Goal: Task Accomplishment & Management: Manage account settings

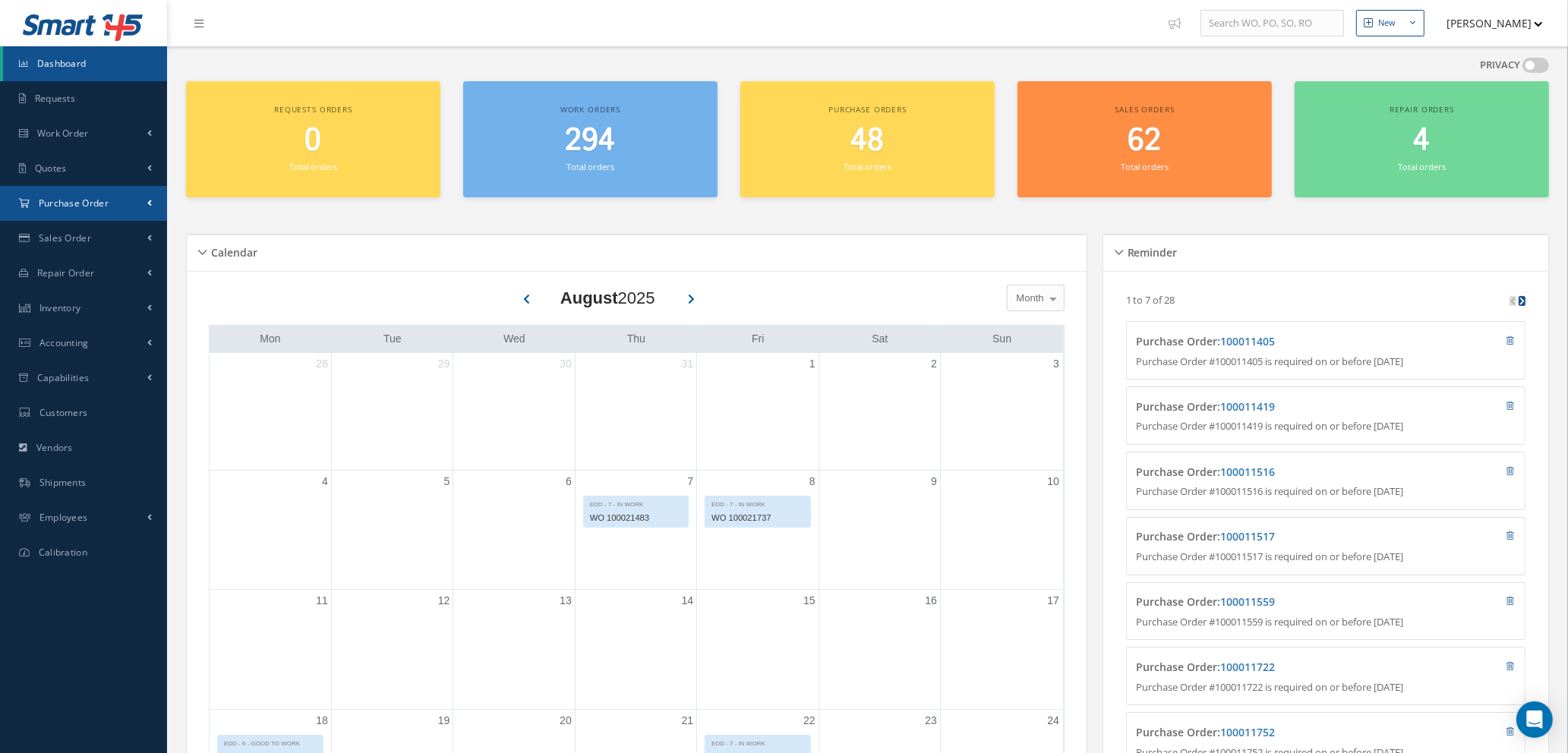
click at [80, 205] on span "Purchase Order" at bounding box center [73, 202] width 69 height 13
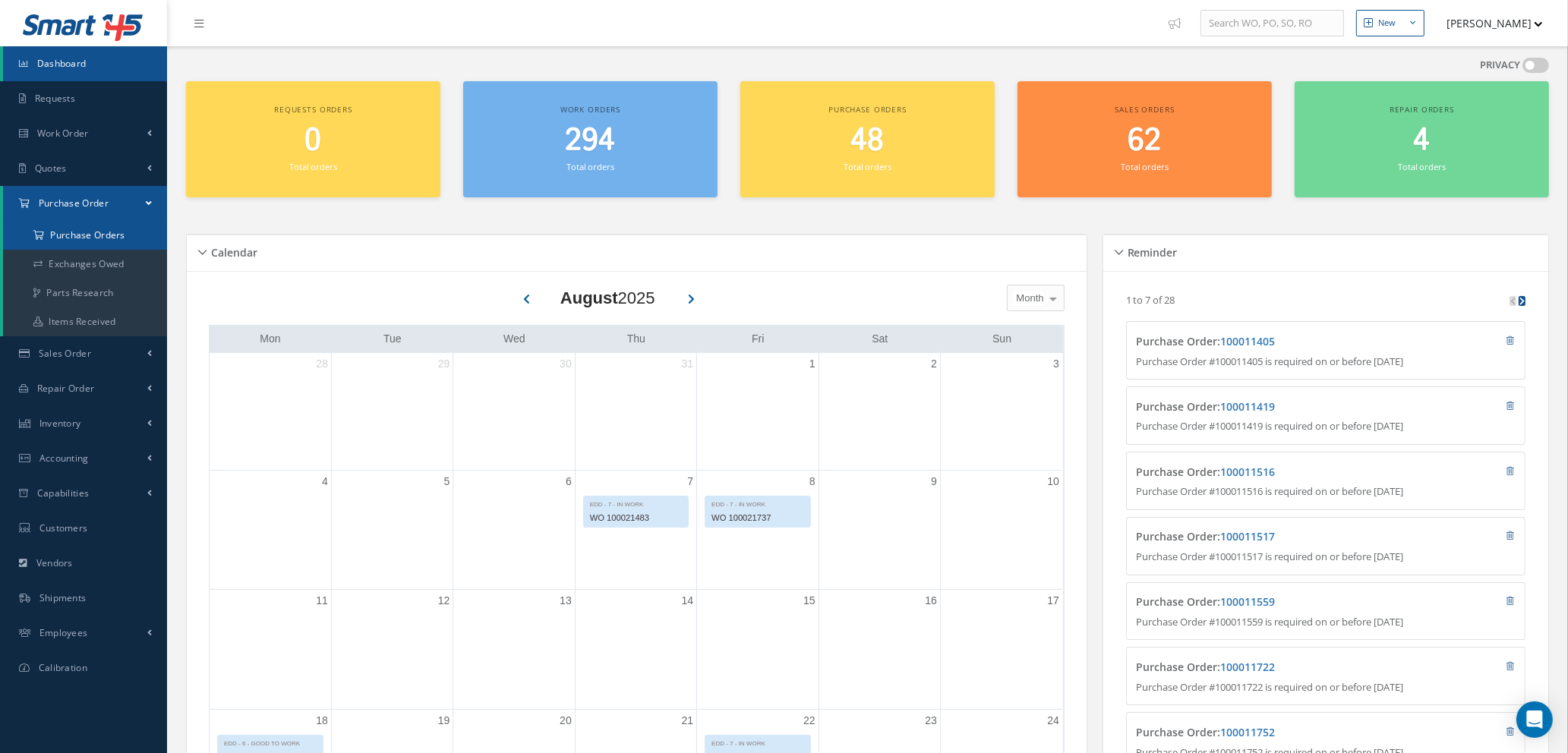
click at [93, 231] on a=1&status_id=2&status_id=3&status_id=5&collapsedFilters"] "Purchase Orders" at bounding box center [84, 235] width 164 height 29
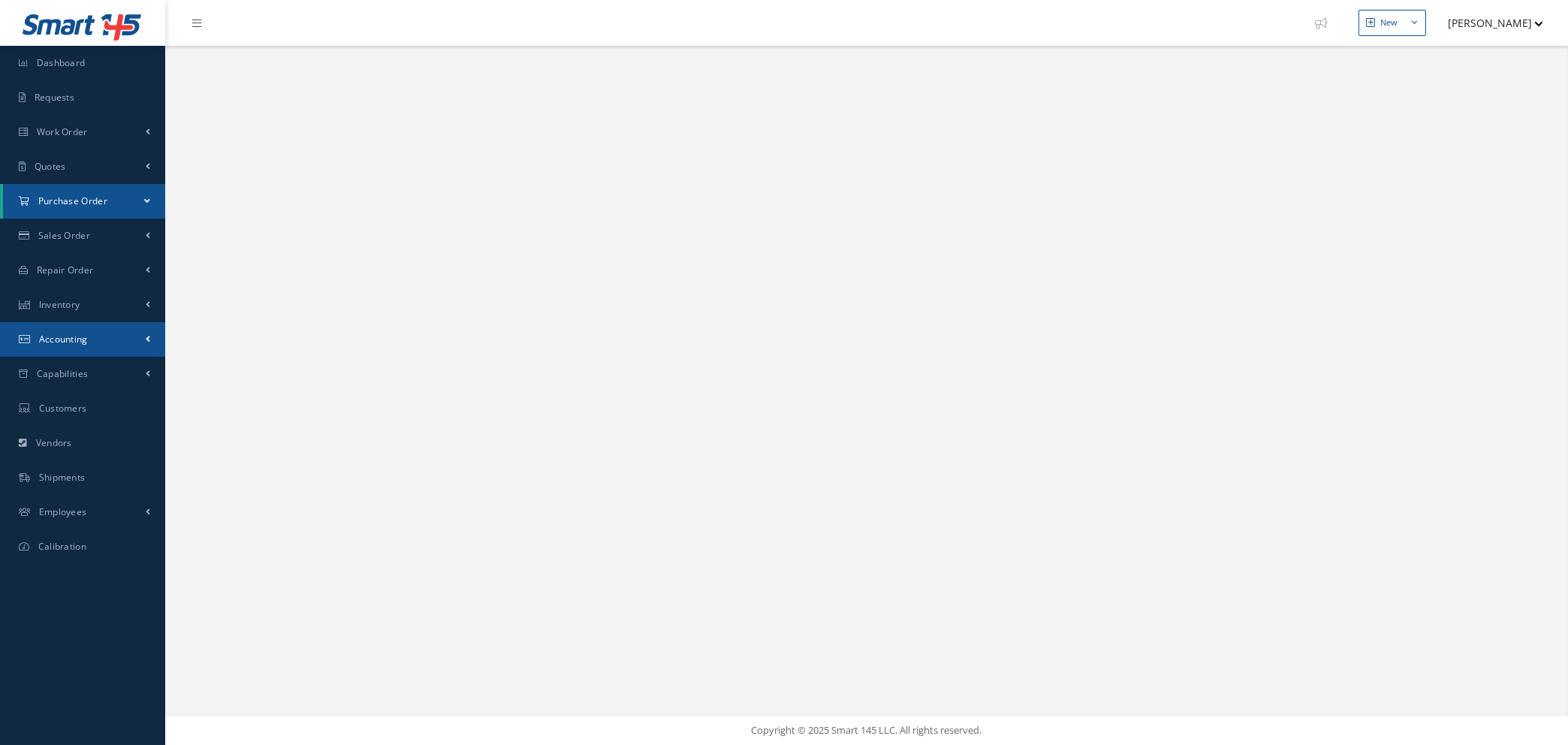
select select "25"
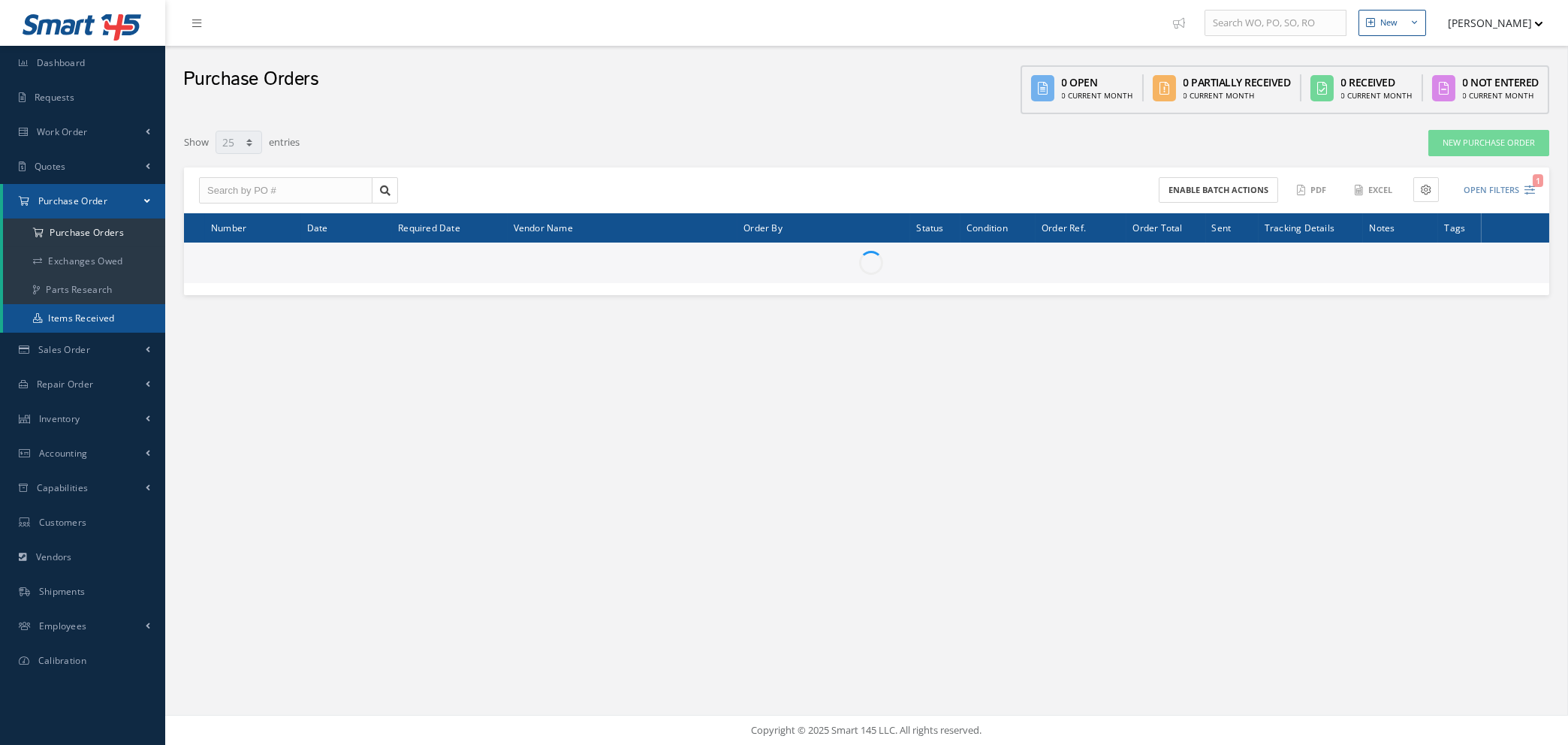
click at [100, 306] on link "Items Received" at bounding box center [83, 318] width 162 height 28
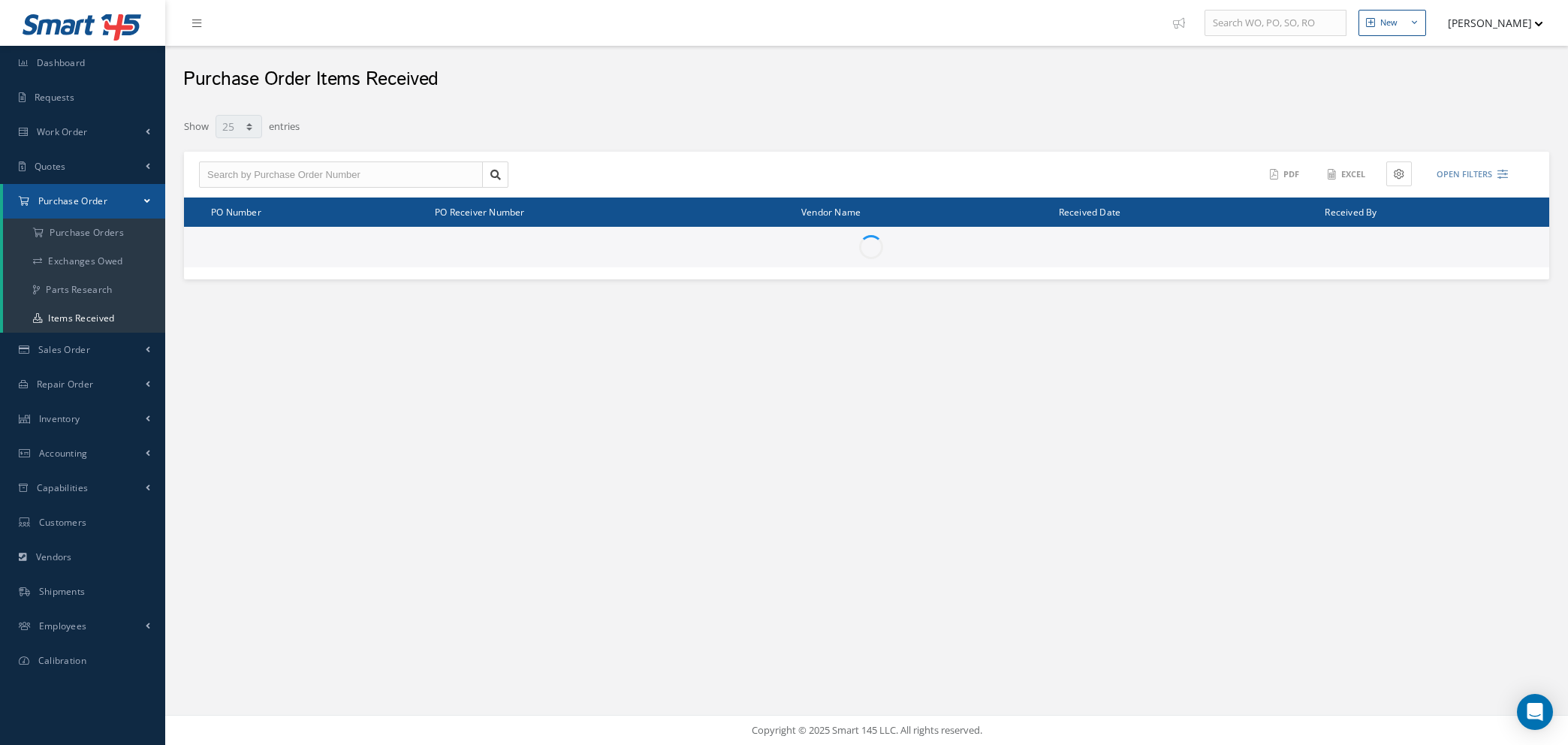
select select "25"
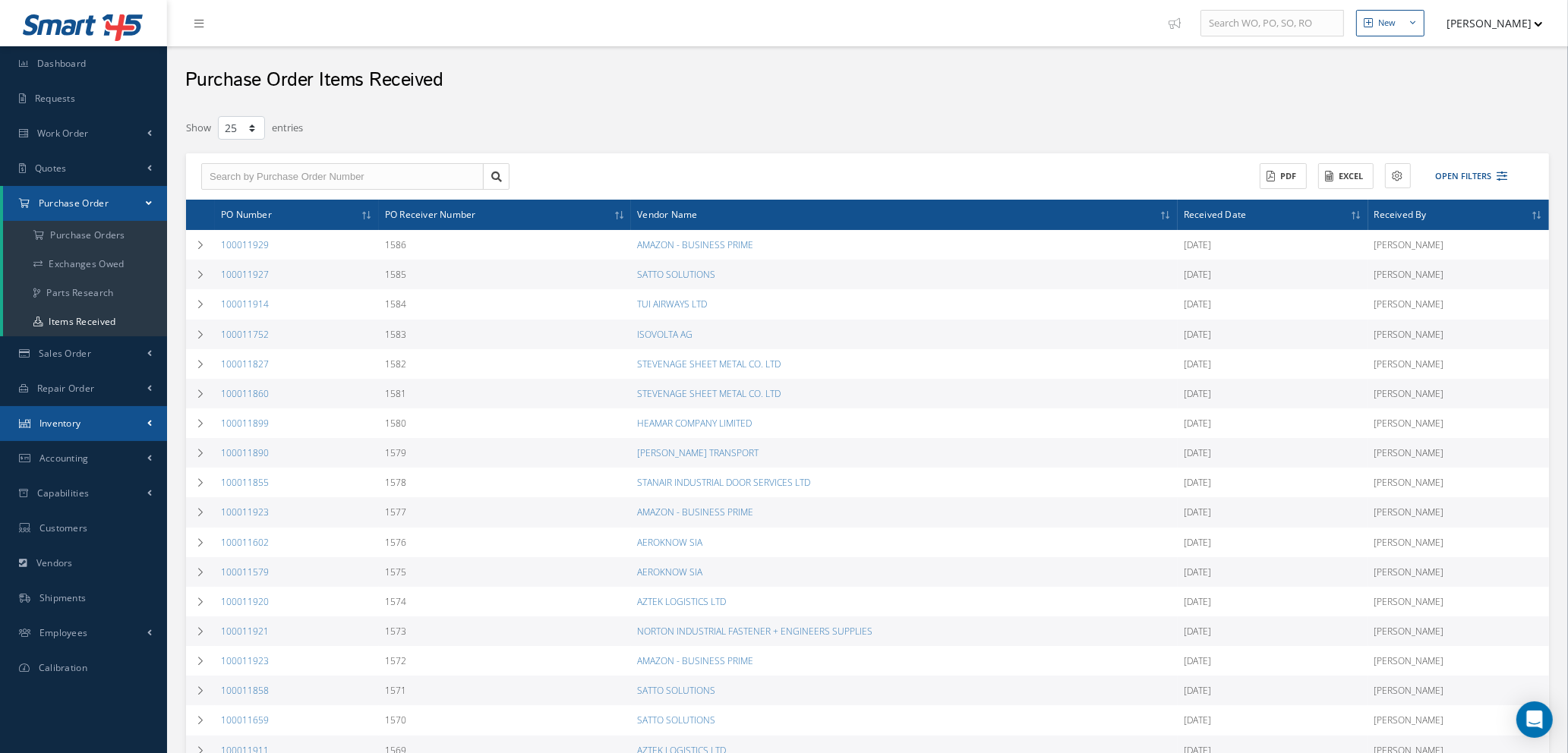
click at [99, 413] on link "Inventory" at bounding box center [83, 423] width 168 height 35
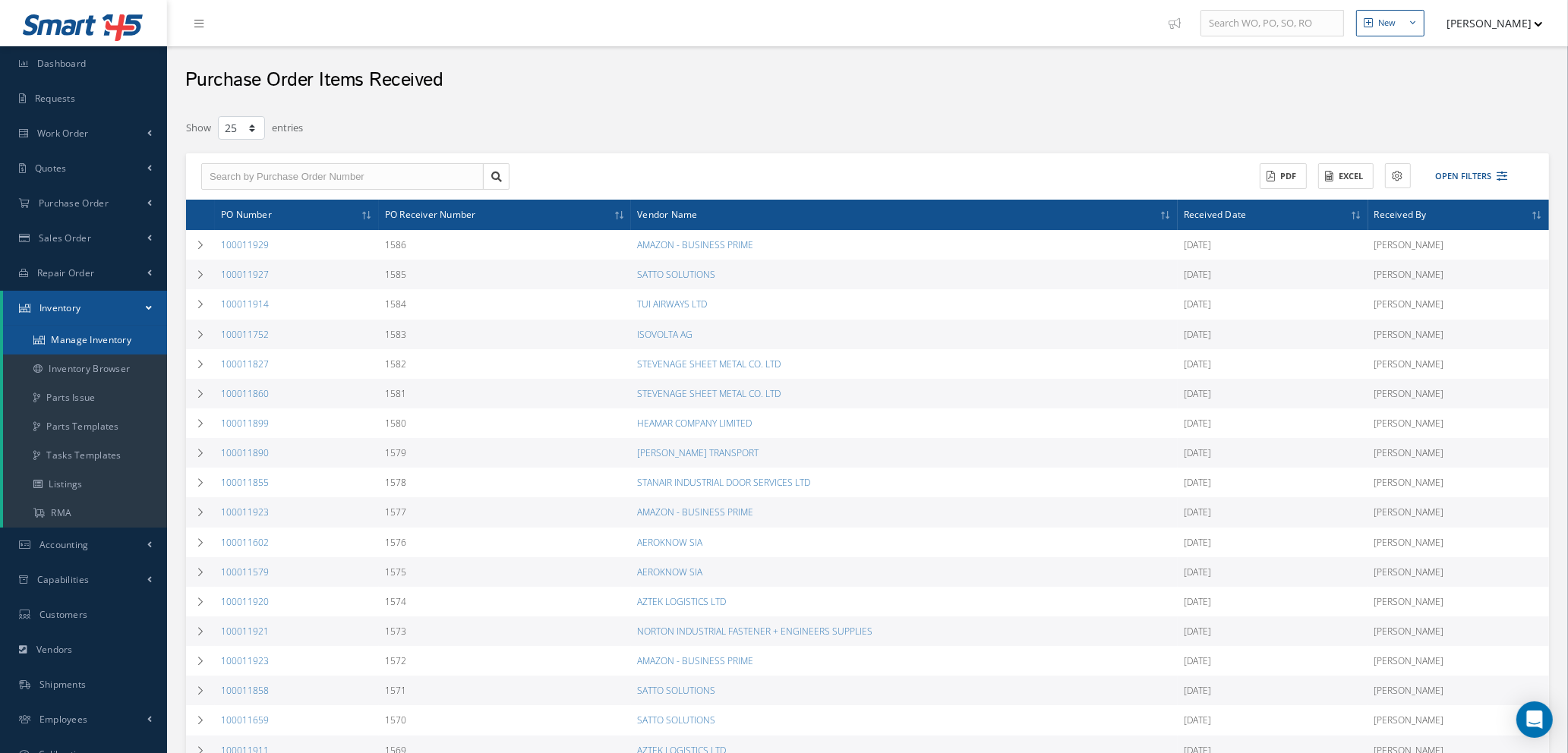
click at [96, 346] on link "Manage Inventory" at bounding box center [84, 340] width 164 height 29
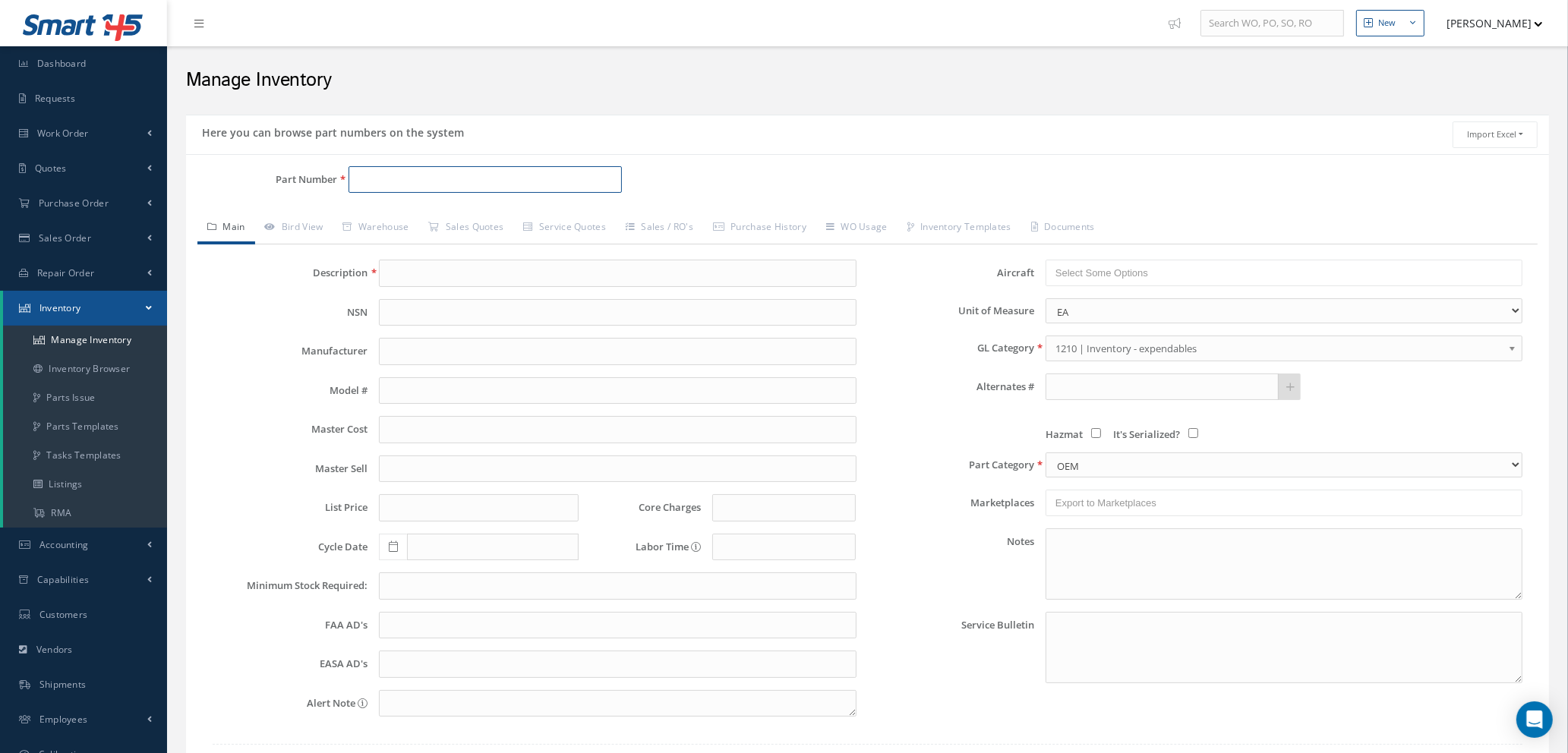
click at [397, 184] on input "Part Number" at bounding box center [486, 180] width 274 height 28
click at [409, 178] on input "Part Number" at bounding box center [486, 180] width 274 height 28
click at [405, 216] on span "MS51965-120" at bounding box center [422, 220] width 137 height 16
type input "MS51965-120"
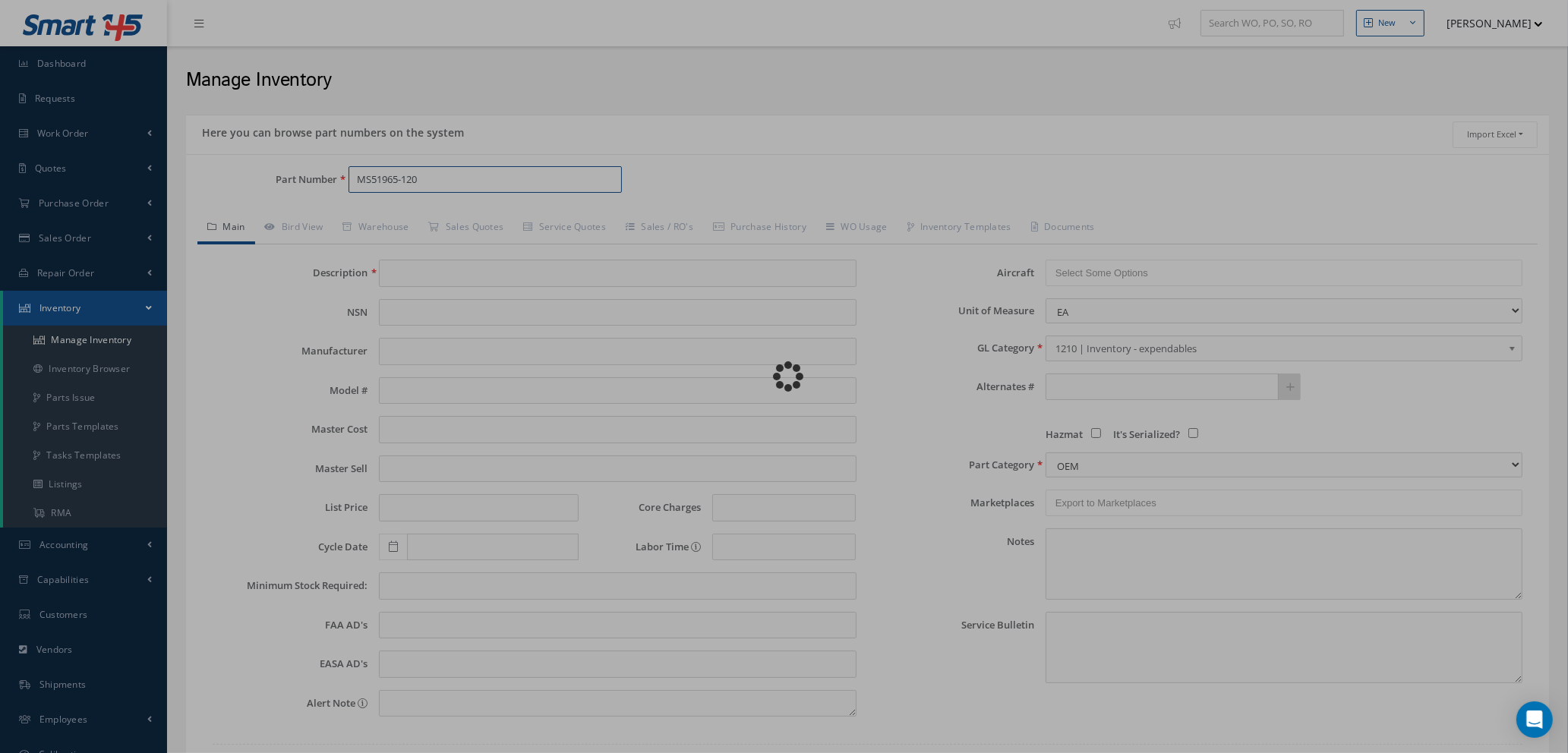
type input "SET SCREW"
type input "1.30"
type input "0.00"
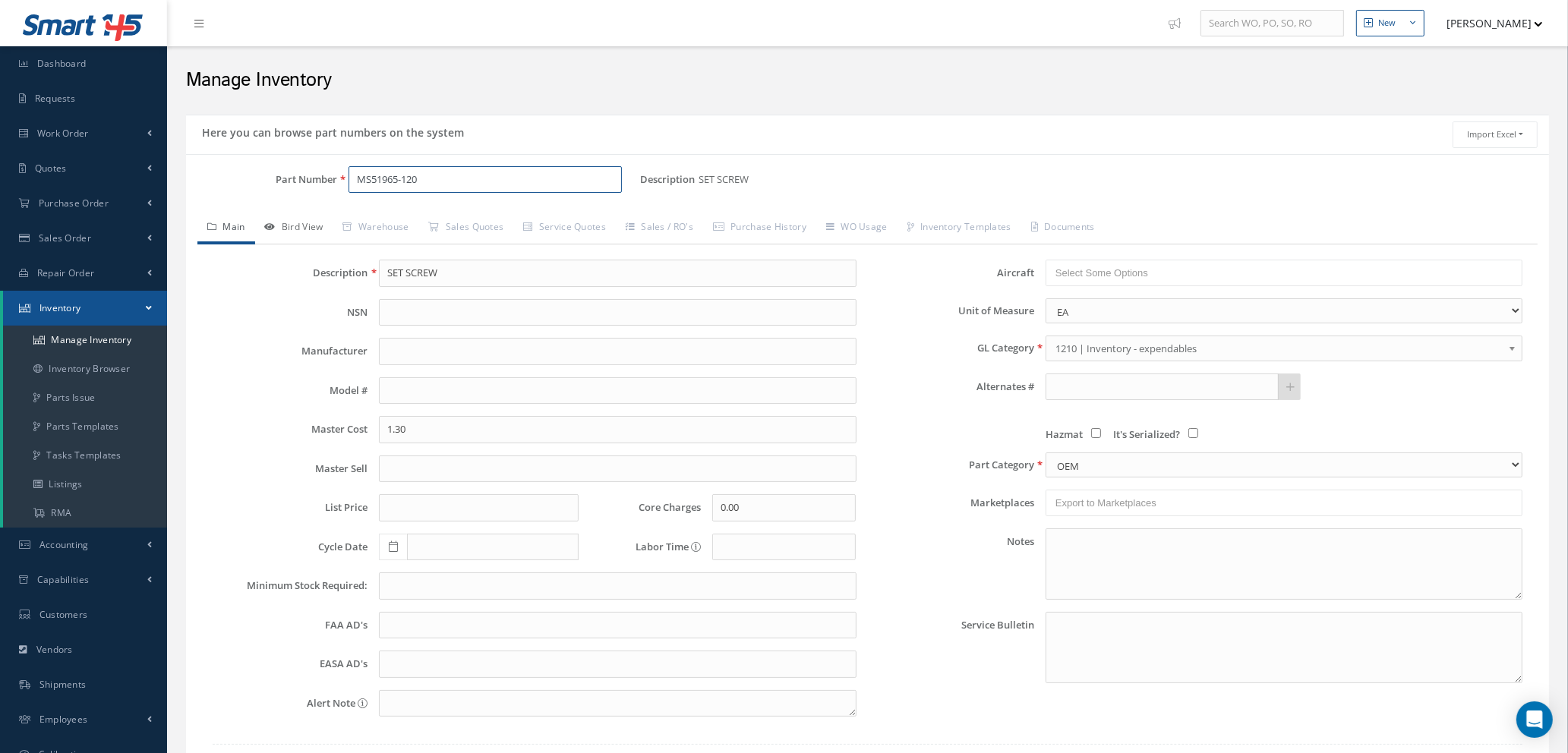
type input "MS51965-120"
click at [306, 227] on link "Bird View" at bounding box center [293, 229] width 78 height 32
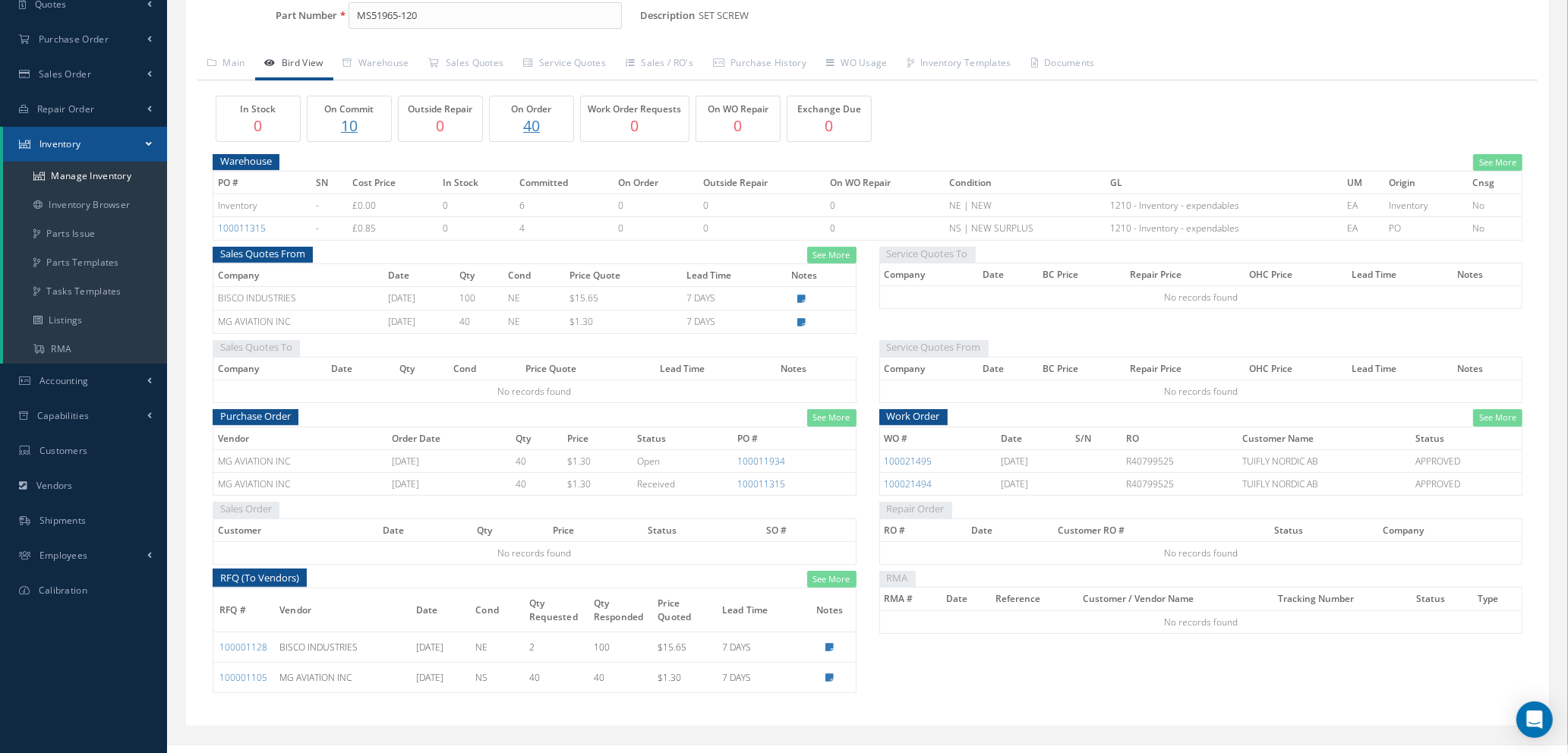
scroll to position [186, 0]
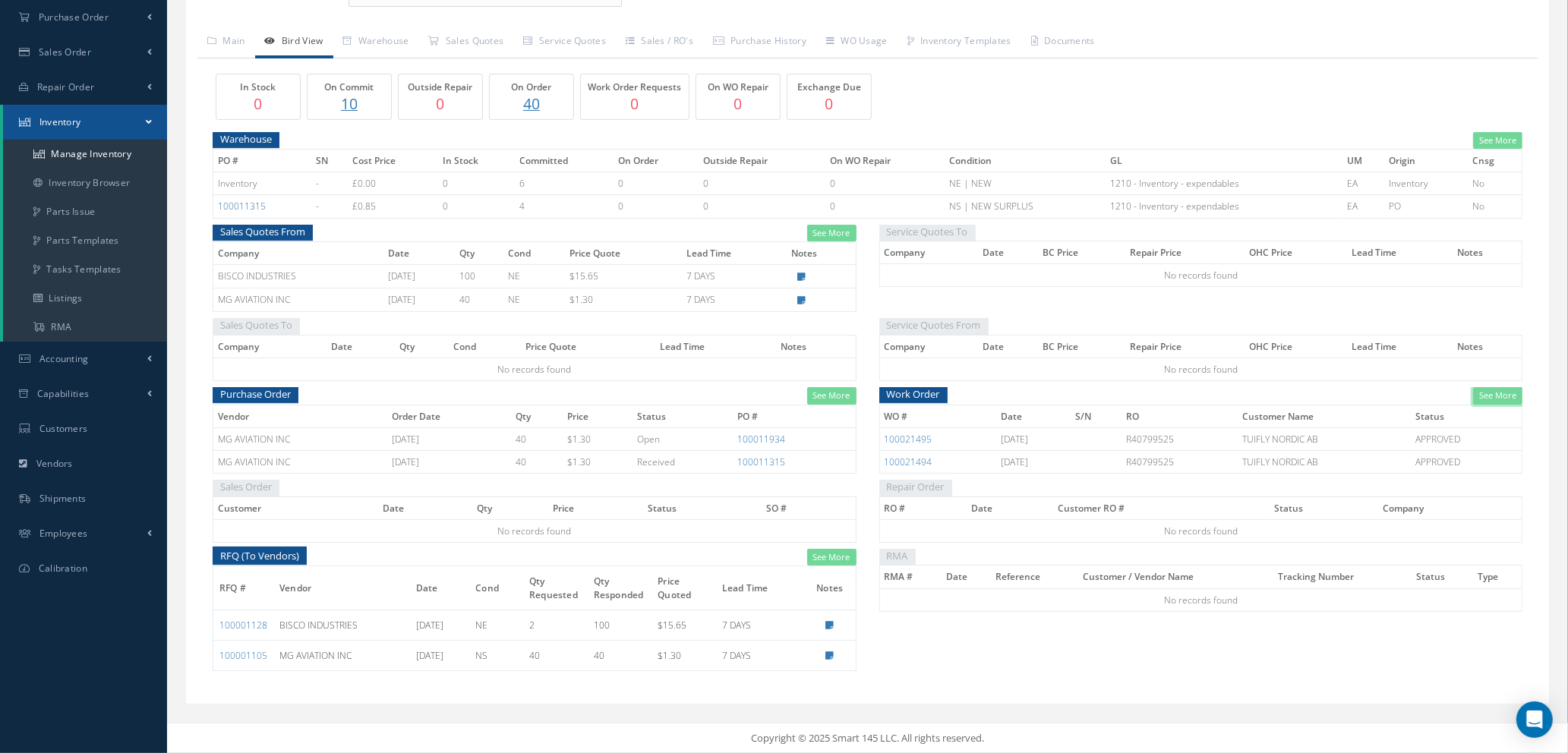
click at [1494, 392] on link "See More" at bounding box center [1498, 396] width 50 height 18
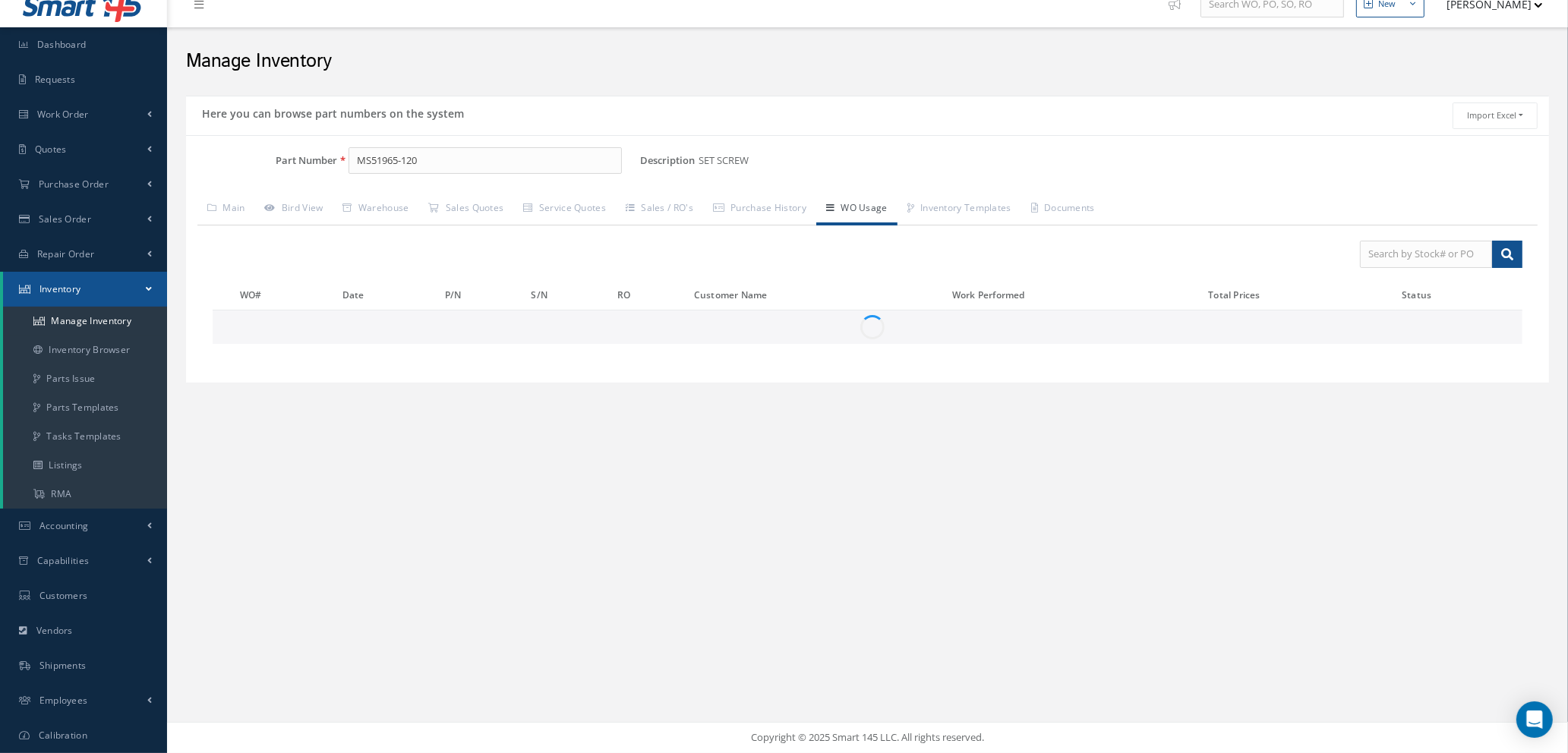
scroll to position [0, 0]
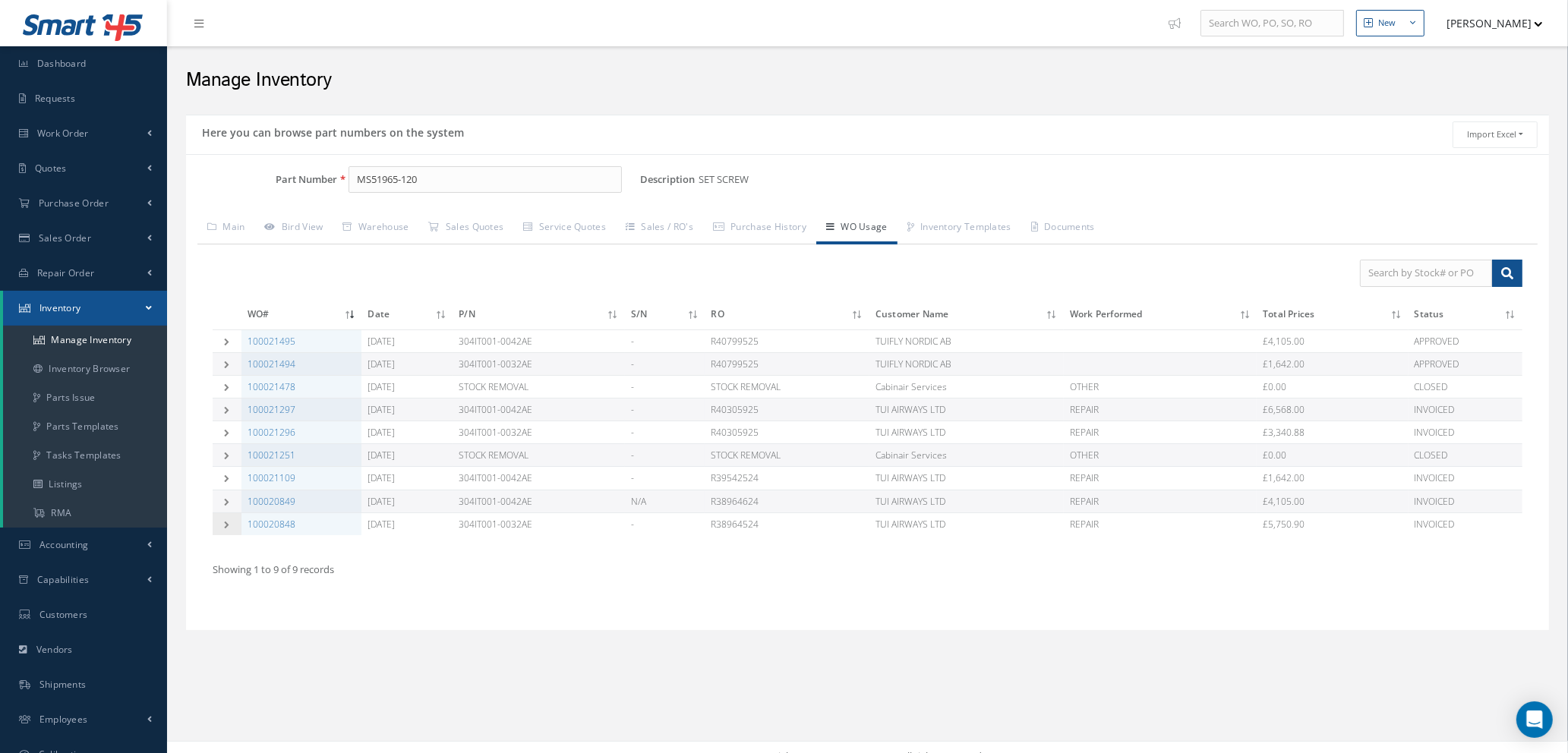
click at [224, 521] on icon at bounding box center [227, 525] width 11 height 8
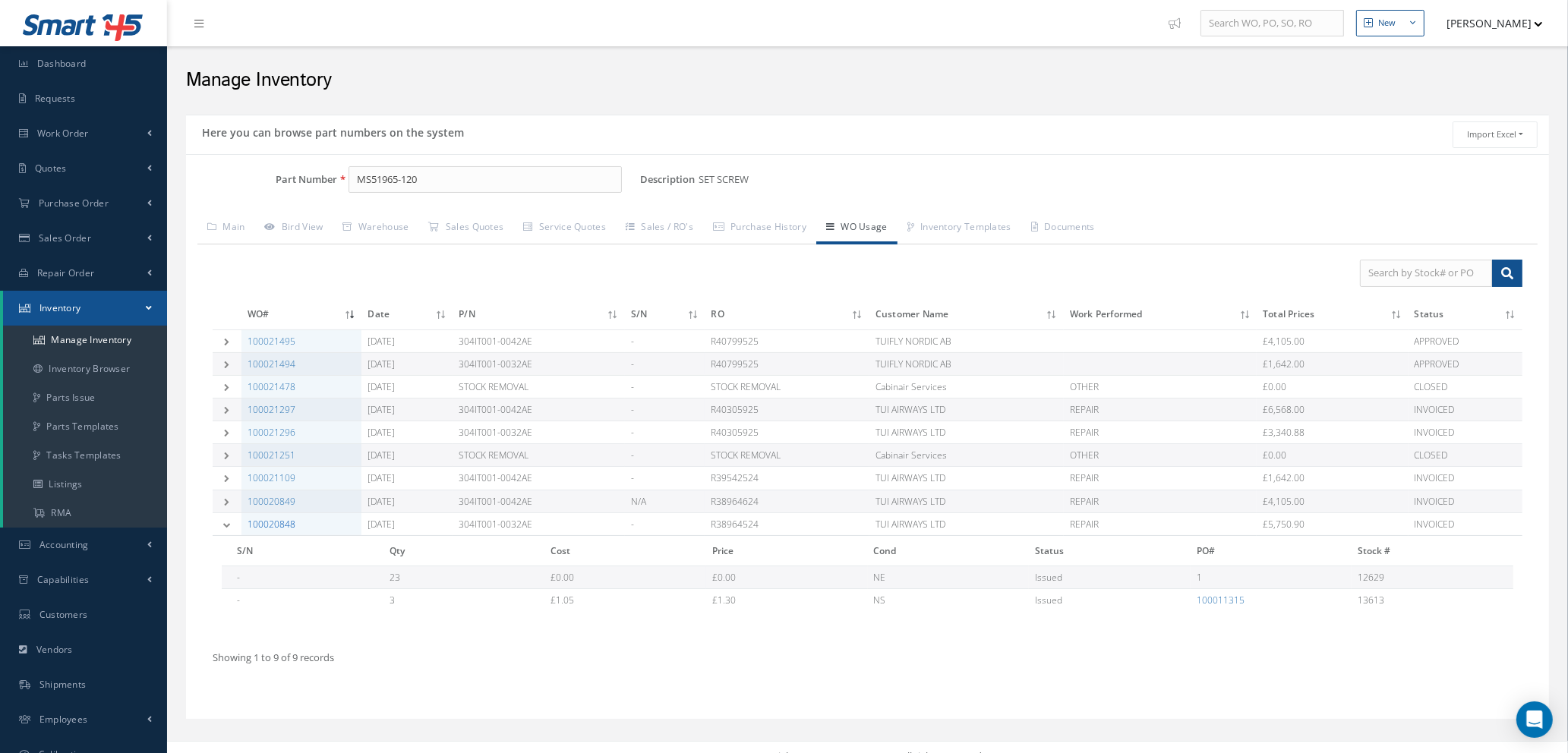
click at [283, 524] on link "100020848" at bounding box center [272, 524] width 48 height 13
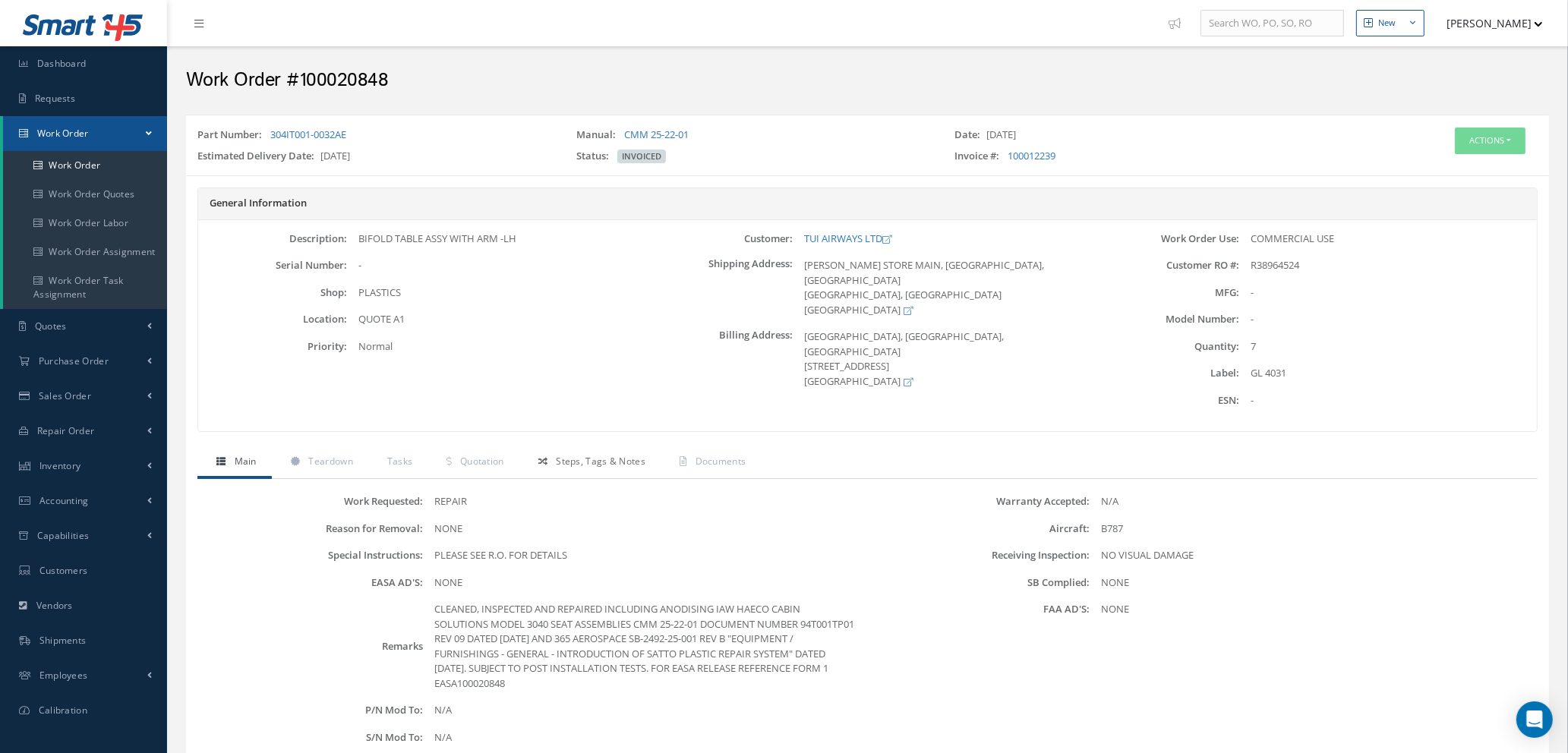
click at [568, 460] on span "Steps, Tags & Notes" at bounding box center [601, 461] width 89 height 13
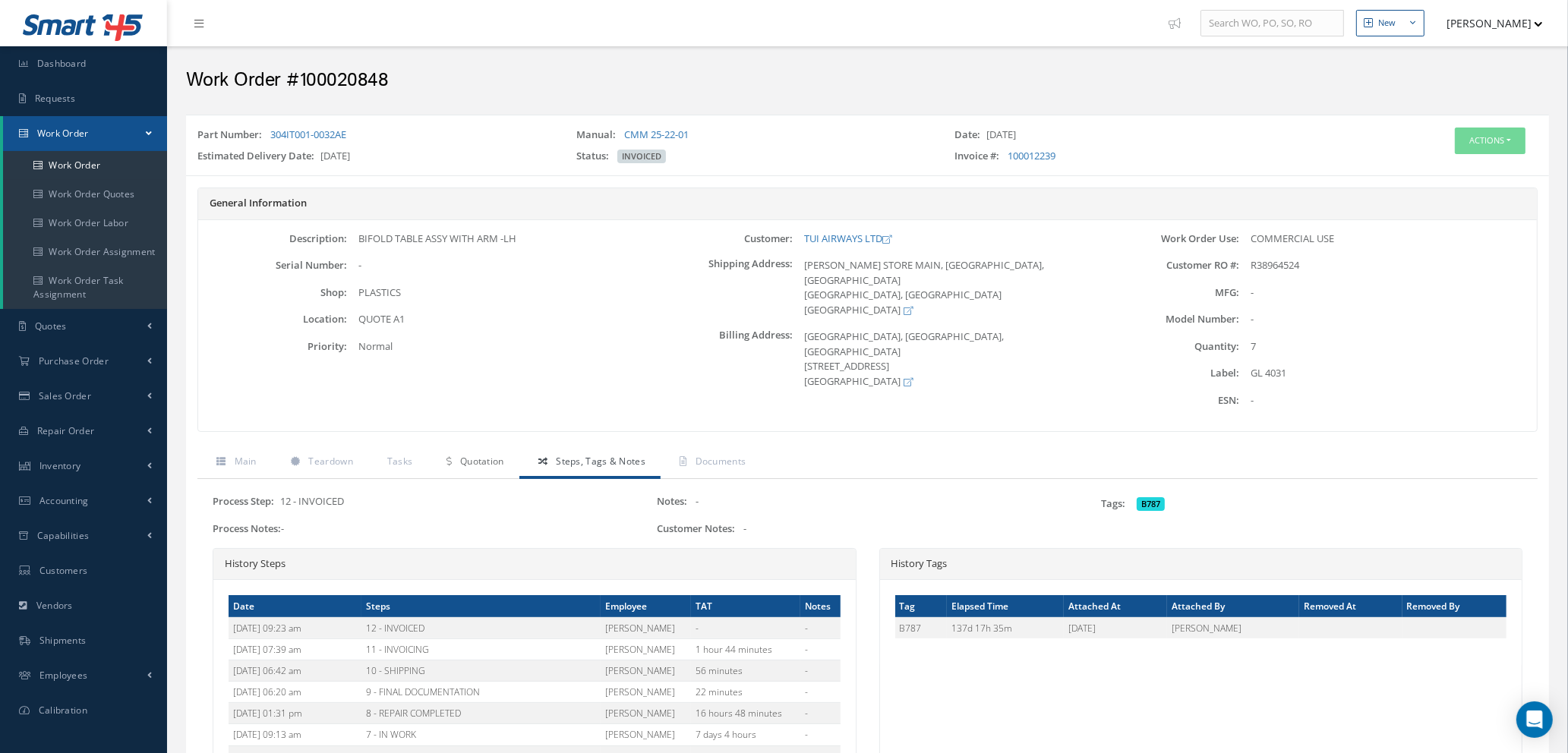
click at [483, 467] on span "Quotation" at bounding box center [482, 461] width 44 height 13
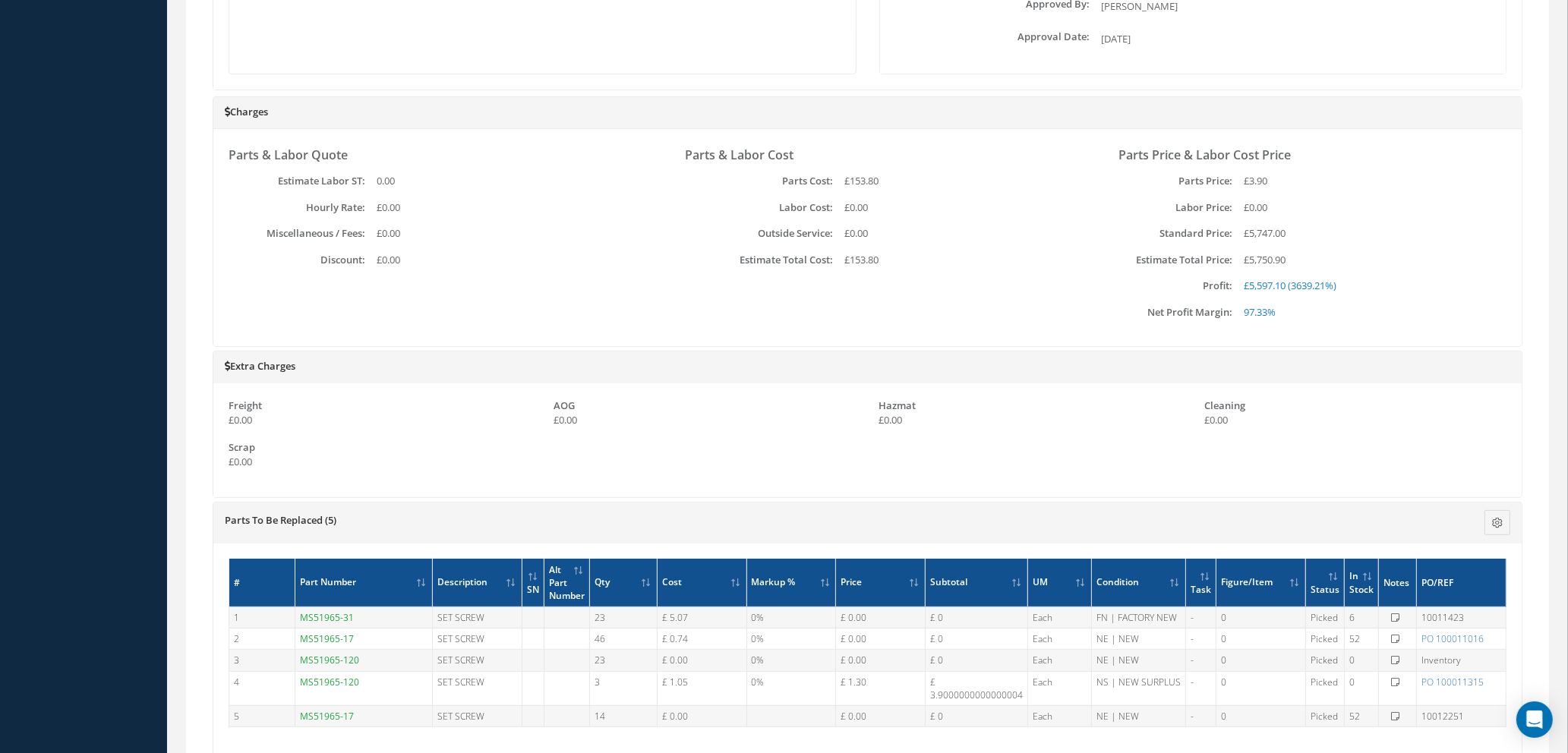
scroll to position [878, 0]
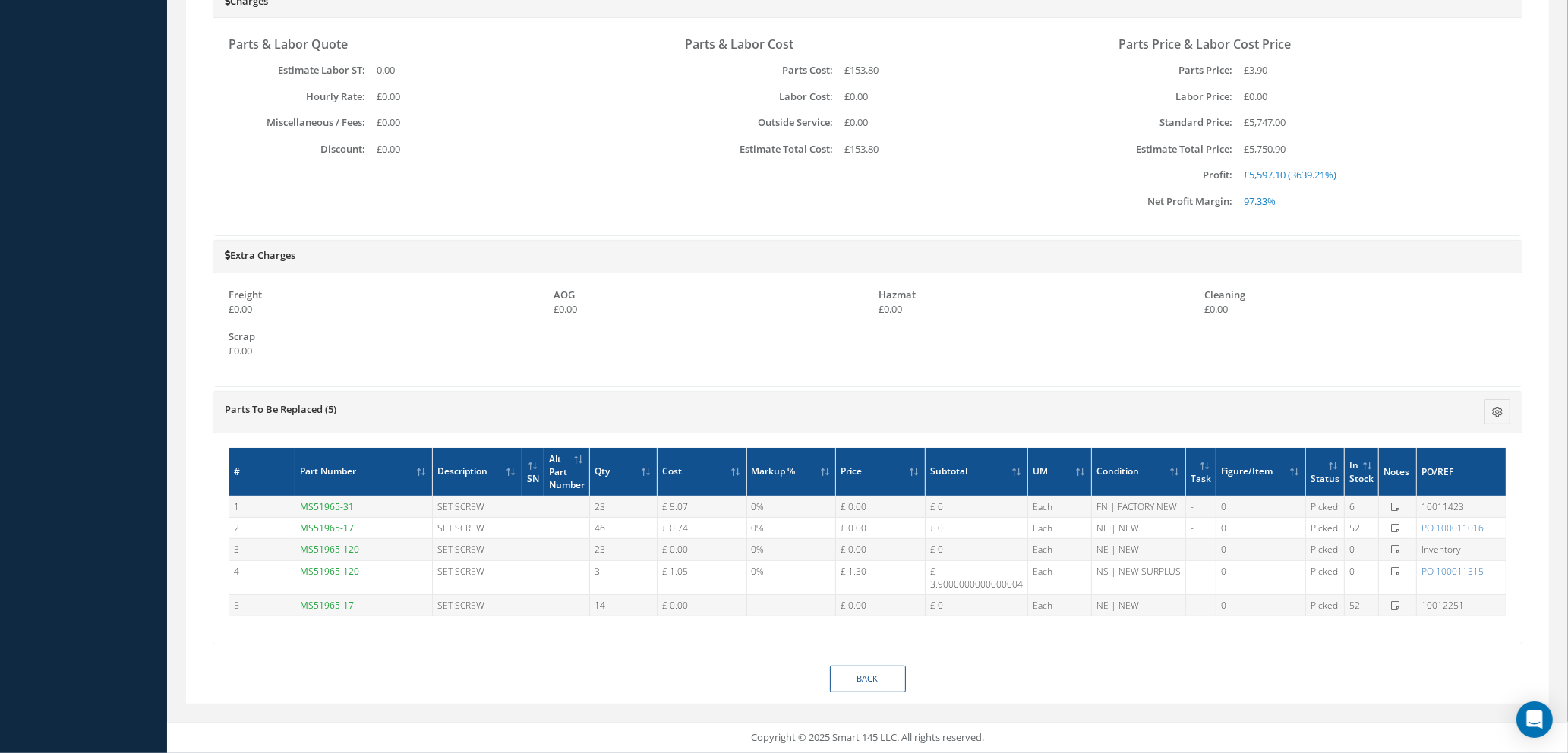
click at [333, 527] on link "MS51965-17" at bounding box center [327, 527] width 54 height 13
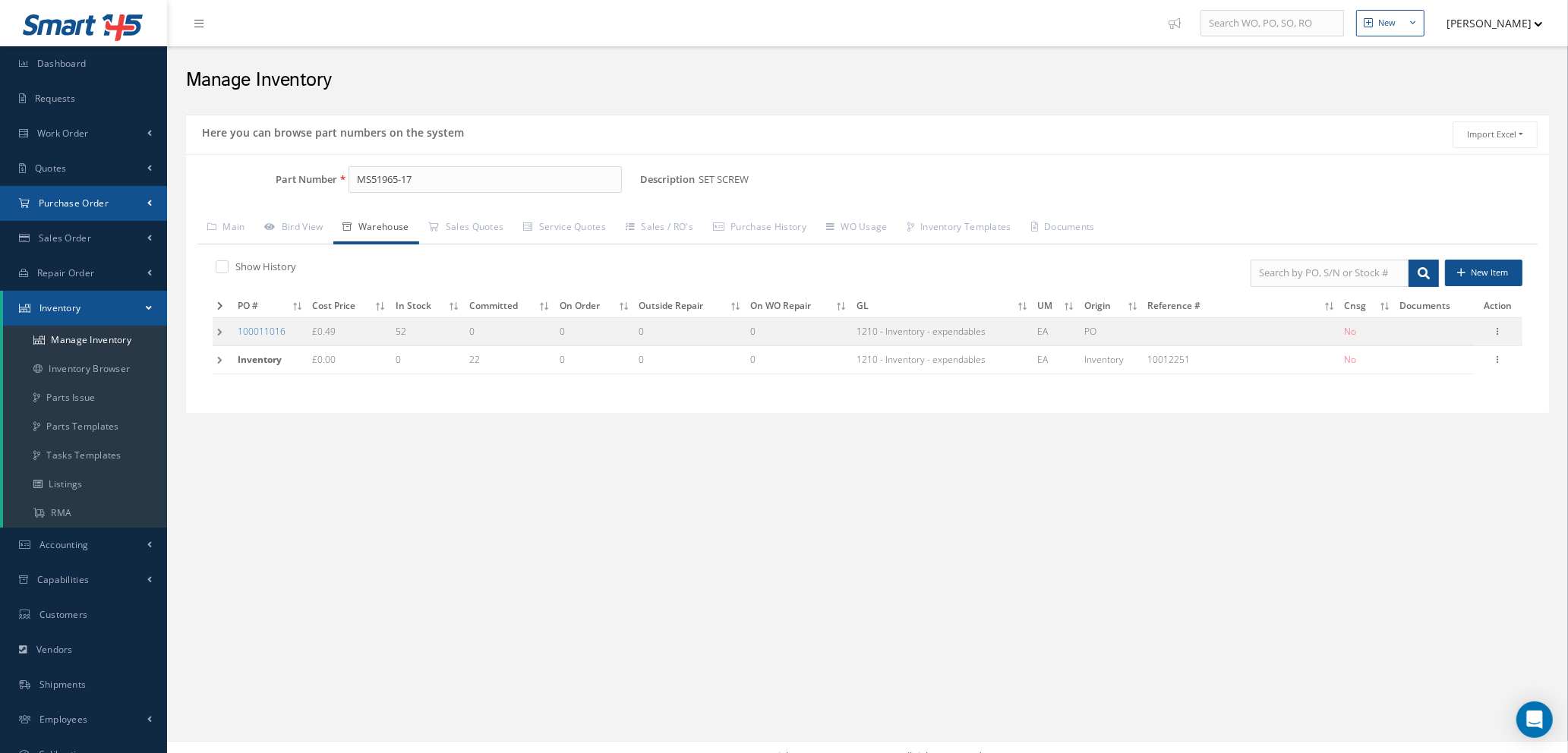
click at [72, 193] on link "Purchase Order" at bounding box center [83, 203] width 168 height 35
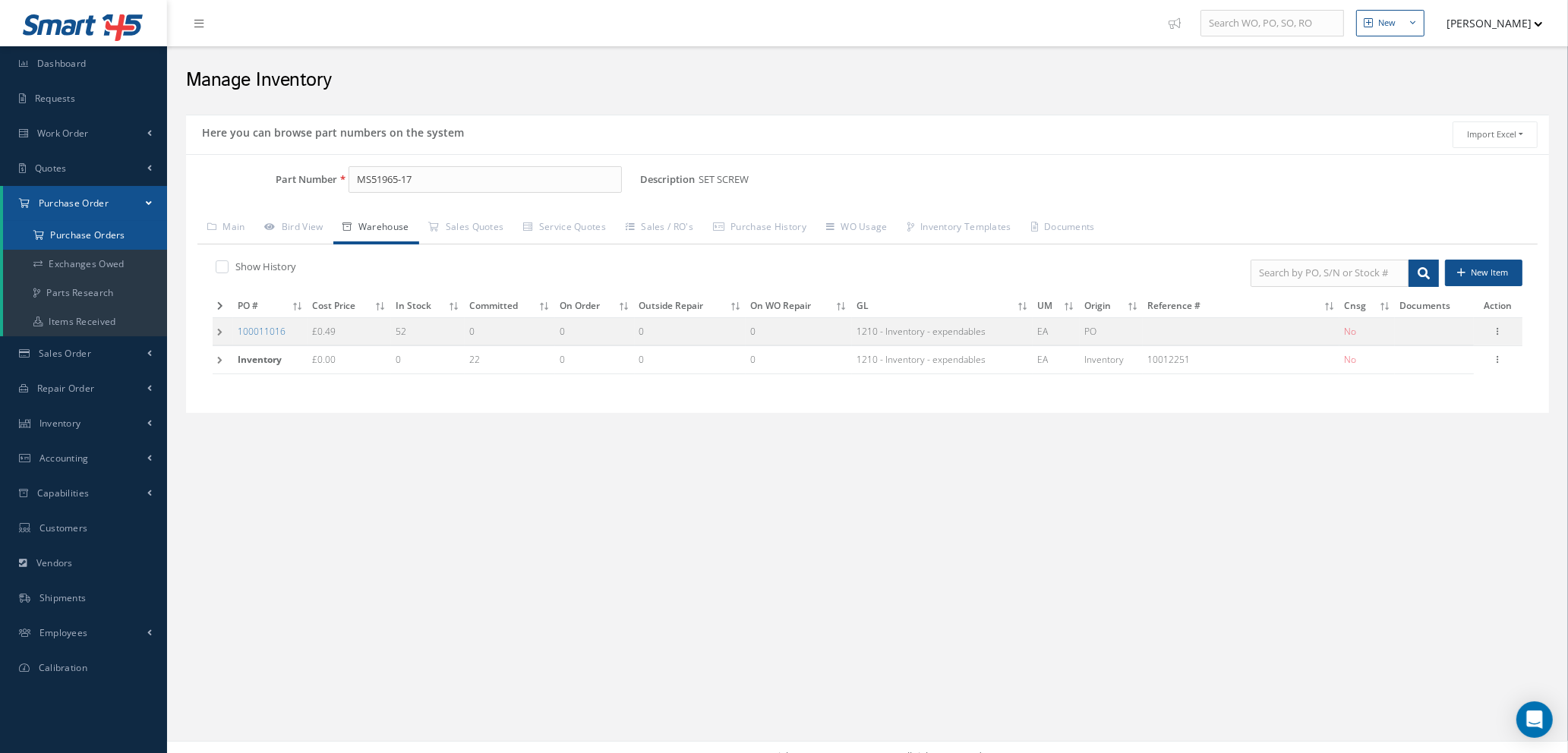
click at [102, 229] on a=1&status_id=2&status_id=3&status_id=5&collapsedFilters"] "Purchase Orders" at bounding box center [84, 235] width 164 height 29
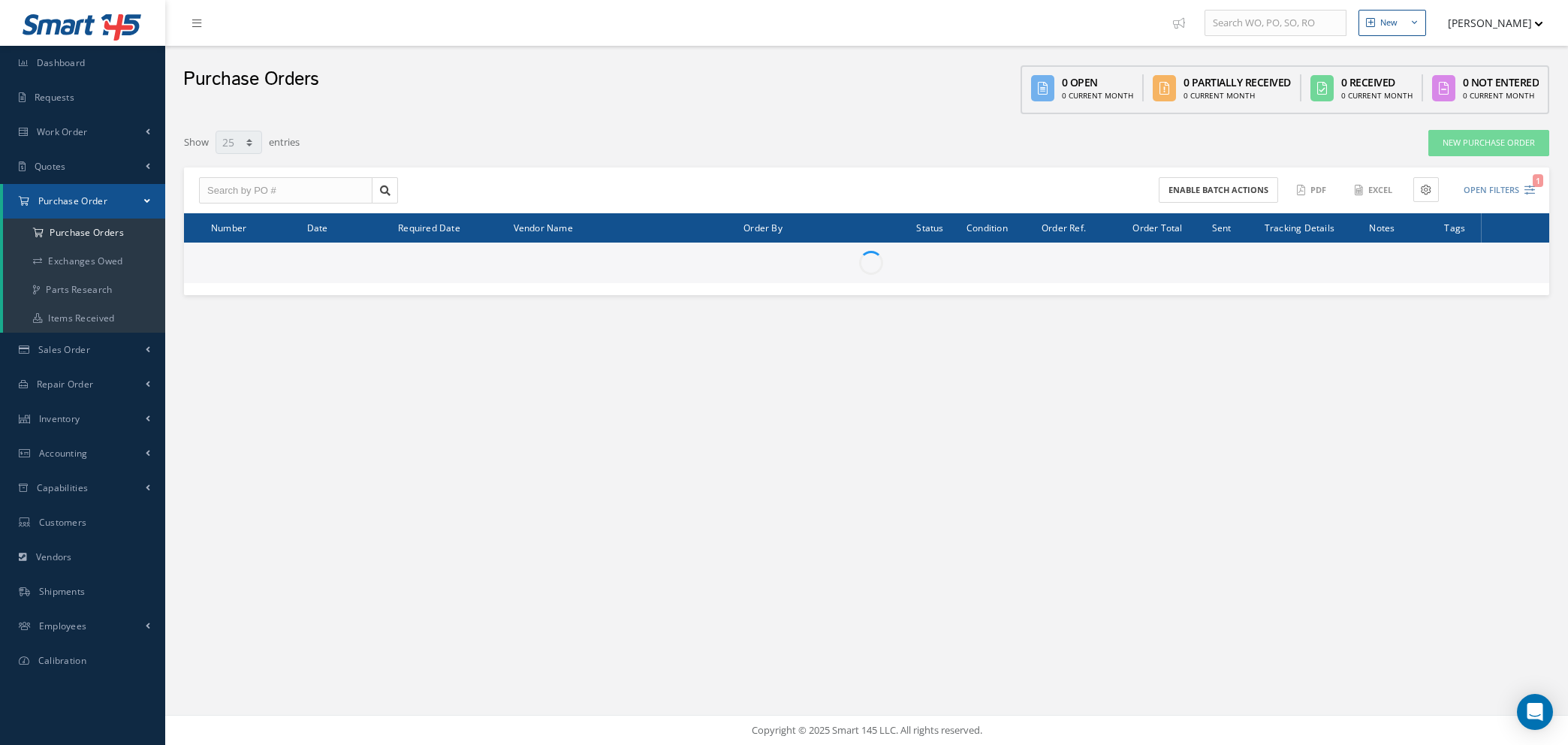
select select "25"
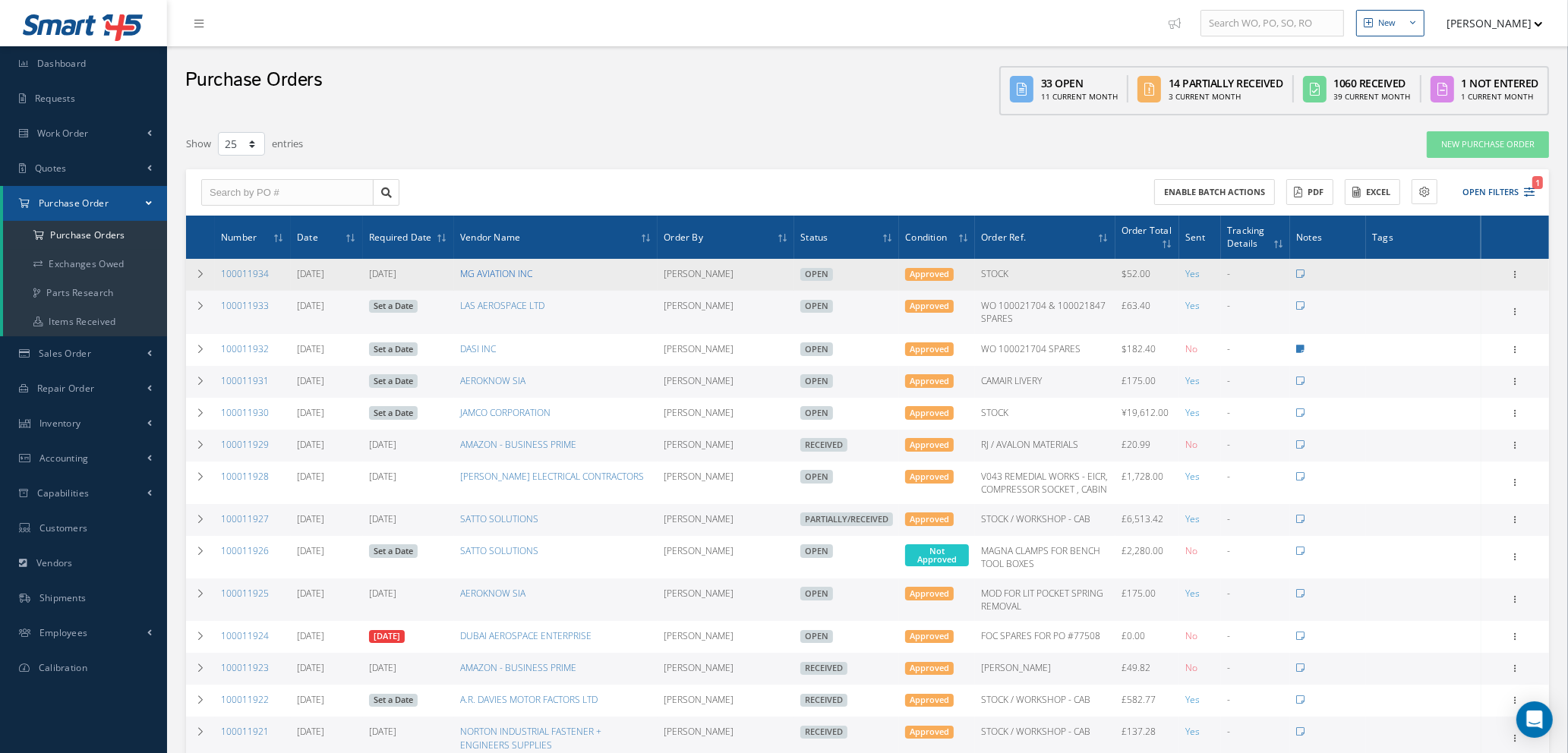
click at [469, 271] on link "MG AVIATION INC" at bounding box center [496, 273] width 72 height 13
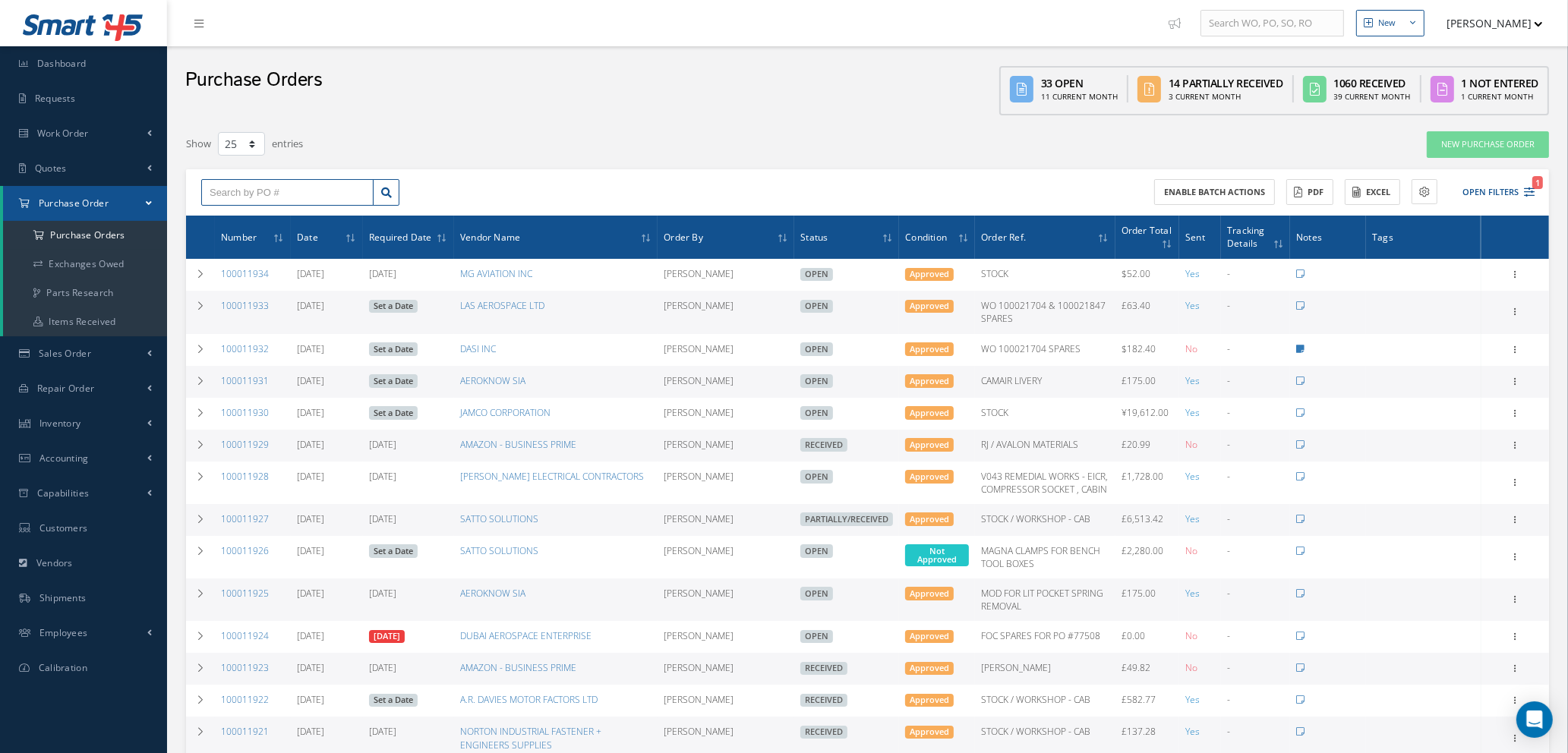
click at [249, 181] on input "text" at bounding box center [287, 193] width 172 height 28
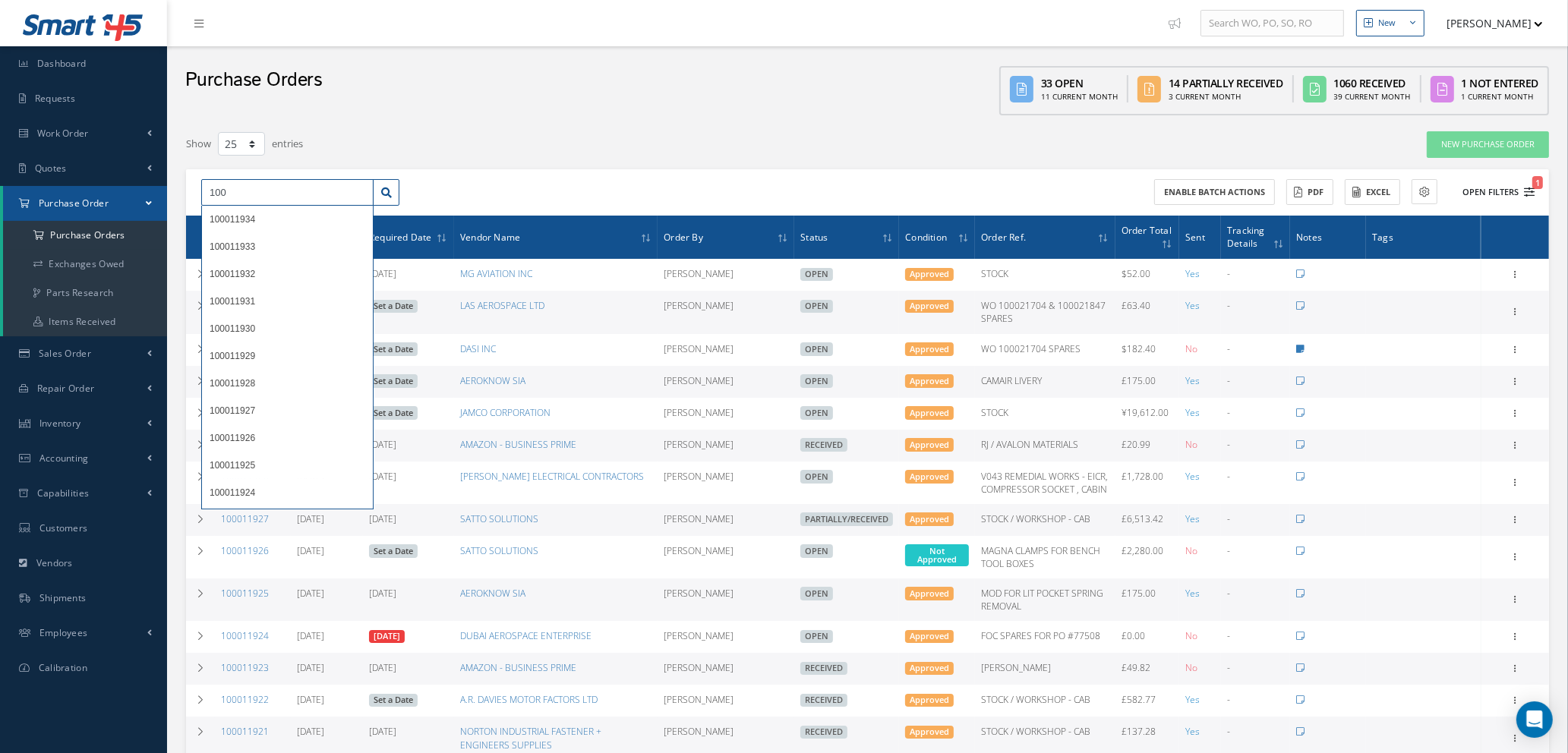
type input "100"
click at [1532, 191] on icon "1" at bounding box center [1529, 191] width 11 height 11
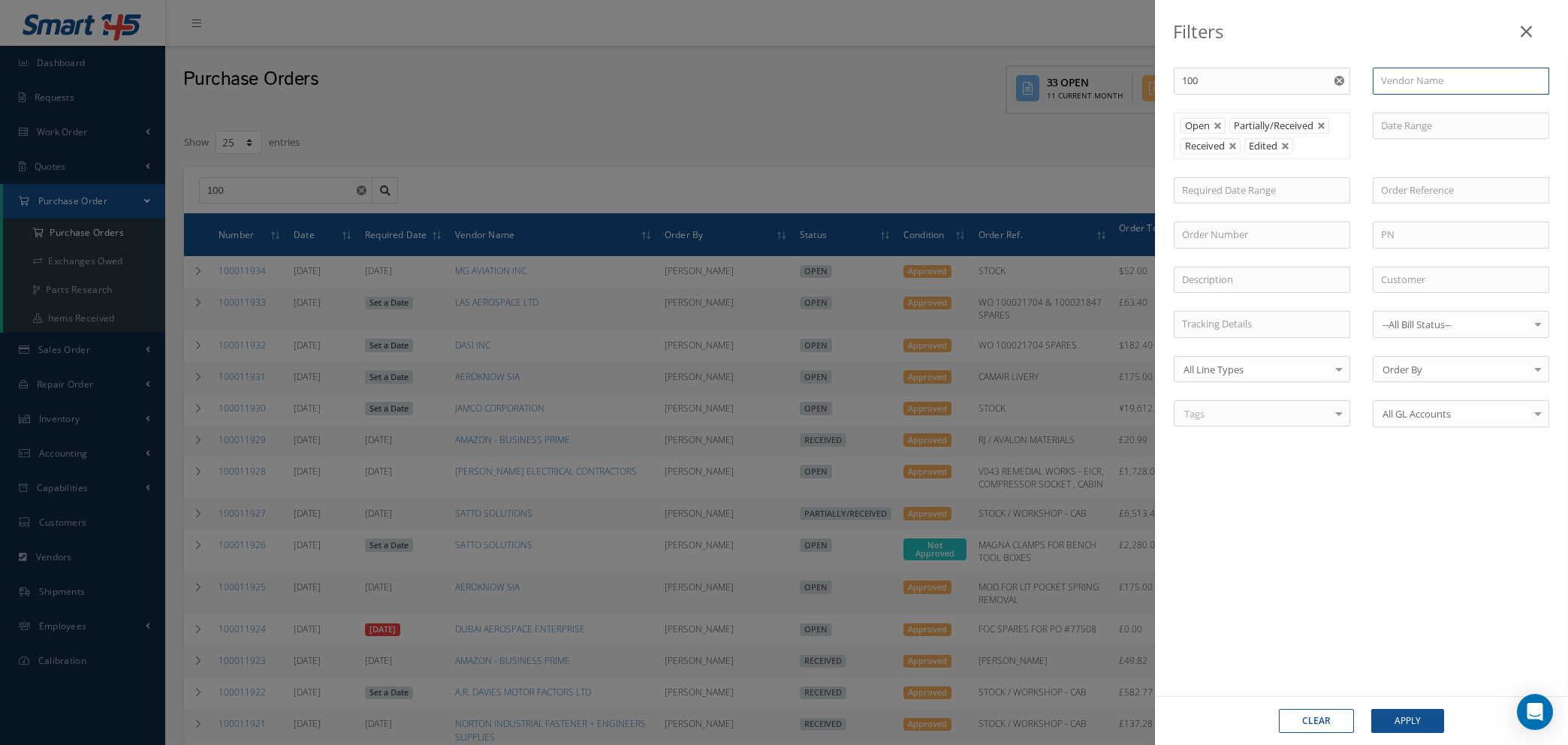
click at [1425, 86] on input "text" at bounding box center [1460, 81] width 176 height 27
type input "p"
click at [1421, 107] on span "TJ PESTAWAY" at bounding box center [1409, 108] width 58 height 14
type input "TJ PESTAWAY"
click at [1415, 721] on button "Apply" at bounding box center [1407, 720] width 73 height 25
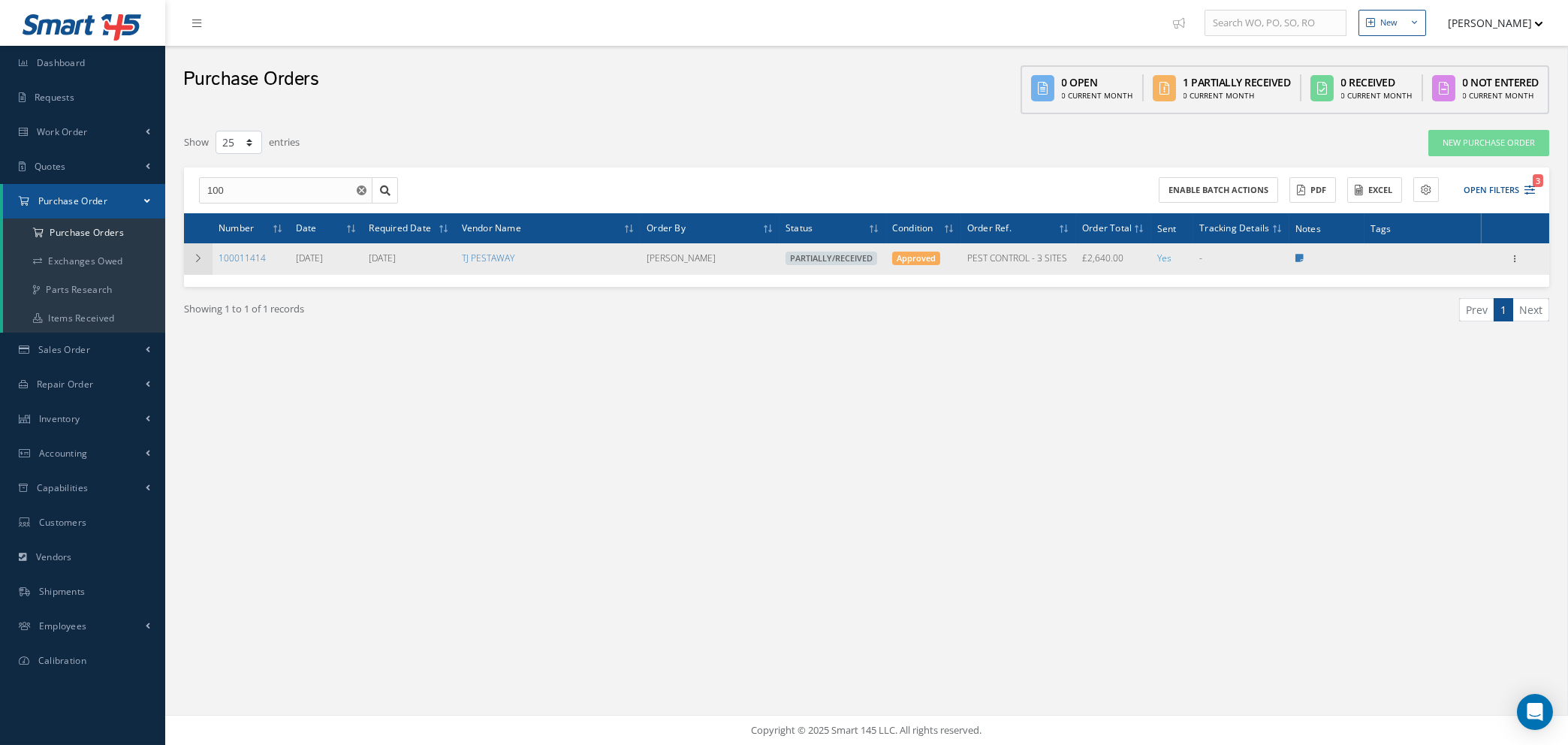
click at [194, 260] on icon at bounding box center [198, 258] width 11 height 9
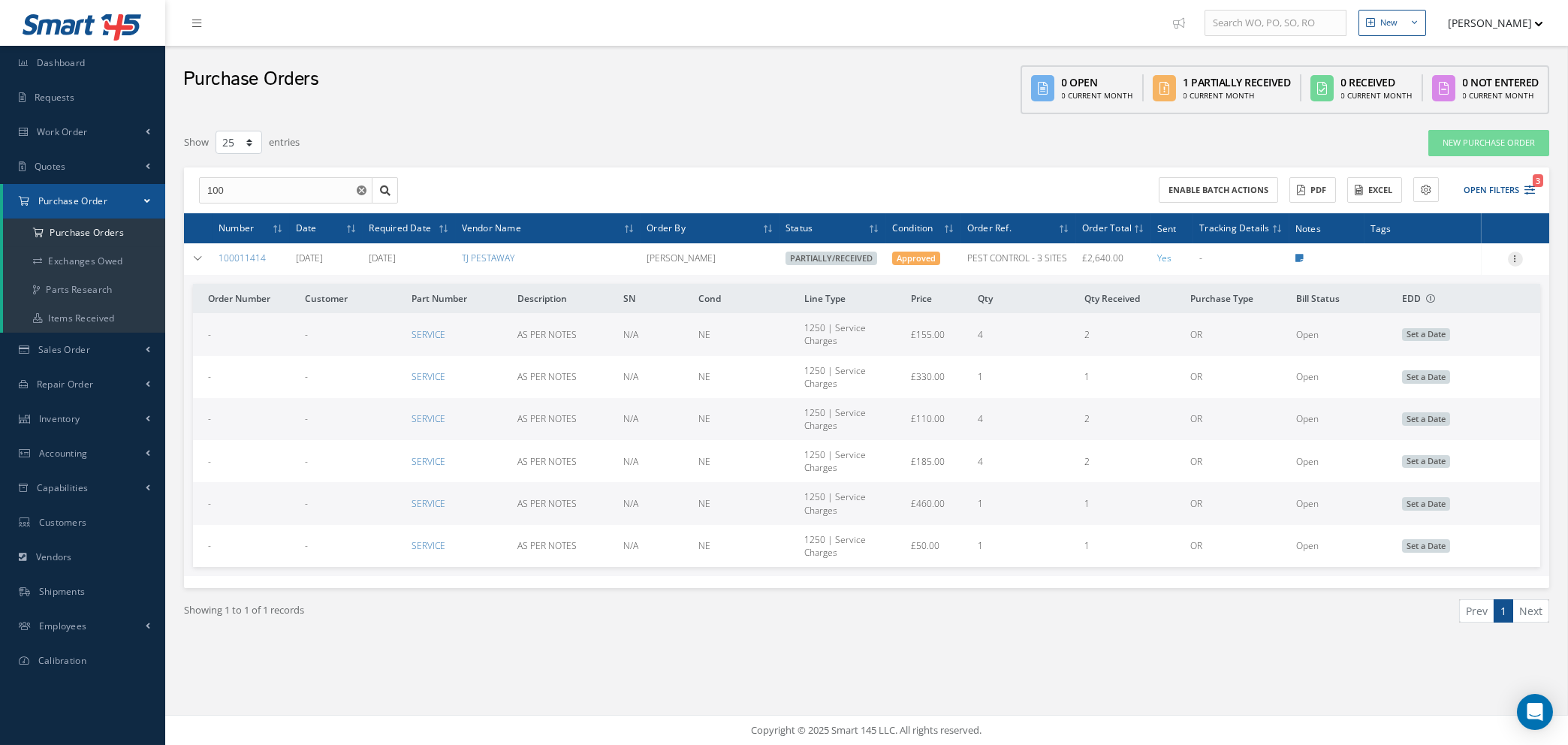
click at [1517, 252] on icon at bounding box center [1514, 258] width 15 height 12
click at [1441, 264] on link "Receive" at bounding box center [1446, 269] width 119 height 20
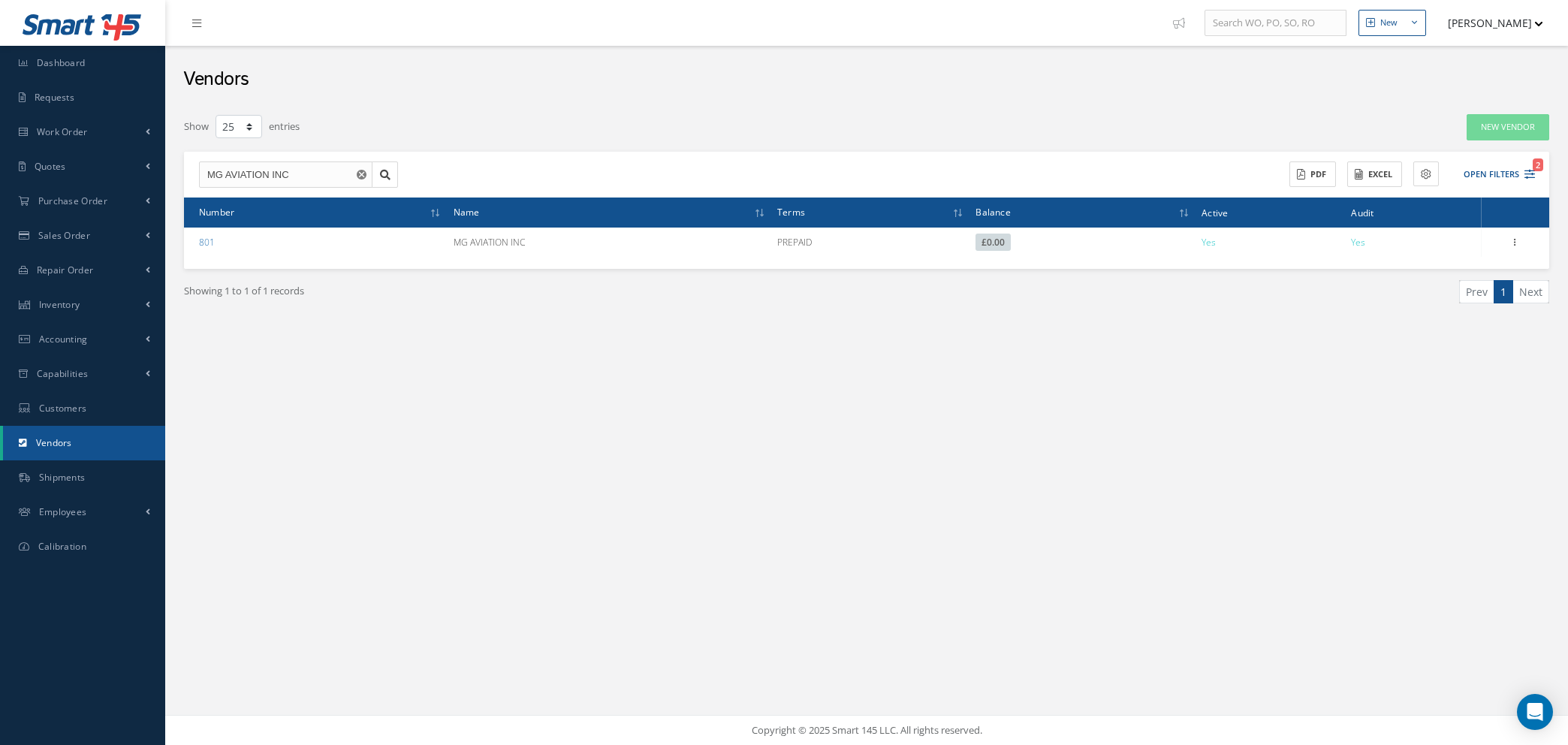
select select "25"
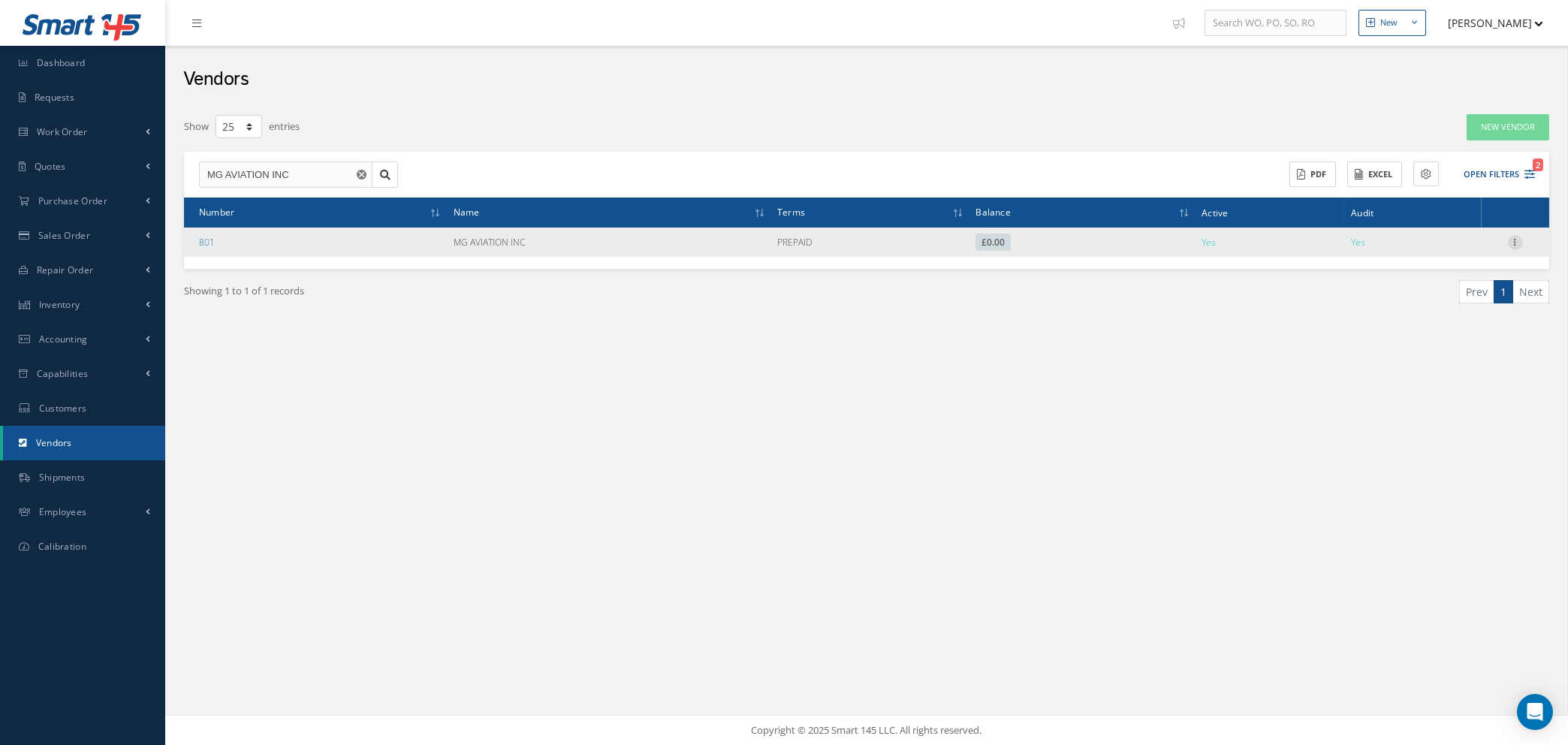
click at [1517, 240] on icon at bounding box center [1514, 241] width 15 height 12
click at [1424, 258] on link "Show" at bounding box center [1446, 252] width 119 height 20
checkbox input "true"
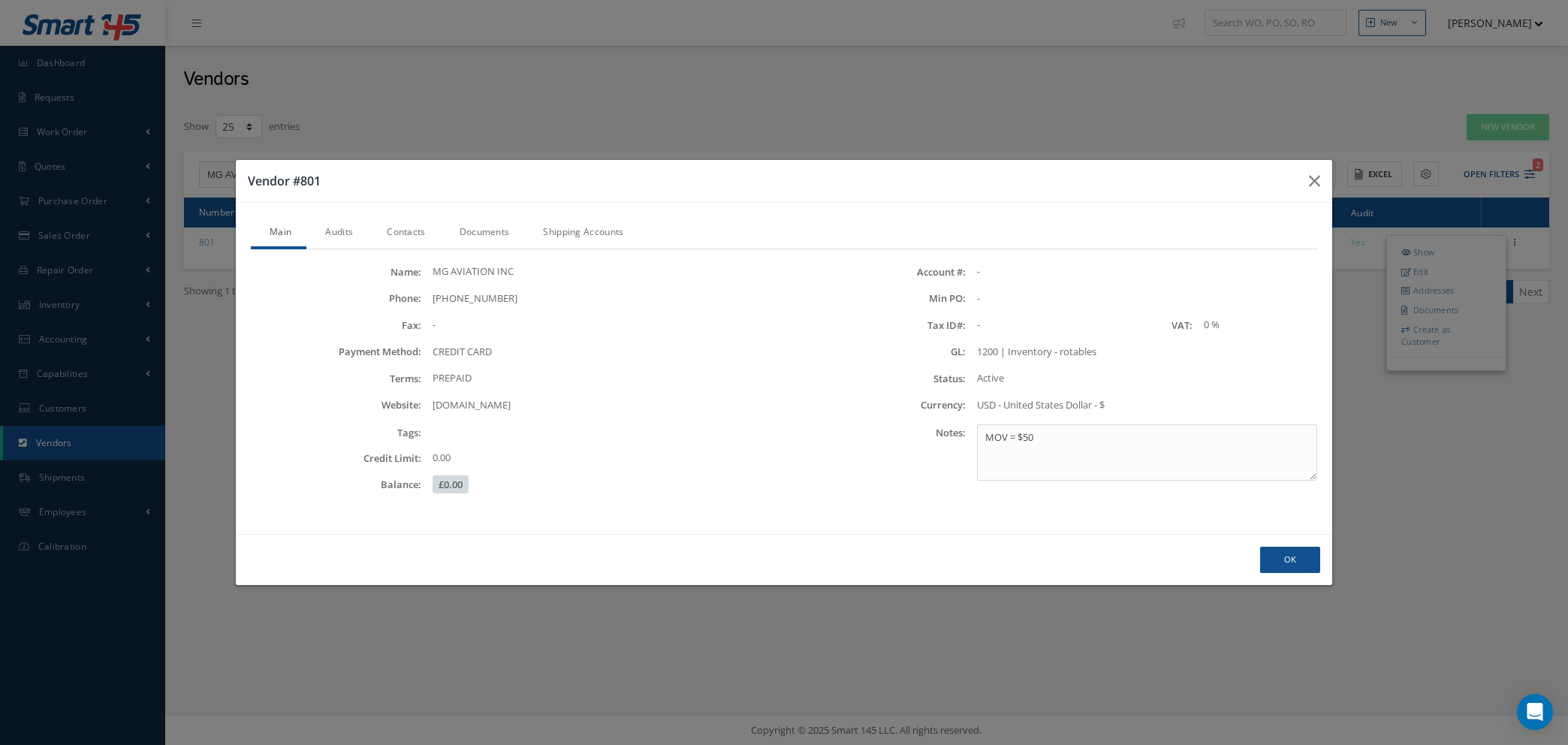
click at [335, 230] on link "Audits" at bounding box center [337, 233] width 62 height 31
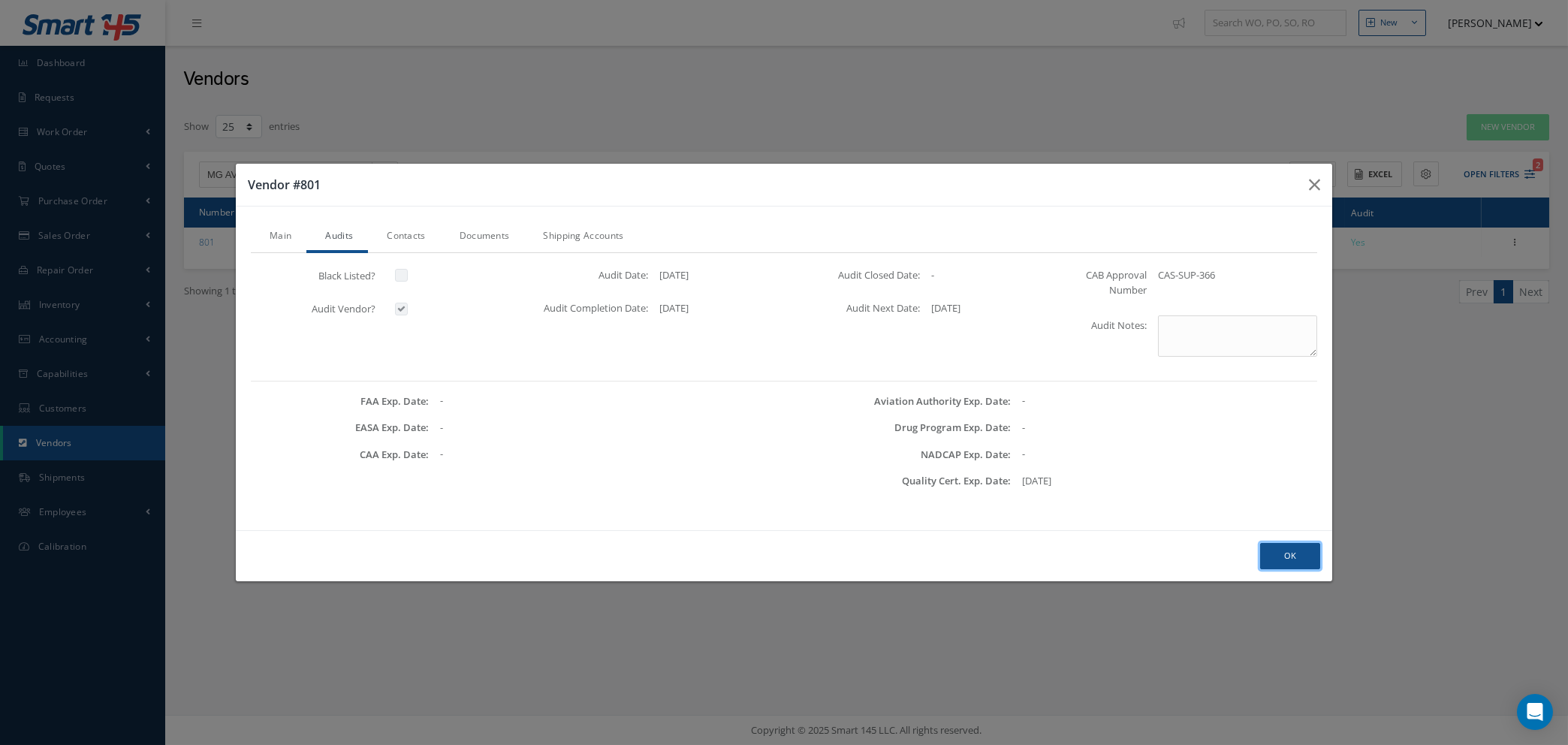
click at [1289, 559] on button "Ok" at bounding box center [1290, 556] width 60 height 26
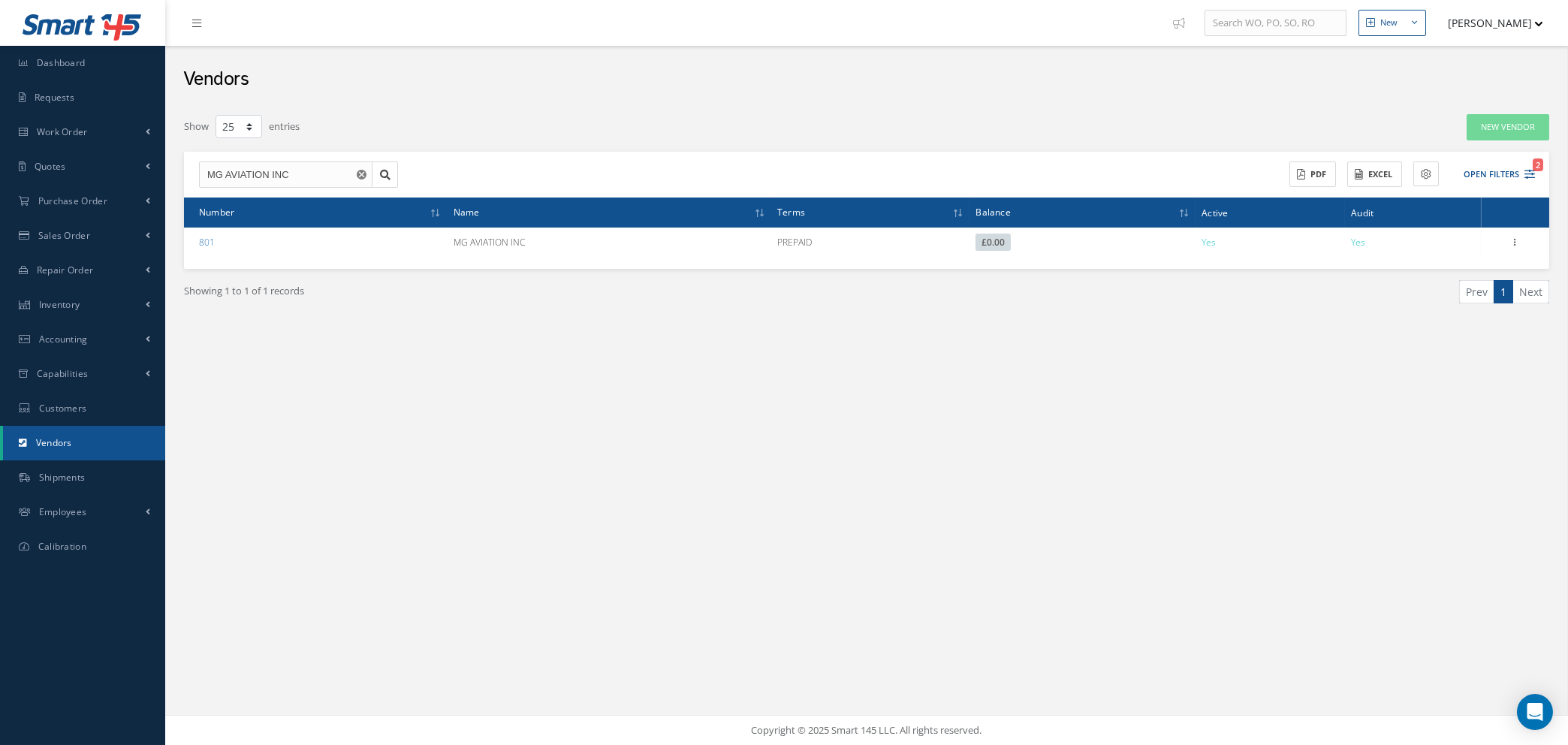
click at [362, 174] on use "Reset" at bounding box center [362, 174] width 10 height 10
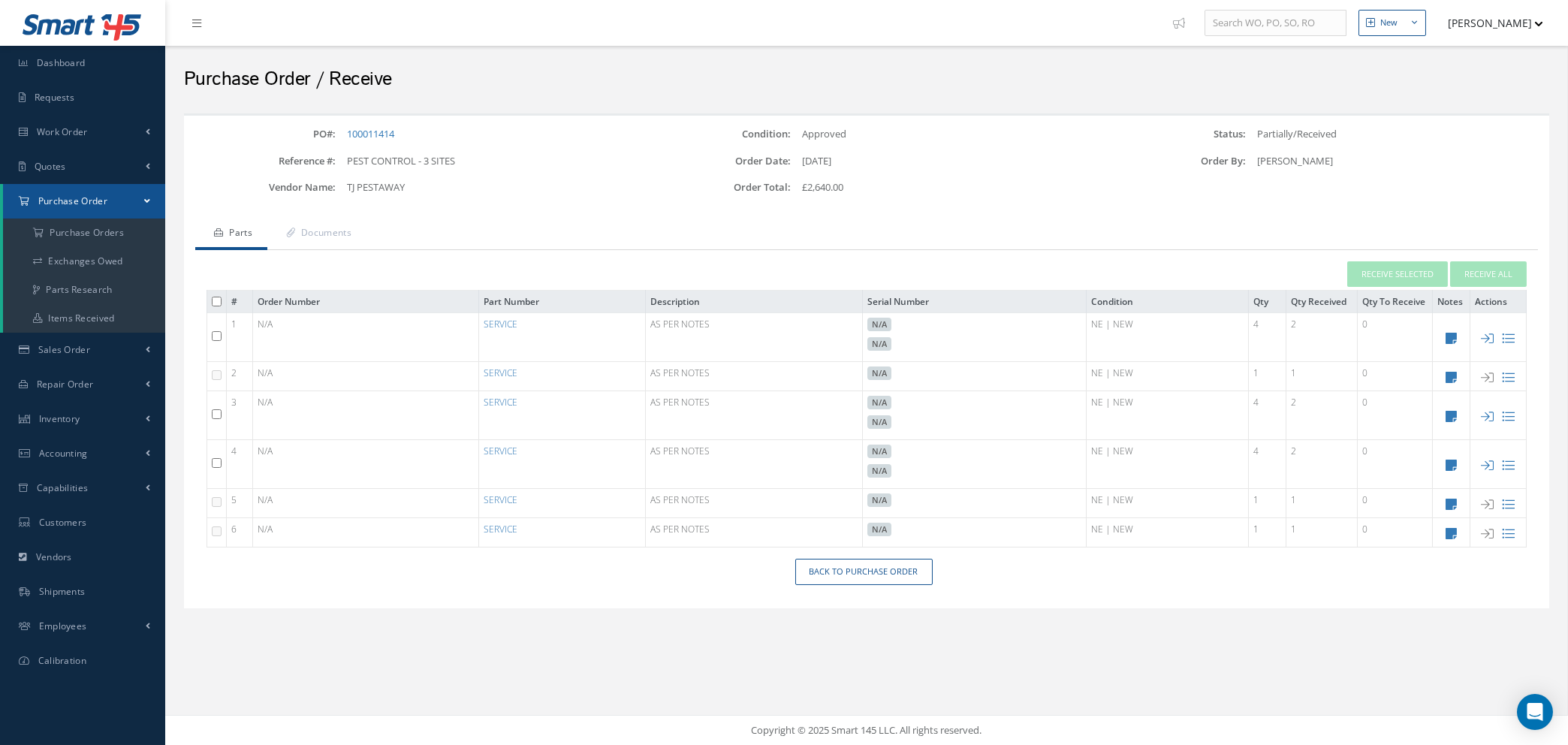
click at [213, 334] on input "checkbox" at bounding box center [217, 336] width 10 height 10
checkbox input "true"
click at [214, 412] on input "checkbox" at bounding box center [217, 415] width 10 height 10
checkbox input "true"
click at [214, 462] on input "checkbox" at bounding box center [217, 463] width 10 height 10
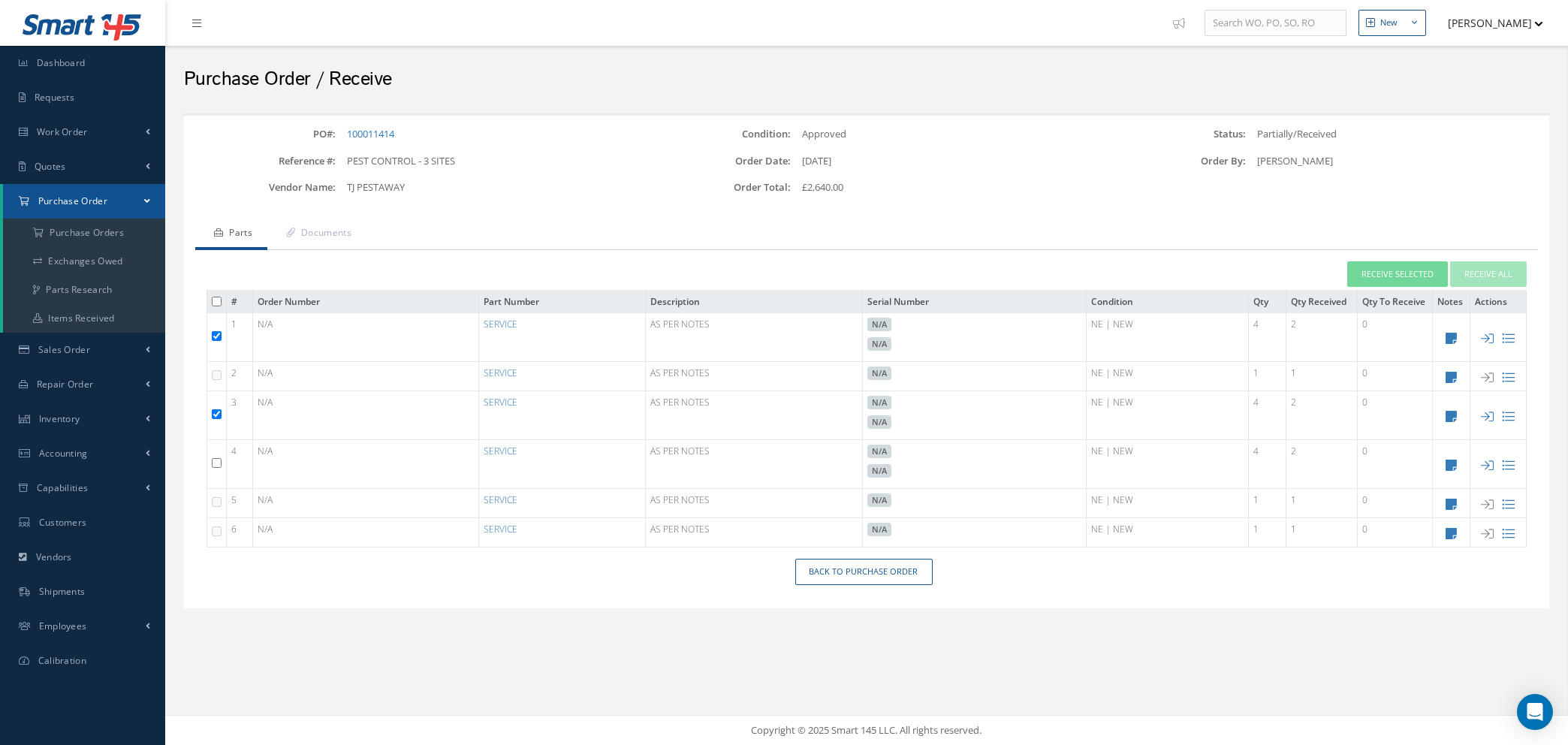
checkbox input "true"
click at [1381, 271] on button "Receive Selected" at bounding box center [1396, 274] width 101 height 26
type input "08/27/2025"
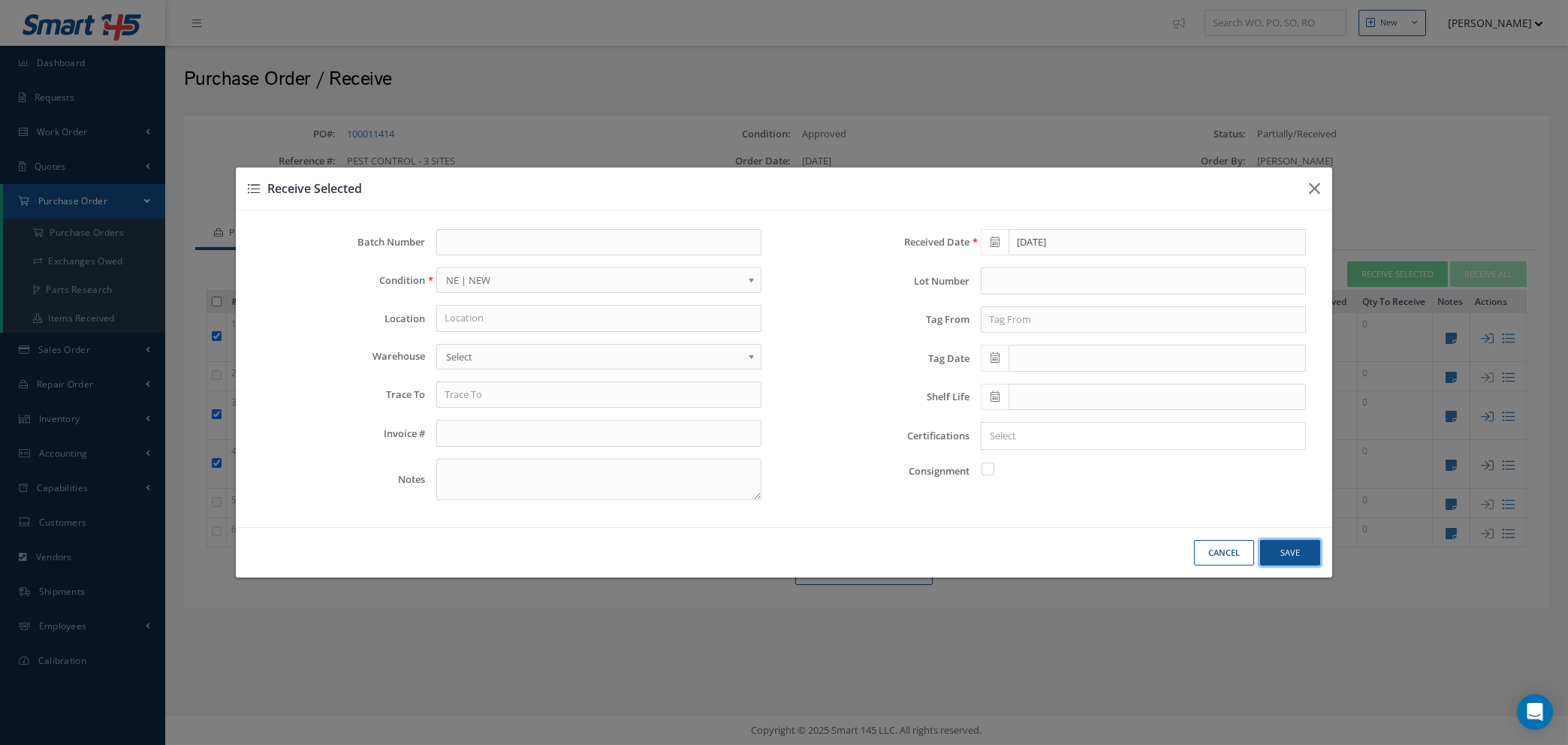
click at [0, 0] on button "Save" at bounding box center [0, 0] width 0 height 0
checkbox input "false"
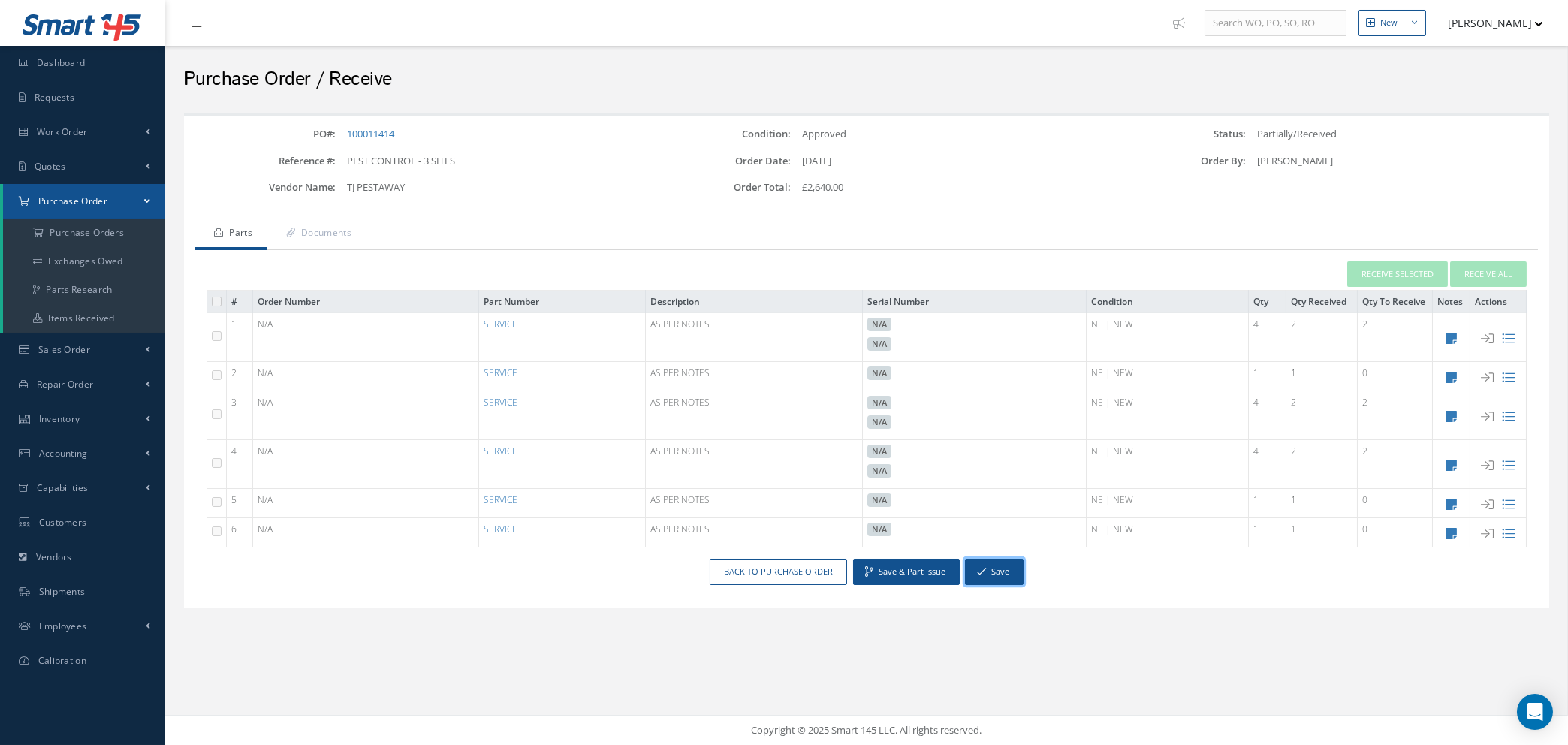
click at [991, 573] on button "Save" at bounding box center [994, 571] width 59 height 26
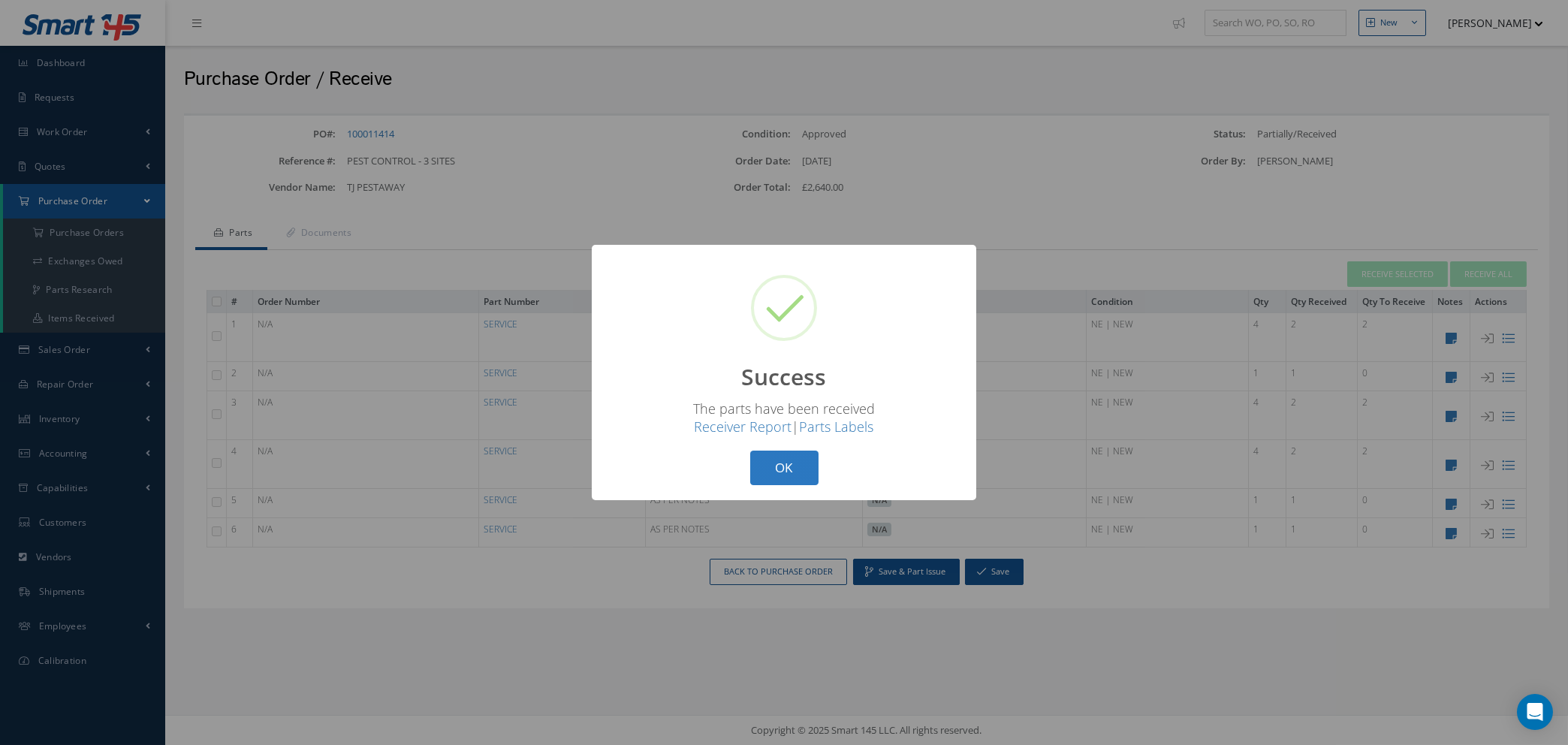
click at [794, 472] on button "OK" at bounding box center [784, 469] width 69 height 35
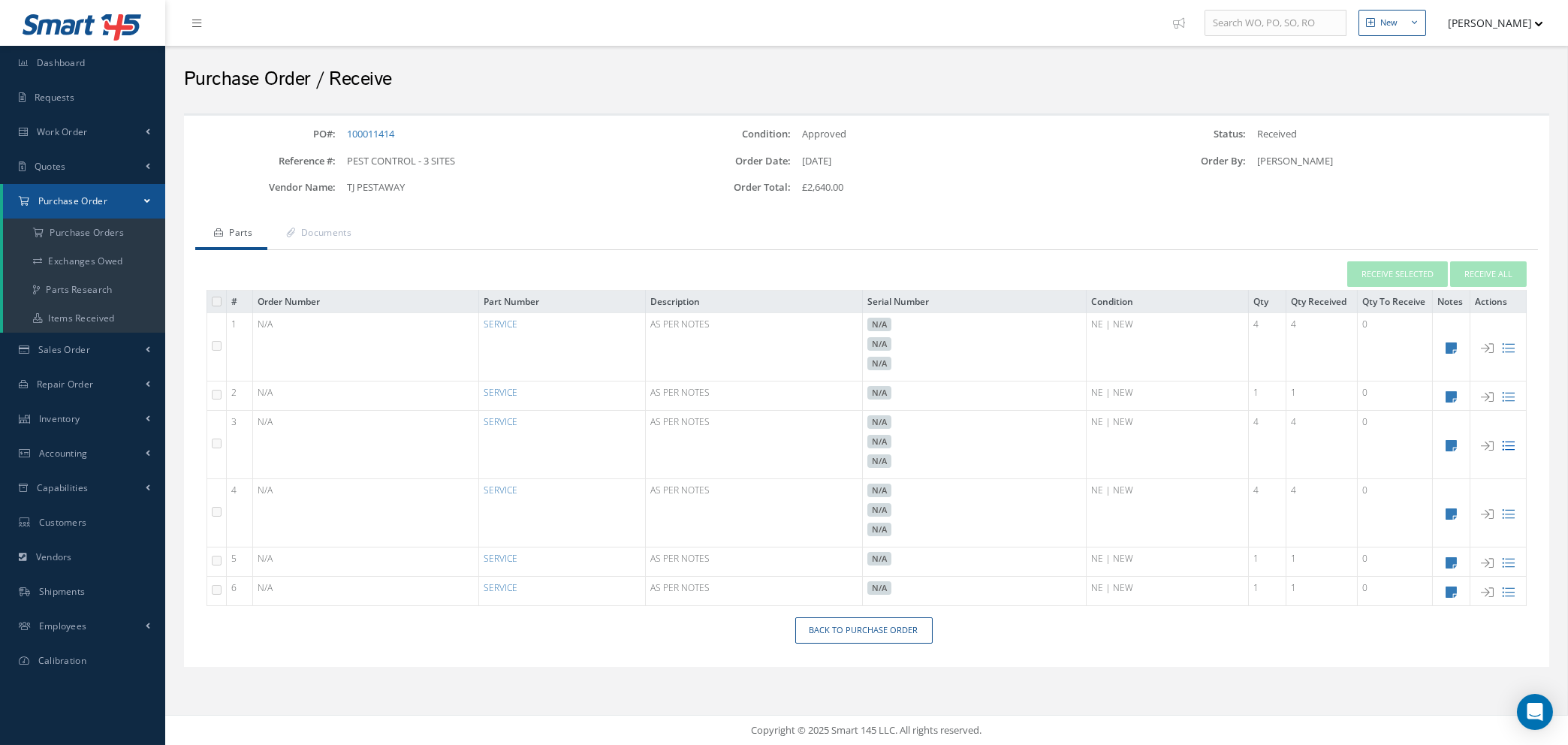
click at [1509, 442] on icon at bounding box center [1508, 445] width 13 height 13
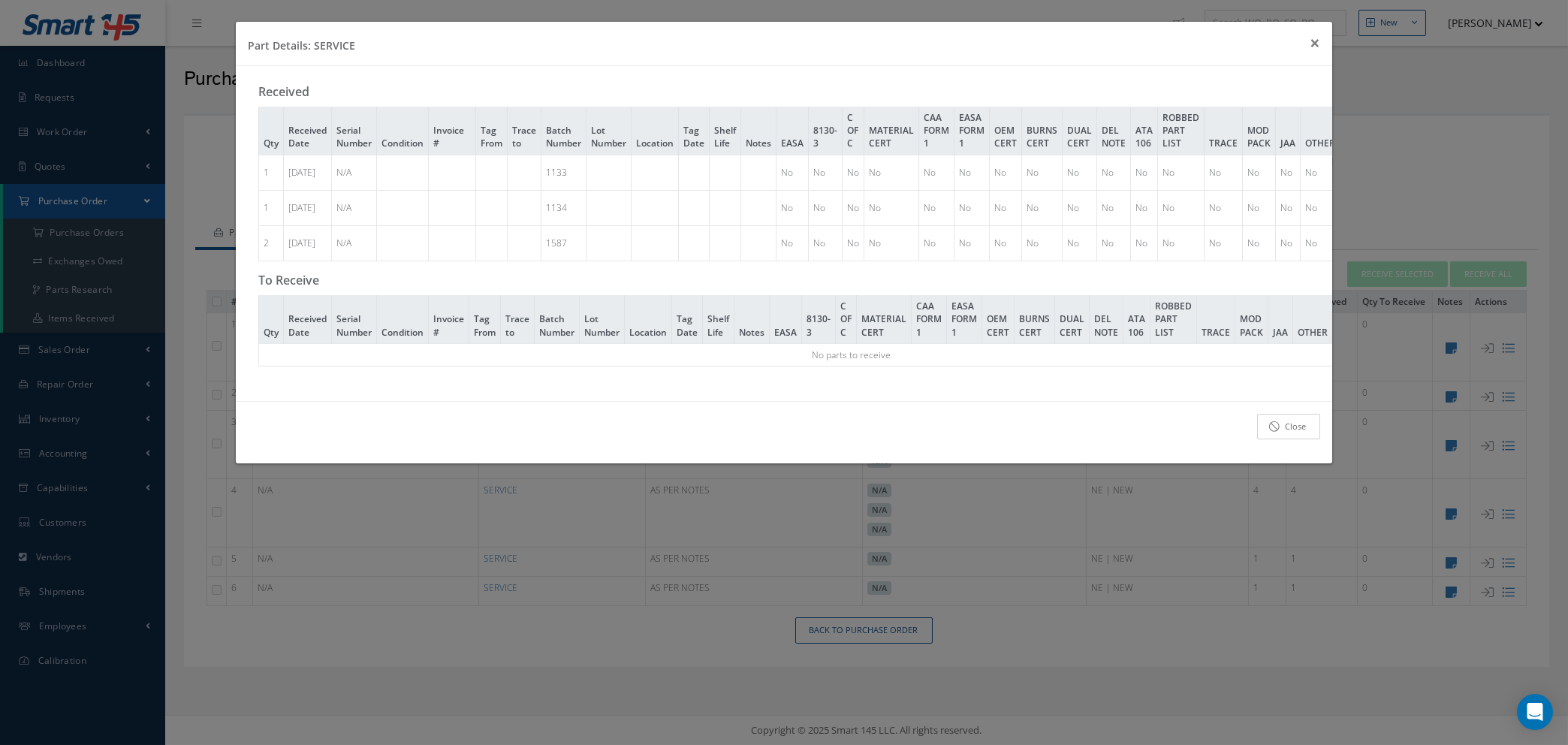
click at [1289, 437] on link "Close" at bounding box center [1289, 426] width 63 height 26
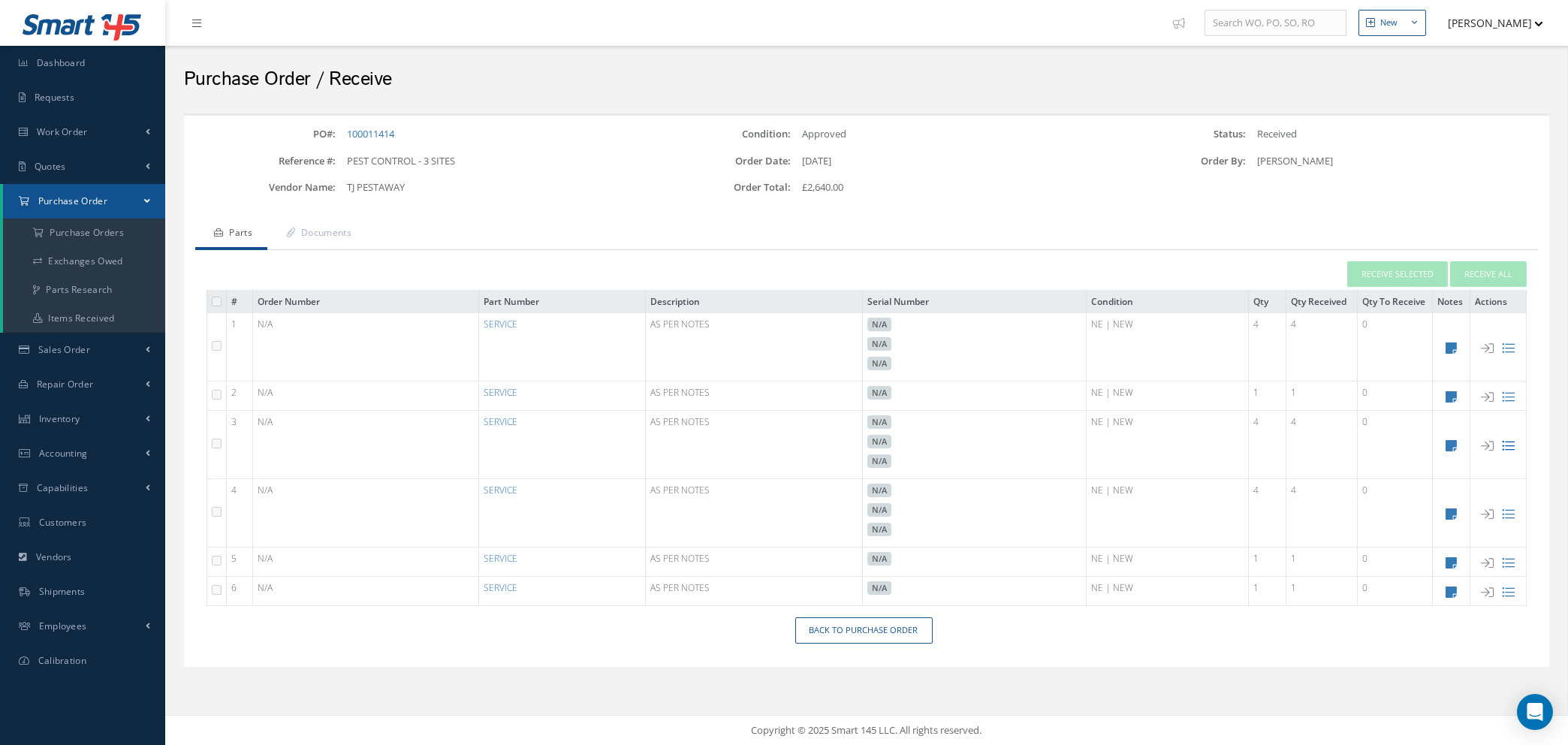
click at [1503, 441] on icon at bounding box center [1508, 445] width 13 height 13
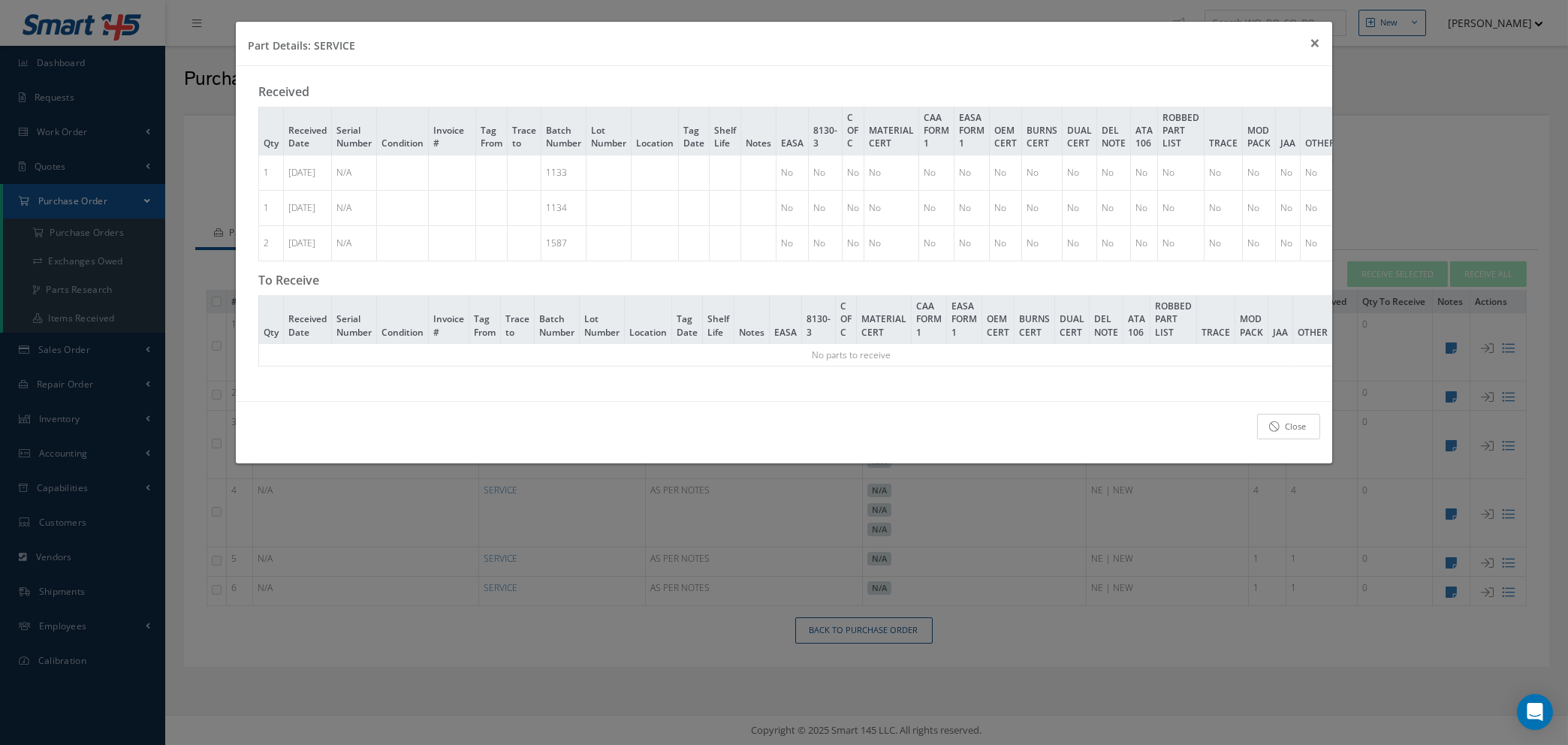
click at [1278, 432] on icon at bounding box center [1274, 426] width 11 height 11
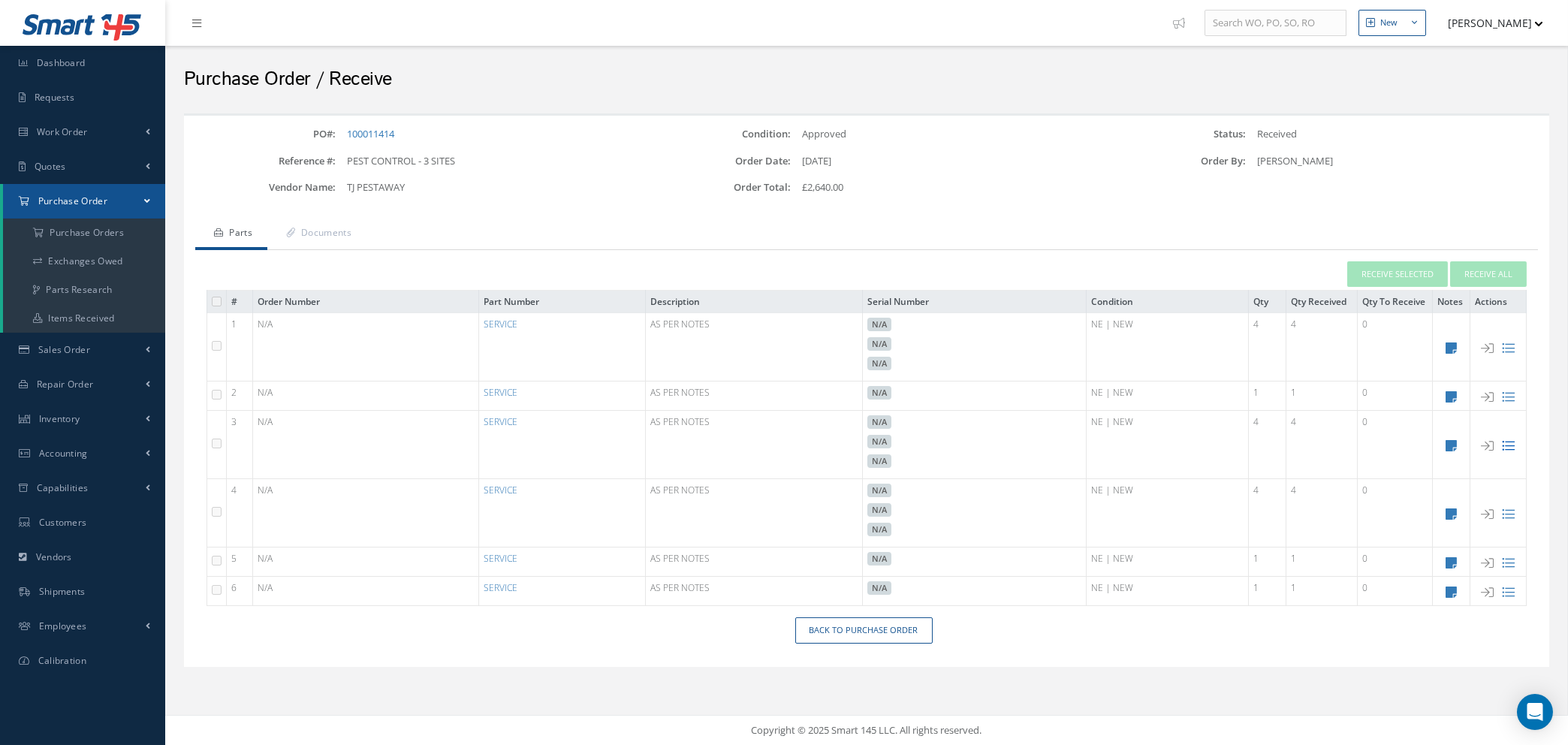
click at [1507, 448] on icon at bounding box center [1508, 445] width 13 height 13
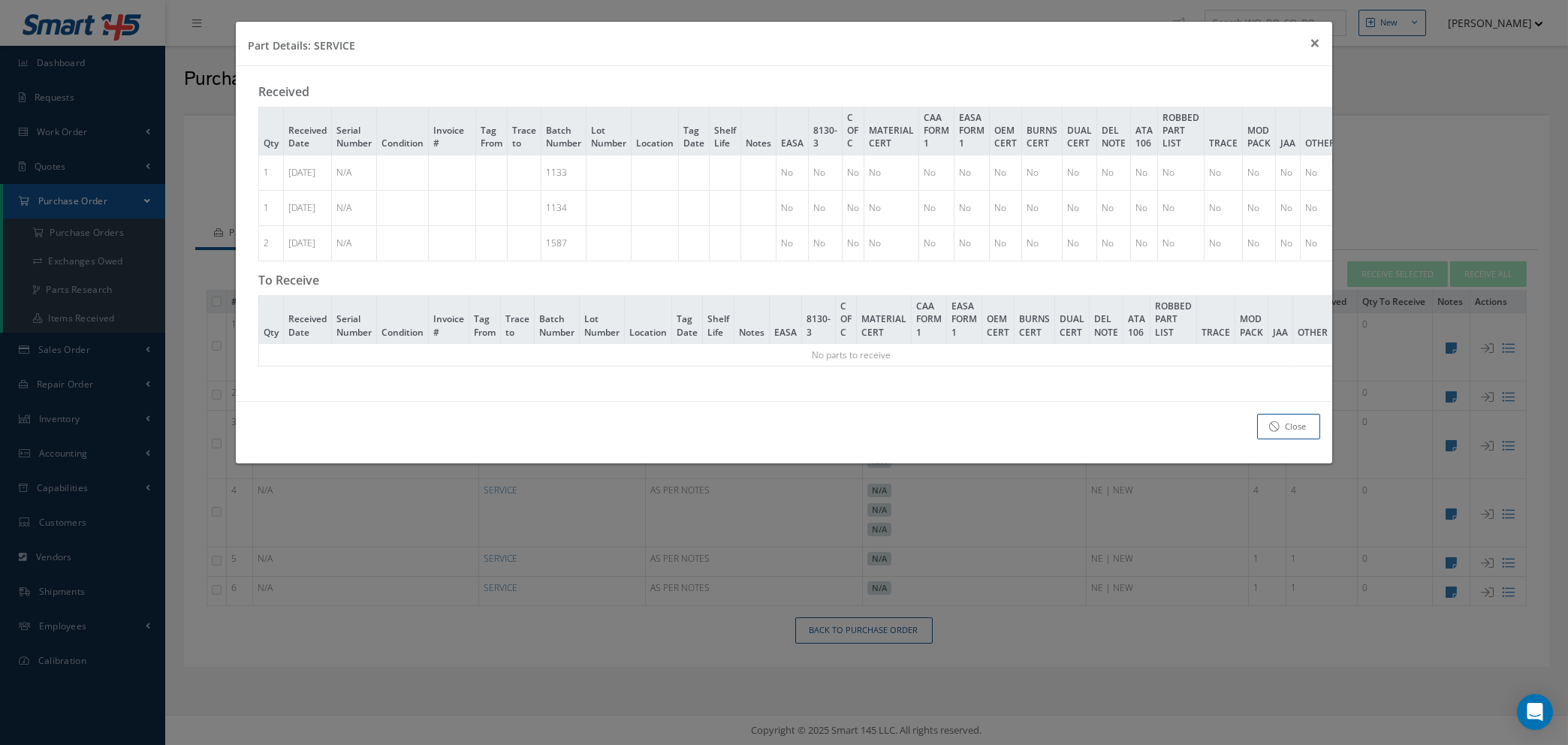
scroll to position [0, 133]
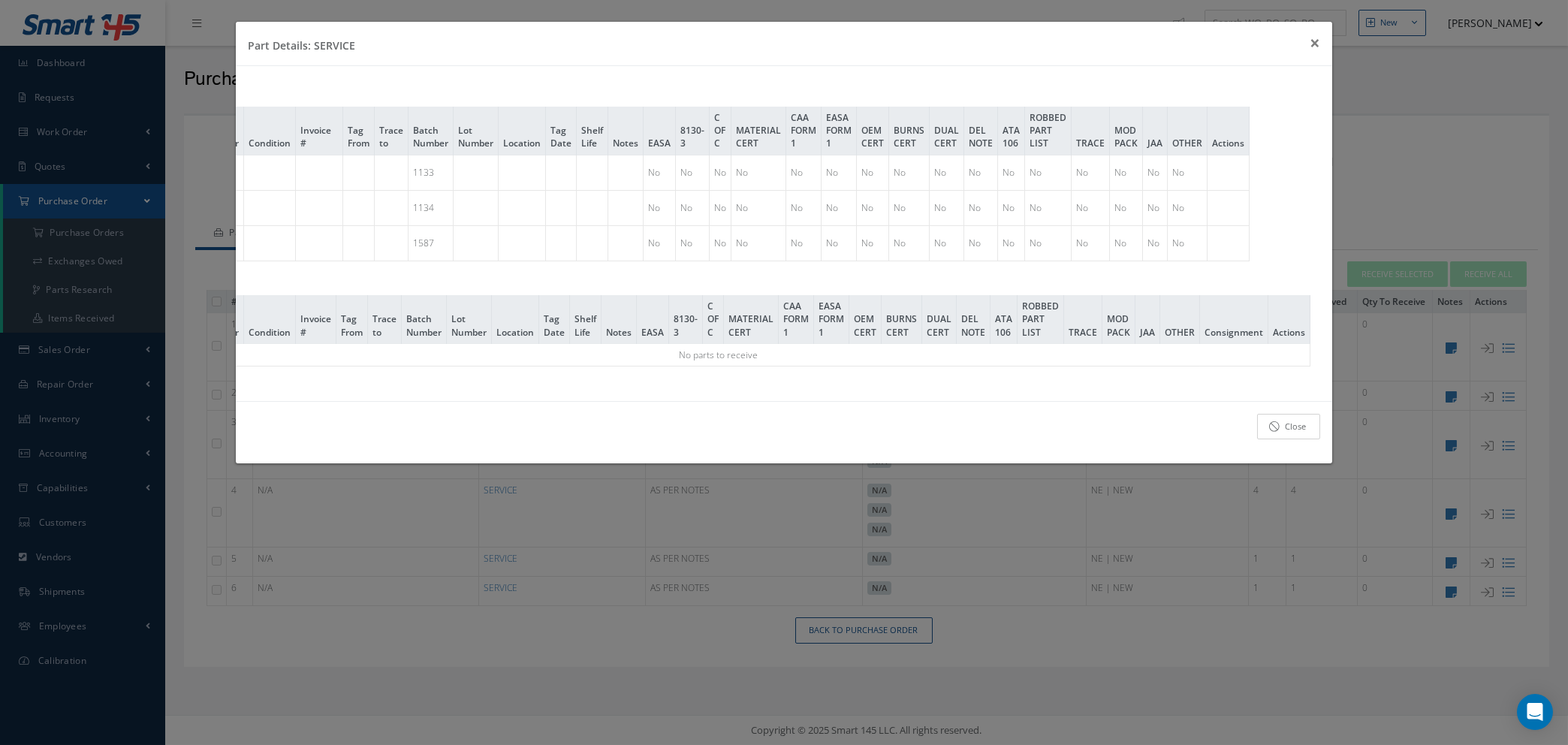
click at [1283, 440] on link "Close" at bounding box center [1289, 426] width 63 height 26
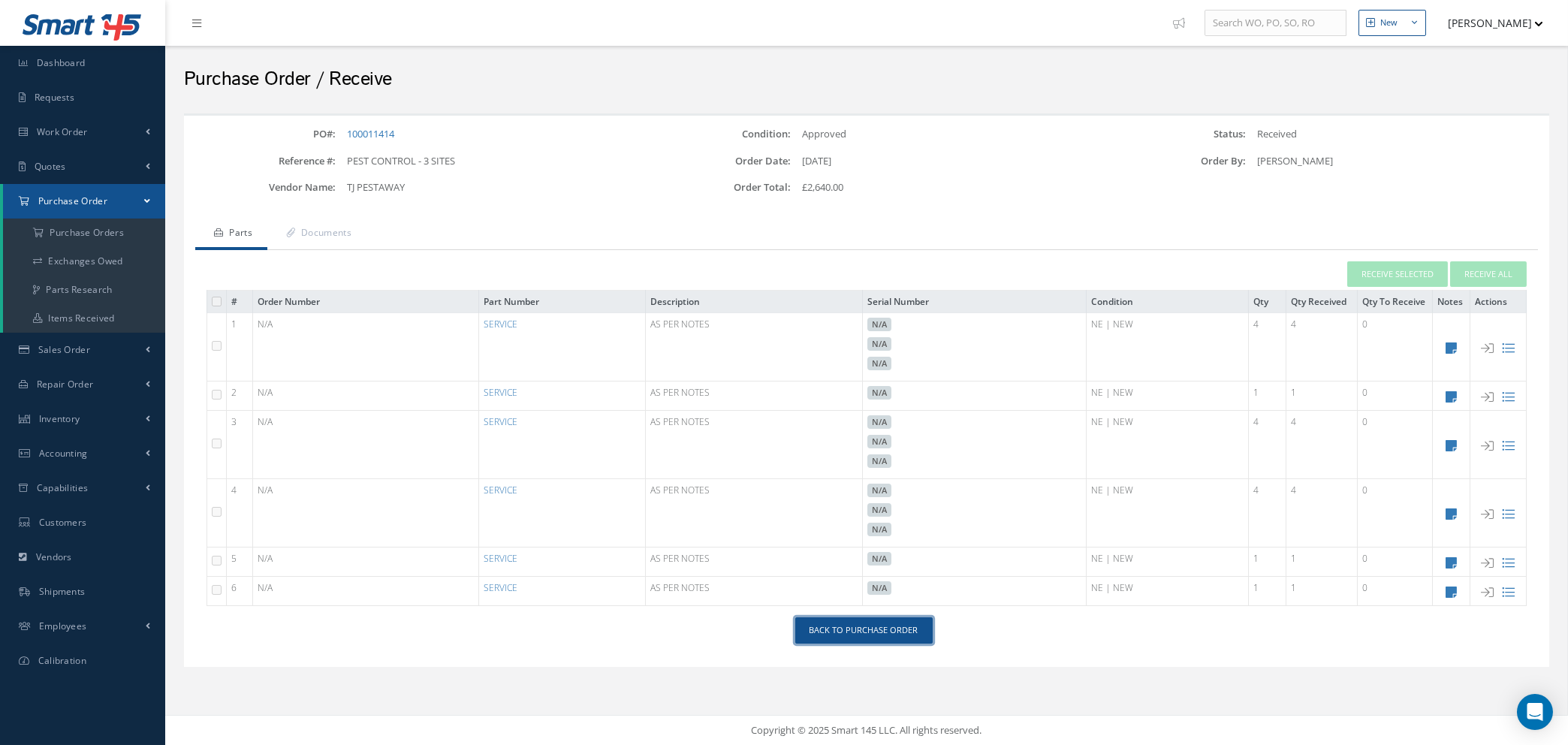
click at [887, 634] on link "Back to Purchase Order" at bounding box center [863, 630] width 137 height 26
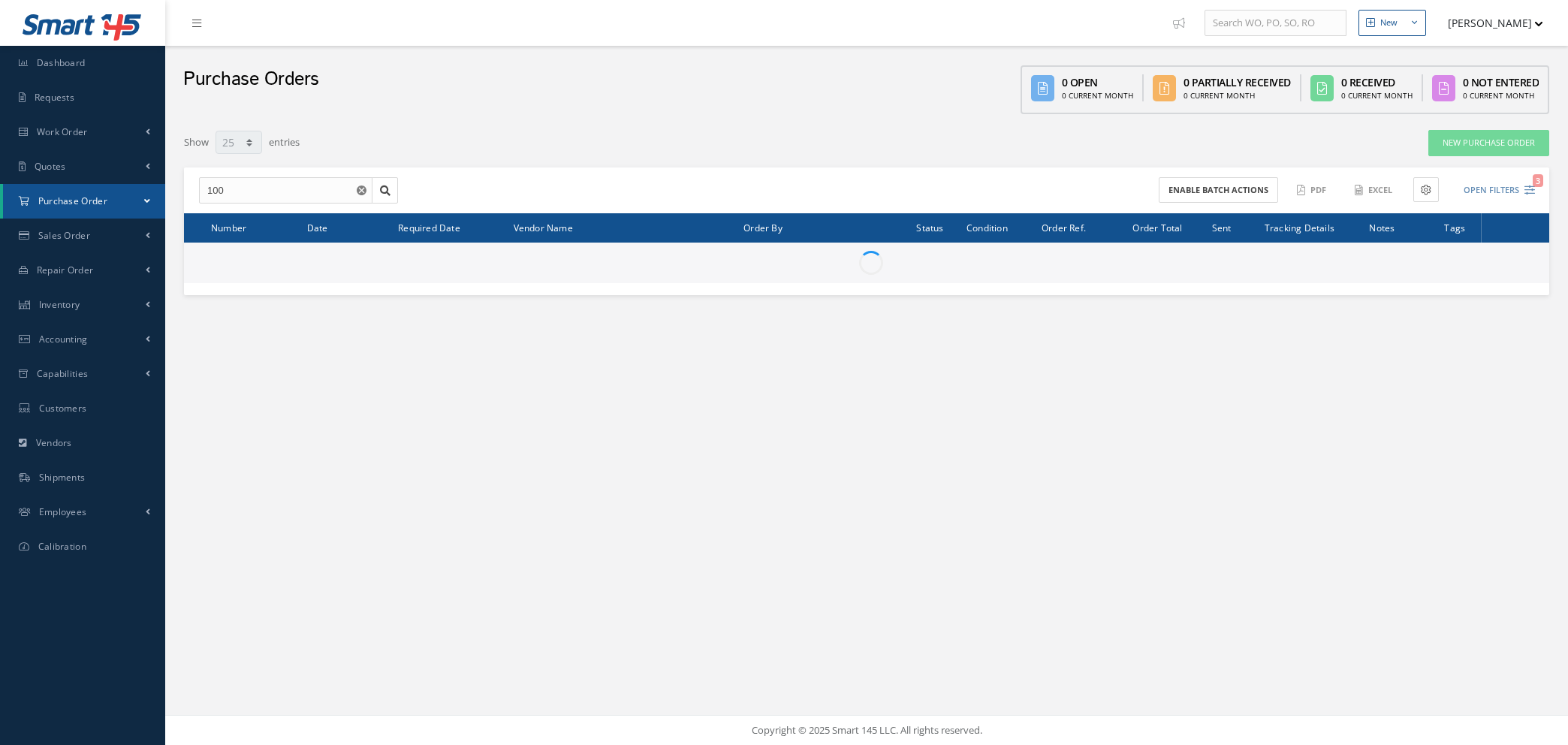
select select "25"
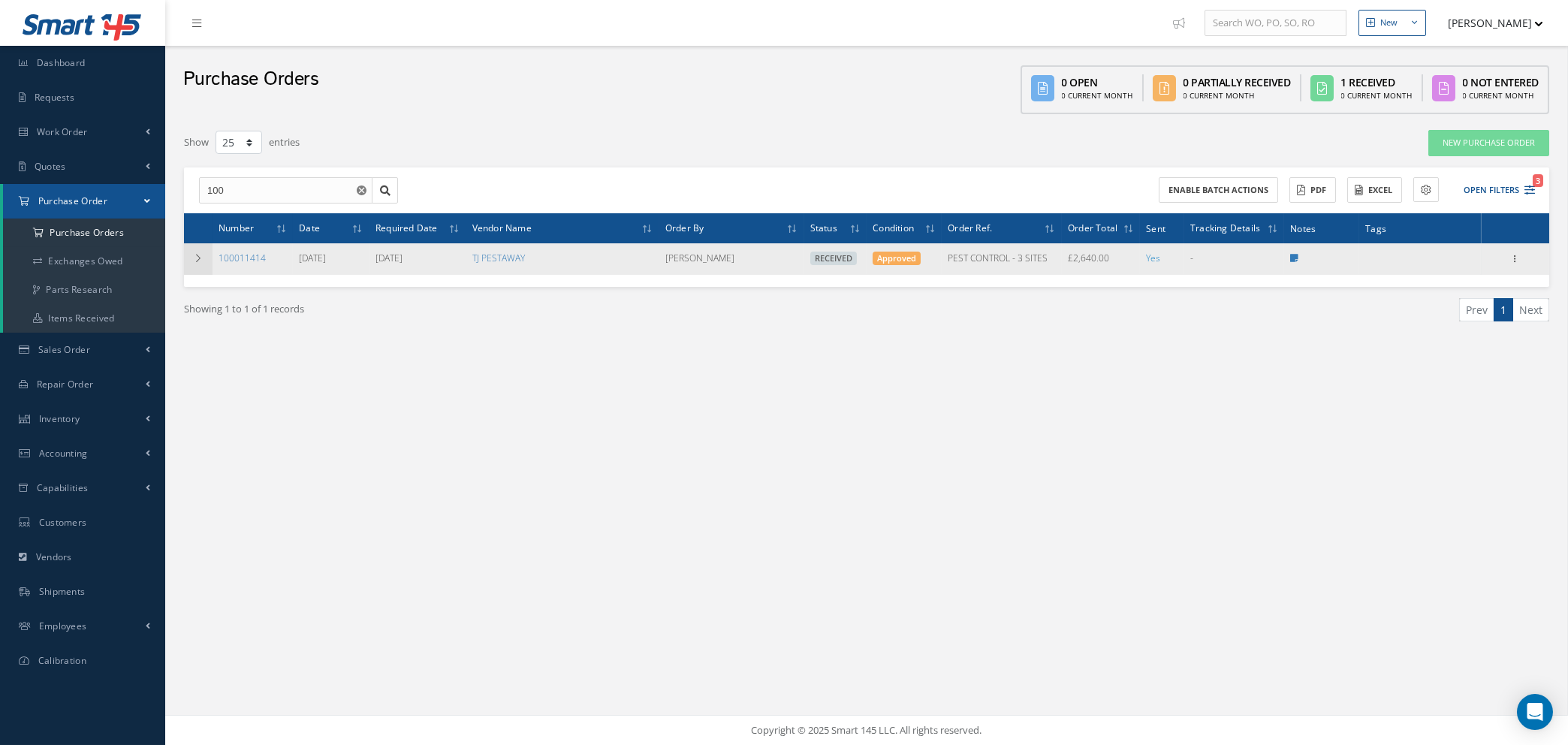
click at [194, 259] on icon at bounding box center [198, 258] width 11 height 9
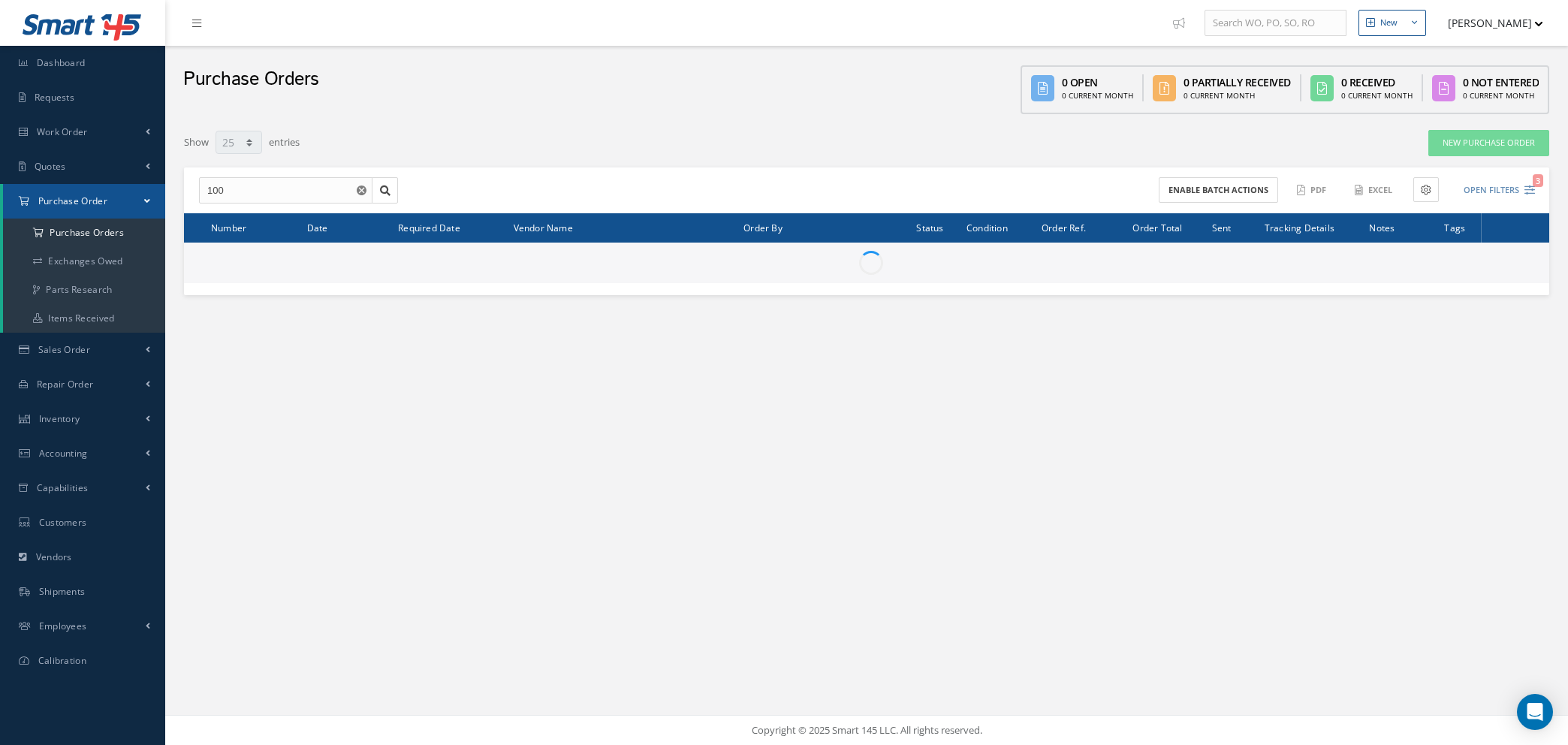
select select "25"
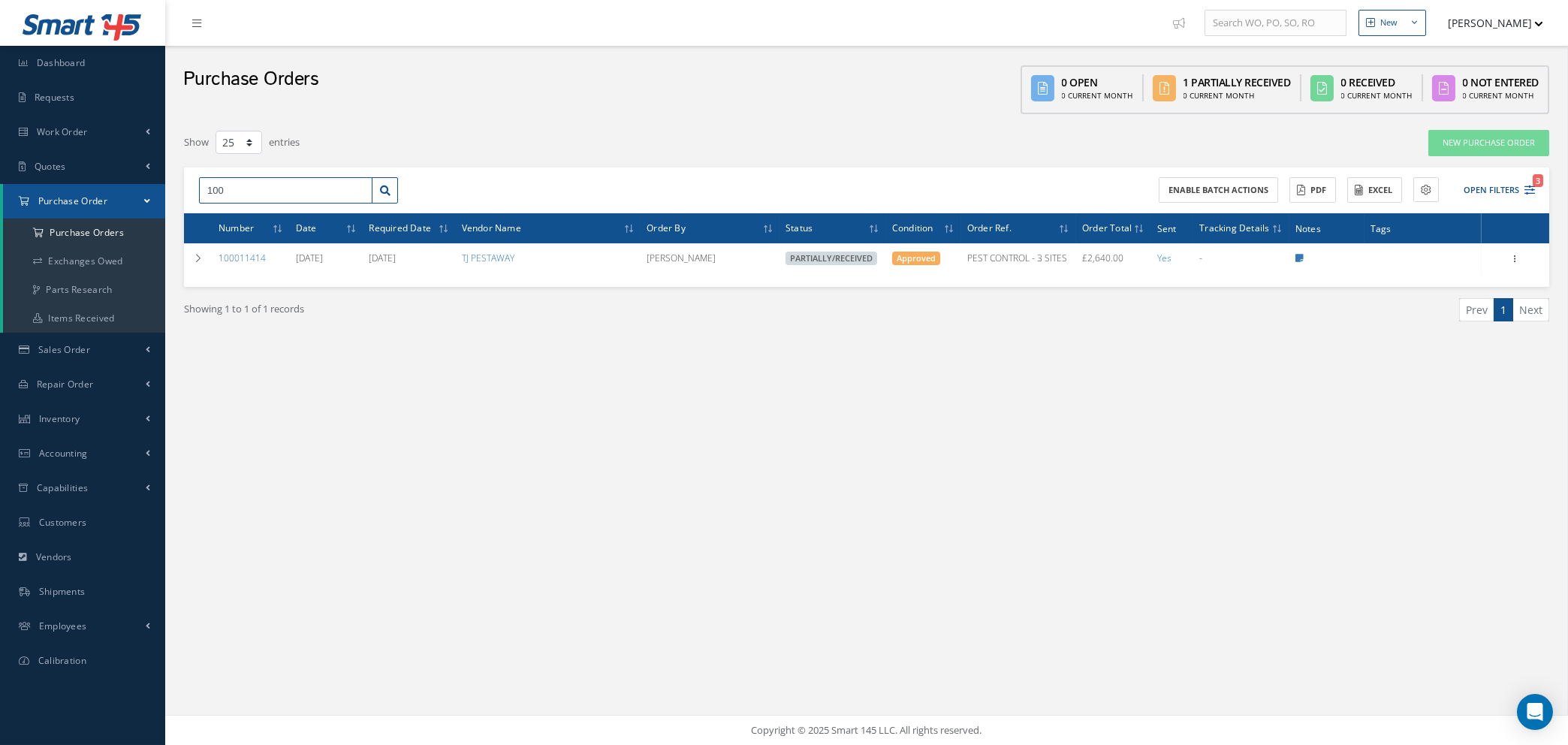
click at [230, 186] on input "100" at bounding box center [285, 191] width 173 height 27
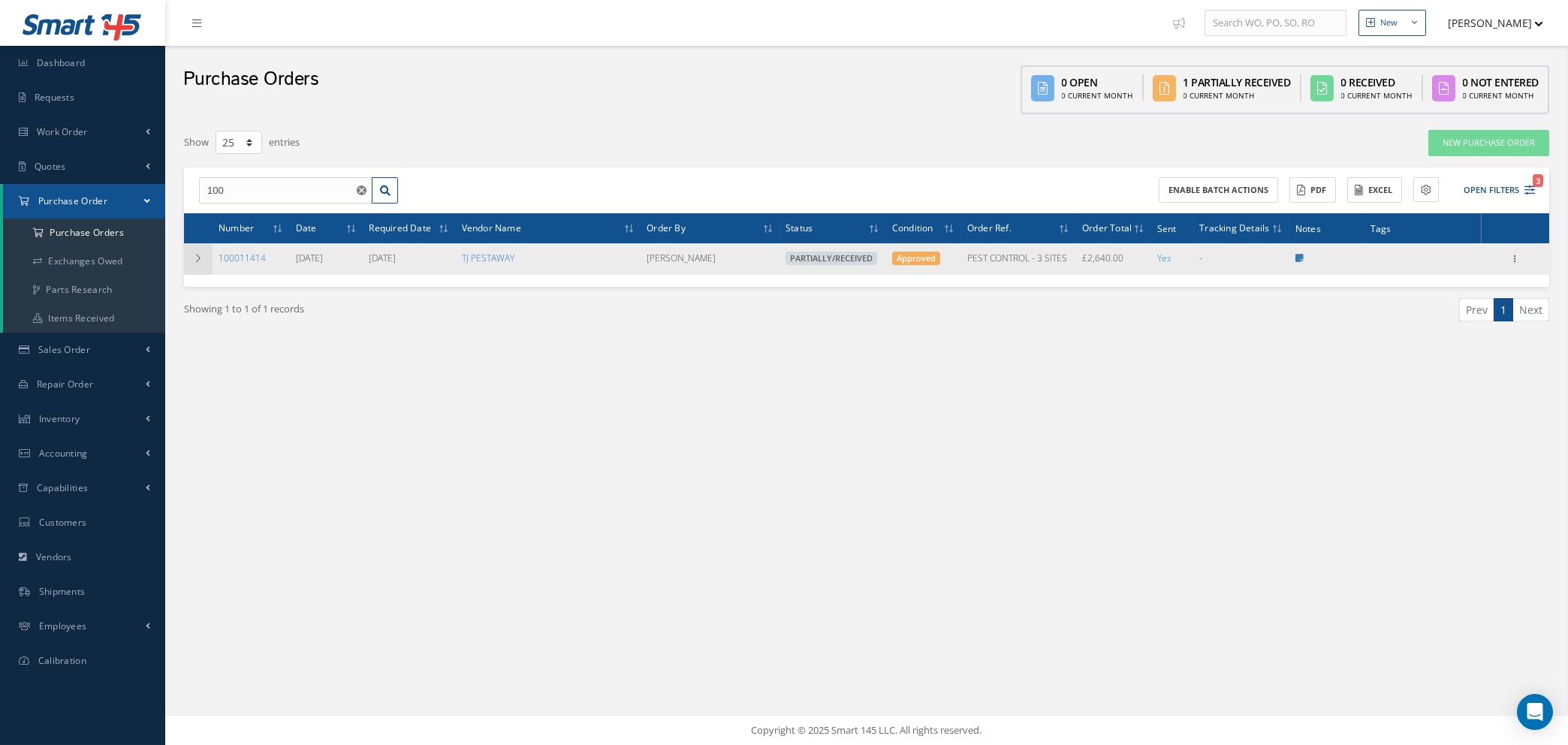
click at [205, 252] on td at bounding box center [198, 259] width 28 height 31
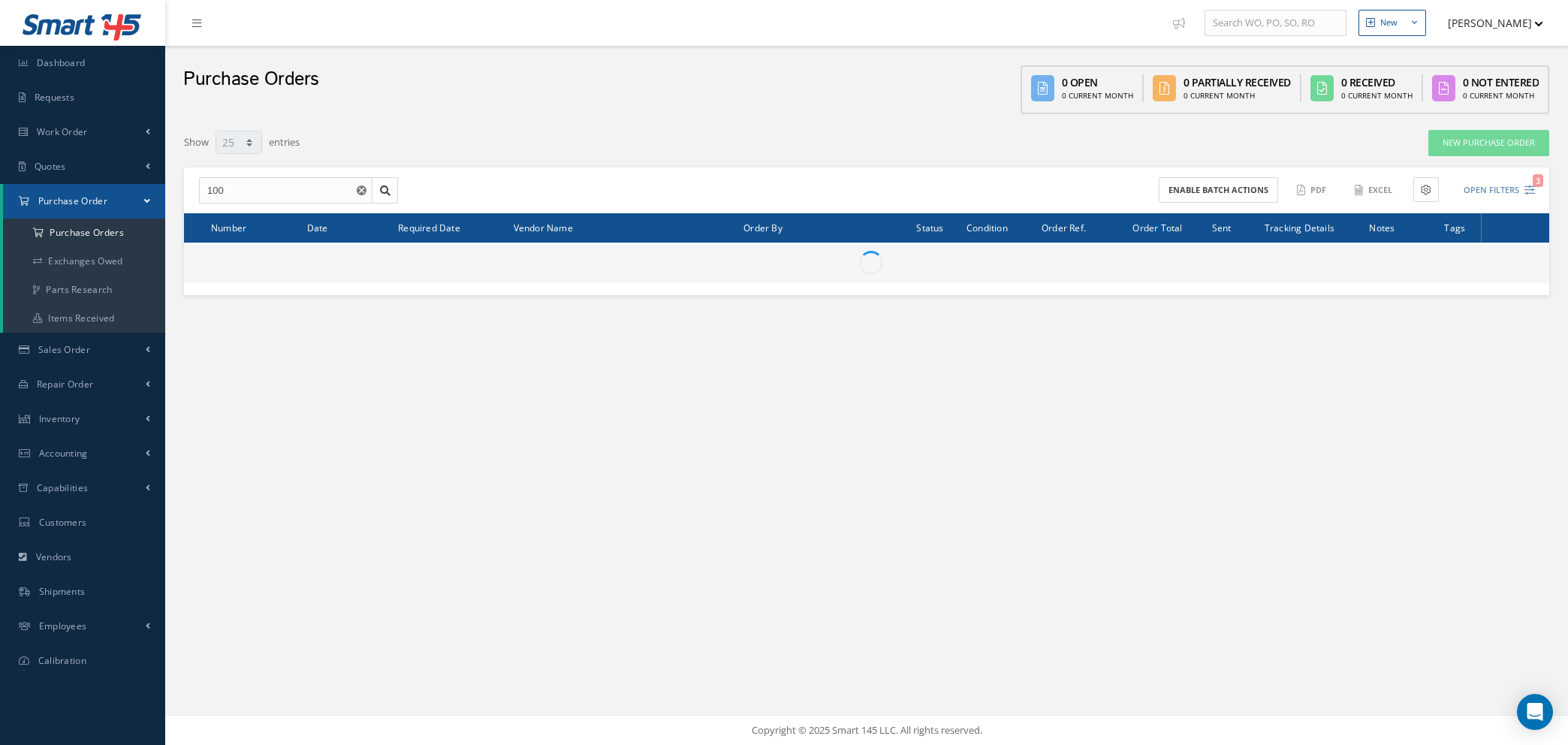
select select "25"
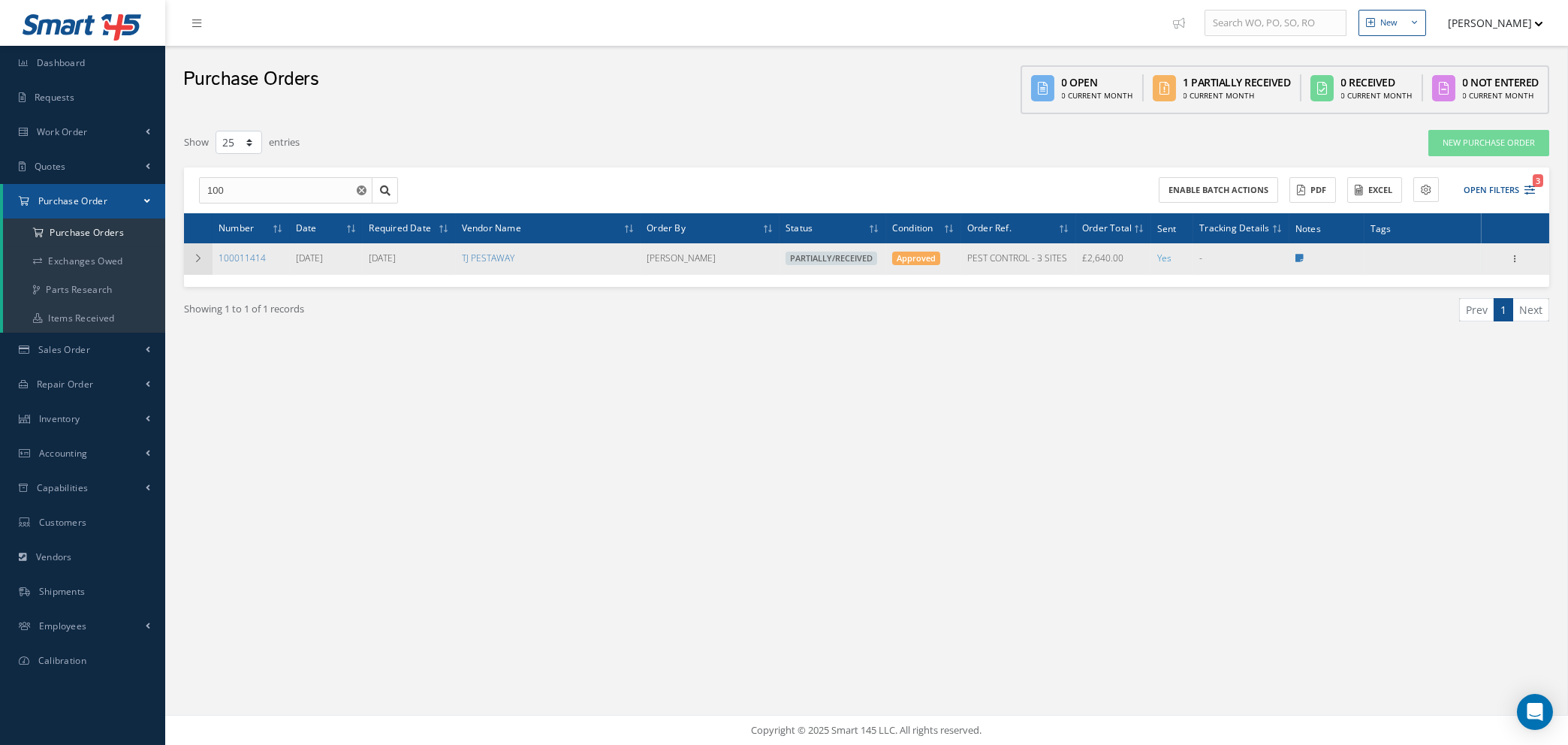
click at [195, 254] on icon at bounding box center [198, 258] width 11 height 9
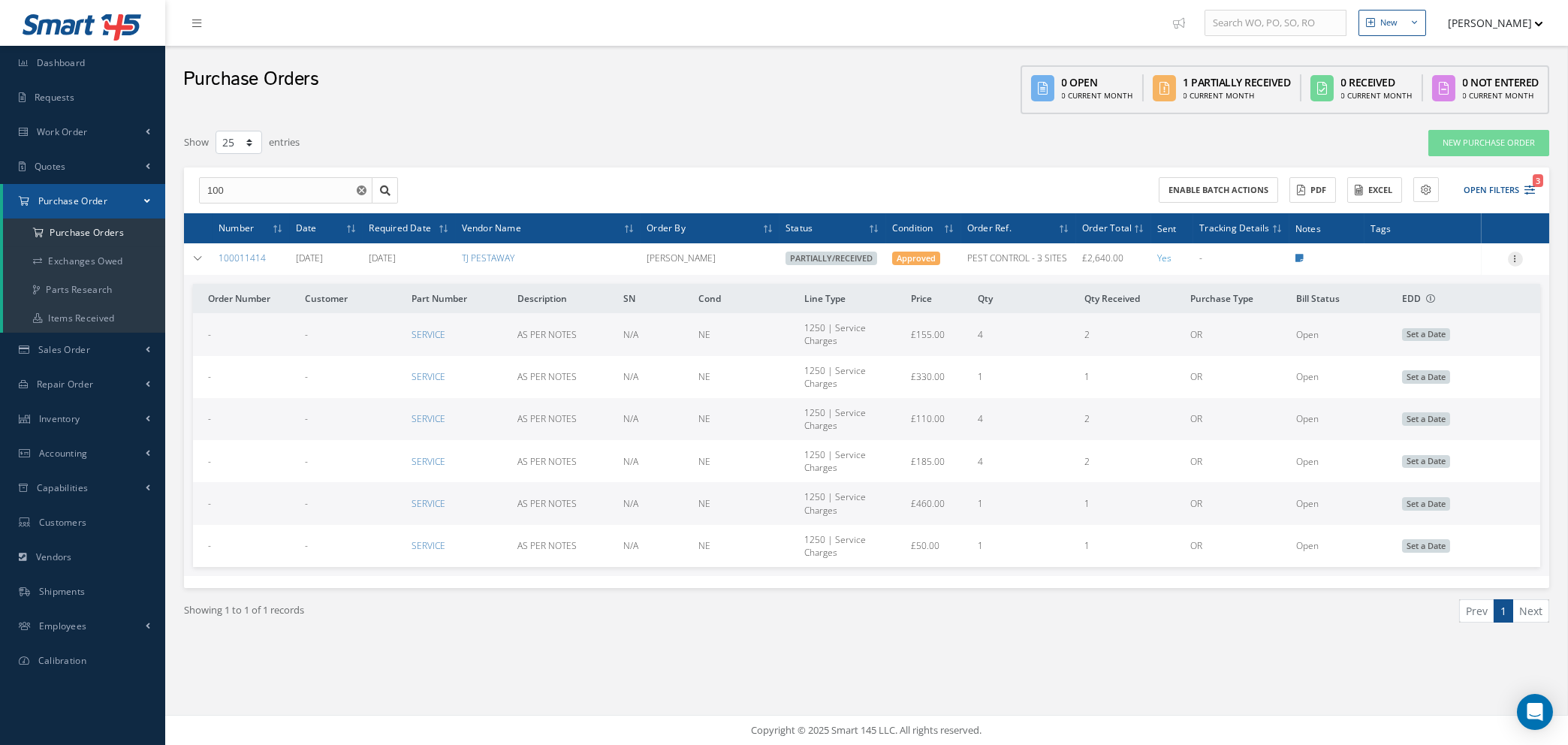
click at [1516, 253] on icon at bounding box center [1514, 258] width 15 height 12
click at [1426, 264] on link "Receive" at bounding box center [1446, 269] width 119 height 20
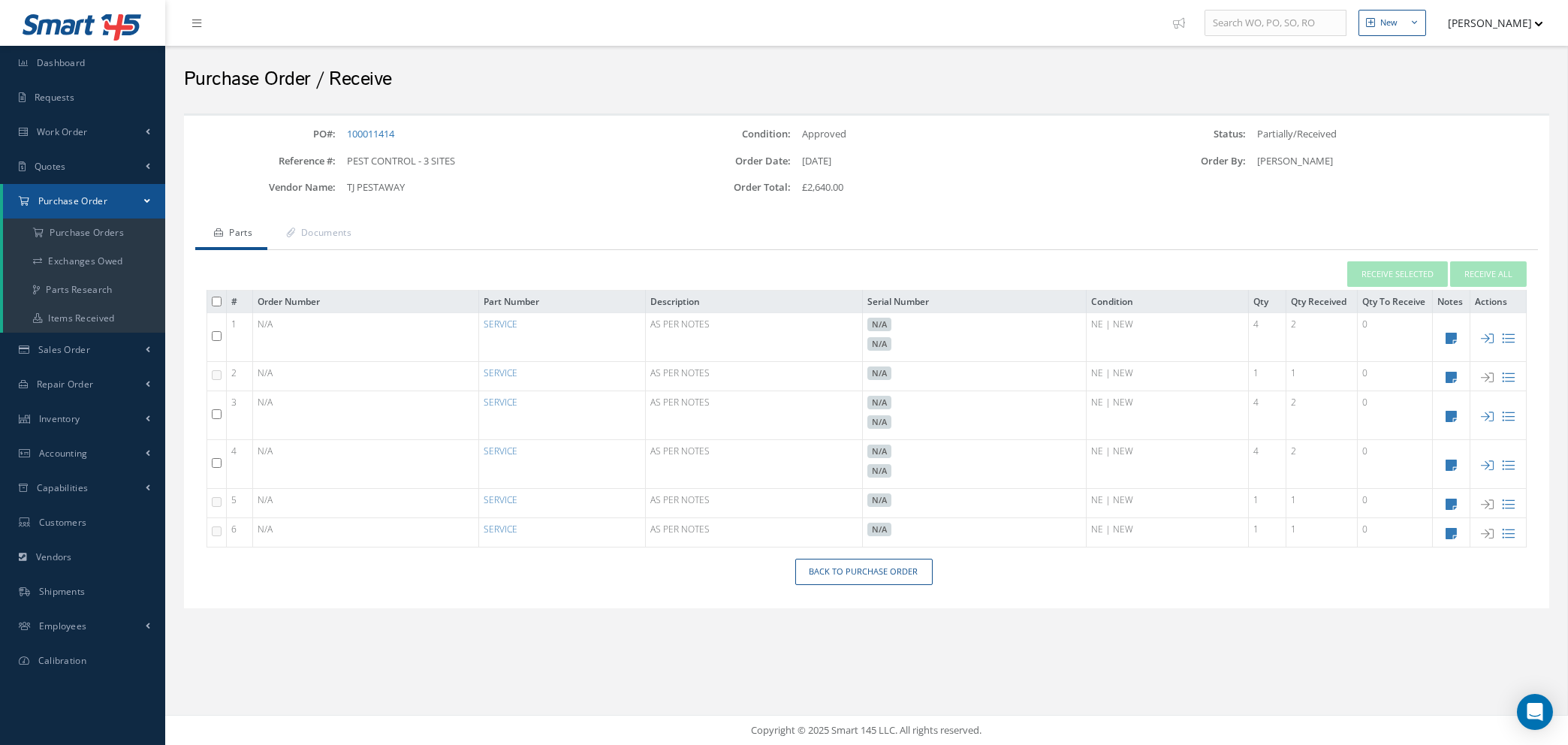
click at [213, 331] on input "checkbox" at bounding box center [217, 336] width 10 height 10
checkbox input "true"
click at [215, 412] on input "checkbox" at bounding box center [217, 415] width 10 height 10
checkbox input "true"
click at [214, 460] on input "checkbox" at bounding box center [217, 463] width 10 height 10
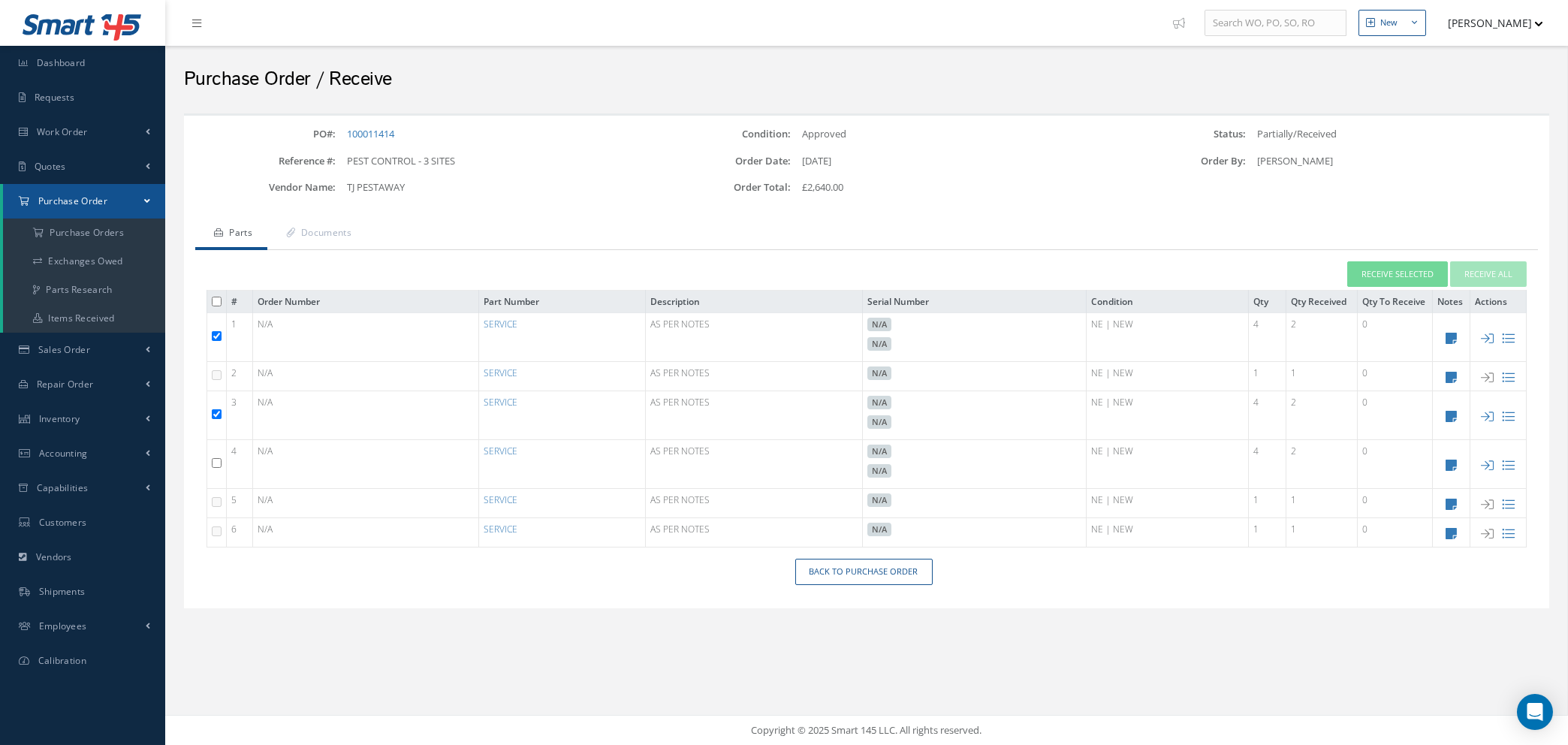
checkbox input "true"
click at [1382, 273] on button "Receive Selected" at bounding box center [1396, 274] width 101 height 26
type input "08/27/2025"
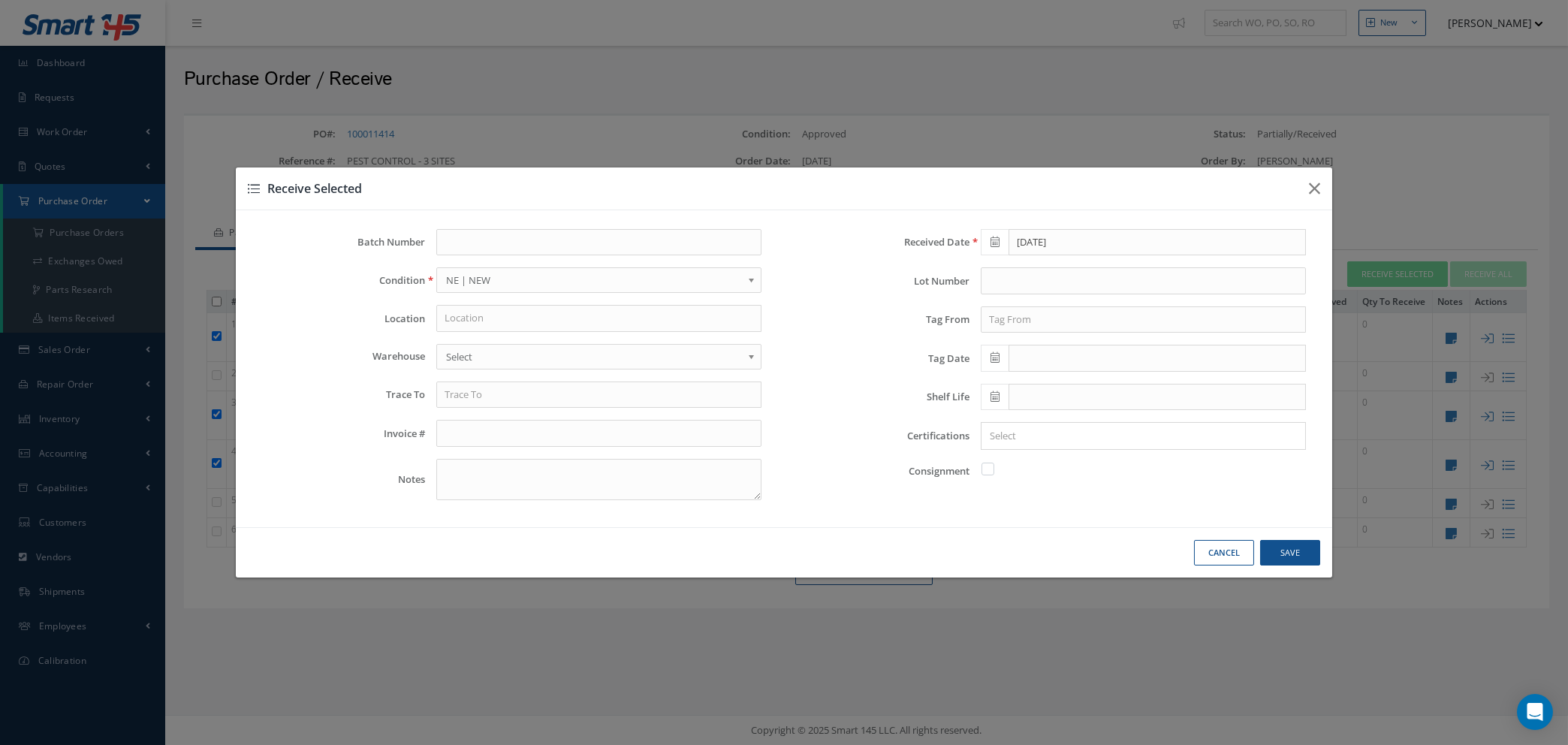
click at [0, 0] on button "Cancel" at bounding box center [0, 0] width 0 height 0
checkbox input "false"
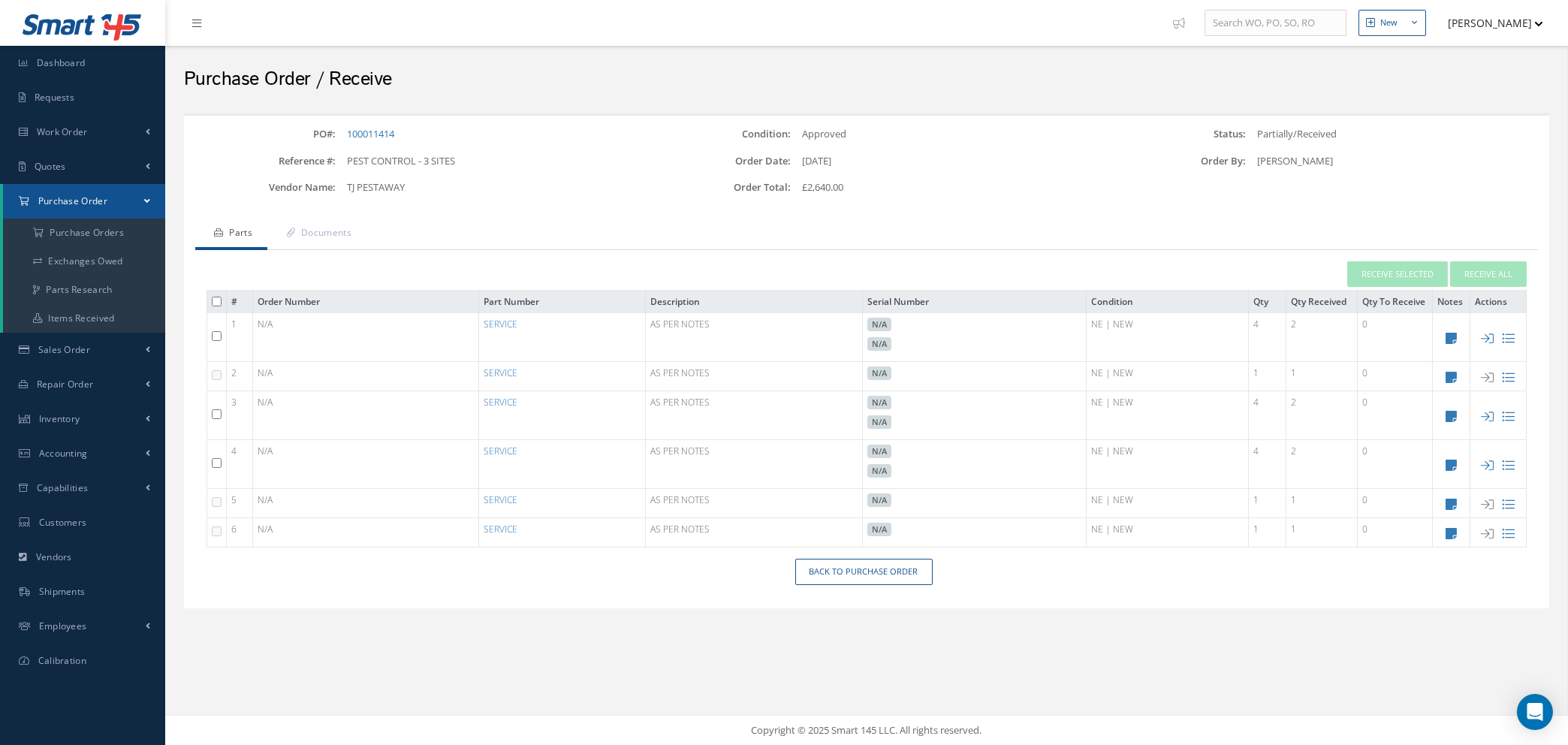
click at [217, 335] on input "checkbox" at bounding box center [217, 336] width 10 height 10
checkbox input "true"
click at [214, 412] on input "checkbox" at bounding box center [217, 415] width 10 height 10
checkbox input "true"
click at [215, 463] on input "checkbox" at bounding box center [217, 463] width 10 height 10
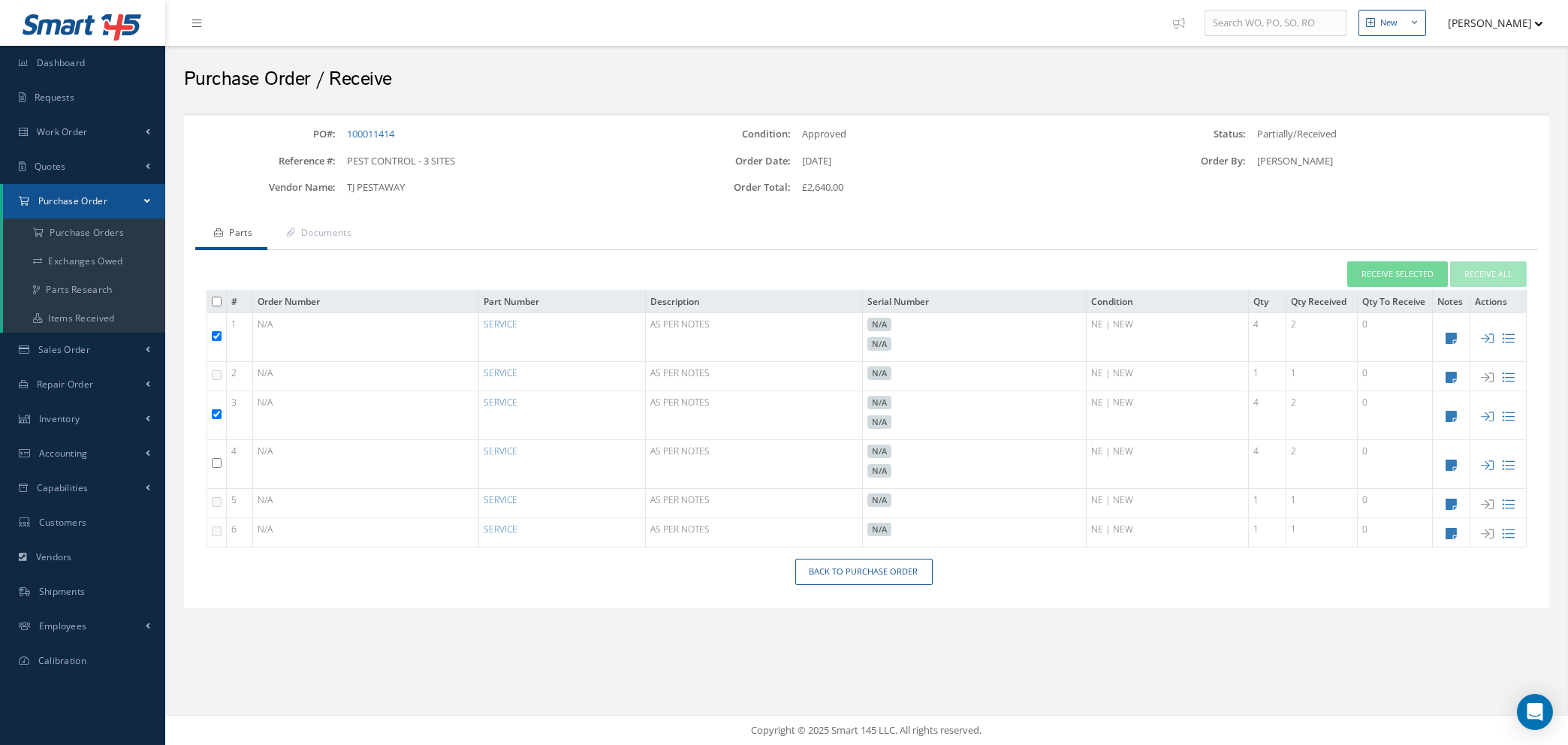
checkbox input "true"
click at [1395, 270] on button "Receive Selected" at bounding box center [1396, 274] width 101 height 26
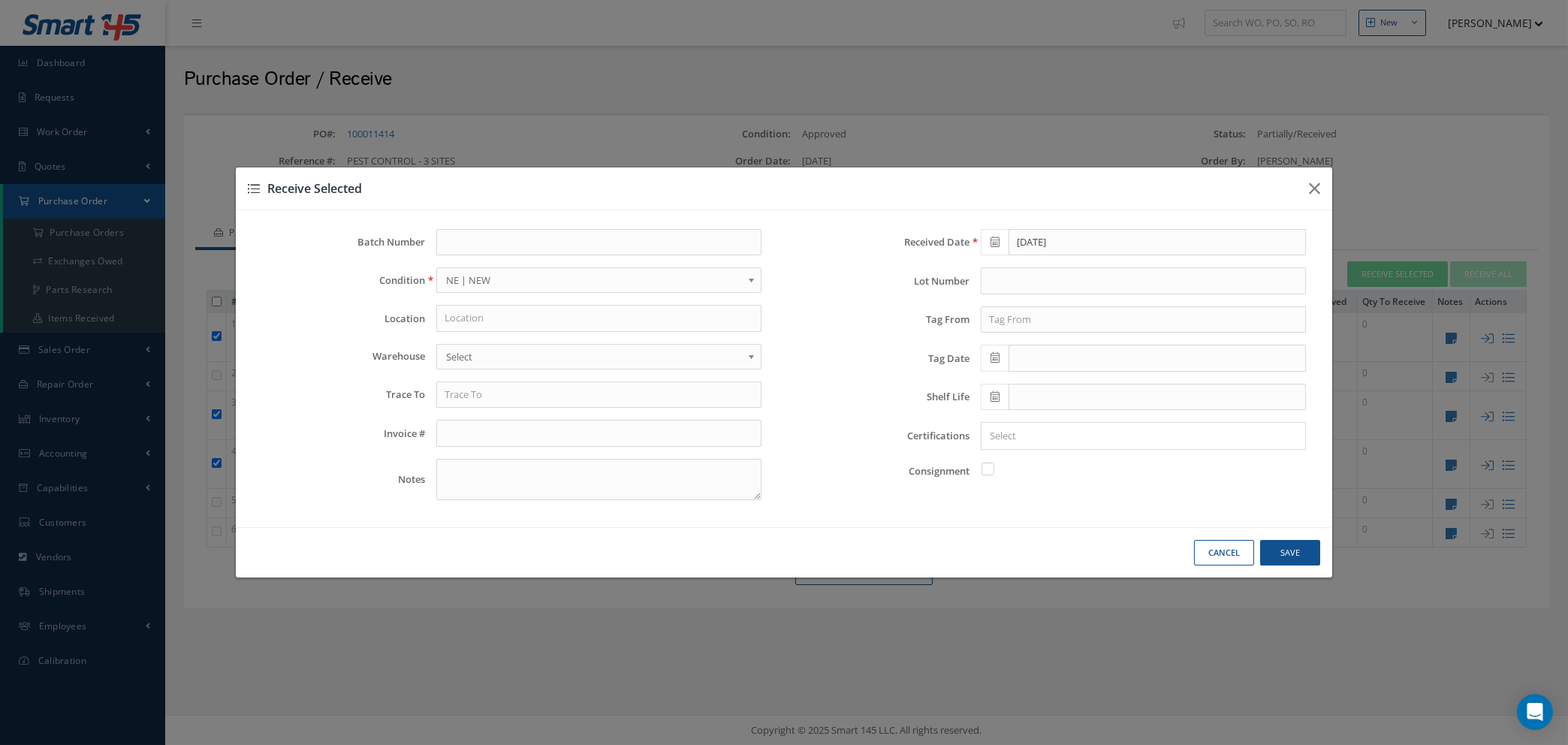
click at [0, 0] on button "Cancel" at bounding box center [0, 0] width 0 height 0
checkbox input "false"
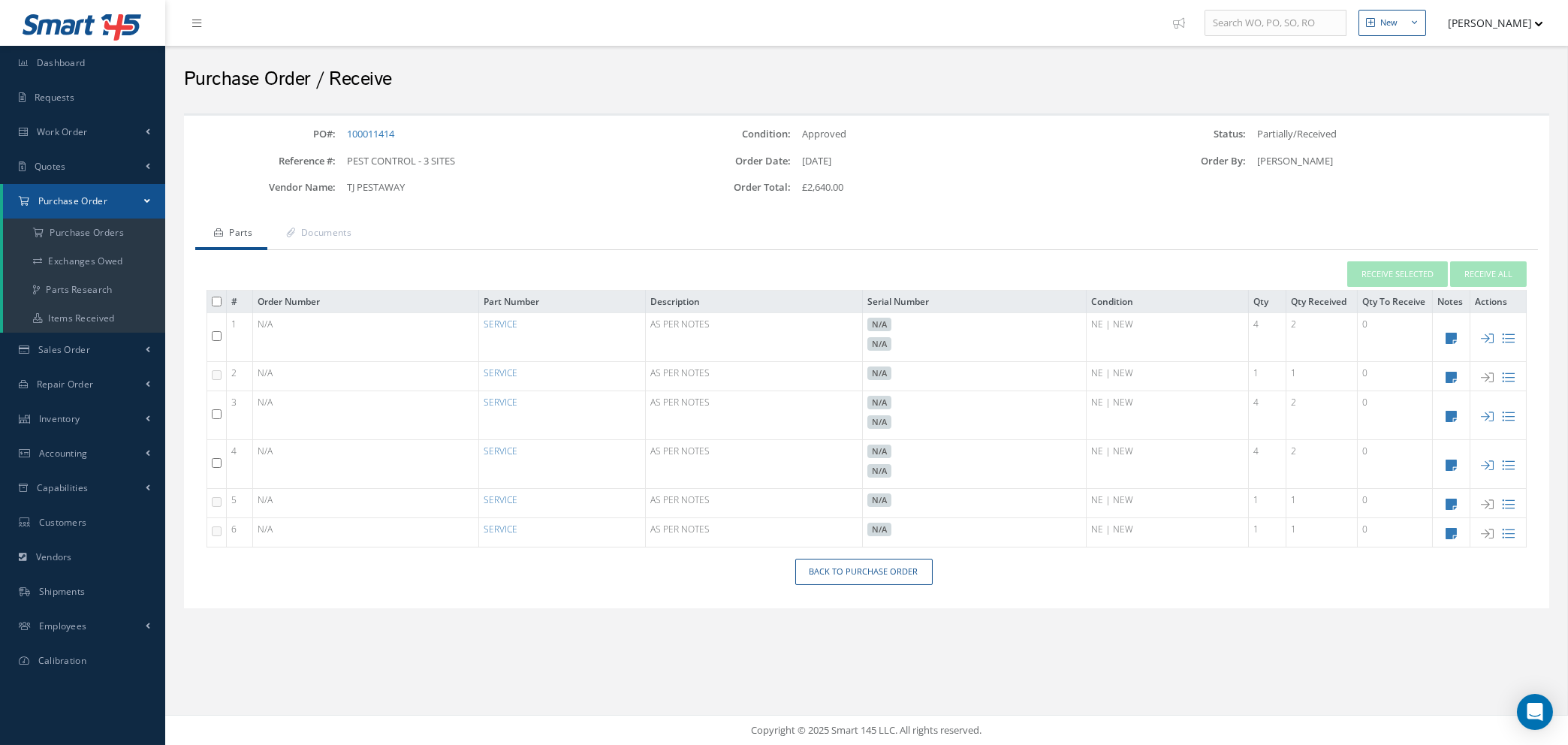
click at [214, 334] on input "checkbox" at bounding box center [217, 336] width 10 height 10
checkbox input "true"
click at [212, 411] on input "checkbox" at bounding box center [217, 415] width 10 height 10
checkbox input "true"
click at [217, 461] on input "checkbox" at bounding box center [217, 463] width 10 height 10
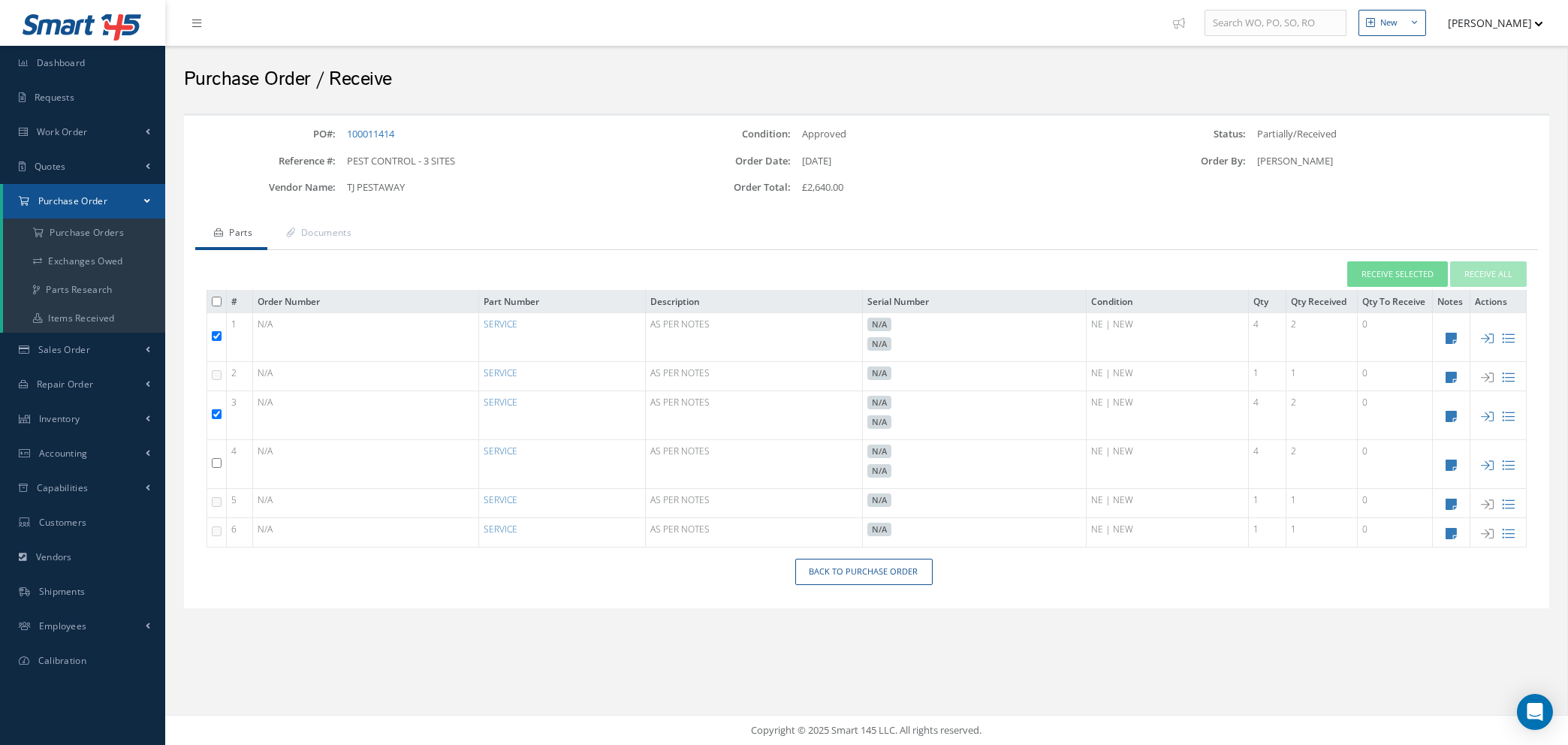
checkbox input "true"
click at [1375, 324] on td "0" at bounding box center [1395, 337] width 75 height 49
click at [1372, 323] on td "0" at bounding box center [1395, 337] width 75 height 49
click at [1372, 323] on td "0" at bounding box center [1395, 337] width 75 height 49
click at [1509, 333] on icon at bounding box center [1508, 338] width 13 height 13
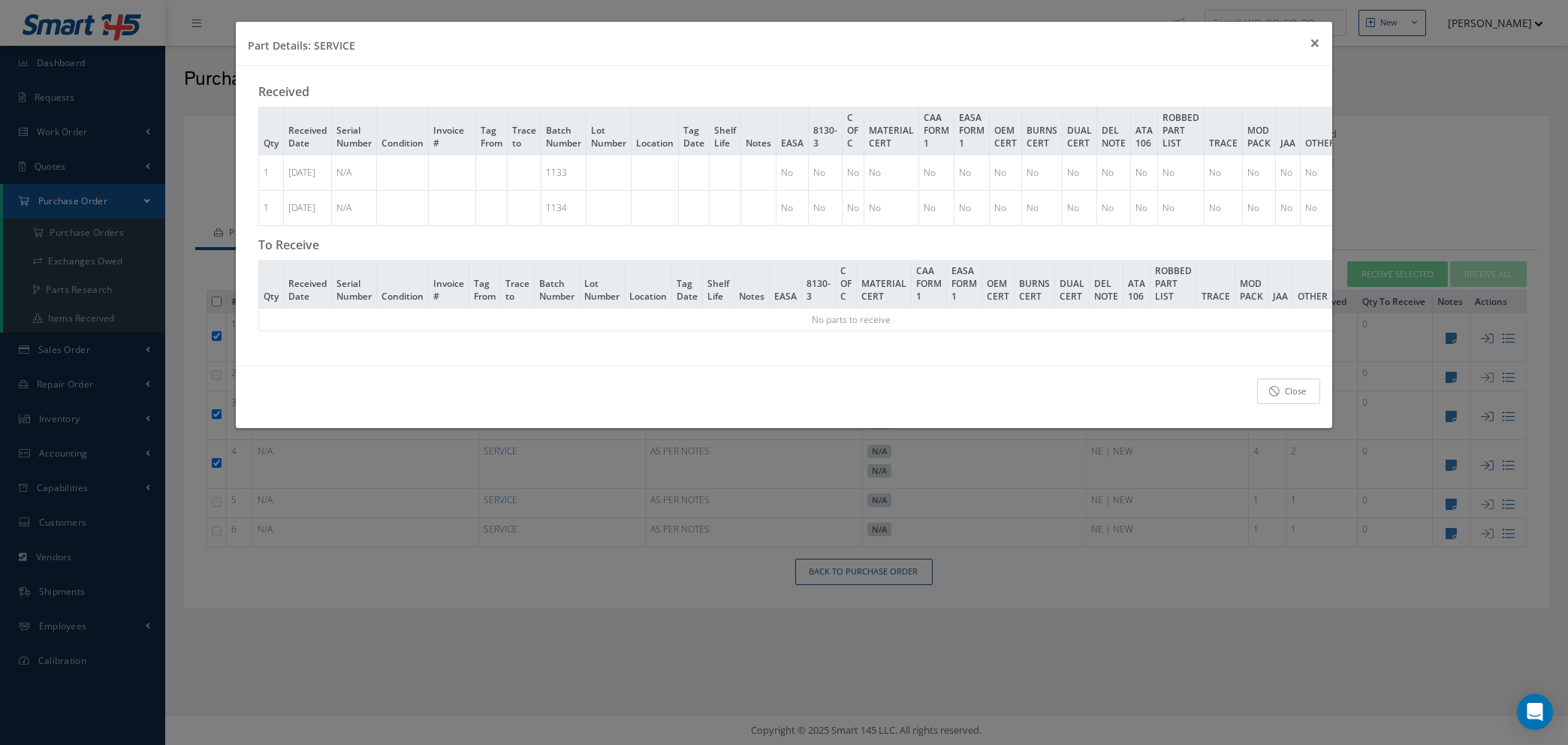
click at [1260, 405] on link "Close" at bounding box center [1289, 391] width 63 height 26
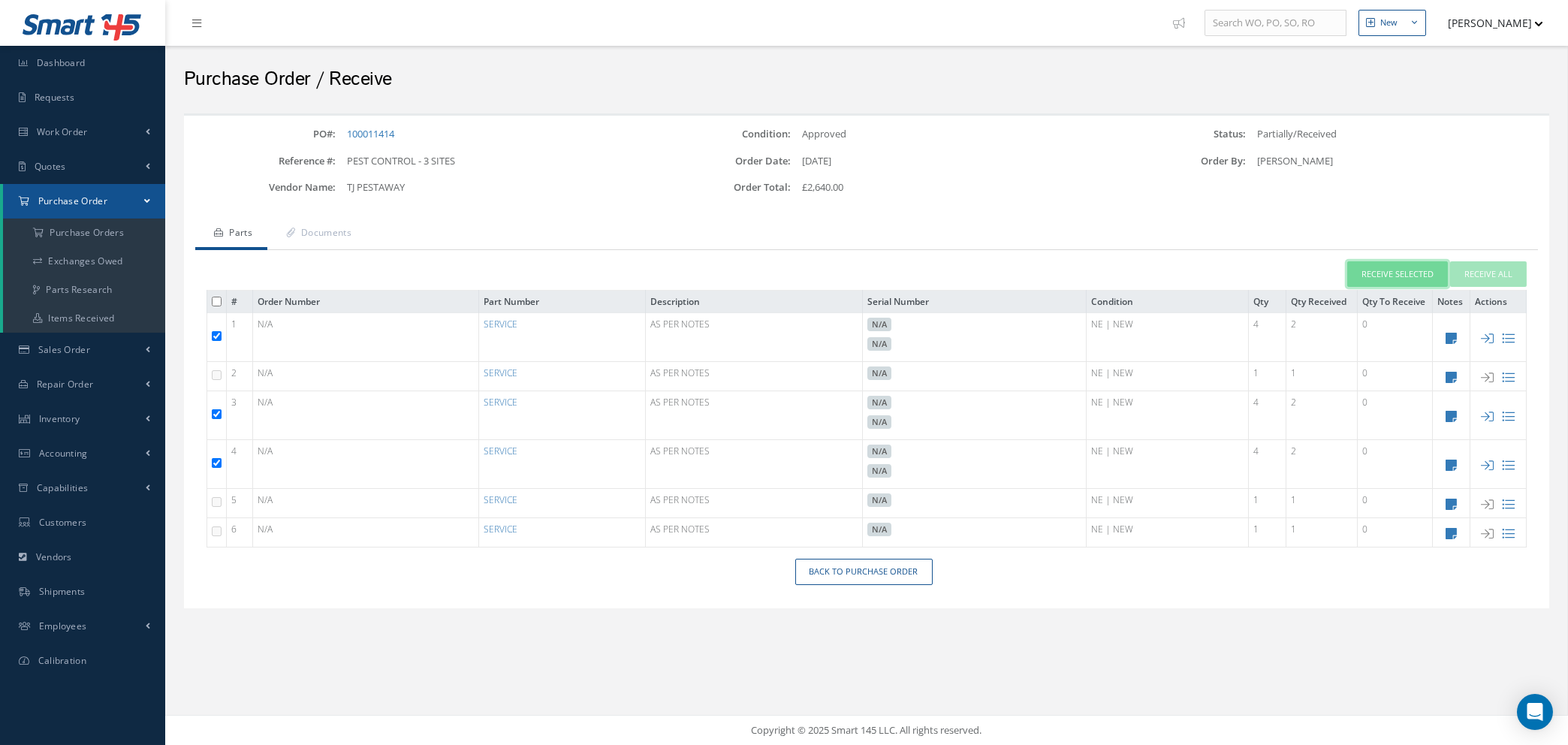
click at [1403, 265] on button "Receive Selected" at bounding box center [1396, 274] width 101 height 26
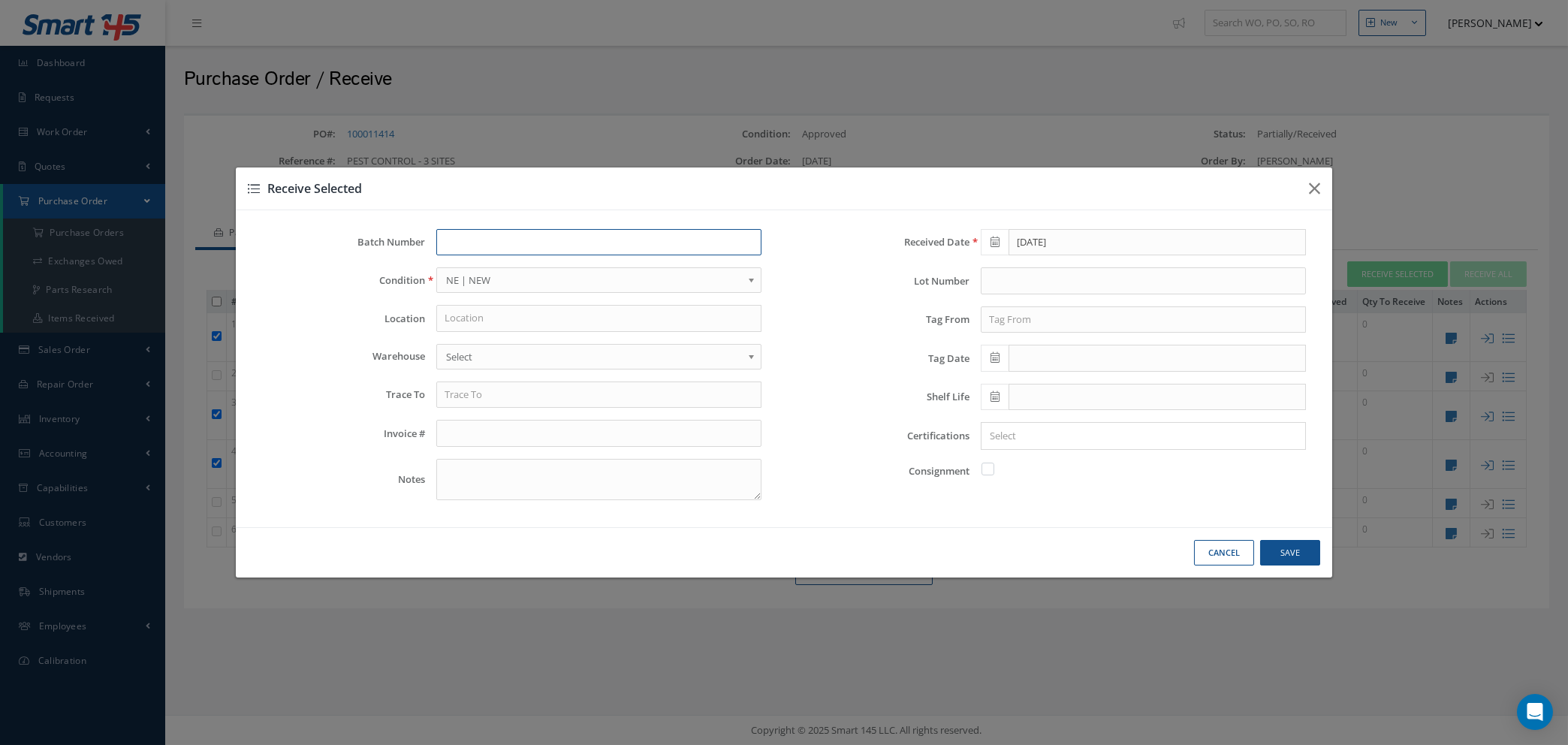
click at [518, 239] on input "text" at bounding box center [599, 243] width 325 height 27
drag, startPoint x: 464, startPoint y: 310, endPoint x: 473, endPoint y: 314, distance: 9.8
click at [464, 310] on input "text" at bounding box center [599, 319] width 325 height 27
click at [486, 401] on input "text" at bounding box center [599, 395] width 325 height 27
click at [489, 426] on input "text" at bounding box center [599, 433] width 325 height 27
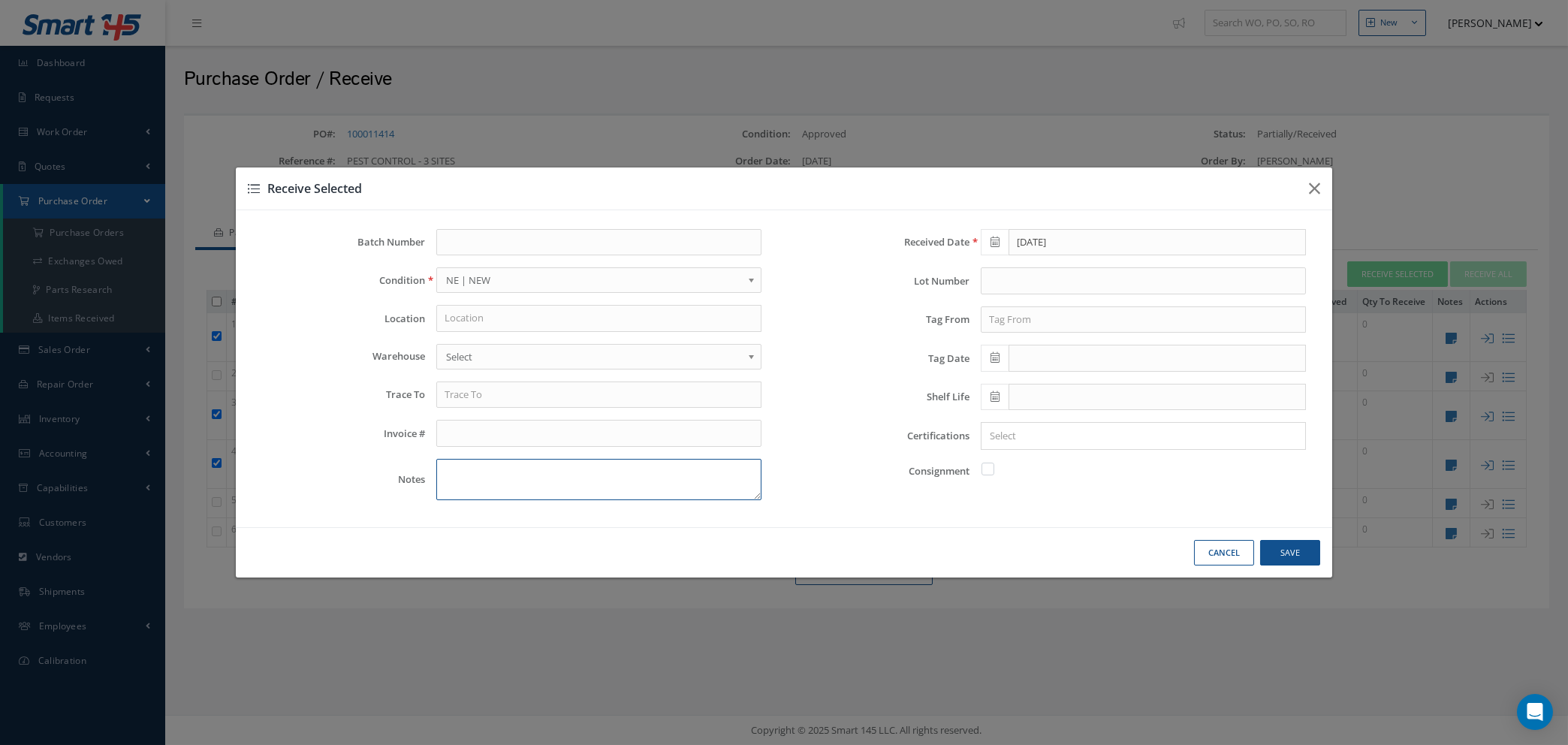
click at [507, 476] on textarea at bounding box center [599, 479] width 325 height 41
click at [987, 267] on div "Received Date 08/27/2025 Lot Number Tag From Tag Date Shelf Life Certifications…" at bounding box center [1055, 371] width 544 height 283
click at [0, 0] on button "Cancel" at bounding box center [0, 0] width 0 height 0
checkbox input "false"
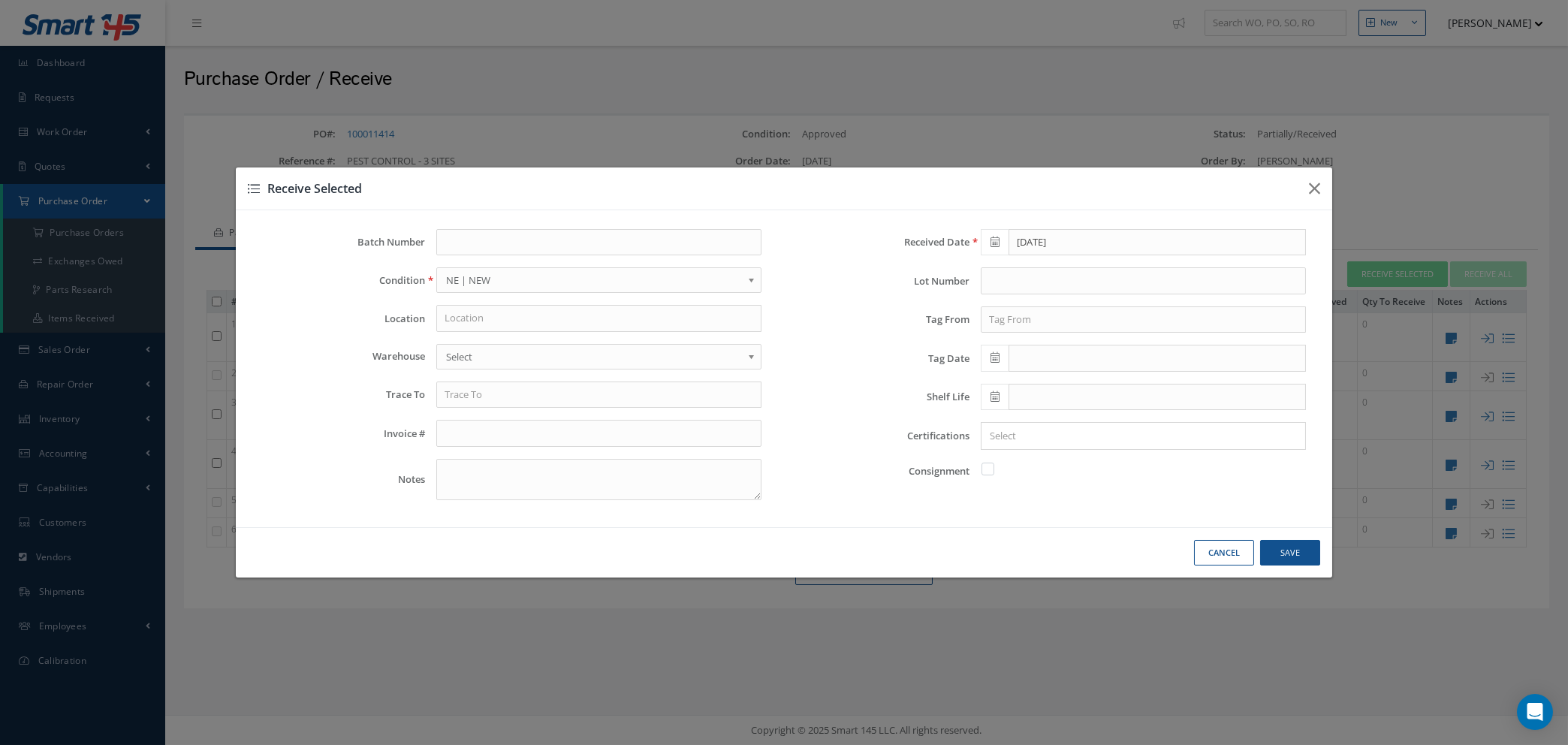
checkbox input "false"
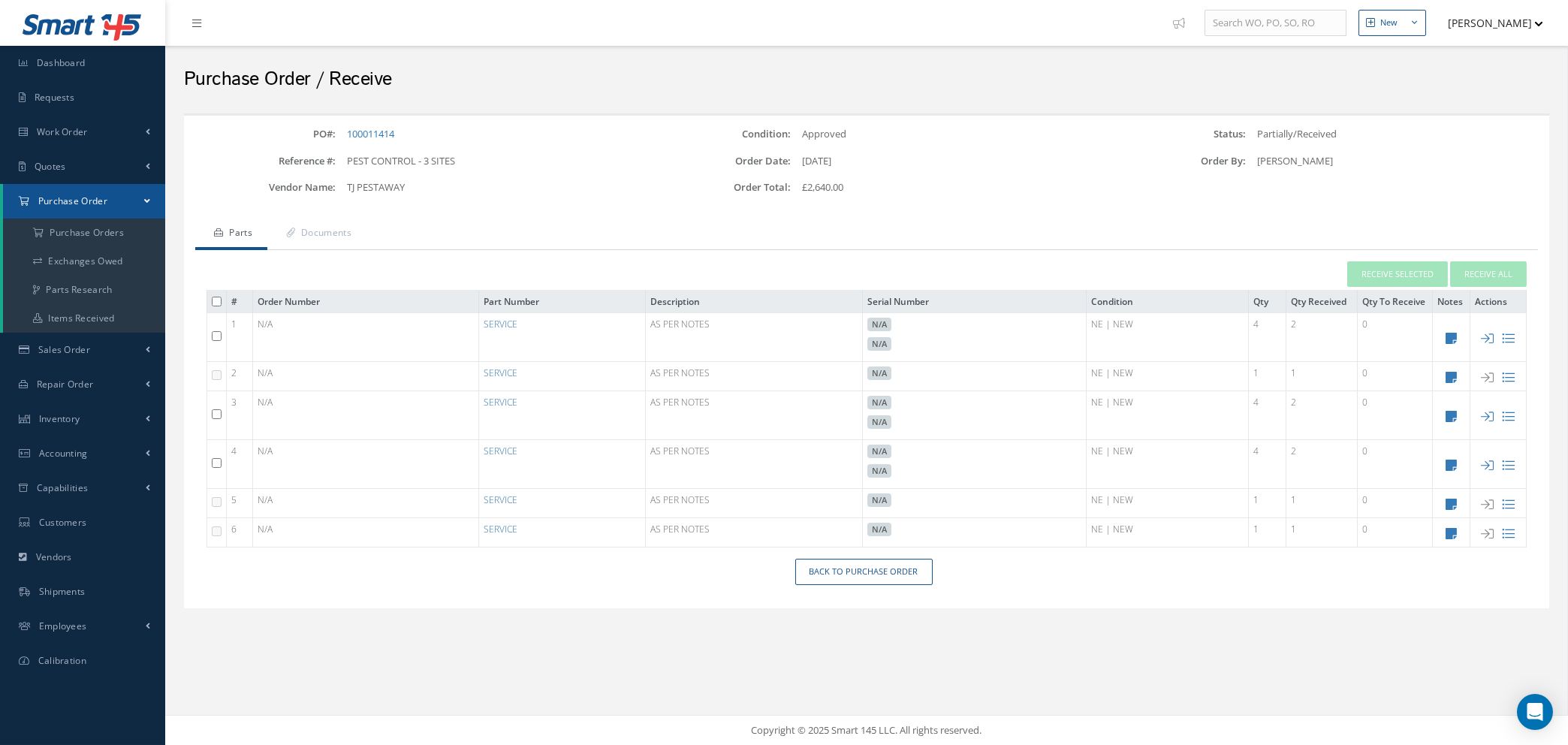
click at [218, 332] on input "checkbox" at bounding box center [217, 336] width 10 height 10
click at [1397, 272] on button "Receive Selected" at bounding box center [1396, 274] width 101 height 26
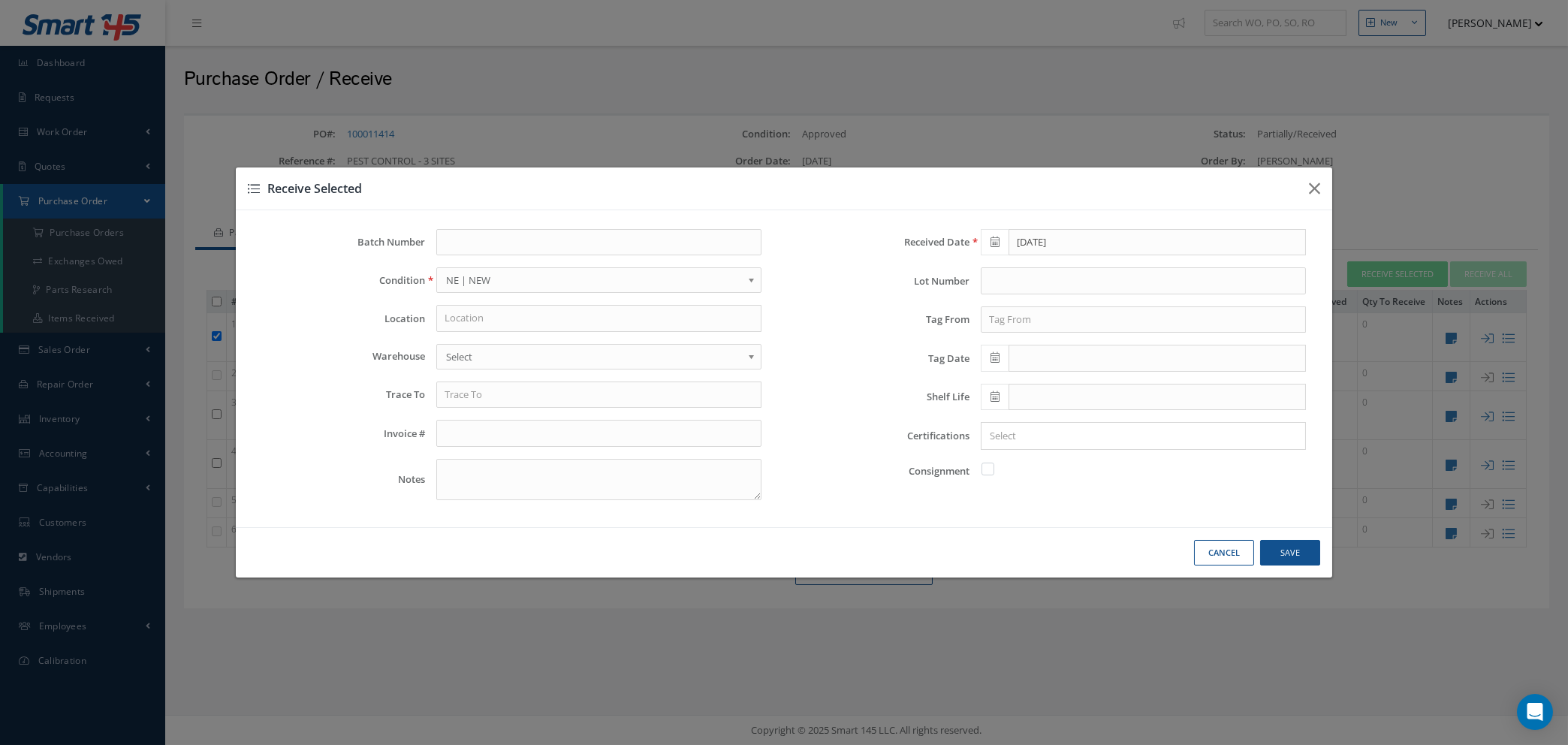
click at [0, 0] on button "Cancel" at bounding box center [0, 0] width 0 height 0
checkbox input "false"
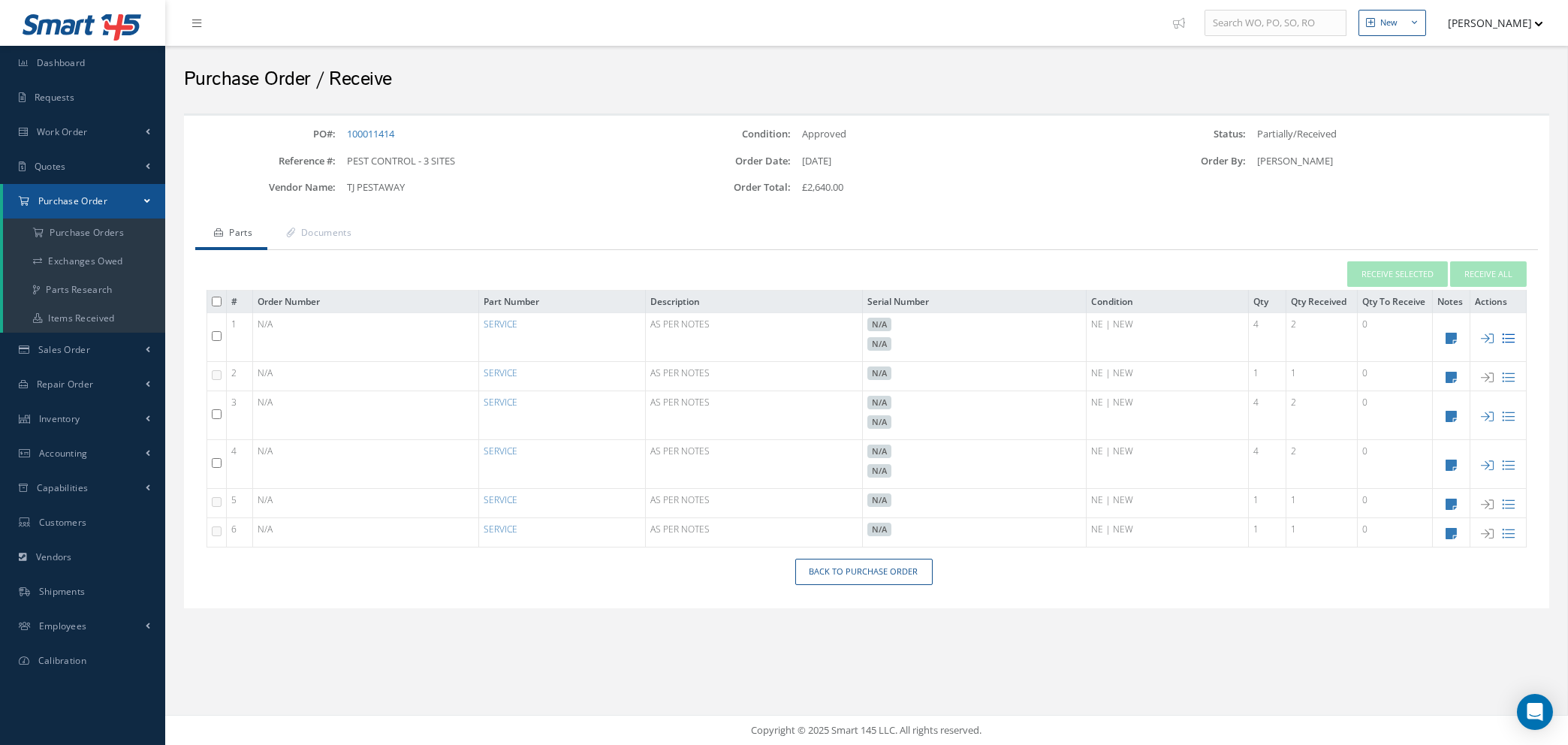
click at [1505, 334] on icon at bounding box center [1508, 338] width 13 height 13
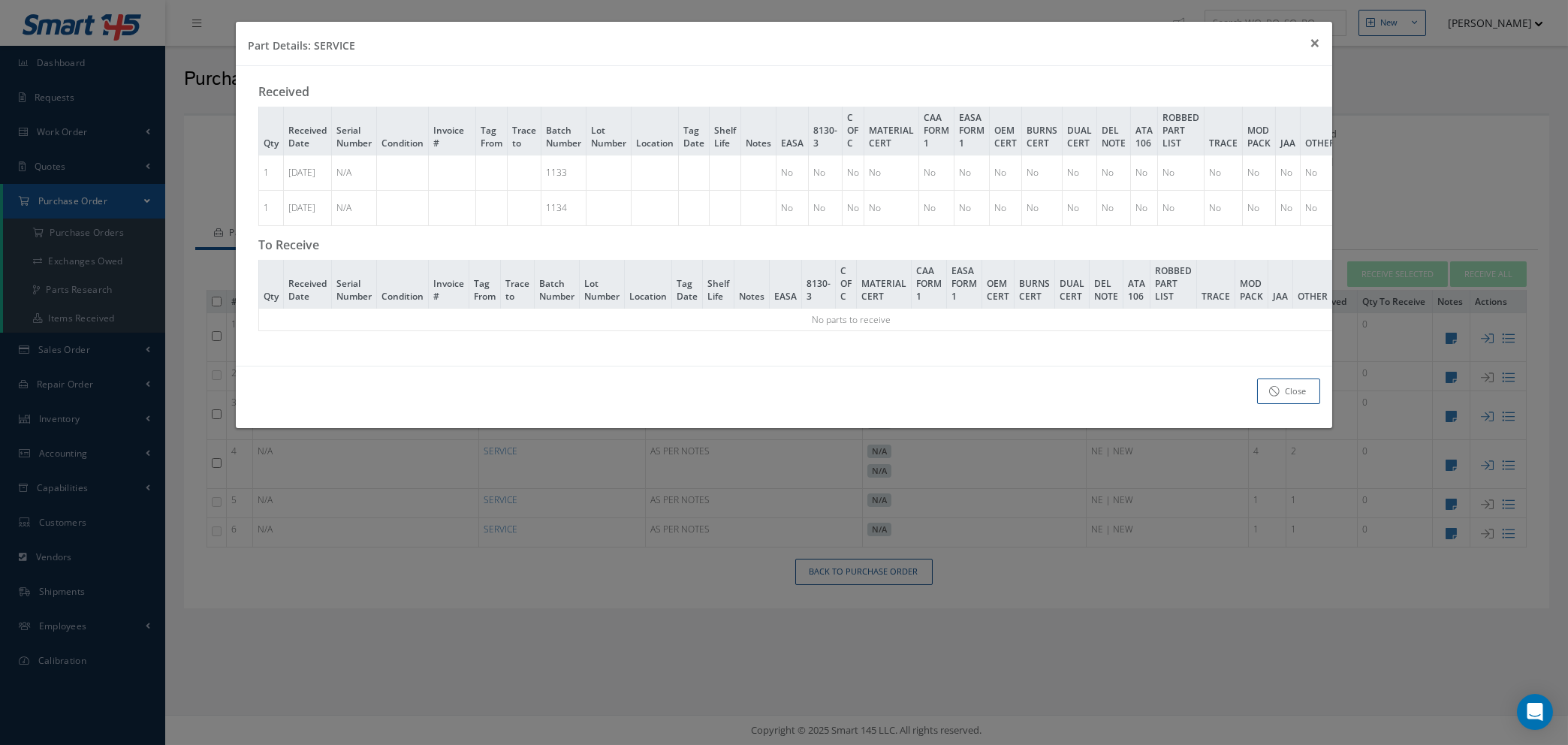
scroll to position [0, 133]
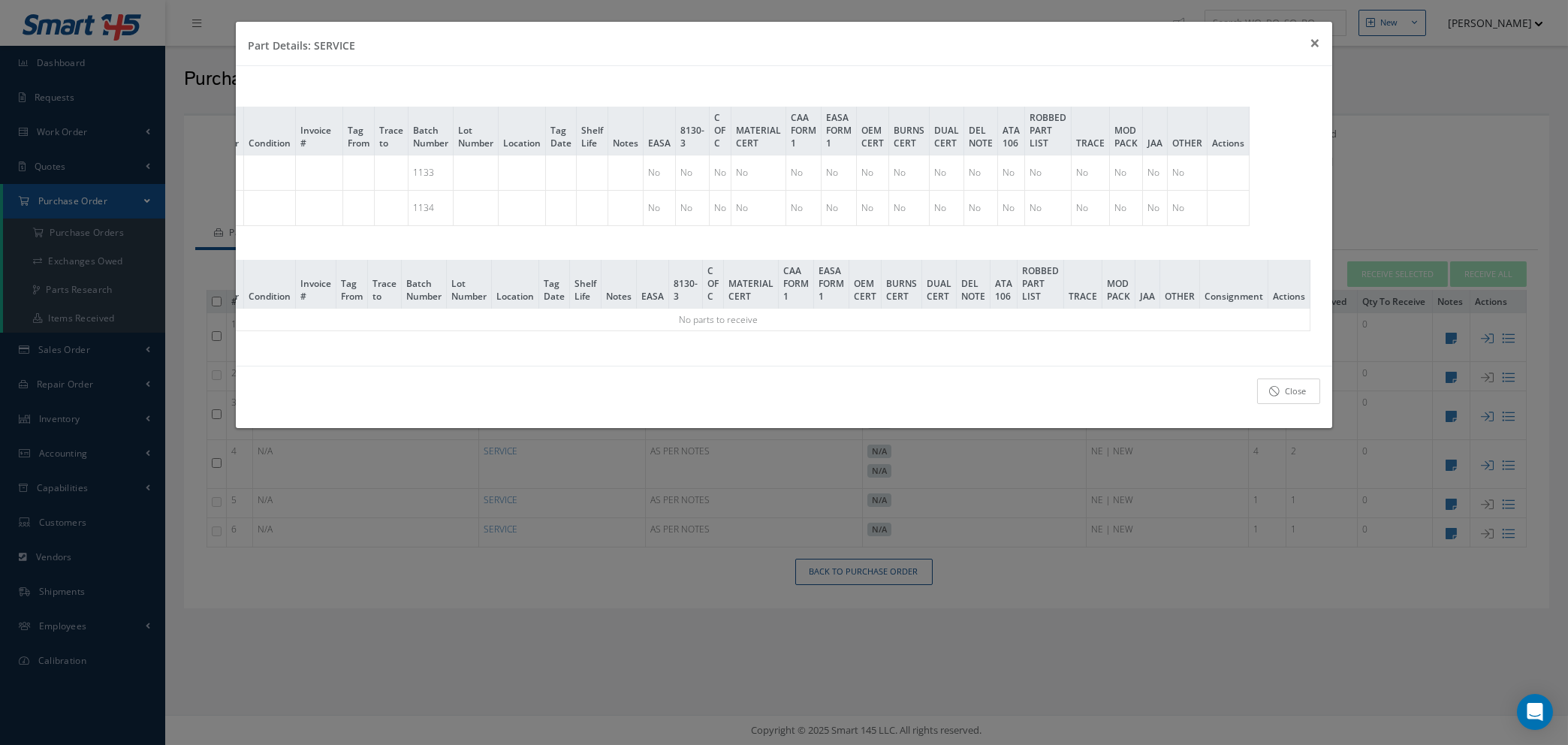
click at [1288, 405] on link "Close" at bounding box center [1289, 391] width 63 height 26
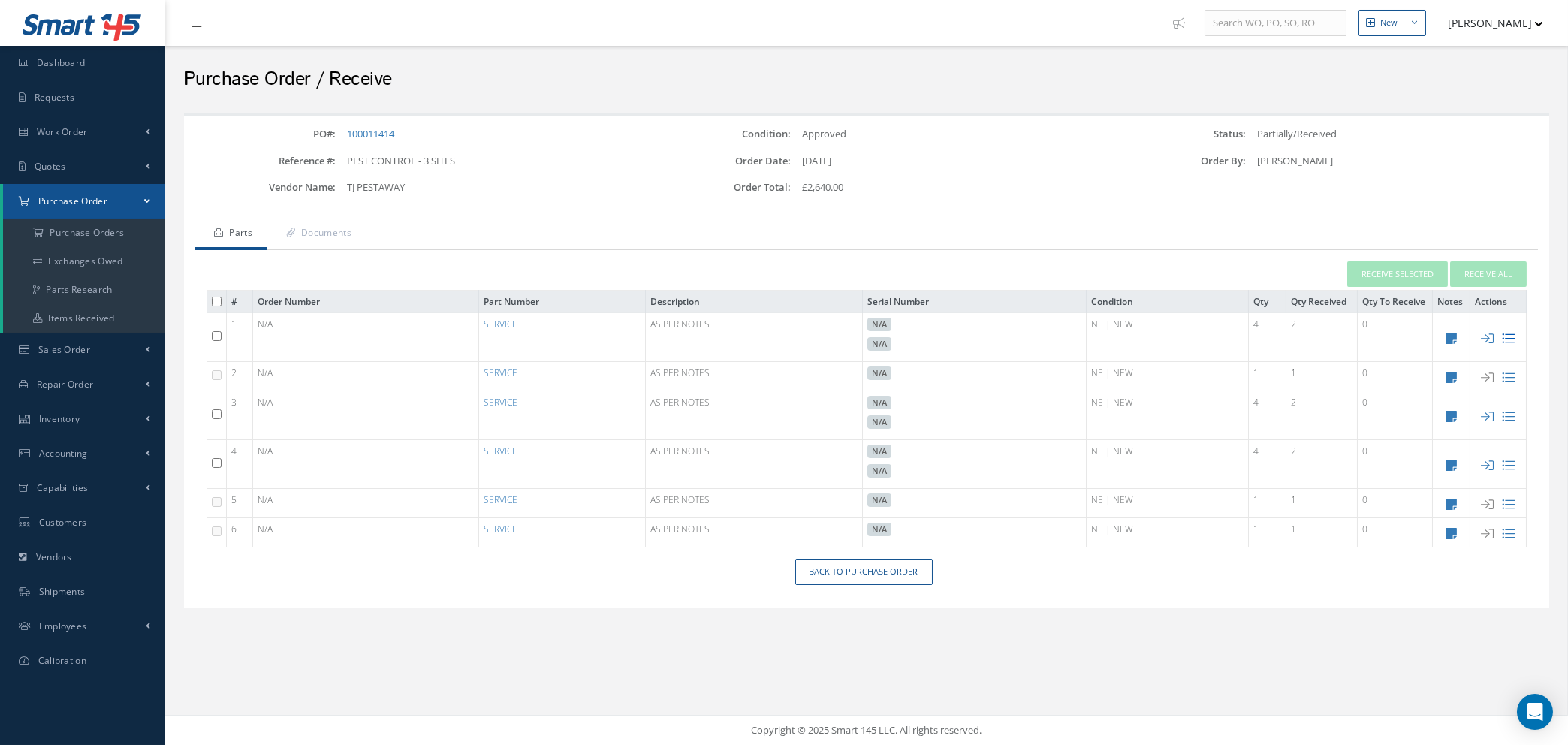
click at [1508, 335] on icon at bounding box center [1508, 338] width 13 height 13
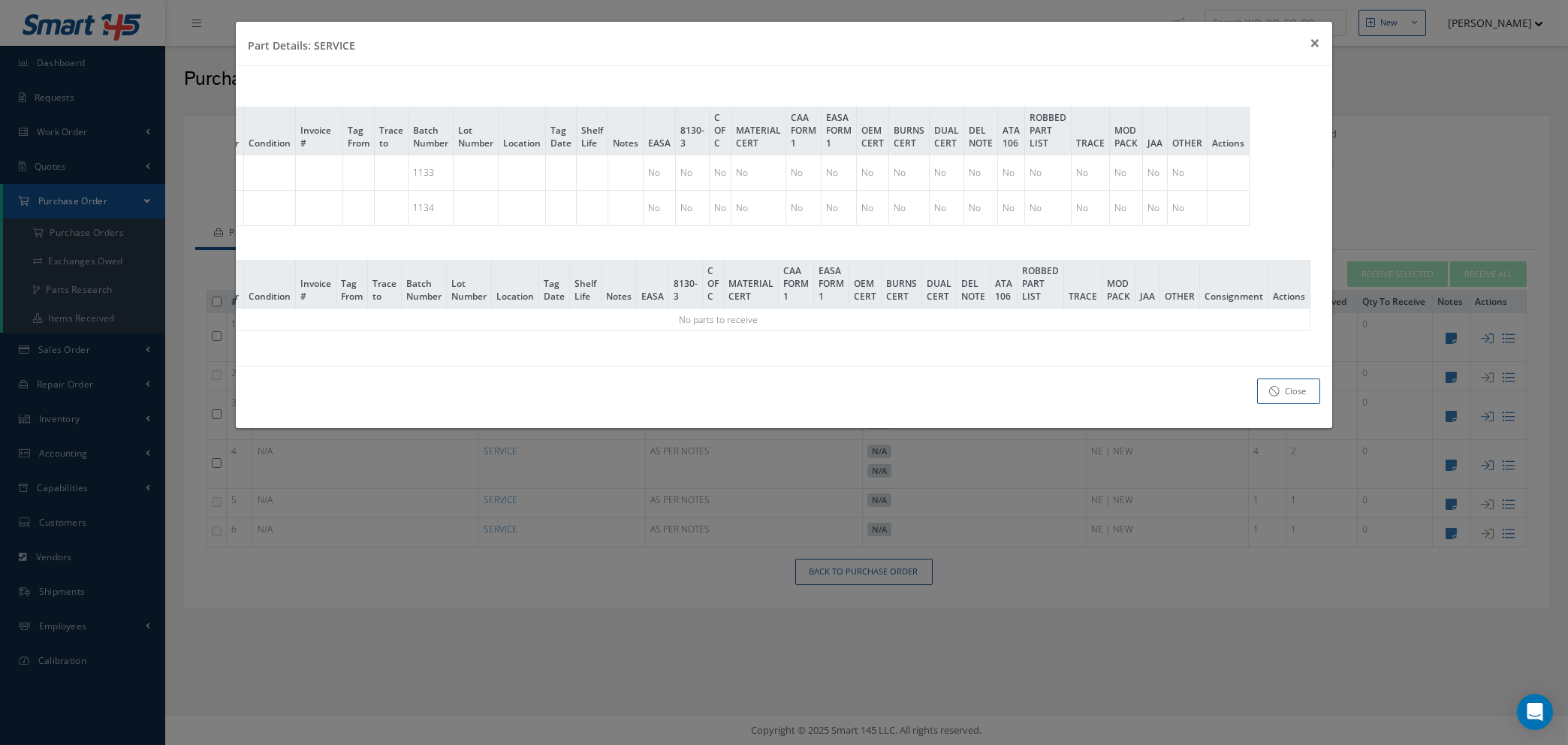
scroll to position [0, 0]
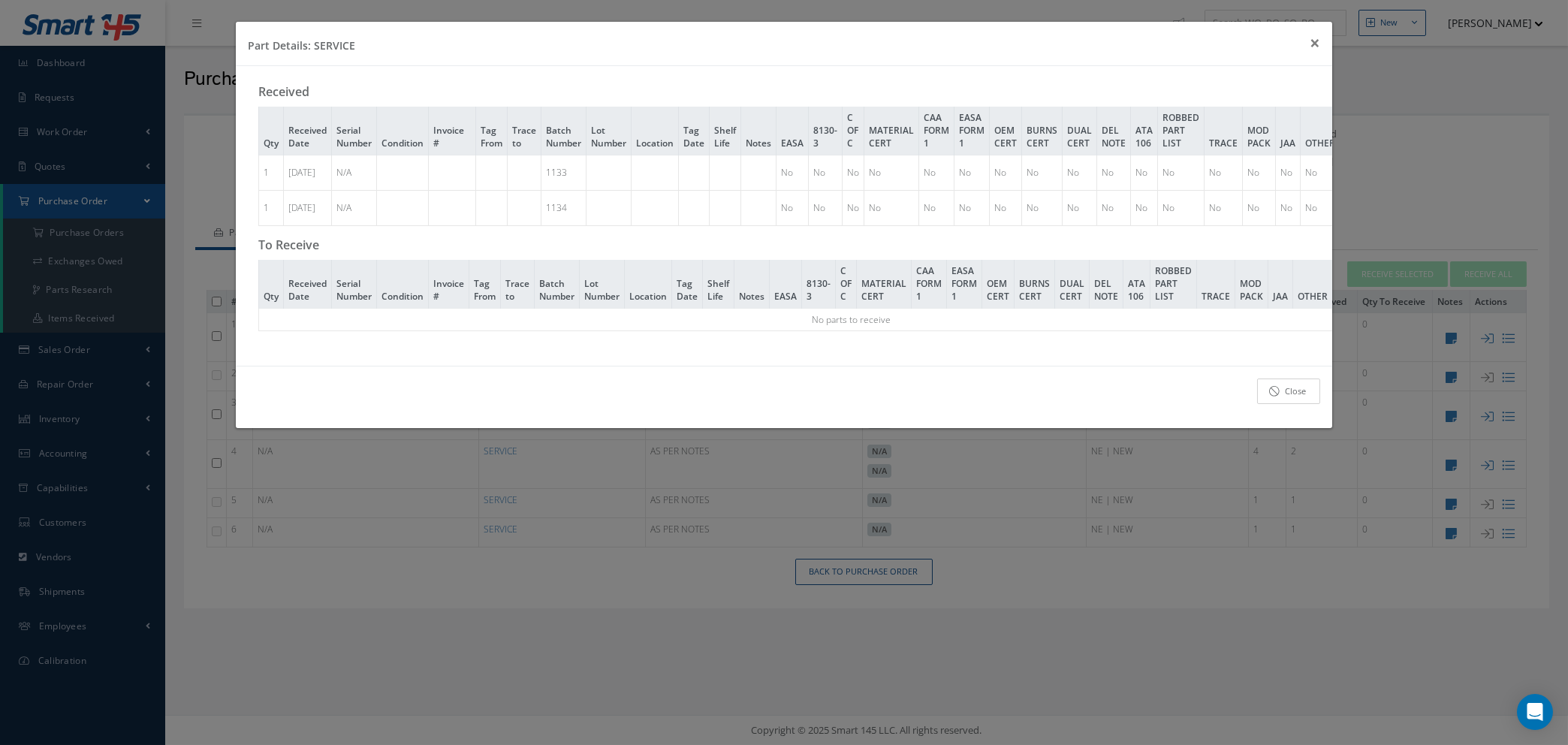
click at [1267, 402] on link "Close" at bounding box center [1289, 391] width 63 height 26
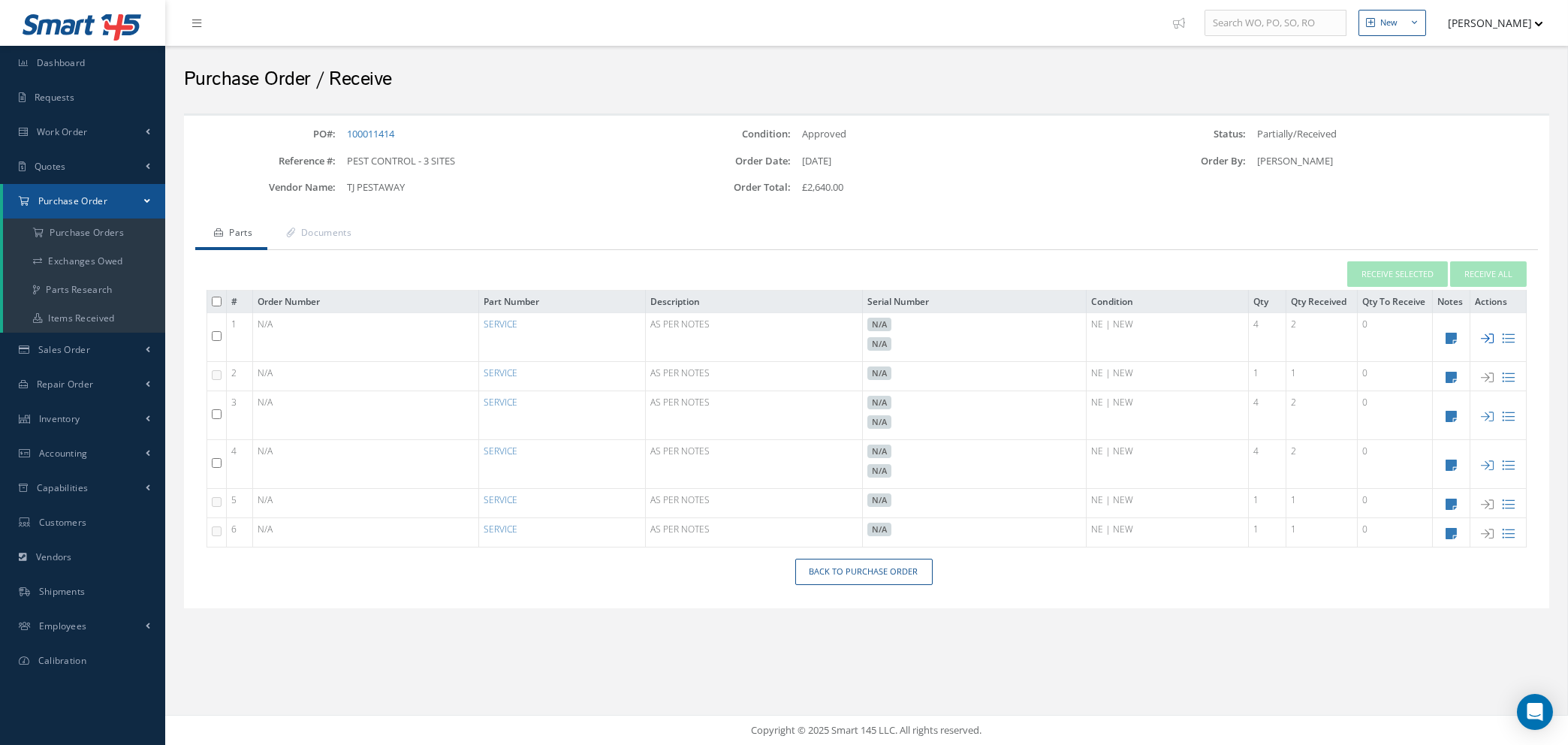
click at [1487, 333] on icon at bounding box center [1488, 338] width 13 height 13
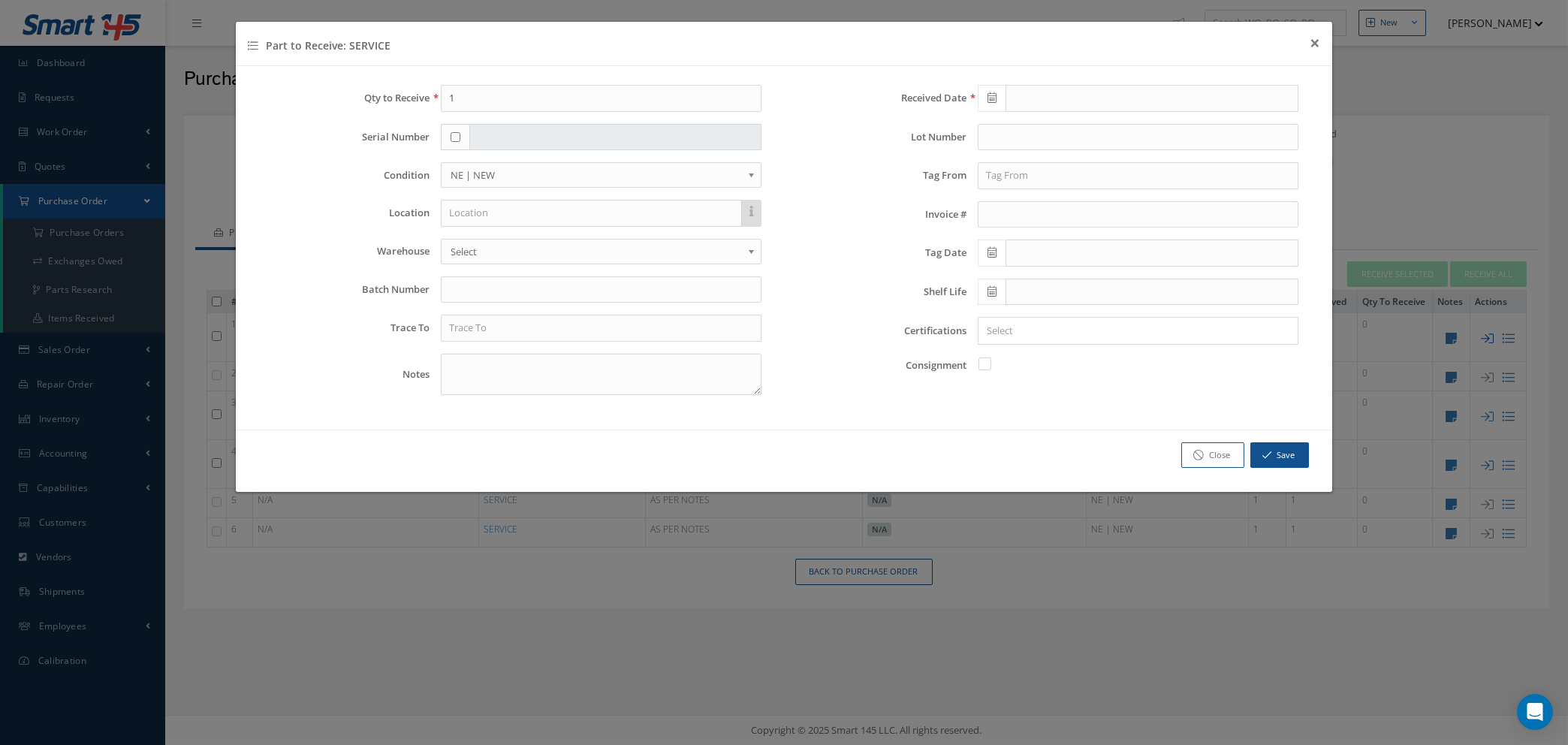
type input "08/27/2025"
click at [1271, 455] on button "Save" at bounding box center [1280, 455] width 59 height 26
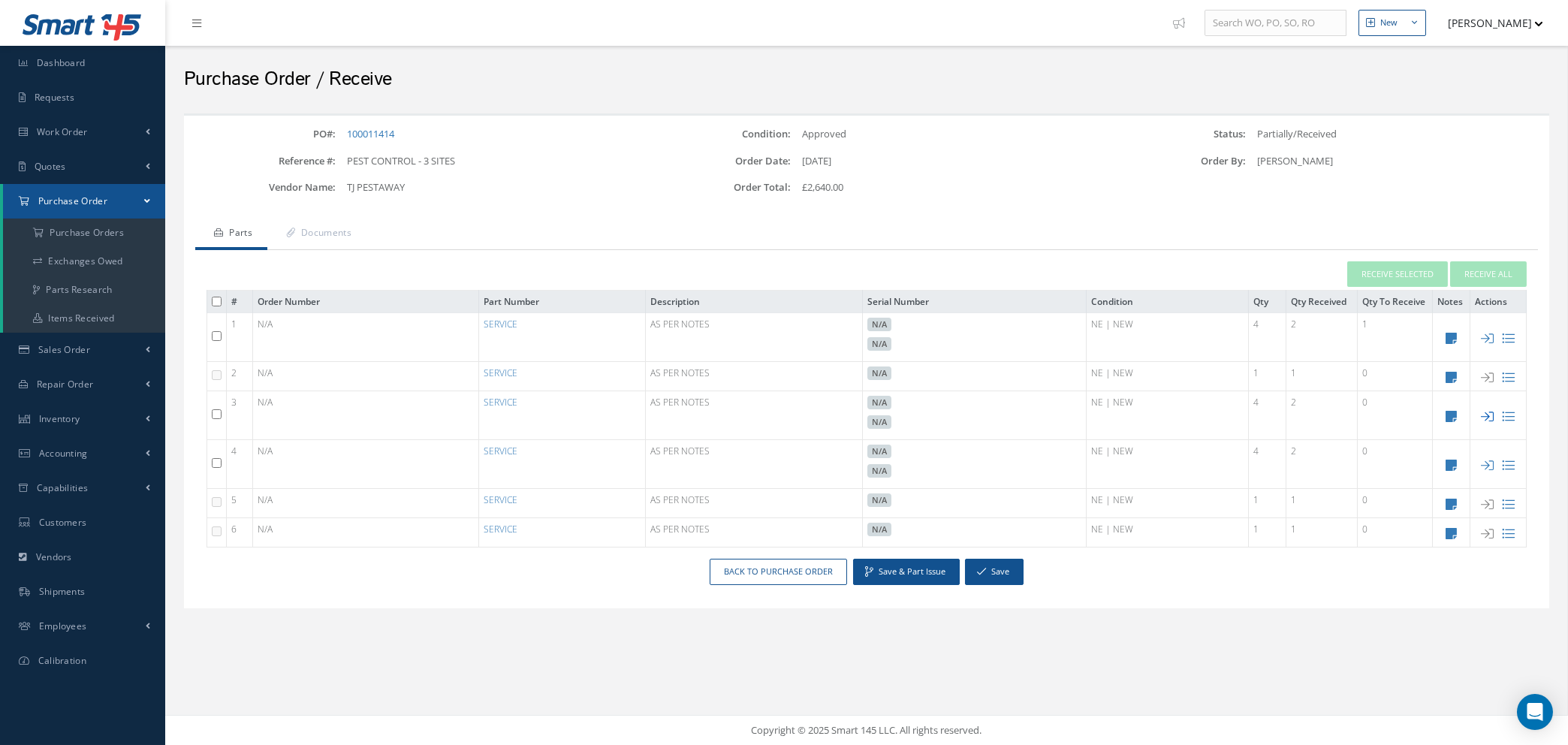
click at [1488, 418] on icon at bounding box center [1488, 416] width 13 height 13
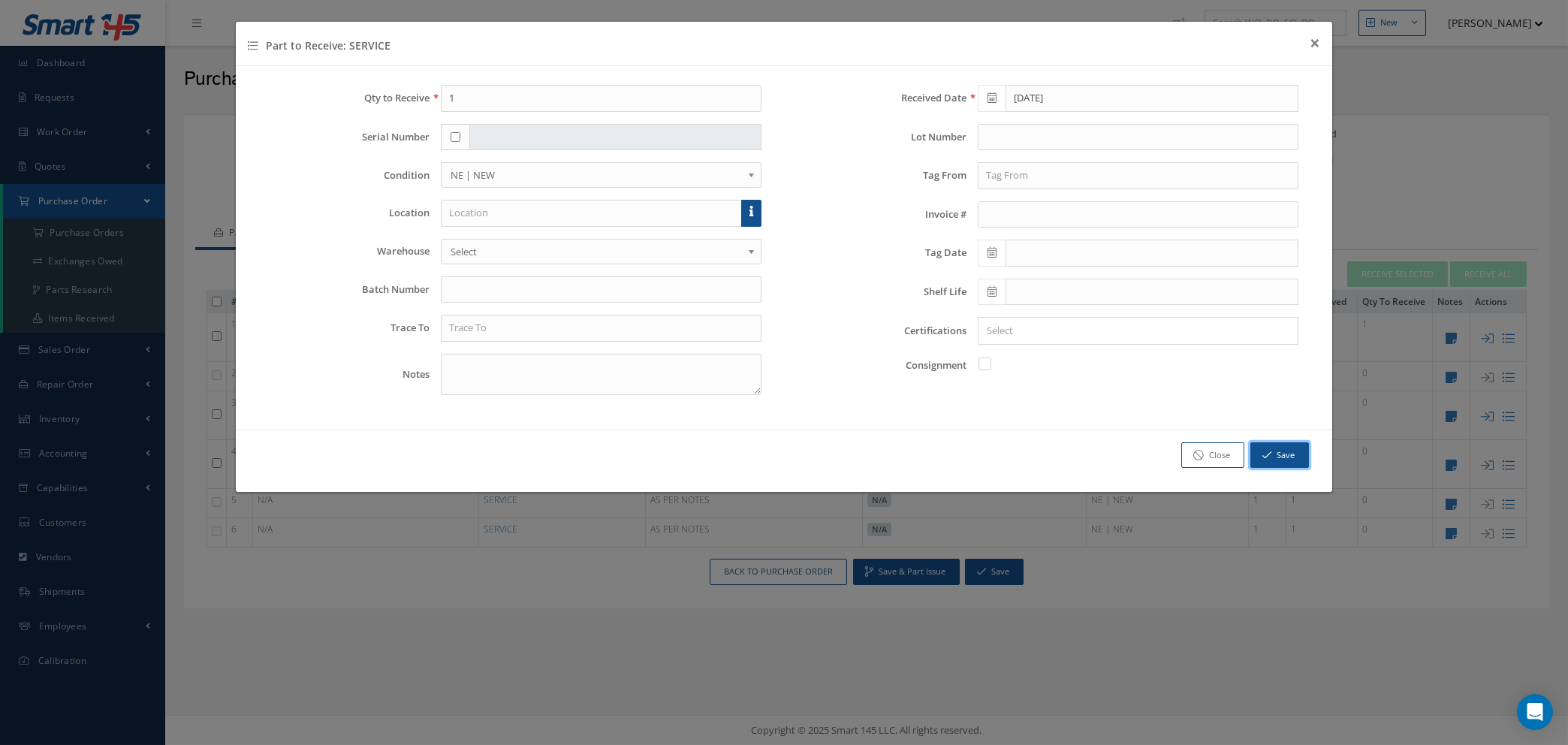
click at [1277, 457] on button "Save" at bounding box center [1280, 455] width 59 height 26
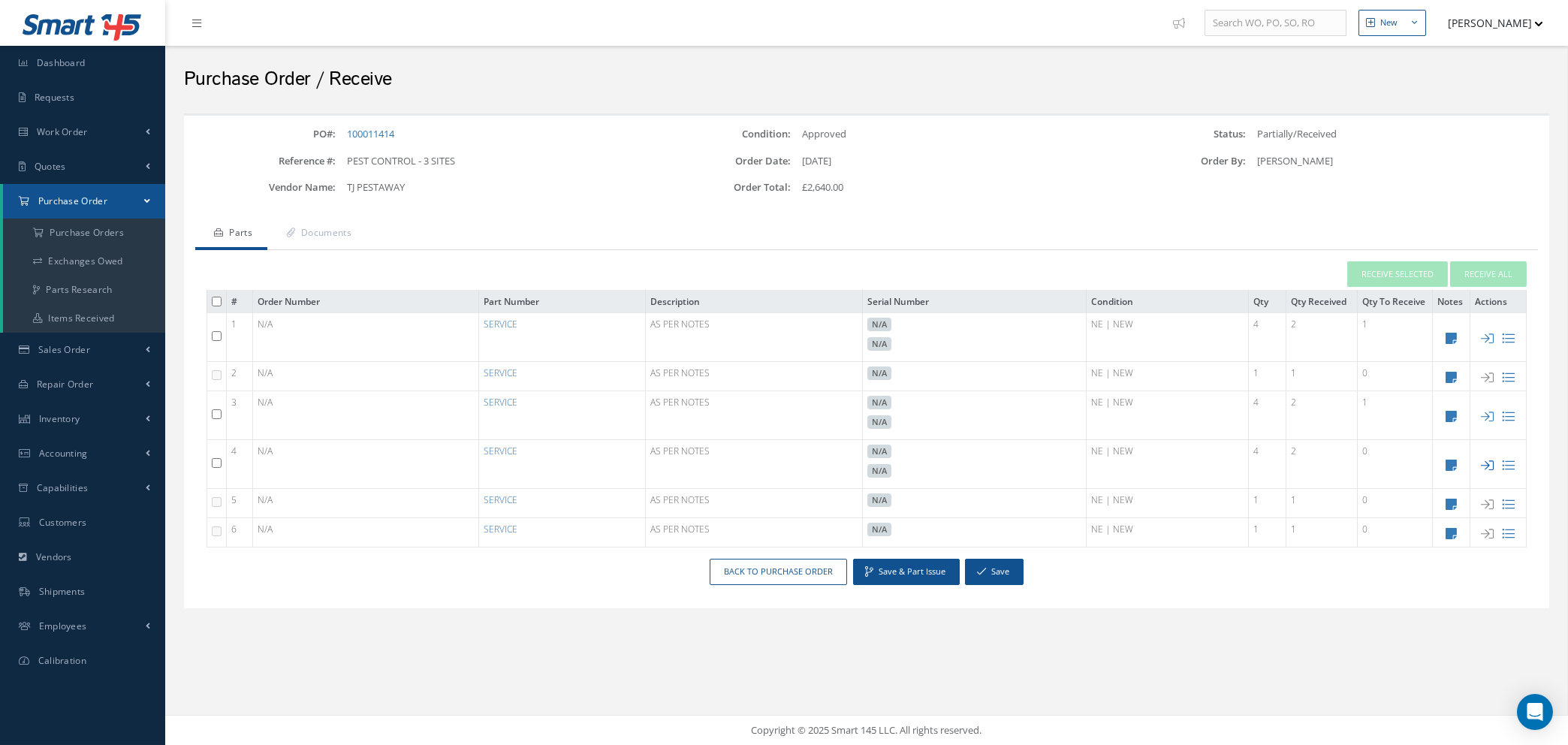
click at [1485, 464] on icon at bounding box center [1488, 465] width 13 height 13
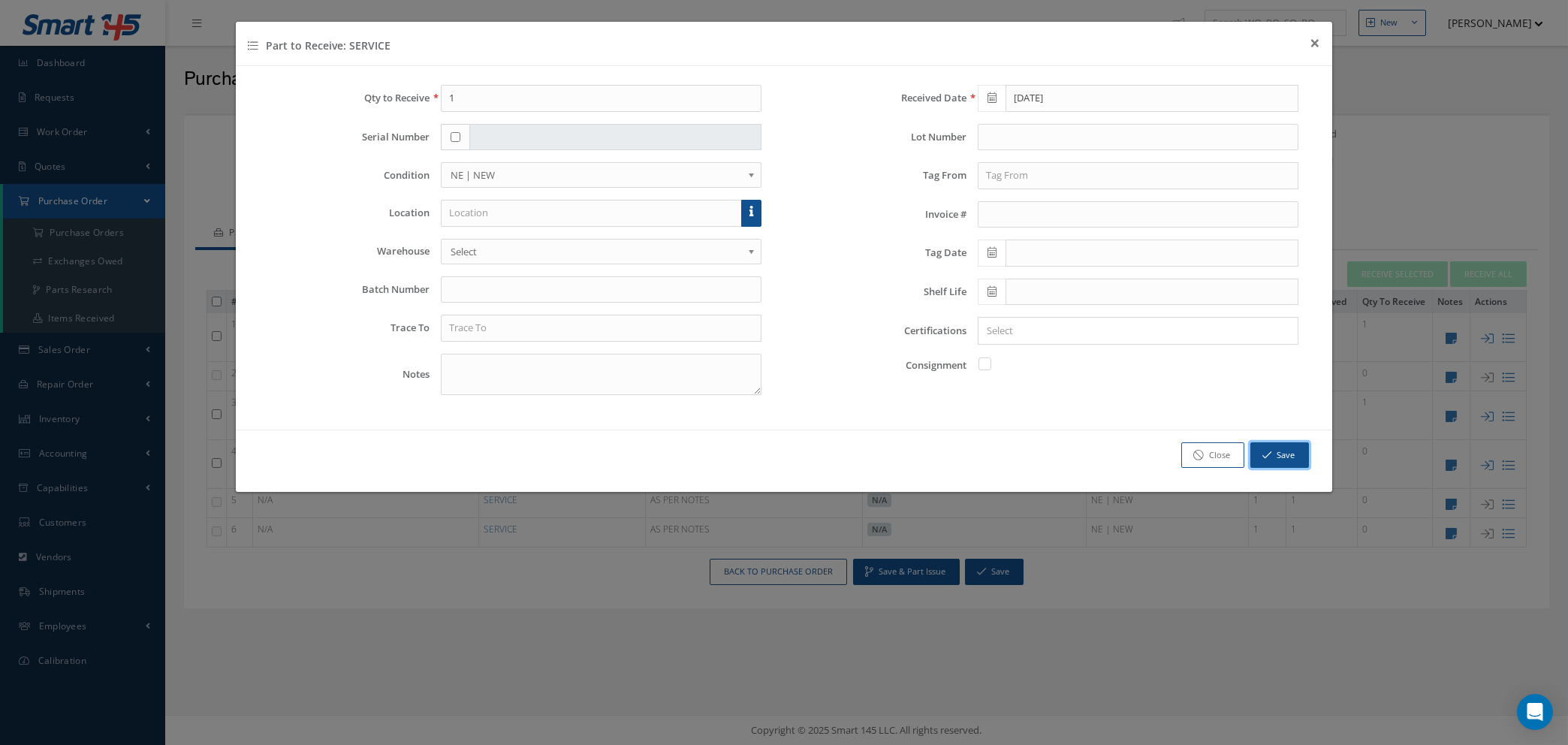
click at [1267, 455] on icon "button" at bounding box center [1266, 455] width 9 height 11
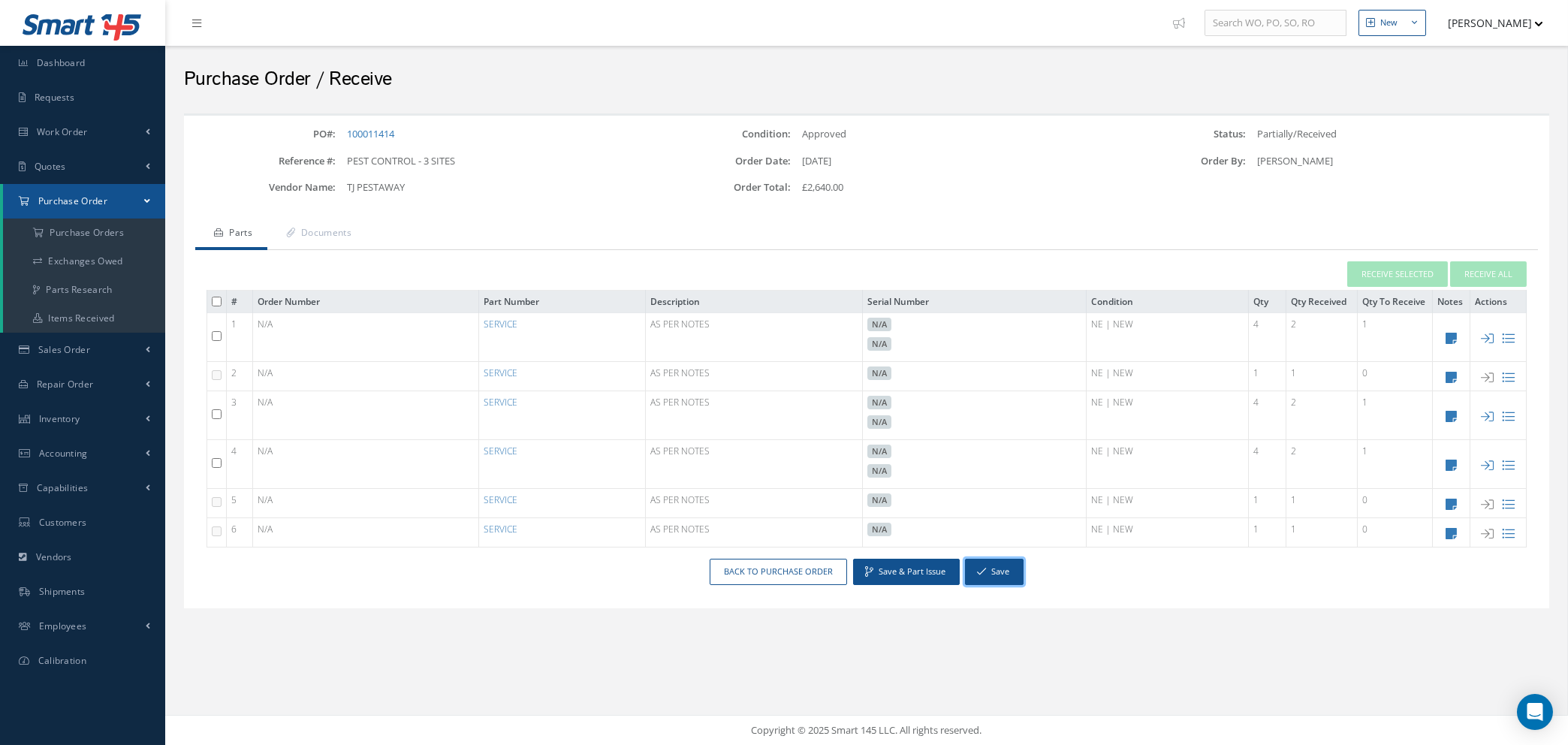
click at [986, 573] on button "Save" at bounding box center [994, 571] width 59 height 26
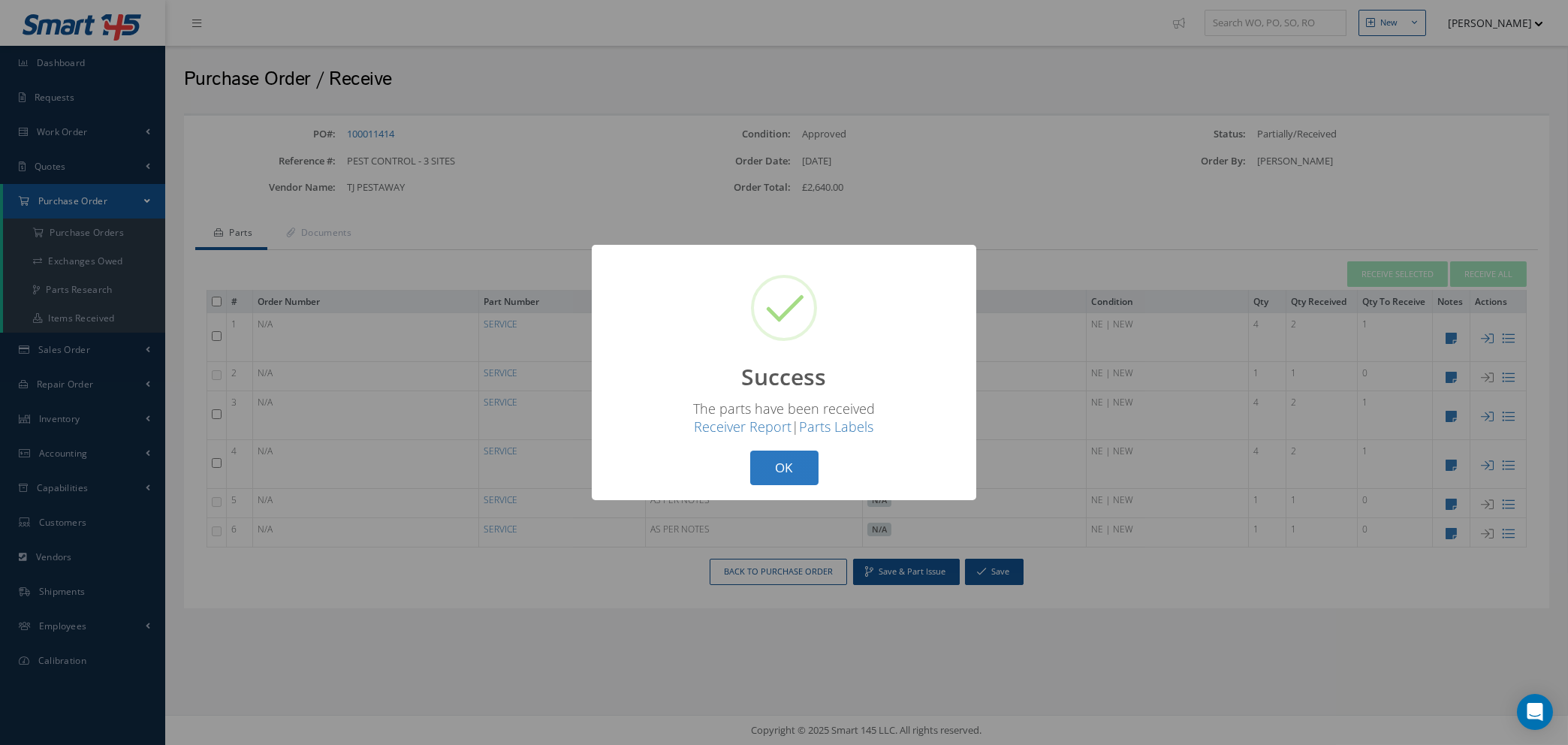
click at [788, 462] on button "OK" at bounding box center [784, 469] width 69 height 35
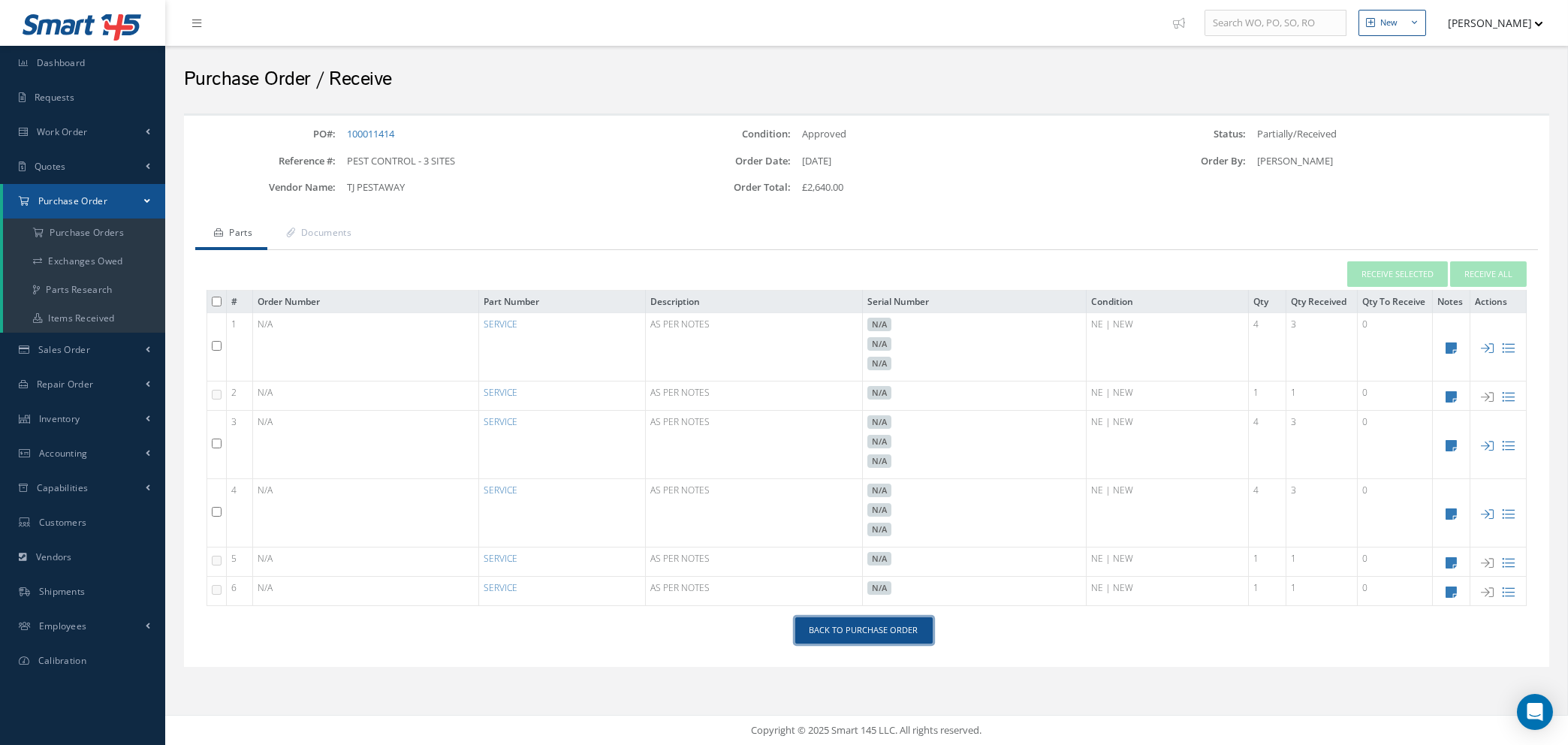
click at [828, 634] on link "Back to Purchase Order" at bounding box center [863, 630] width 137 height 26
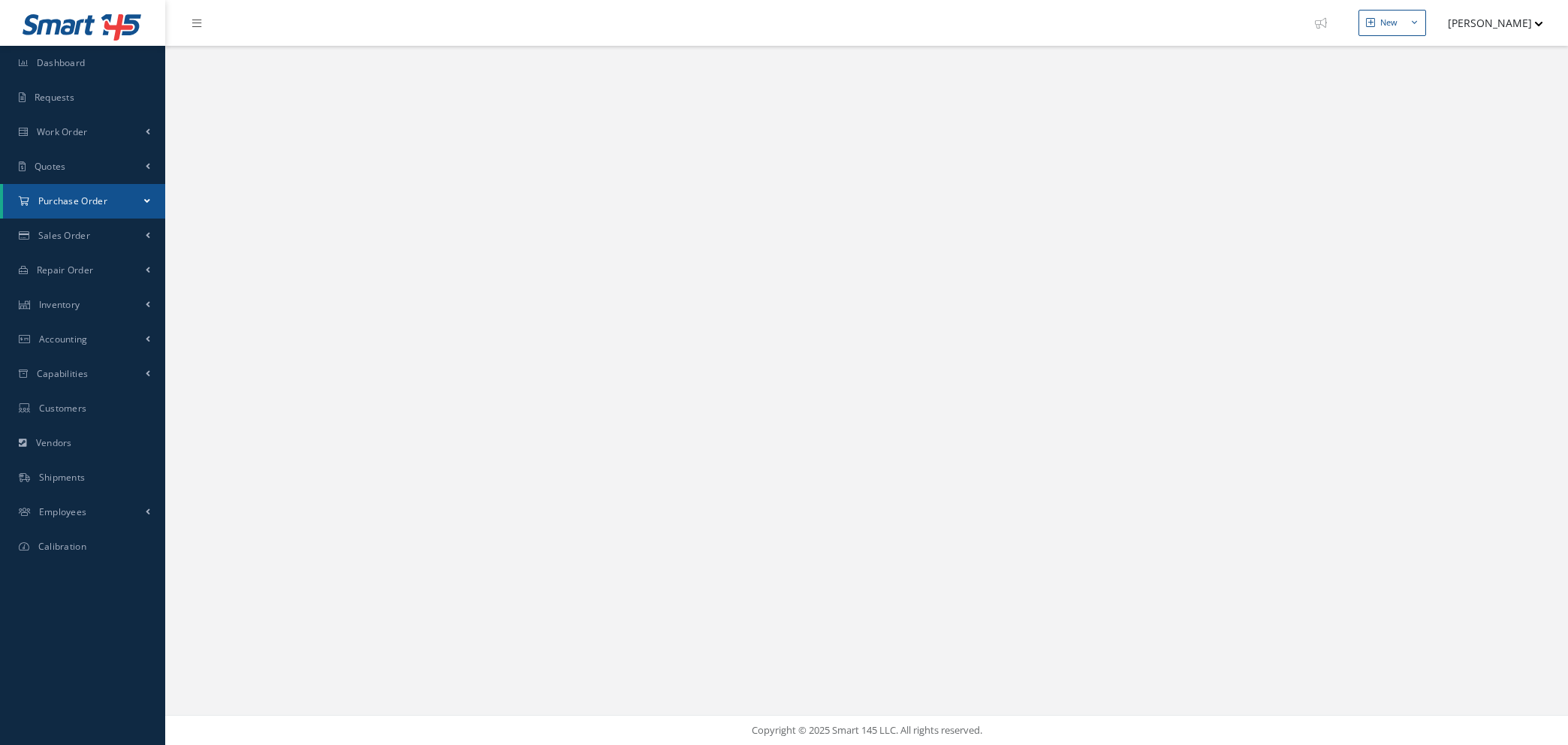
select select "25"
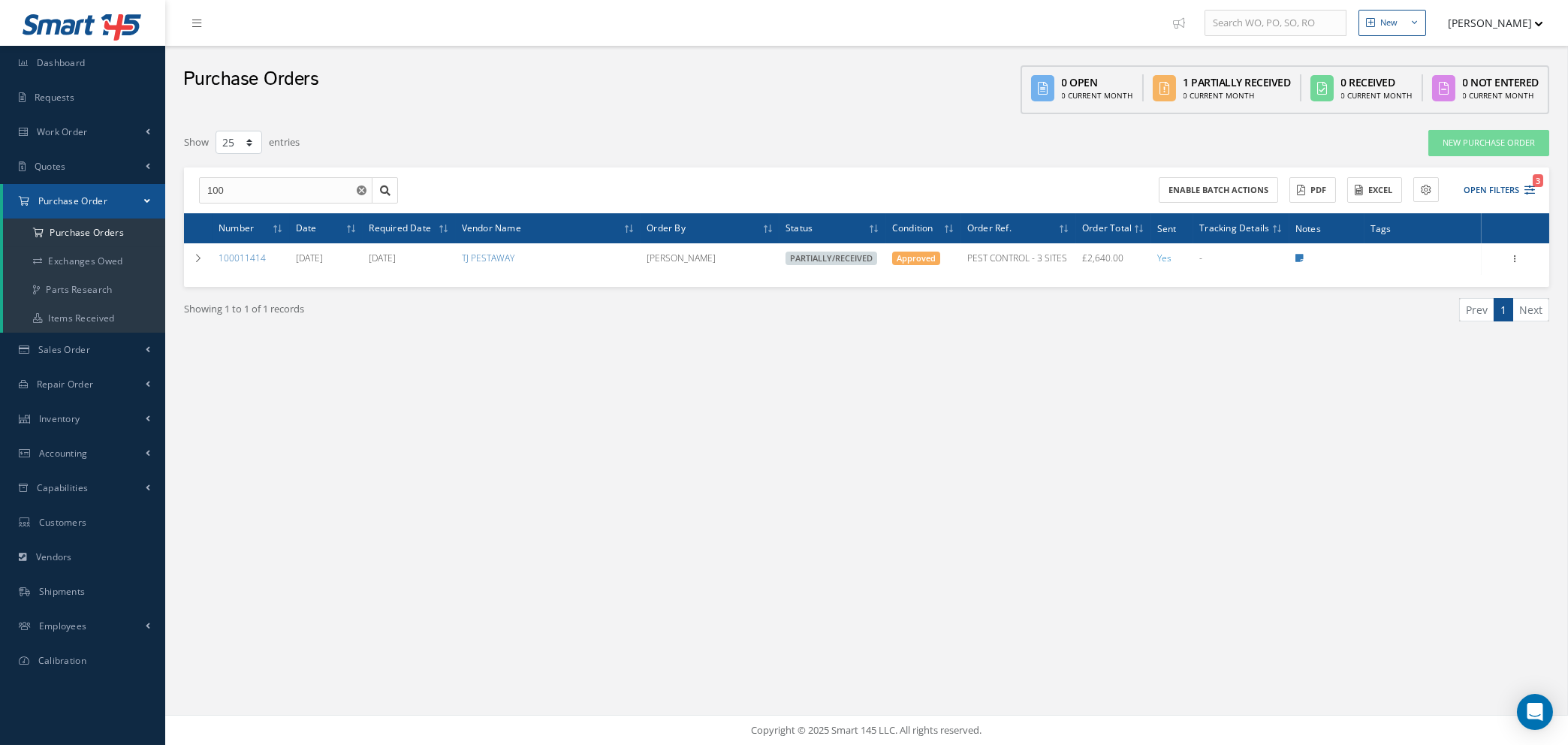
click at [360, 189] on icon "Reset" at bounding box center [362, 190] width 10 height 10
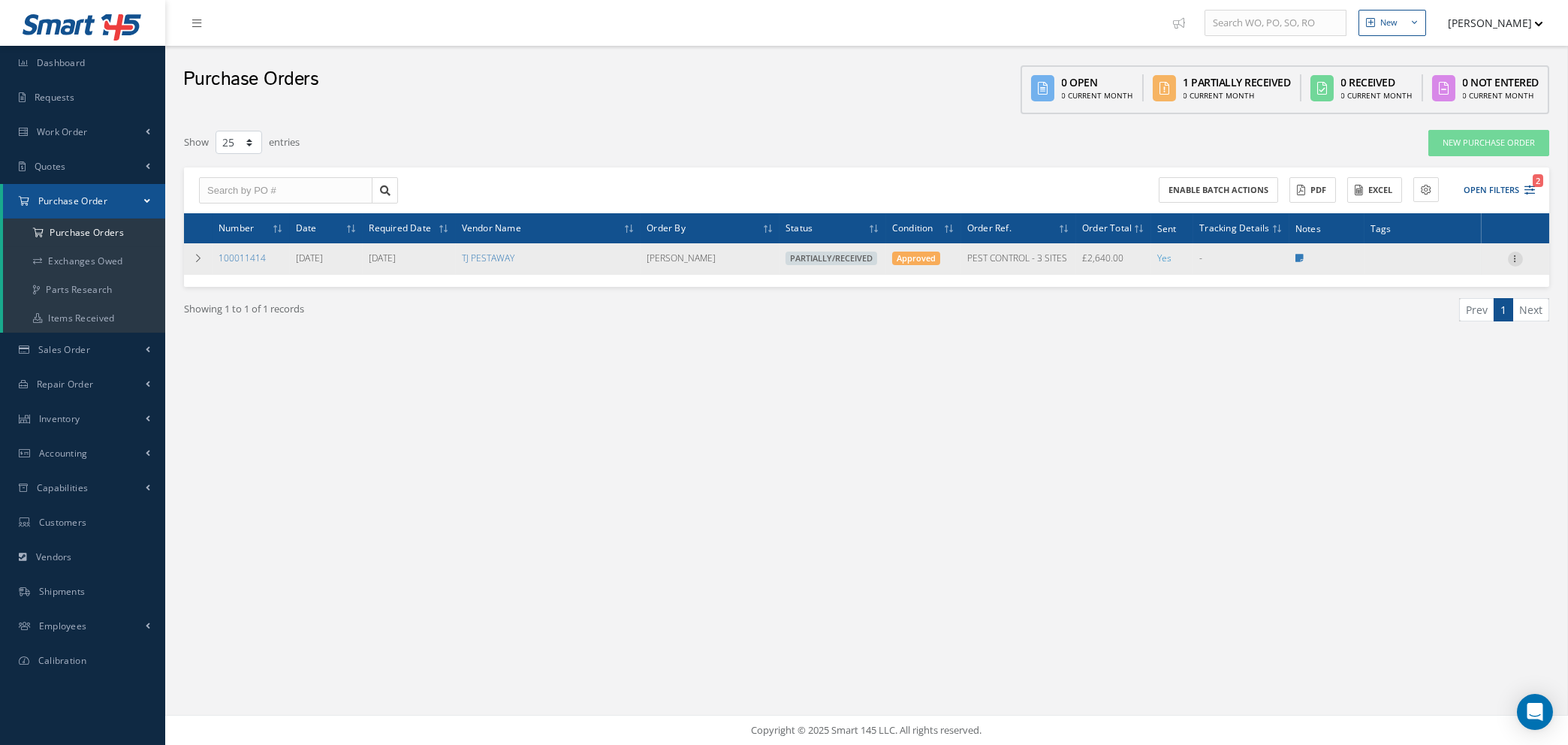
click at [1514, 255] on icon at bounding box center [1514, 258] width 15 height 12
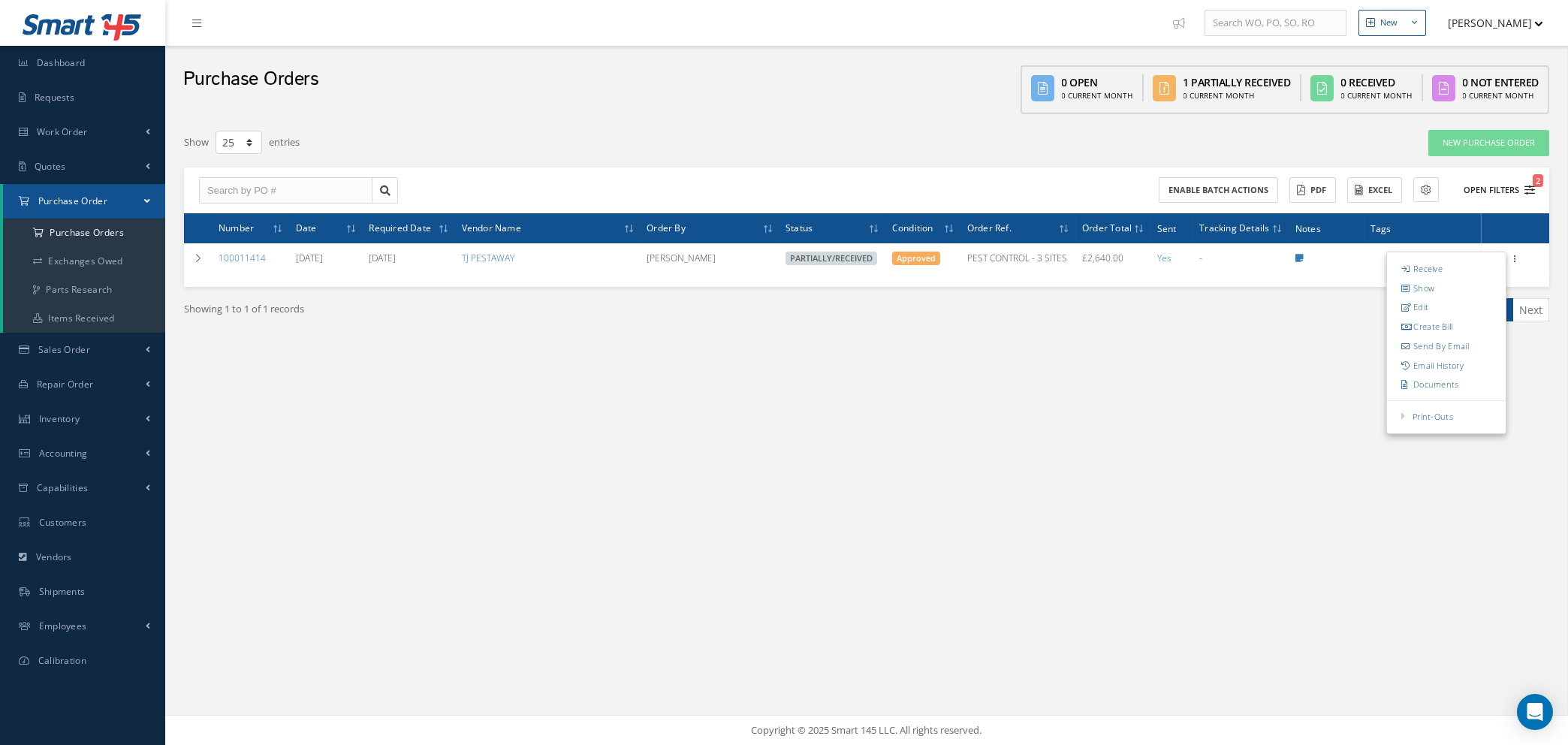
click at [1533, 175] on span "2" at bounding box center [1538, 180] width 11 height 13
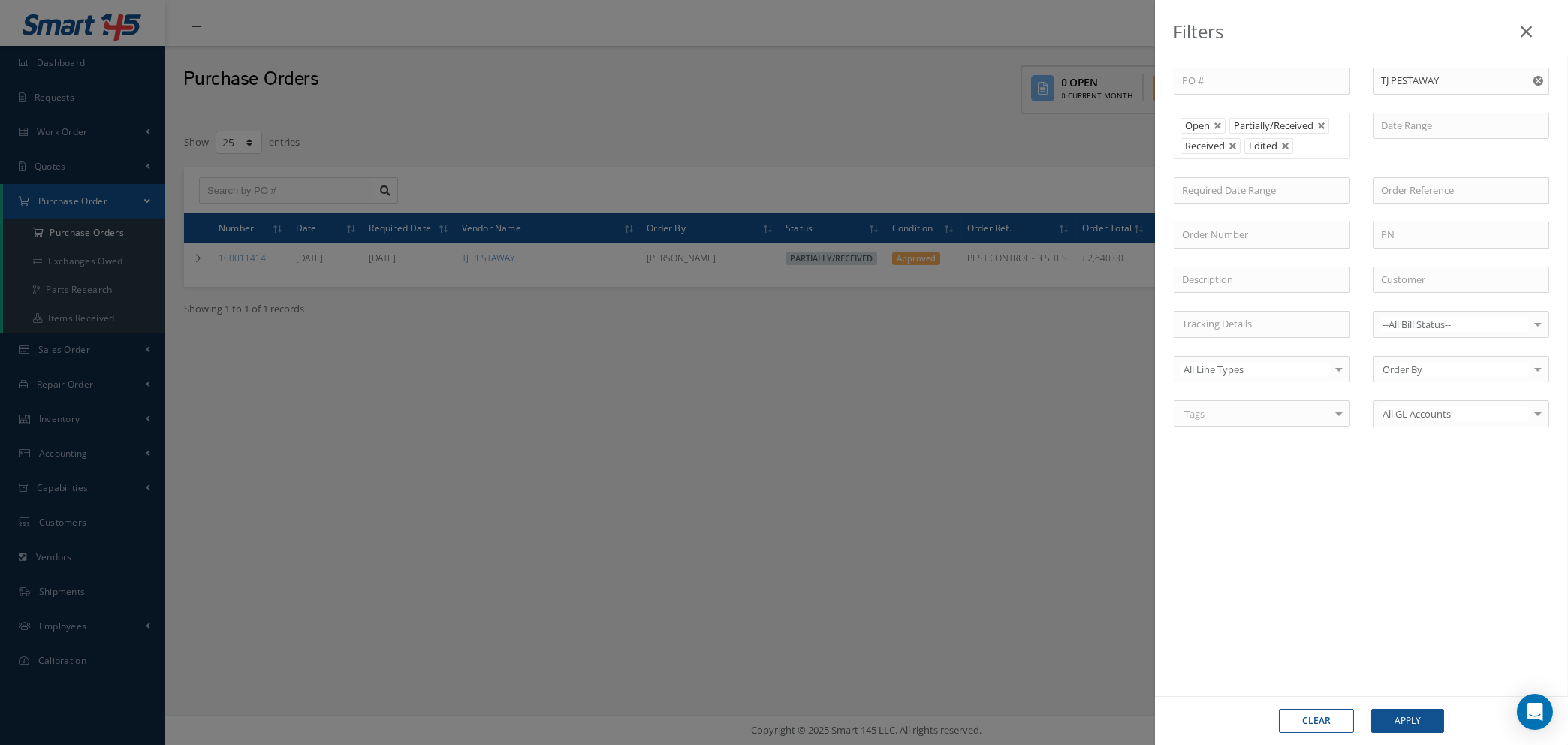
click at [1330, 720] on button "Clear" at bounding box center [1316, 720] width 75 height 25
type input "All Status"
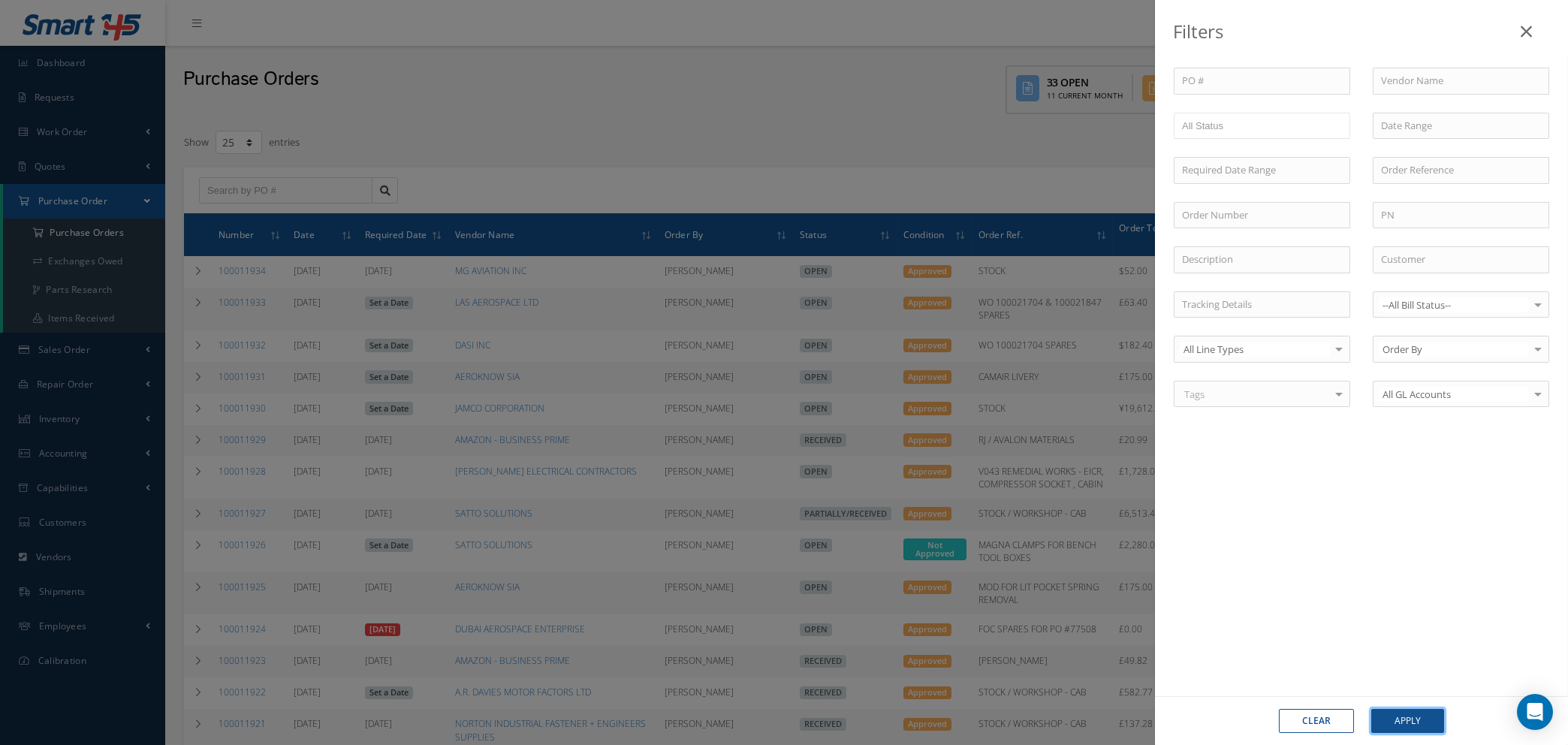
click at [1403, 724] on button "Apply" at bounding box center [1407, 720] width 73 height 25
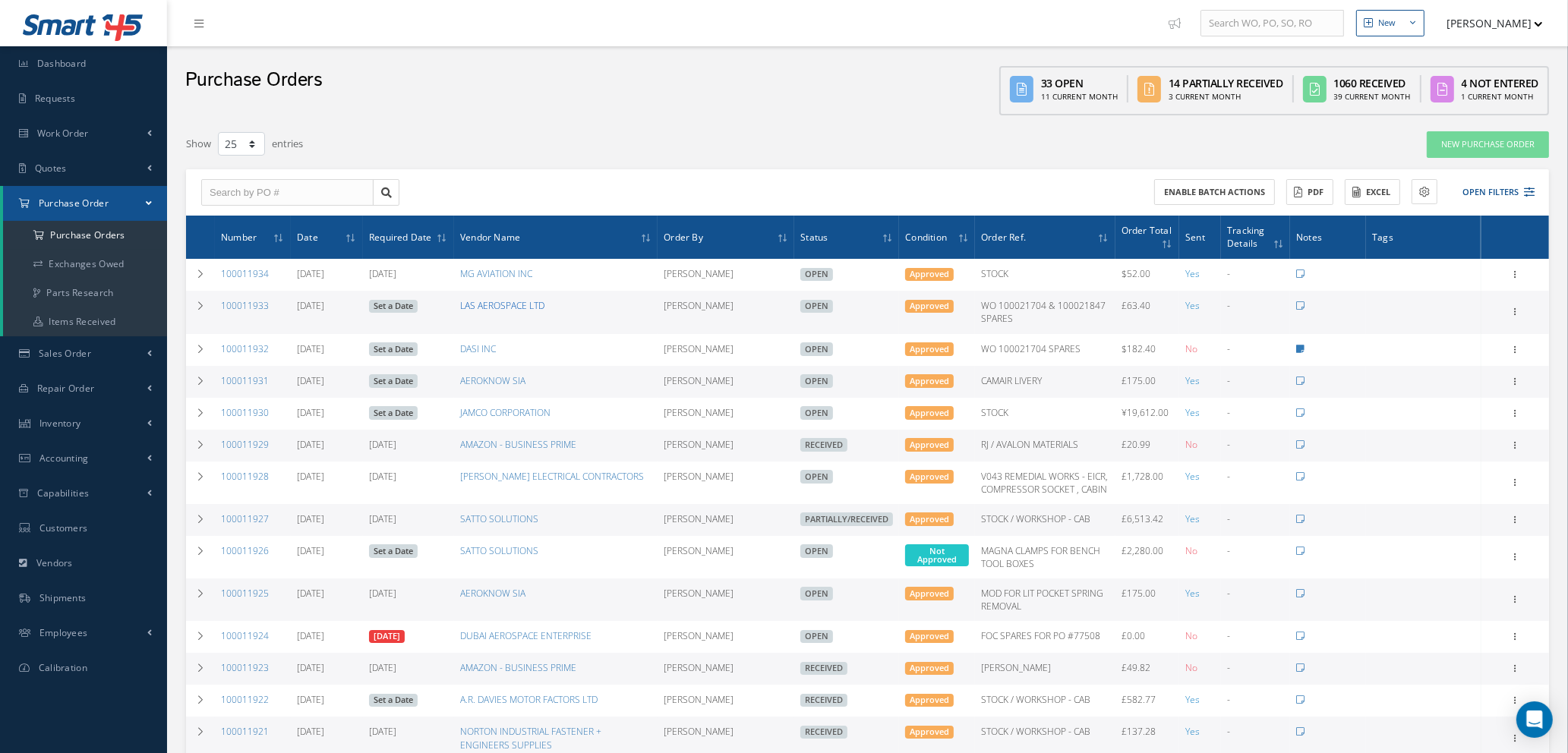
click at [499, 300] on link "LAS AEROSPACE LTD" at bounding box center [502, 305] width 84 height 13
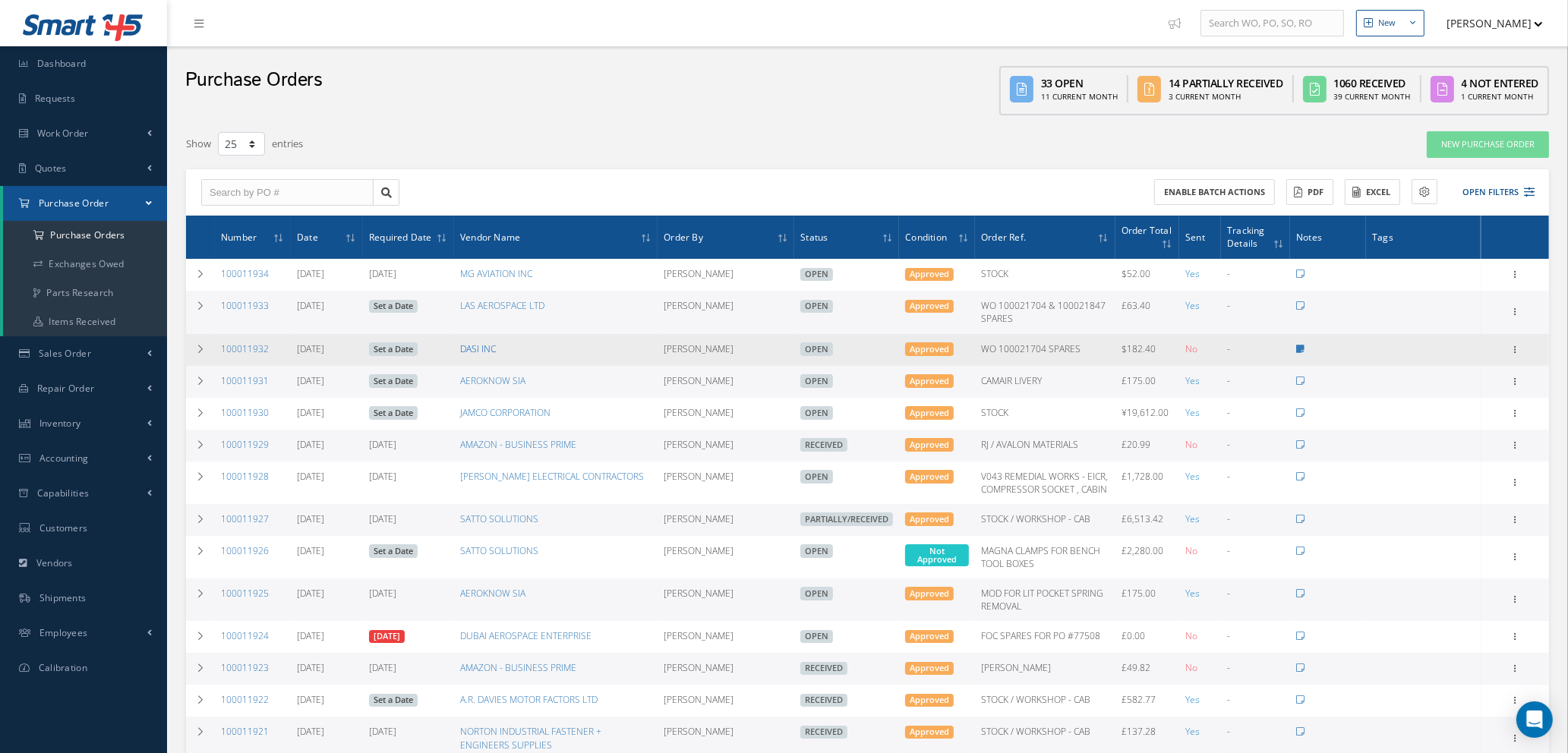
click at [479, 343] on link "DASI INC" at bounding box center [478, 349] width 36 height 13
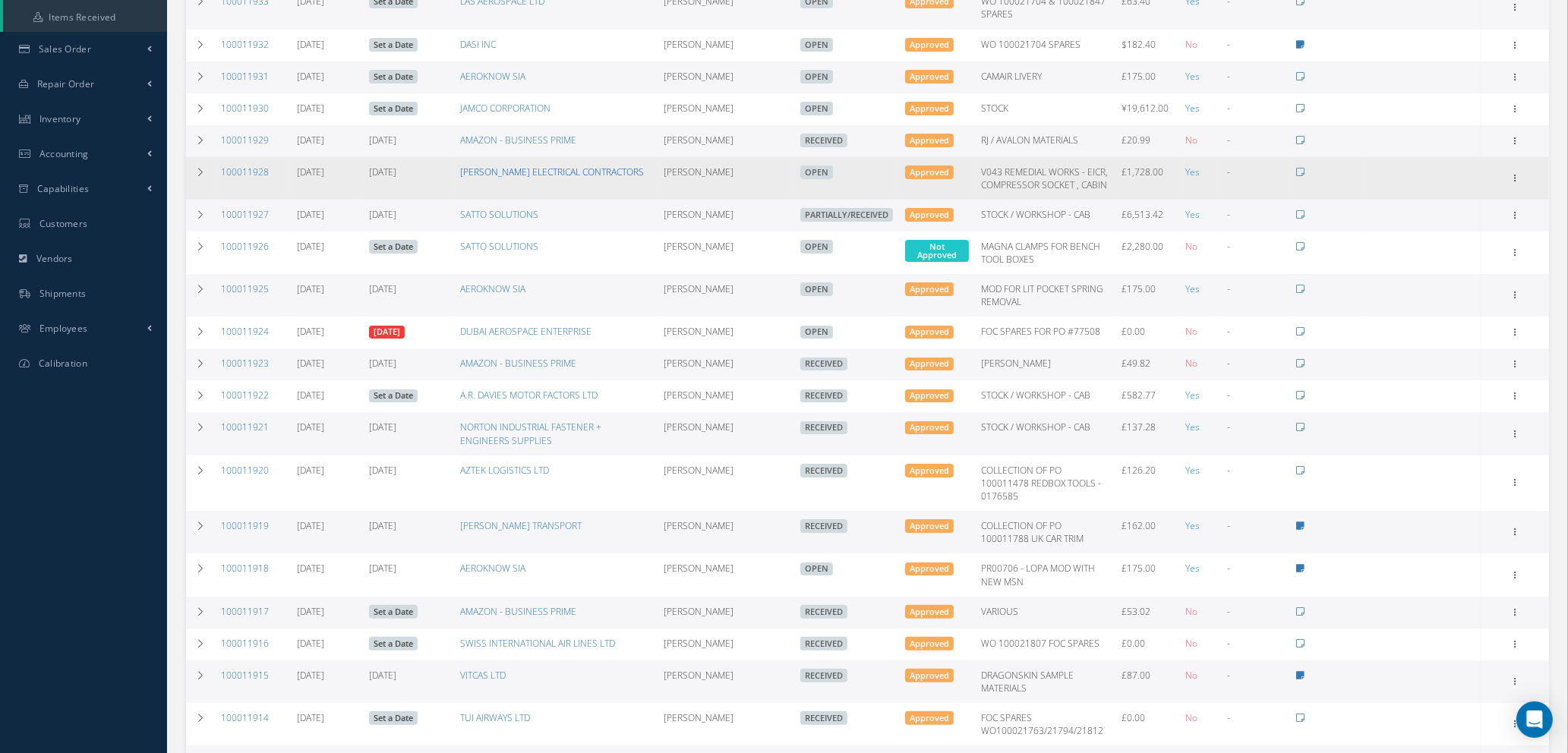
scroll to position [342, 0]
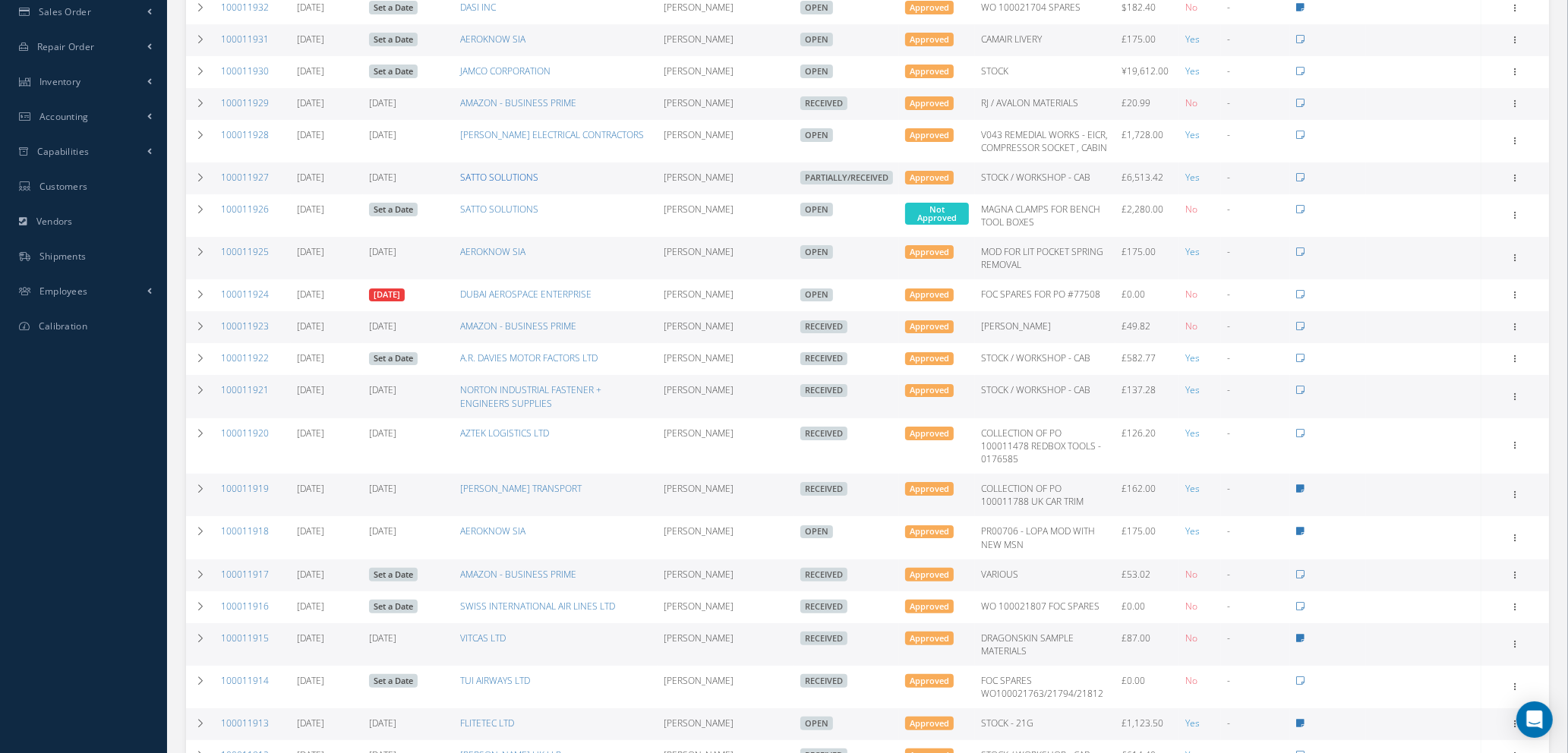
click at [488, 173] on link "SATTO SOLUTIONS" at bounding box center [499, 176] width 78 height 13
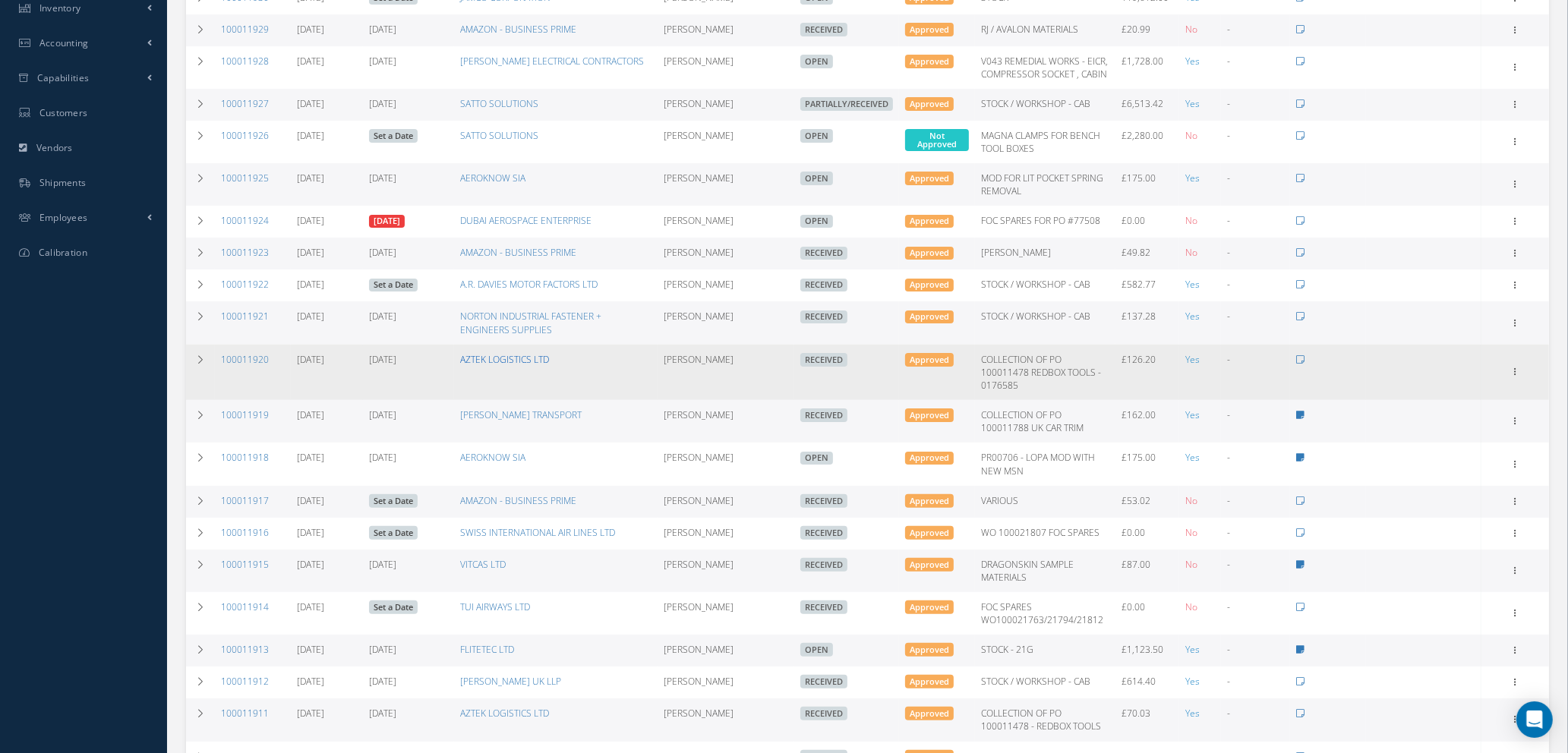
scroll to position [549, 0]
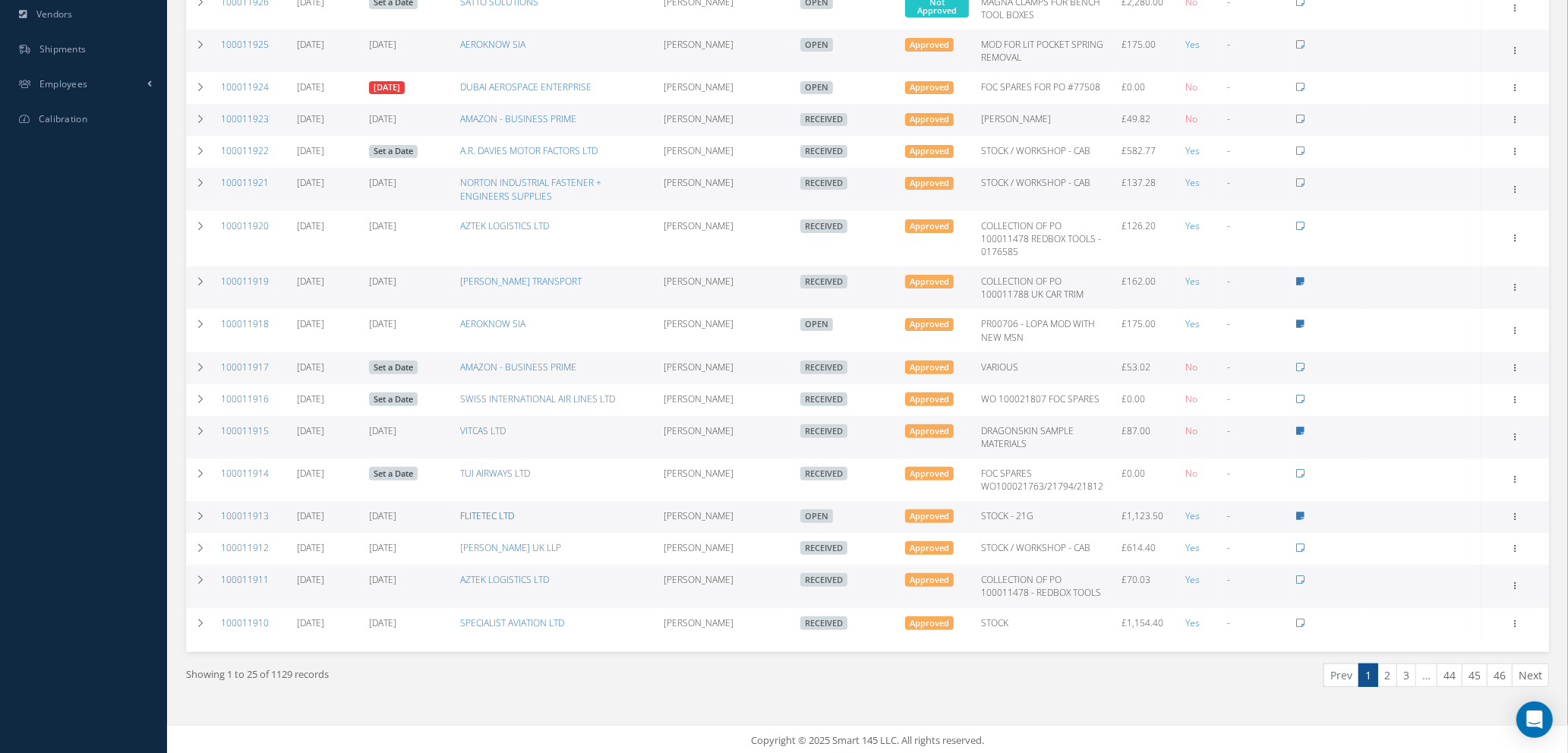
click at [489, 511] on link "FLITETEC LTD" at bounding box center [487, 515] width 54 height 13
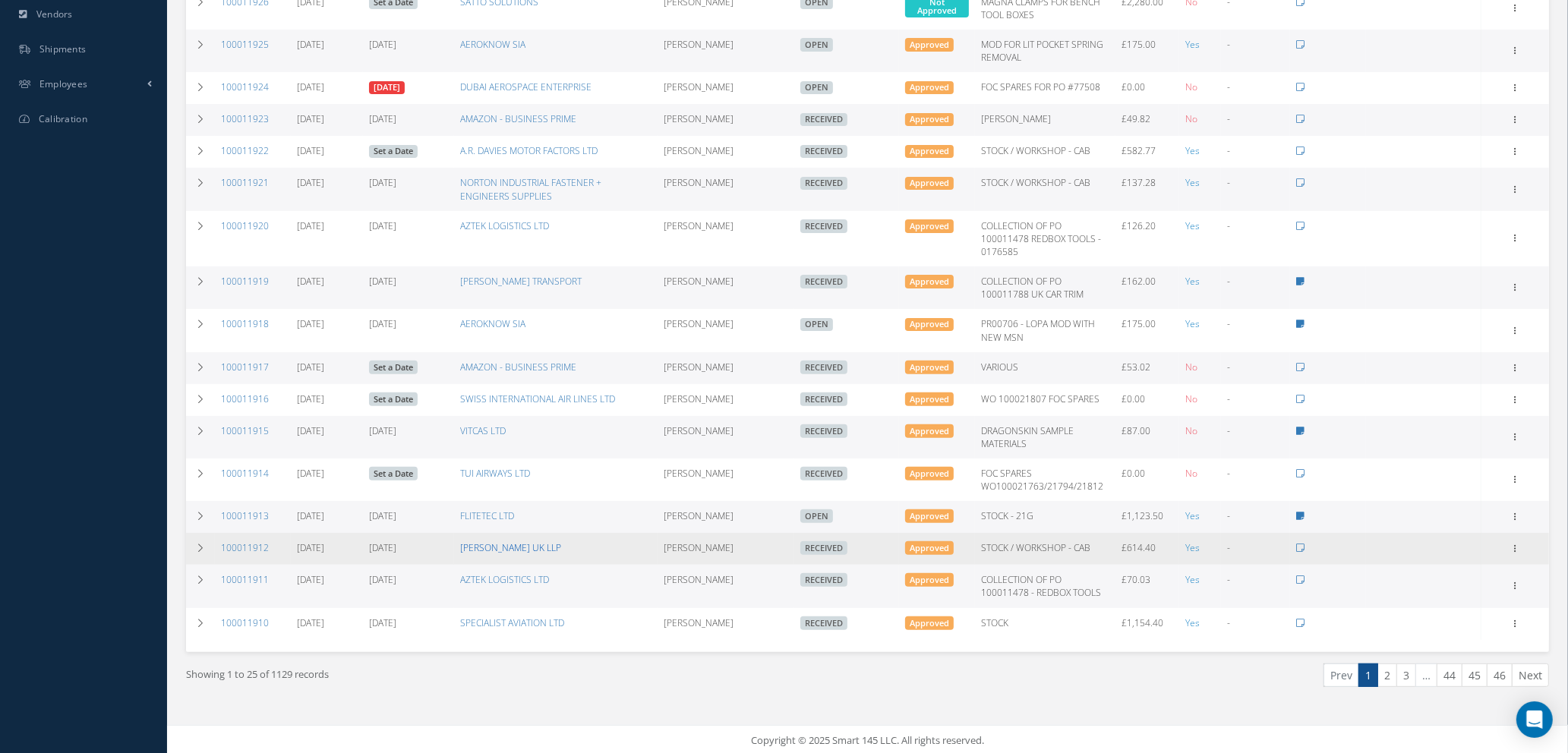
click at [499, 549] on link "[PERSON_NAME] UK LLP" at bounding box center [510, 547] width 101 height 13
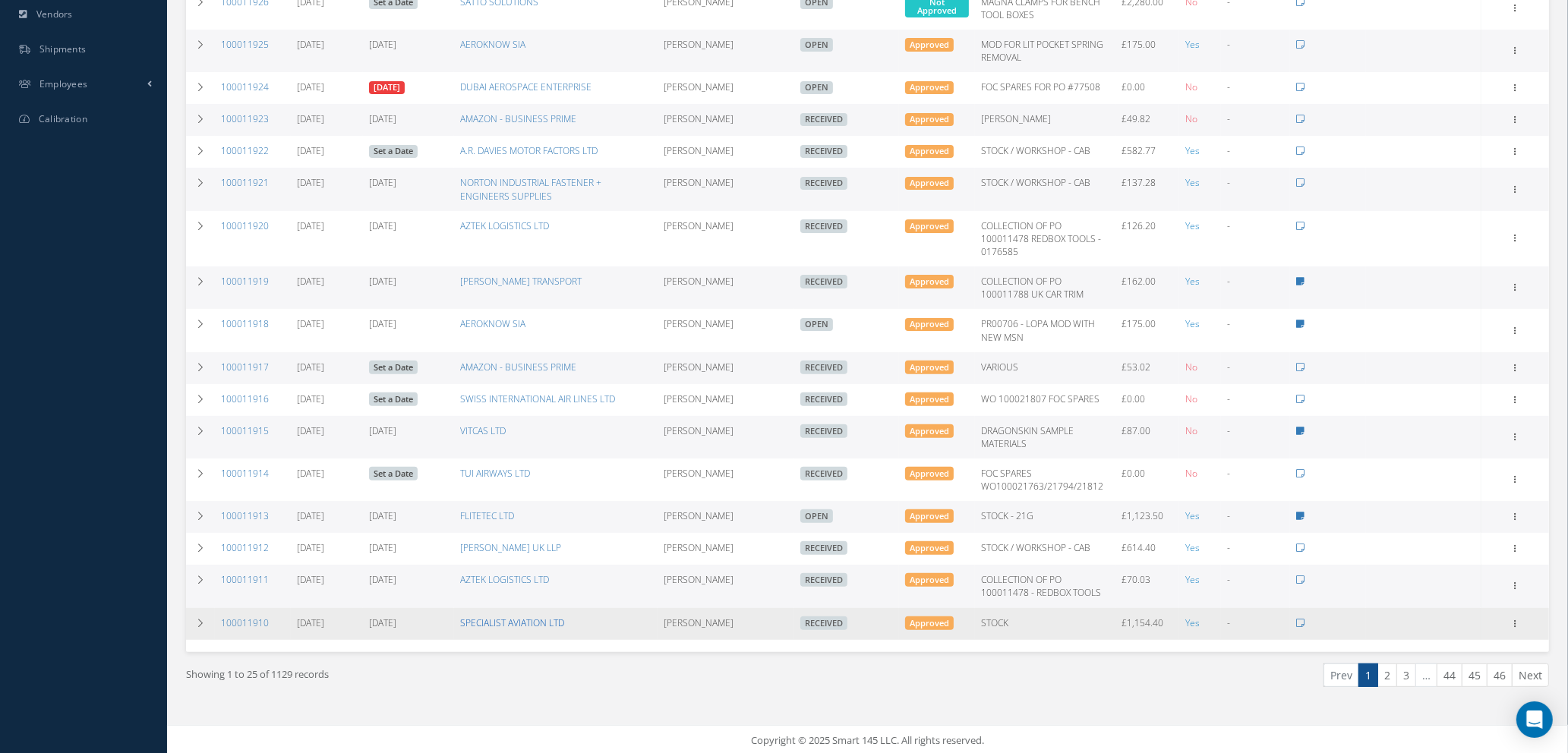
click at [530, 619] on link "SPECIALIST AVIATION LTD" at bounding box center [511, 622] width 104 height 13
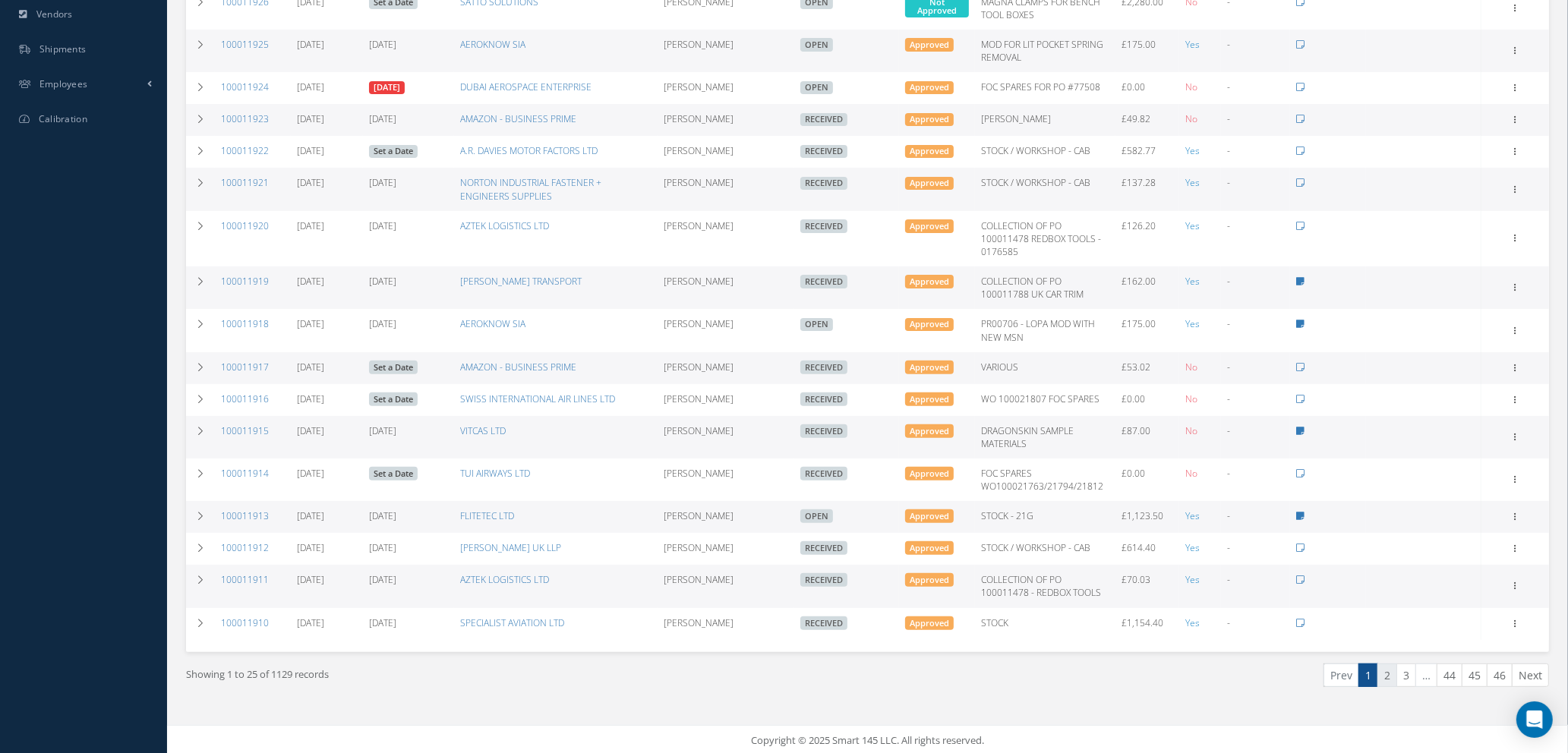
click at [1382, 676] on link "2" at bounding box center [1388, 676] width 20 height 24
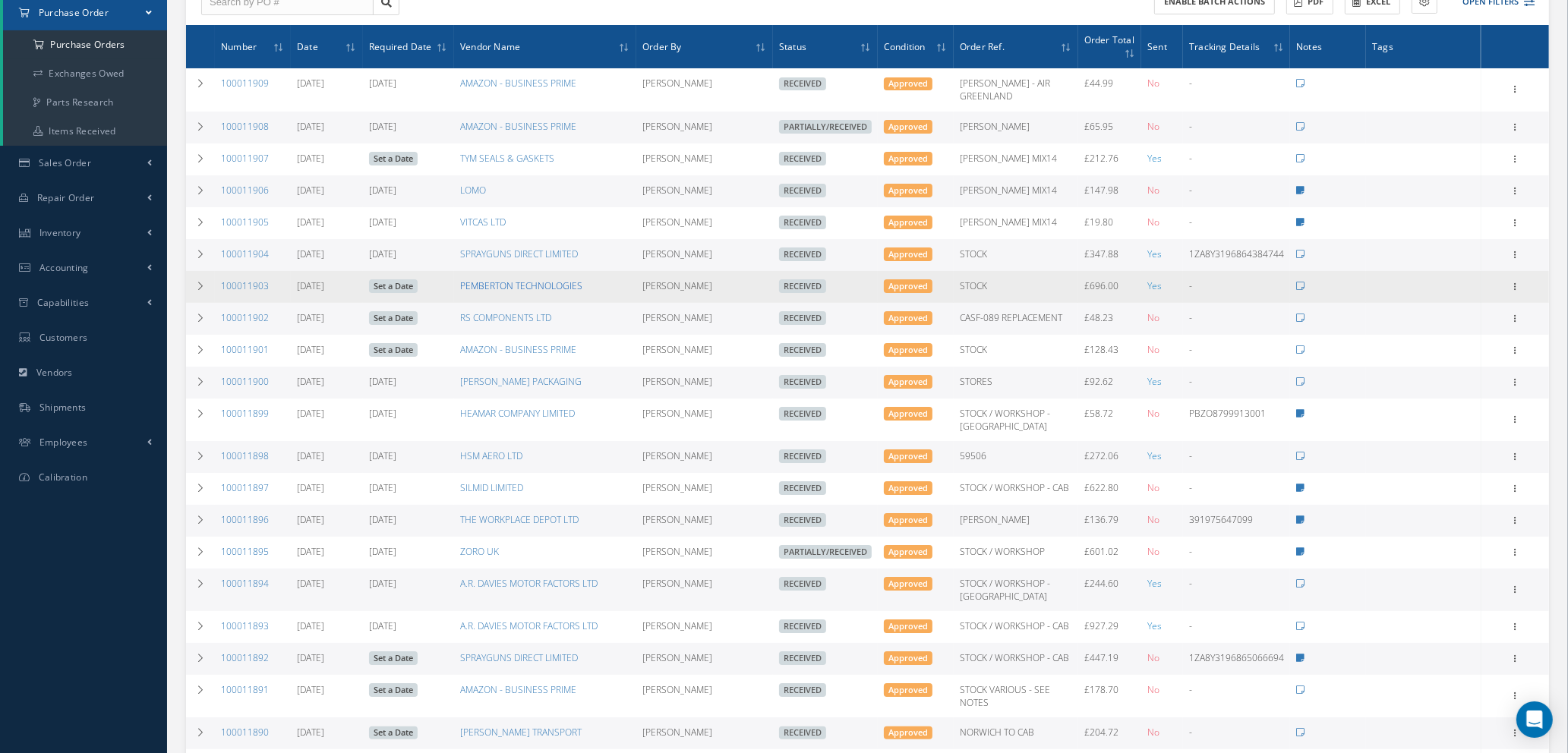
scroll to position [228, 0]
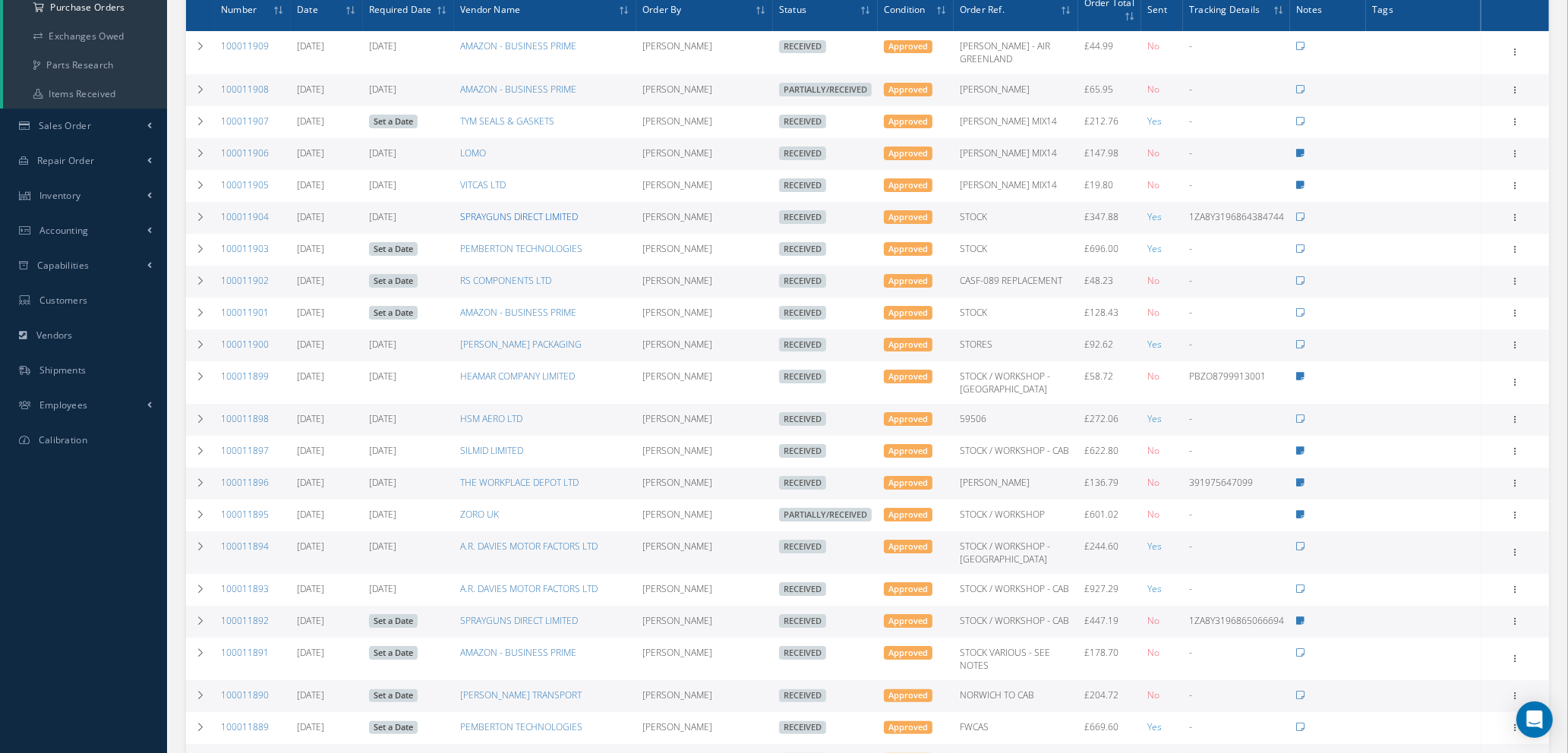
click at [511, 210] on link "SPRAYGUNS DIRECT LIMITED" at bounding box center [518, 216] width 118 height 13
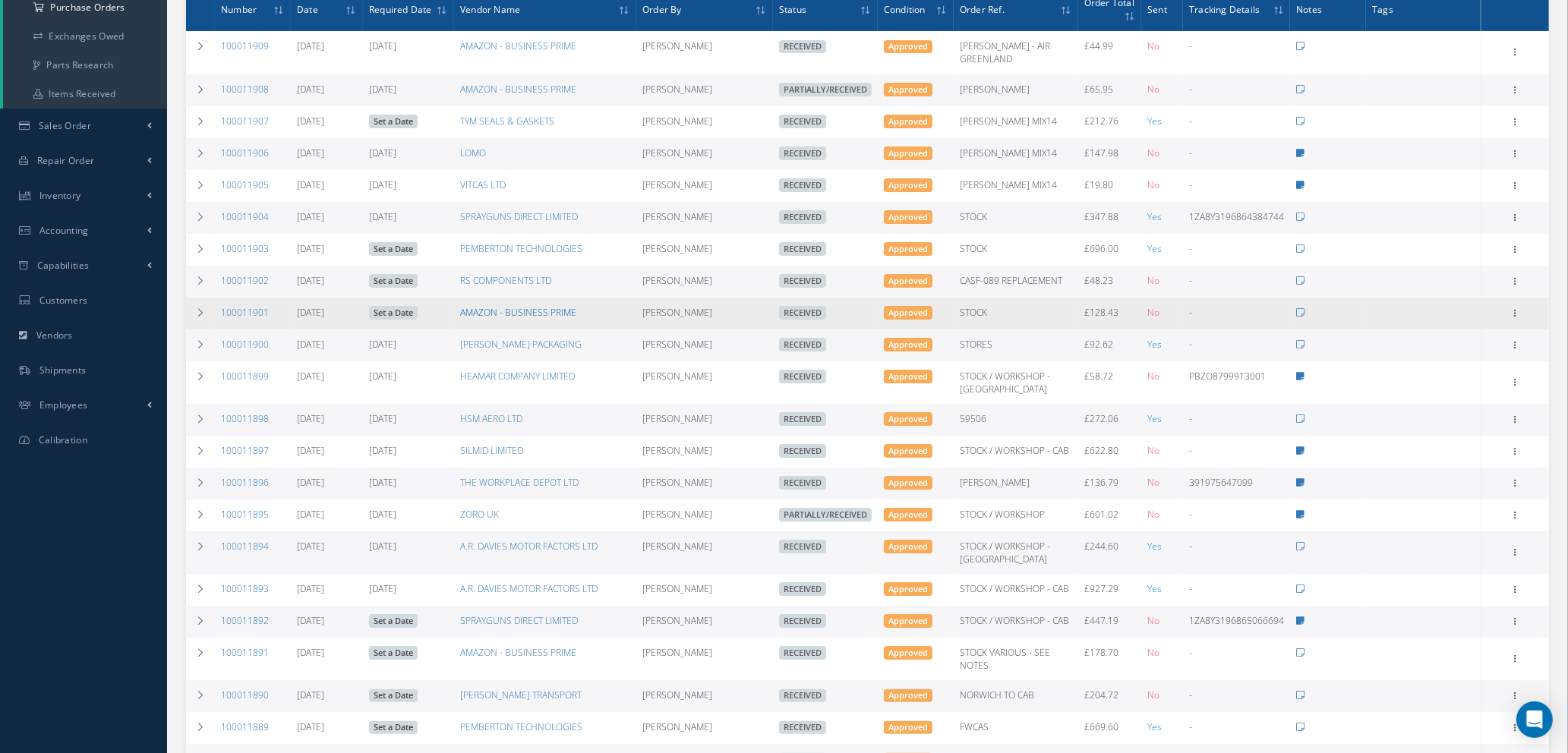
scroll to position [342, 0]
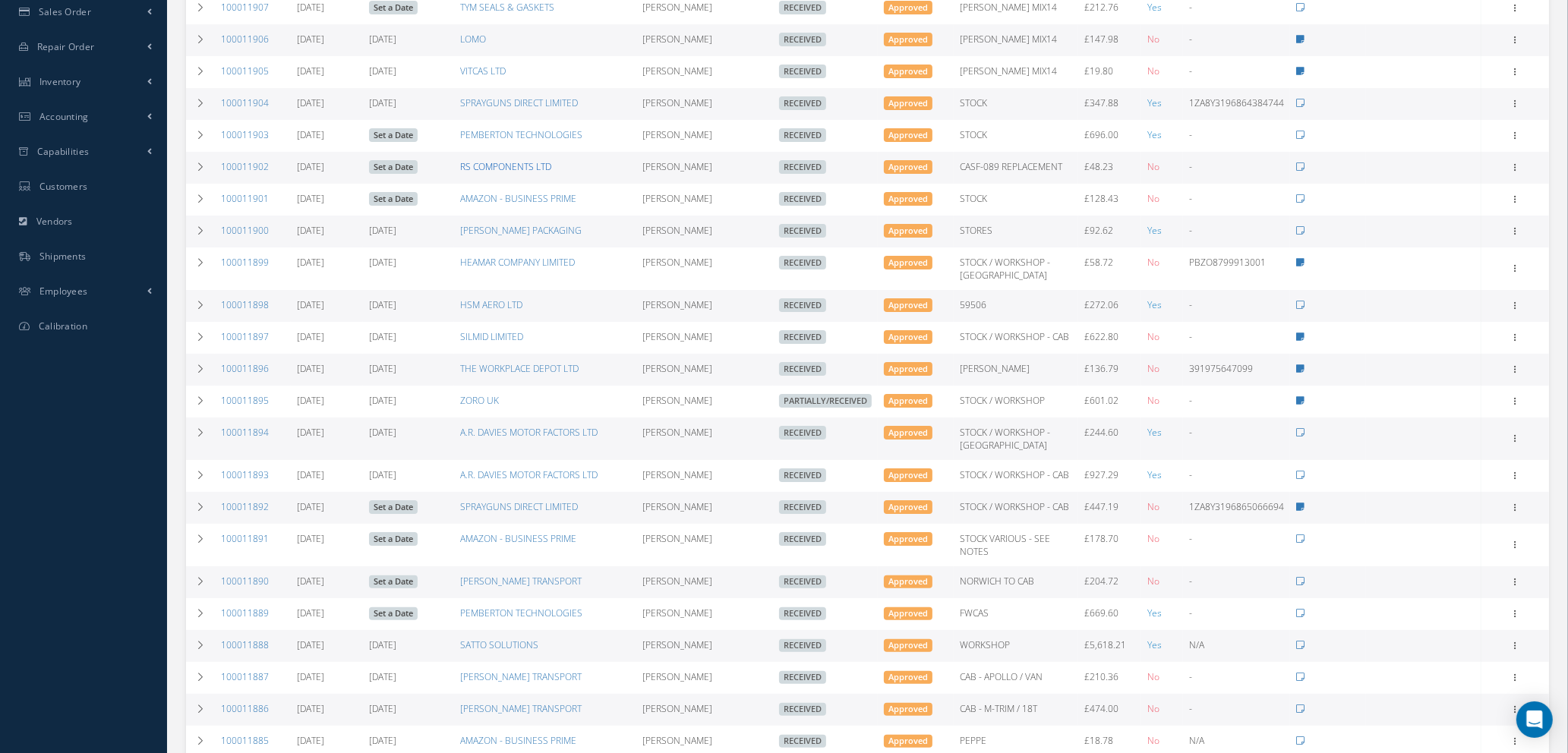
click at [515, 161] on link "RS COMPONENTS LTD" at bounding box center [505, 166] width 91 height 13
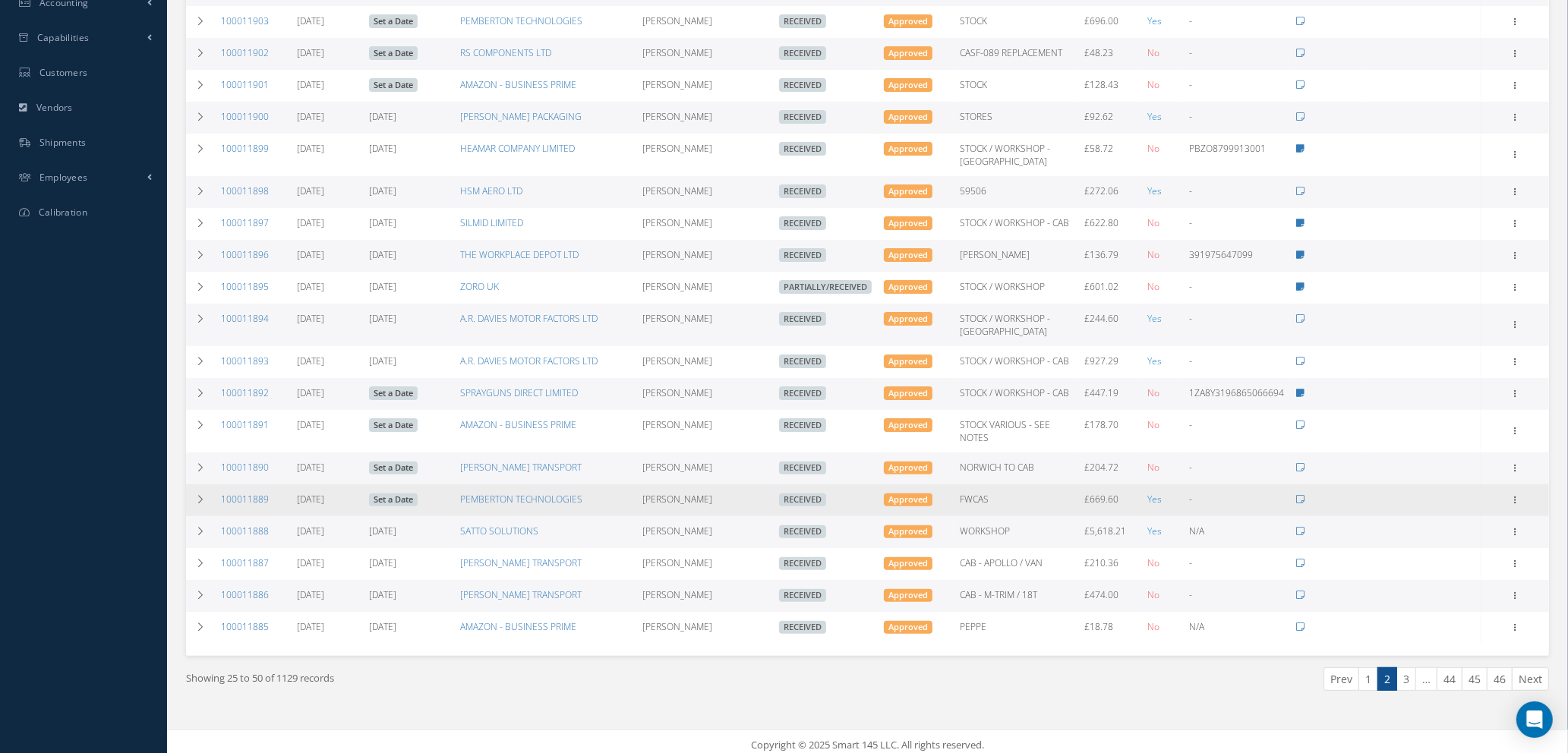
scroll to position [0, 0]
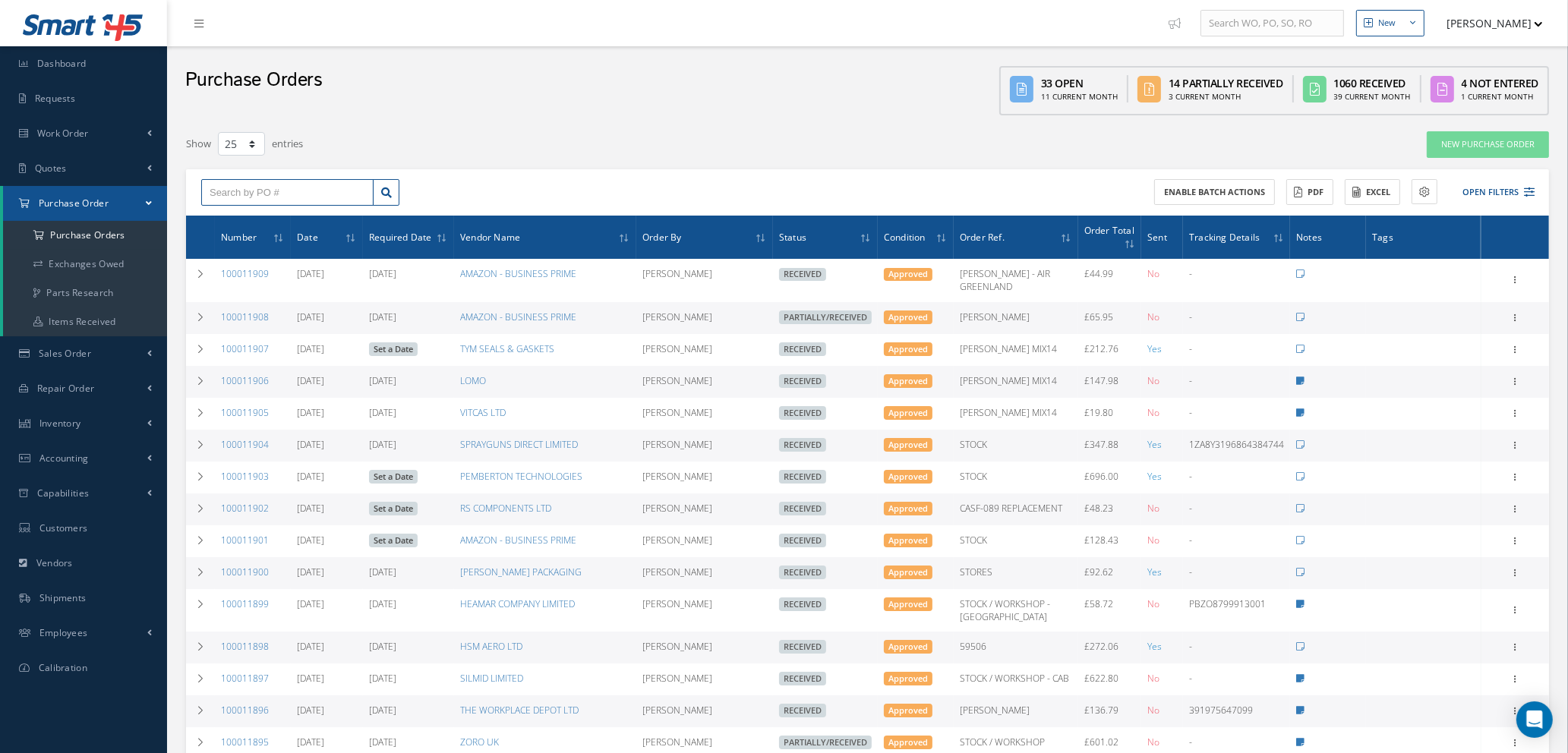
click at [272, 190] on input "text" at bounding box center [287, 193] width 172 height 28
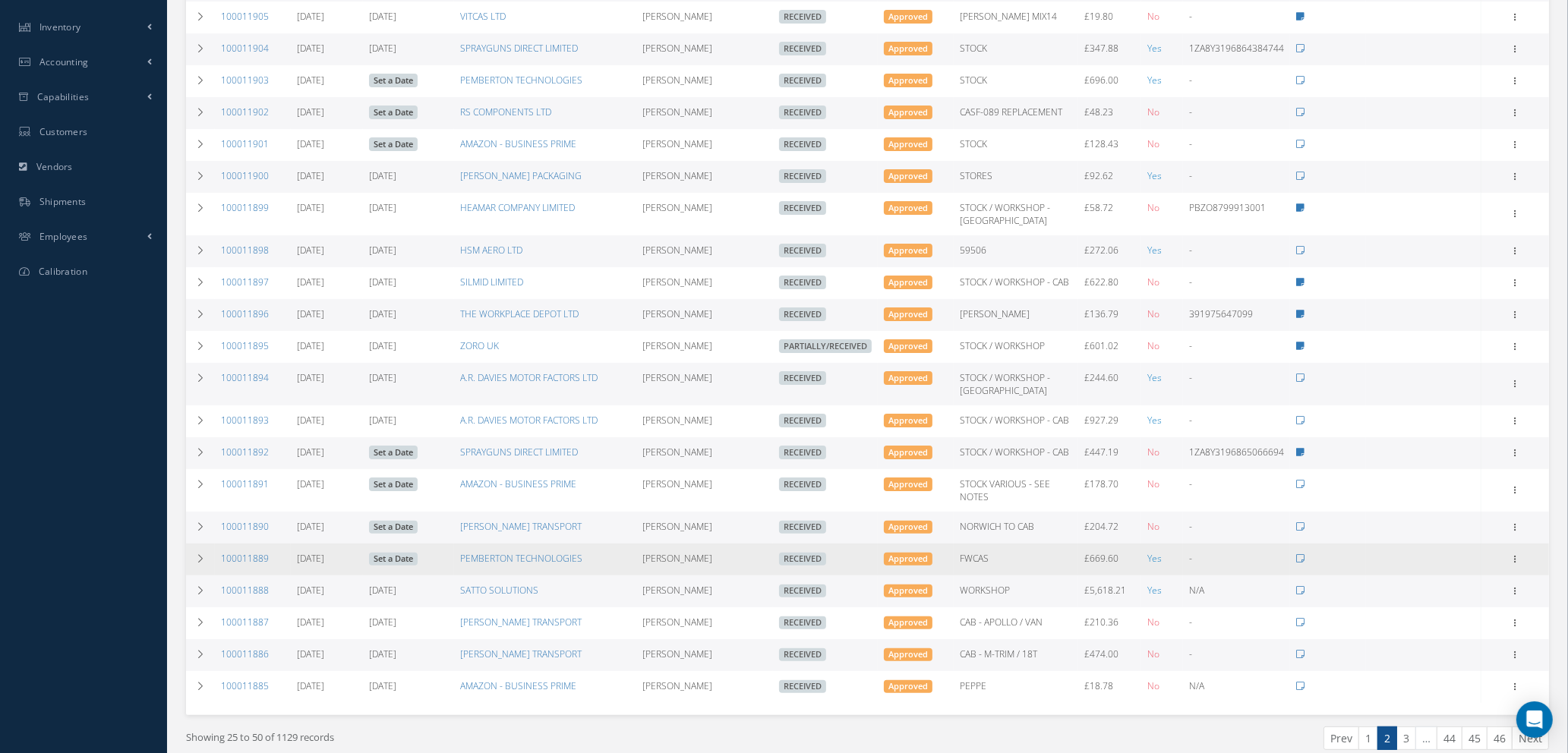
scroll to position [482, 0]
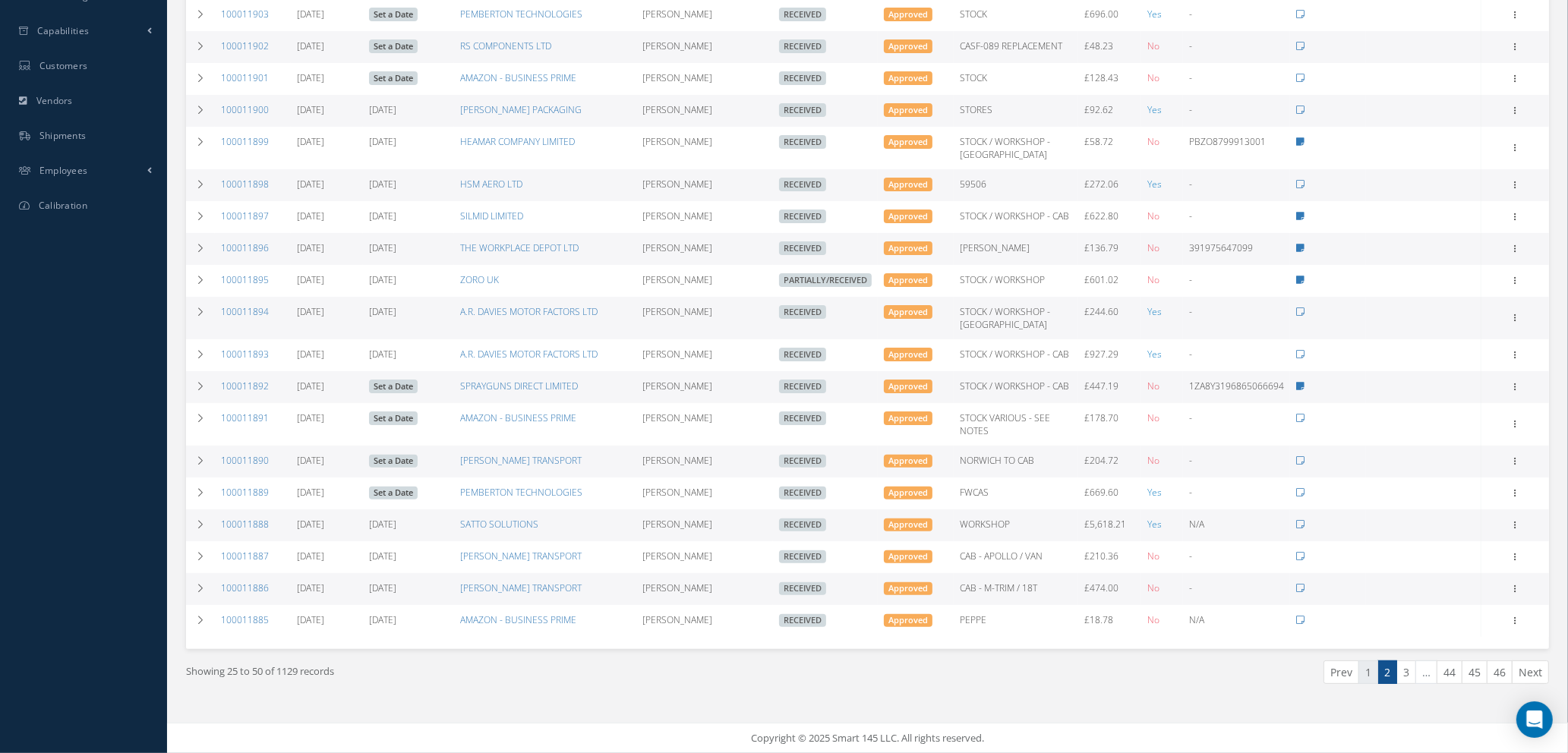
click at [1365, 677] on link "1" at bounding box center [1369, 673] width 20 height 24
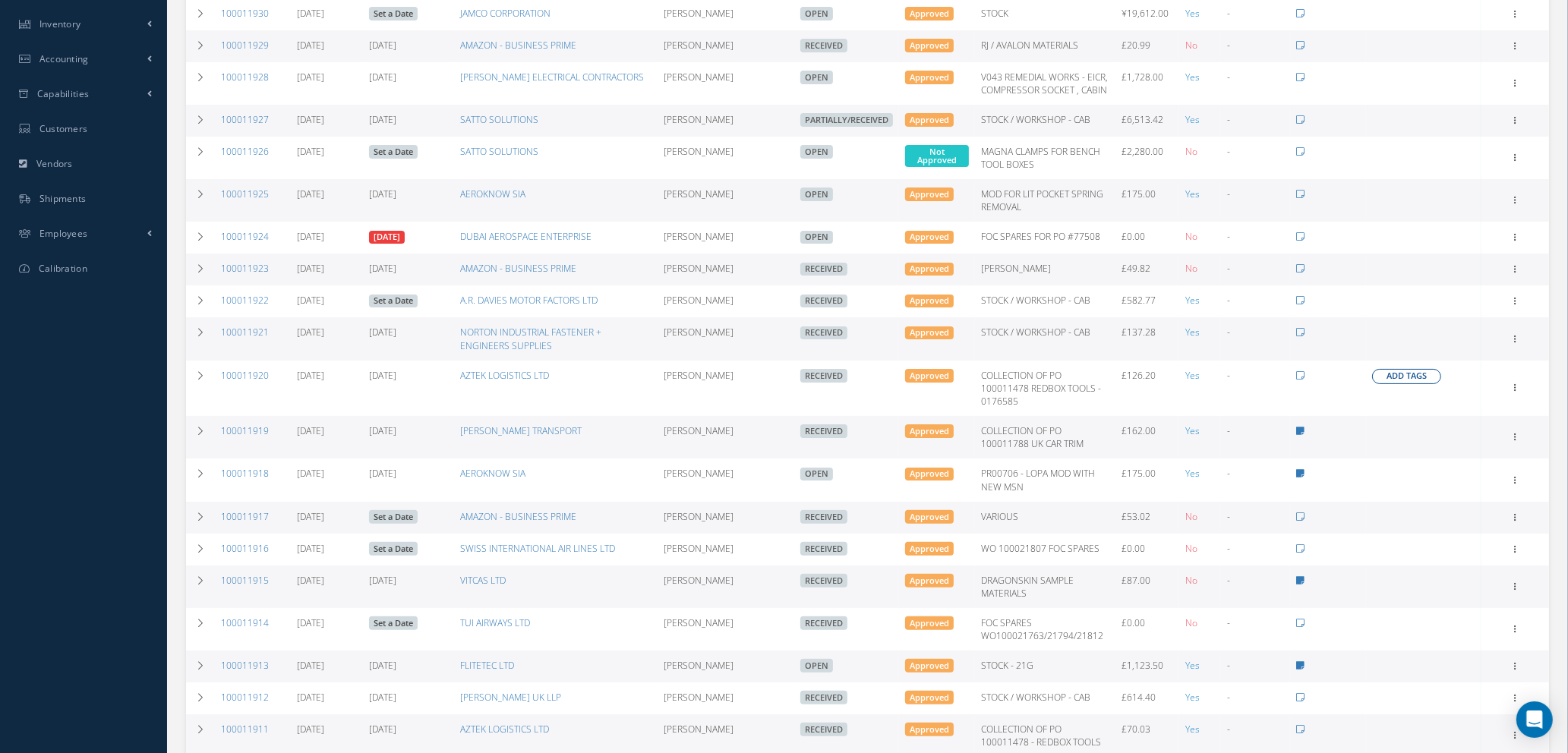
scroll to position [549, 0]
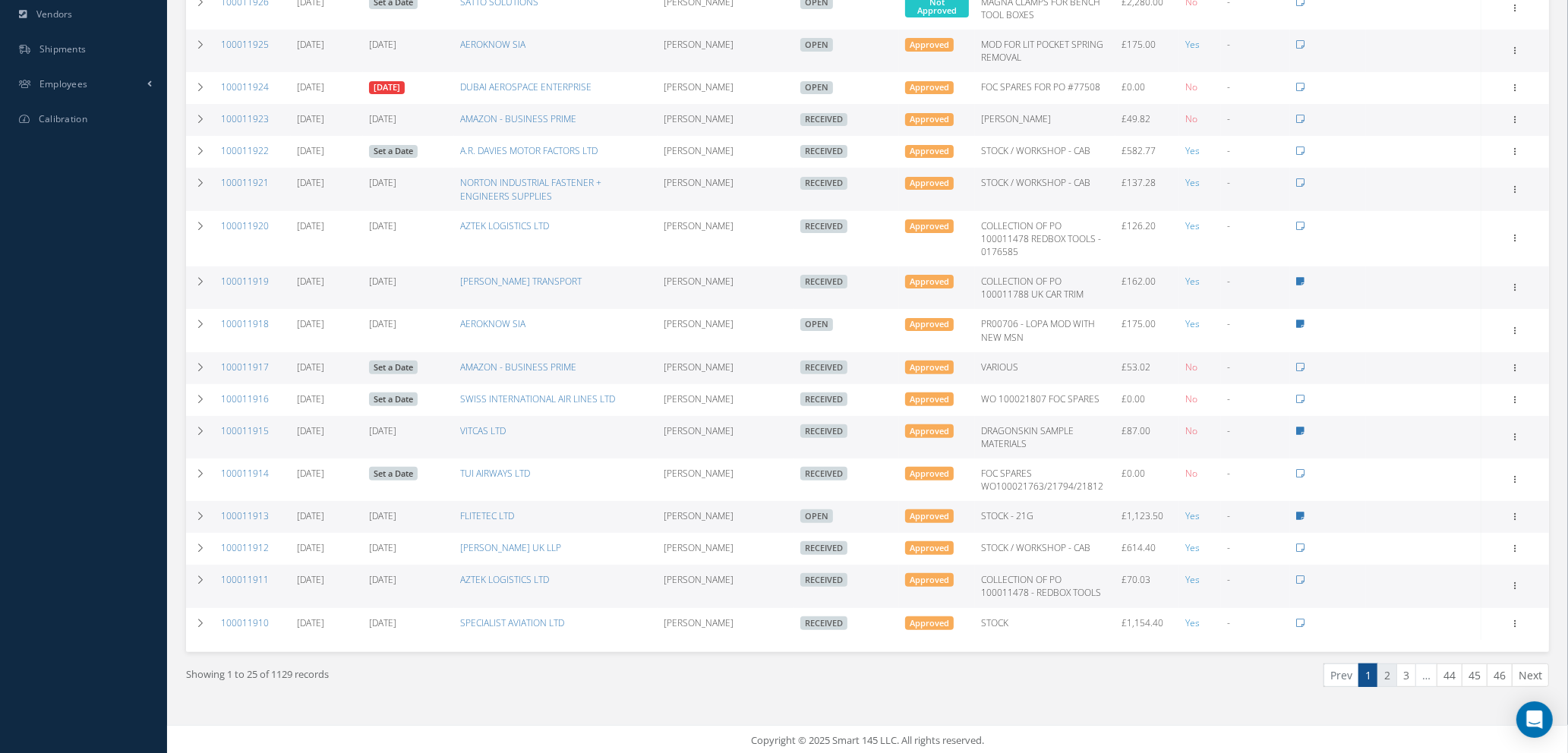
click at [1382, 673] on link "2" at bounding box center [1388, 676] width 20 height 24
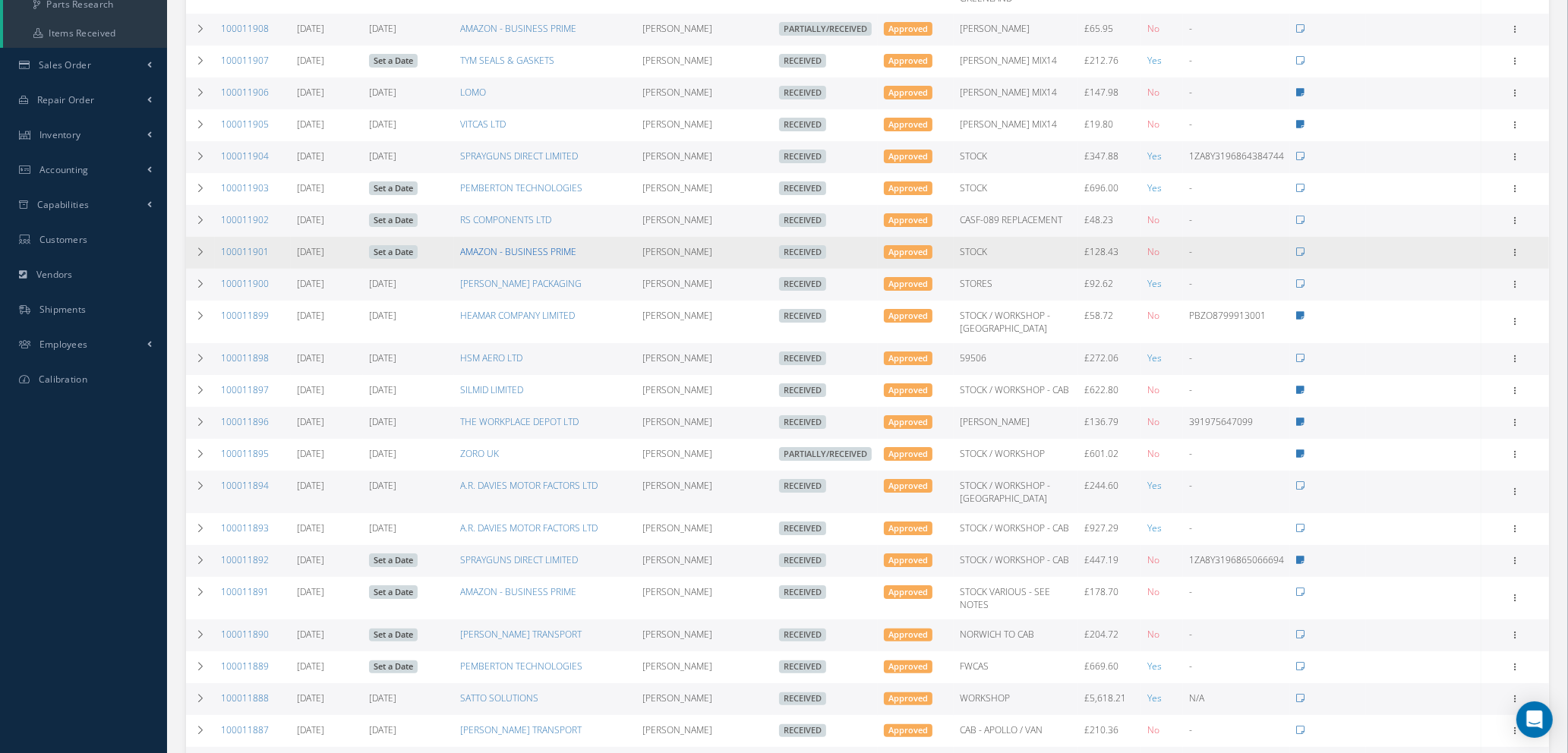
scroll to position [342, 0]
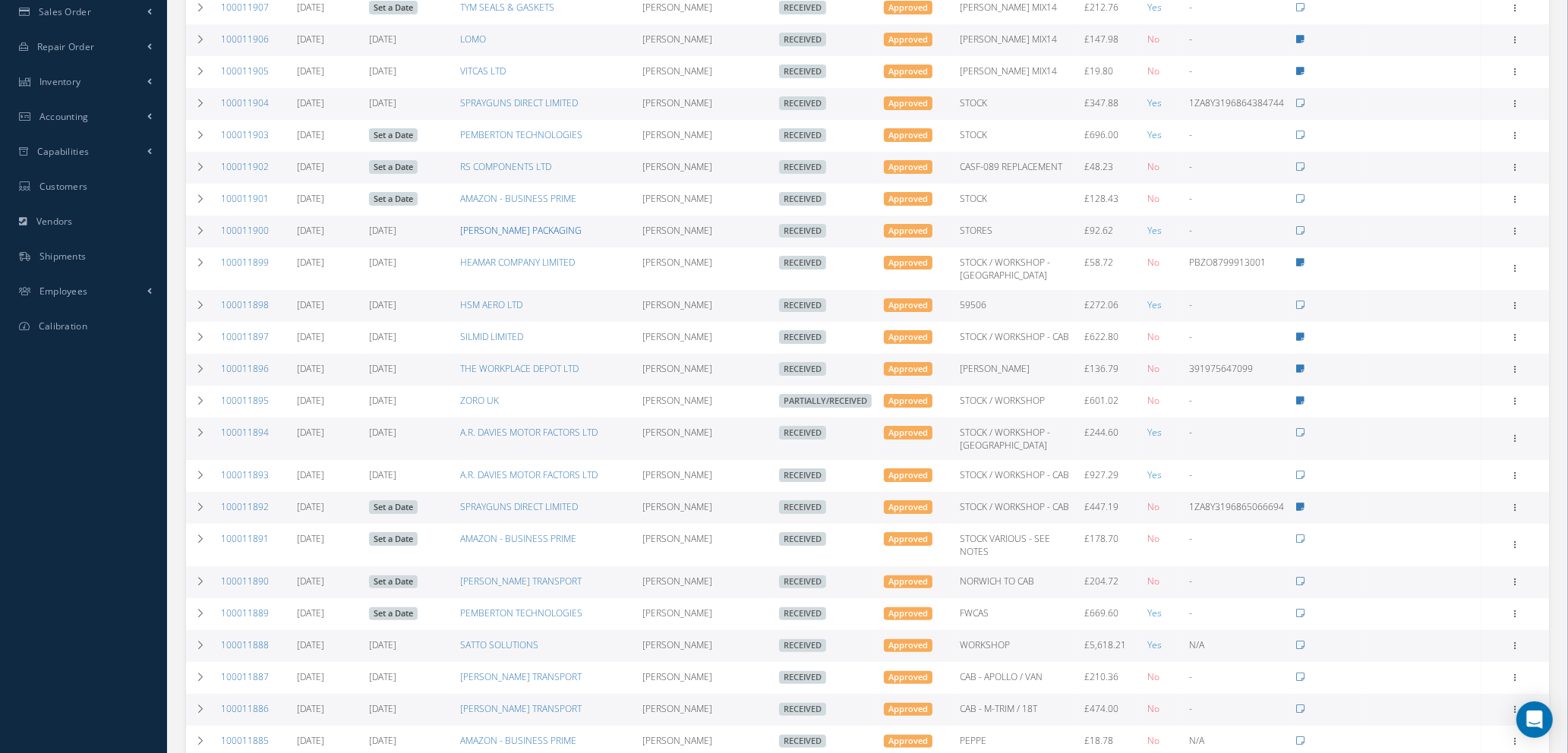
click at [524, 224] on link "BARTON JONES PACKAGING" at bounding box center [520, 230] width 122 height 13
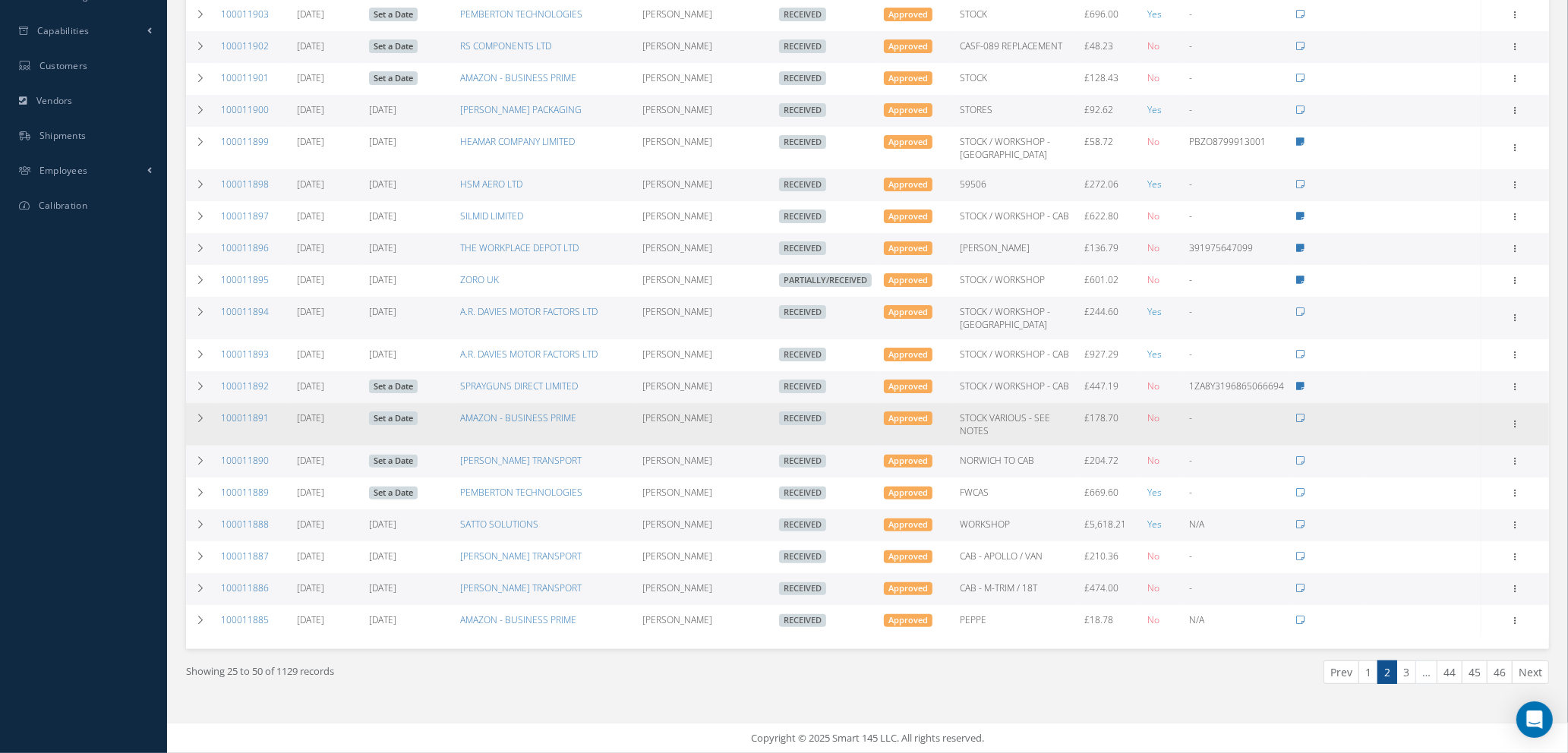
scroll to position [482, 0]
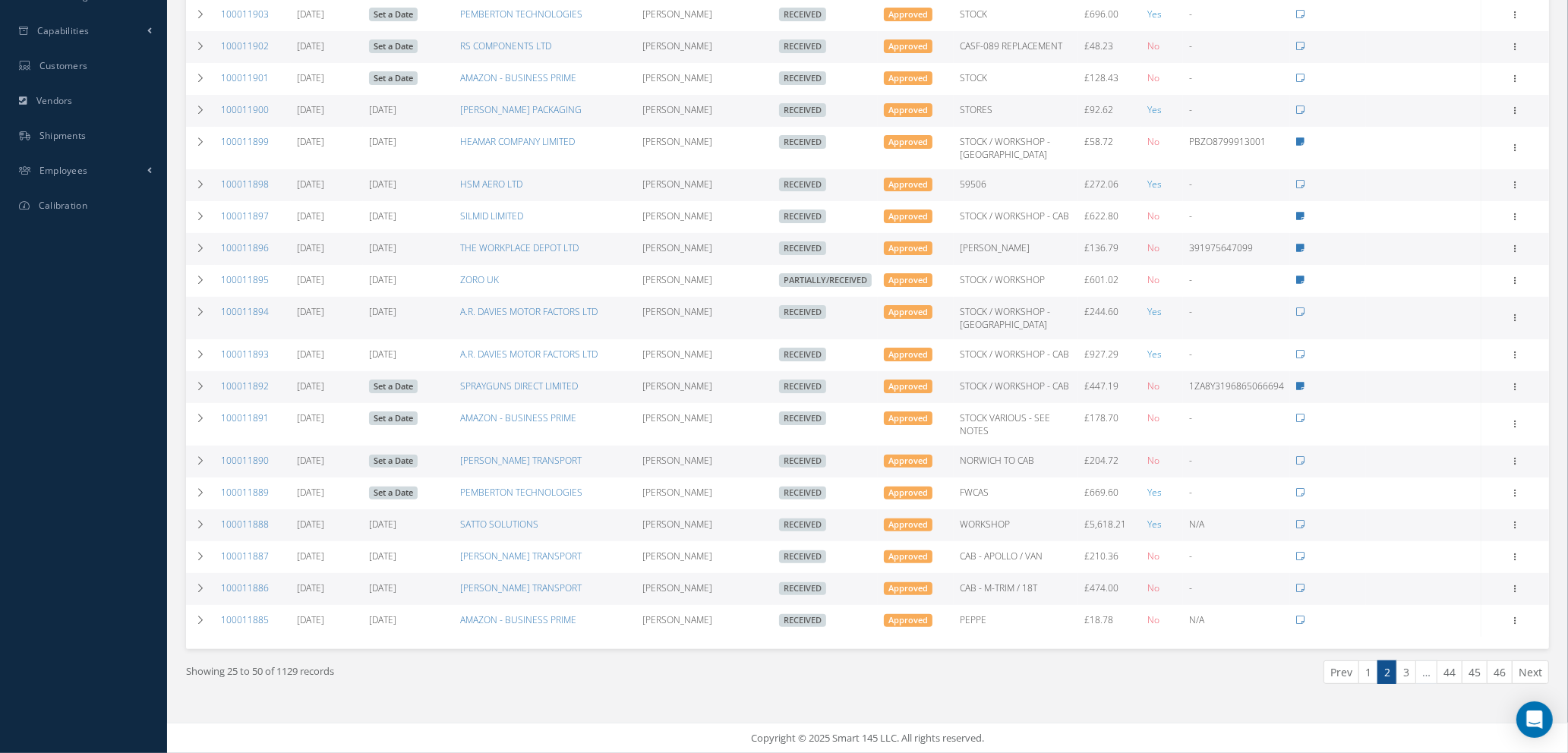
click at [1405, 673] on link "3" at bounding box center [1406, 673] width 20 height 24
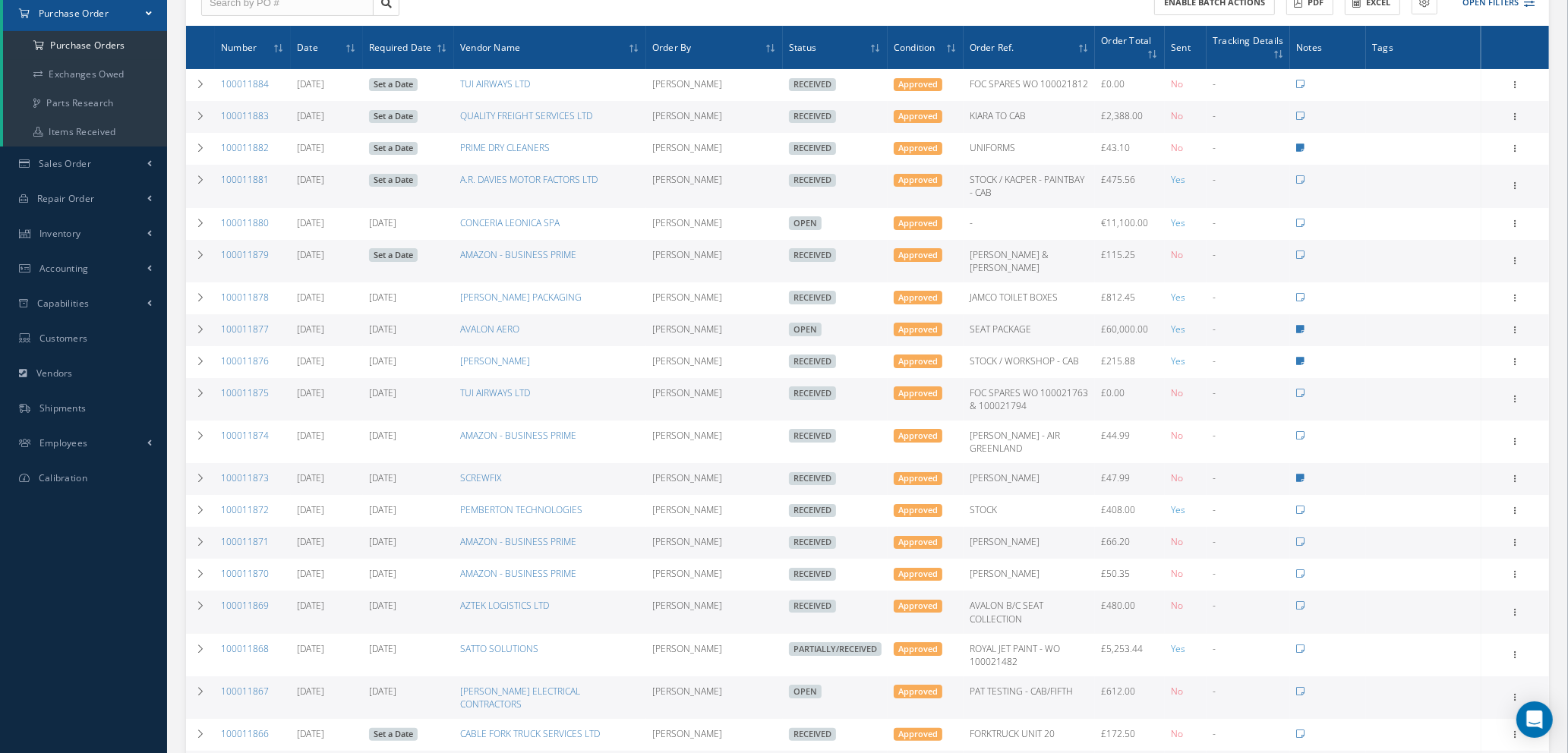
scroll to position [228, 0]
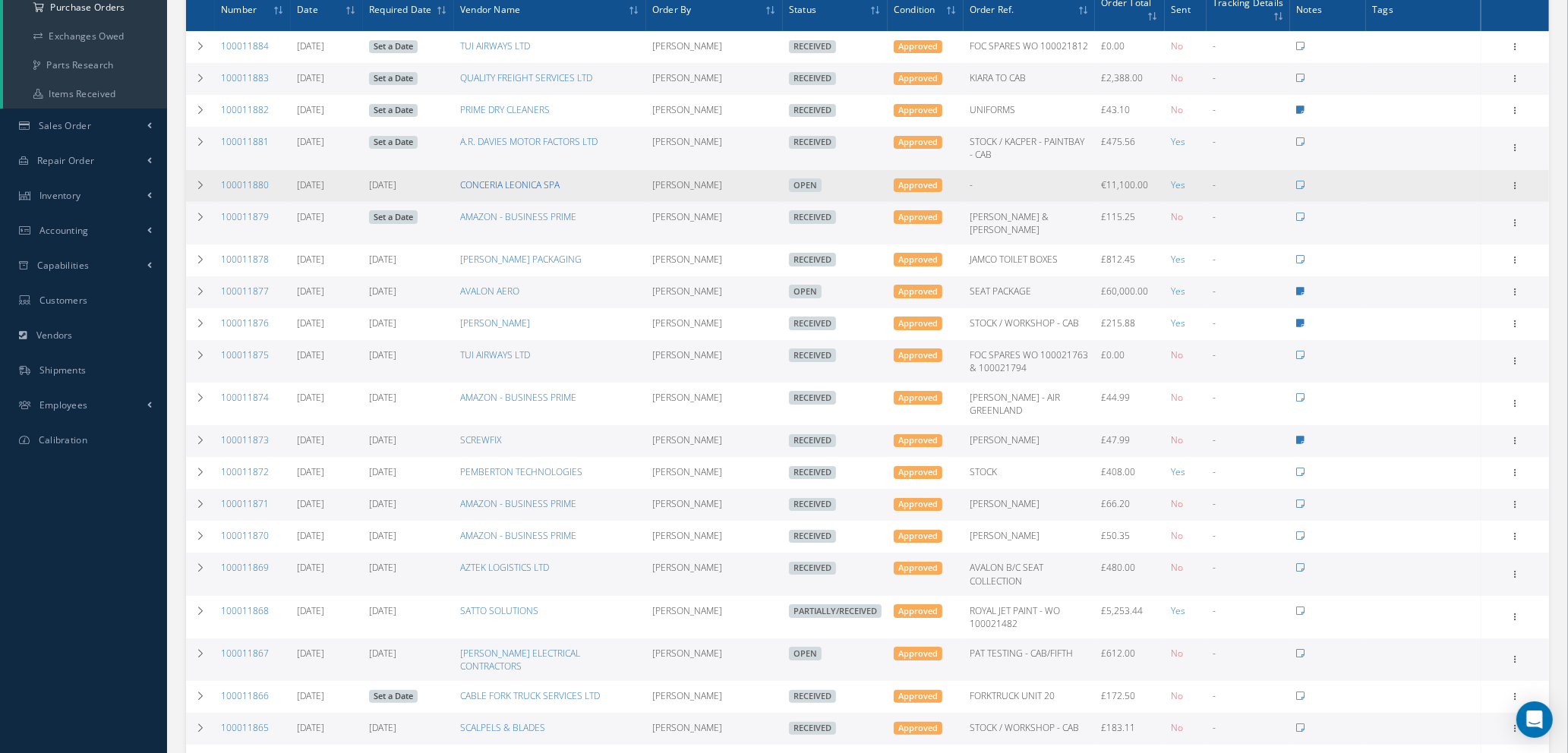
click at [504, 186] on link "CONCERIA LEONICA SPA" at bounding box center [509, 184] width 99 height 13
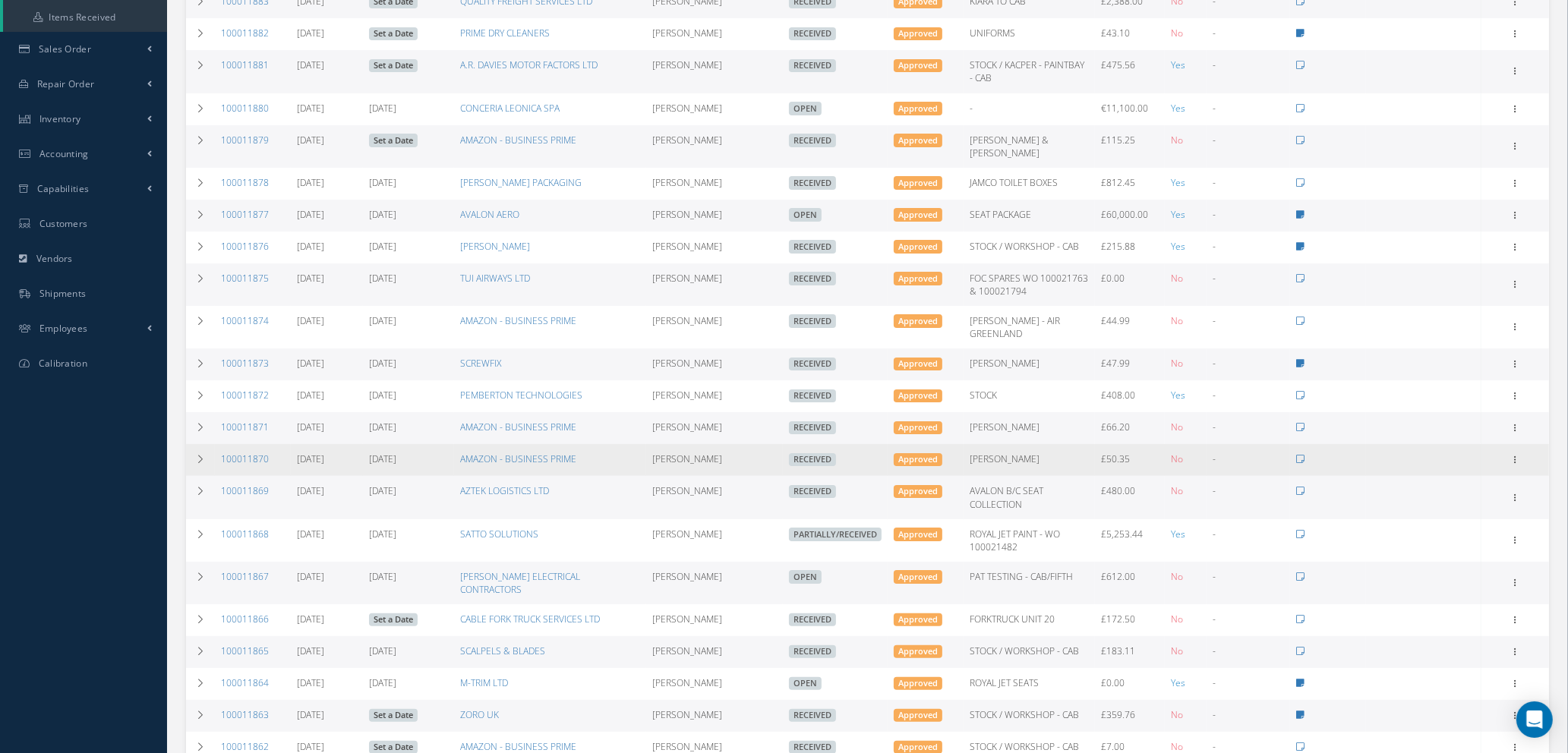
scroll to position [342, 0]
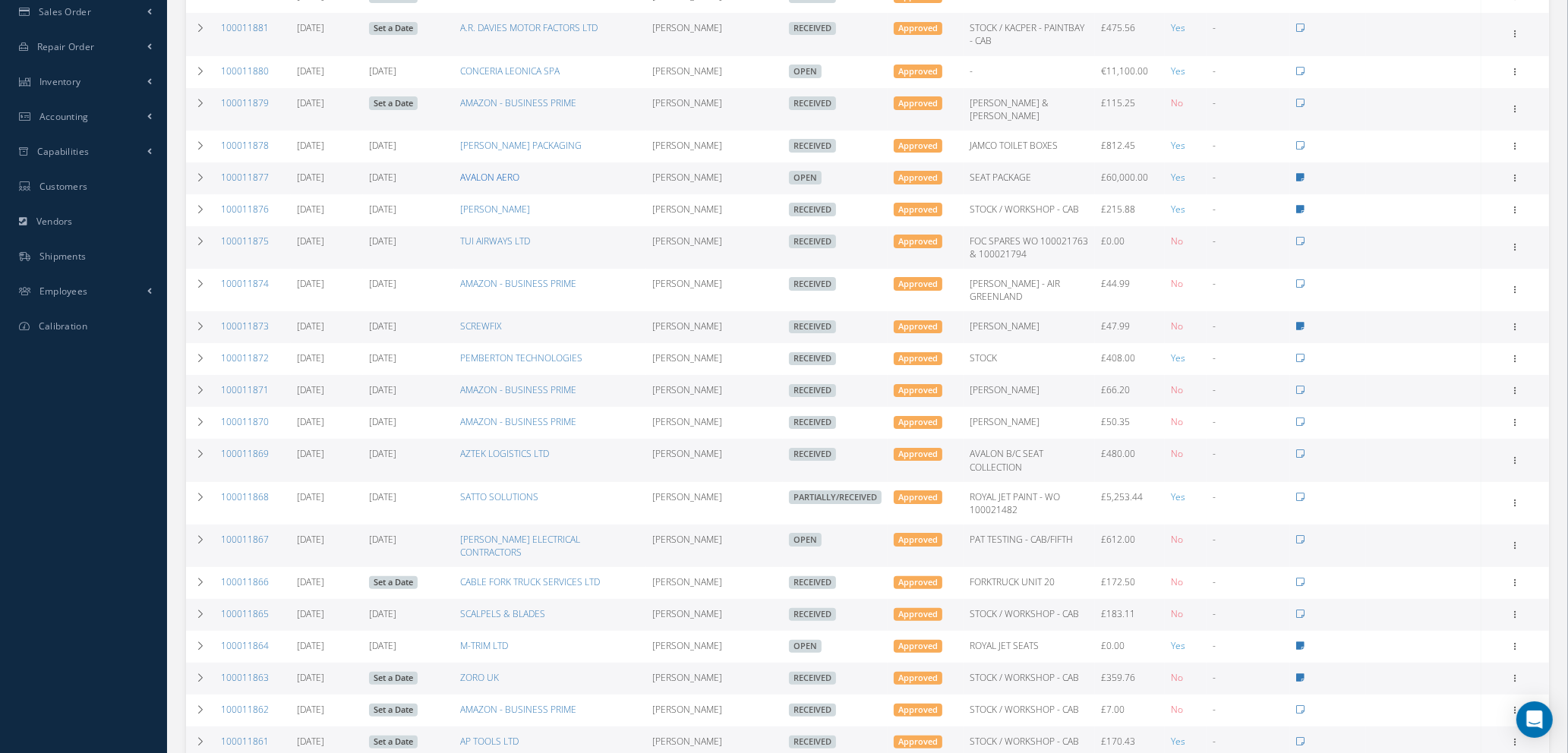
click at [492, 170] on link "AVALON AERO" at bounding box center [490, 176] width 59 height 13
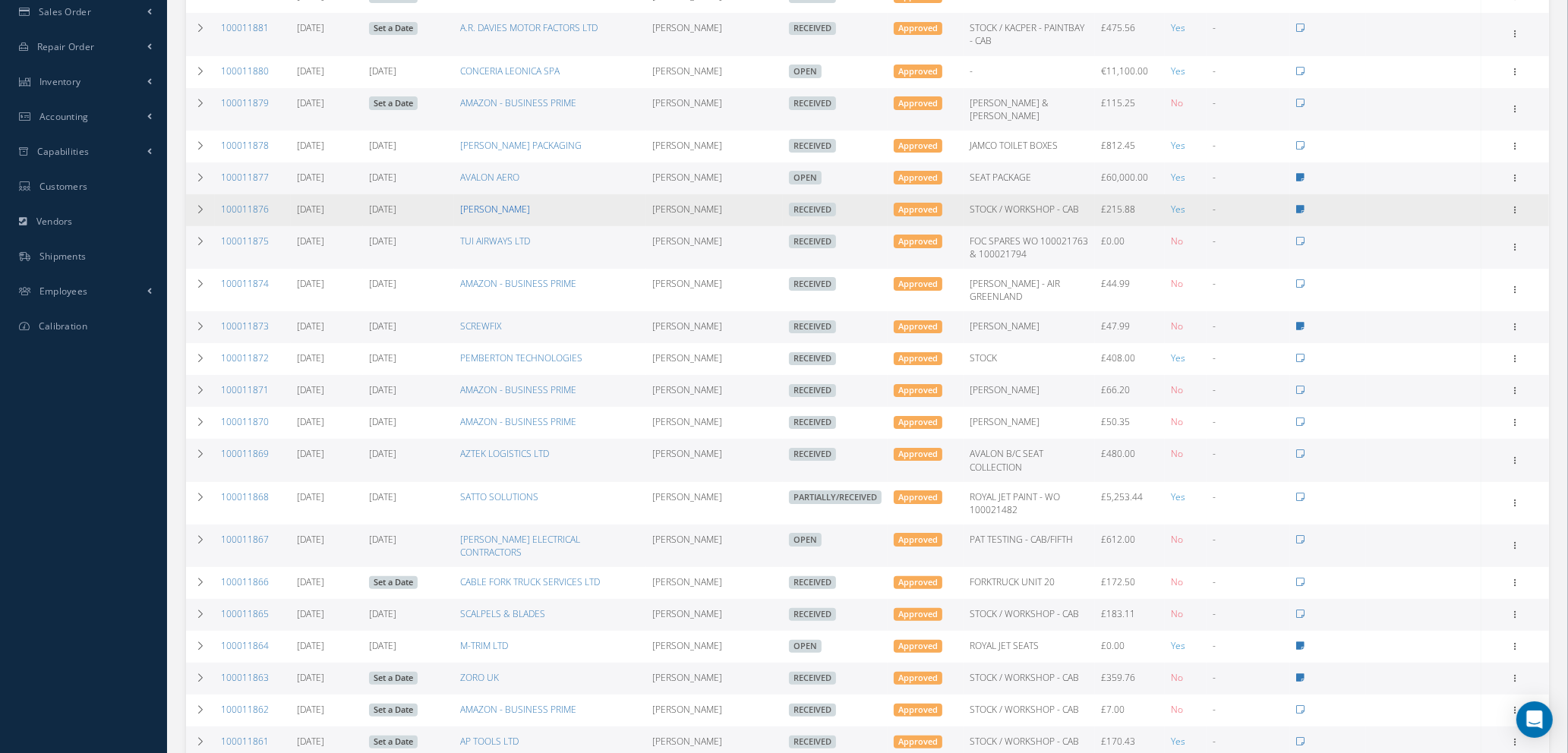
click at [498, 203] on link "CROMWELL" at bounding box center [495, 209] width 69 height 13
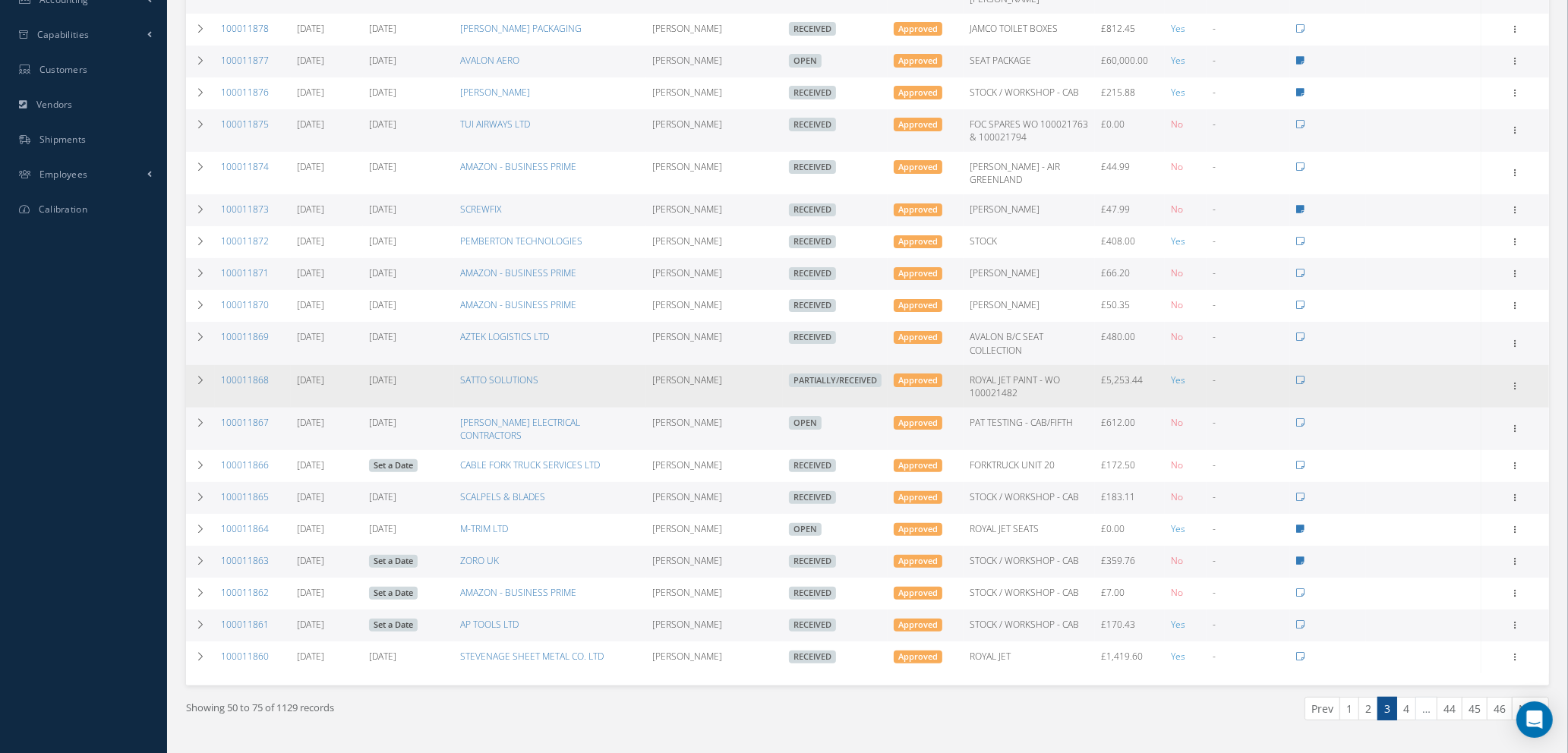
scroll to position [460, 0]
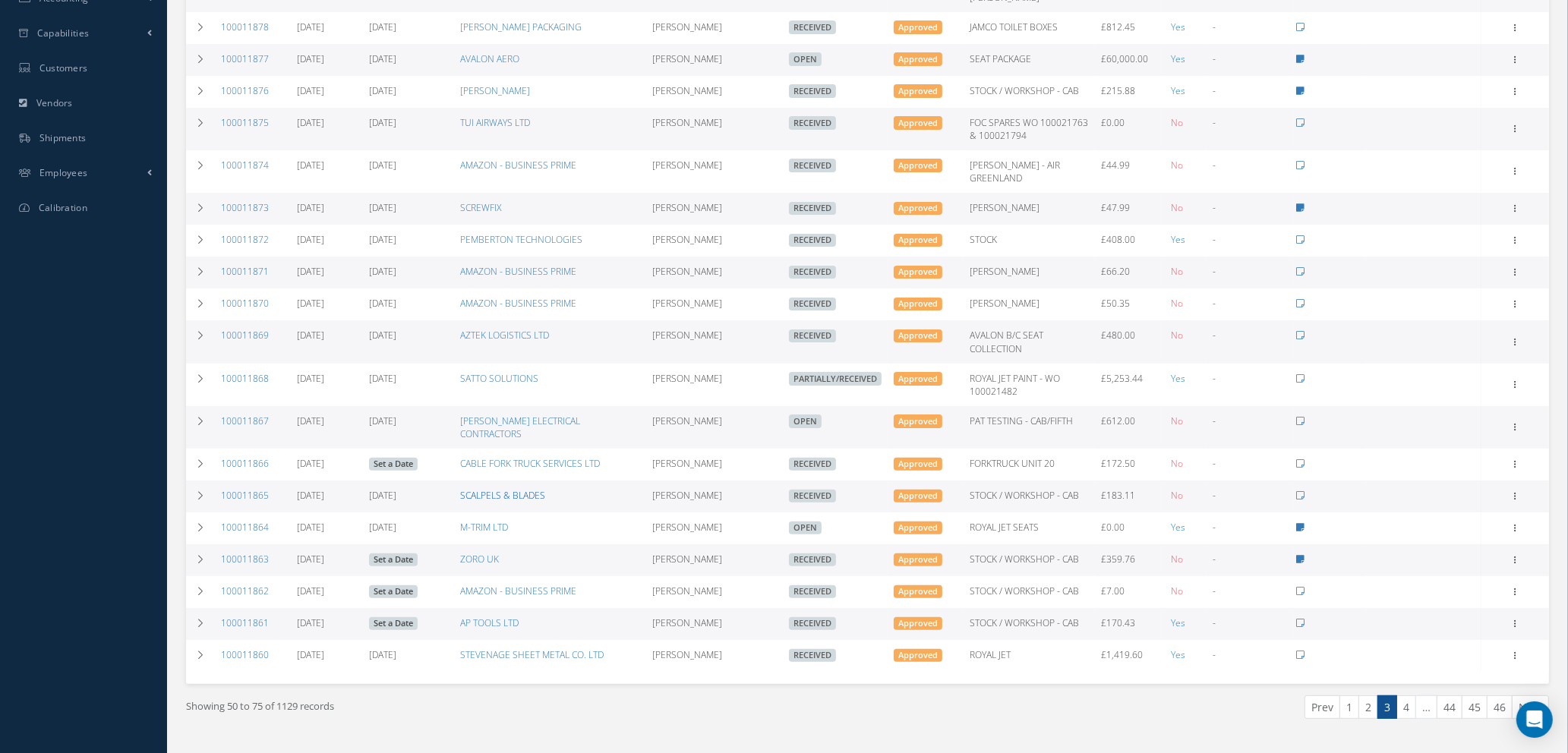
click at [491, 488] on link "SCALPELS & BLADES" at bounding box center [503, 494] width 85 height 13
click at [473, 553] on link "ZORO UK" at bounding box center [479, 559] width 39 height 13
click at [489, 616] on link "AP TOOLS LTD" at bounding box center [489, 622] width 58 height 13
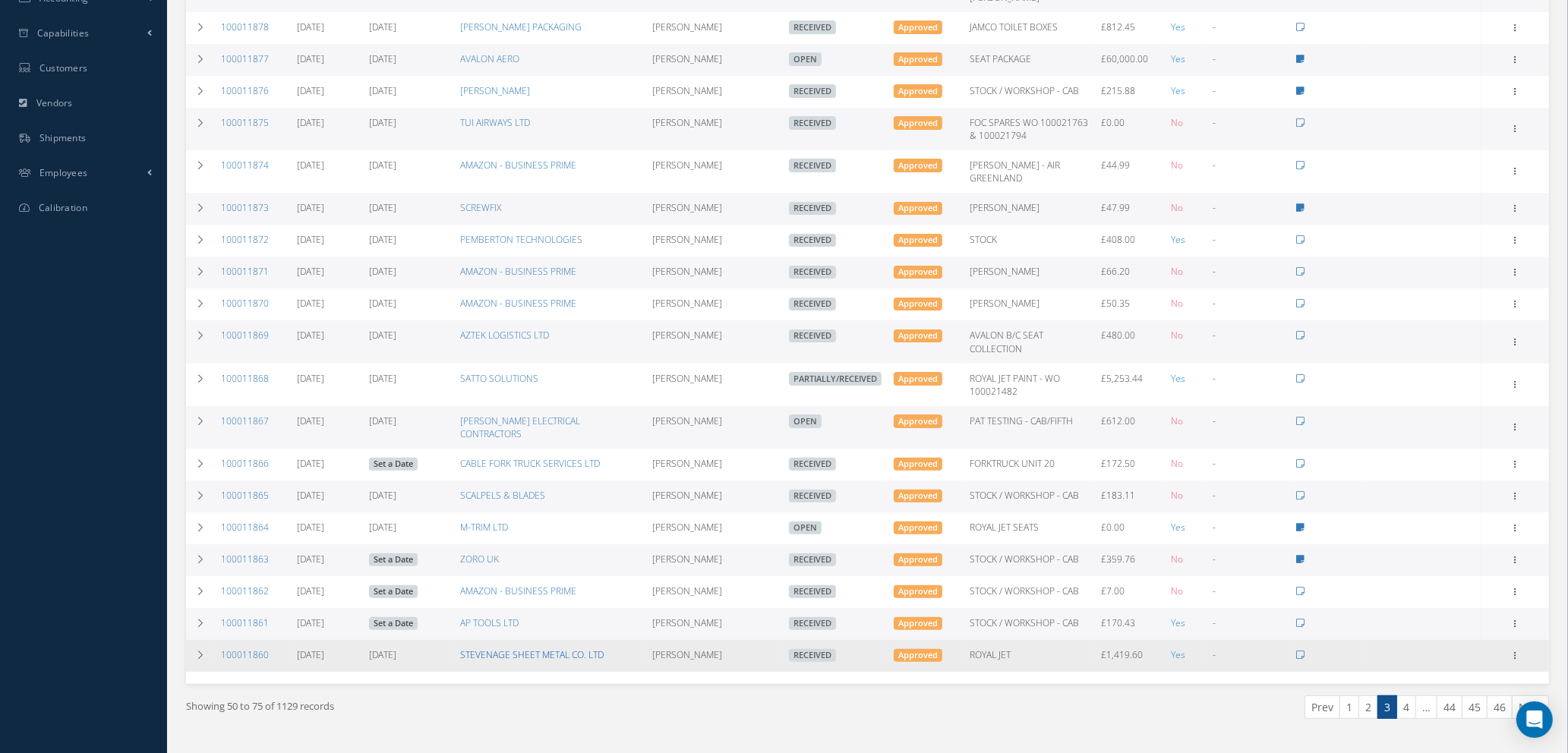
click at [529, 648] on link "STEVENAGE SHEET METAL CO. LTD" at bounding box center [531, 654] width 144 height 13
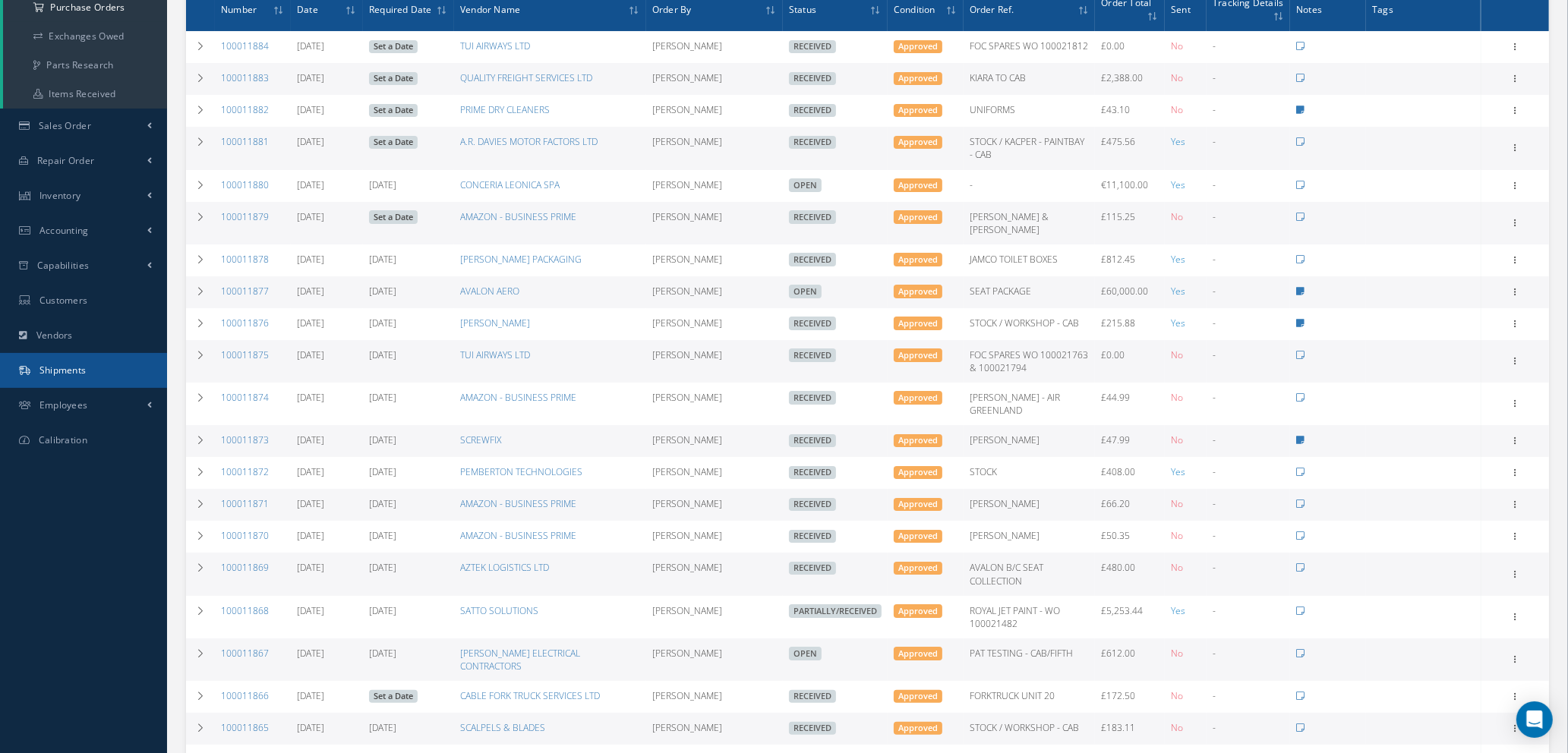
scroll to position [0, 0]
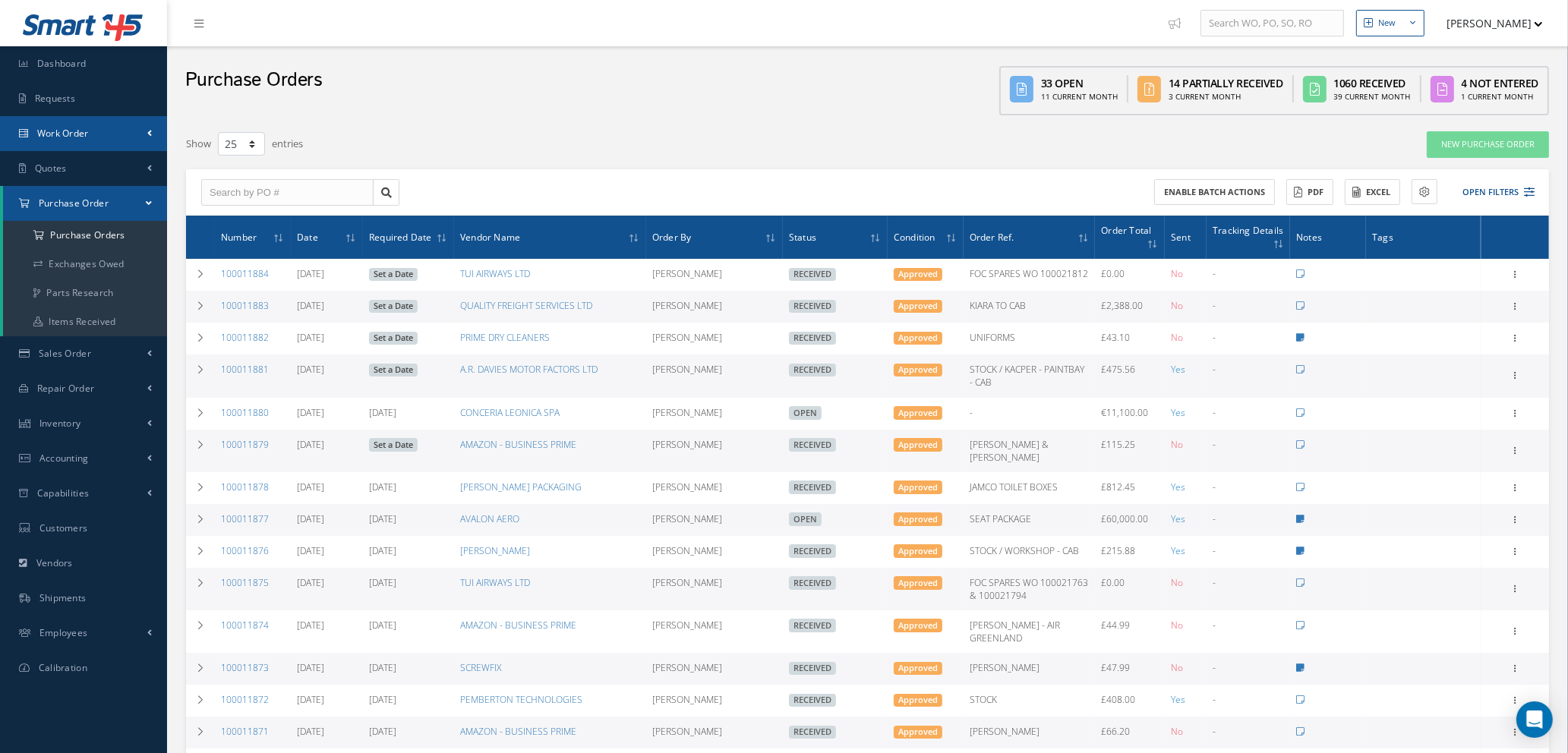
click at [77, 122] on link "Work Order" at bounding box center [83, 133] width 168 height 35
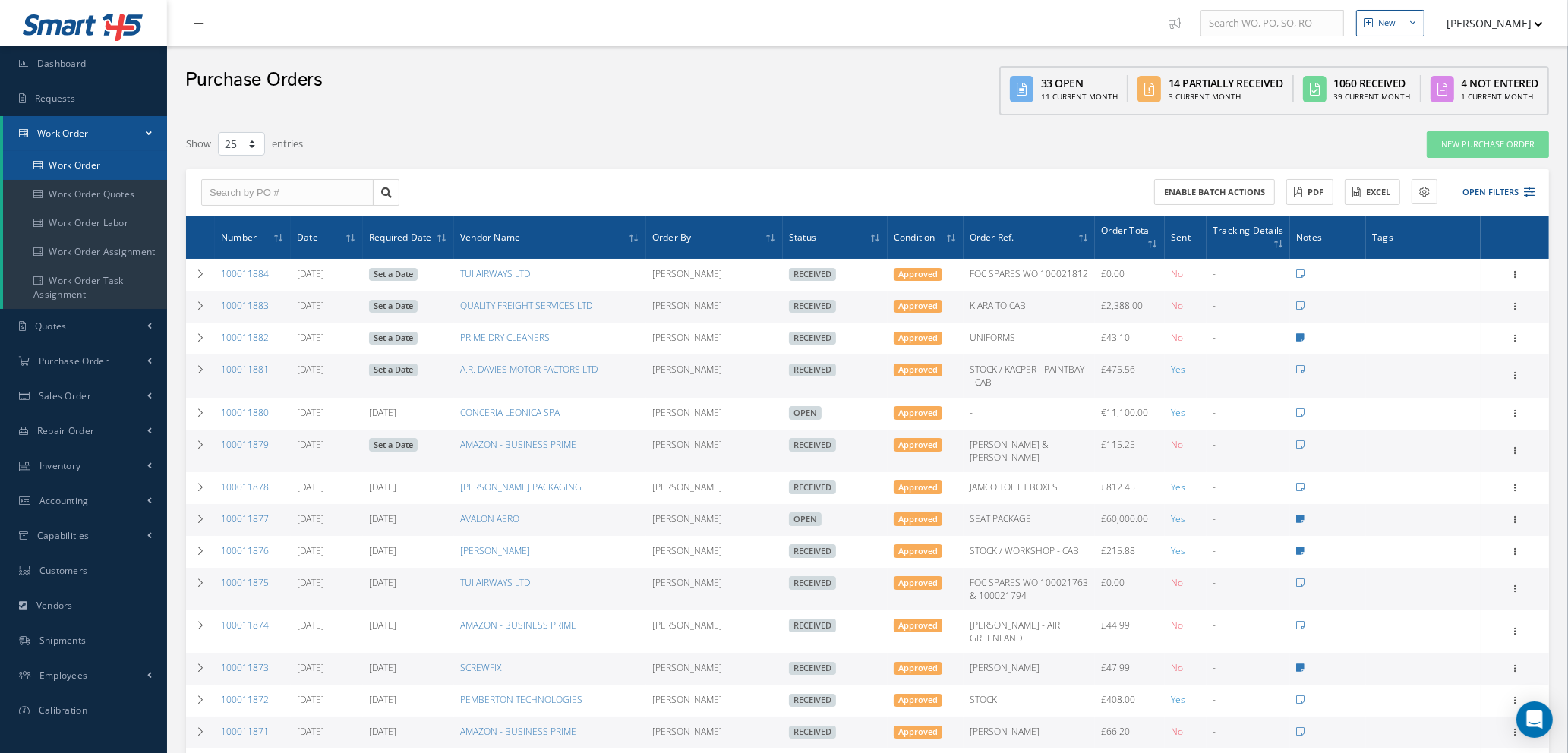
click at [87, 160] on link "Work Order" at bounding box center [84, 164] width 164 height 29
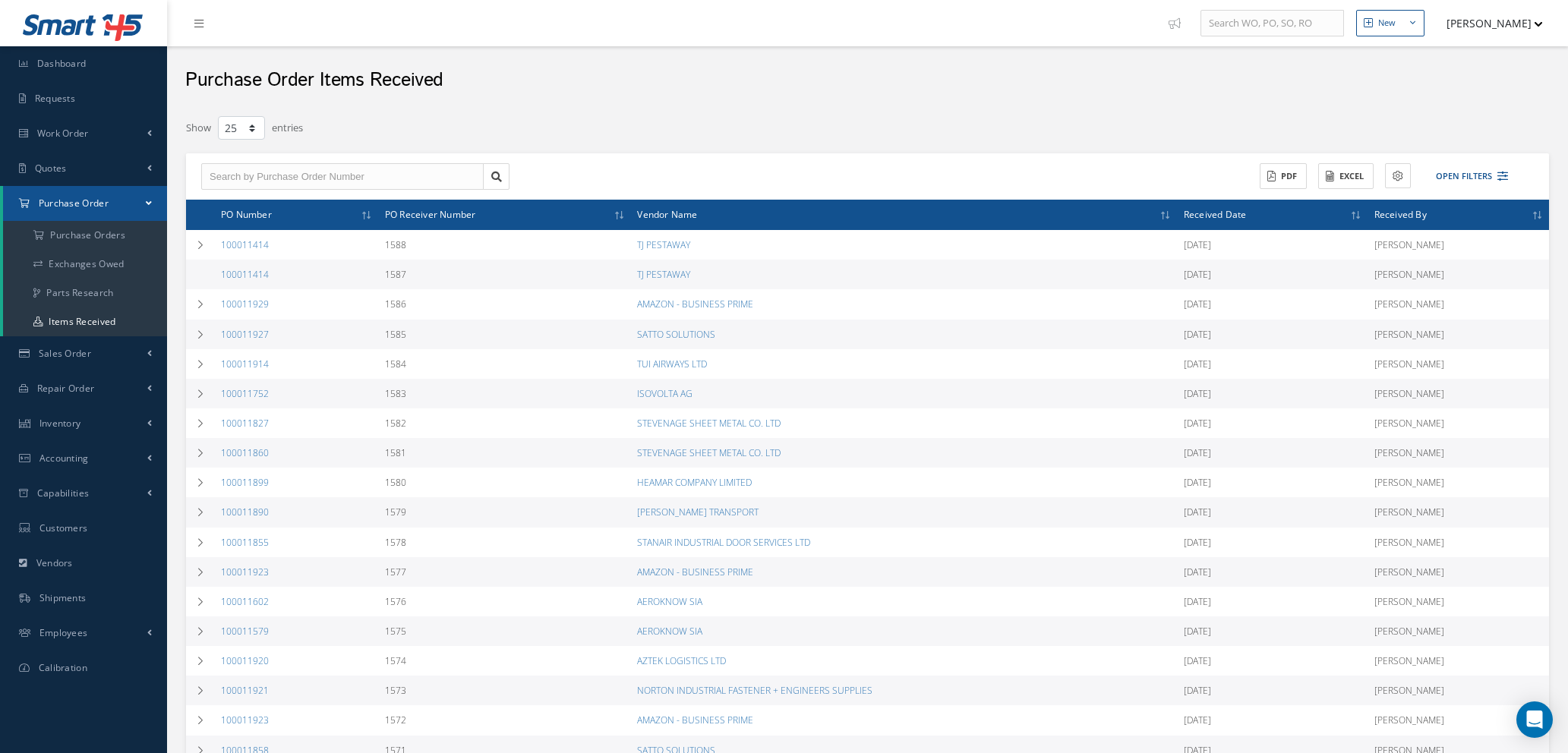
select select "25"
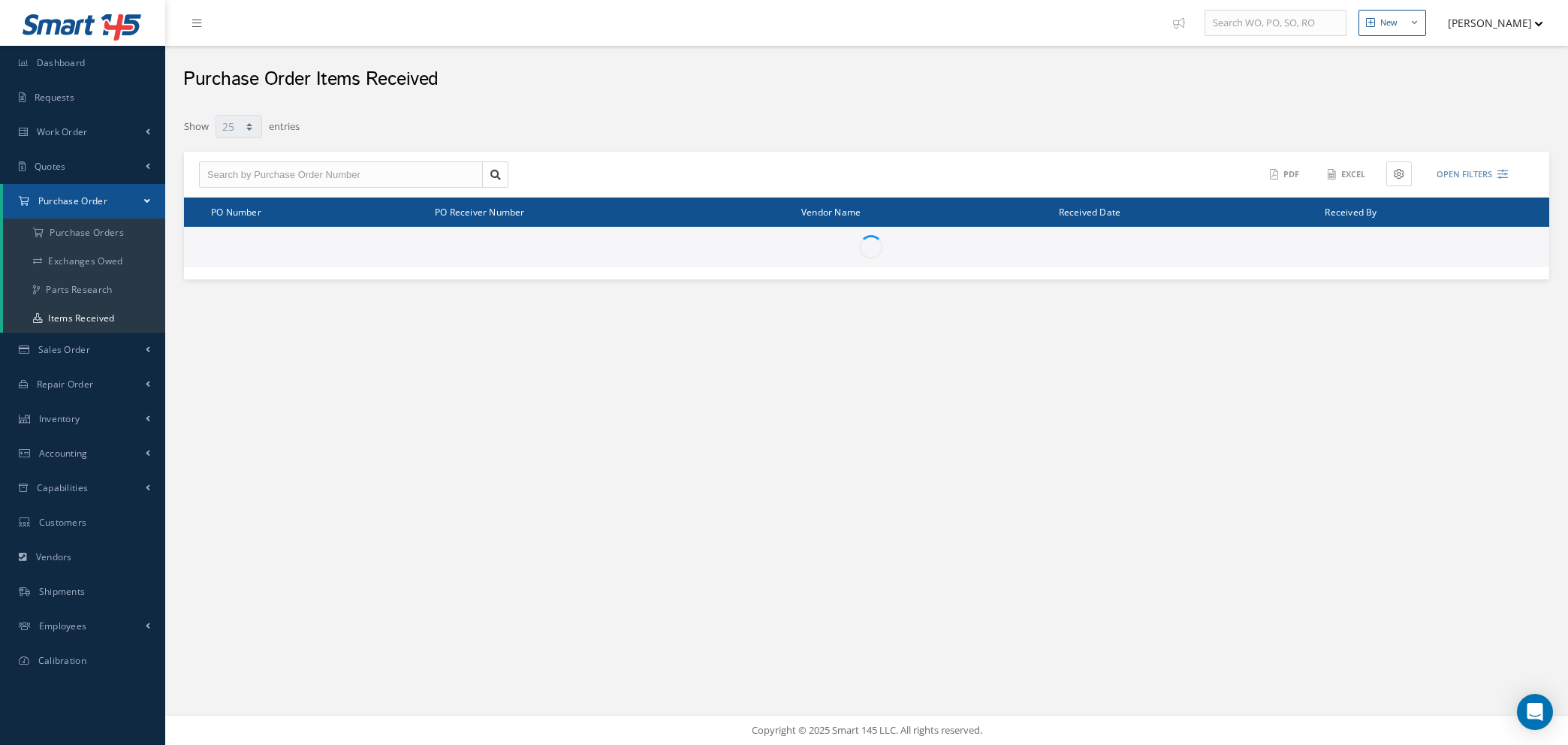
select select "25"
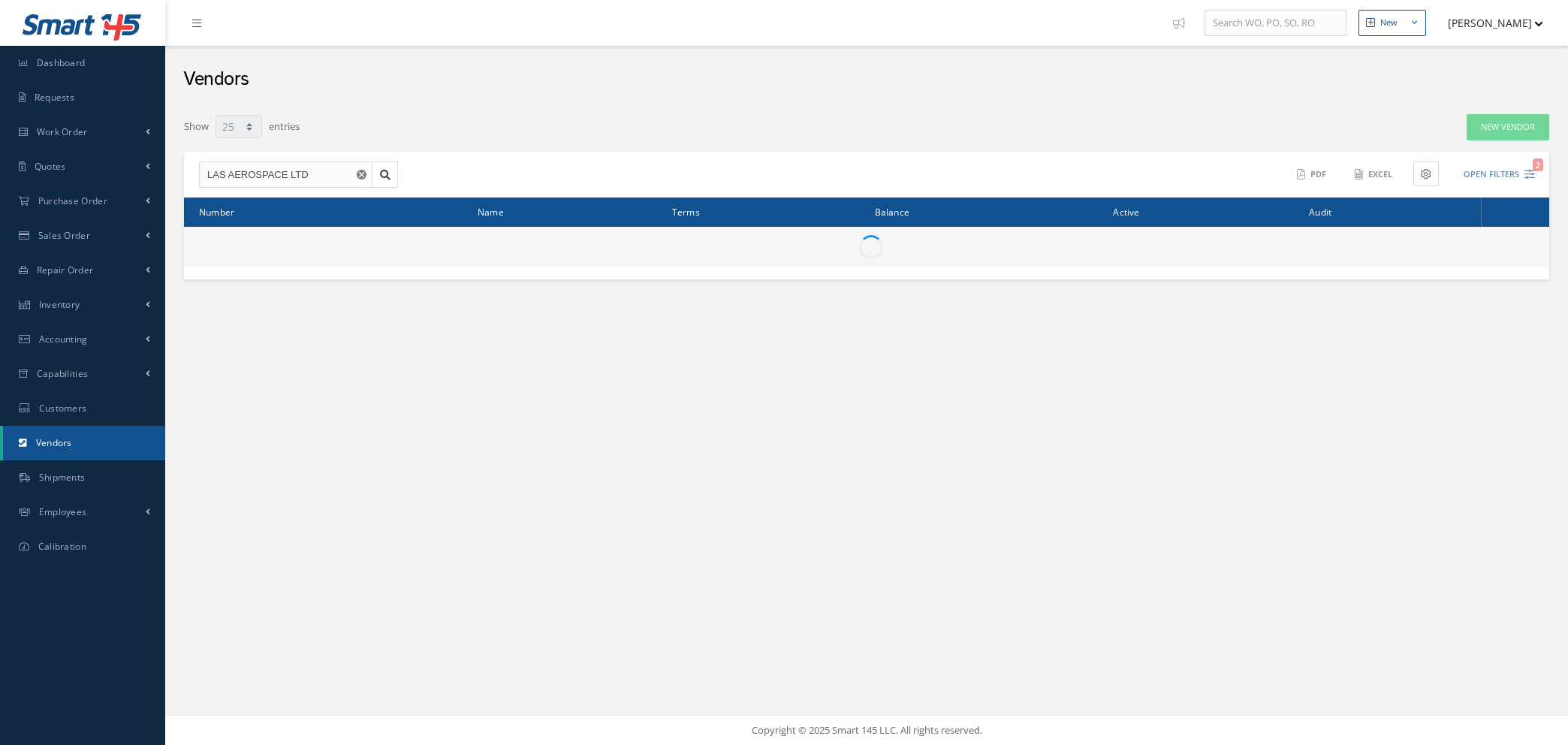
select select "25"
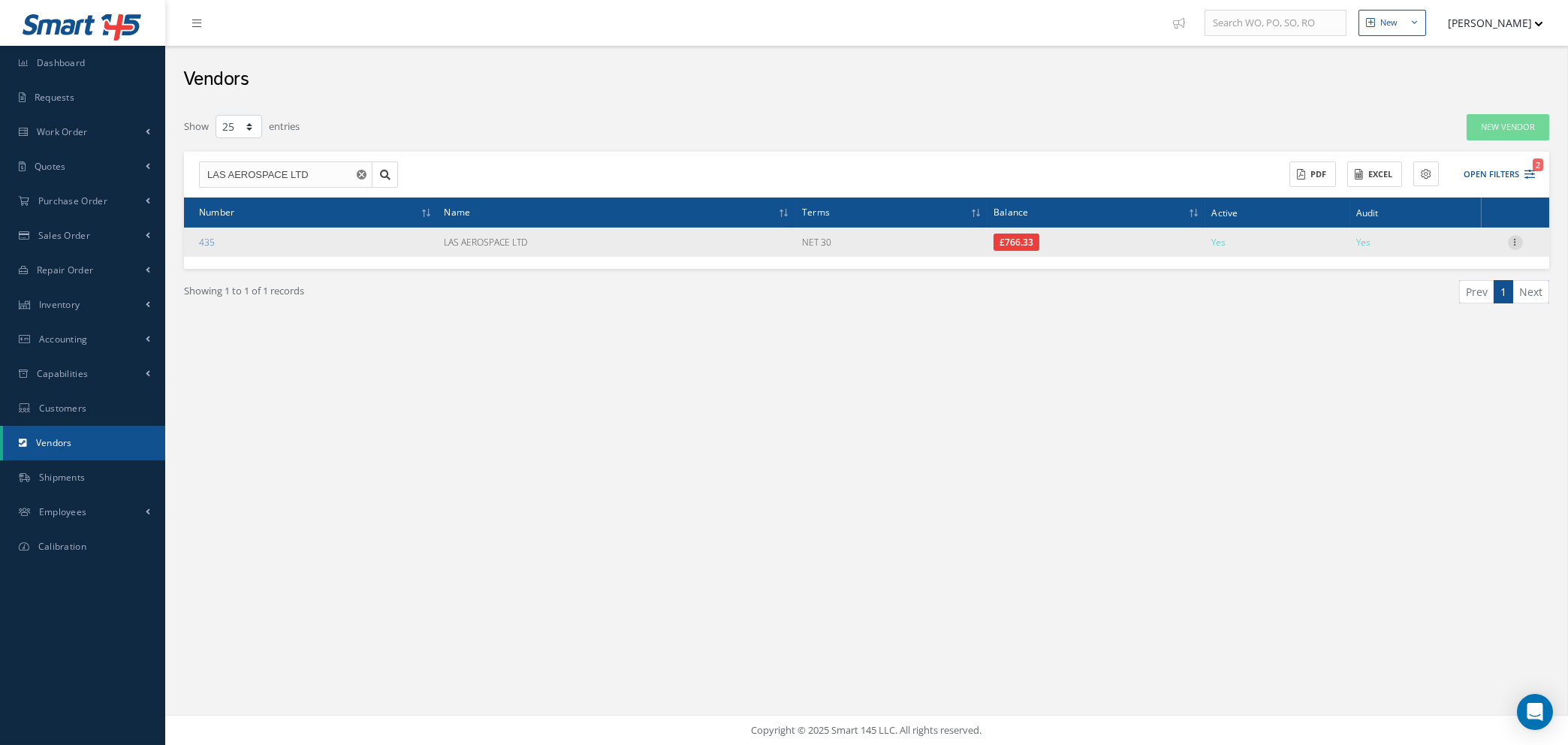
click at [1518, 239] on icon at bounding box center [1514, 241] width 15 height 12
click at [1450, 252] on link "Show" at bounding box center [1446, 252] width 119 height 20
checkbox input "true"
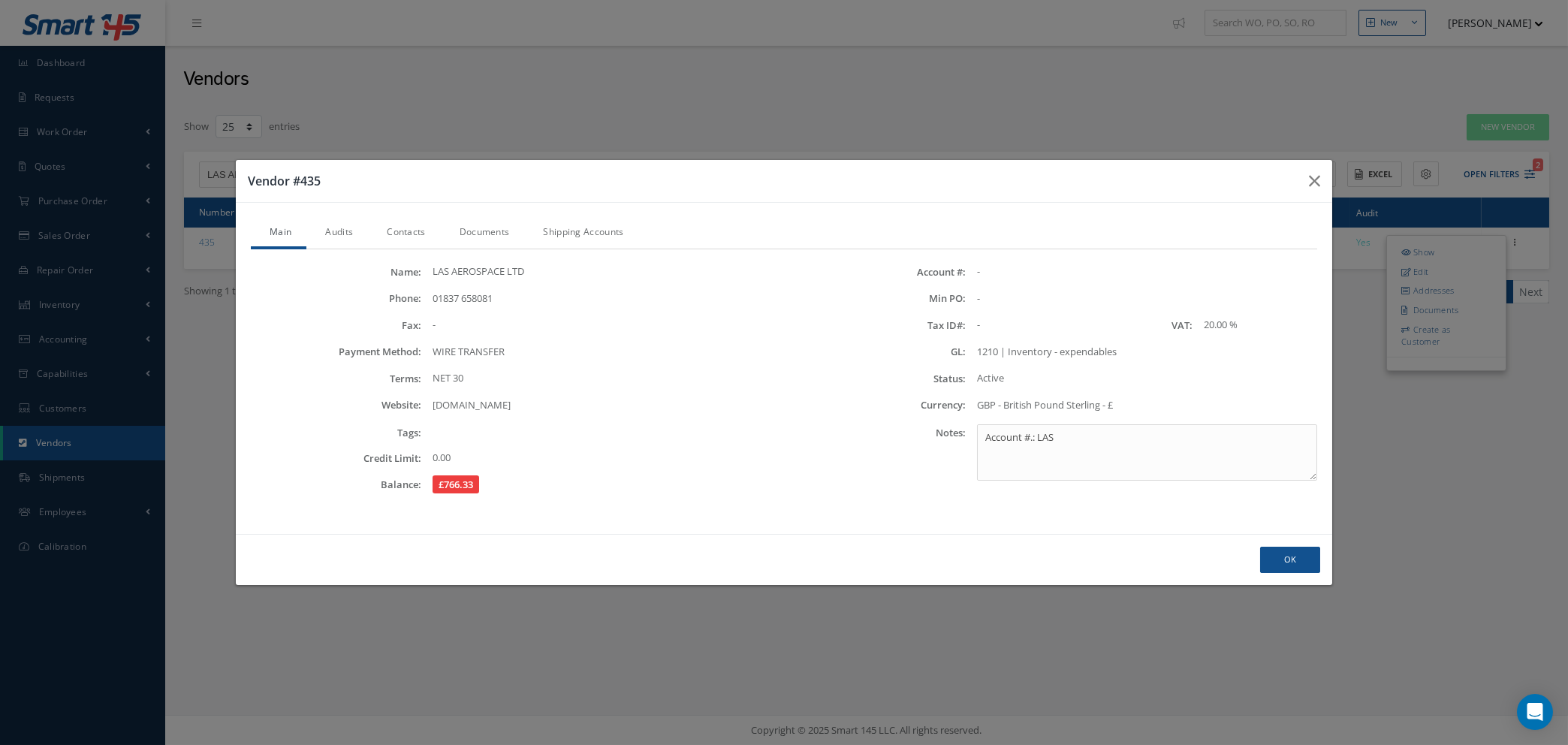
click at [346, 226] on link "Audits" at bounding box center [337, 233] width 62 height 31
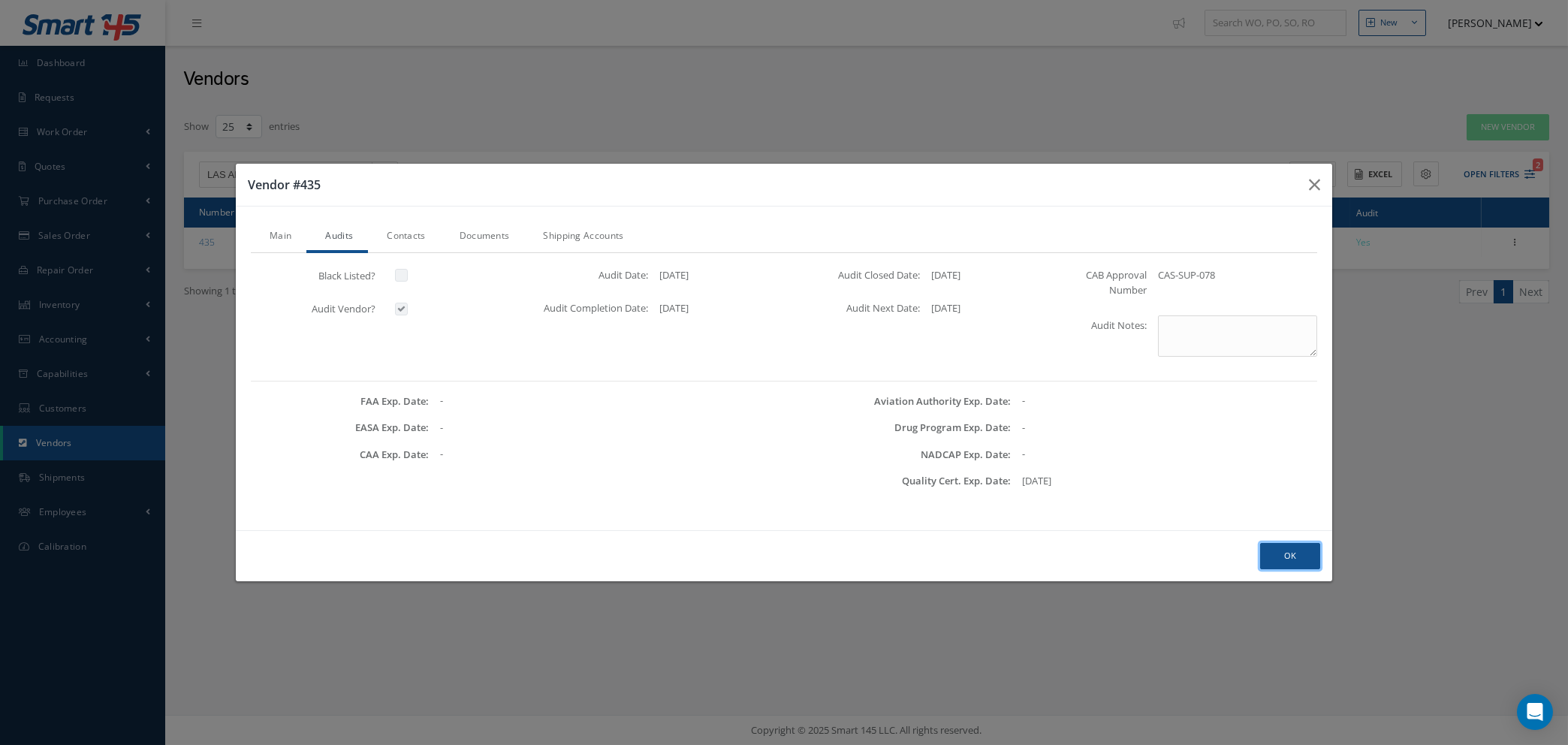
click at [1286, 562] on button "Ok" at bounding box center [1290, 556] width 60 height 26
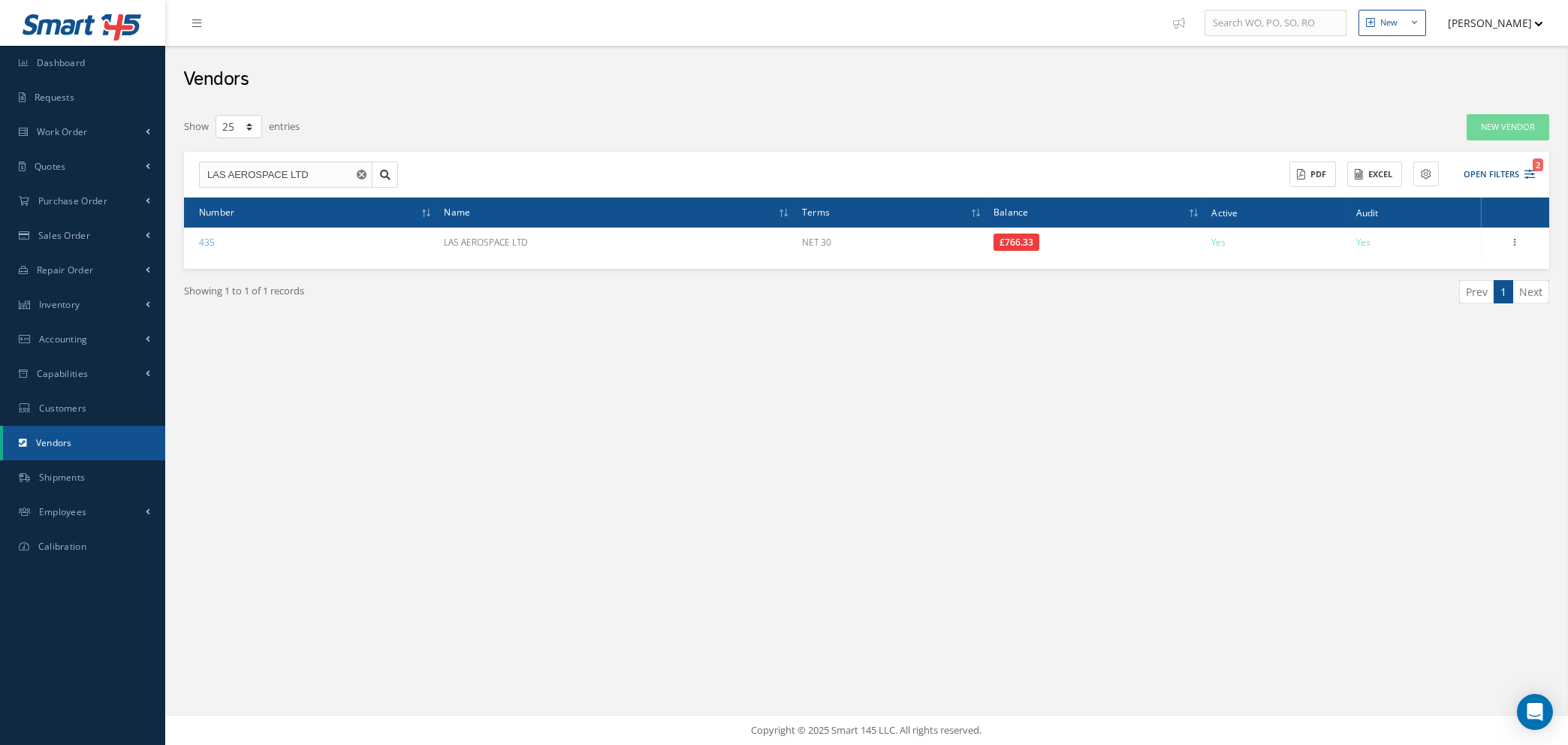
click at [360, 174] on icon "Reset" at bounding box center [362, 174] width 10 height 10
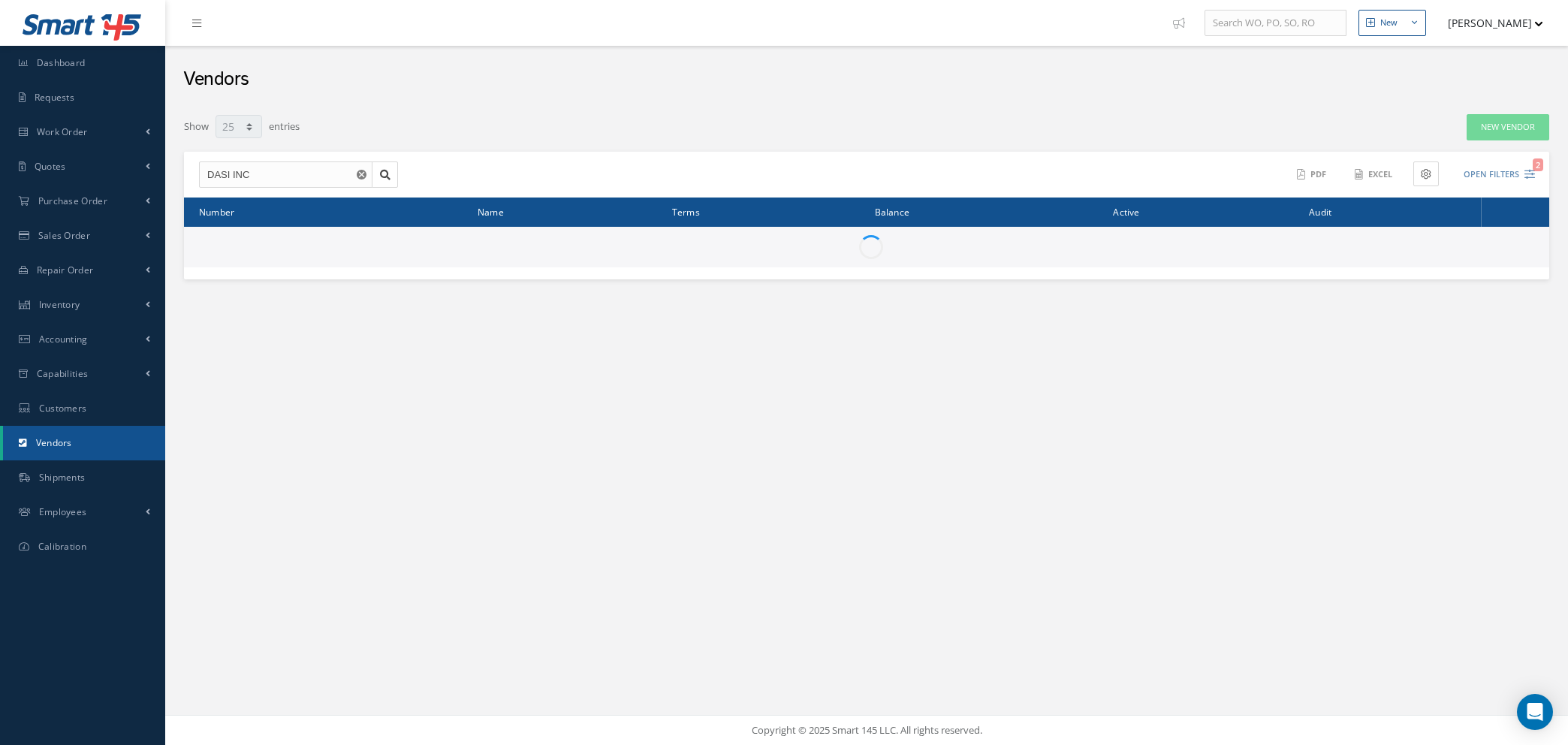
select select "25"
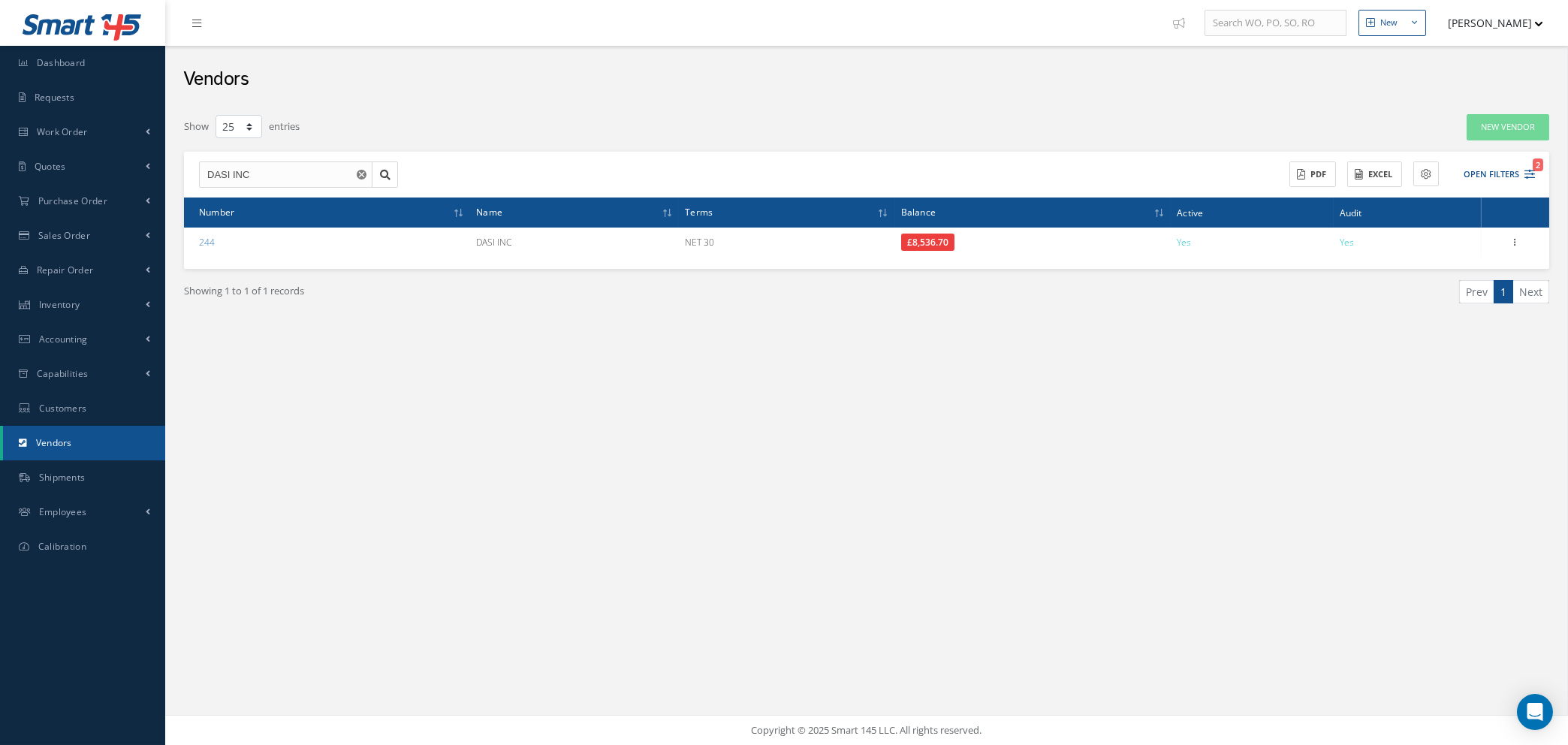
click at [358, 173] on use "Reset" at bounding box center [362, 174] width 10 height 10
select select "25"
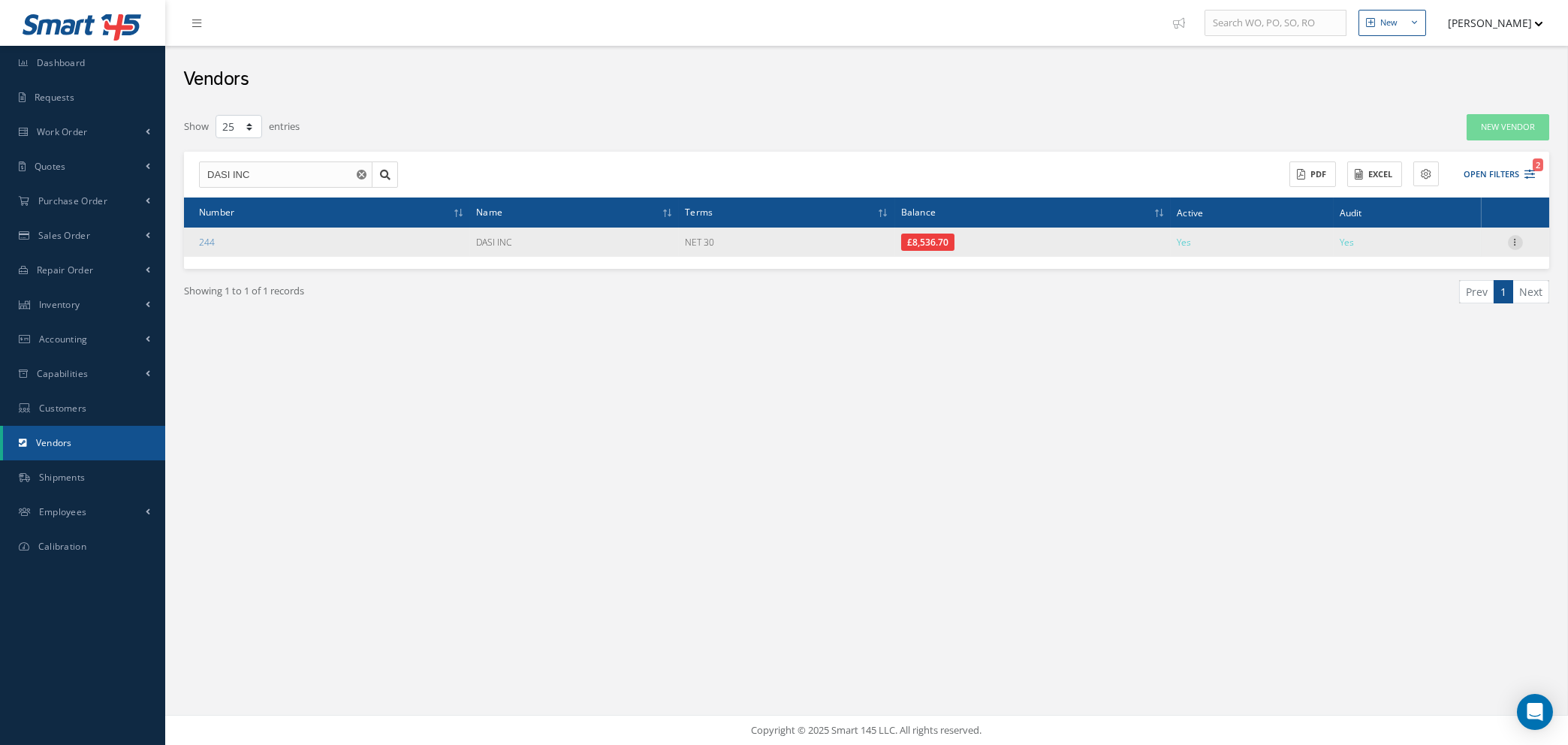
click at [1516, 236] on icon at bounding box center [1514, 241] width 15 height 12
click at [1420, 248] on link "Show" at bounding box center [1446, 252] width 119 height 20
checkbox input "true"
type textarea "ASA CERT : 23331101-7"
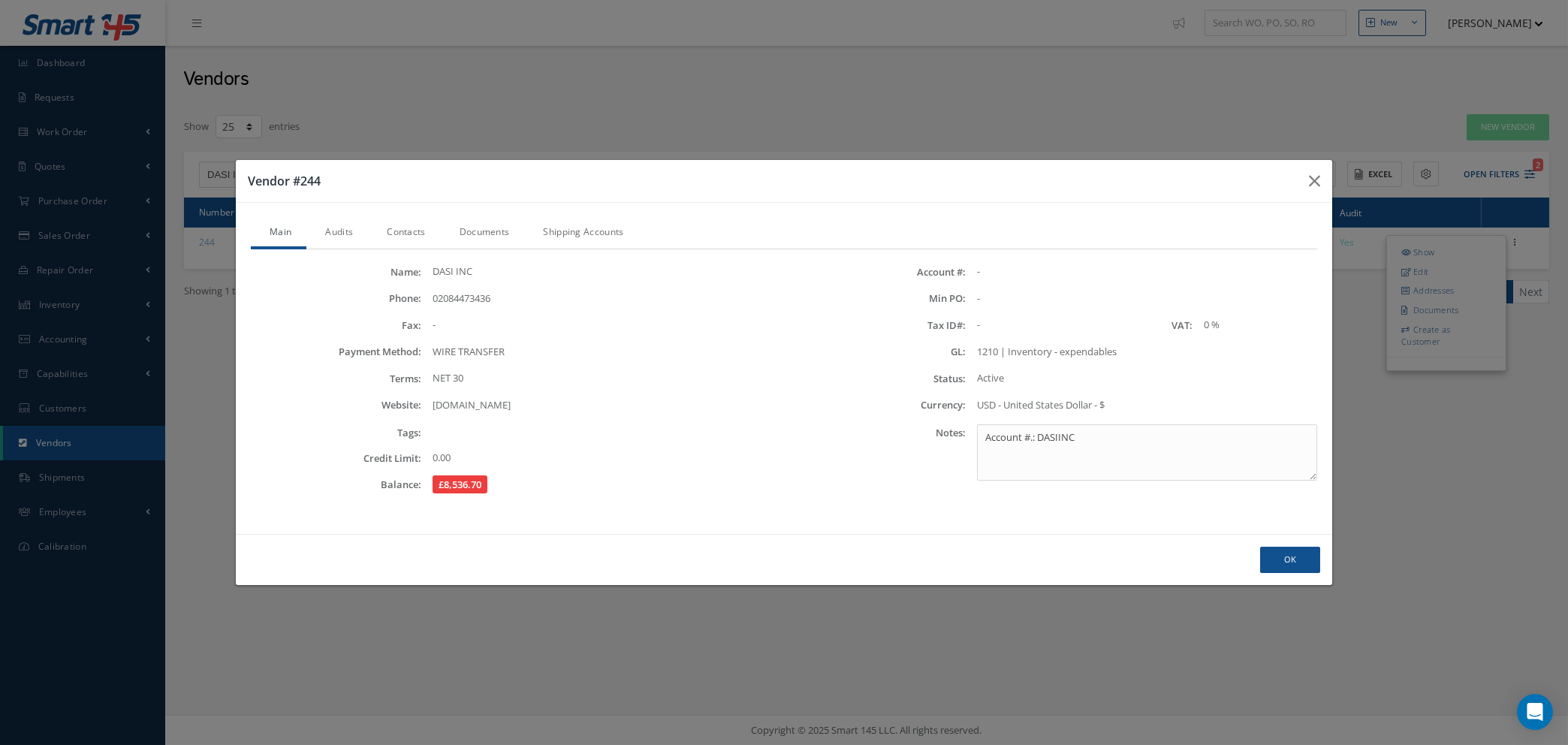
click at [339, 233] on link "Audits" at bounding box center [337, 233] width 62 height 31
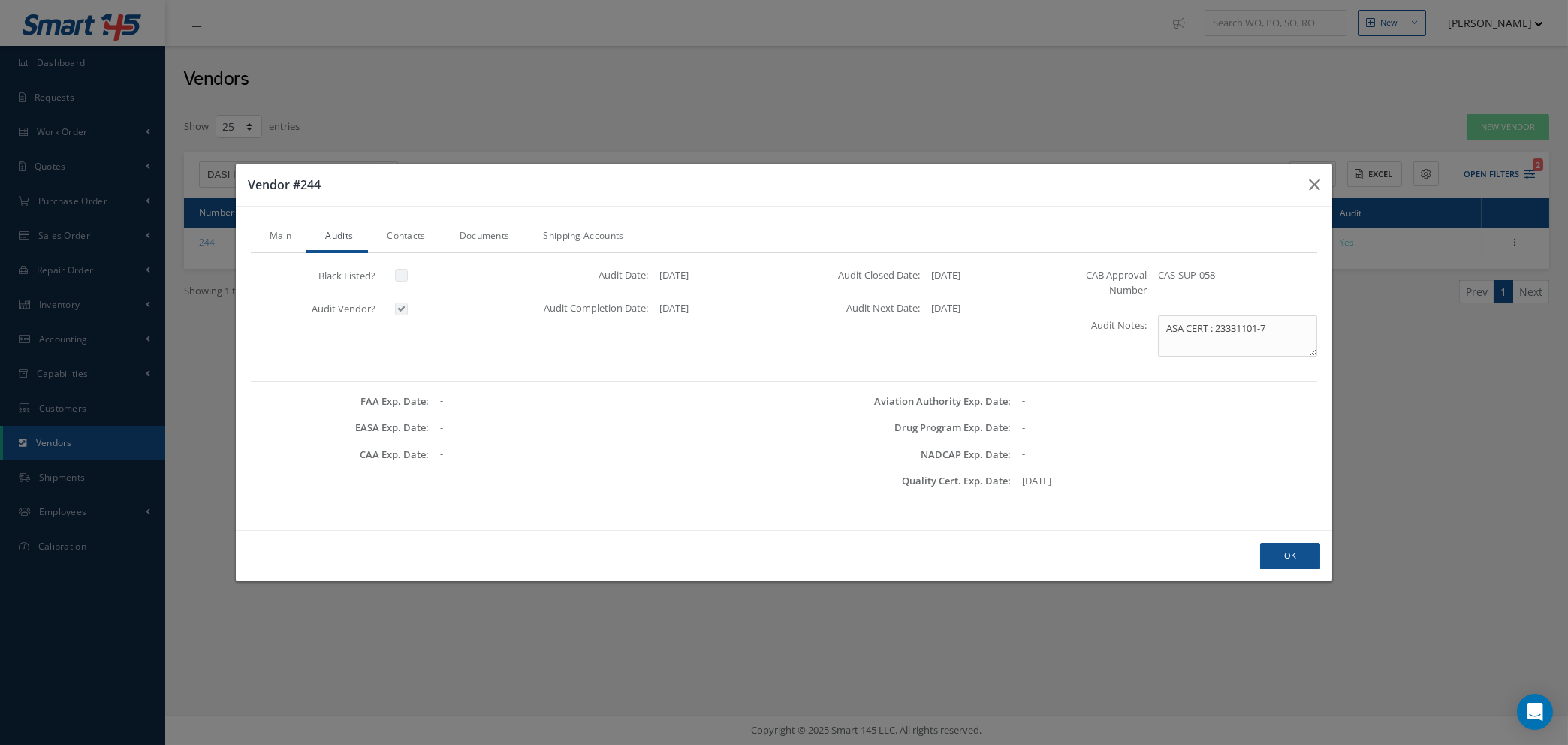
click at [496, 234] on link "Documents" at bounding box center [483, 237] width 84 height 31
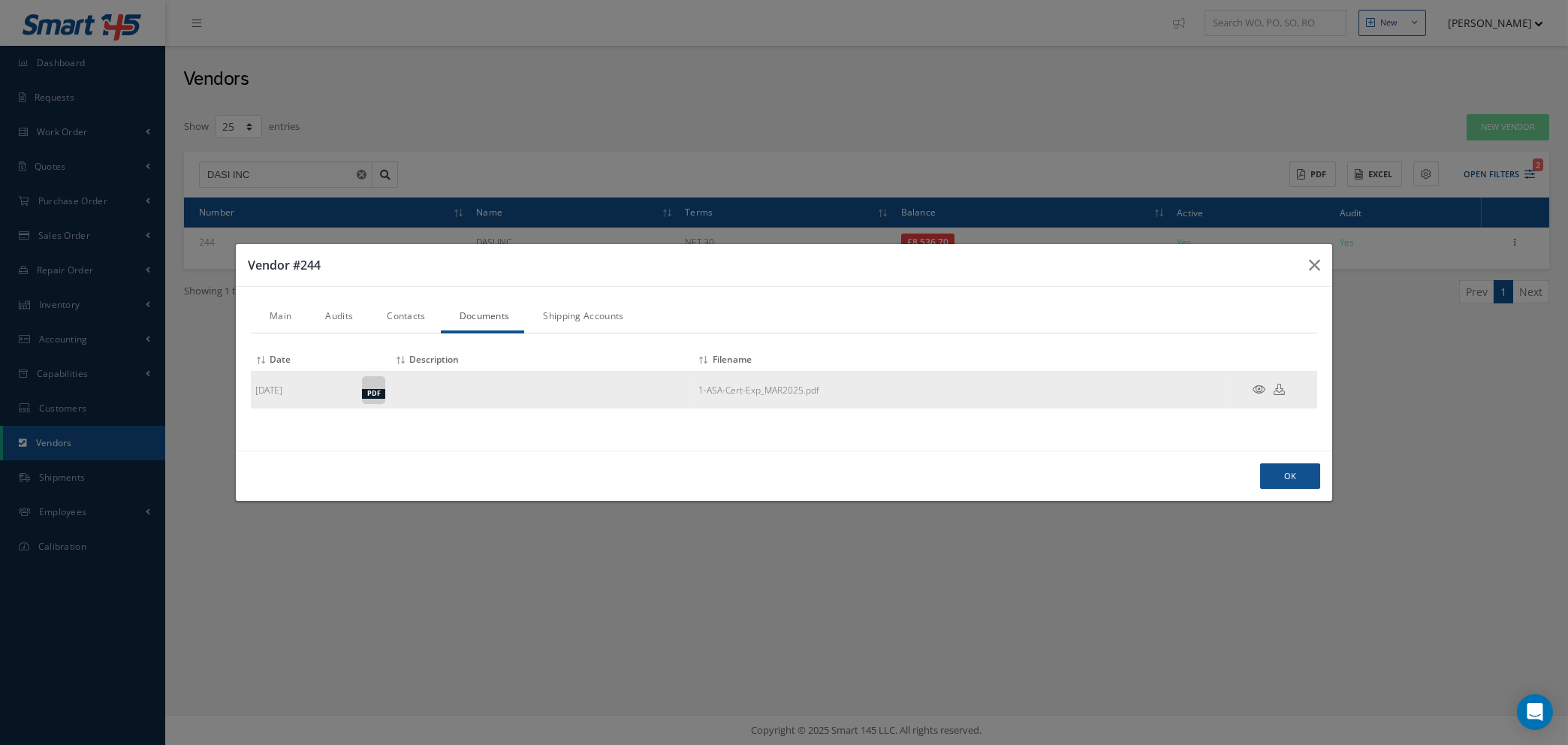
click at [1254, 387] on icon at bounding box center [1258, 388] width 13 height 11
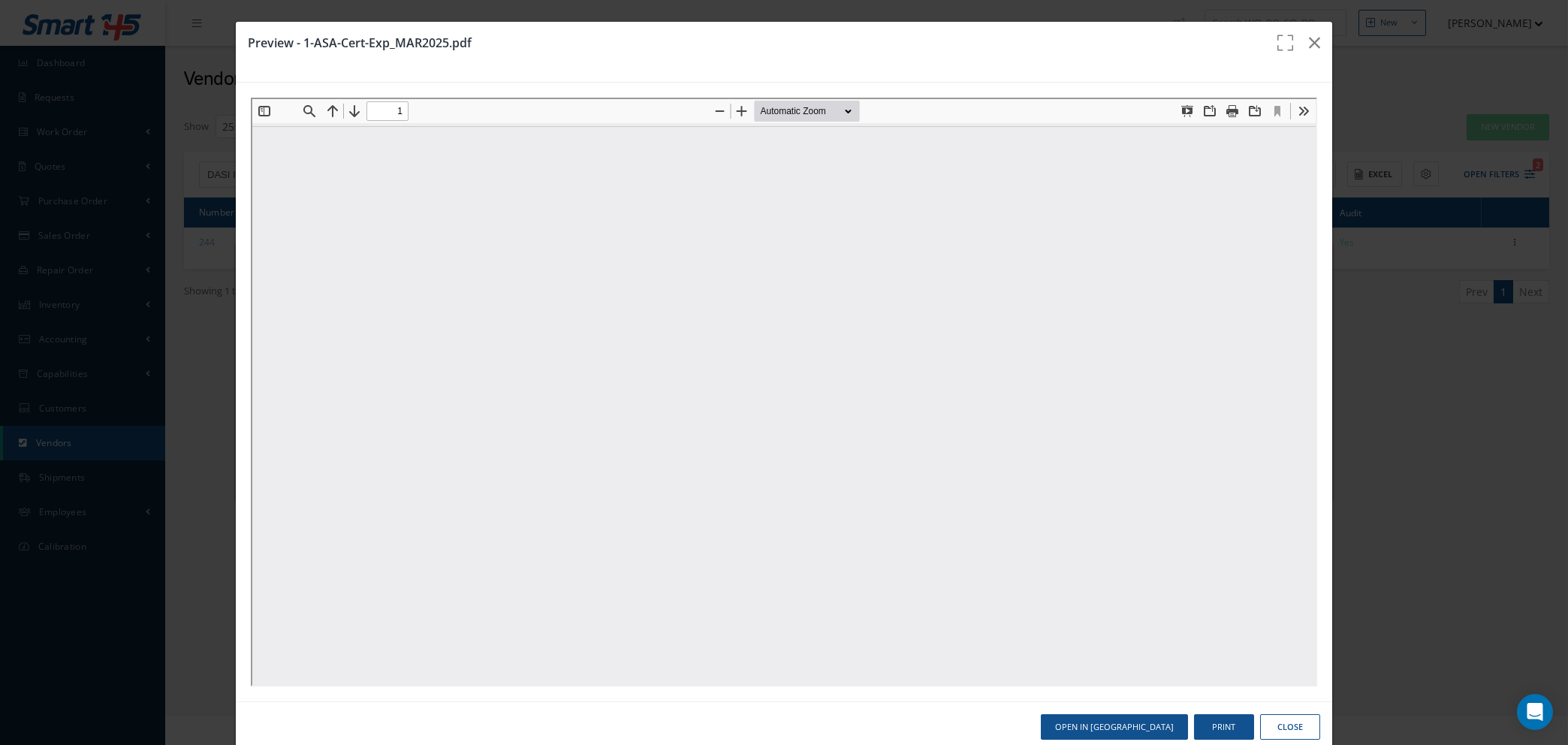
type input "0"
type input "1"
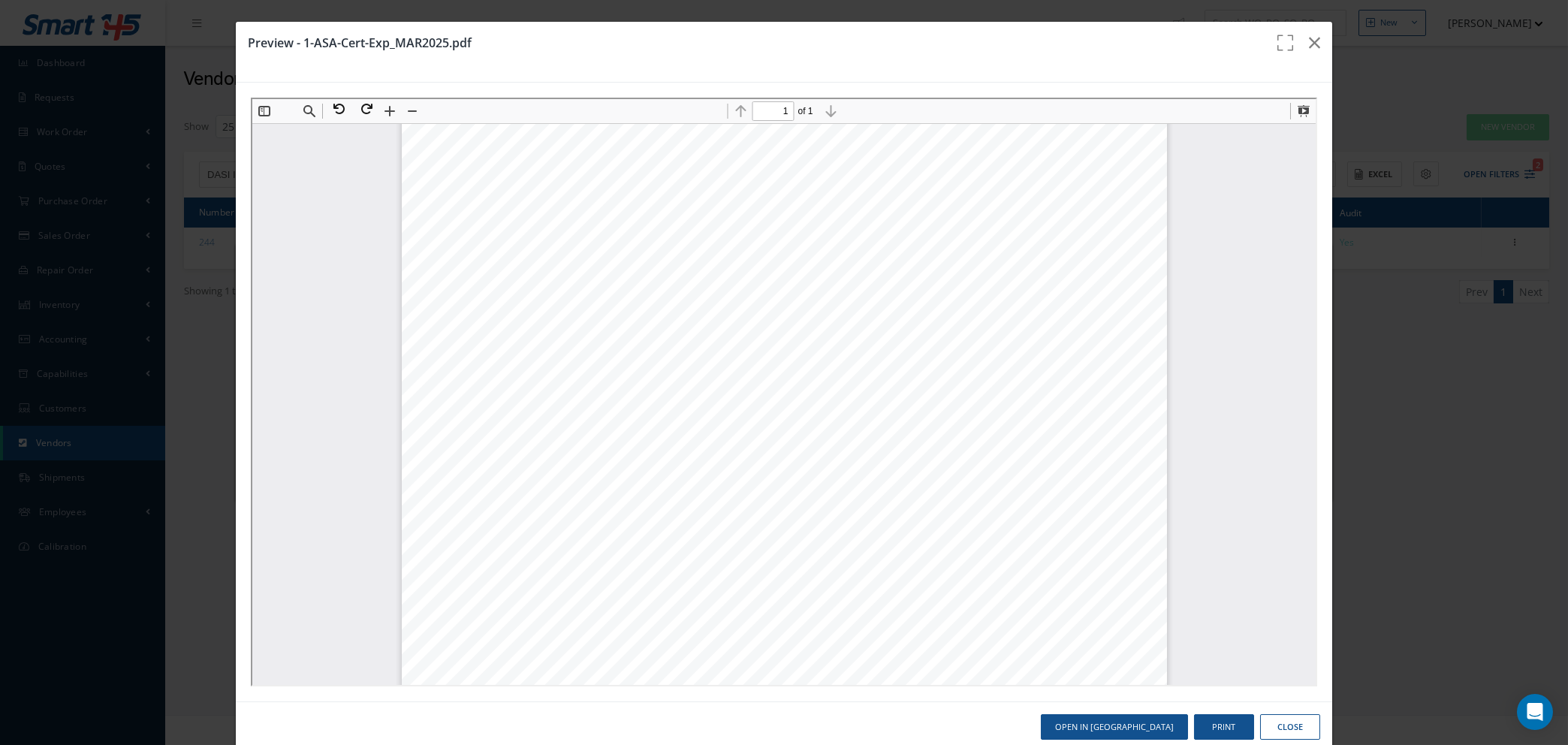
scroll to position [440, 0]
click at [1260, 733] on button "Close" at bounding box center [1290, 727] width 60 height 26
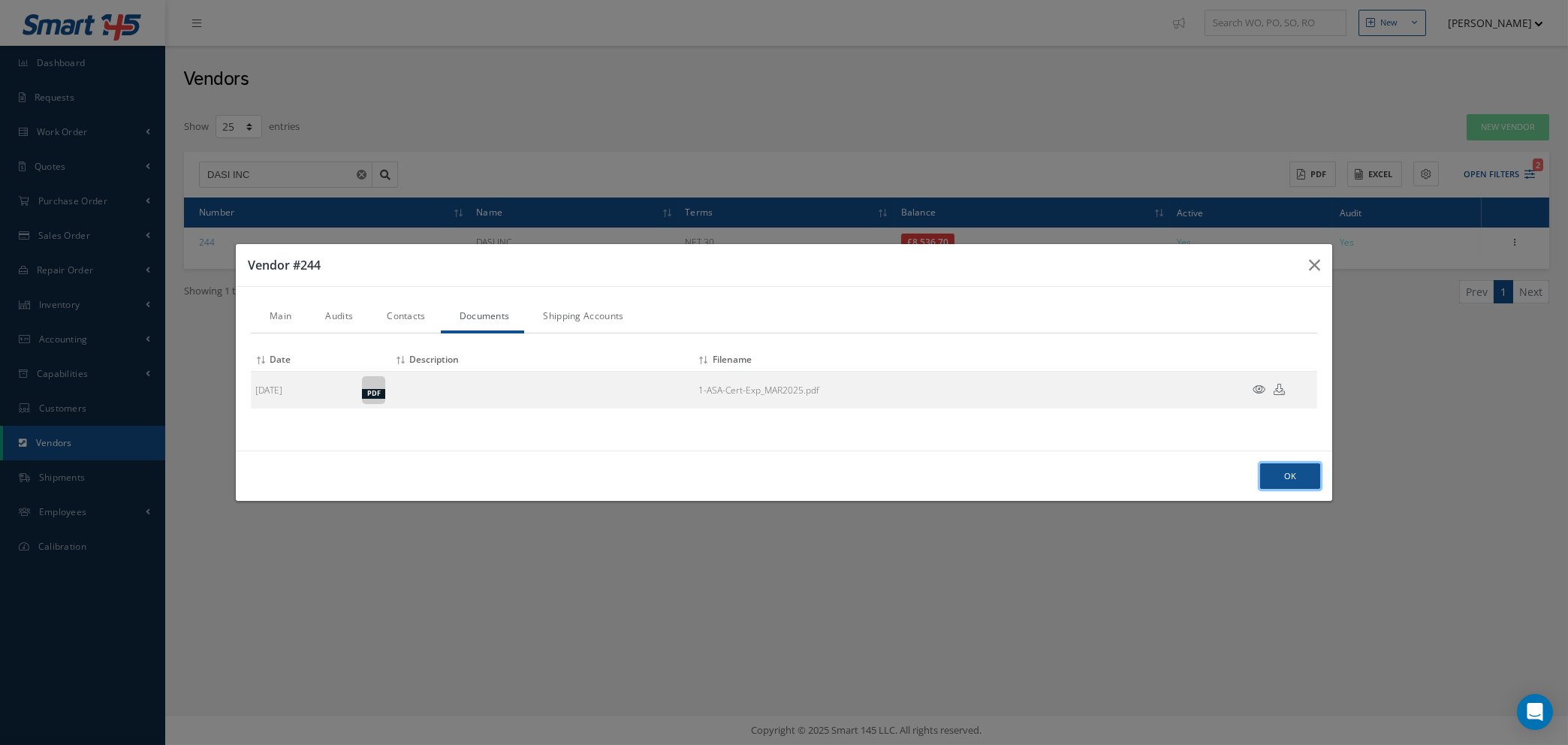
click at [1290, 473] on button "Ok" at bounding box center [1290, 476] width 60 height 26
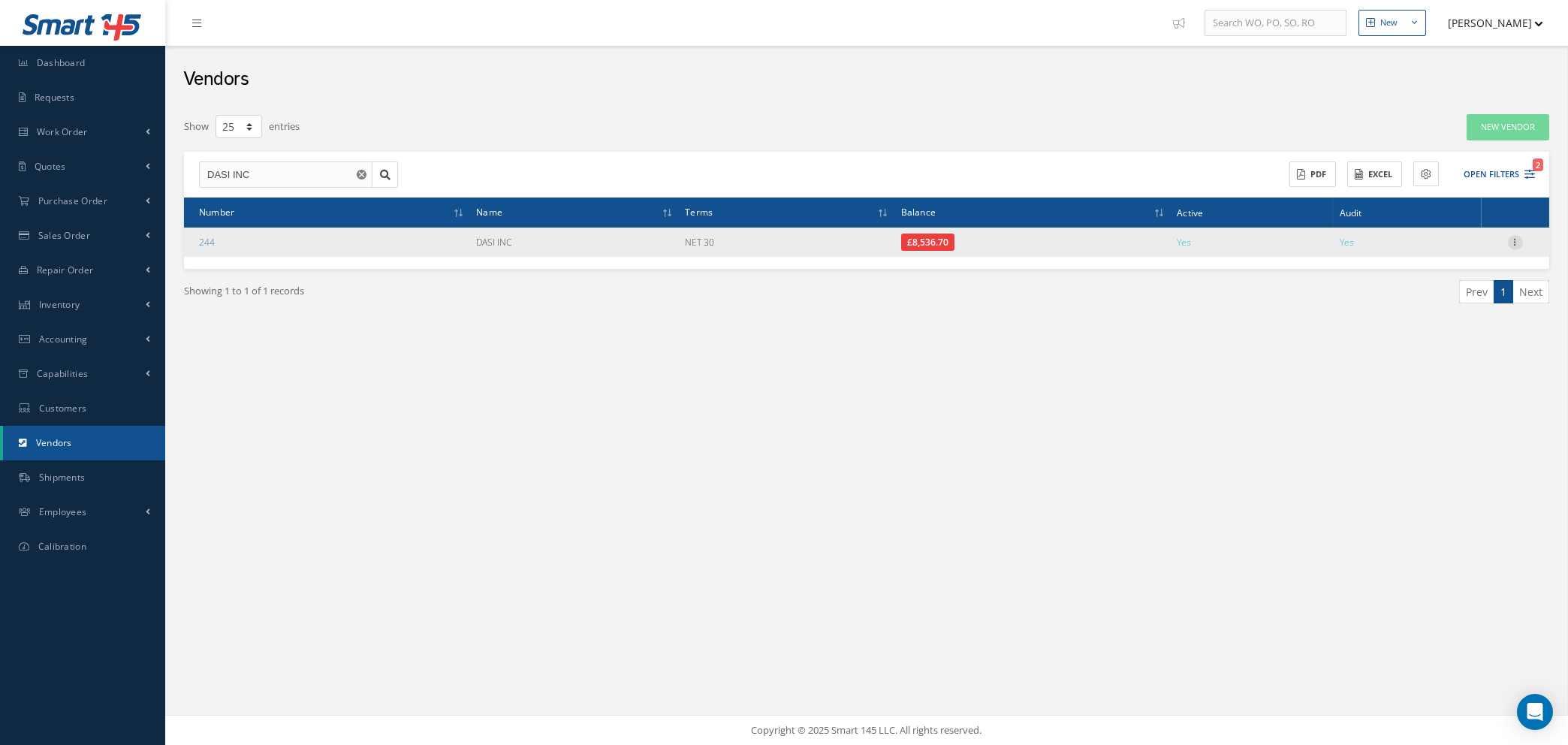
click at [1515, 242] on icon at bounding box center [1514, 241] width 15 height 12
click at [1431, 274] on link "Edit" at bounding box center [1446, 272] width 119 height 20
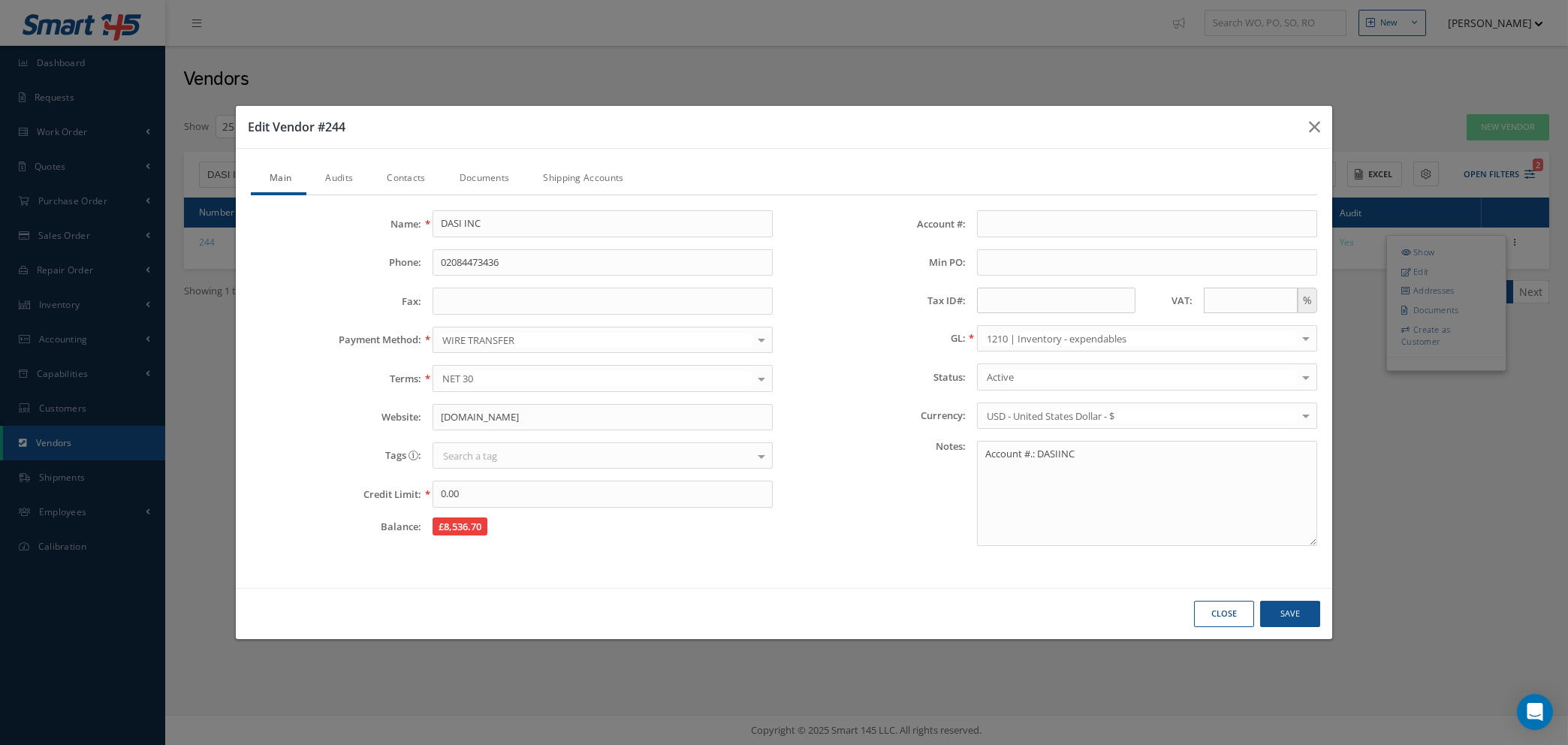
click at [473, 175] on link "Documents" at bounding box center [483, 179] width 84 height 31
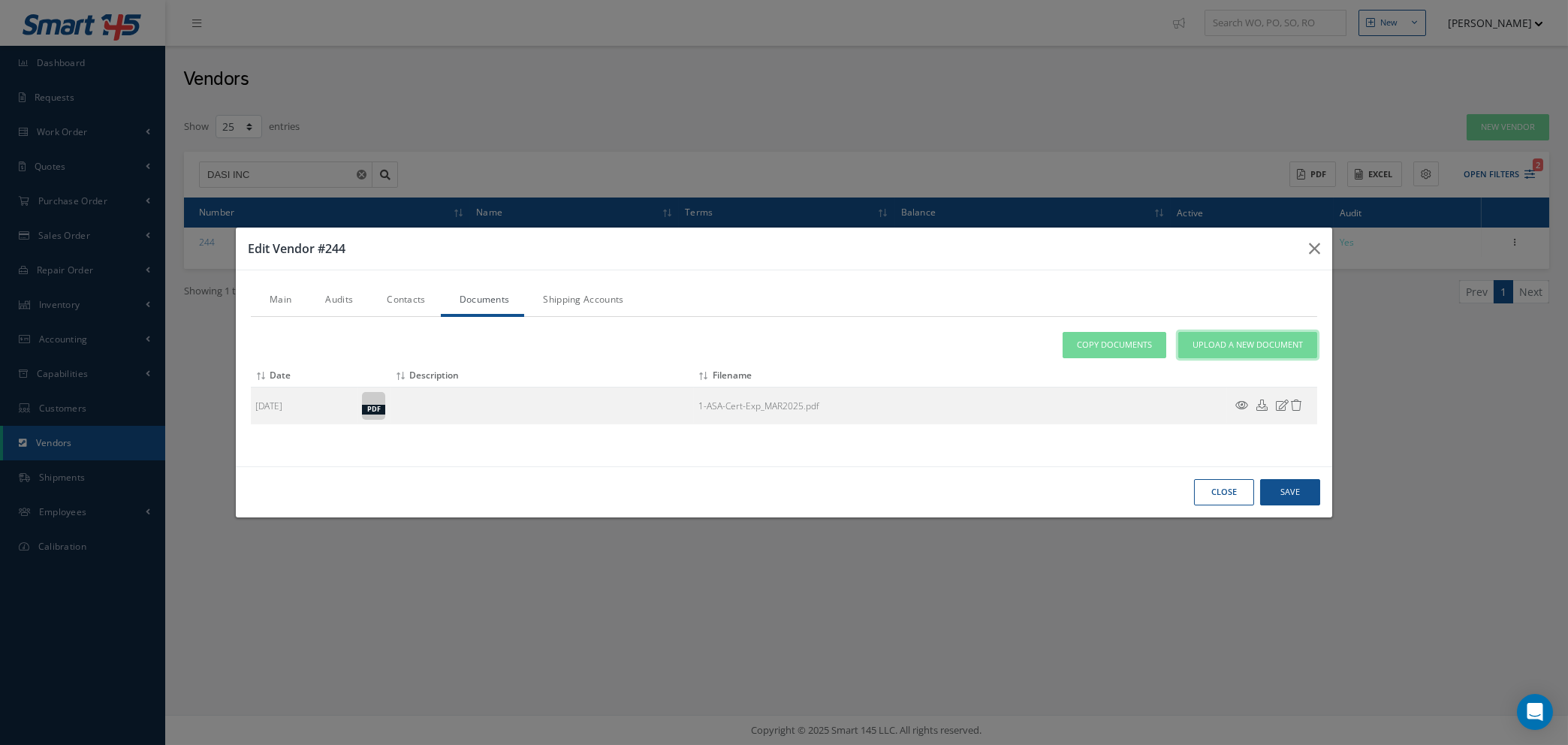
click at [1235, 344] on span "Upload a New Document" at bounding box center [1248, 345] width 111 height 13
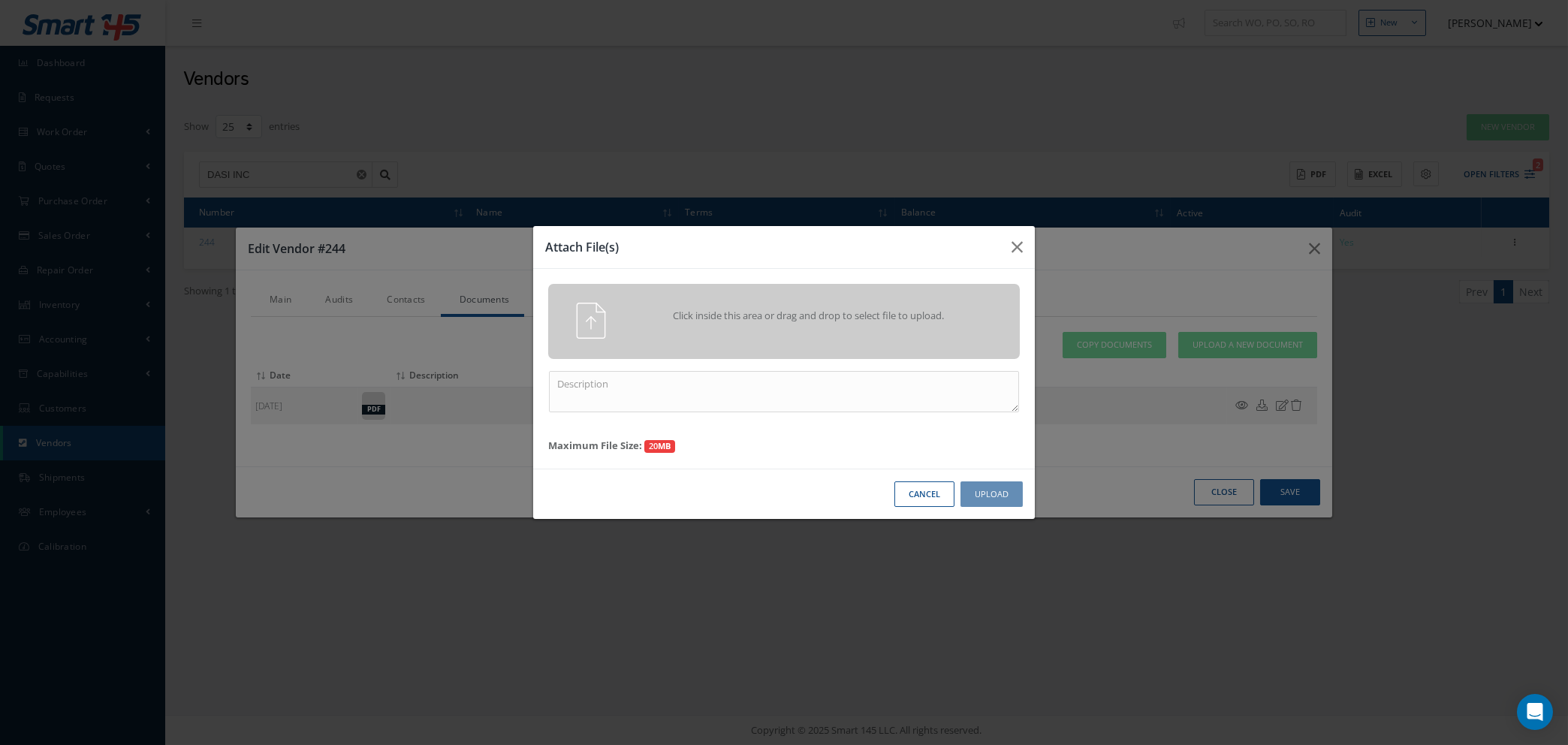
click at [933, 494] on button "Cancel" at bounding box center [923, 494] width 60 height 26
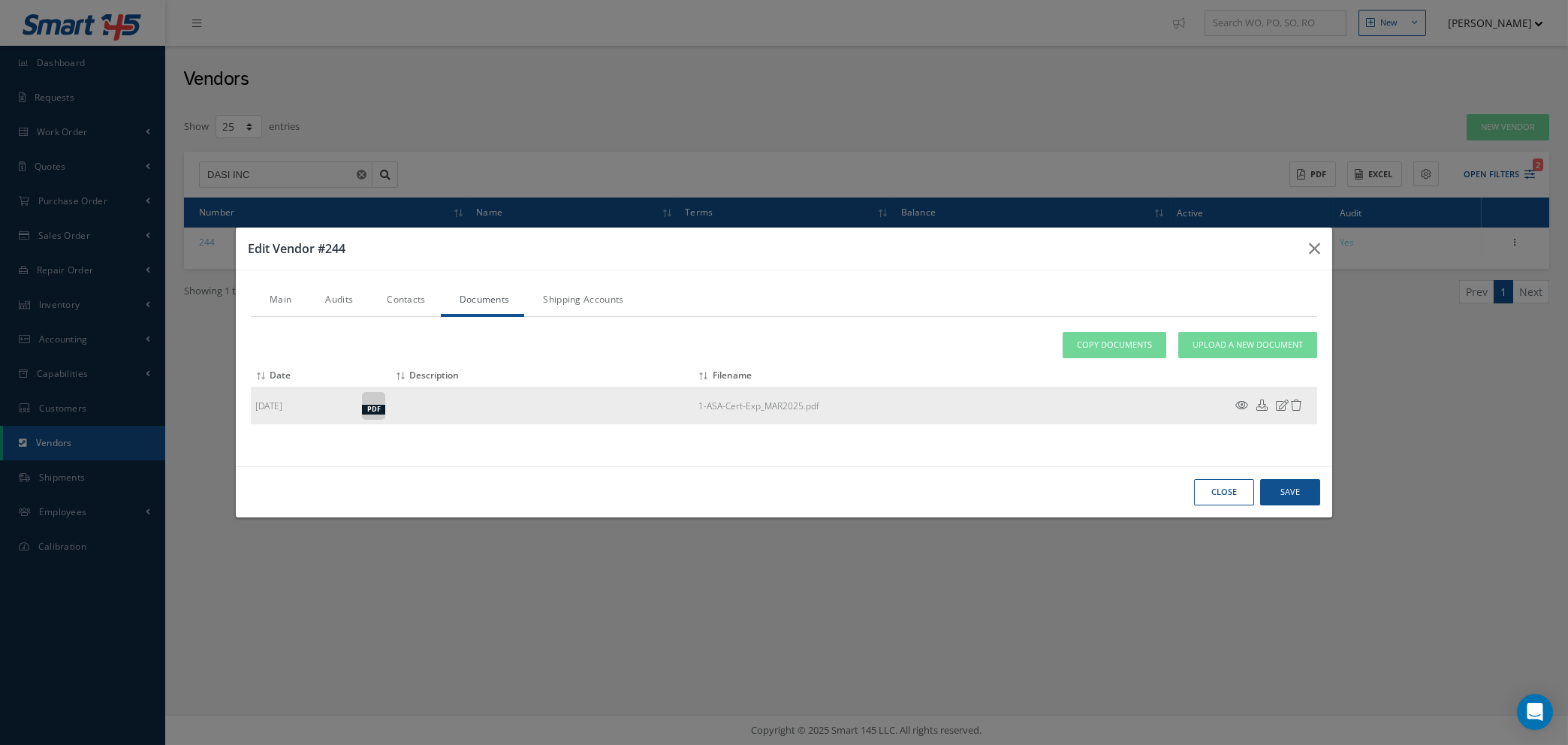
click at [1294, 406] on icon at bounding box center [1296, 405] width 11 height 11
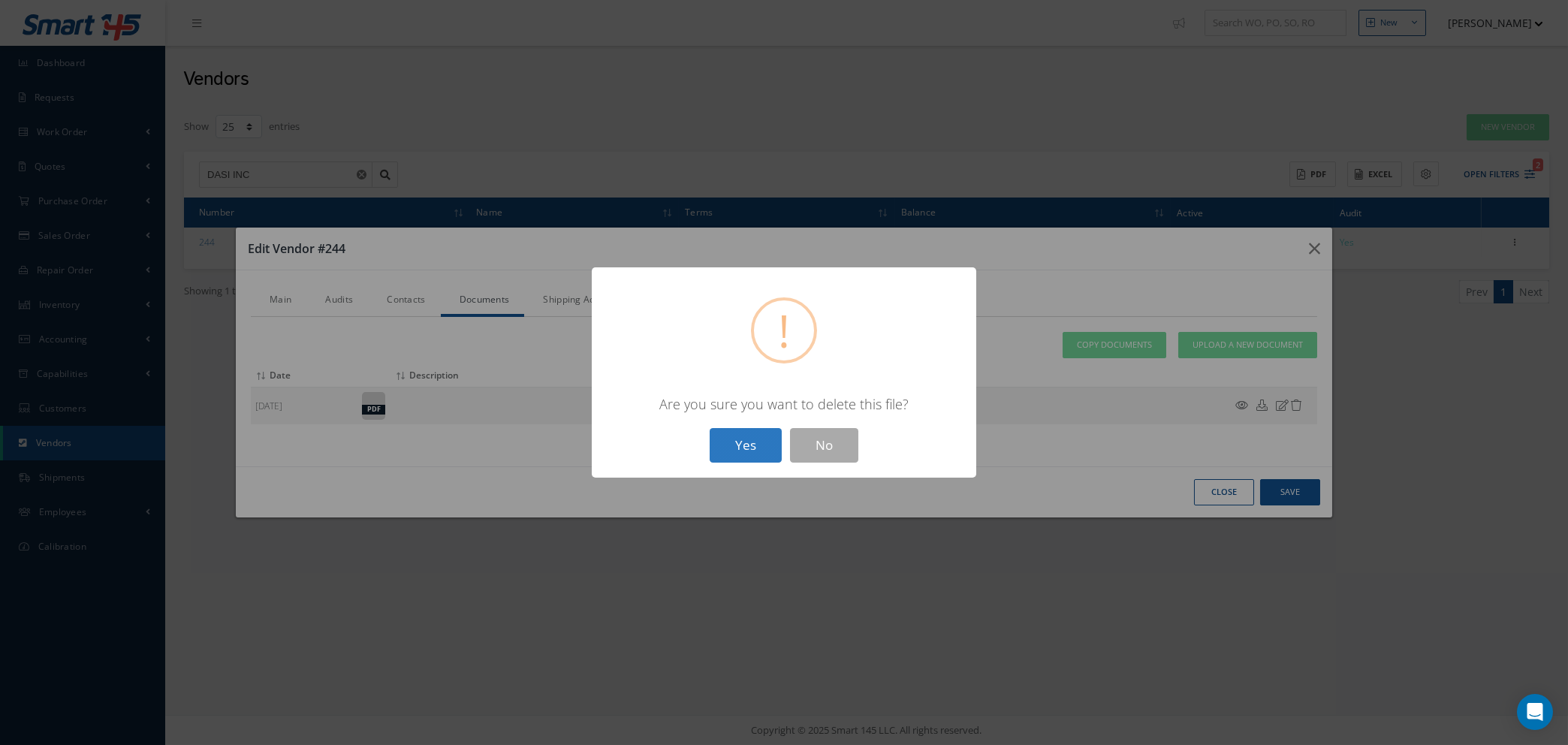
click at [750, 445] on button "Yes" at bounding box center [746, 446] width 73 height 35
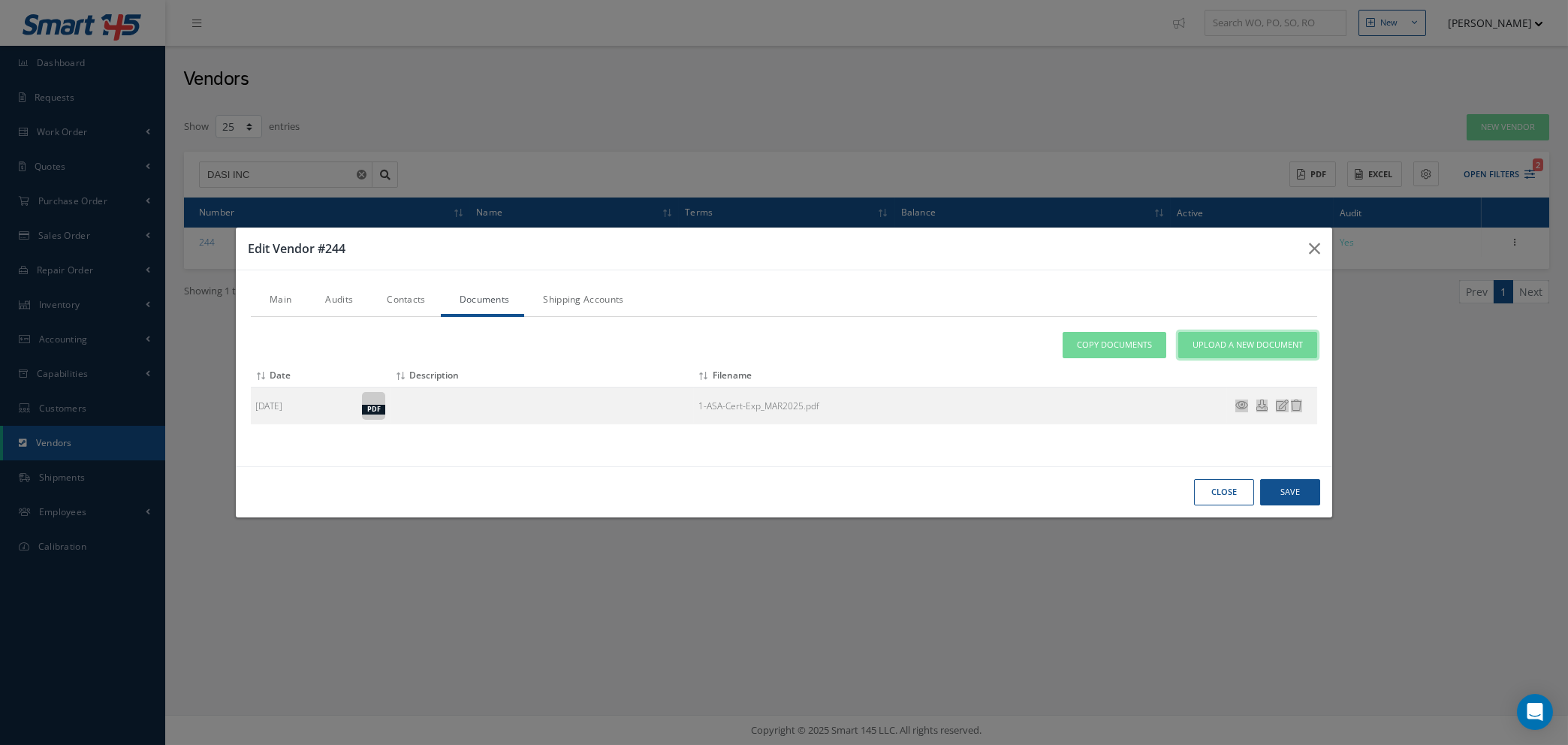
click at [1215, 349] on span "Upload a New Document" at bounding box center [1248, 345] width 111 height 13
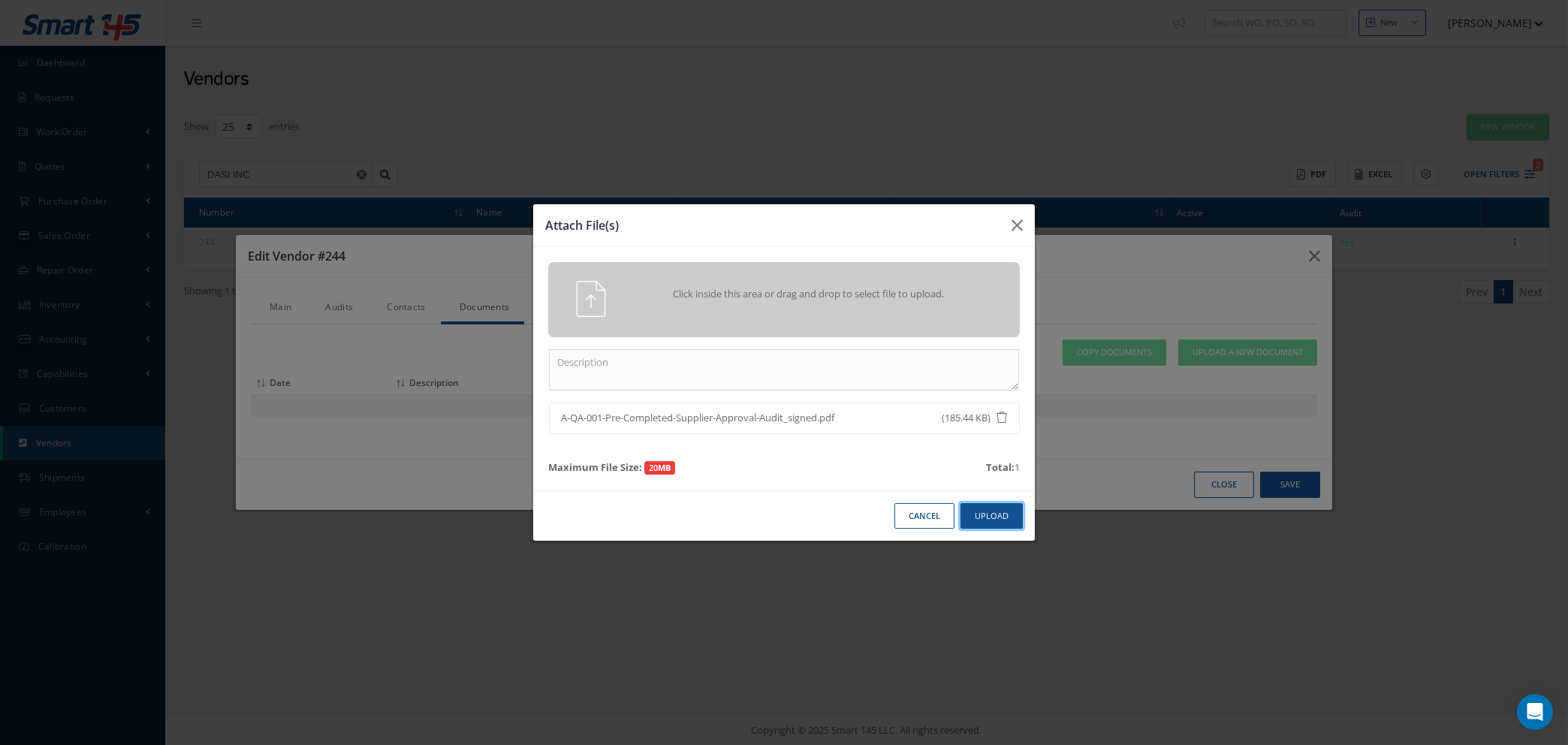
click at [995, 522] on button "Upload" at bounding box center [992, 516] width 63 height 26
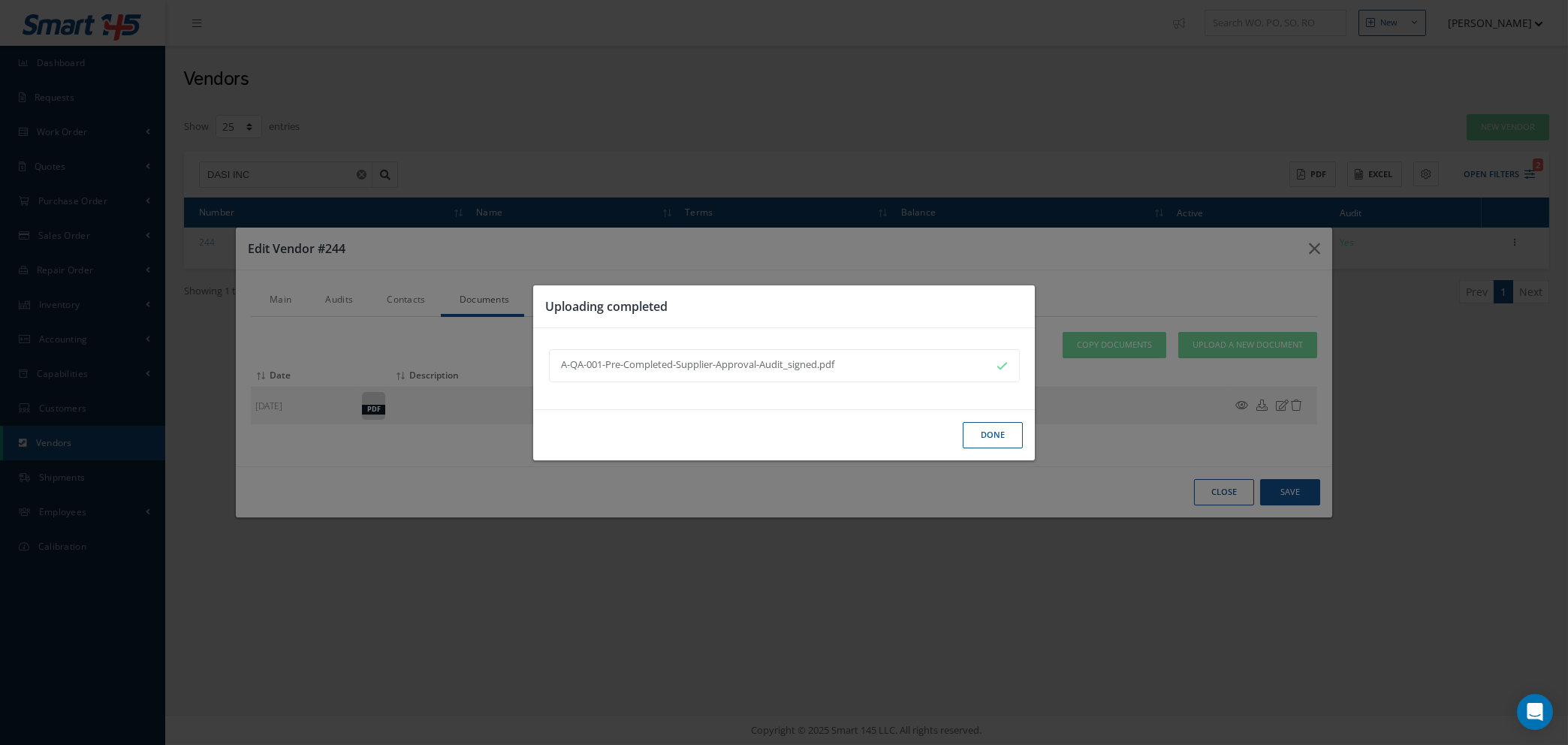
click at [981, 435] on button "Done" at bounding box center [992, 435] width 60 height 26
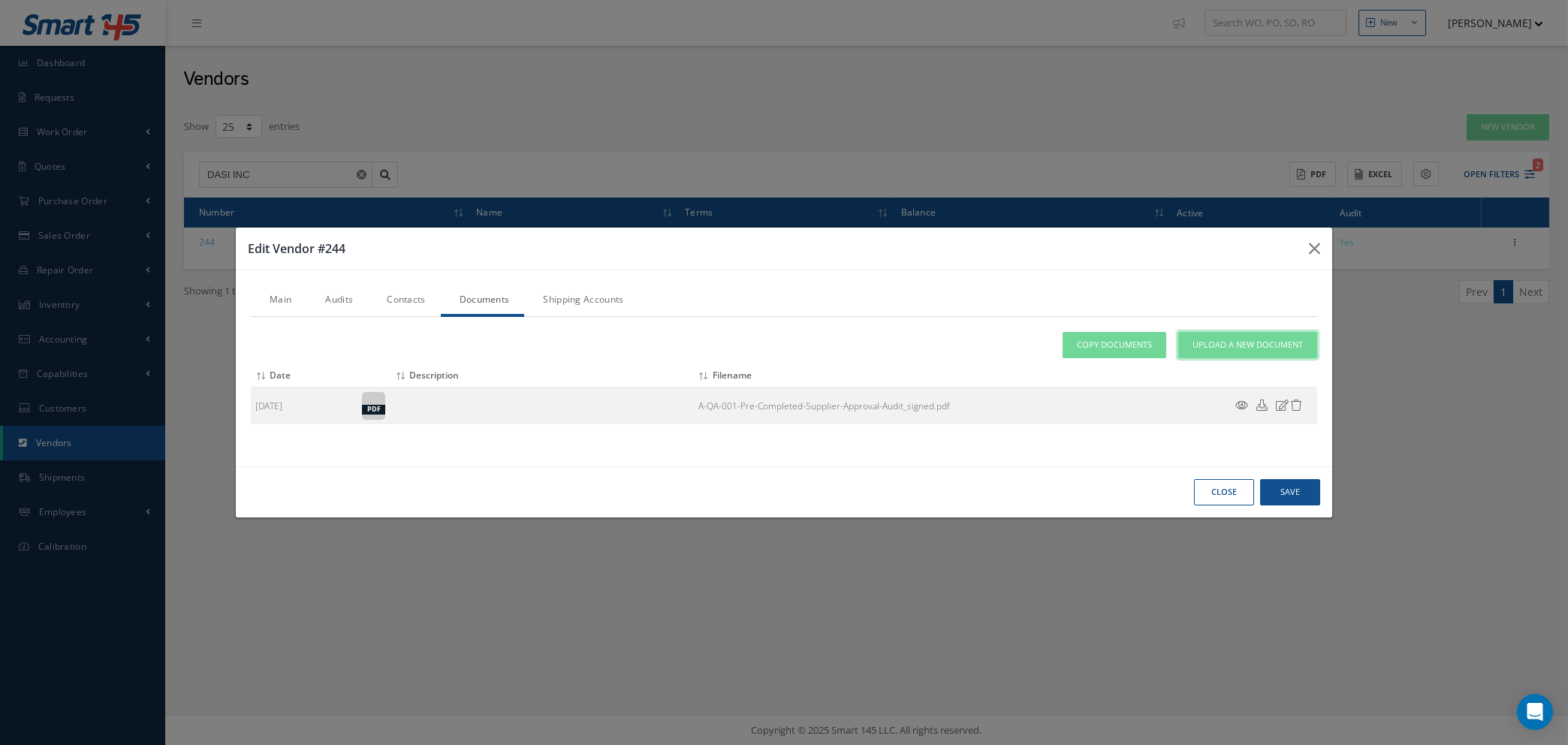
click at [1253, 343] on span "Upload a New Document" at bounding box center [1248, 345] width 111 height 13
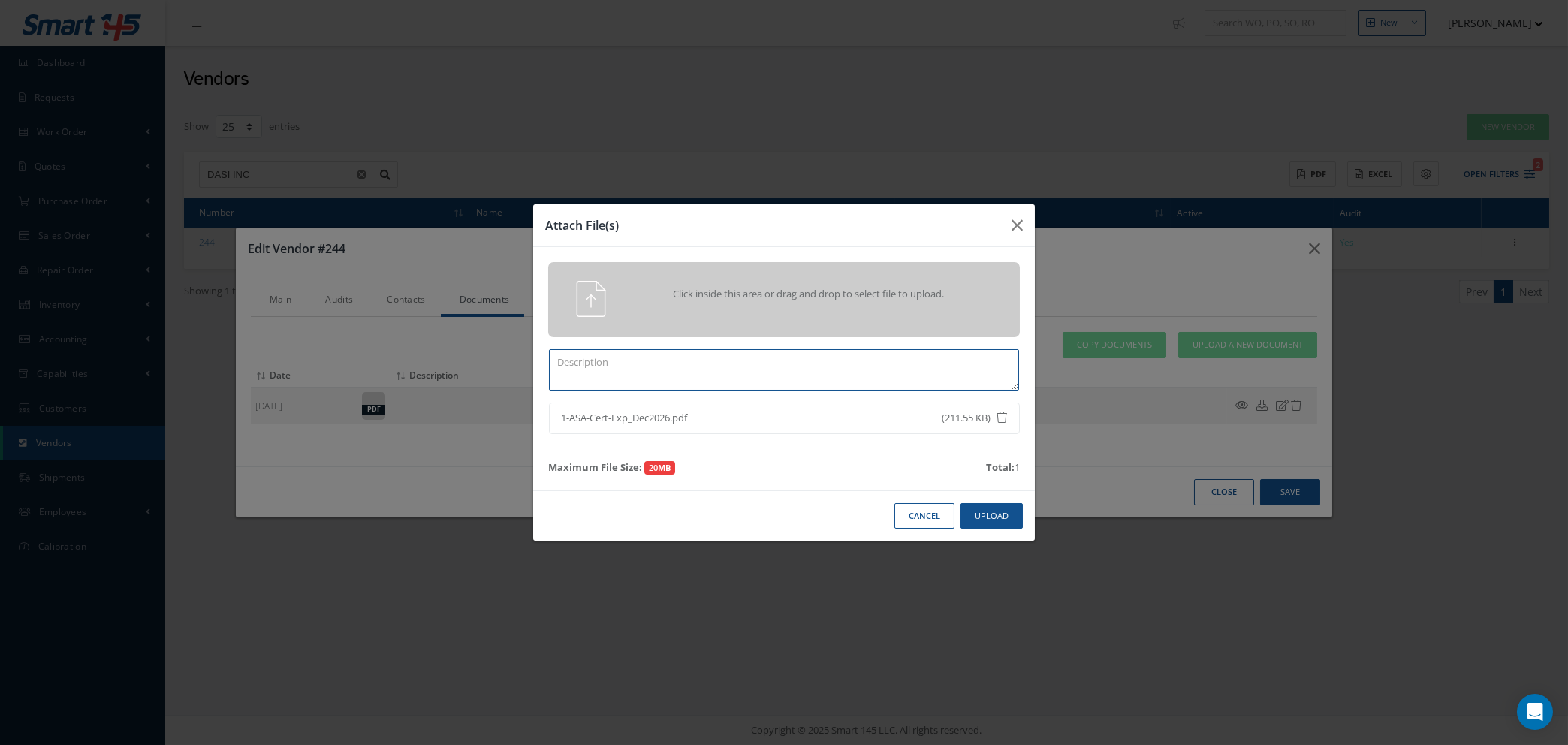
drag, startPoint x: 612, startPoint y: 369, endPoint x: 639, endPoint y: 368, distance: 27.0
click at [612, 369] on textarea at bounding box center [784, 370] width 470 height 41
drag, startPoint x: 981, startPoint y: 515, endPoint x: 994, endPoint y: 514, distance: 13.0
click at [982, 515] on button "Upload" at bounding box center [992, 516] width 63 height 26
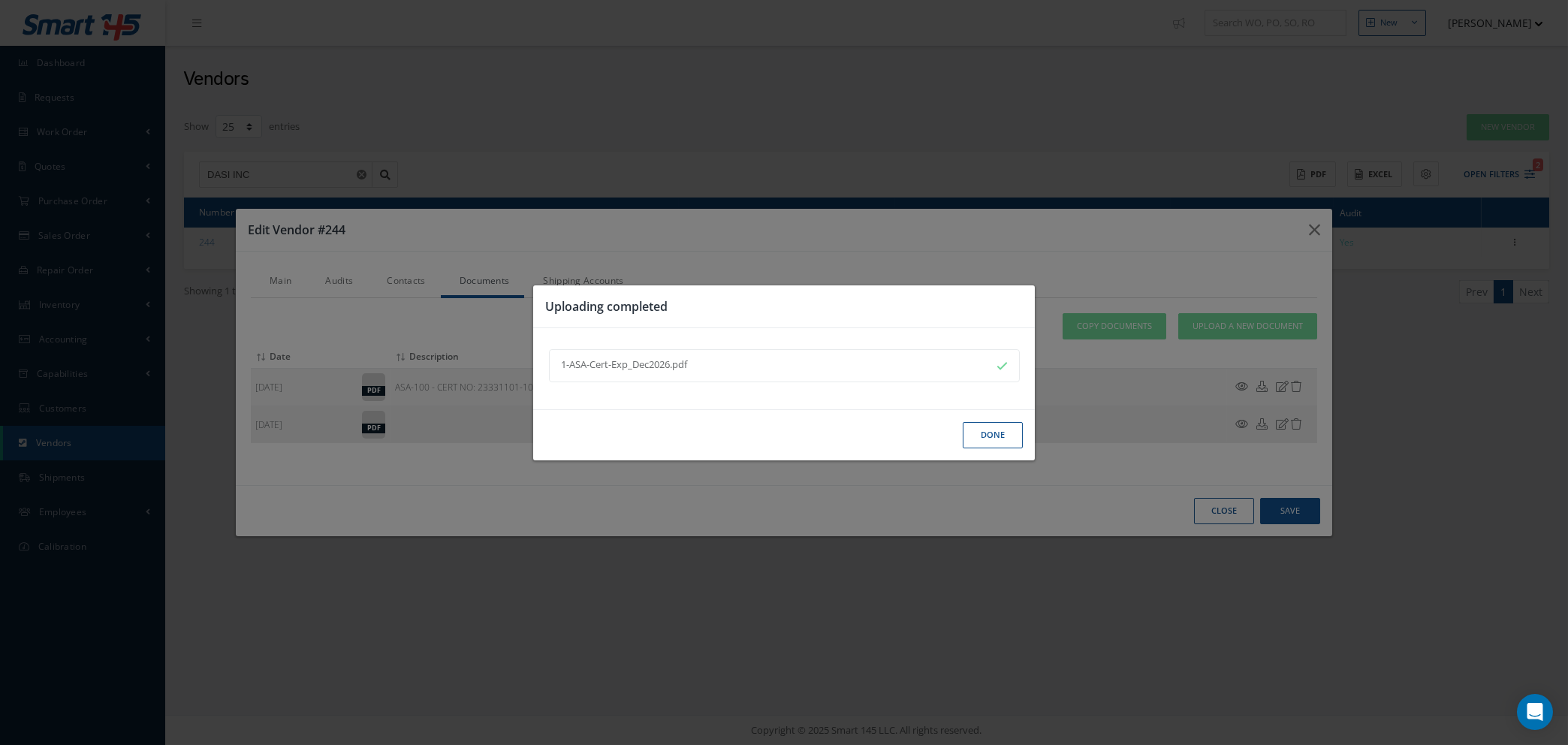
click at [978, 428] on button "Done" at bounding box center [992, 435] width 60 height 26
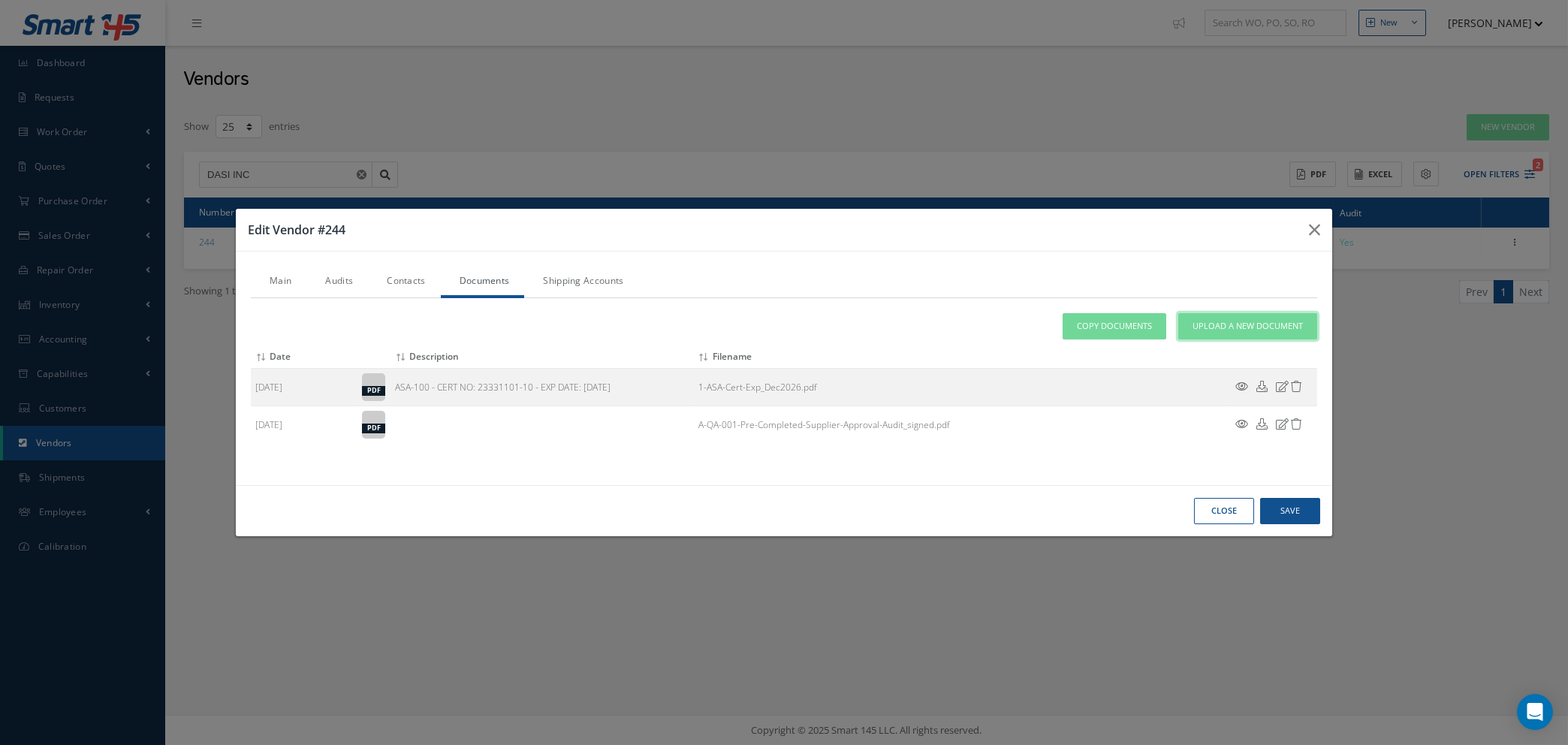
click at [1212, 330] on span "Upload a New Document" at bounding box center [1248, 325] width 111 height 13
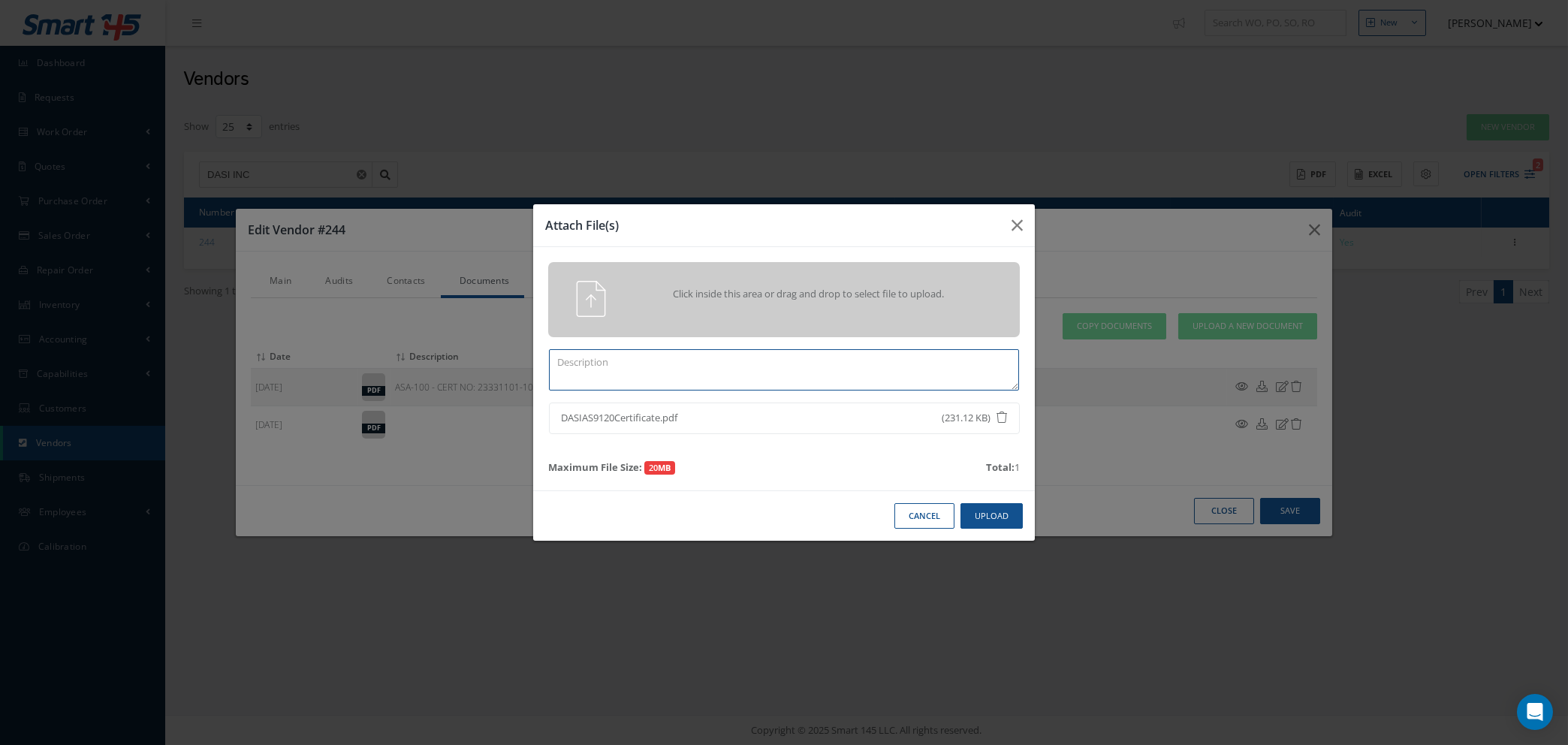
click at [625, 366] on textarea at bounding box center [784, 370] width 470 height 41
type textarea "ISO 9001:2015 & AS9120B - CERT NO: DASI-001-12-23-2 - EXP DATE: 18TH DEC 2026"
click at [999, 519] on button "Upload" at bounding box center [992, 516] width 63 height 26
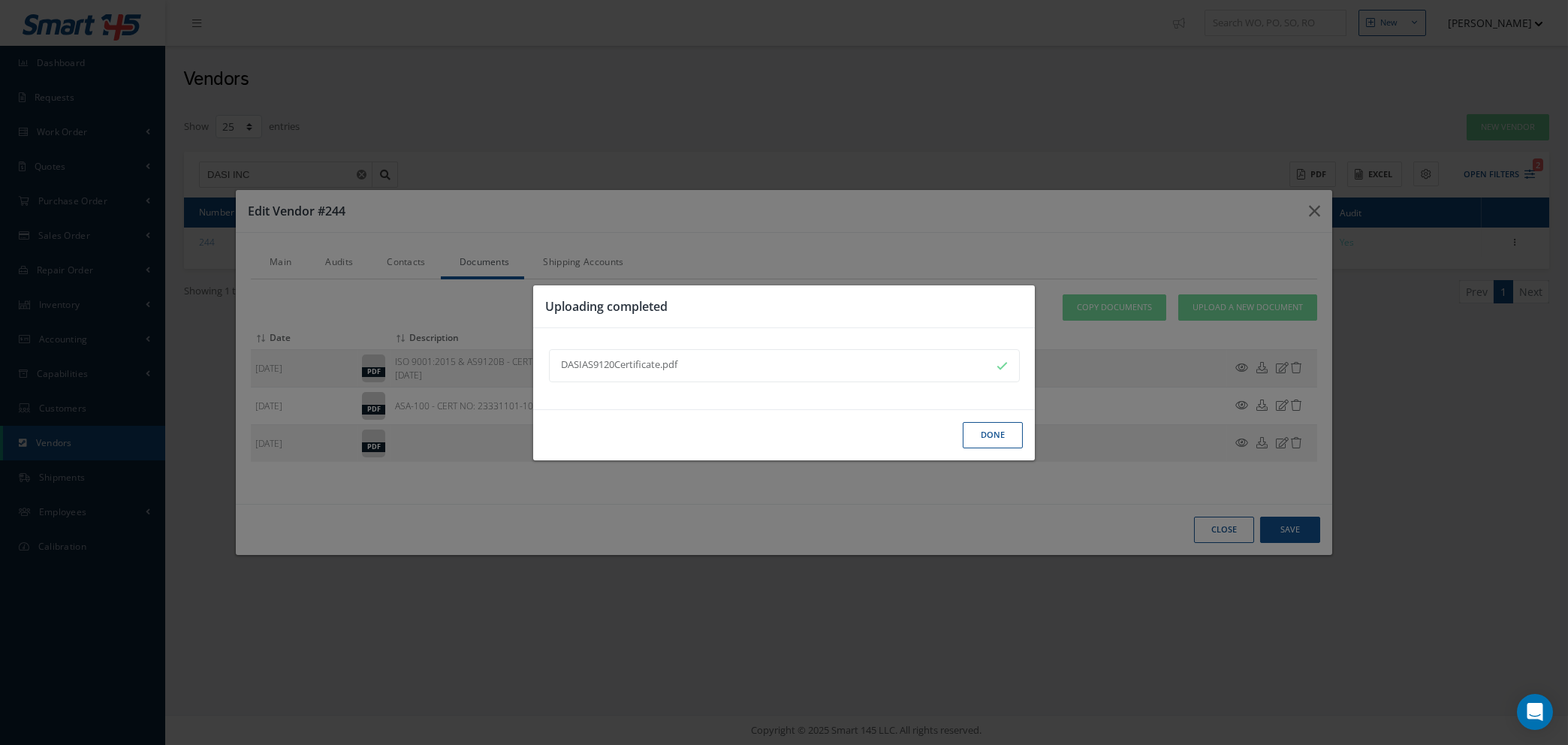
click at [974, 441] on button "Done" at bounding box center [992, 435] width 60 height 26
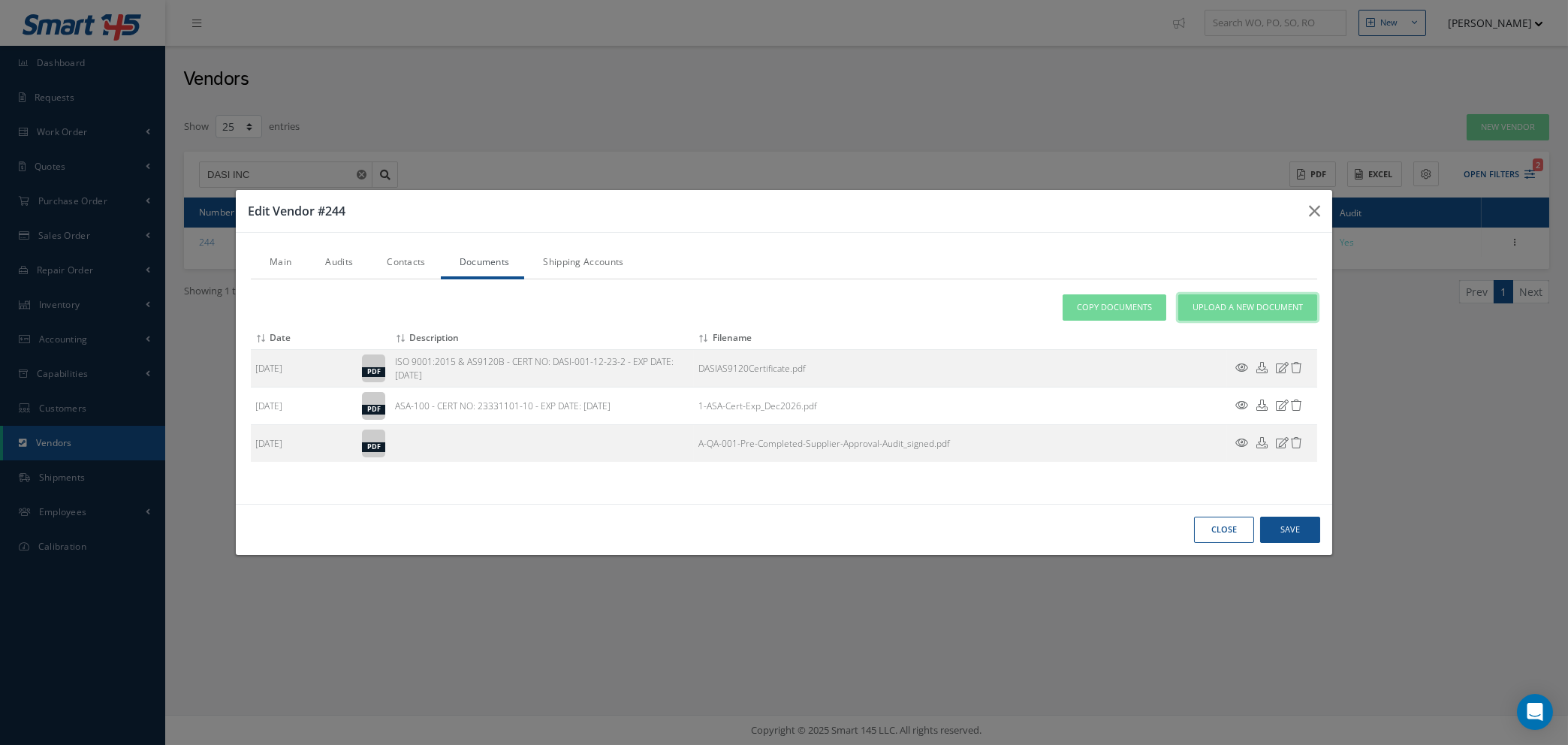
click at [1238, 313] on span "Upload a New Document" at bounding box center [1248, 307] width 111 height 13
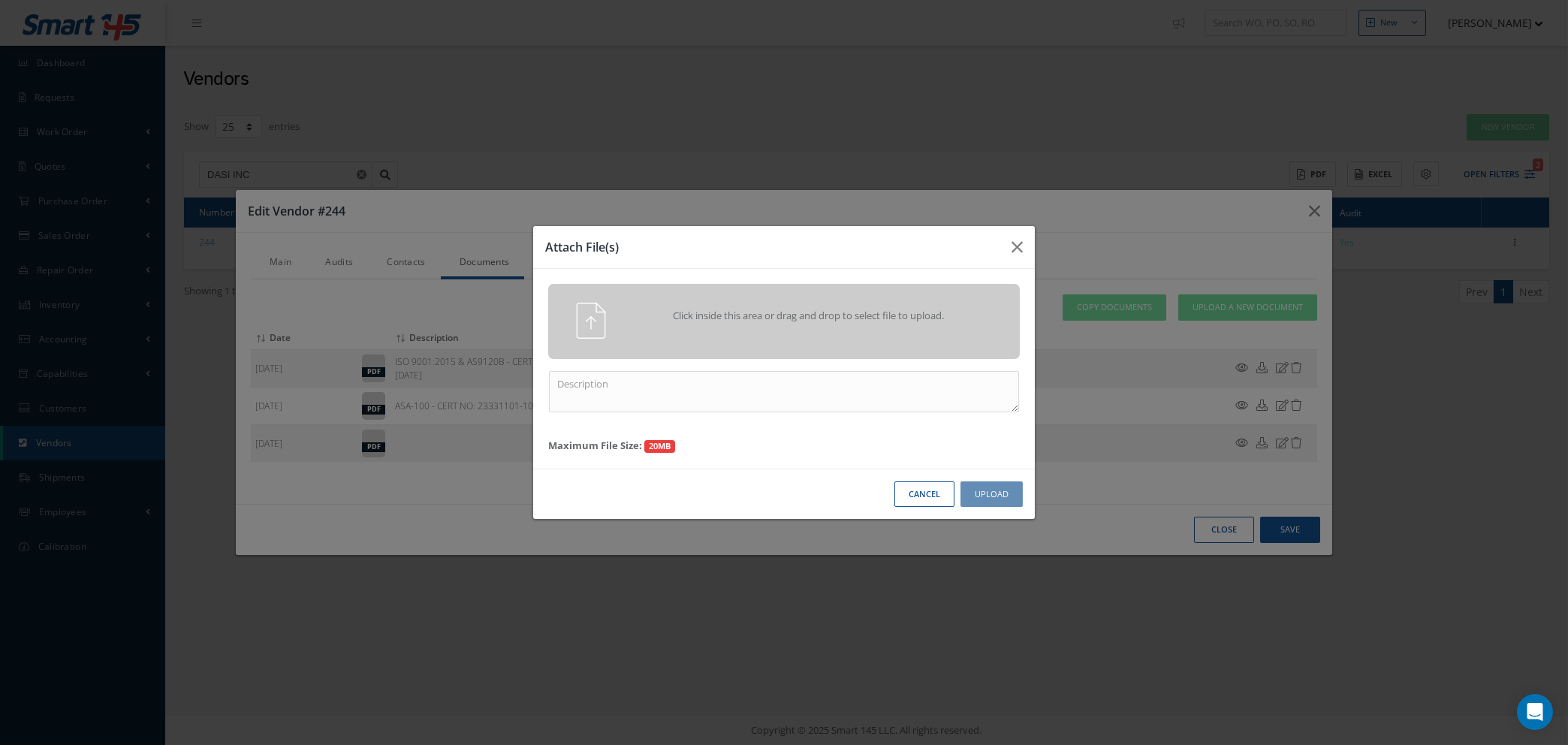
click at [935, 503] on button "Cancel" at bounding box center [923, 494] width 60 height 26
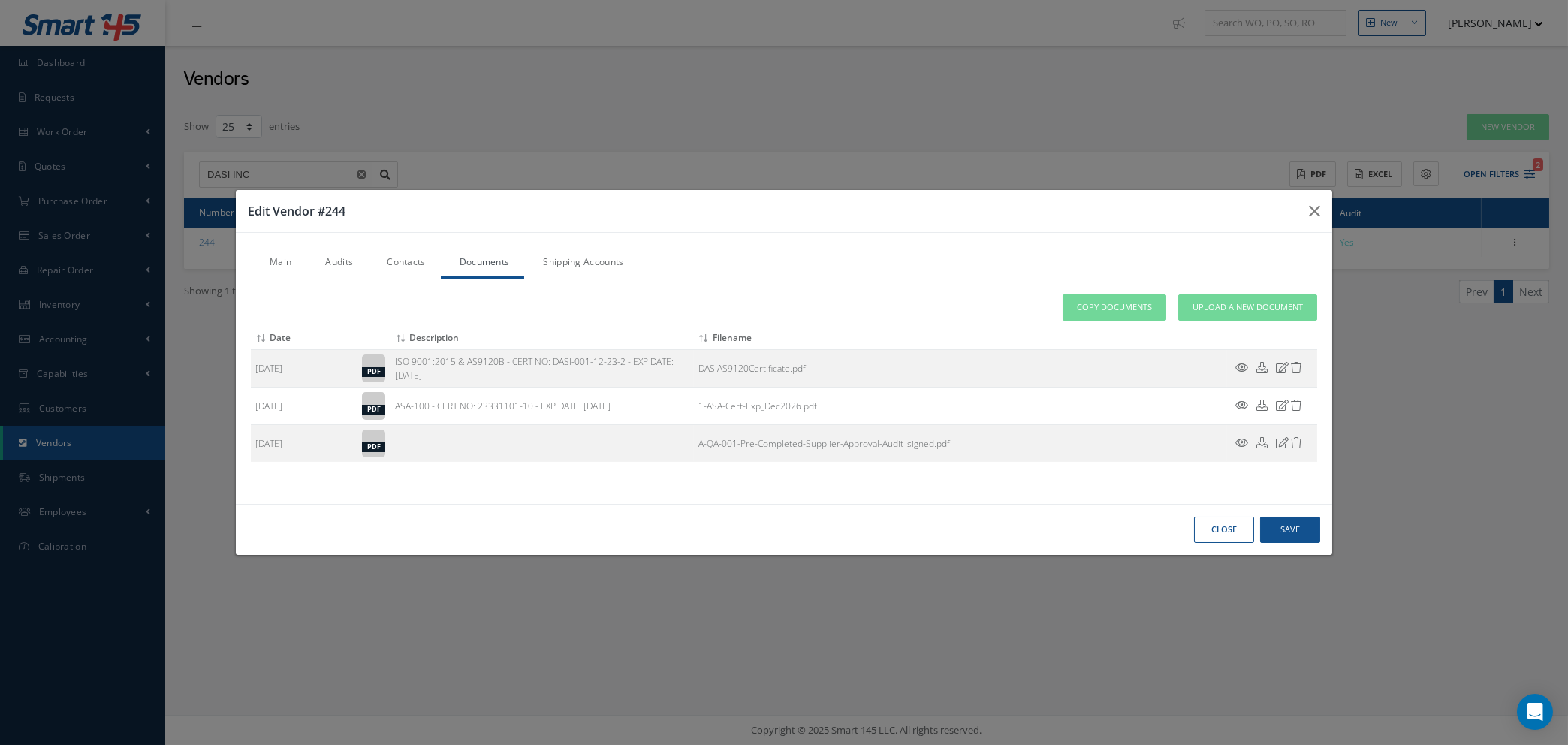
click at [398, 262] on link "Contacts" at bounding box center [404, 264] width 73 height 31
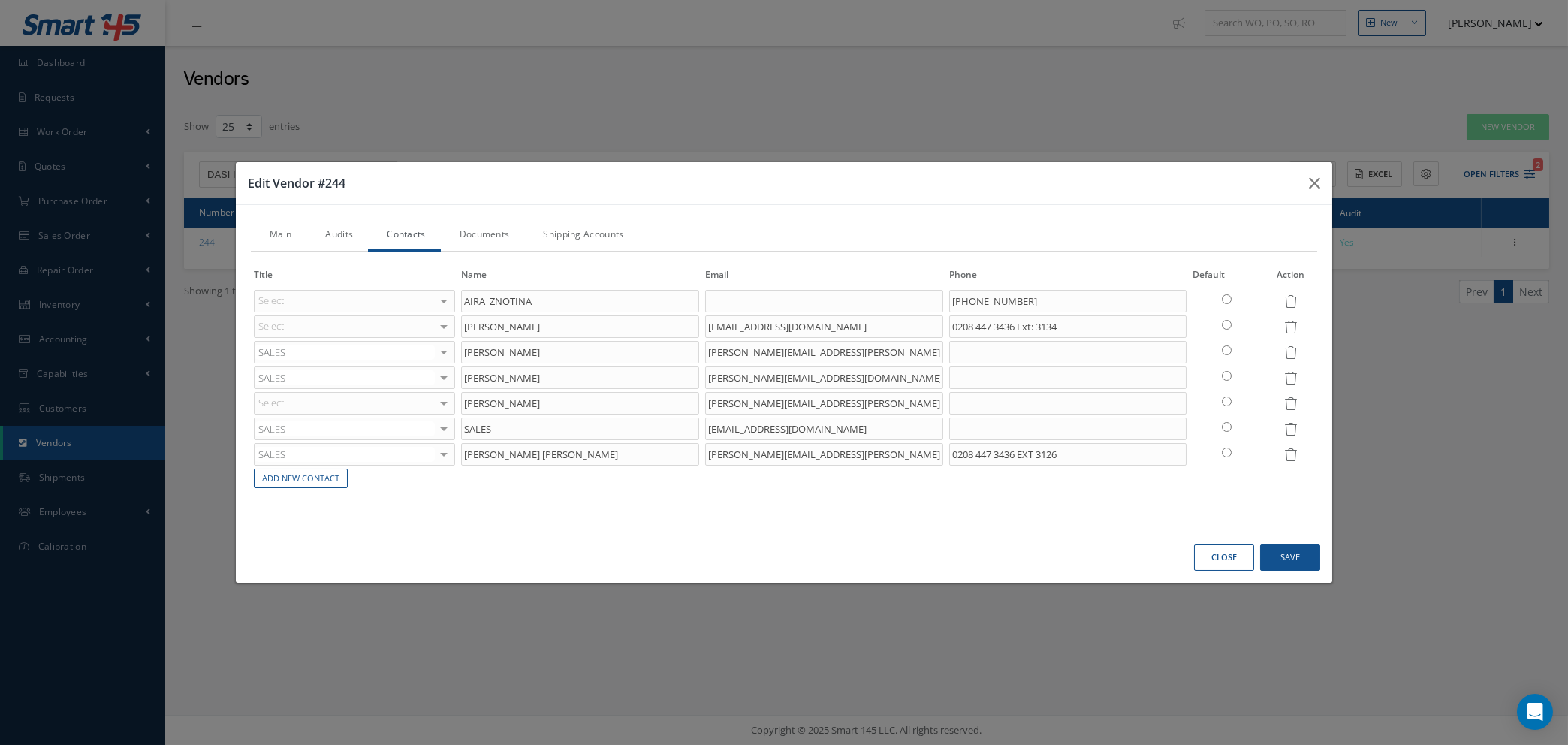
click at [334, 229] on link "Audits" at bounding box center [337, 235] width 62 height 31
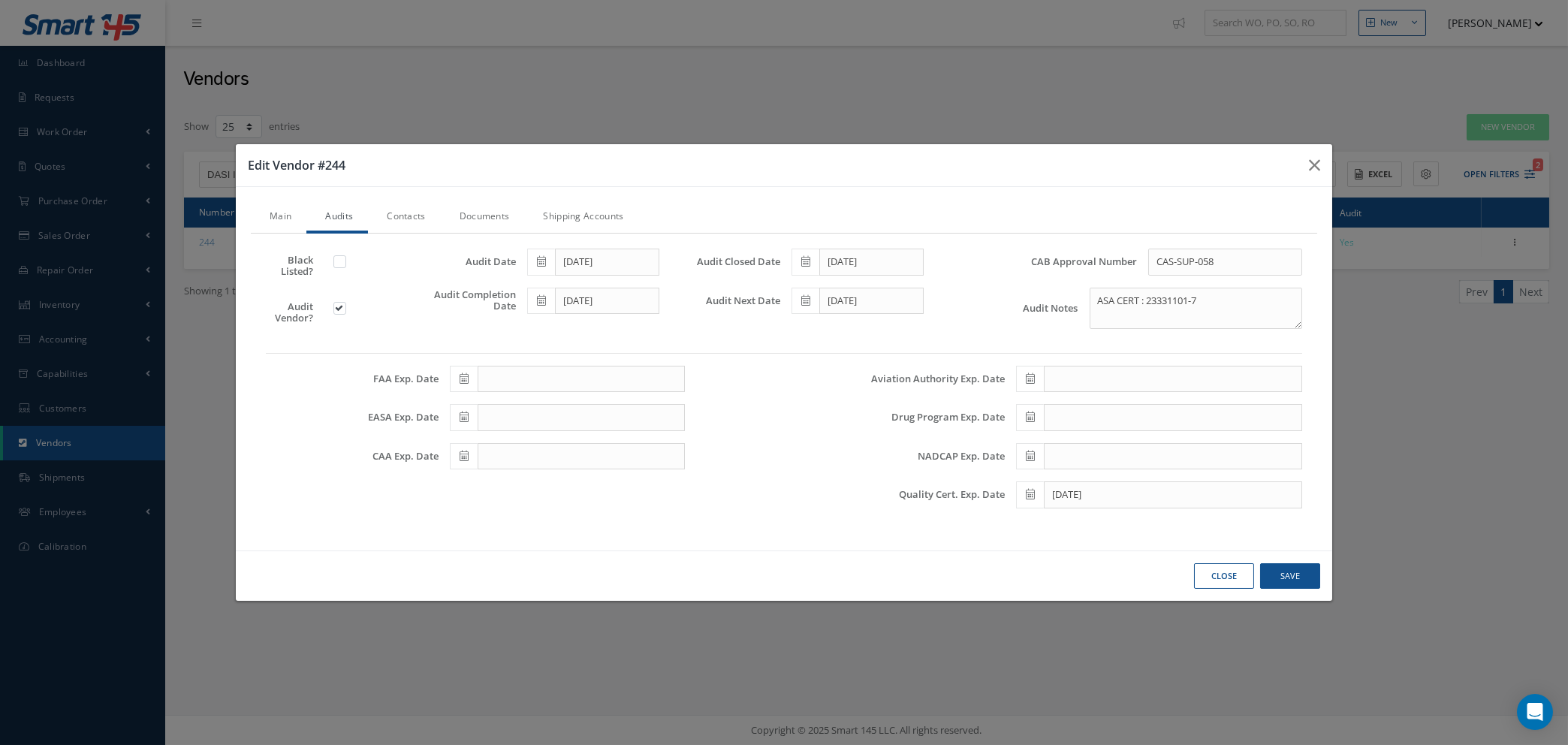
click at [538, 297] on icon at bounding box center [541, 300] width 9 height 11
click at [606, 509] on th "Today" at bounding box center [606, 507] width 158 height 23
type input "08/27/2025"
click at [541, 256] on icon at bounding box center [541, 261] width 9 height 11
click at [605, 468] on th "Today" at bounding box center [606, 468] width 158 height 23
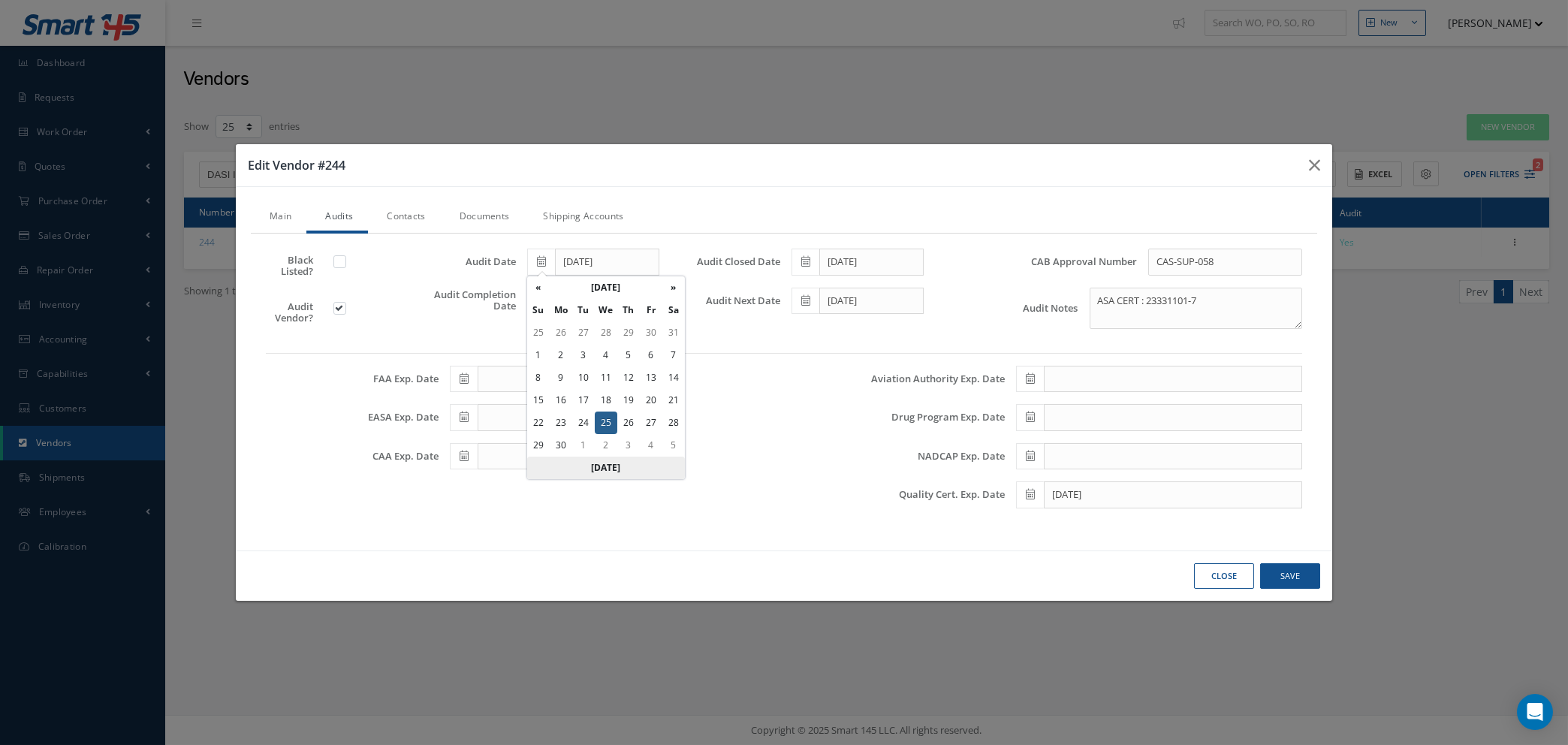
type input "08/27/2025"
click at [806, 262] on icon at bounding box center [805, 261] width 9 height 11
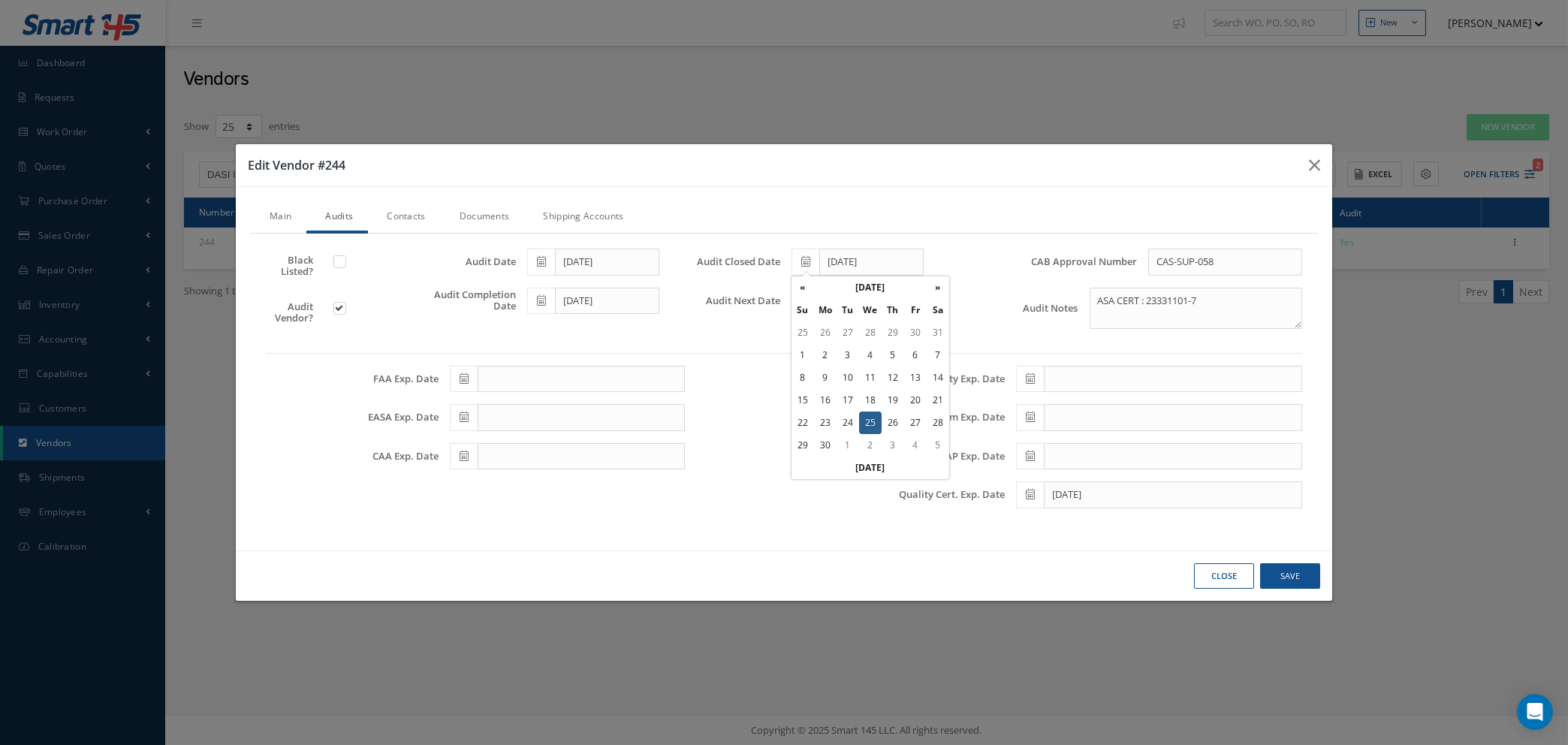
click at [864, 466] on th "Today" at bounding box center [870, 468] width 158 height 23
type input "08/27/2025"
click at [808, 301] on icon at bounding box center [805, 300] width 9 height 11
click at [936, 326] on th "»" at bounding box center [937, 326] width 23 height 23
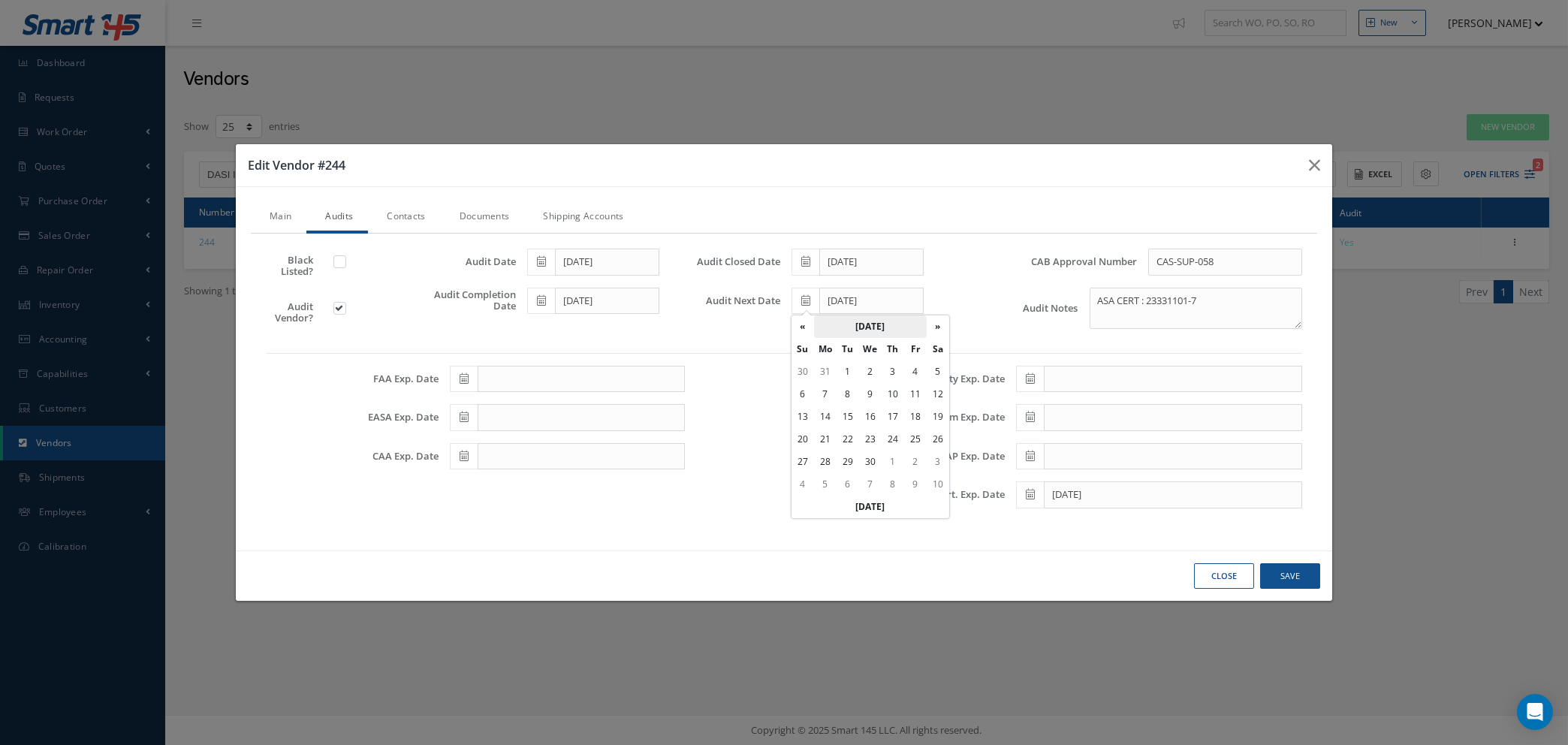
click at [888, 323] on th "April 2025" at bounding box center [869, 326] width 113 height 23
click at [871, 327] on th "2025" at bounding box center [867, 326] width 109 height 23
click at [918, 402] on span "2026" at bounding box center [923, 405] width 34 height 40
click at [918, 444] on span "Dec" at bounding box center [923, 448] width 34 height 40
click at [911, 390] on td "11" at bounding box center [914, 394] width 23 height 23
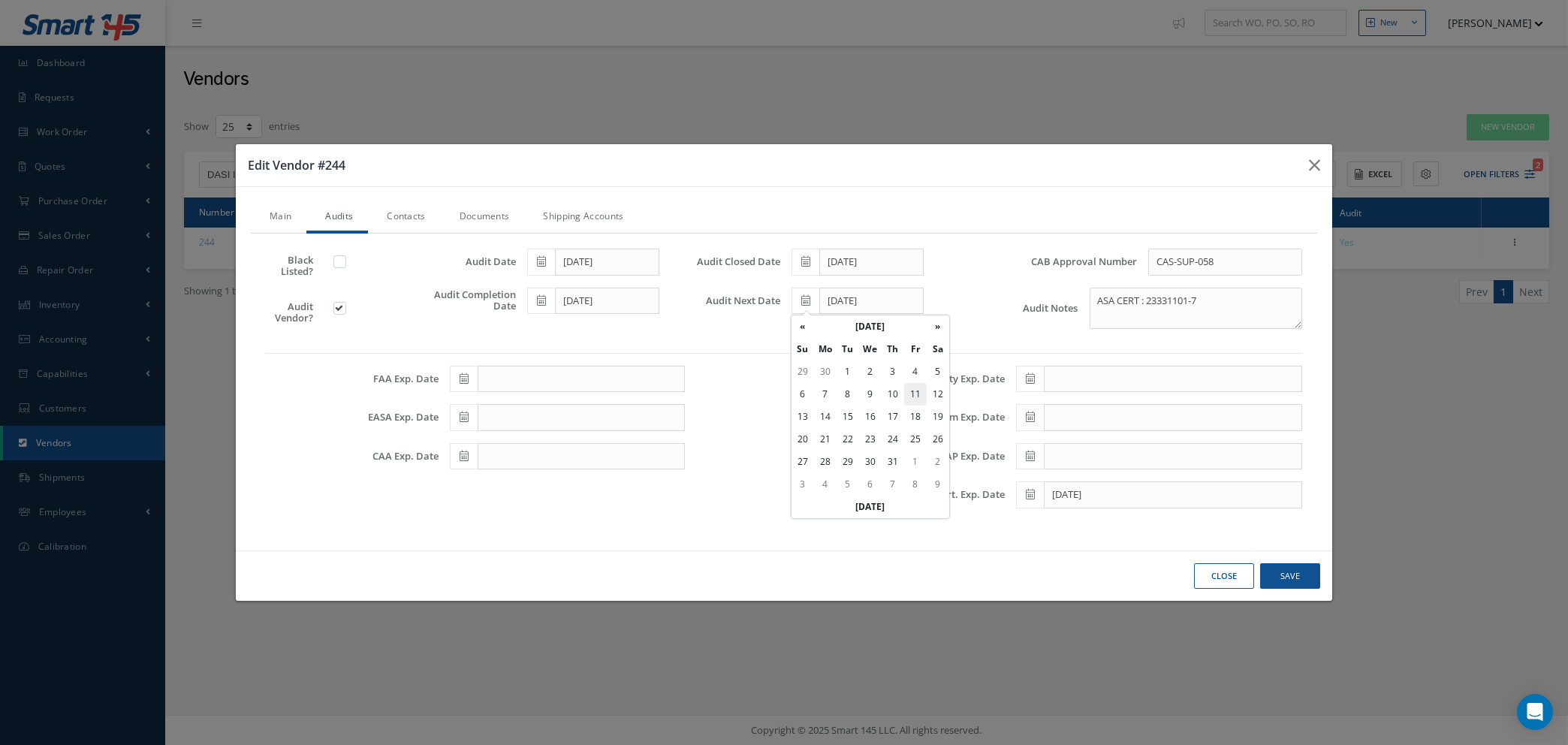
type input "12/11/2026"
click at [1033, 499] on icon at bounding box center [1030, 494] width 9 height 11
click at [1120, 284] on th "March 2025" at bounding box center [1095, 292] width 113 height 23
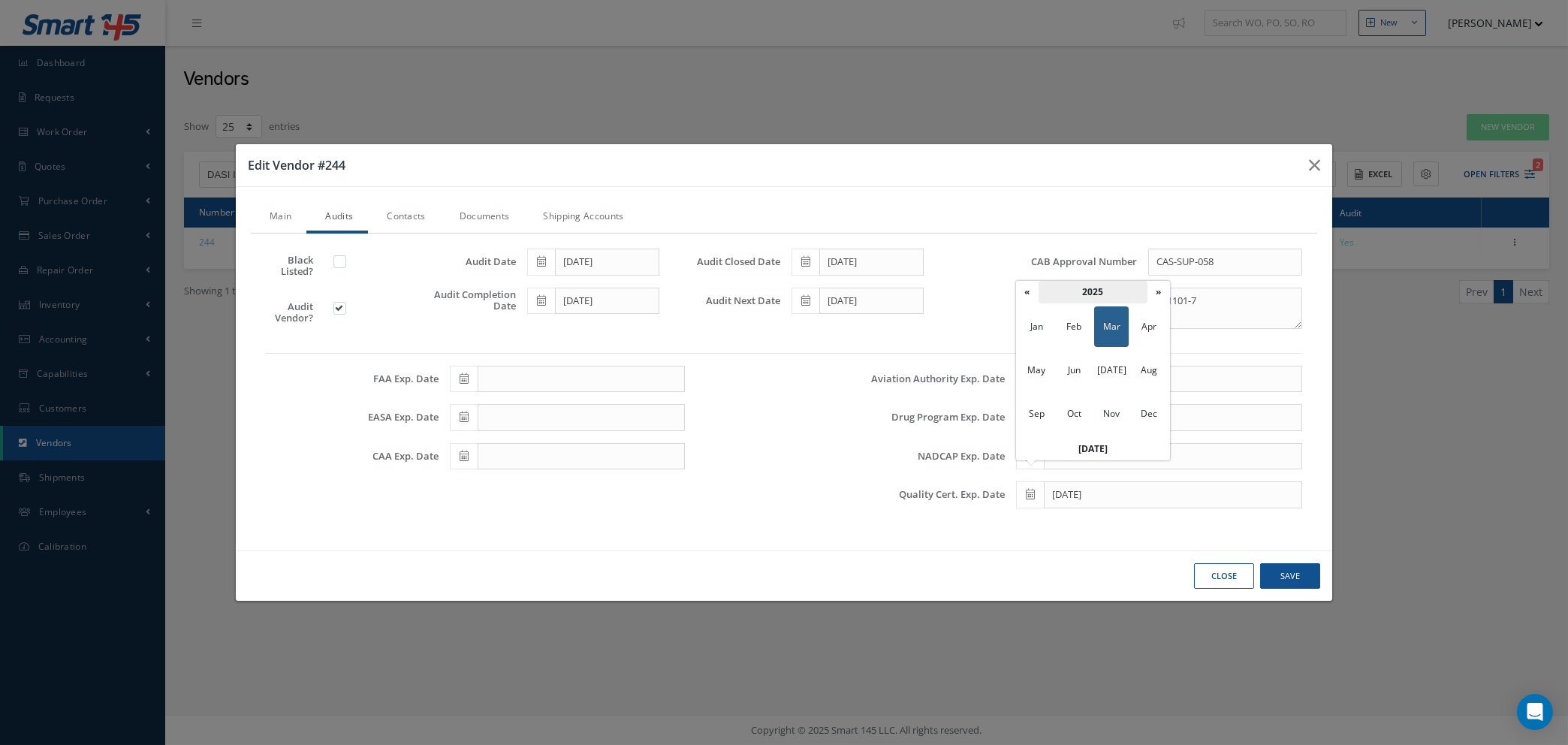
click at [1096, 292] on th "2025" at bounding box center [1093, 292] width 109 height 23
click at [1143, 371] on span "2026" at bounding box center [1149, 370] width 34 height 40
click at [1138, 411] on span "Dec" at bounding box center [1149, 413] width 34 height 40
click at [1134, 381] on td "18" at bounding box center [1139, 381] width 23 height 23
type input "12/18/2026"
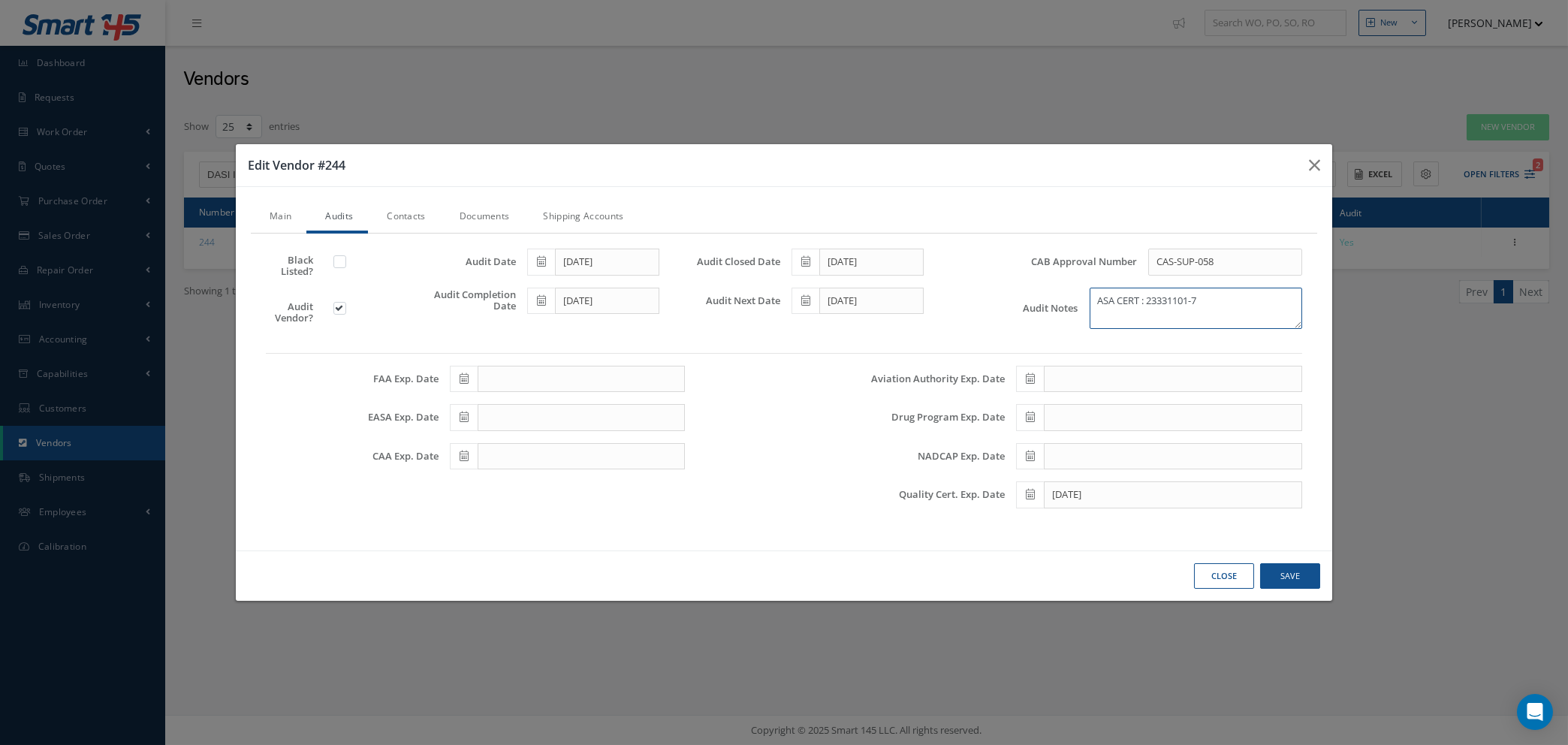
drag, startPoint x: 1205, startPoint y: 299, endPoint x: 1270, endPoint y: 319, distance: 68.0
click at [1205, 299] on textarea "ASA CERT : 23331101-7" at bounding box center [1196, 308] width 213 height 41
type textarea "ASA CERT : 23331101-10"
click at [0, 0] on button "Save" at bounding box center [0, 0] width 0 height 0
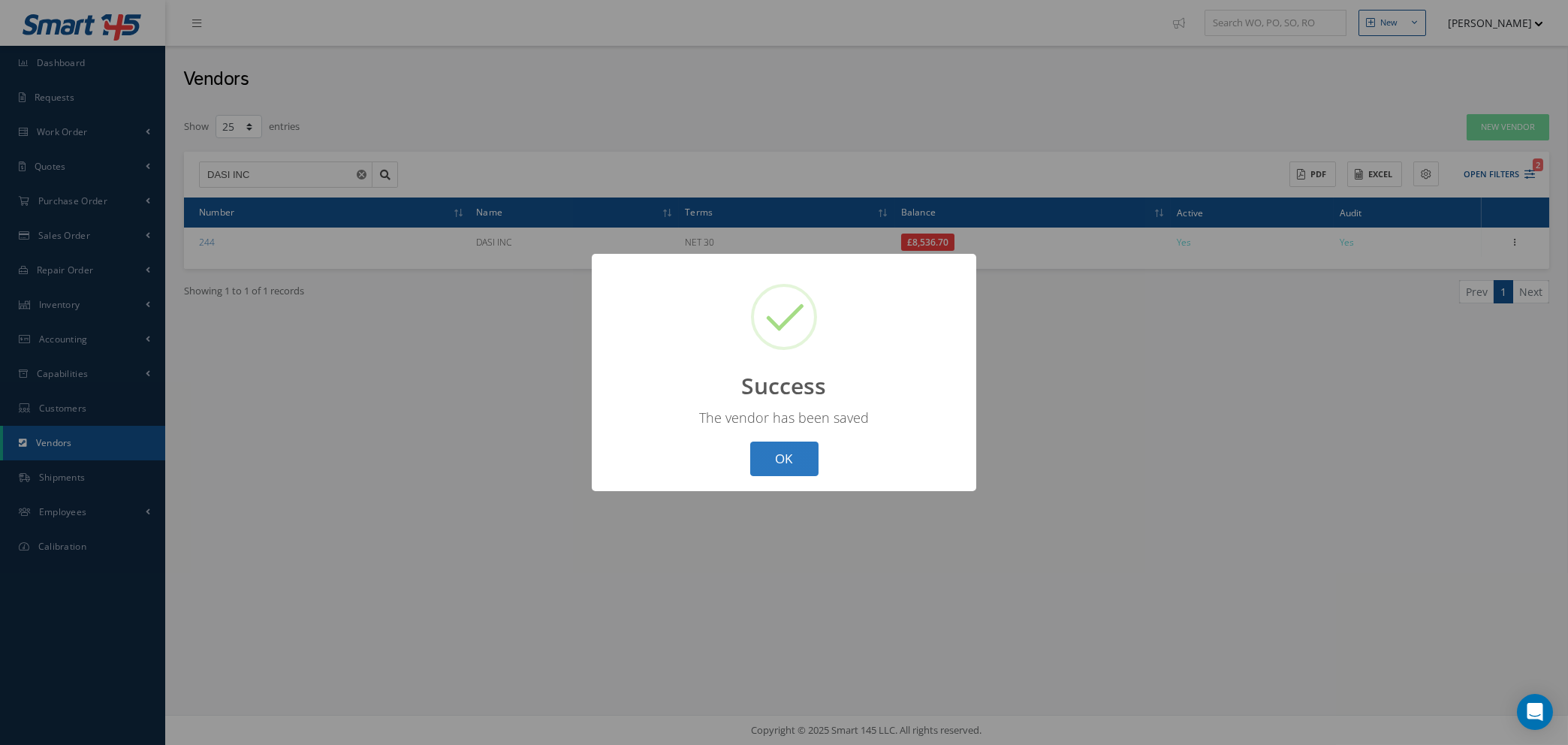
click at [770, 461] on button "OK" at bounding box center [784, 459] width 69 height 35
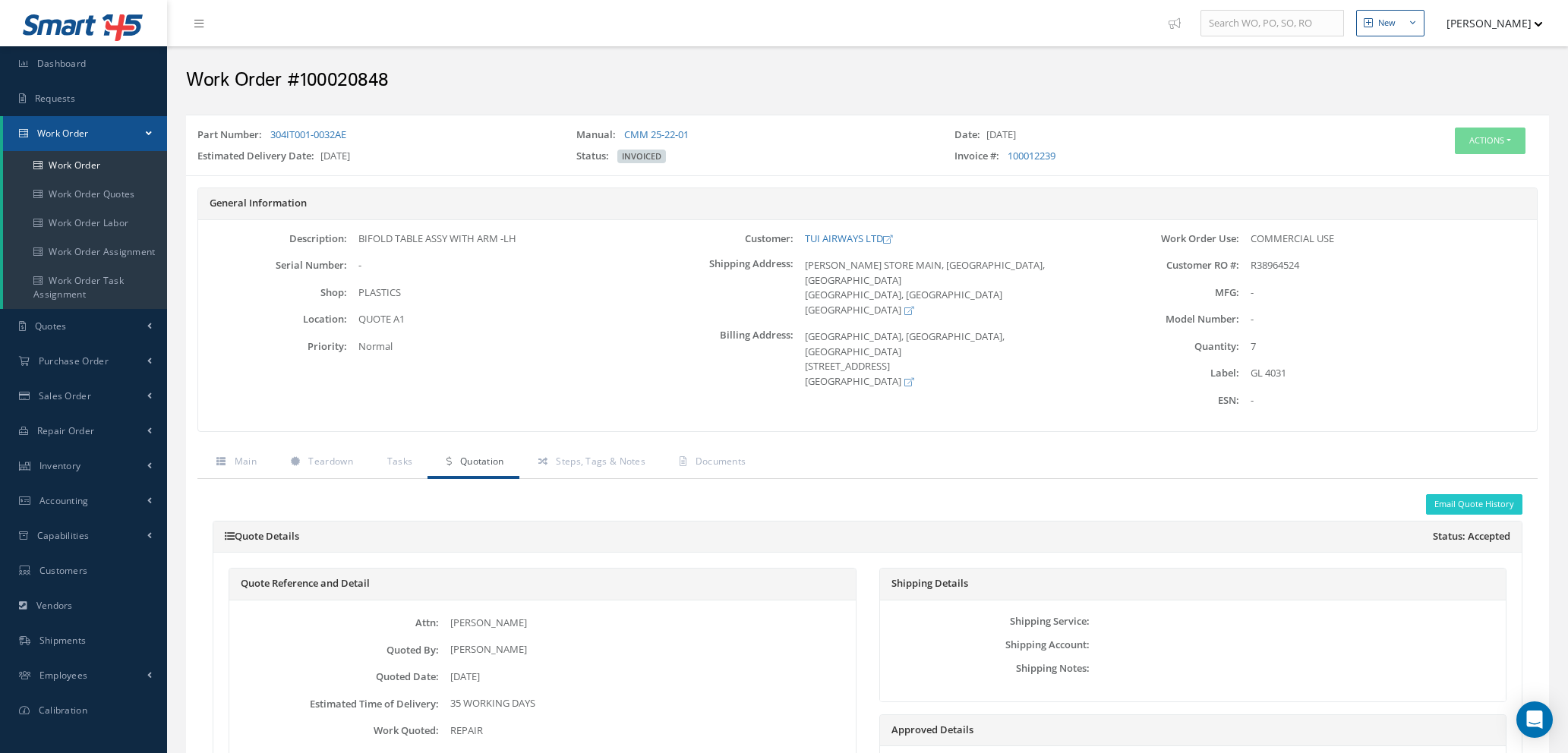
scroll to position [878, 0]
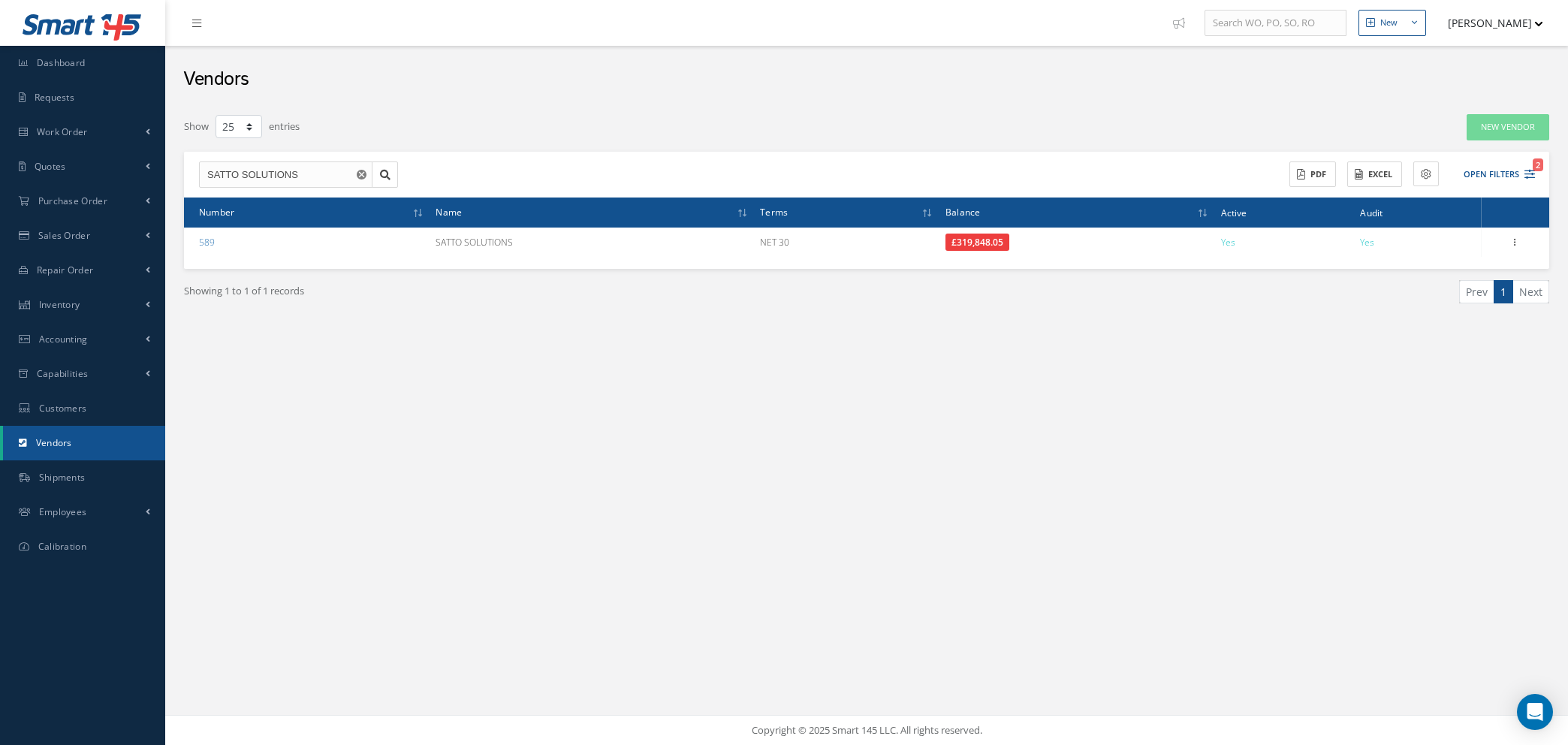
select select "25"
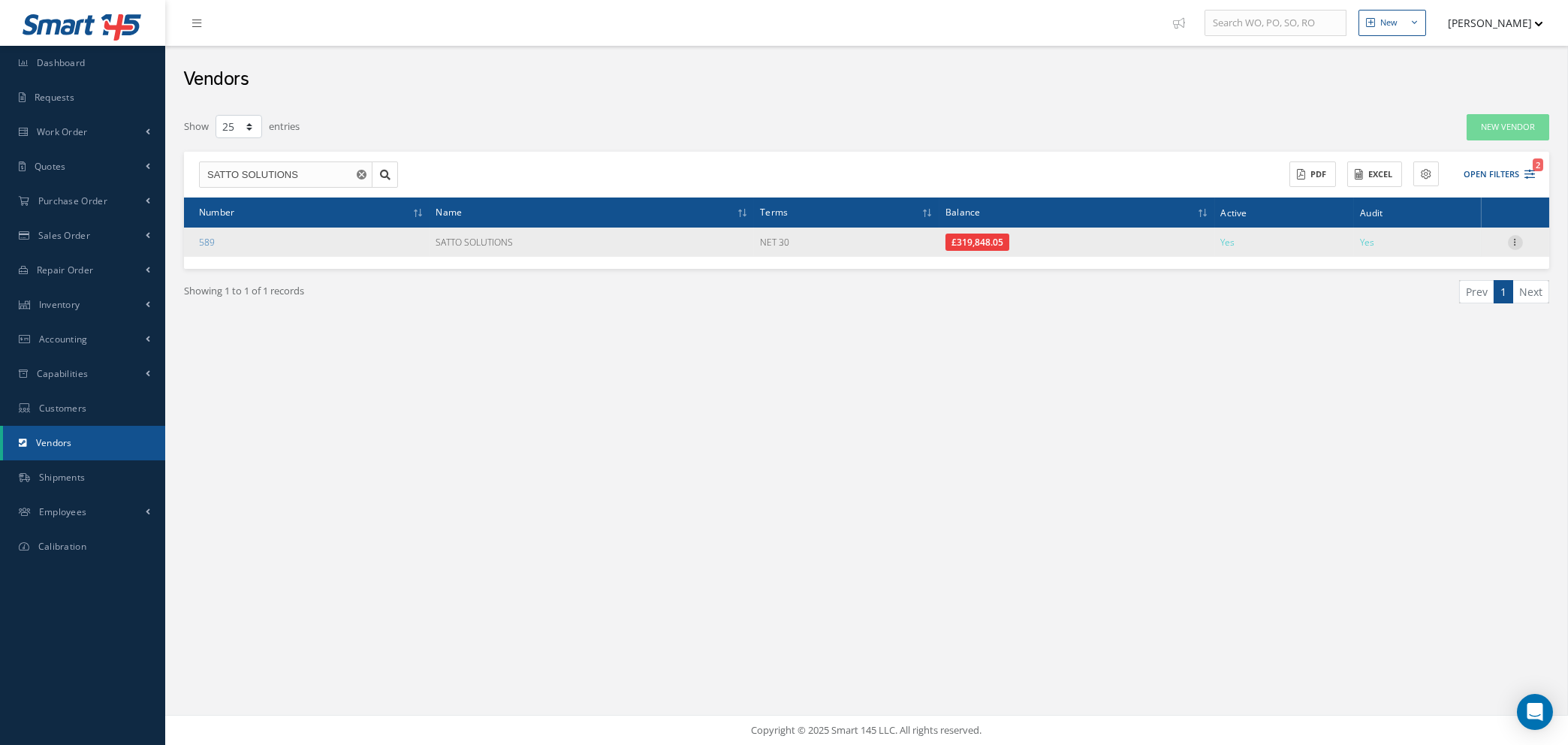
click at [1516, 238] on icon at bounding box center [1514, 241] width 15 height 12
click at [1447, 250] on link "Show" at bounding box center [1446, 252] width 119 height 20
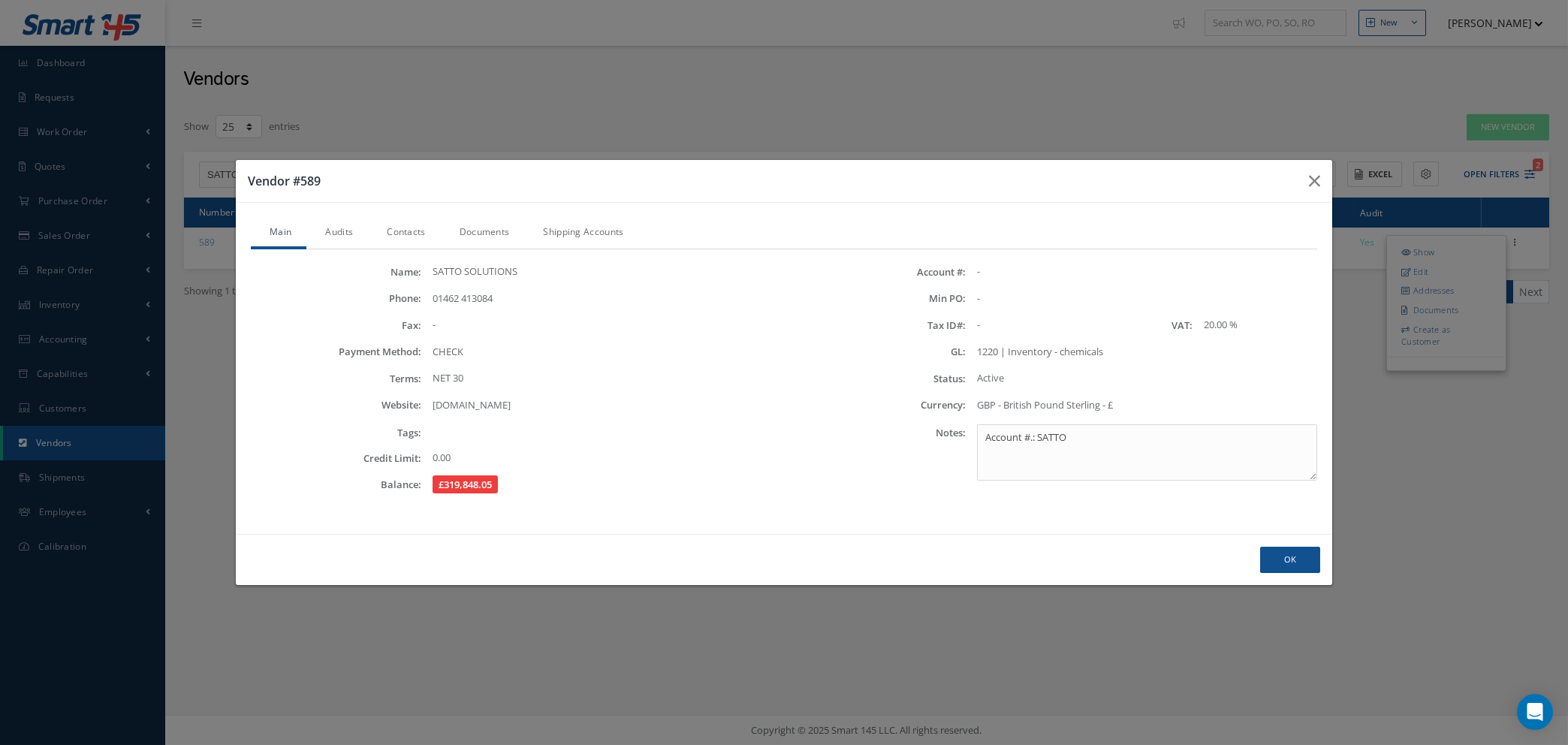
click at [406, 226] on link "Contacts" at bounding box center [404, 233] width 73 height 31
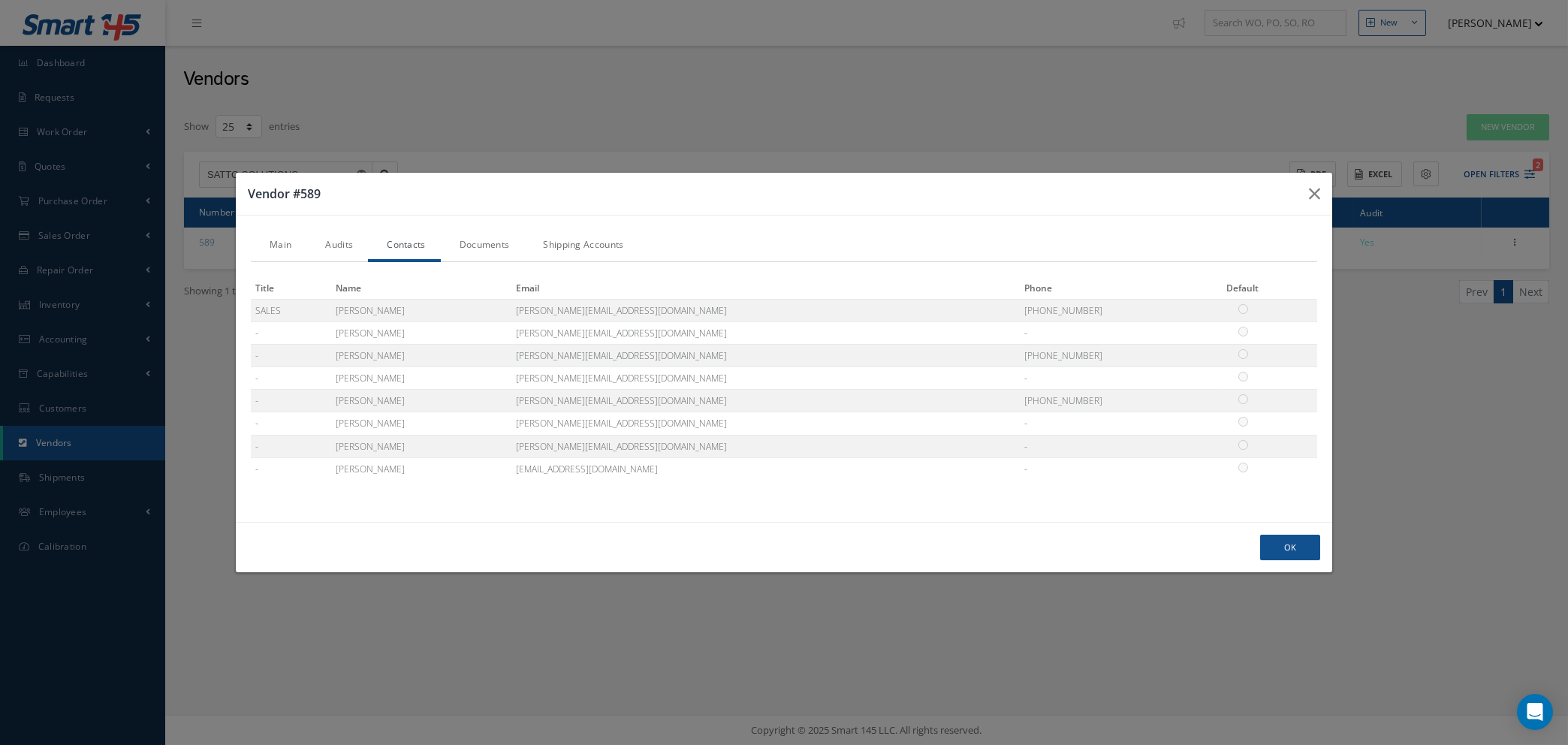
click at [476, 239] on link "Documents" at bounding box center [483, 246] width 84 height 31
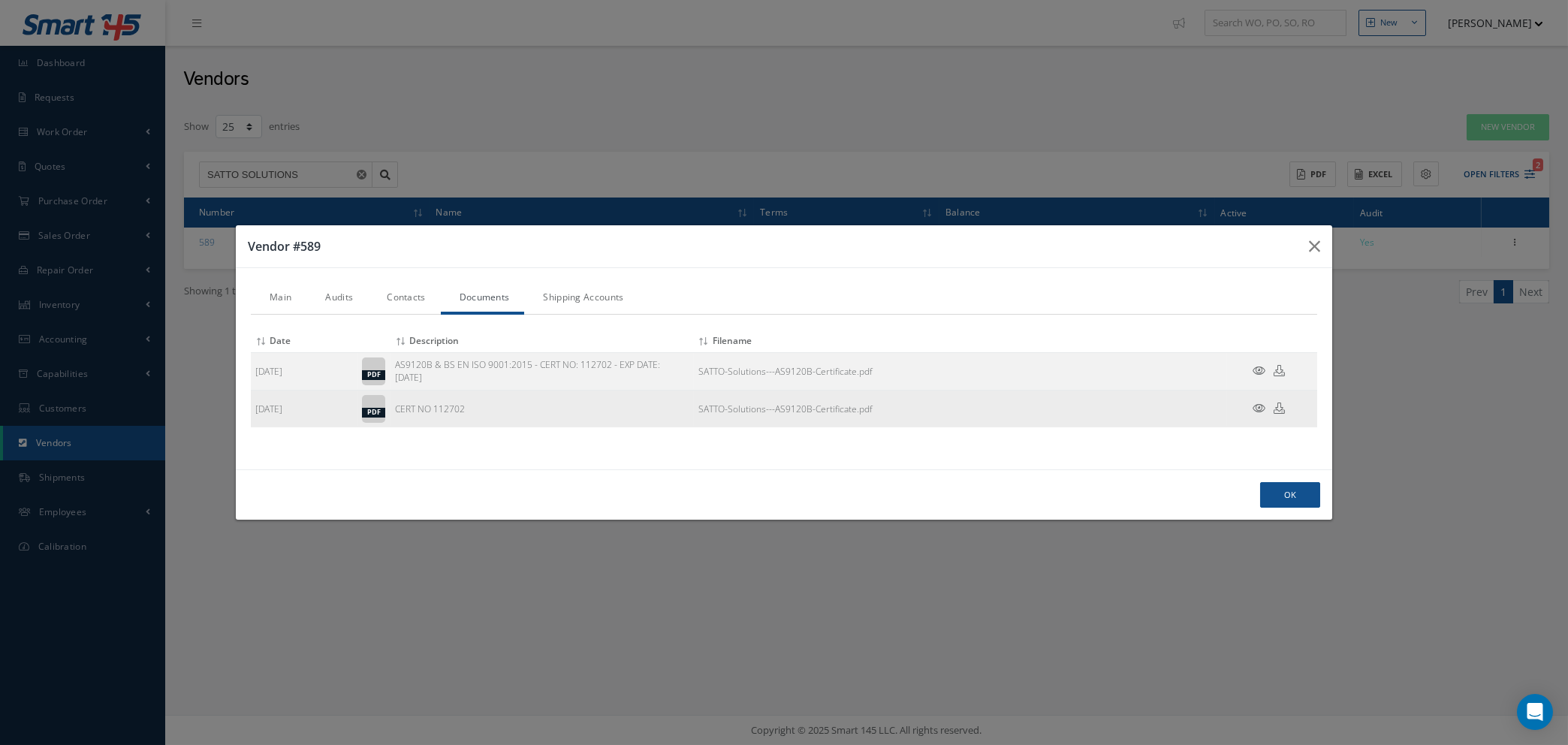
click at [1255, 406] on icon at bounding box center [1258, 408] width 13 height 11
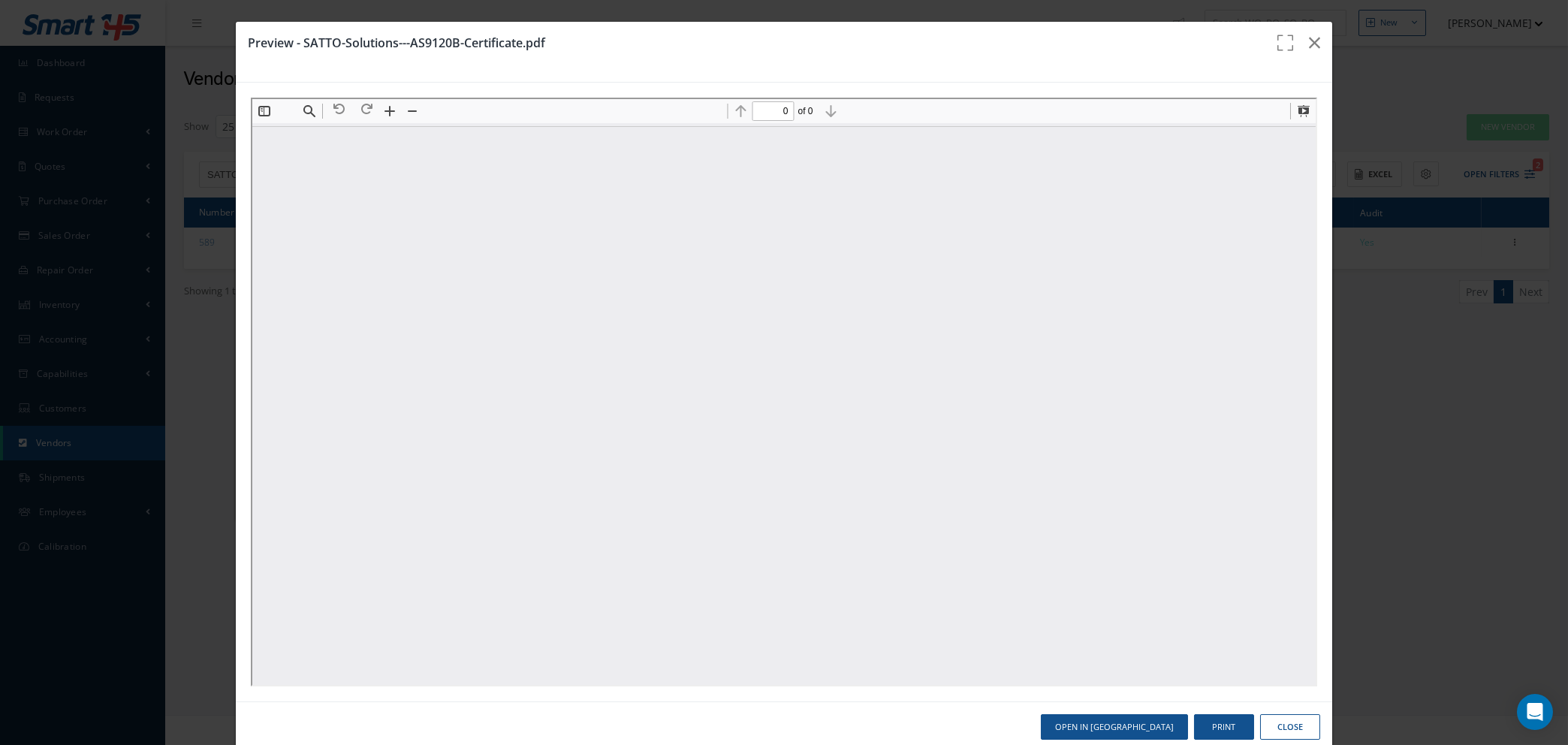
type input "1"
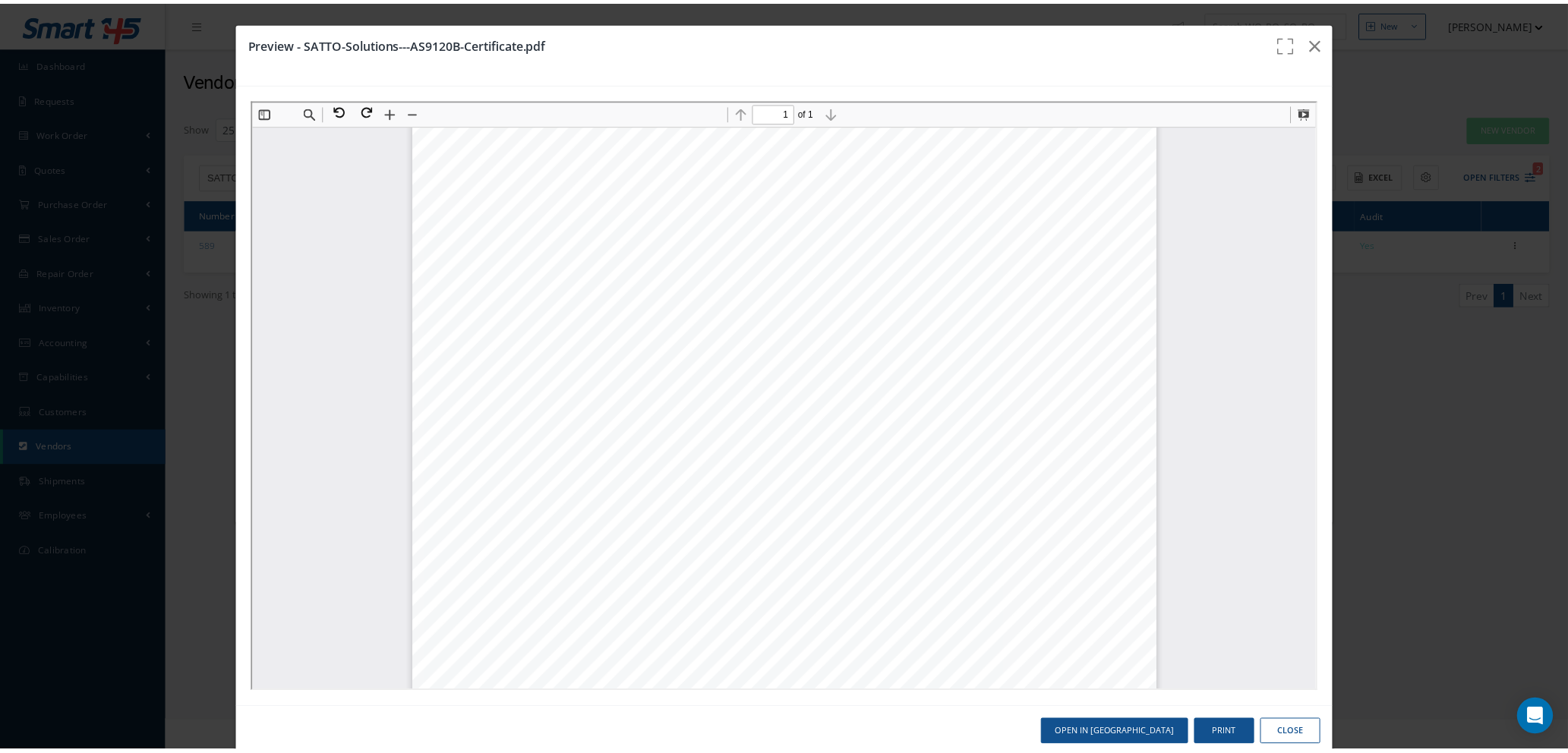
scroll to position [508, 0]
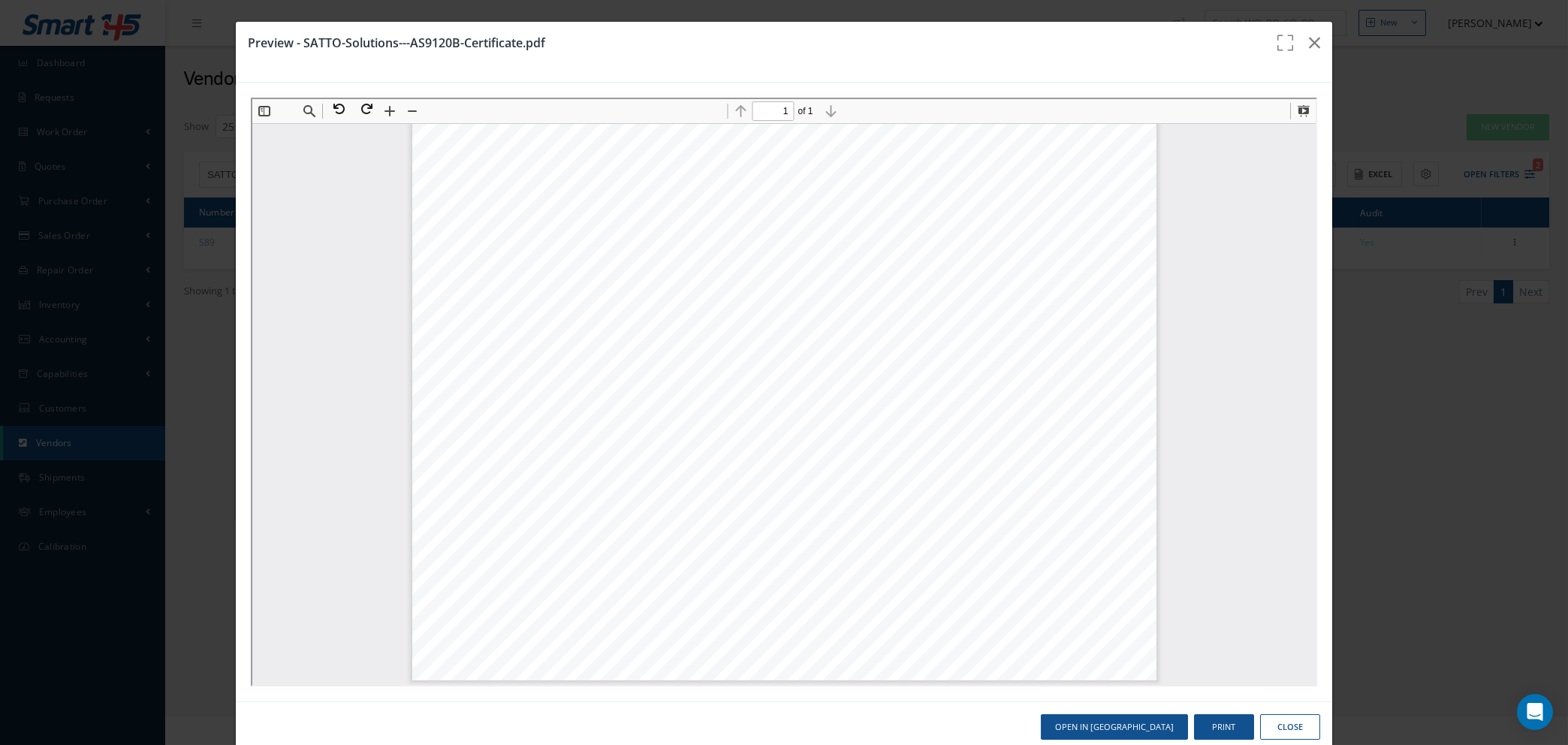
click at [1275, 729] on button "Close" at bounding box center [1290, 727] width 60 height 26
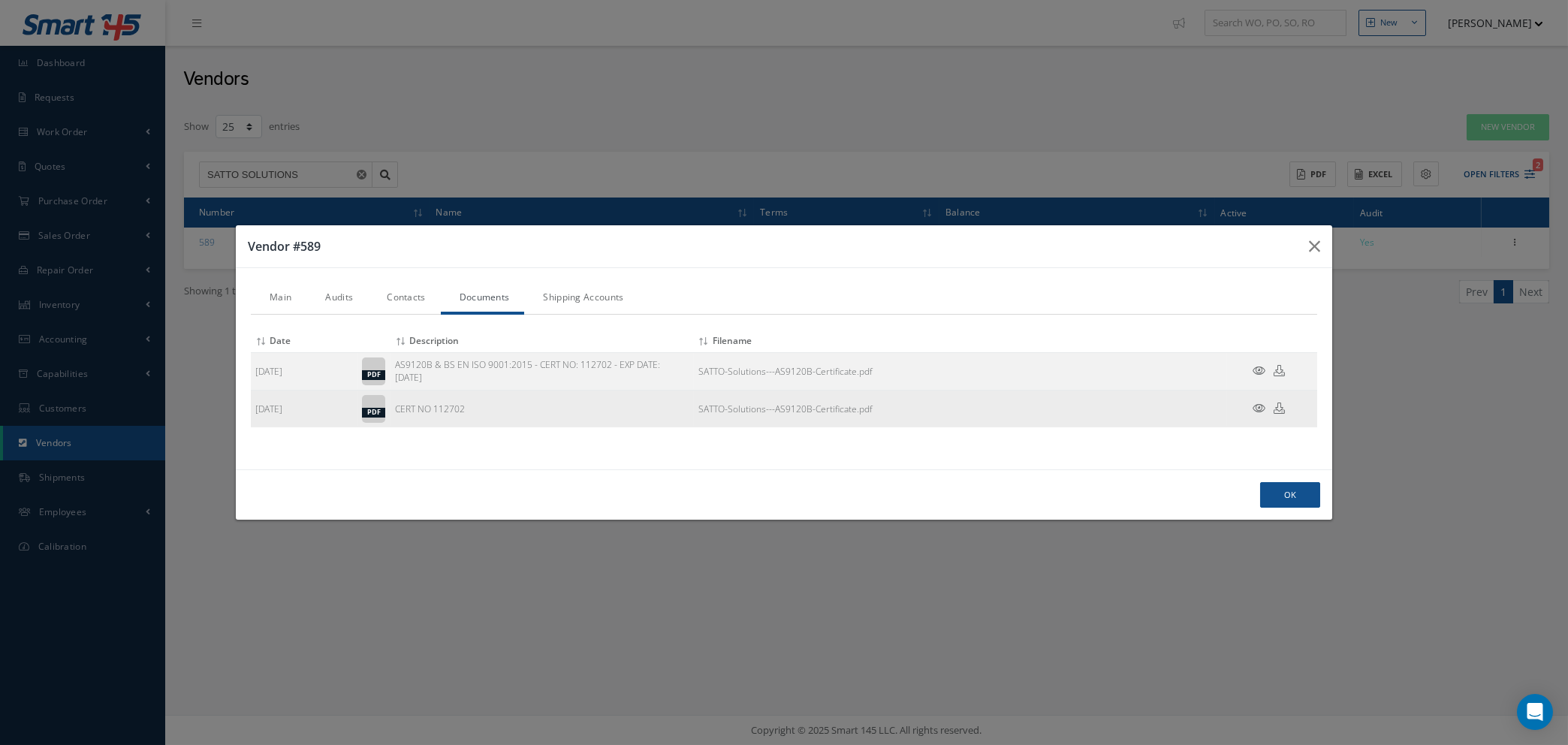
click at [1204, 412] on td "SATTO-Solutions---AS9120B-Certificate.pdf" at bounding box center [960, 409] width 533 height 37
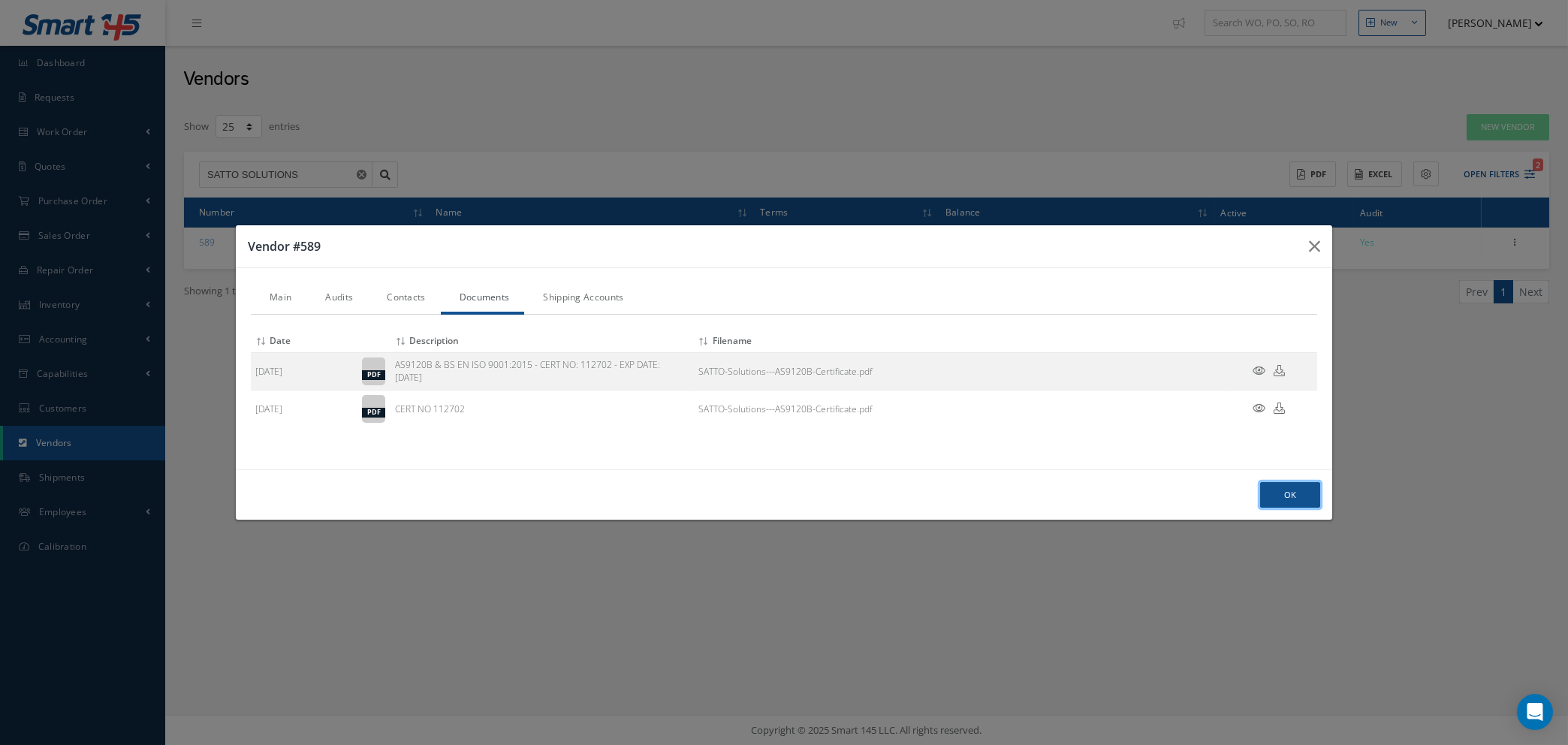
click at [1298, 505] on button "Ok" at bounding box center [1290, 495] width 60 height 26
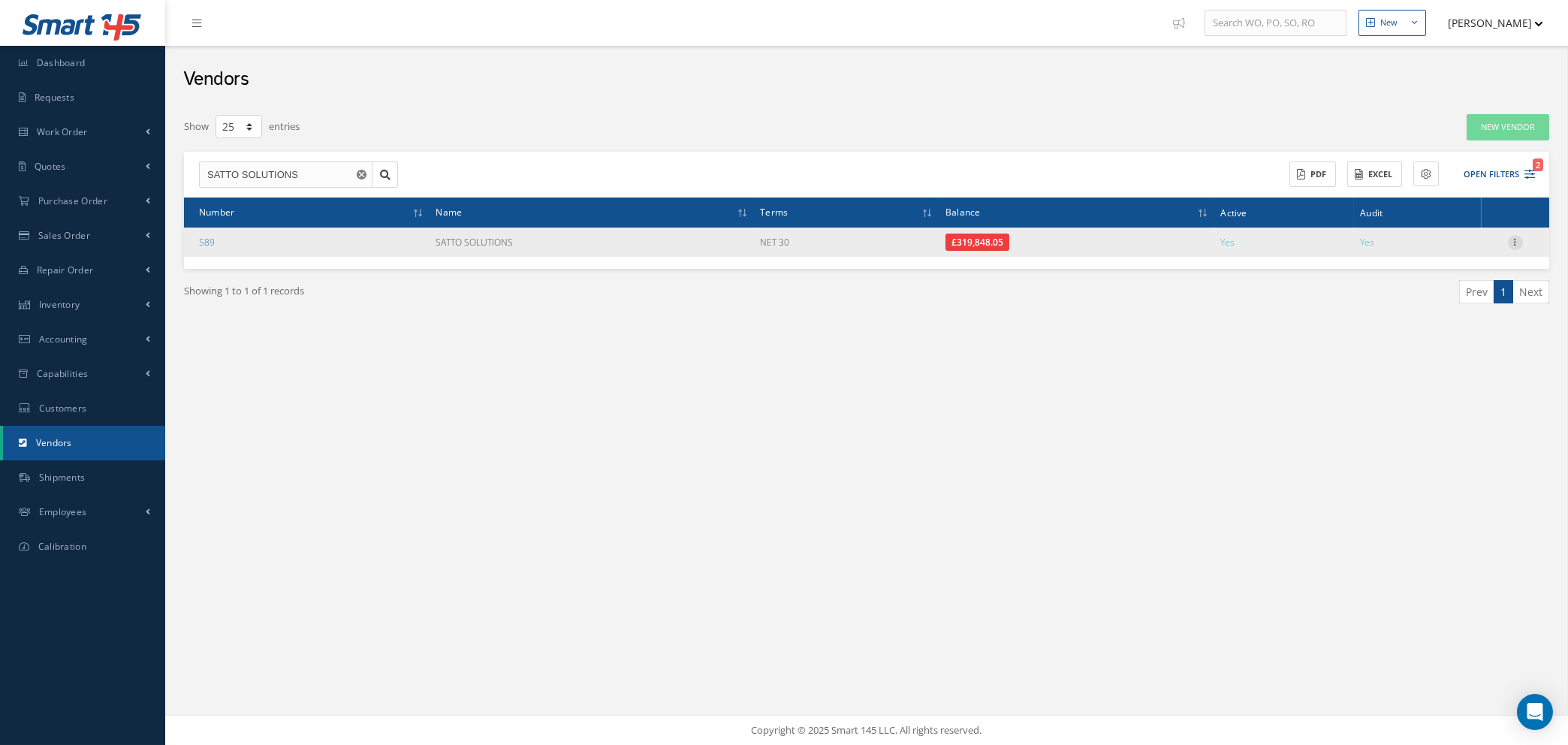
click at [1516, 236] on icon at bounding box center [1514, 241] width 15 height 12
click at [1432, 271] on link "Edit" at bounding box center [1446, 272] width 119 height 20
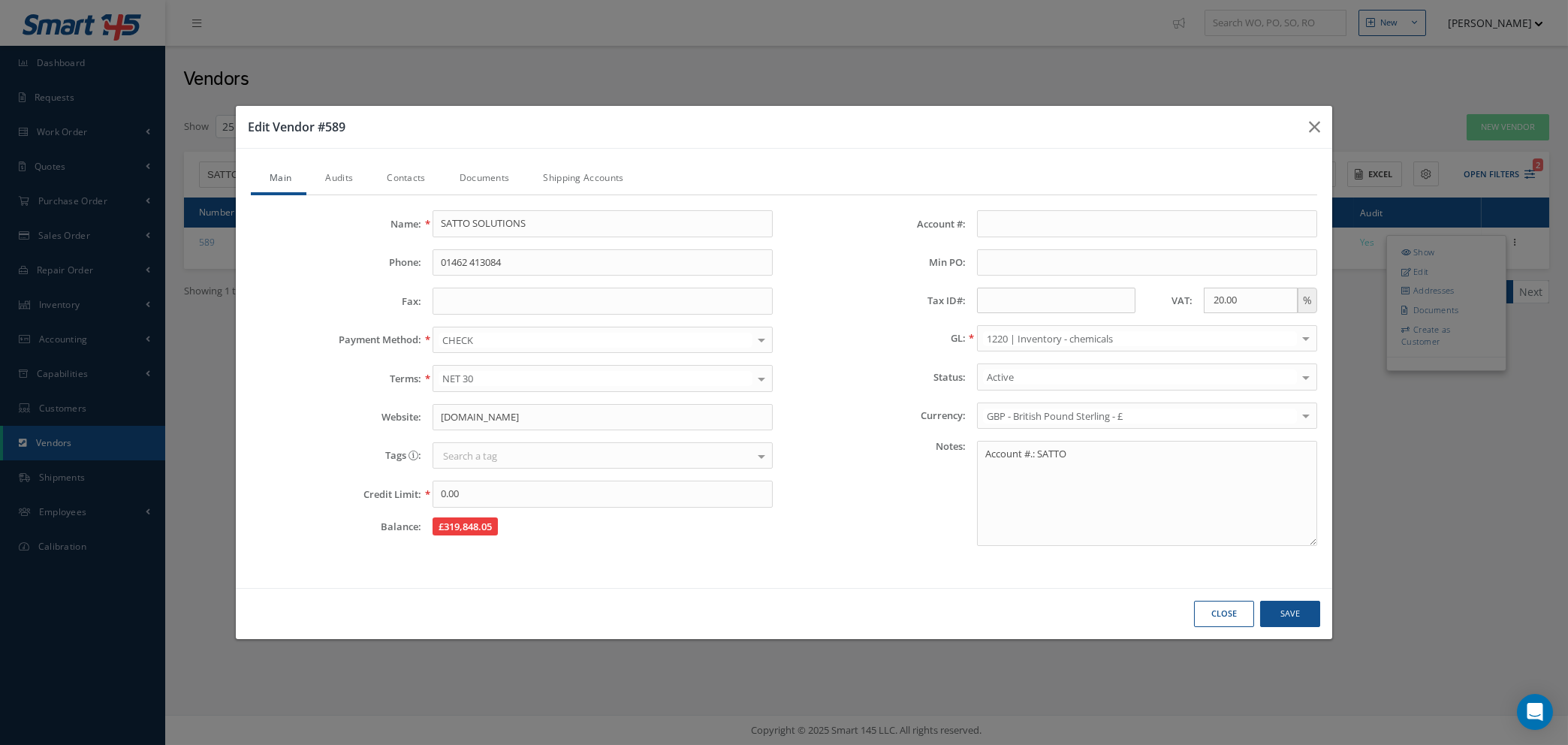
click at [464, 175] on link "Documents" at bounding box center [483, 179] width 84 height 31
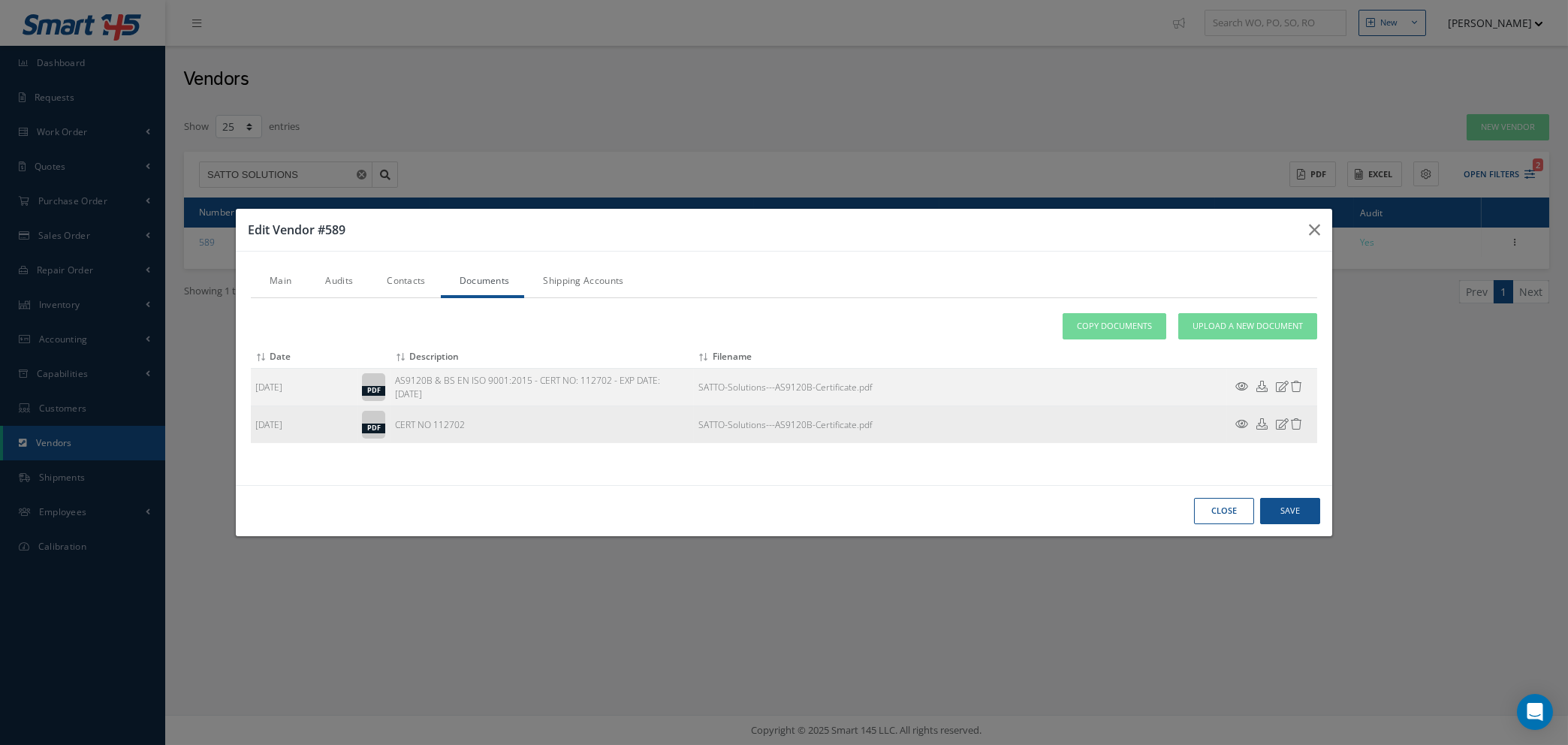
click at [1297, 422] on icon at bounding box center [1296, 423] width 11 height 11
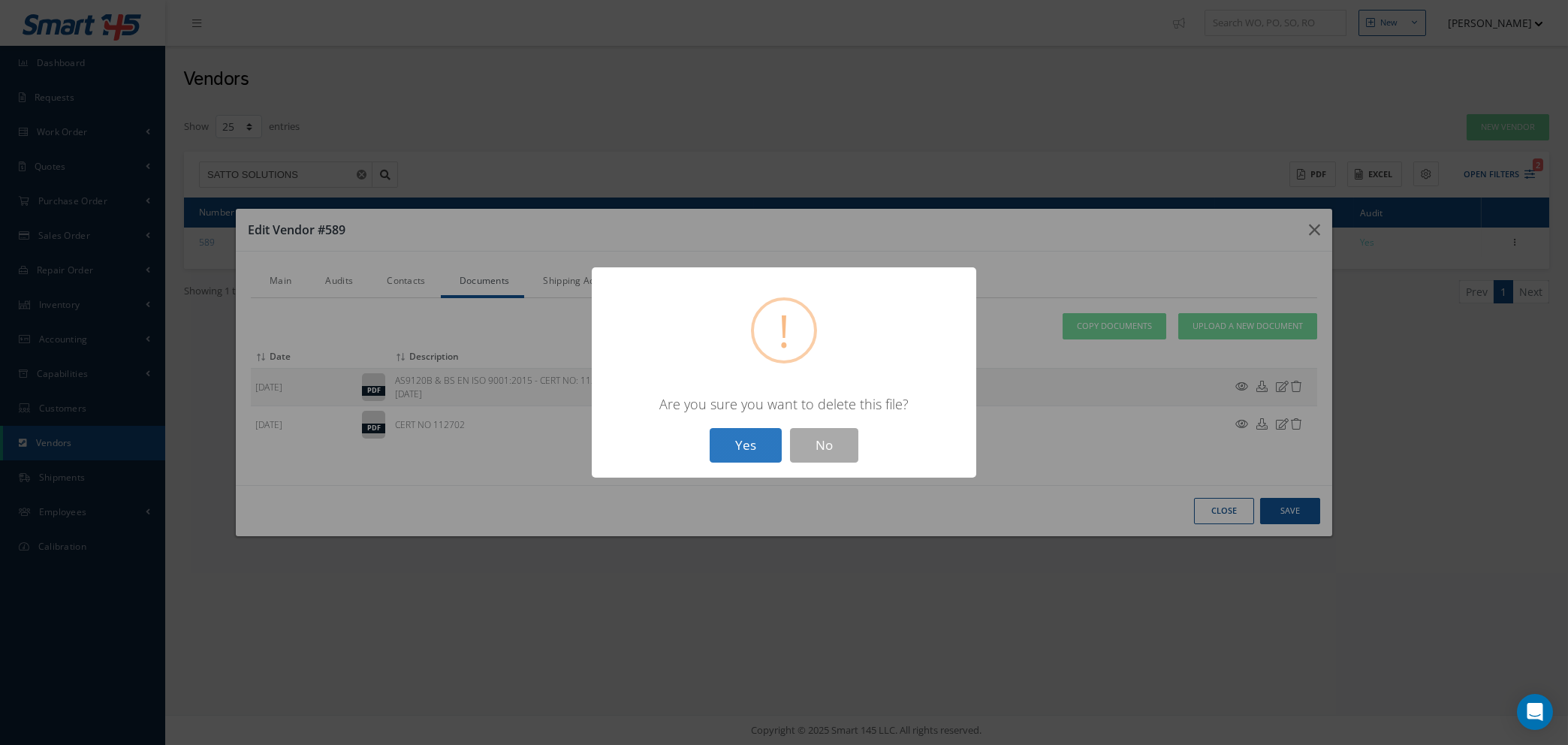
click at [729, 445] on button "Yes" at bounding box center [746, 446] width 73 height 35
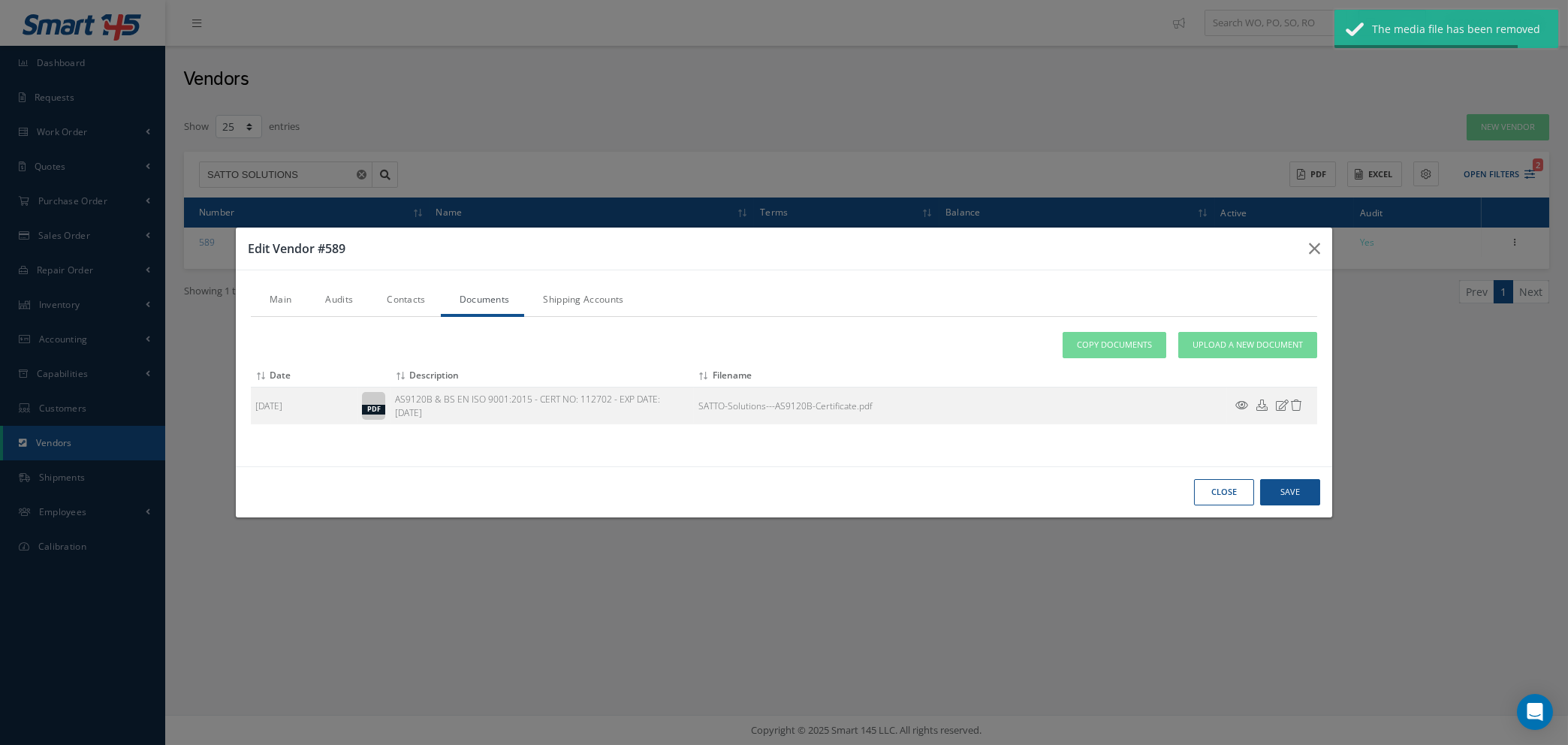
click at [345, 298] on link "Audits" at bounding box center [337, 301] width 62 height 31
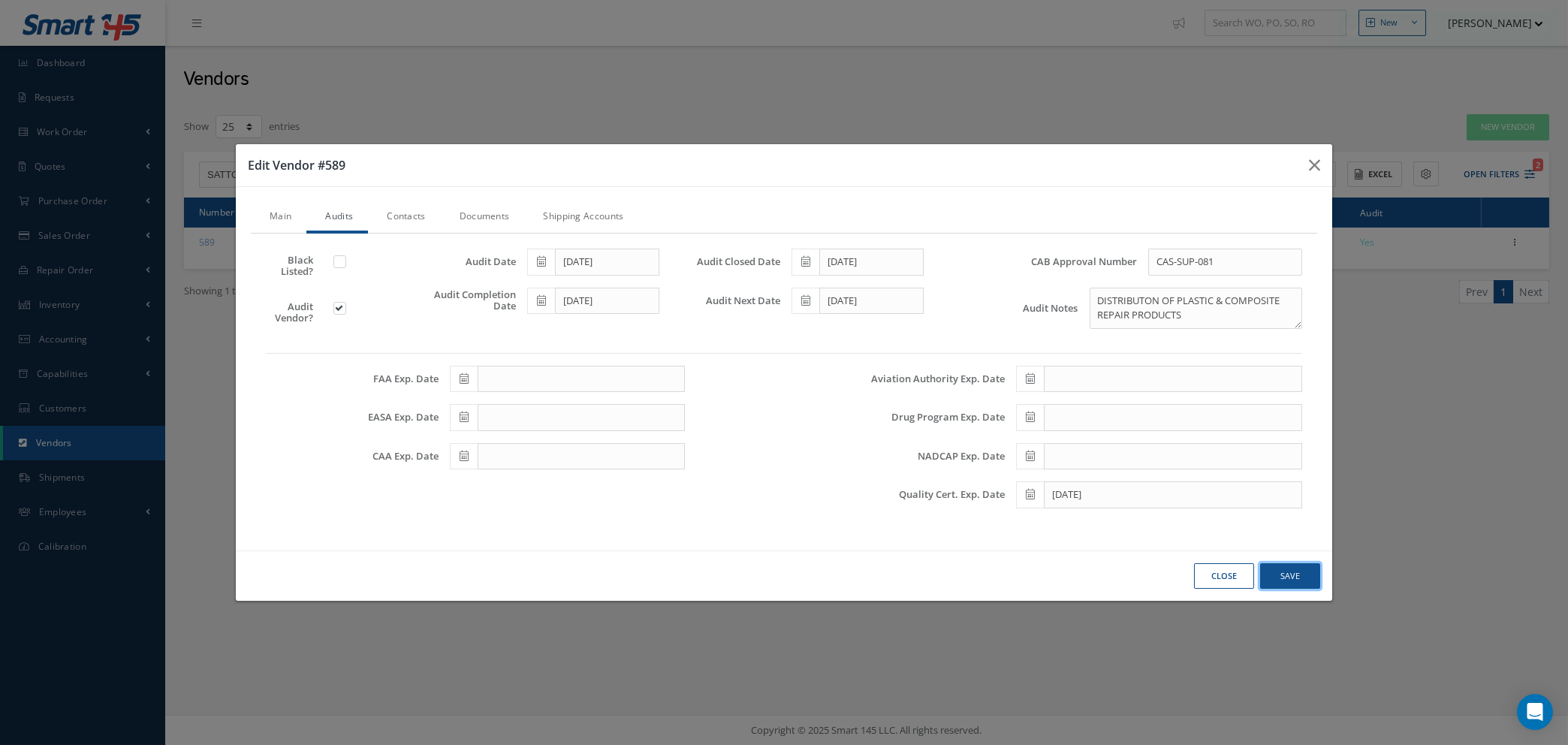
click at [0, 0] on button "Save" at bounding box center [0, 0] width 0 height 0
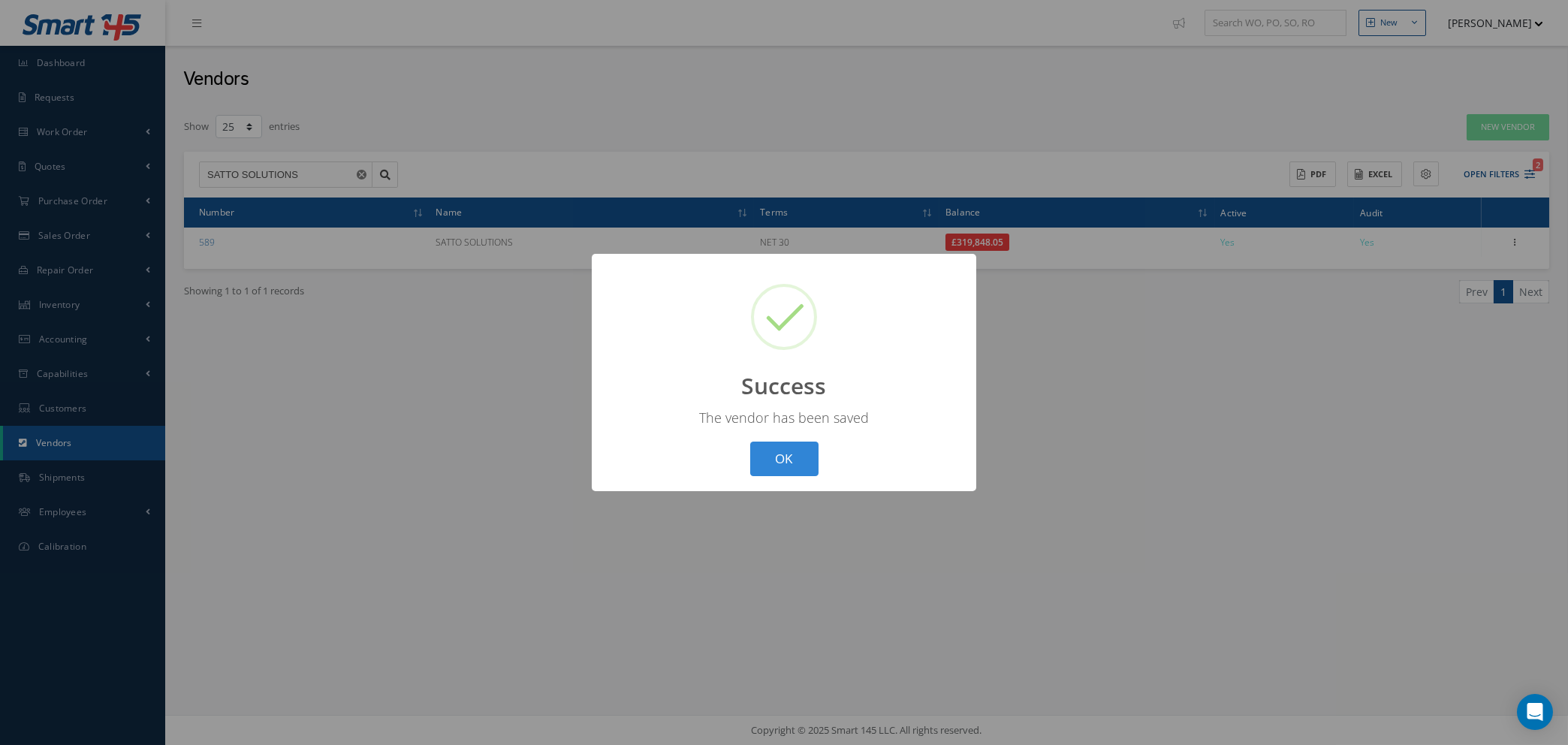
click at [819, 449] on div "OK Cancel" at bounding box center [784, 459] width 76 height 35
click at [775, 454] on button "OK" at bounding box center [784, 459] width 69 height 35
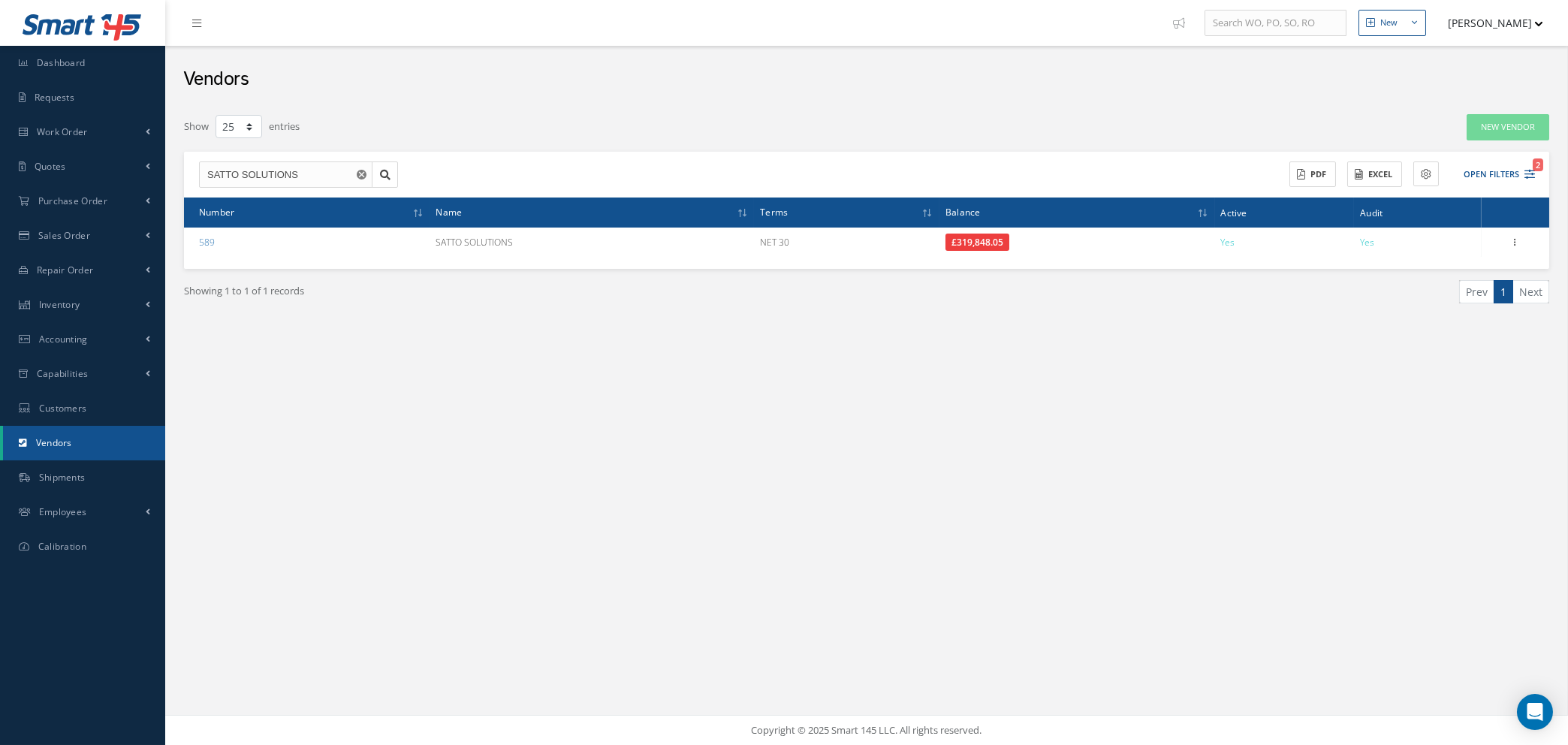
click at [358, 173] on use "Reset" at bounding box center [362, 174] width 10 height 10
select select "25"
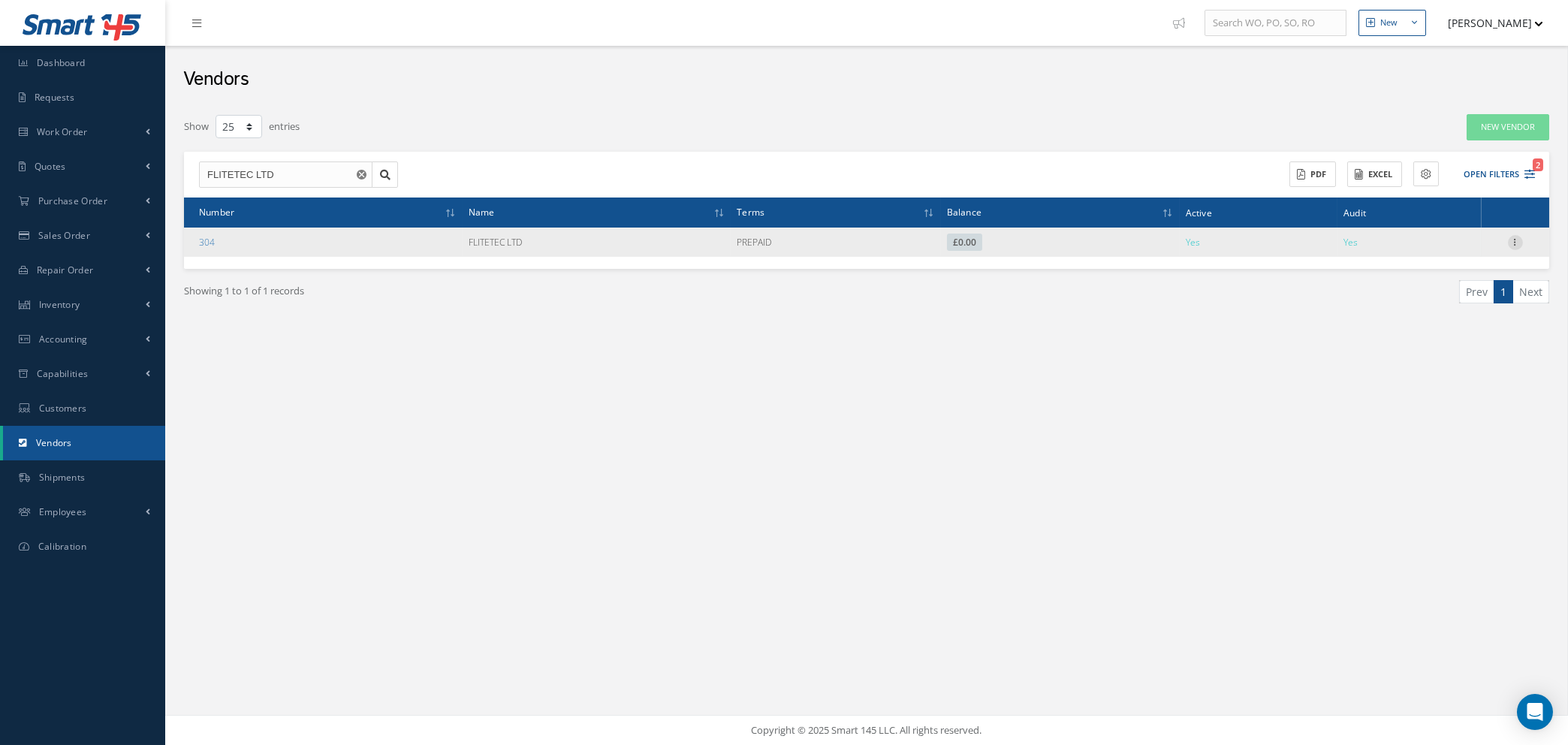
click at [1517, 238] on icon at bounding box center [1514, 241] width 15 height 12
click at [1432, 269] on link "Edit" at bounding box center [1446, 272] width 119 height 20
checkbox input "true"
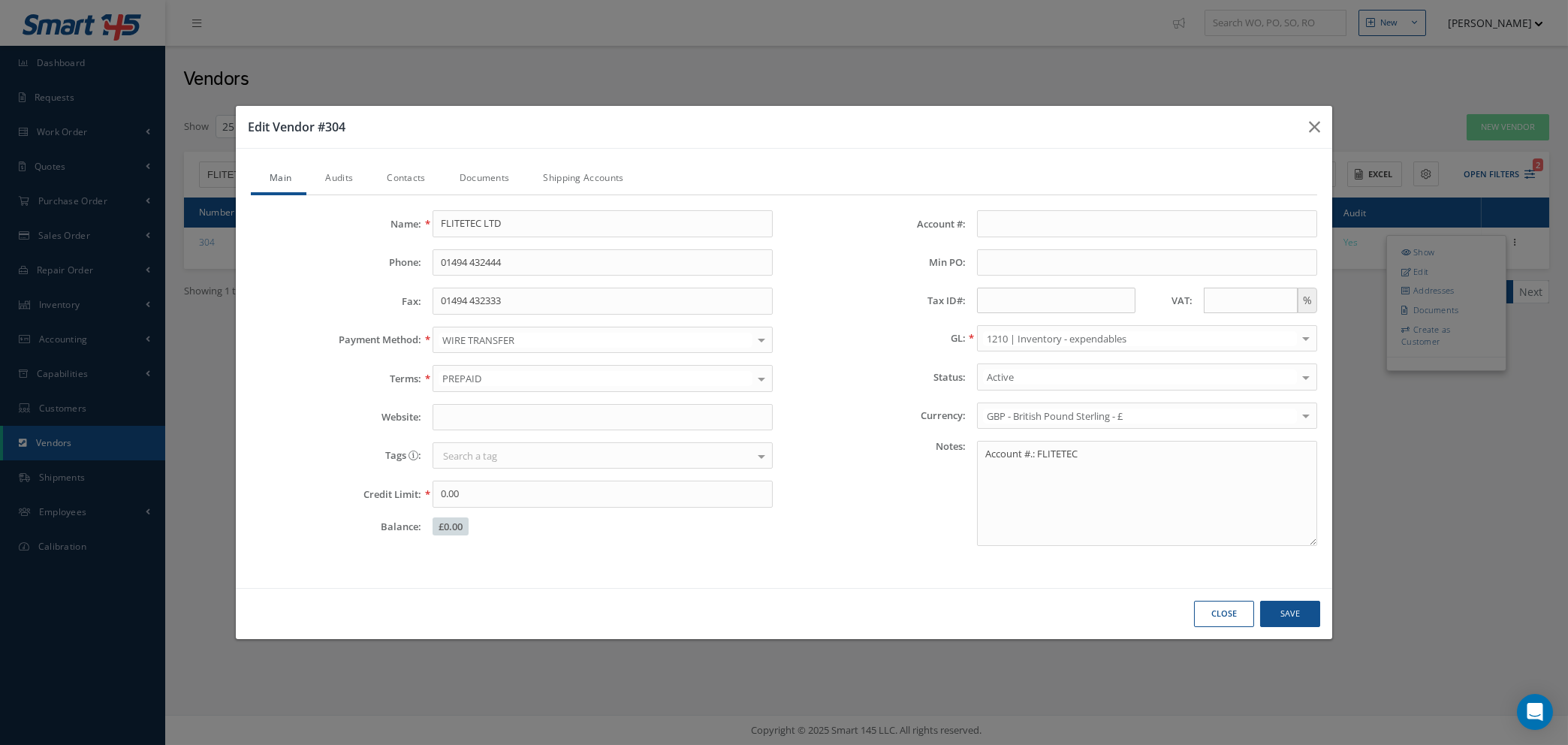
click at [414, 181] on link "Contacts" at bounding box center [404, 179] width 73 height 31
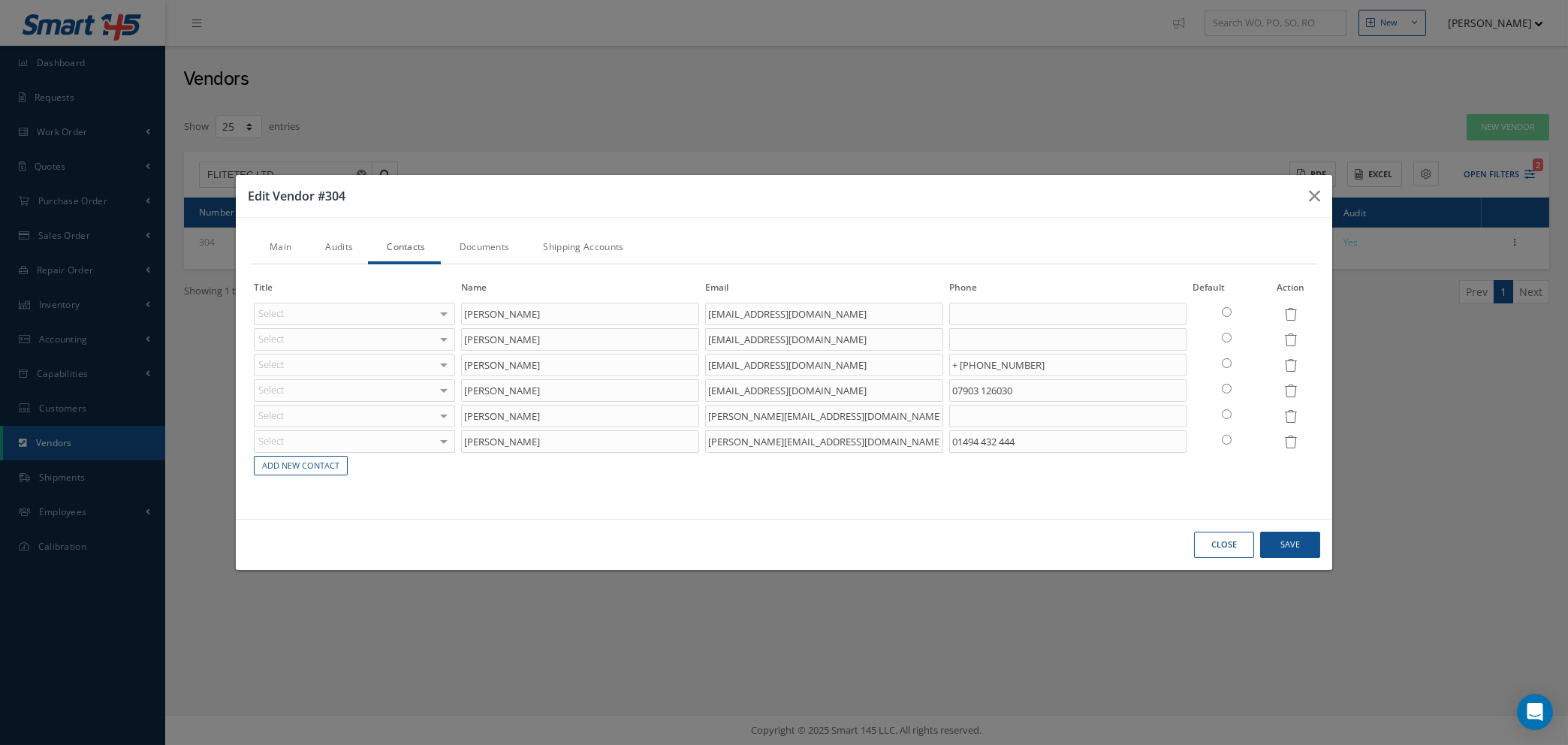
click at [488, 247] on link "Documents" at bounding box center [483, 249] width 84 height 31
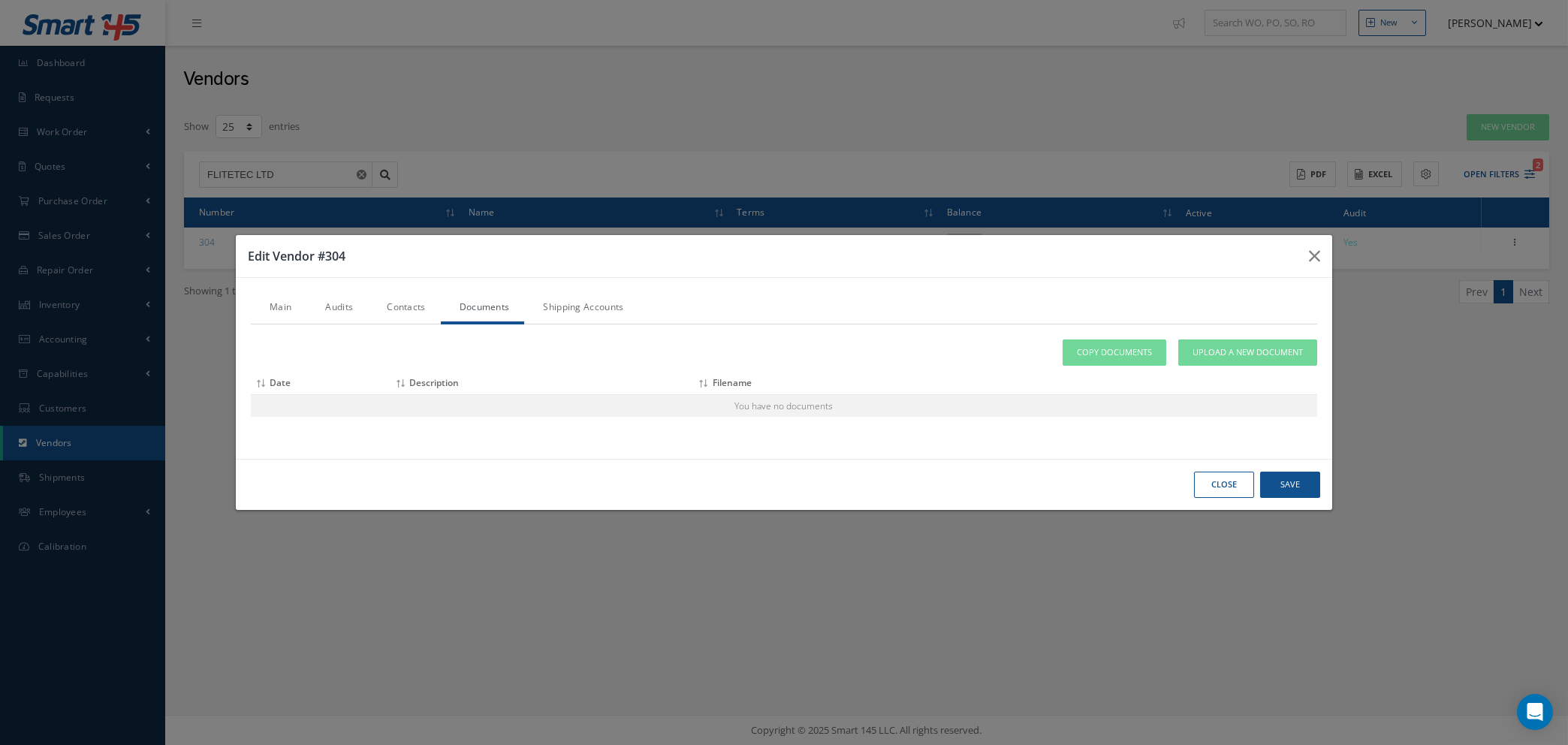
click at [339, 308] on link "Audits" at bounding box center [337, 309] width 62 height 31
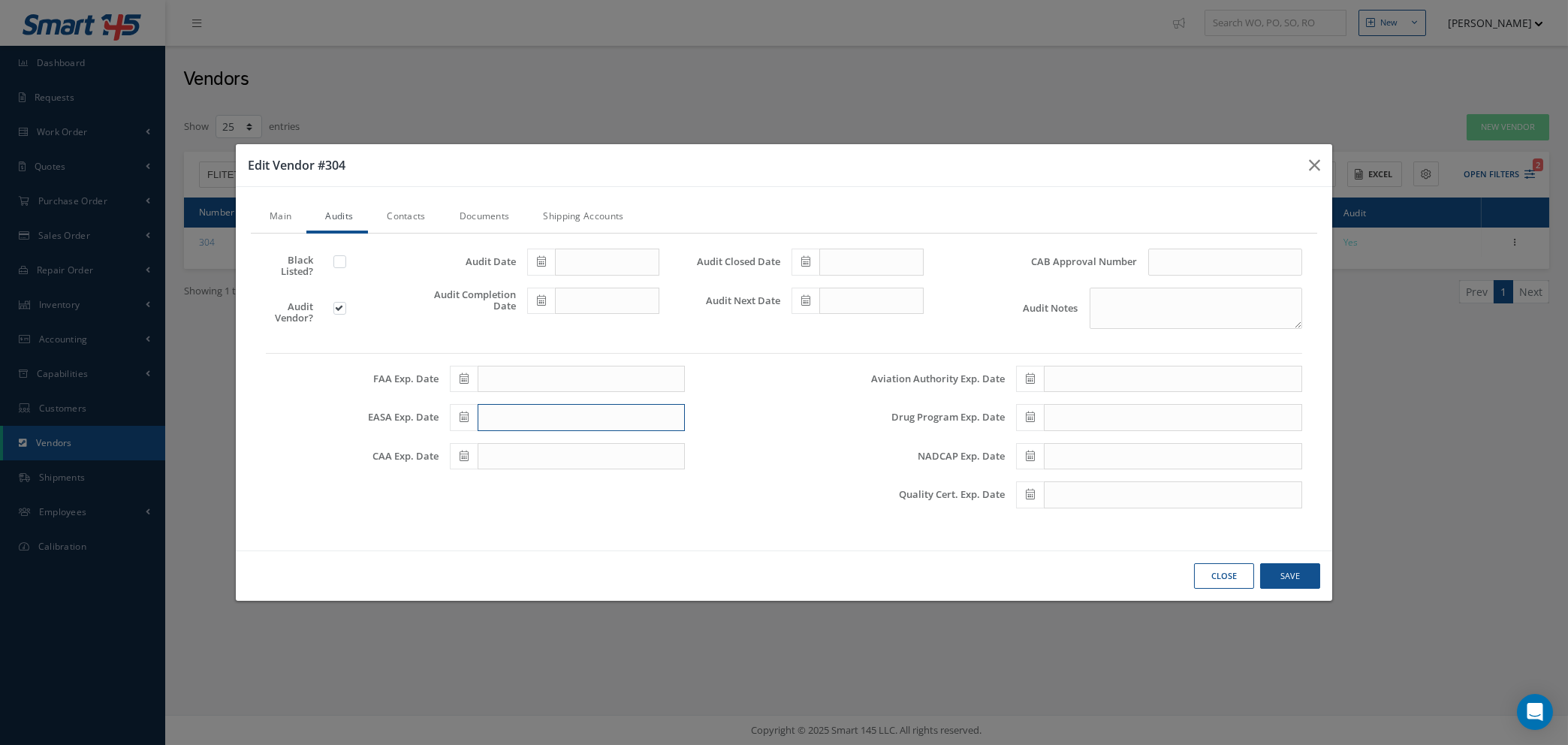
click at [558, 412] on input "text" at bounding box center [580, 418] width 207 height 27
click at [538, 215] on th "[DATE]" at bounding box center [528, 214] width 113 height 23
click at [526, 234] on th "2025" at bounding box center [526, 237] width 109 height 23
click at [578, 313] on span "2026" at bounding box center [582, 316] width 34 height 40
click at [583, 313] on span "Aug" at bounding box center [582, 316] width 34 height 40
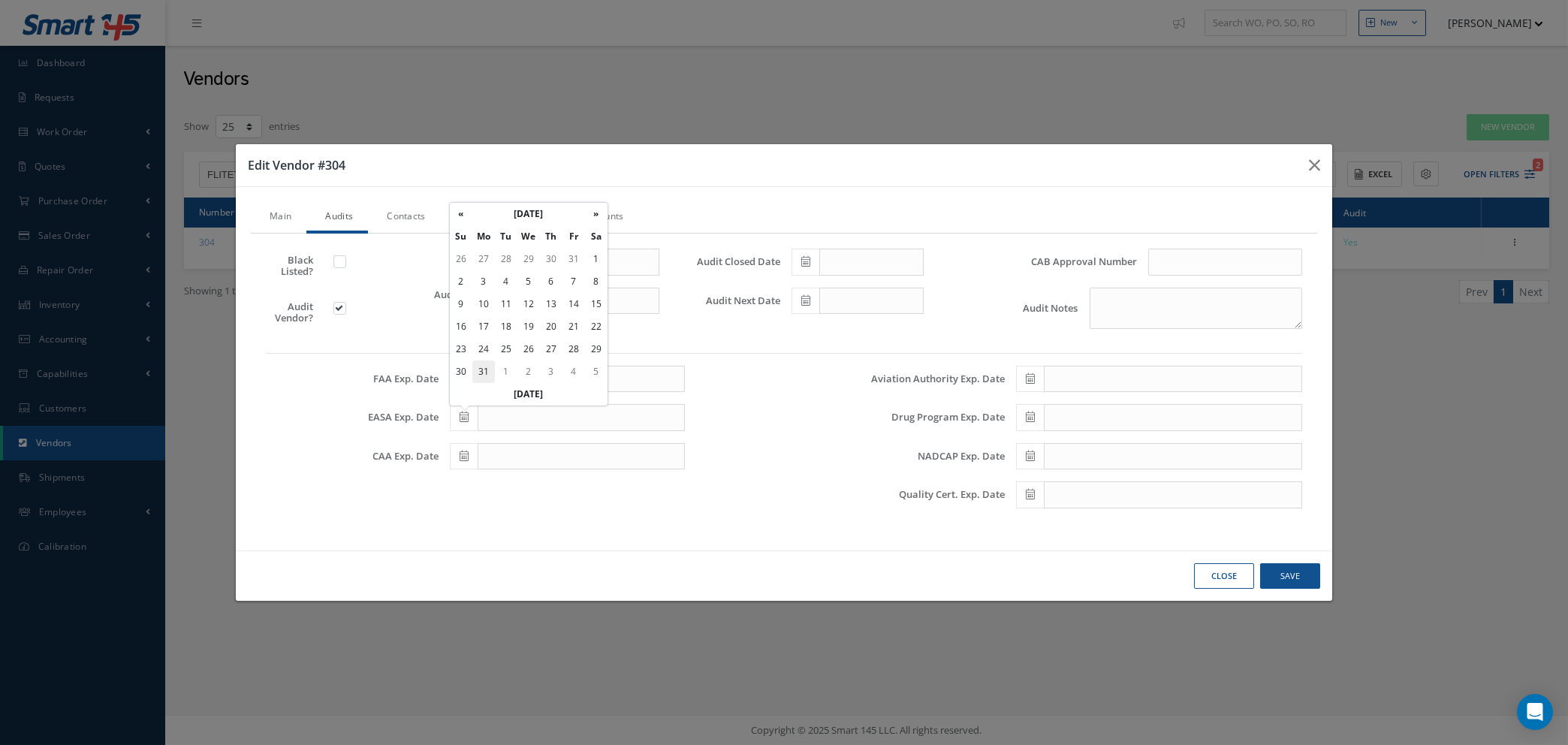
click at [476, 368] on td "31" at bounding box center [483, 372] width 23 height 23
type input "[DATE]"
click at [484, 209] on link "Documents" at bounding box center [483, 218] width 84 height 31
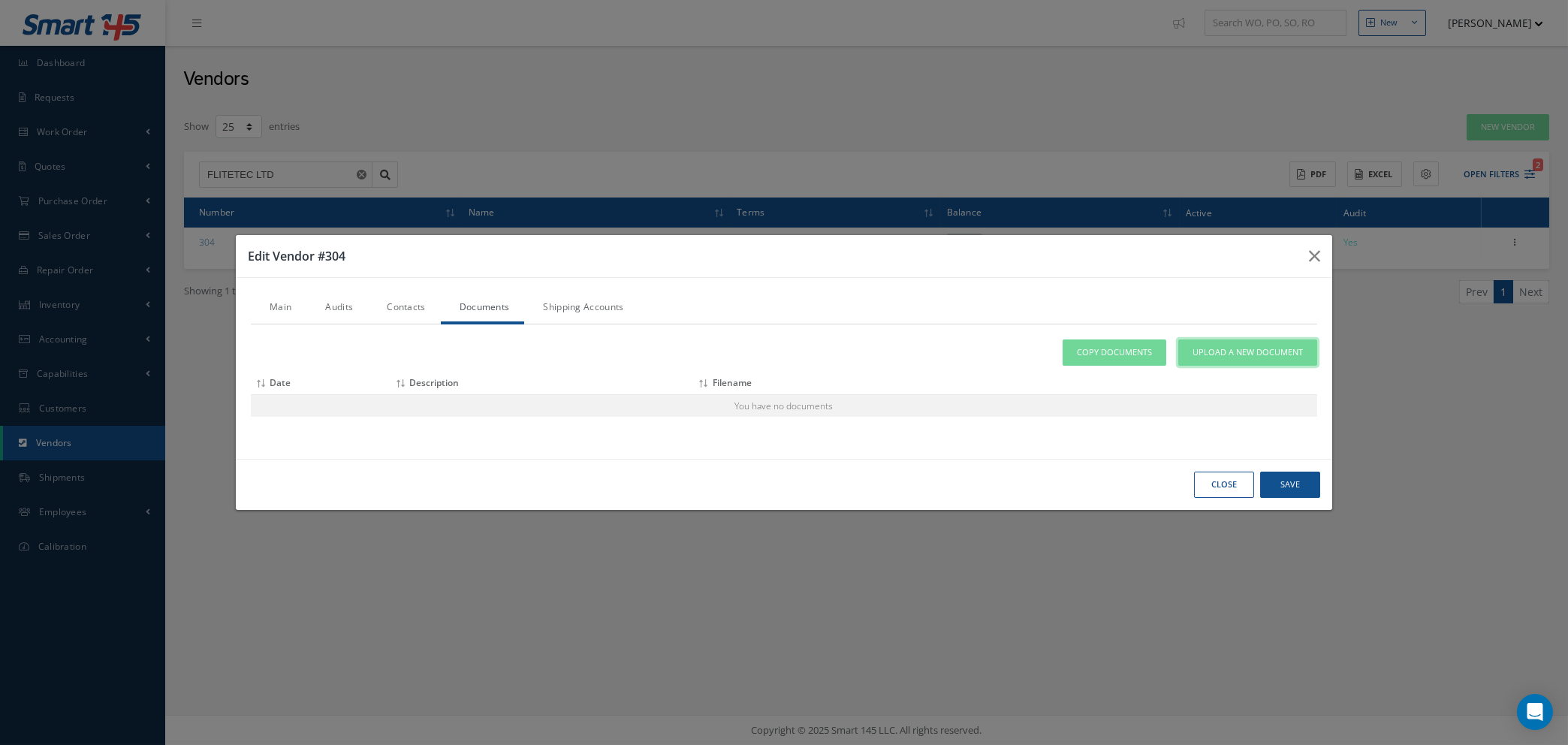
click at [1222, 353] on span "Upload a New Document" at bounding box center [1248, 352] width 111 height 13
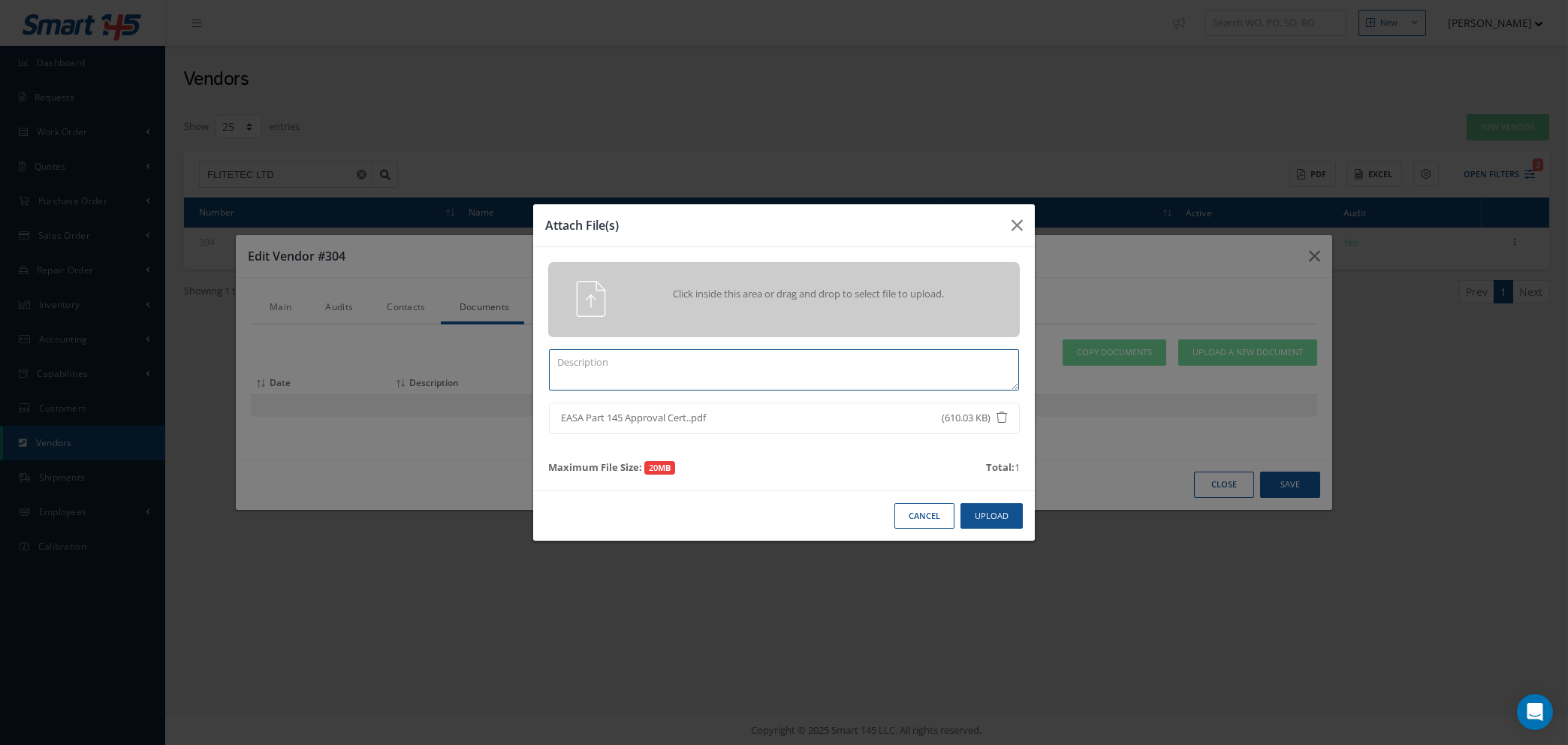
click at [652, 369] on textarea at bounding box center [784, 370] width 470 height 41
click at [689, 365] on textarea "EASA PART 145 - CERT NO:" at bounding box center [784, 370] width 470 height 41
click at [859, 356] on textarea "EASA PART 145 - CERT NO: [GEOGRAPHIC_DATA]145.00298 - EXP DATE: NO EXPIRY" at bounding box center [784, 370] width 470 height 41
click at [984, 522] on button "Upload" at bounding box center [992, 516] width 63 height 26
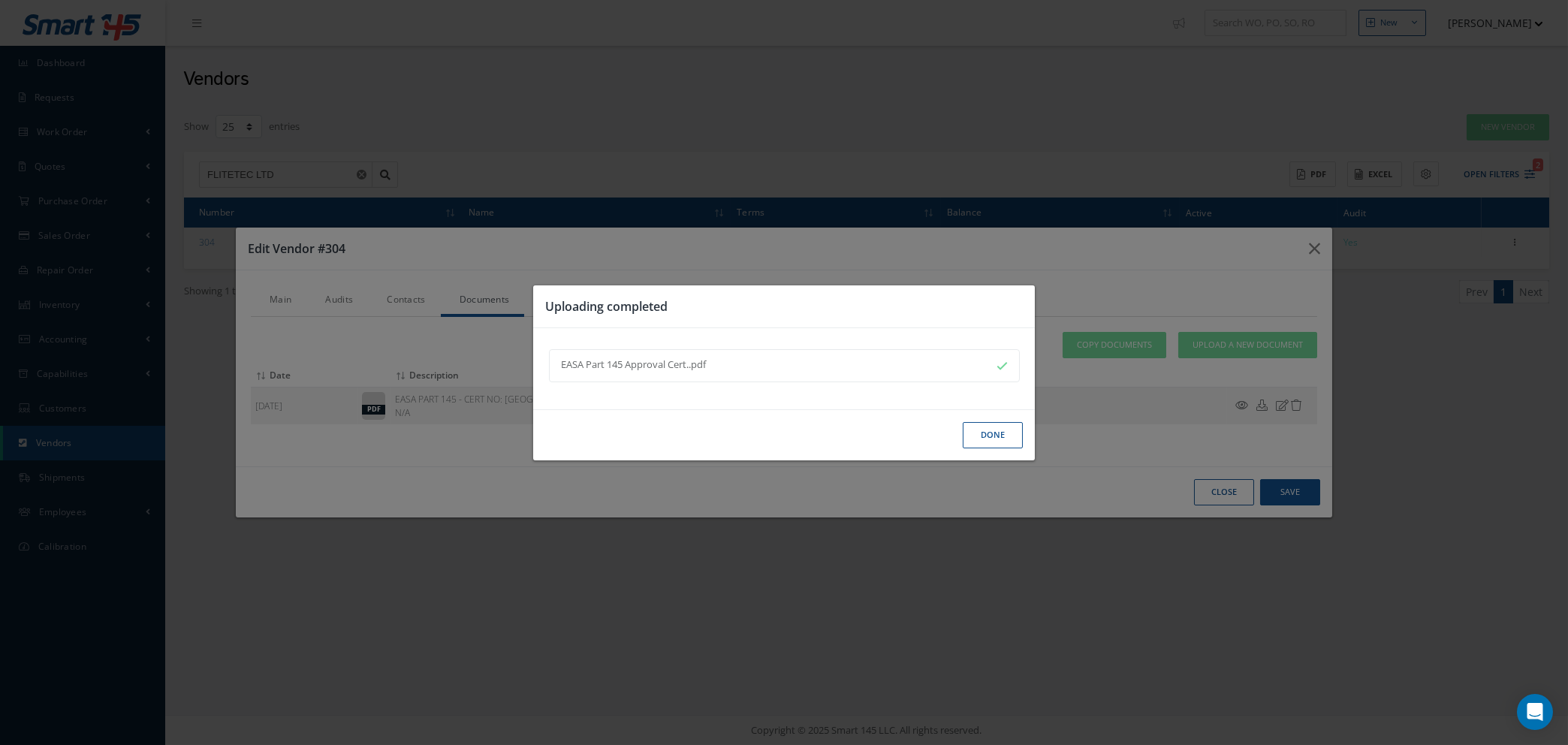
click at [974, 436] on button "Done" at bounding box center [992, 435] width 60 height 26
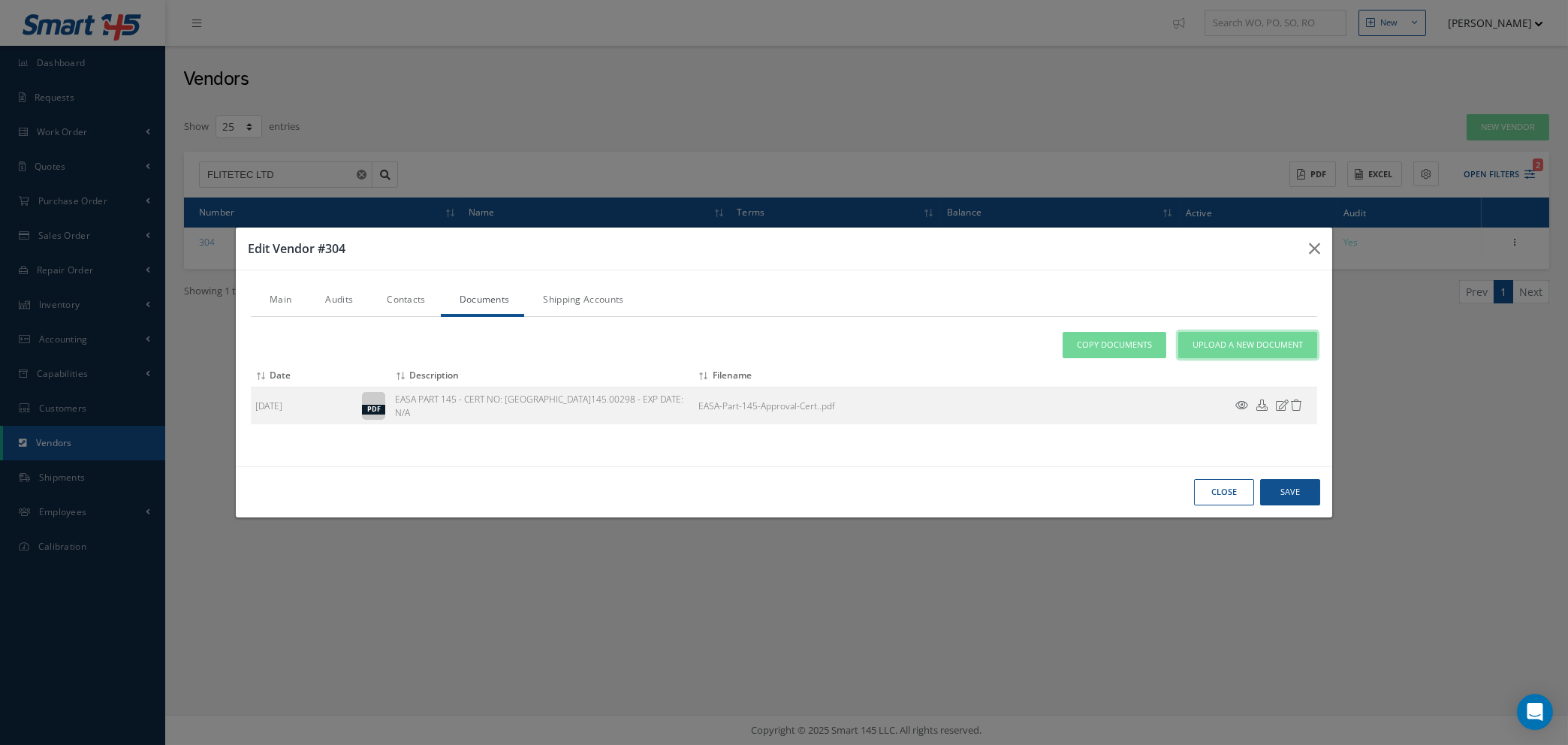
click at [1206, 344] on span "Upload a New Document" at bounding box center [1248, 345] width 111 height 13
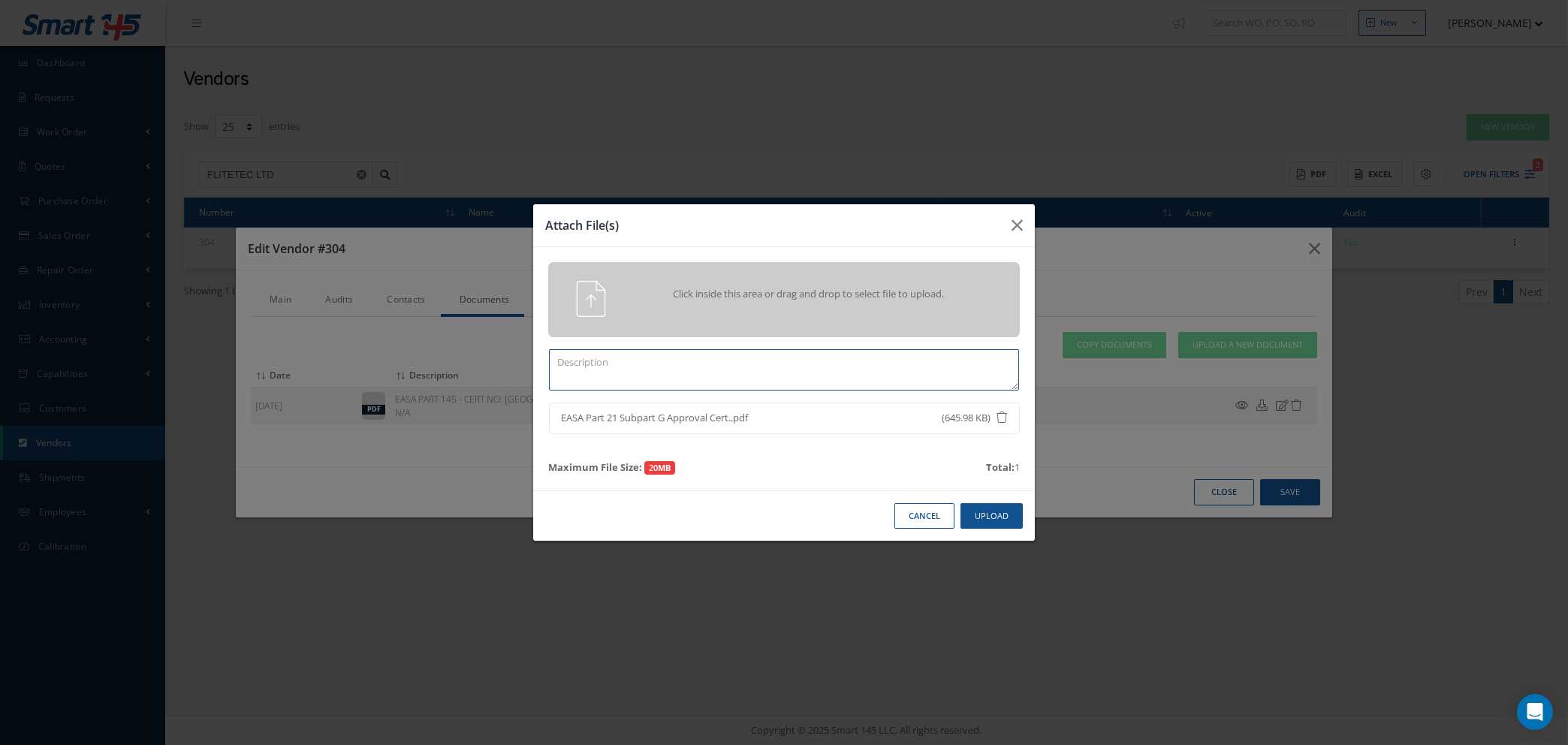
click at [695, 365] on textarea at bounding box center [784, 370] width 470 height 41
click at [687, 359] on textarea "EASA PART 21G - CERT NO:" at bounding box center [784, 370] width 470 height 41
type textarea "EASA PART 21G - CERT NO: UK.21G.2223 - EXP DATE: N/A"
click at [997, 513] on button "Upload" at bounding box center [992, 516] width 63 height 26
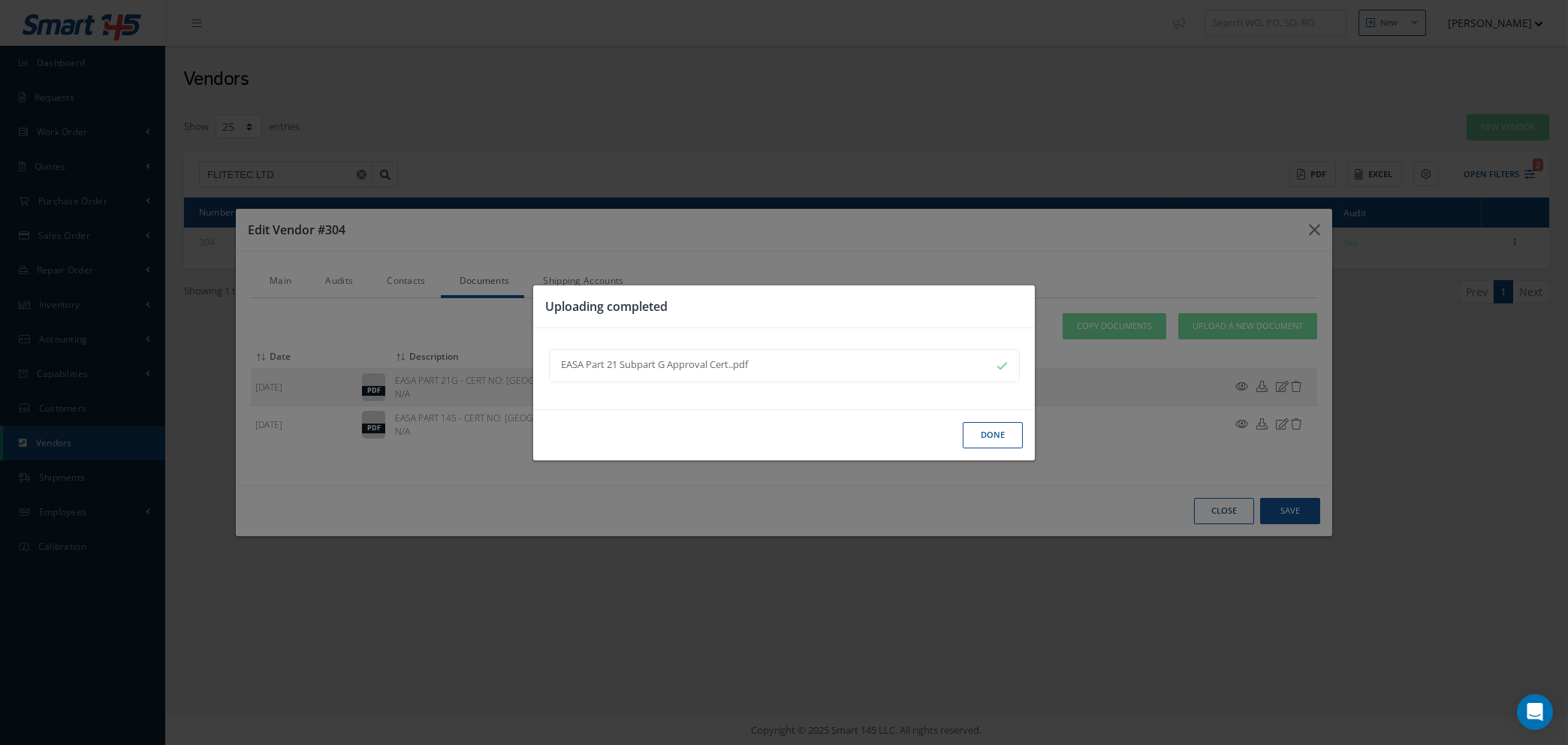
click at [991, 443] on button "Done" at bounding box center [992, 435] width 60 height 26
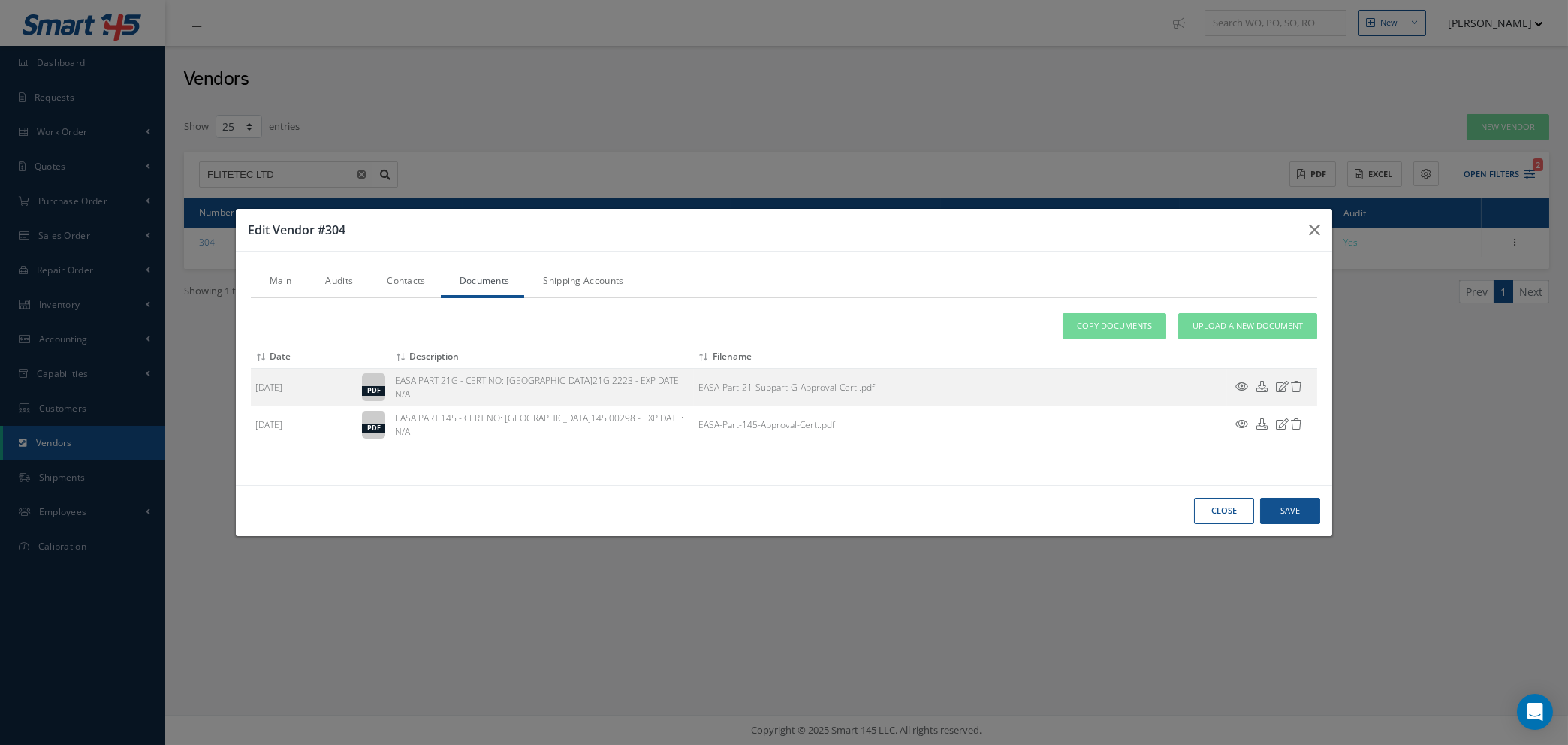
click at [405, 283] on link "Contacts" at bounding box center [404, 282] width 73 height 31
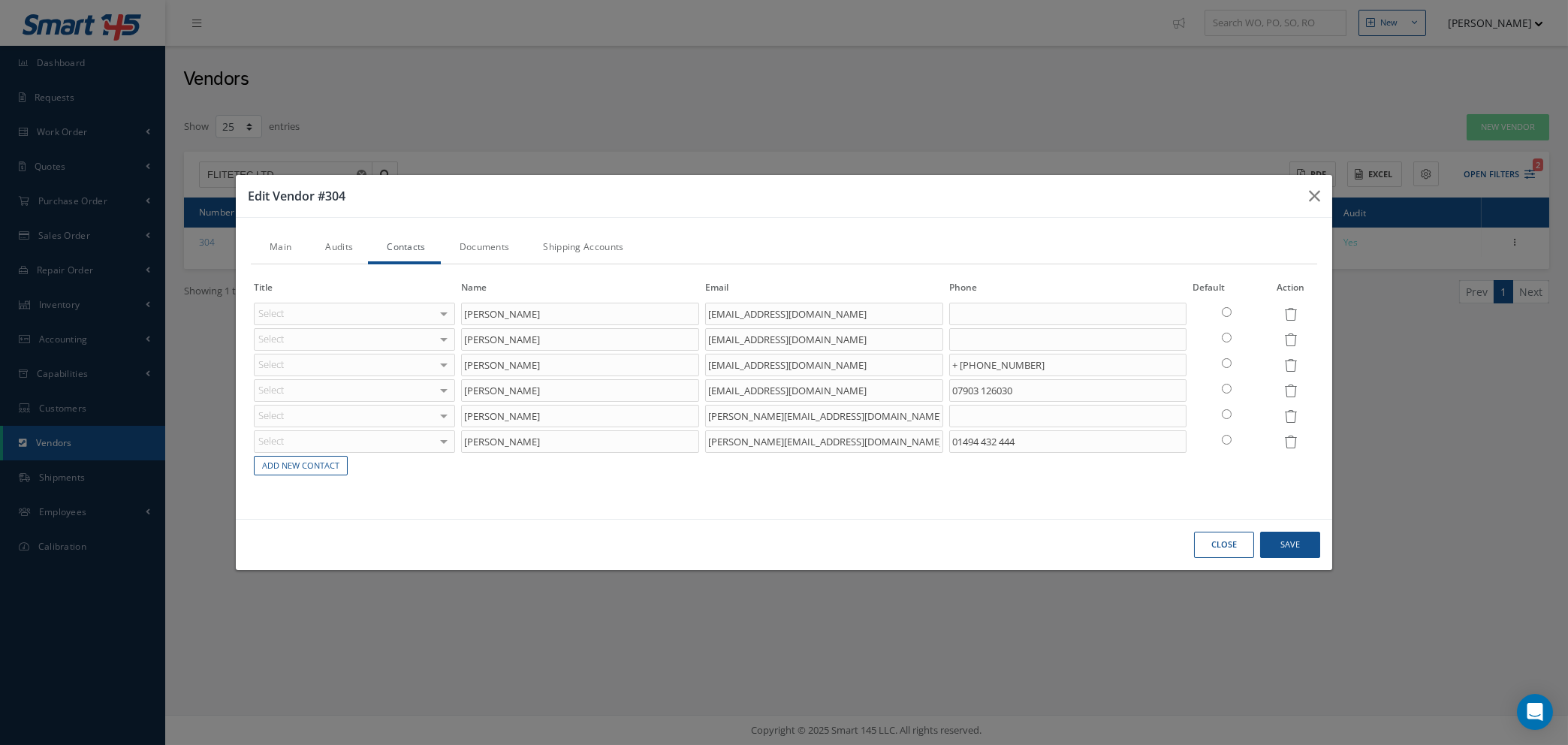
click at [336, 242] on link "Audits" at bounding box center [337, 249] width 62 height 31
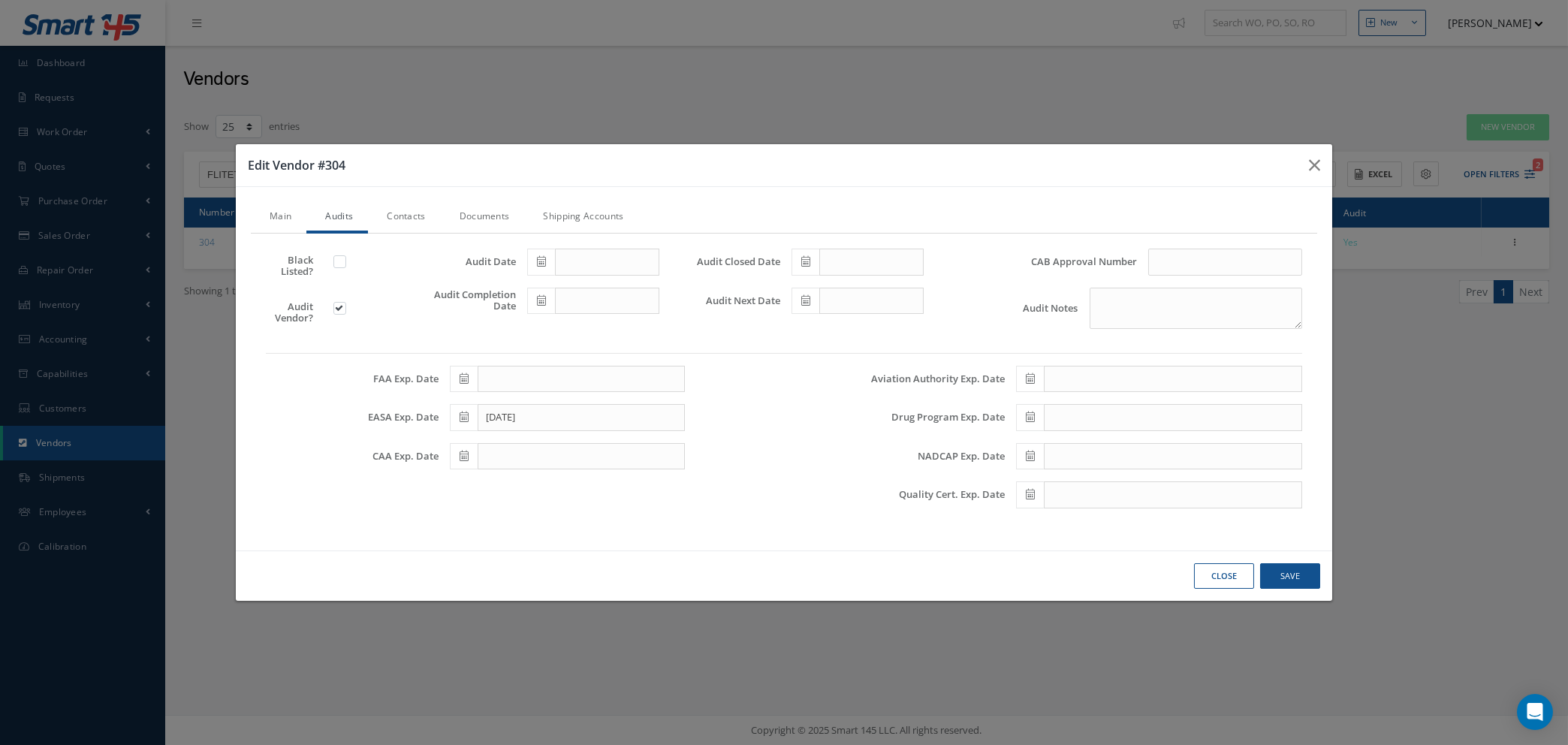
click at [541, 298] on icon at bounding box center [541, 300] width 9 height 11
click at [606, 508] on th "Today" at bounding box center [606, 507] width 158 height 23
type input "08/27/2025"
click at [541, 257] on icon at bounding box center [541, 261] width 9 height 11
click at [605, 459] on th "Today" at bounding box center [606, 468] width 158 height 23
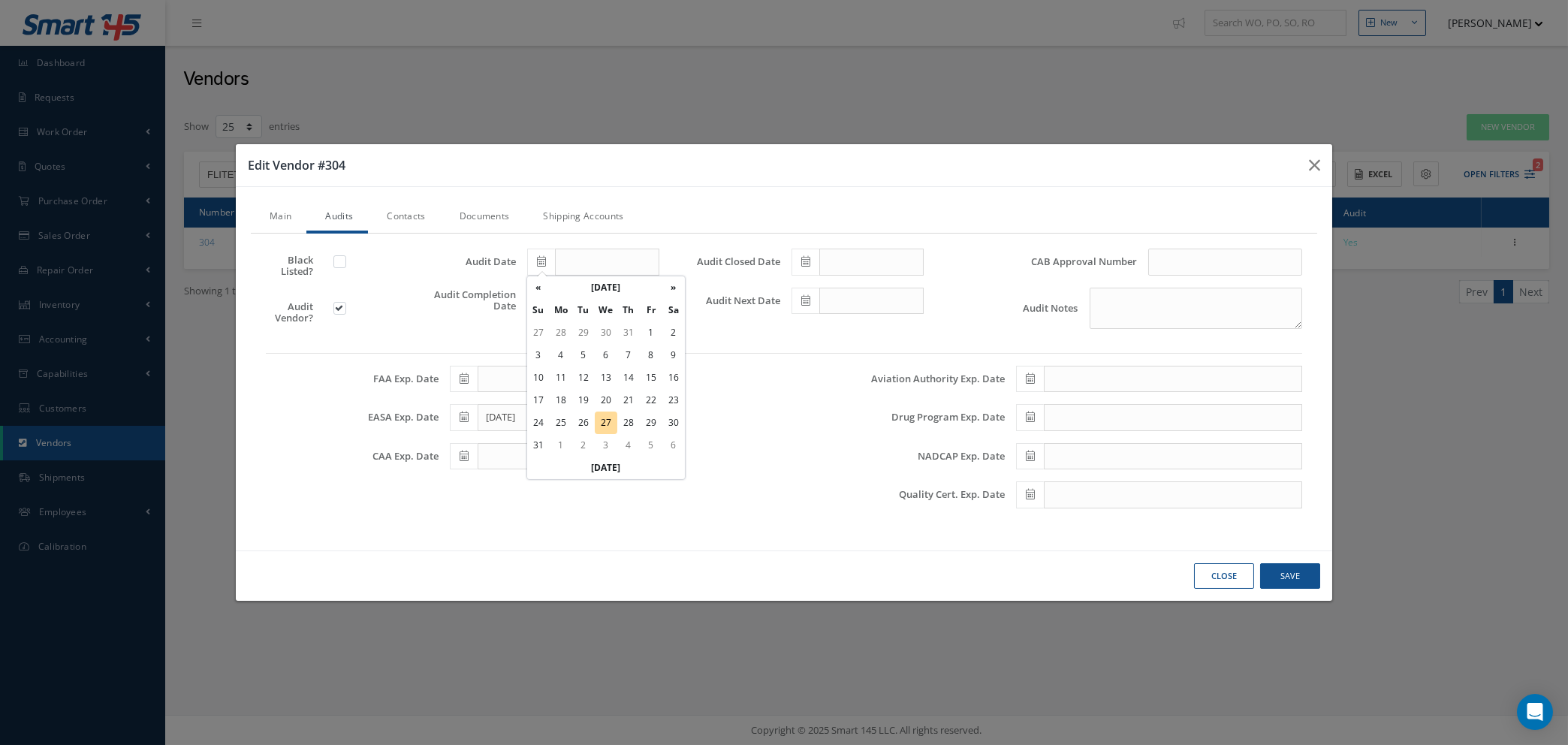
type input "08/27/2025"
click at [809, 260] on icon at bounding box center [805, 261] width 9 height 11
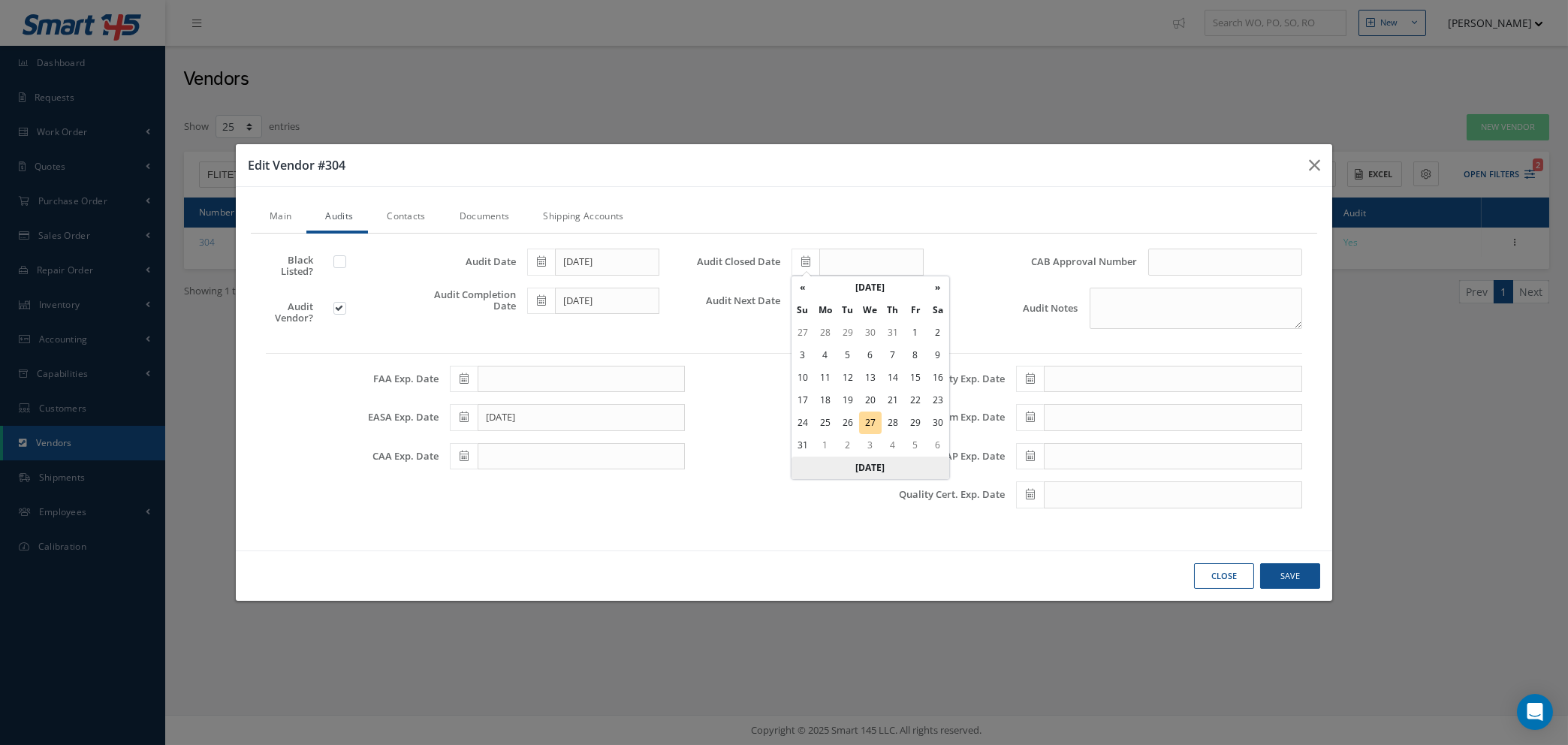
click at [873, 468] on th "Today" at bounding box center [870, 468] width 158 height 23
type input "08/27/2025"
click at [805, 297] on icon at bounding box center [805, 300] width 9 height 11
click at [891, 330] on th "August 2025" at bounding box center [869, 326] width 113 height 23
click at [883, 325] on th "2025" at bounding box center [867, 326] width 109 height 23
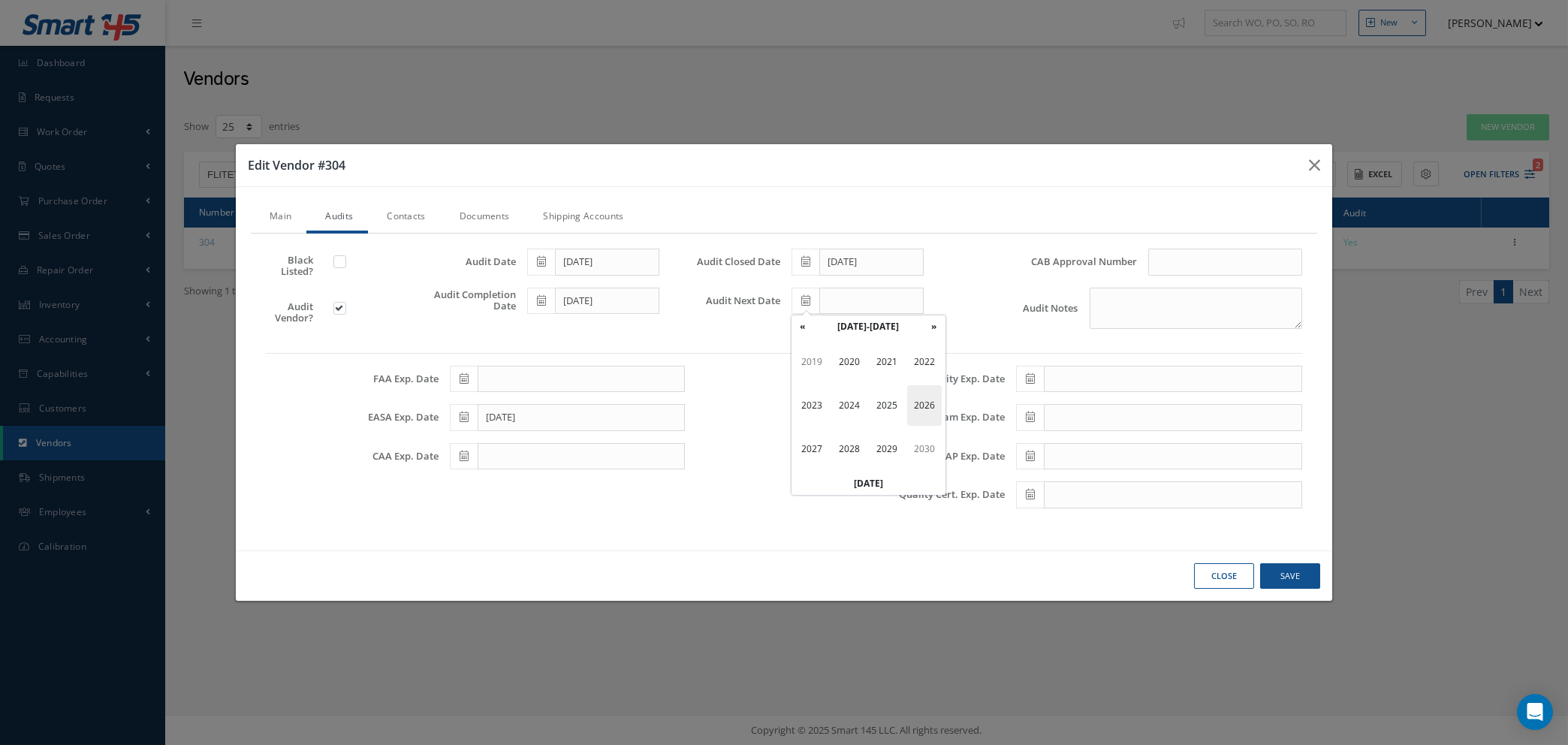
click at [924, 403] on span "2026" at bounding box center [923, 405] width 34 height 40
click at [924, 403] on span "Aug" at bounding box center [923, 405] width 34 height 40
click at [825, 480] on td "31" at bounding box center [824, 484] width 23 height 23
type input "08/31/2026"
click at [1174, 258] on input "text" at bounding box center [1224, 263] width 154 height 27
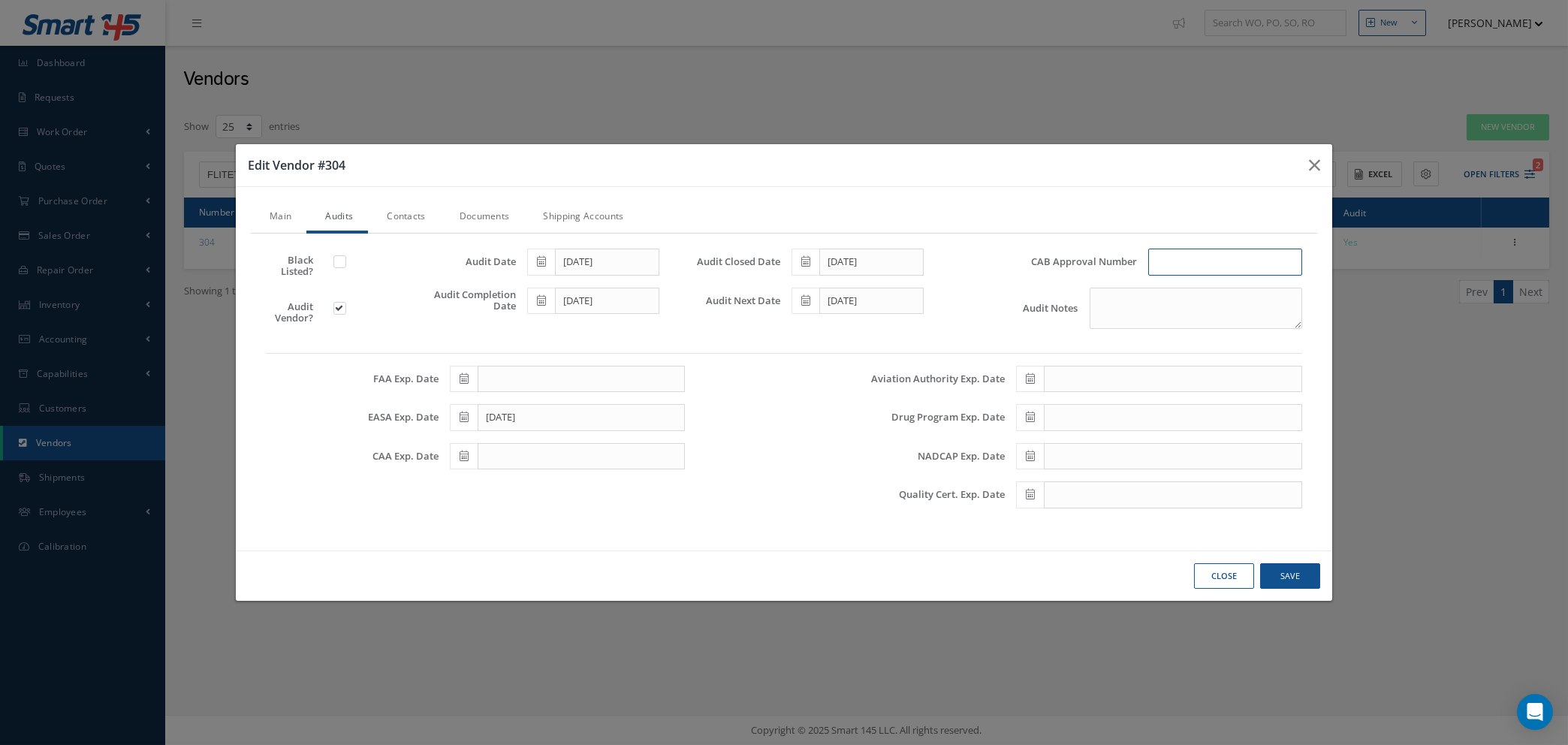
click at [1174, 264] on input "text" at bounding box center [1224, 263] width 154 height 27
type input "CAS-SUP-005"
click at [0, 0] on button "Save" at bounding box center [0, 0] width 0 height 0
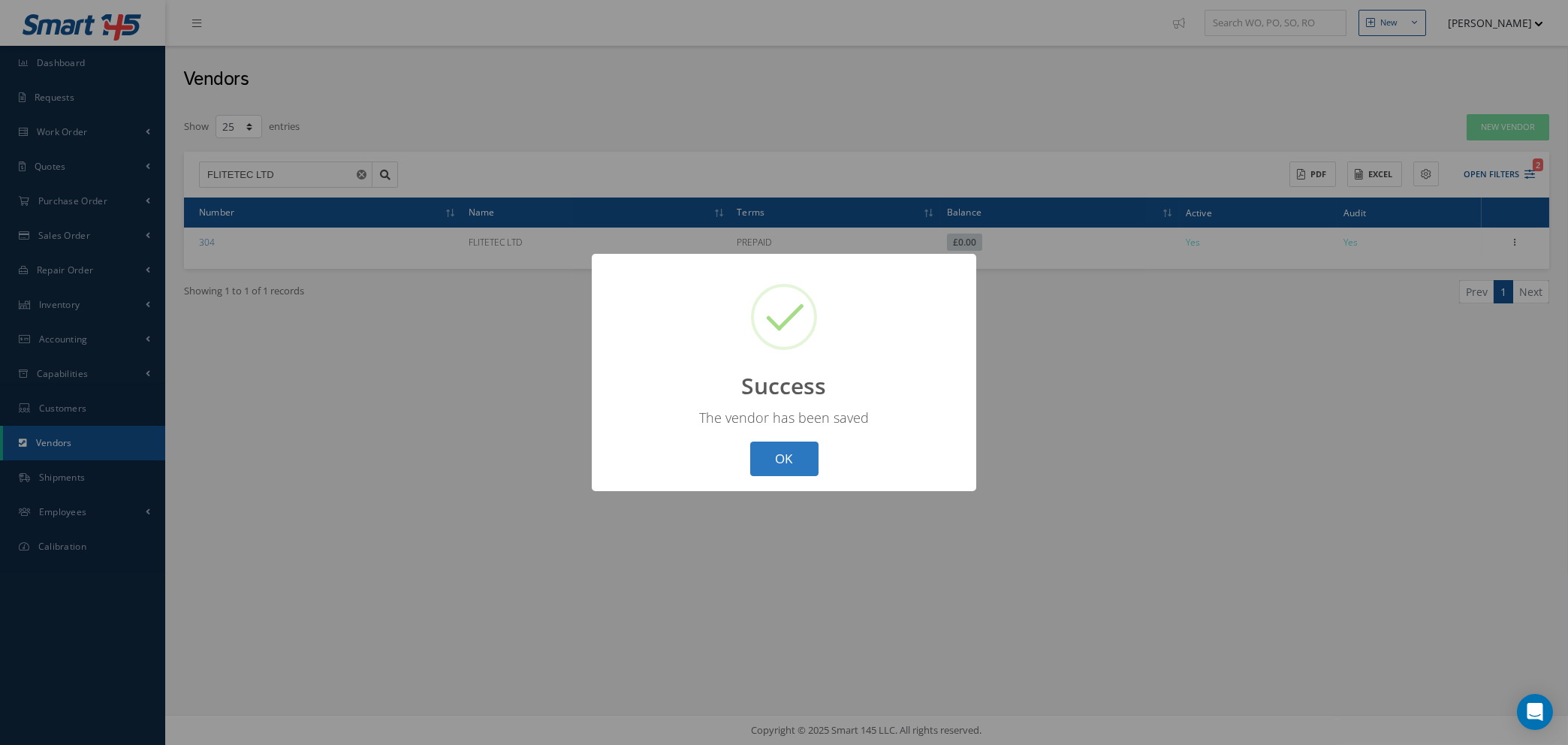
click at [787, 457] on button "OK" at bounding box center [784, 459] width 69 height 35
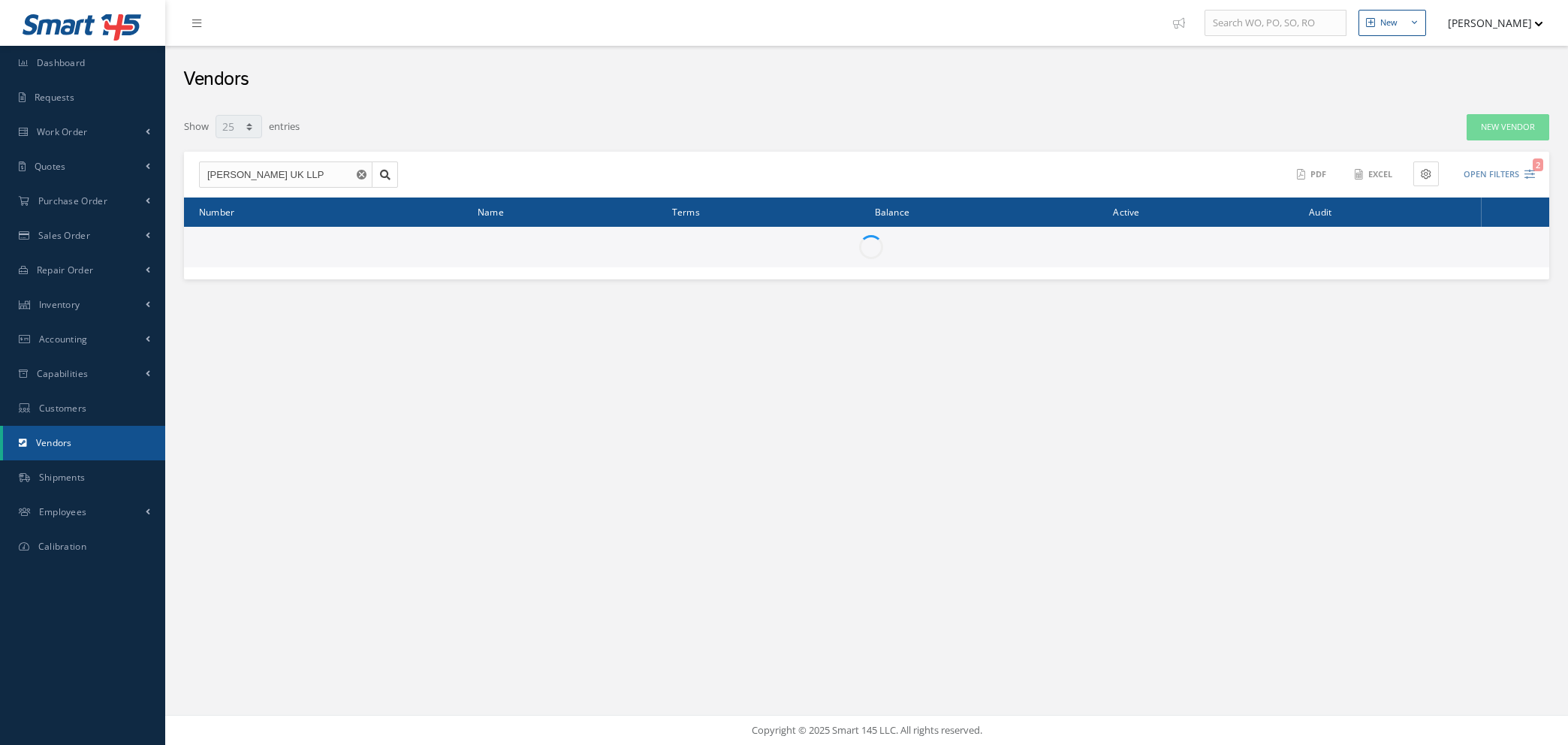
select select "25"
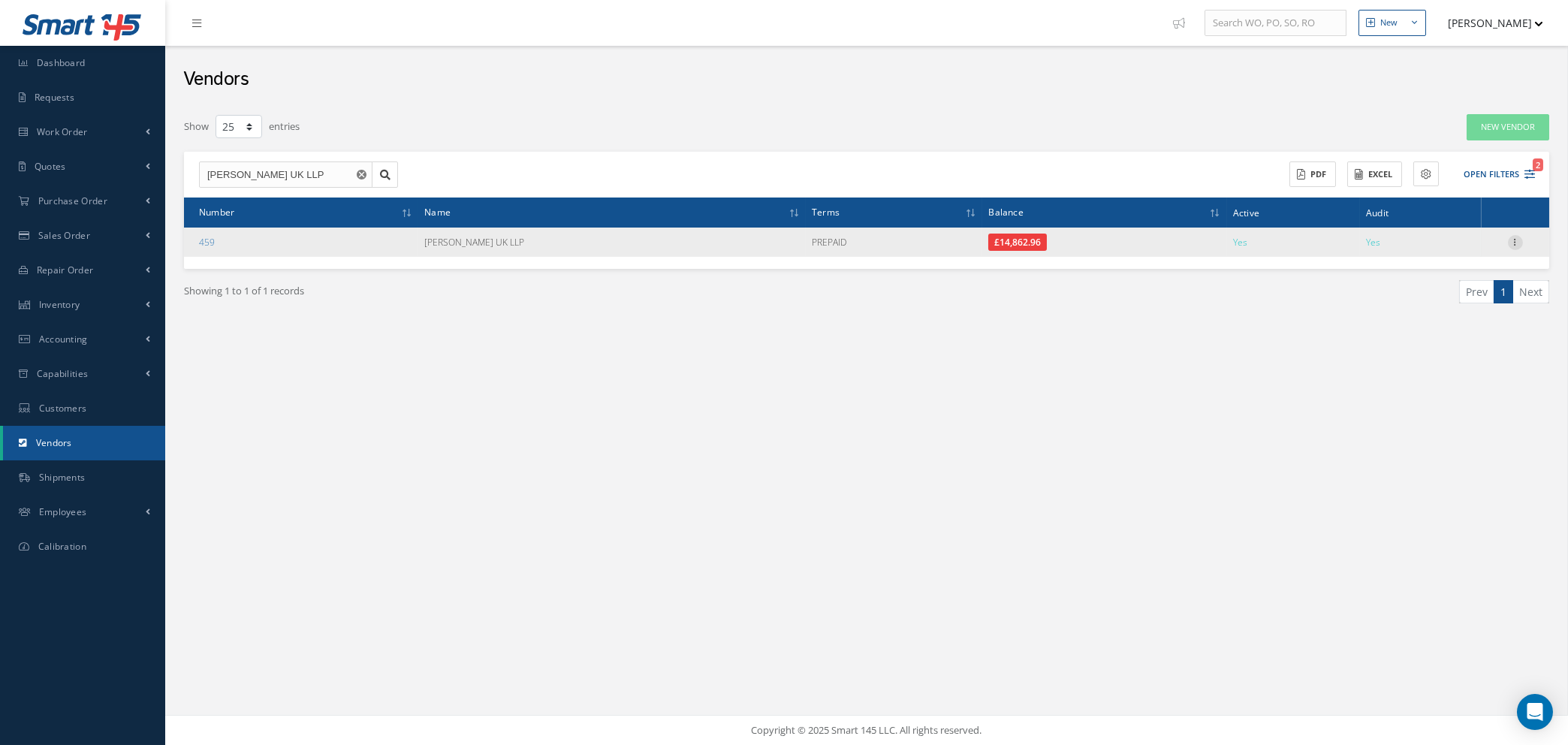
click at [1513, 239] on icon at bounding box center [1514, 241] width 15 height 12
click at [1446, 265] on link "Edit" at bounding box center [1446, 272] width 119 height 20
checkbox input "true"
type input "[DATE]"
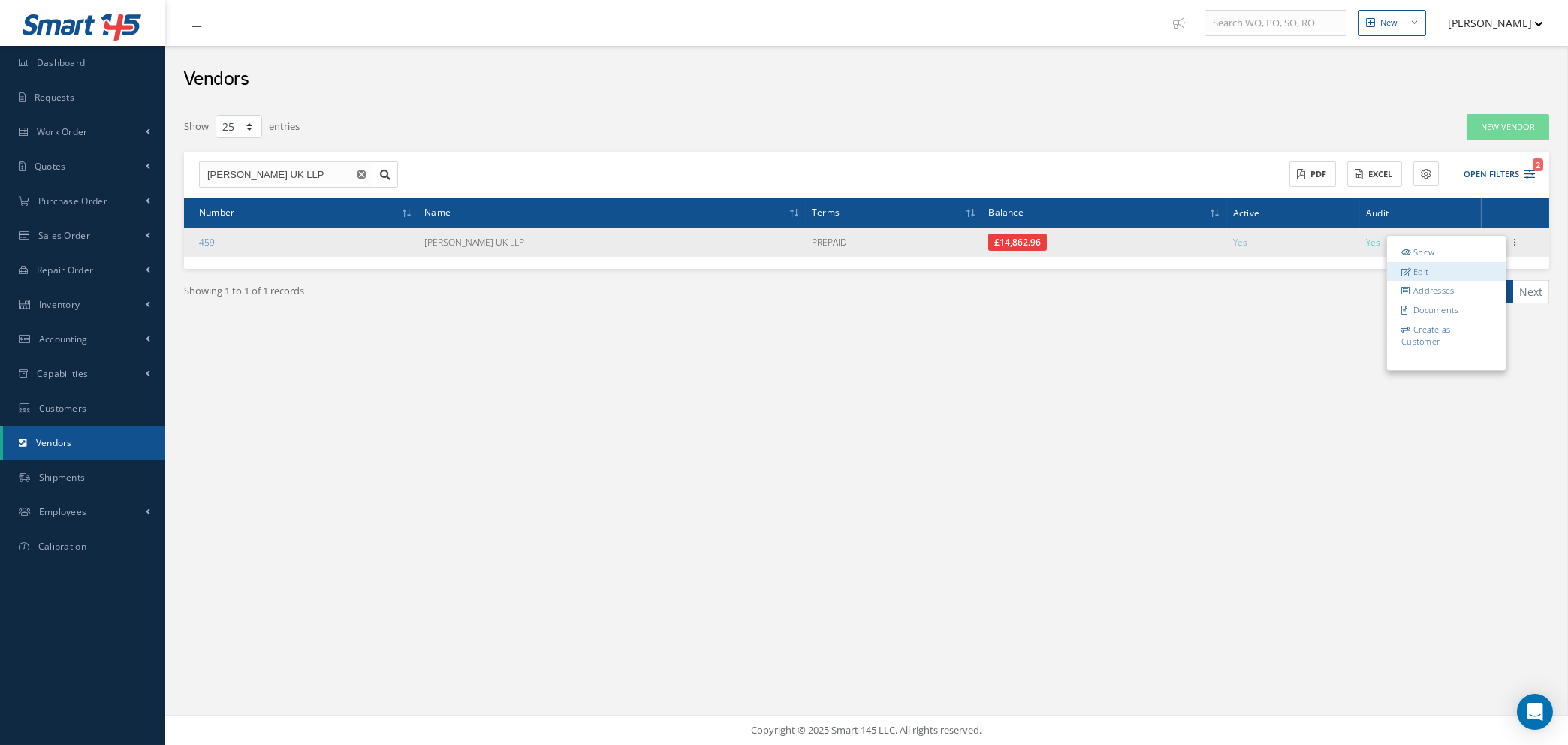
type input "[DATE]"
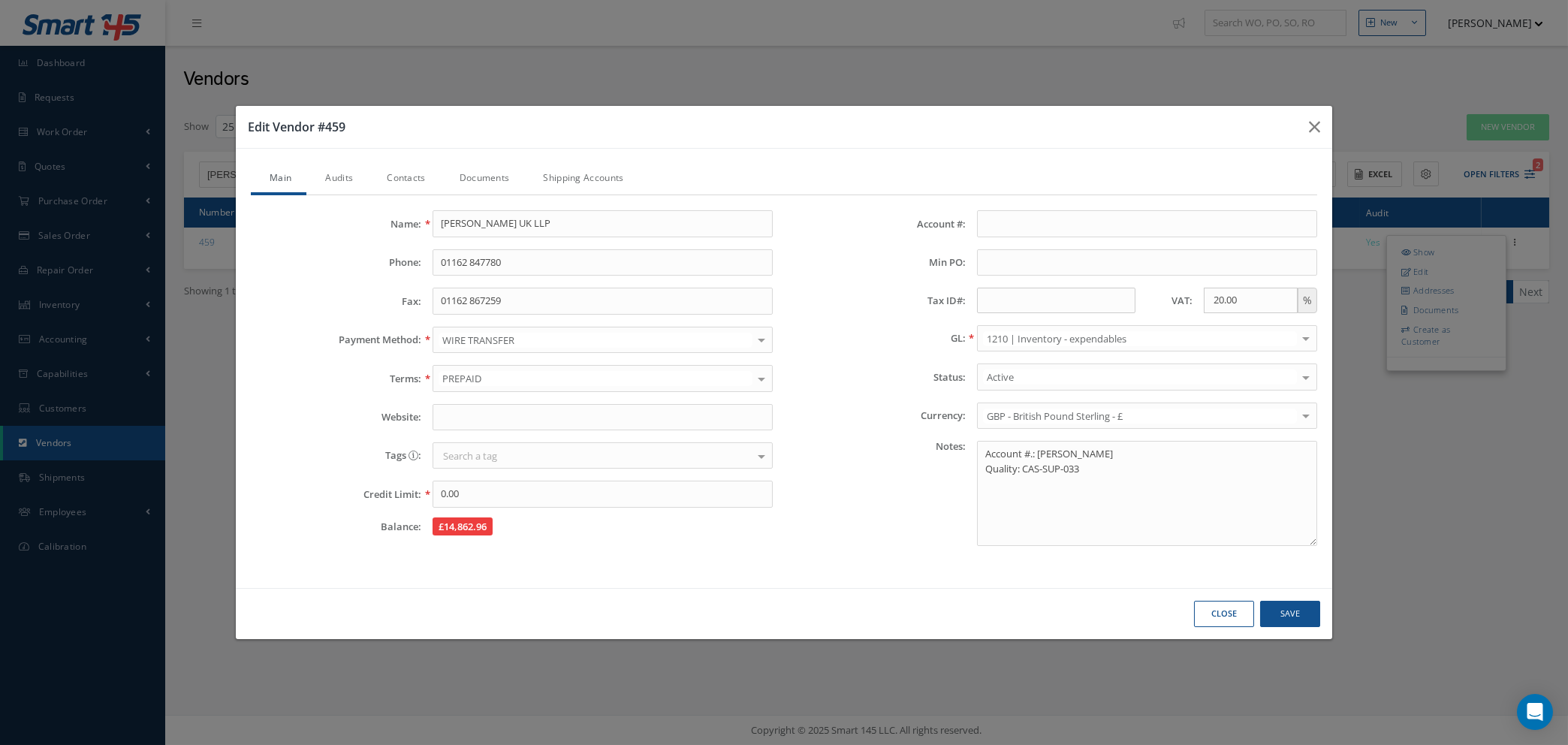
click at [342, 178] on link "Audits" at bounding box center [337, 179] width 62 height 31
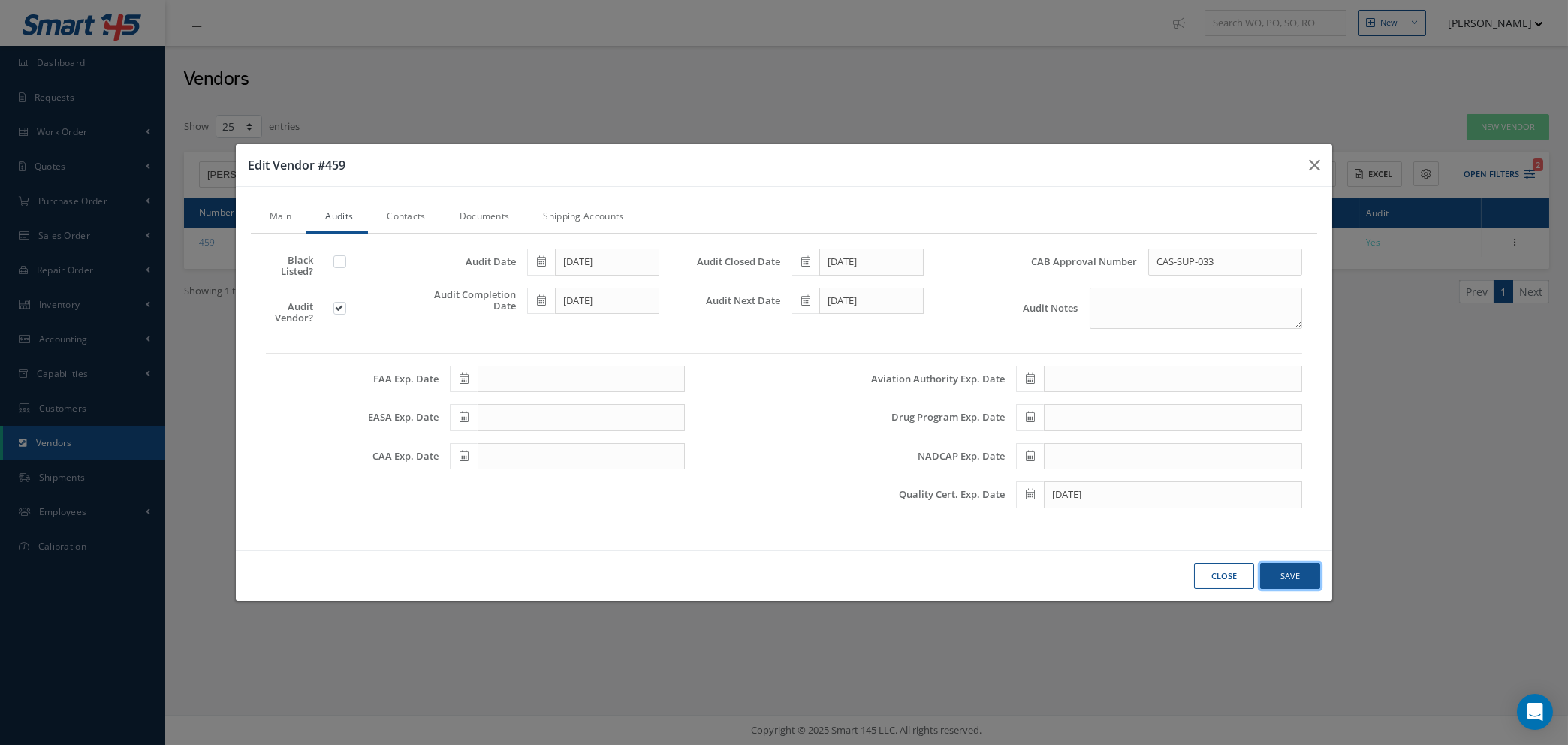
click at [0, 0] on button "Save" at bounding box center [0, 0] width 0 height 0
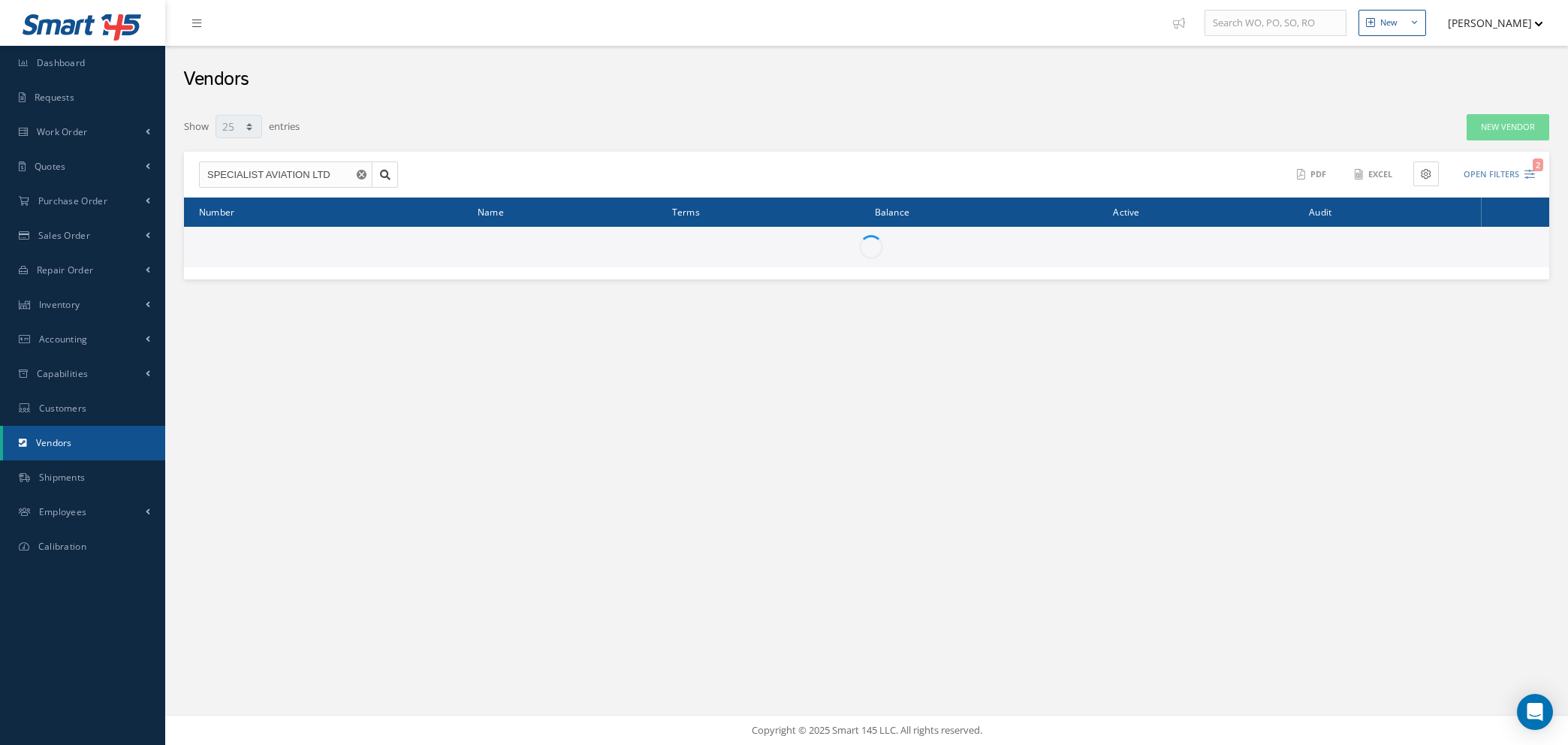
select select "25"
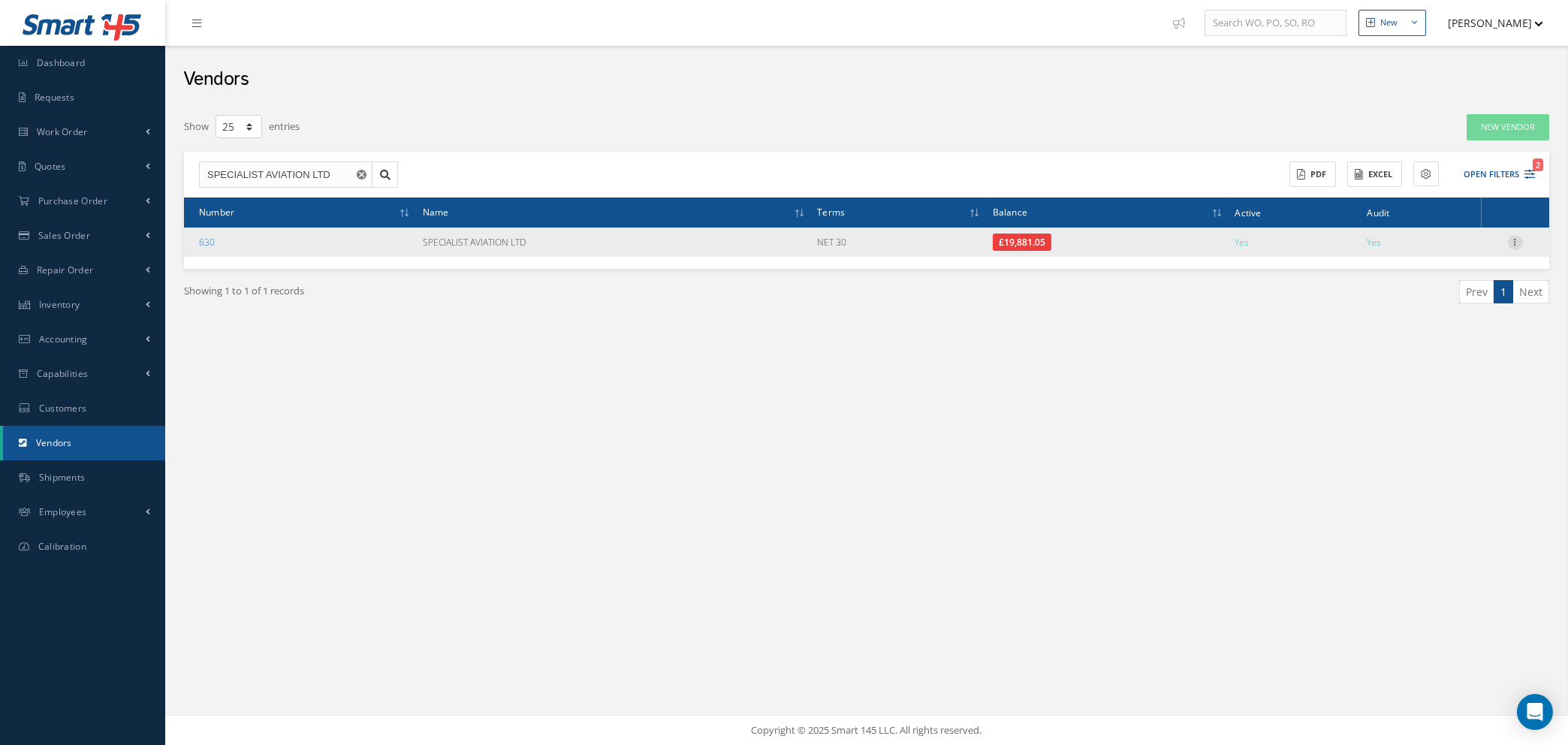
click at [1512, 236] on icon at bounding box center [1514, 241] width 15 height 12
click at [1424, 274] on link "Edit" at bounding box center [1446, 272] width 119 height 20
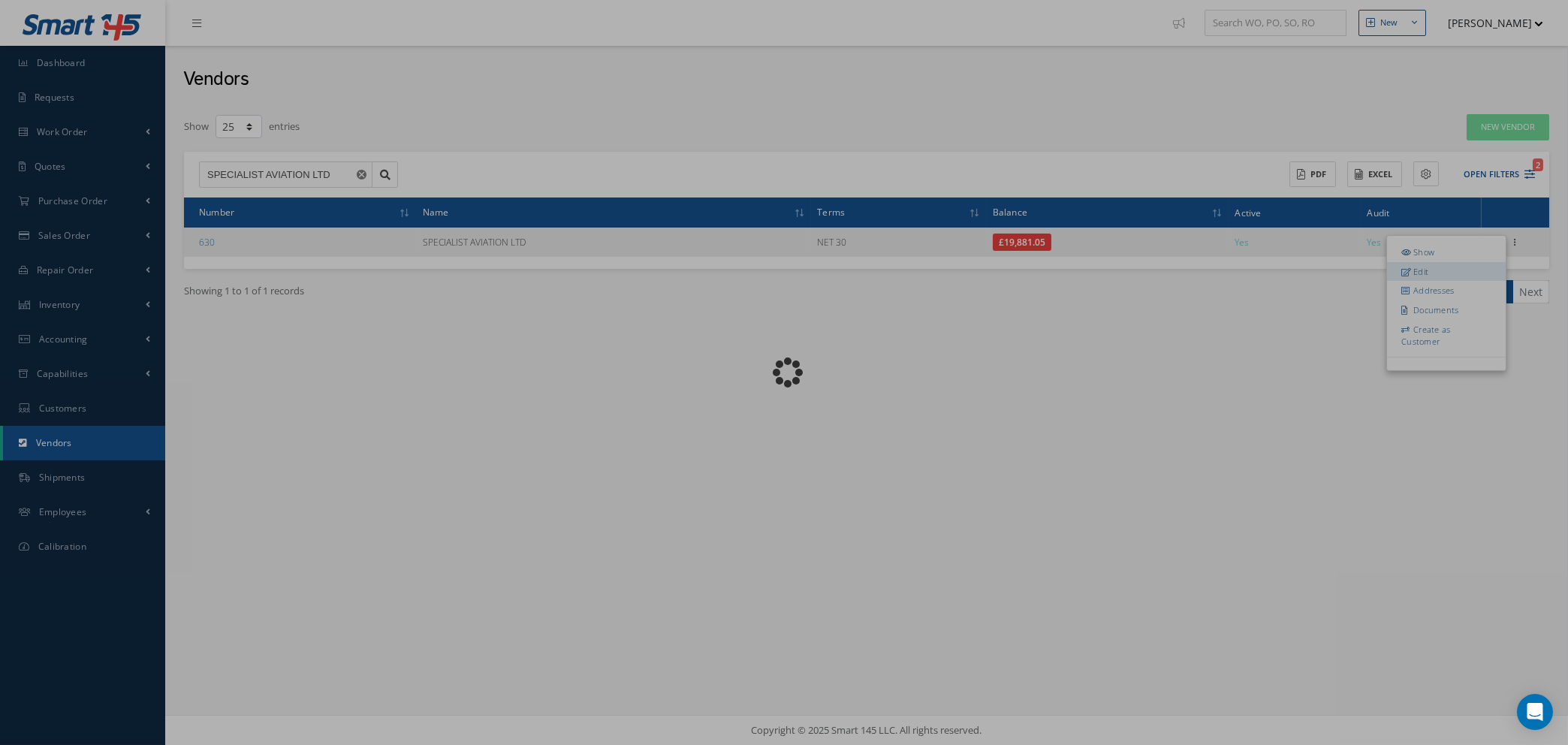
radio input "false"
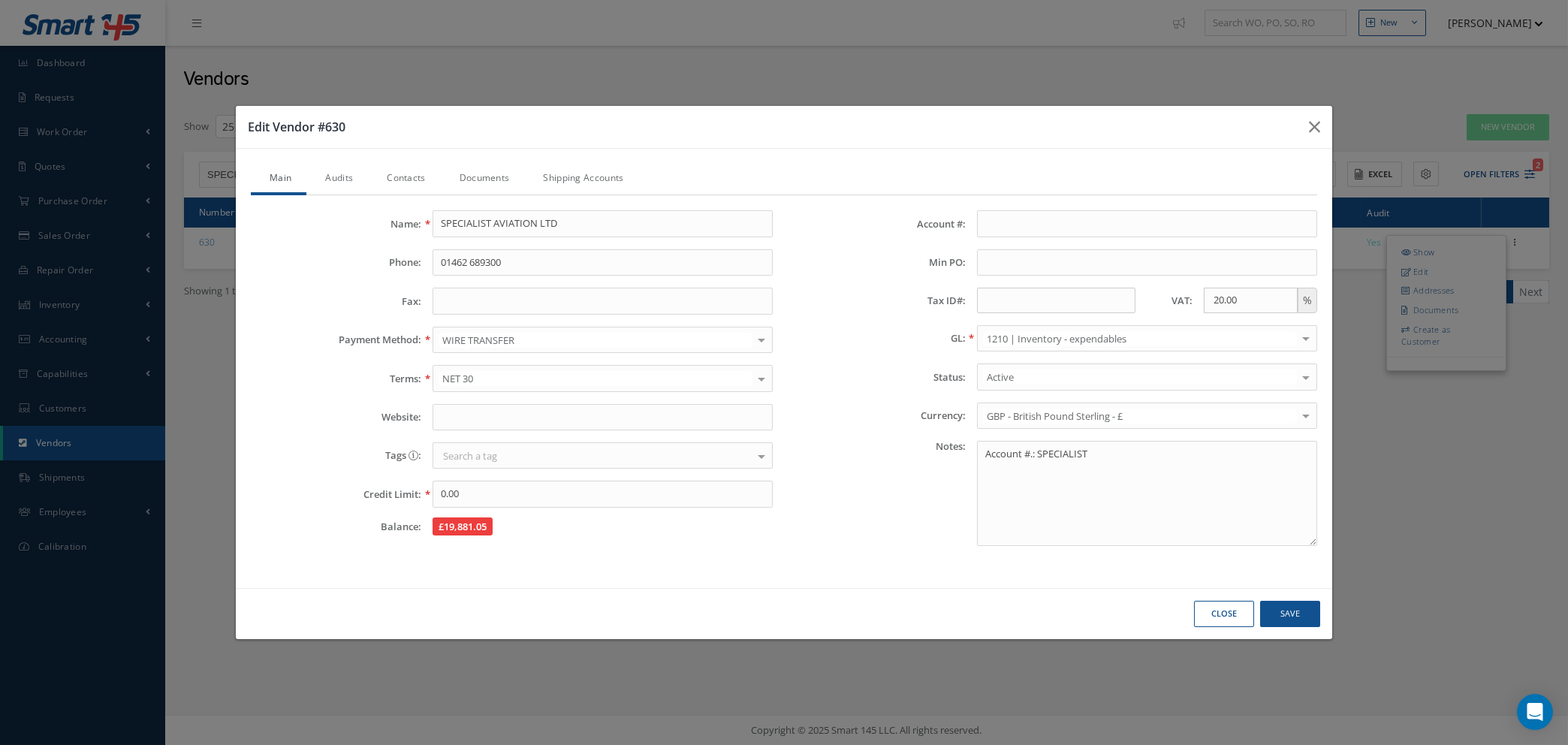
click at [399, 174] on link "Contacts" at bounding box center [404, 179] width 73 height 31
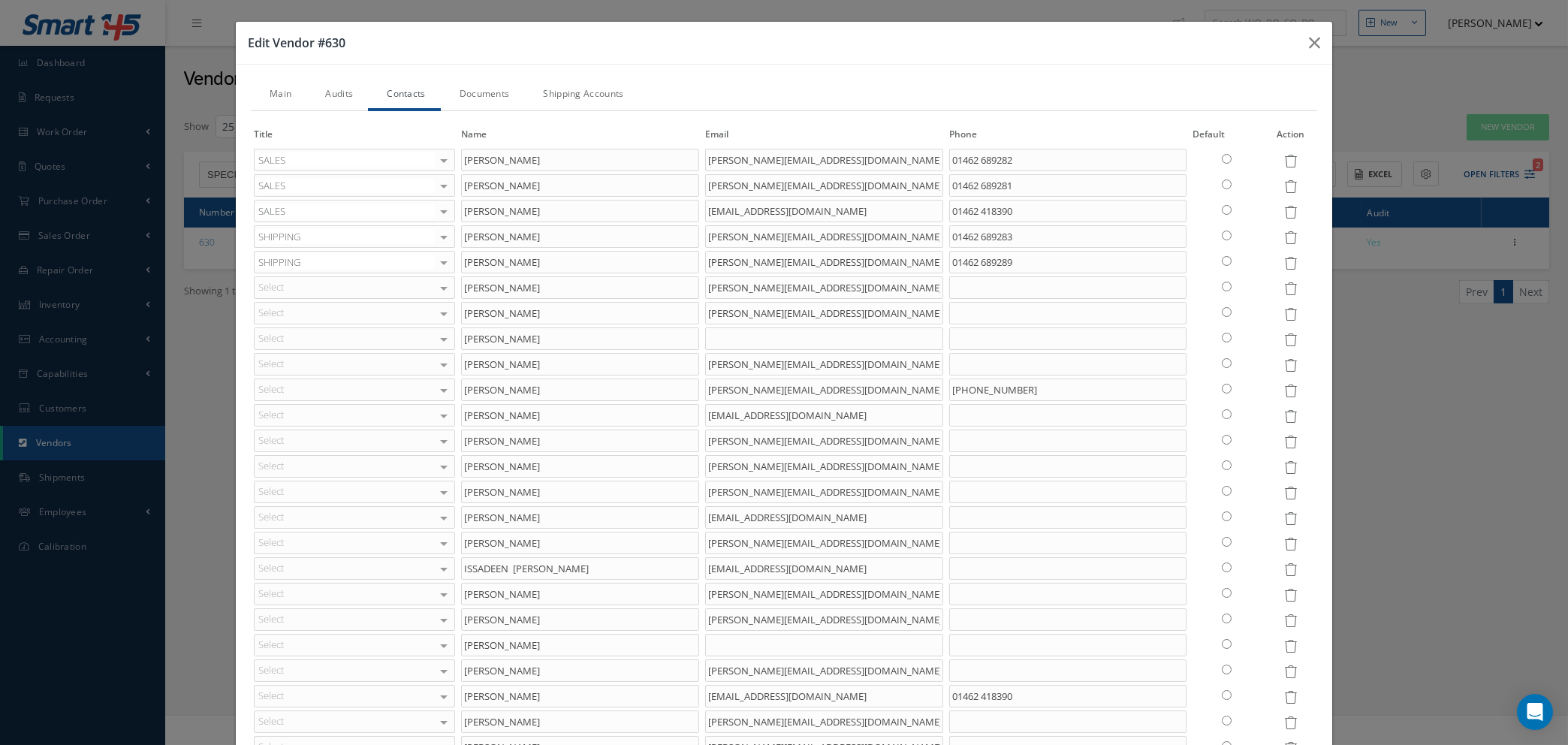
click at [341, 95] on link "Audits" at bounding box center [337, 95] width 62 height 31
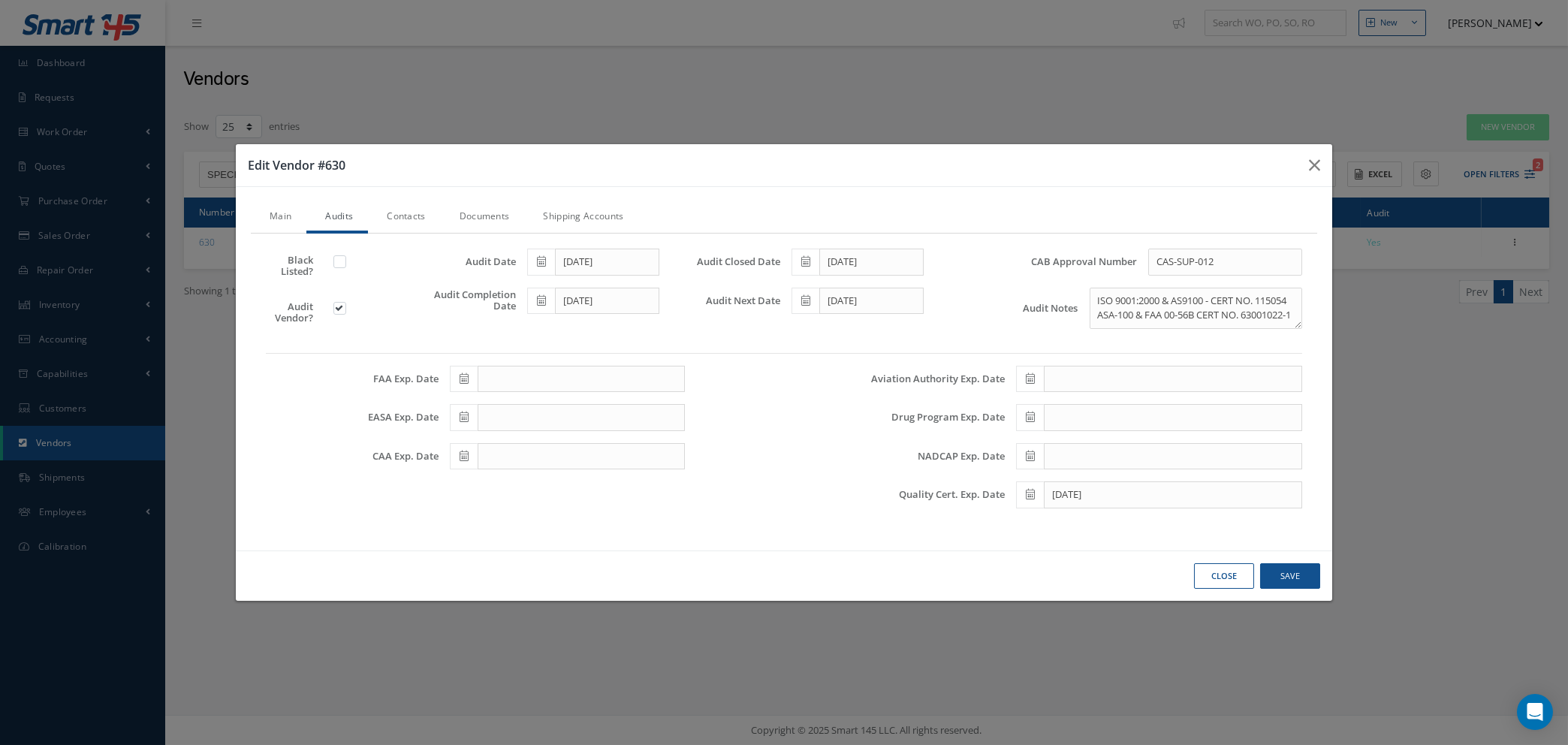
click at [409, 210] on link "Contacts" at bounding box center [404, 218] width 73 height 31
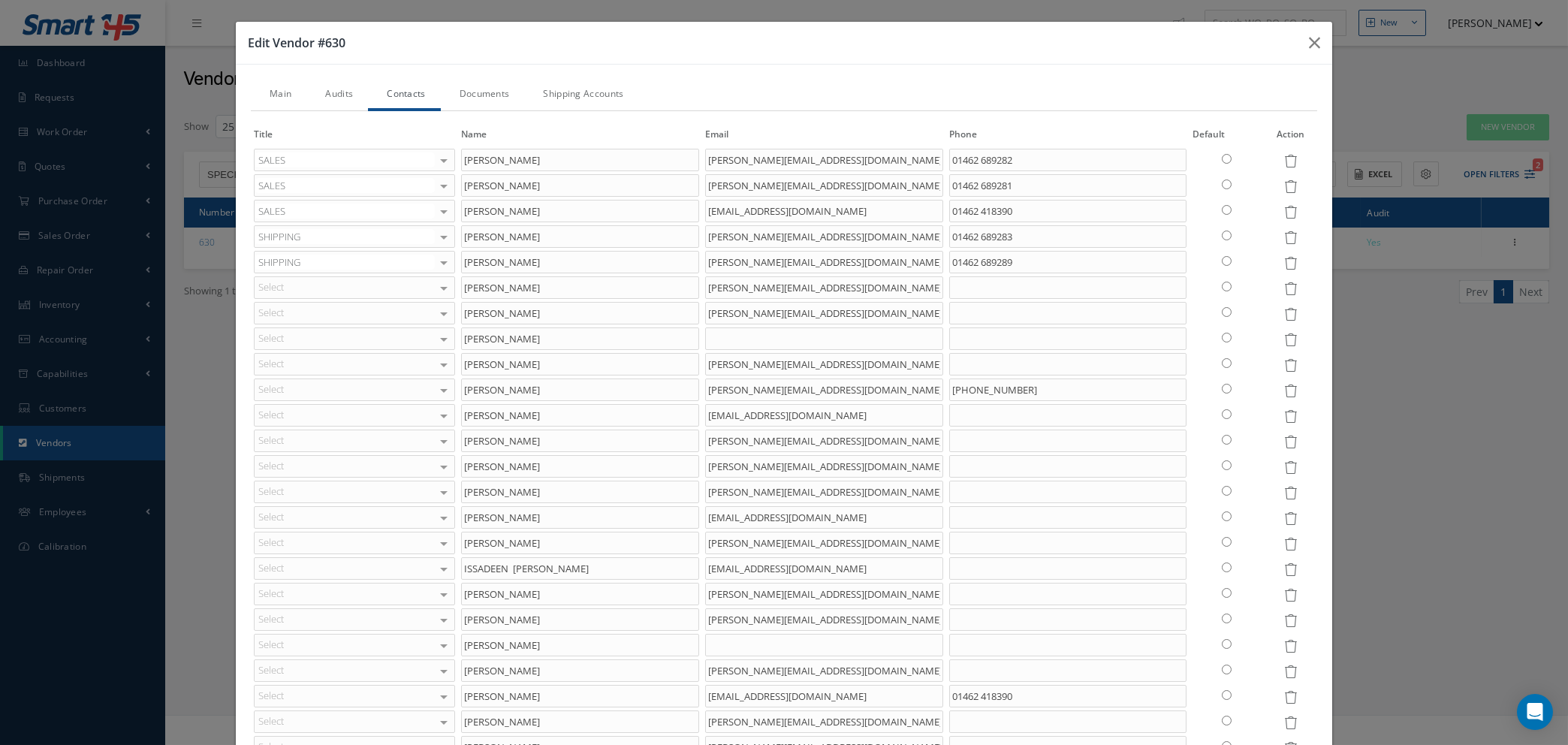
click at [1284, 184] on icon at bounding box center [1290, 186] width 13 height 13
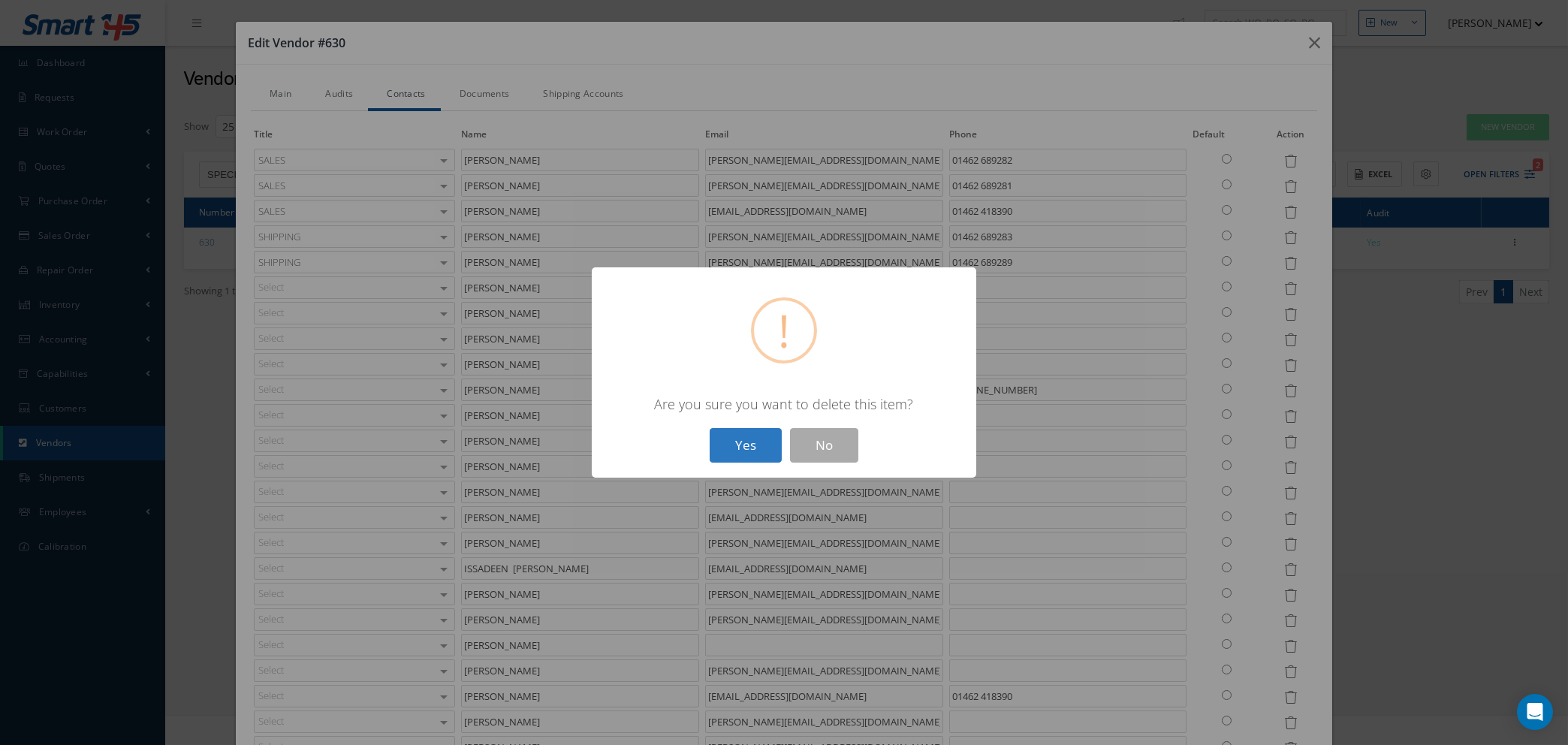
click at [733, 445] on button "Yes" at bounding box center [746, 446] width 73 height 35
type input "[PERSON_NAME]"
type input "[EMAIL_ADDRESS][DOMAIN_NAME]"
type input "01462 418390"
type input "[PERSON_NAME]"
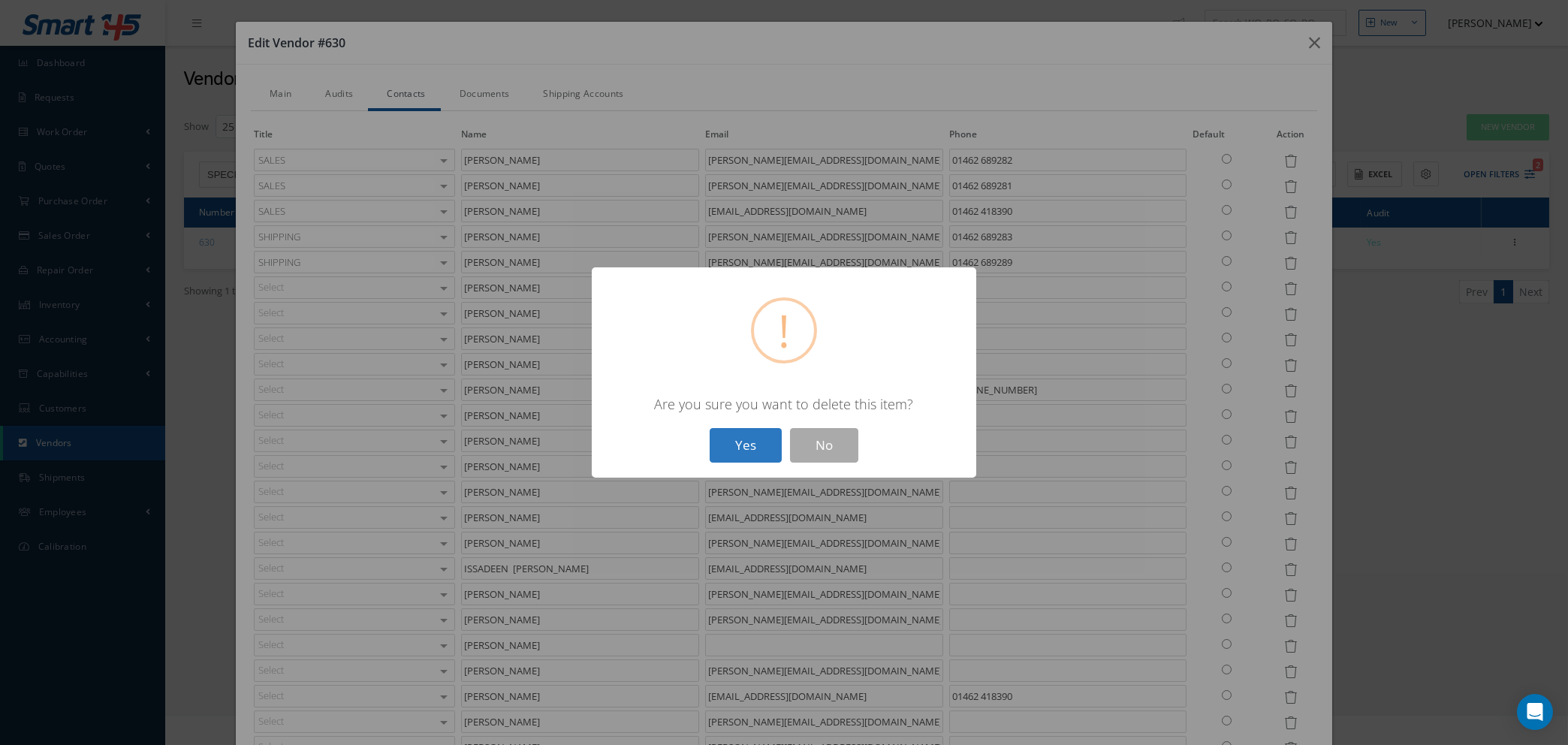
type input "[PERSON_NAME][EMAIL_ADDRESS][DOMAIN_NAME]"
type input "01462 689283"
type input "[PERSON_NAME]"
type input "[PERSON_NAME][EMAIL_ADDRESS][DOMAIN_NAME]"
type input "01462 689289"
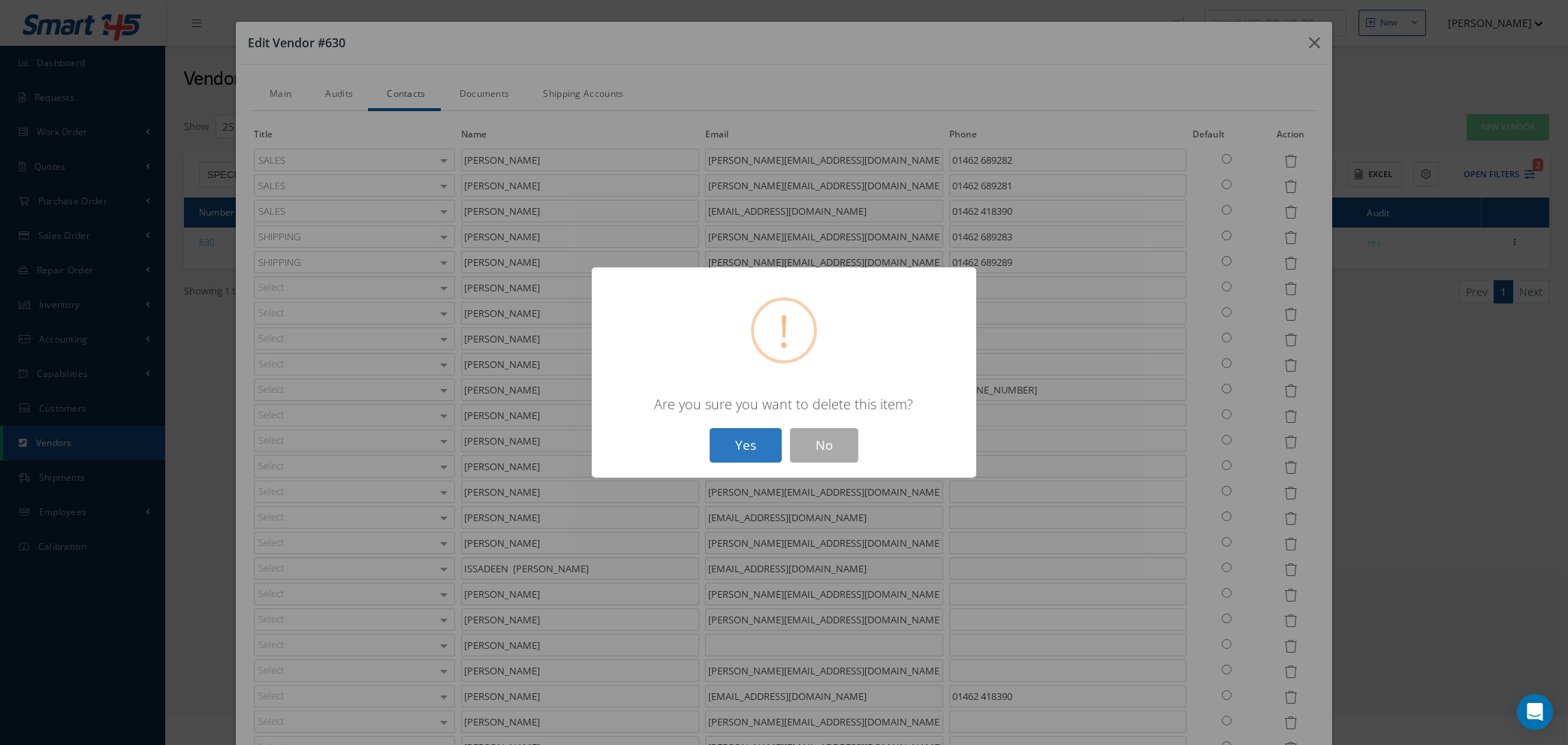
type input "[PERSON_NAME]"
type input "[PERSON_NAME][EMAIL_ADDRESS][DOMAIN_NAME]"
type input "[PERSON_NAME]"
type input "[PERSON_NAME][EMAIL_ADDRESS][DOMAIN_NAME]"
type input "[PERSON_NAME]"
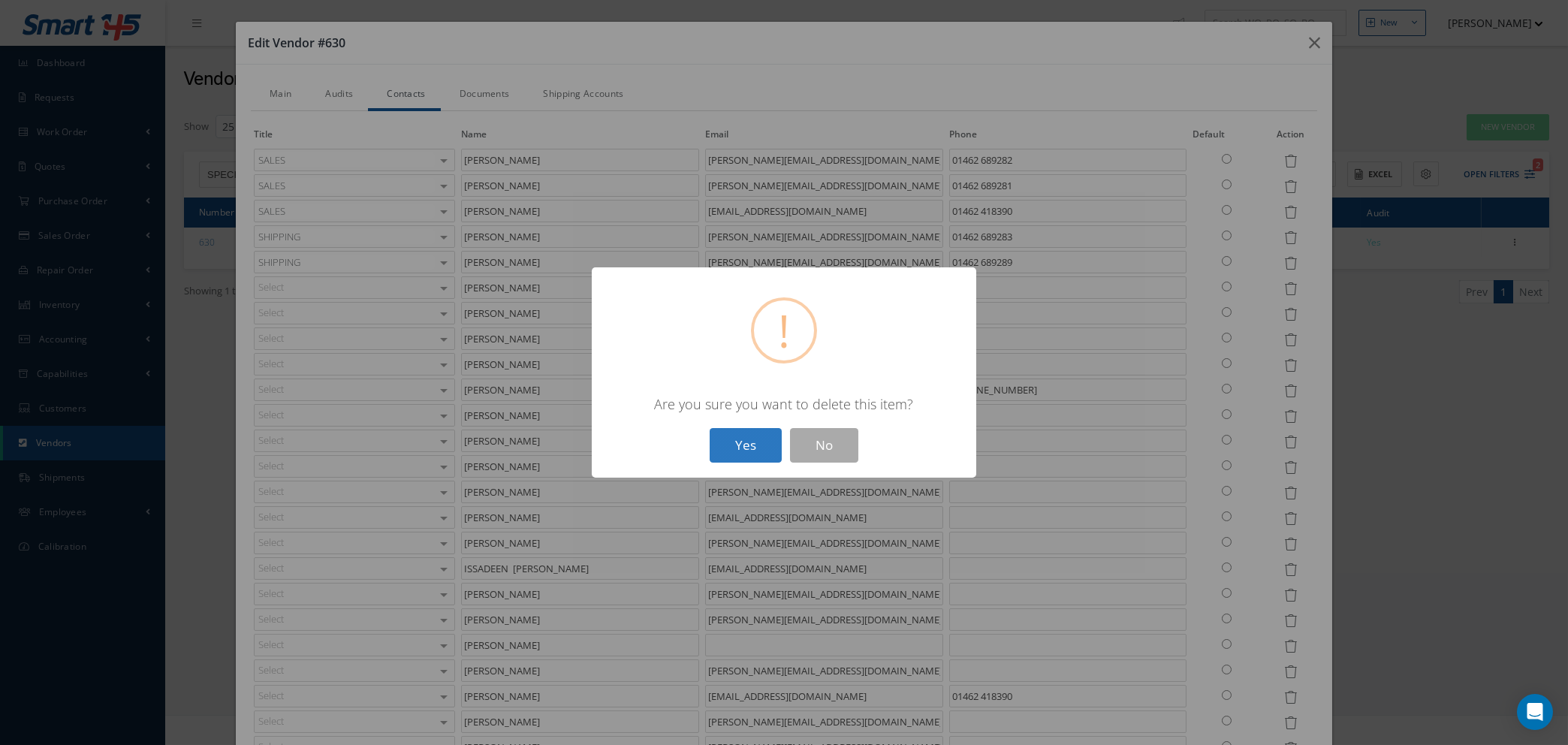
type input "[PERSON_NAME]"
type input "[PERSON_NAME][EMAIL_ADDRESS][DOMAIN_NAME]"
type input "[PERSON_NAME]"
type input "[PERSON_NAME][EMAIL_ADDRESS][DOMAIN_NAME]"
type input "[PHONE_NUMBER]"
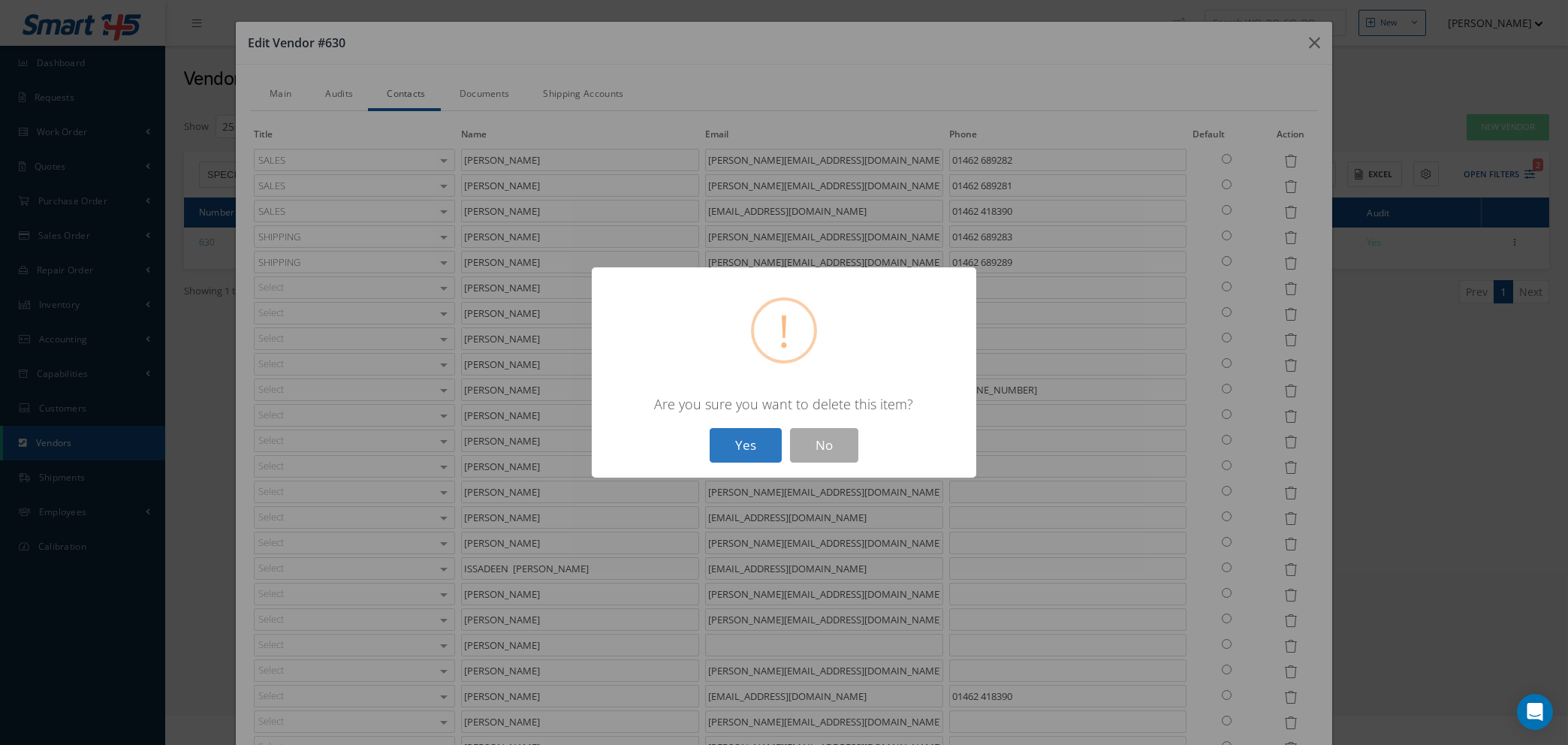
type input "[PERSON_NAME]"
type input "[EMAIL_ADDRESS][DOMAIN_NAME]"
type input "DUNCAN HAMMOND"
type input "duncan@sagroup.aero"
type input "GEORGE CARTER"
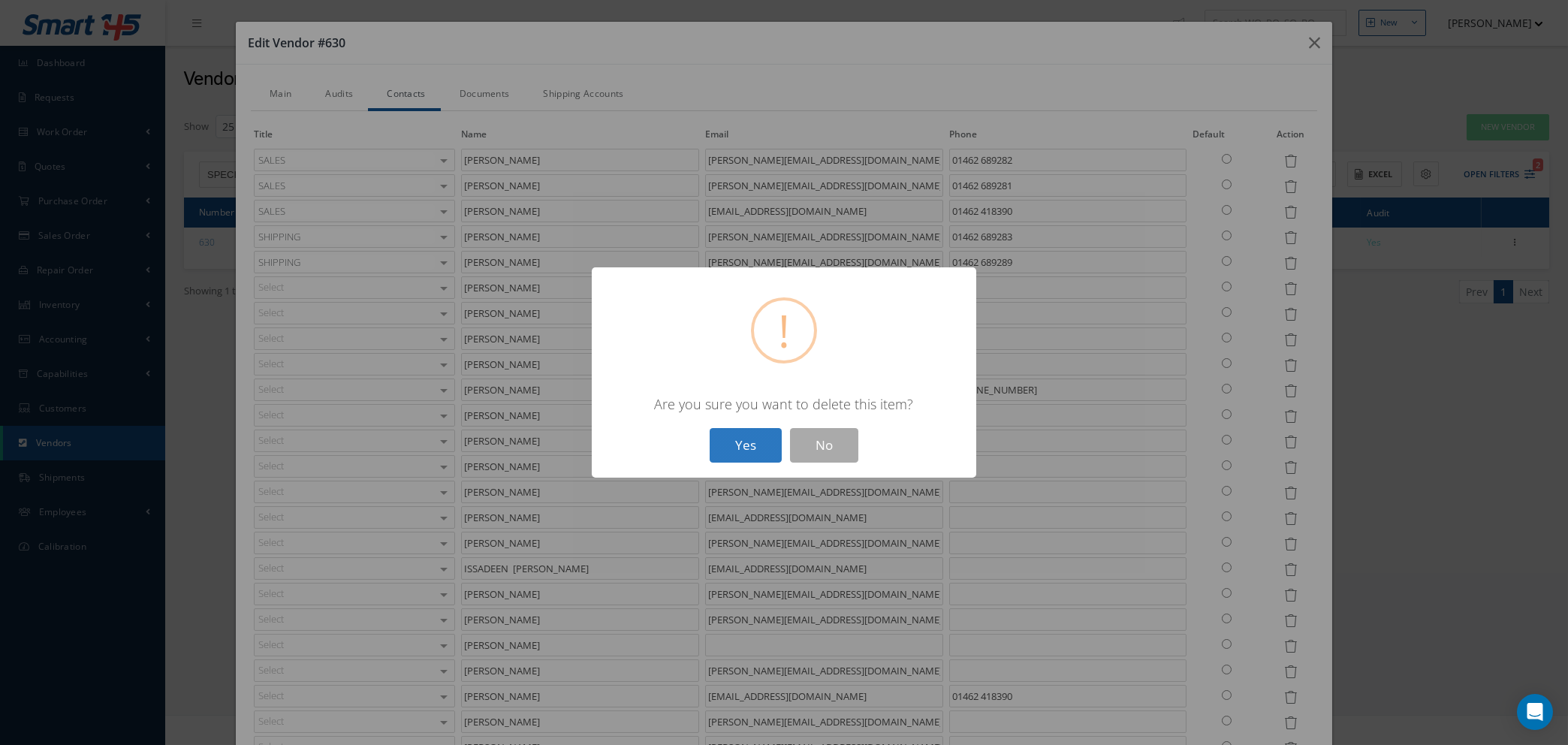
type input "george@sagroup.aero"
type input "GRAHAM ROWE"
type input "graham@sagroup.aero"
type input "GUY BALLARD"
type input "guy@specialist.aero"
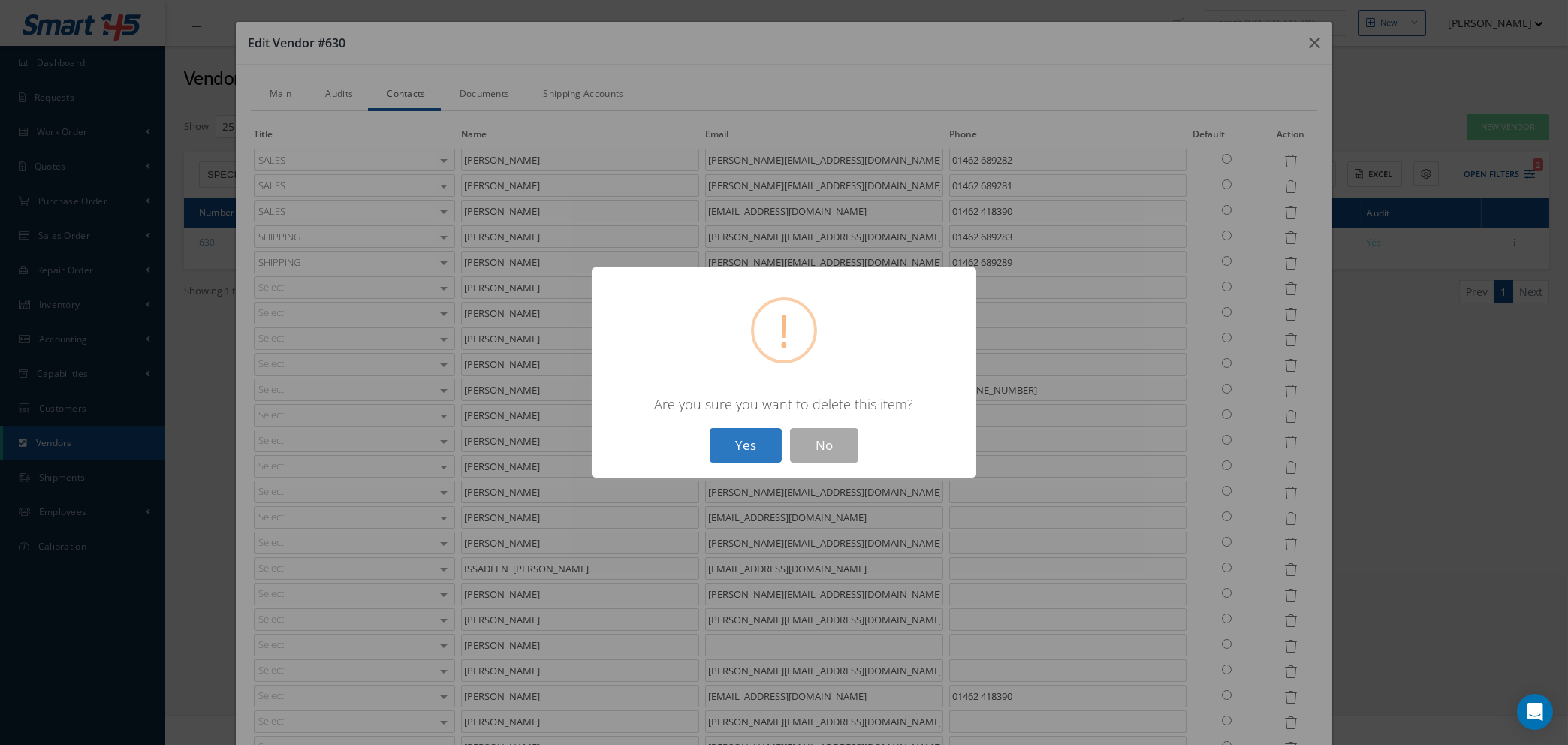
type input "IAN LOMAX"
type input "ian@sagroup.aero"
type input "ISSADEEN GAFOOR"
type input "issy@specialist.aero"
type input "JOHN KEMP"
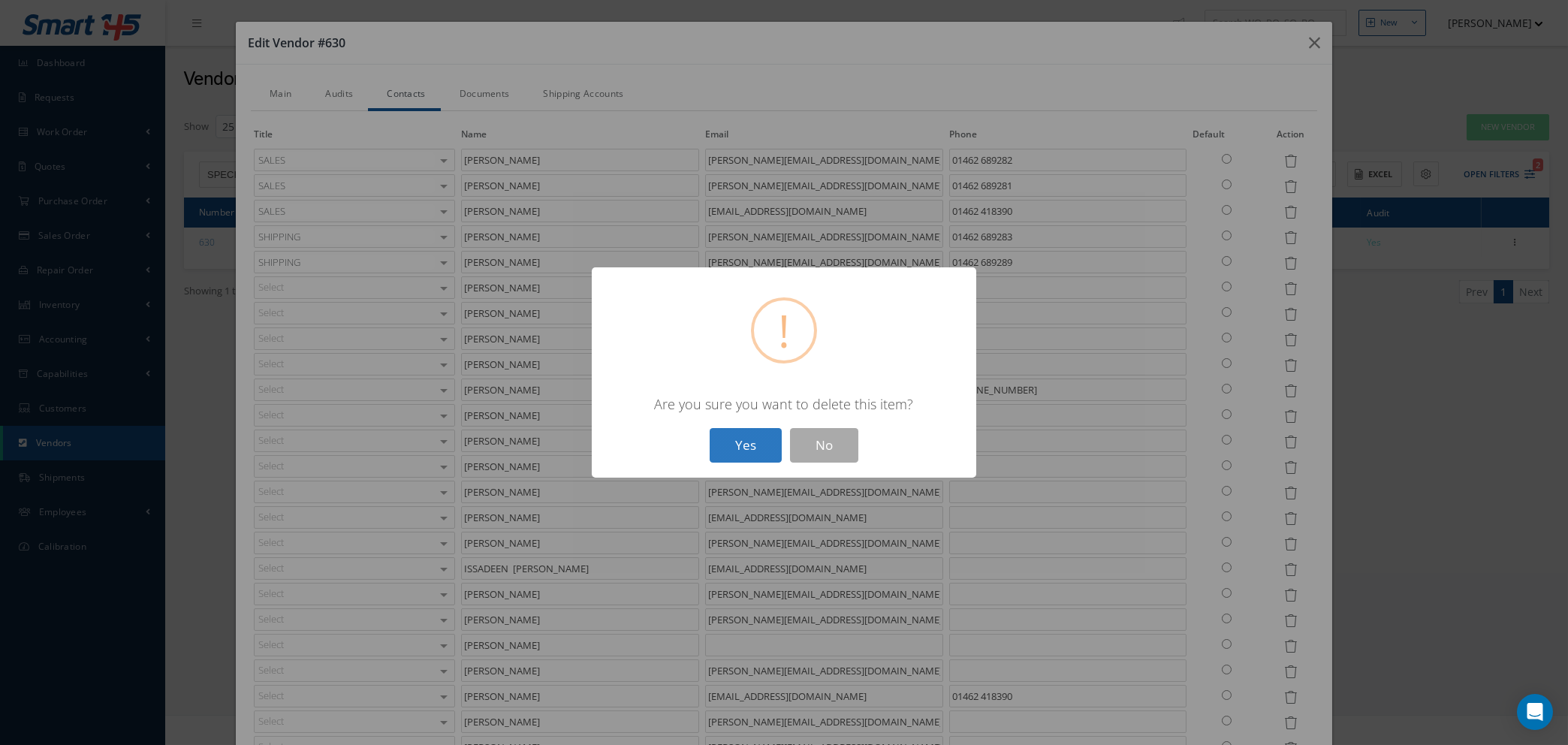
type input "john@sagroup.aero"
type input "KAREN BARTRAM"
type input "karen@sagroup.aero"
type input "KIEREN SHURMER-ELLIOTT"
type input "LUCY BALAZS"
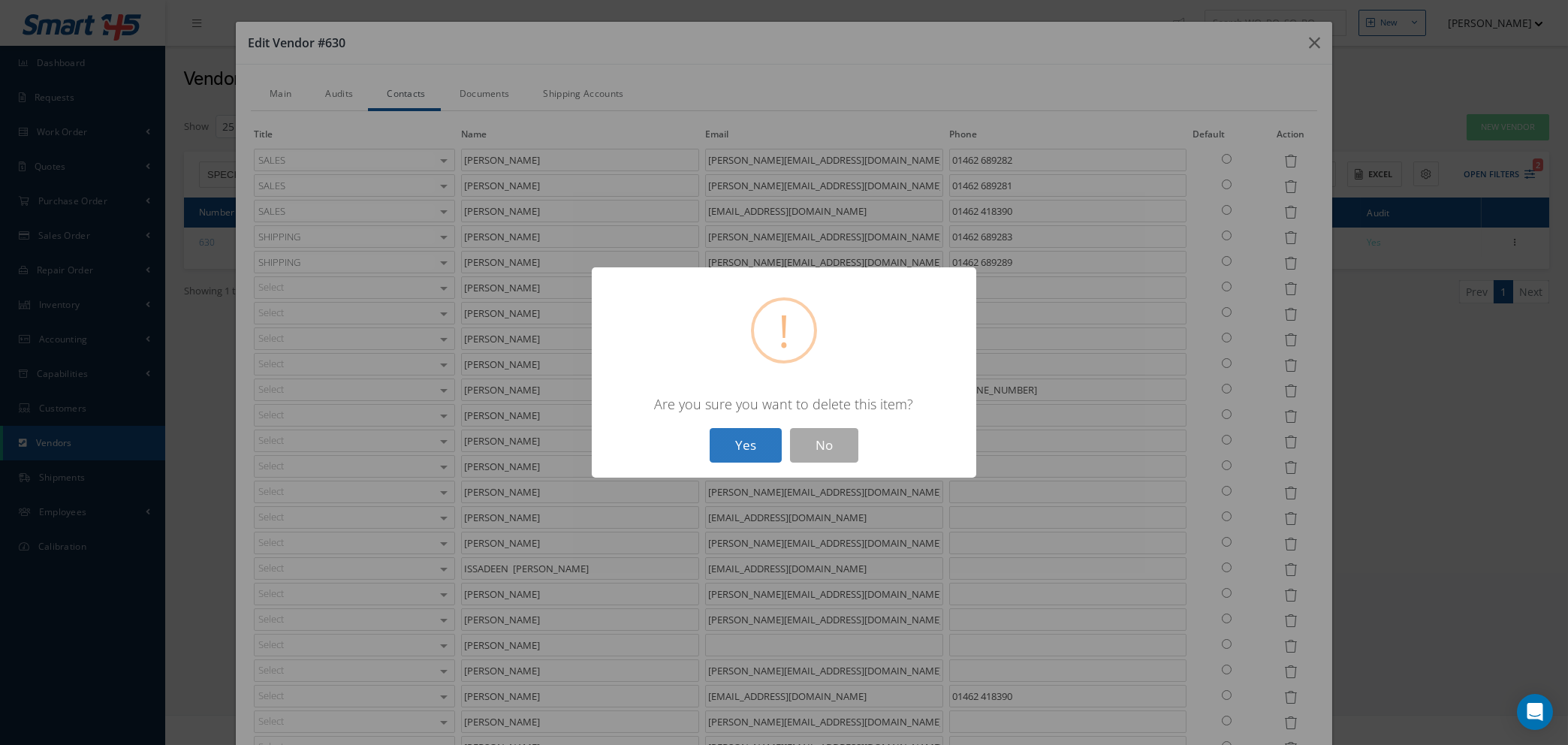
type input "lucy@sagroup.aero"
type input "MEGAN CONDOR"
type input "megan@specialist.aero"
type input "01462 418390"
type input "MEL PERERA"
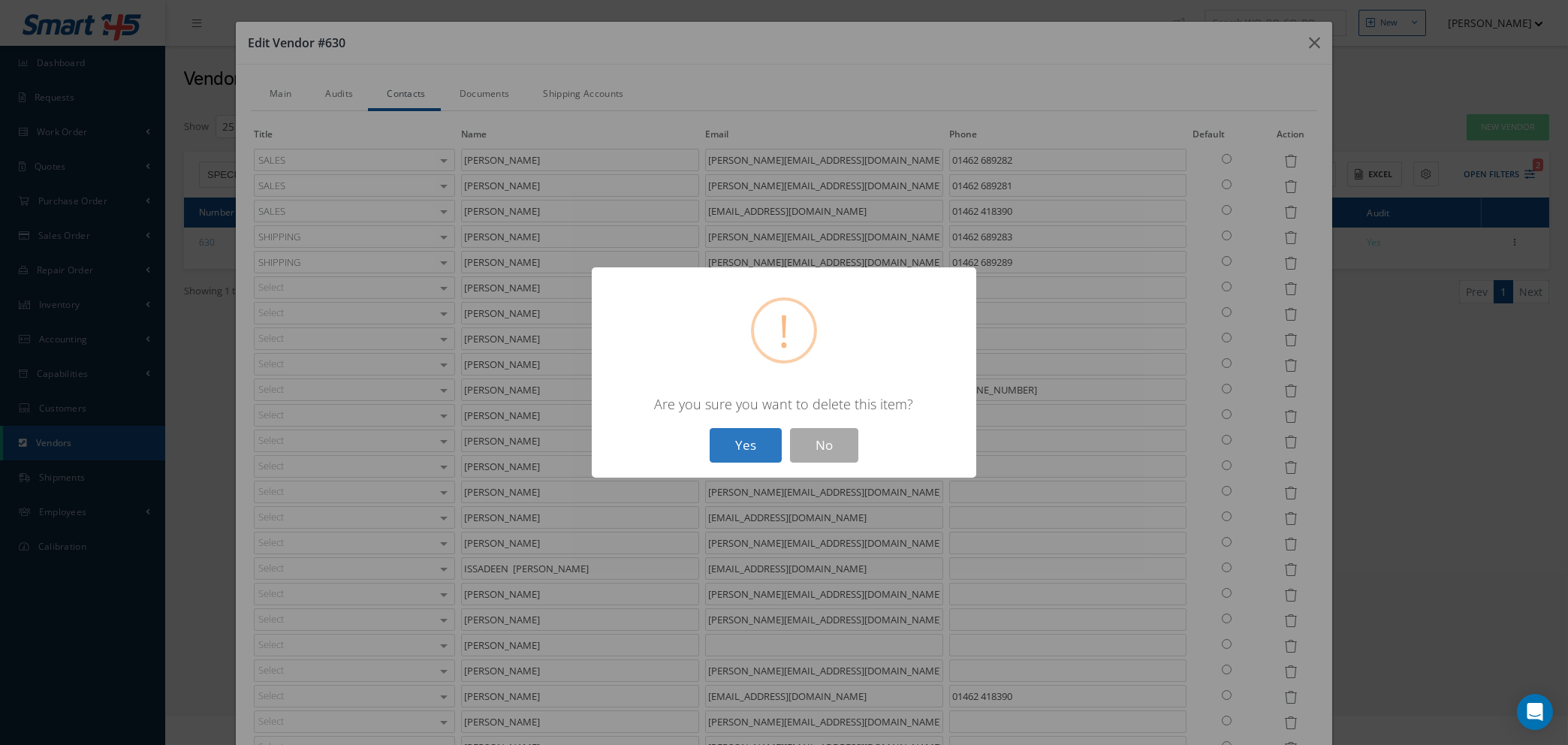
type input "melissa@specialist.aero"
type input "NATASHA LEWIS"
type input "natasha@specialist.aero"
type input "NIKKY PITTKIN"
type input "nikky@sagroup.aero"
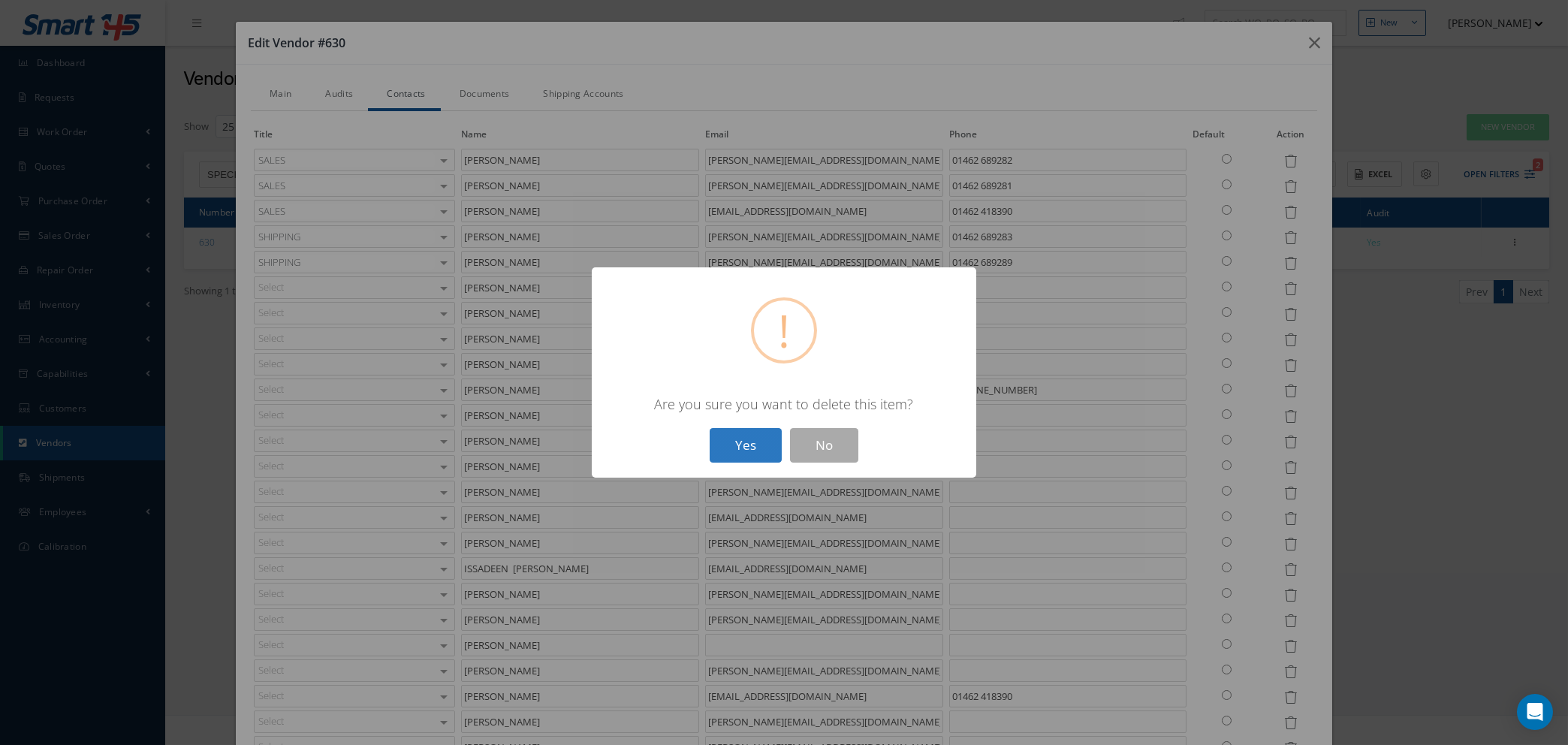
type input "SARAH BRIGNULL"
type input "sarah@specialist.aero"
type input "SCOTT FORSHAW"
type input "SEAN BRADFORD"
type input "sean@sagroup.aero"
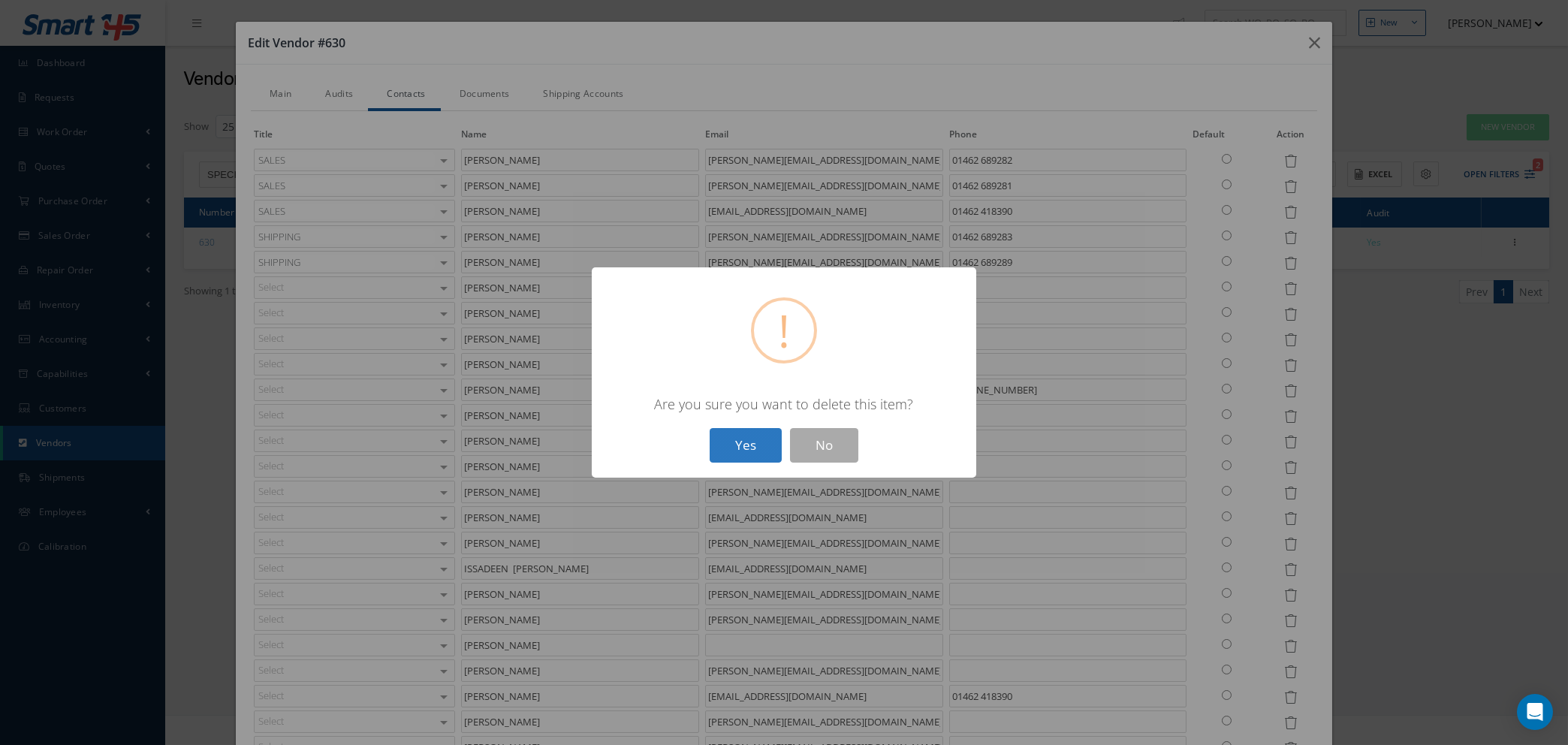
type input "SOPHIE"
type input "SOPHIE@SPECIALIST.AERO"
type input "SOPHIE BURR"
type input "sophie@specialist.aero"
type input "01462 689281"
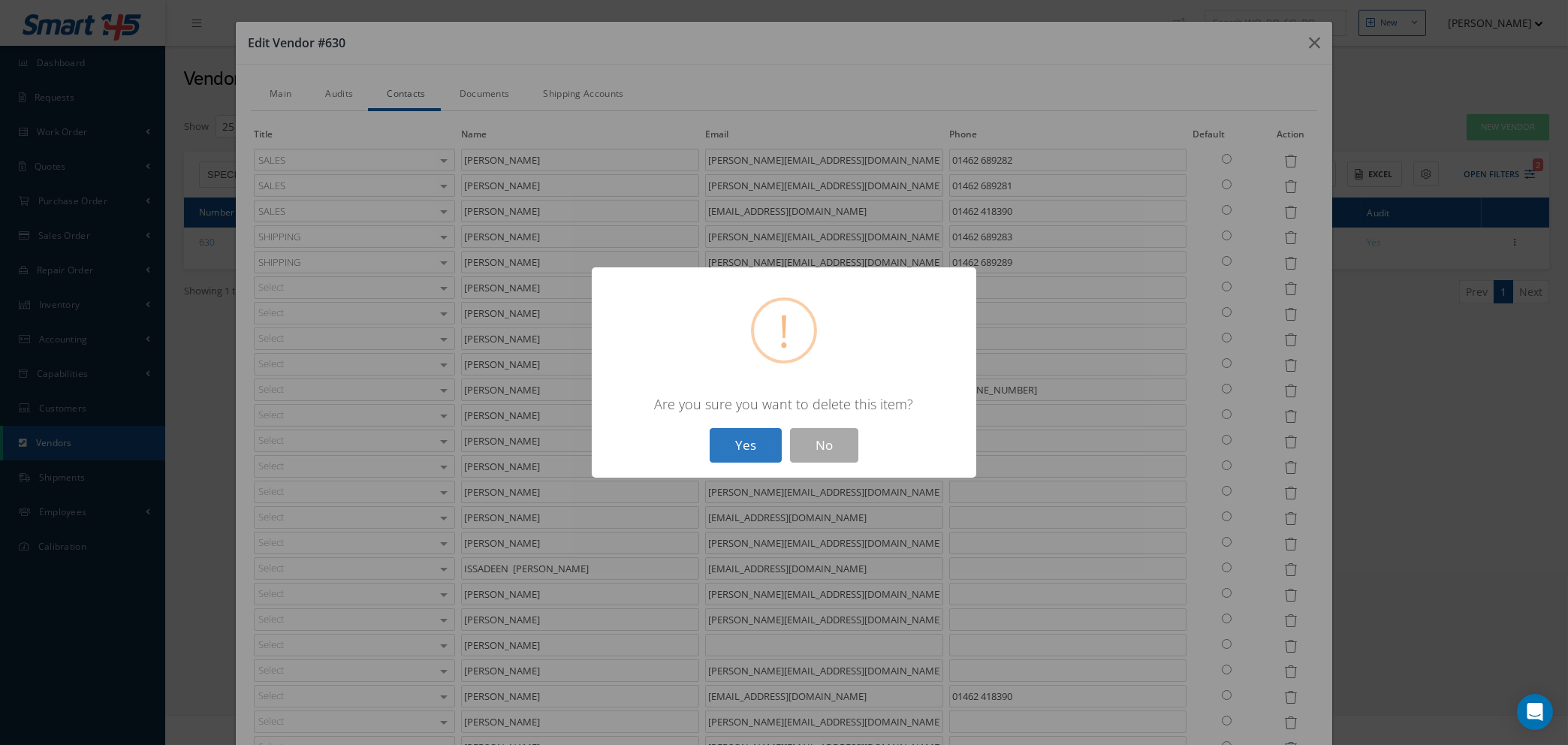
type input "WILL LERCHE"
type input "will@sagroup.aero"
type input "01462 689282"
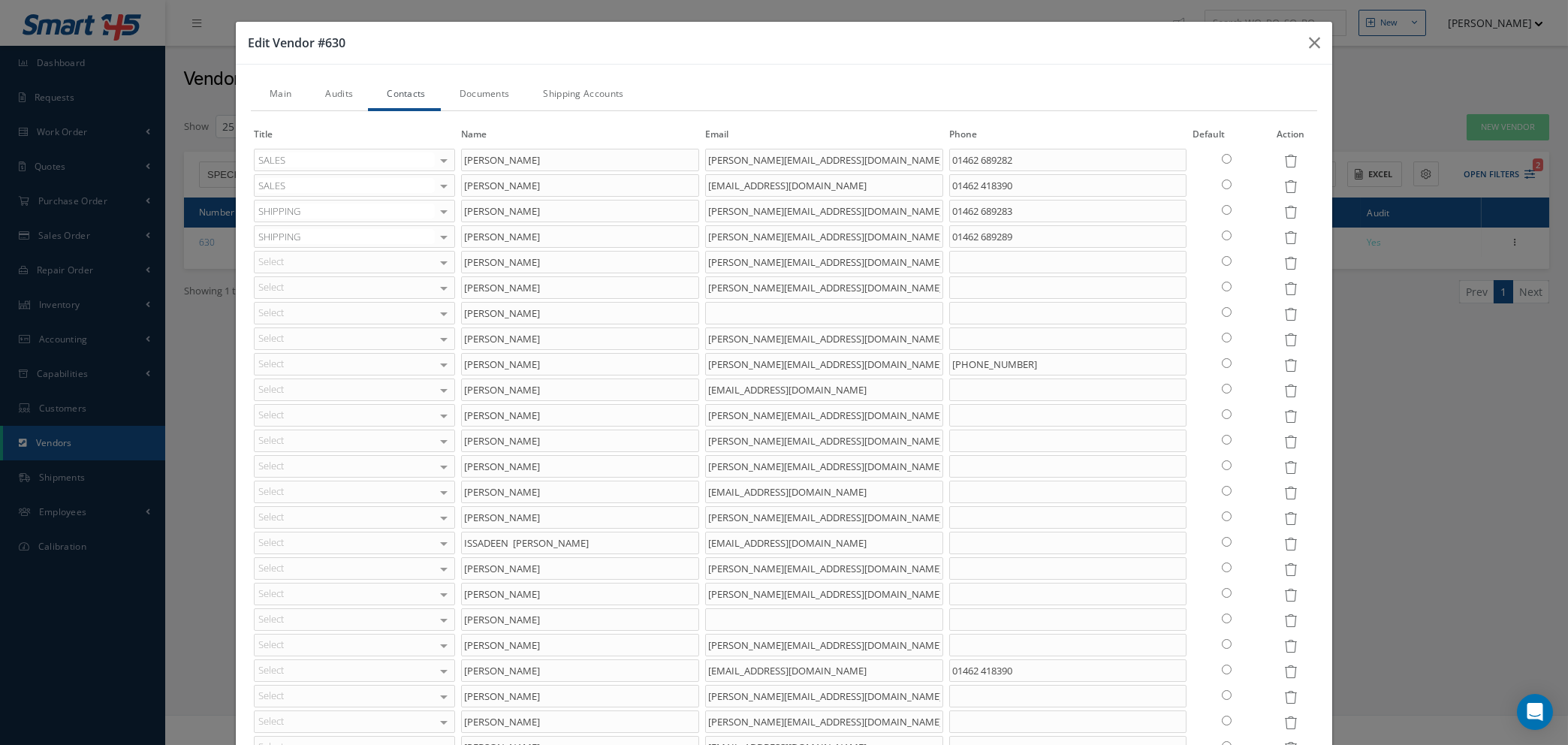
click at [1284, 184] on icon at bounding box center [1290, 186] width 13 height 13
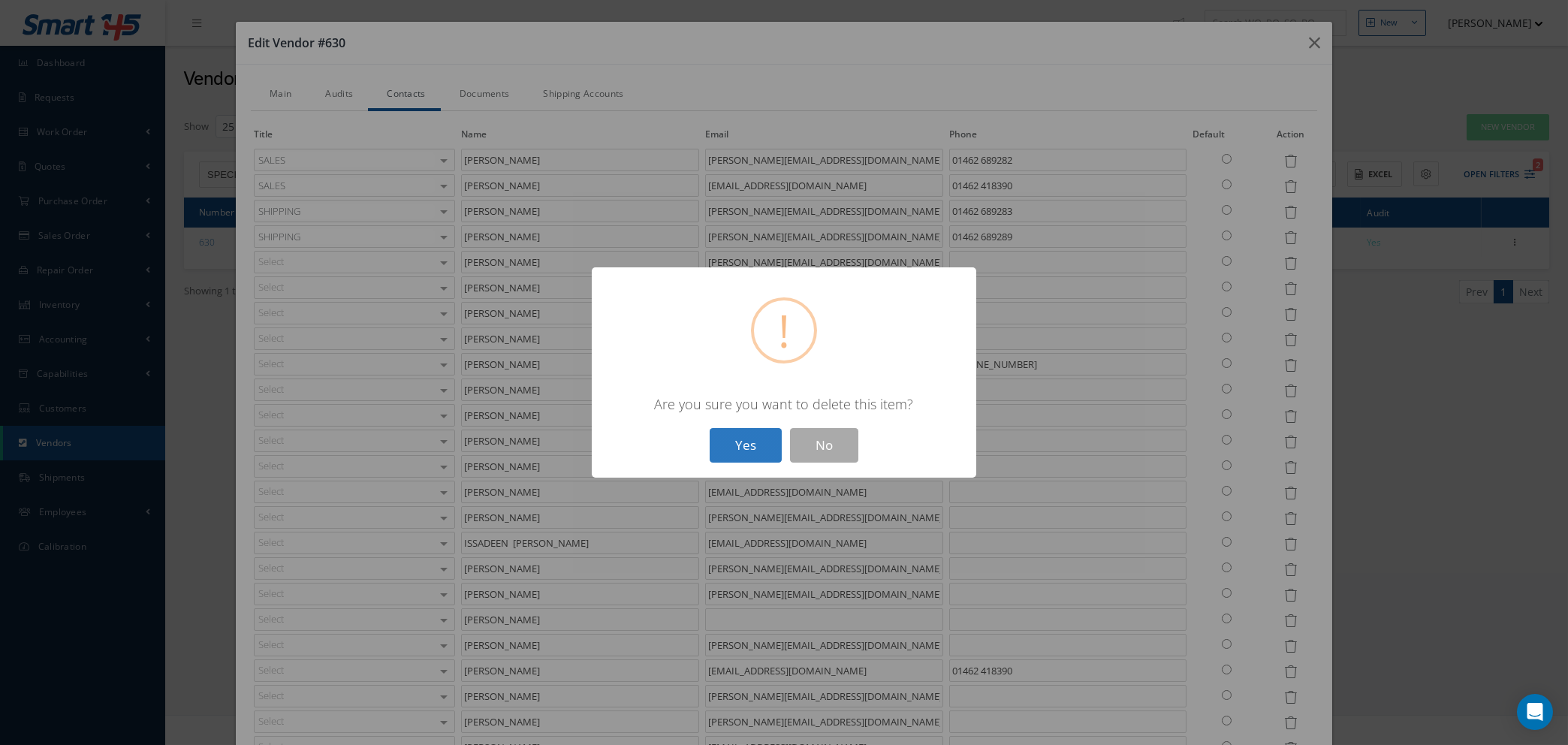
click at [756, 449] on button "Yes" at bounding box center [746, 446] width 73 height 35
type input "SCOTT FORSHAW"
type input "Scott@specialist.aero"
type input "01462 689283"
type input "JOE CROFT"
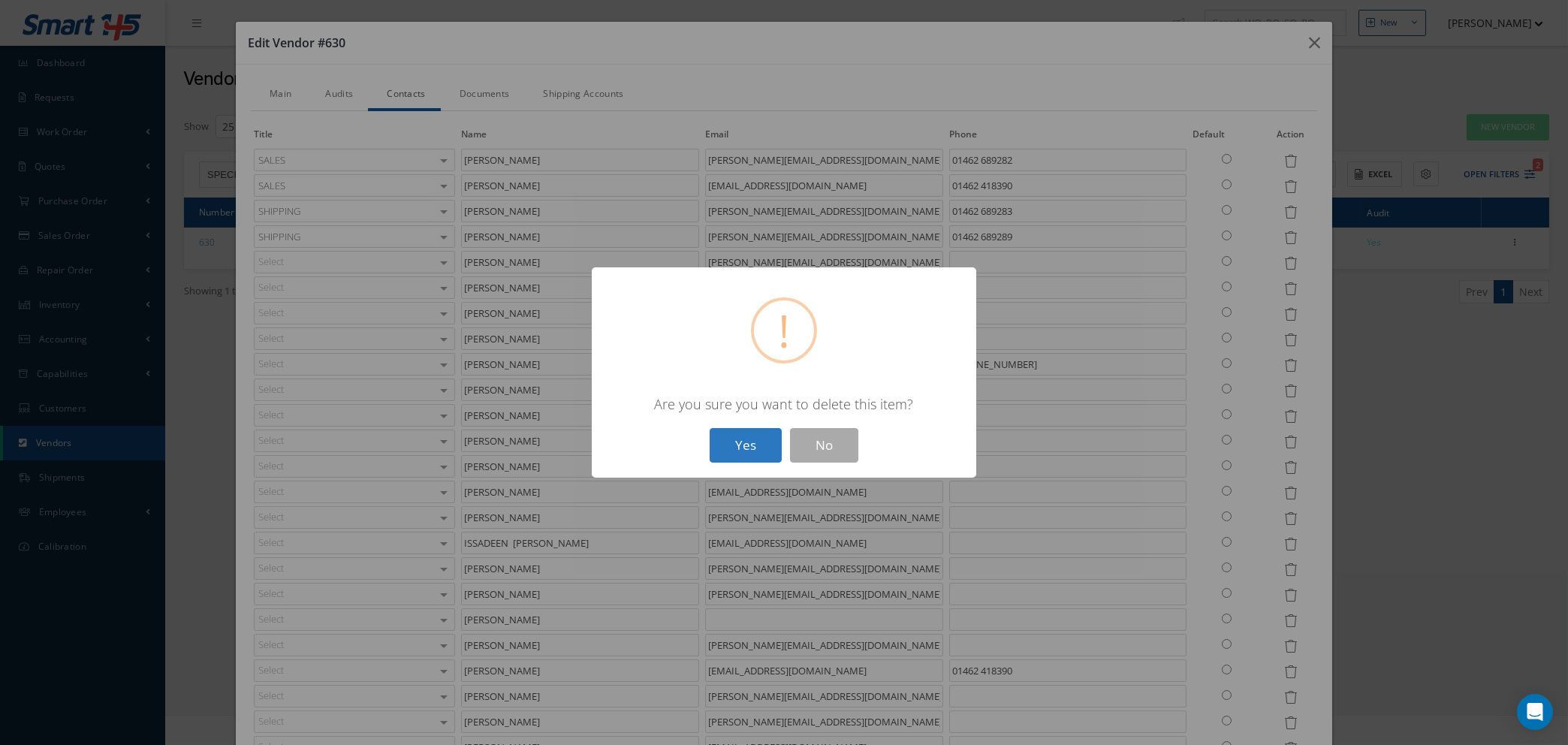
type input "Joe@specialist.aero"
type input "01462 689289"
type input "ALAN WILLIAMS"
type input "Alan@sagroup.aero"
type input "BOB HUTCHISON"
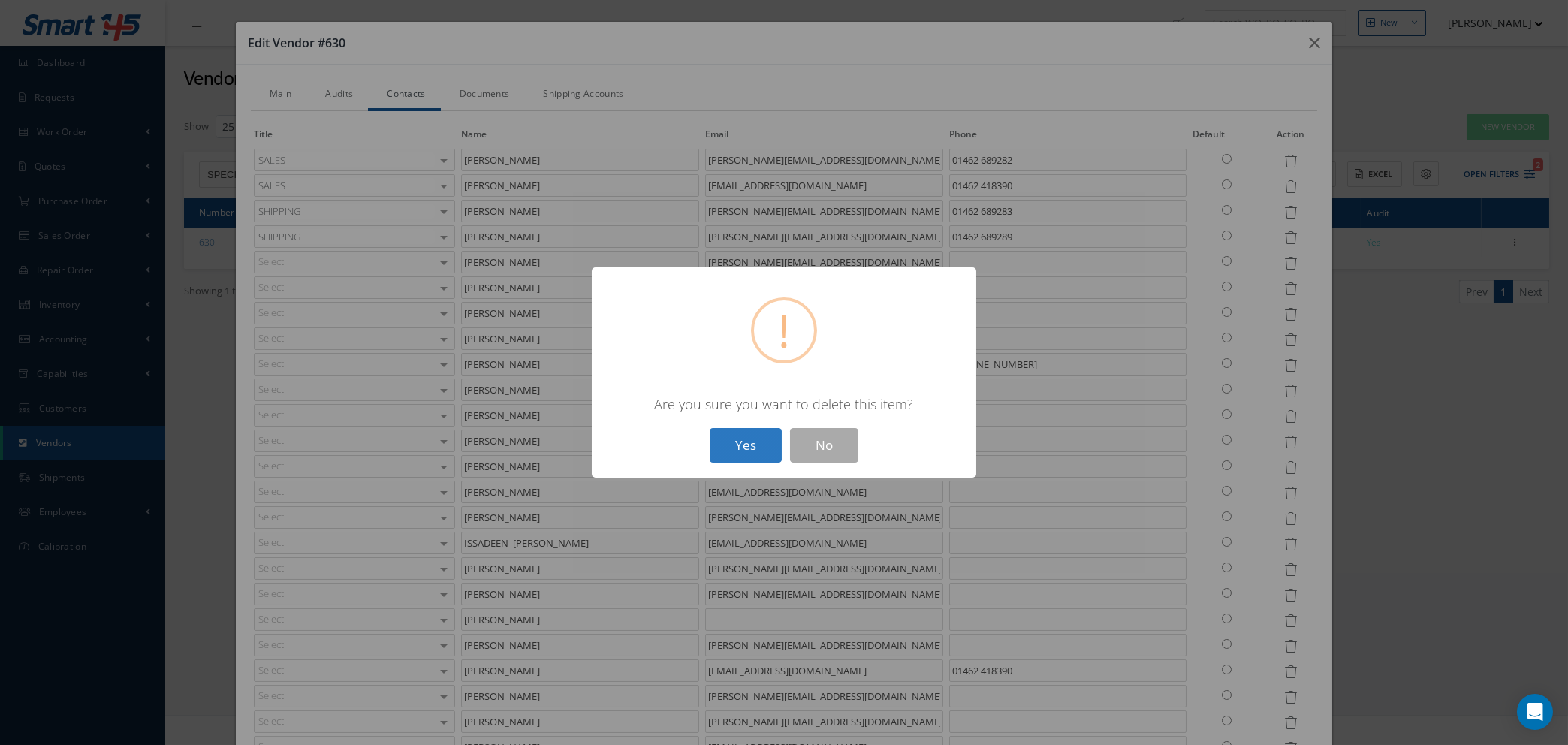
type input "bob@sagroup.aero"
type input "BRENDA BENZIE"
type input "CHLOE TURNER"
type input "chloe@sagroup.aero"
type input "DARREN COHEN"
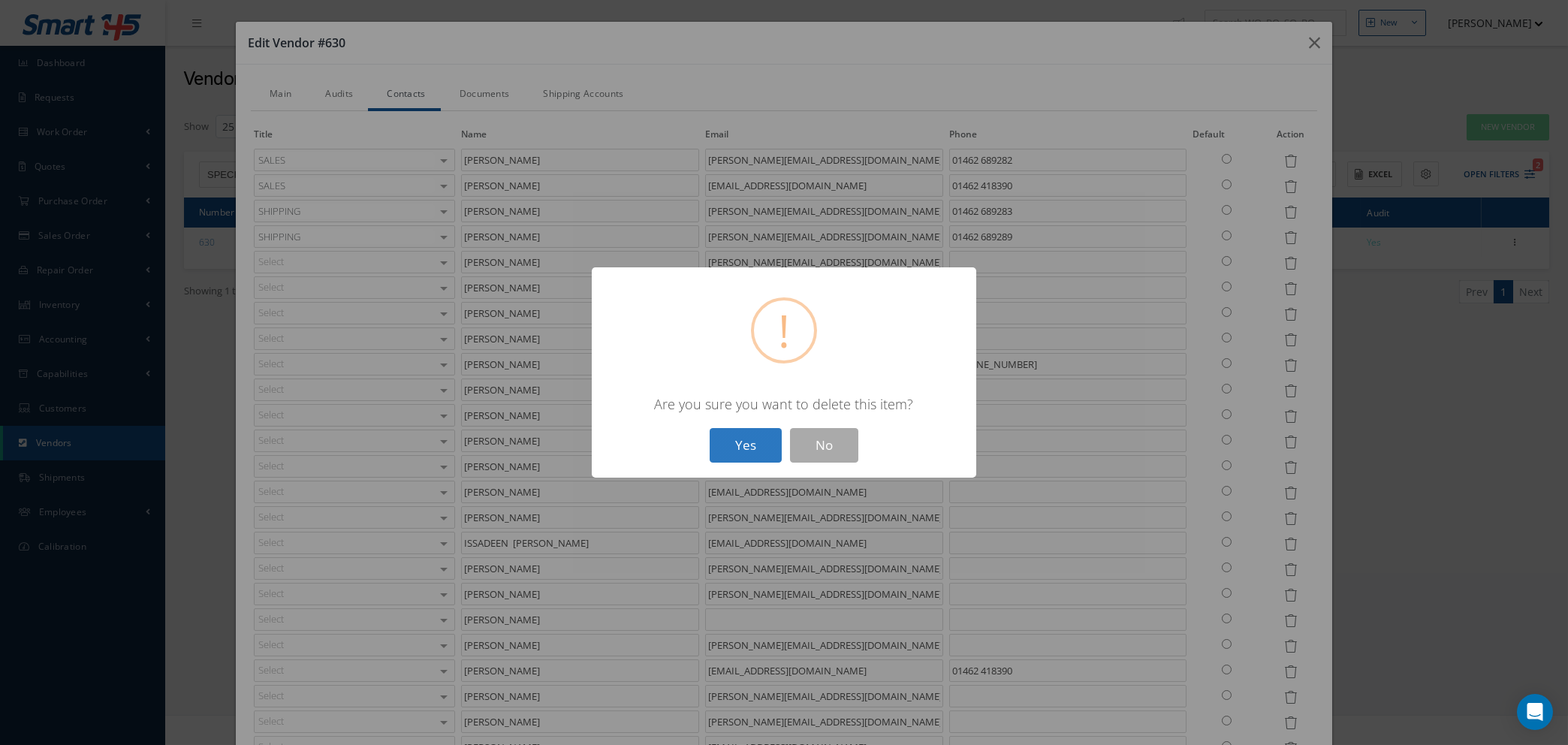
type input "darren@sagroup.aero"
type input "+44(0)1462 418390"
type input "DIMA VICOL"
type input "dima@specialist.aero"
type input "DUNCAN HAMMOND"
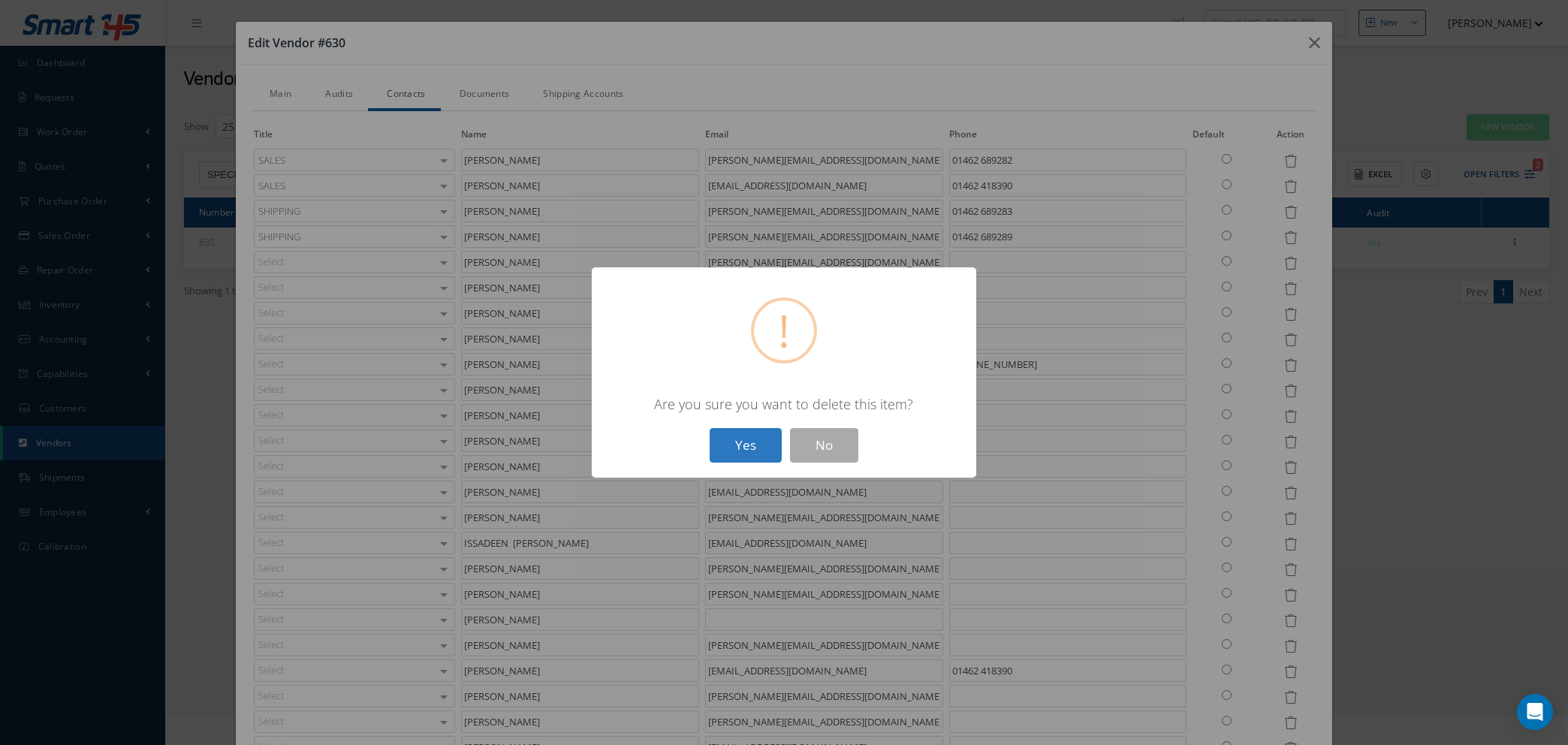
type input "duncan@sagroup.aero"
type input "GEORGE CARTER"
type input "george@sagroup.aero"
type input "GRAHAM ROWE"
type input "graham@sagroup.aero"
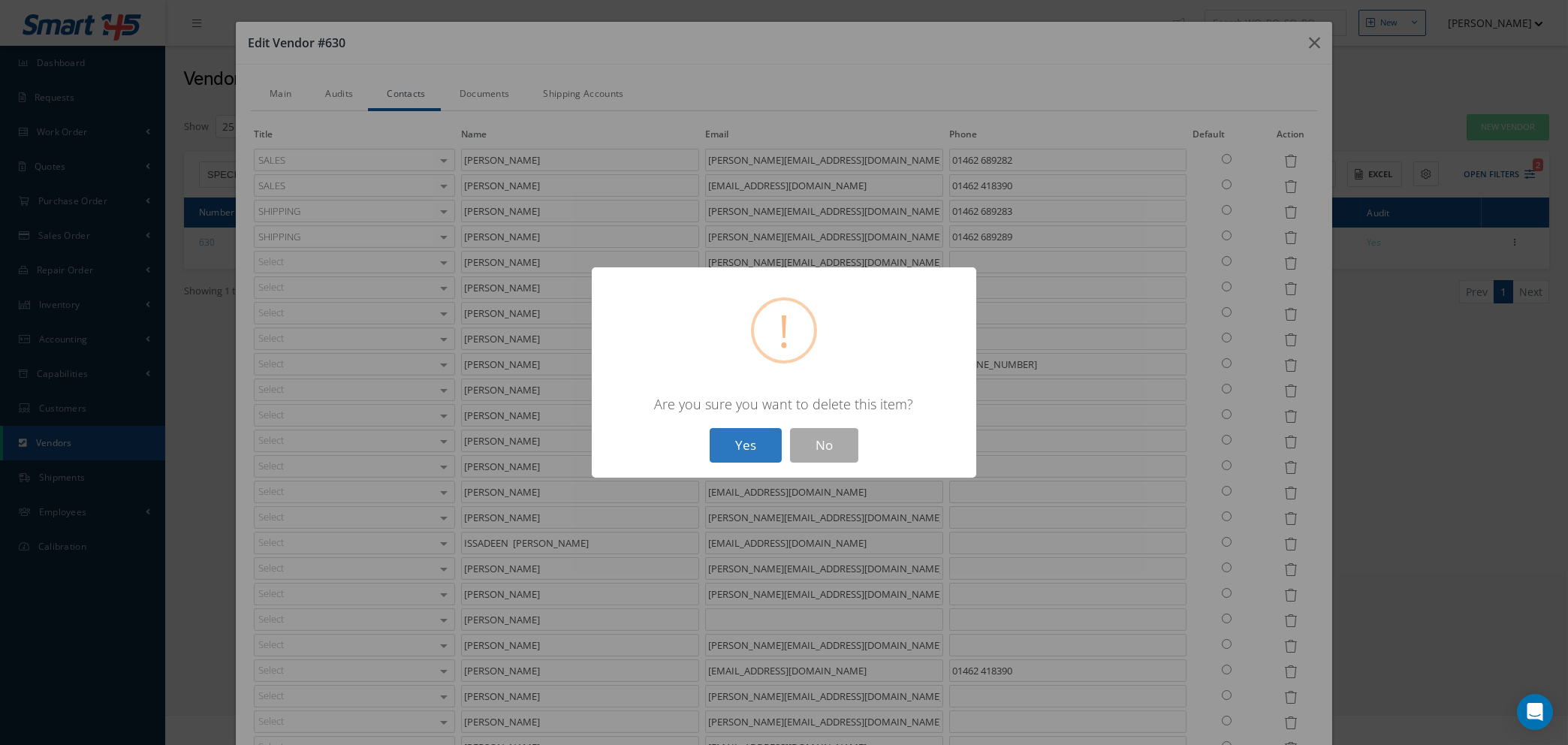
type input "GUY BALLARD"
type input "guy@specialist.aero"
type input "IAN LOMAX"
type input "ian@sagroup.aero"
type input "ISSADEEN GAFOOR"
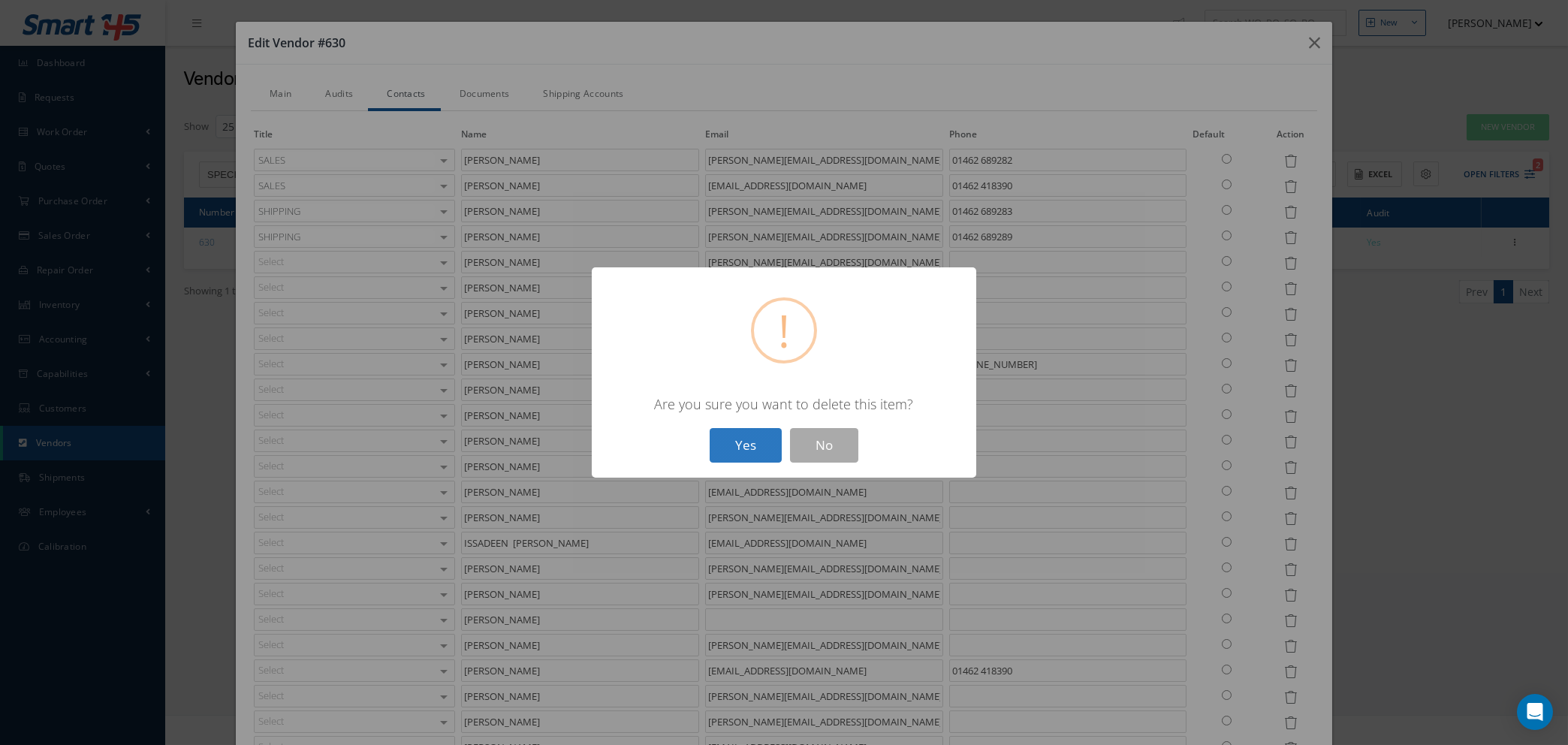
type input "issy@specialist.aero"
type input "JOHN KEMP"
type input "john@sagroup.aero"
type input "KAREN BARTRAM"
type input "karen@sagroup.aero"
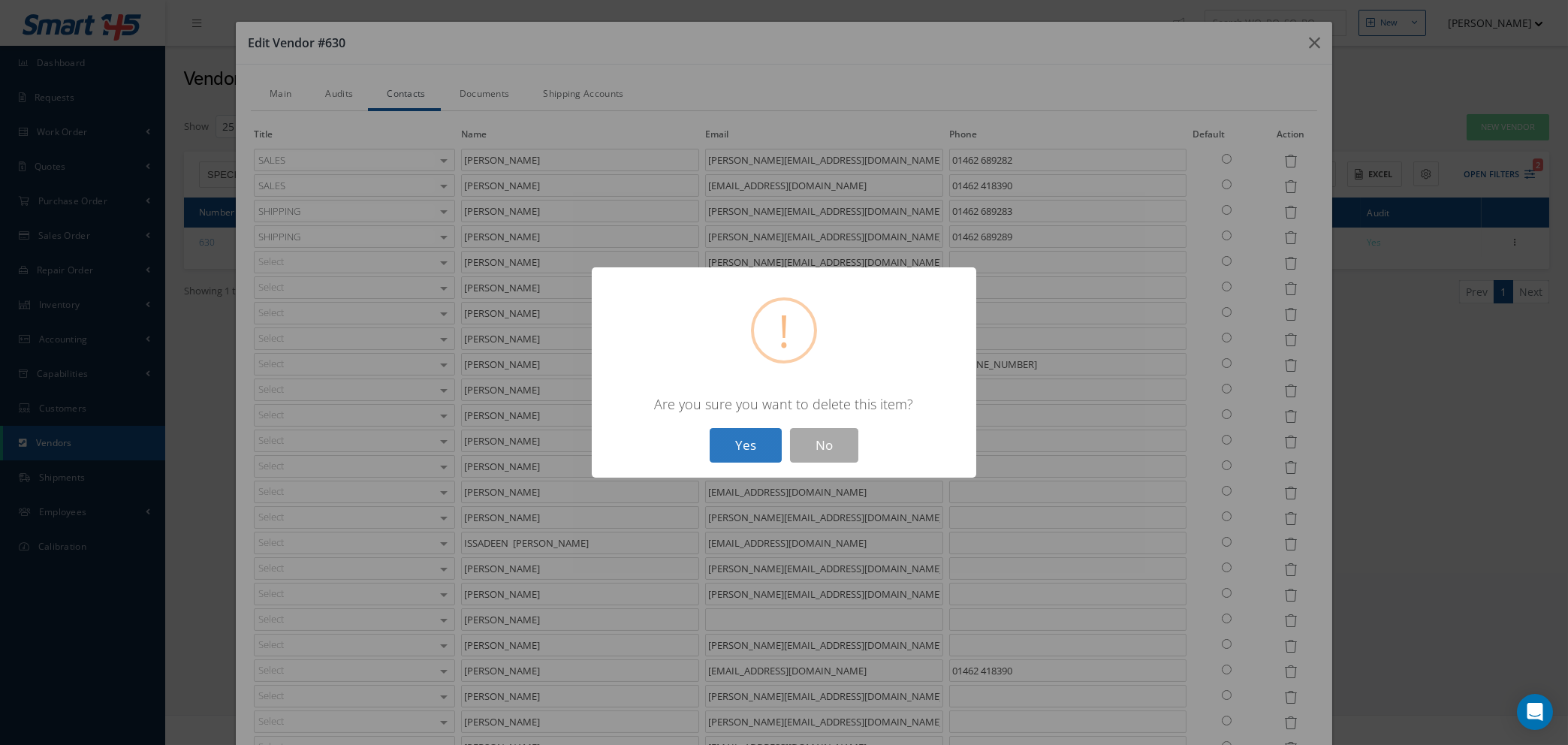
type input "KIEREN SHURMER-ELLIOTT"
type input "LUCY BALAZS"
type input "lucy@sagroup.aero"
type input "MEGAN CONDOR"
type input "megan@specialist.aero"
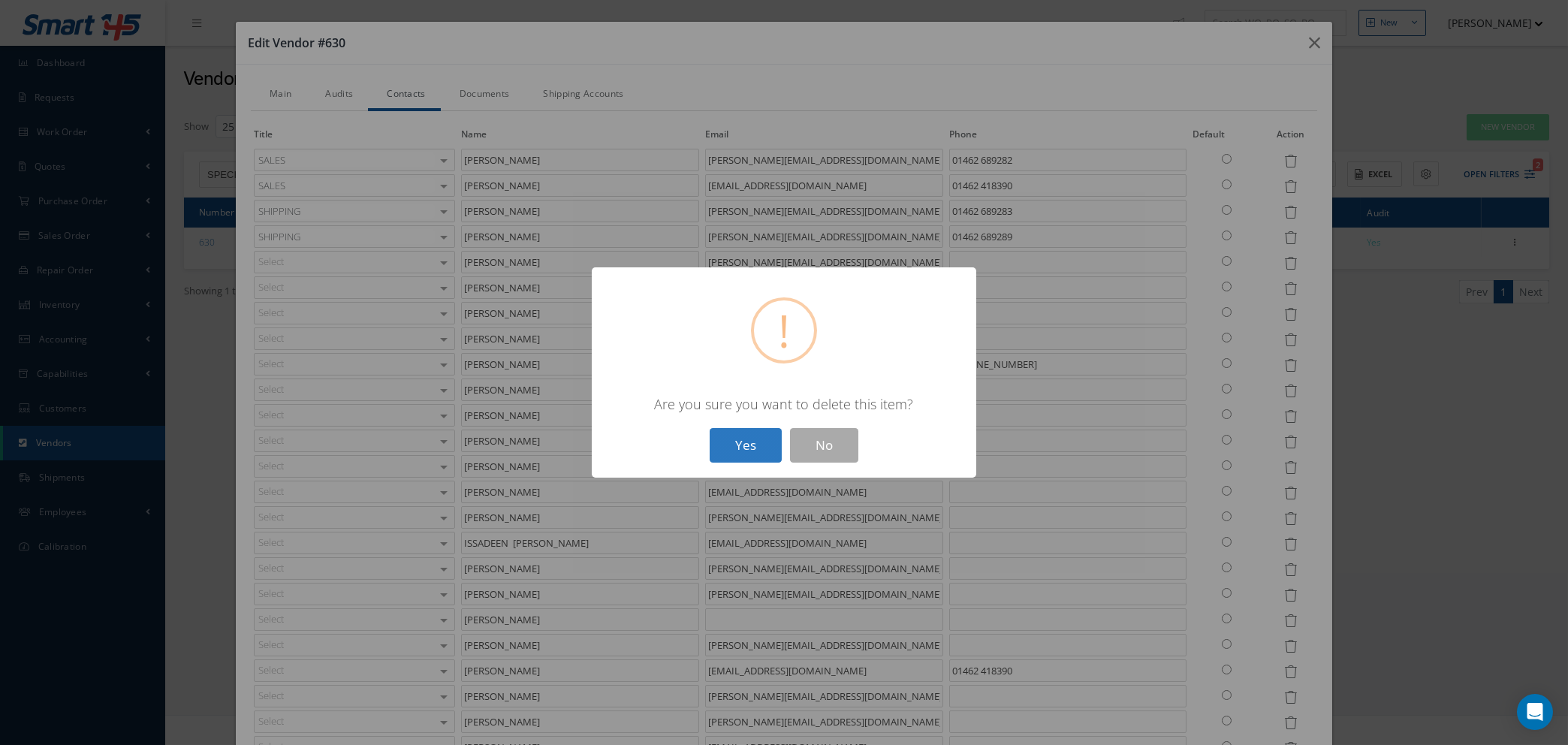
type input "01462 418390"
type input "MEL PERERA"
type input "melissa@specialist.aero"
type input "NATASHA LEWIS"
type input "natasha@specialist.aero"
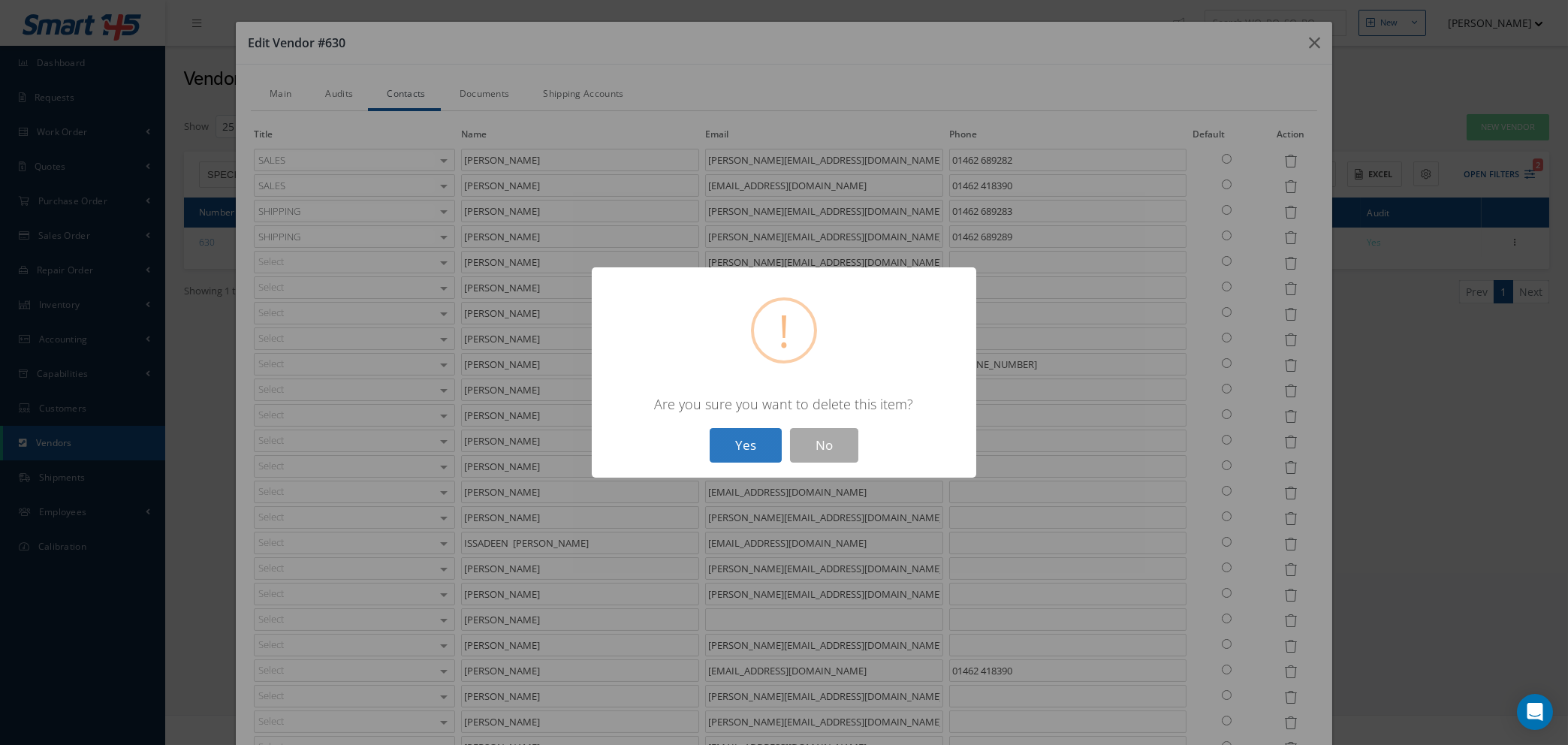
type input "NIKKY PITTKIN"
type input "nikky@sagroup.aero"
type input "SARAH BRIGNULL"
type input "sarah@specialist.aero"
type input "SCOTT FORSHAW"
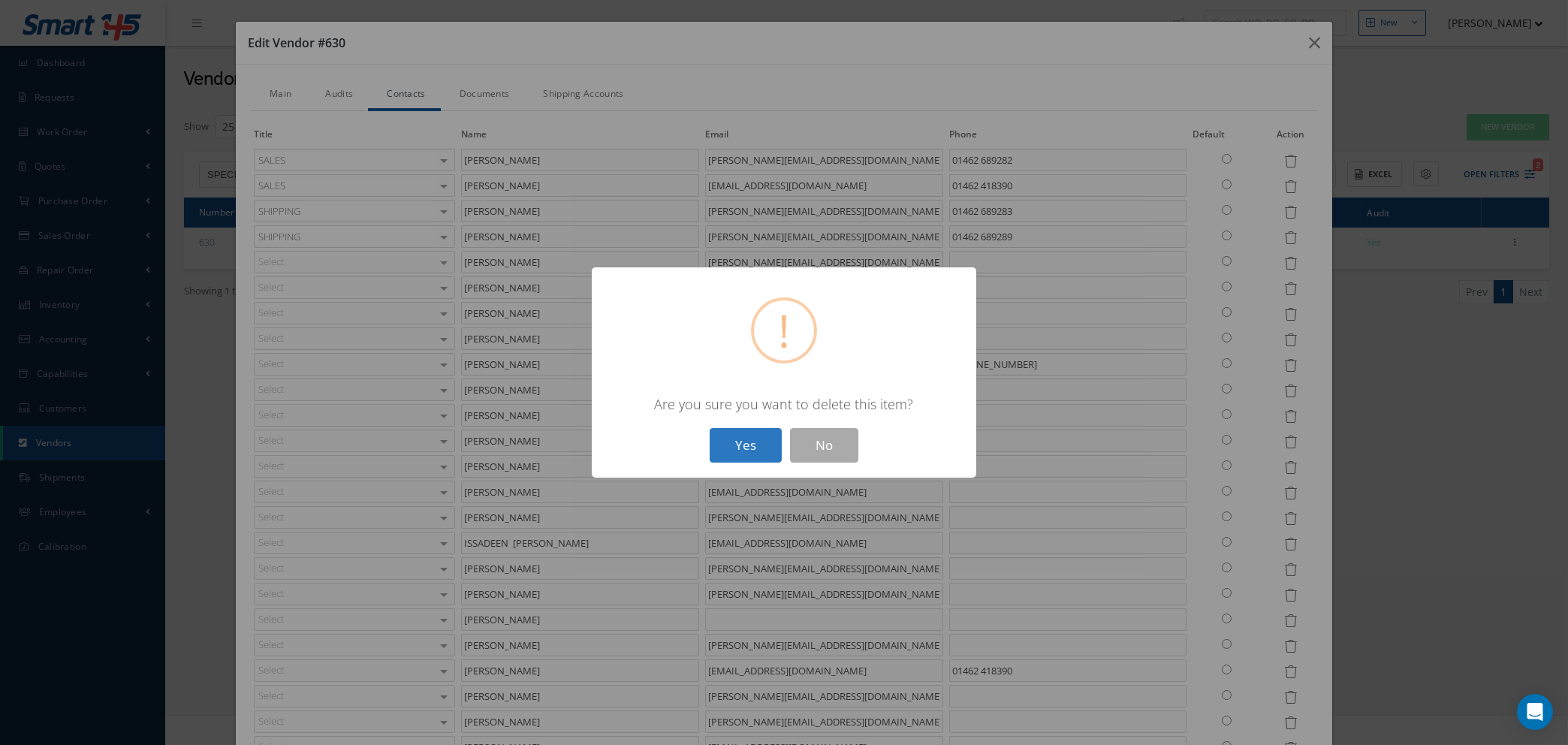
type input "SEAN BRADFORD"
type input "sean@sagroup.aero"
type input "SOPHIE"
type input "SOPHIE@SPECIALIST.AERO"
type input "SOPHIE BURR"
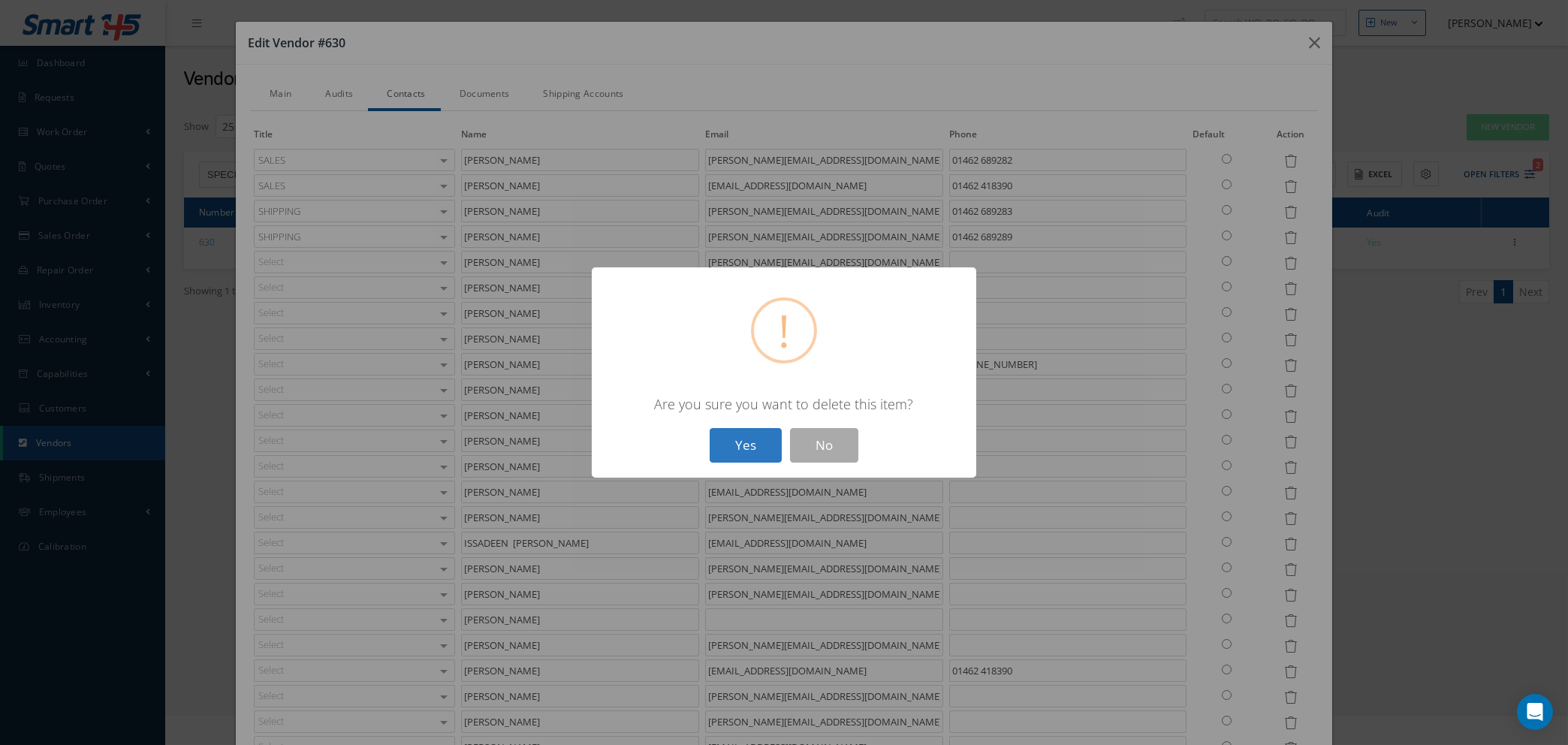
type input "sophie@specialist.aero"
type input "01462 689281"
type input "WILL LERCHE"
type input "will@sagroup.aero"
type input "01462 689282"
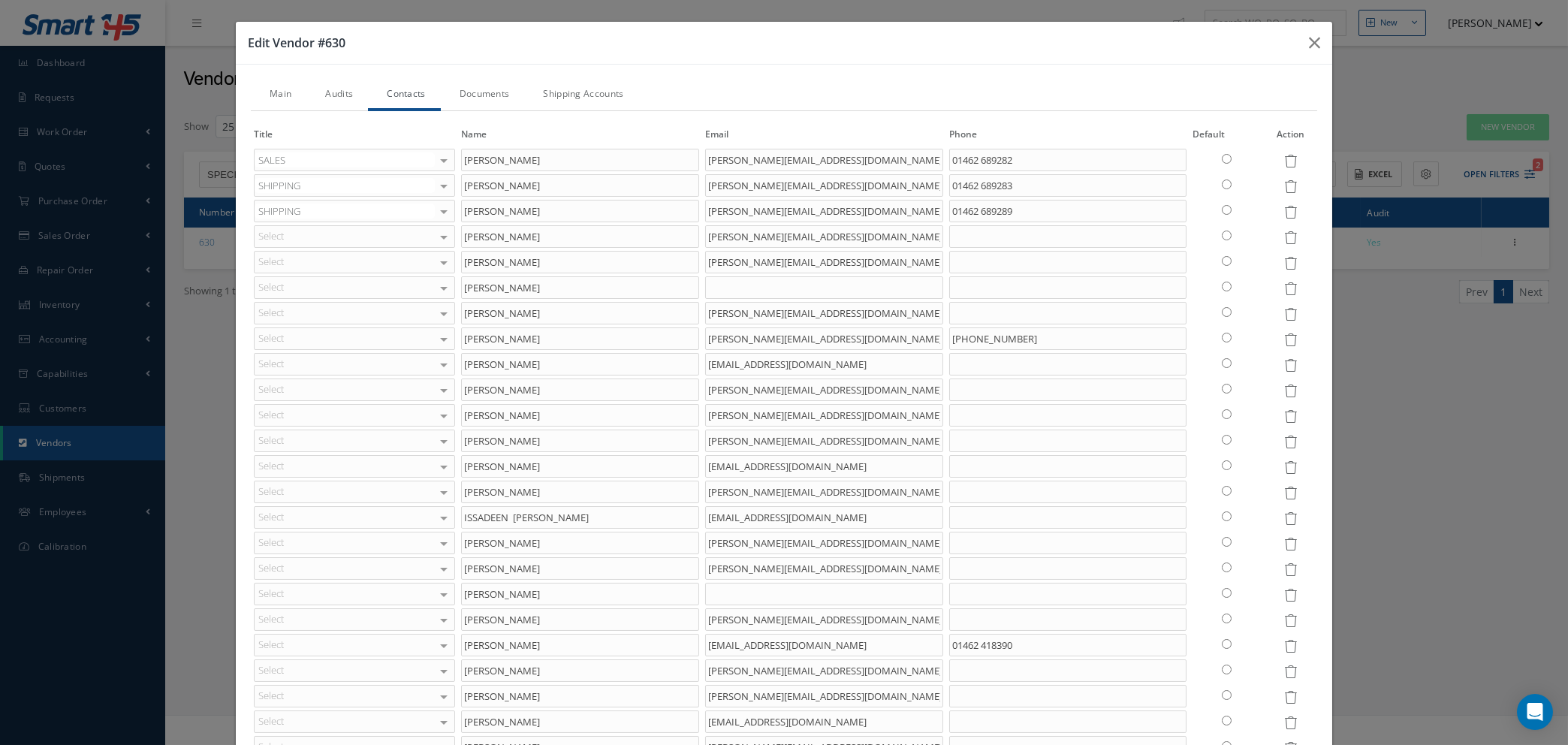
click at [1284, 261] on icon at bounding box center [1290, 263] width 13 height 13
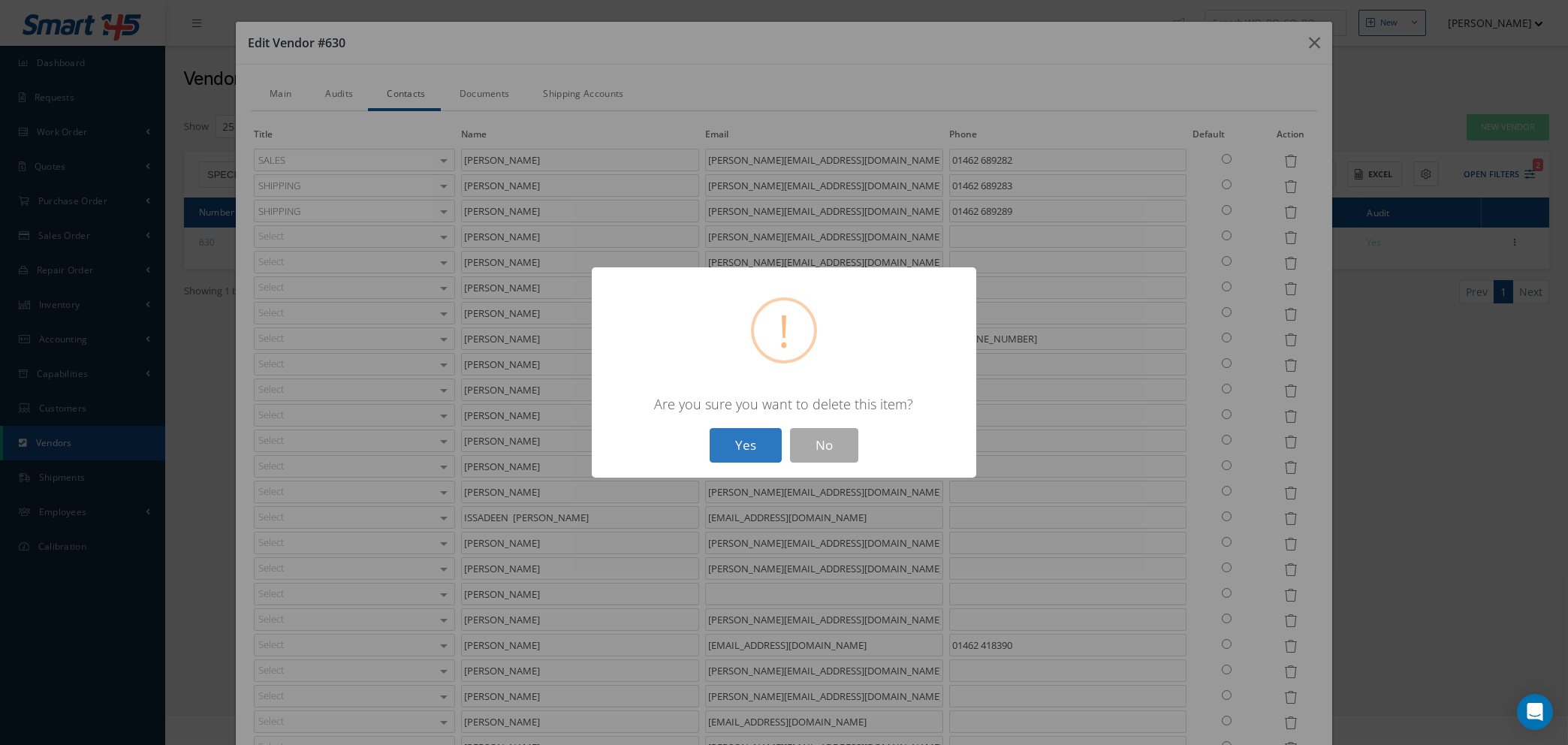
click at [755, 440] on button "Yes" at bounding box center [746, 446] width 73 height 35
type input "BRENDA BENZIE"
type input "CHLOE TURNER"
type input "chloe@sagroup.aero"
type input "DARREN COHEN"
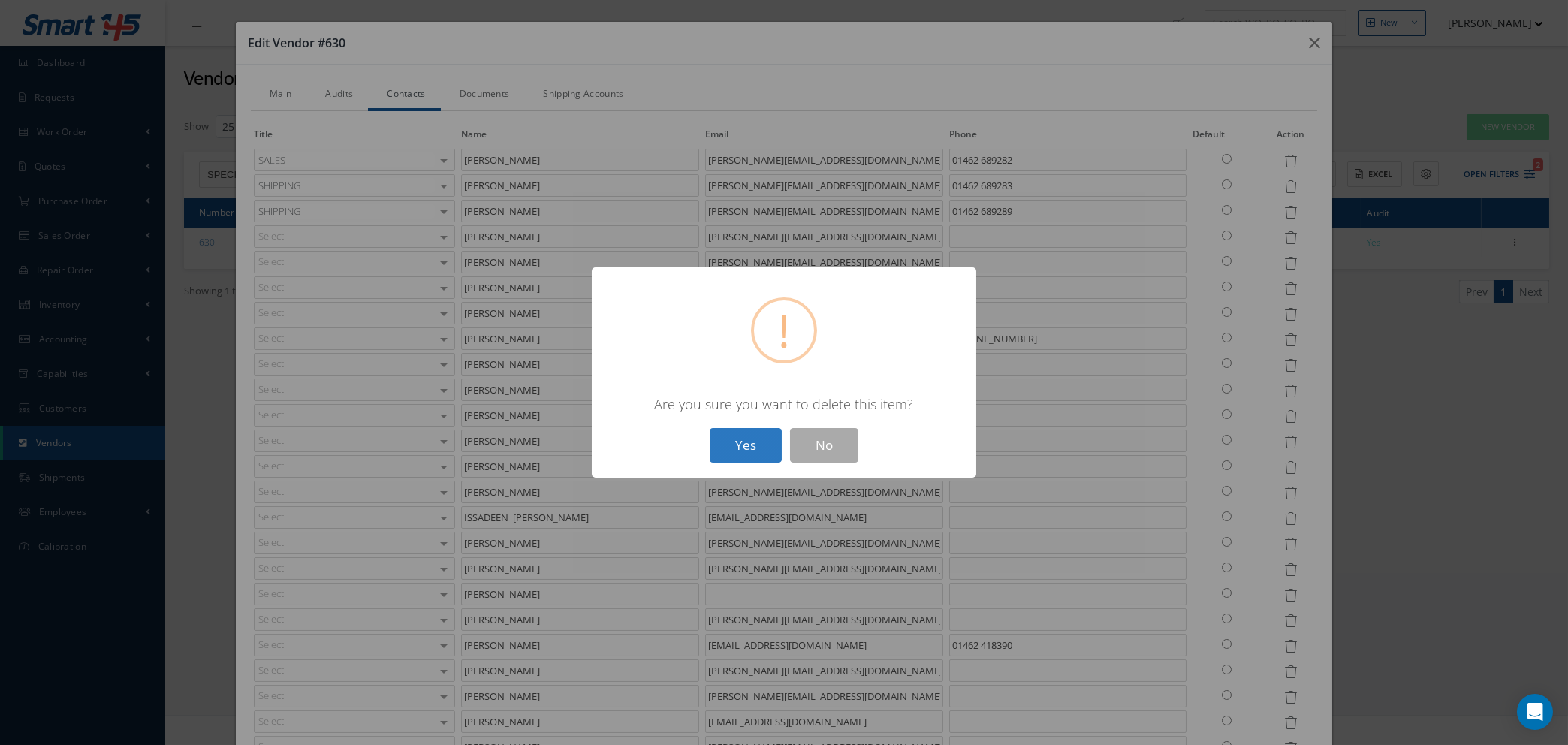
type input "darren@sagroup.aero"
type input "+44(0)1462 418390"
type input "DIMA VICOL"
type input "dima@specialist.aero"
type input "DUNCAN HAMMOND"
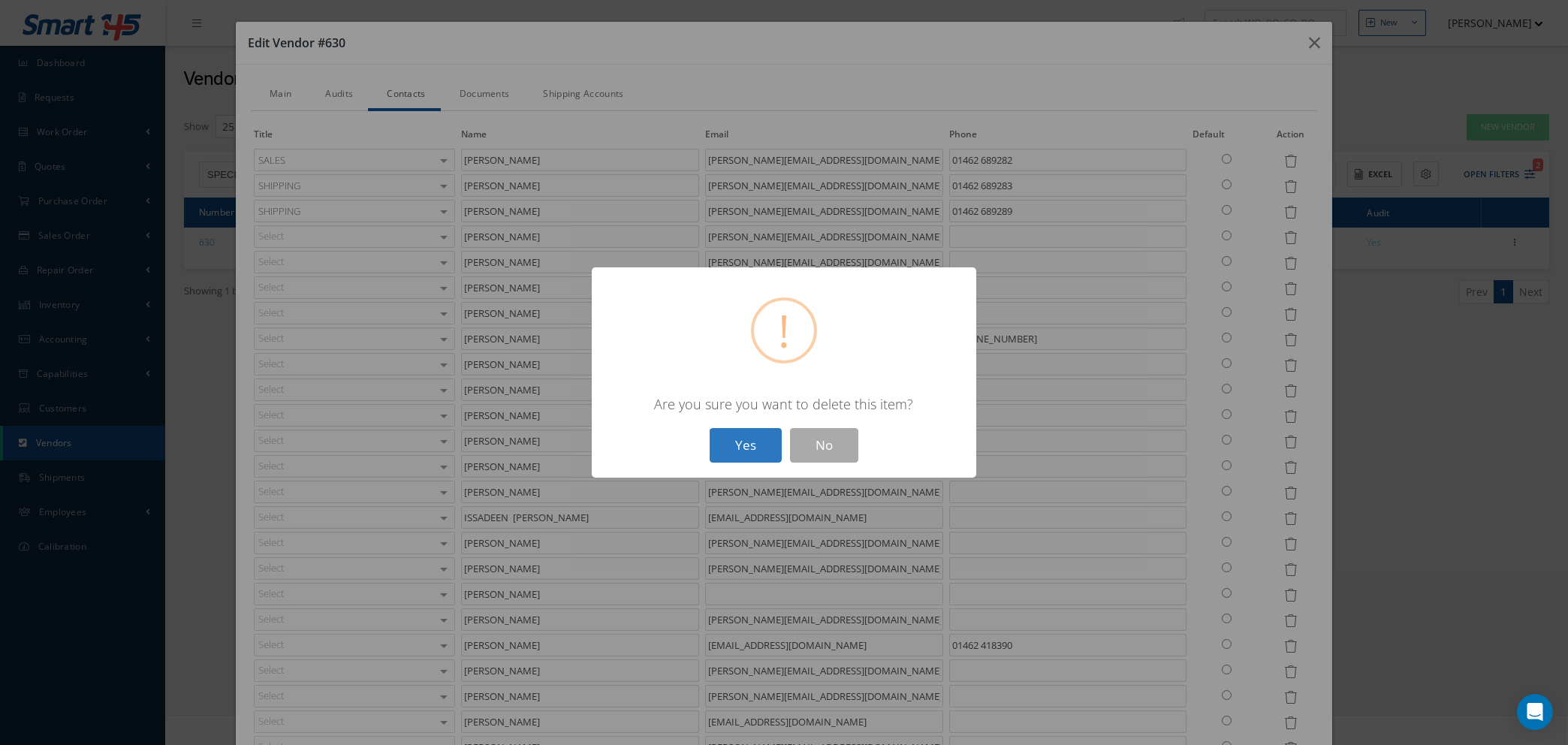
type input "duncan@sagroup.aero"
type input "GEORGE CARTER"
type input "george@sagroup.aero"
type input "GRAHAM ROWE"
type input "graham@sagroup.aero"
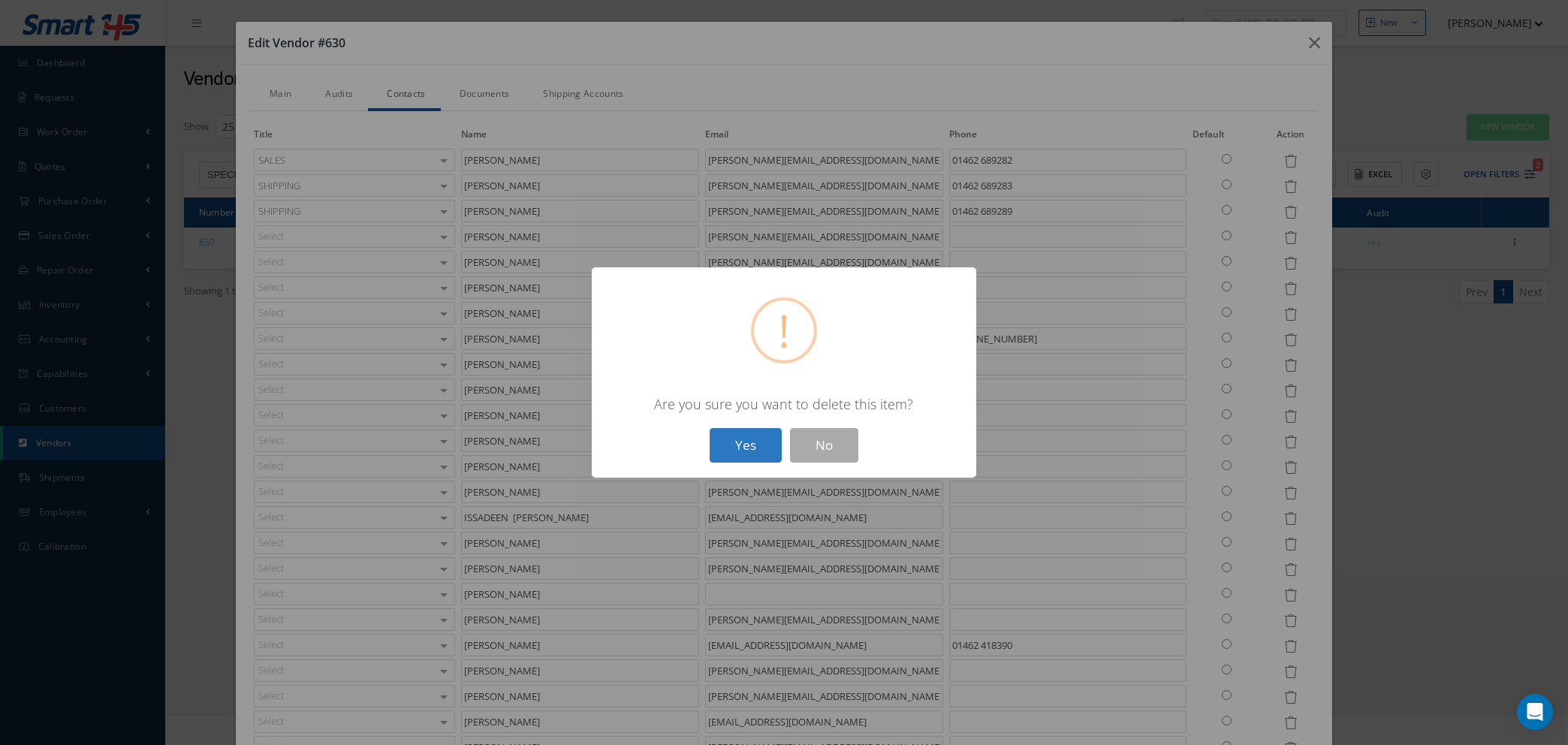
type input "GUY BALLARD"
type input "guy@specialist.aero"
type input "IAN LOMAX"
type input "ian@sagroup.aero"
type input "ISSADEEN GAFOOR"
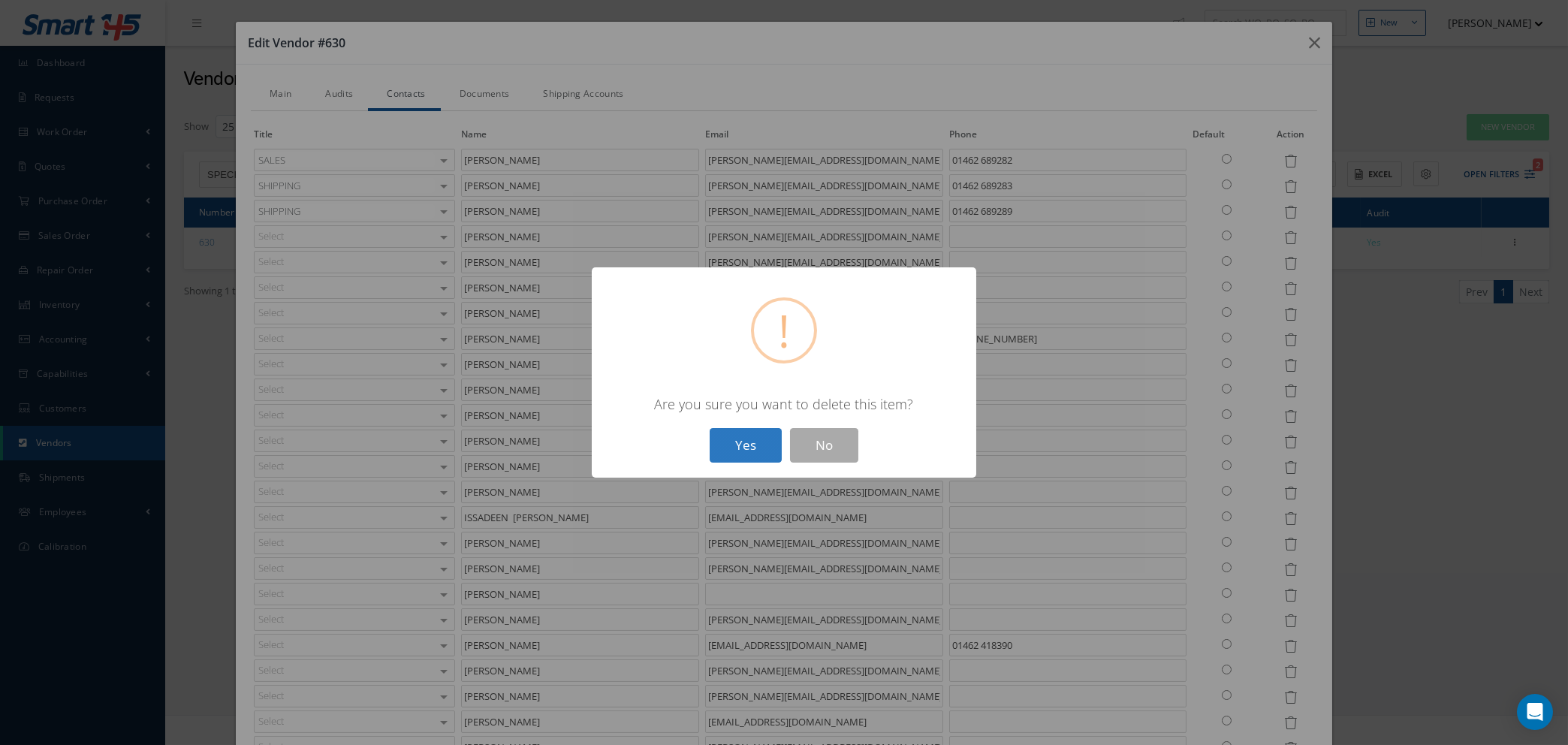
type input "issy@specialist.aero"
type input "JOHN KEMP"
type input "john@sagroup.aero"
type input "KAREN BARTRAM"
type input "karen@sagroup.aero"
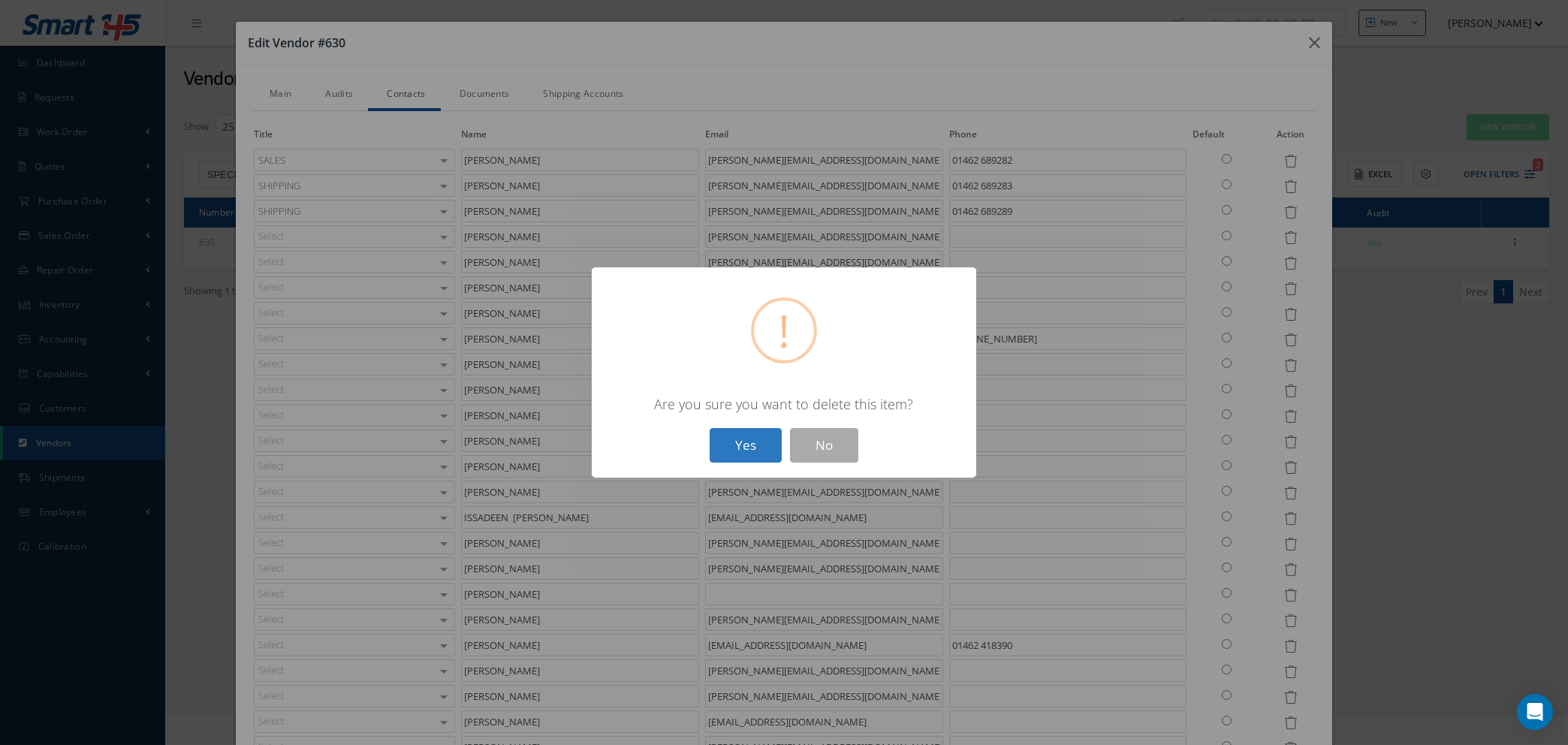
type input "KIEREN SHURMER-ELLIOTT"
type input "LUCY BALAZS"
type input "lucy@sagroup.aero"
type input "MEGAN CONDOR"
type input "megan@specialist.aero"
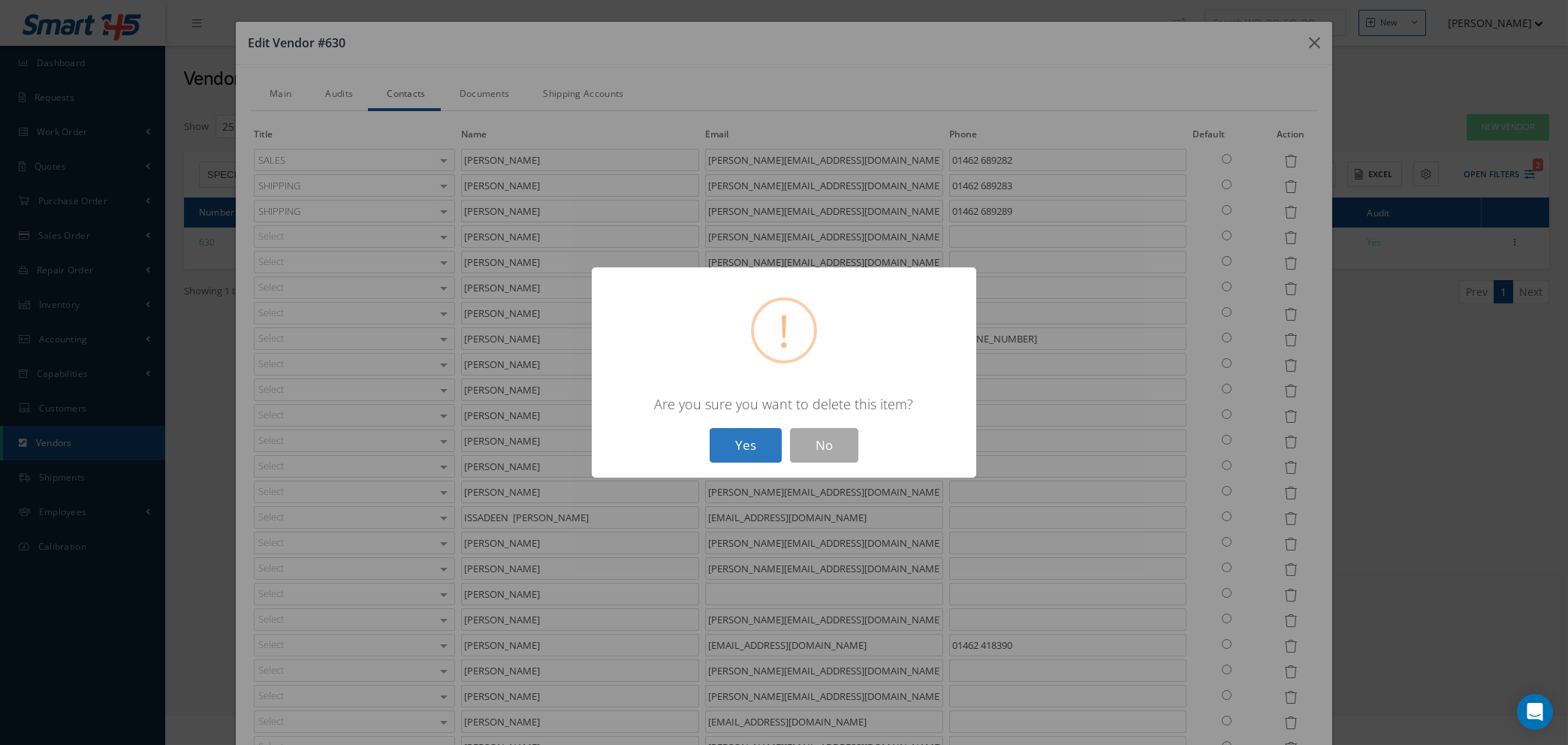
type input "01462 418390"
type input "MEL PERERA"
type input "melissa@specialist.aero"
type input "NATASHA LEWIS"
type input "natasha@specialist.aero"
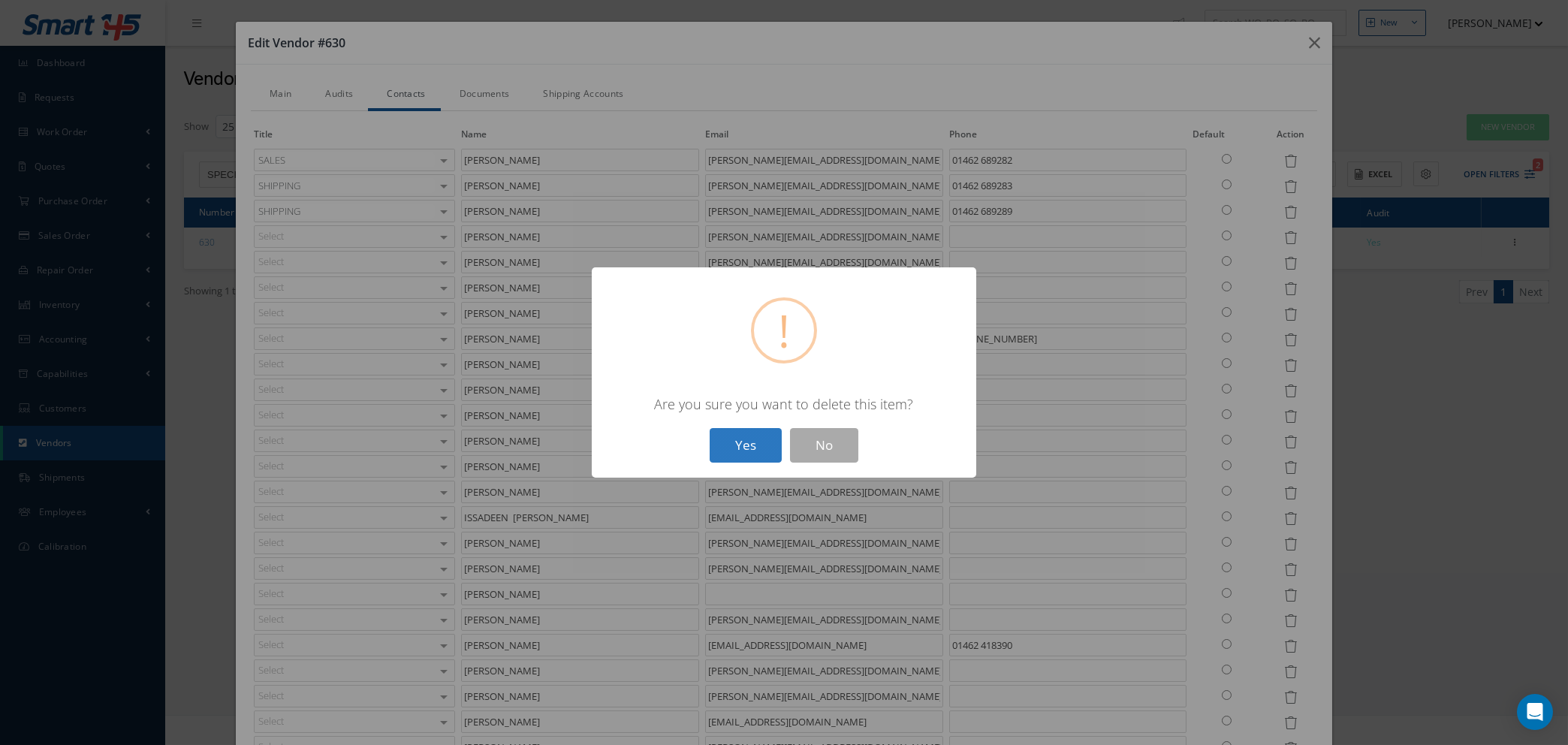
type input "NIKKY PITTKIN"
type input "nikky@sagroup.aero"
type input "SARAH BRIGNULL"
type input "sarah@specialist.aero"
type input "SCOTT FORSHAW"
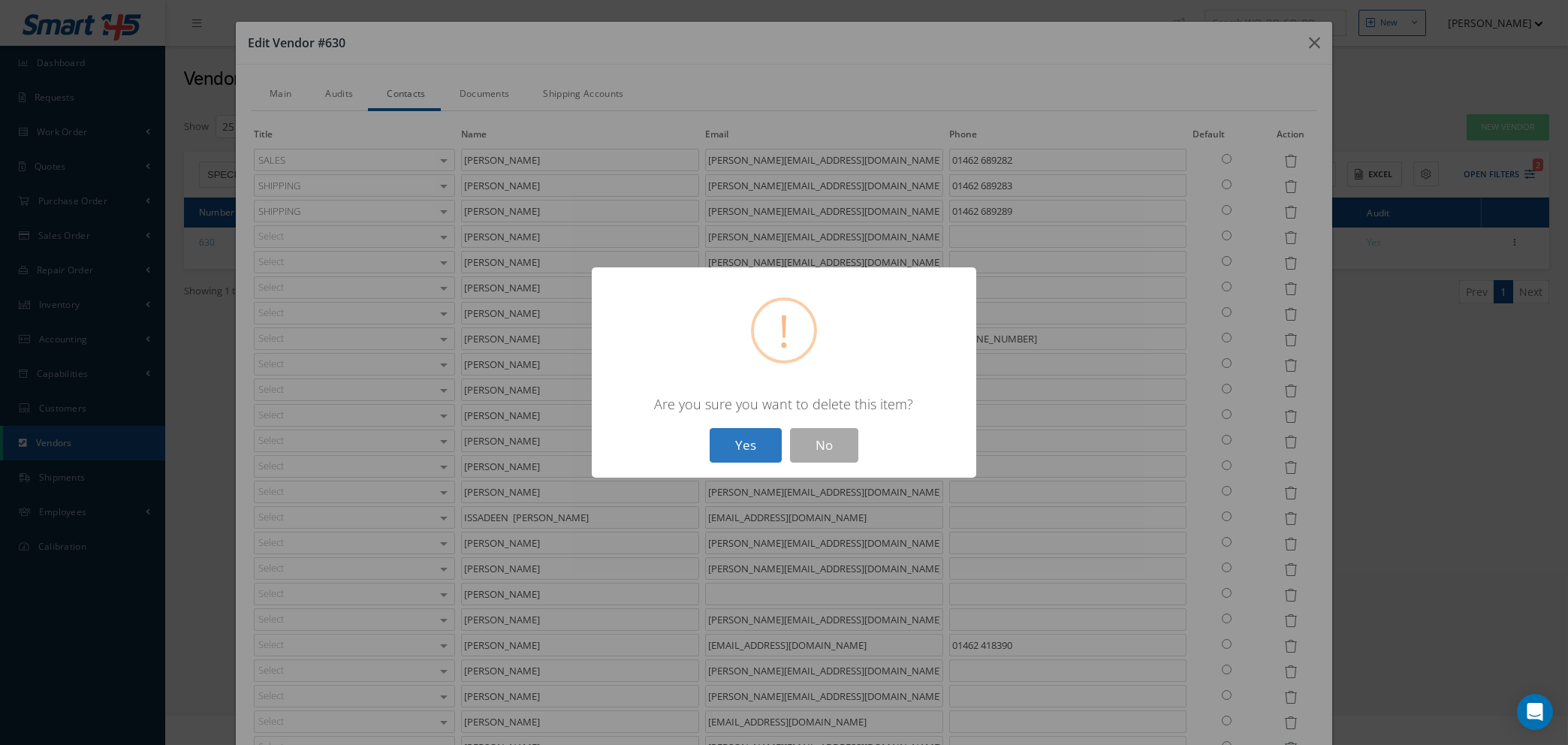
type input "SEAN BRADFORD"
type input "sean@sagroup.aero"
type input "SOPHIE"
type input "SOPHIE@SPECIALIST.AERO"
type input "SOPHIE BURR"
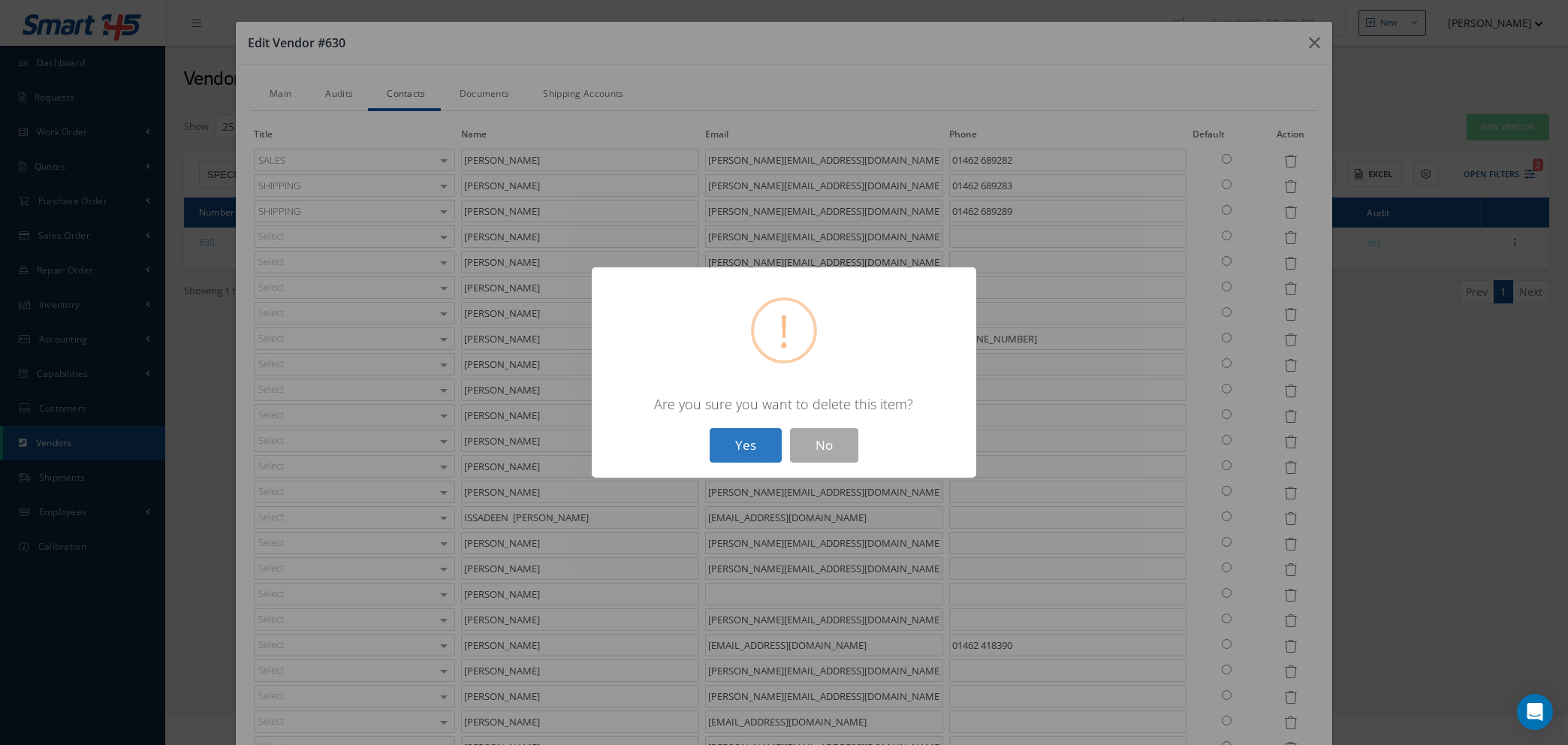
type input "sophie@specialist.aero"
type input "01462 689281"
type input "WILL LERCHE"
type input "will@sagroup.aero"
type input "01462 689282"
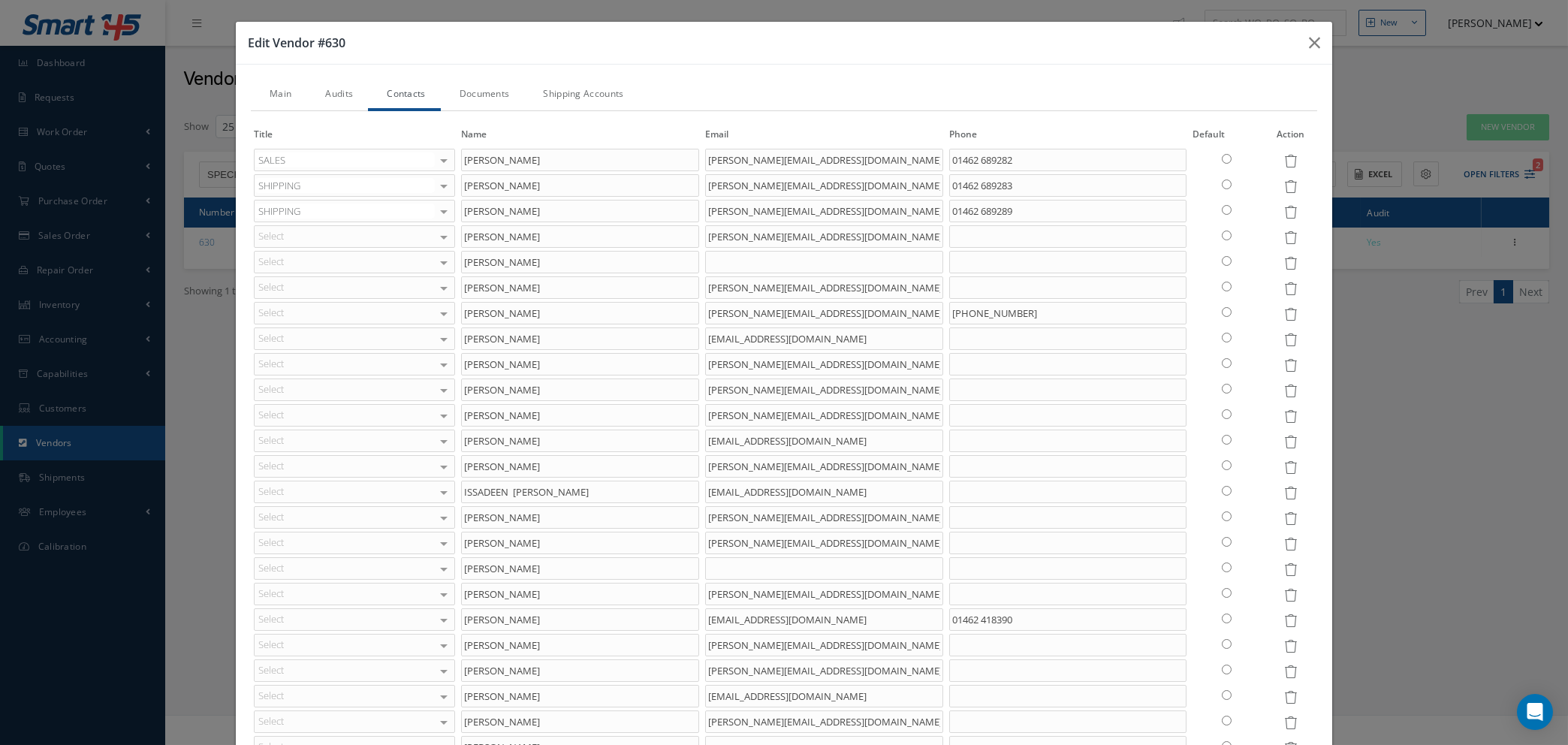
click at [1284, 261] on icon at bounding box center [1290, 263] width 13 height 13
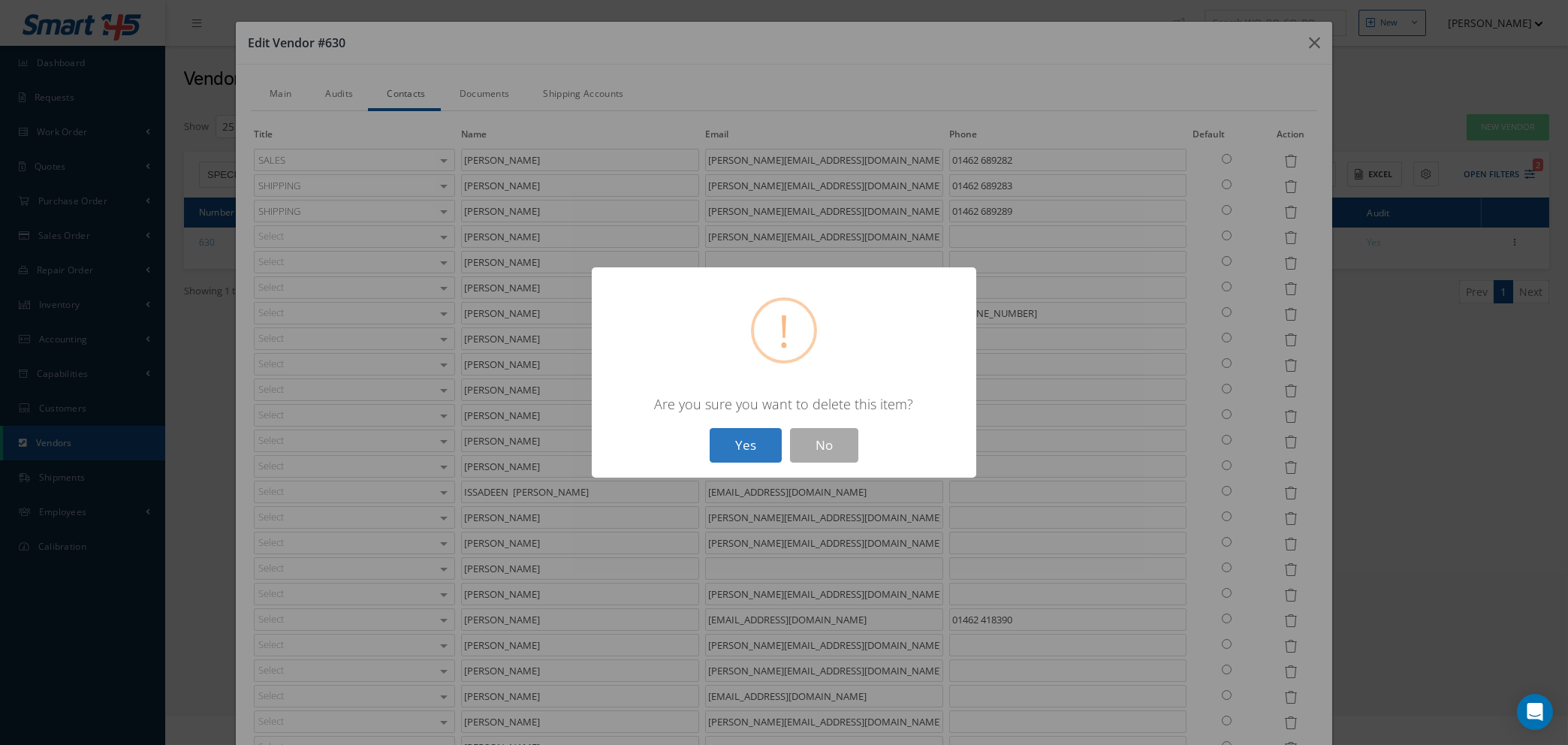
click at [738, 438] on button "Yes" at bounding box center [746, 446] width 73 height 35
type input "CHLOE TURNER"
type input "chloe@sagroup.aero"
type input "DARREN COHEN"
type input "darren@sagroup.aero"
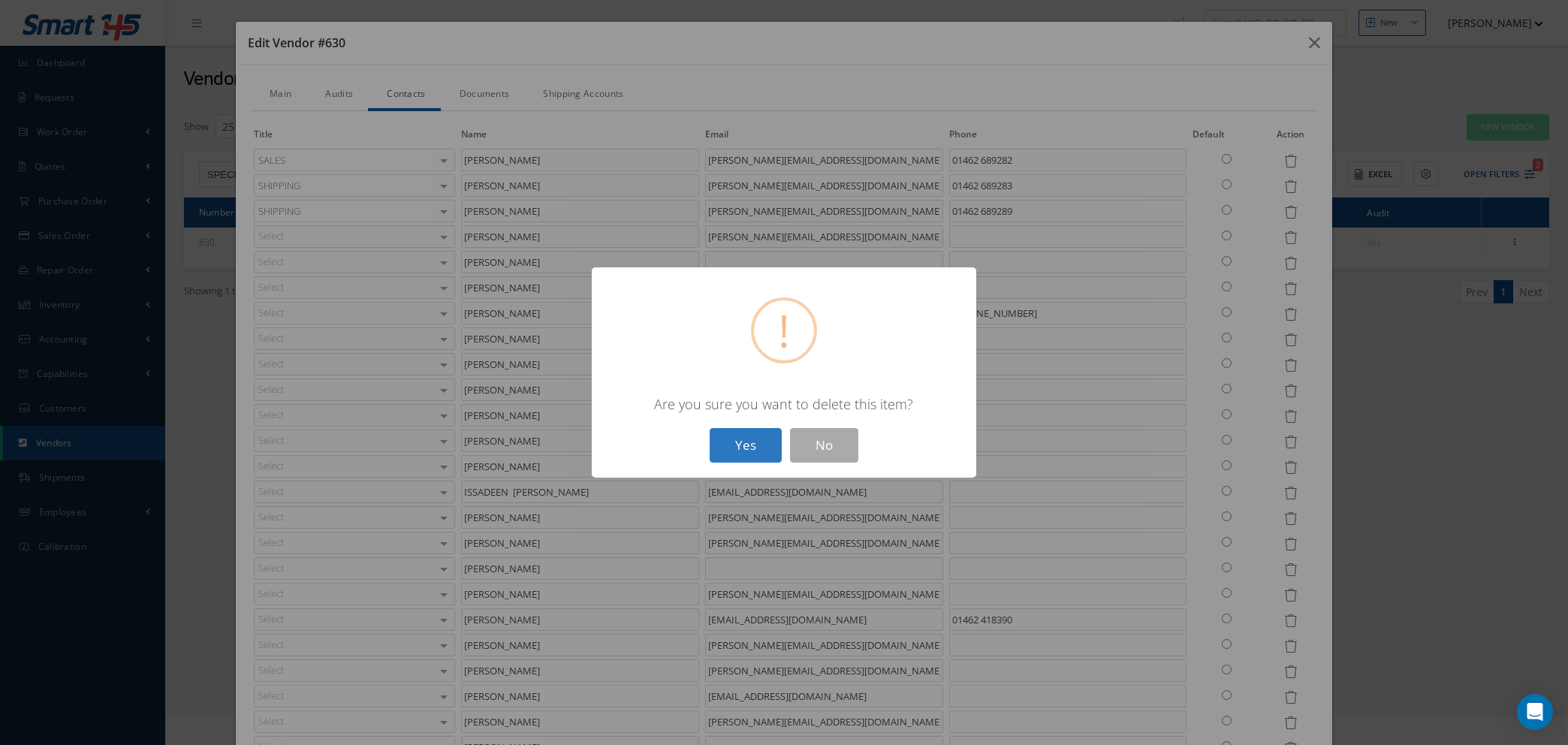
type input "+44(0)1462 418390"
type input "DIMA VICOL"
type input "dima@specialist.aero"
type input "DUNCAN HAMMOND"
type input "duncan@sagroup.aero"
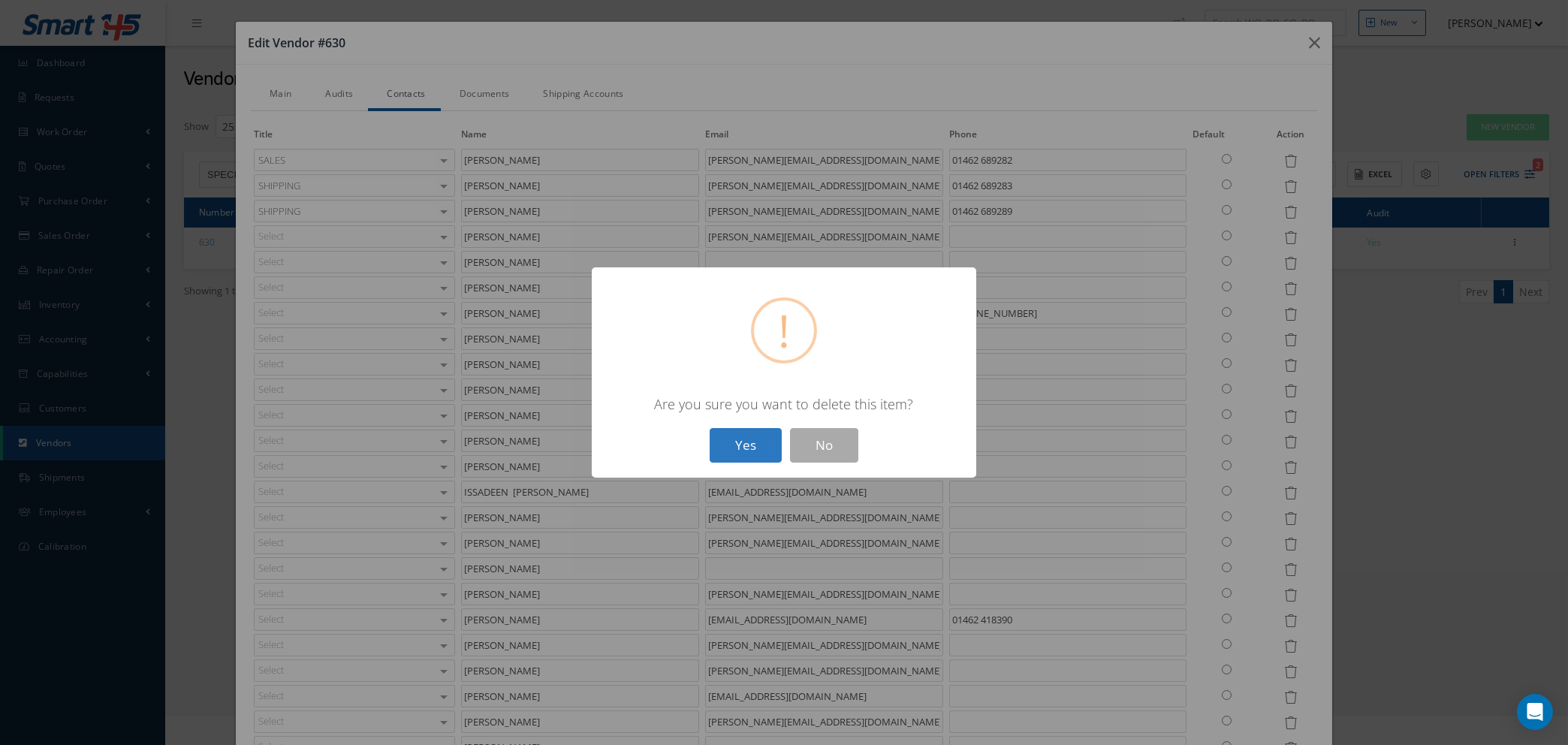
type input "GEORGE CARTER"
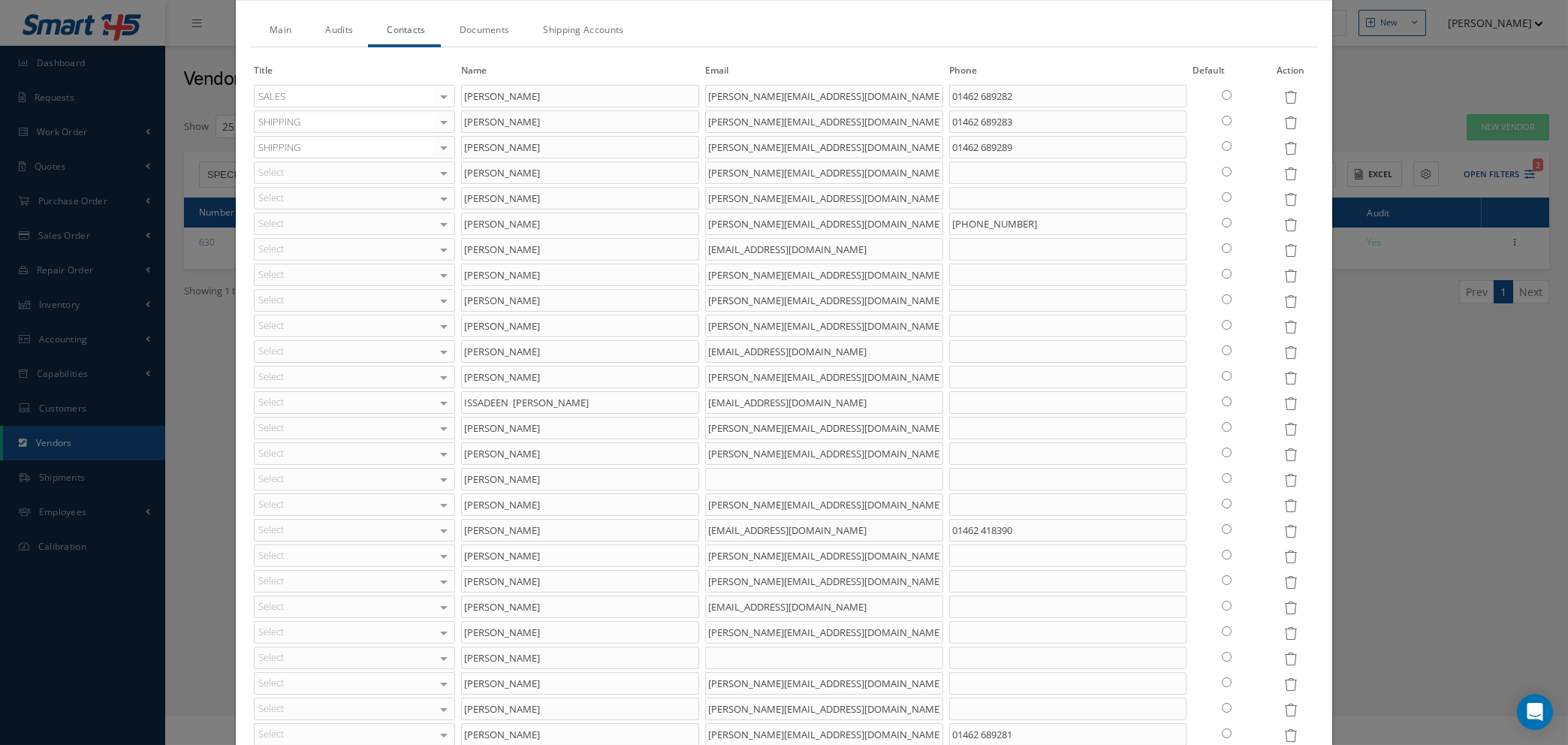
scroll to position [113, 0]
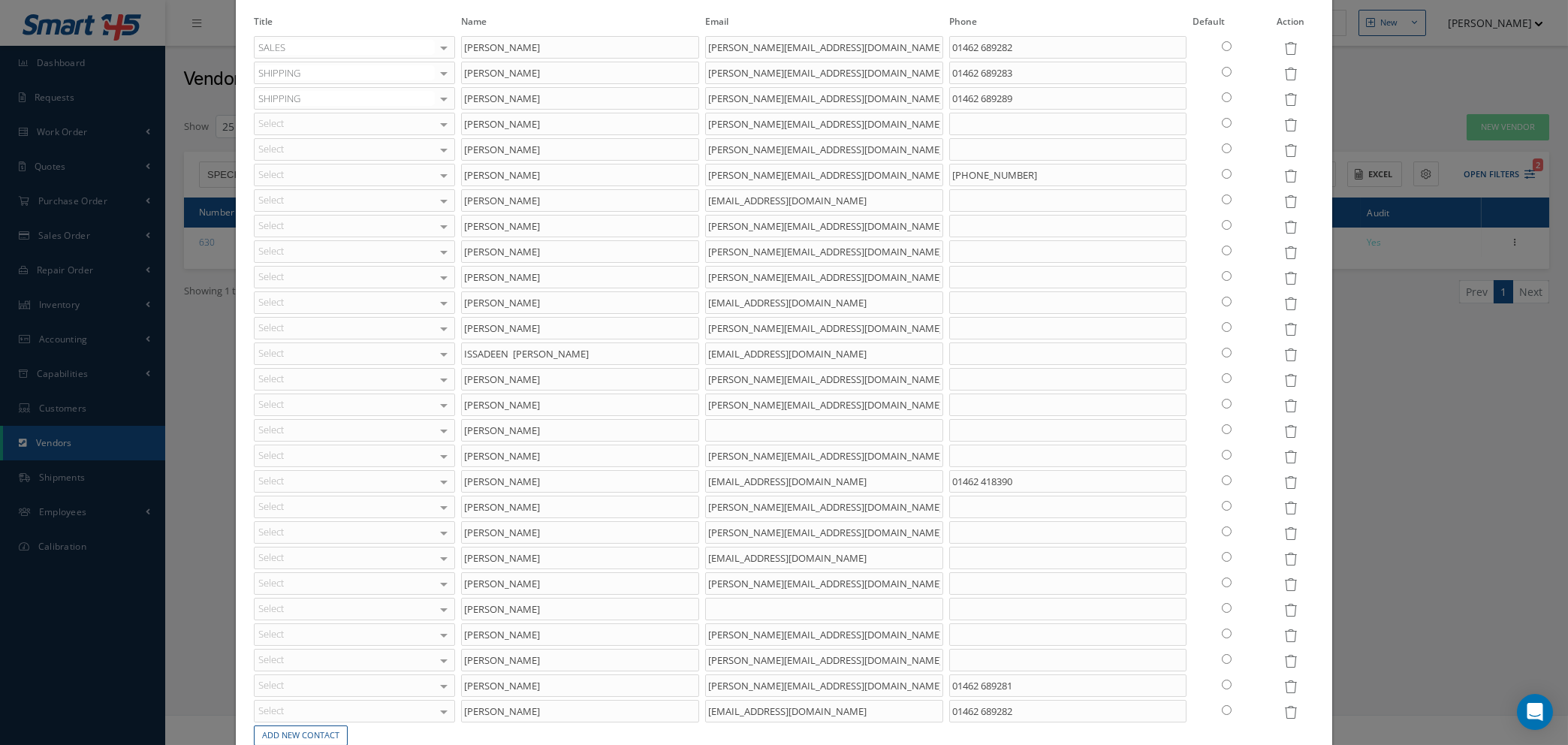
click at [1284, 174] on icon at bounding box center [1290, 175] width 13 height 13
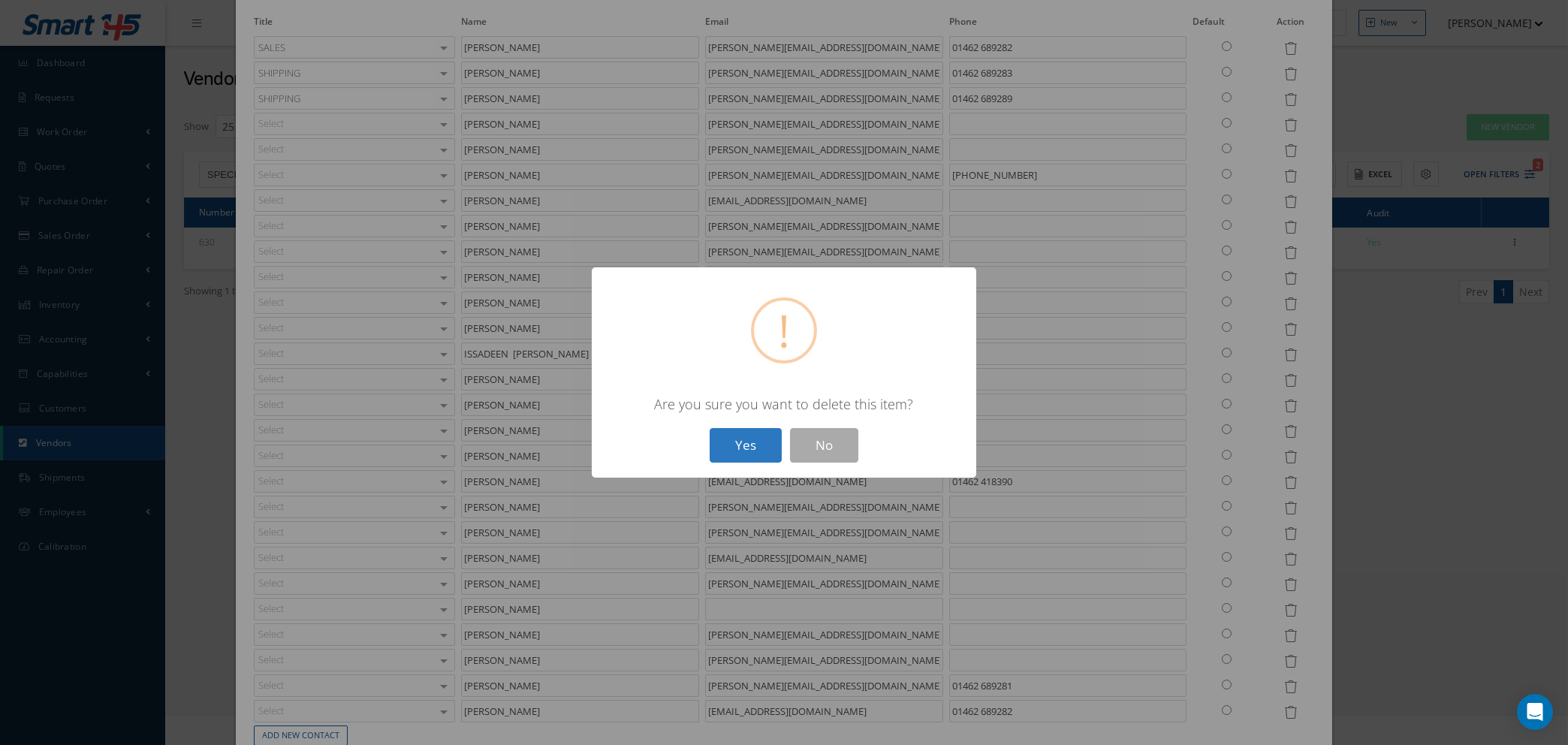
click at [747, 438] on button "Yes" at bounding box center [746, 446] width 73 height 35
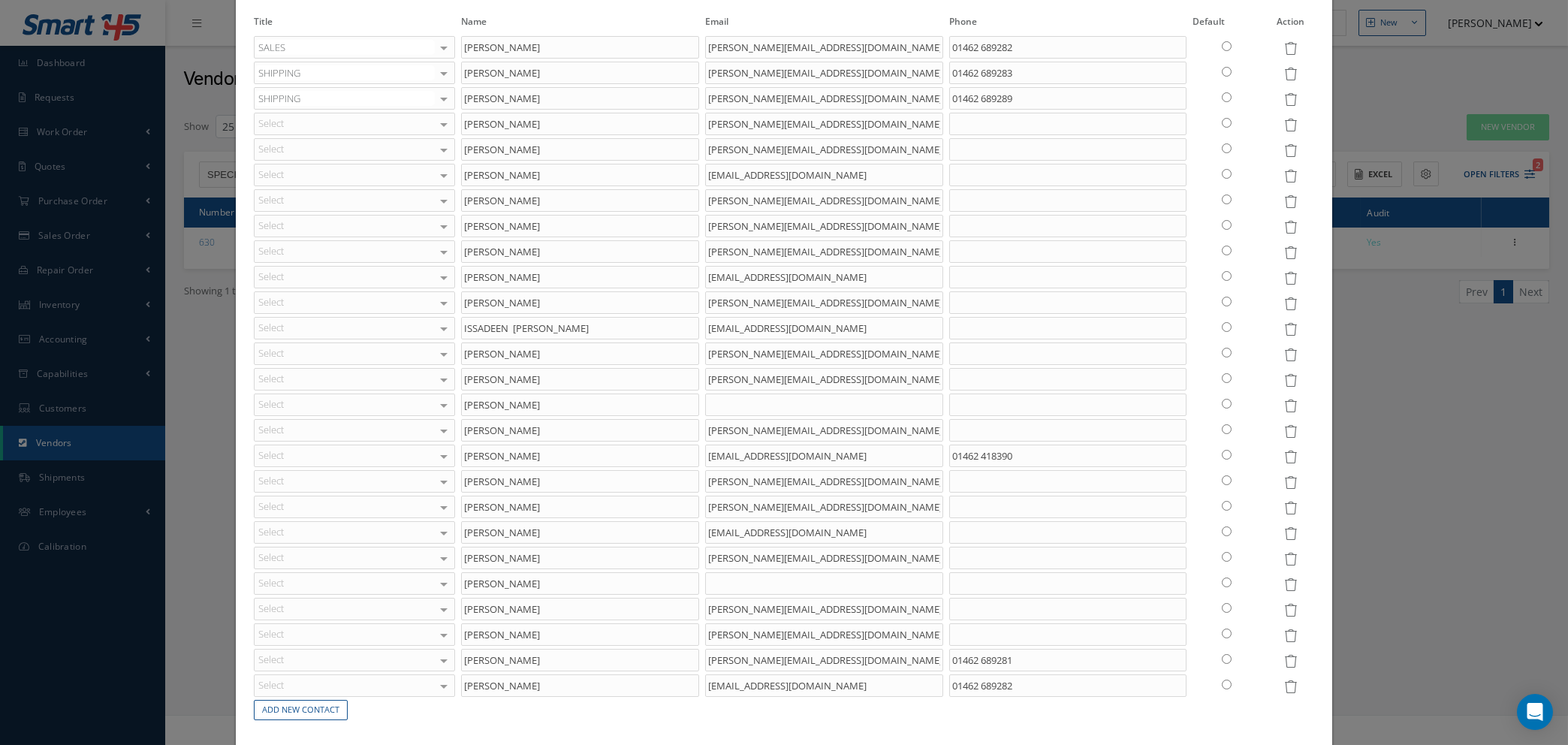
click at [1284, 276] on icon at bounding box center [1290, 277] width 13 height 13
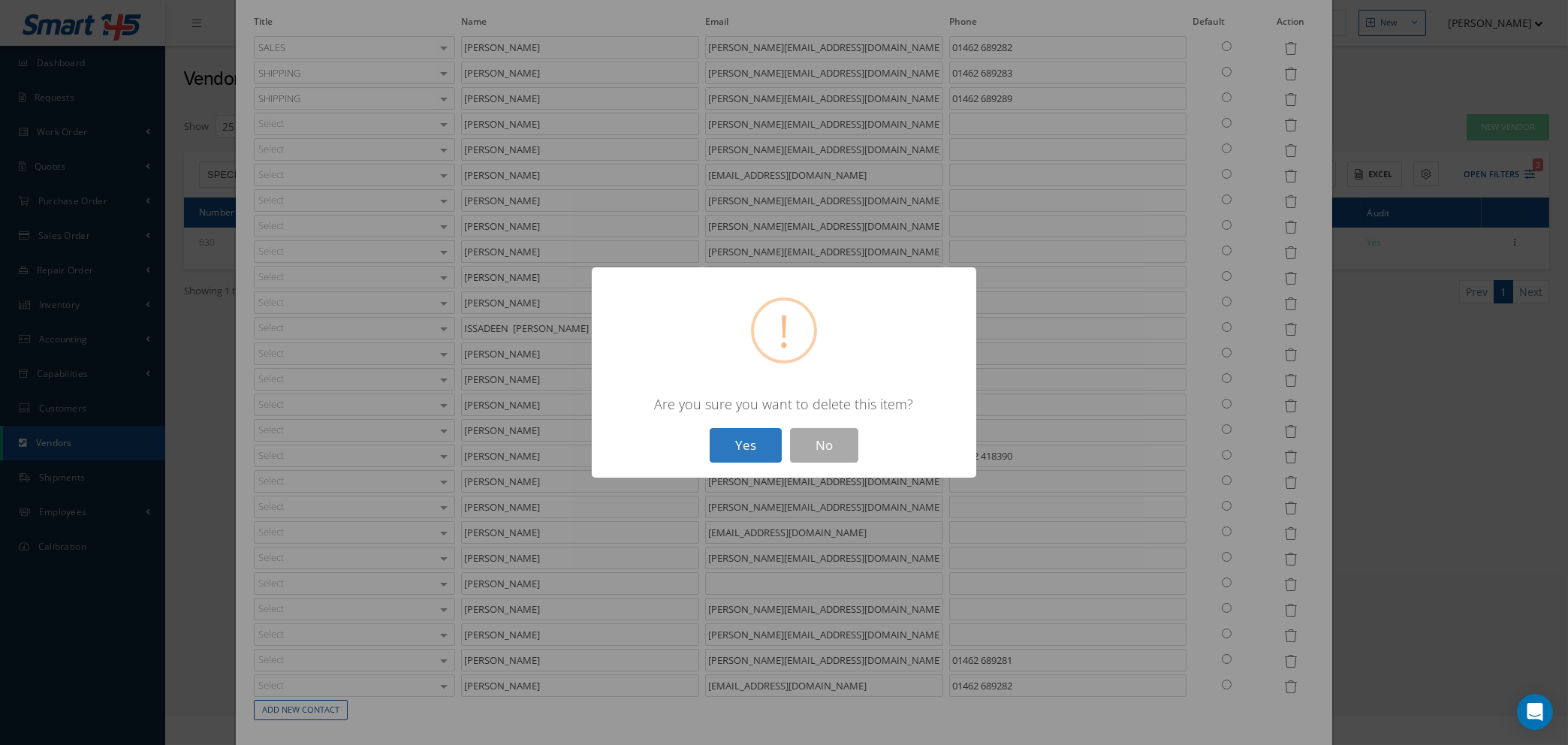
click at [745, 435] on button "Yes" at bounding box center [746, 446] width 73 height 35
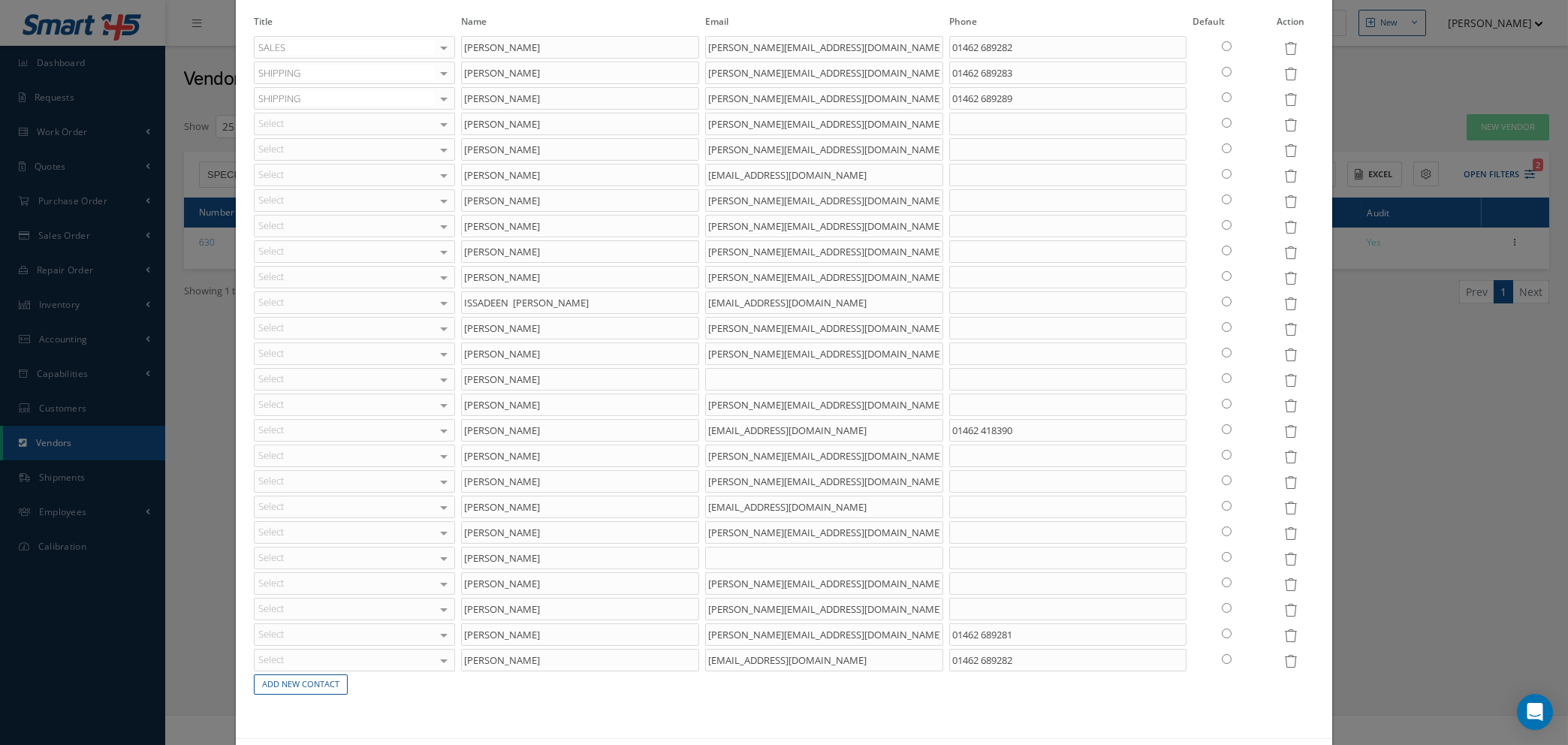
click at [1284, 274] on icon at bounding box center [1290, 277] width 13 height 13
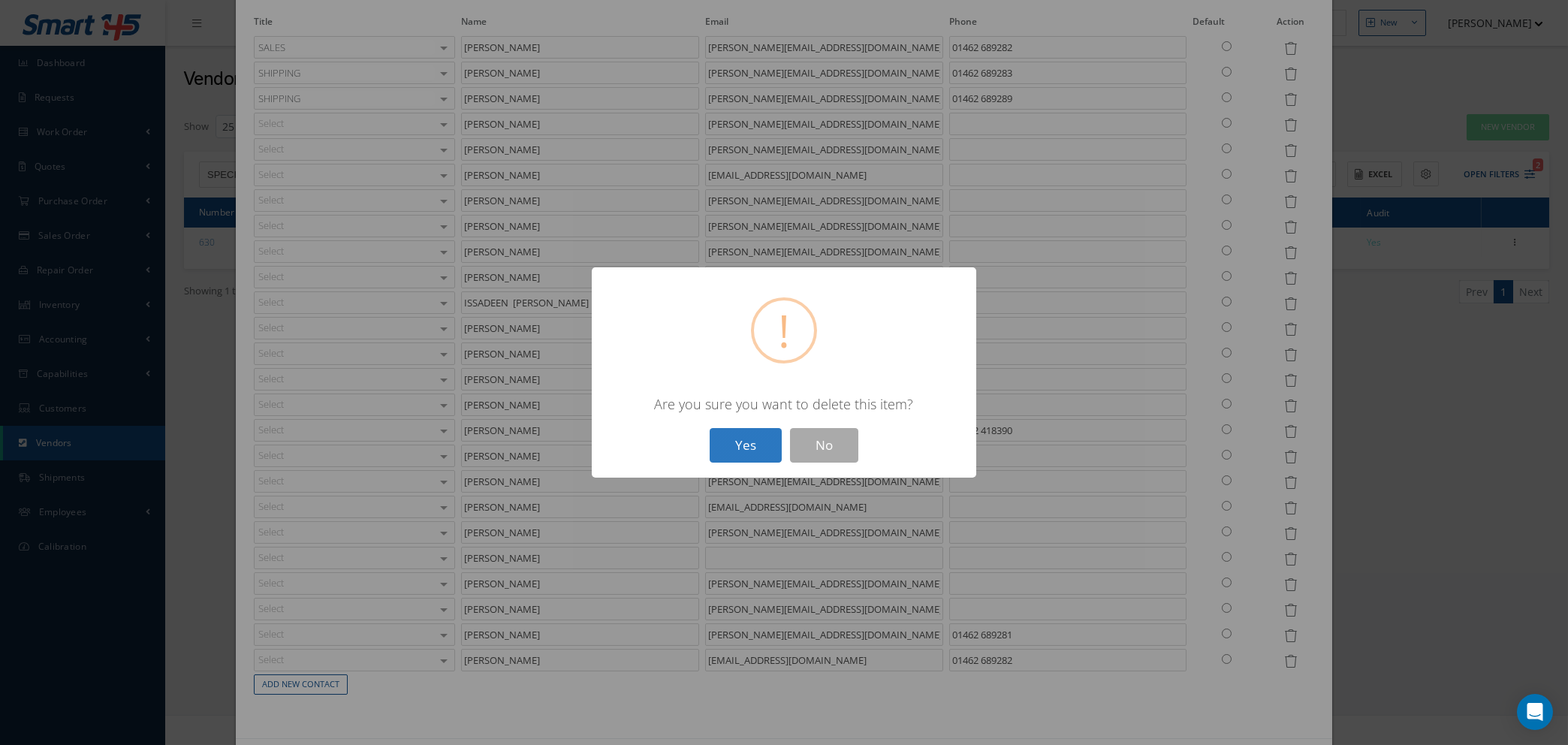
click at [721, 442] on button "Yes" at bounding box center [746, 446] width 73 height 35
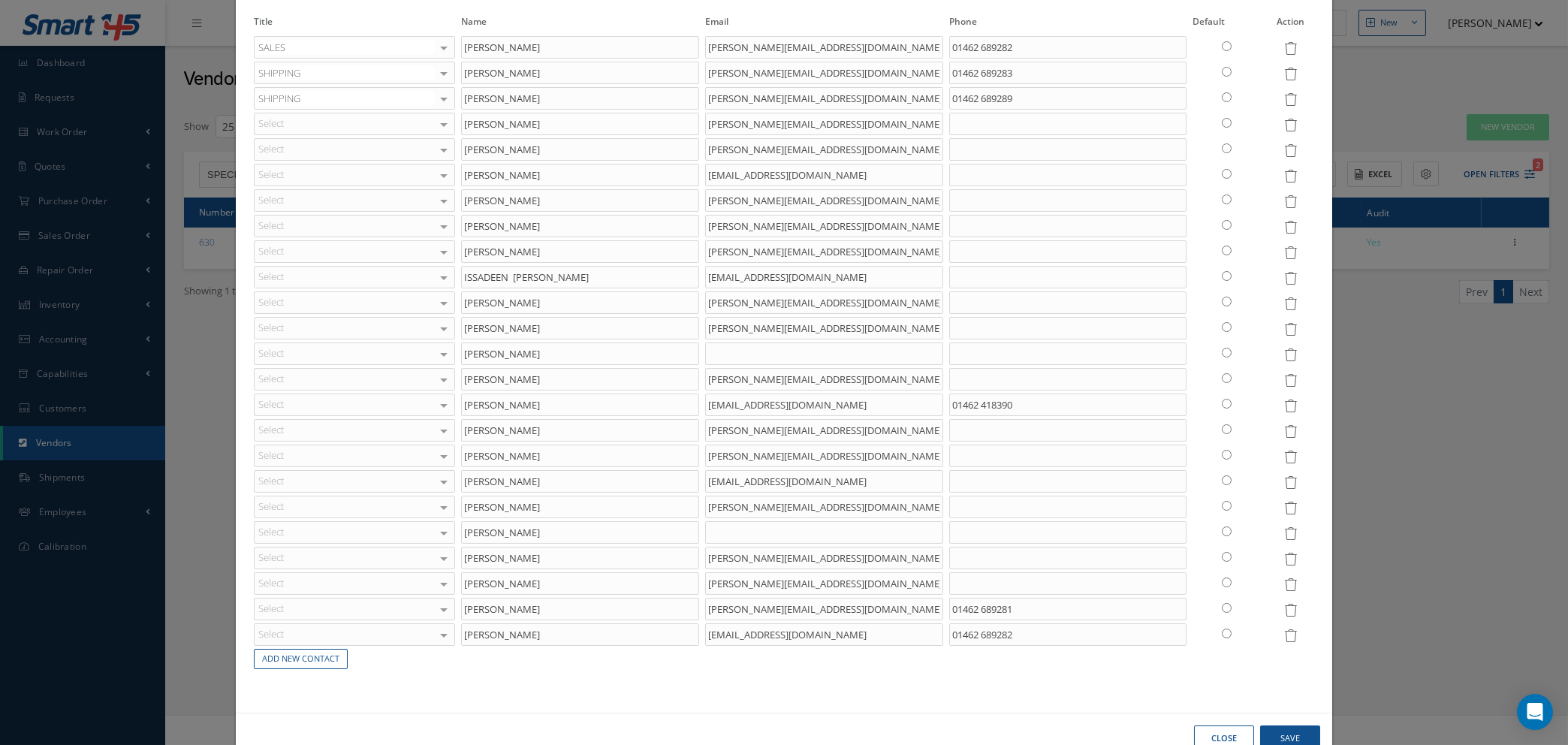
click at [1284, 303] on icon at bounding box center [1290, 303] width 13 height 13
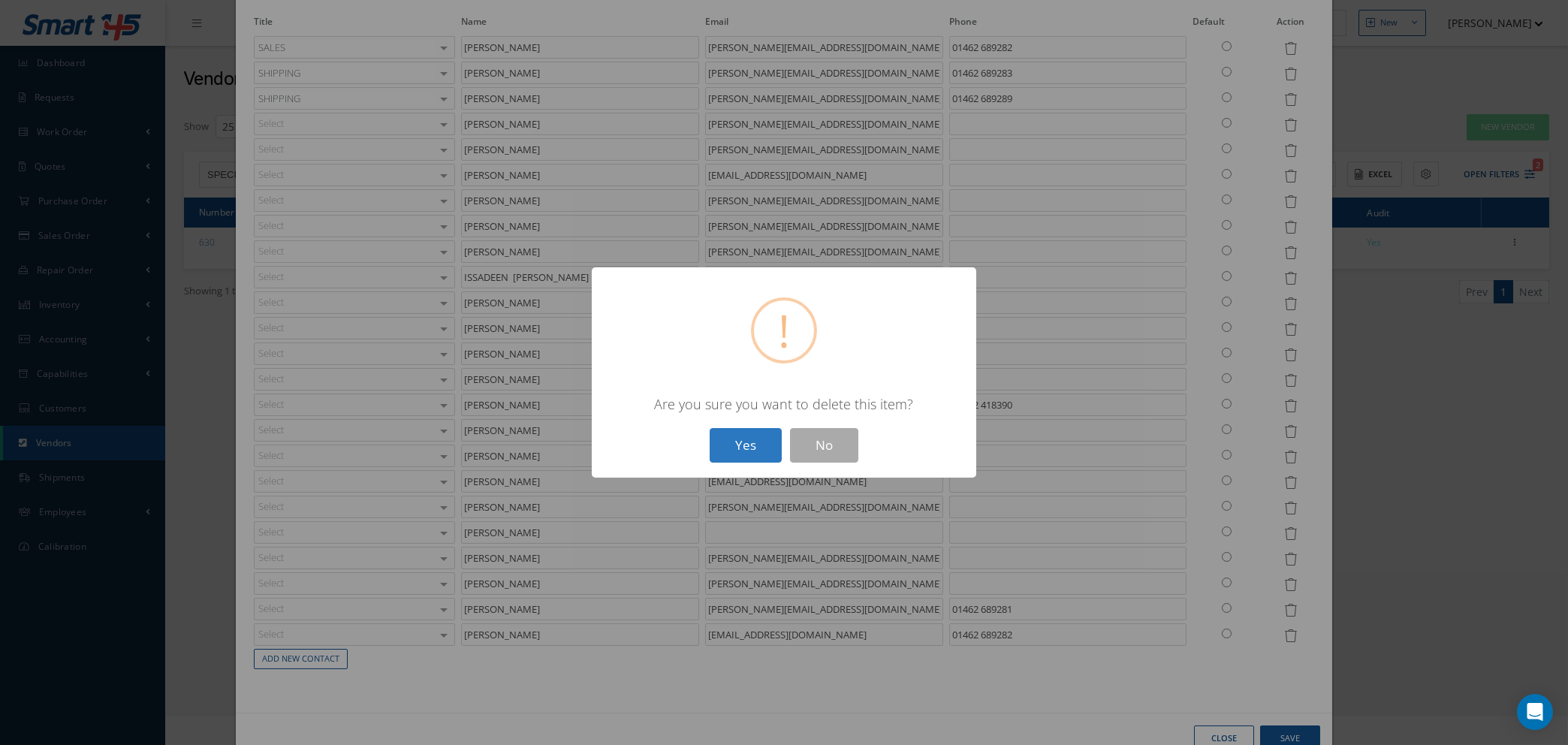
click at [739, 445] on button "Yes" at bounding box center [746, 446] width 73 height 35
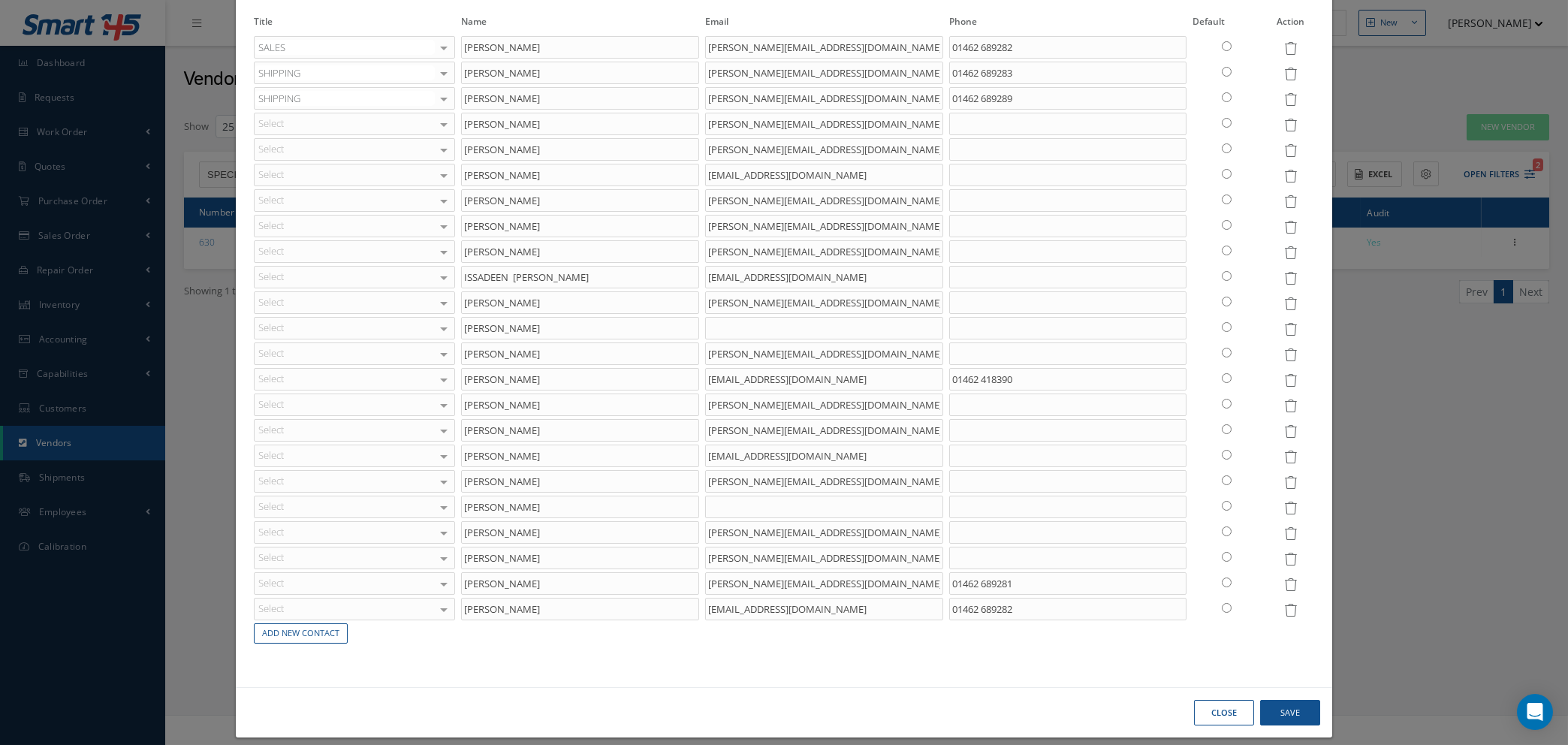
click at [1284, 352] on icon at bounding box center [1290, 354] width 13 height 13
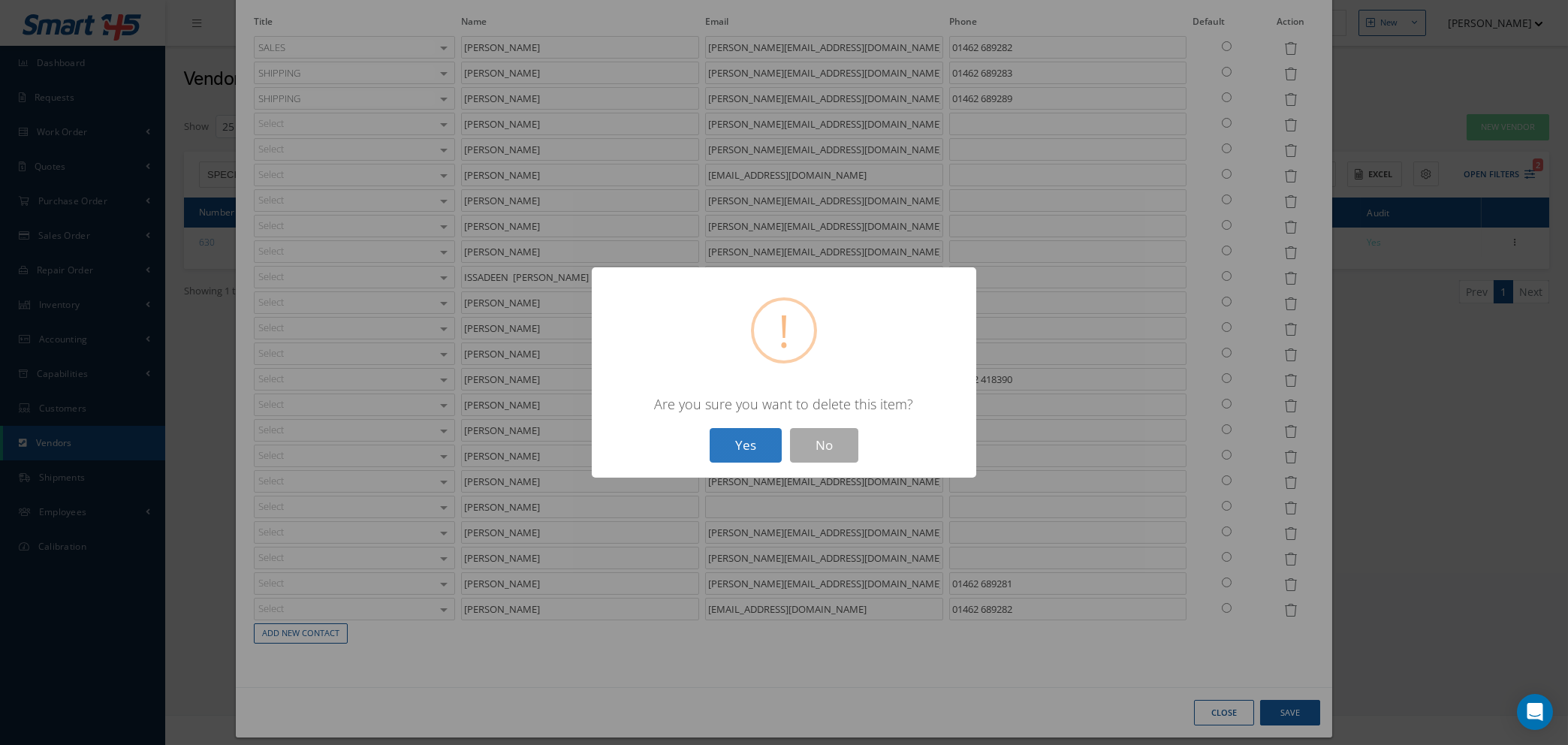
click at [754, 436] on button "Yes" at bounding box center [746, 446] width 73 height 35
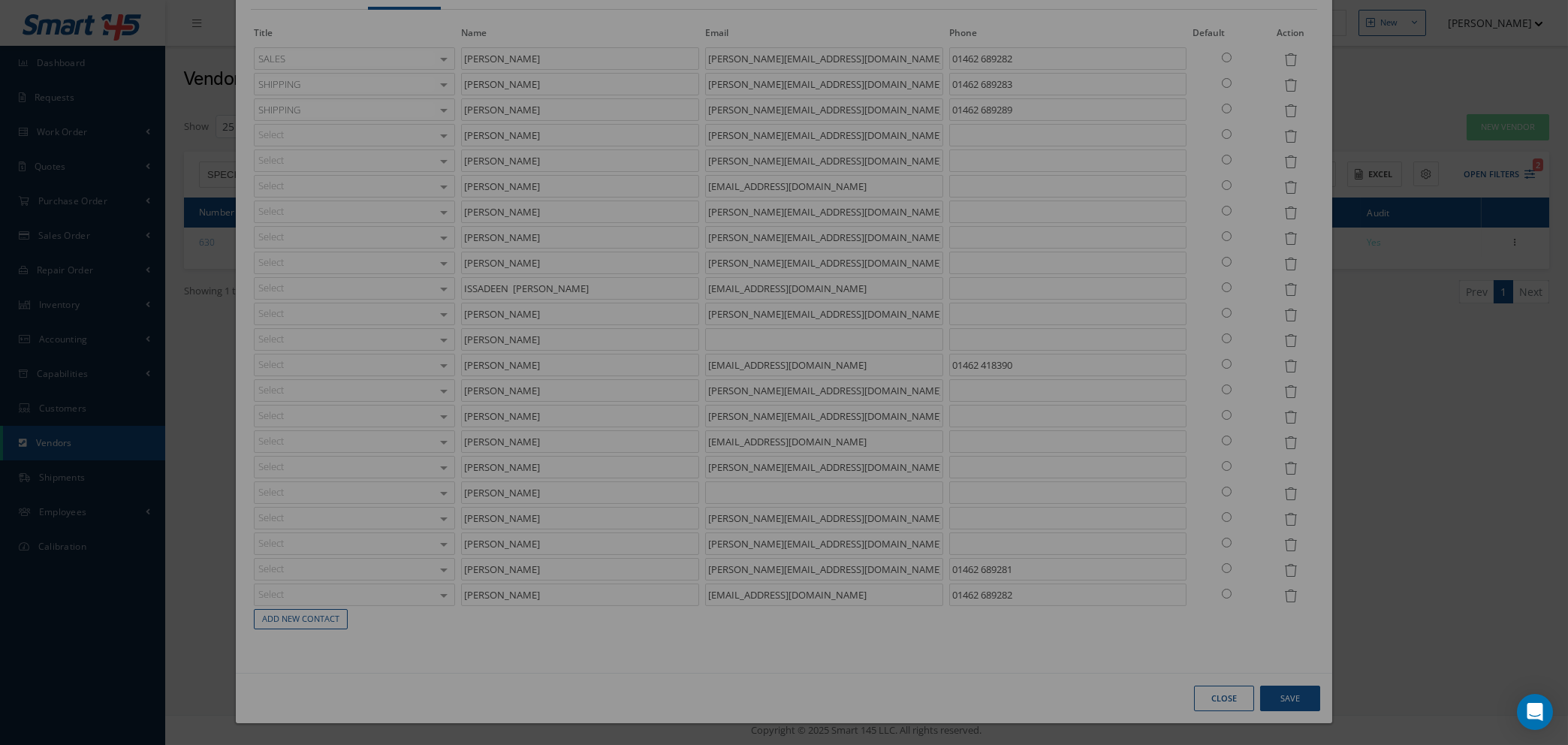
scroll to position [101, 0]
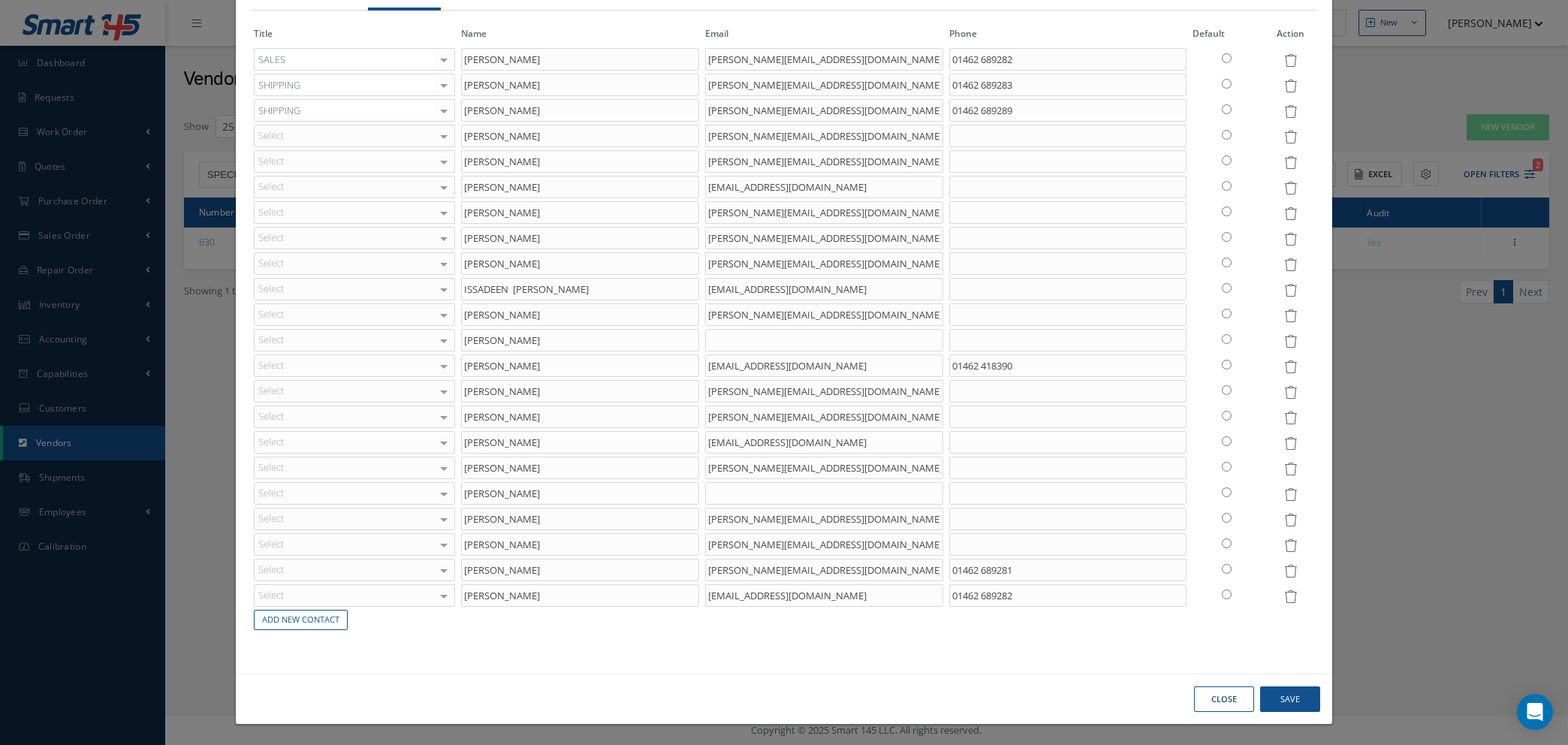
click at [1284, 364] on icon at bounding box center [1290, 367] width 13 height 13
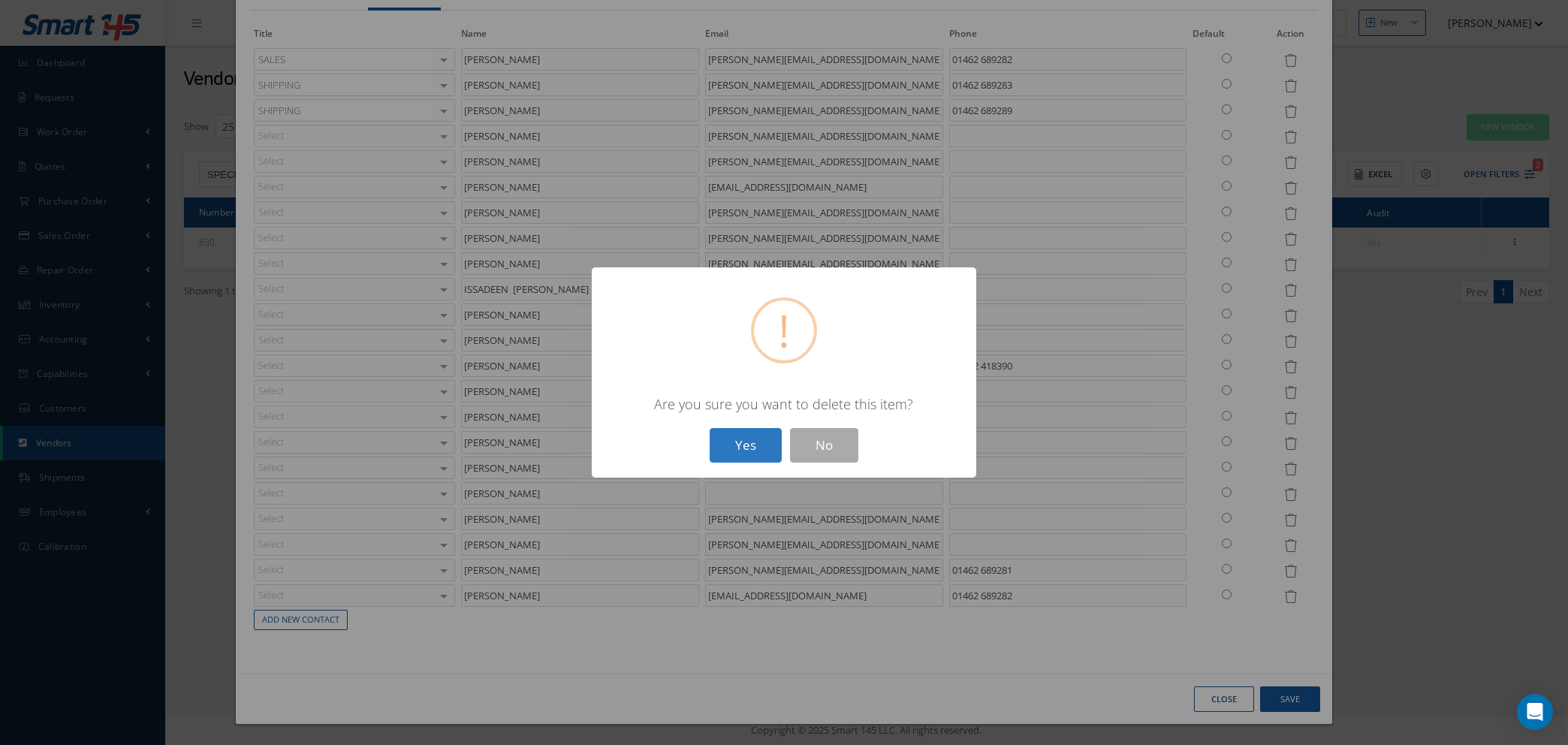
click at [771, 453] on button "Yes" at bounding box center [746, 446] width 73 height 35
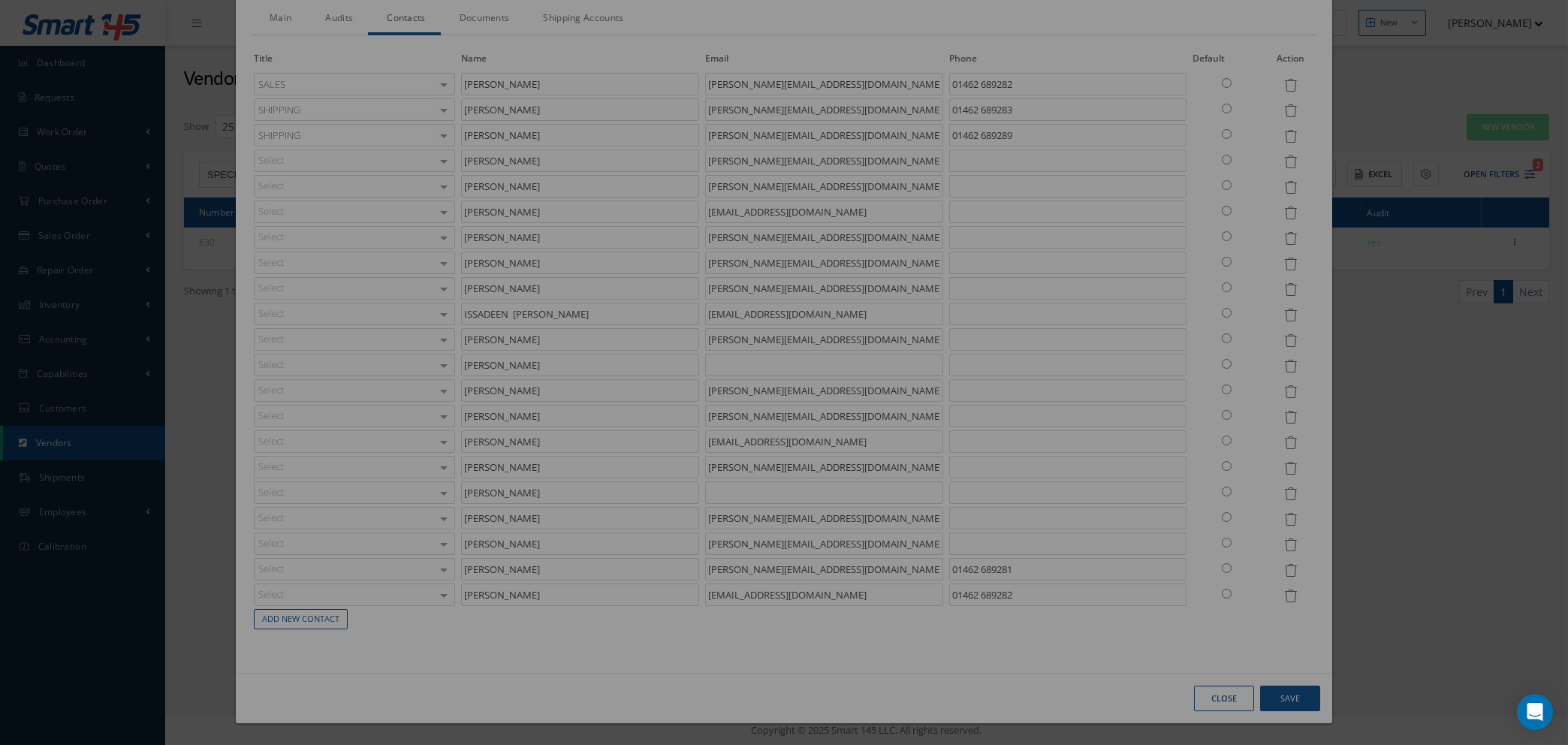
scroll to position [75, 0]
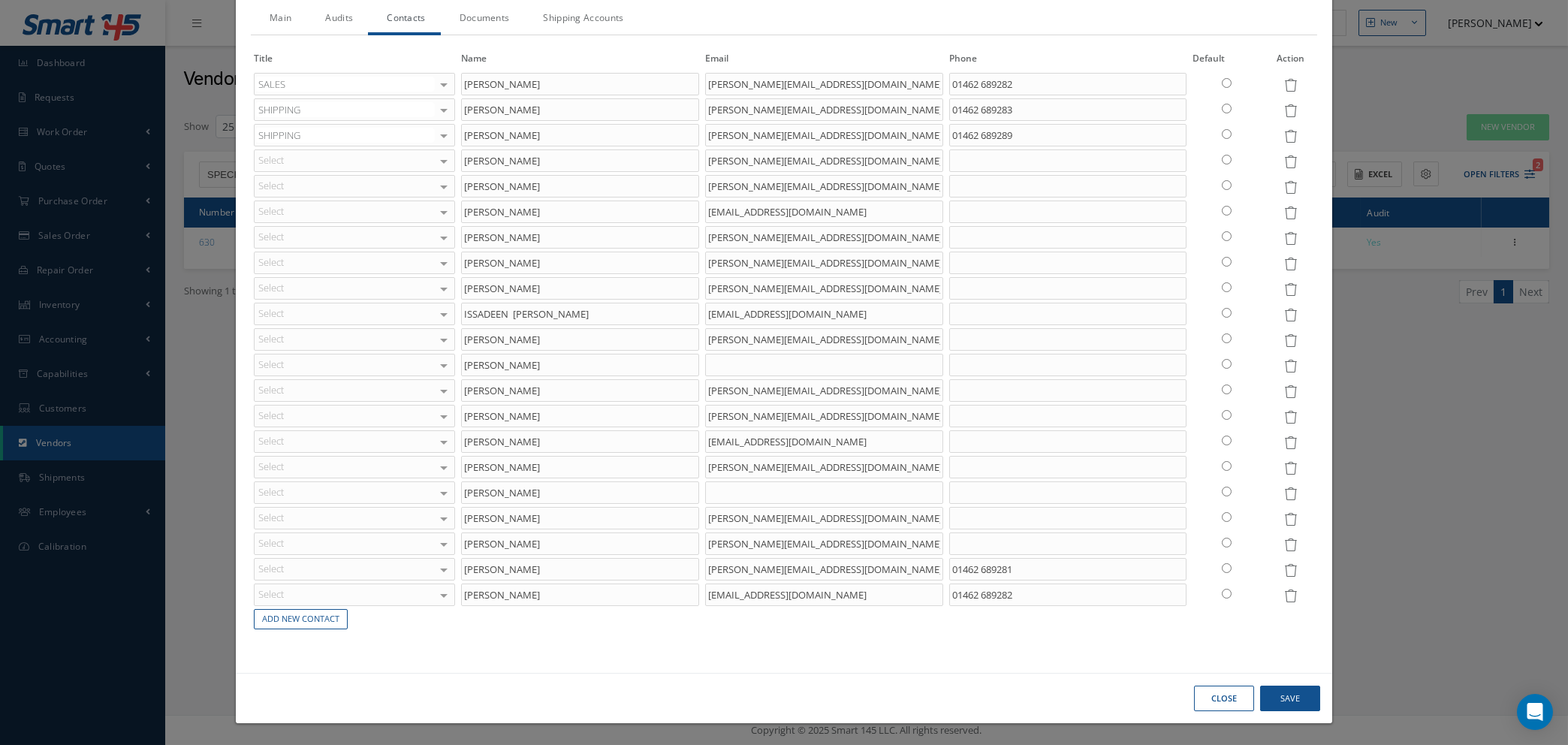
click at [1284, 388] on icon at bounding box center [1290, 391] width 13 height 13
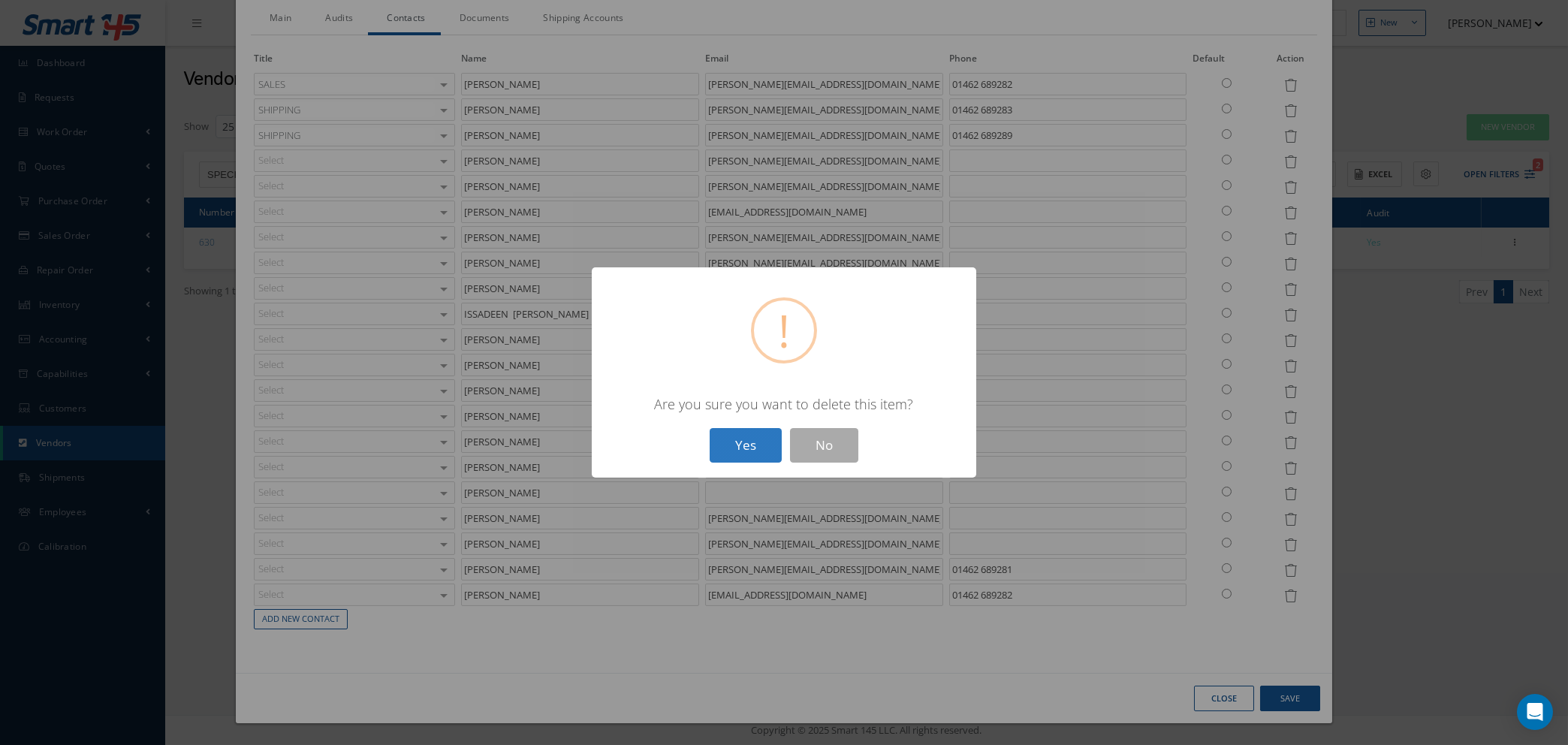
click at [740, 445] on button "Yes" at bounding box center [746, 446] width 73 height 35
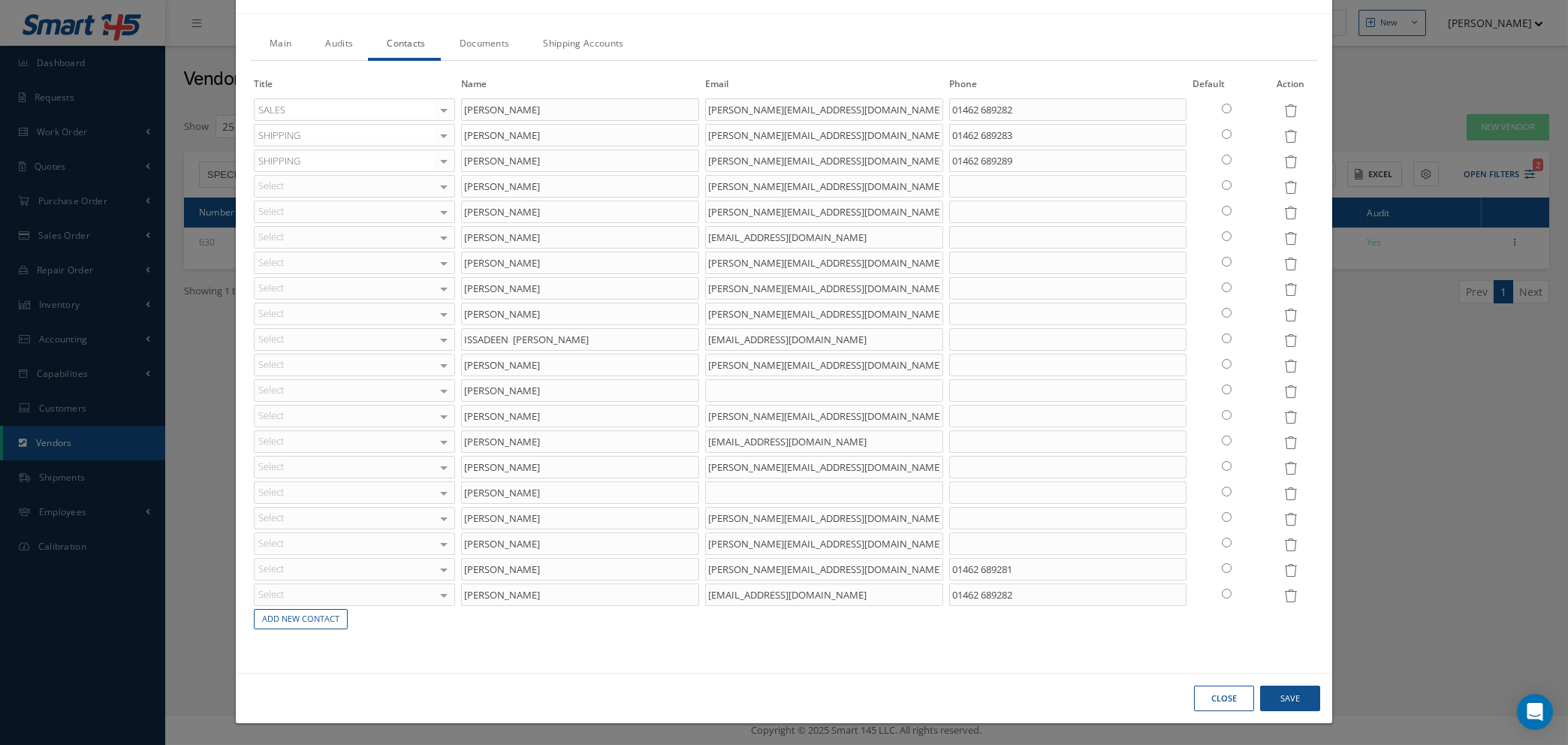
click at [1284, 412] on icon at bounding box center [1290, 417] width 13 height 13
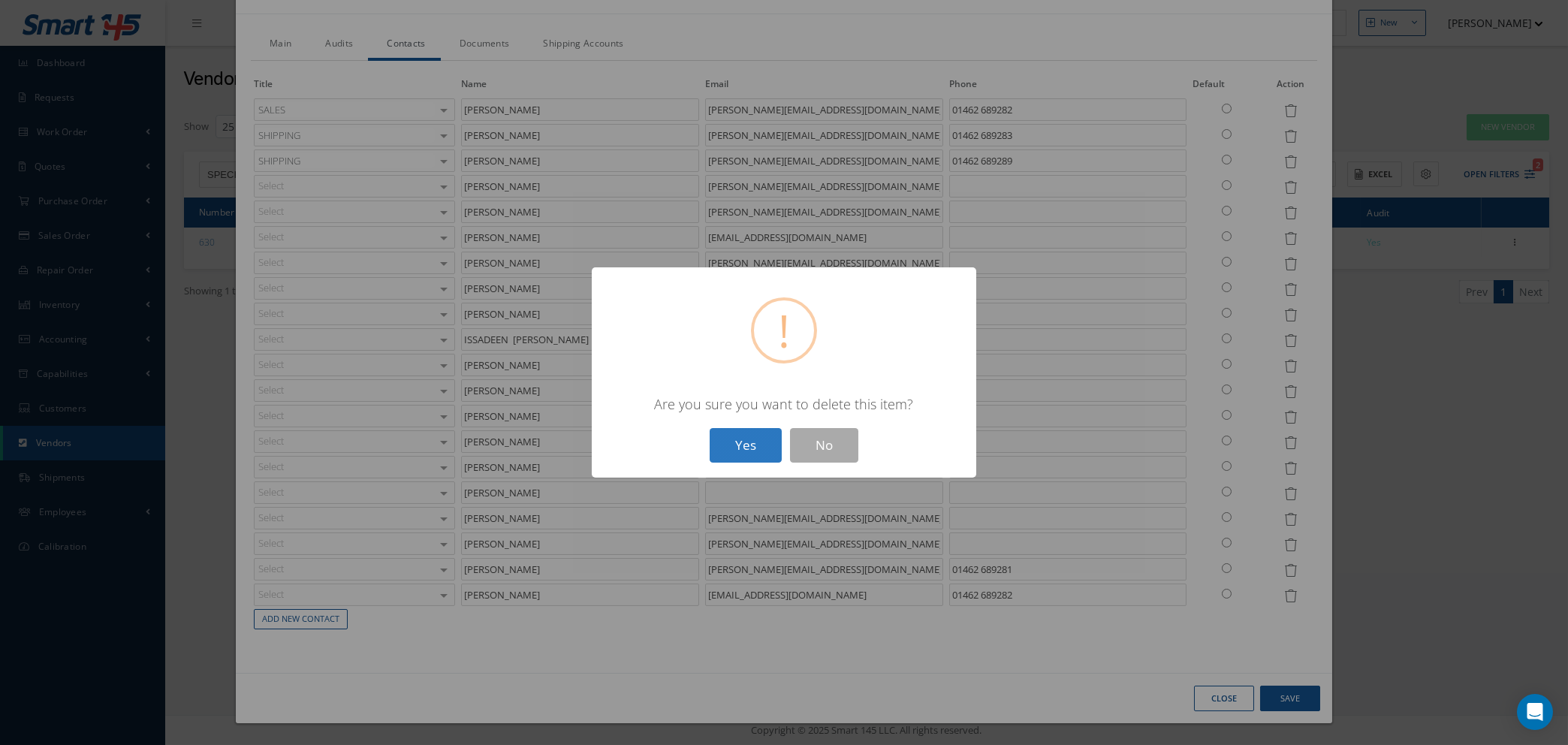
click at [733, 445] on button "Yes" at bounding box center [746, 446] width 73 height 35
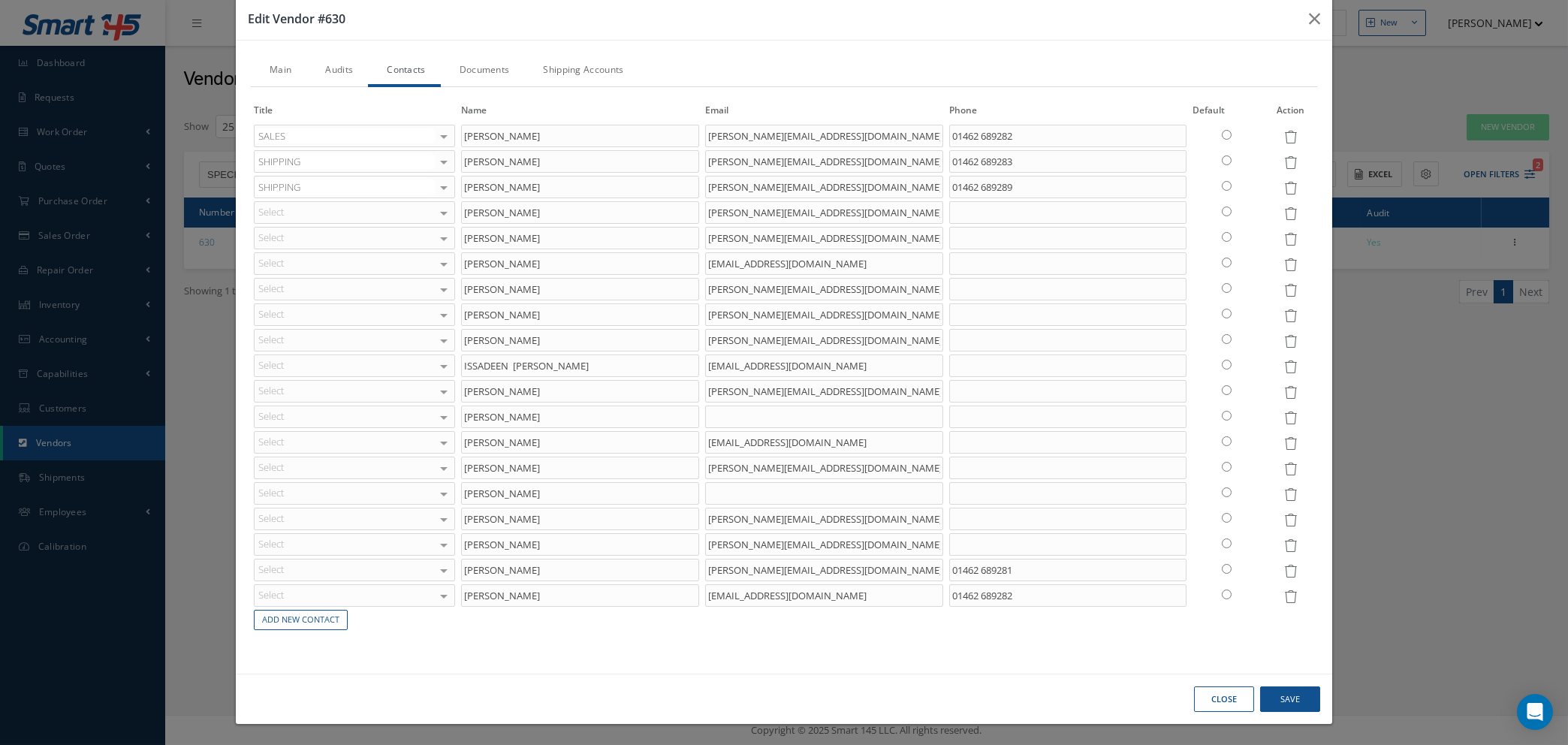
click at [1284, 437] on icon at bounding box center [1290, 443] width 13 height 13
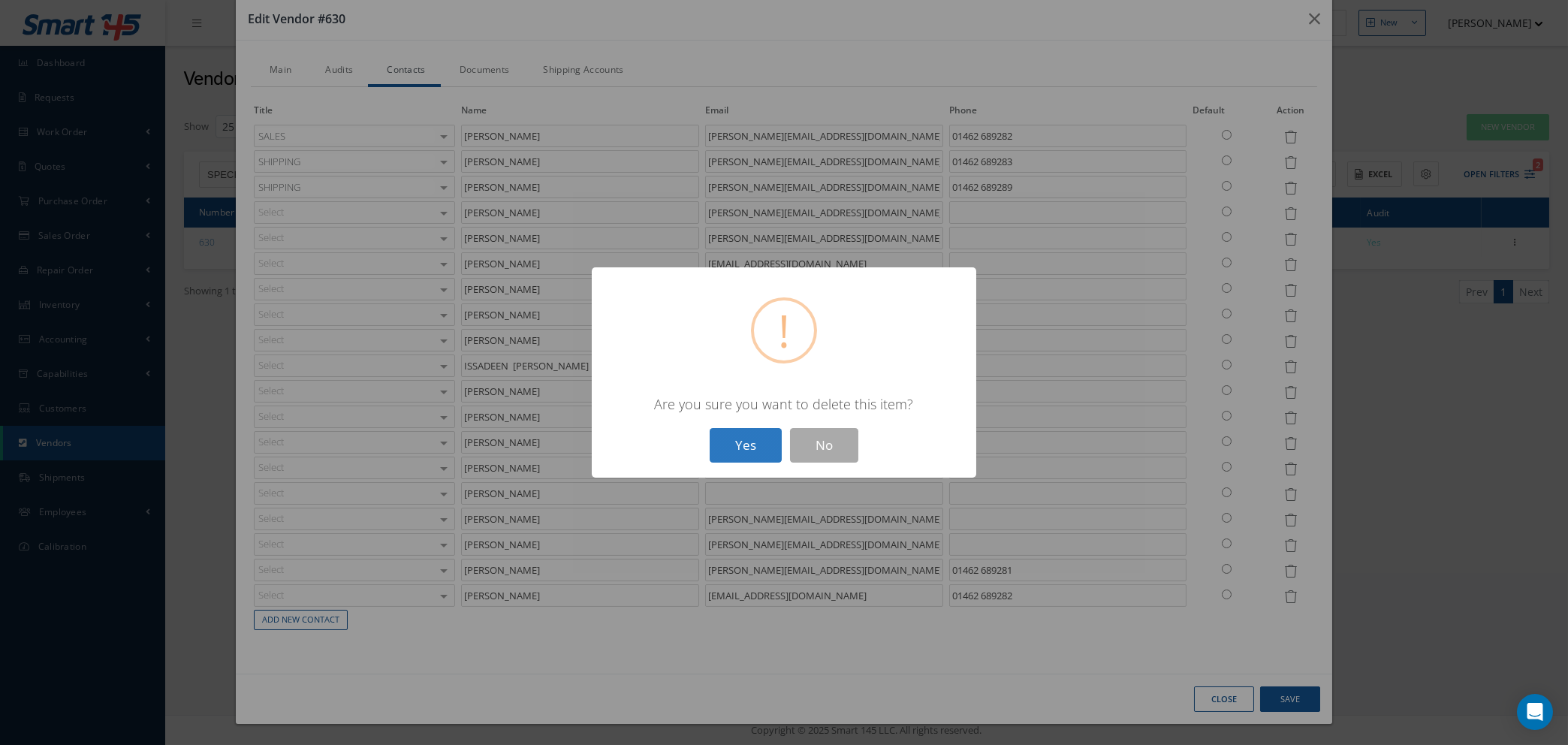
click at [750, 452] on button "Yes" at bounding box center [746, 446] width 73 height 35
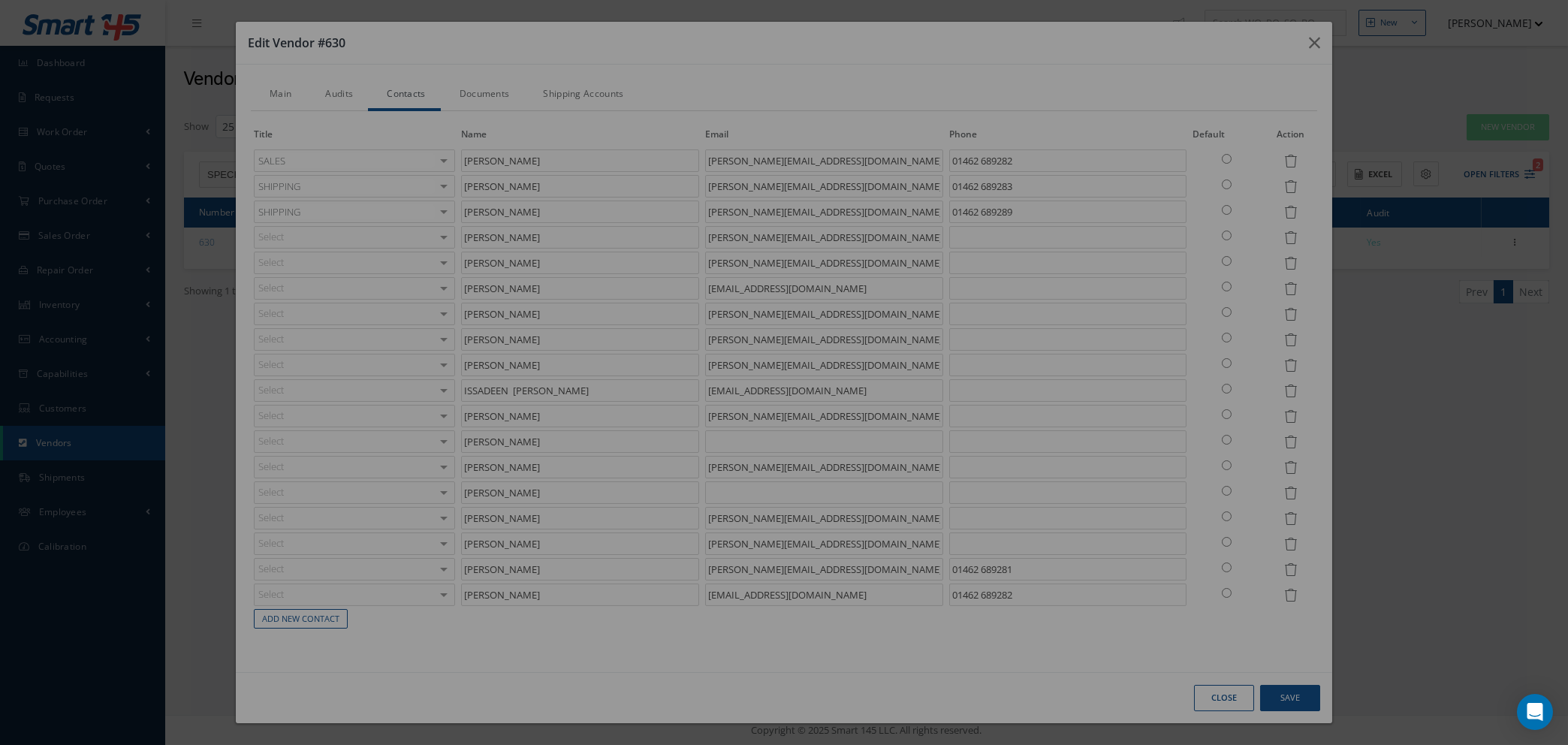
scroll to position [0, 0]
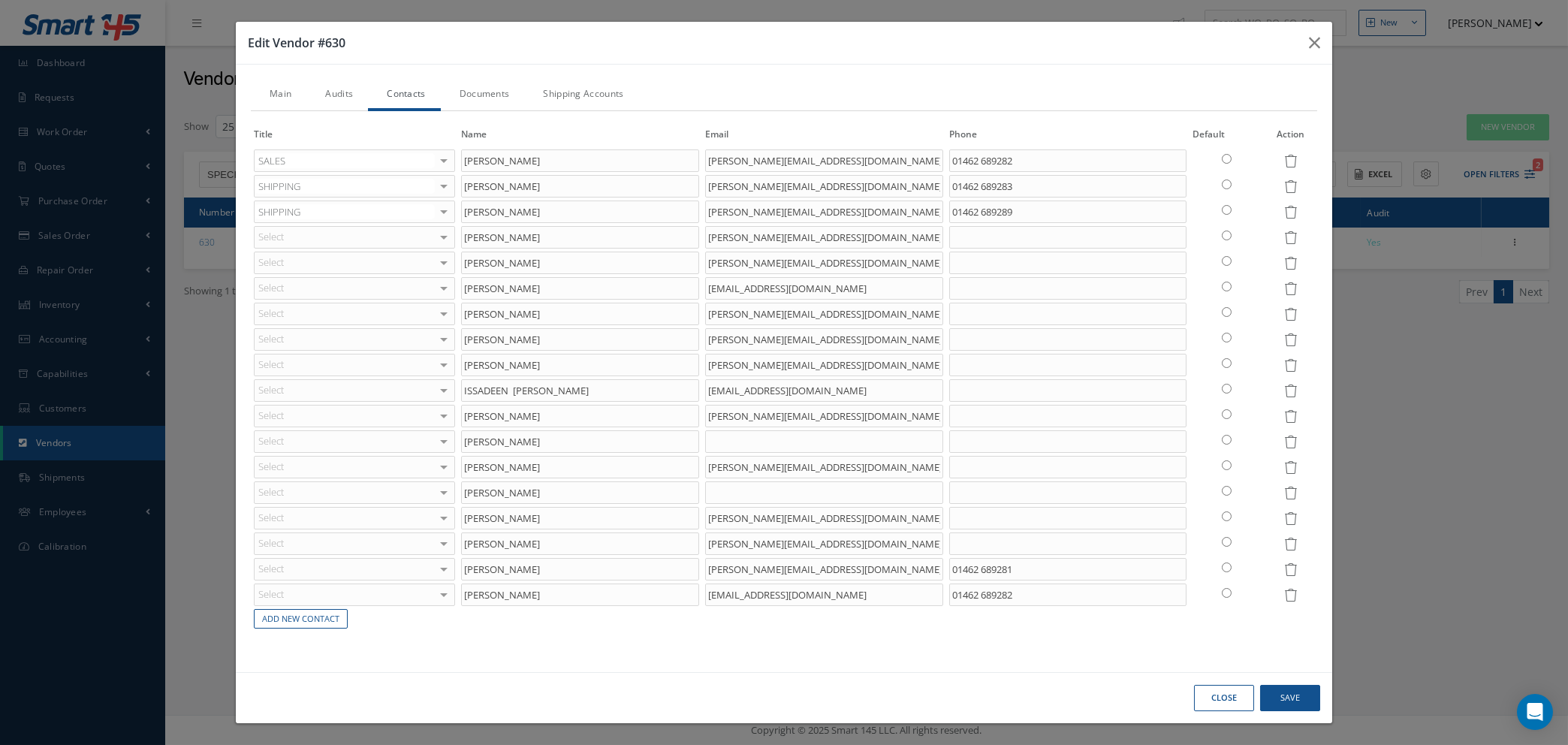
click at [1289, 468] on icon at bounding box center [1290, 467] width 13 height 13
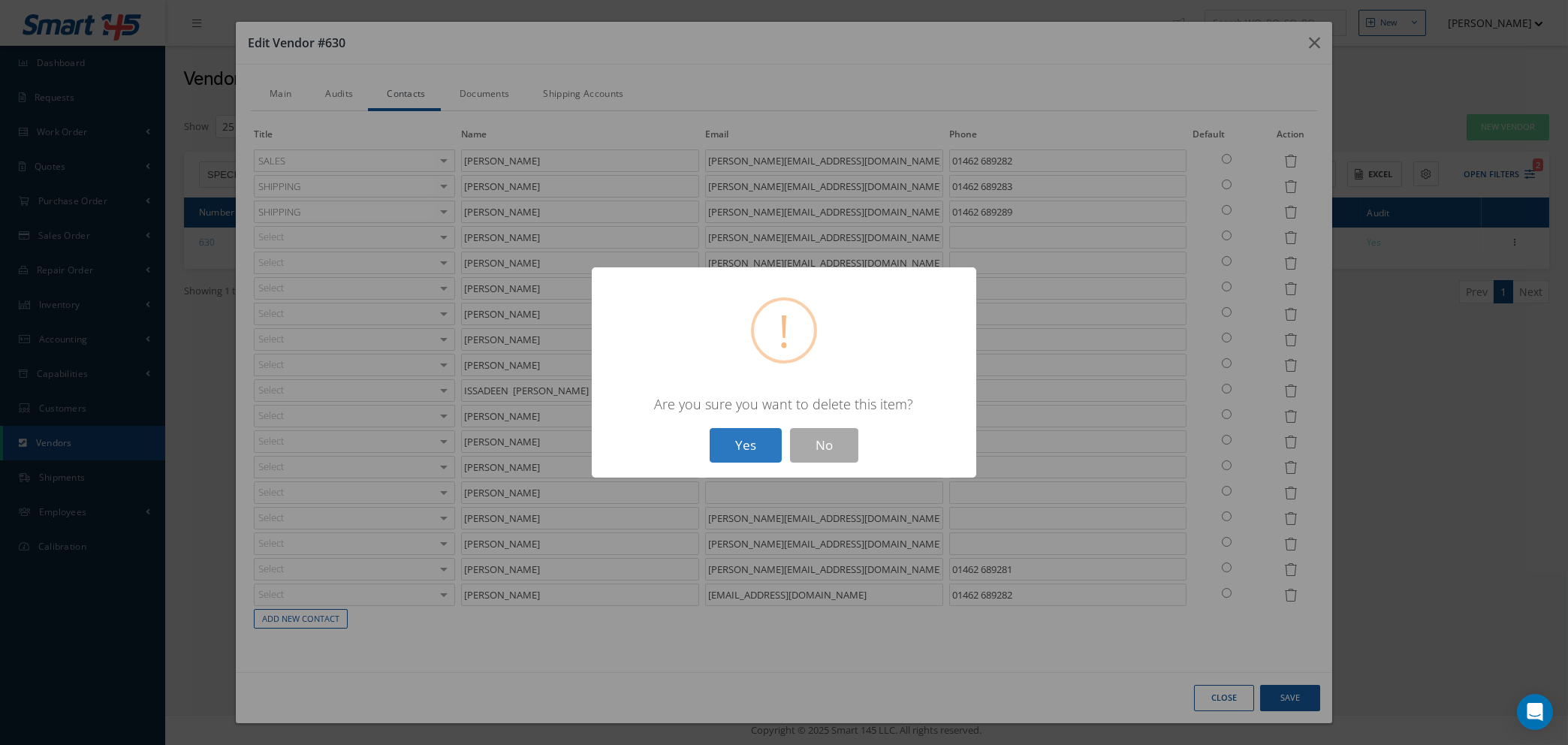
click at [752, 433] on button "Yes" at bounding box center [746, 446] width 73 height 35
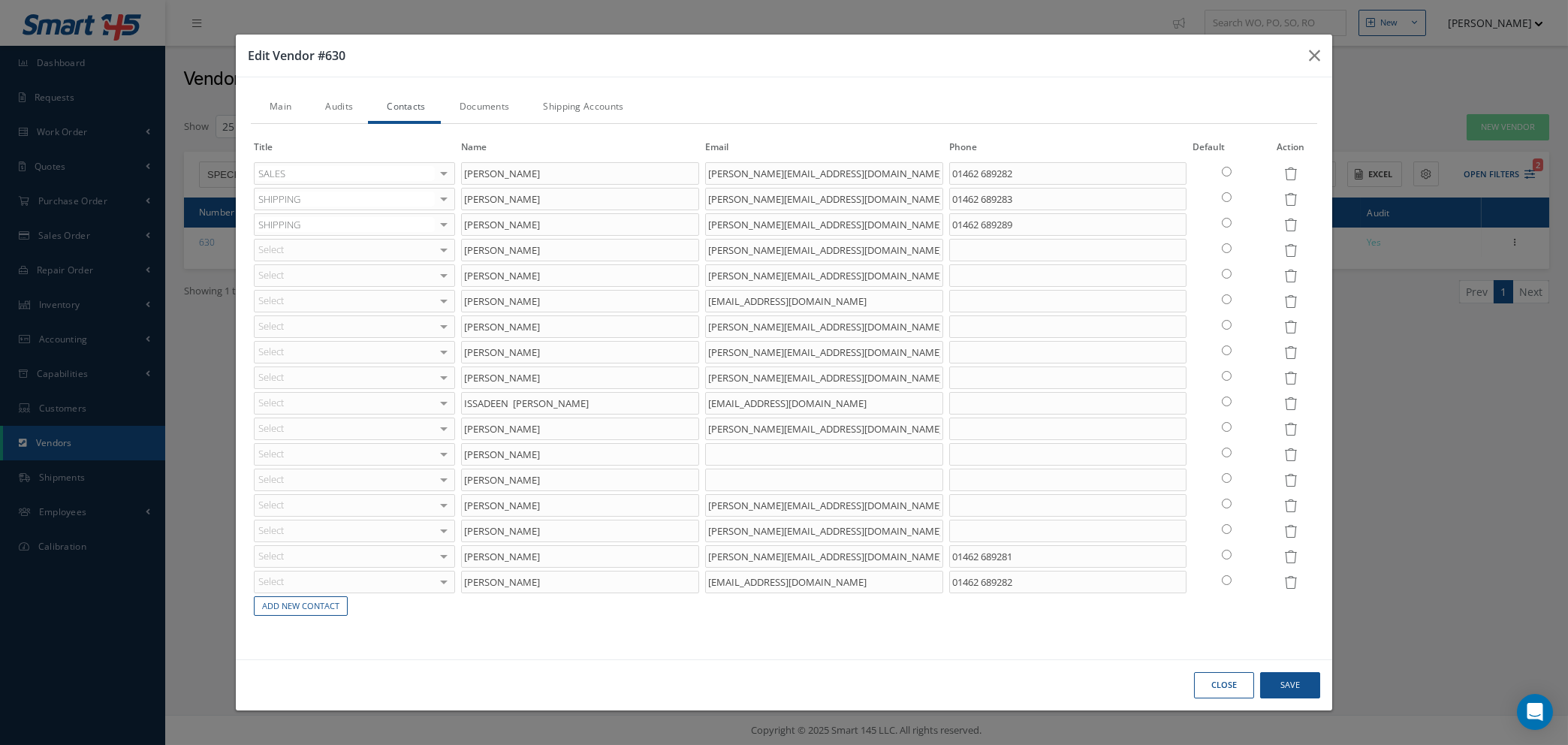
click at [1291, 531] on icon at bounding box center [1290, 531] width 13 height 13
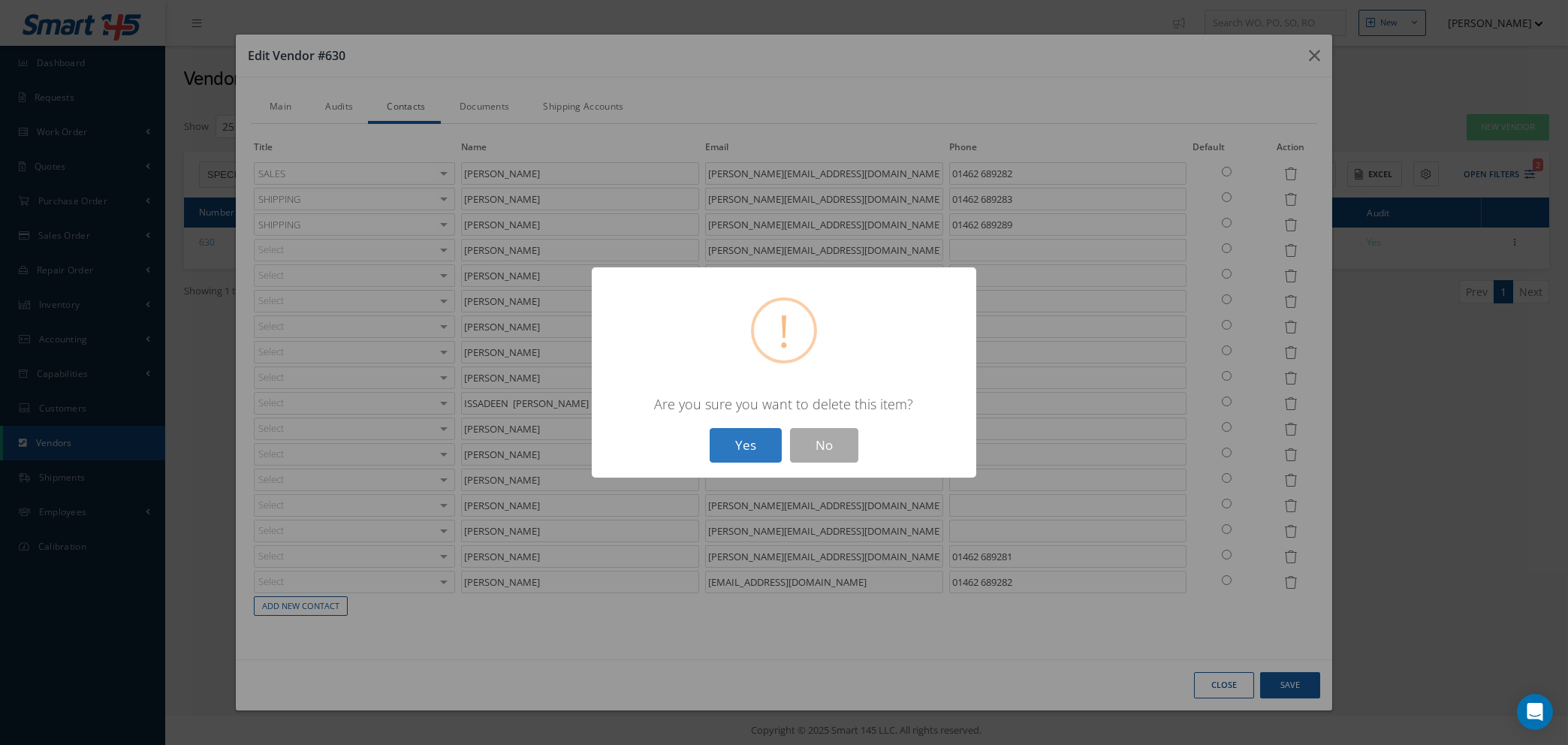
click at [718, 438] on button "Yes" at bounding box center [746, 446] width 73 height 35
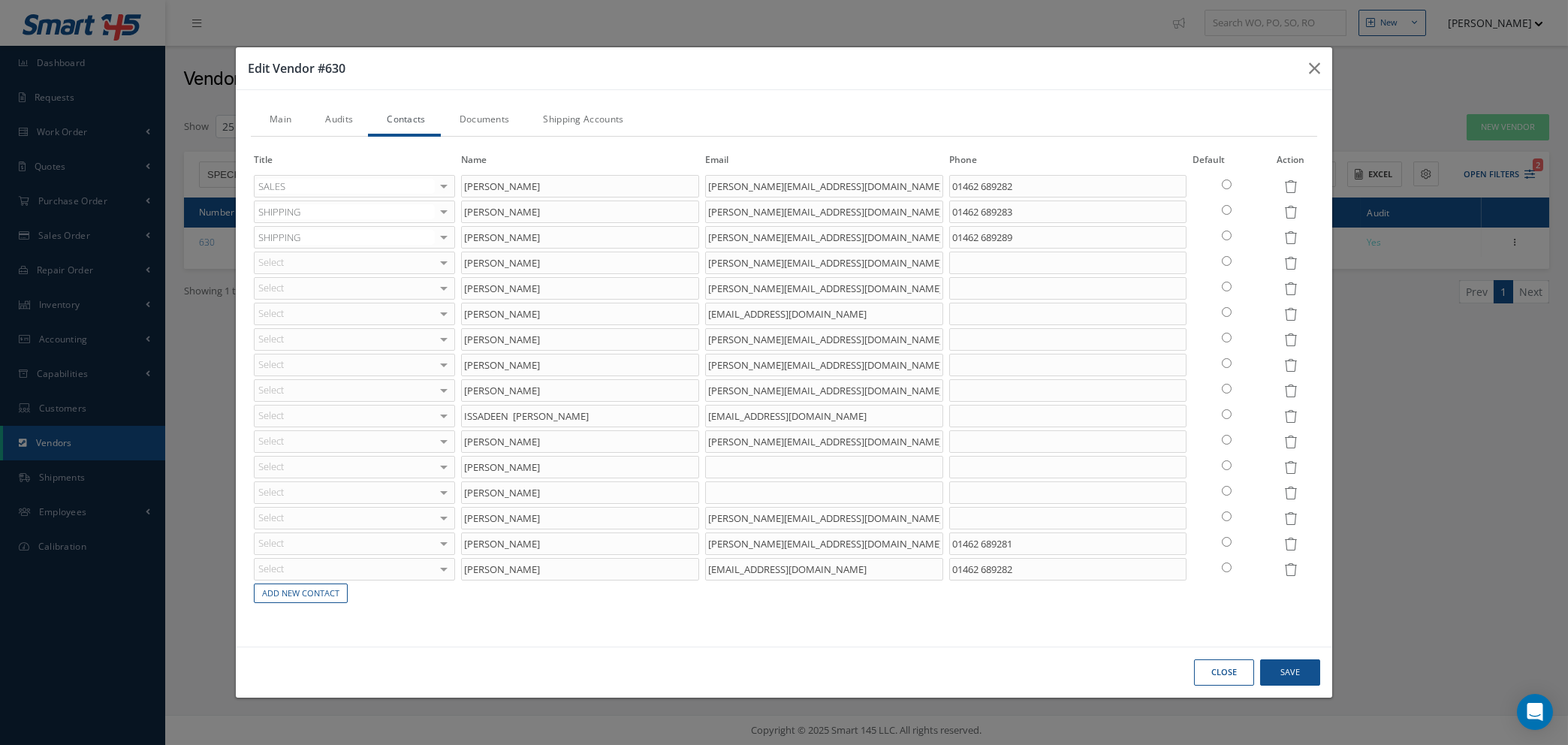
click at [1290, 545] on icon at bounding box center [1290, 544] width 13 height 13
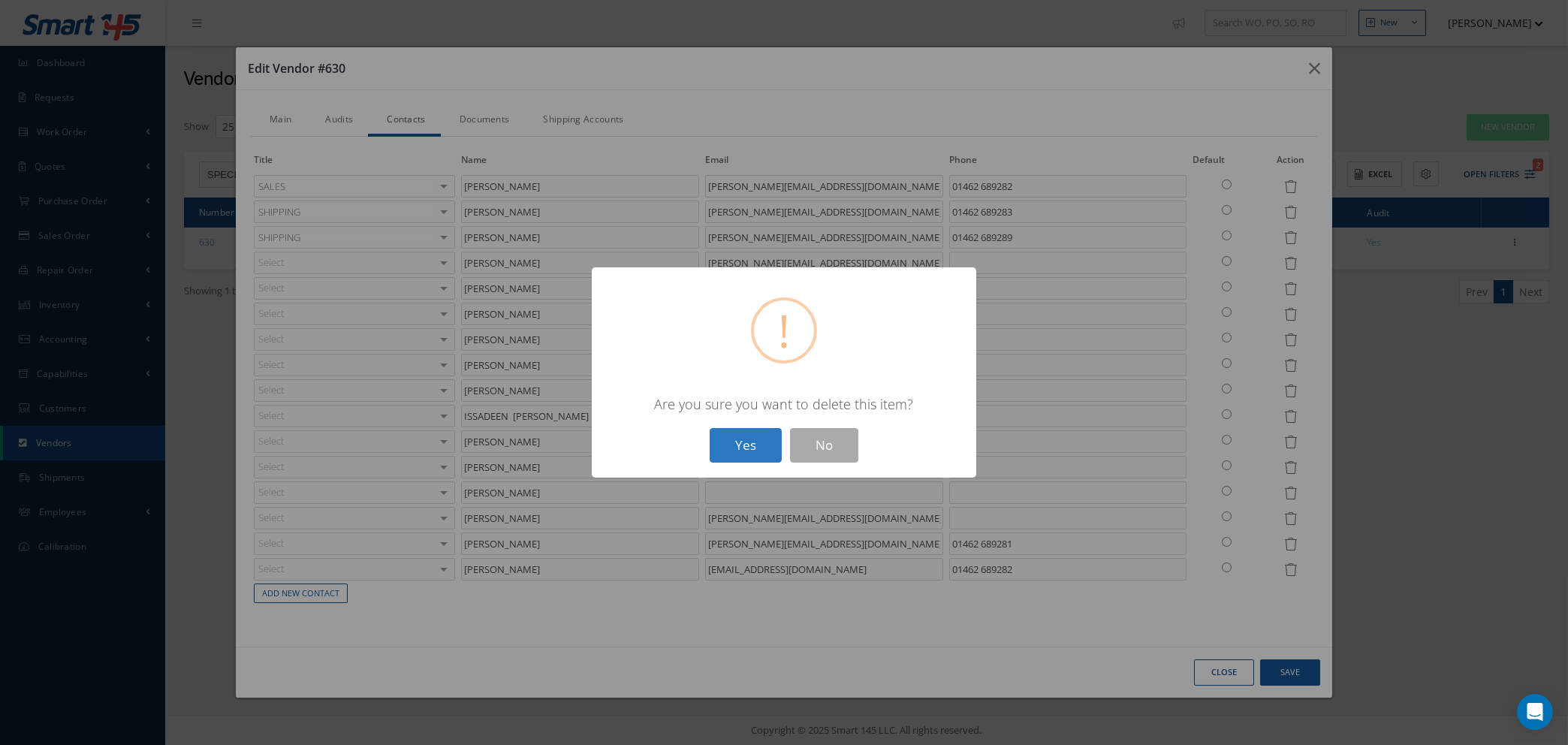
click at [745, 451] on button "Yes" at bounding box center [746, 446] width 73 height 35
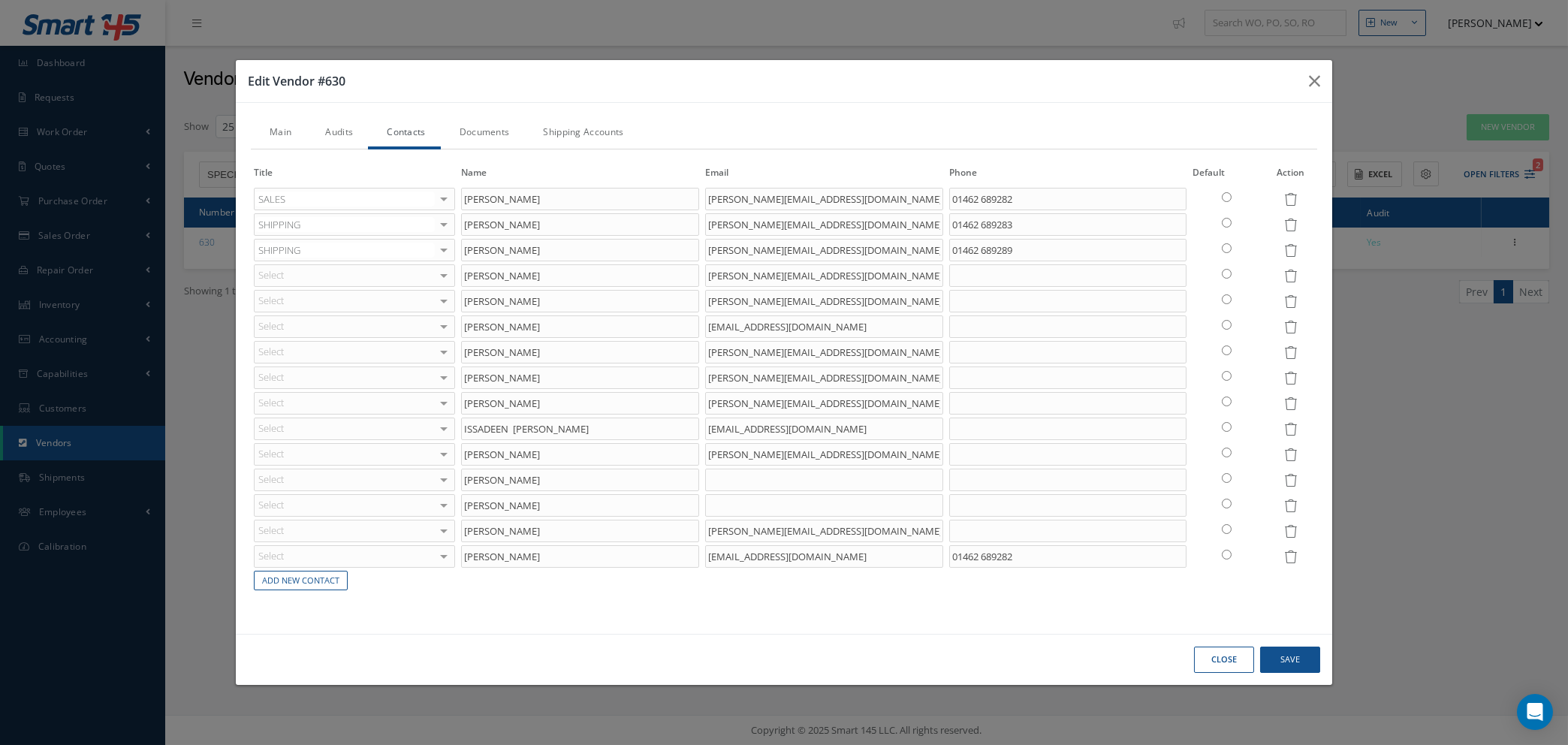
click at [1287, 556] on icon at bounding box center [1290, 557] width 13 height 13
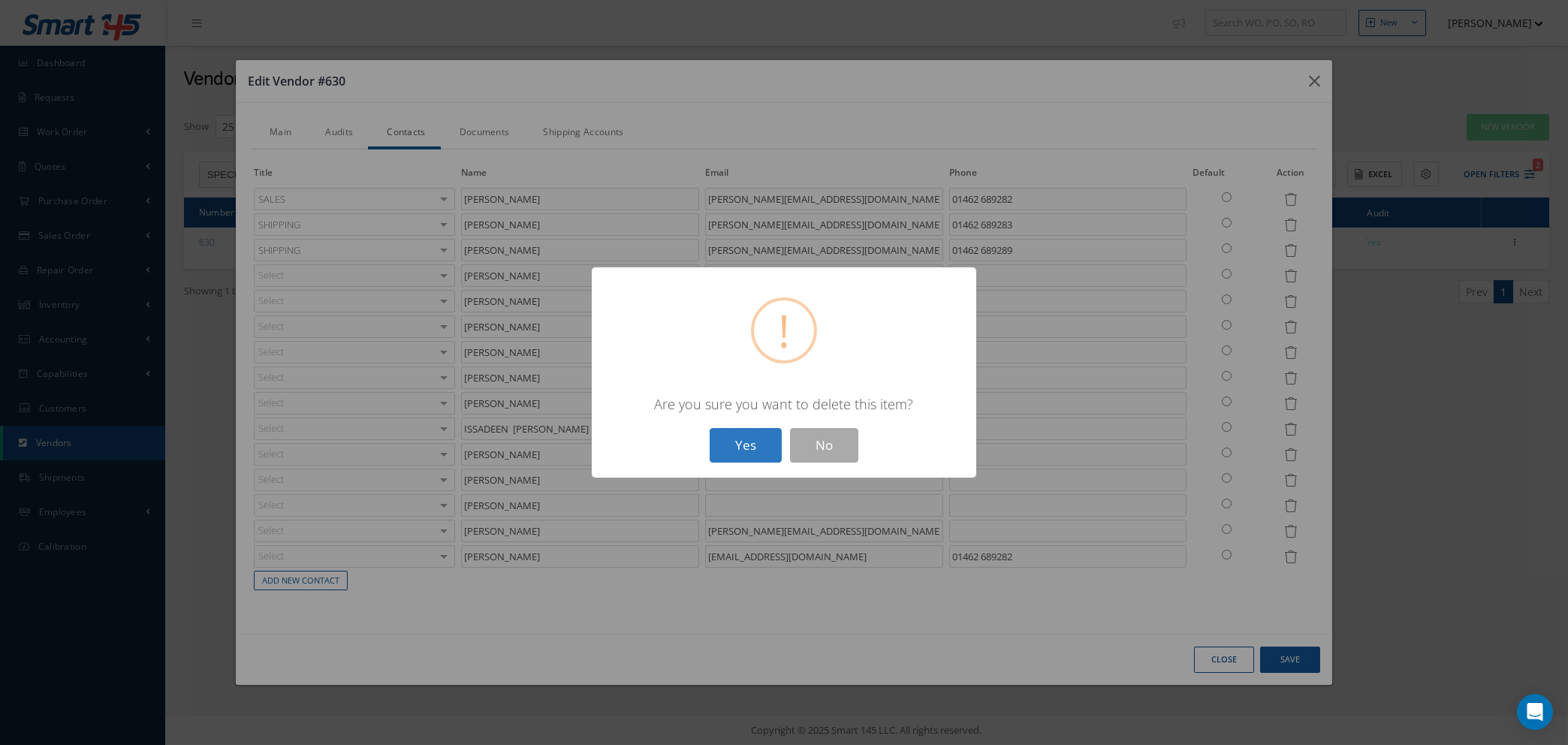
click at [726, 445] on button "Yes" at bounding box center [746, 446] width 73 height 35
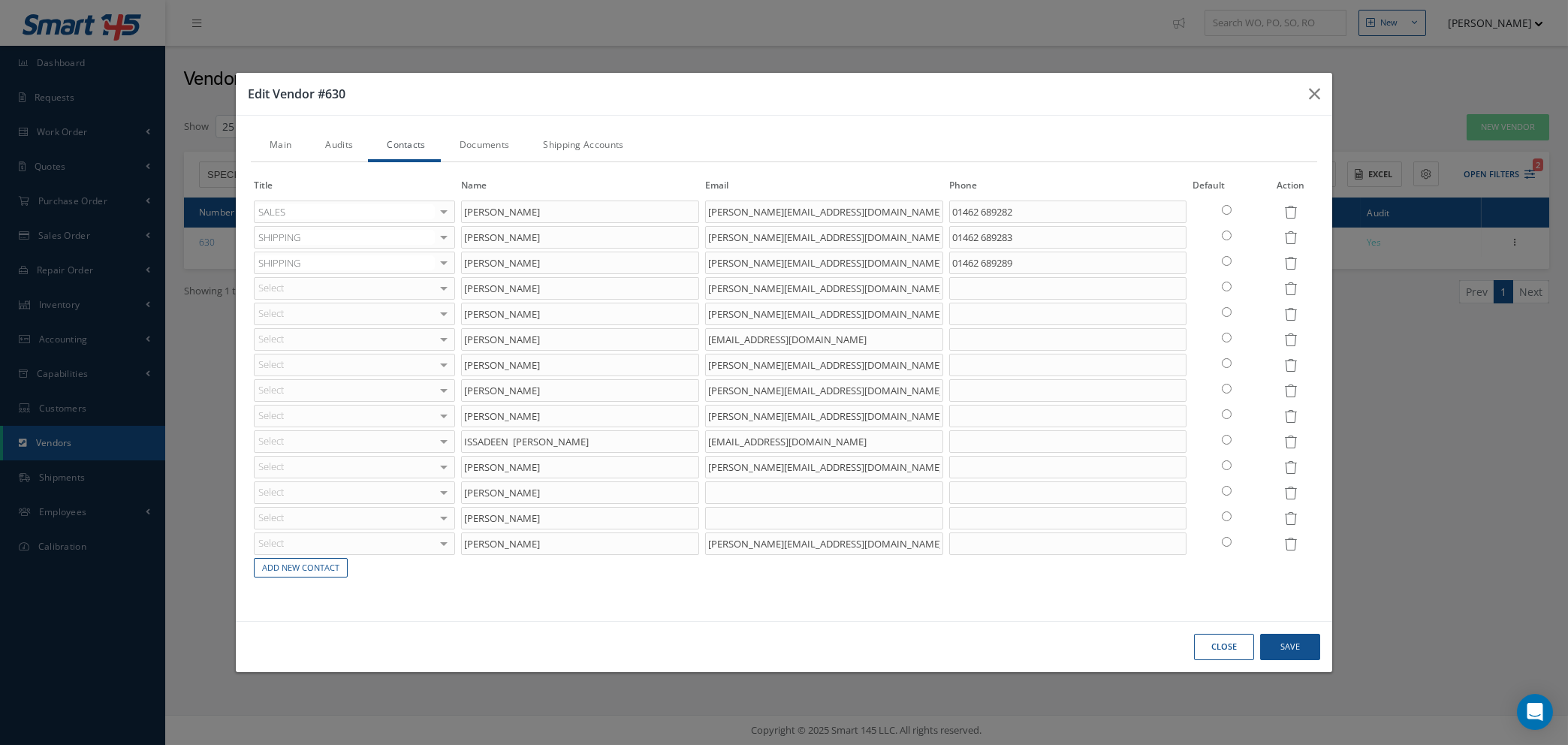
click at [1290, 365] on icon at bounding box center [1290, 365] width 13 height 13
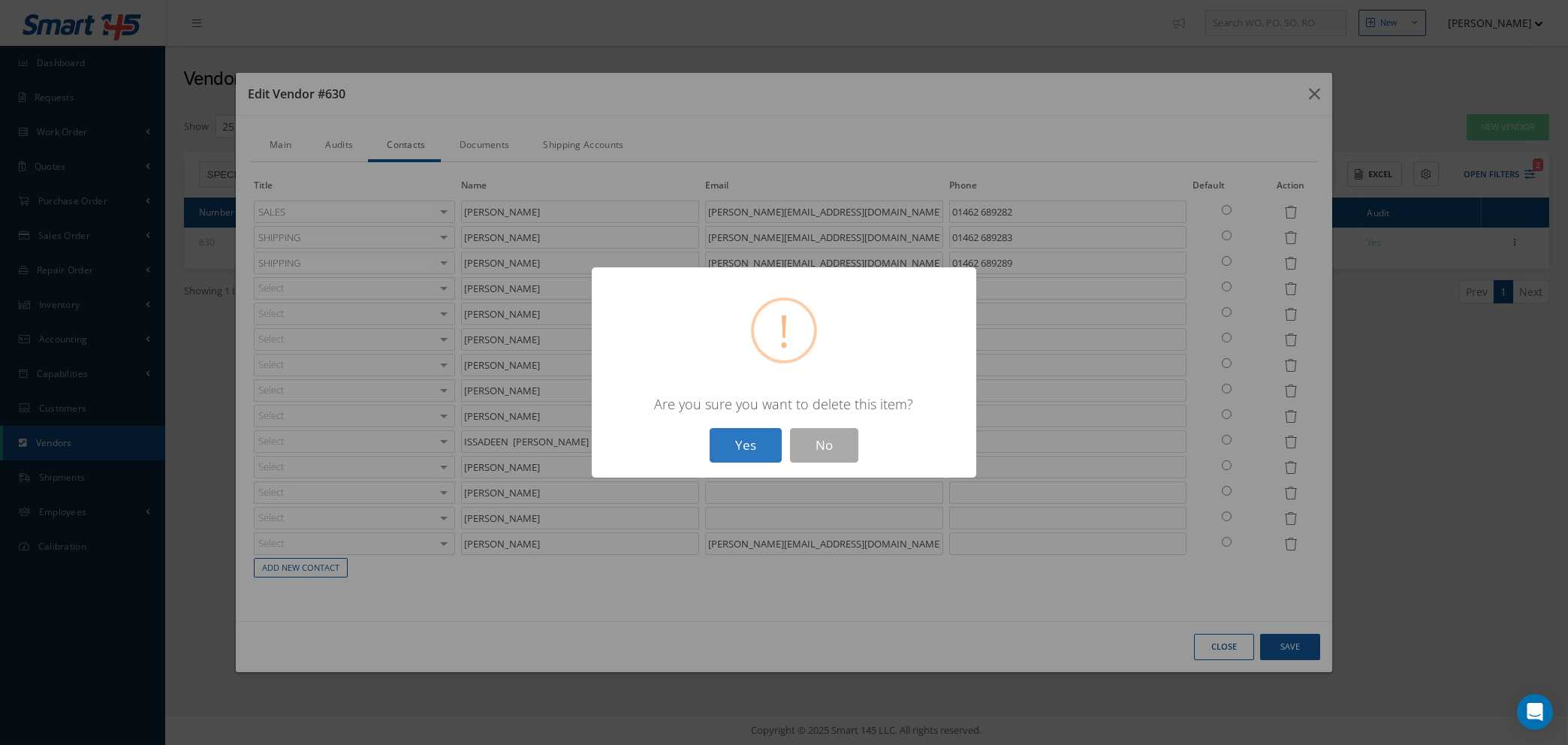
click at [747, 437] on button "Yes" at bounding box center [746, 446] width 73 height 35
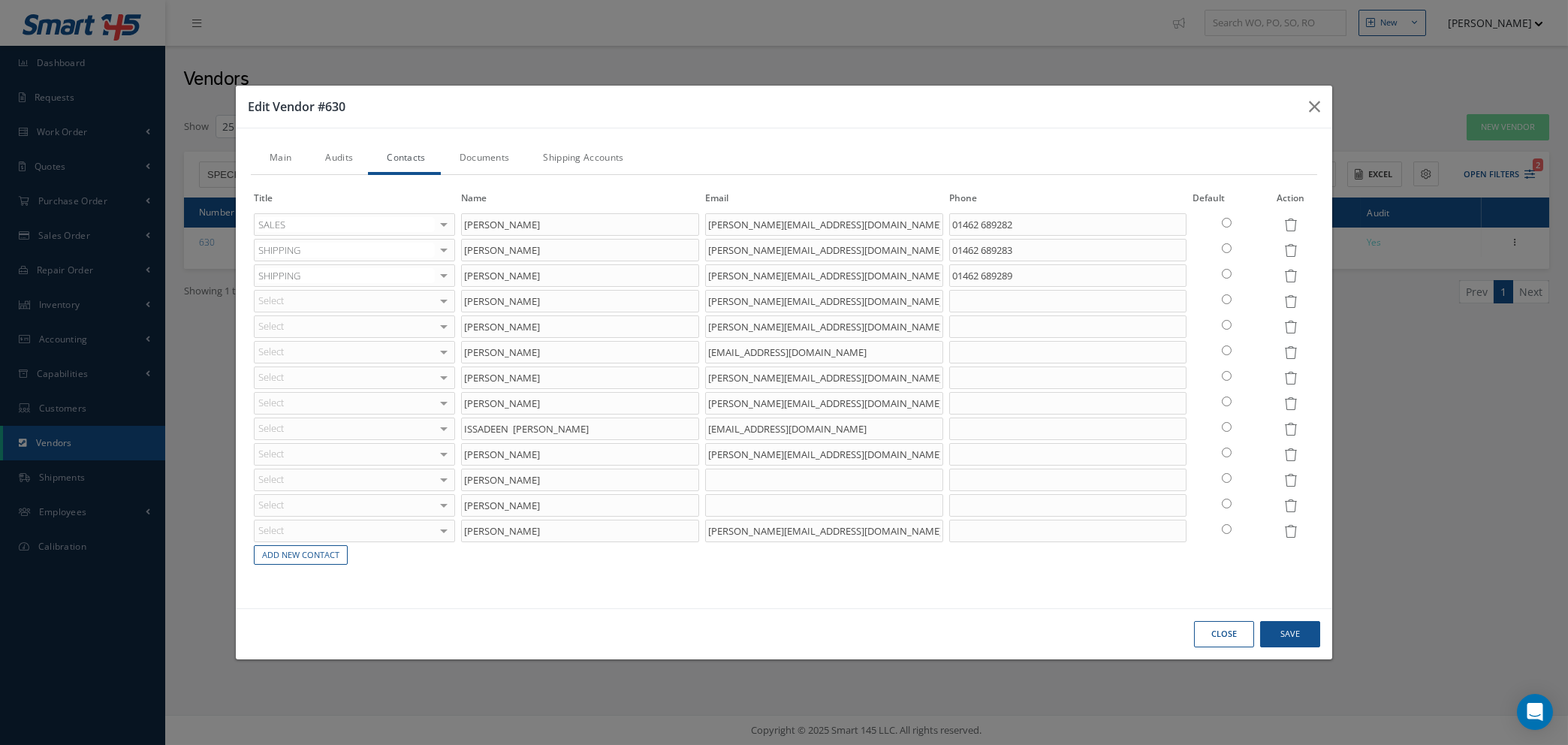
click at [1287, 304] on icon at bounding box center [1290, 301] width 13 height 13
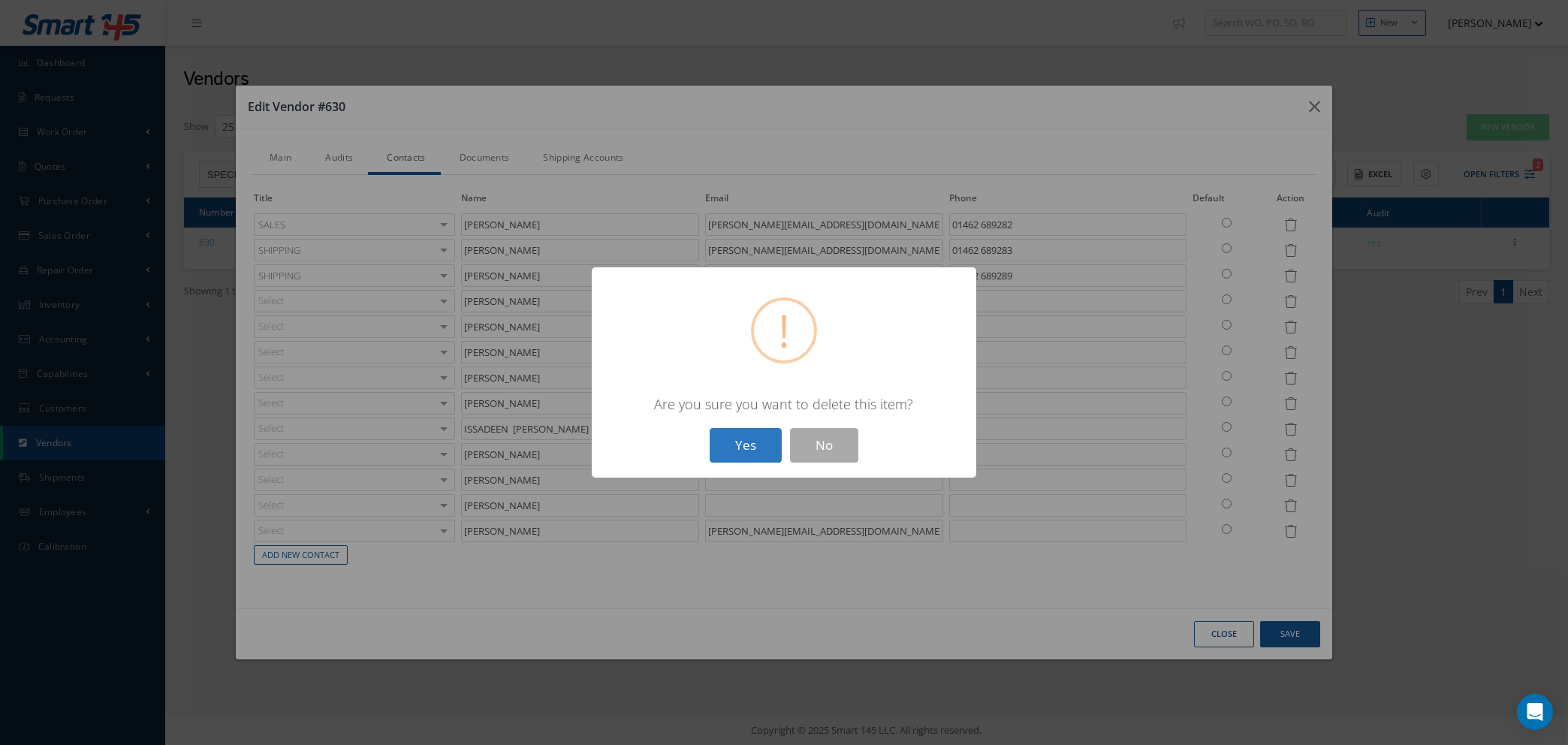
click at [736, 438] on button "Yes" at bounding box center [746, 446] width 73 height 35
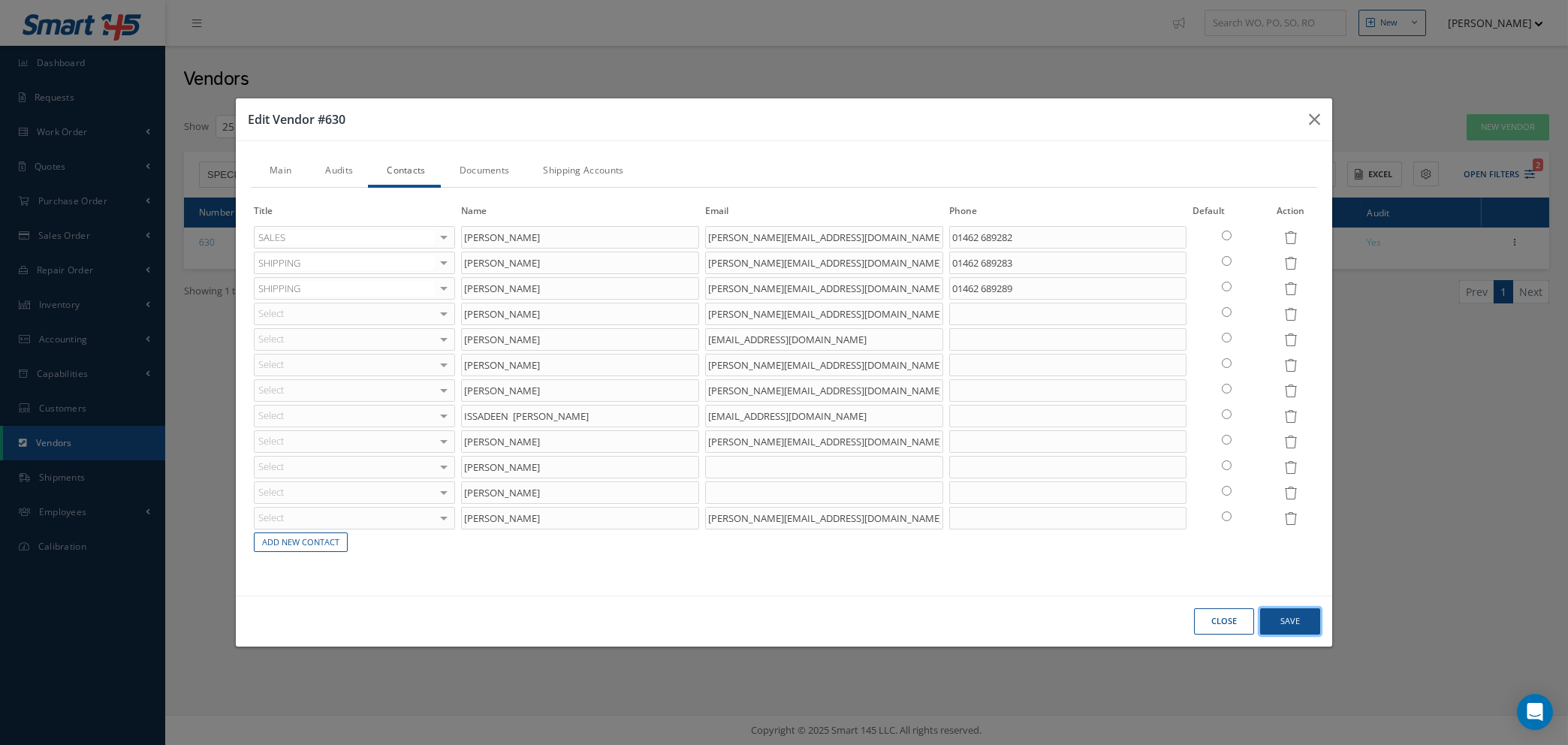
click at [0, 0] on button "Save" at bounding box center [0, 0] width 0 height 0
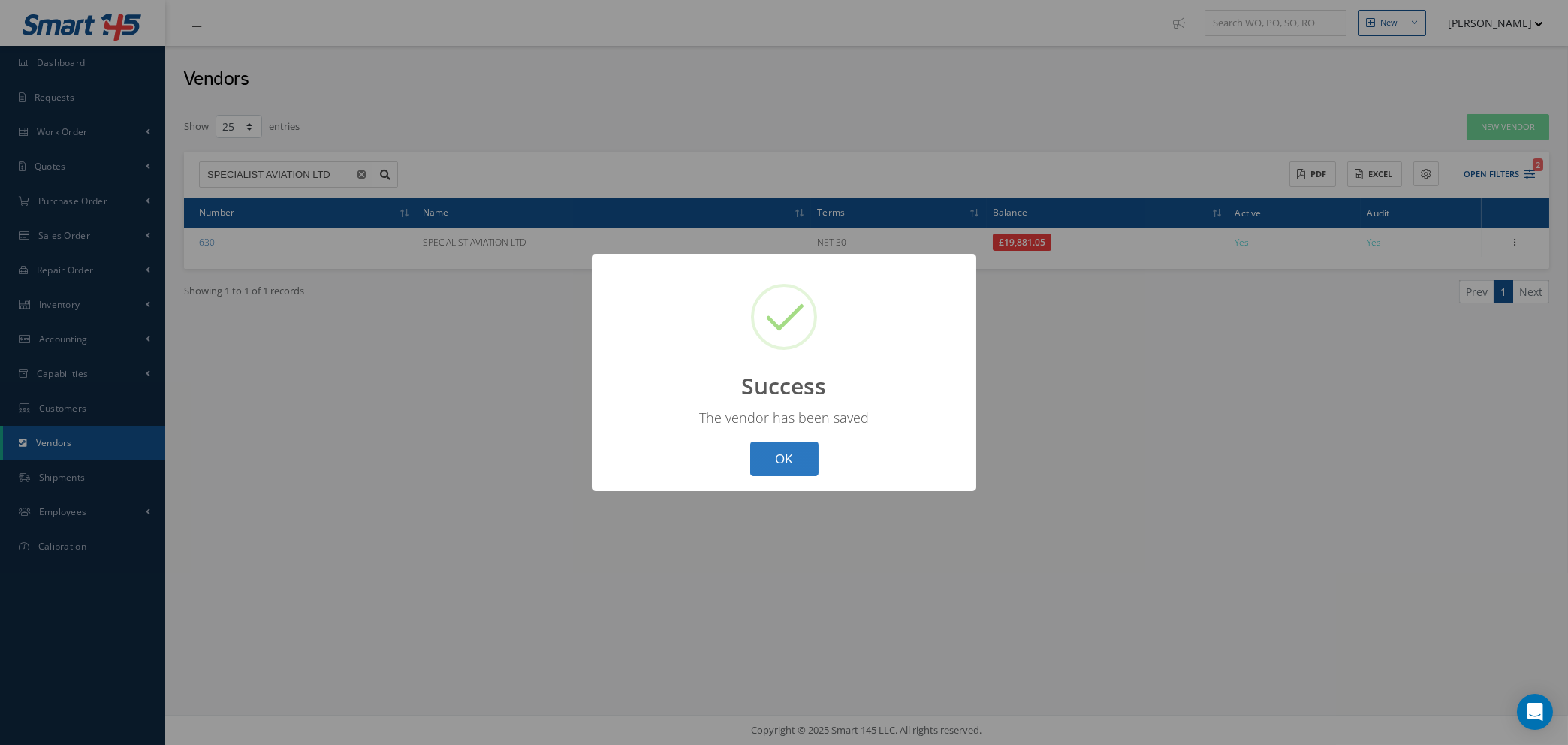
click at [794, 455] on button "OK" at bounding box center [784, 459] width 69 height 35
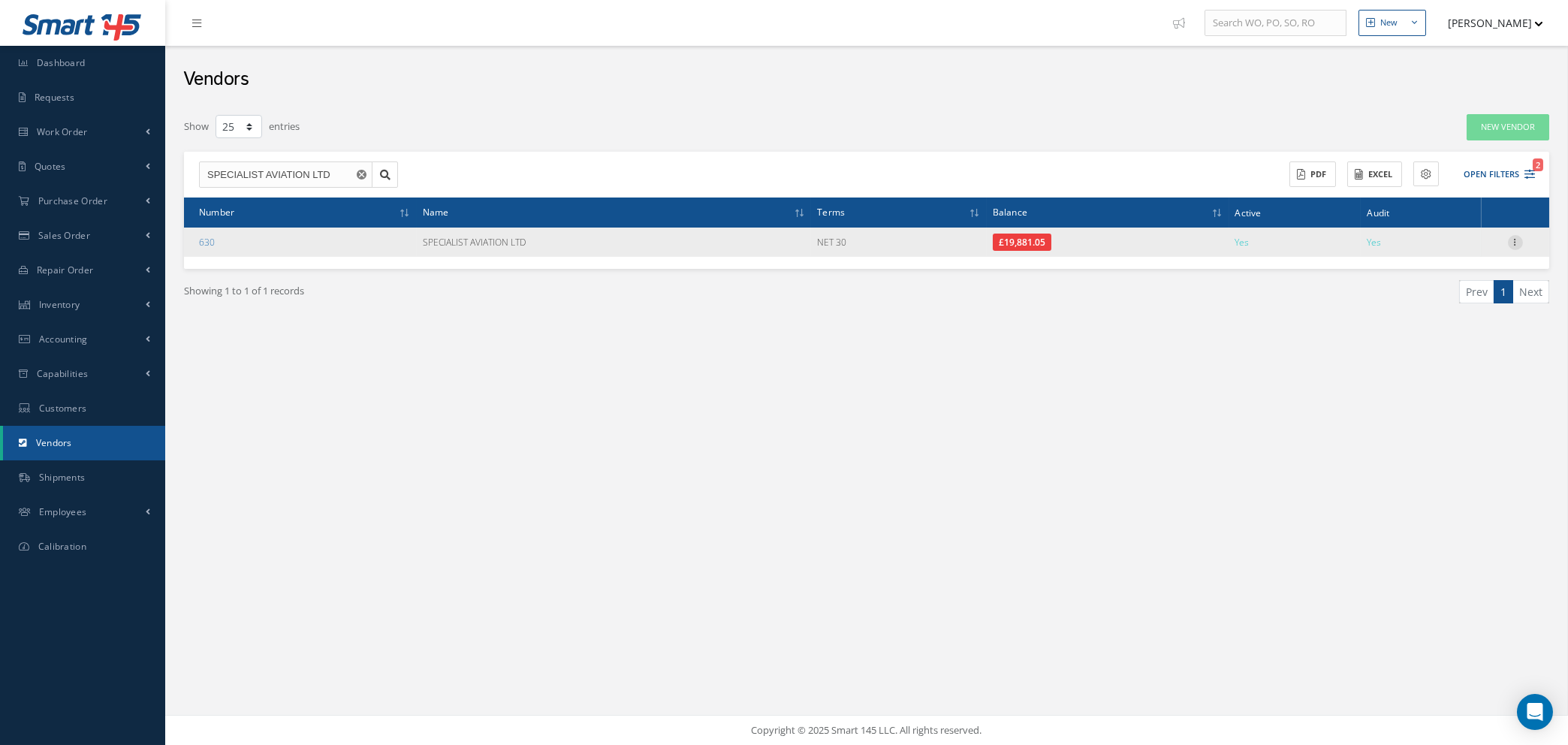
click at [1515, 239] on icon at bounding box center [1514, 241] width 15 height 12
click at [1446, 266] on link "Edit" at bounding box center [1446, 272] width 119 height 20
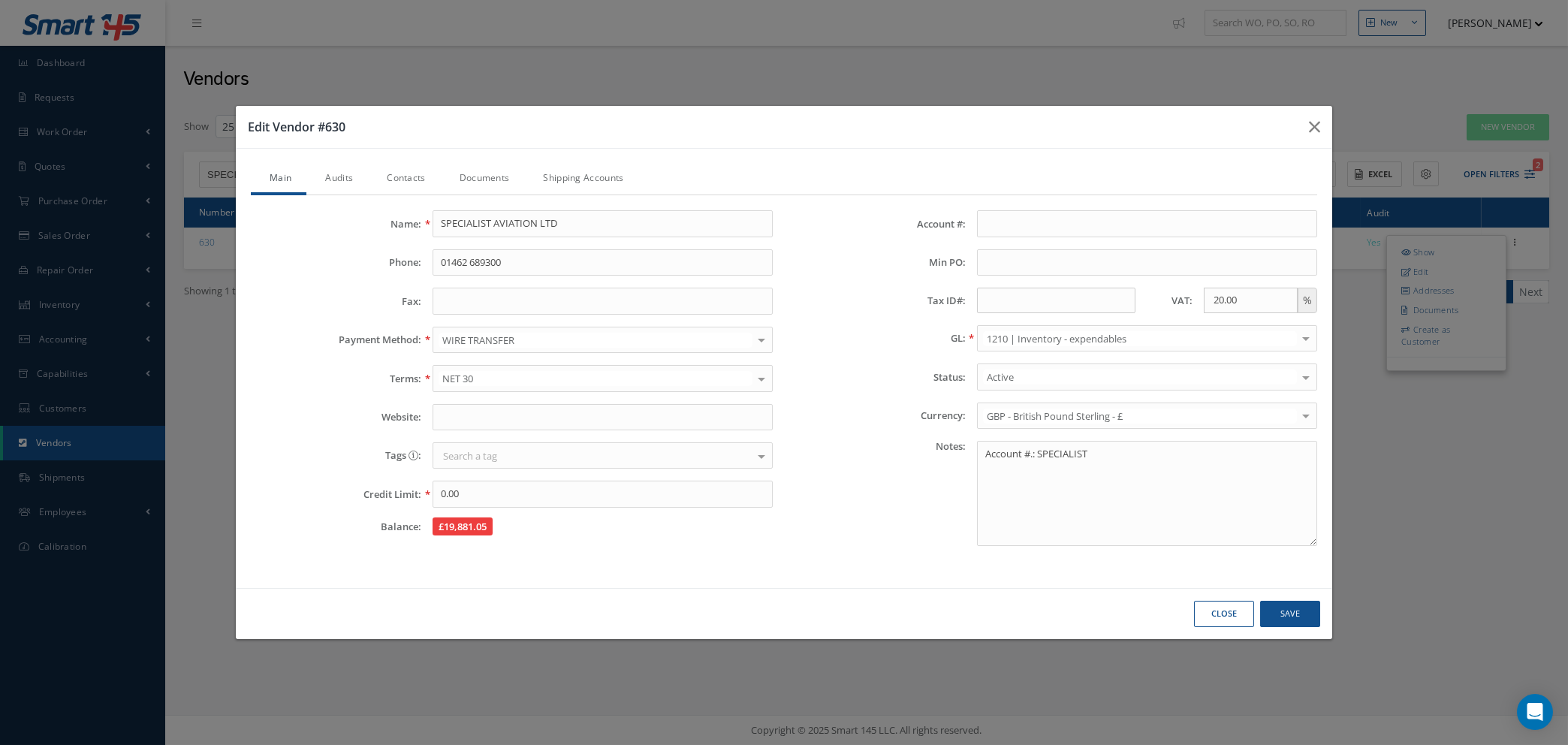
click at [342, 176] on link "Audits" at bounding box center [337, 179] width 62 height 31
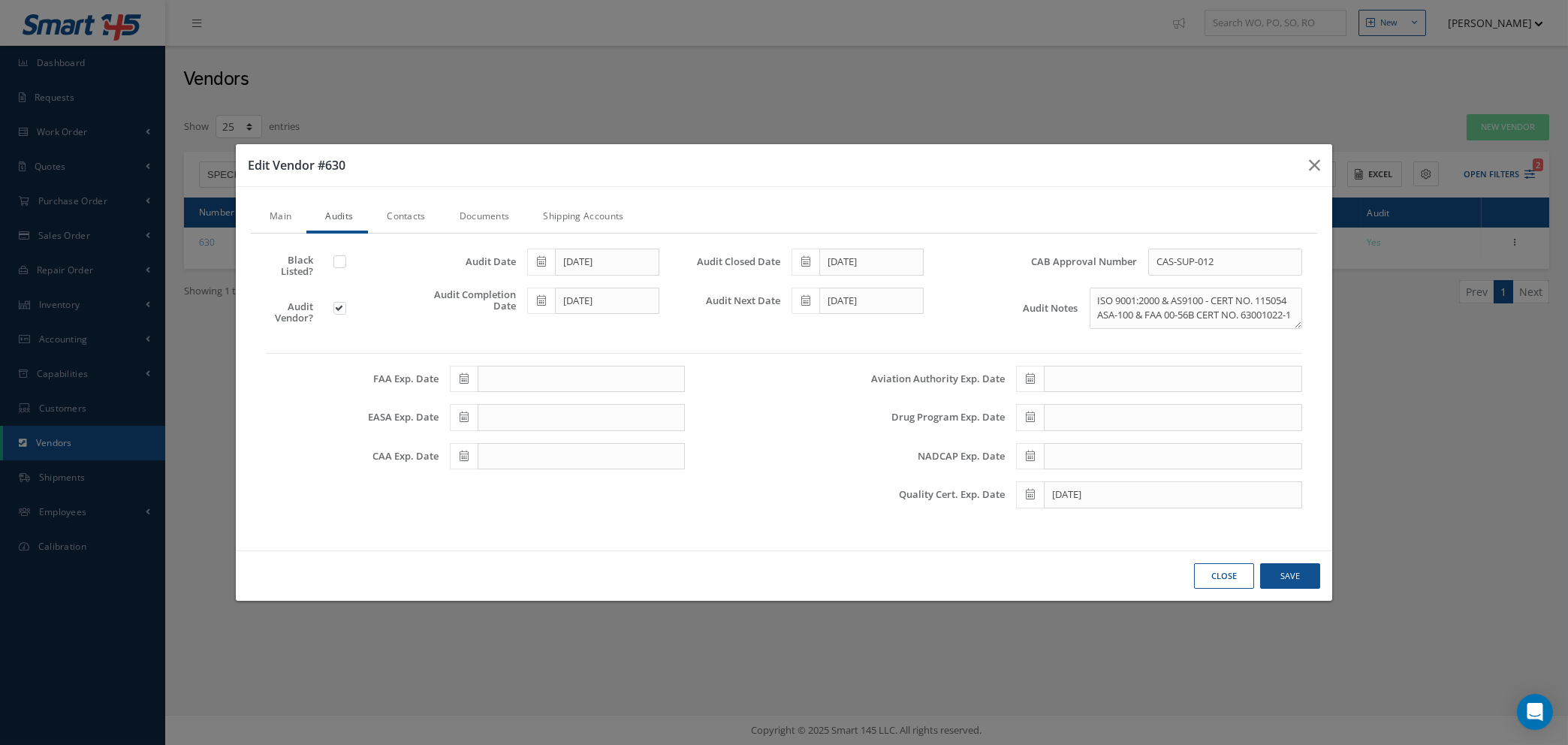
click at [406, 217] on link "Contacts" at bounding box center [404, 218] width 73 height 31
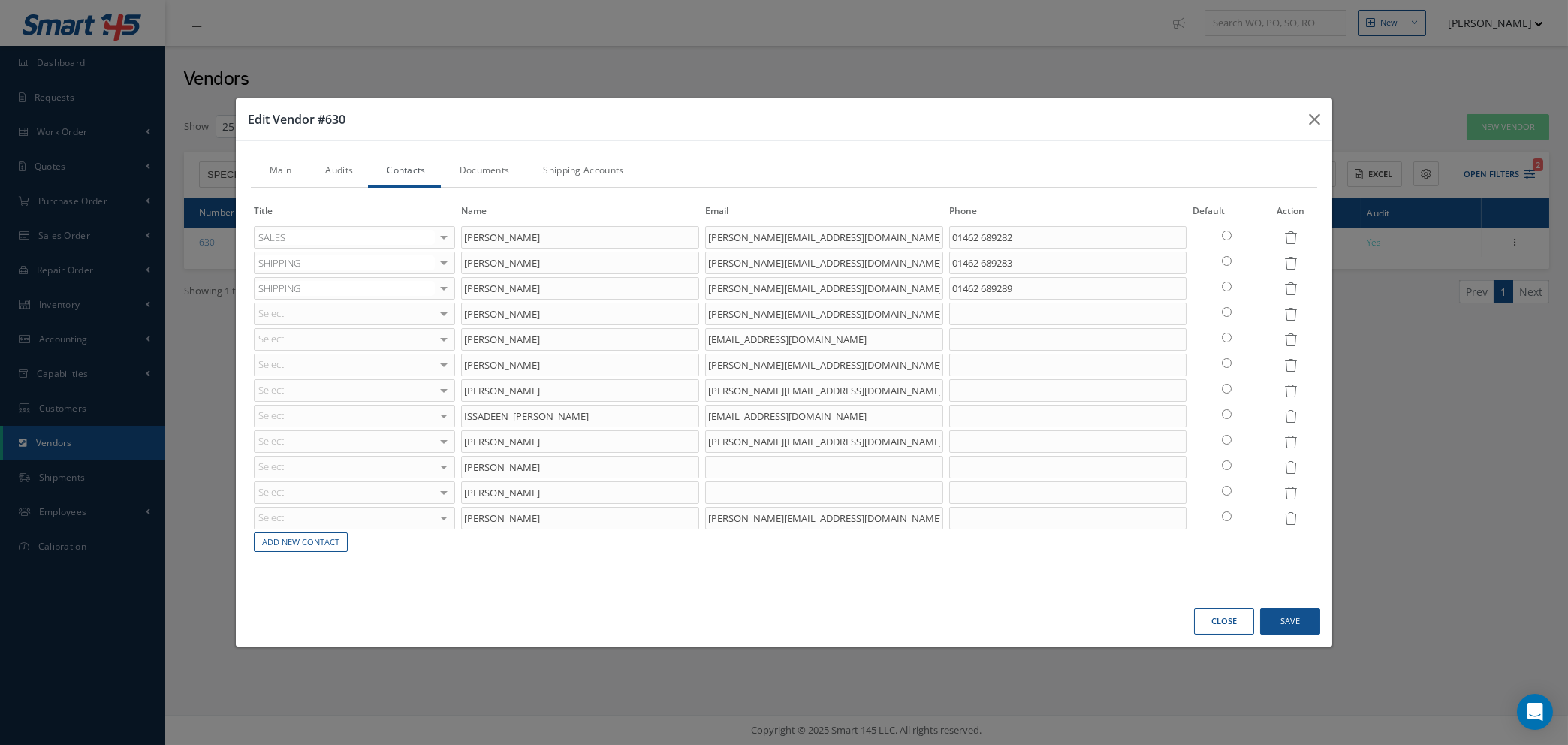
click at [490, 166] on link "Documents" at bounding box center [483, 172] width 84 height 31
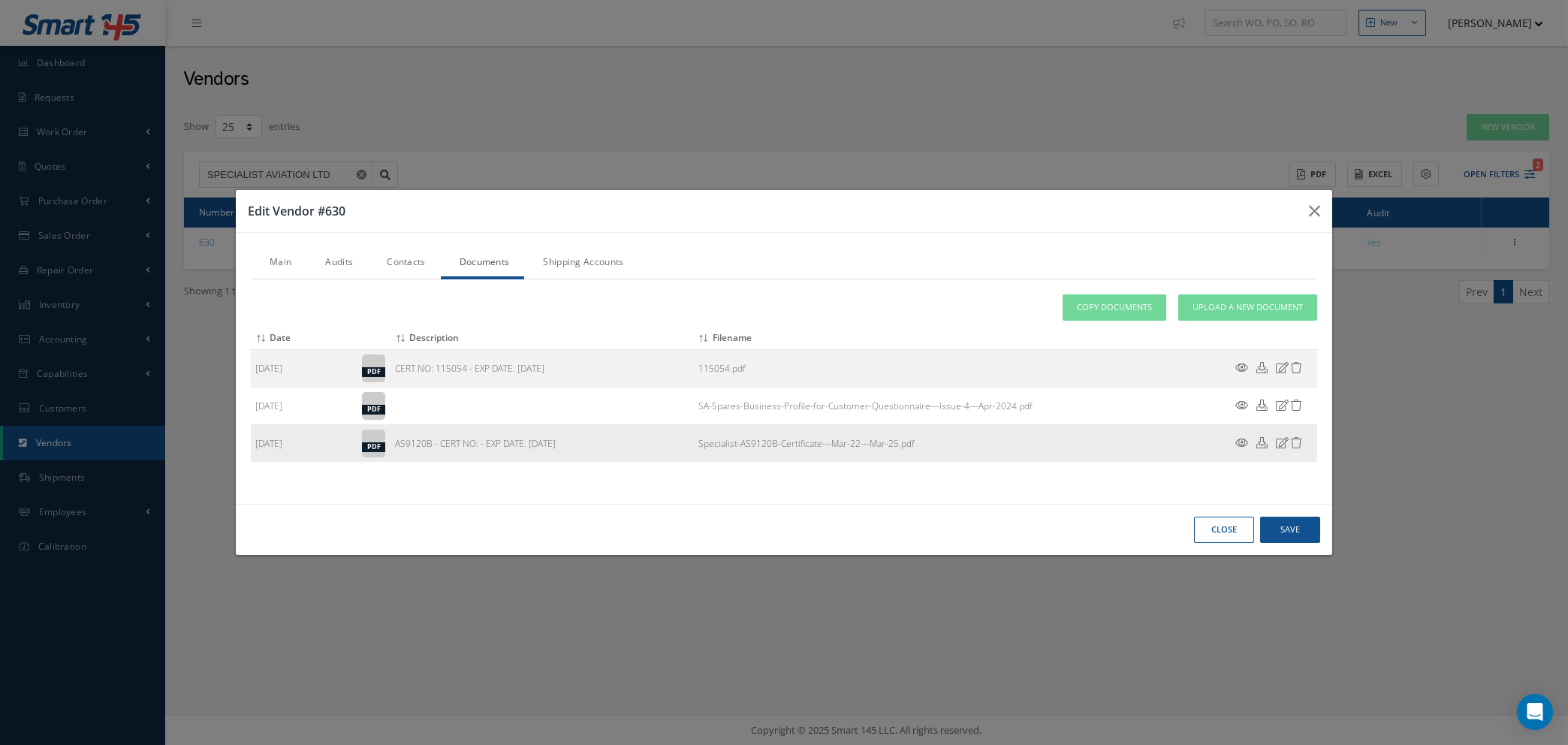
click at [1293, 441] on icon at bounding box center [1296, 442] width 11 height 11
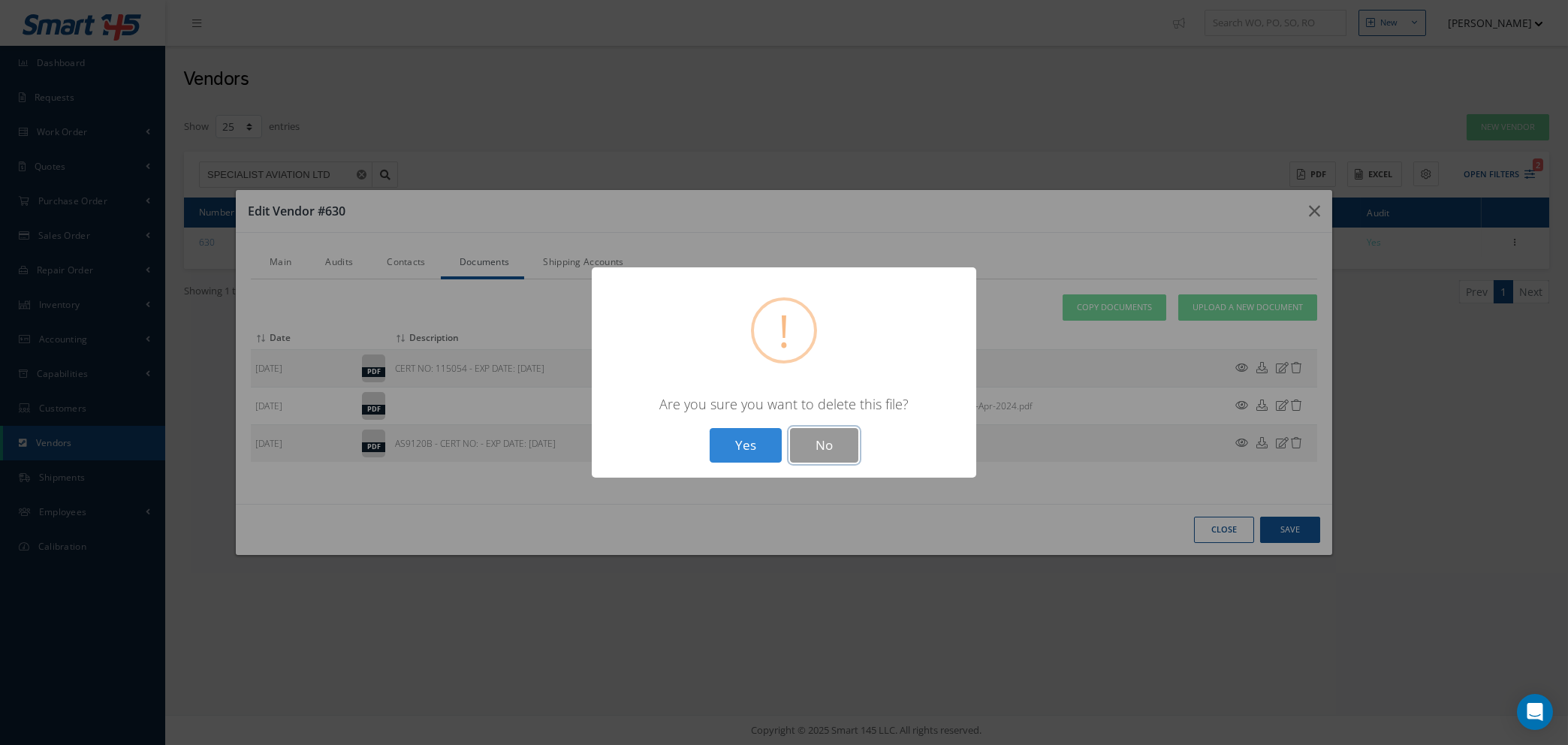
click at [830, 442] on button "No" at bounding box center [824, 446] width 69 height 35
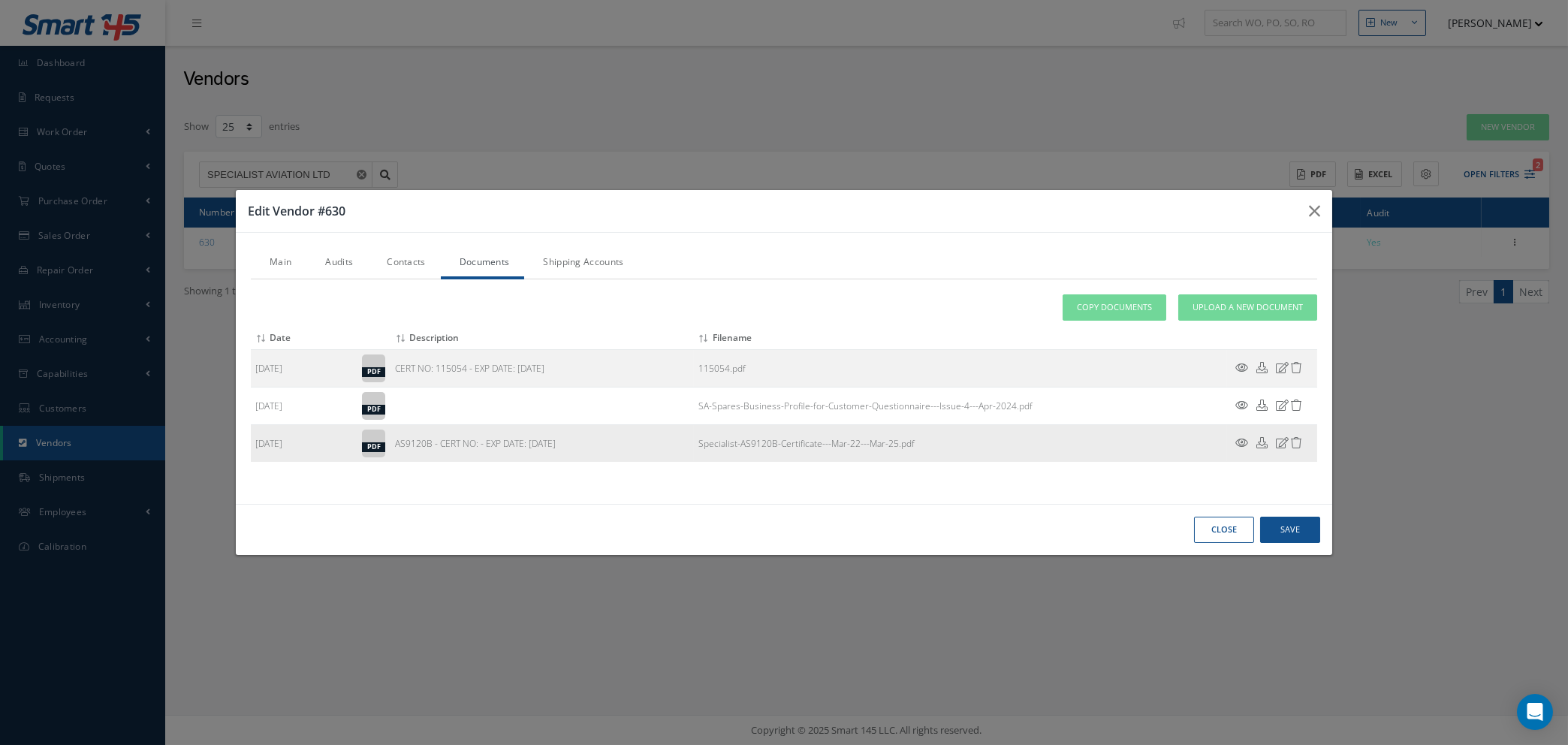
click at [1240, 439] on icon at bounding box center [1241, 442] width 13 height 11
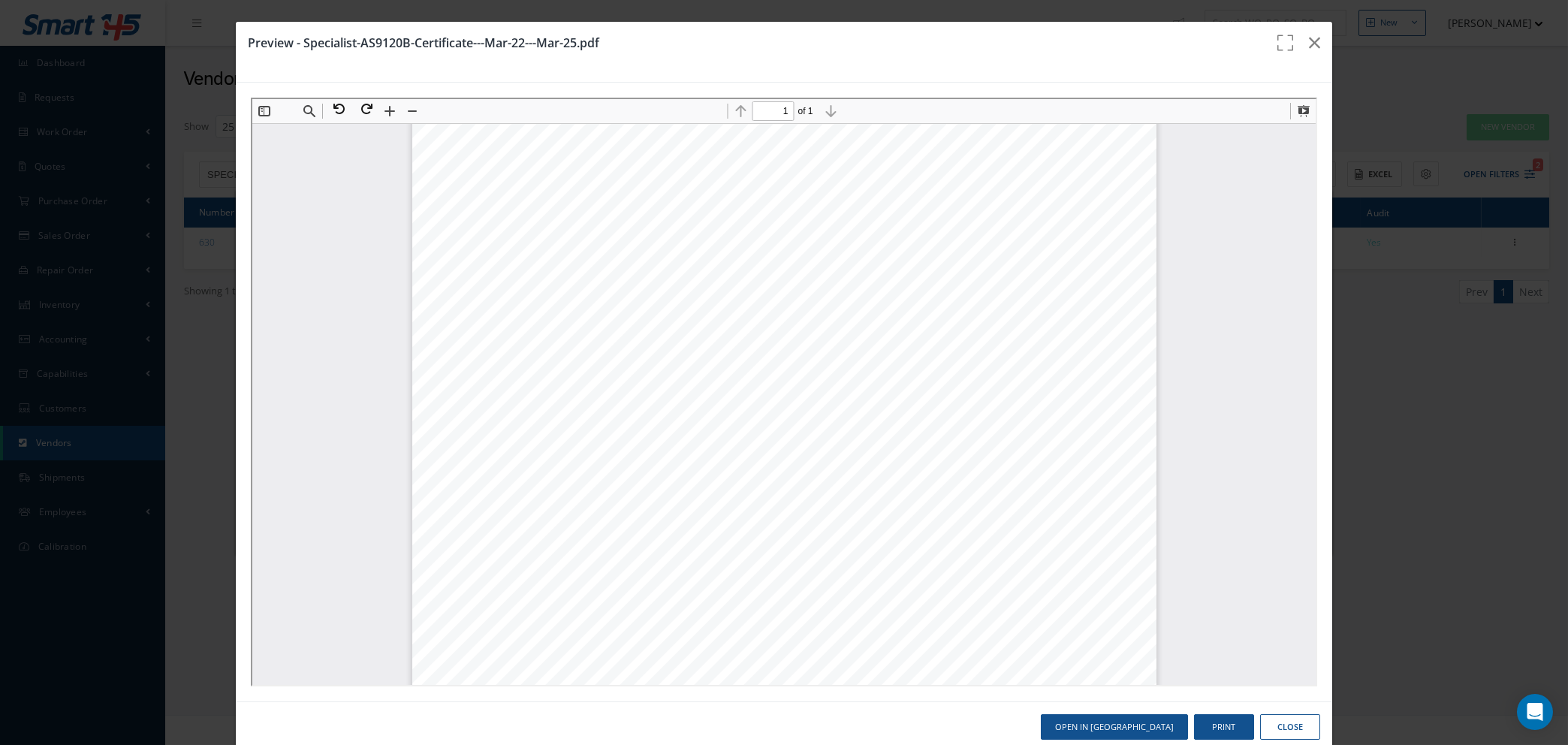
scroll to position [503, 0]
click at [1278, 727] on button "Close" at bounding box center [1290, 727] width 60 height 26
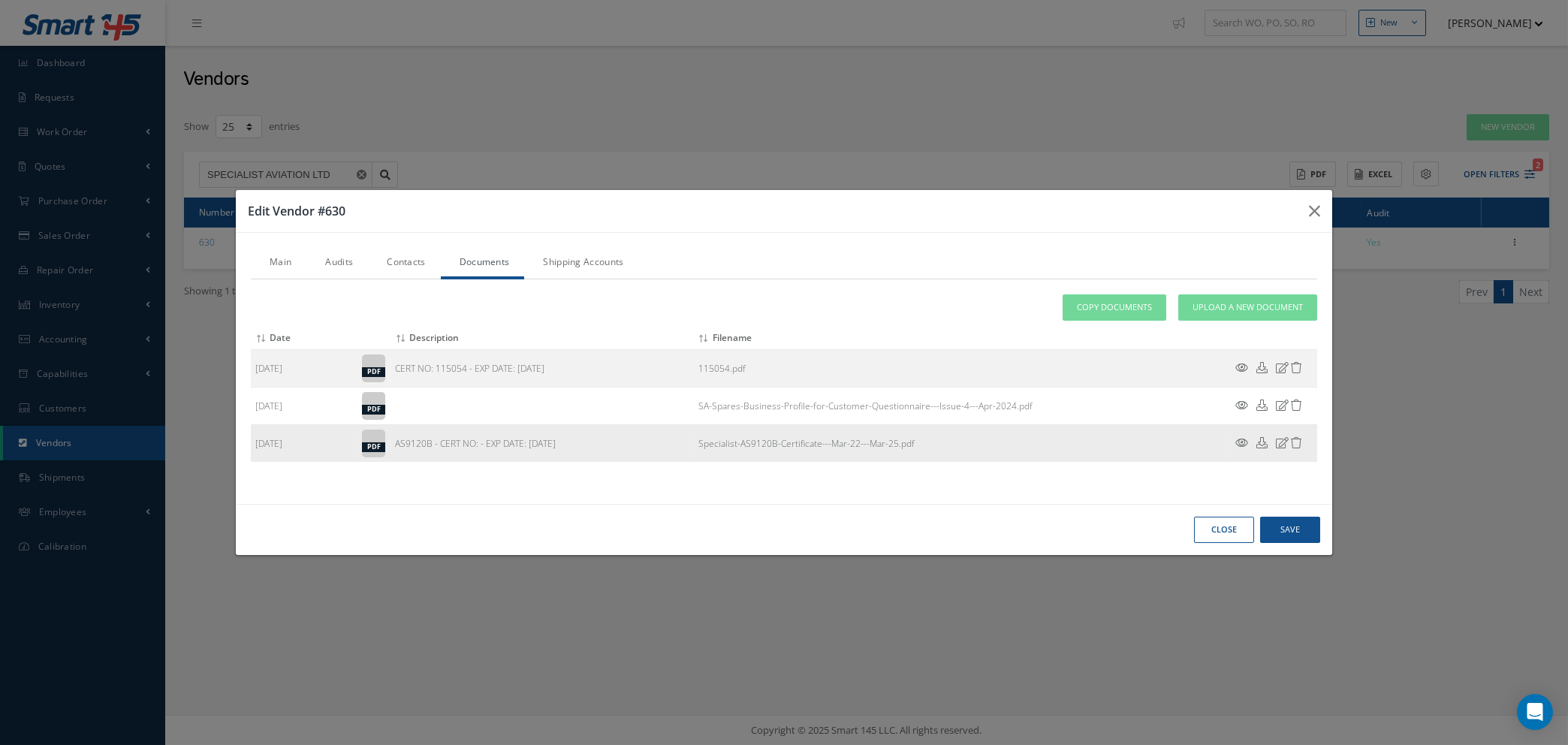
click at [1294, 444] on icon at bounding box center [1296, 442] width 11 height 11
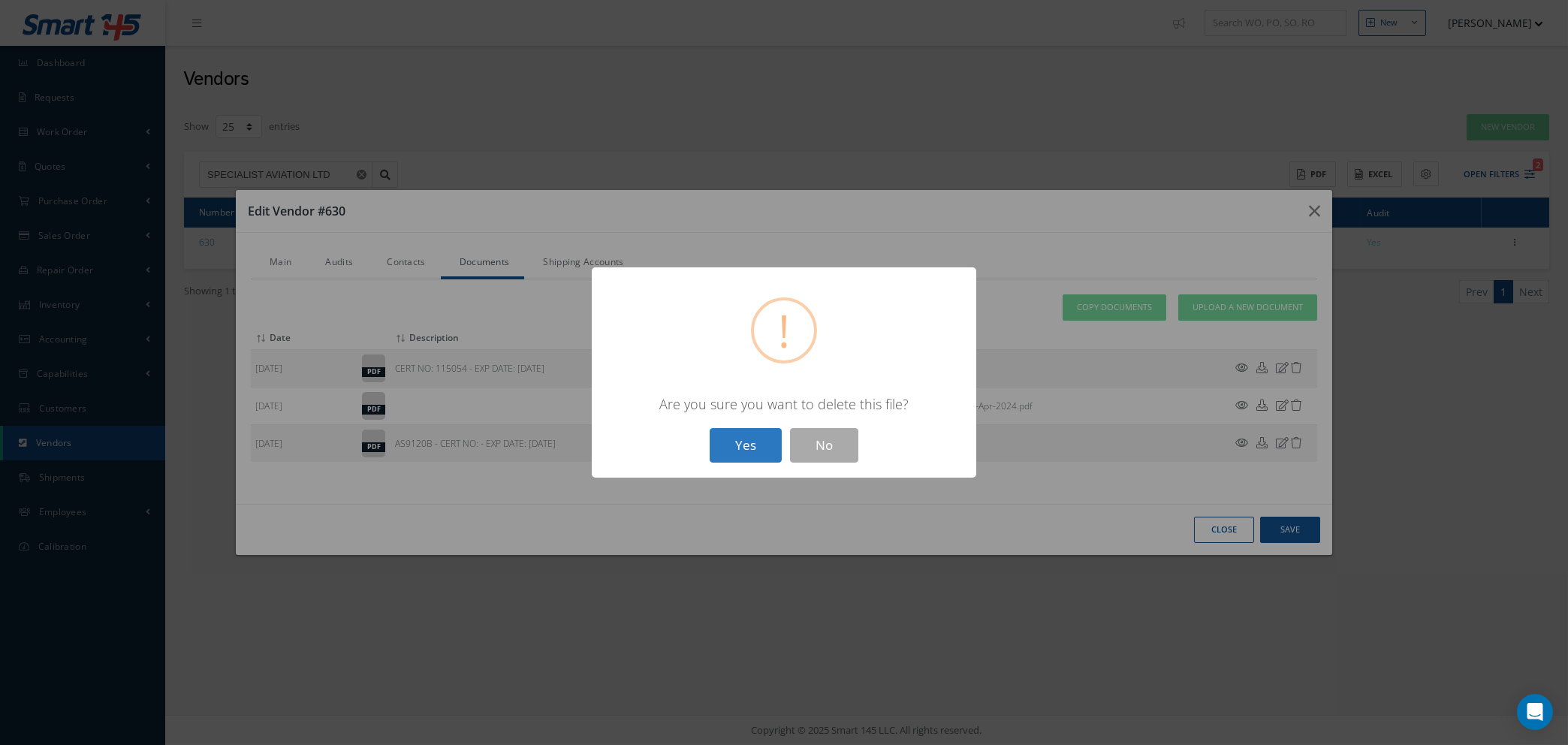
click at [719, 448] on button "Yes" at bounding box center [746, 446] width 73 height 35
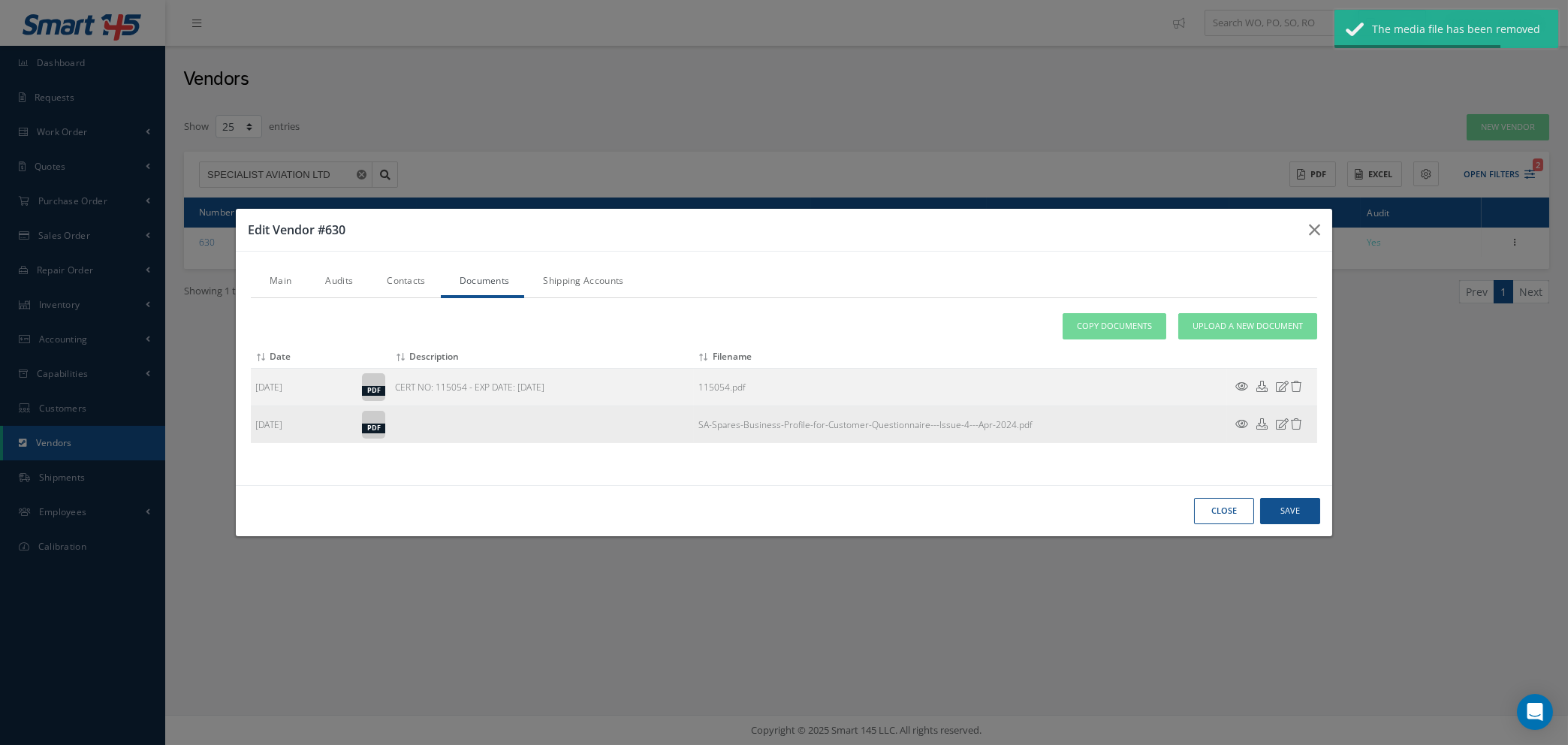
click at [798, 432] on td "SA-Spares-Business-Profile-for-Customer-Questionnaire---Issue-4---Apr-2024.pdf" at bounding box center [960, 424] width 533 height 37
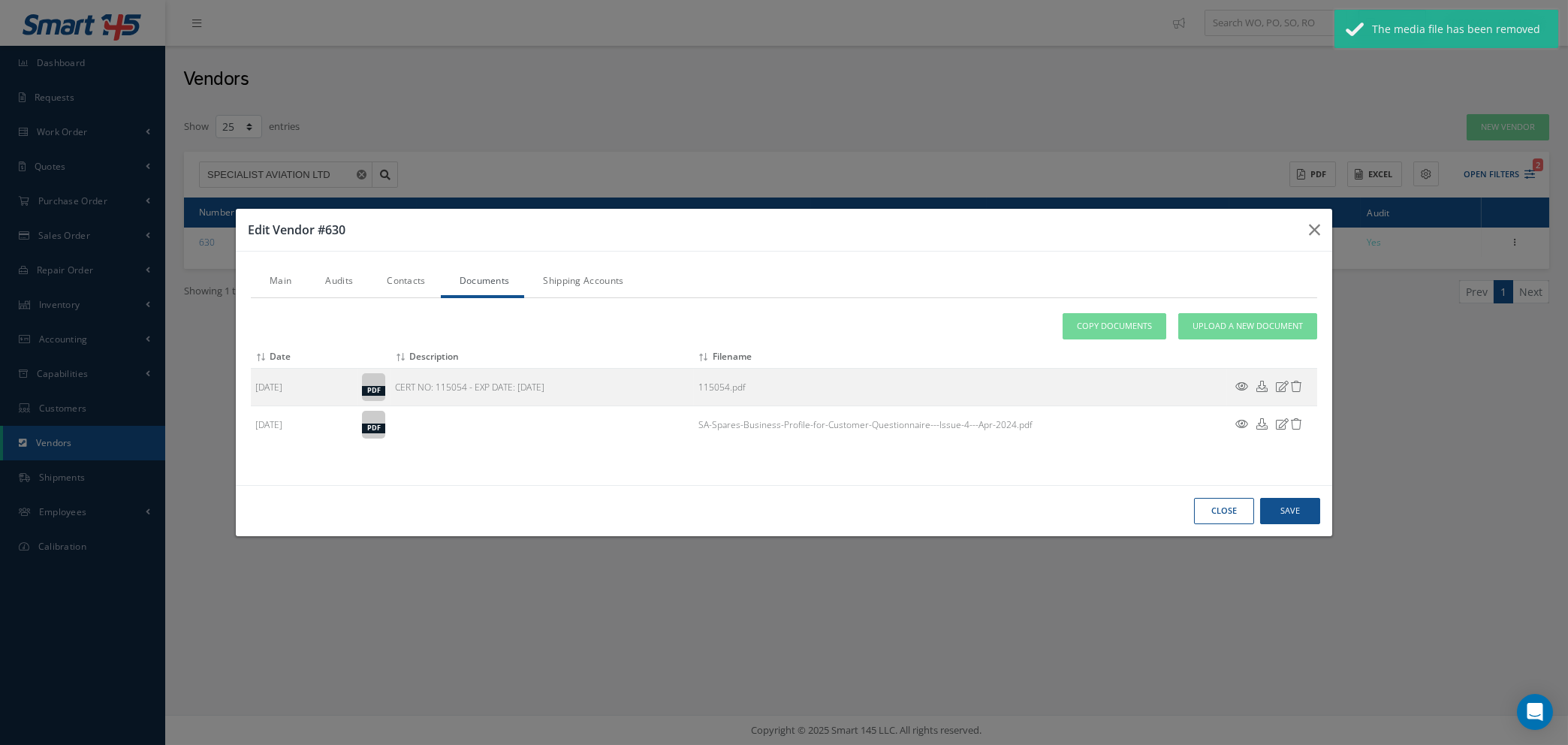
click at [582, 280] on link "Shipping Accounts" at bounding box center [581, 282] width 114 height 31
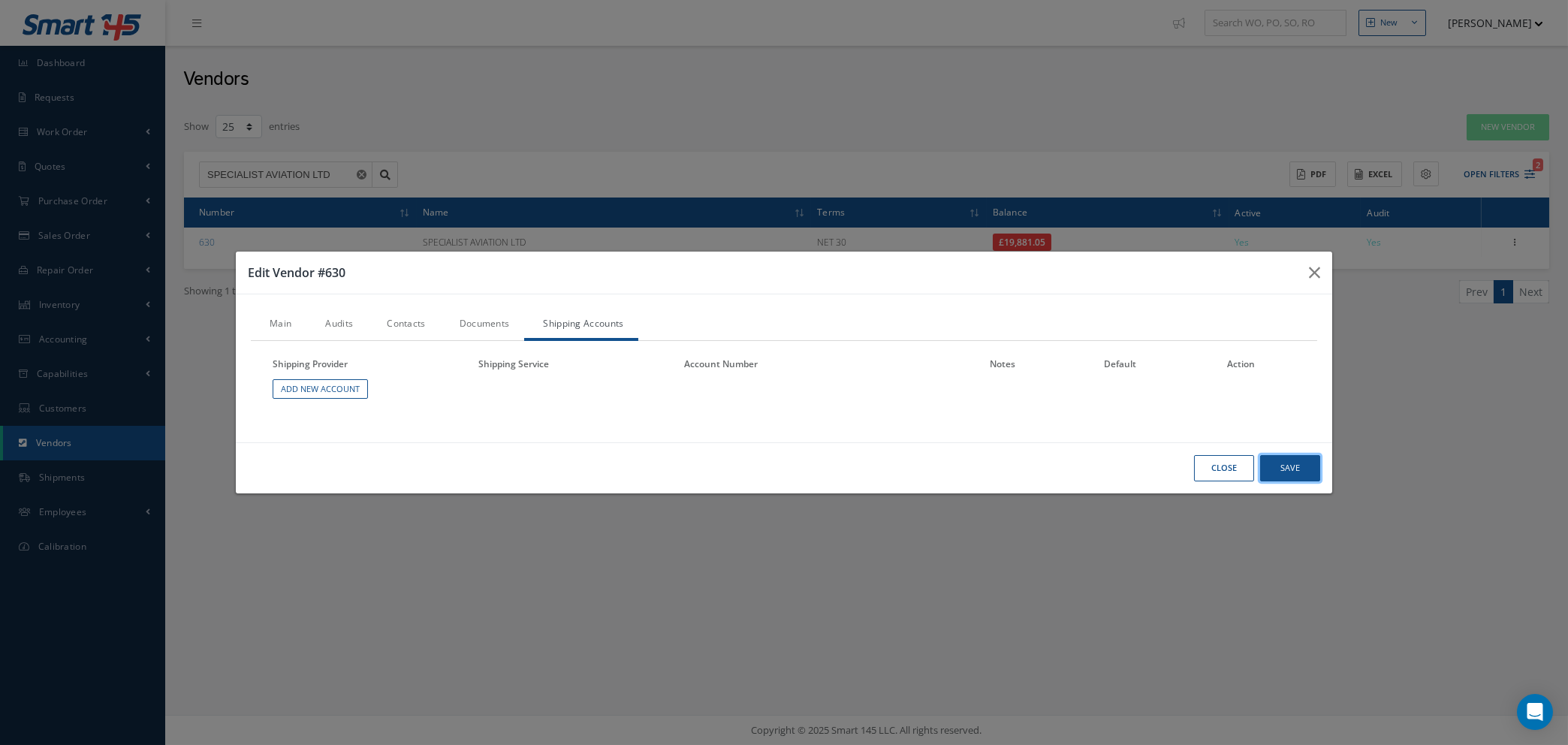
click at [0, 0] on button "Save" at bounding box center [0, 0] width 0 height 0
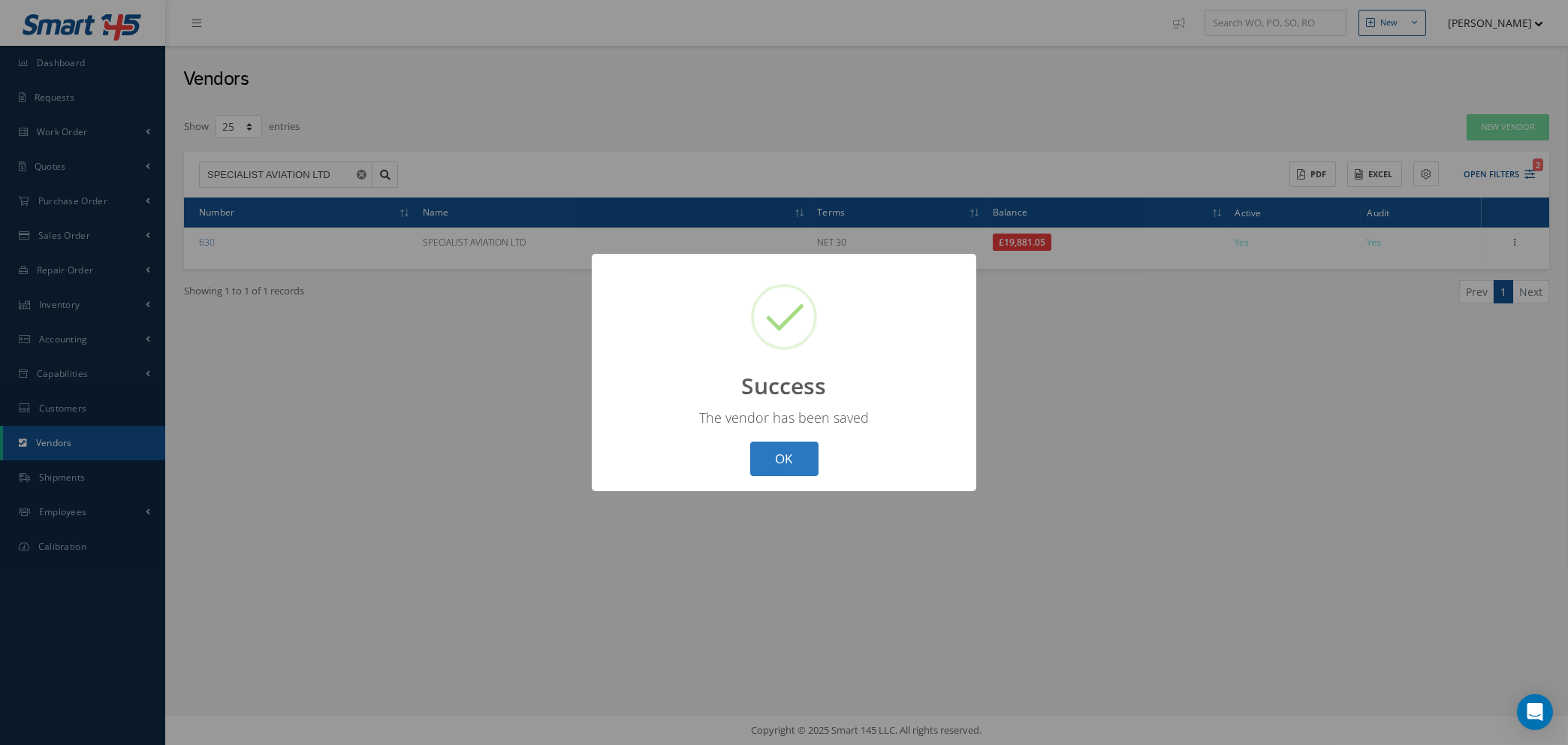
click at [790, 448] on button "OK" at bounding box center [784, 459] width 69 height 35
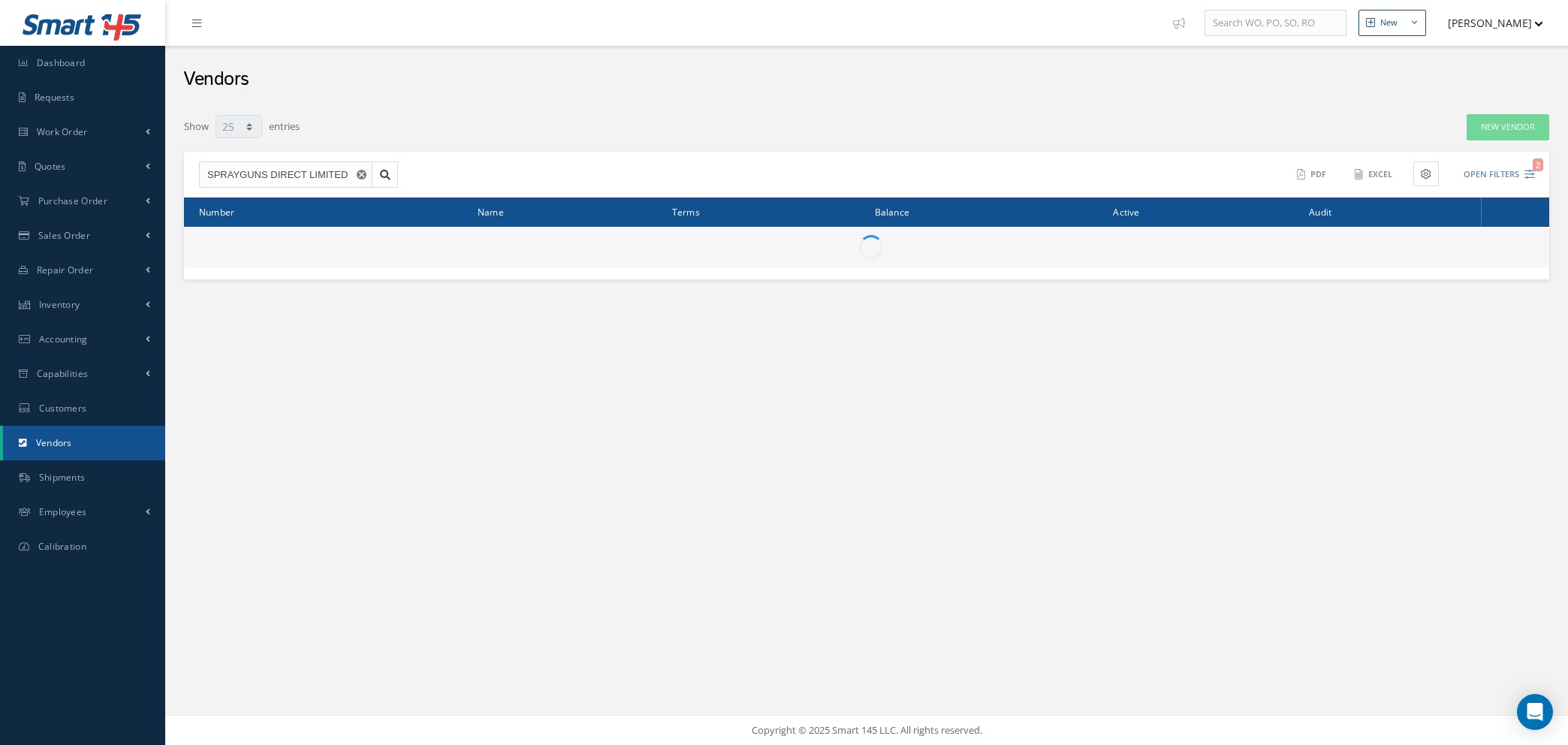
select select "25"
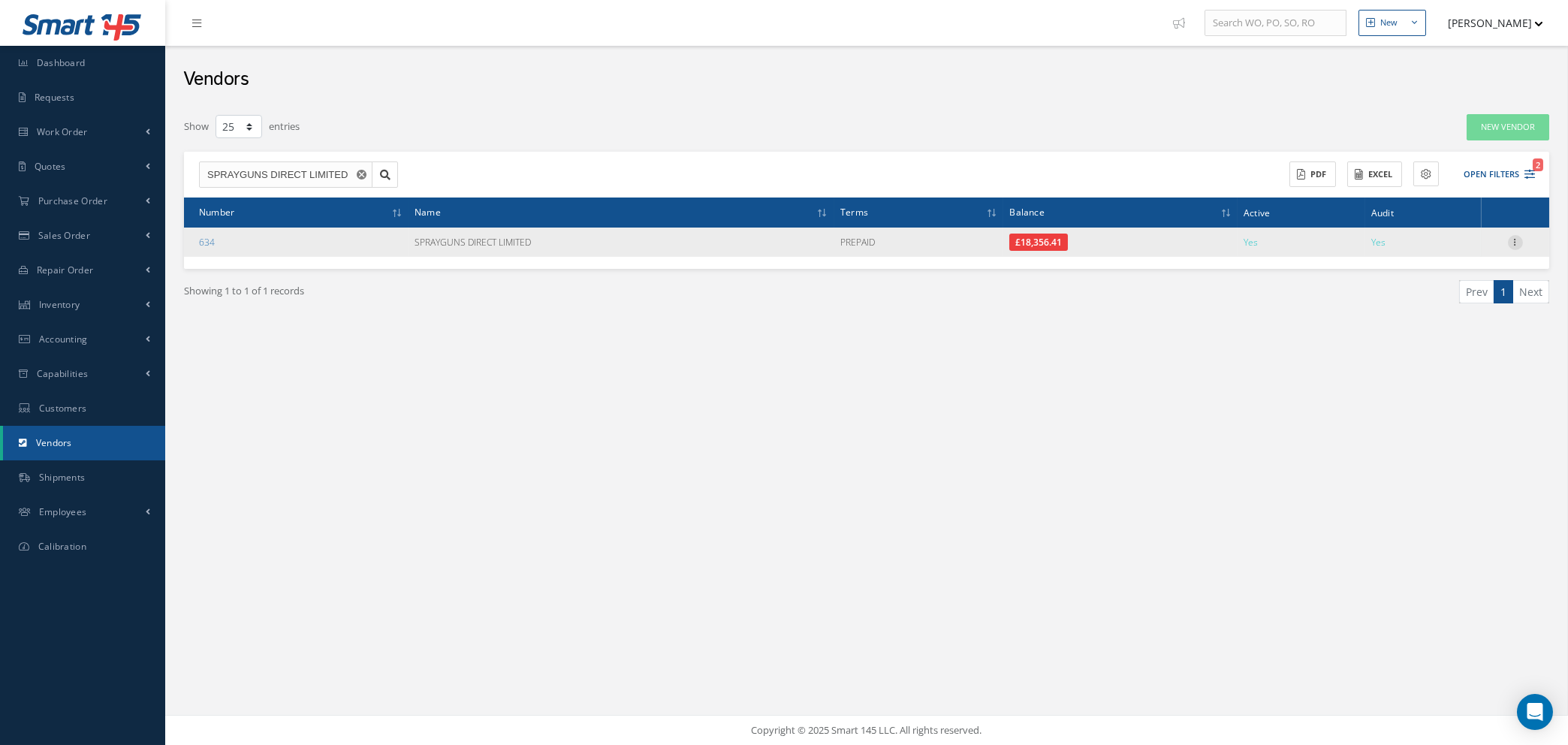
click at [1514, 239] on icon at bounding box center [1514, 241] width 15 height 12
click at [1421, 252] on link "Show" at bounding box center [1446, 252] width 119 height 20
checkbox input "true"
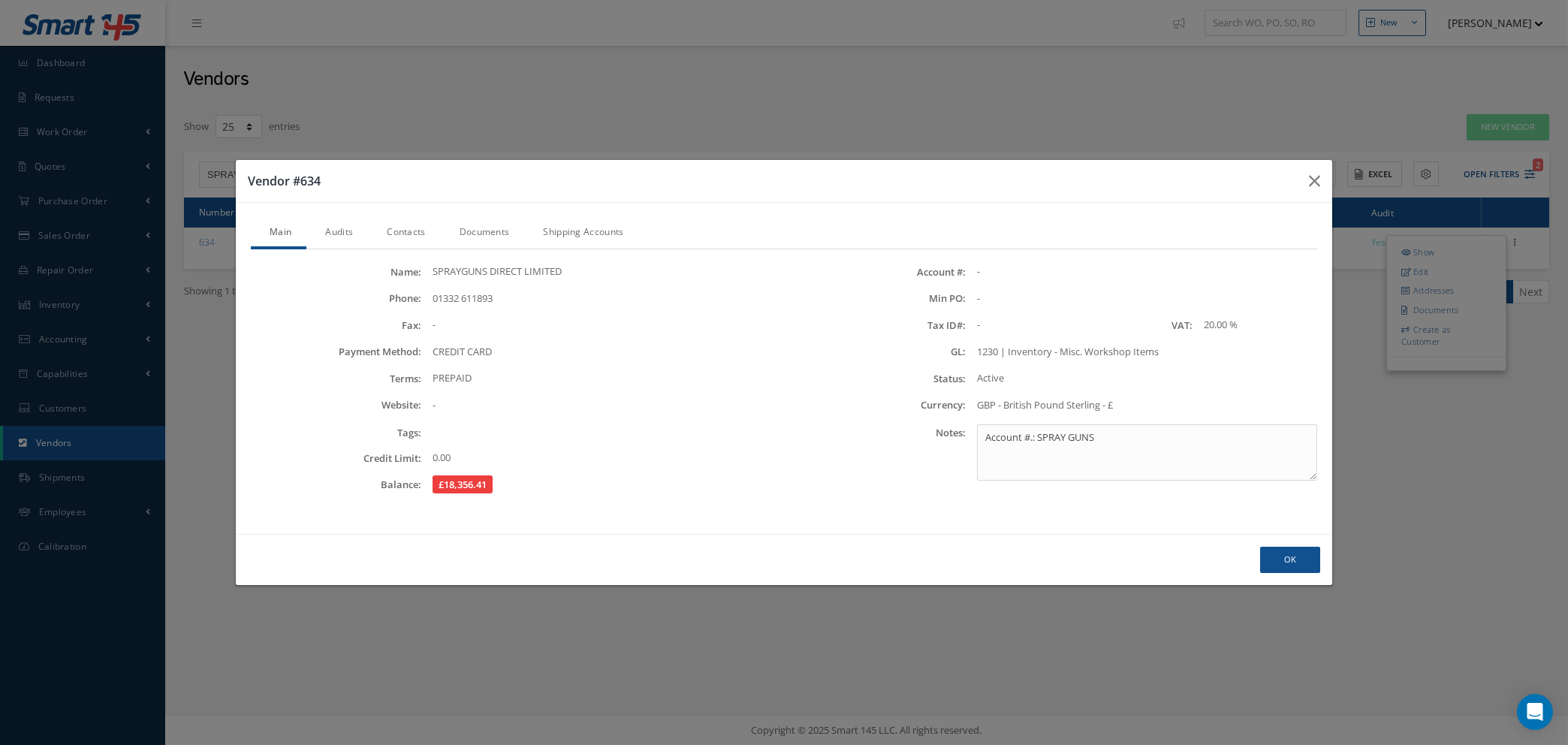
click at [346, 229] on link "Audits" at bounding box center [337, 233] width 62 height 31
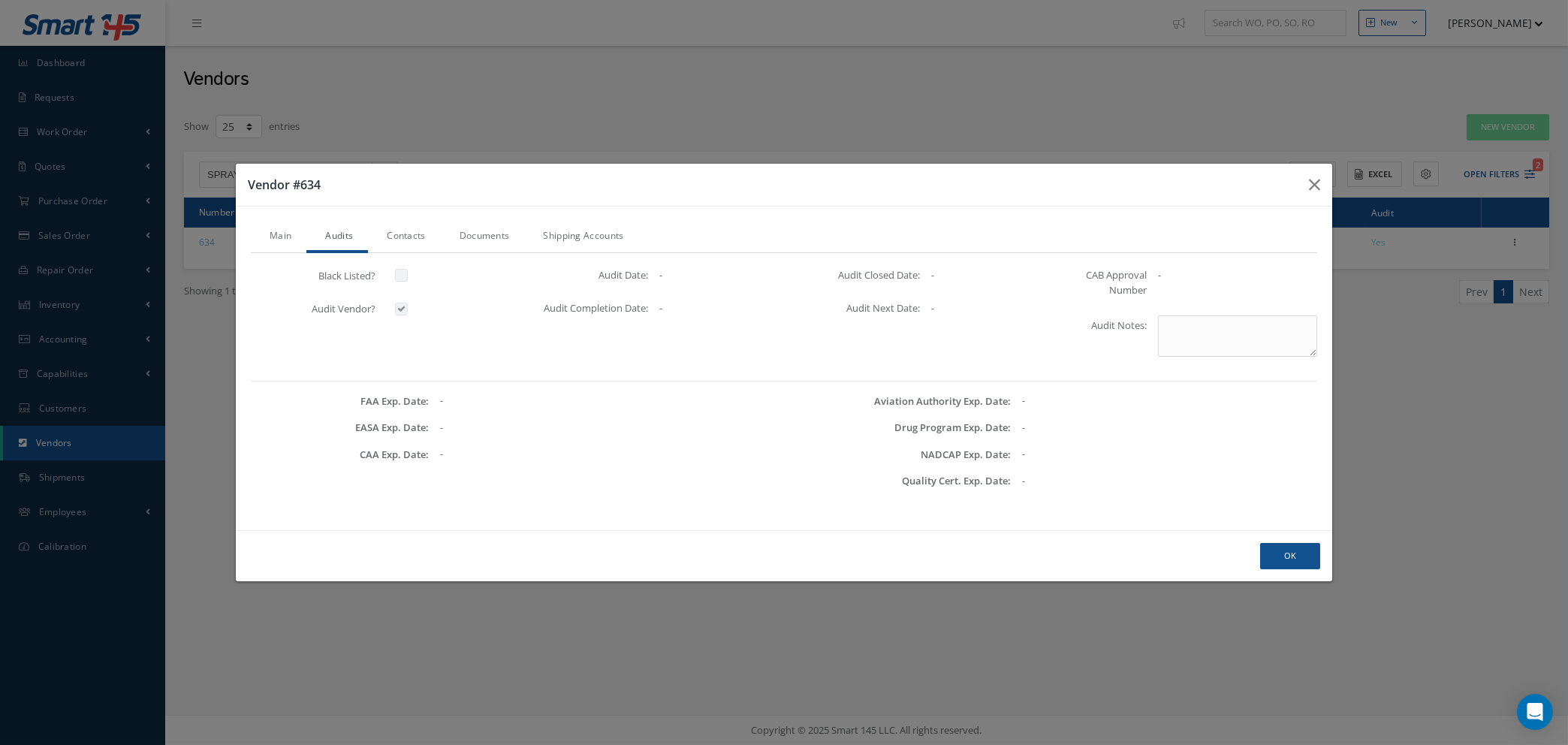
click at [475, 236] on link "Documents" at bounding box center [483, 237] width 84 height 31
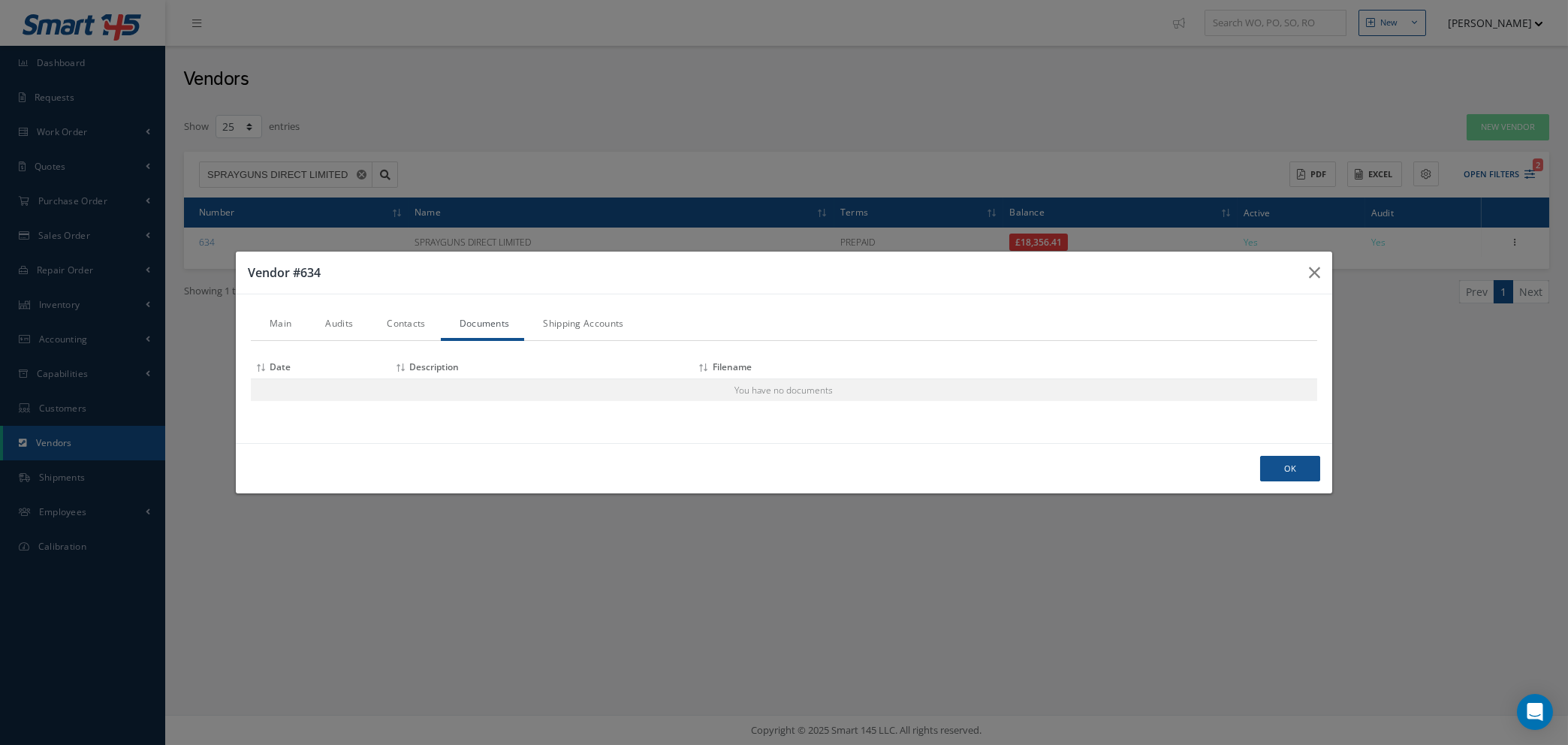
click at [396, 324] on link "Contacts" at bounding box center [404, 325] width 73 height 31
click at [343, 325] on link "Audits" at bounding box center [337, 325] width 62 height 31
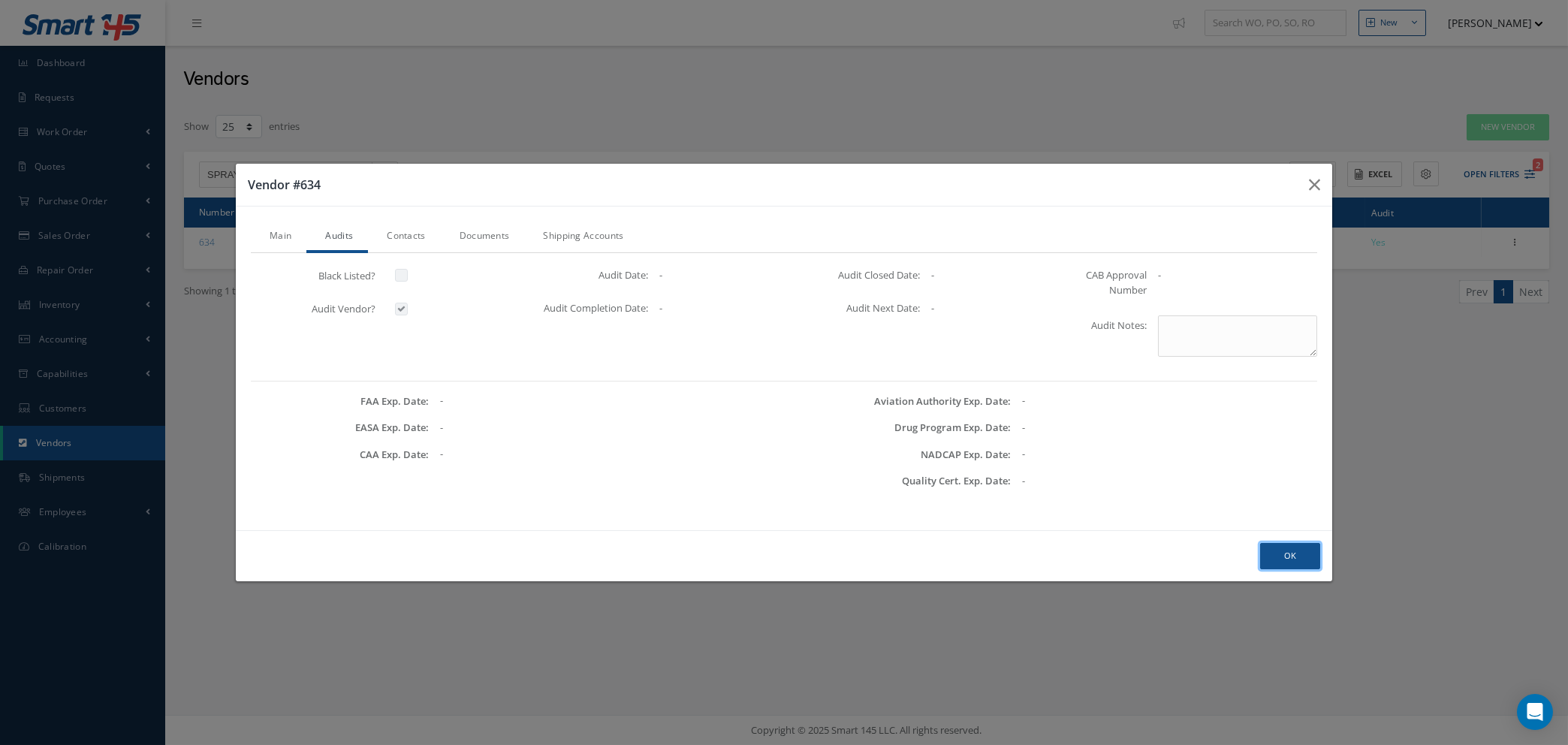
click at [1296, 553] on button "Ok" at bounding box center [1290, 556] width 60 height 26
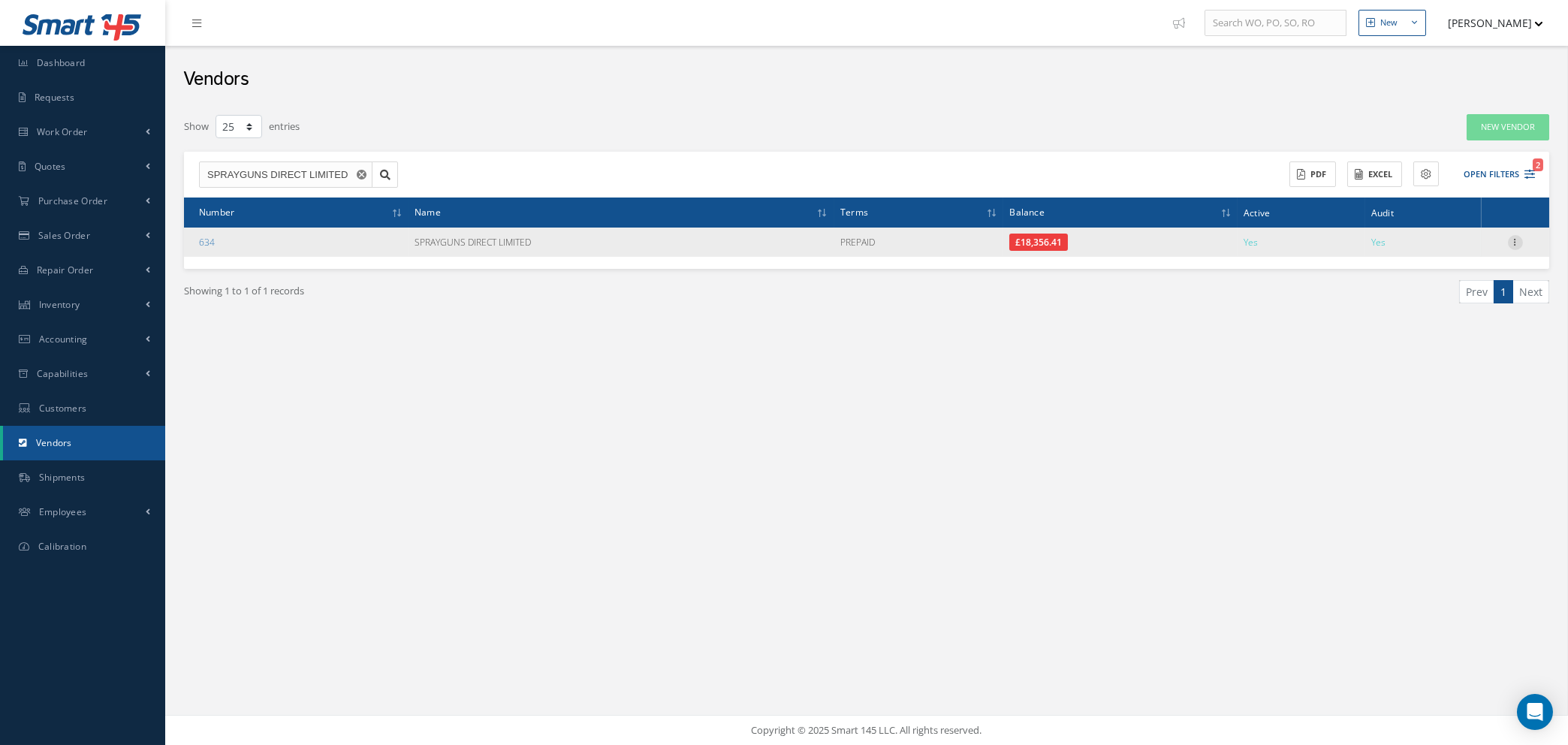
click at [1516, 236] on icon at bounding box center [1514, 241] width 15 height 12
click at [1435, 269] on link "Edit" at bounding box center [1446, 272] width 119 height 20
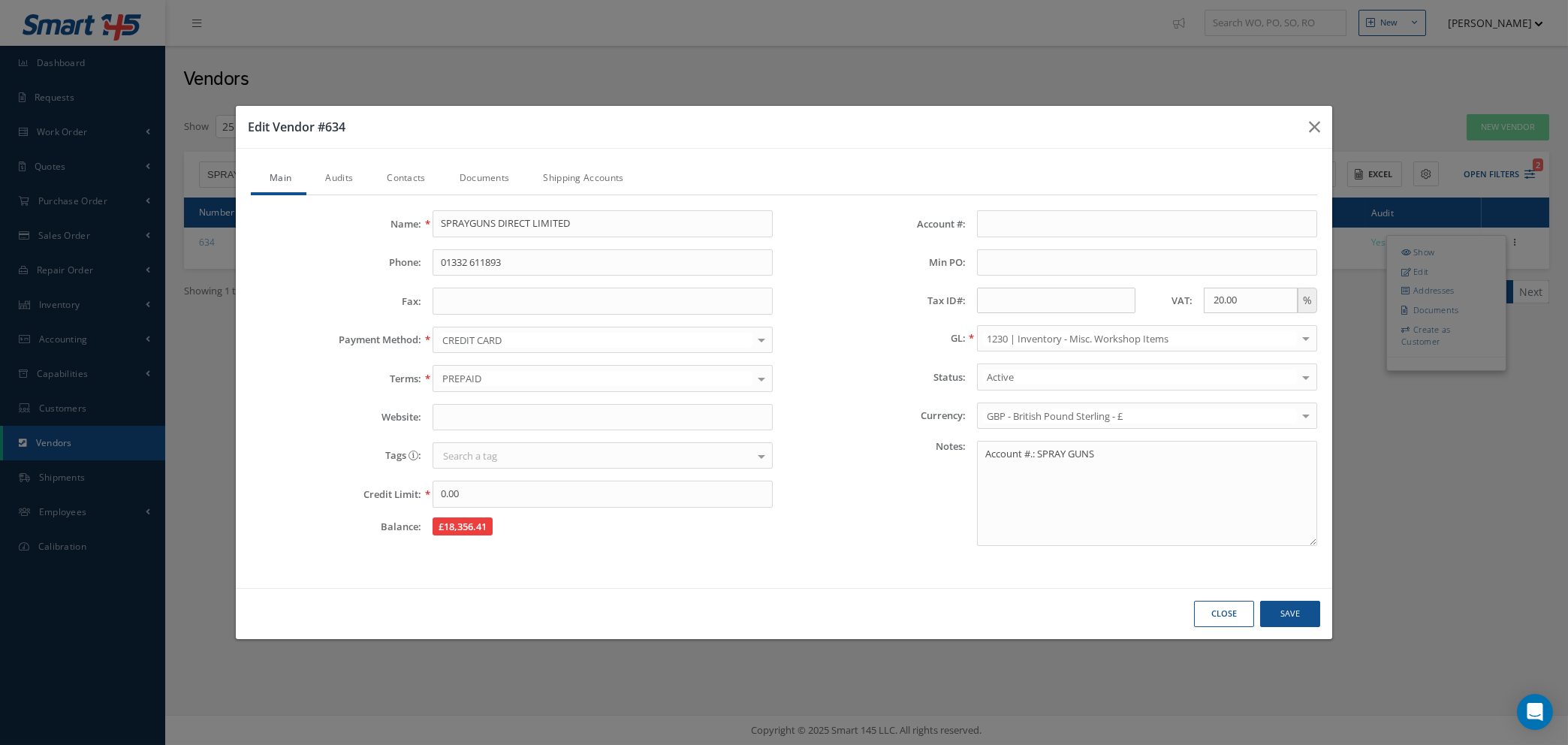
click at [345, 178] on link "Audits" at bounding box center [337, 179] width 62 height 31
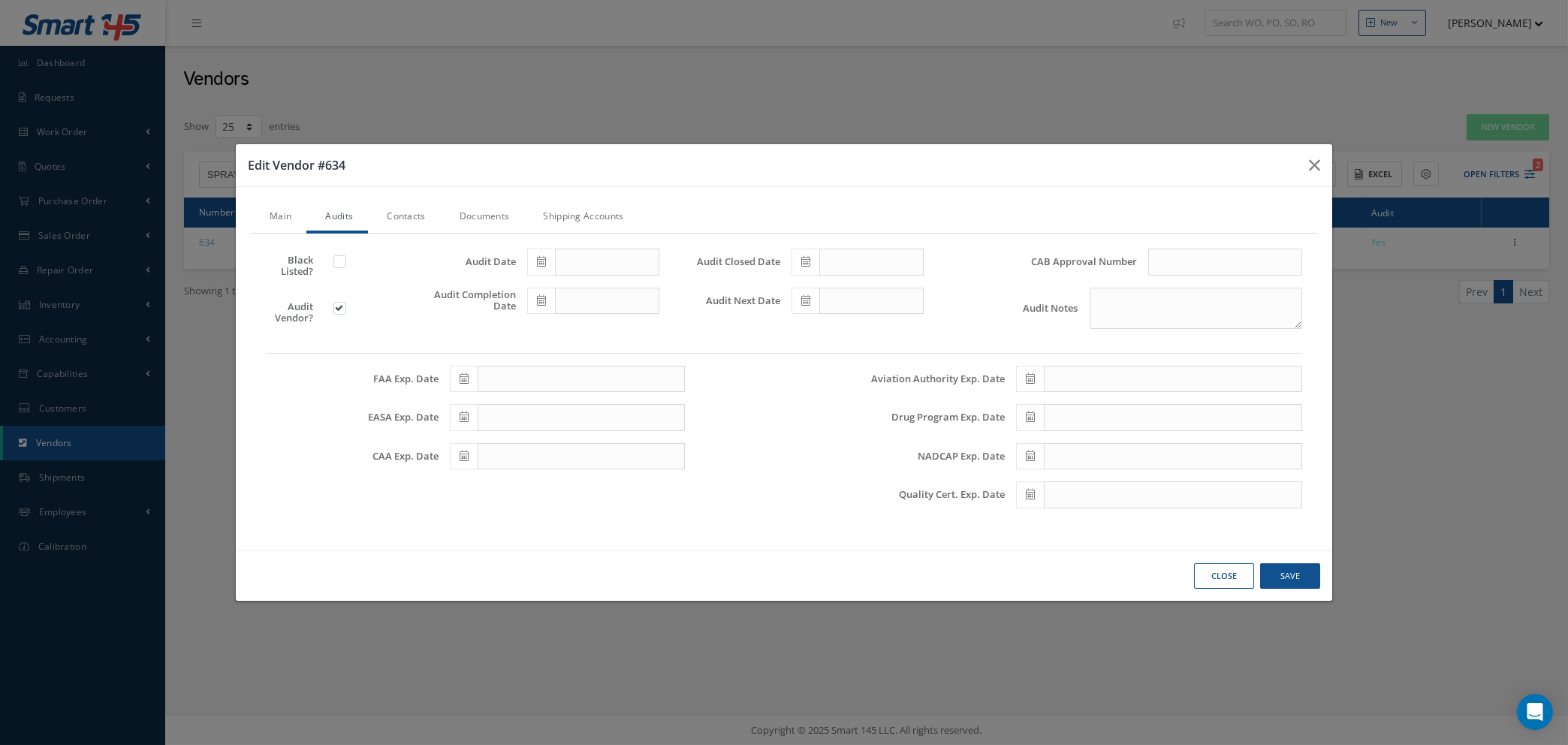
click at [345, 312] on label at bounding box center [347, 308] width 4 height 14
click at [335, 312] on input "checkbox" at bounding box center [340, 310] width 10 height 10
checkbox input "false"
click at [0, 0] on button "Save" at bounding box center [0, 0] width 0 height 0
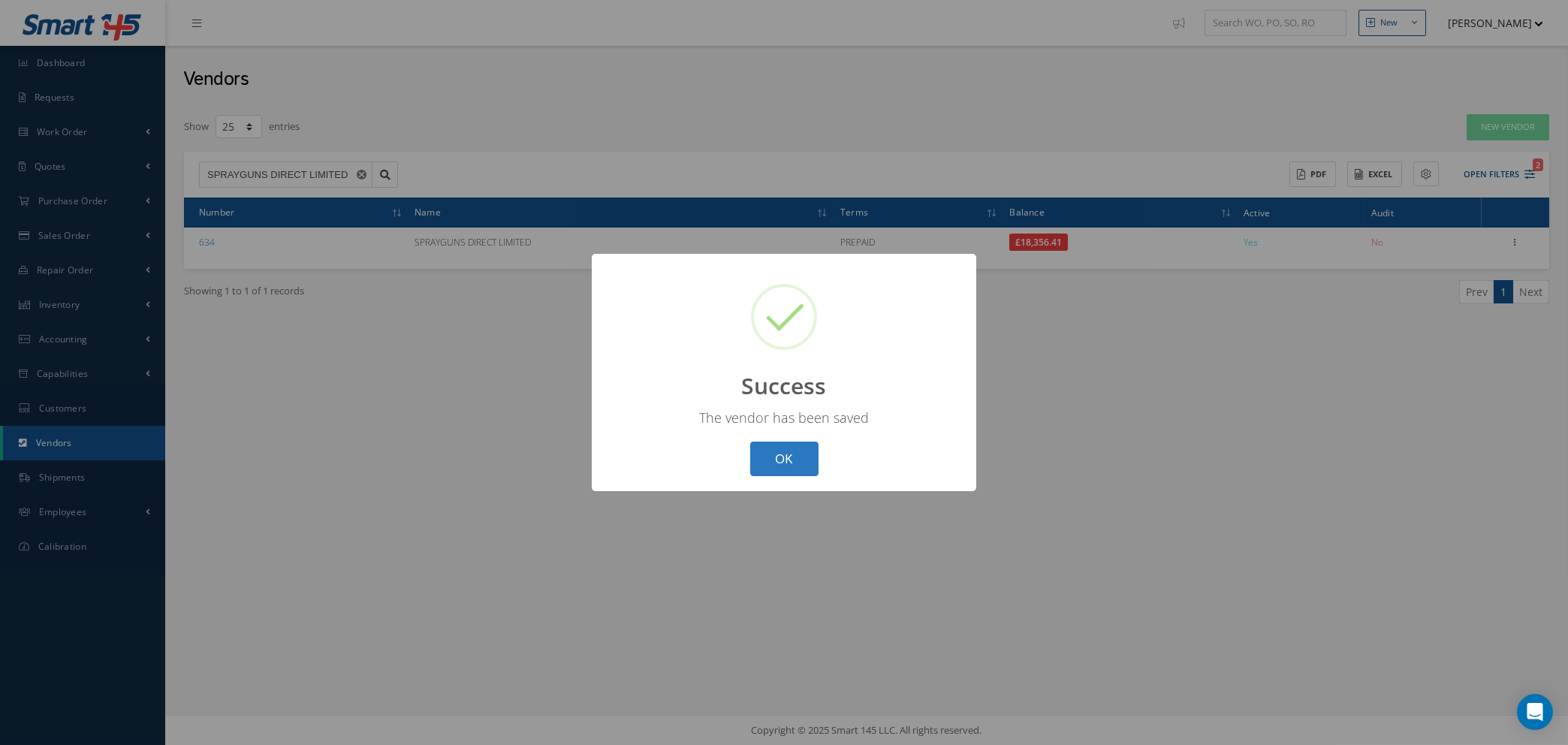
click at [796, 449] on button "OK" at bounding box center [784, 459] width 69 height 35
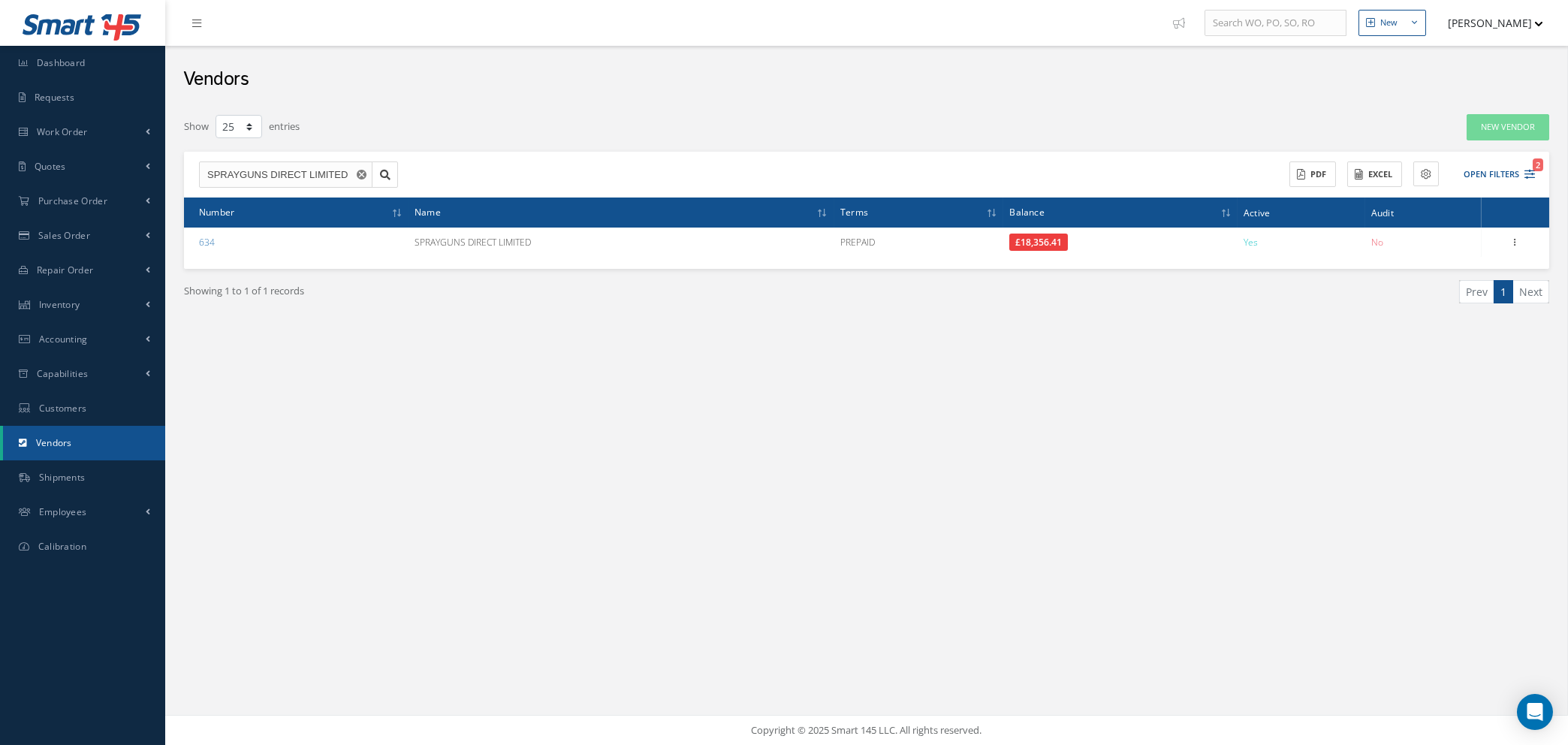
click at [360, 173] on icon "Reset" at bounding box center [362, 174] width 10 height 10
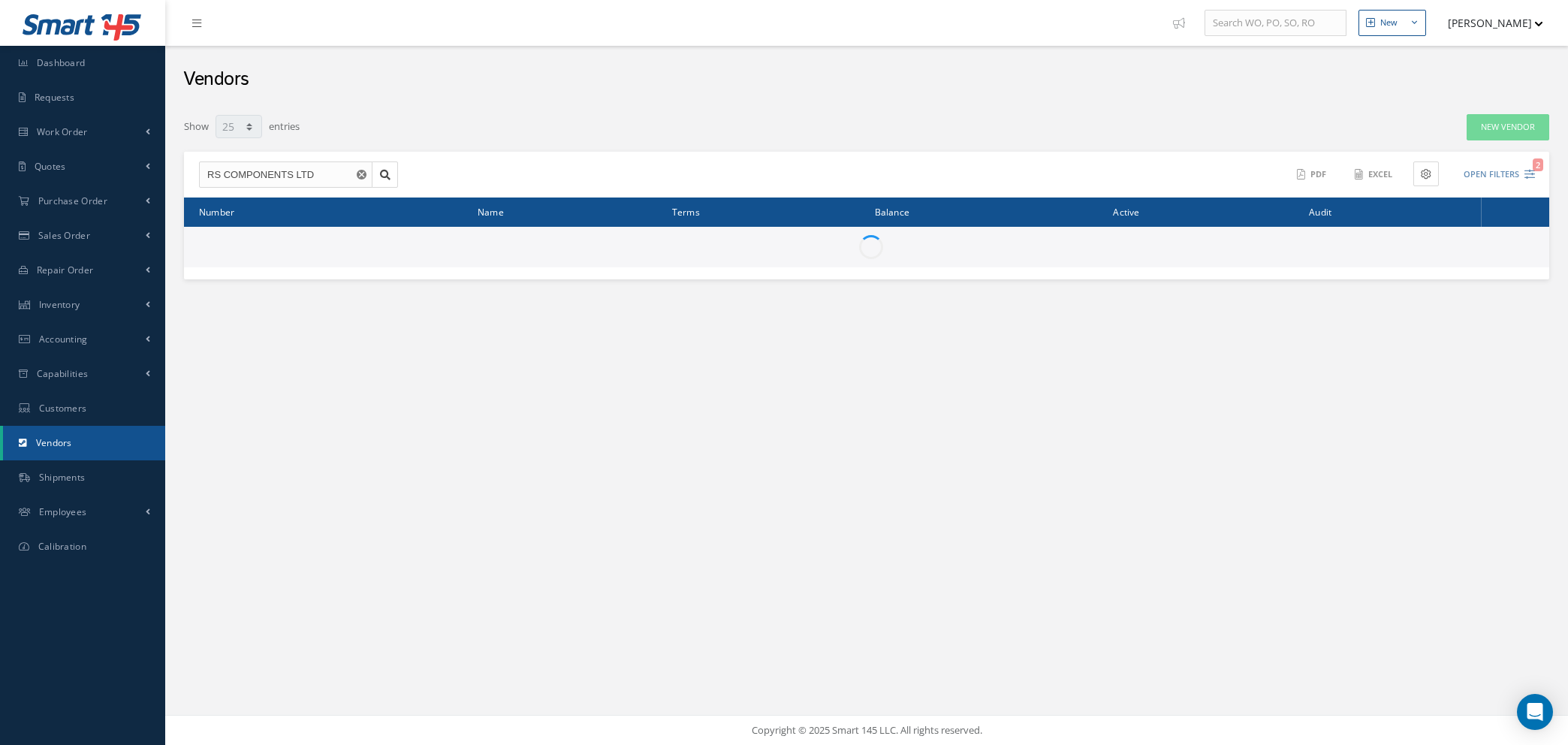
select select "25"
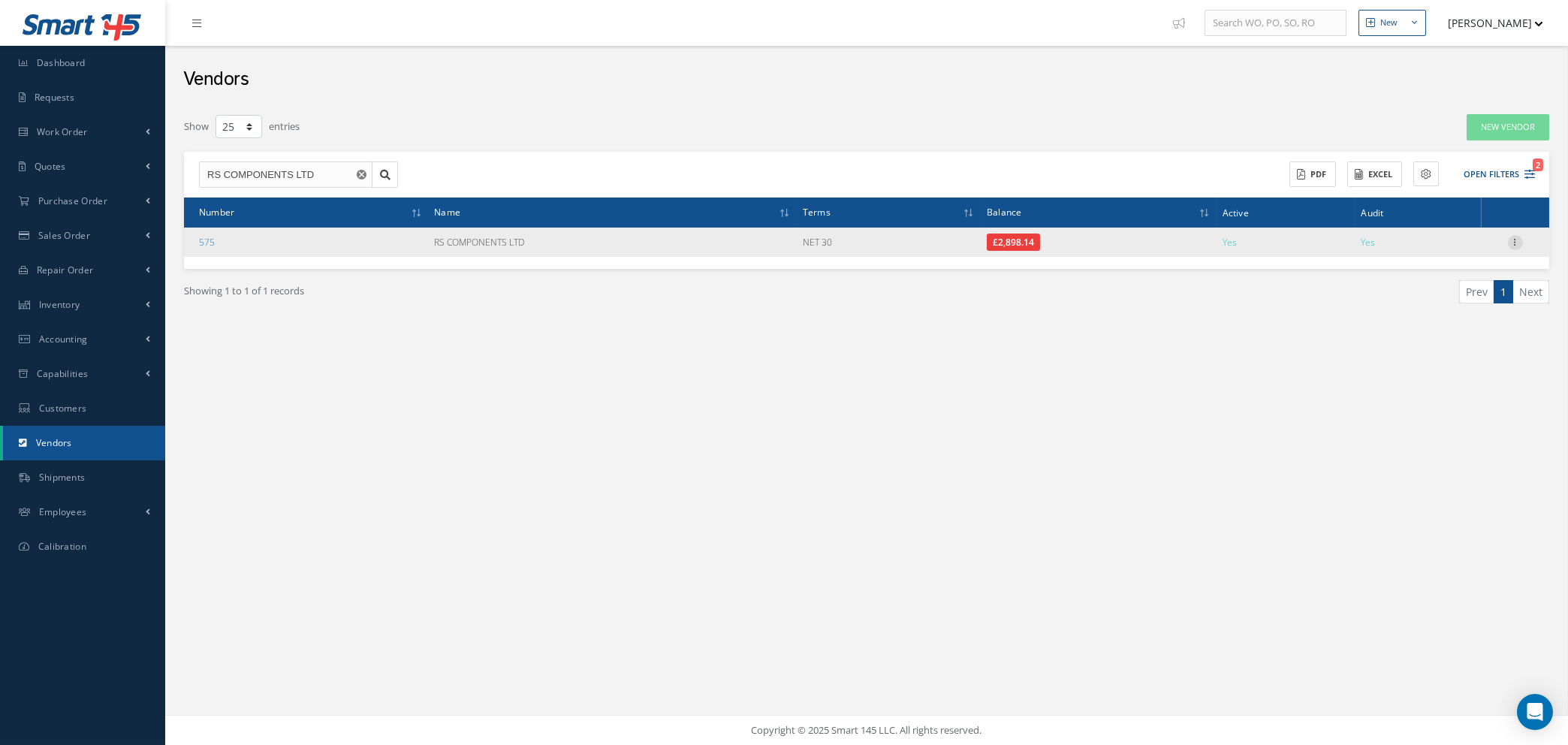
click at [1515, 240] on icon at bounding box center [1514, 241] width 15 height 12
click at [1414, 253] on link "Show" at bounding box center [1446, 252] width 119 height 20
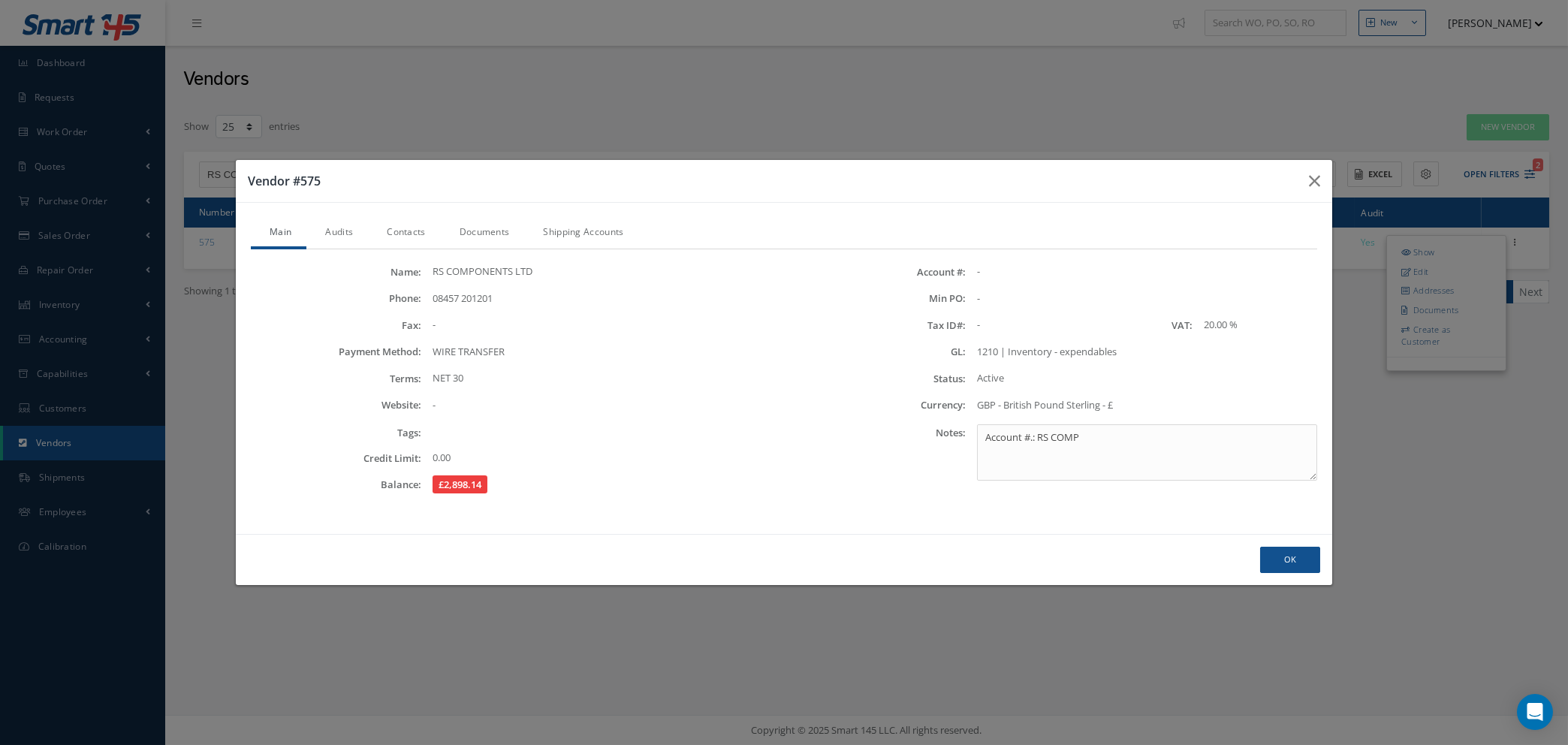
click at [343, 230] on link "Audits" at bounding box center [337, 233] width 62 height 31
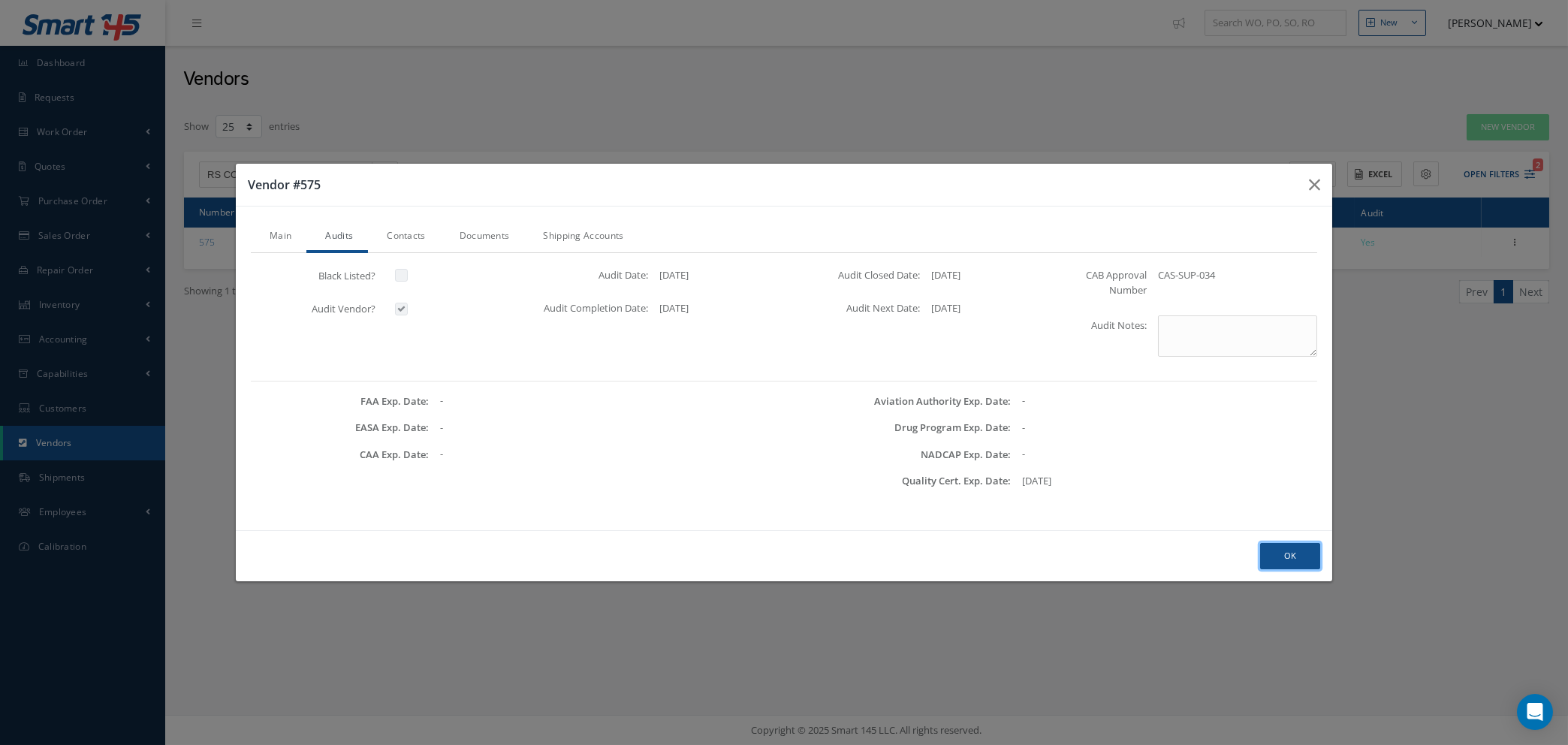
click at [1281, 553] on button "Ok" at bounding box center [1290, 556] width 60 height 26
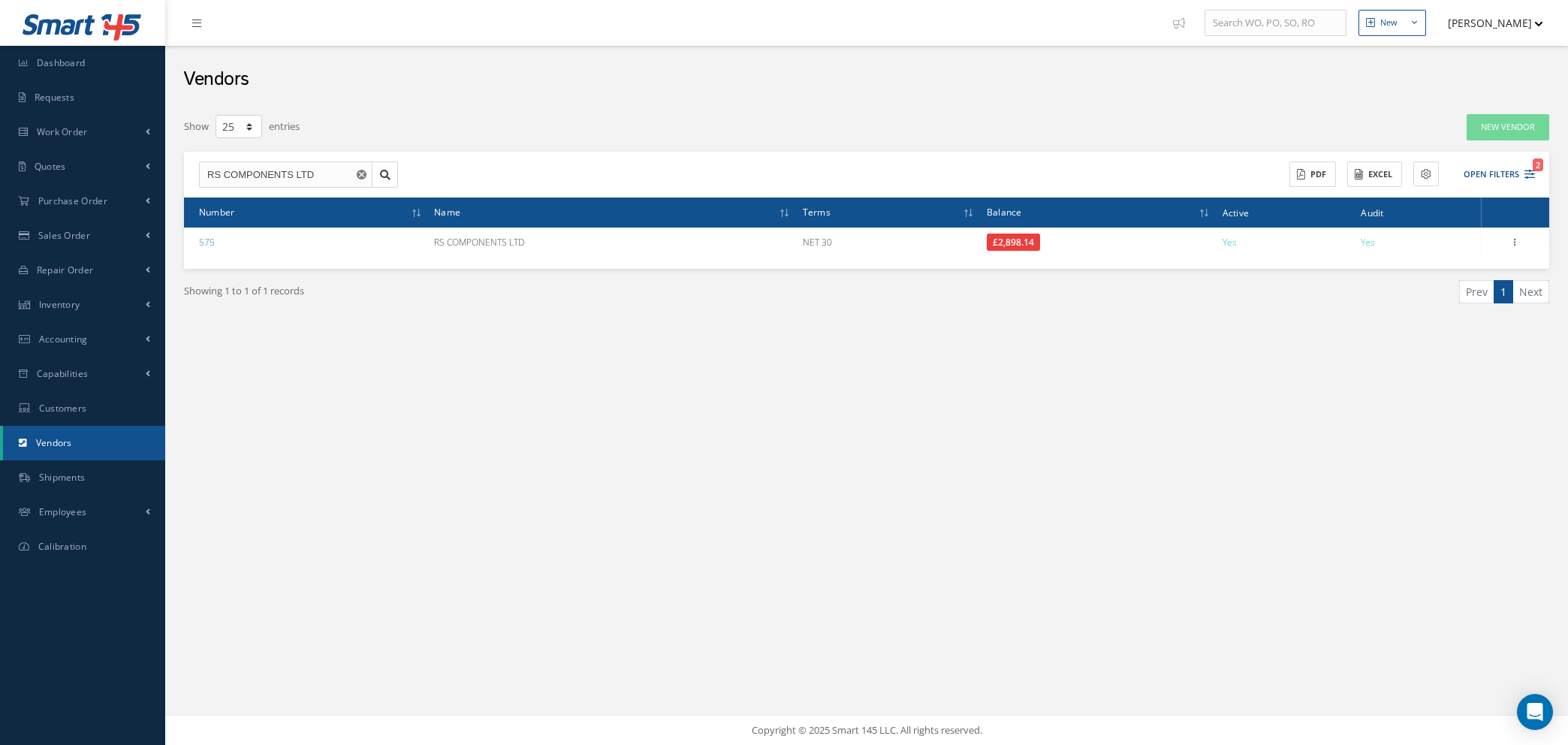
select select "25"
click at [81, 410] on span "Customers" at bounding box center [63, 408] width 48 height 13
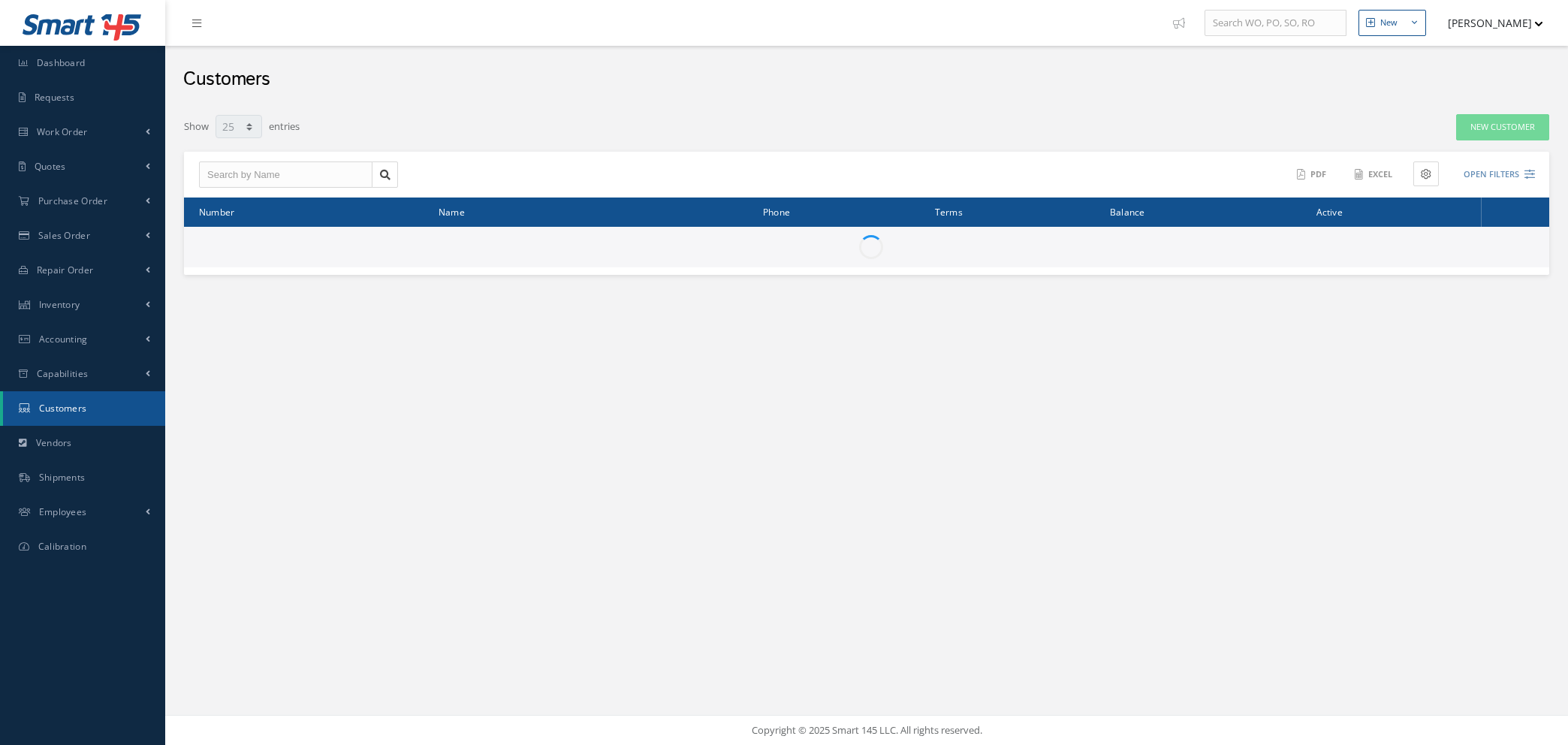
select select "25"
click at [61, 240] on span "Sales Order" at bounding box center [64, 235] width 52 height 13
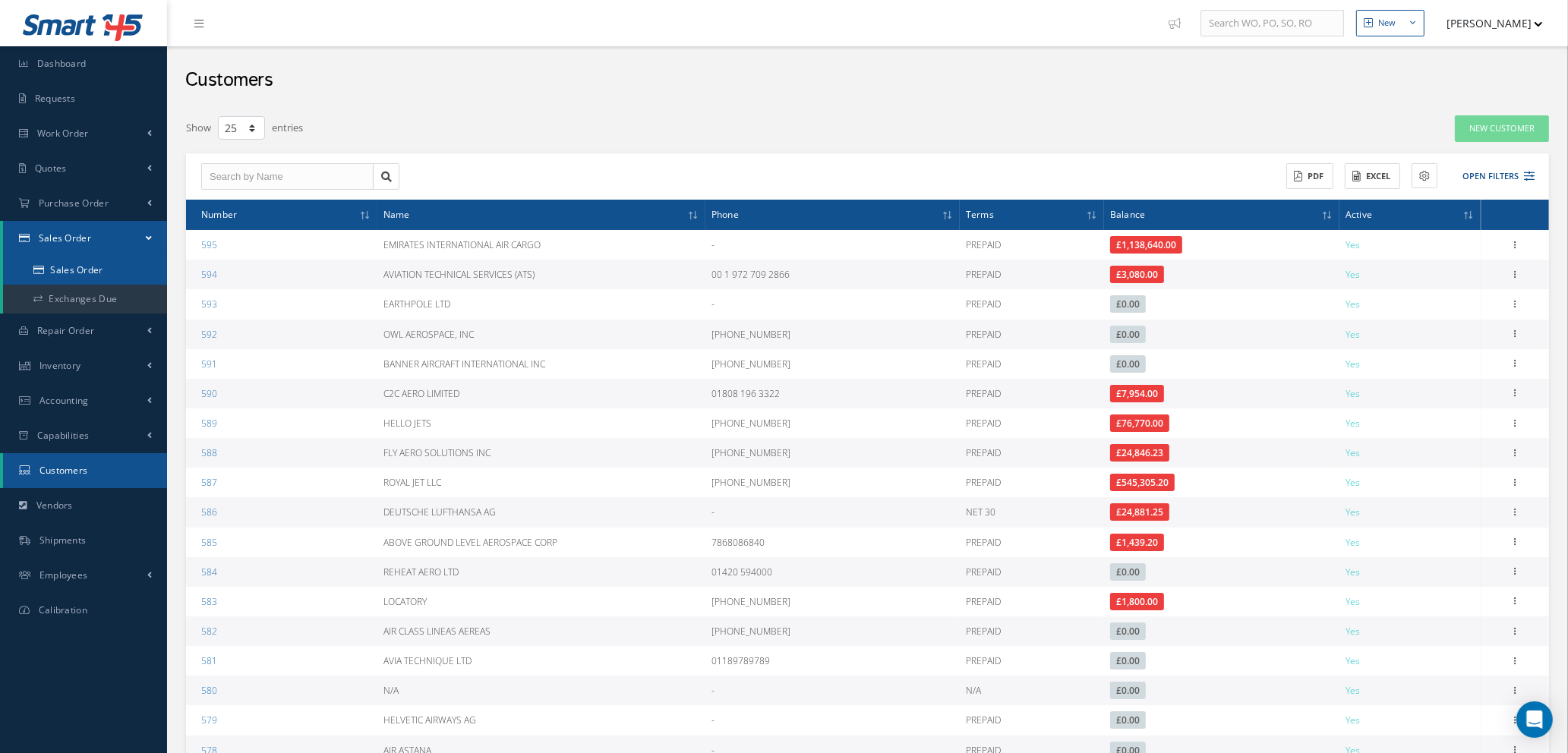
click at [69, 271] on link "Sales Order" at bounding box center [84, 269] width 164 height 29
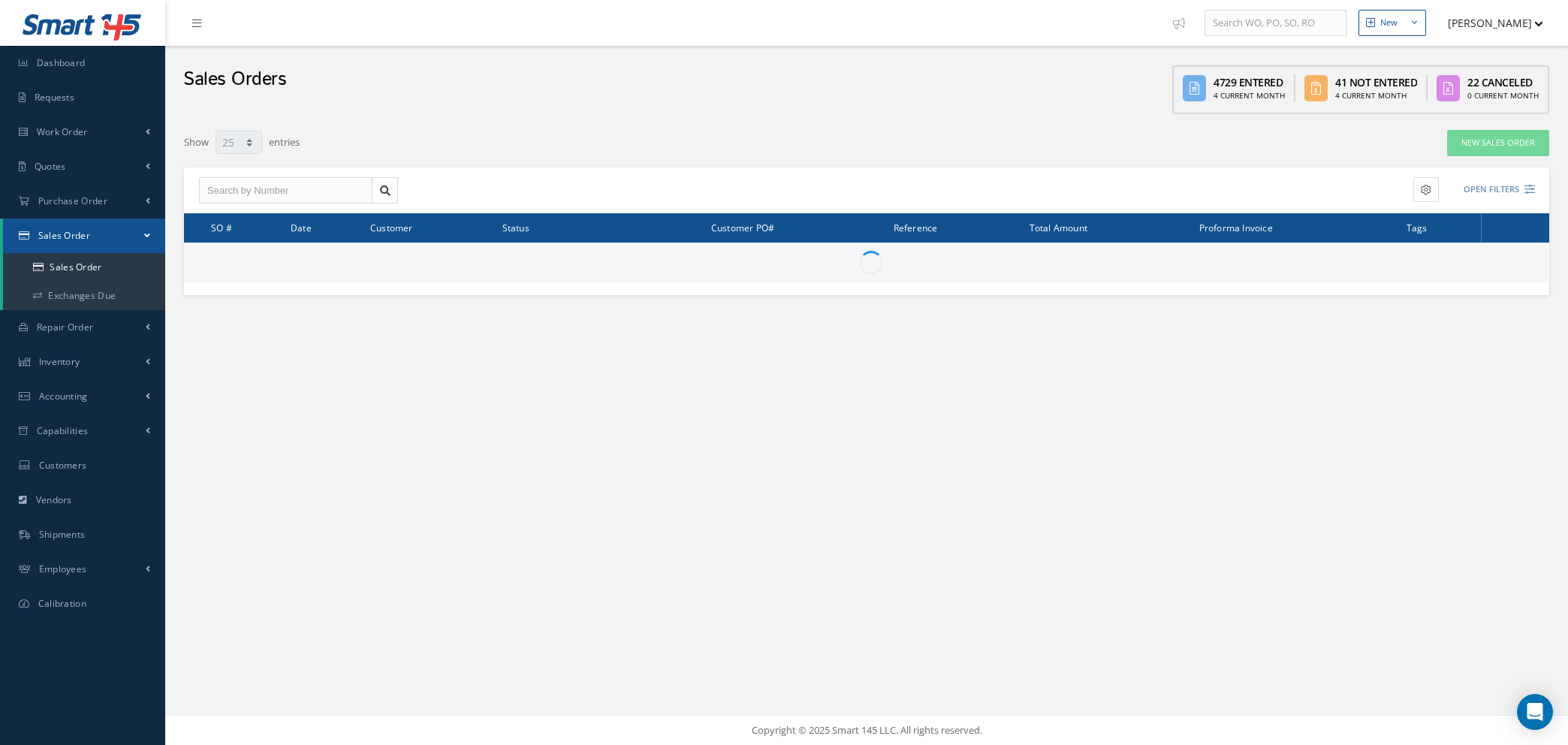
select select "25"
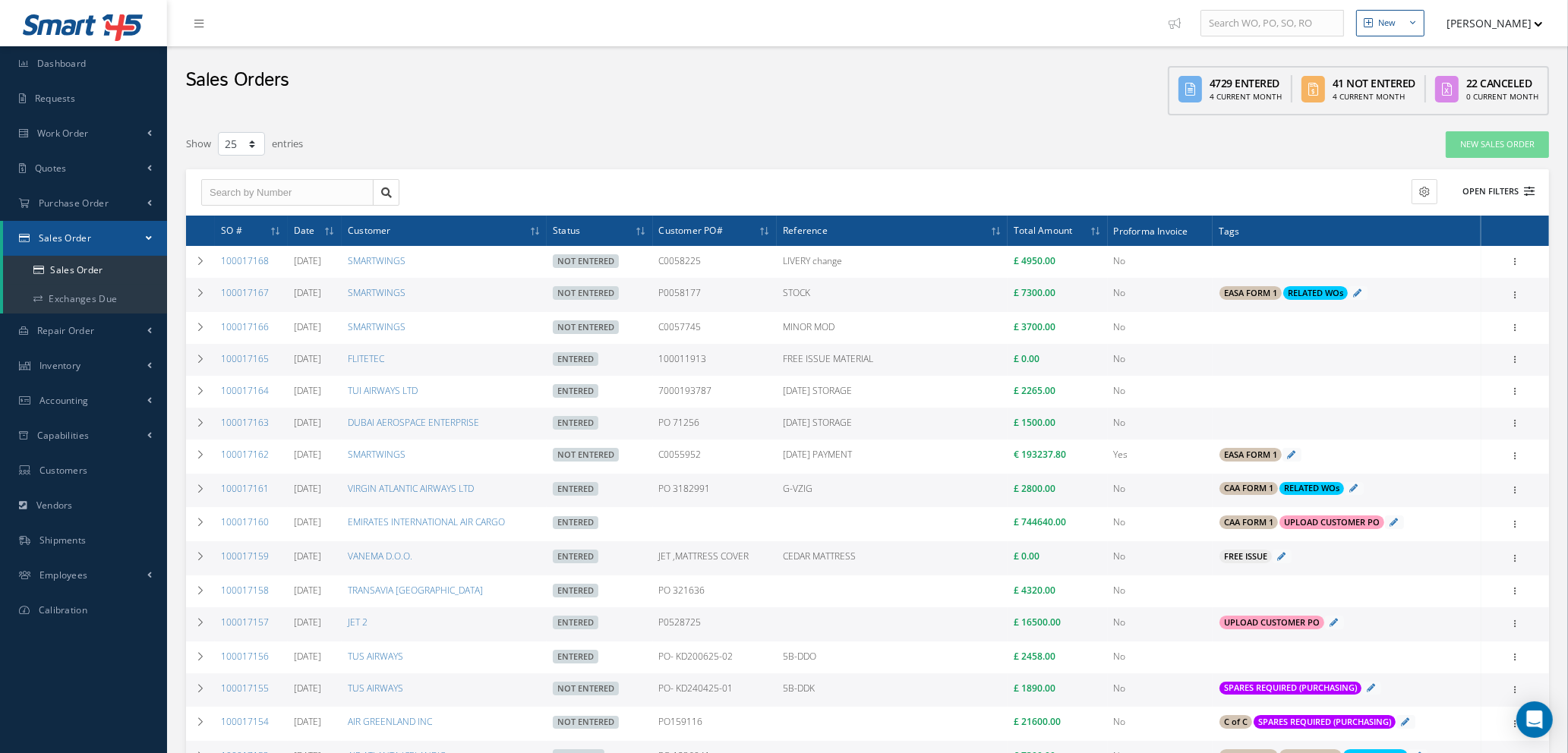
click at [1524, 190] on icon at bounding box center [1529, 191] width 11 height 11
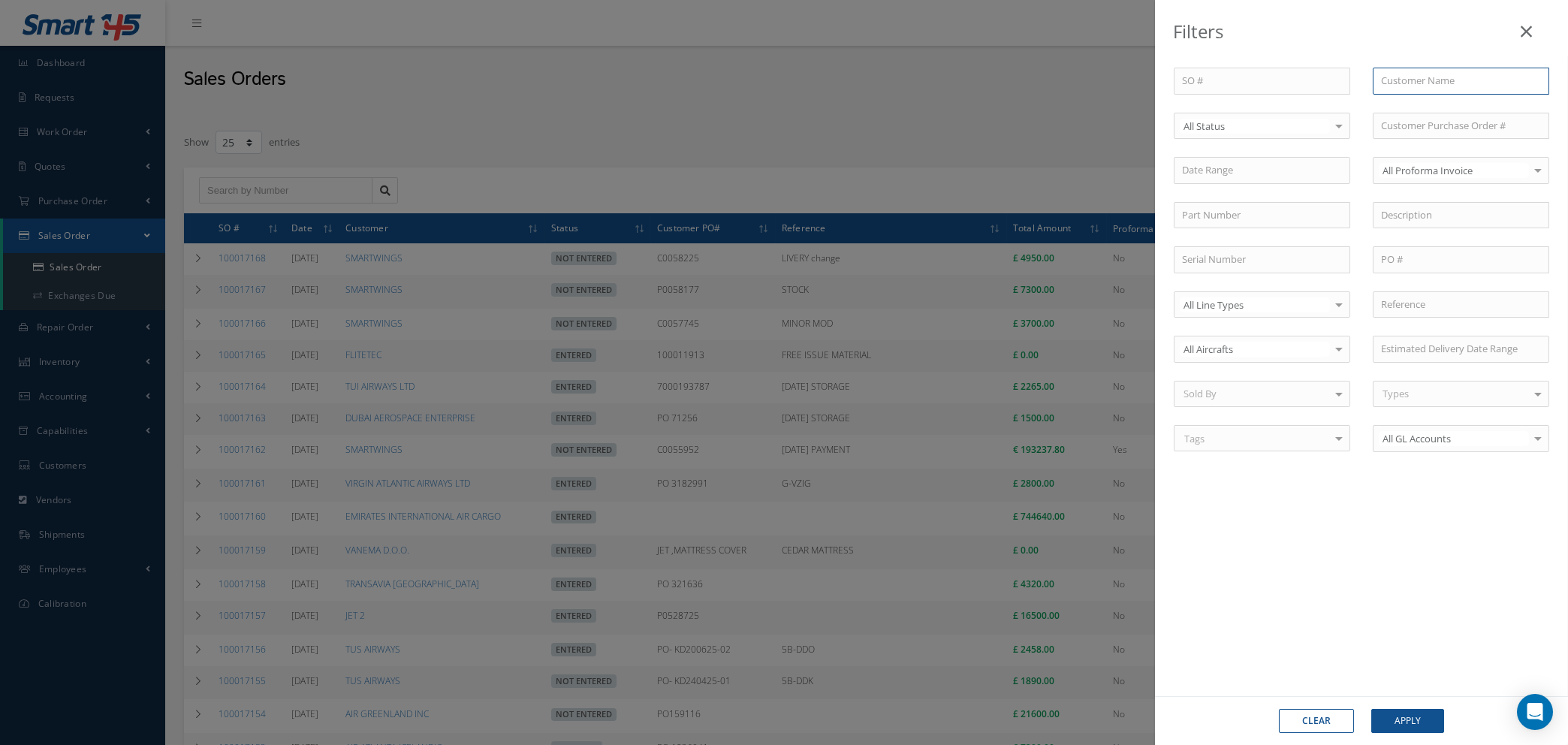
click at [1417, 74] on input "text" at bounding box center [1460, 81] width 176 height 27
type input "d"
click at [1316, 726] on button "Clear" at bounding box center [1316, 720] width 75 height 25
click at [1527, 29] on icon at bounding box center [1525, 31] width 11 height 18
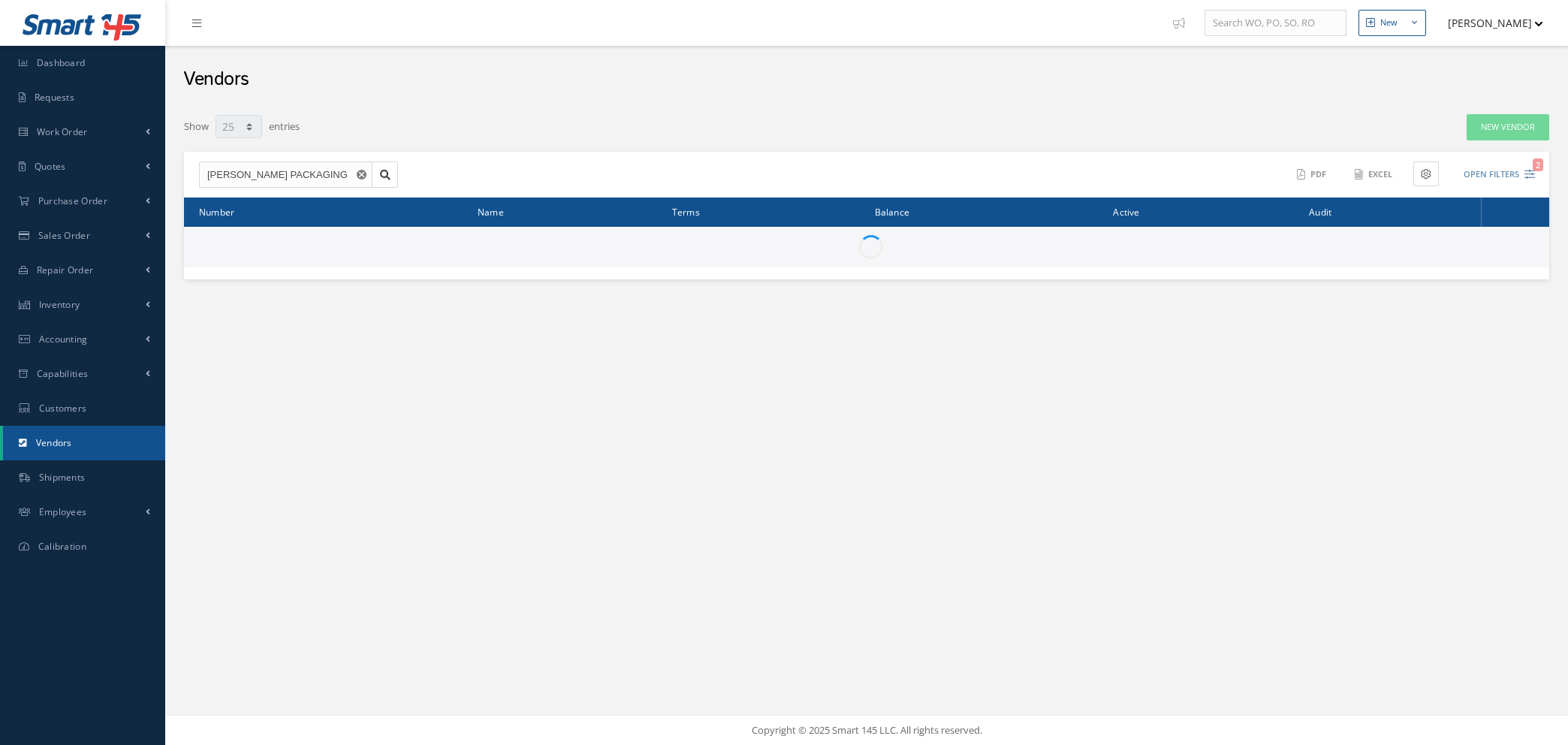
select select "25"
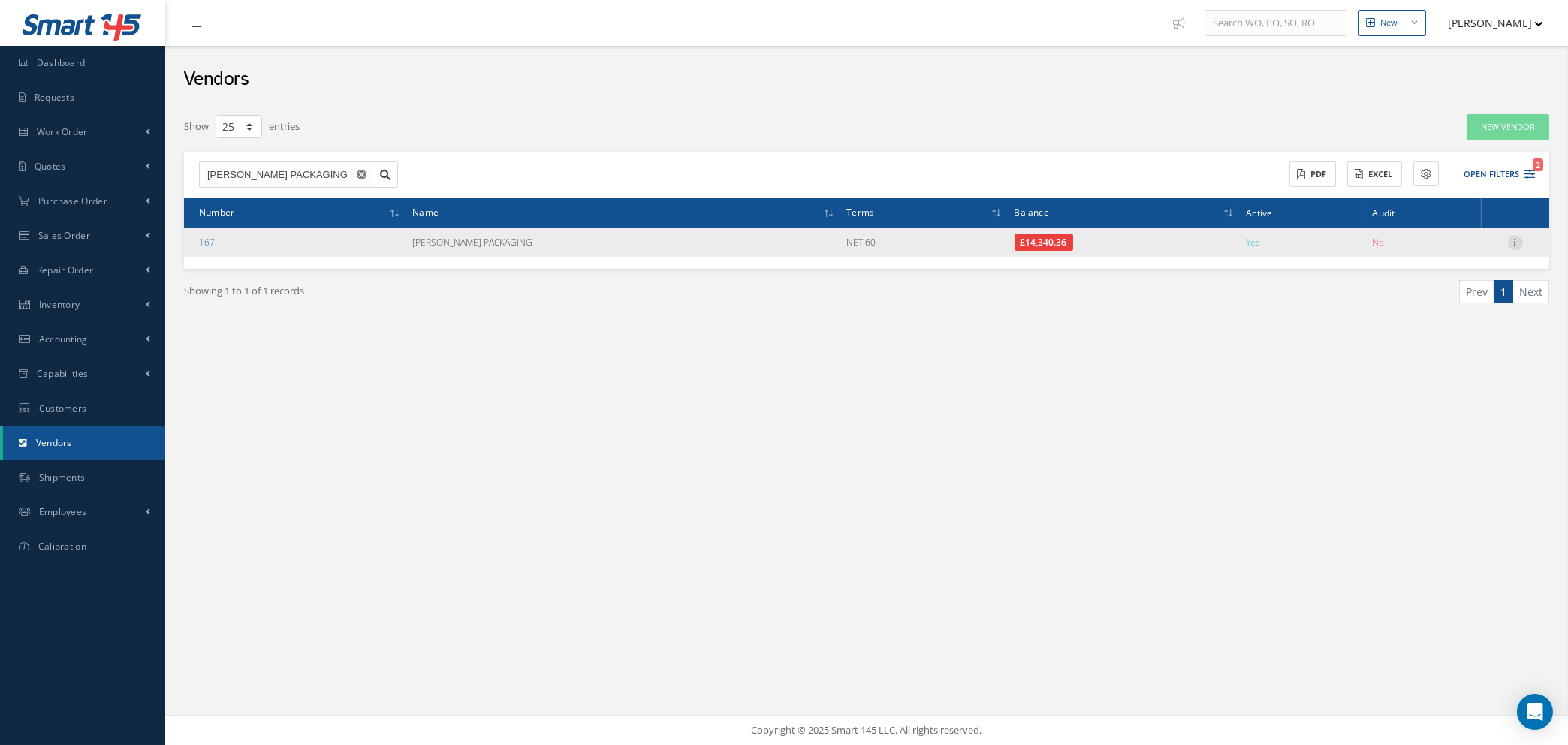
click at [1518, 239] on icon at bounding box center [1514, 241] width 15 height 12
click at [1434, 249] on link "Show" at bounding box center [1446, 252] width 119 height 20
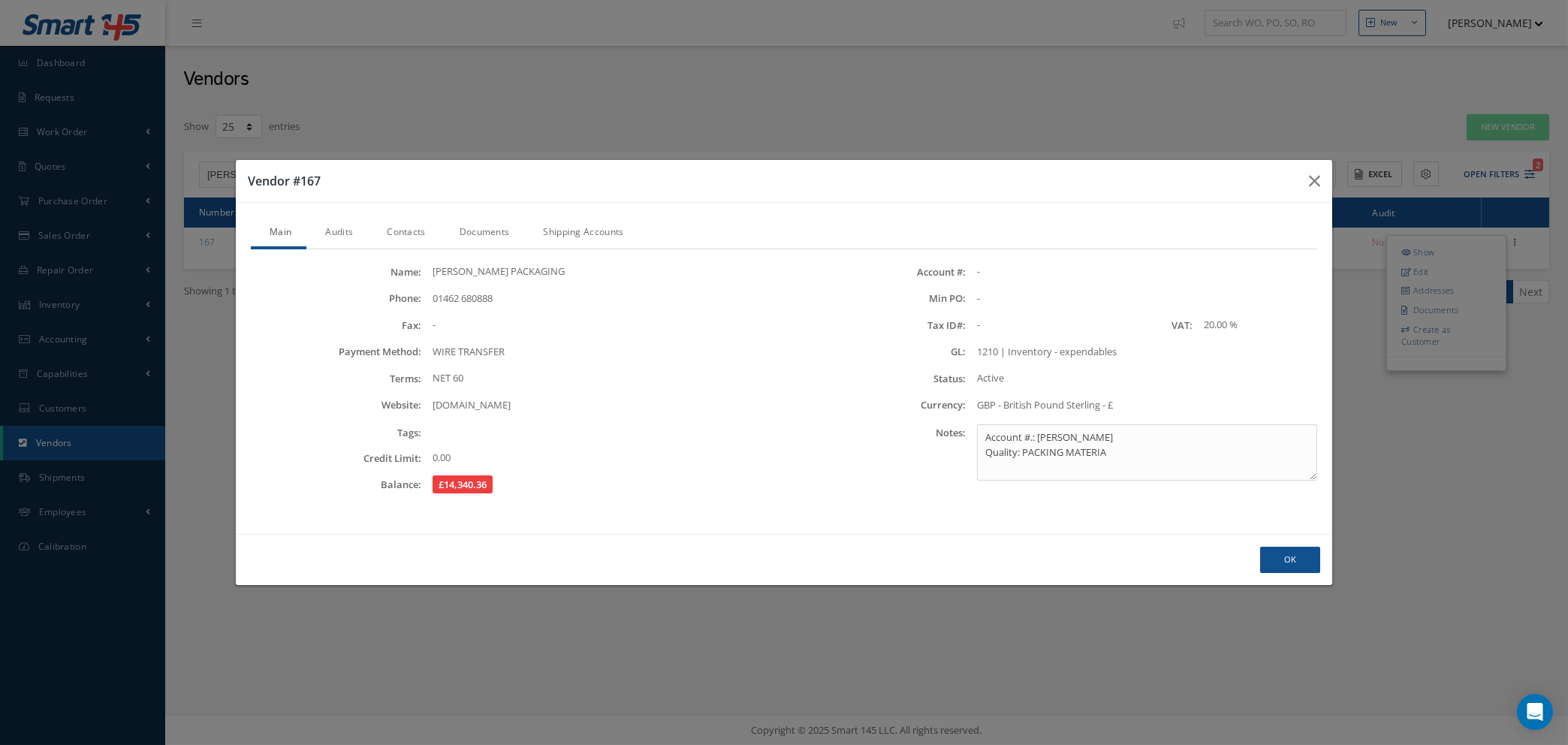
click at [334, 229] on link "Audits" at bounding box center [337, 233] width 62 height 31
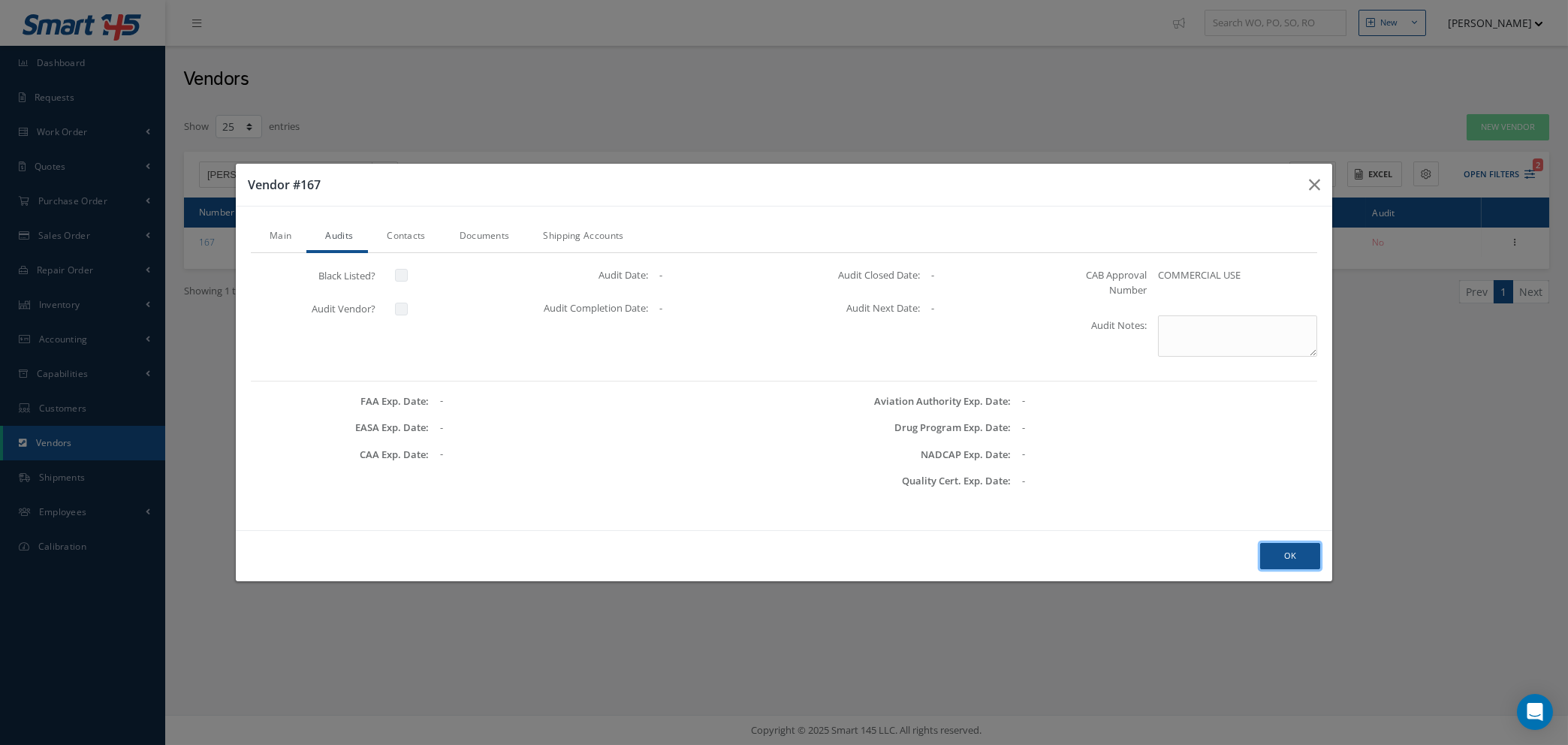
click at [1289, 558] on button "Ok" at bounding box center [1290, 556] width 60 height 26
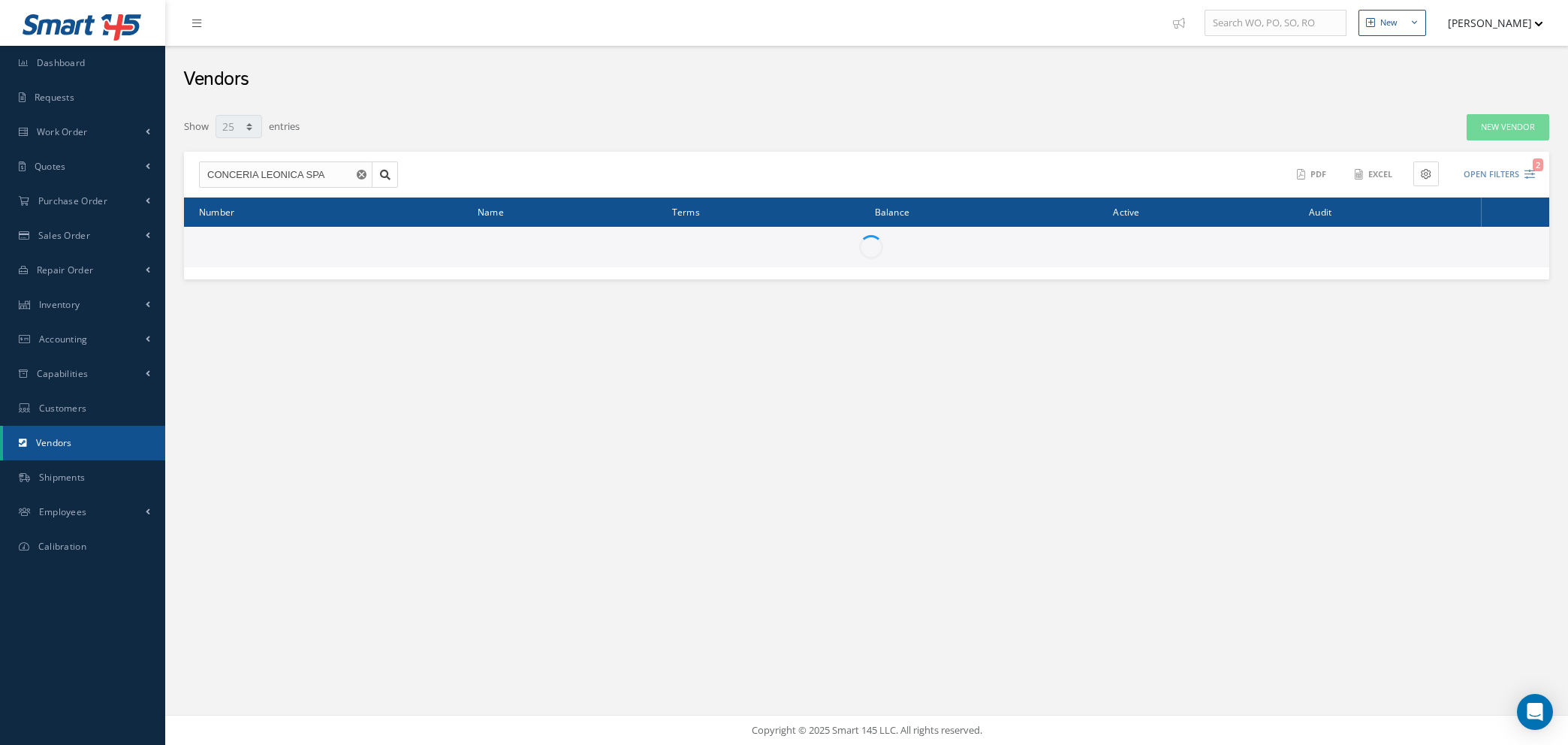
select select "25"
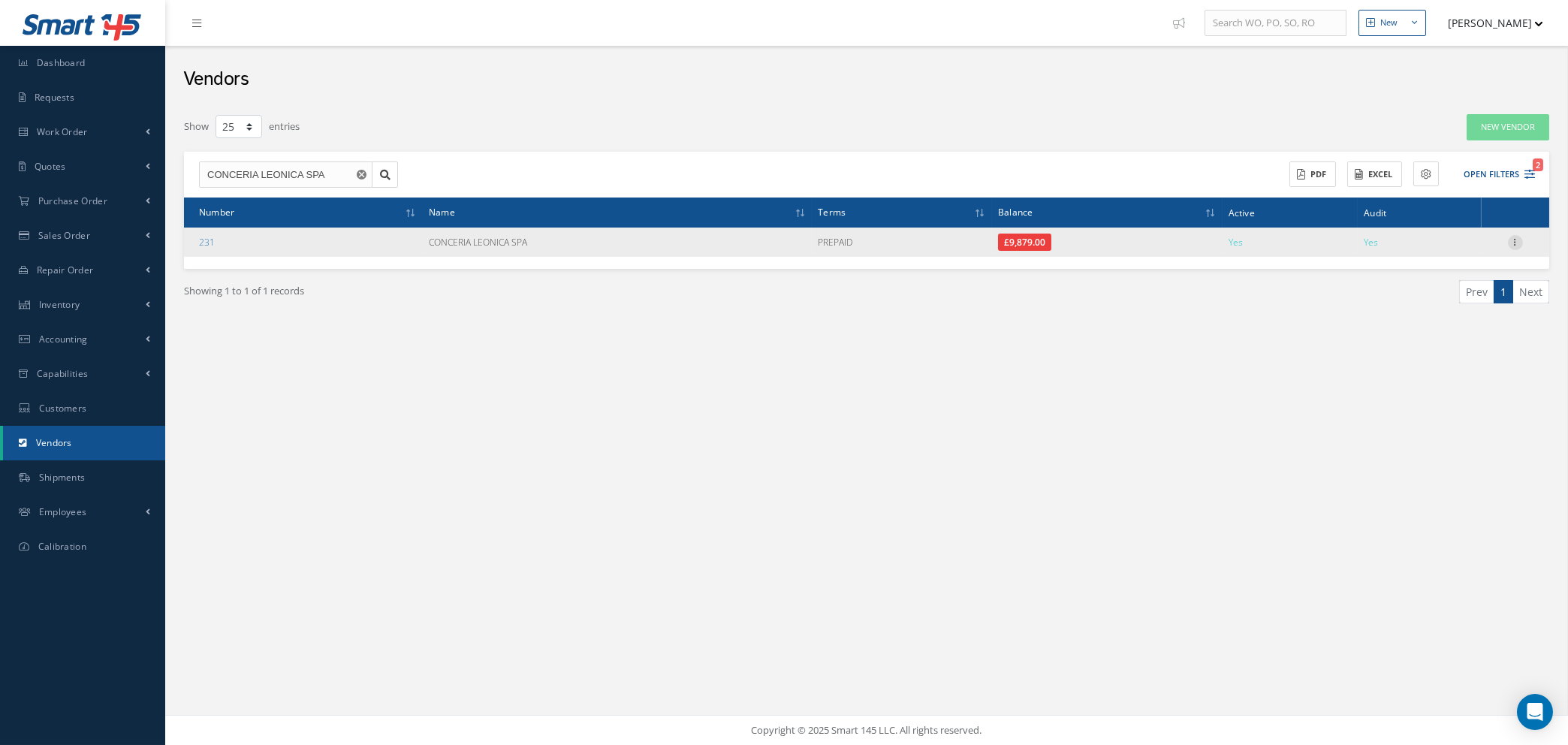
click at [1515, 241] on icon at bounding box center [1514, 241] width 15 height 12
click at [1428, 269] on link "Edit" at bounding box center [1446, 272] width 119 height 20
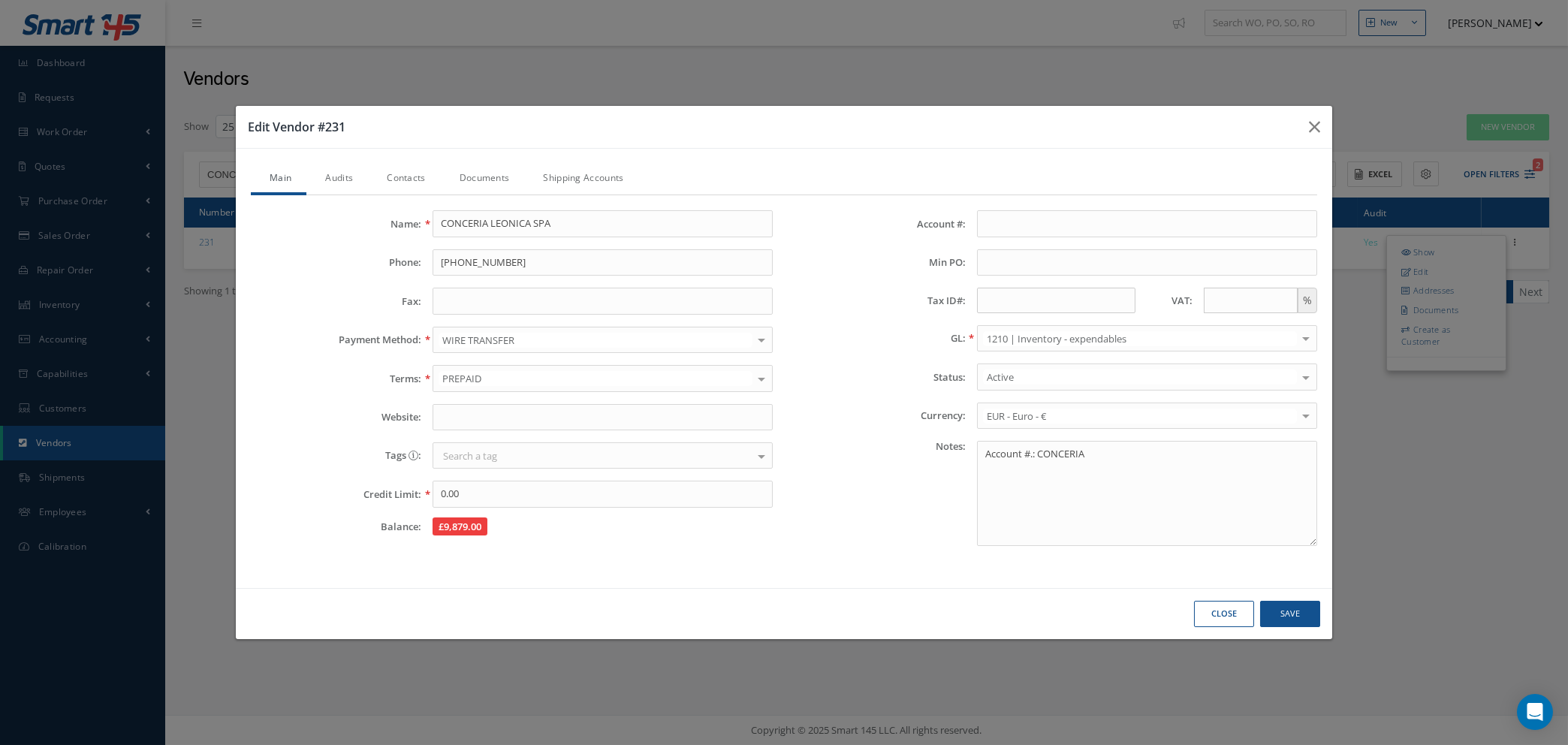
click at [352, 180] on link "Audits" at bounding box center [337, 179] width 62 height 31
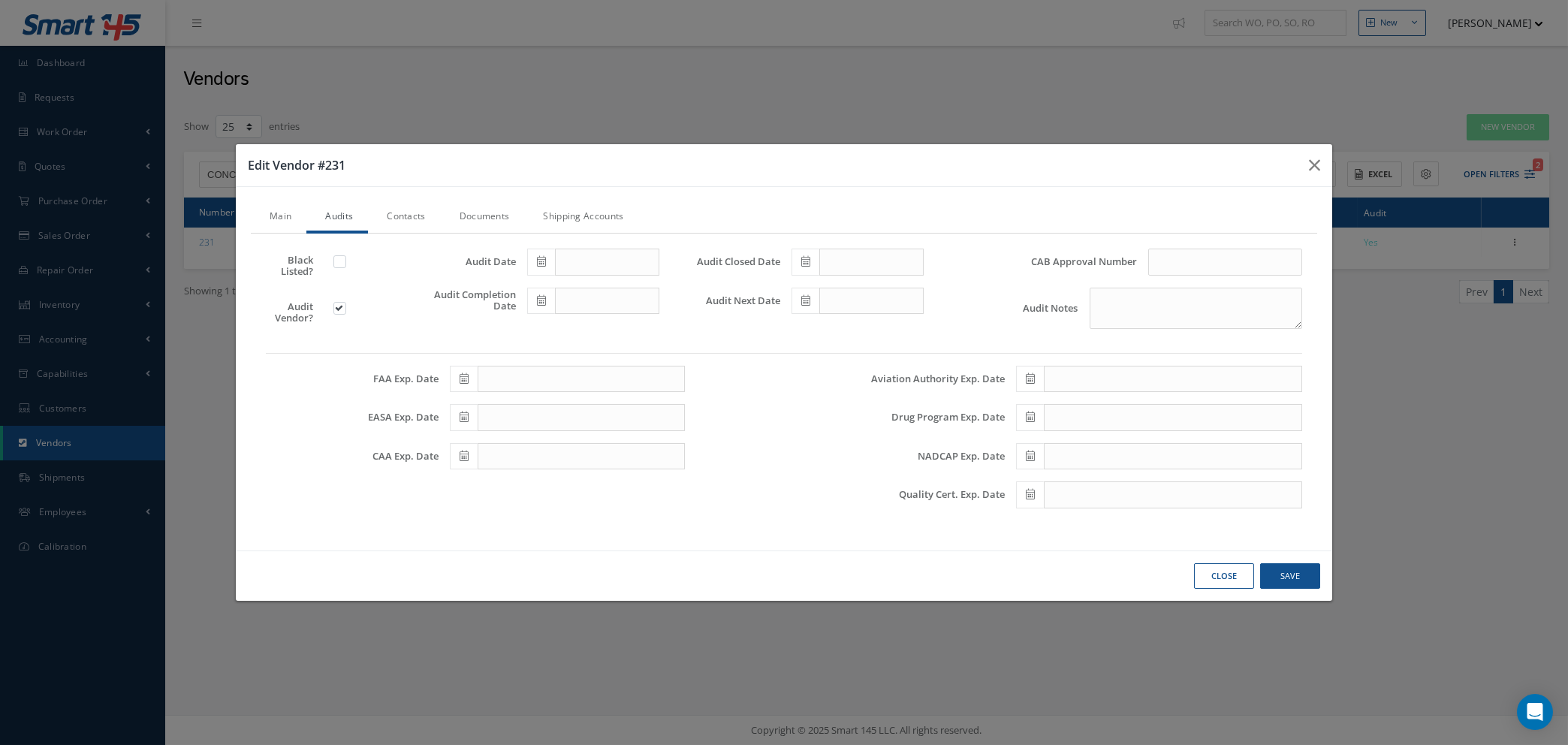
click at [345, 307] on label at bounding box center [347, 308] width 4 height 14
click at [340, 307] on input "checkbox" at bounding box center [340, 310] width 10 height 10
click at [0, 0] on button "Close" at bounding box center [0, 0] width 0 height 0
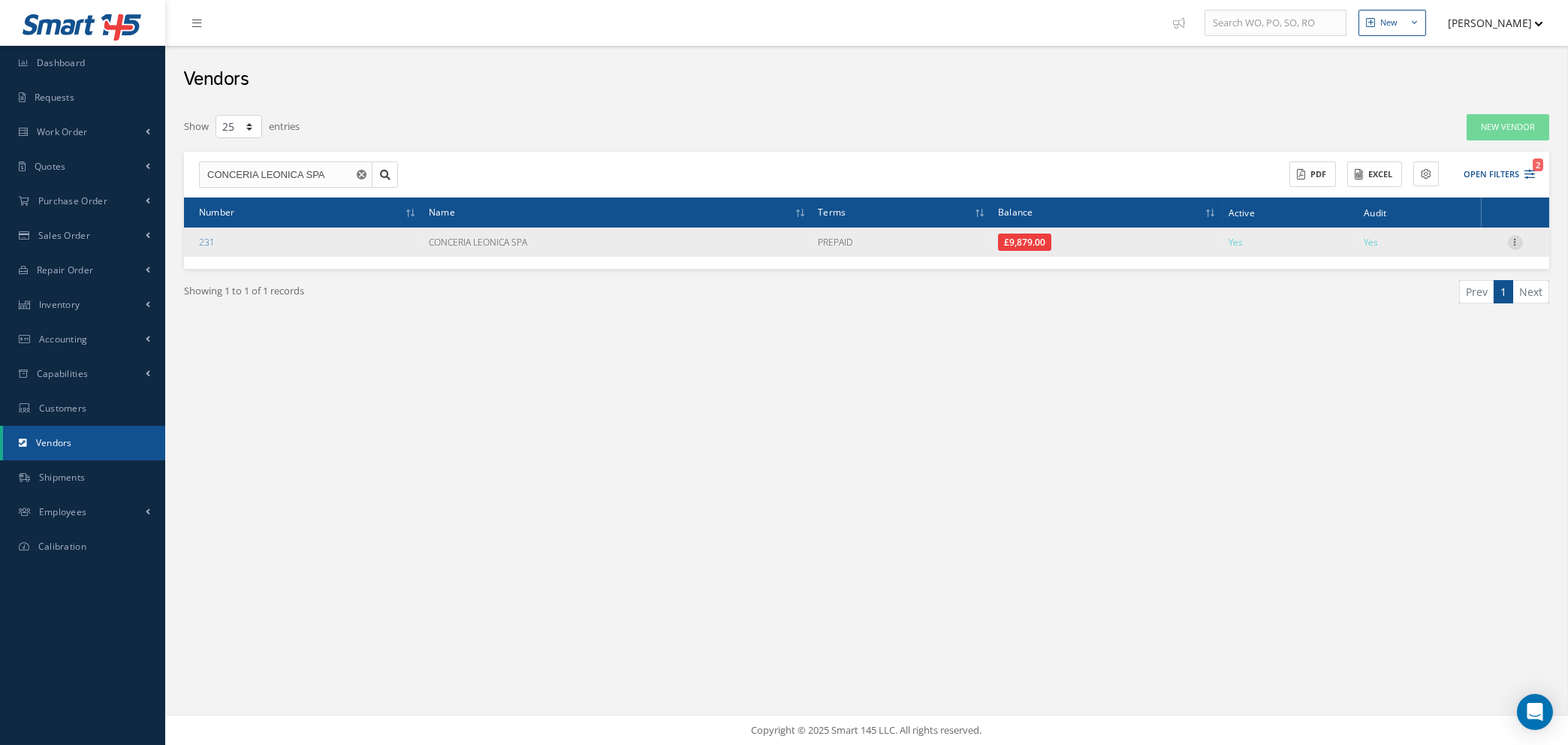
click at [1514, 239] on icon at bounding box center [1514, 241] width 15 height 12
click at [1440, 273] on link "Edit" at bounding box center [1446, 272] width 119 height 20
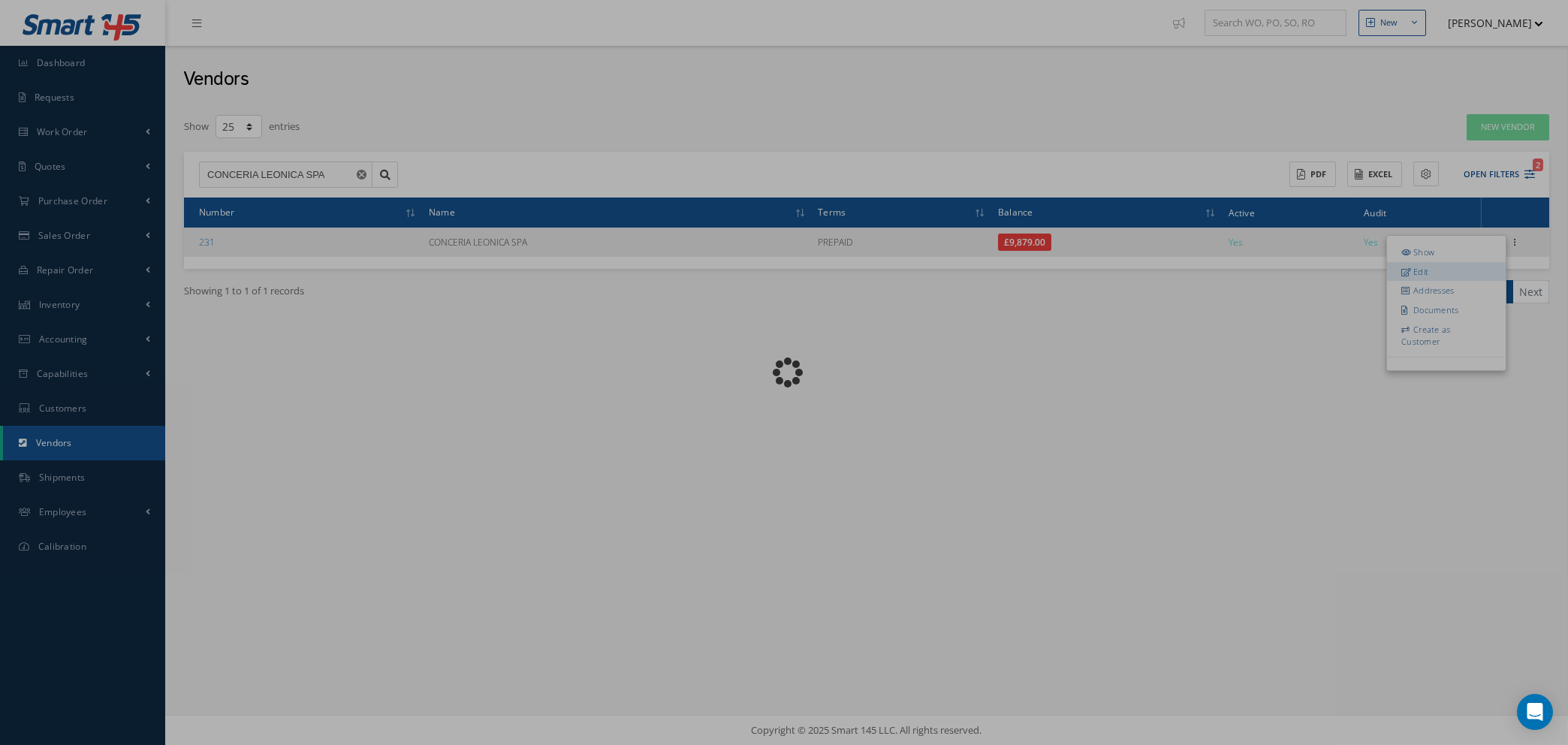
checkbox input "true"
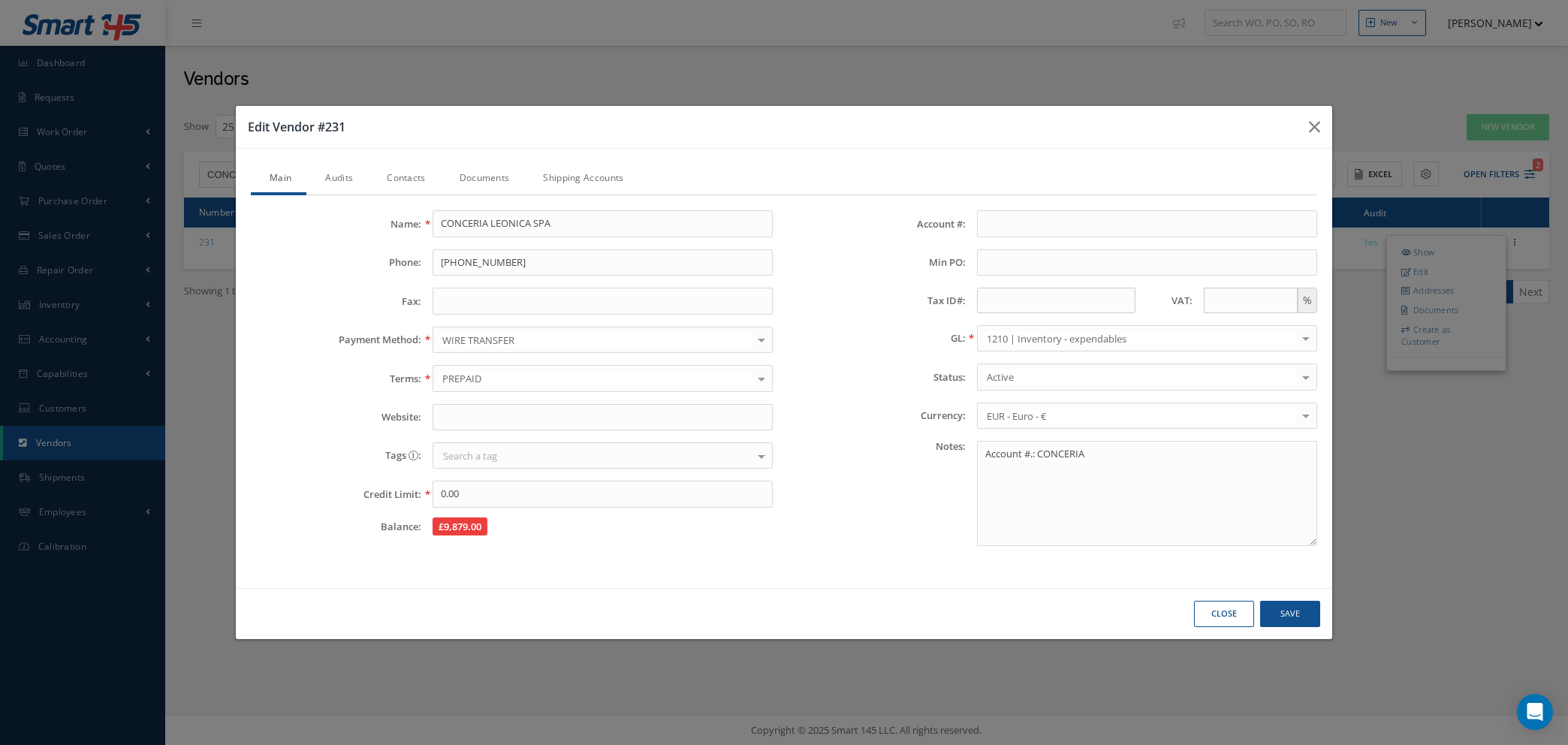
click at [339, 168] on link "Audits" at bounding box center [337, 179] width 62 height 31
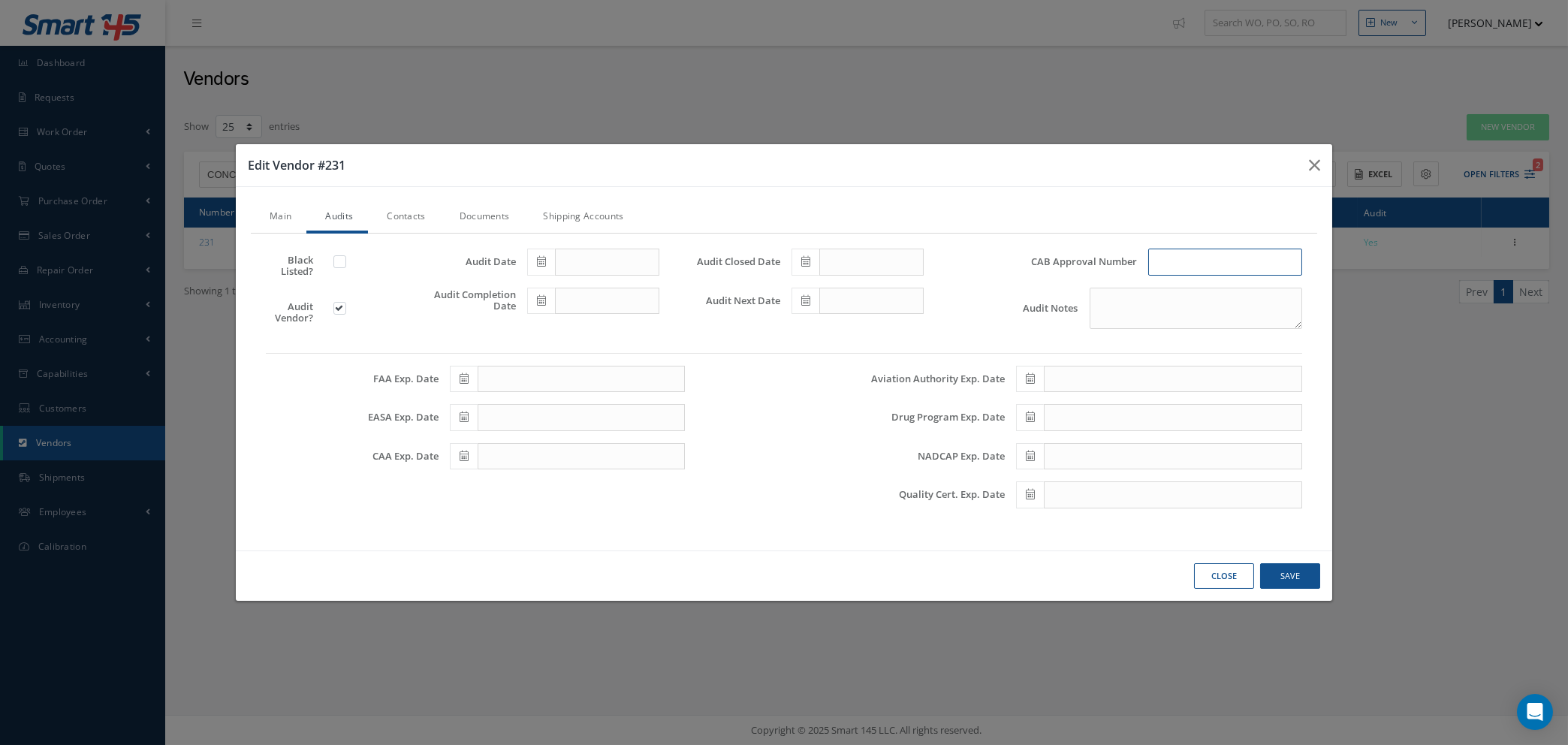
click at [1203, 261] on input "text" at bounding box center [1224, 263] width 154 height 27
type input "CAS-SUP-267"
click at [1029, 493] on icon at bounding box center [1030, 494] width 9 height 11
click at [1102, 286] on th "[DATE]" at bounding box center [1095, 292] width 113 height 23
click at [1097, 290] on th "2025" at bounding box center [1093, 292] width 109 height 23
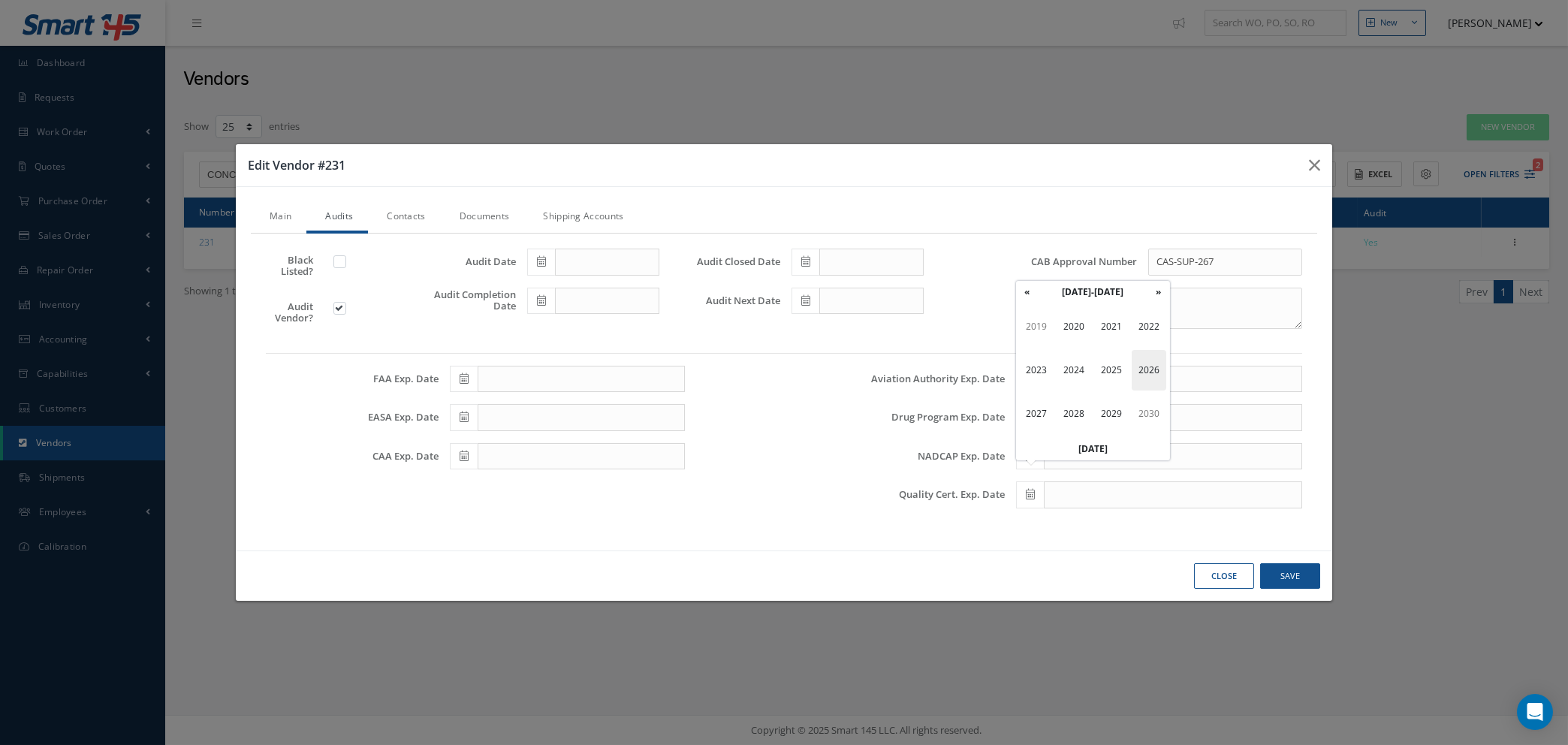
click at [1143, 365] on span "2026" at bounding box center [1149, 370] width 34 height 40
click at [1145, 411] on span "Dec" at bounding box center [1149, 413] width 34 height 40
click at [1092, 362] on td "9" at bounding box center [1095, 359] width 23 height 23
type input "12/09/2026"
click at [805, 299] on icon at bounding box center [805, 300] width 9 height 11
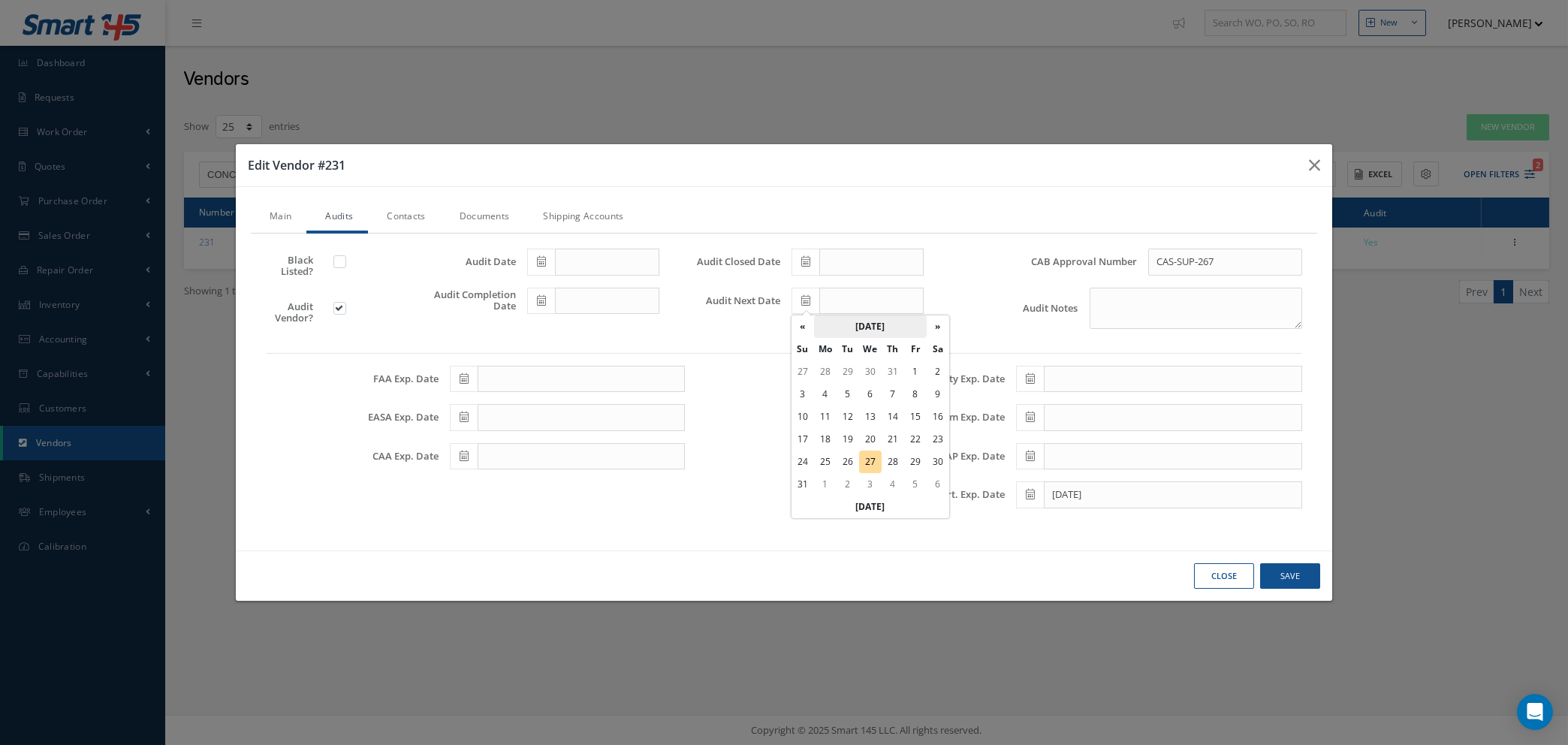
click at [885, 326] on th "[DATE]" at bounding box center [869, 326] width 113 height 23
click at [885, 326] on th "2025" at bounding box center [867, 326] width 109 height 23
click at [923, 402] on span "2026" at bounding box center [923, 405] width 34 height 40
click at [920, 446] on span "Dec" at bounding box center [923, 448] width 34 height 40
click at [871, 363] on td "2" at bounding box center [869, 372] width 23 height 23
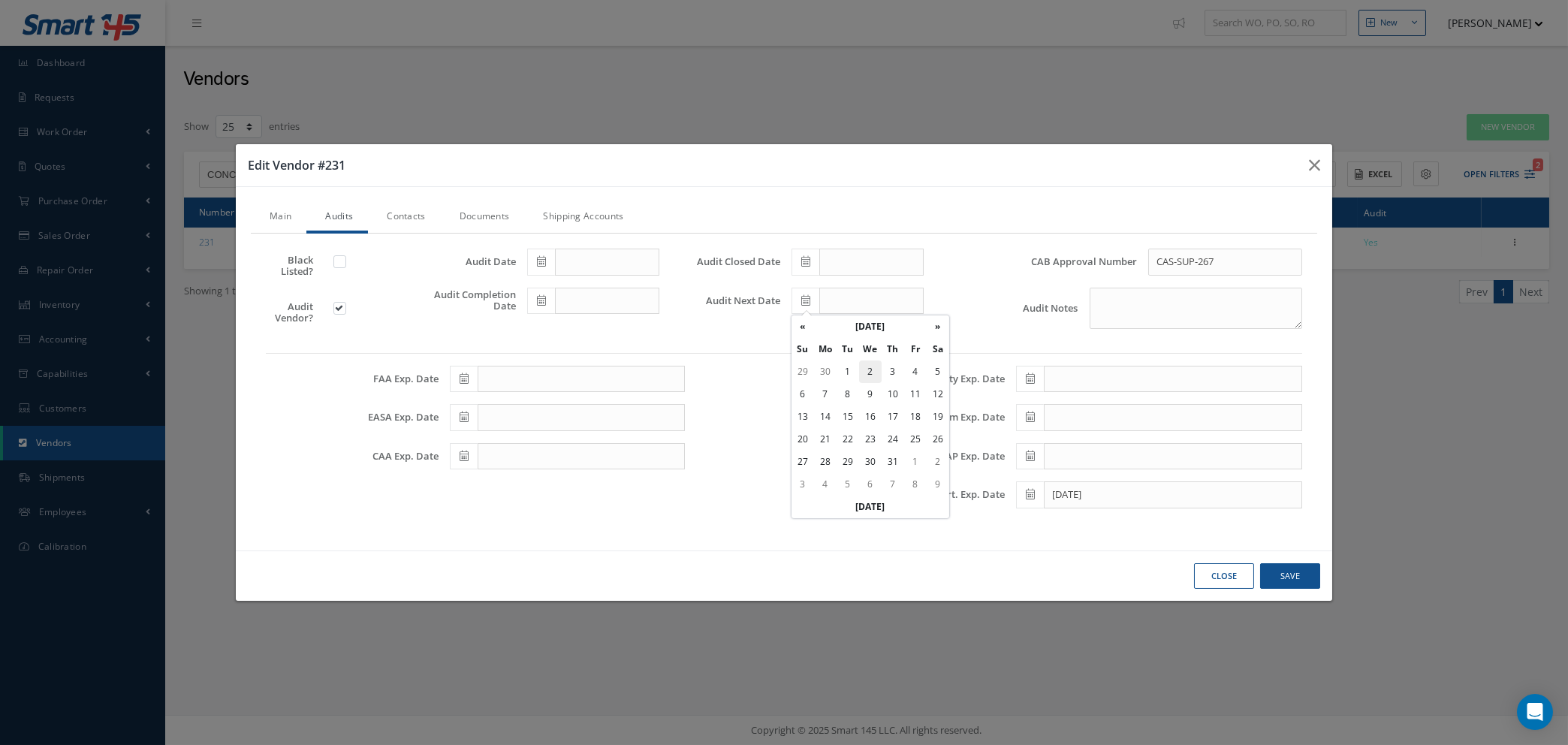
type input "12/02/2026"
click at [540, 298] on icon at bounding box center [541, 300] width 9 height 11
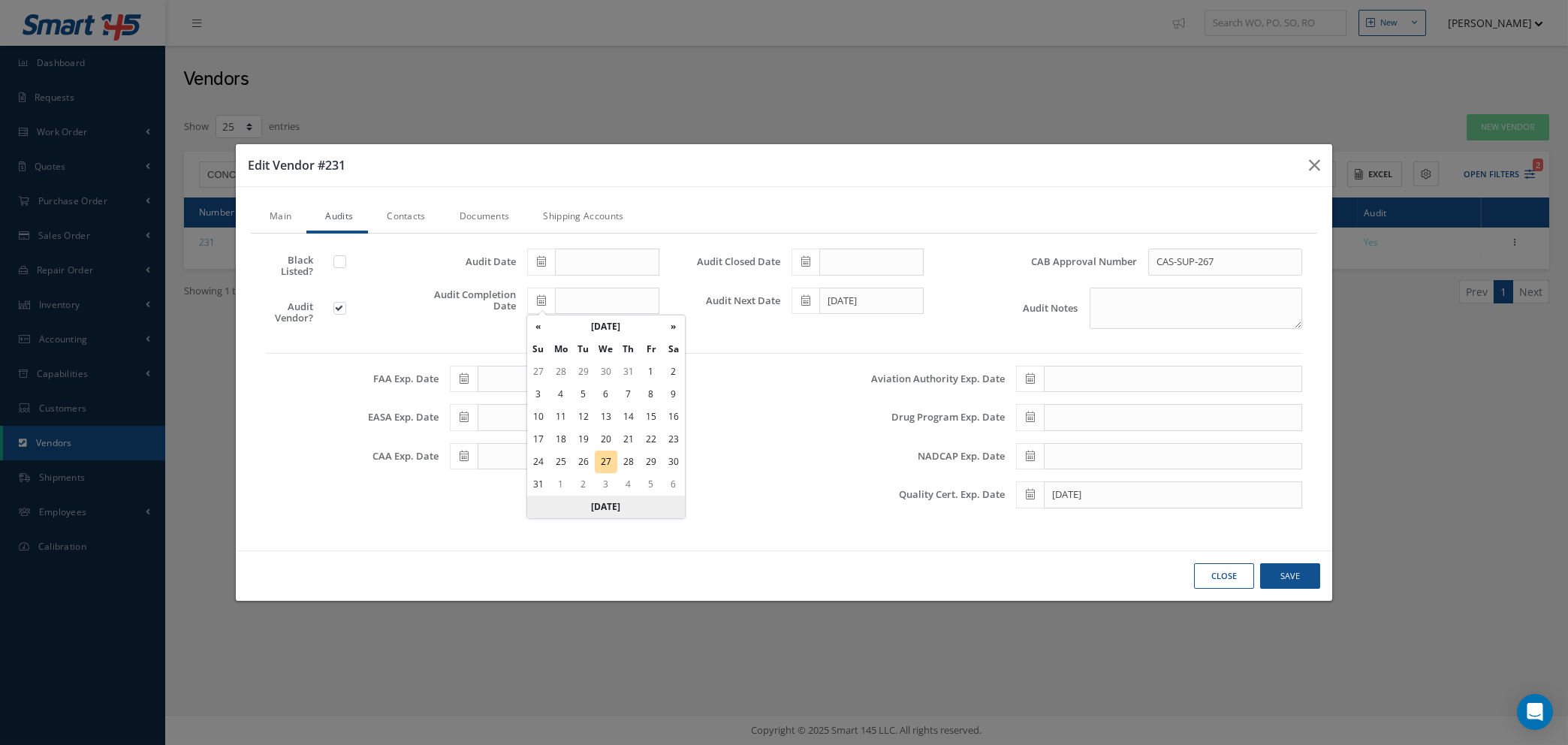
click at [615, 503] on th "[DATE]" at bounding box center [606, 507] width 158 height 23
type input "[DATE]"
click at [540, 259] on icon at bounding box center [541, 261] width 9 height 11
click at [600, 459] on th "[DATE]" at bounding box center [606, 468] width 158 height 23
type input "[DATE]"
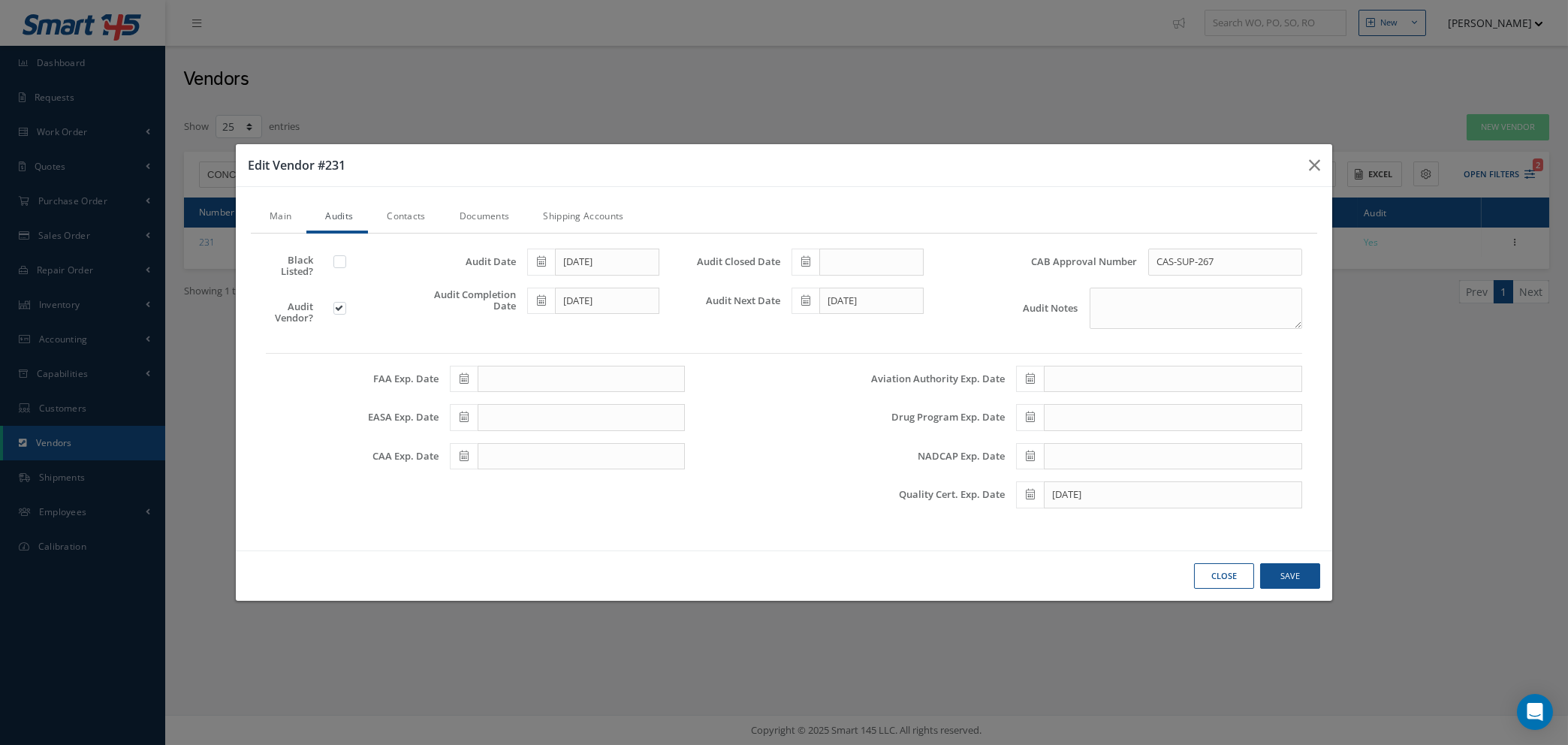
click at [815, 257] on span at bounding box center [806, 263] width 27 height 27
click at [867, 465] on th "[DATE]" at bounding box center [870, 468] width 158 height 23
type input "[DATE]"
click at [483, 219] on link "Documents" at bounding box center [483, 218] width 84 height 31
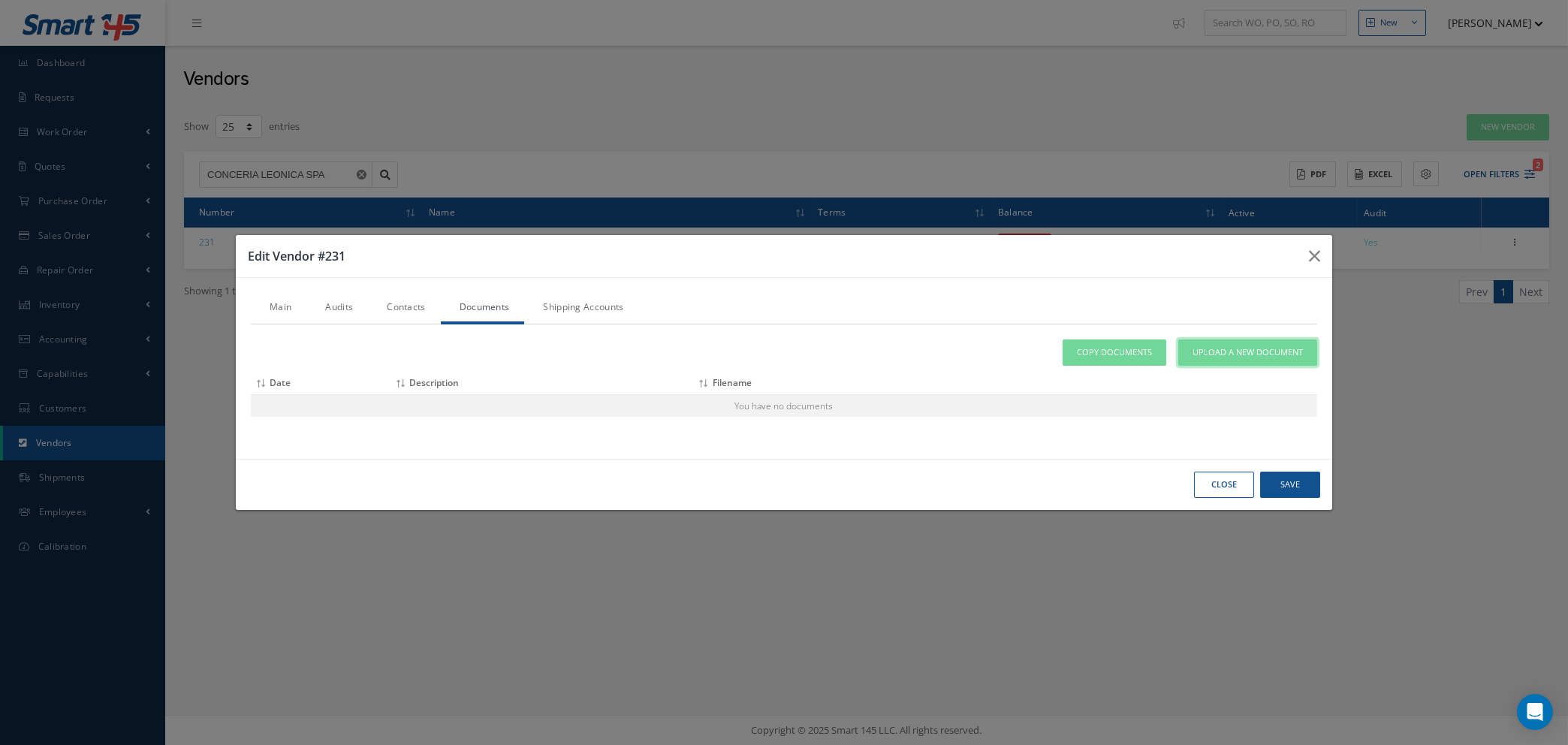
click at [1244, 350] on span "Upload a New Document" at bounding box center [1248, 352] width 111 height 13
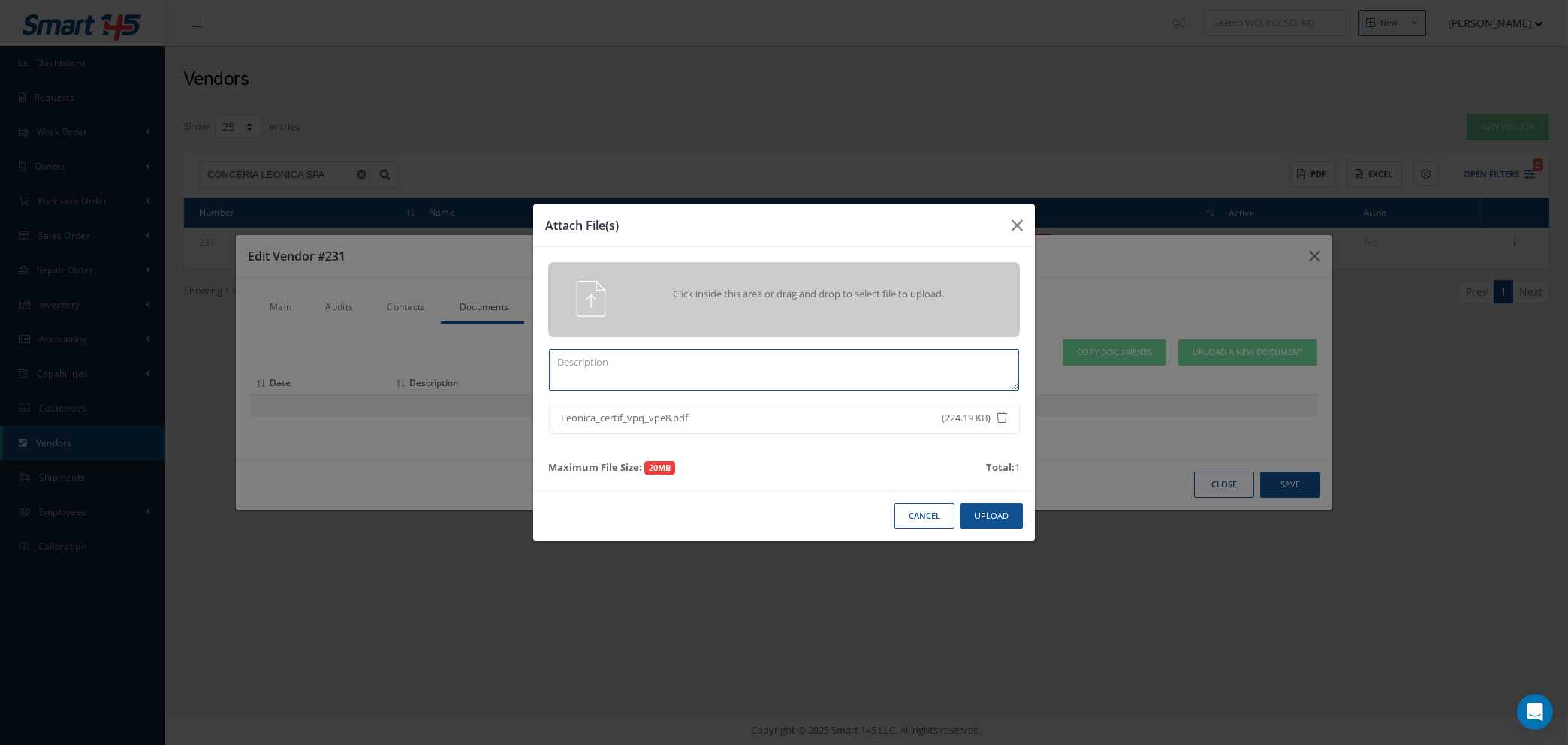
click at [834, 352] on textarea at bounding box center [784, 370] width 470 height 41
click at [605, 362] on textarea "ISO" at bounding box center [784, 370] width 470 height 41
click at [991, 514] on button "Upload" at bounding box center [992, 516] width 63 height 26
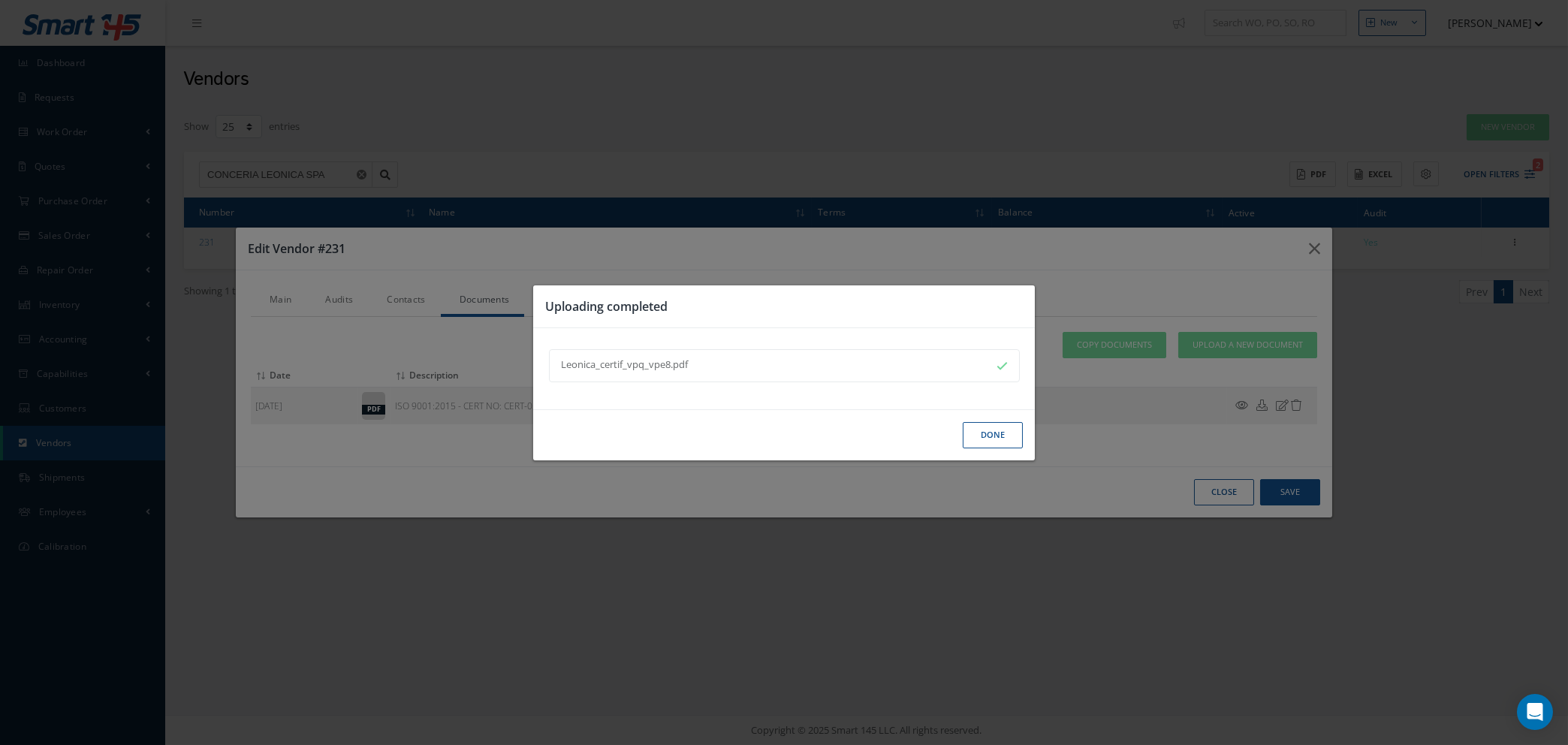
click at [984, 441] on button "Done" at bounding box center [992, 435] width 60 height 26
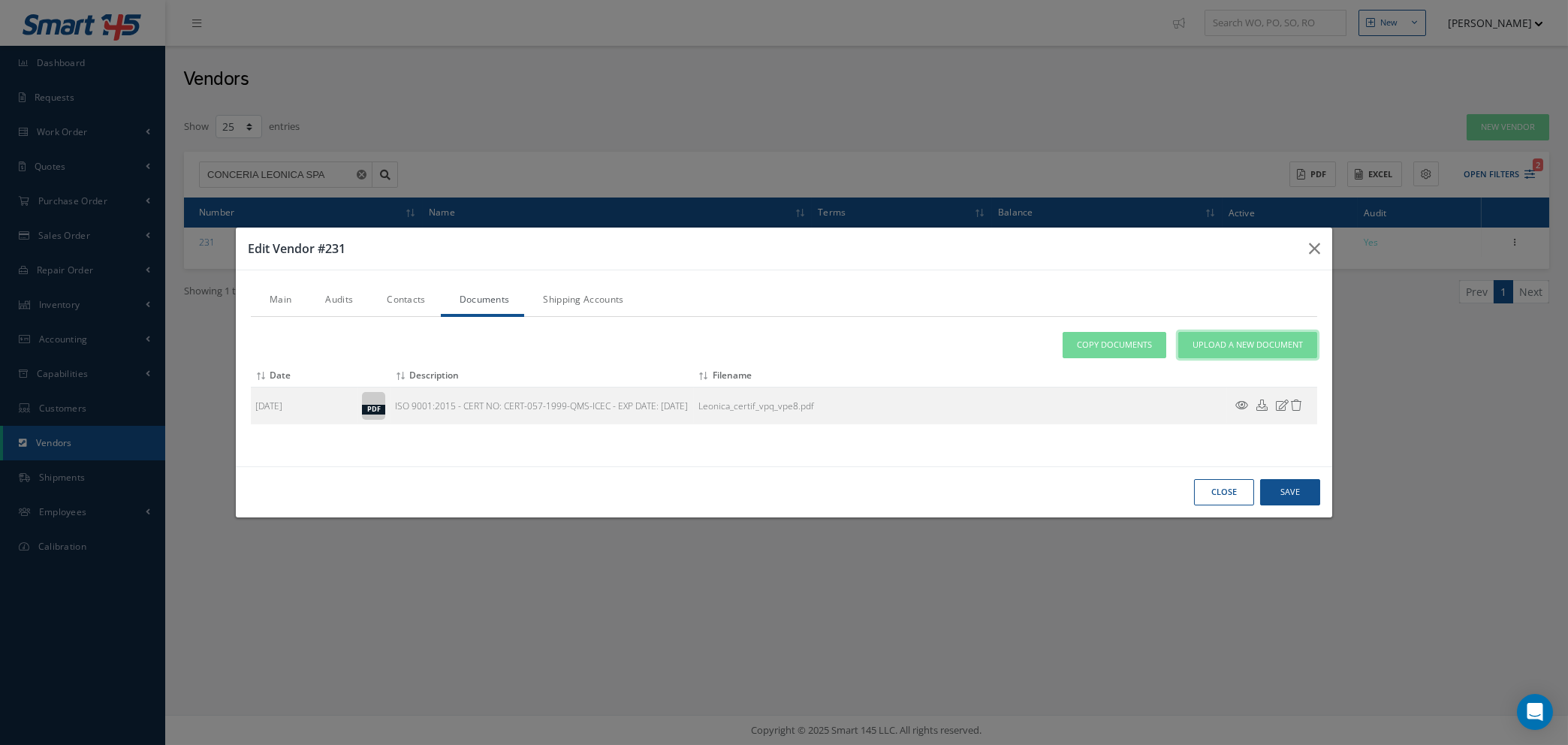
click at [1200, 342] on span "Upload a New Document" at bounding box center [1248, 345] width 111 height 13
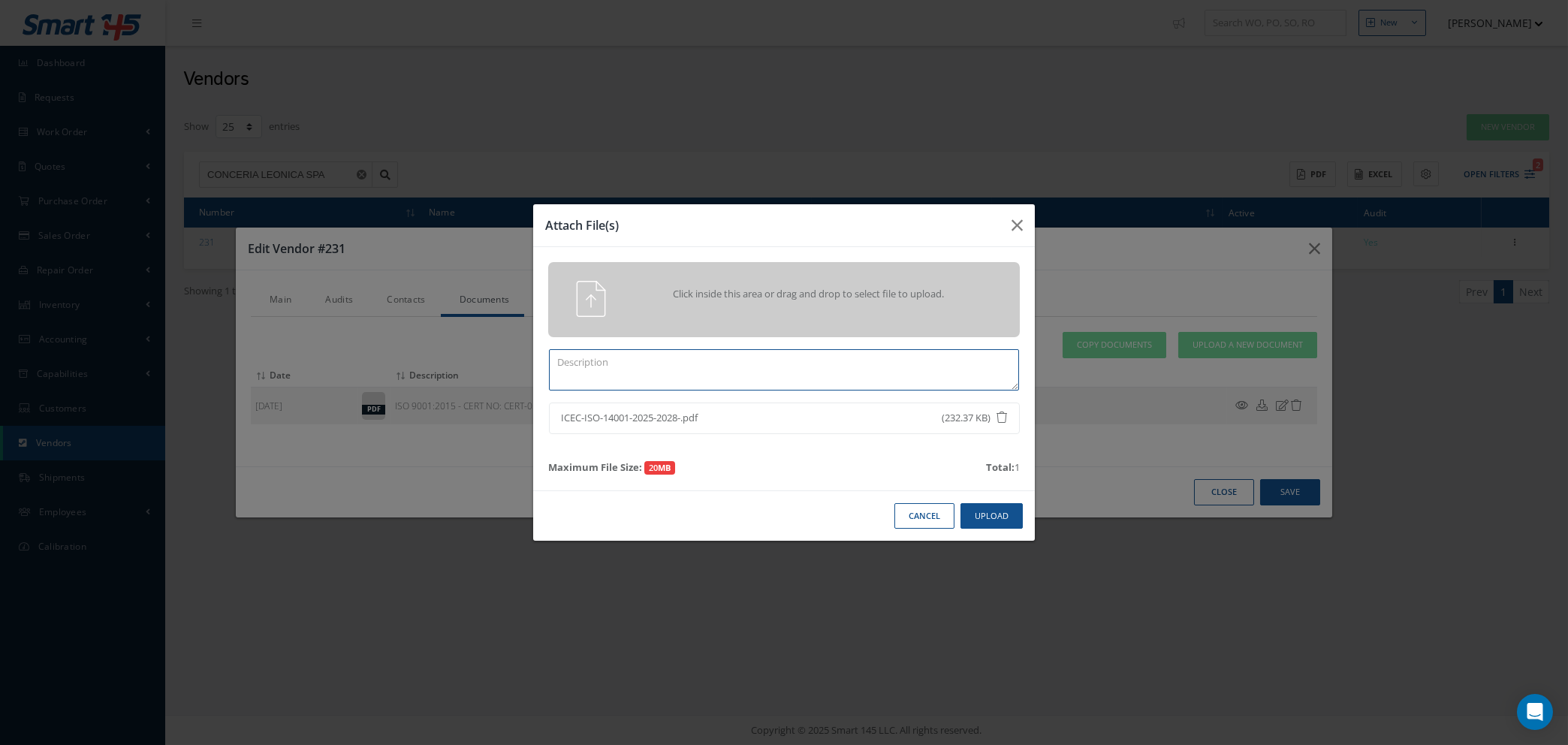
click at [829, 377] on textarea at bounding box center [784, 370] width 470 height 41
drag, startPoint x: 602, startPoint y: 346, endPoint x: 712, endPoint y: 400, distance: 122.5
click at [602, 346] on div "Click inside this area or drag and drop to select file to upload. ISO 14001 ICE…" at bounding box center [784, 369] width 502 height 243
click at [634, 368] on textarea "ISO 14001" at bounding box center [784, 370] width 470 height 41
click at [979, 514] on button "Upload" at bounding box center [992, 516] width 63 height 26
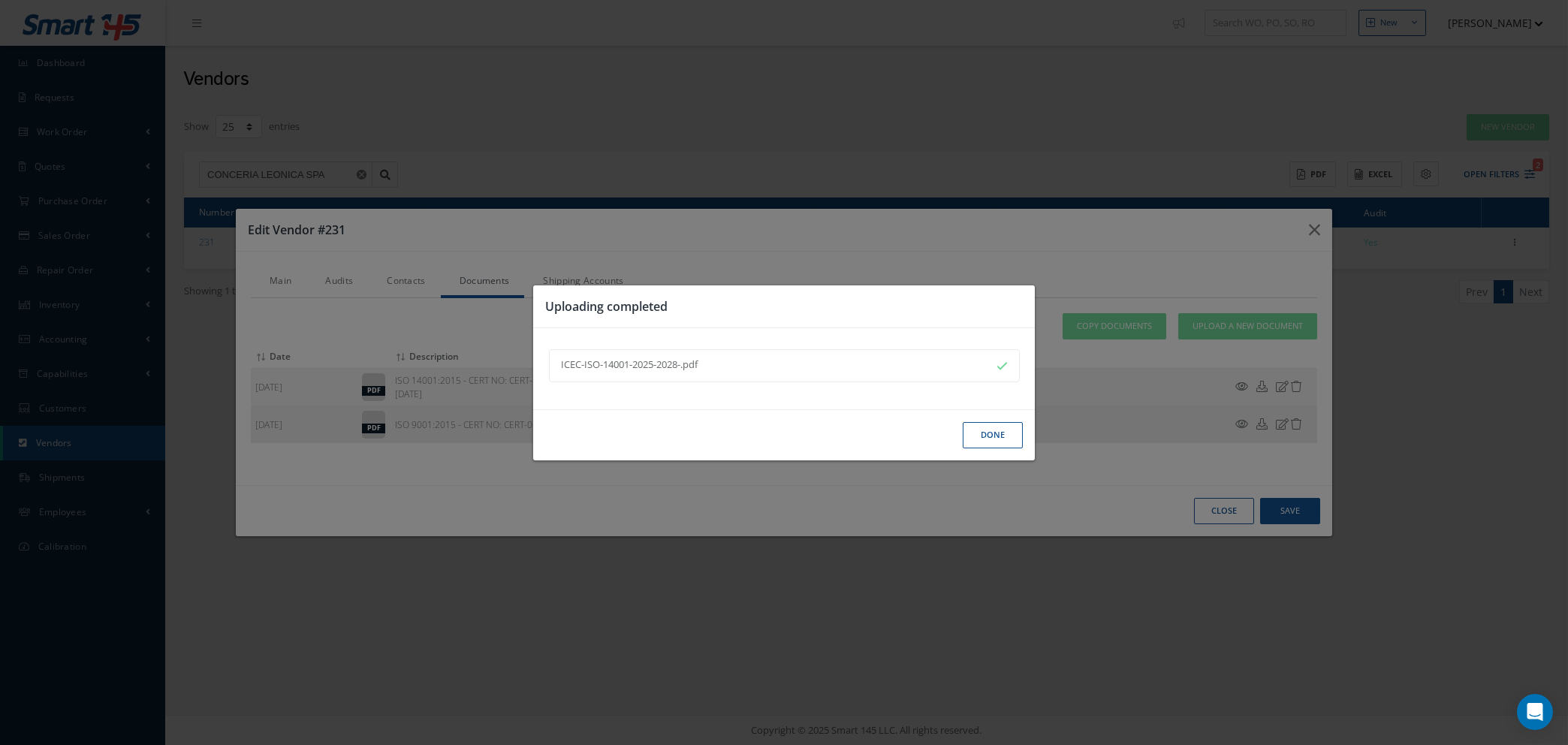
drag, startPoint x: 986, startPoint y: 442, endPoint x: 993, endPoint y: 438, distance: 8.1
click at [986, 442] on button "Done" at bounding box center [992, 435] width 60 height 26
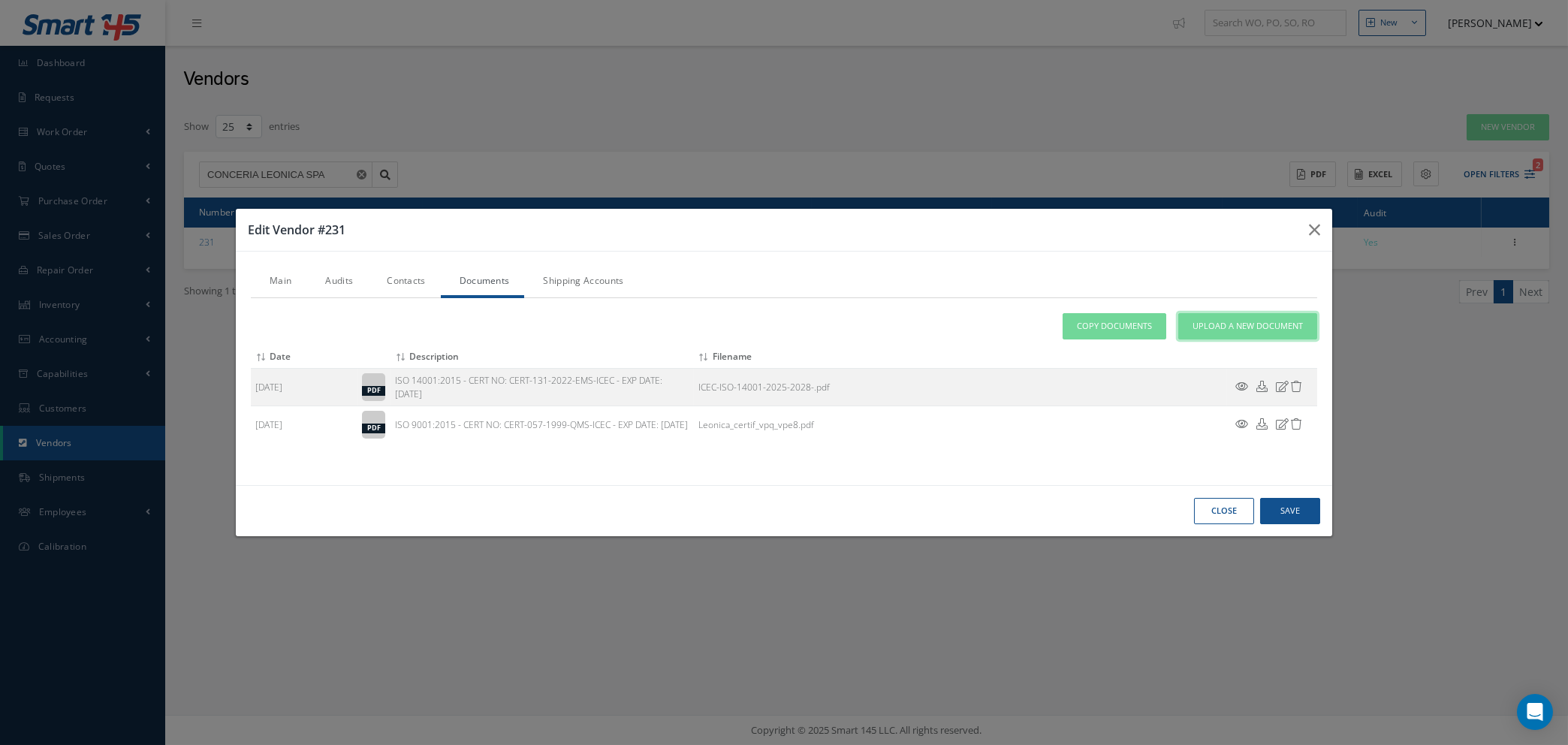
click at [1213, 325] on span "Upload a New Document" at bounding box center [1248, 325] width 111 height 13
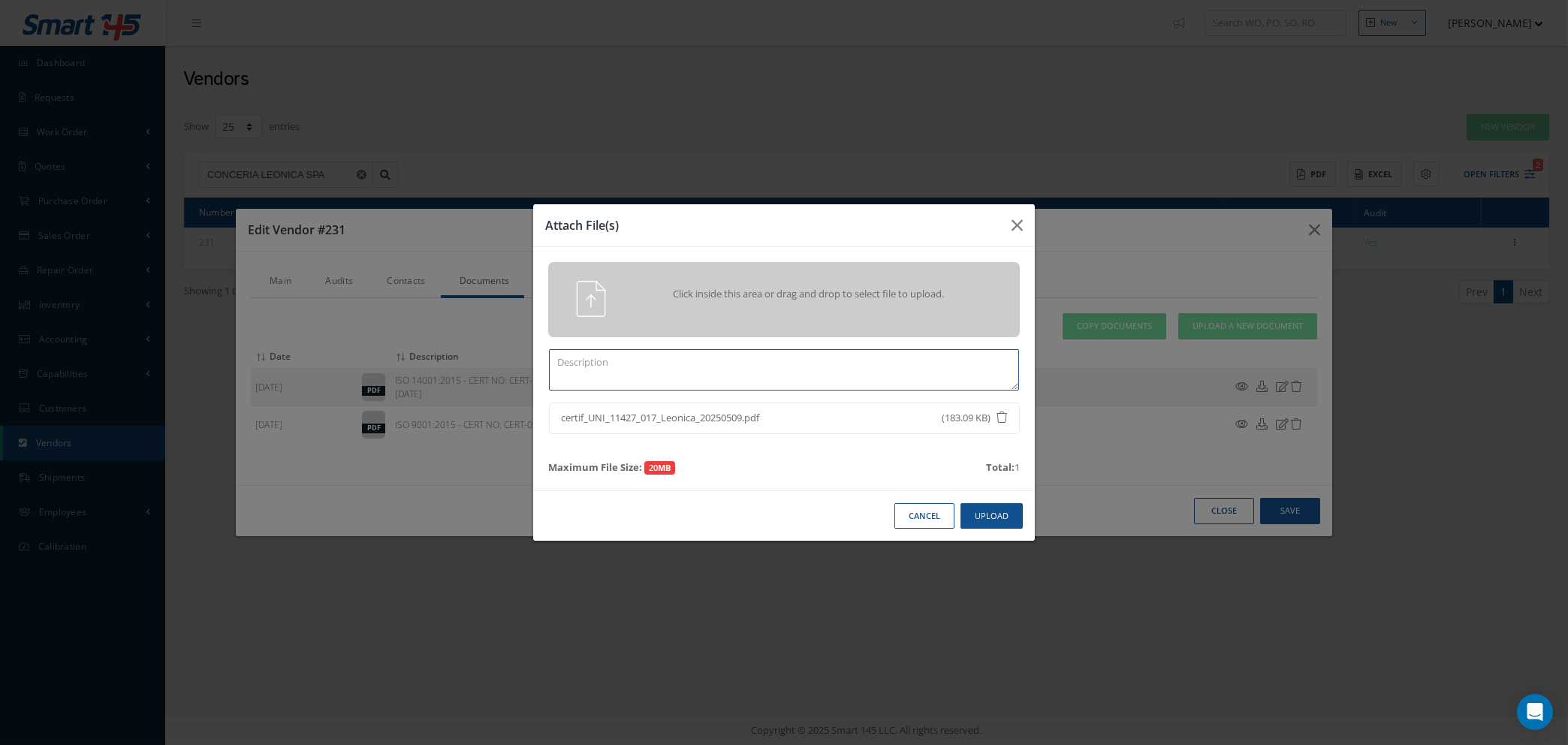
click at [644, 377] on textarea at bounding box center [784, 370] width 470 height 41
type textarea "I"
type textarea "UNI 11427:2024 - CERT NO: CERT-017-2025-ECOP-ICEC - EXP DATE: 8TH MAY 2028"
click at [1000, 514] on button "Upload" at bounding box center [992, 516] width 63 height 26
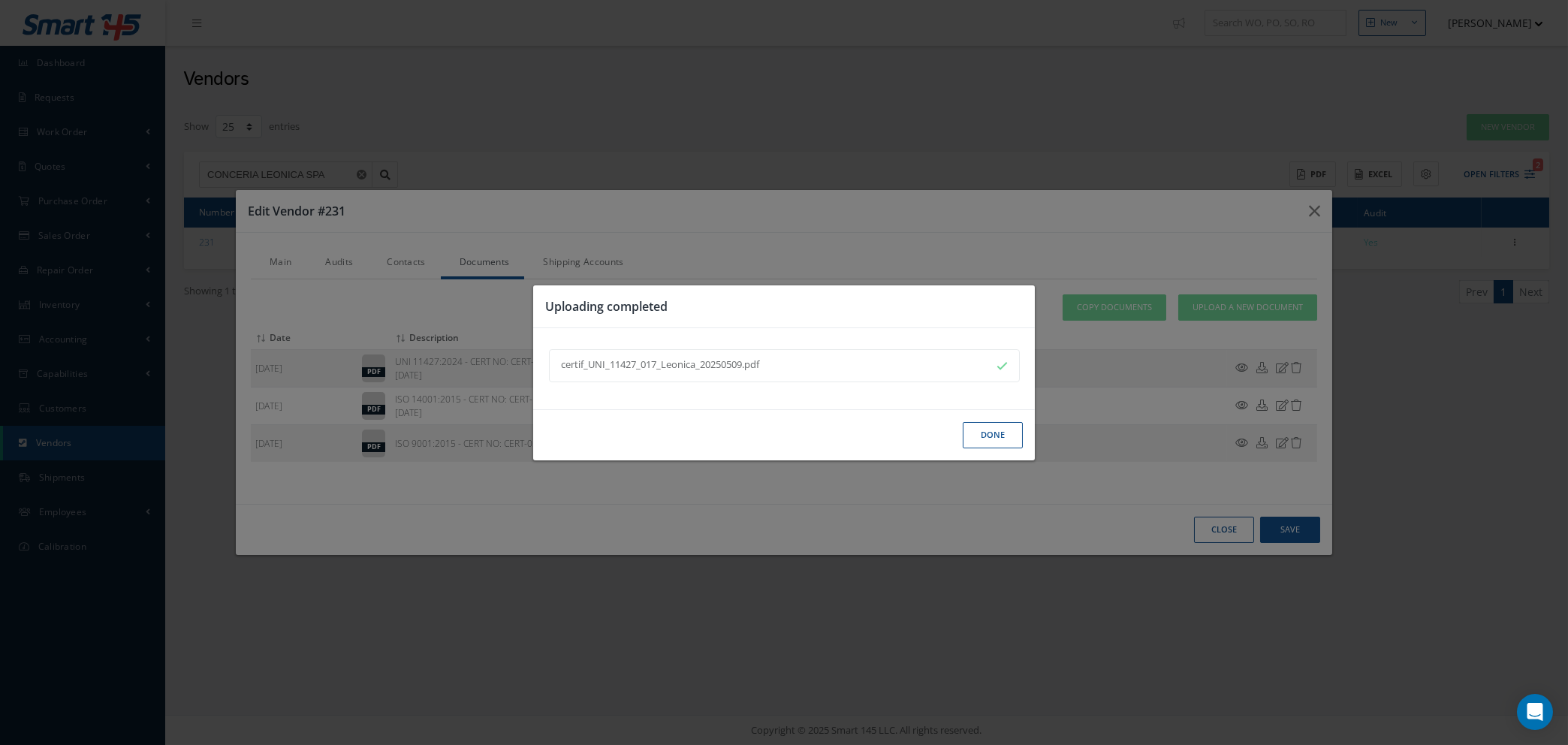
click at [981, 429] on button "Done" at bounding box center [992, 435] width 60 height 26
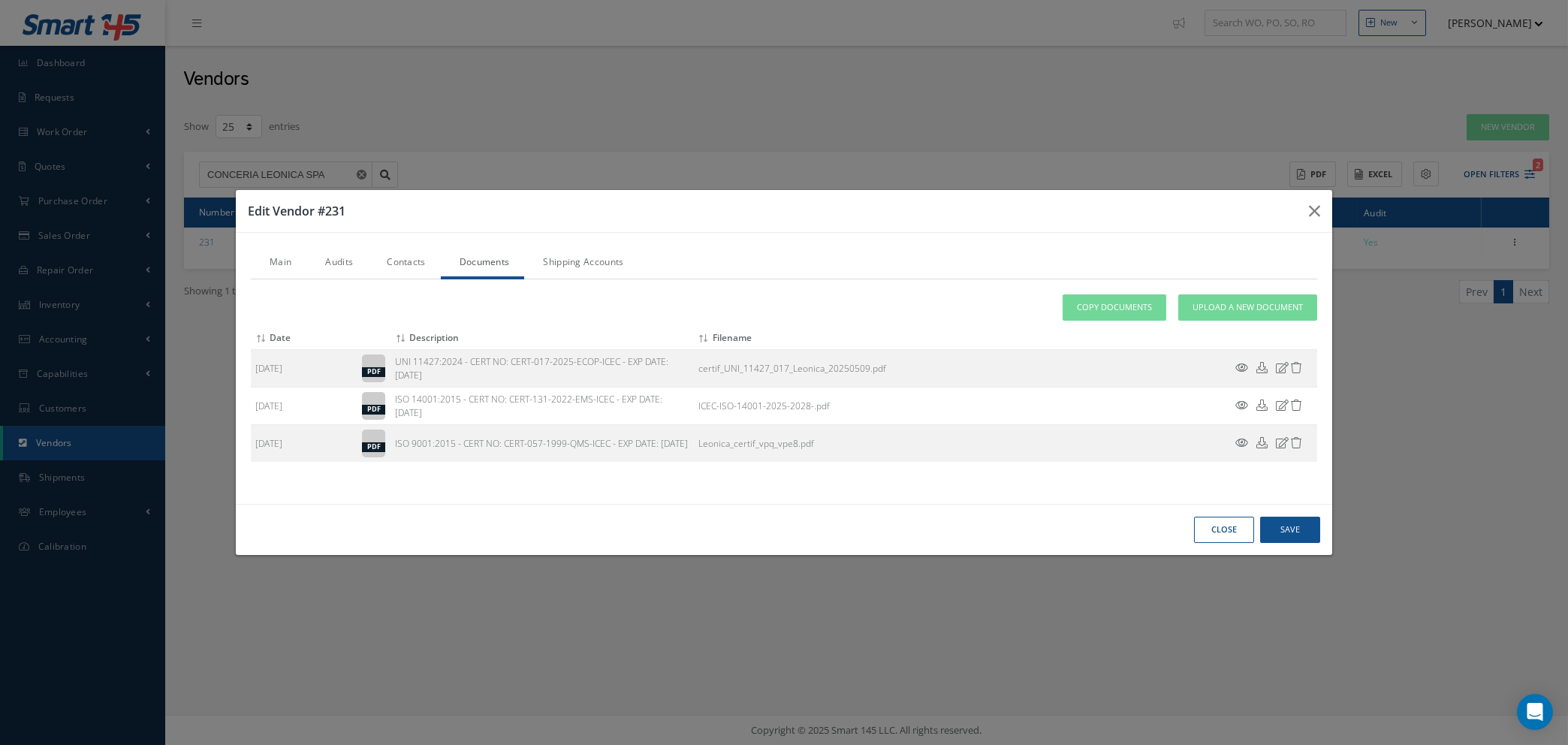
click at [400, 265] on link "Contacts" at bounding box center [404, 264] width 73 height 31
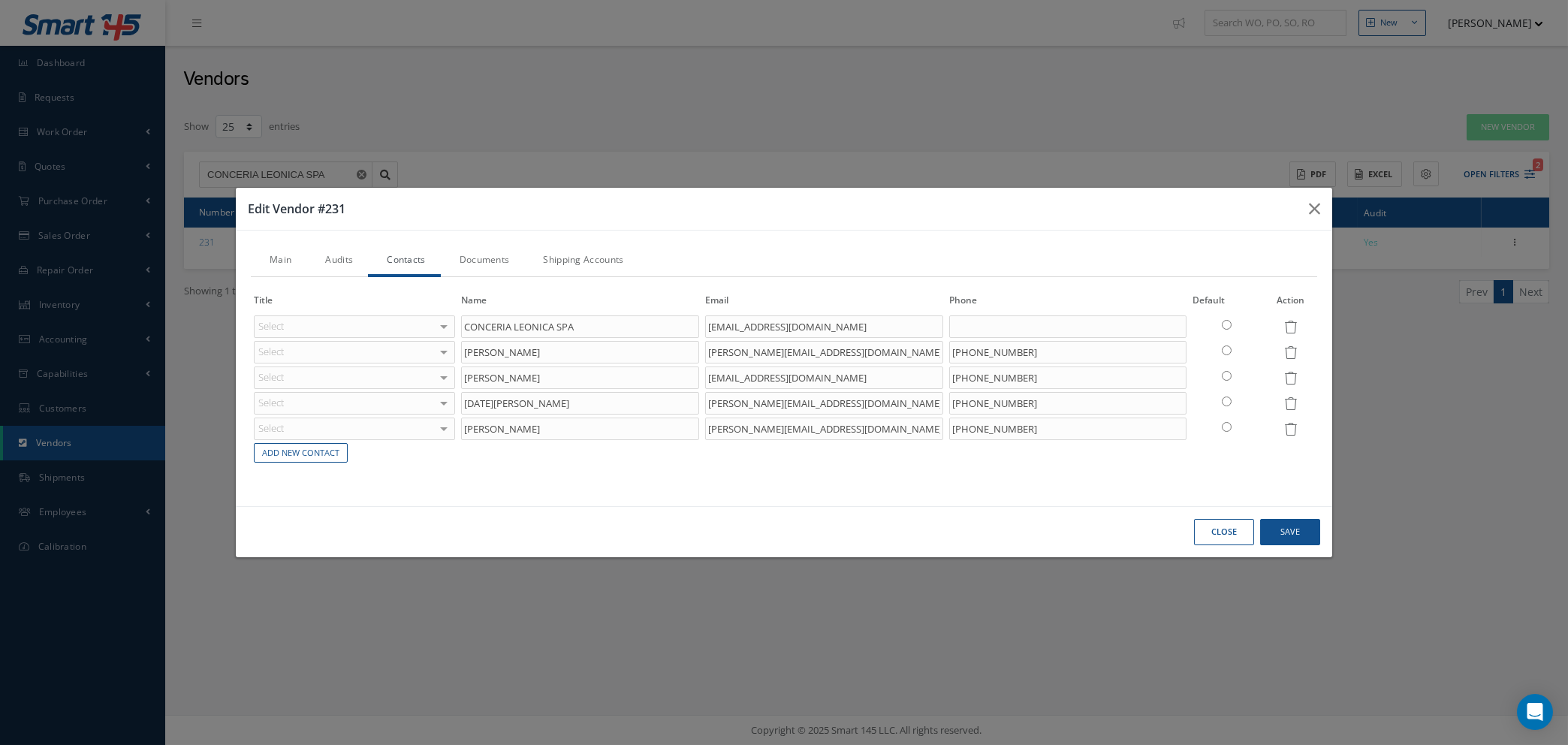
click at [338, 261] on link "Audits" at bounding box center [337, 262] width 62 height 31
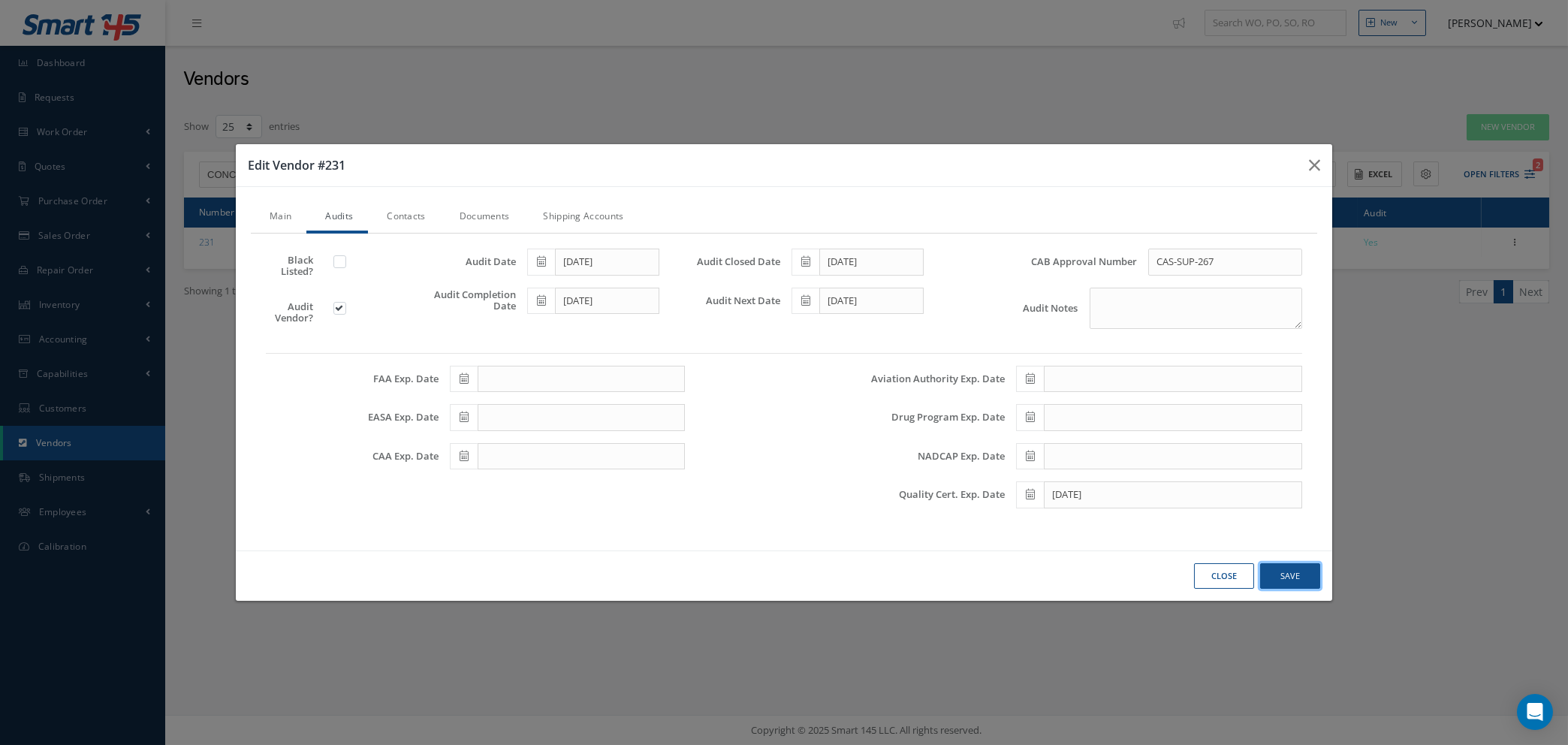
click at [0, 0] on button "Save" at bounding box center [0, 0] width 0 height 0
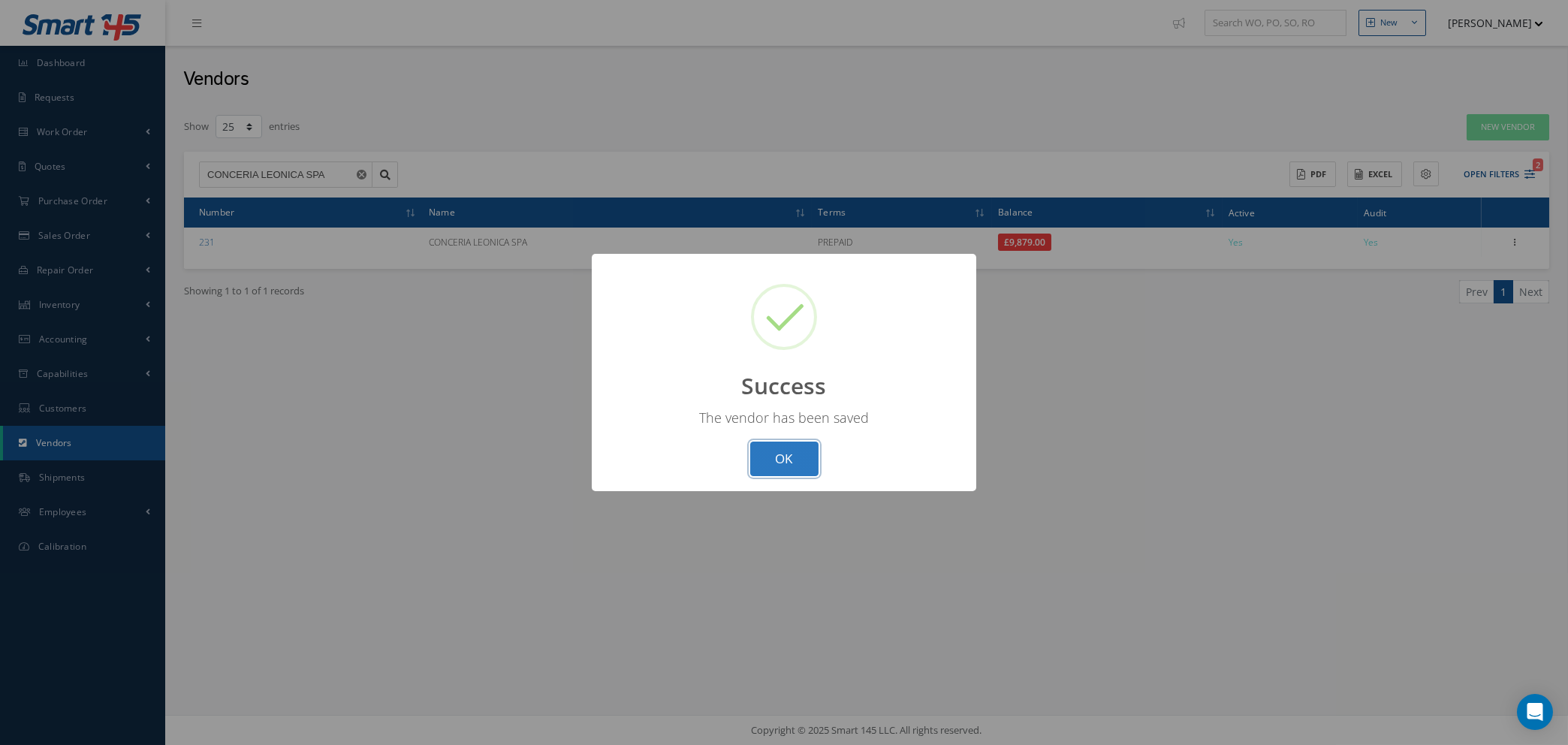
click at [776, 458] on button "OK" at bounding box center [784, 459] width 69 height 35
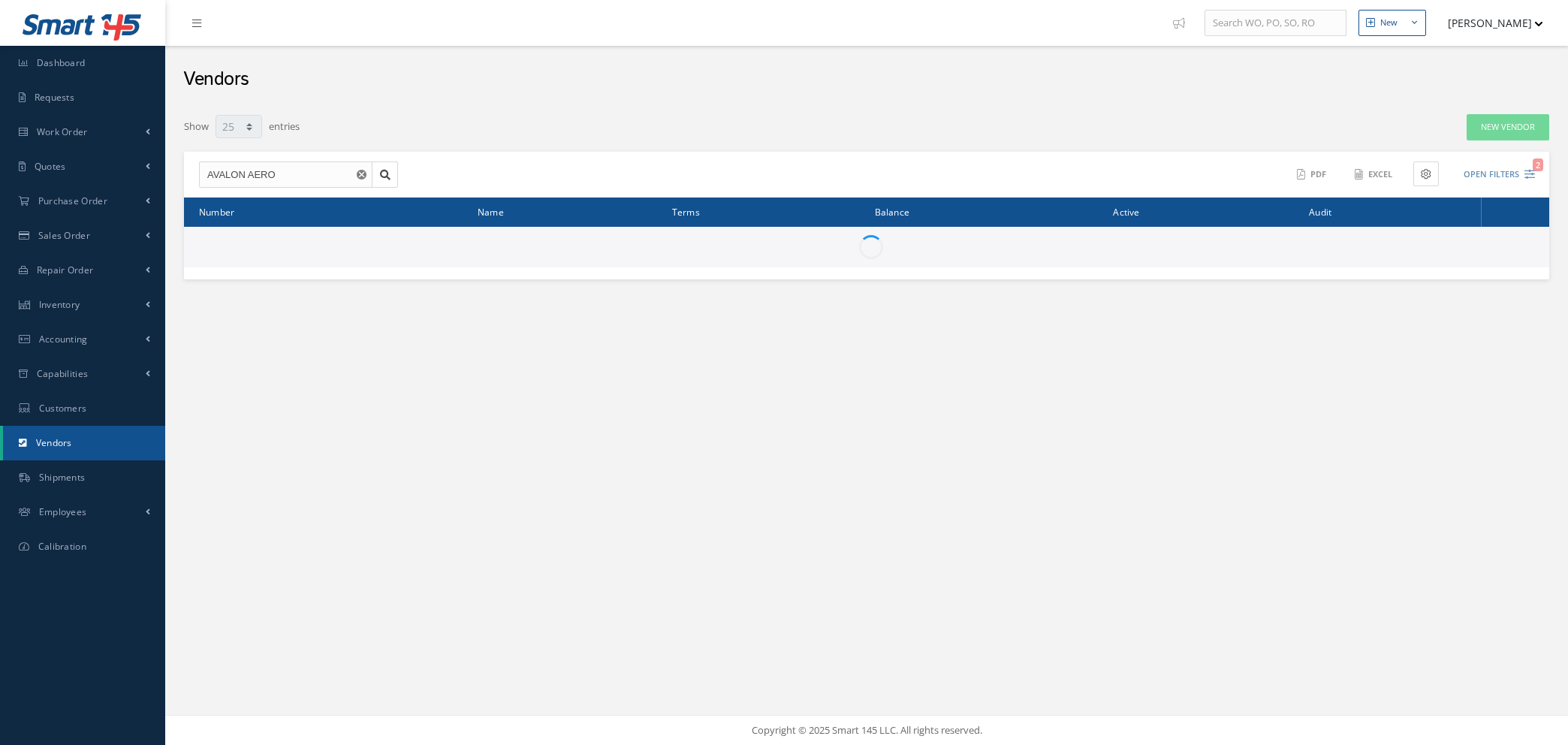
select select "25"
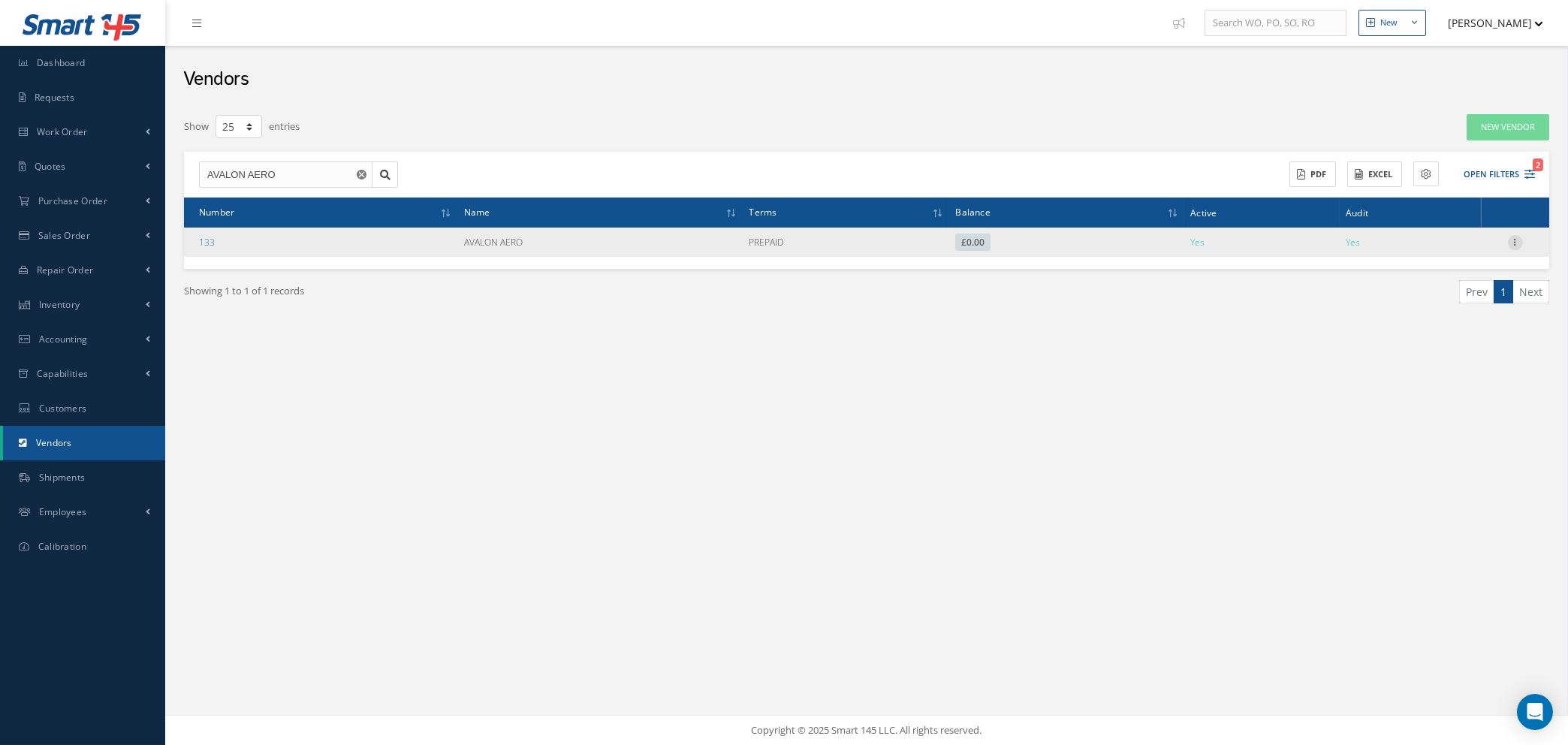
click at [1517, 239] on icon at bounding box center [1514, 241] width 15 height 12
click at [1443, 269] on link "Edit" at bounding box center [1446, 272] width 119 height 20
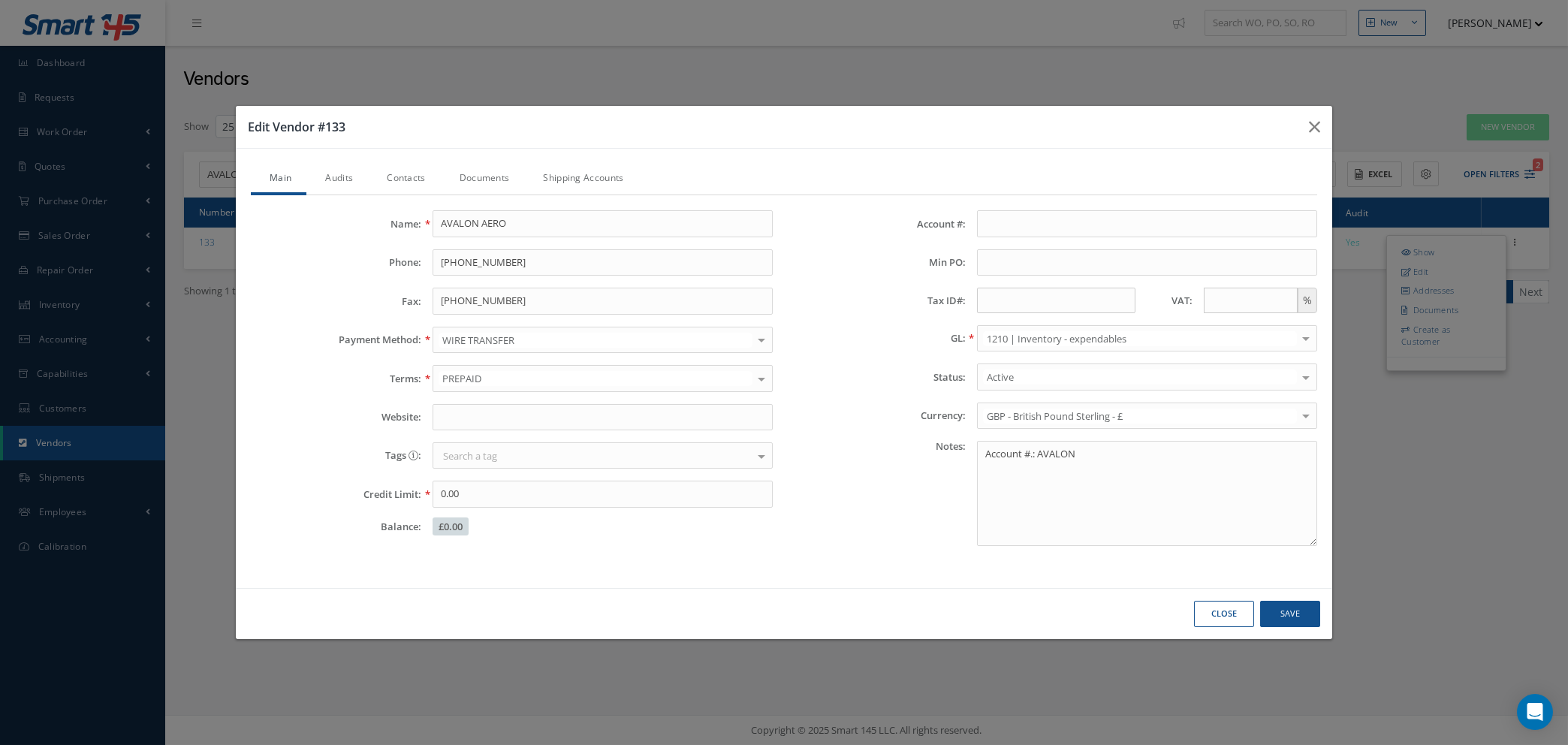
click at [339, 175] on link "Audits" at bounding box center [337, 179] width 62 height 31
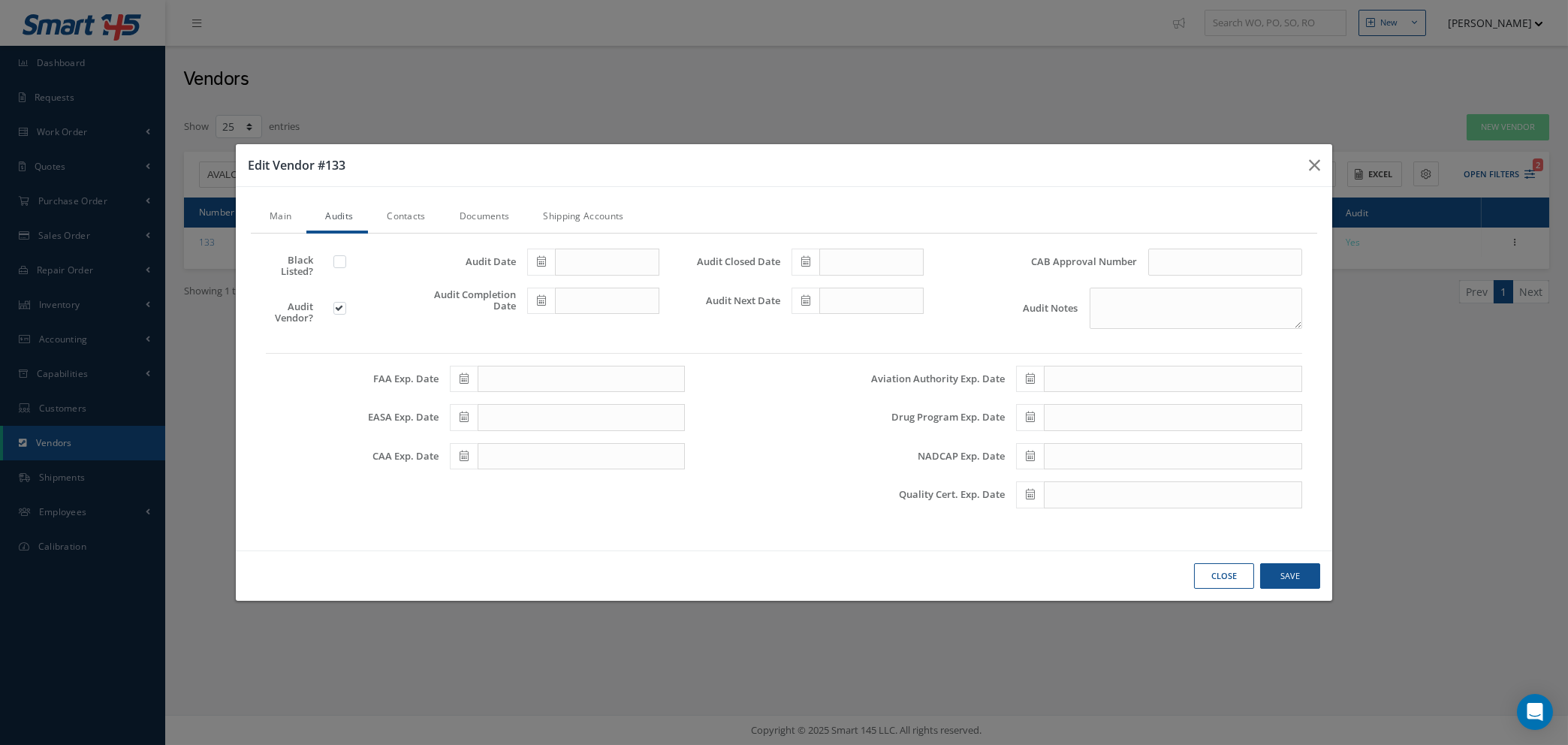
click at [480, 220] on link "Documents" at bounding box center [483, 218] width 84 height 31
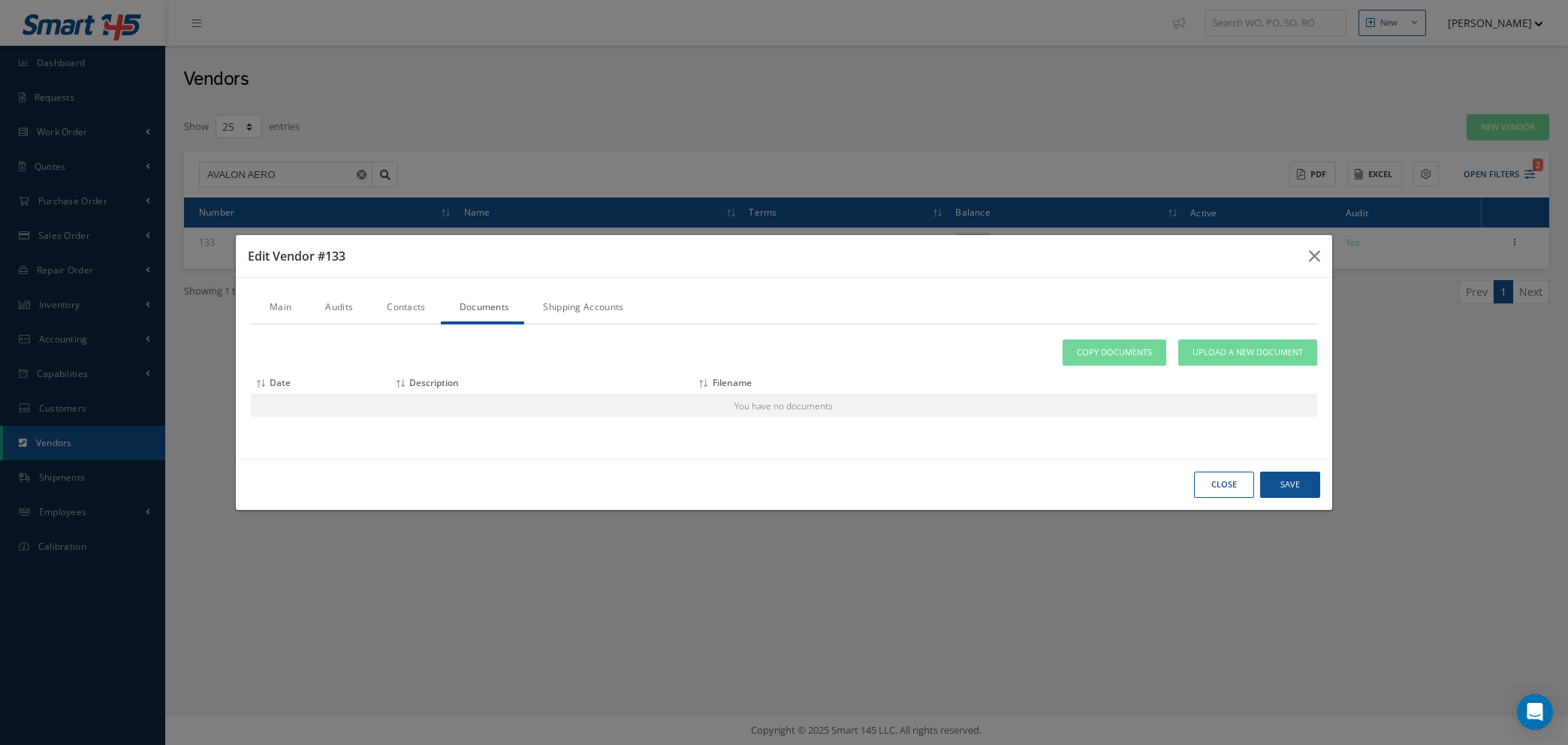
click at [339, 308] on link "Audits" at bounding box center [337, 309] width 62 height 31
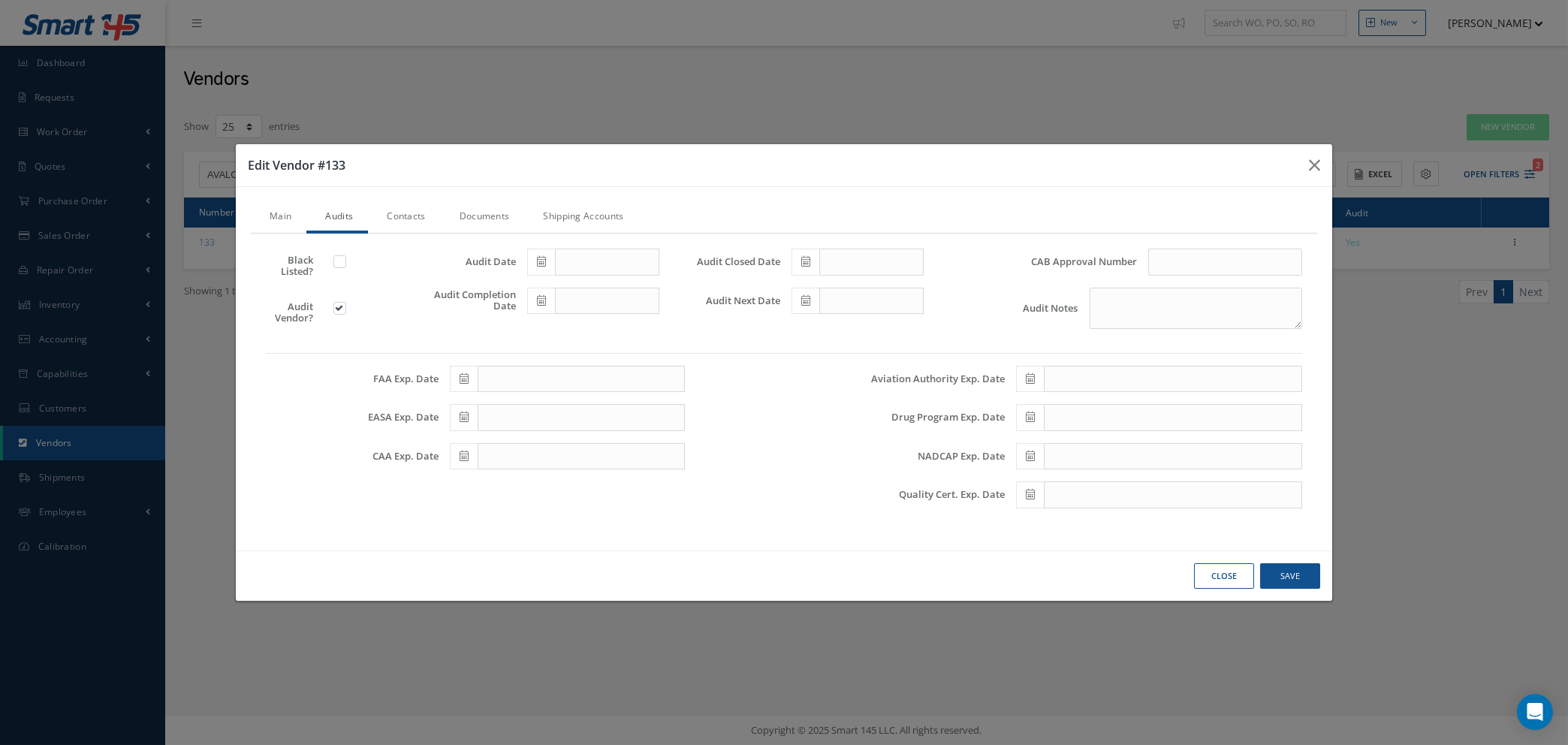
drag, startPoint x: 818, startPoint y: 151, endPoint x: 822, endPoint y: 223, distance: 72.1
click at [823, 223] on div "Edit Vendor #133 Main Audits Contacts Documents Shipping Accounts Name: AVALON …" at bounding box center [784, 372] width 1098 height 458
click at [282, 210] on link "Main" at bounding box center [278, 218] width 56 height 31
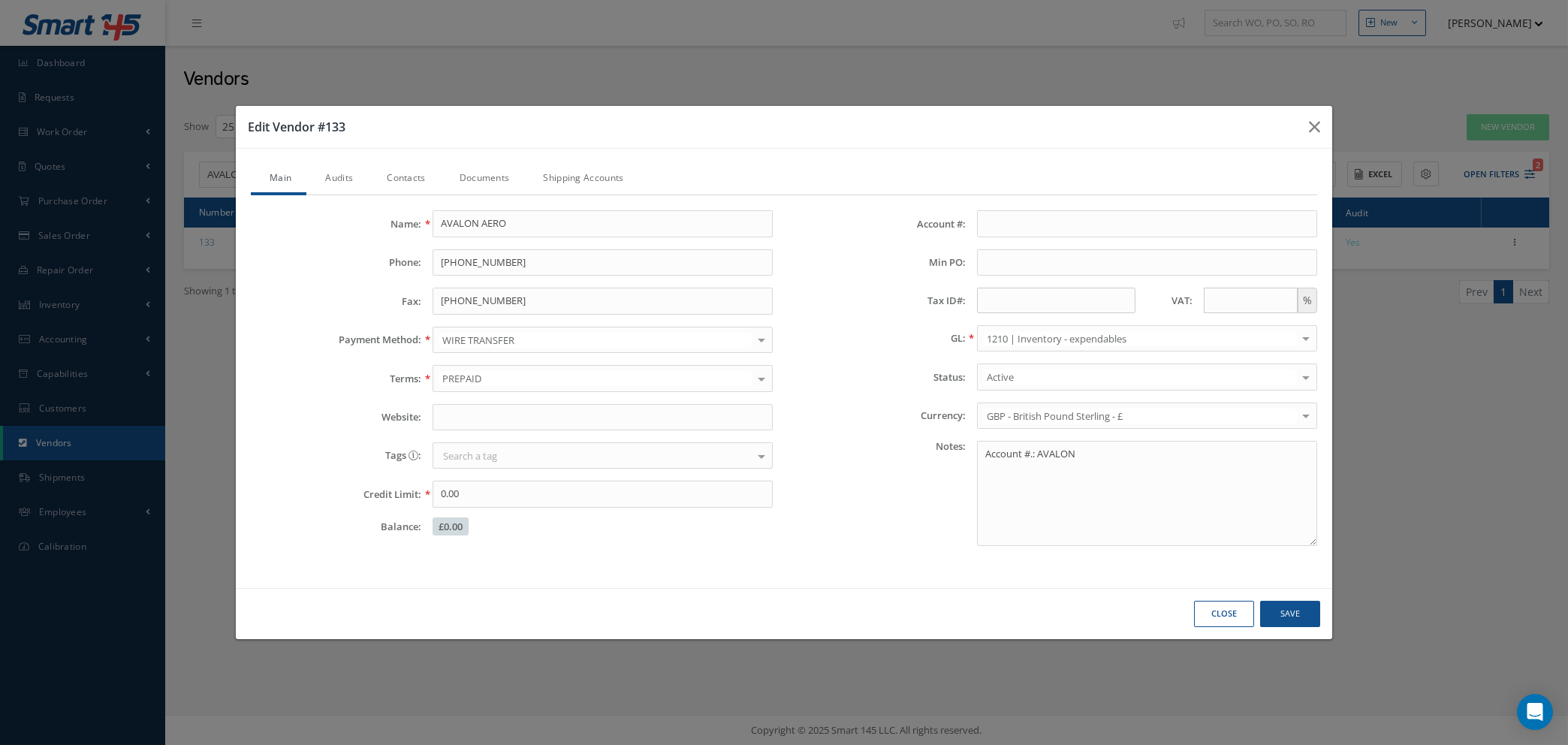
click at [340, 176] on link "Audits" at bounding box center [337, 179] width 62 height 31
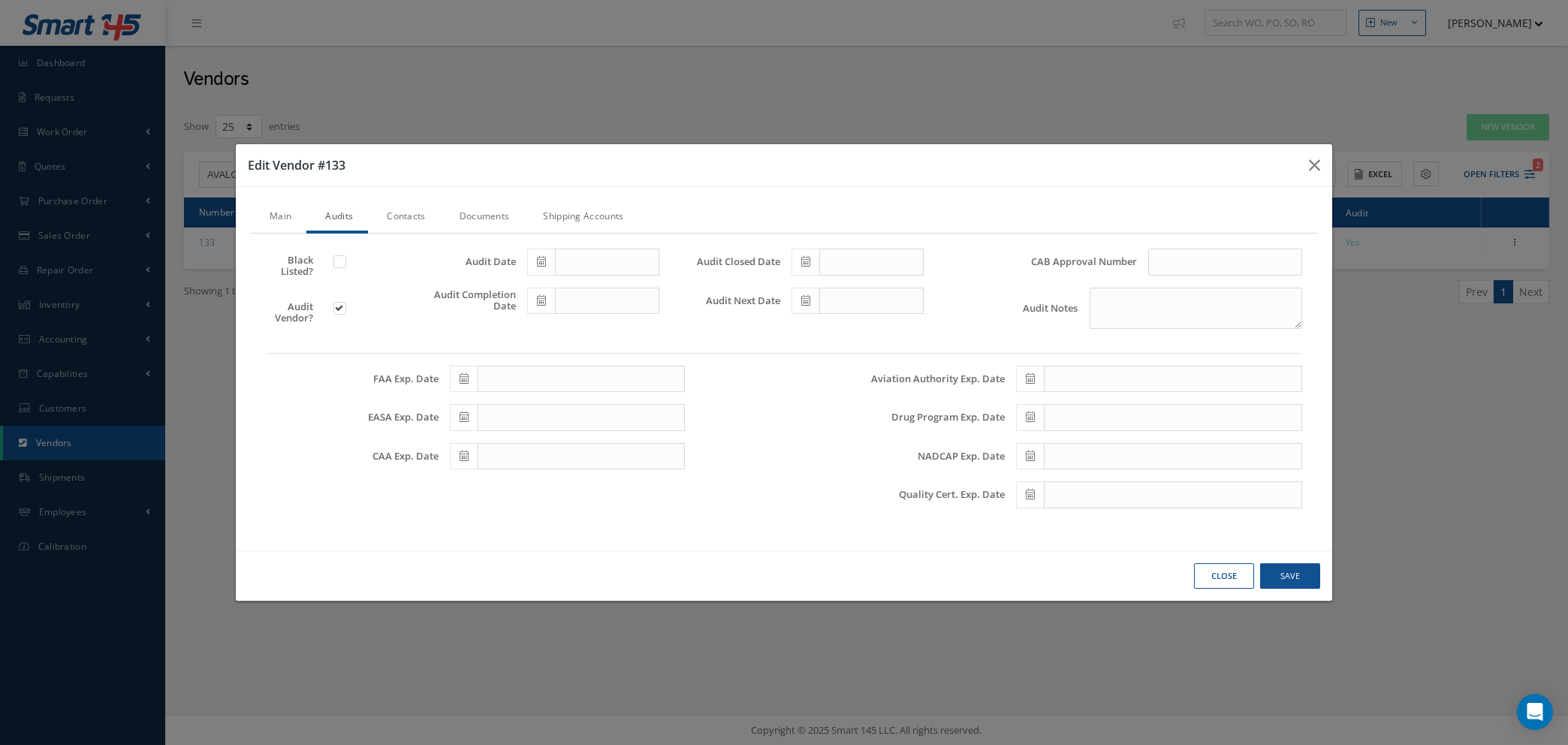
click at [1027, 492] on icon at bounding box center [1030, 494] width 9 height 11
click at [1100, 295] on th "[DATE]" at bounding box center [1095, 292] width 113 height 23
click at [1100, 295] on th "2025" at bounding box center [1093, 292] width 109 height 23
click at [1036, 411] on span "2027" at bounding box center [1036, 413] width 34 height 40
click at [1150, 411] on span "Dec" at bounding box center [1149, 413] width 34 height 40
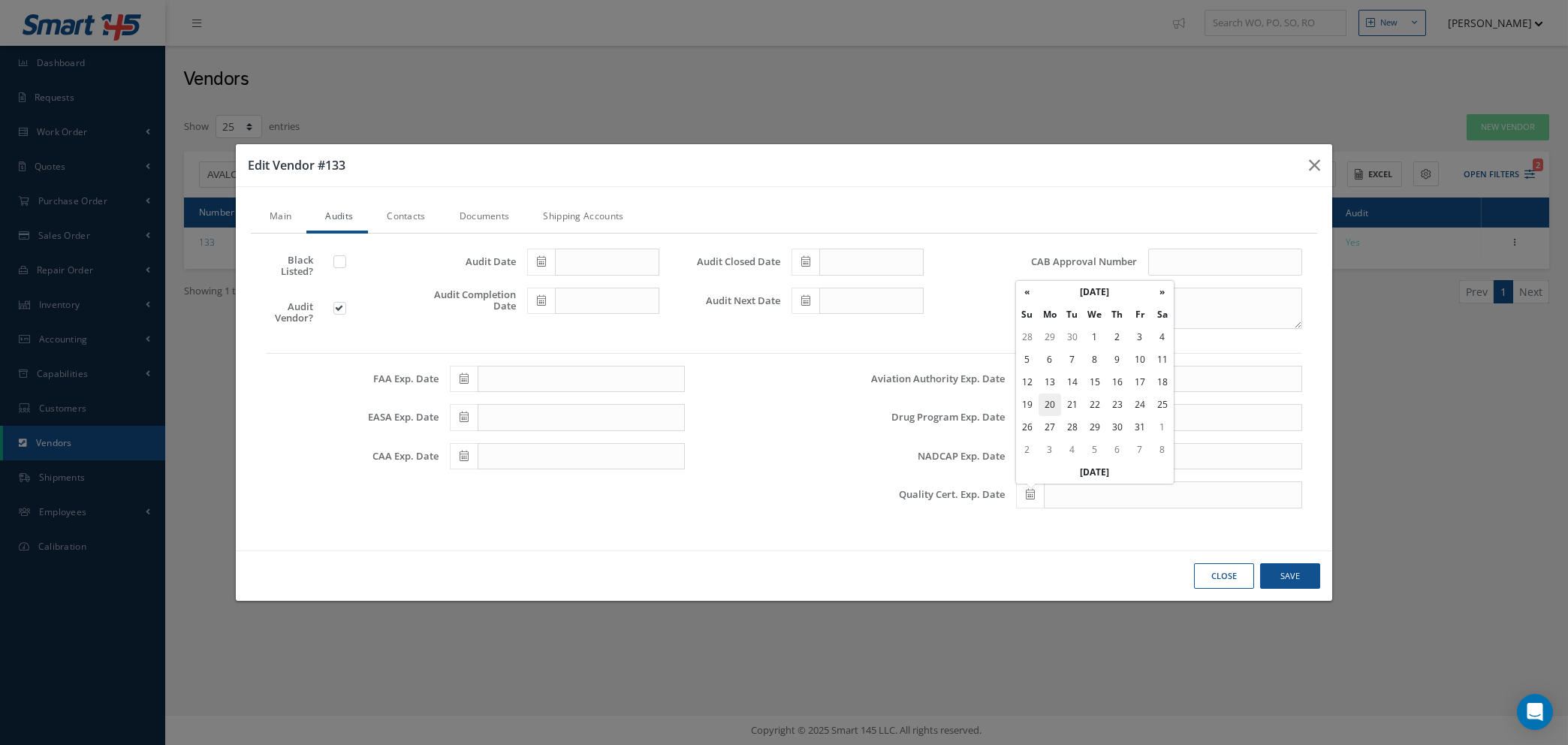
click at [1048, 406] on td "20" at bounding box center [1050, 404] width 23 height 23
type input "[DATE]"
click at [1186, 252] on input "text" at bounding box center [1224, 263] width 154 height 27
click at [1200, 251] on input "text" at bounding box center [1224, 263] width 154 height 27
type input "CAS-SUP-384"
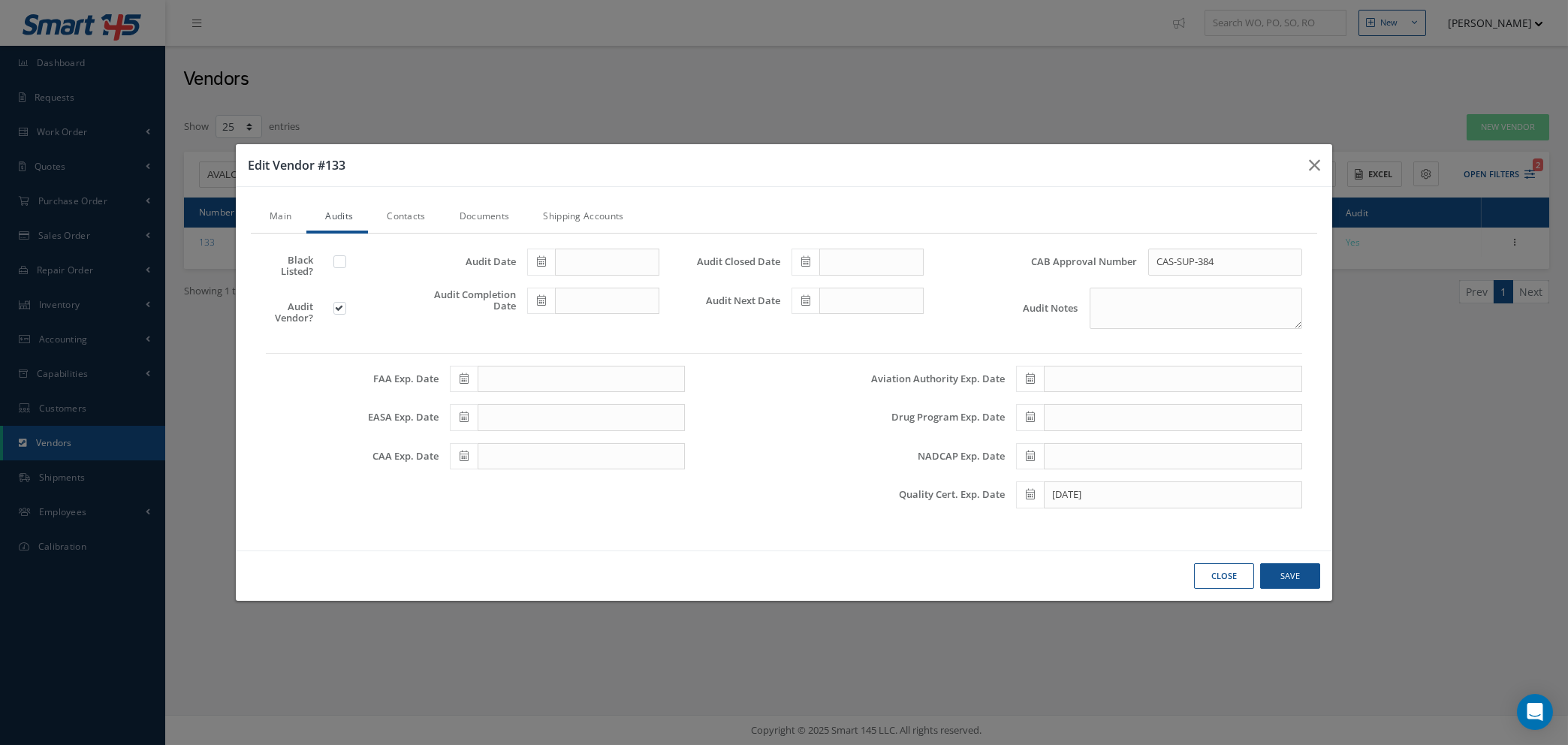
click at [537, 301] on icon at bounding box center [541, 300] width 9 height 11
click at [603, 504] on th "Today" at bounding box center [606, 507] width 158 height 23
type input "08/27/2025"
click at [546, 259] on span at bounding box center [541, 263] width 27 height 27
click at [602, 466] on th "Today" at bounding box center [606, 468] width 158 height 23
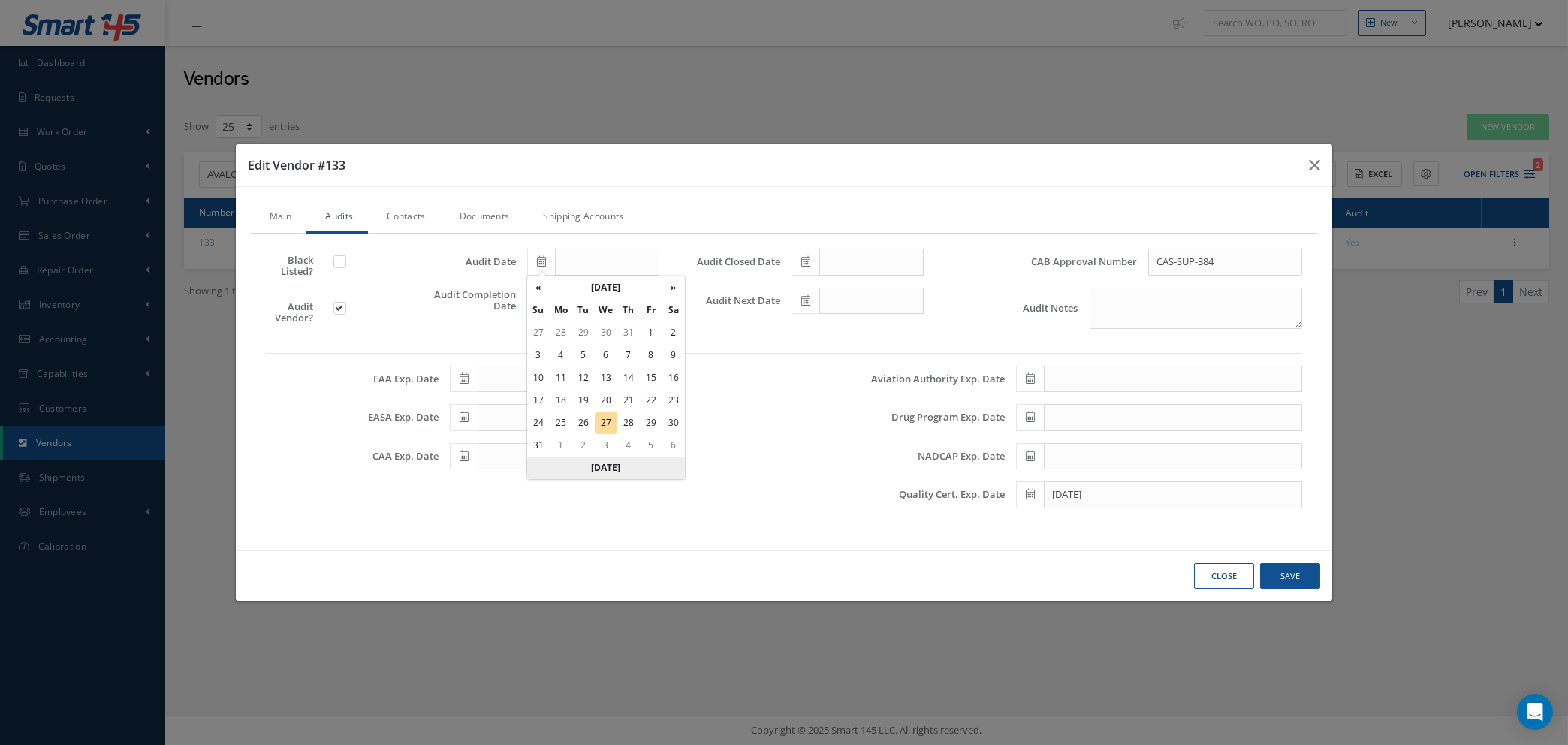
type input "08/27/2025"
click at [808, 261] on icon at bounding box center [805, 261] width 9 height 11
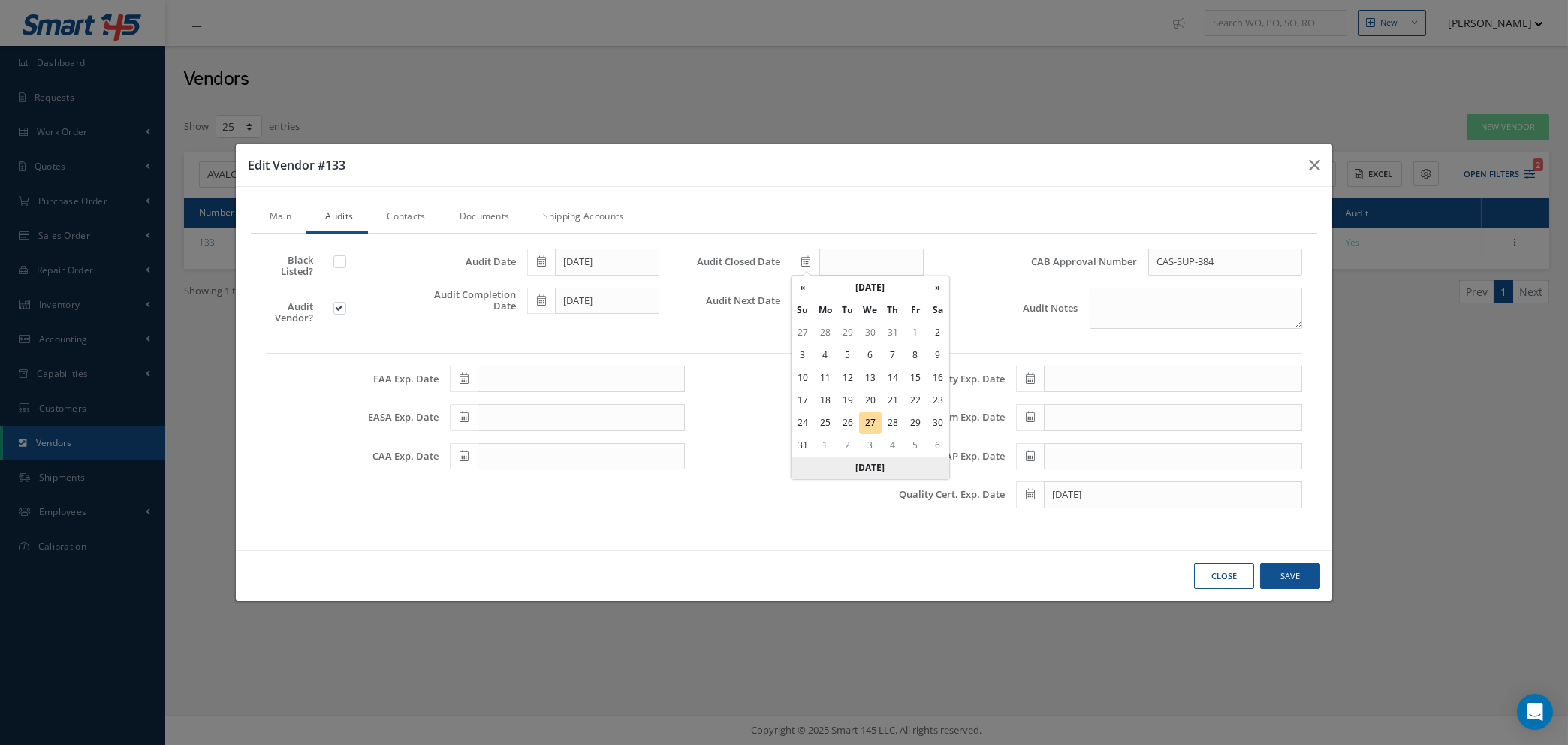
click at [875, 466] on th "Today" at bounding box center [870, 468] width 158 height 23
type input "08/27/2025"
click at [802, 304] on icon at bounding box center [805, 300] width 9 height 11
click at [868, 329] on th "August 2025" at bounding box center [869, 326] width 113 height 23
click at [867, 329] on th "2025" at bounding box center [867, 326] width 109 height 23
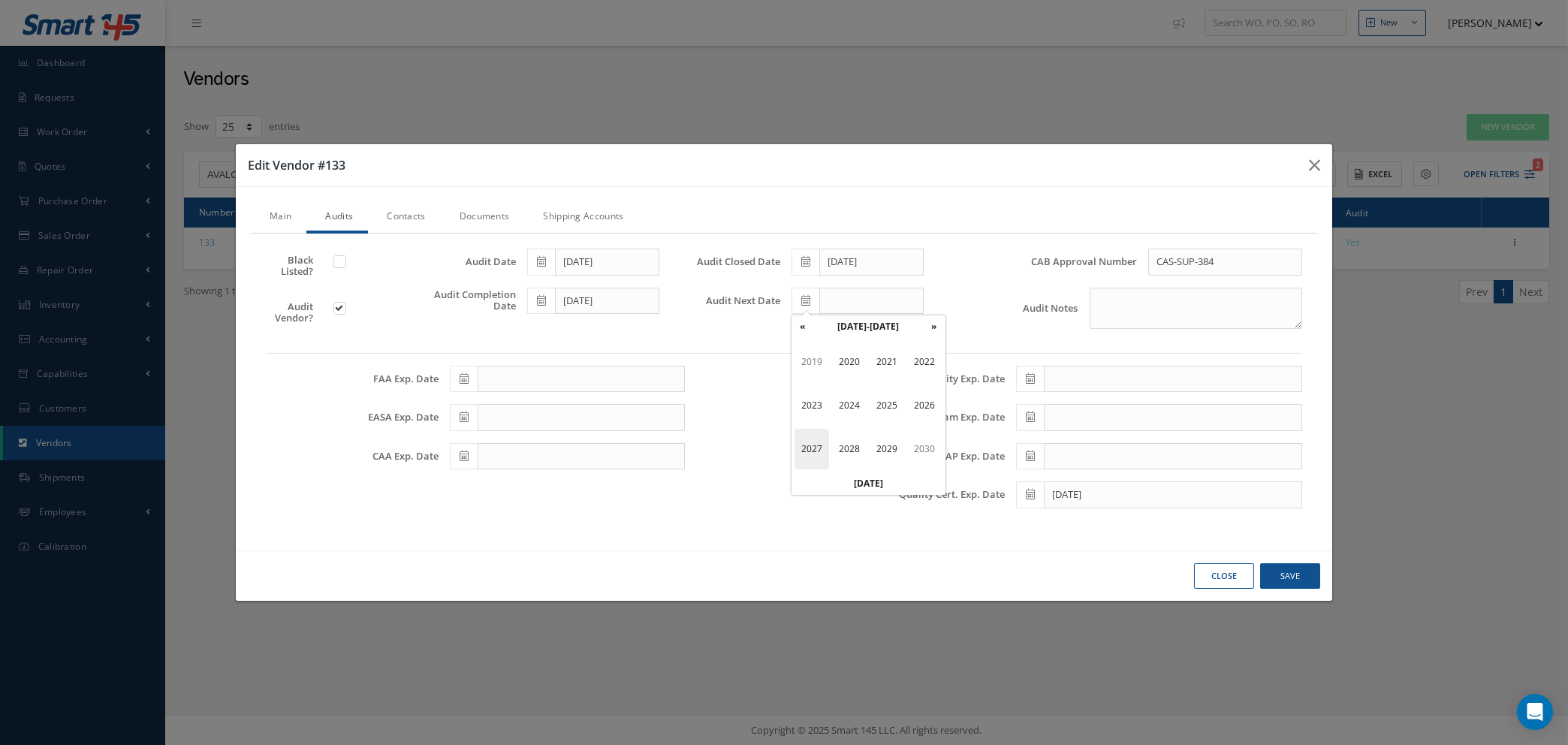
click at [808, 455] on span "2027" at bounding box center [811, 448] width 34 height 40
click at [917, 446] on span "Dec" at bounding box center [923, 448] width 34 height 40
click at [823, 436] on td "20" at bounding box center [824, 439] width 23 height 23
click at [800, 297] on span at bounding box center [806, 301] width 27 height 27
click at [821, 411] on td "13" at bounding box center [824, 417] width 23 height 23
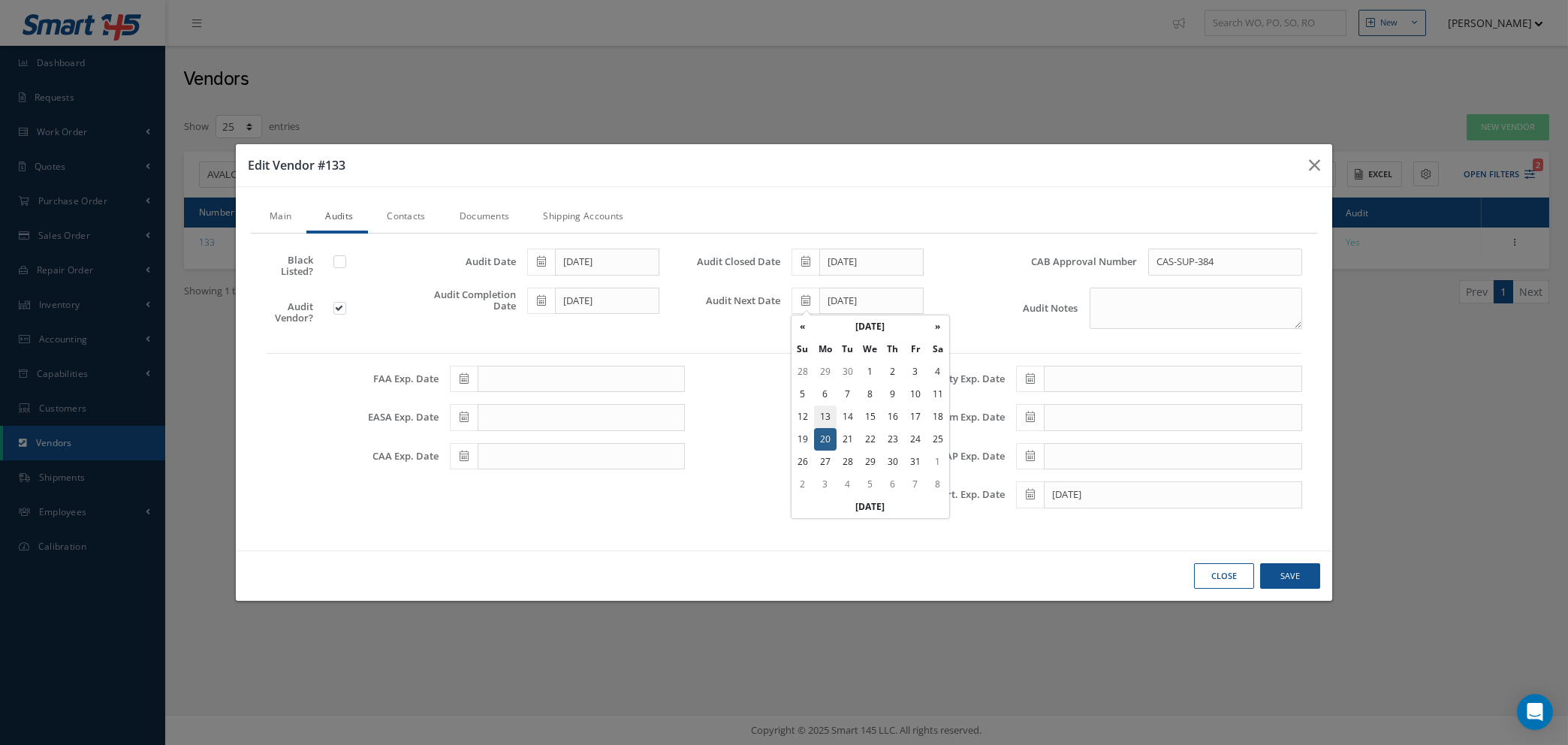
type input "12/13/2027"
click at [483, 218] on link "Documents" at bounding box center [483, 218] width 84 height 31
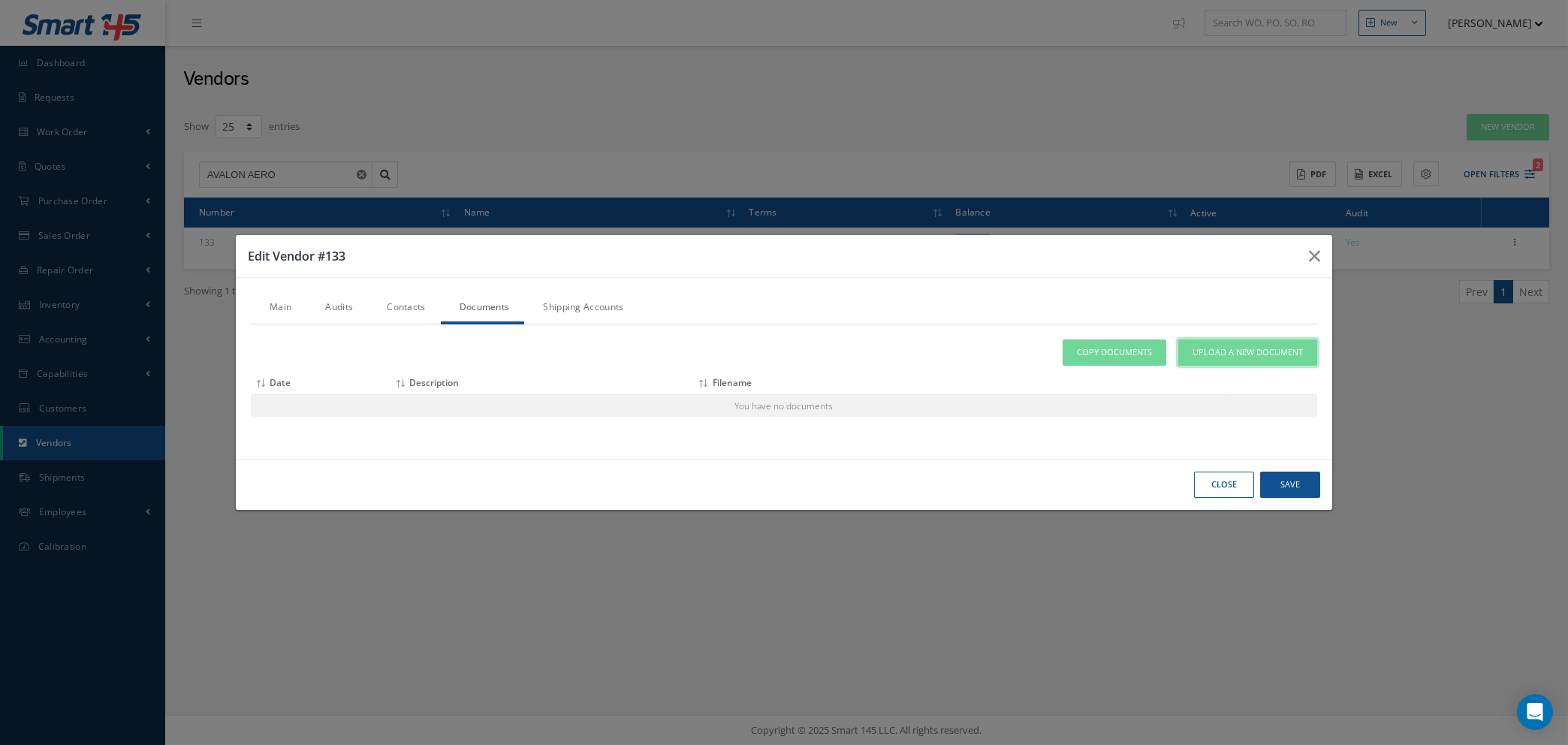
click at [1225, 349] on span "Upload a New Document" at bounding box center [1248, 352] width 111 height 13
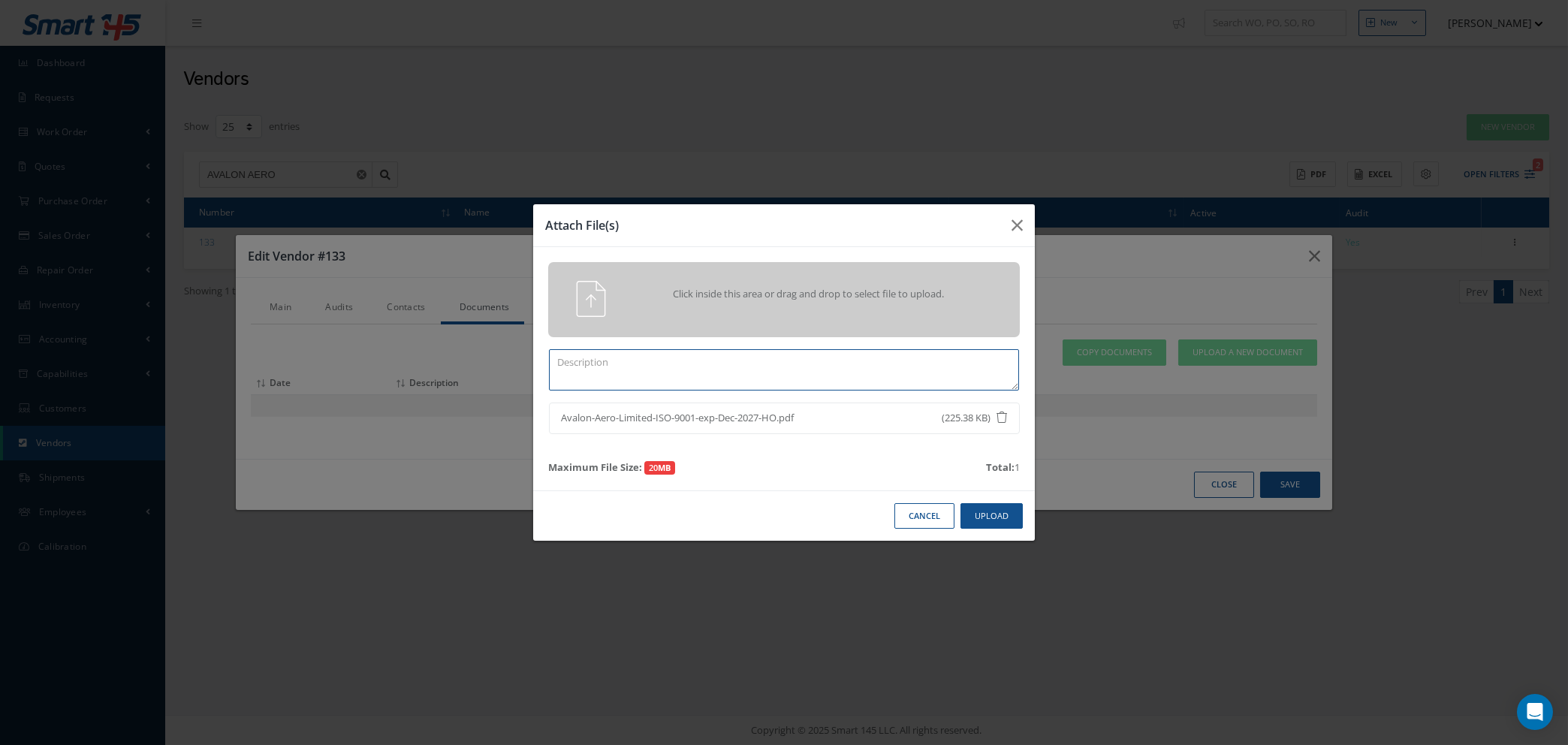
click at [640, 366] on textarea at bounding box center [784, 370] width 470 height 41
click at [987, 521] on button "Upload" at bounding box center [992, 516] width 63 height 26
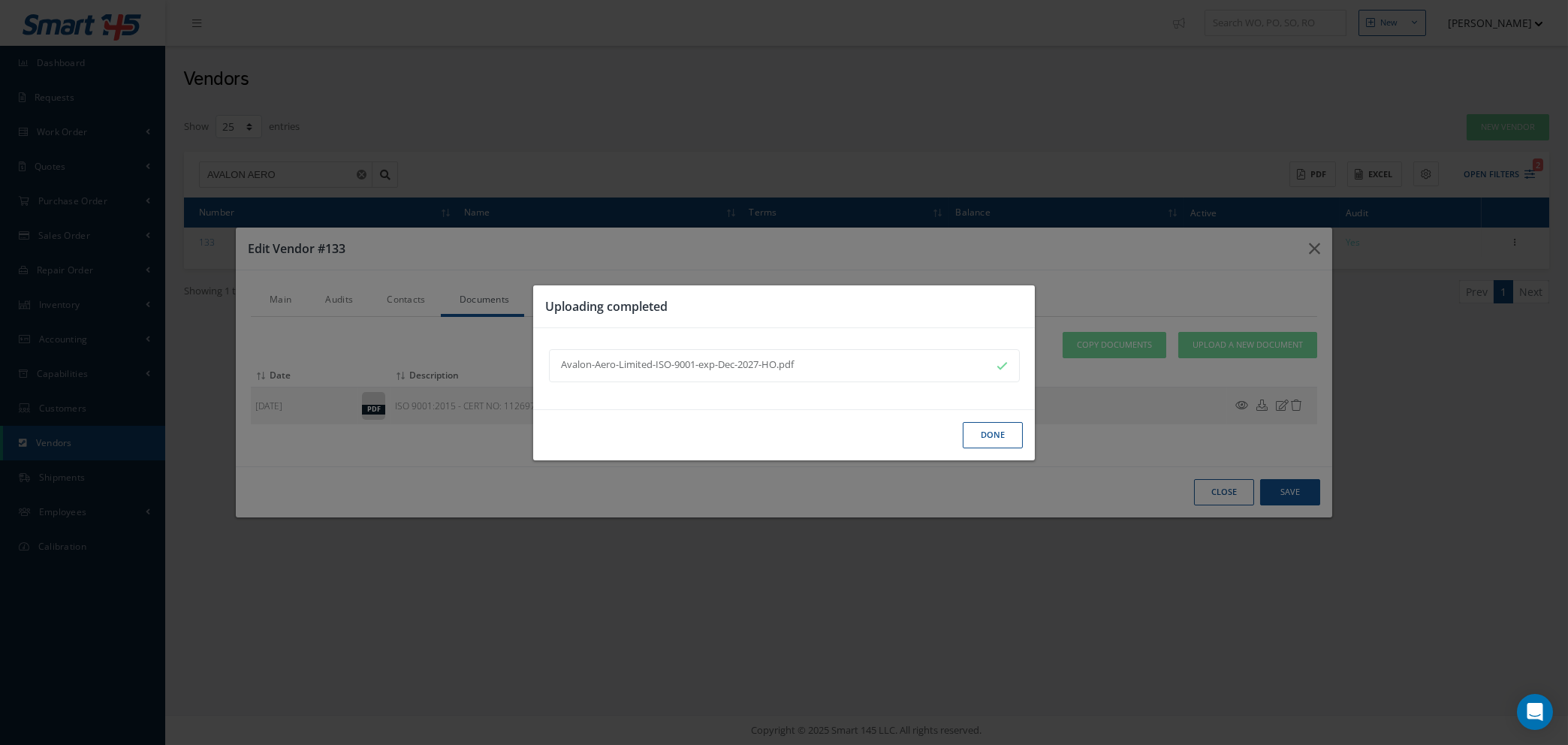
click at [1004, 429] on button "Done" at bounding box center [992, 435] width 60 height 26
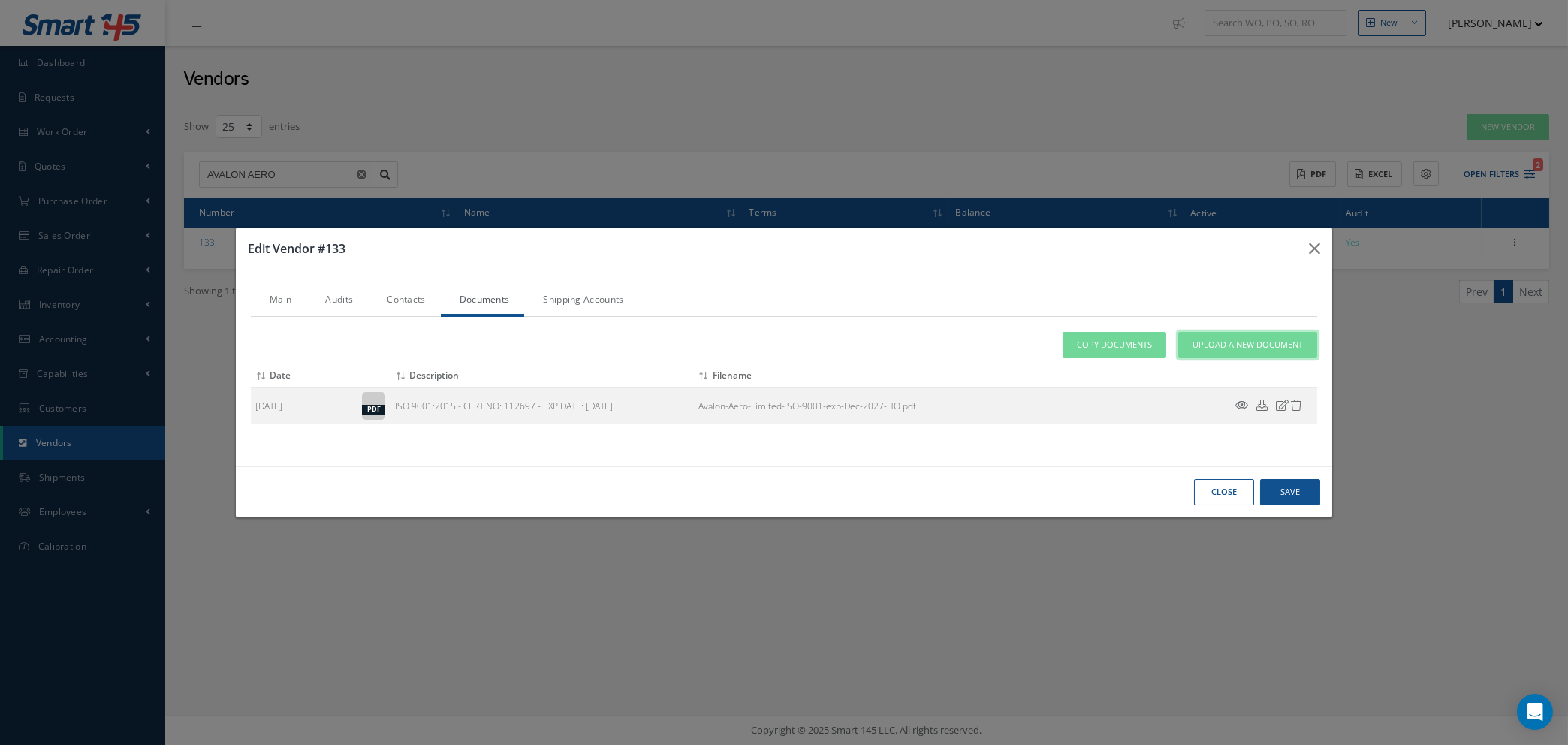
click at [1200, 345] on span "Upload a New Document" at bounding box center [1248, 345] width 111 height 13
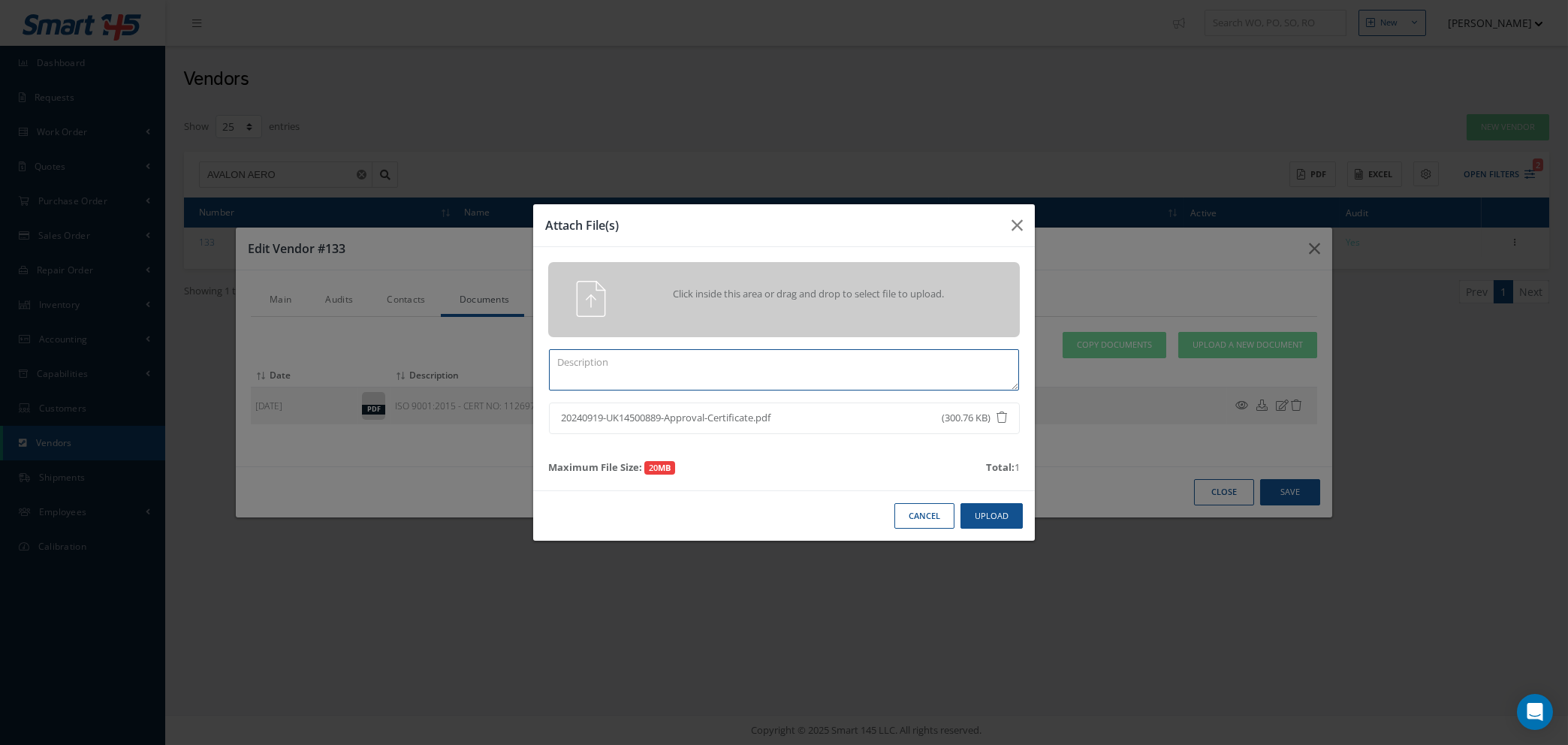
click at [820, 365] on textarea at bounding box center [784, 370] width 470 height 41
click at [717, 371] on textarea "CAA PART 145 - CERT NO:" at bounding box center [784, 370] width 470 height 41
type textarea "CAA PART 145 - CERT NO: UK.145.00889 - EXP DATE: N/A"
click at [1010, 522] on button "Upload" at bounding box center [992, 516] width 63 height 26
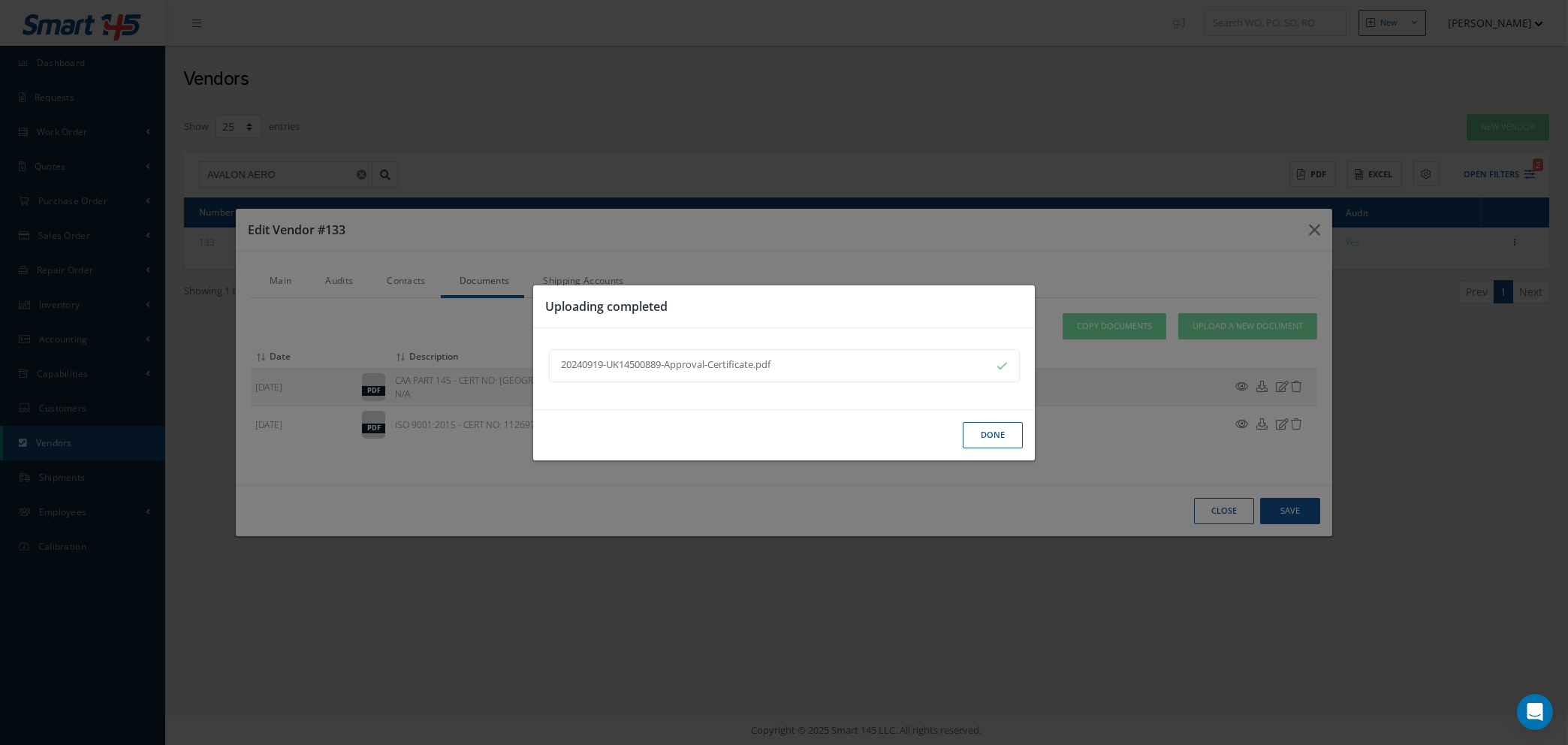
click at [987, 437] on button "Done" at bounding box center [992, 435] width 60 height 26
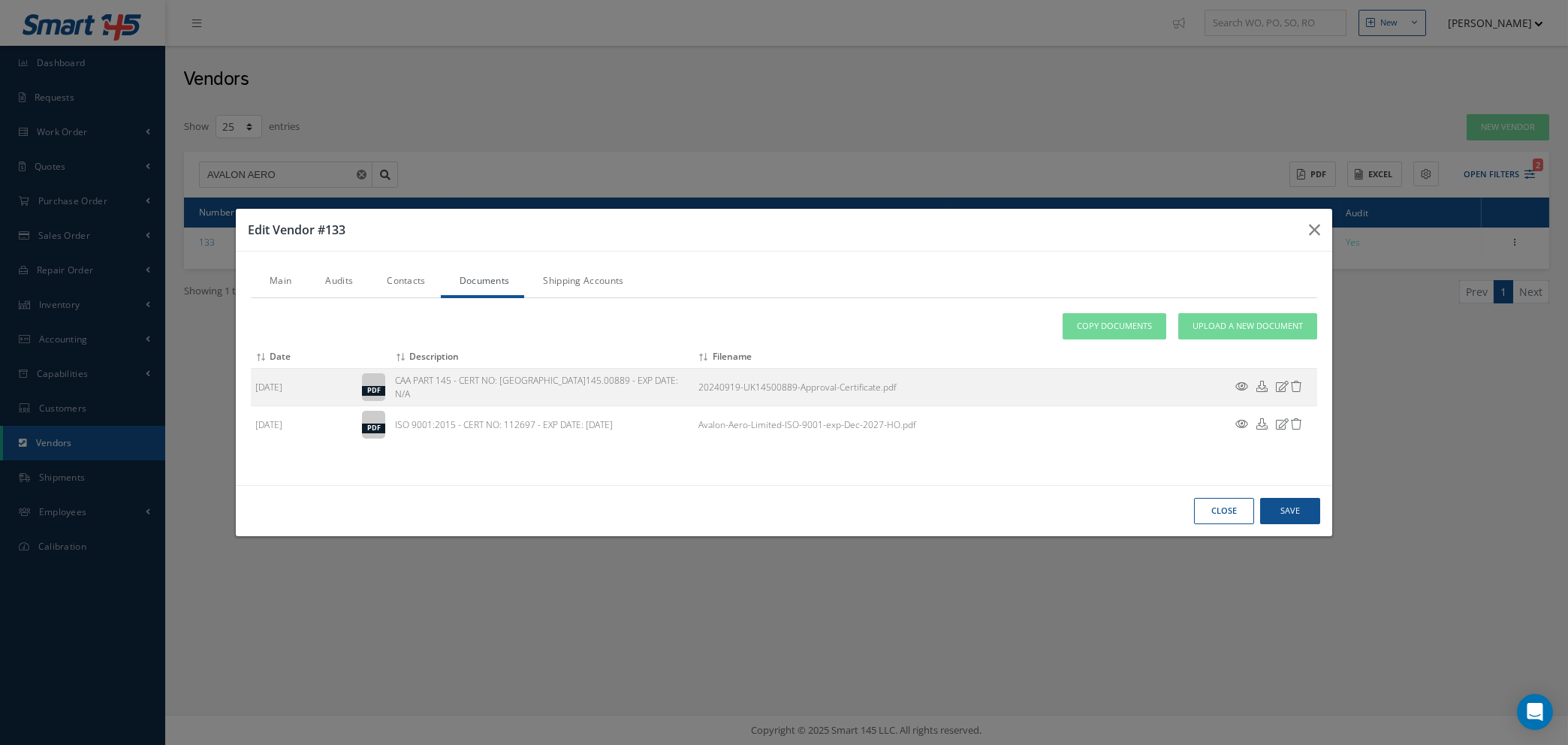
click at [342, 278] on link "Audits" at bounding box center [337, 282] width 62 height 31
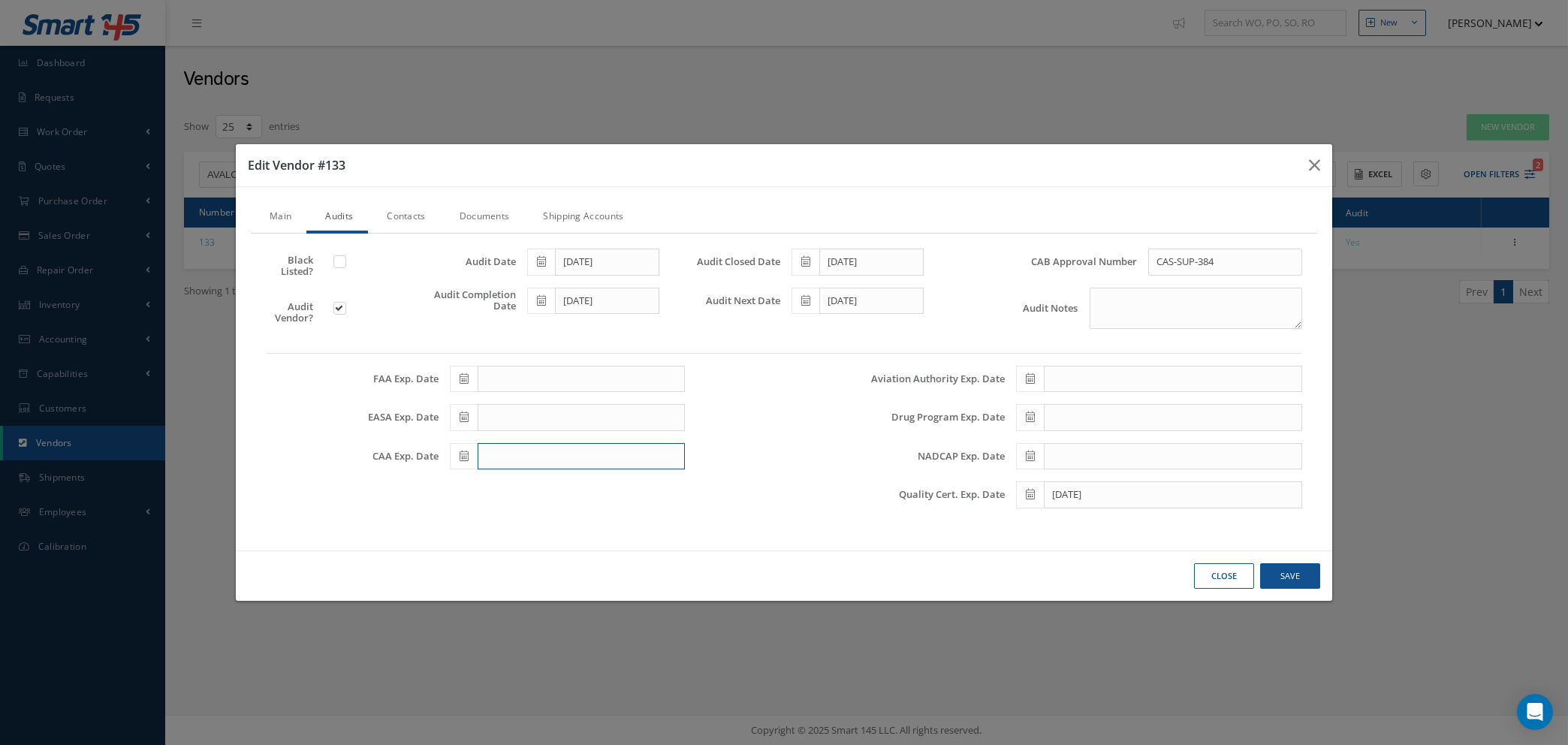
click at [503, 456] on input "text" at bounding box center [580, 457] width 207 height 27
click at [544, 252] on th "August 2025" at bounding box center [528, 253] width 113 height 23
click at [529, 276] on th "2025" at bounding box center [526, 275] width 109 height 23
click at [471, 397] on span "2027" at bounding box center [469, 398] width 34 height 40
click at [584, 397] on span "Dec" at bounding box center [582, 398] width 34 height 40
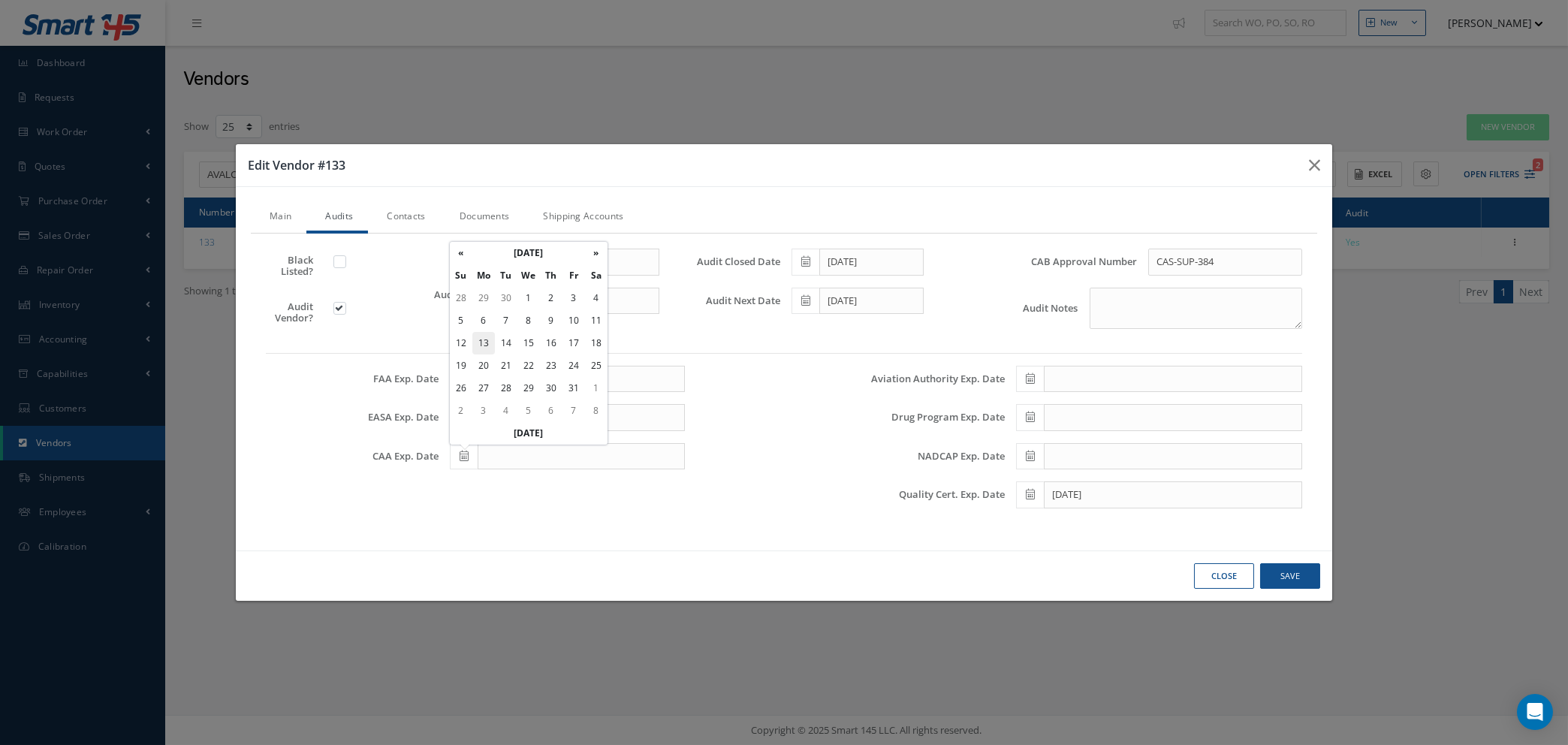
click at [484, 344] on td "13" at bounding box center [483, 343] width 23 height 23
type input "12/13/2027"
click at [485, 213] on link "Documents" at bounding box center [483, 218] width 84 height 31
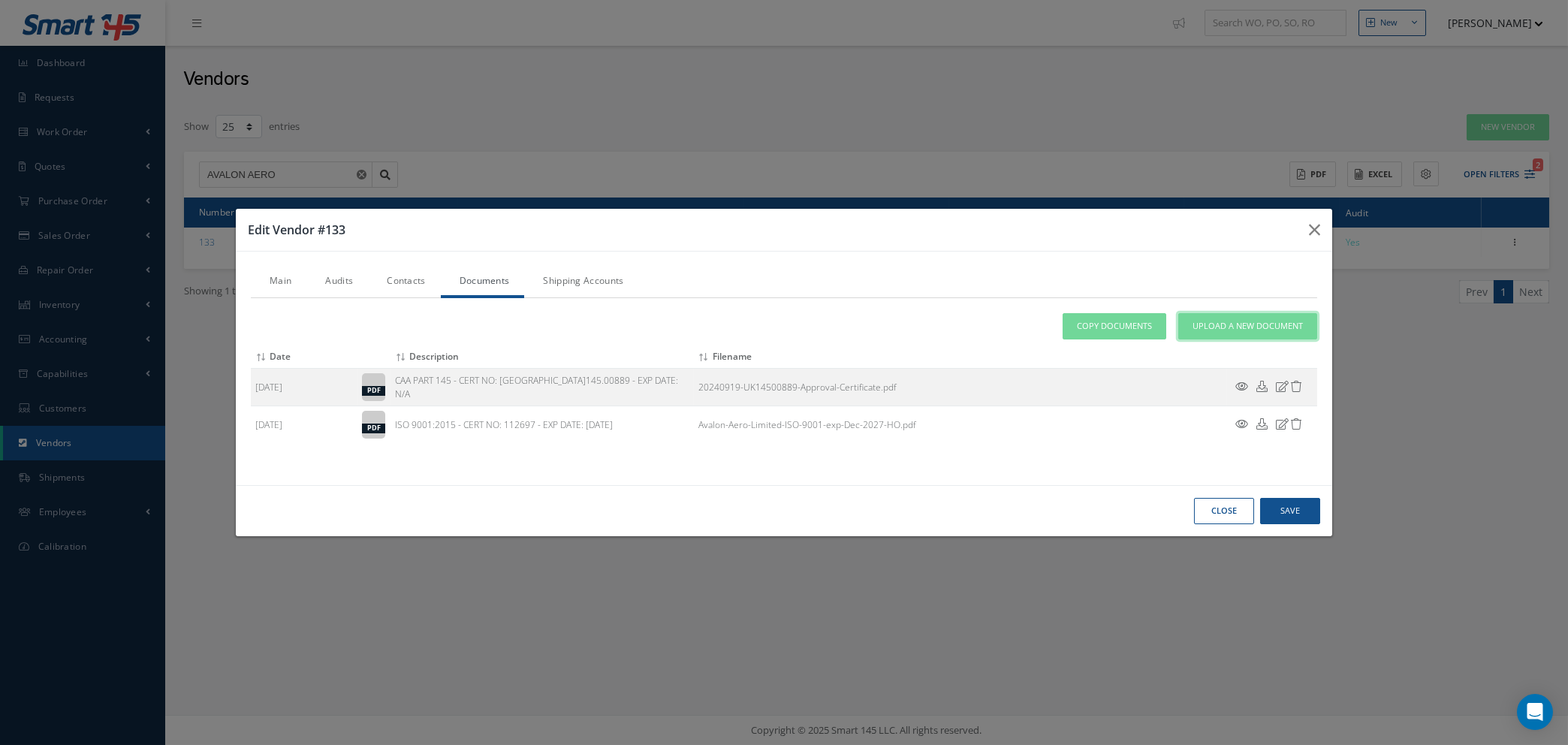
click at [1224, 326] on span "Upload a New Document" at bounding box center [1248, 325] width 111 height 13
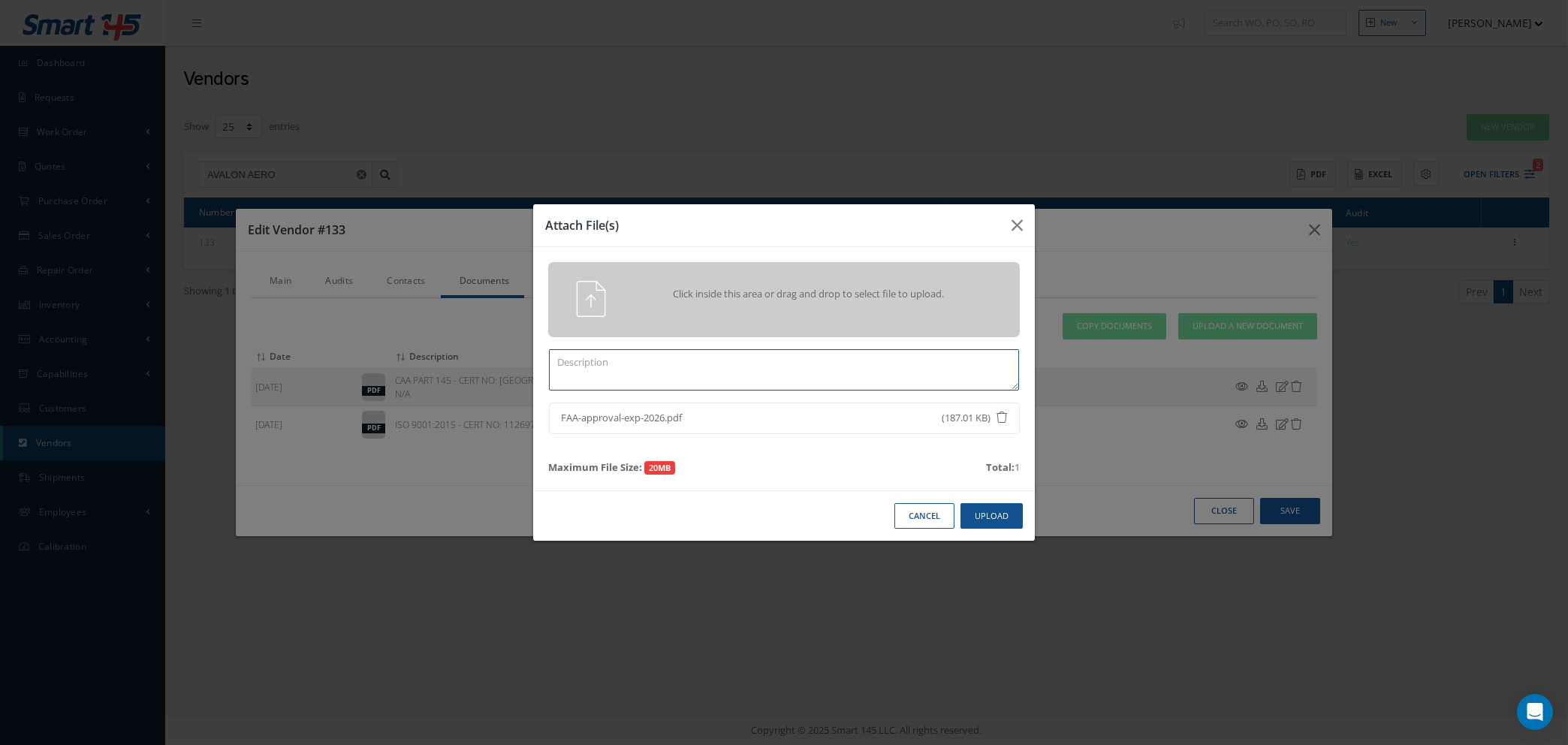
click at [798, 372] on textarea at bounding box center [784, 370] width 470 height 41
click at [832, 368] on textarea "FAA 145 - CERT NO:" at bounding box center [784, 370] width 470 height 41
type textarea "FAA 145 - CERT NO: 8DDY108D - EXP DATE: 28TH FEB 2026"
click at [981, 516] on button "Upload" at bounding box center [992, 516] width 63 height 26
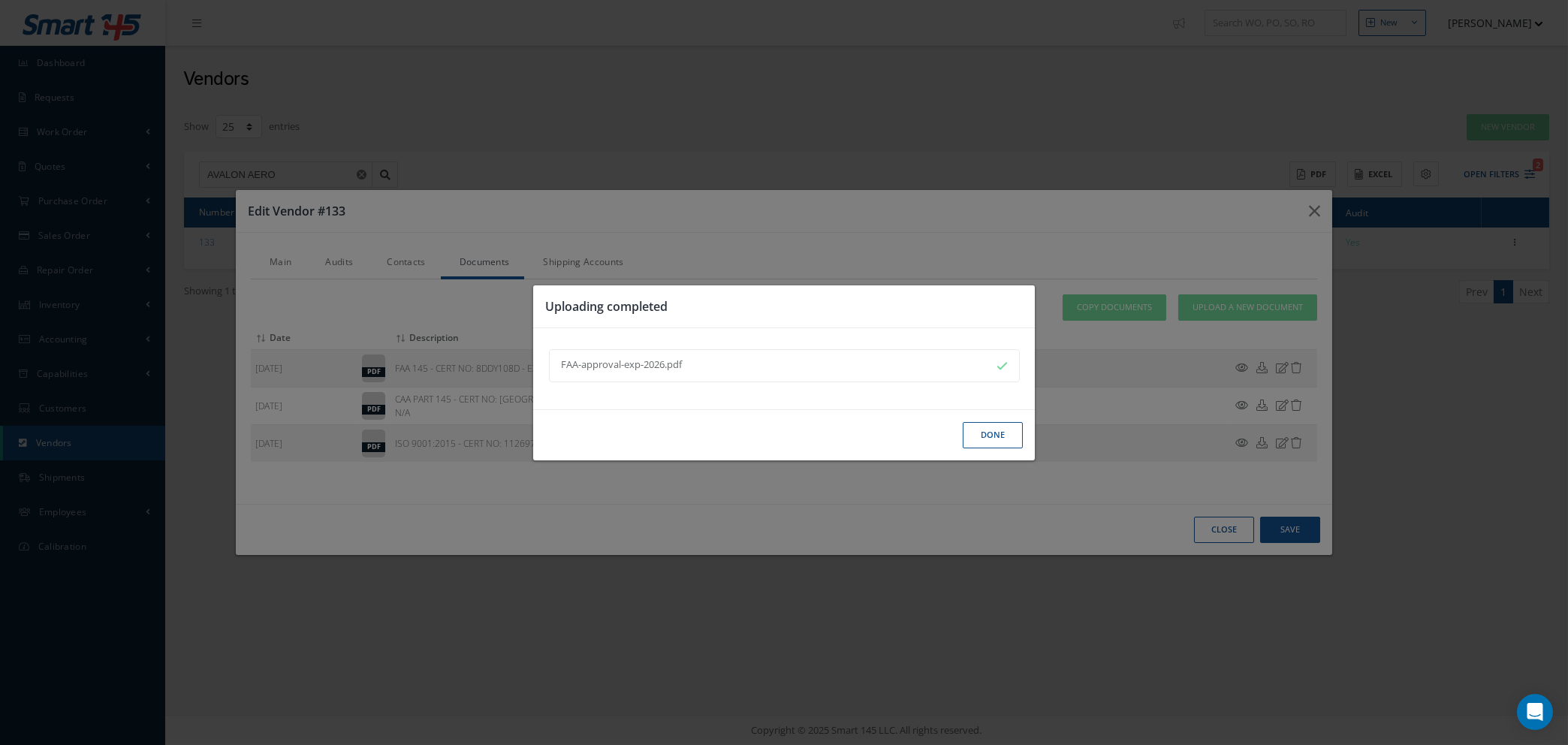
click at [993, 433] on button "Done" at bounding box center [992, 435] width 60 height 26
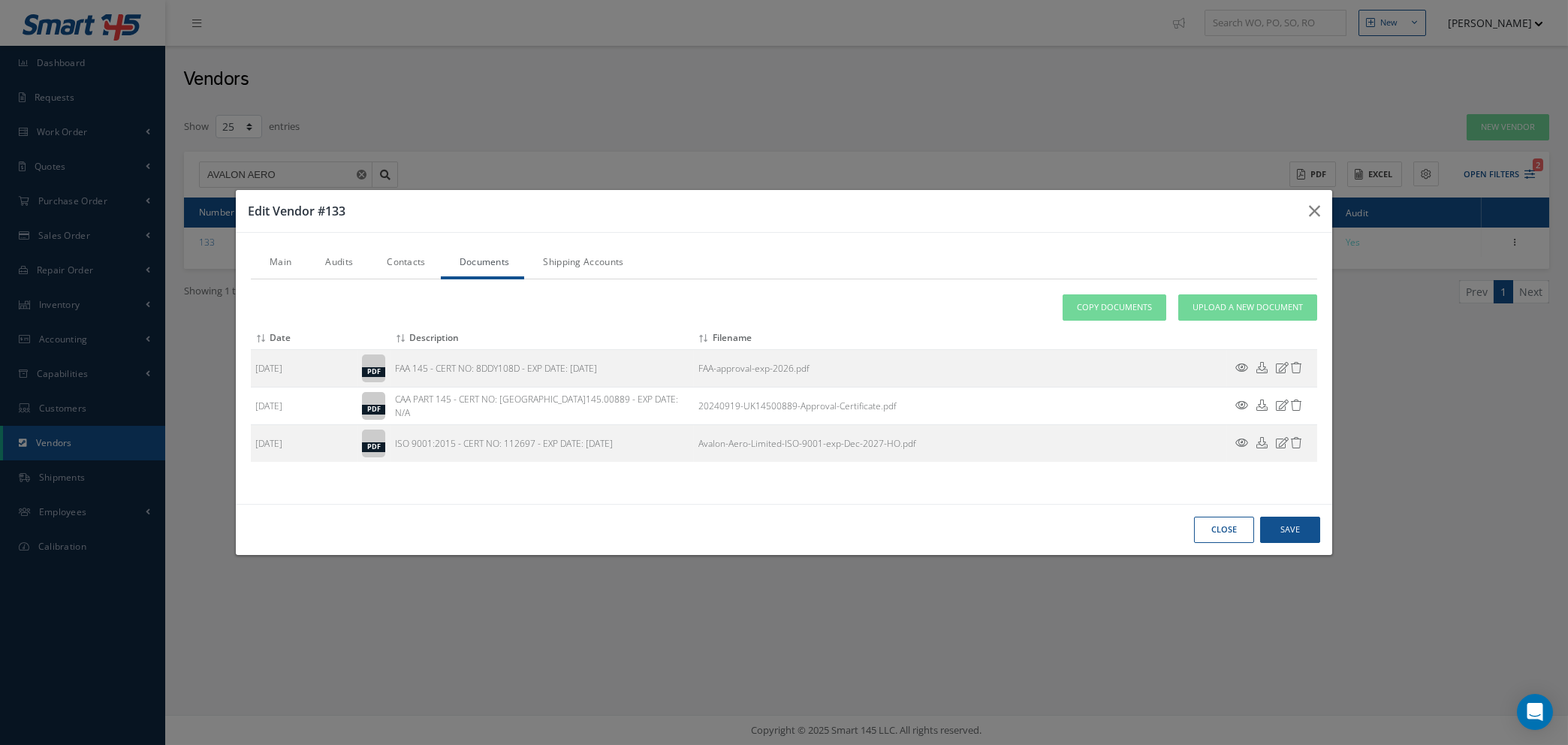
click at [397, 259] on link "Contacts" at bounding box center [404, 264] width 73 height 31
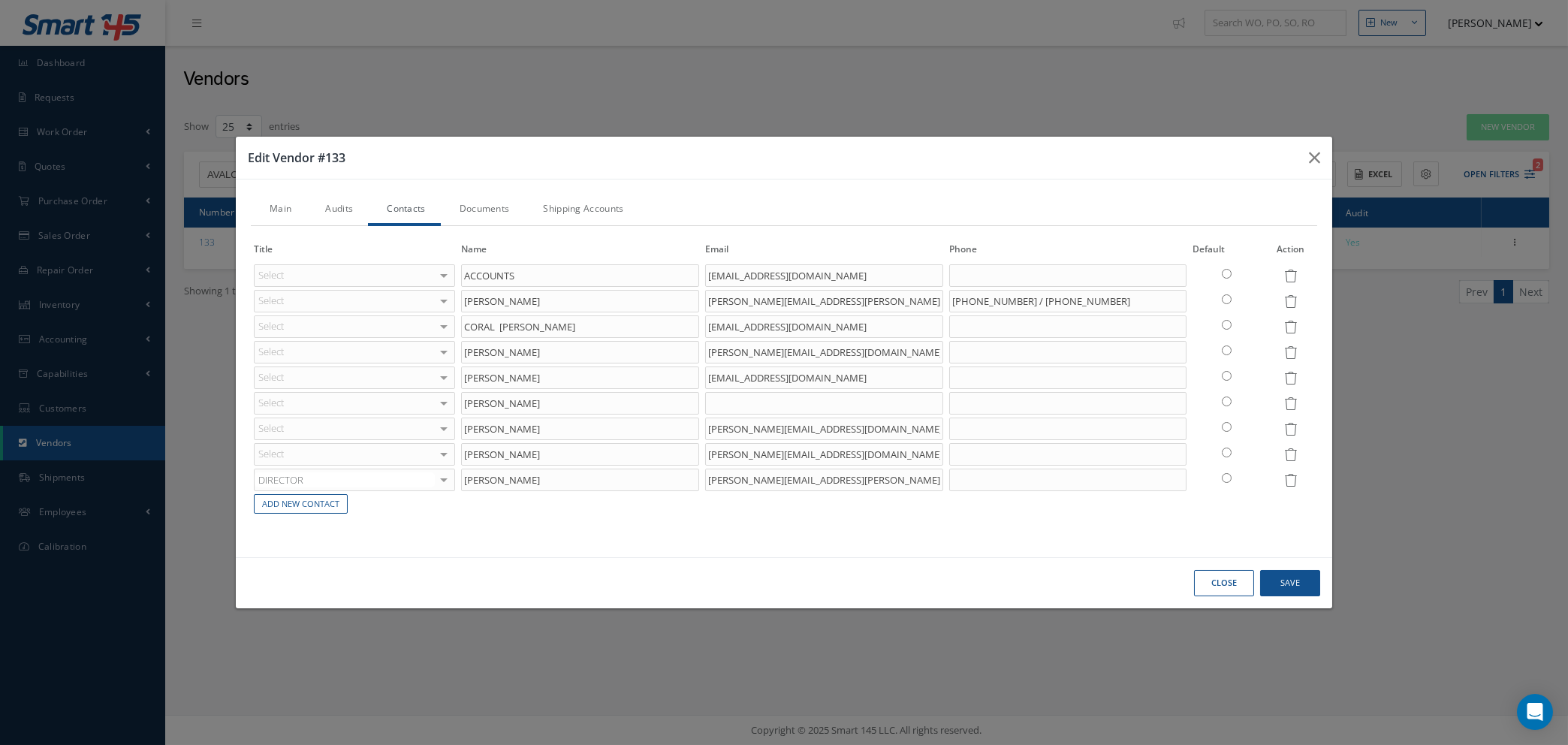
click at [332, 208] on link "Audits" at bounding box center [337, 210] width 62 height 31
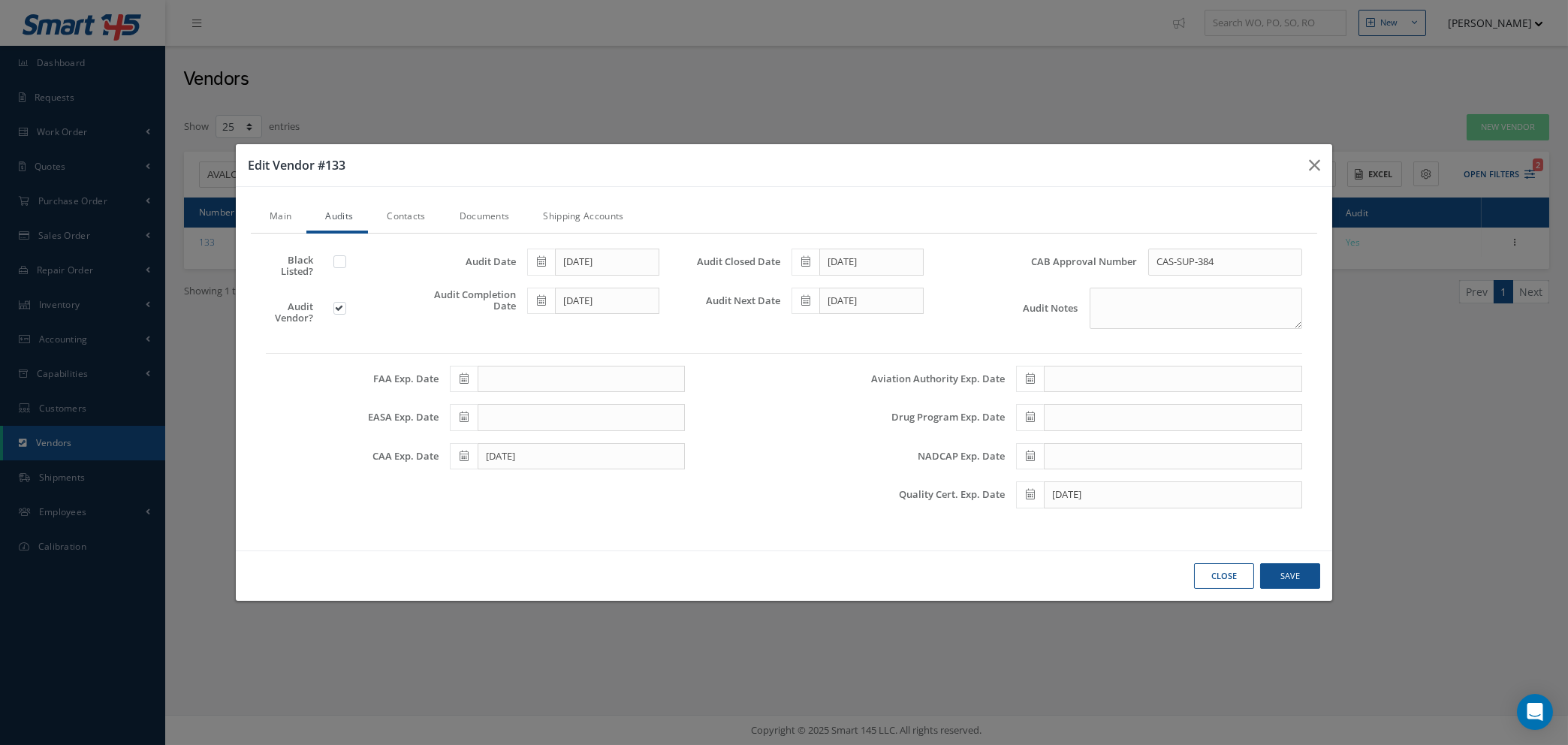
click at [464, 380] on icon at bounding box center [464, 378] width 9 height 11
click at [521, 175] on th "August 2025" at bounding box center [528, 175] width 113 height 23
click at [521, 175] on th "2025" at bounding box center [526, 175] width 109 height 23
click at [582, 245] on span "2026" at bounding box center [582, 253] width 34 height 40
click at [508, 204] on span "Feb" at bounding box center [507, 210] width 34 height 40
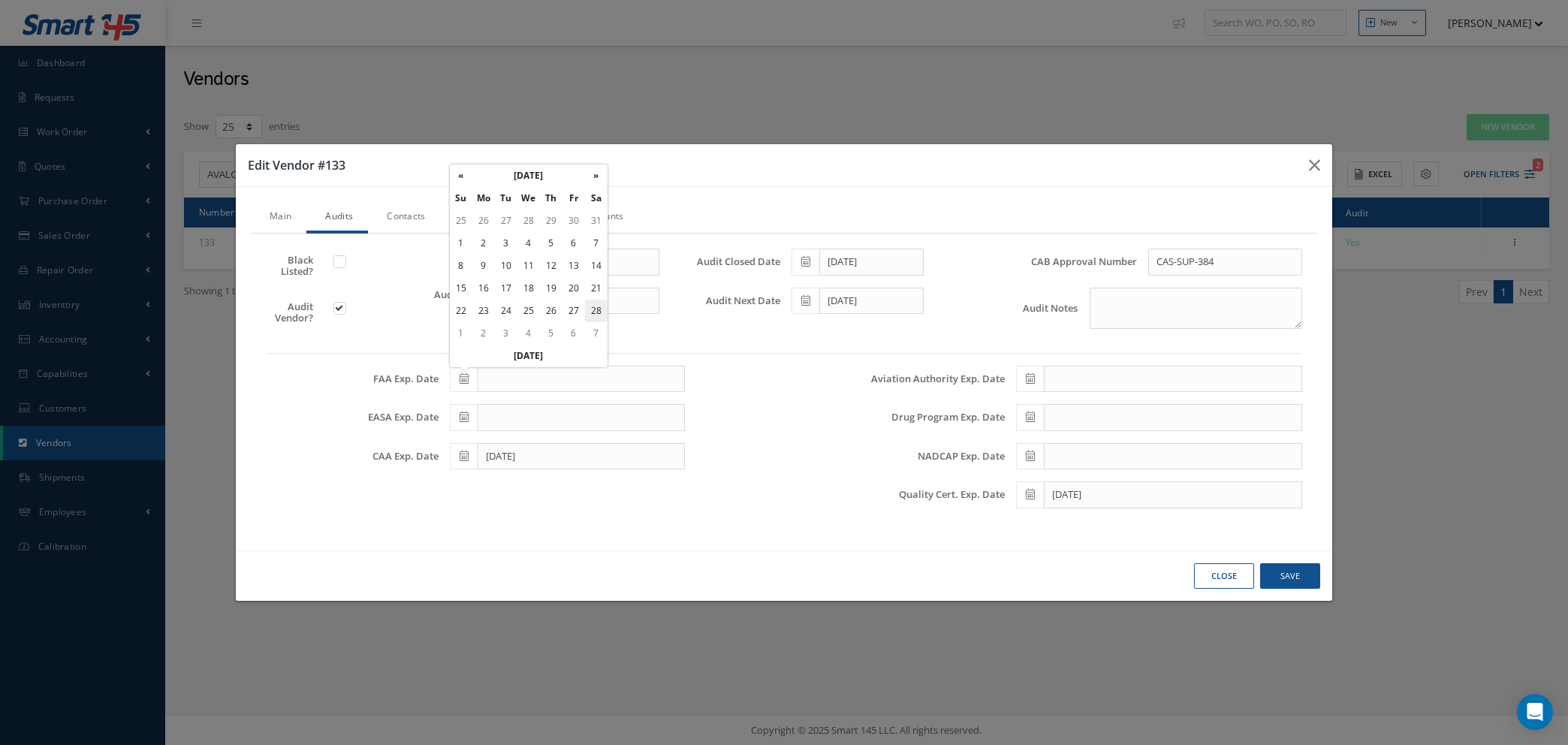
click at [595, 310] on td "28" at bounding box center [596, 311] width 23 height 23
type input "02/28/2026"
click at [802, 302] on icon at bounding box center [805, 300] width 9 height 11
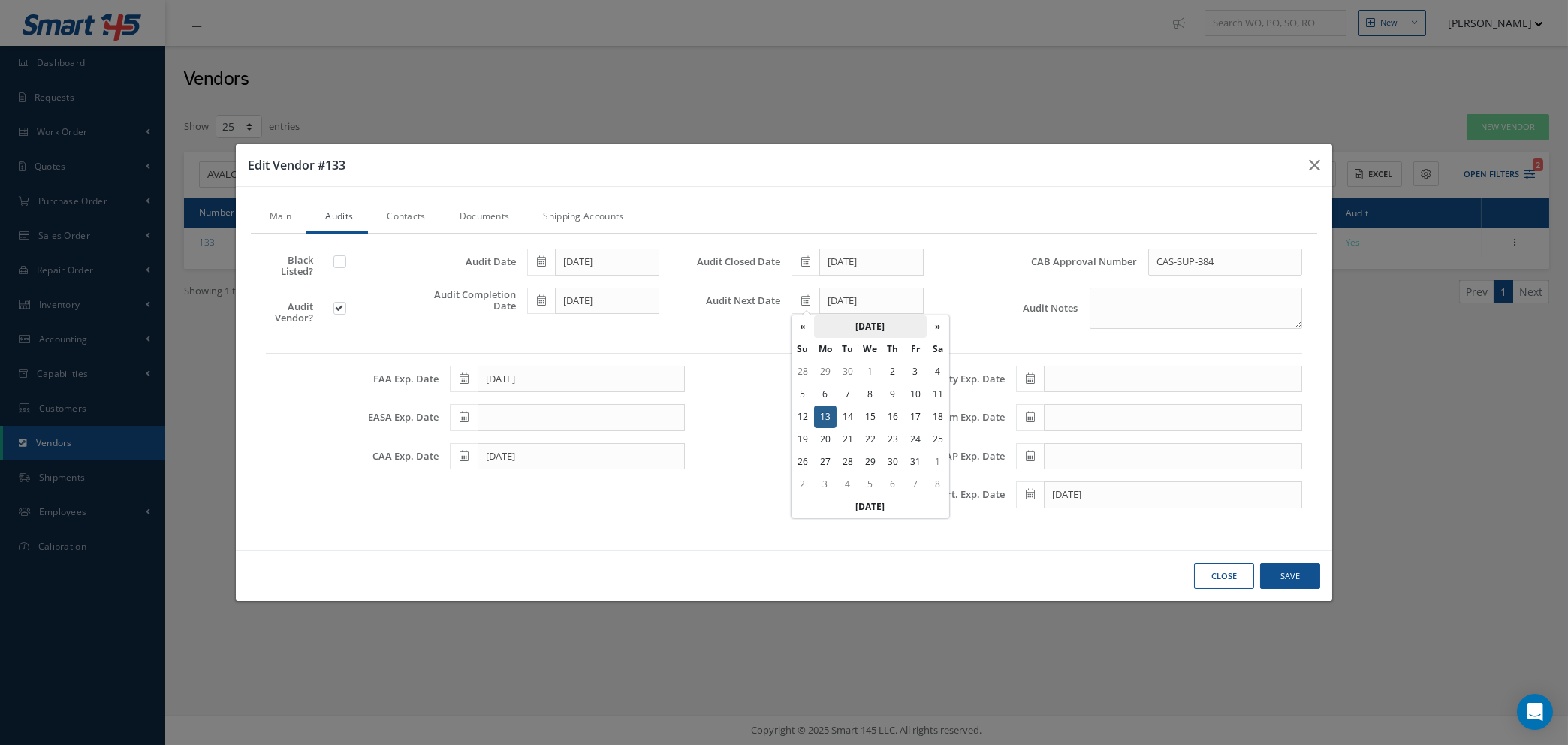
click at [894, 328] on th "December 2027" at bounding box center [869, 326] width 113 height 23
click at [873, 328] on th "2027" at bounding box center [867, 326] width 109 height 23
click at [926, 406] on span "2026" at bounding box center [923, 405] width 34 height 40
click at [849, 358] on span "Feb" at bounding box center [849, 362] width 34 height 40
click at [916, 438] on td "20" at bounding box center [914, 439] width 23 height 23
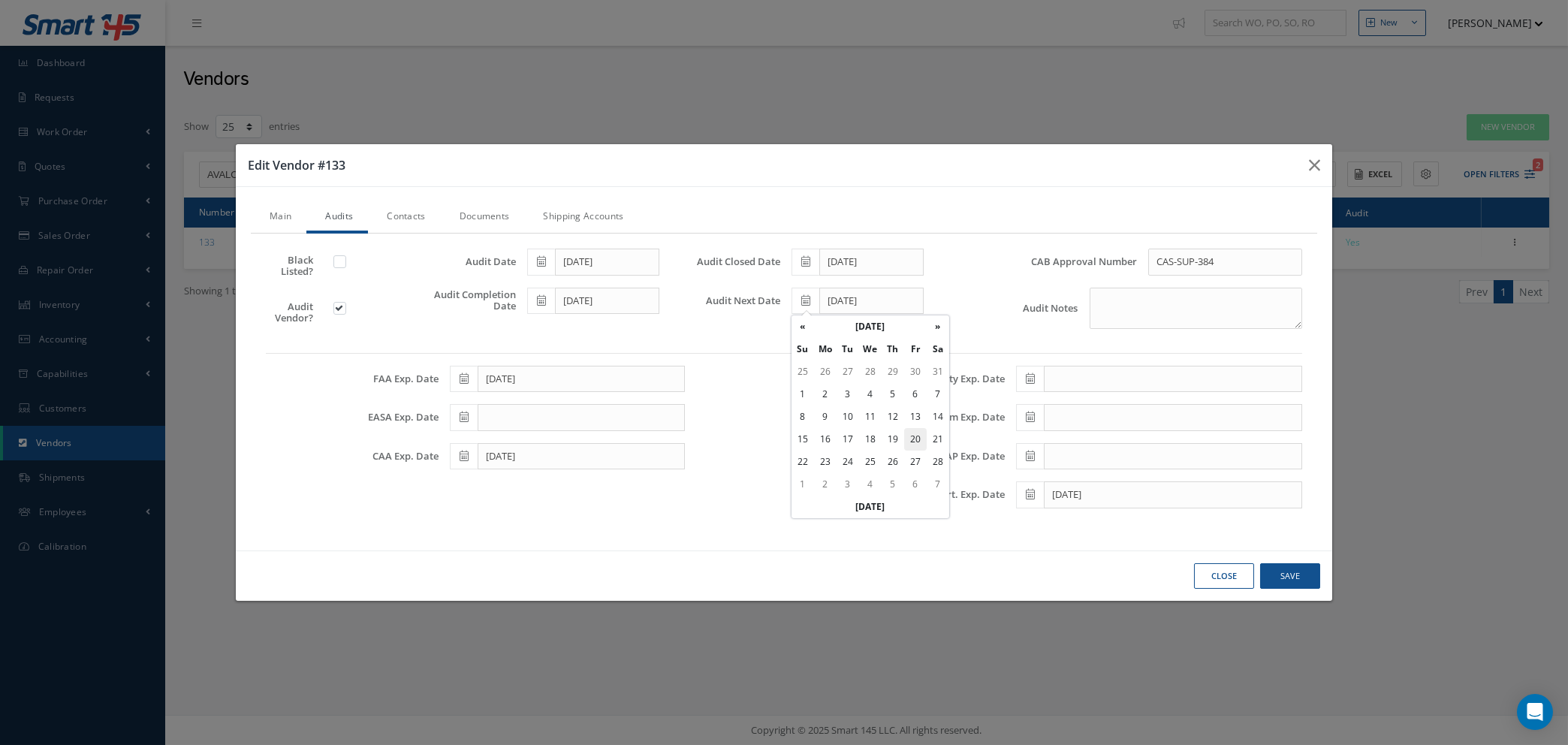
type input "02/20/2026"
click at [0, 0] on button "Save" at bounding box center [0, 0] width 0 height 0
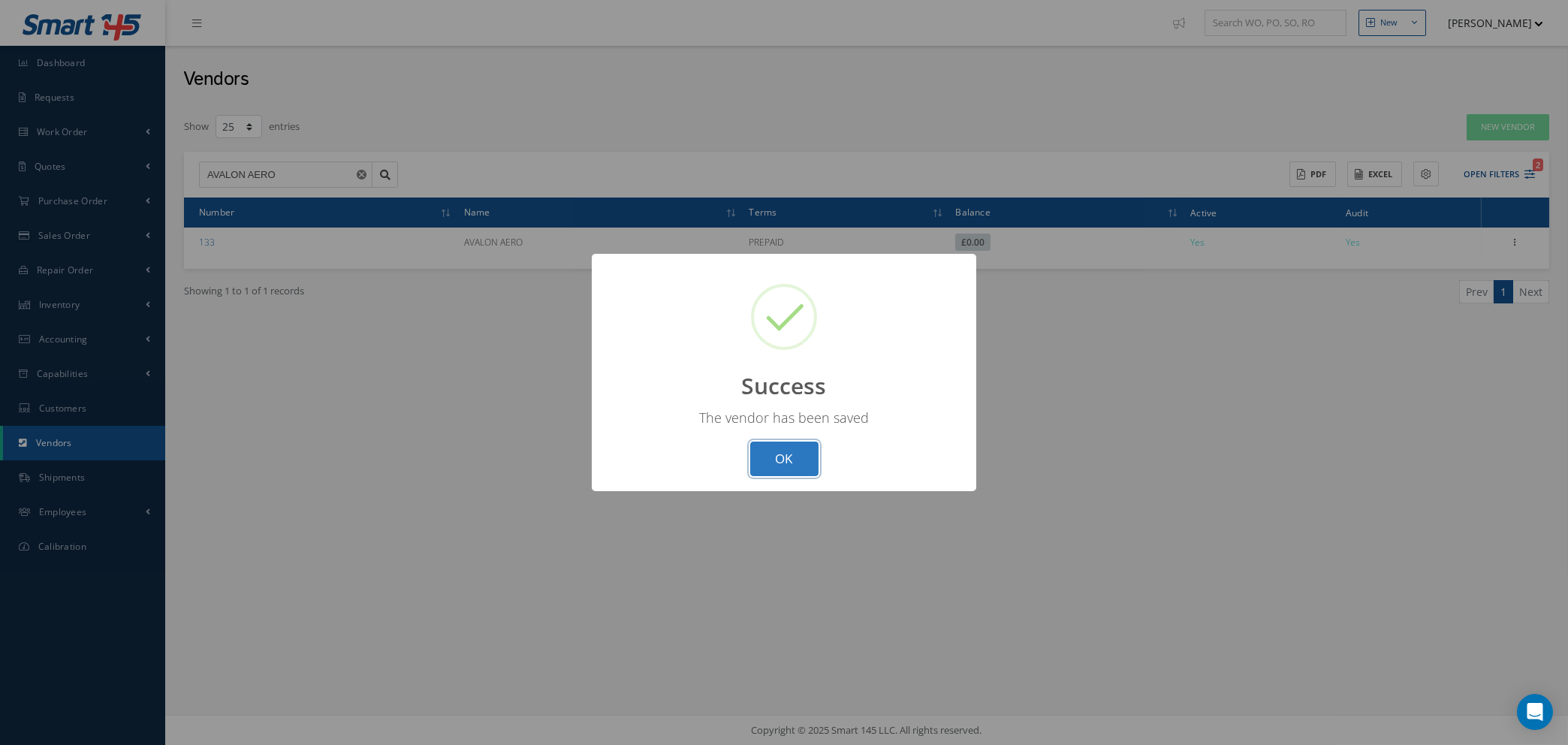
click at [779, 451] on button "OK" at bounding box center [784, 459] width 69 height 35
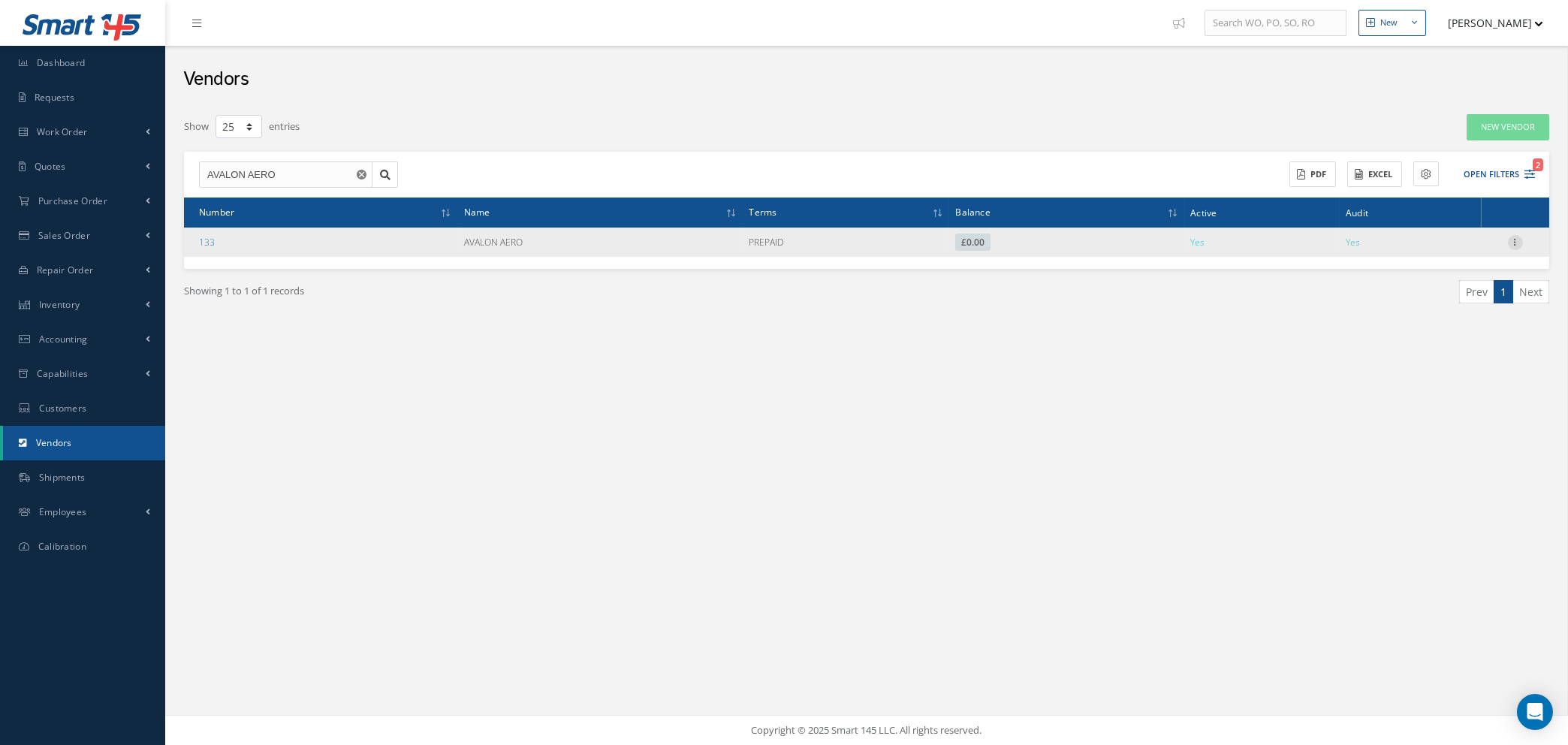
click at [1517, 237] on icon at bounding box center [1514, 241] width 15 height 12
click at [1450, 267] on link "Edit" at bounding box center [1446, 272] width 119 height 20
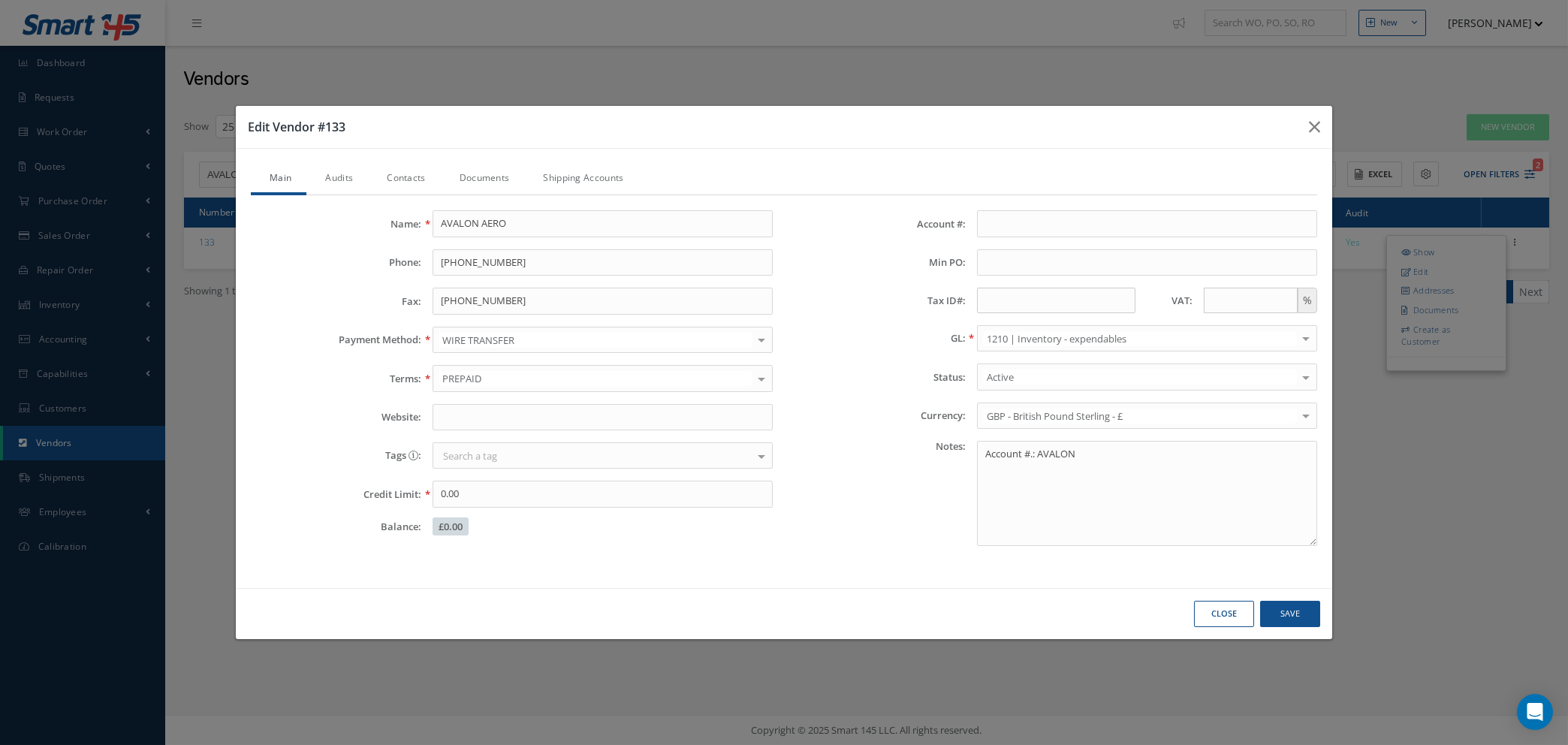
click at [481, 176] on link "Documents" at bounding box center [483, 179] width 84 height 31
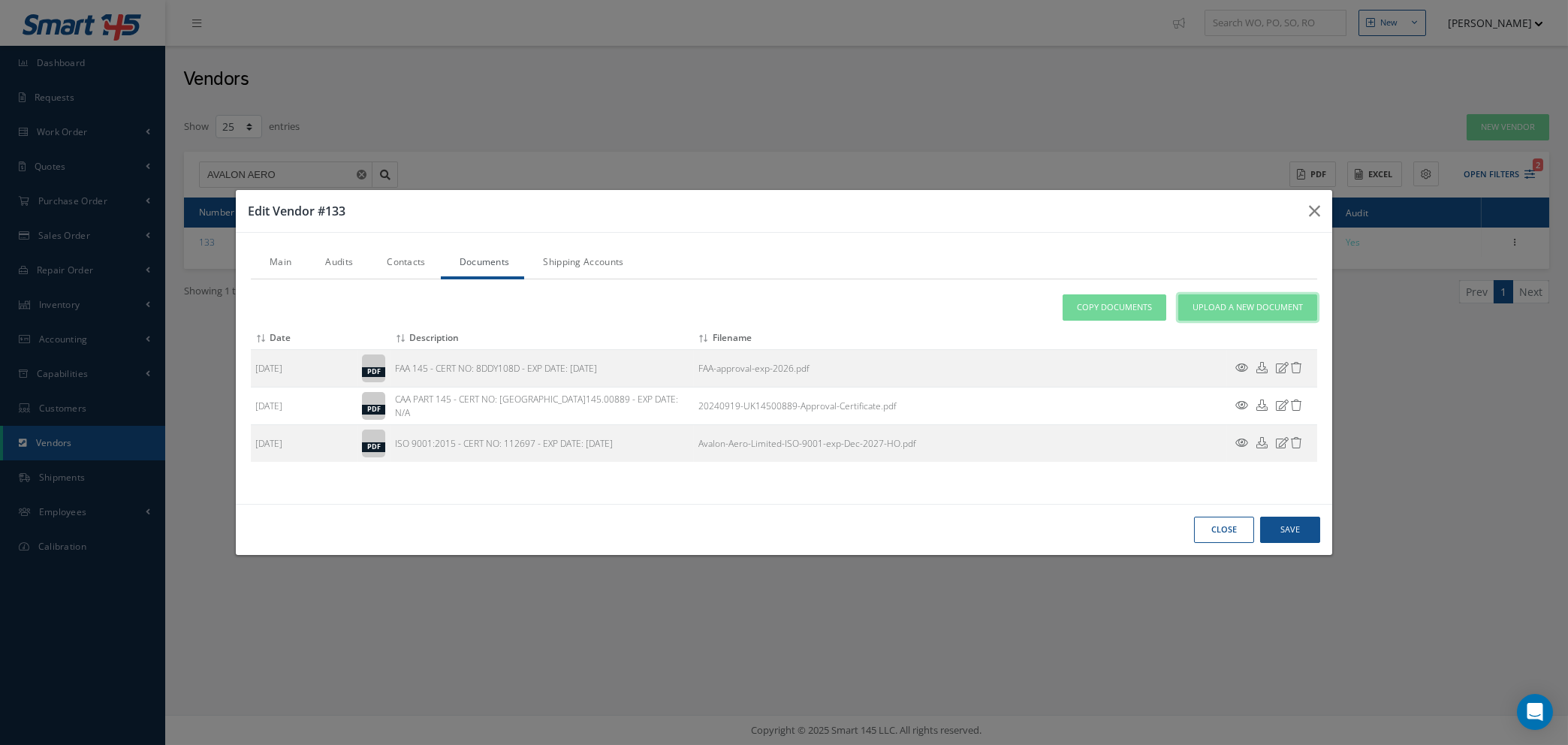
click at [1222, 307] on span "Upload a New Document" at bounding box center [1248, 307] width 111 height 13
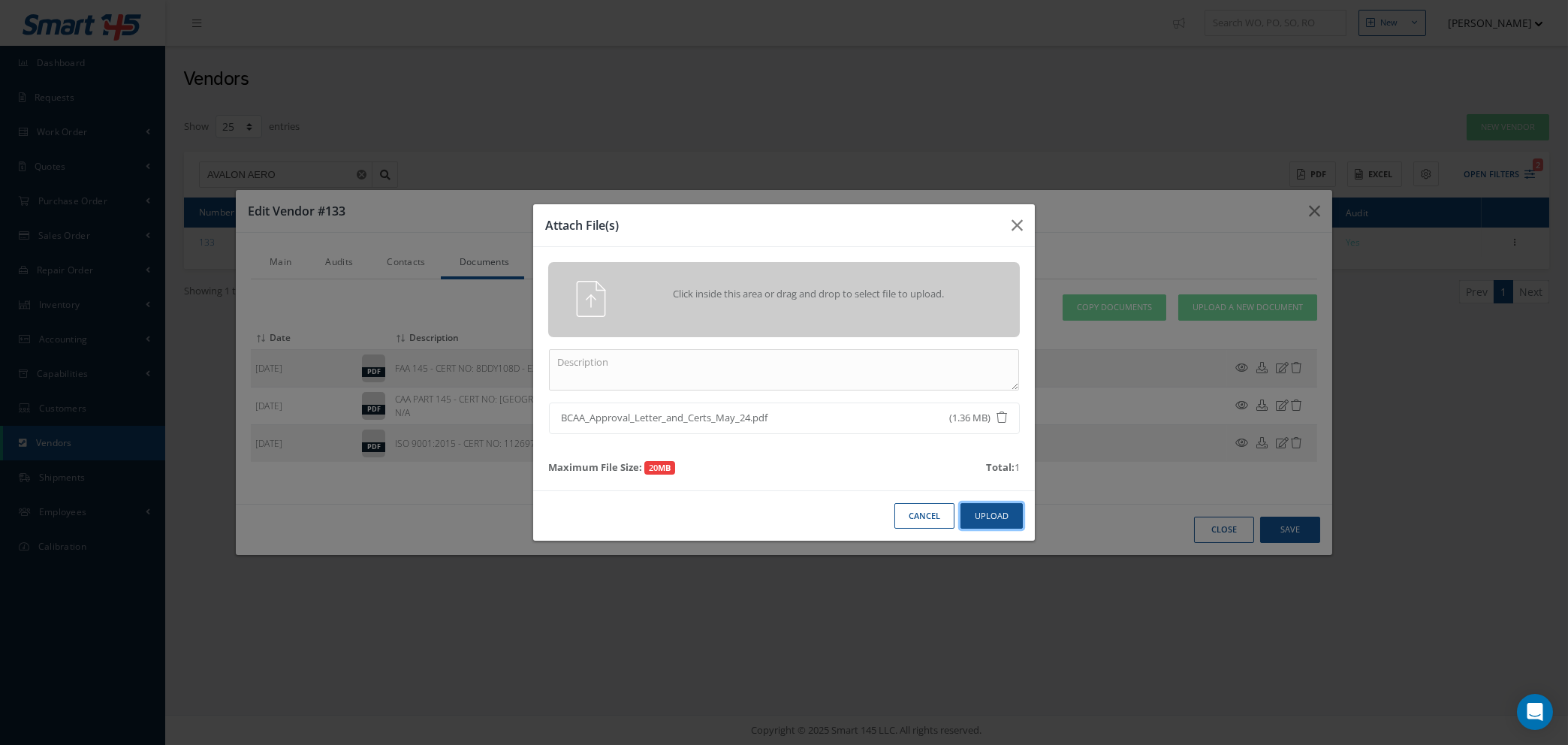
click at [980, 512] on button "Upload" at bounding box center [992, 516] width 63 height 26
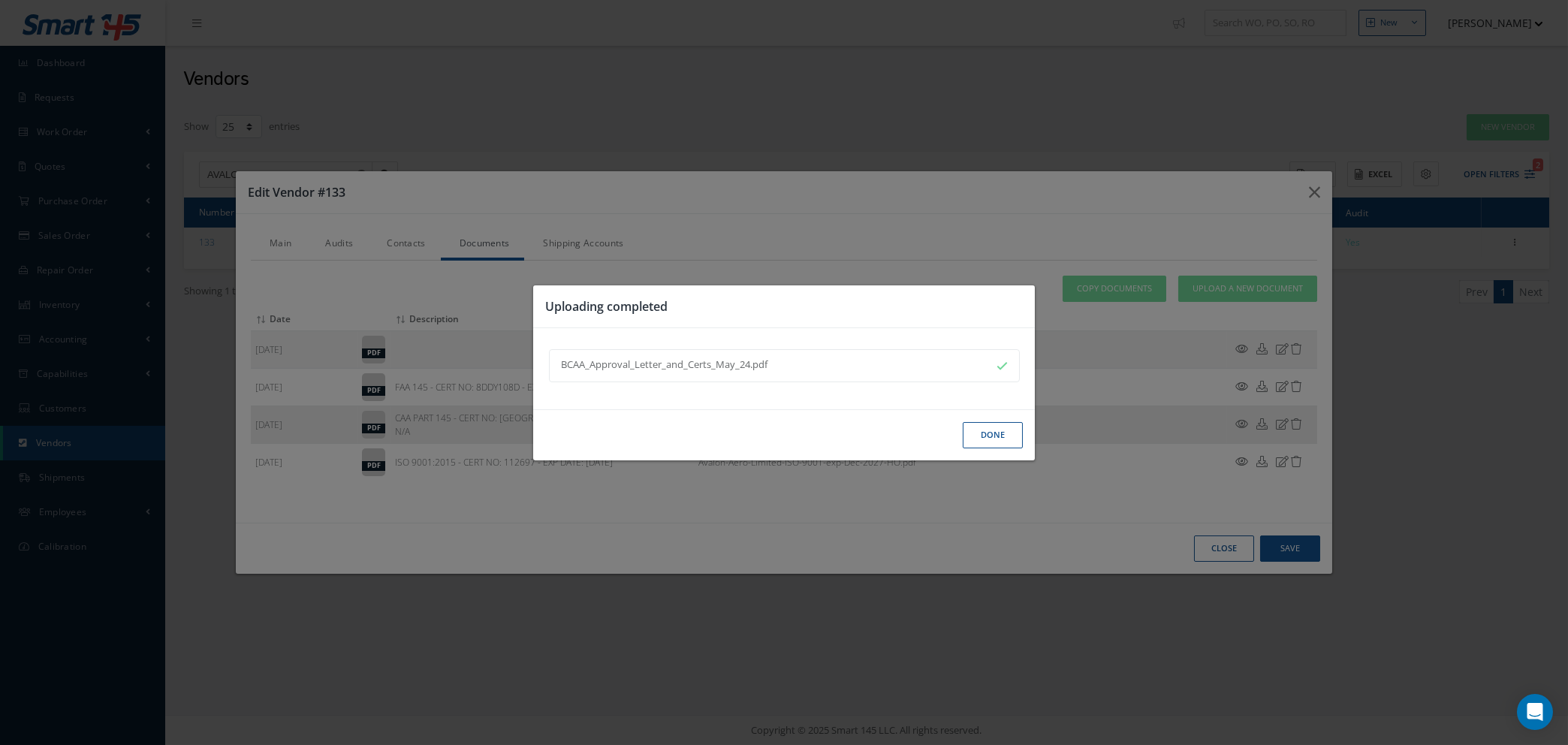
click at [996, 430] on button "Done" at bounding box center [992, 435] width 60 height 26
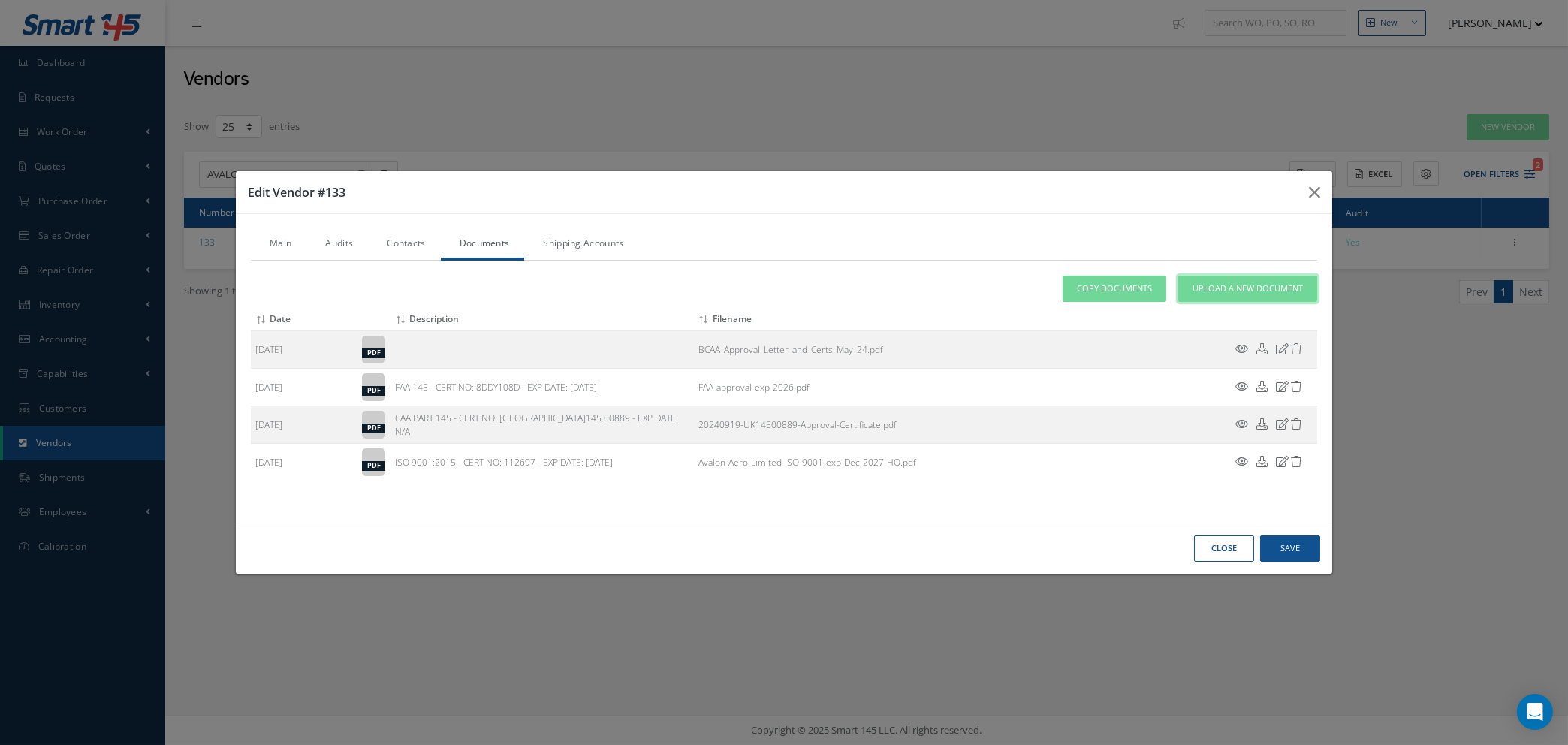
drag, startPoint x: 1221, startPoint y: 285, endPoint x: 1259, endPoint y: 267, distance: 42.0
click at [1221, 285] on span "Upload a New Document" at bounding box center [1248, 288] width 111 height 13
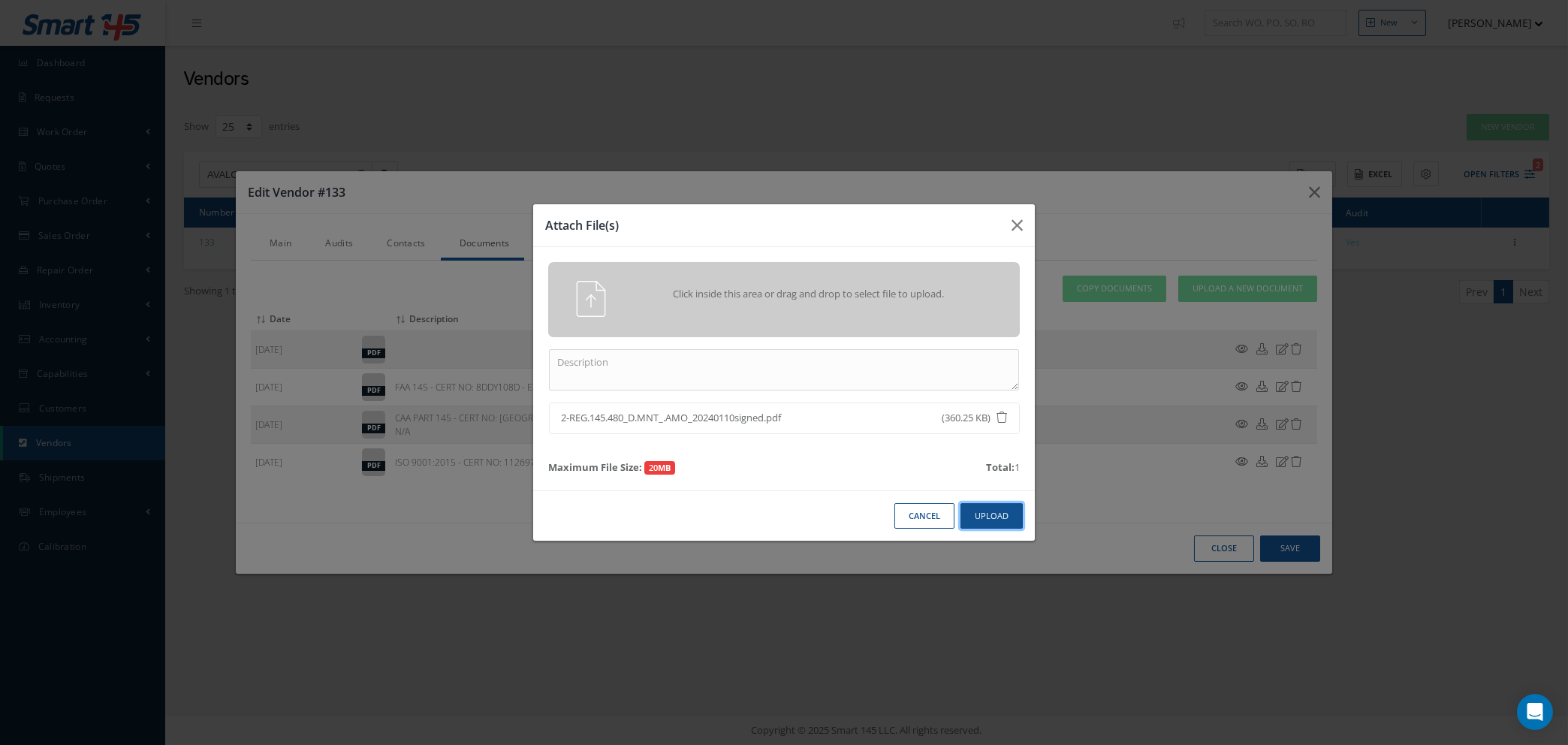
click at [993, 519] on button "Upload" at bounding box center [992, 516] width 63 height 26
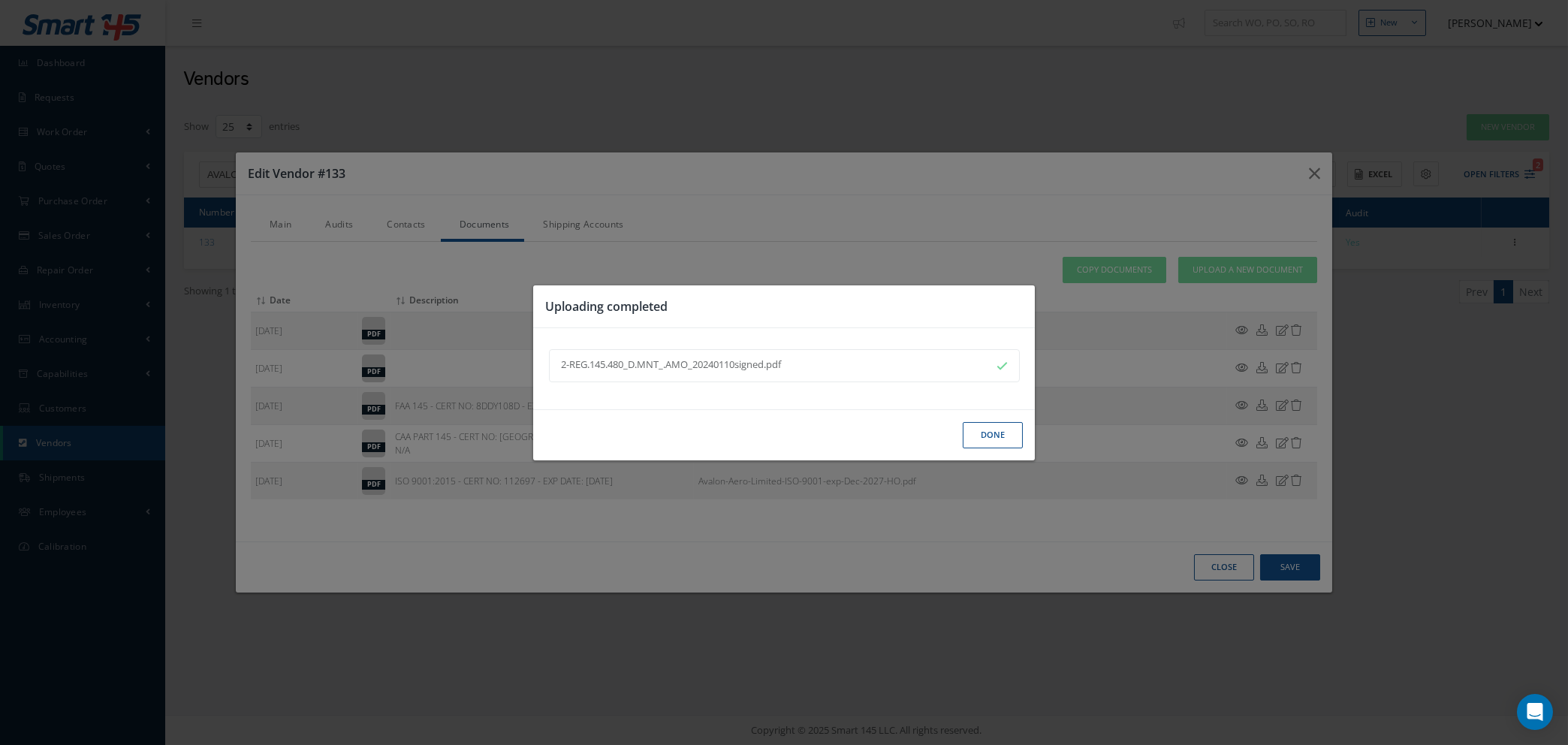
click at [990, 436] on button "Done" at bounding box center [992, 435] width 60 height 26
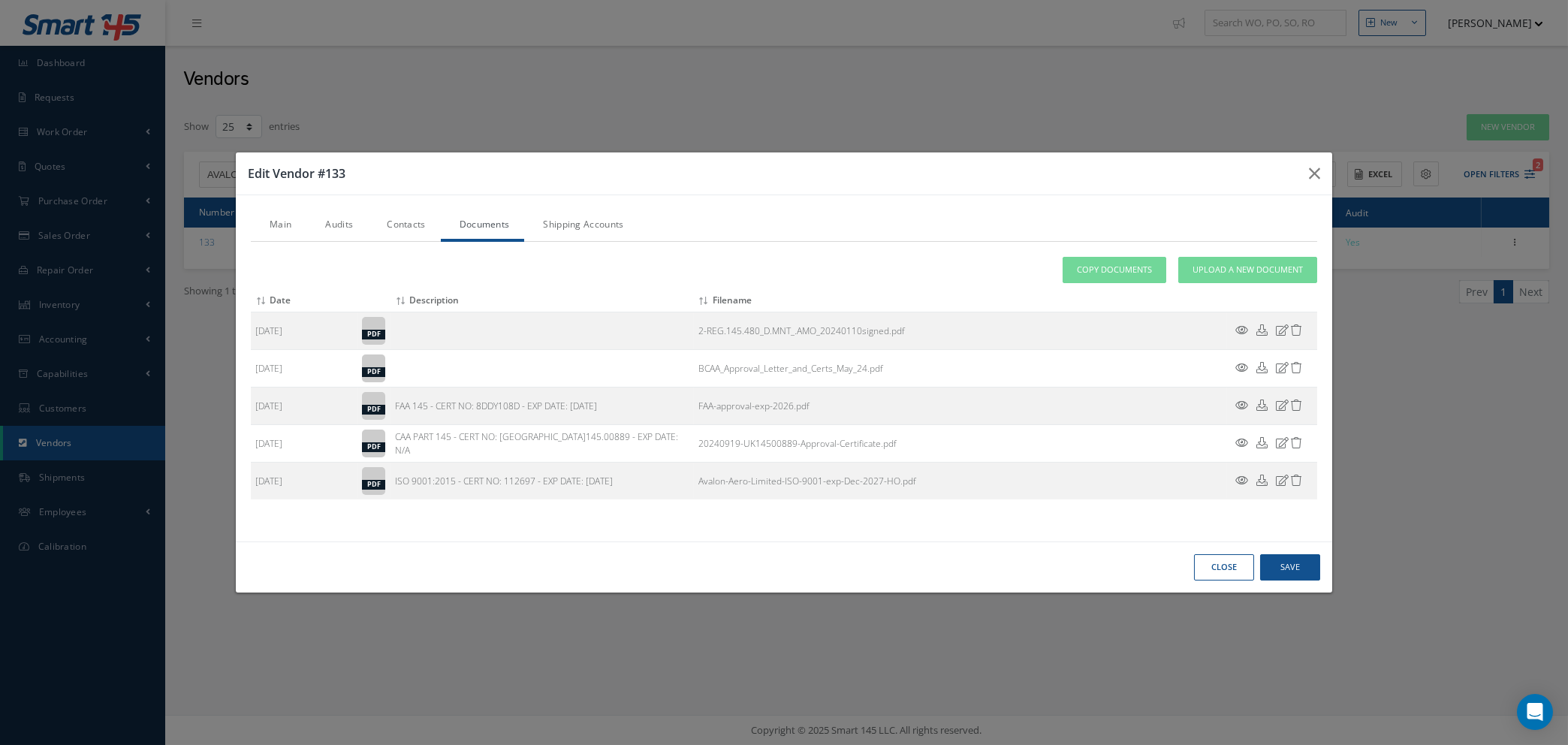
click at [400, 231] on link "Contacts" at bounding box center [404, 226] width 73 height 31
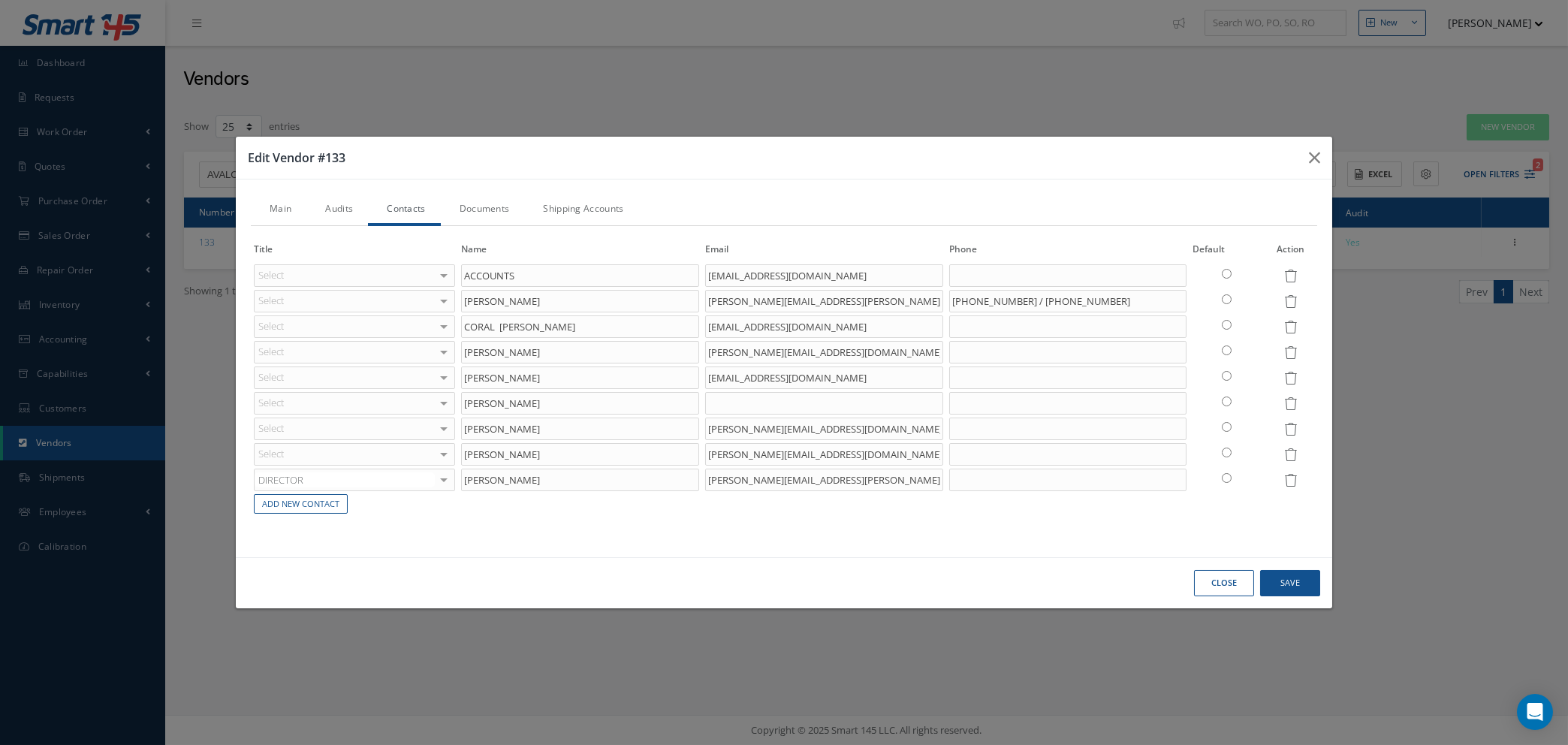
click at [564, 218] on link "Shipping Accounts" at bounding box center [581, 210] width 114 height 31
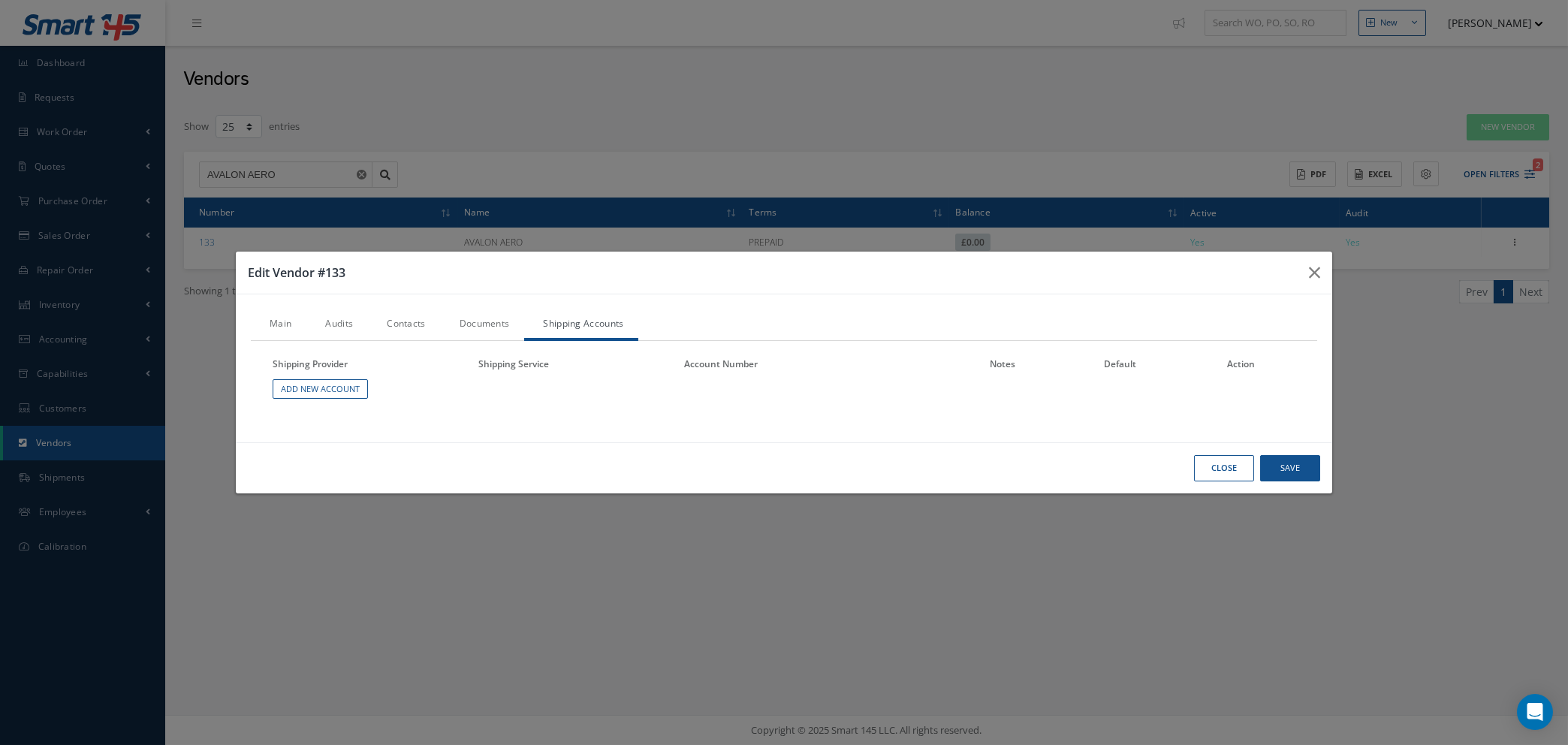
click at [287, 319] on link "Main" at bounding box center [278, 325] width 56 height 31
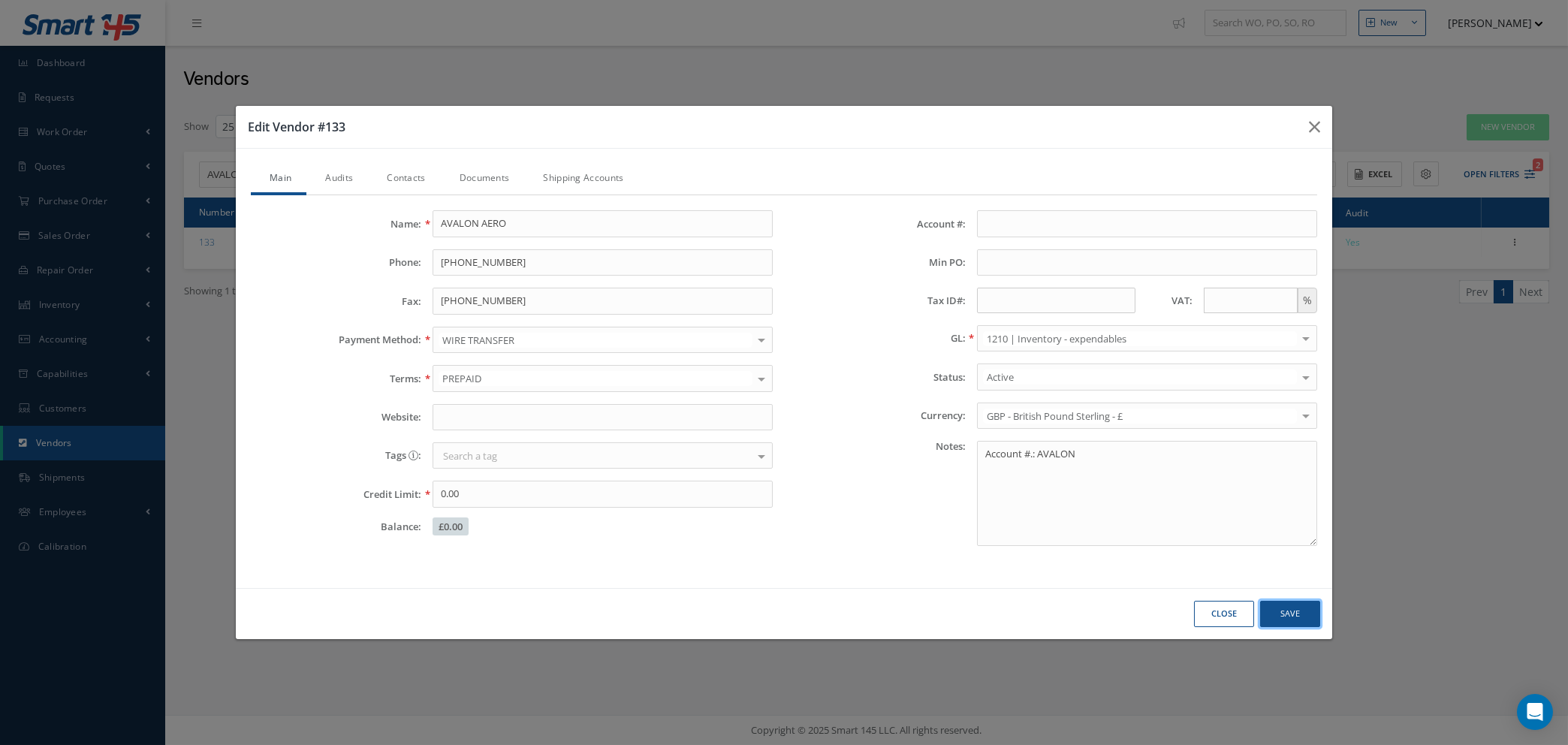
click at [0, 0] on button "Save" at bounding box center [0, 0] width 0 height 0
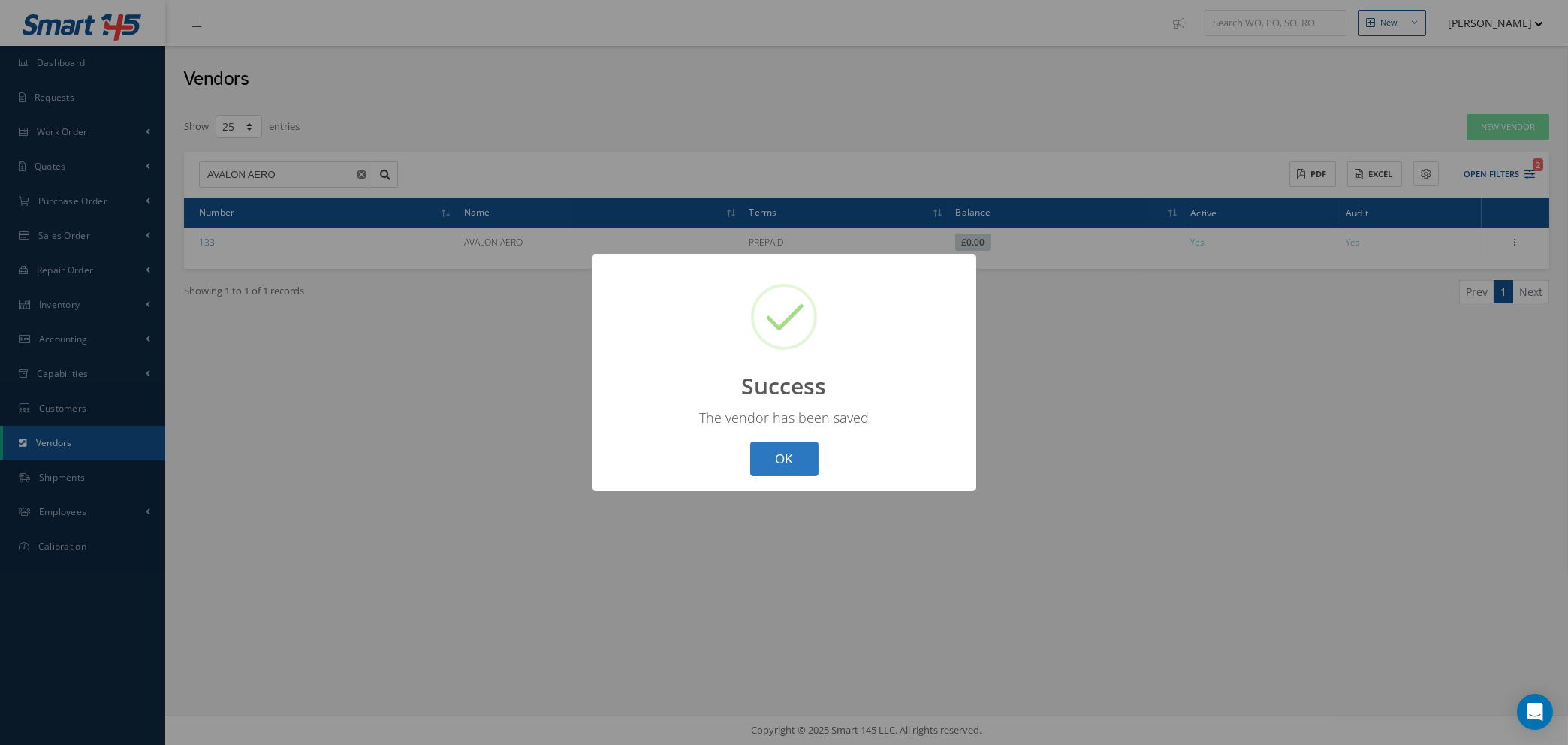
click at [779, 464] on button "OK" at bounding box center [784, 459] width 69 height 35
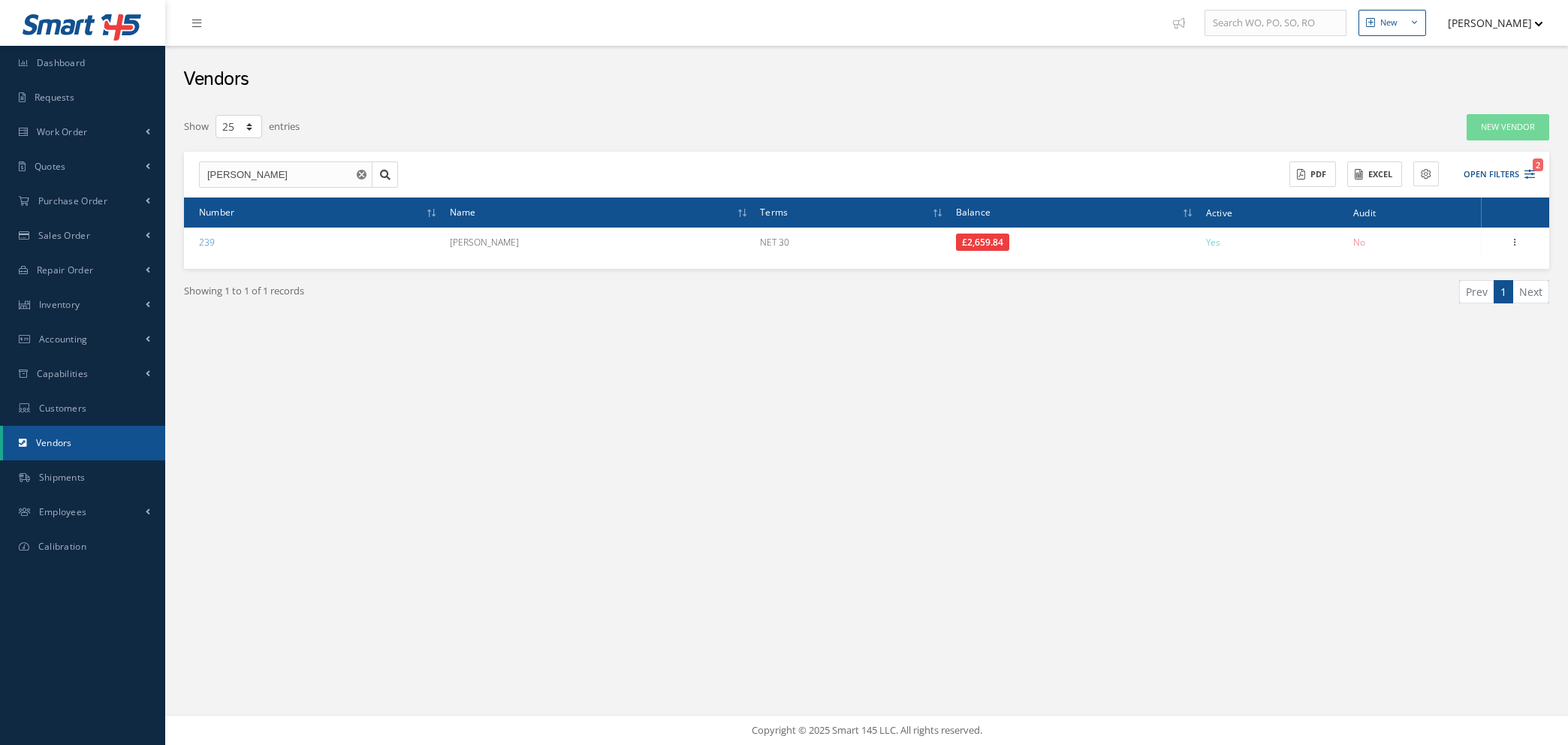
select select "25"
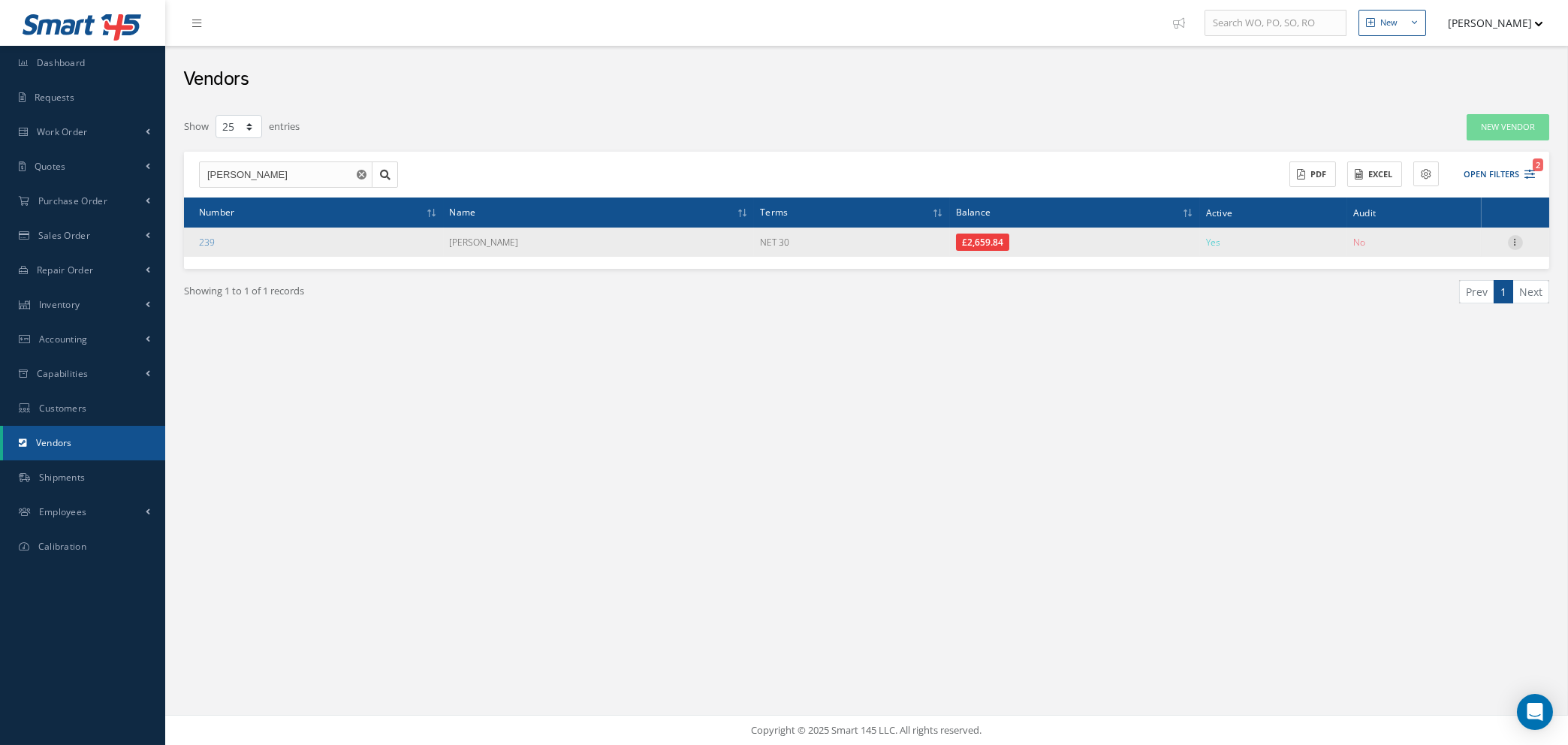
click at [1513, 237] on icon at bounding box center [1514, 241] width 15 height 12
click at [1420, 251] on link "Show" at bounding box center [1446, 252] width 119 height 20
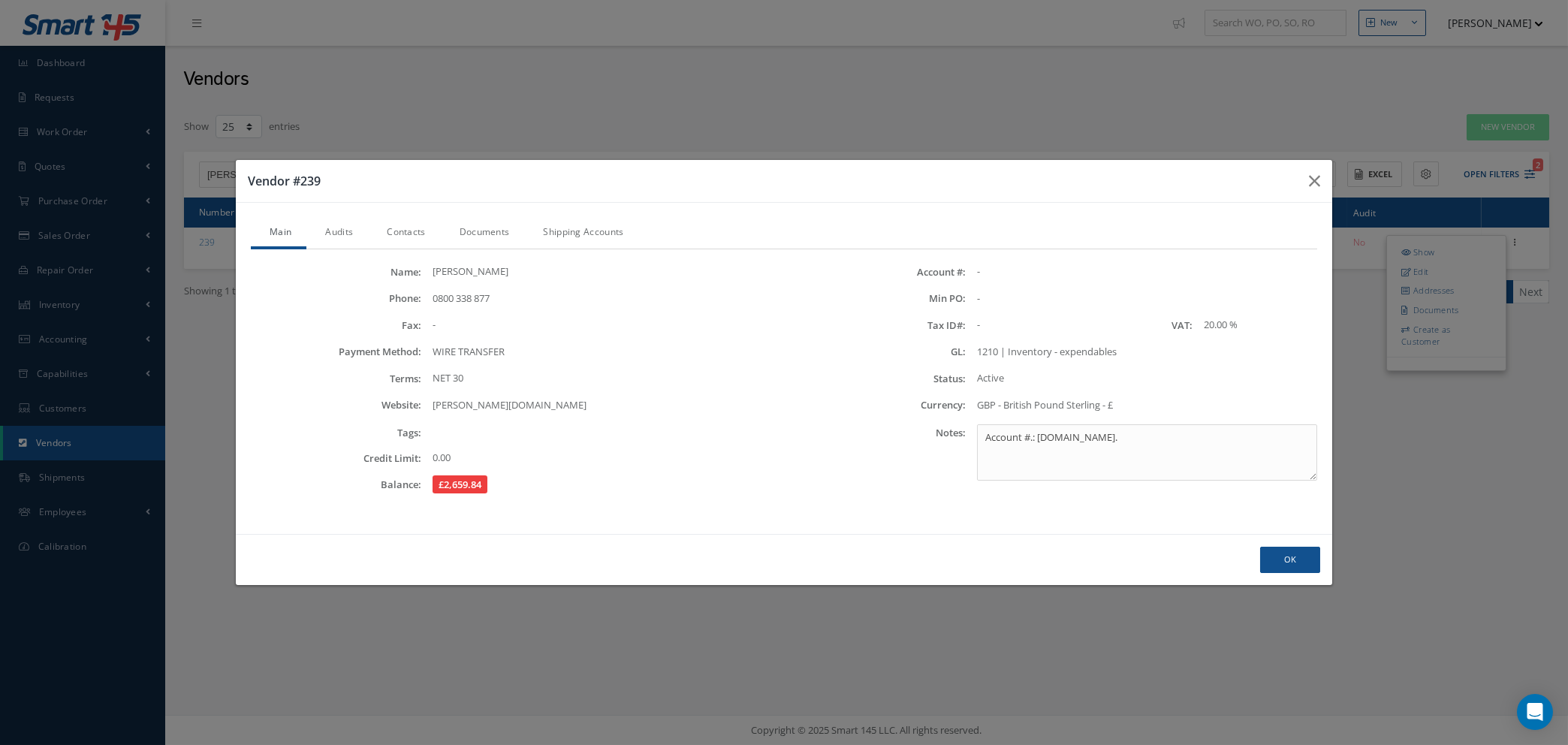
click at [329, 233] on link "Audits" at bounding box center [337, 233] width 62 height 31
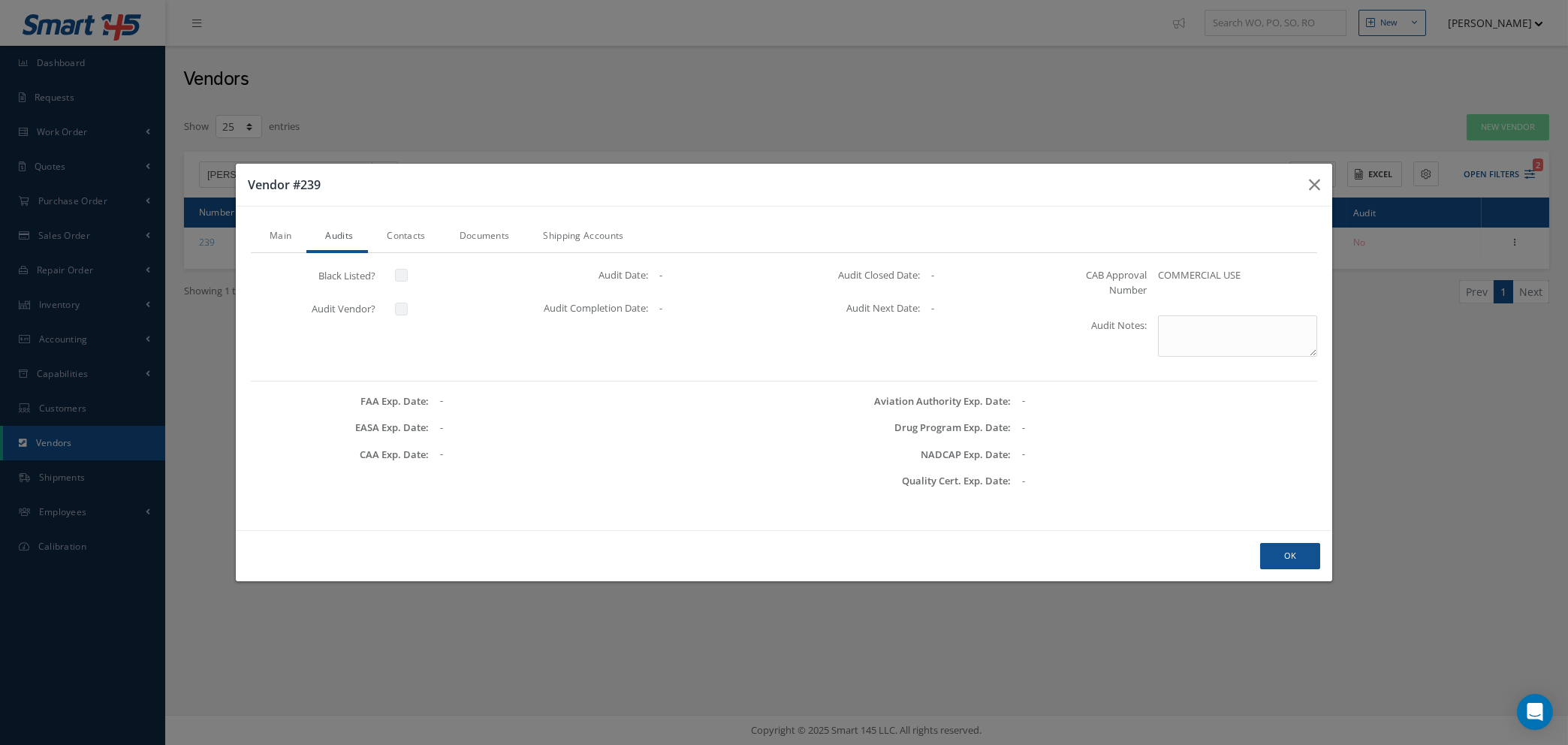
click at [424, 239] on link "Contacts" at bounding box center [404, 237] width 73 height 31
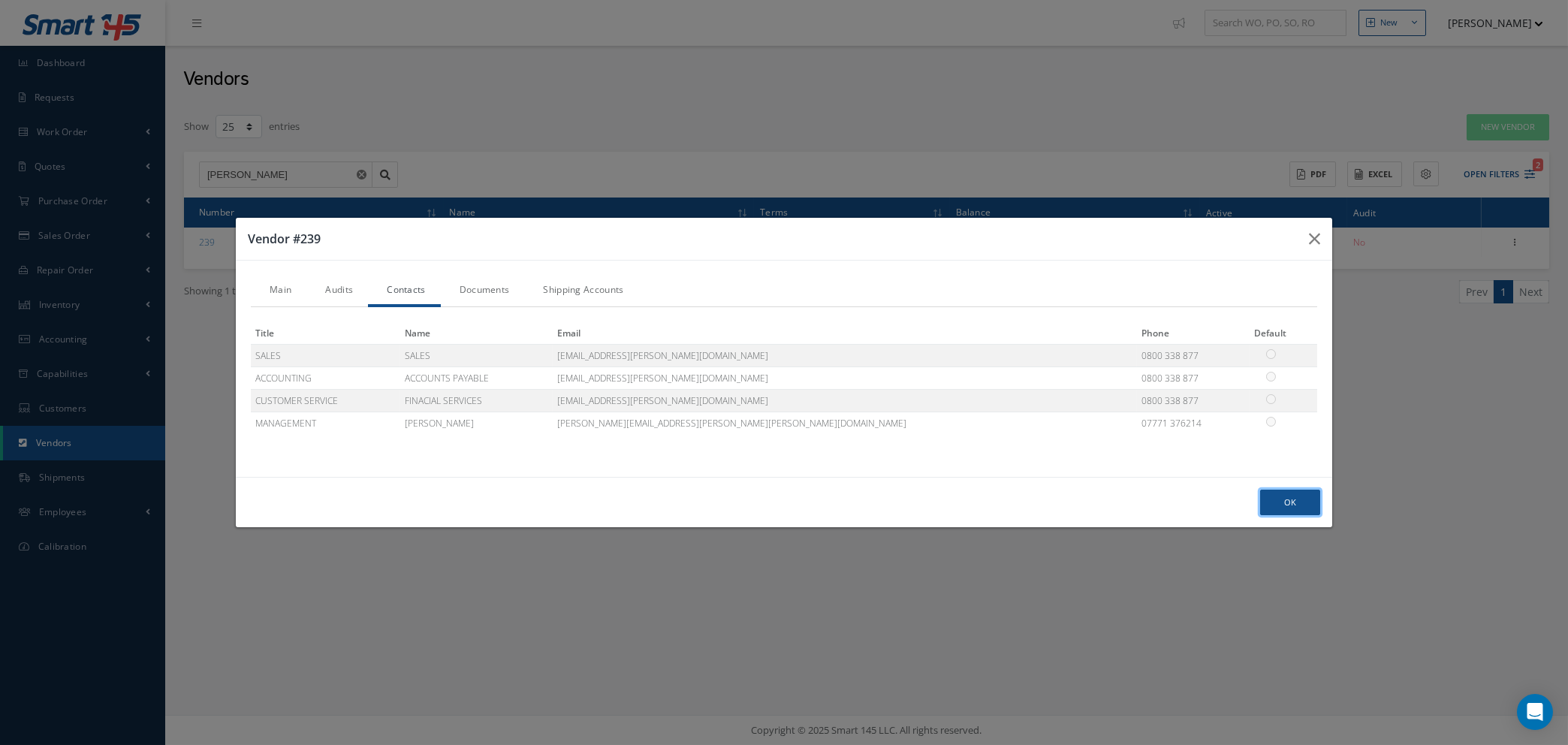
click at [1292, 495] on button "Ok" at bounding box center [1290, 503] width 60 height 26
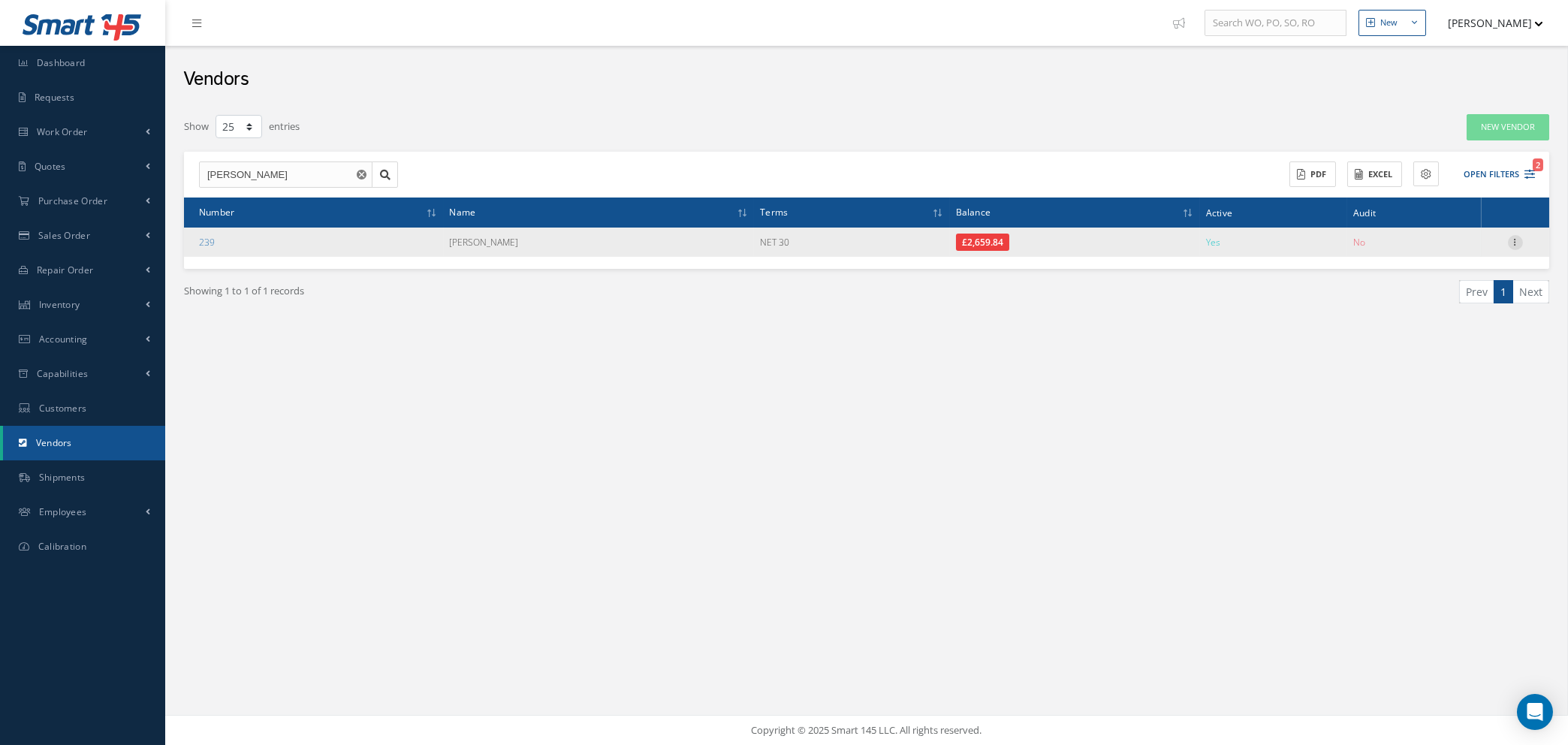
click at [1513, 239] on icon at bounding box center [1514, 241] width 15 height 12
click at [1437, 267] on link "Edit" at bounding box center [1446, 272] width 119 height 20
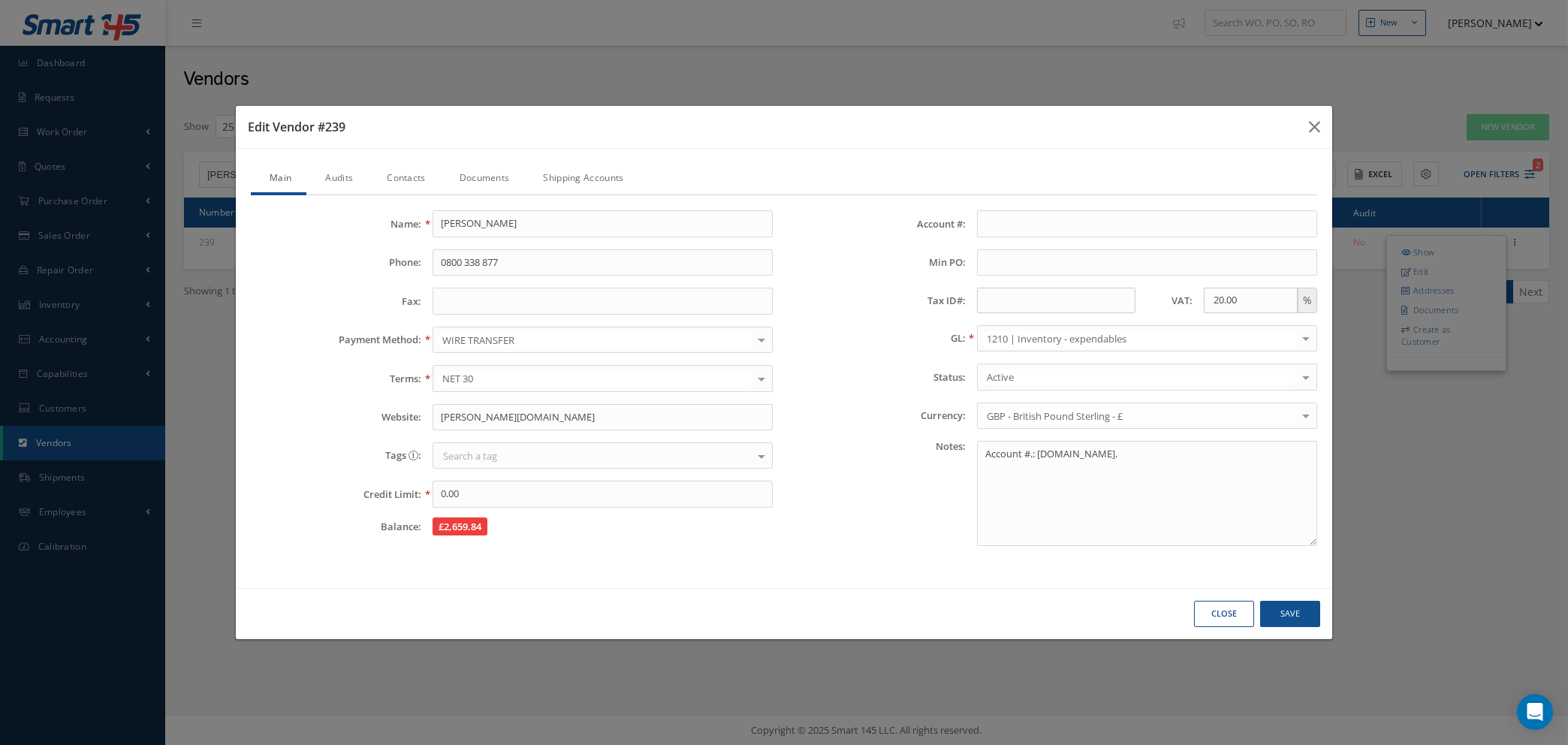
click at [353, 174] on link "Audits" at bounding box center [337, 179] width 62 height 31
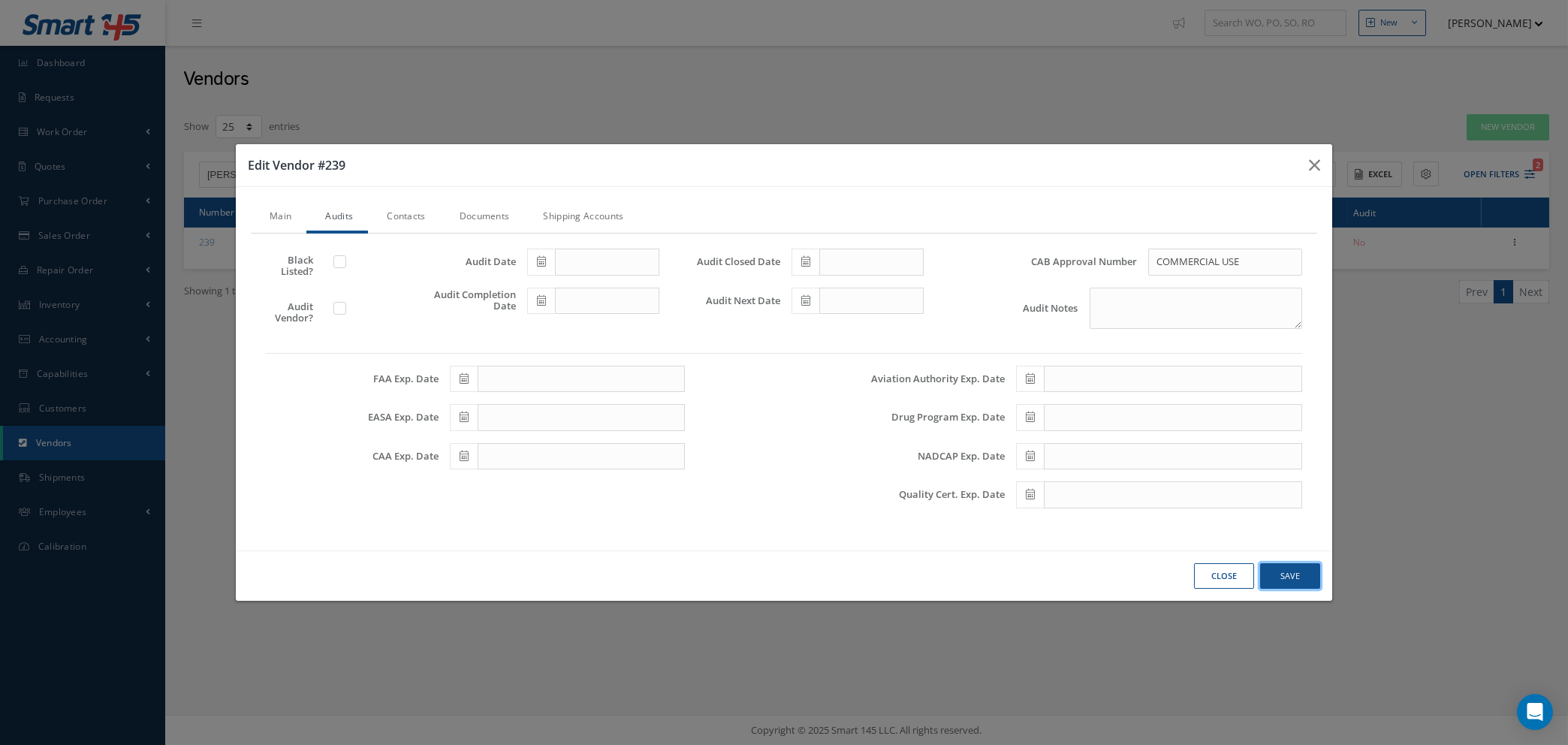
click at [0, 0] on button "Save" at bounding box center [0, 0] width 0 height 0
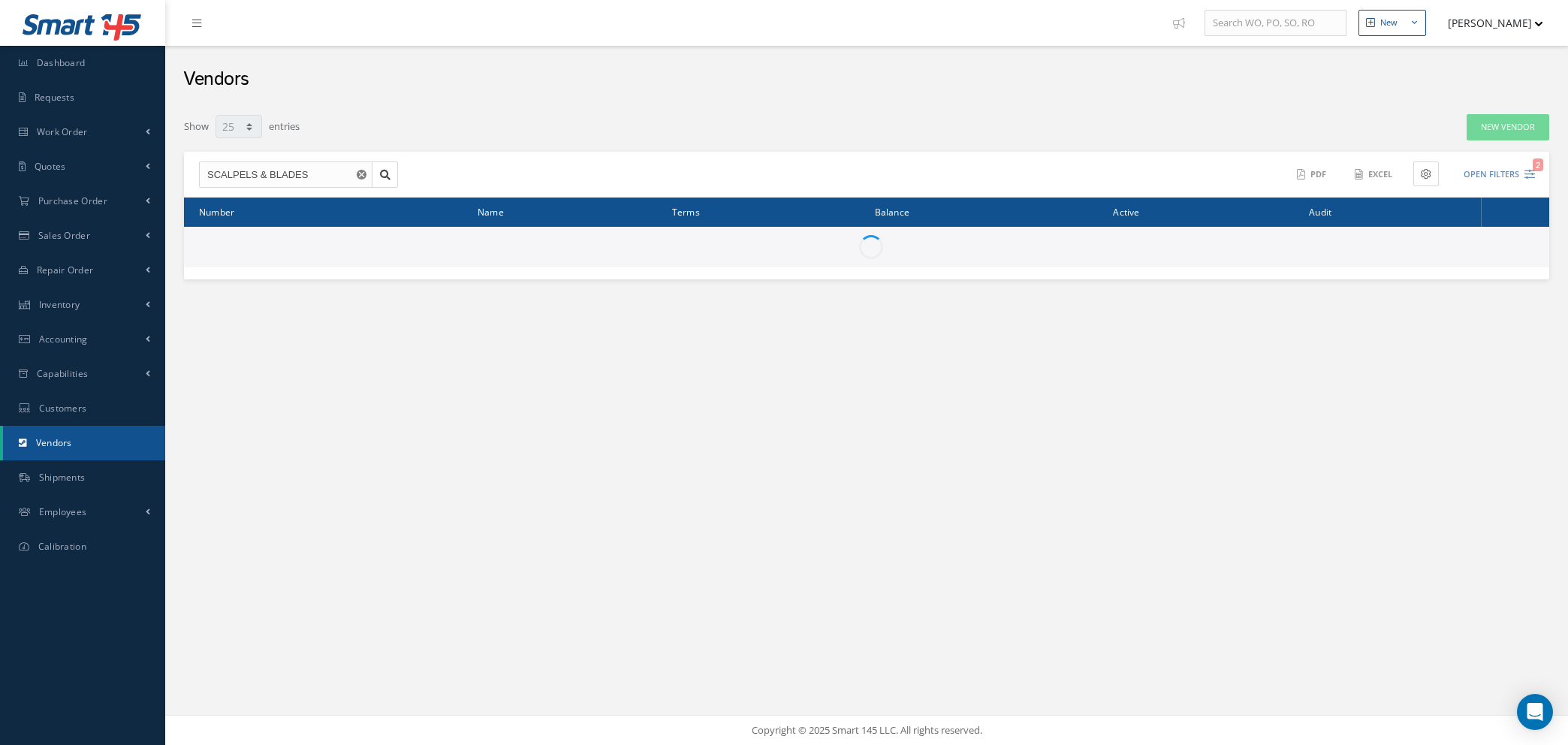
select select "25"
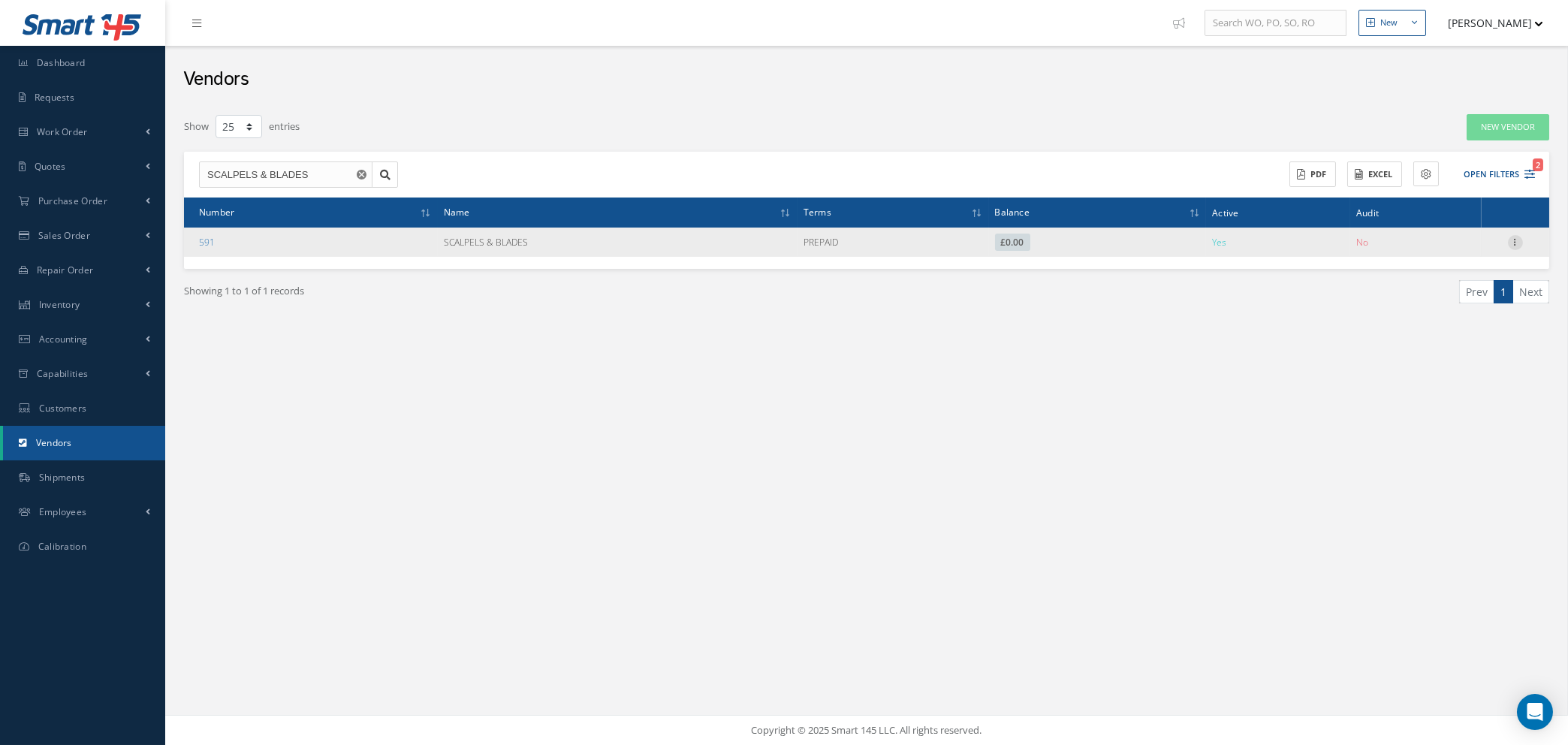
click at [1517, 240] on icon at bounding box center [1514, 241] width 15 height 12
click at [1434, 271] on link "Edit" at bounding box center [1446, 272] width 119 height 20
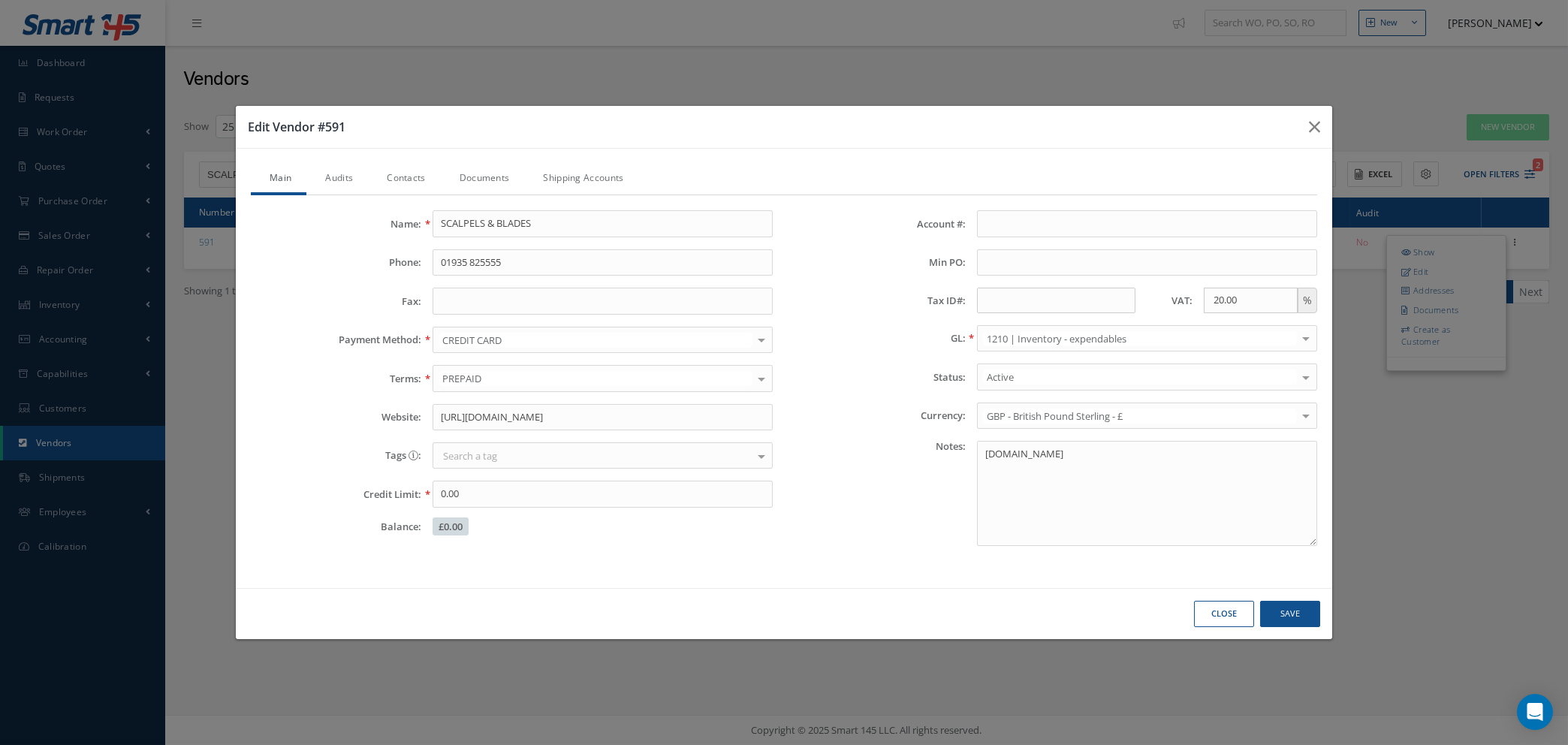
click at [355, 174] on link "Audits" at bounding box center [337, 179] width 62 height 31
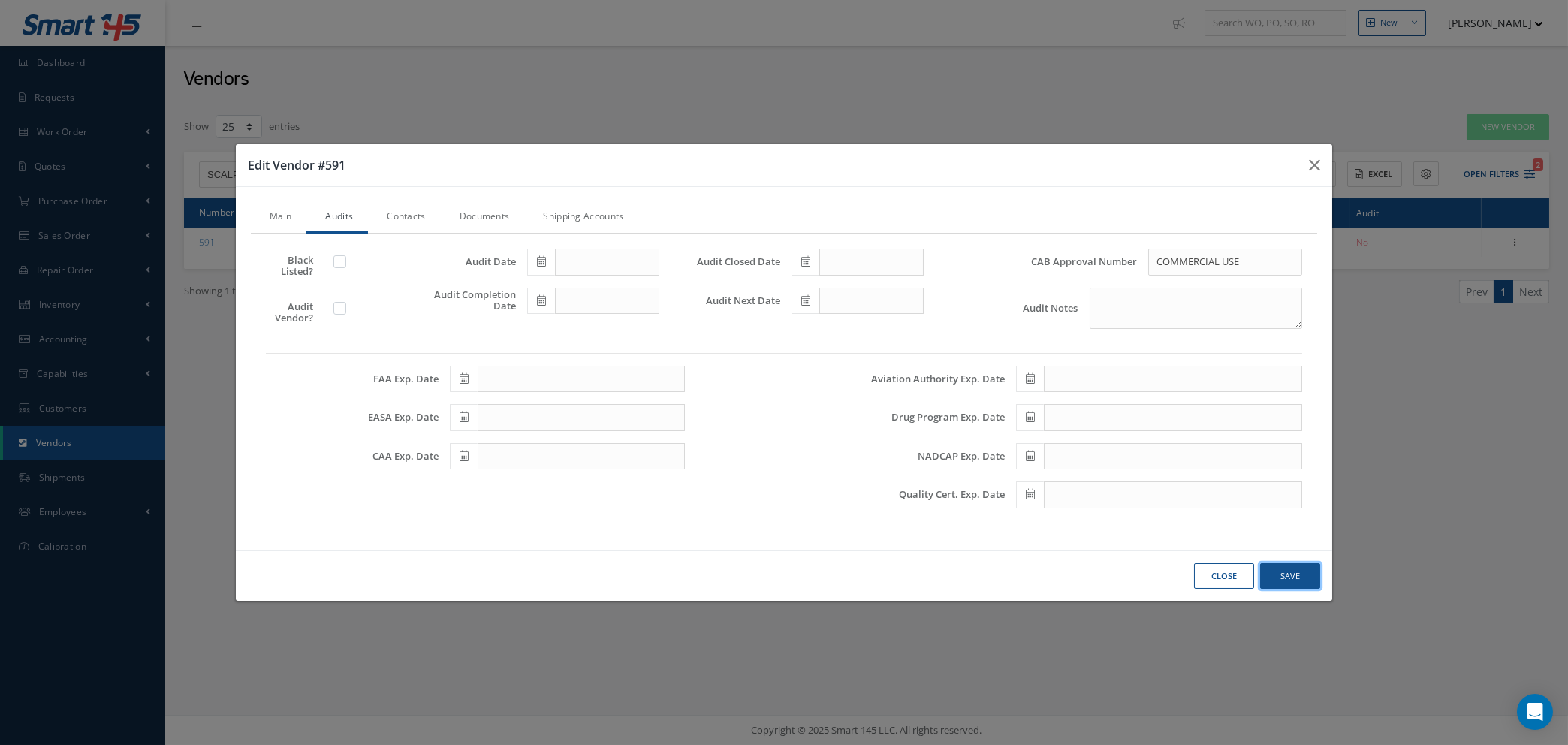
click at [0, 0] on button "Save" at bounding box center [0, 0] width 0 height 0
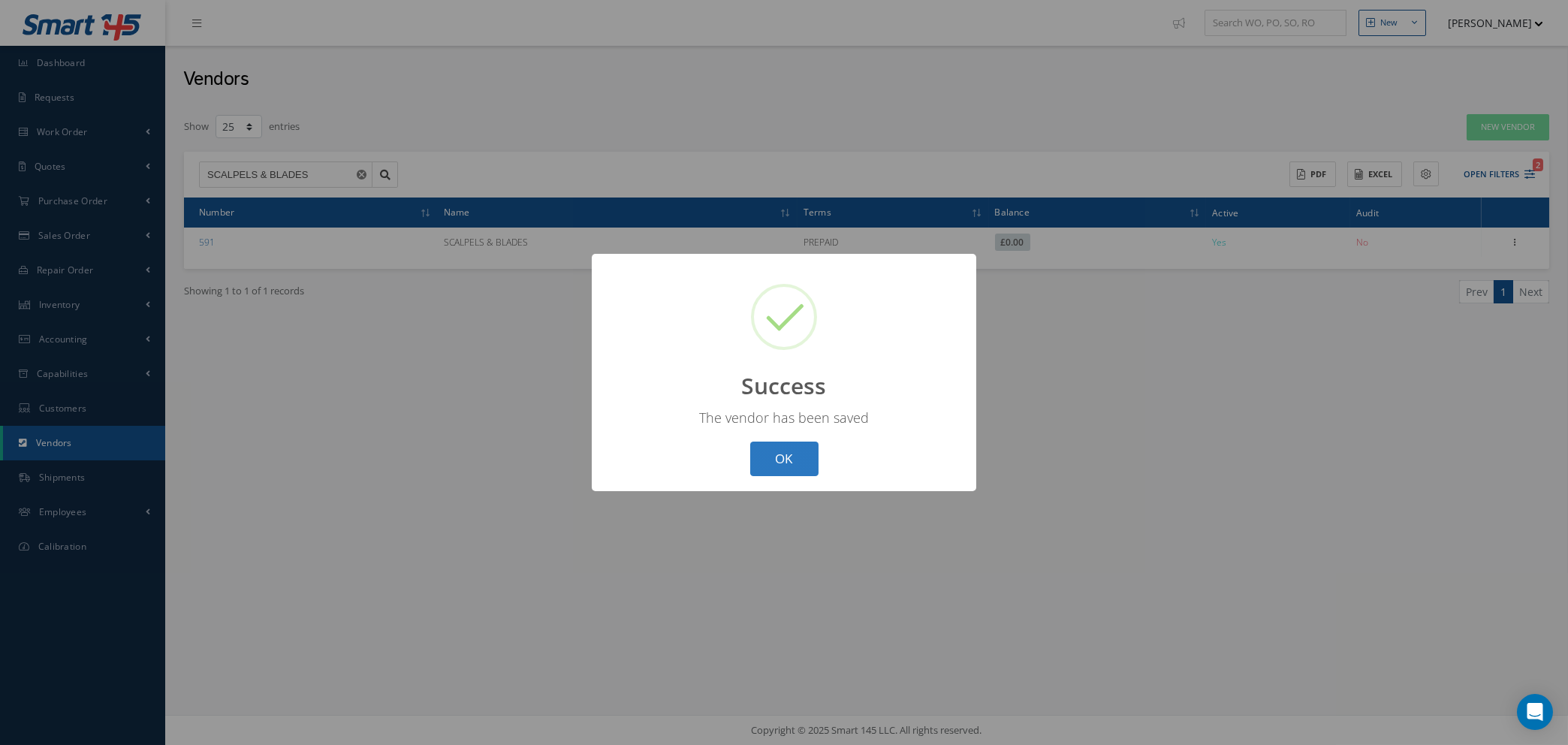
click at [770, 454] on button "OK" at bounding box center [784, 459] width 69 height 35
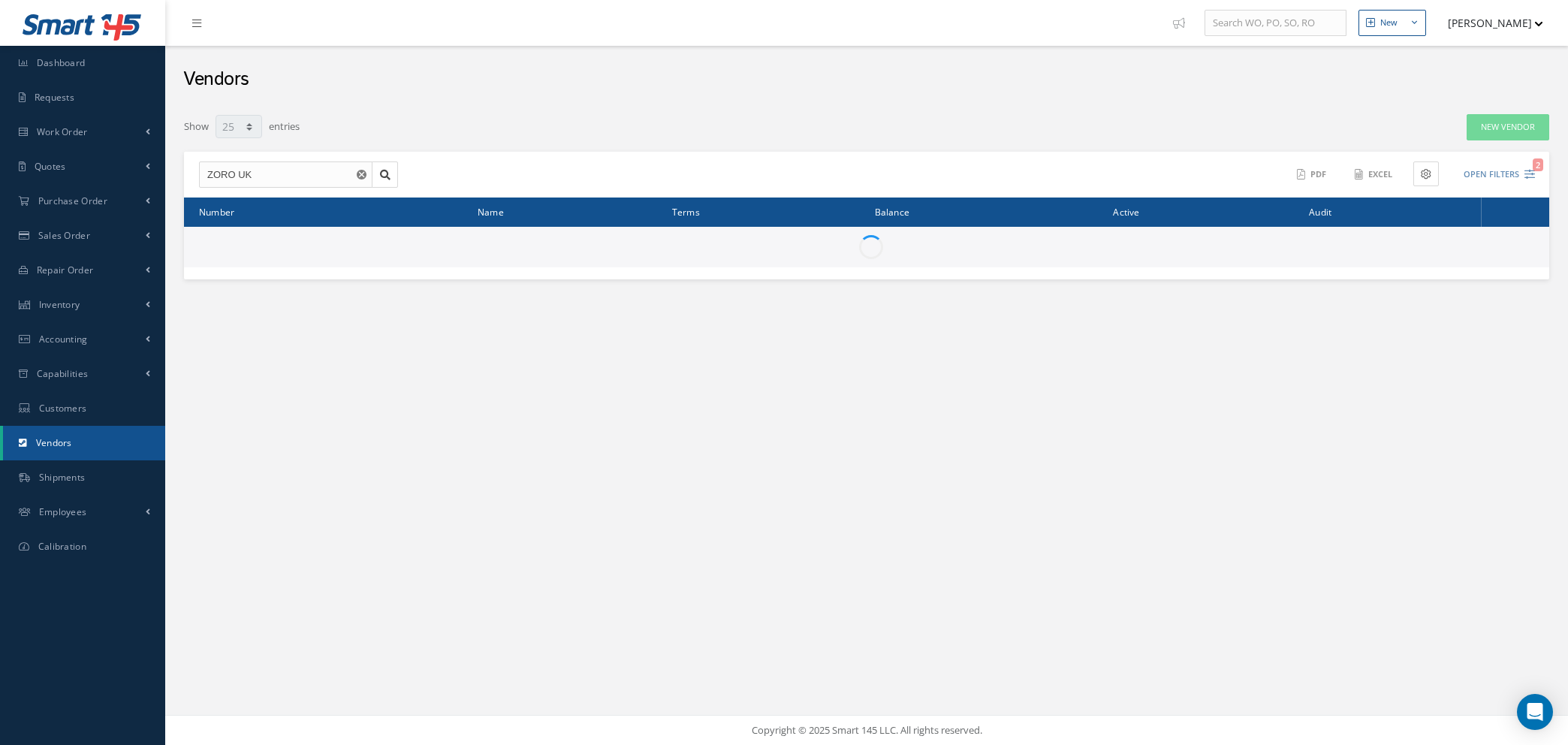
select select "25"
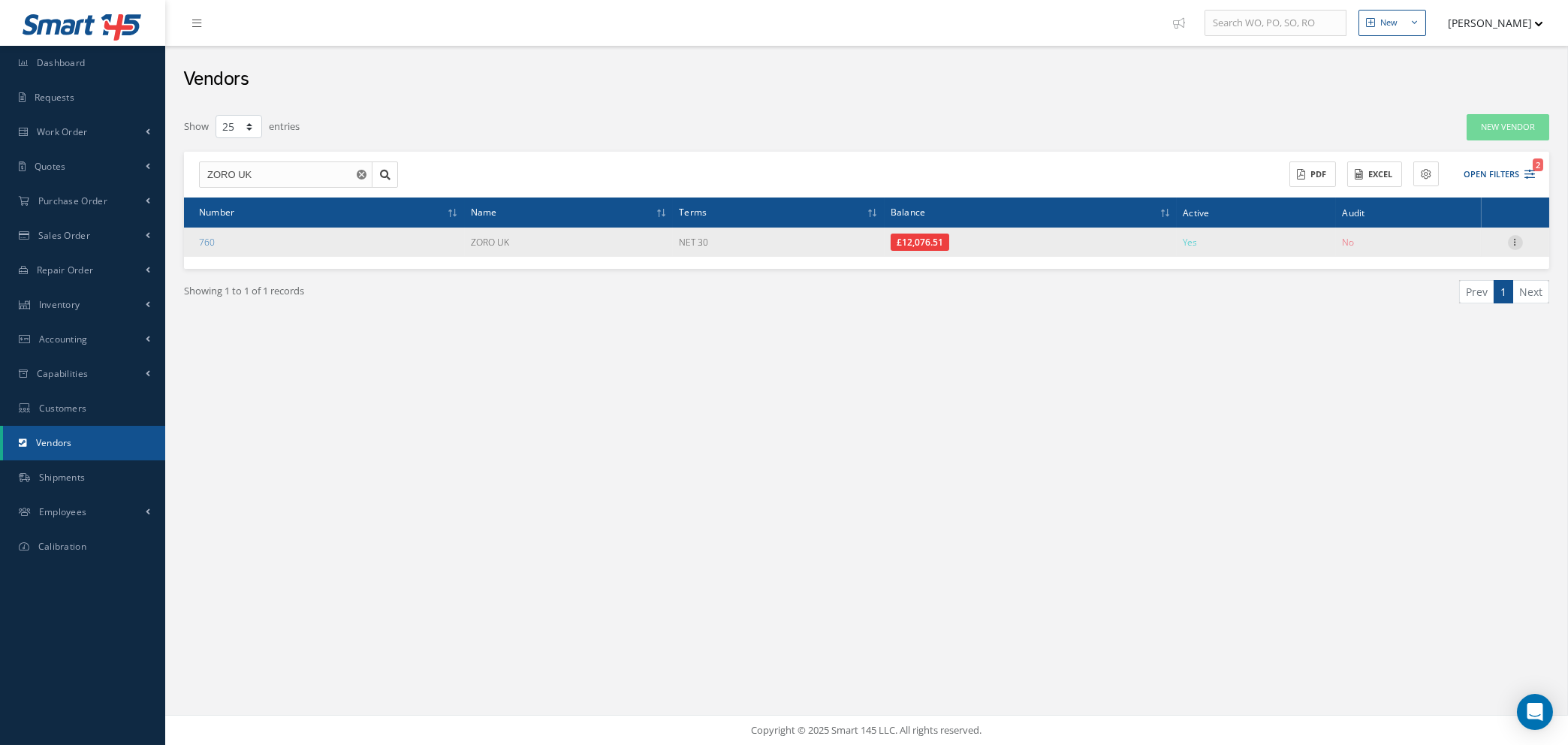
click at [1517, 239] on icon at bounding box center [1514, 241] width 15 height 12
click at [1459, 249] on link "Show" at bounding box center [1446, 252] width 119 height 20
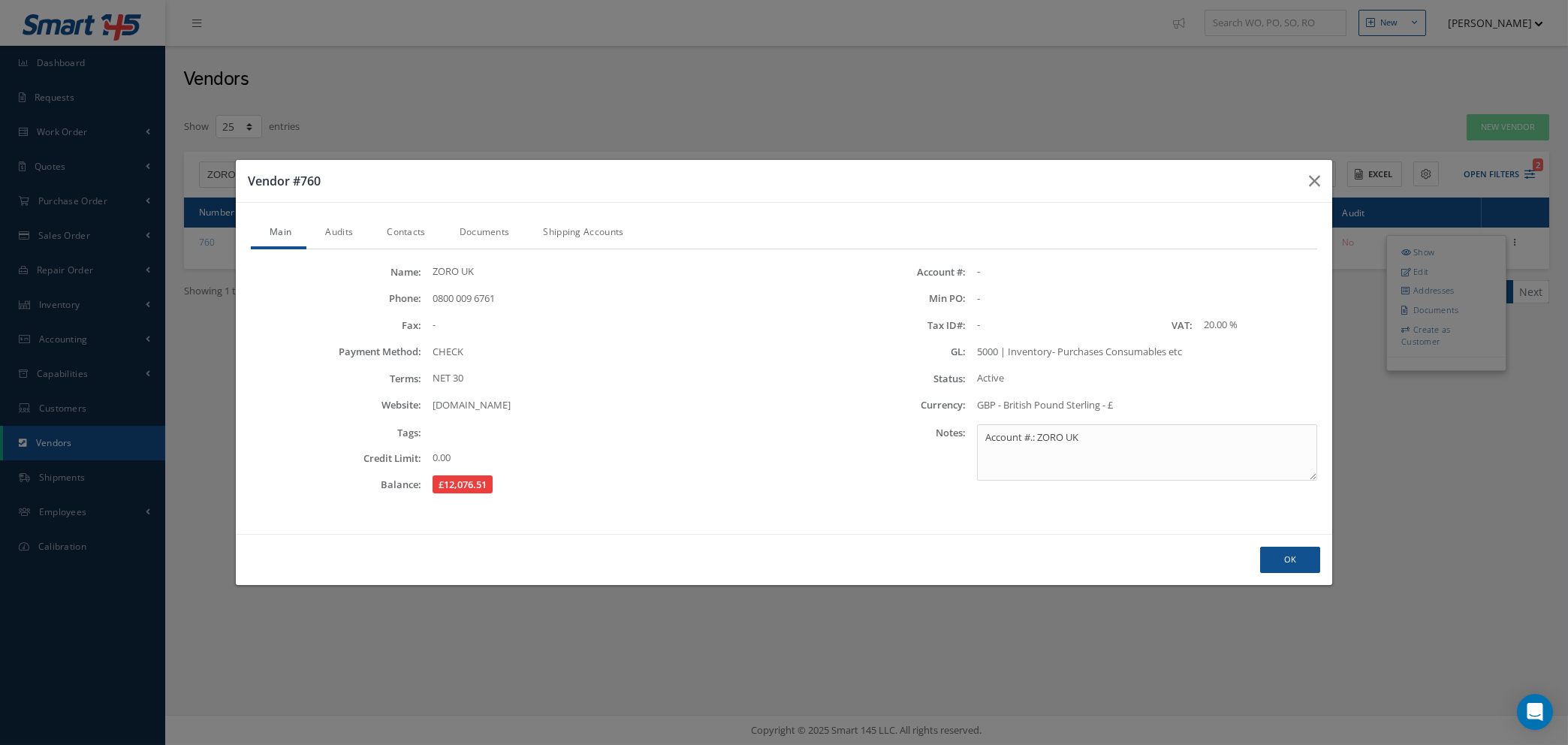
click at [346, 236] on link "Audits" at bounding box center [337, 233] width 62 height 31
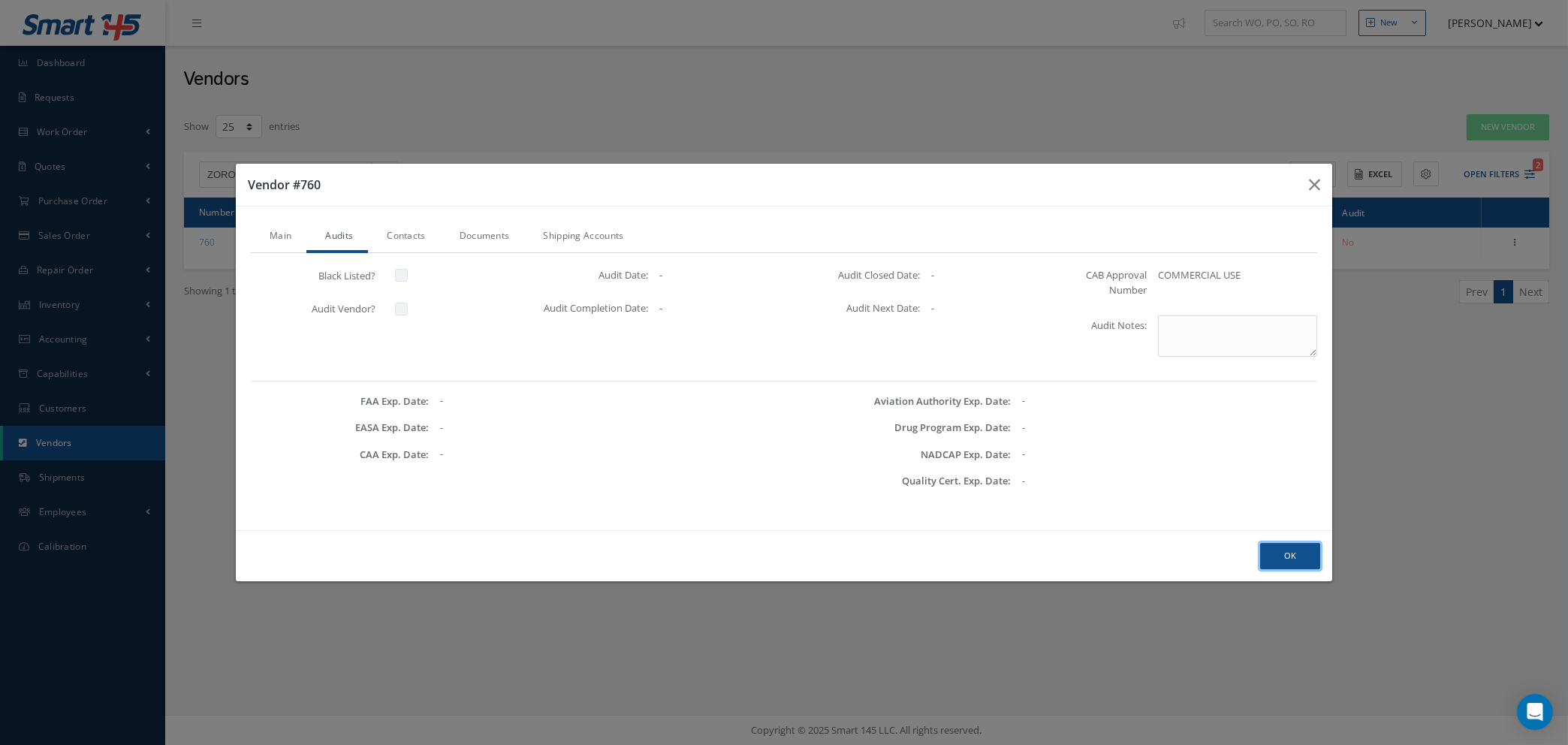
click at [1279, 554] on button "Ok" at bounding box center [1290, 556] width 60 height 26
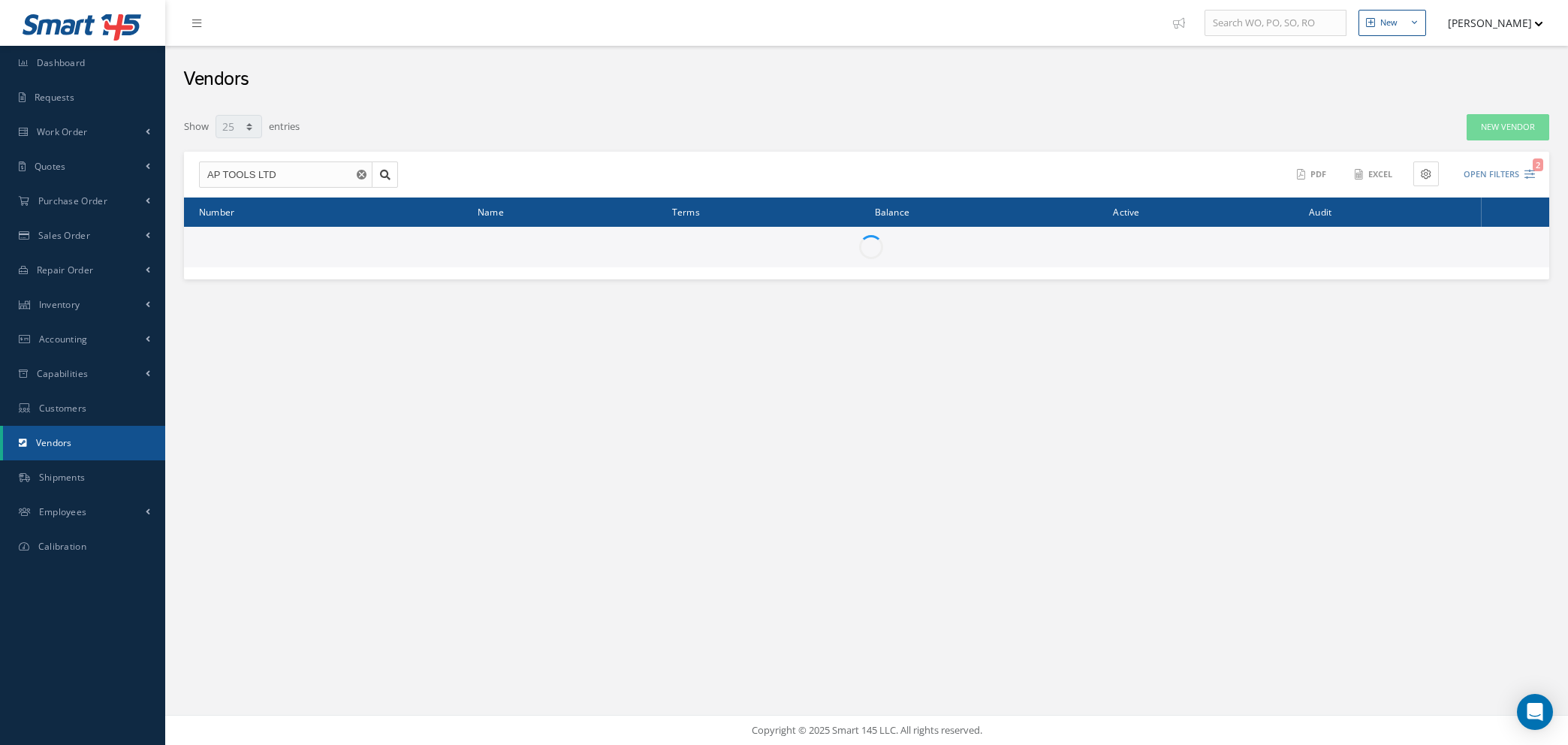
select select "25"
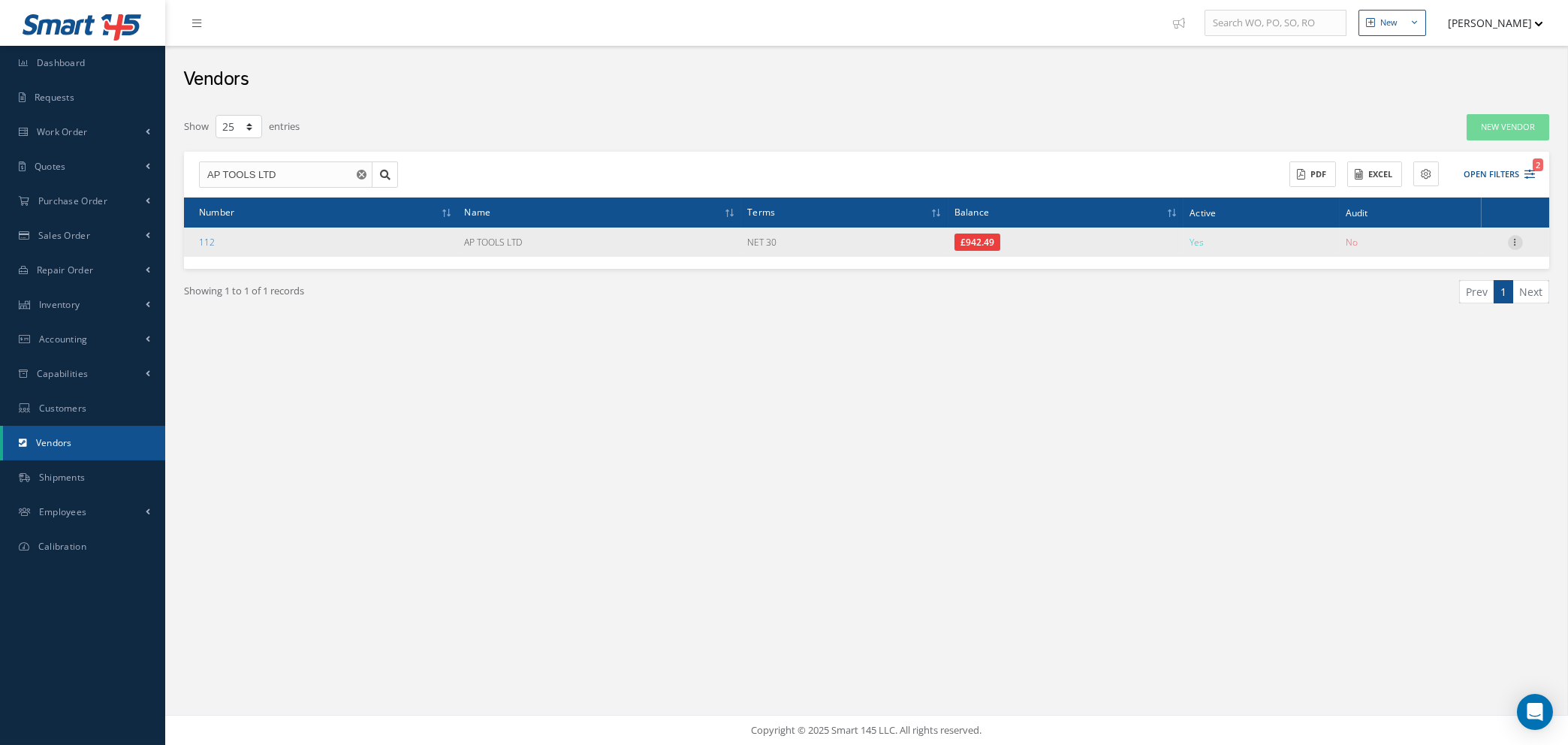
click at [1512, 240] on icon at bounding box center [1514, 241] width 15 height 12
click at [1443, 267] on link "Edit" at bounding box center [1446, 272] width 119 height 20
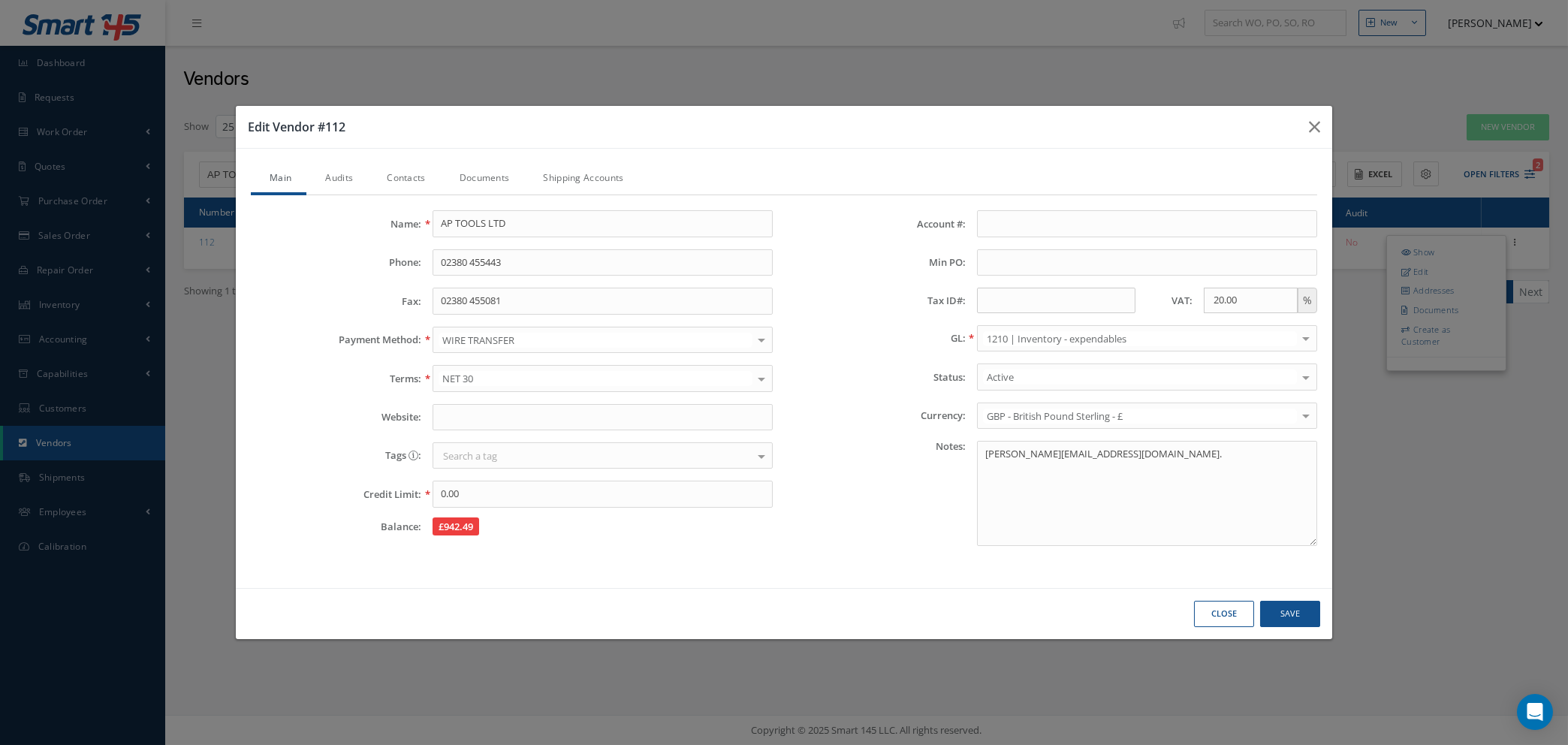
click at [335, 172] on link "Audits" at bounding box center [337, 179] width 62 height 31
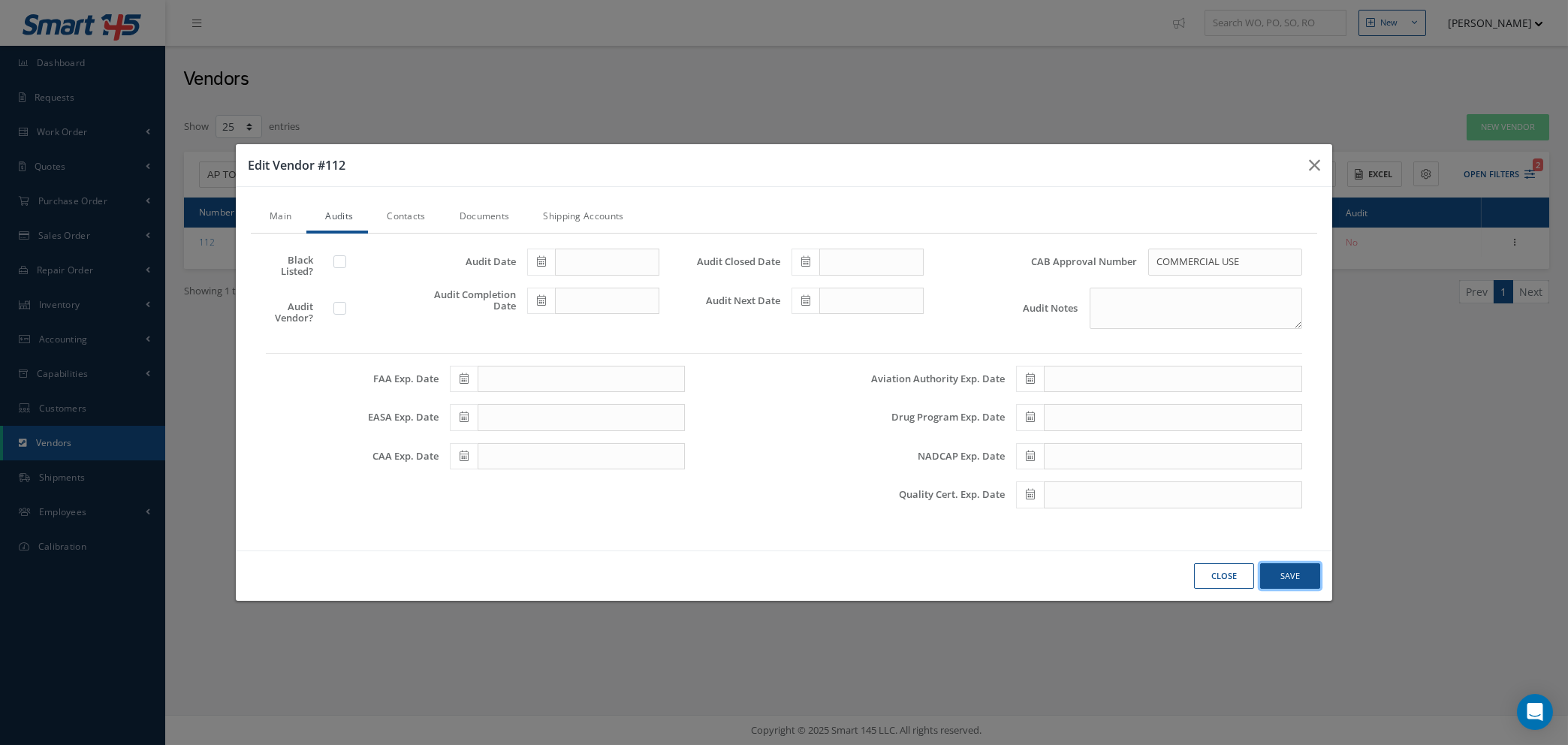
click at [0, 0] on button "Save" at bounding box center [0, 0] width 0 height 0
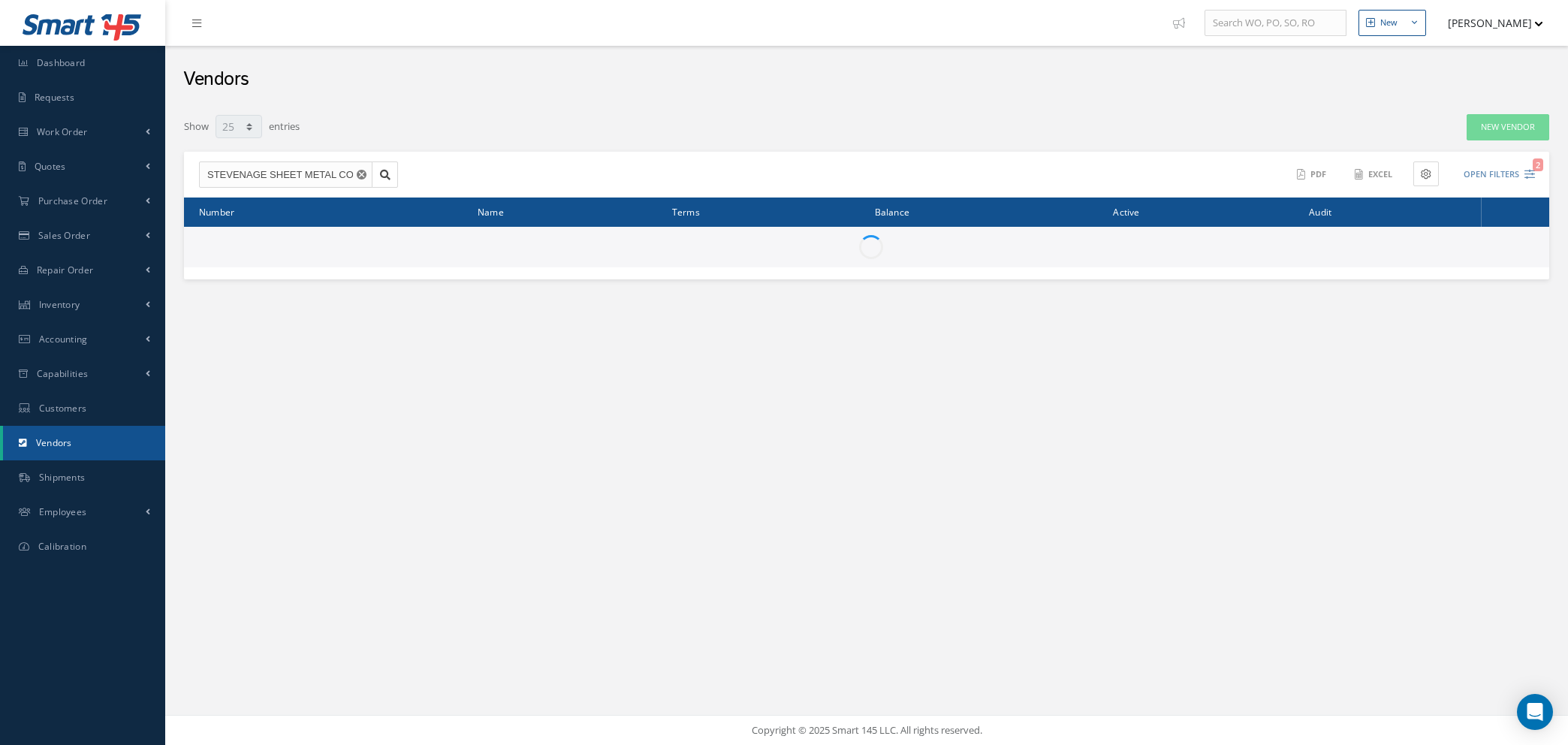
select select "25"
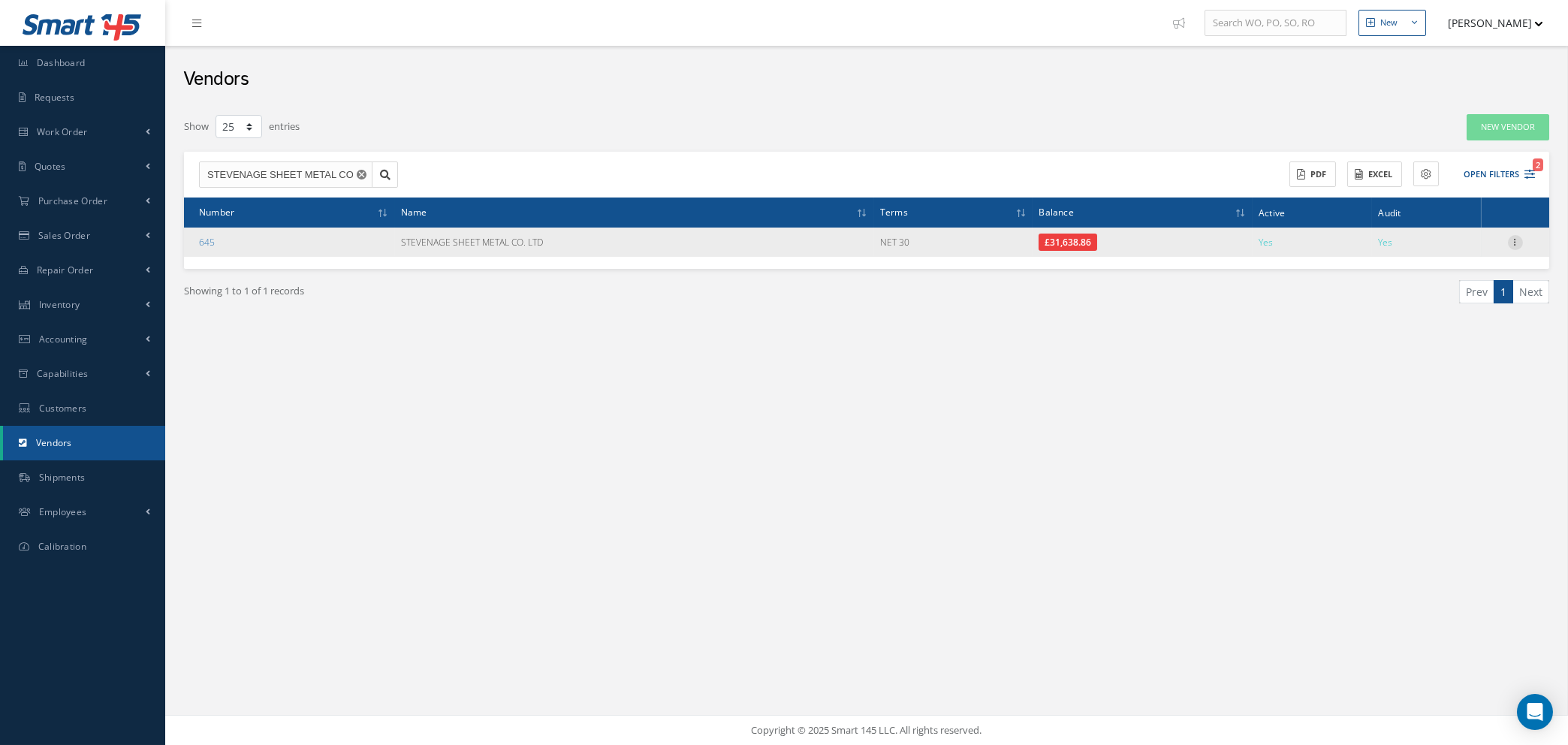
click at [1515, 243] on icon at bounding box center [1514, 241] width 15 height 12
click at [1443, 268] on link "Edit" at bounding box center [1446, 272] width 119 height 20
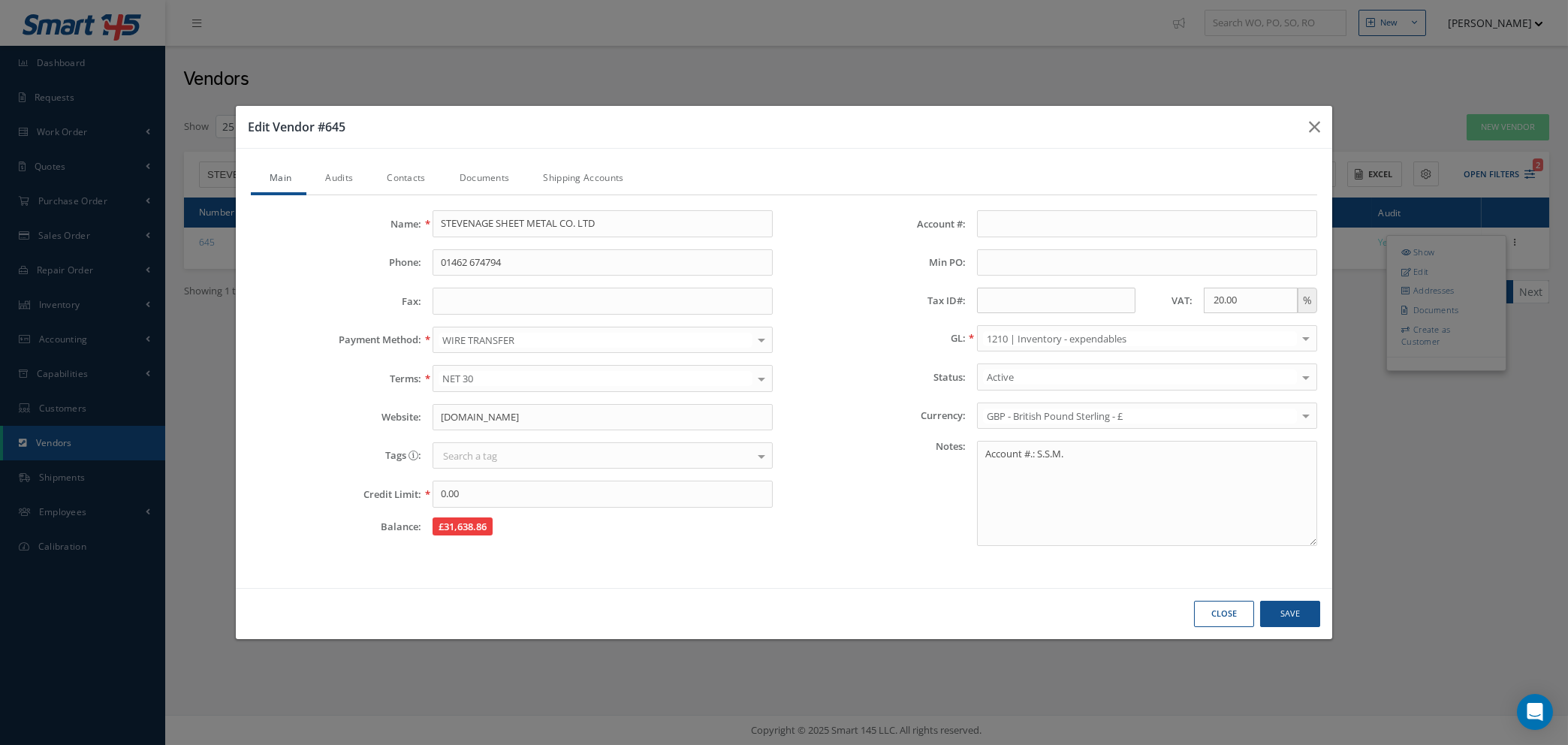
click at [340, 177] on link "Audits" at bounding box center [337, 179] width 62 height 31
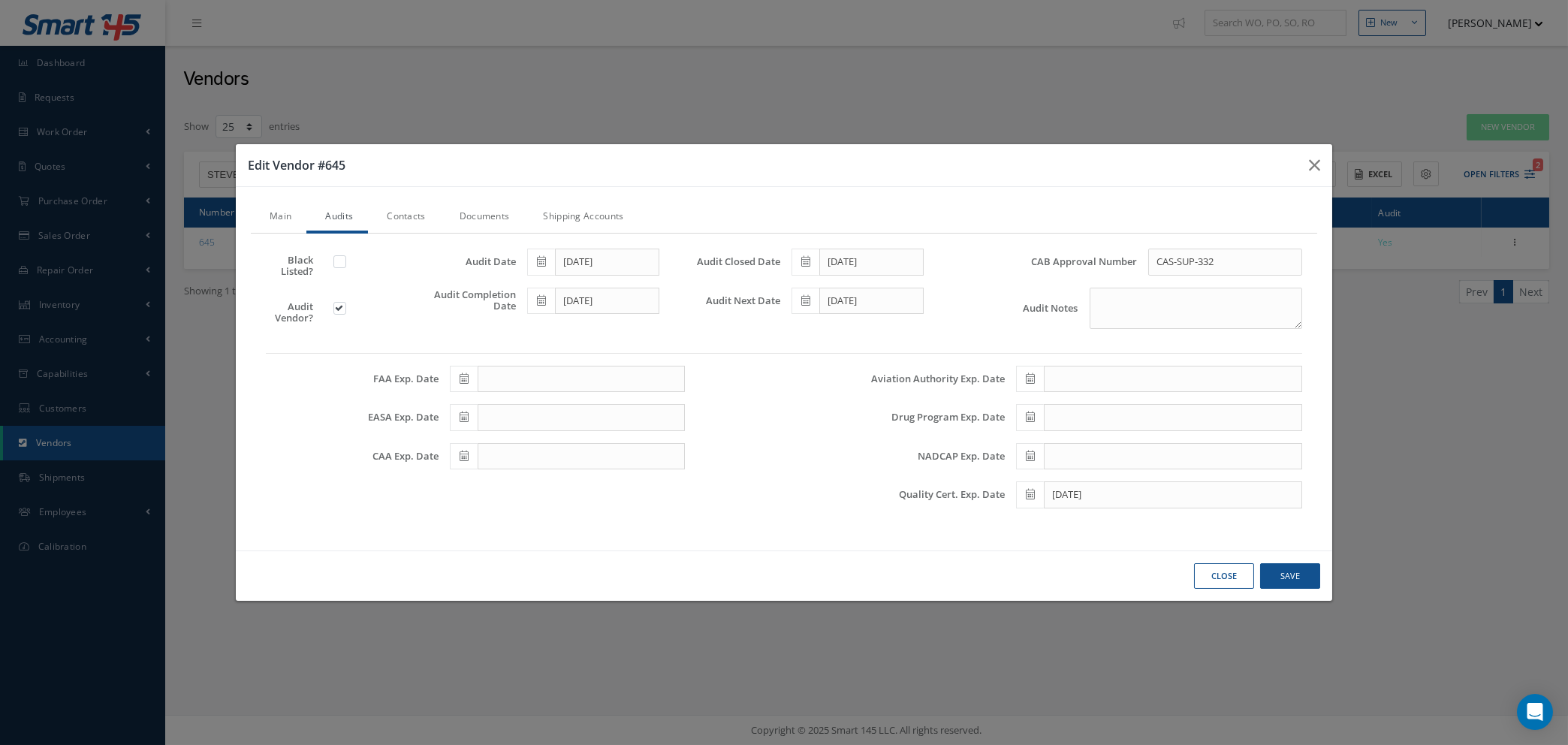
click at [411, 219] on link "Contacts" at bounding box center [404, 218] width 73 height 31
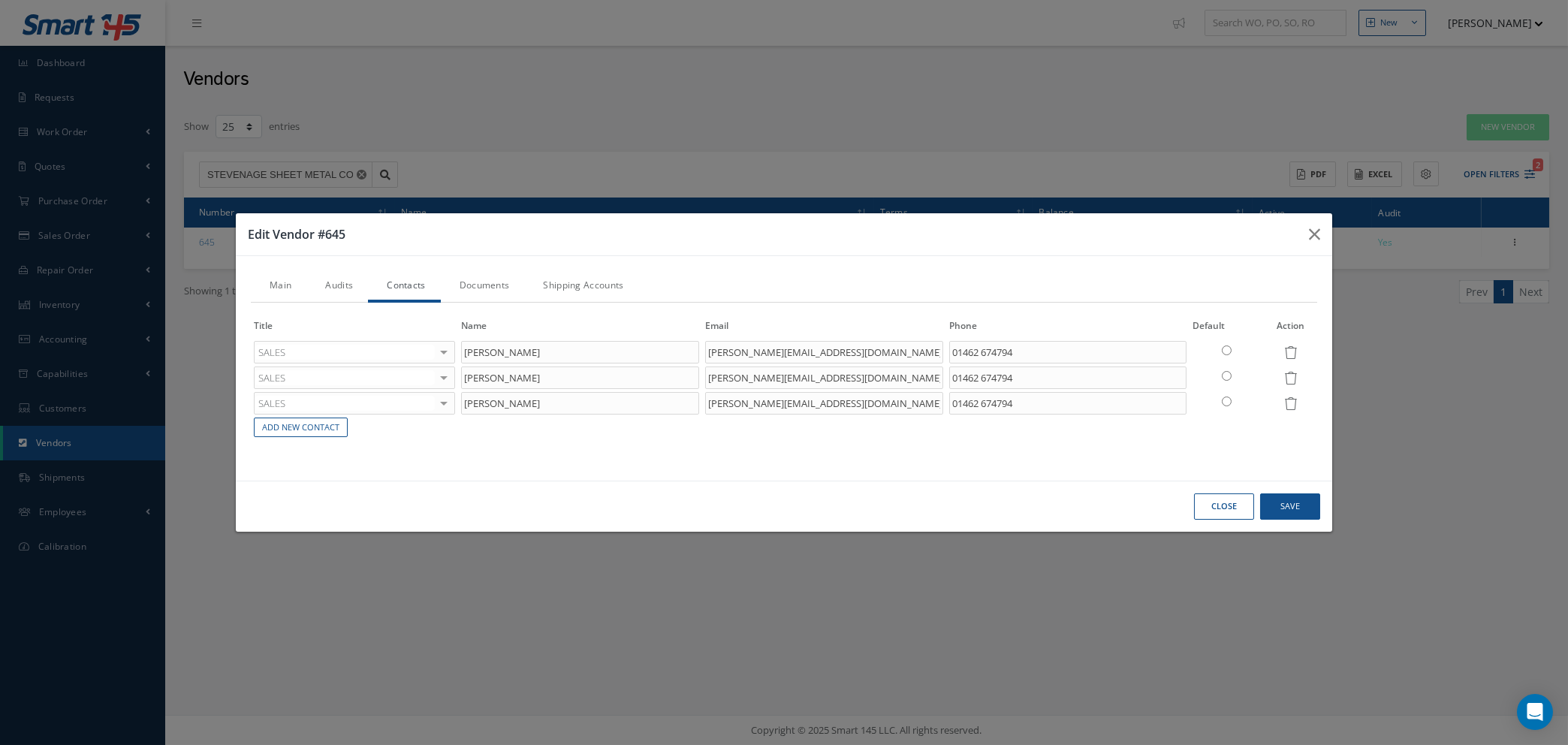
click at [482, 292] on link "Documents" at bounding box center [483, 287] width 84 height 31
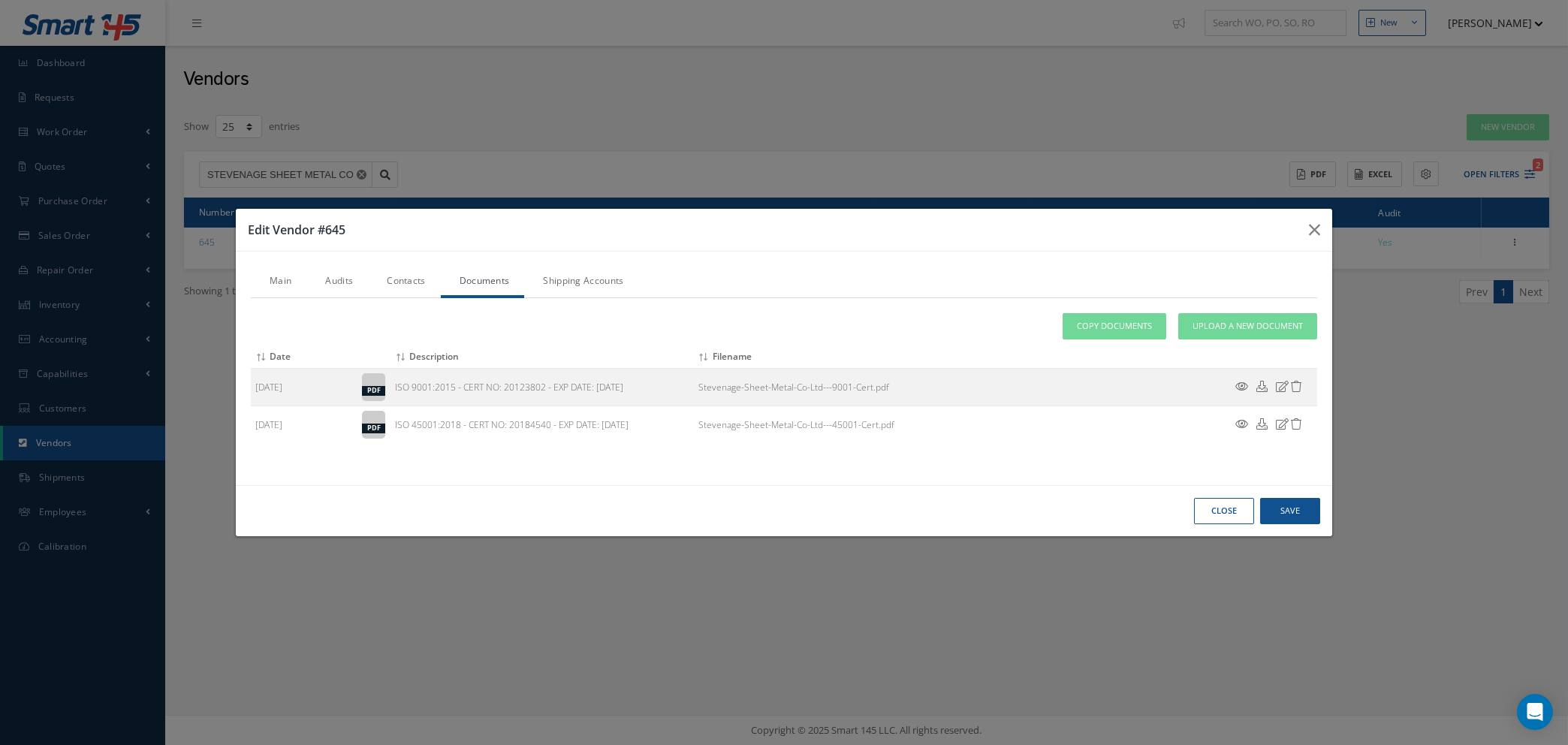
click at [338, 279] on link "Audits" at bounding box center [337, 282] width 62 height 31
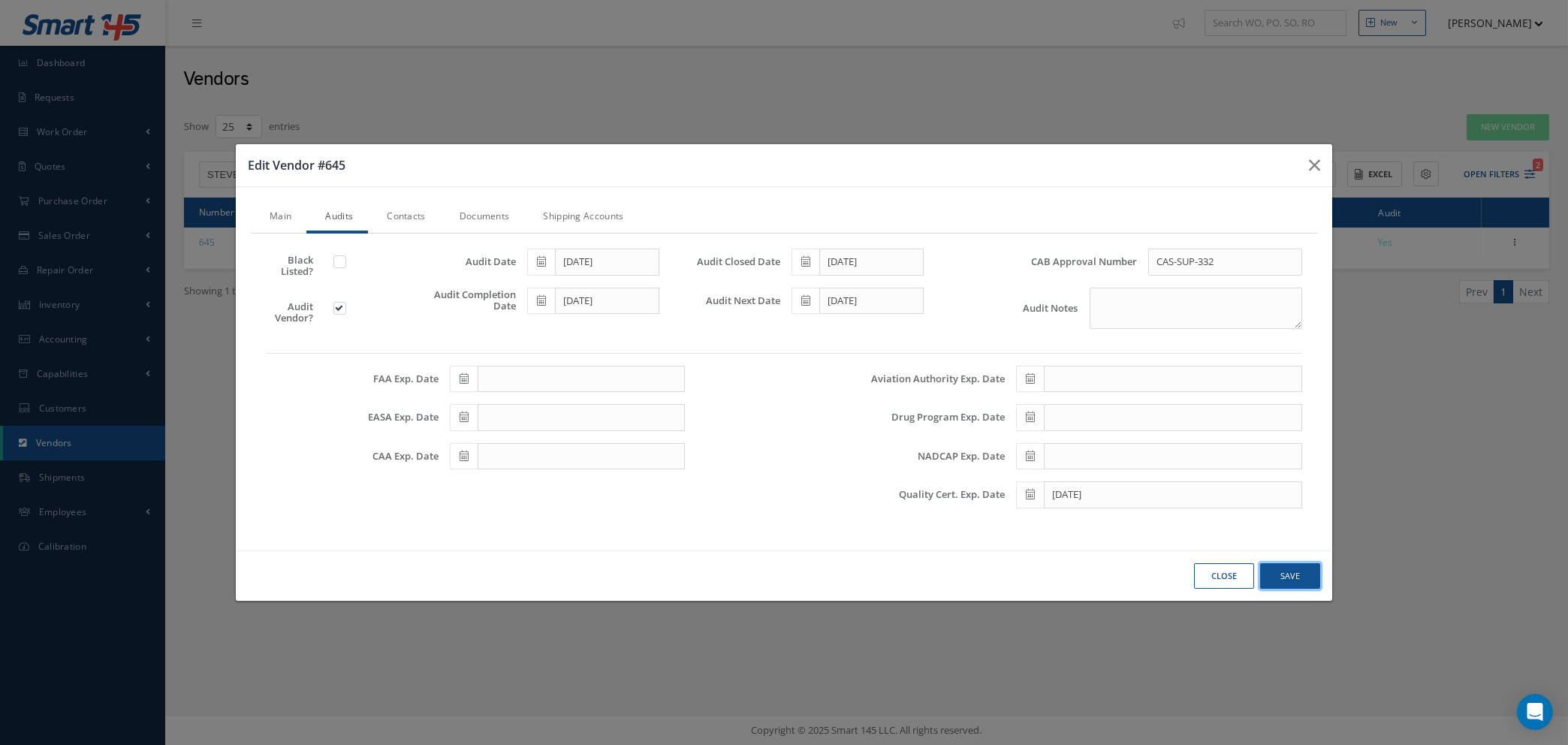
click at [0, 0] on button "Save" at bounding box center [0, 0] width 0 height 0
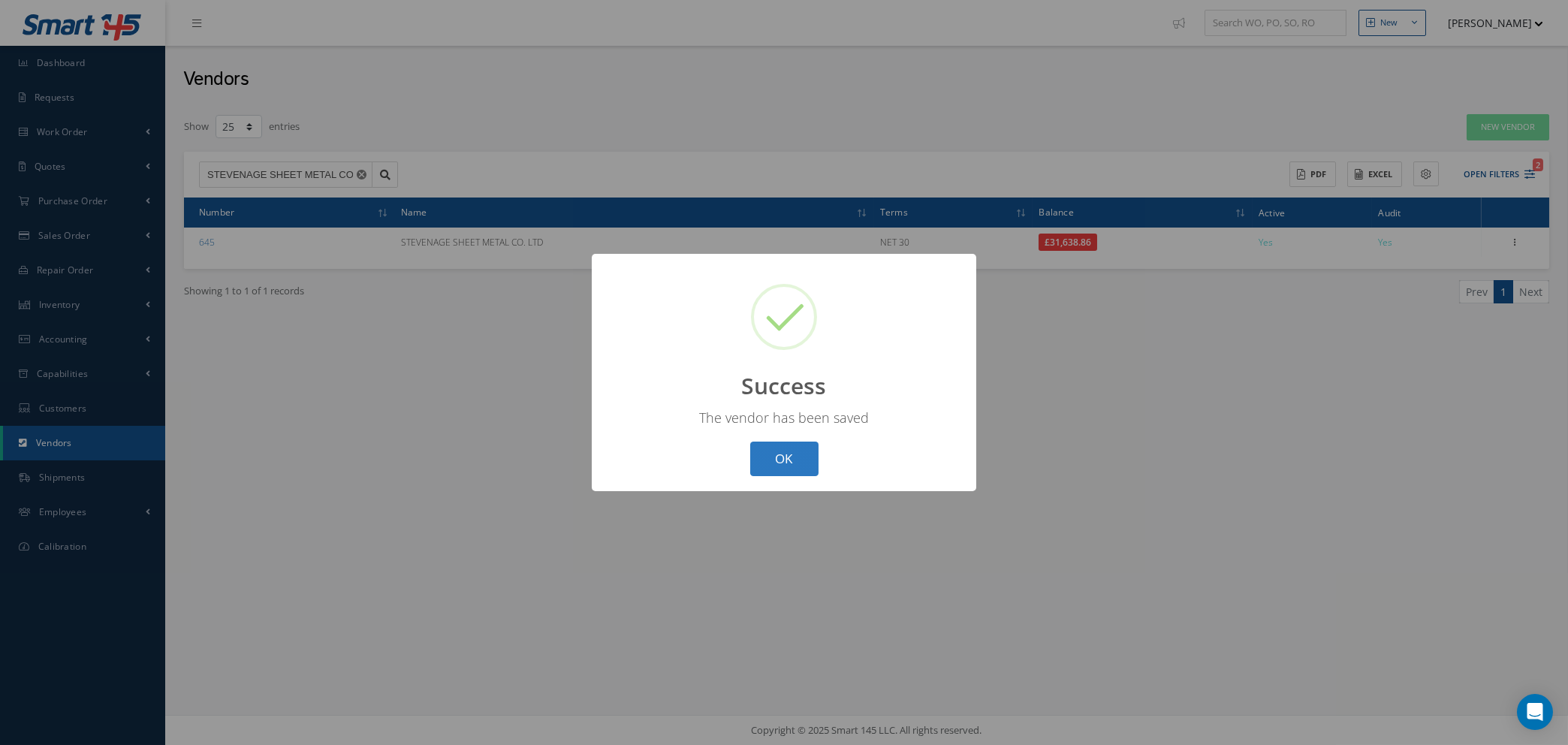
click at [765, 460] on button "OK" at bounding box center [784, 459] width 69 height 35
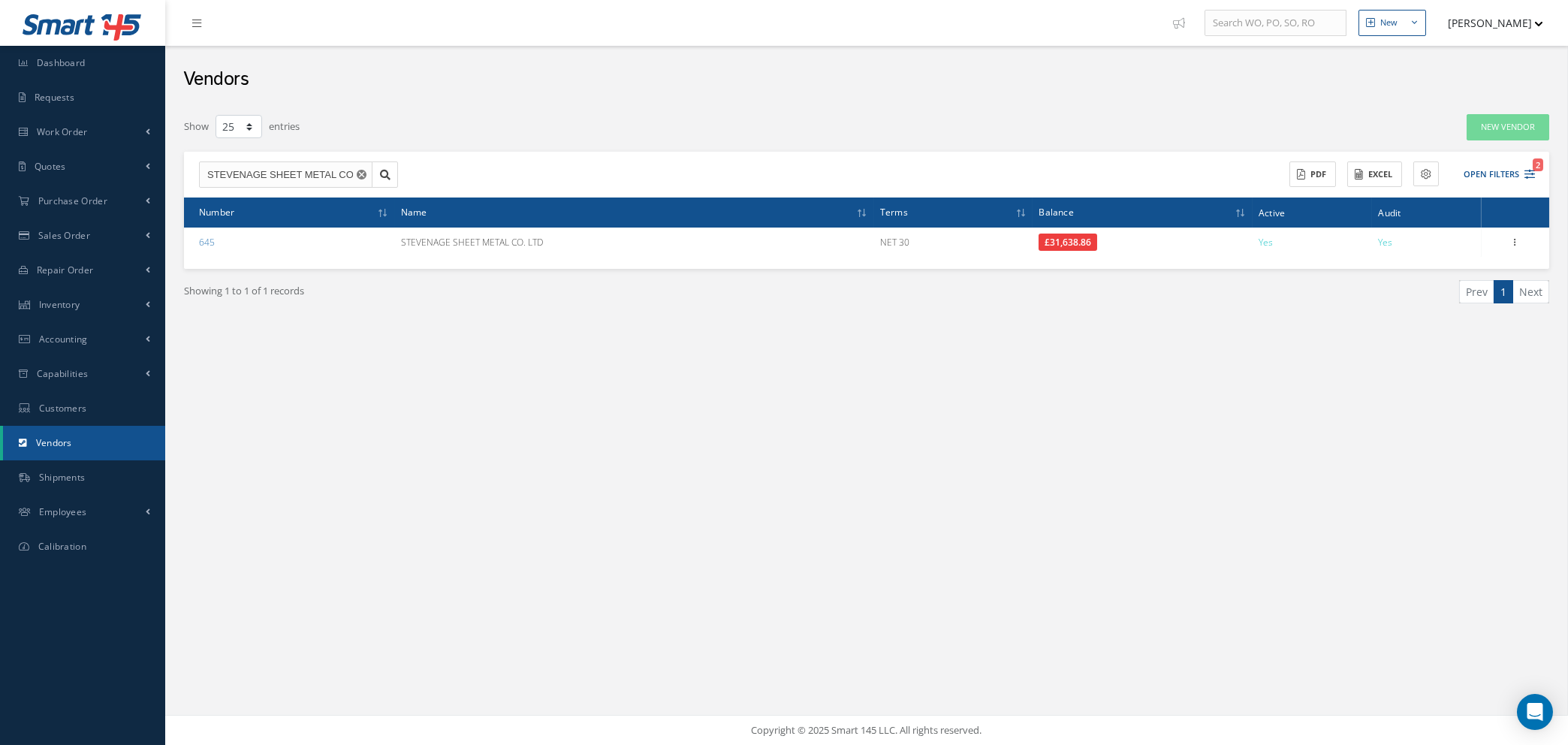
click at [362, 175] on icon "Reset" at bounding box center [362, 174] width 10 height 10
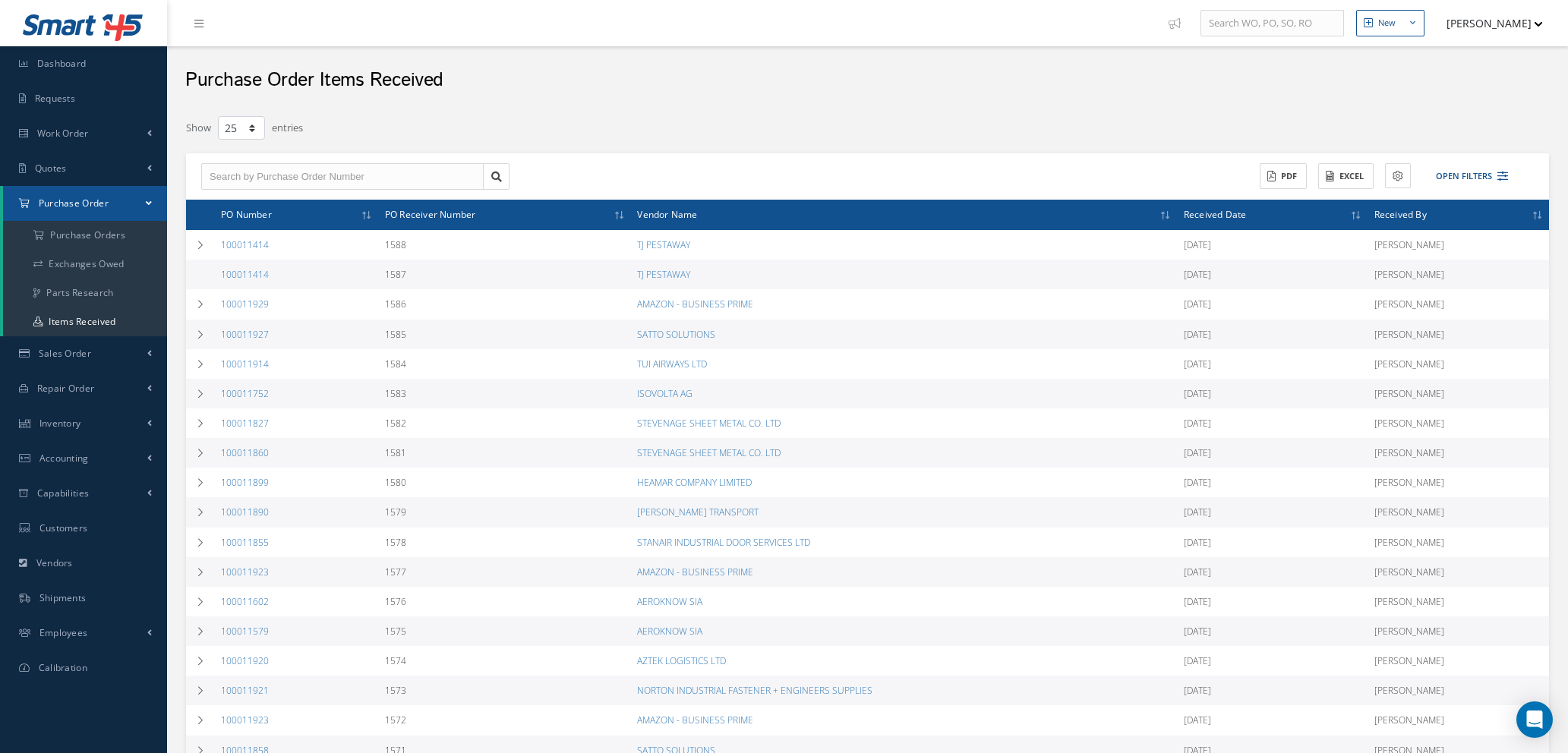
select select "25"
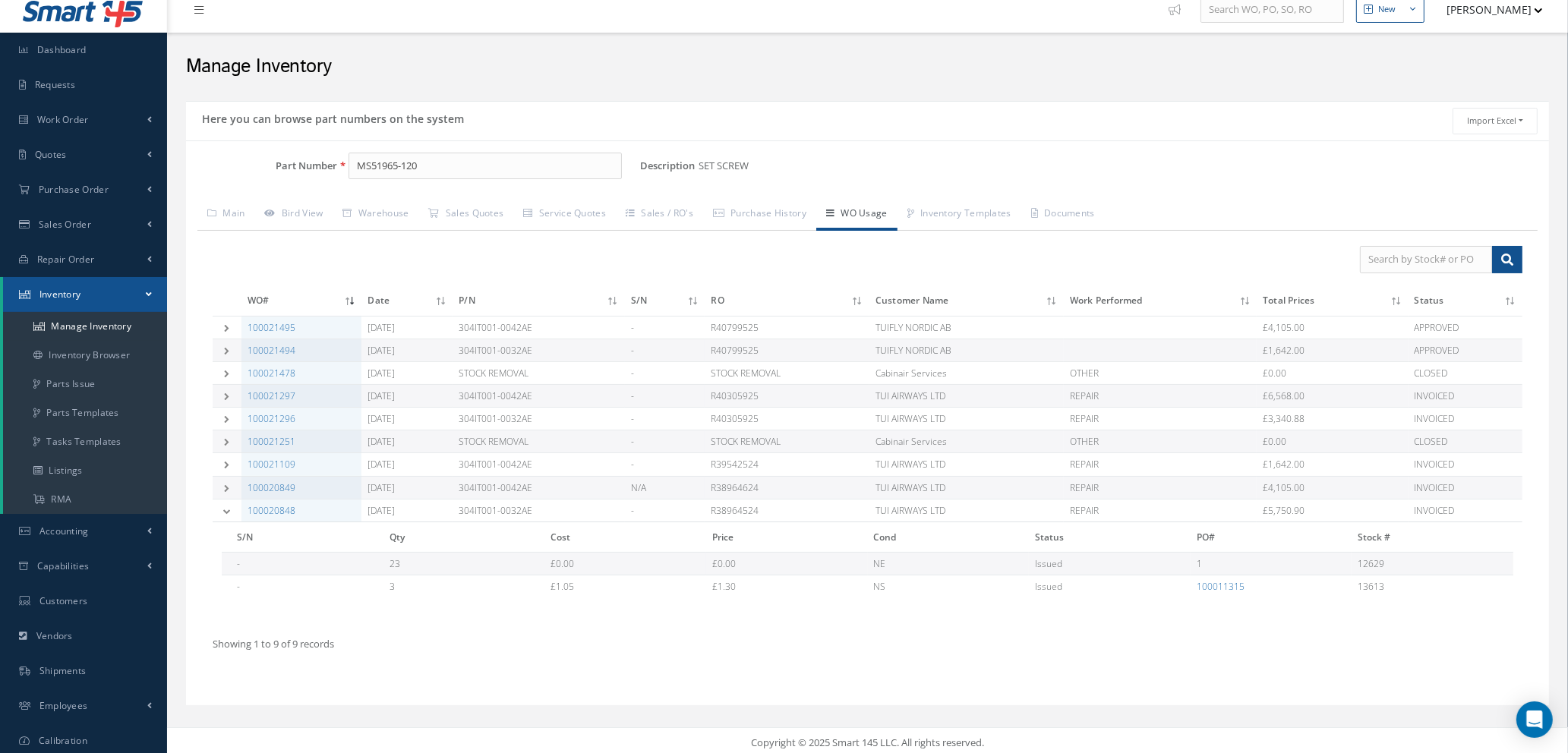
scroll to position [18, 0]
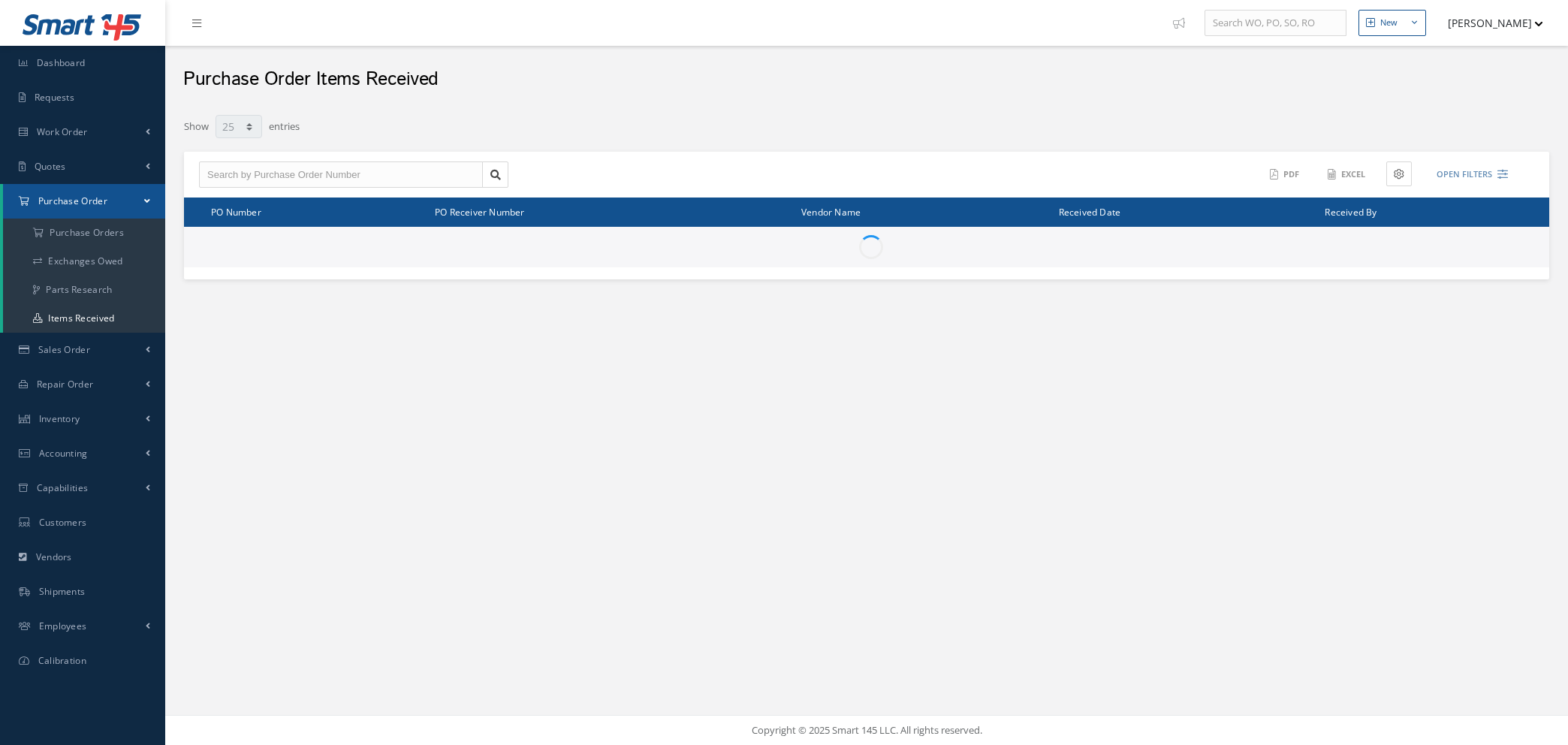
select select "25"
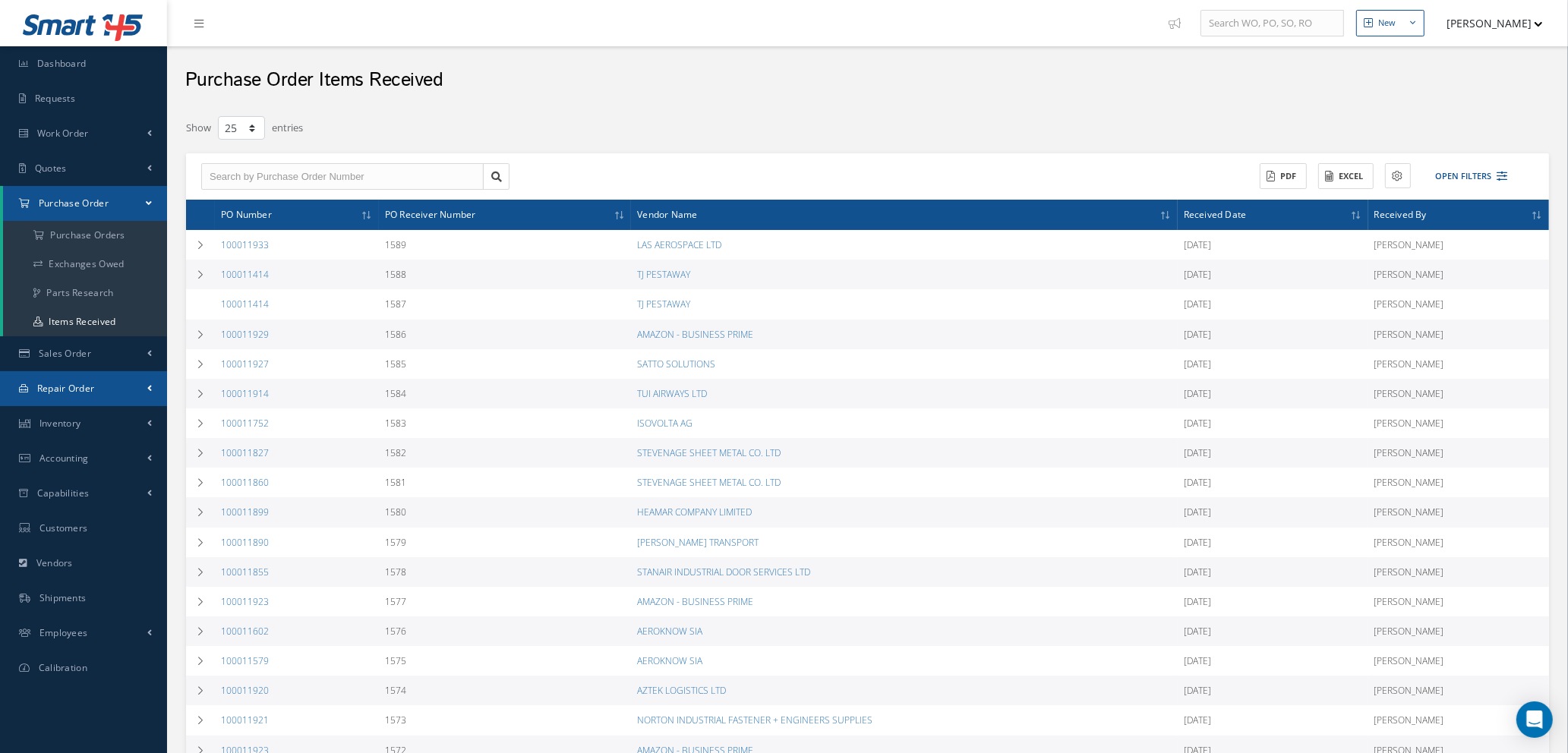
click at [74, 391] on span "Repair Order" at bounding box center [66, 387] width 57 height 13
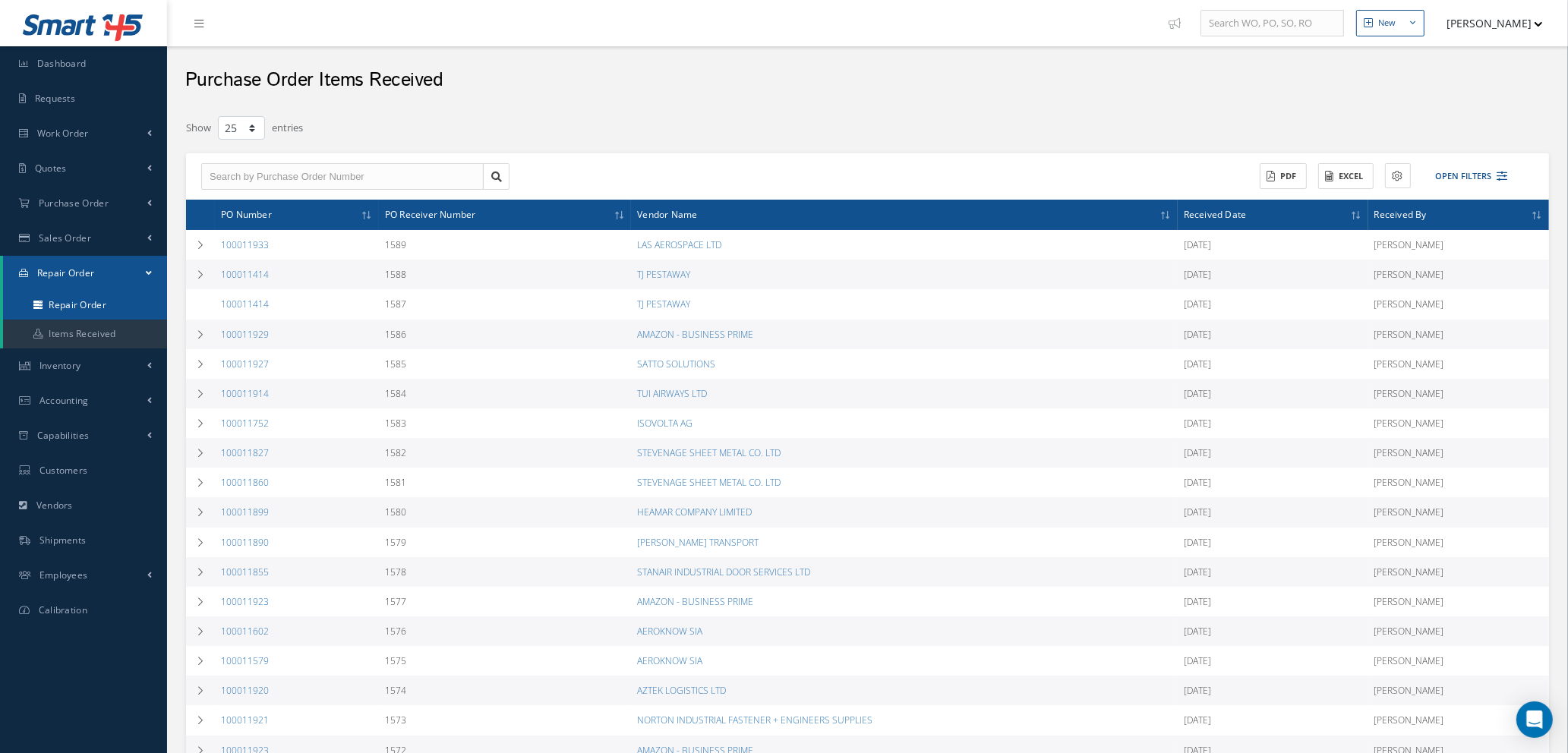
click at [89, 308] on link "Repair Order" at bounding box center [84, 304] width 164 height 29
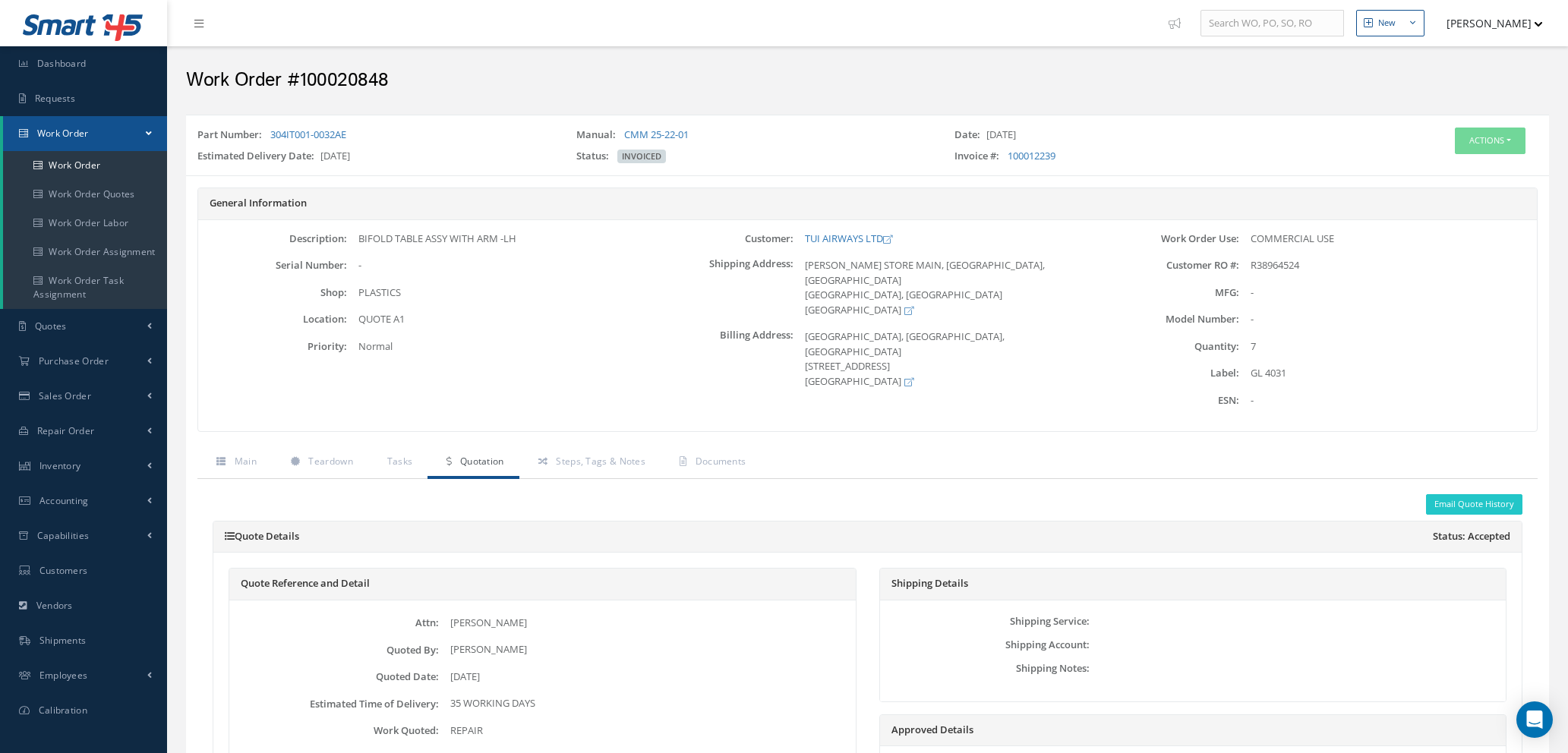
scroll to position [878, 0]
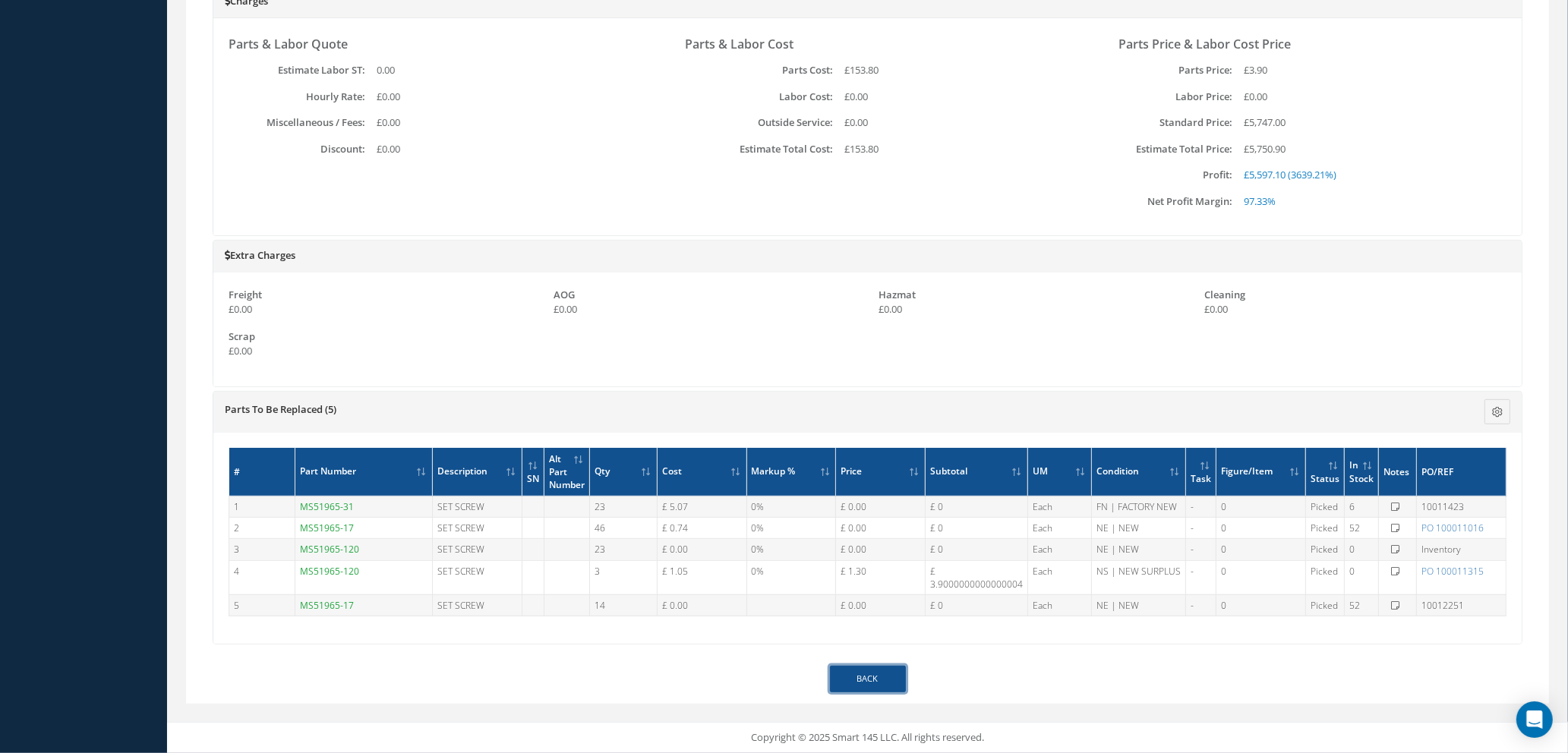
click at [862, 683] on link "Back" at bounding box center [867, 679] width 76 height 27
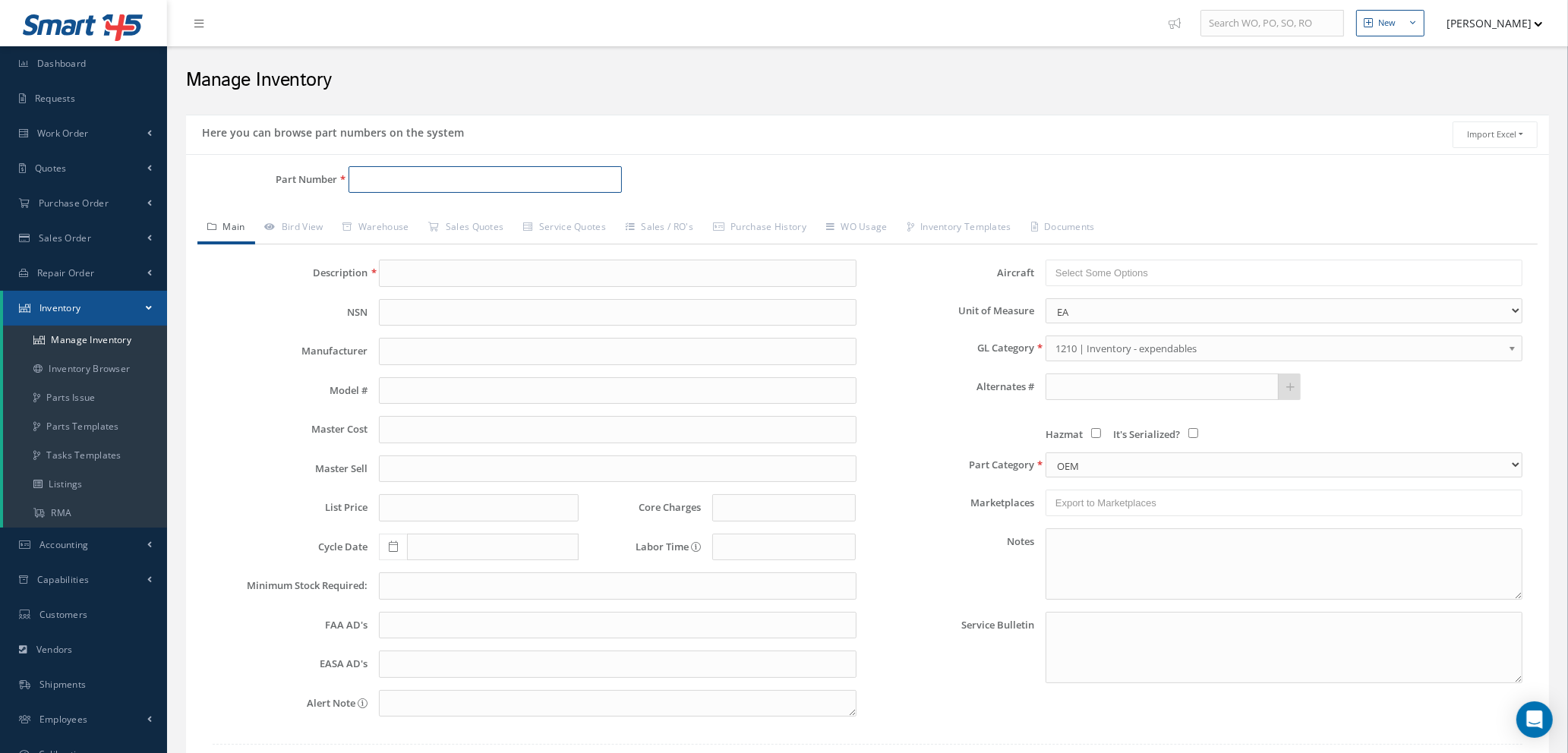
click at [369, 172] on input "Part Number" at bounding box center [486, 180] width 274 height 28
click at [384, 224] on span "AF444" at bounding box center [422, 220] width 137 height 16
type input "AF444"
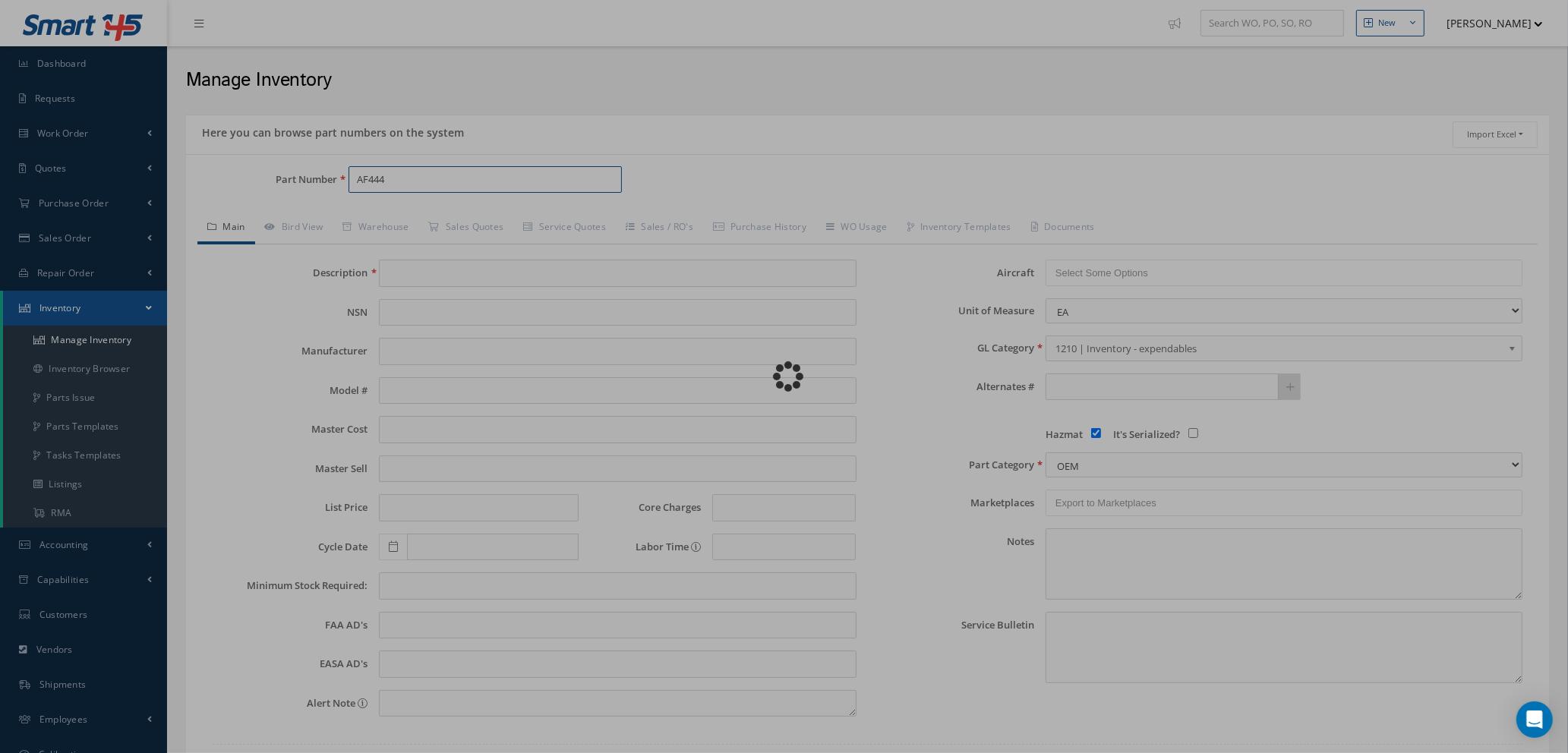
type input "SURFACE FILLER"
type input "254.00"
type input "0.00"
checkbox input "true"
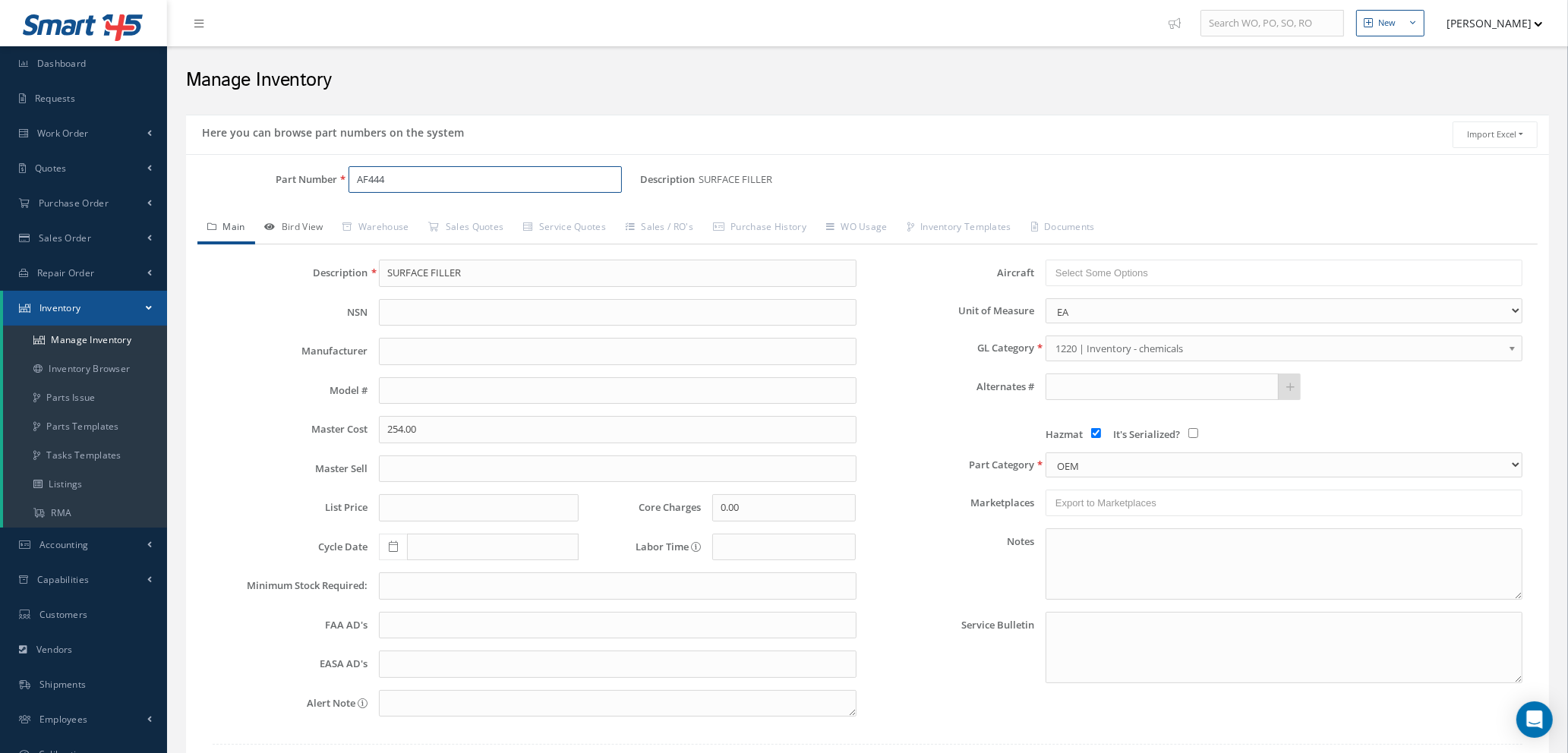
type input "AF444"
click at [308, 226] on link "Bird View" at bounding box center [293, 229] width 78 height 32
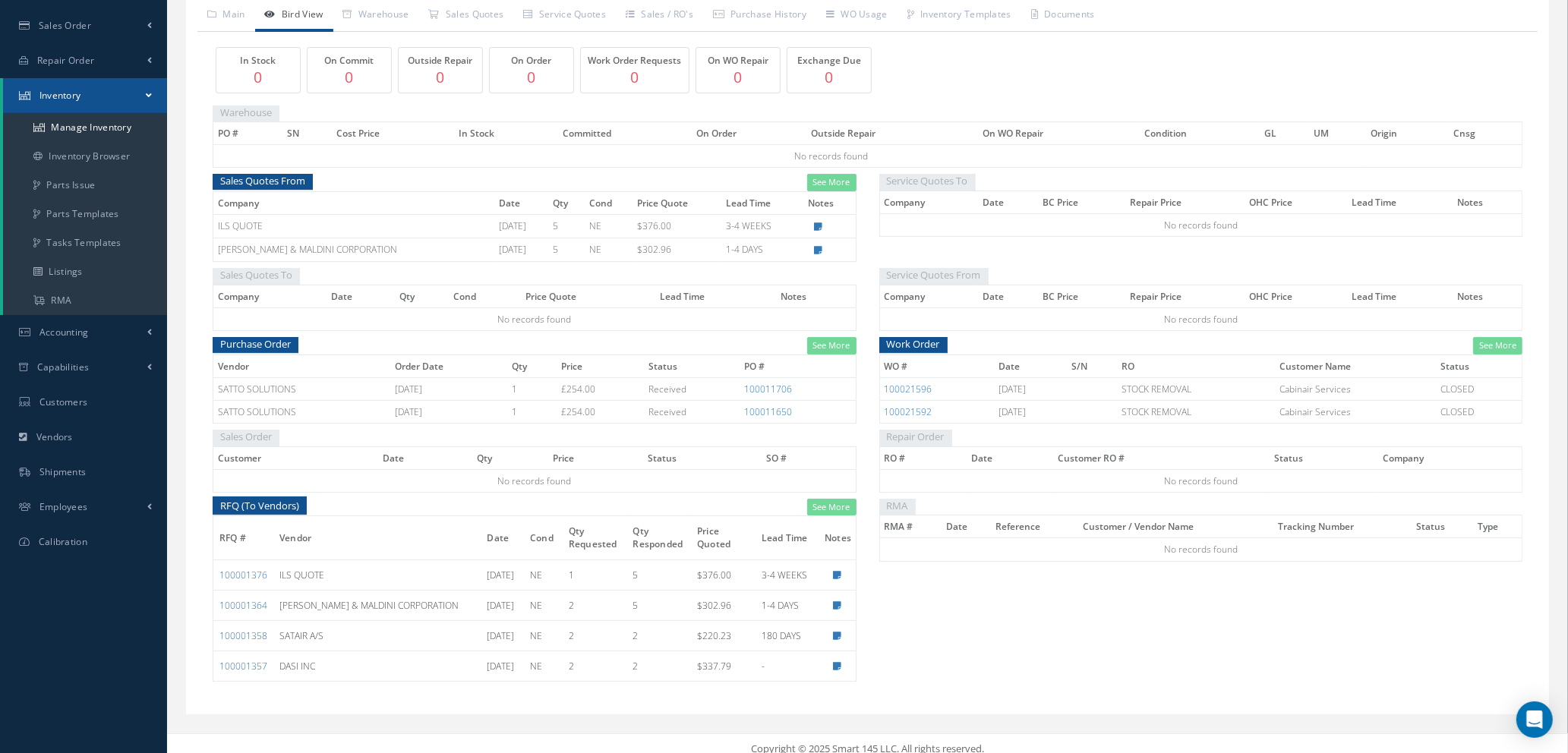
scroll to position [224, 0]
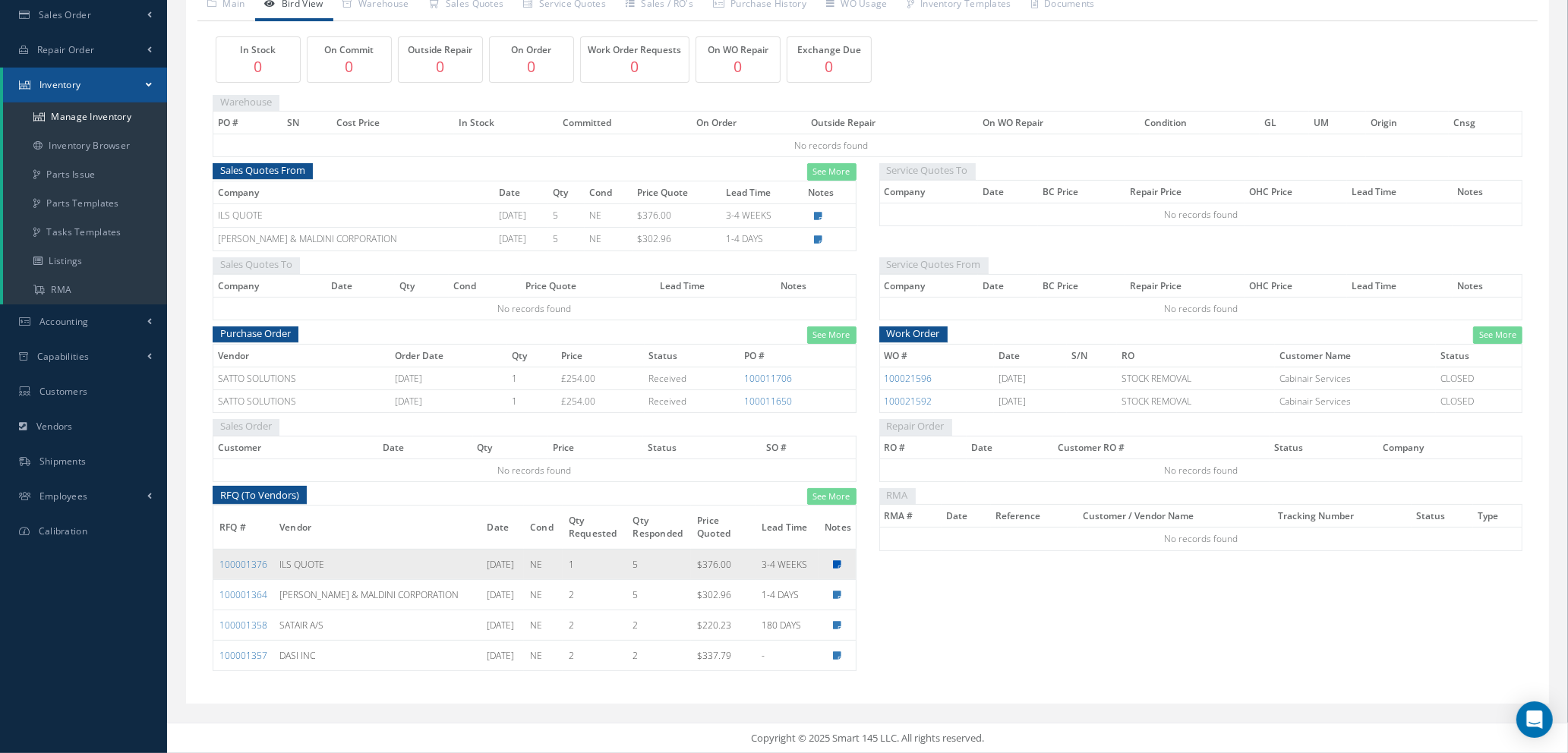
click at [837, 563] on icon at bounding box center [837, 564] width 8 height 9
type textarea "OEM CERTS"
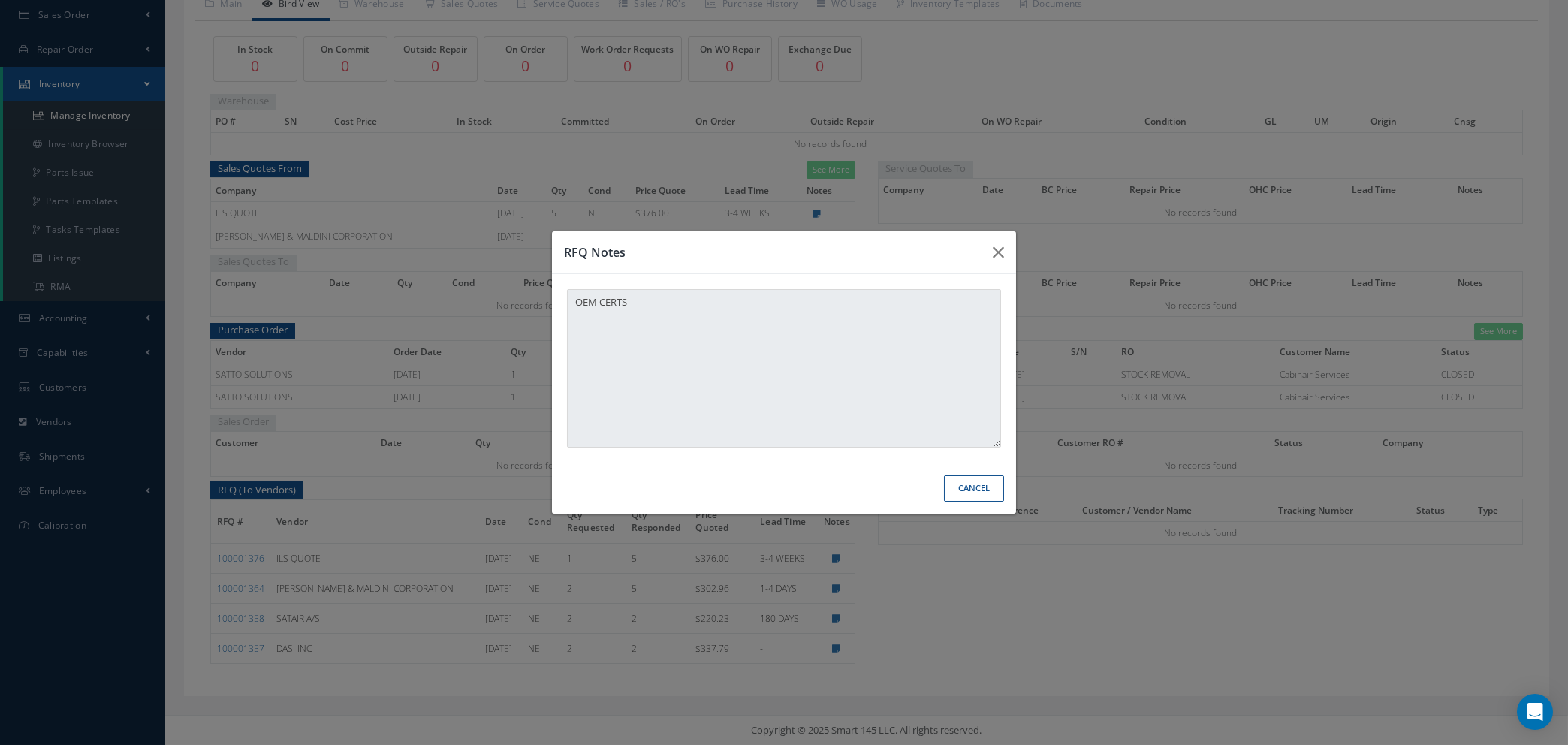
click at [968, 492] on button "Cancel" at bounding box center [973, 488] width 60 height 26
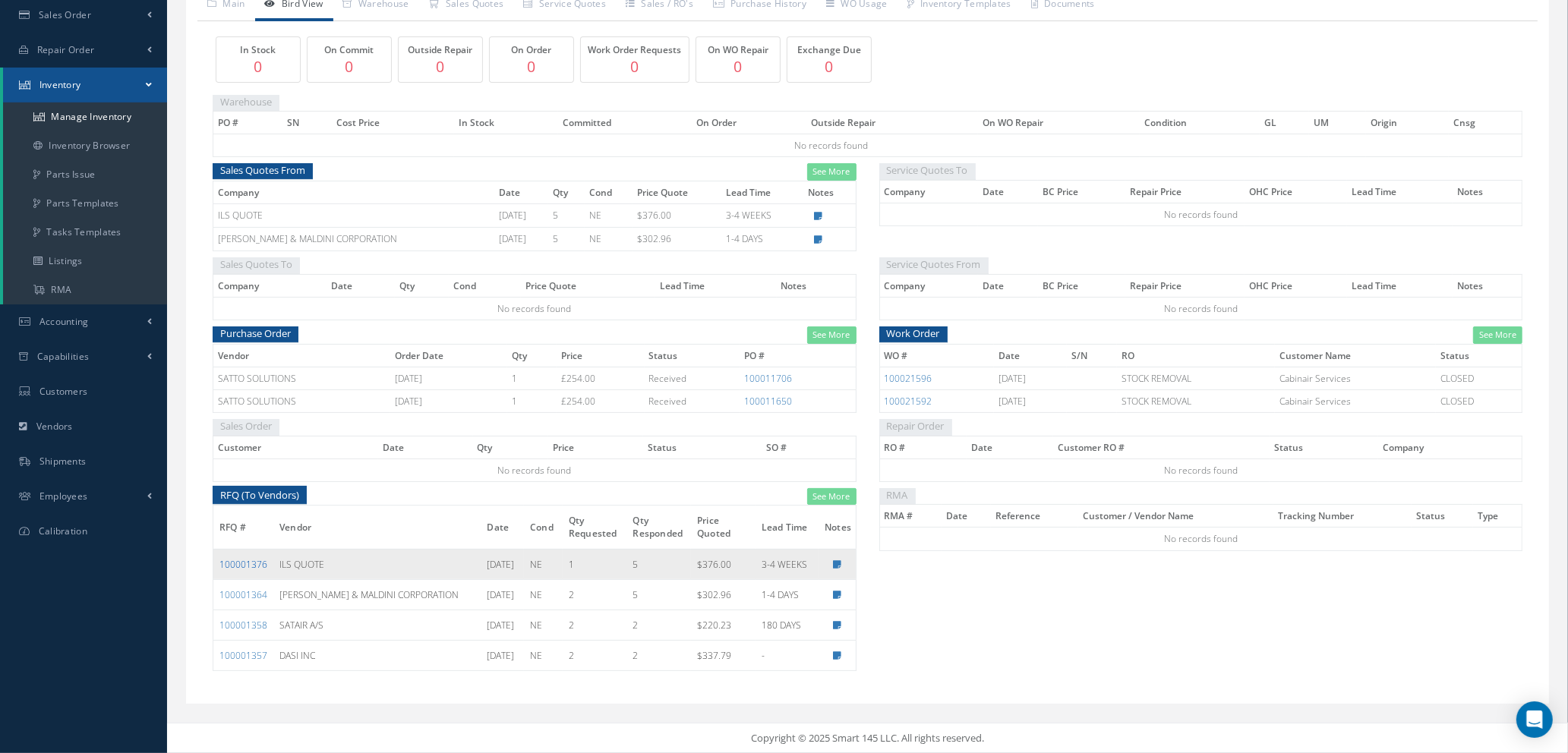
click at [224, 561] on link "100001376" at bounding box center [243, 564] width 48 height 13
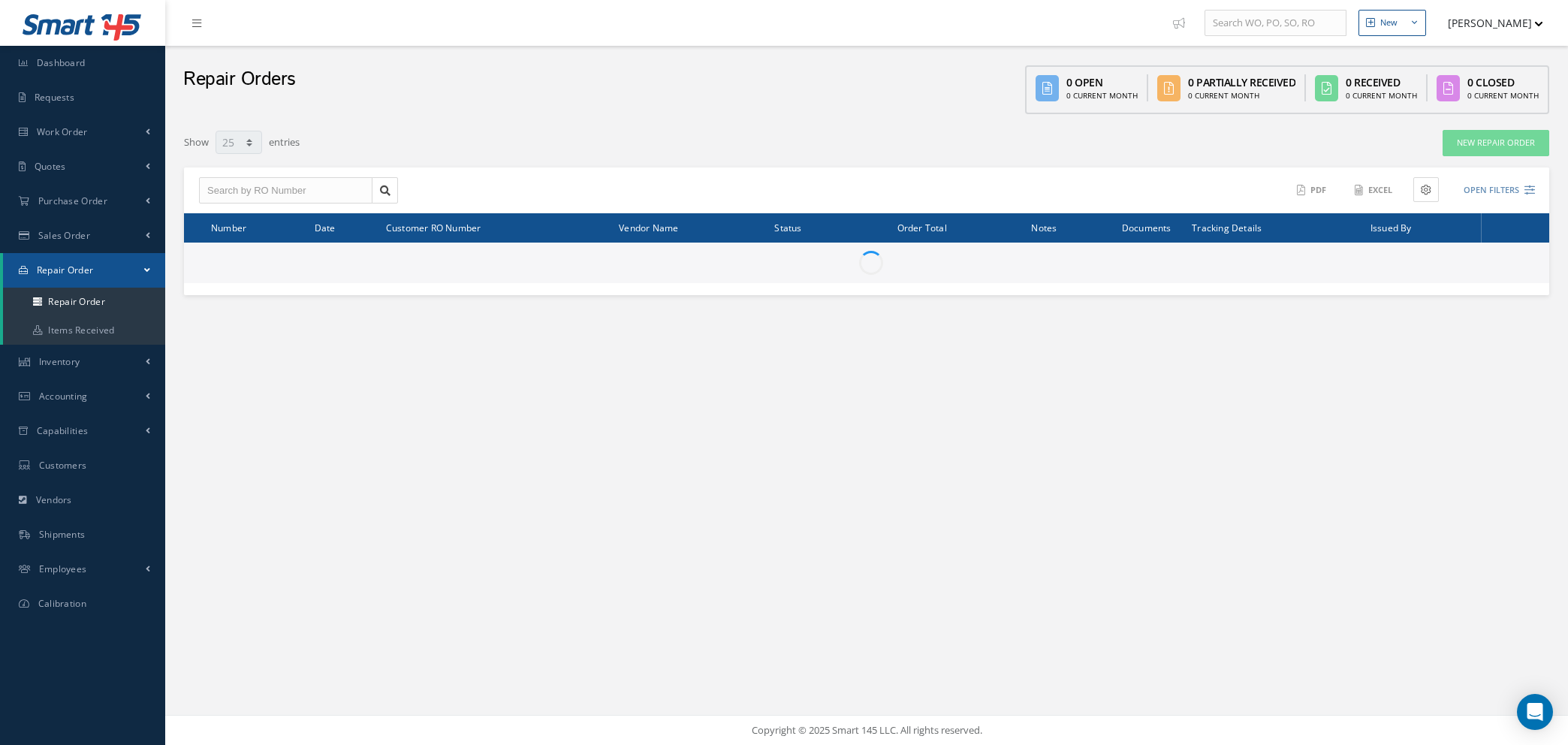
select select "25"
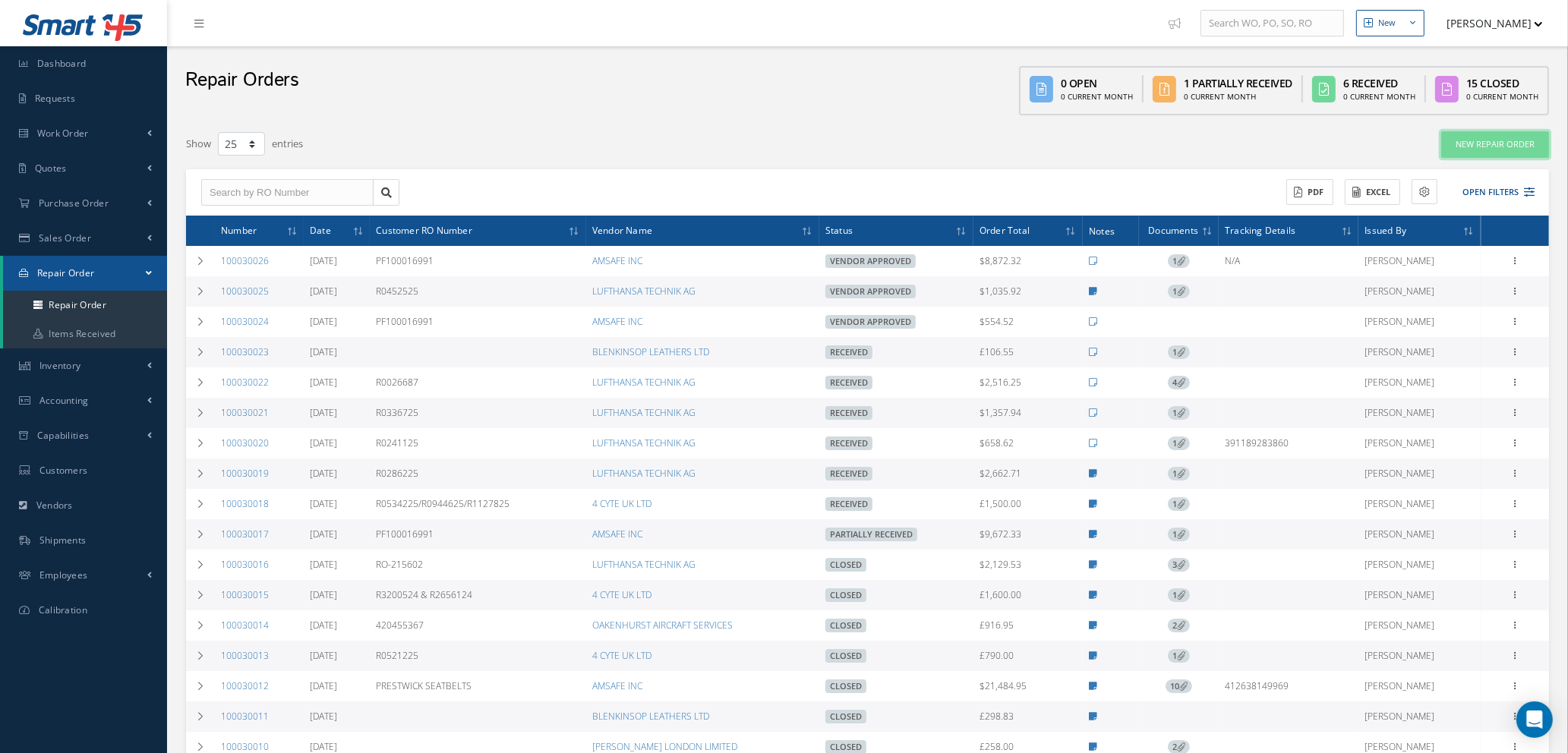
click at [1464, 147] on link "New Repair Order" at bounding box center [1495, 145] width 108 height 27
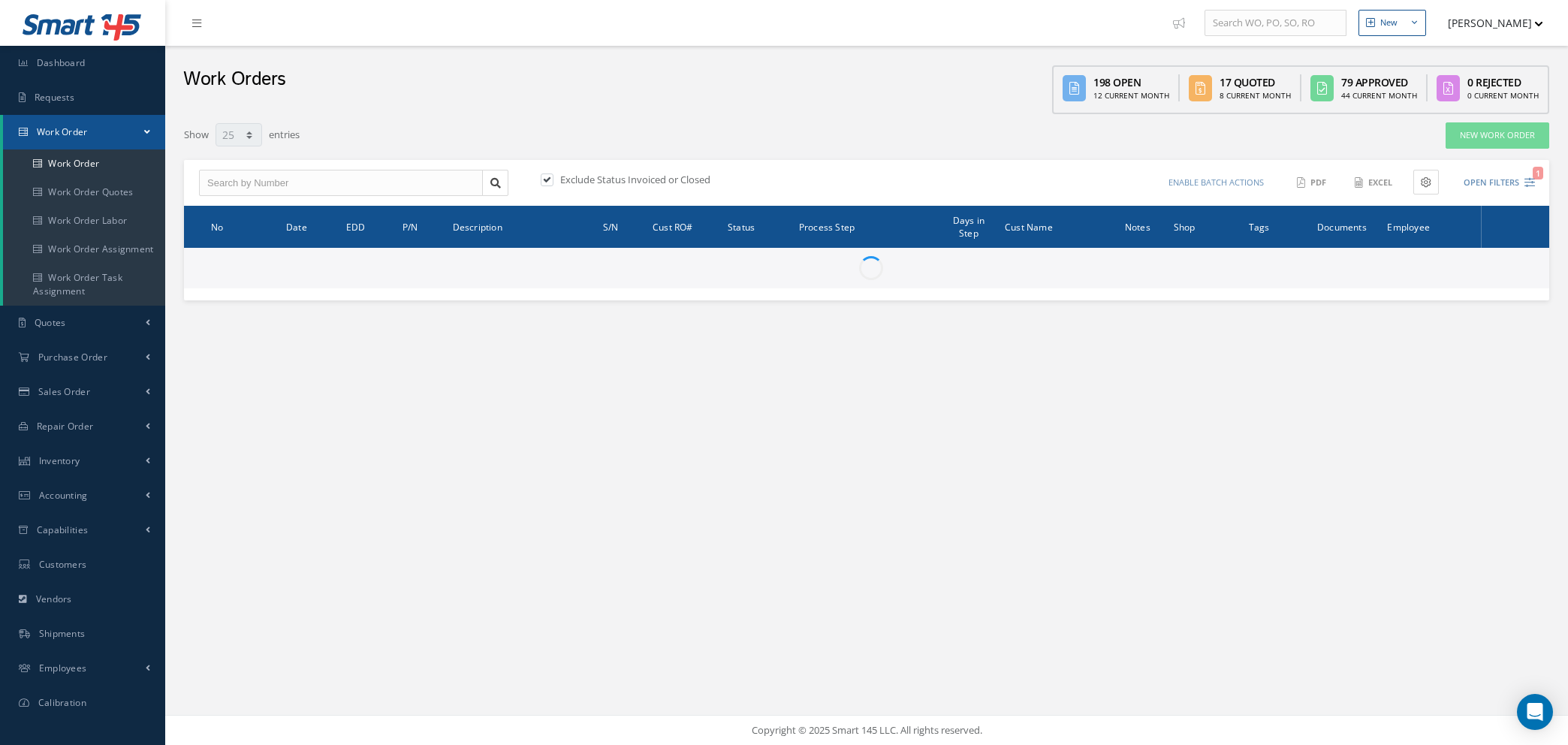
select select "25"
click at [372, 181] on input "text" at bounding box center [341, 183] width 284 height 27
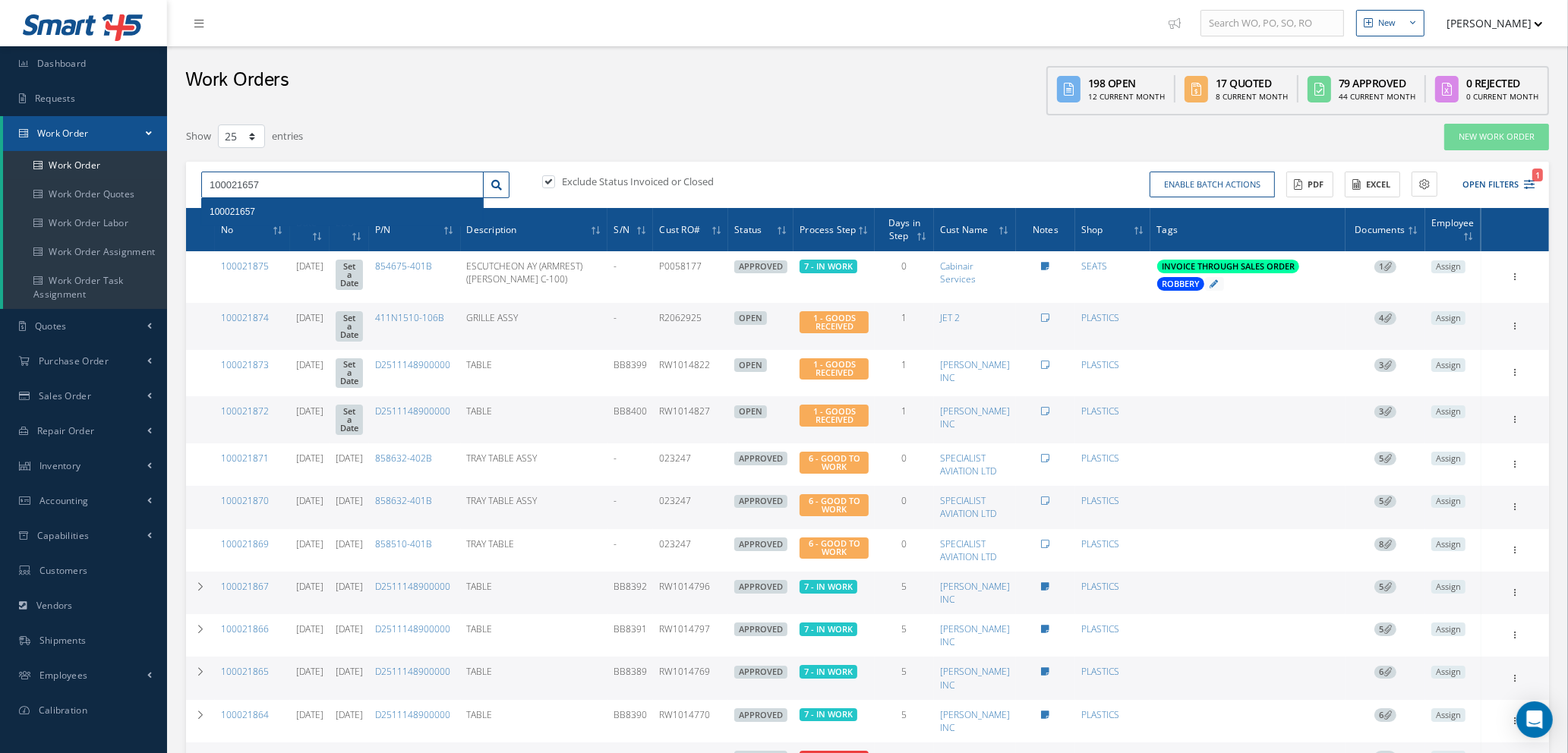
type input "100021657"
click at [287, 204] on div "100021657" at bounding box center [342, 211] width 266 height 15
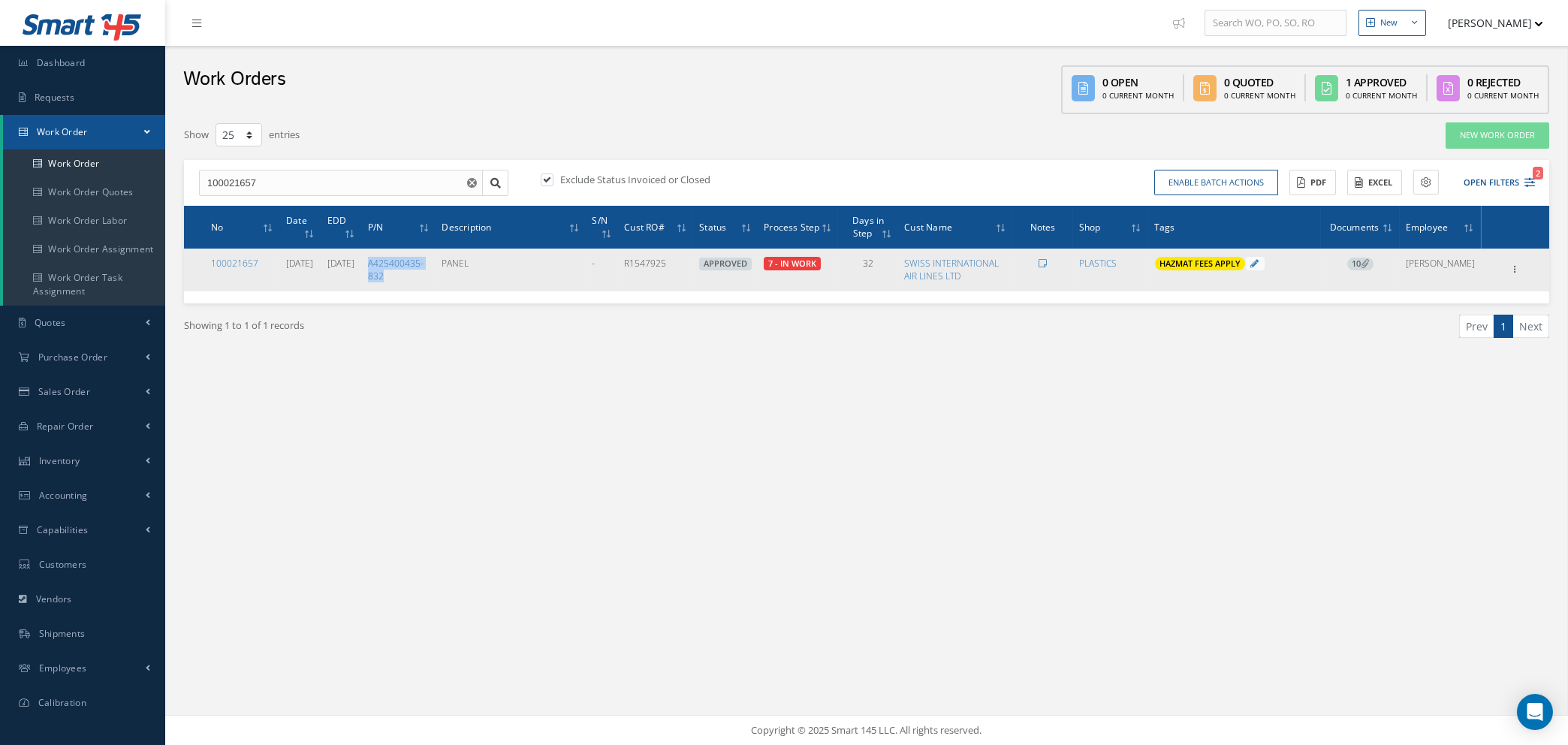
drag, startPoint x: 402, startPoint y: 259, endPoint x: 464, endPoint y: 274, distance: 63.8
click at [436, 274] on td "A425400435-832" at bounding box center [399, 270] width 74 height 42
copy link "A425400435-832"
drag, startPoint x: 657, startPoint y: 264, endPoint x: 699, endPoint y: 264, distance: 42.0
click at [693, 264] on td "R1547925" at bounding box center [656, 270] width 75 height 42
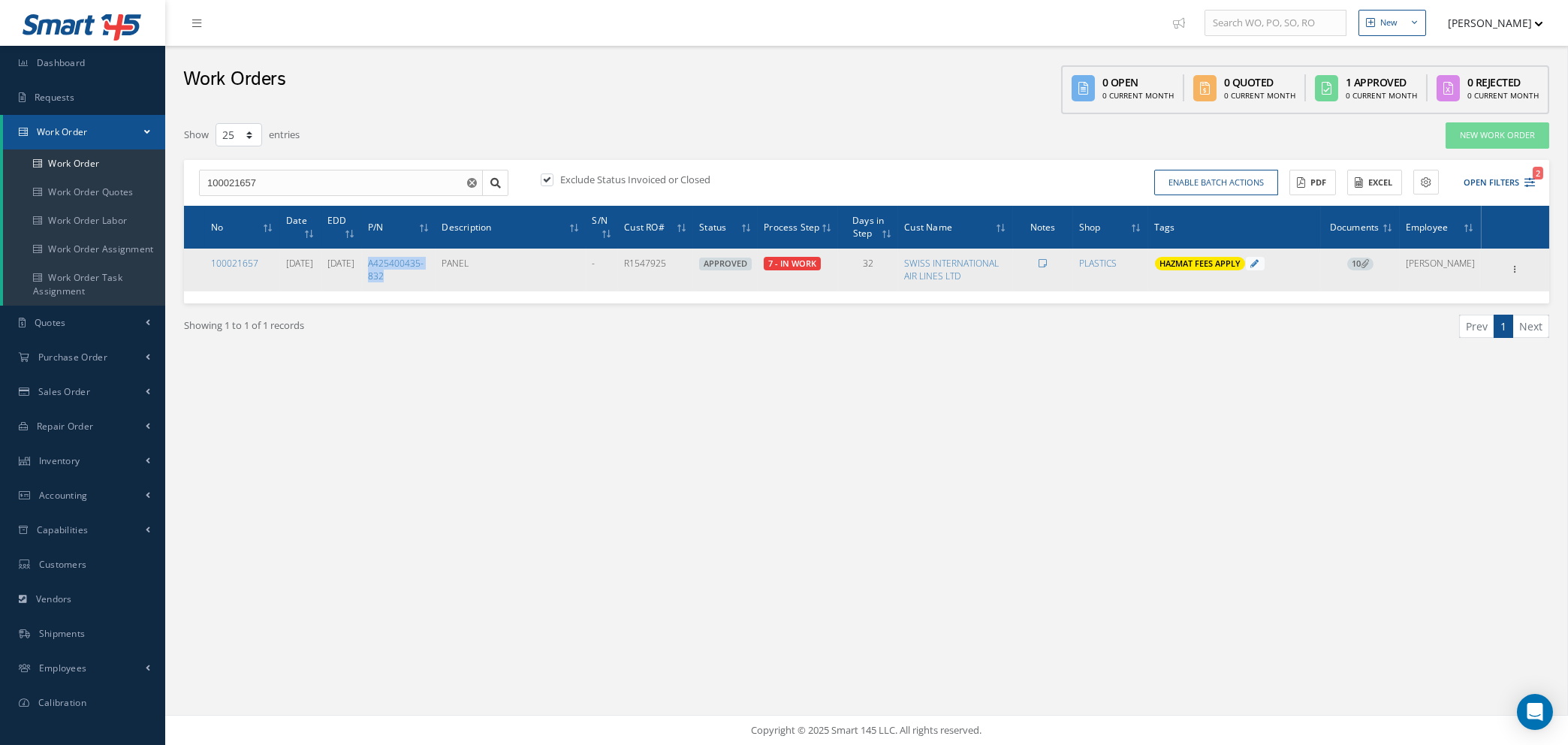
copy td "R1547925"
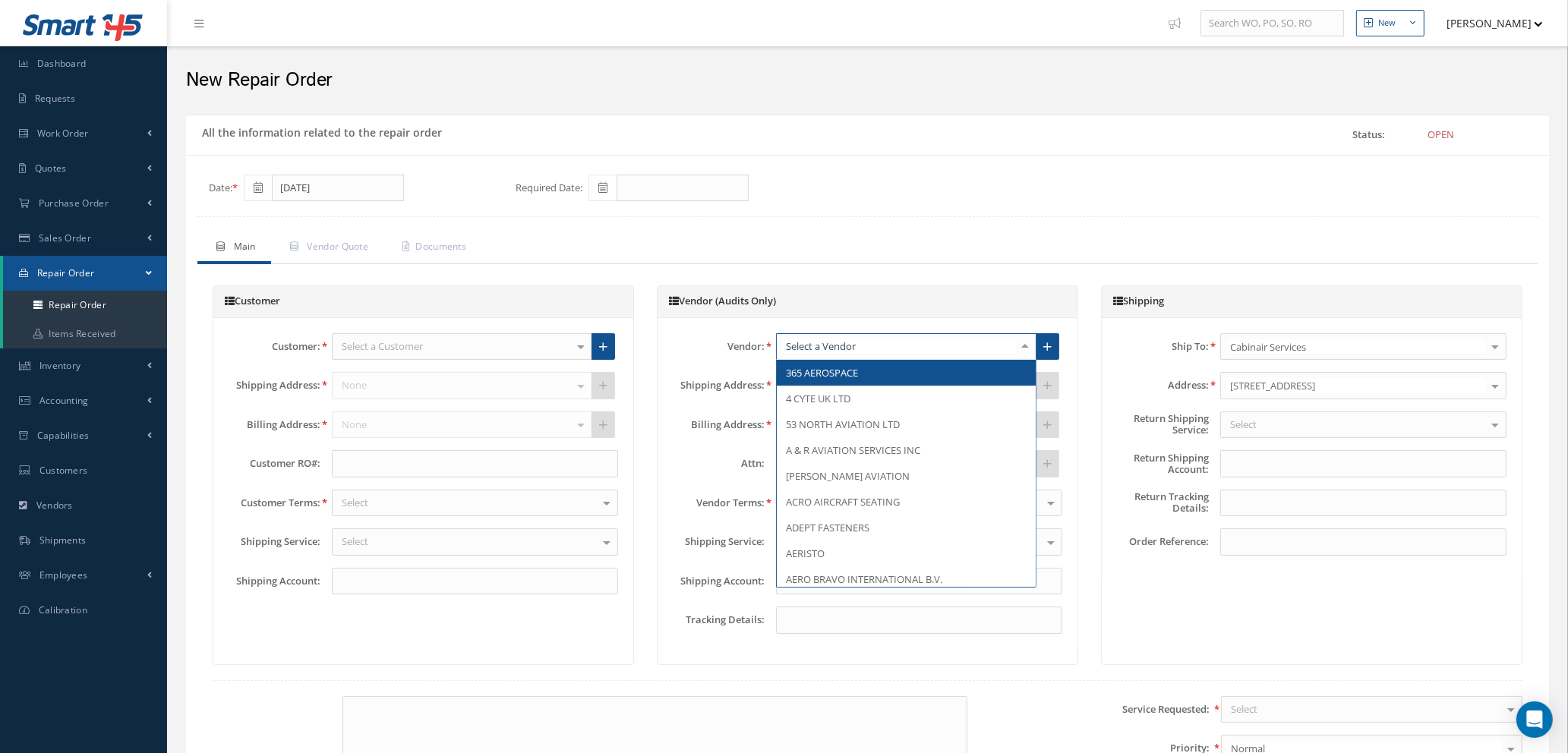
type input "4"
click at [825, 376] on span "4 CYTE UK LTD" at bounding box center [818, 373] width 64 height 14
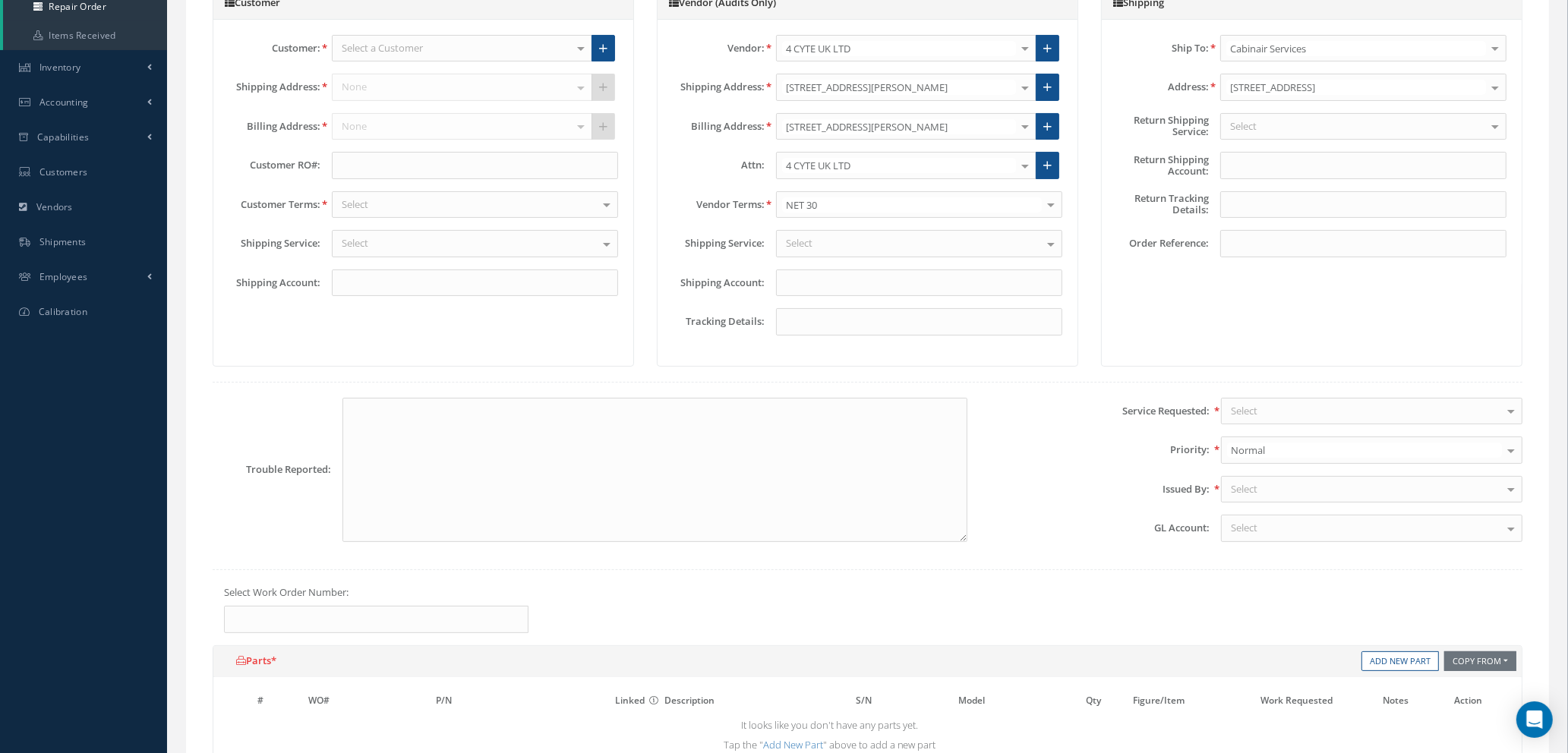
scroll to position [342, 0]
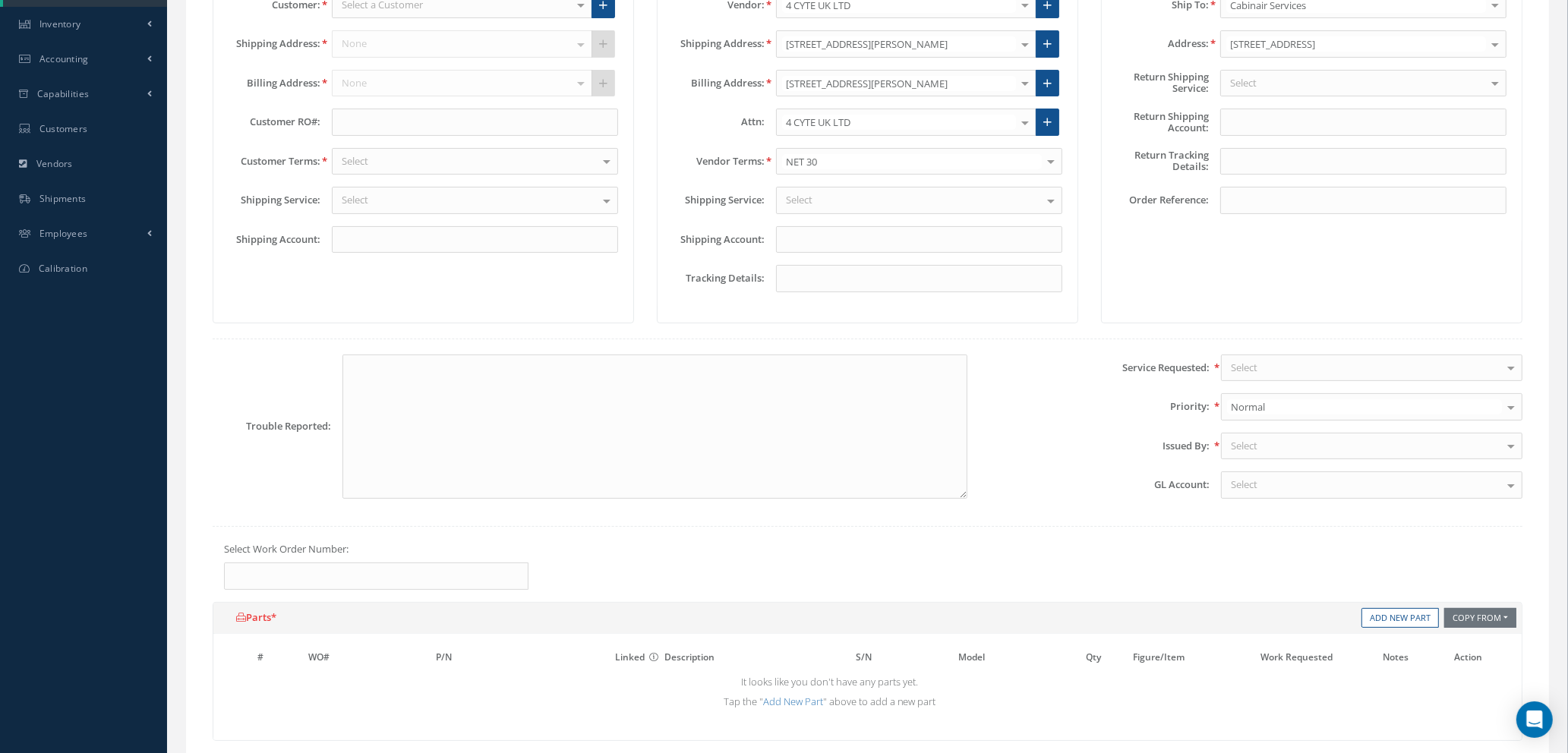
click at [824, 201] on div "Select" at bounding box center [919, 200] width 286 height 28
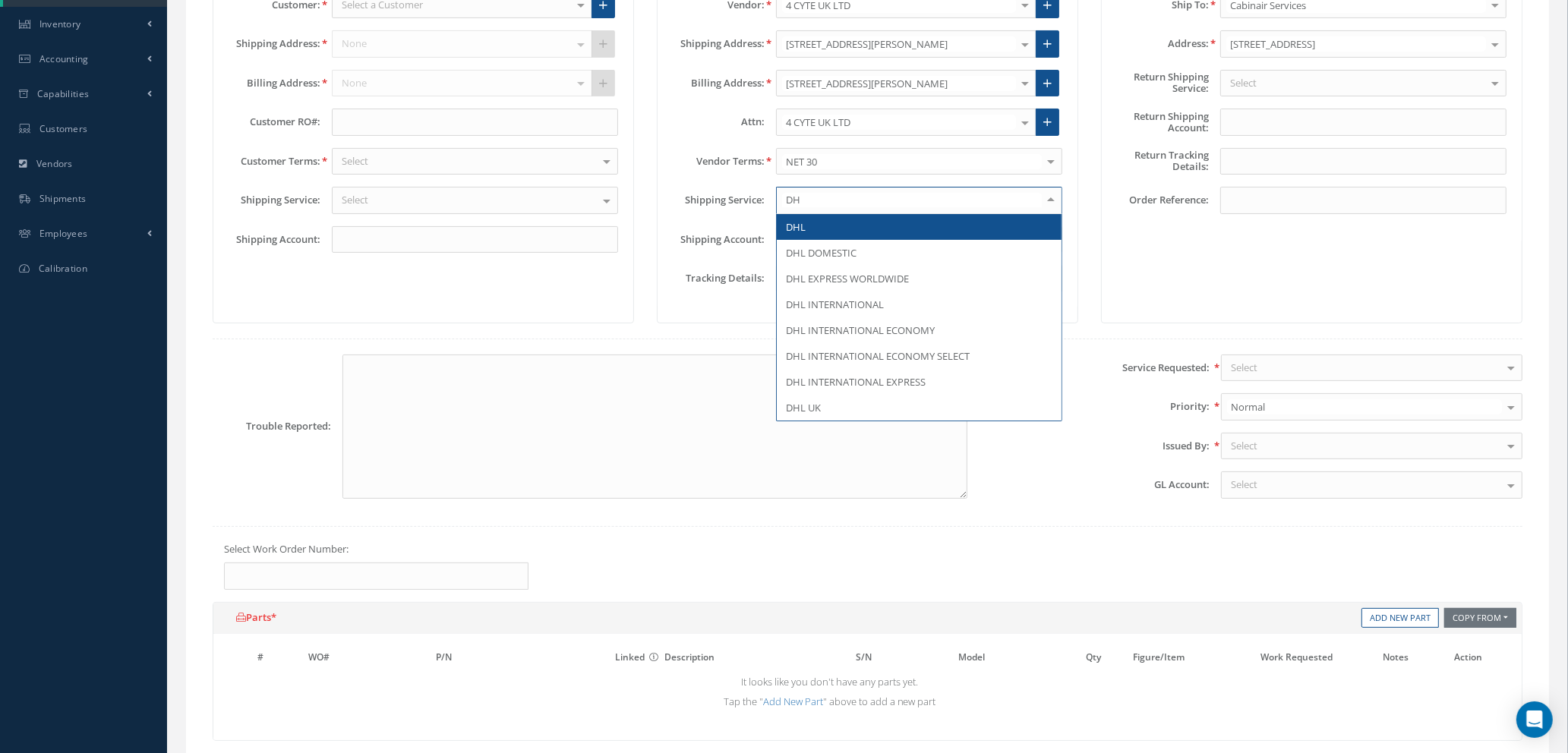
type input "DHL"
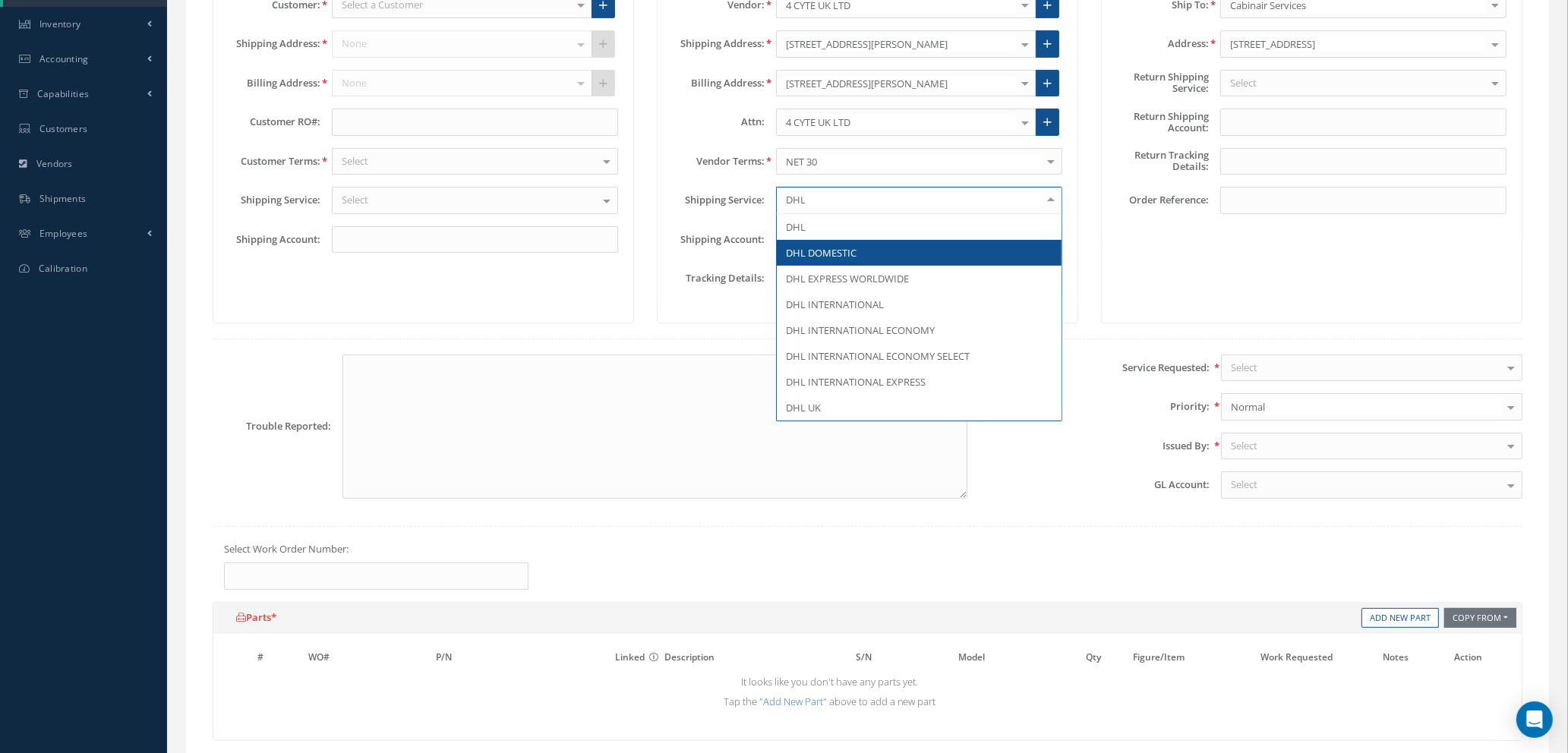
click at [832, 252] on span "DHL DOMESTIC" at bounding box center [821, 253] width 70 height 14
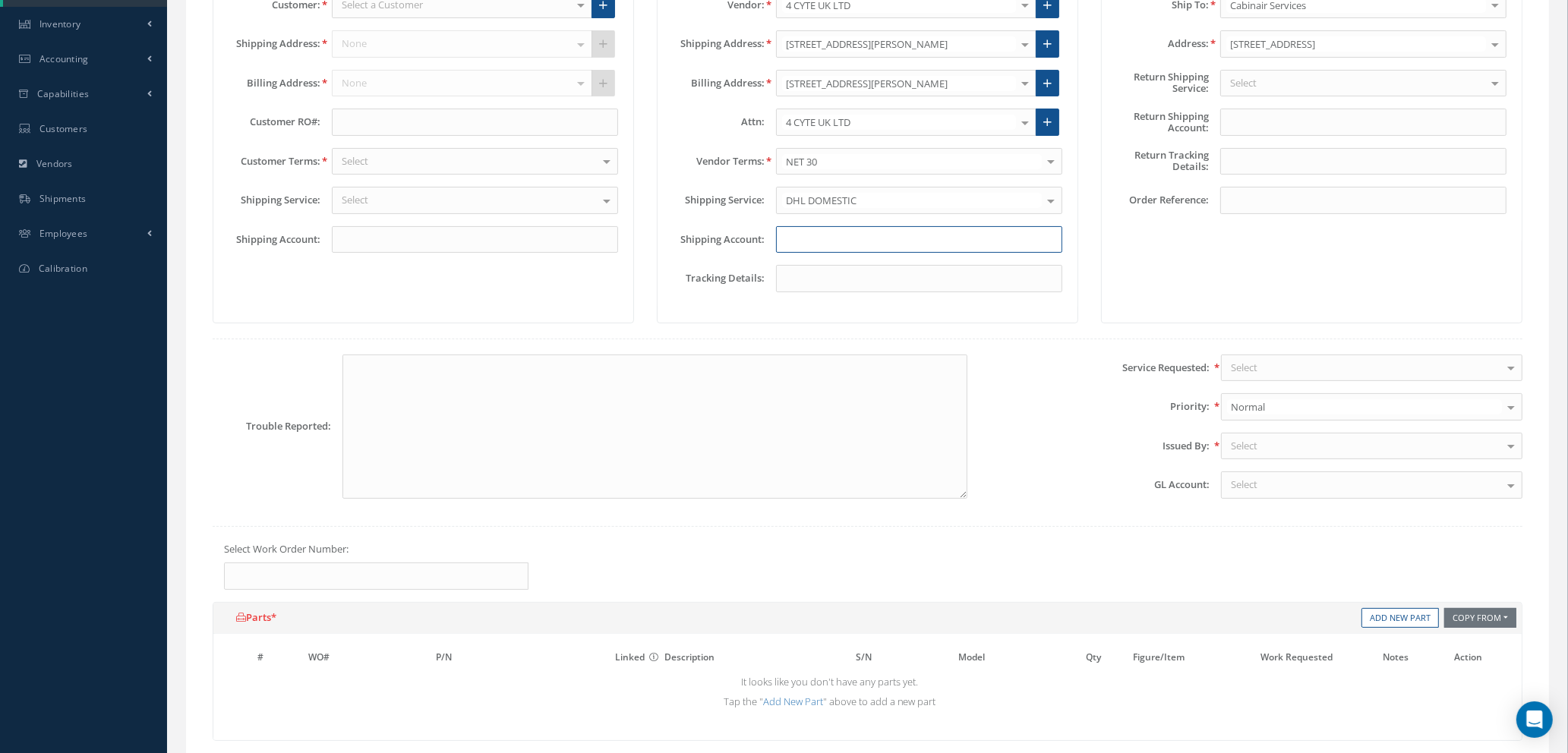
click at [835, 242] on input "text" at bounding box center [919, 240] width 286 height 28
click at [1304, 369] on div "Select" at bounding box center [1372, 369] width 301 height 28
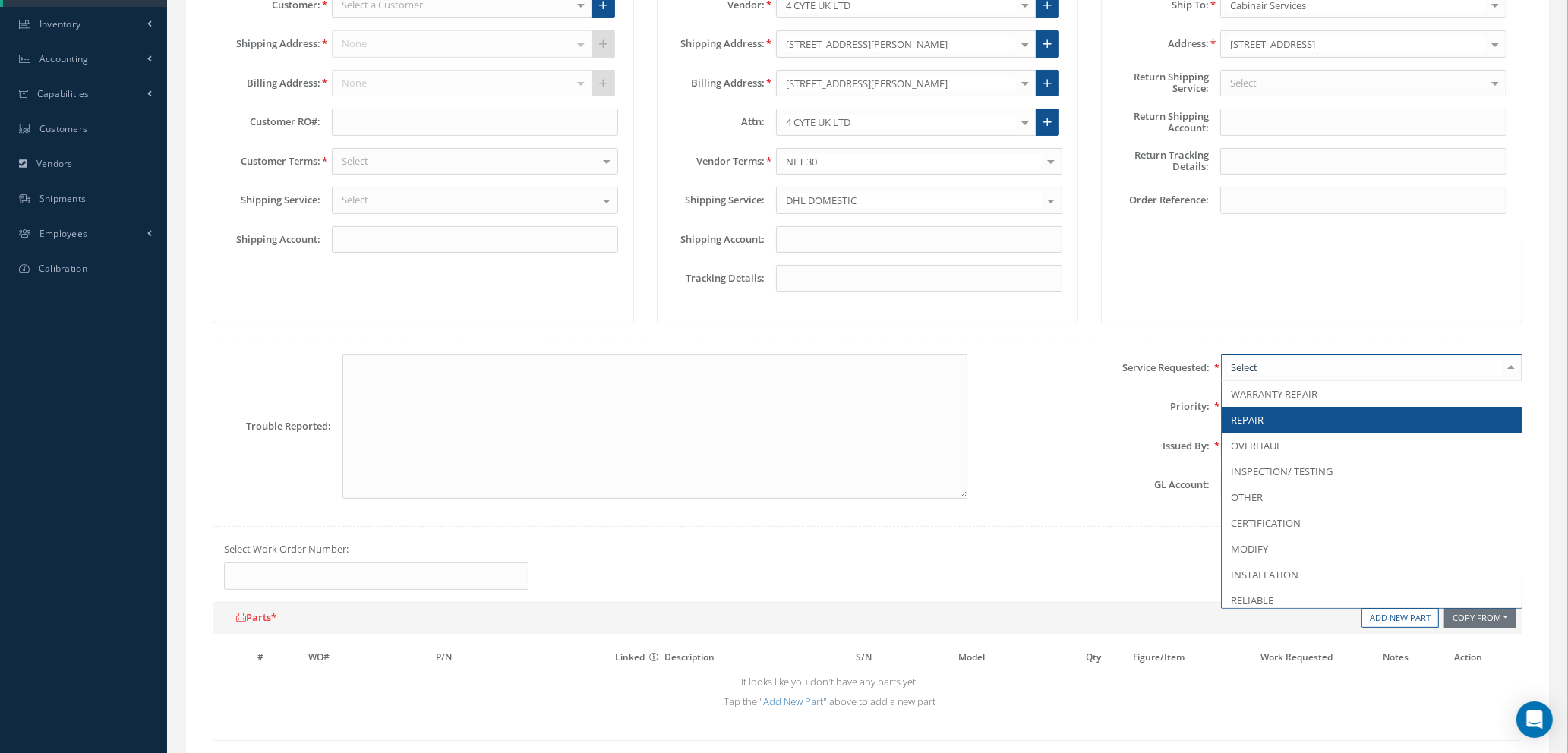
click at [1294, 418] on span "REPAIR" at bounding box center [1372, 420] width 300 height 26
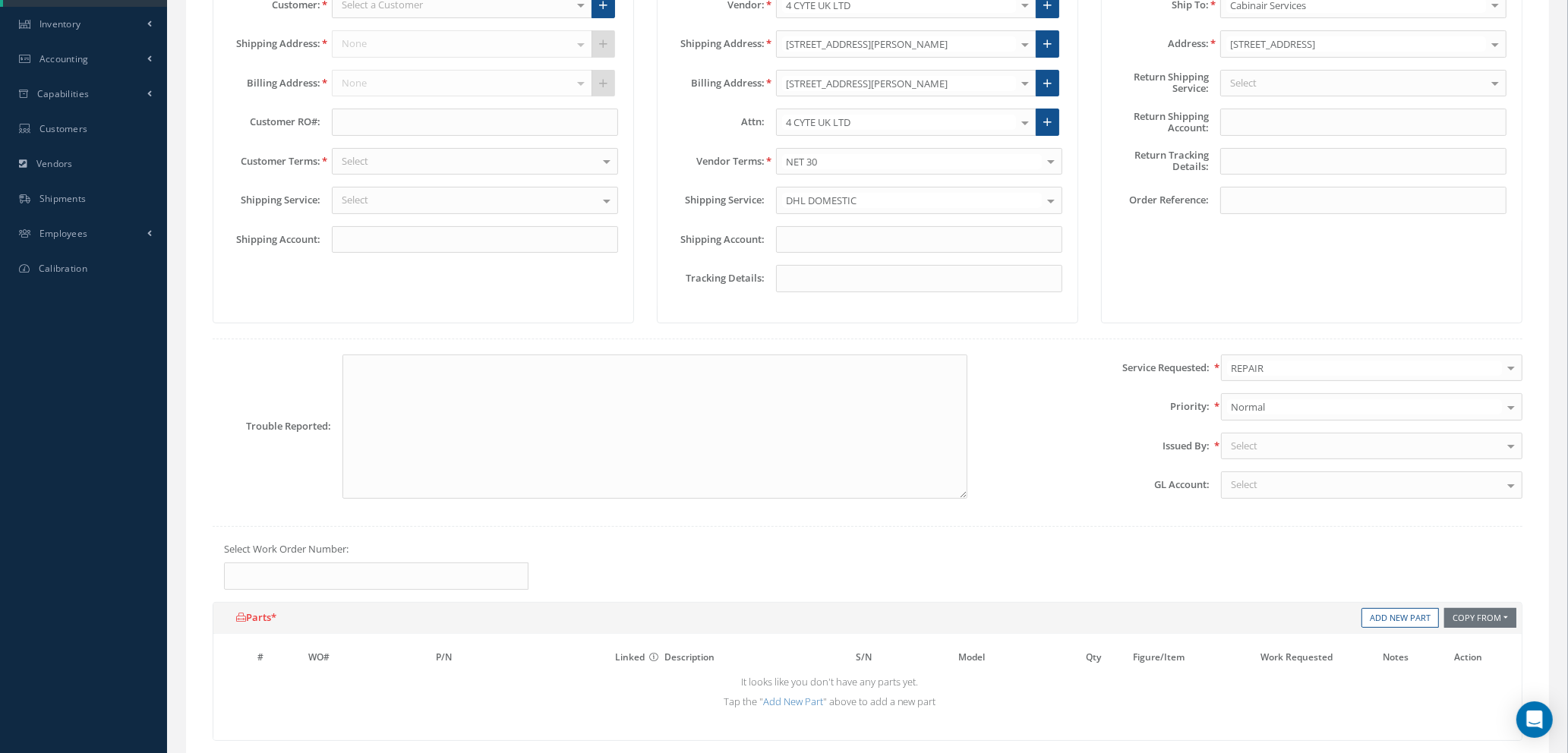
click at [1293, 448] on div "Select" at bounding box center [1372, 447] width 301 height 28
type input "NAT"
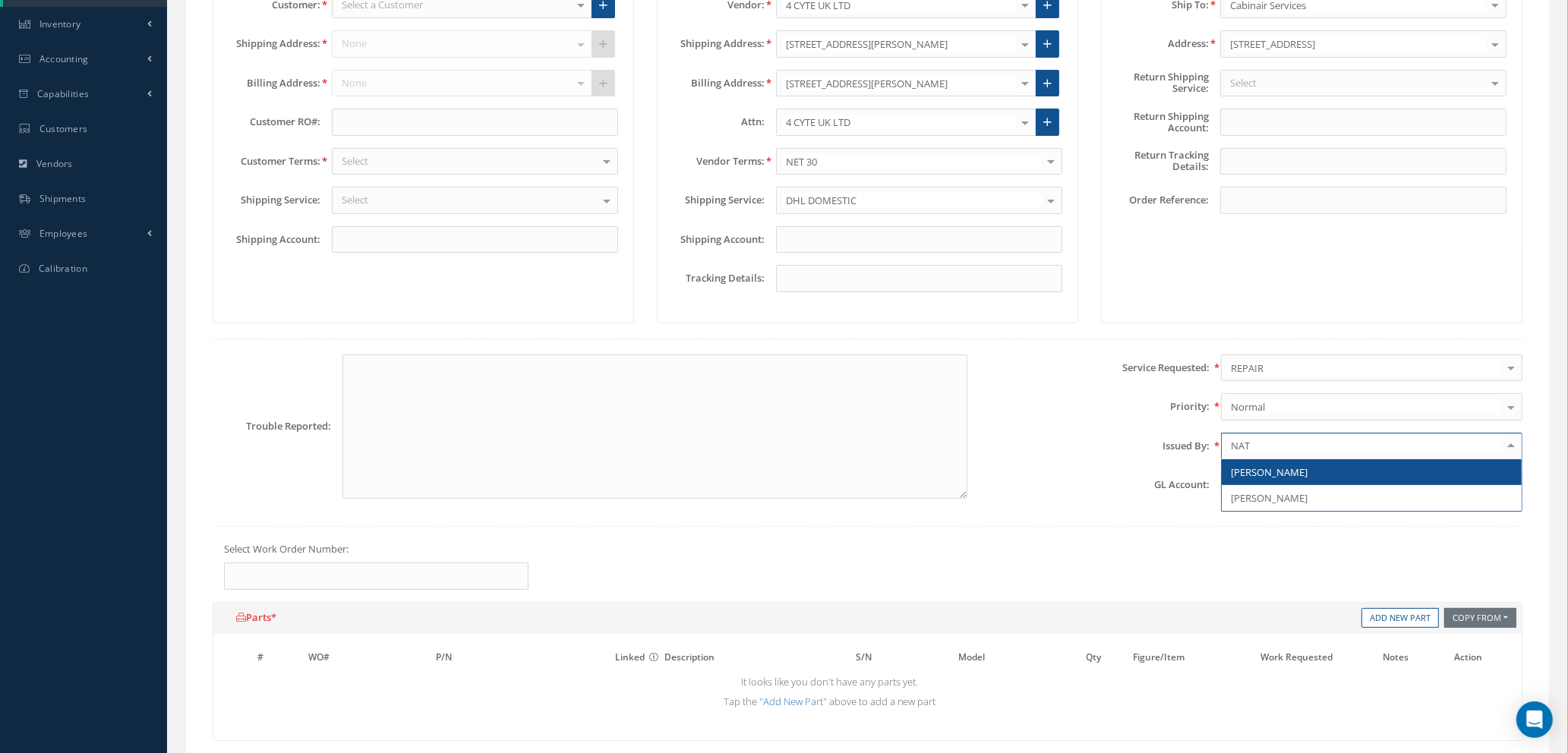
click at [1257, 478] on span "[PERSON_NAME]" at bounding box center [1269, 473] width 76 height 14
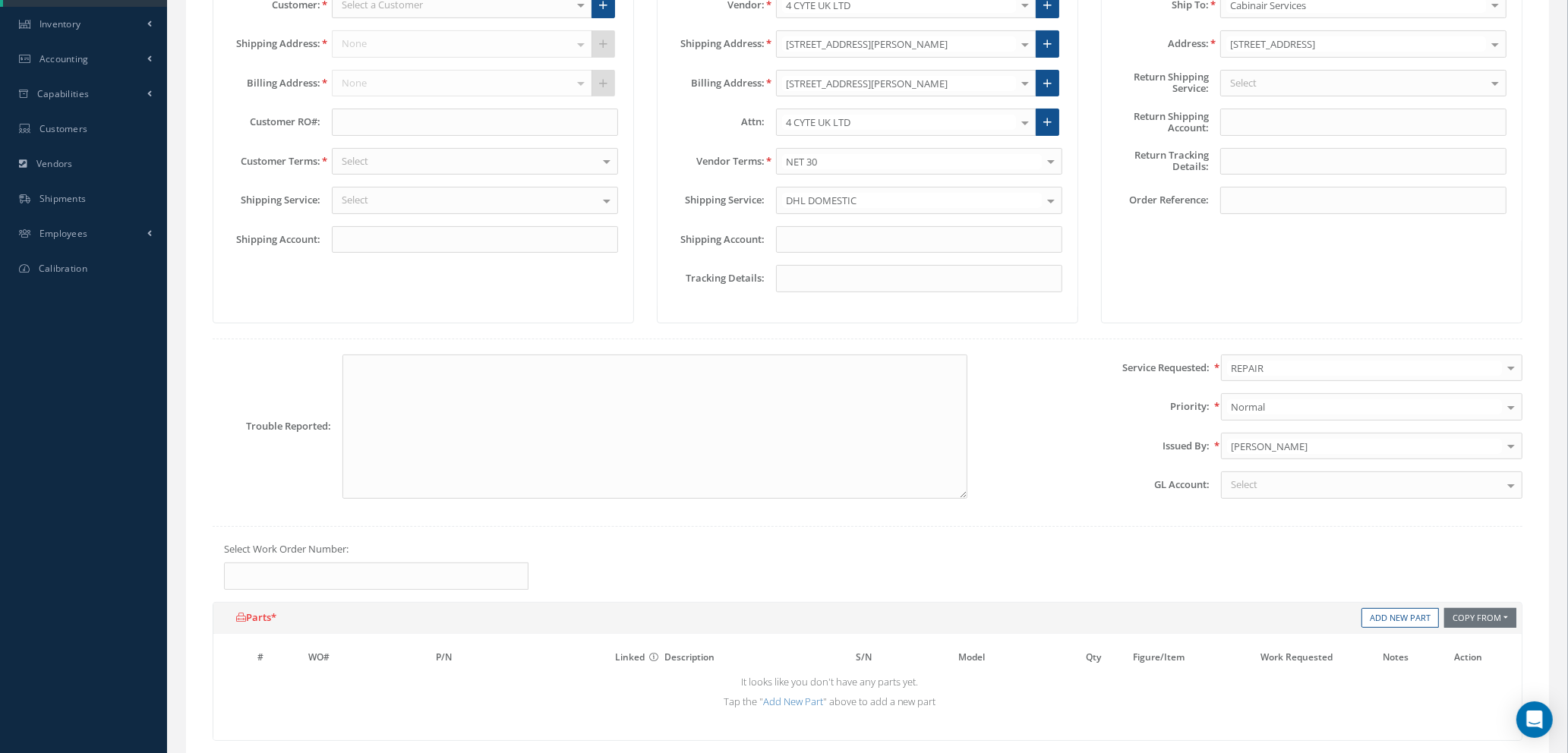
click at [1261, 485] on div "Select" at bounding box center [1372, 485] width 301 height 28
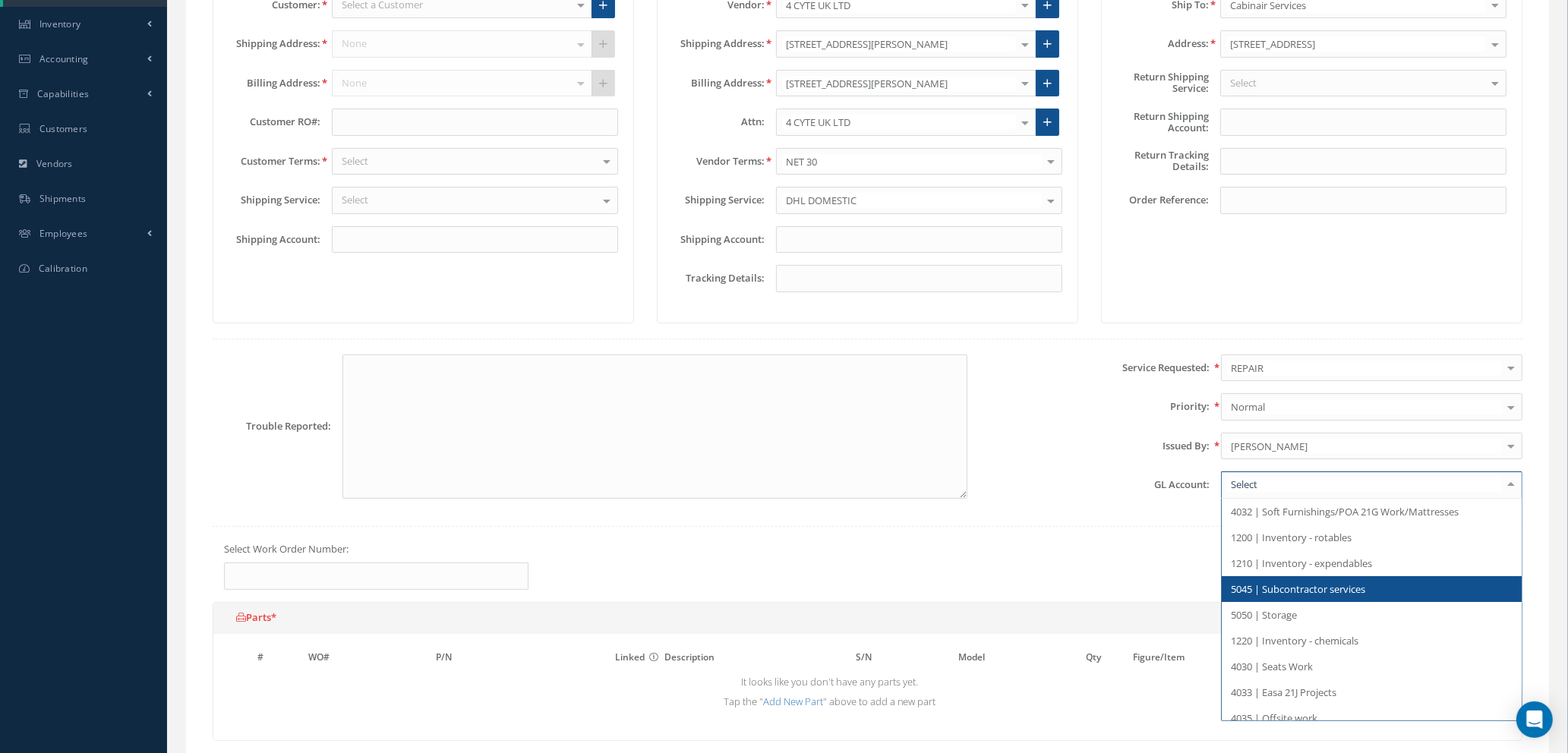
click at [1290, 584] on span "5045 | Subcontractor services" at bounding box center [1298, 590] width 135 height 14
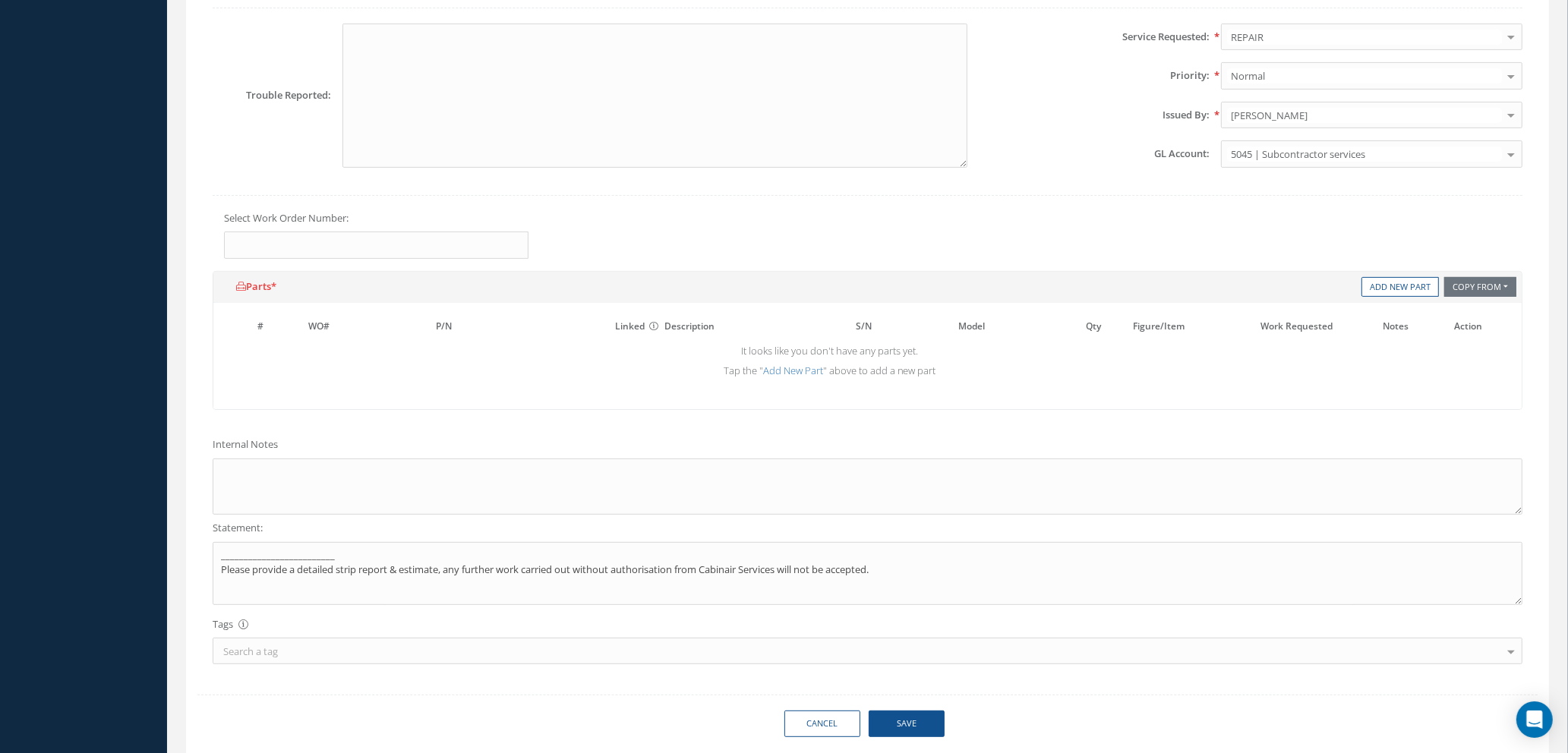
scroll to position [684, 0]
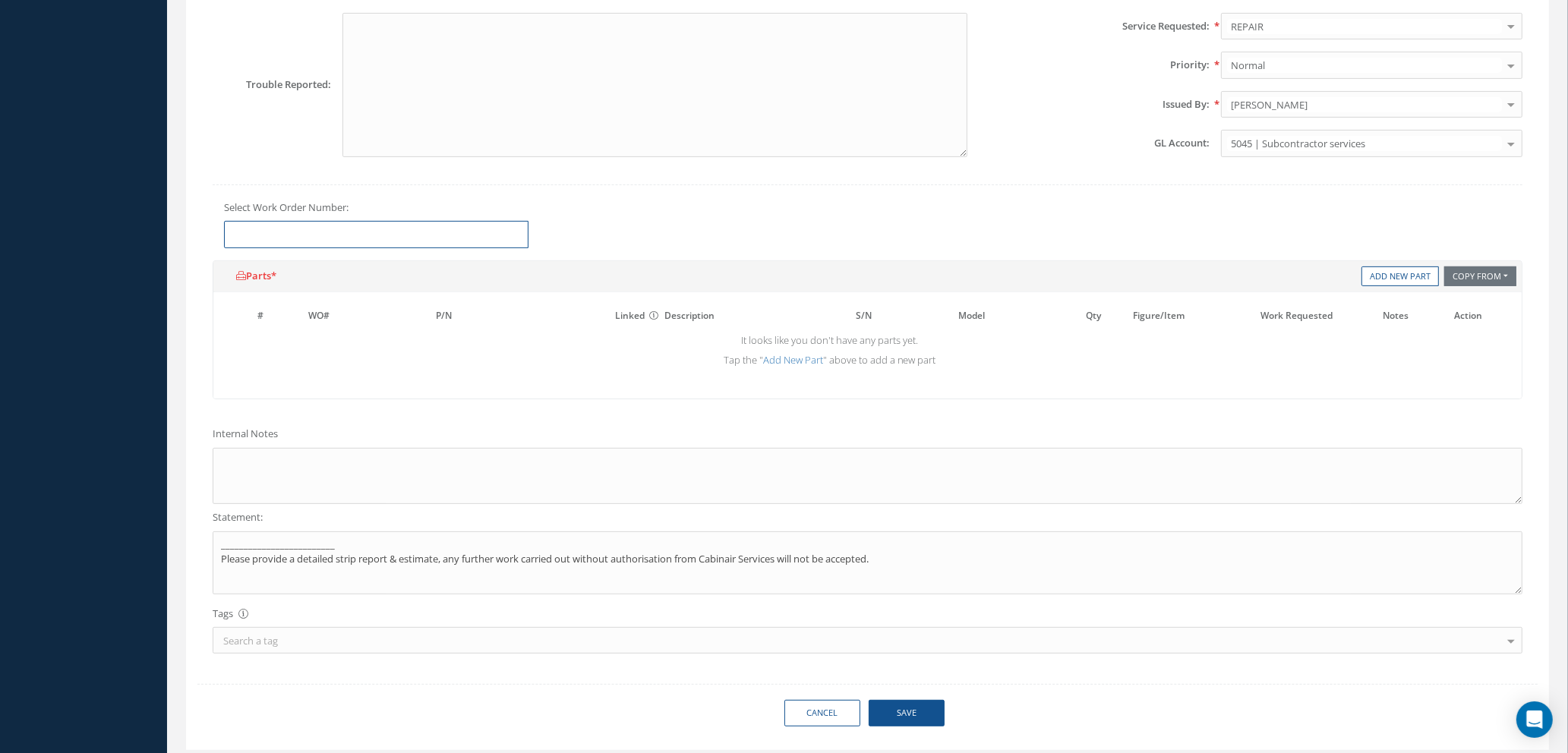
click at [345, 237] on input "text" at bounding box center [376, 235] width 304 height 28
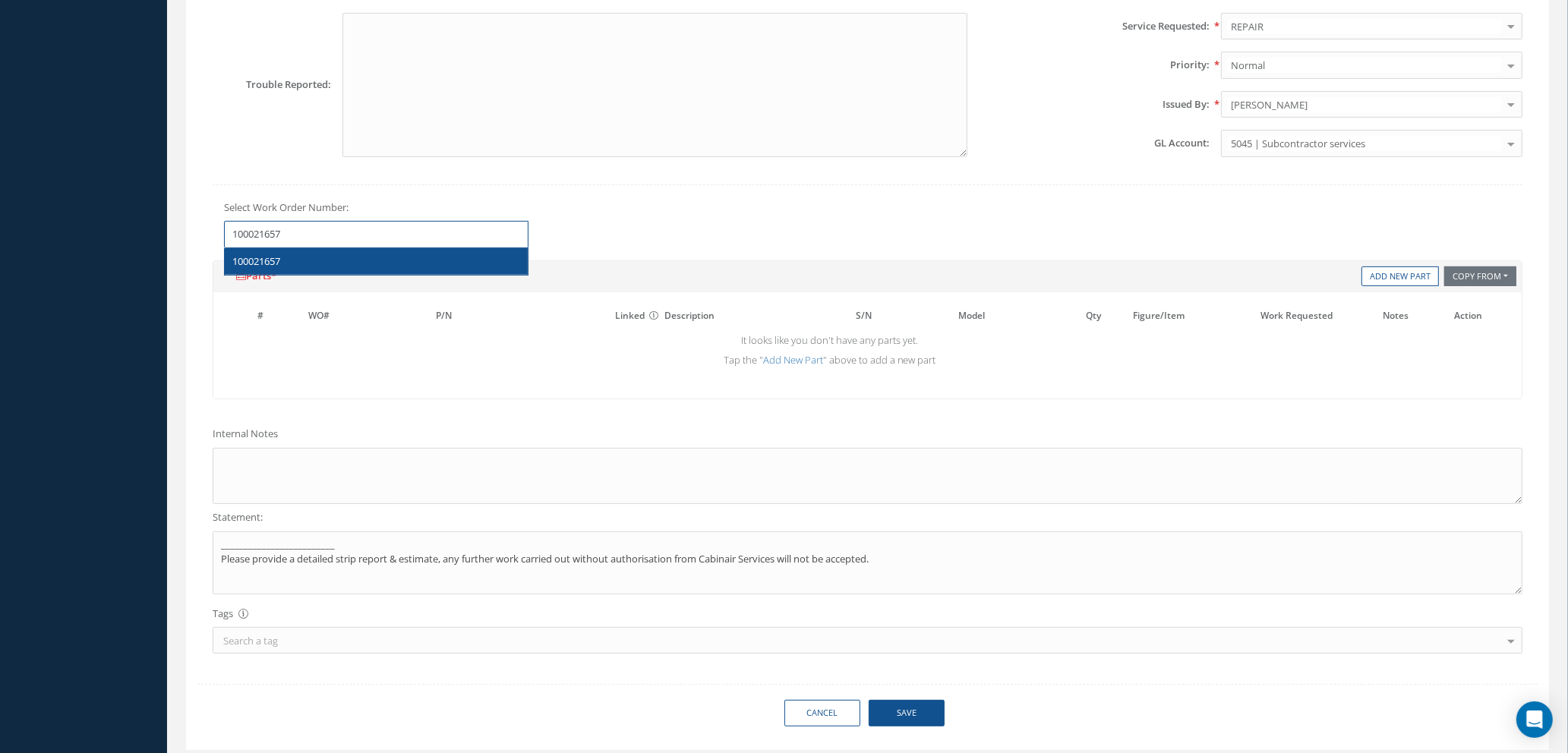
type input "100021657"
click at [239, 258] on span "100021657" at bounding box center [256, 262] width 48 height 14
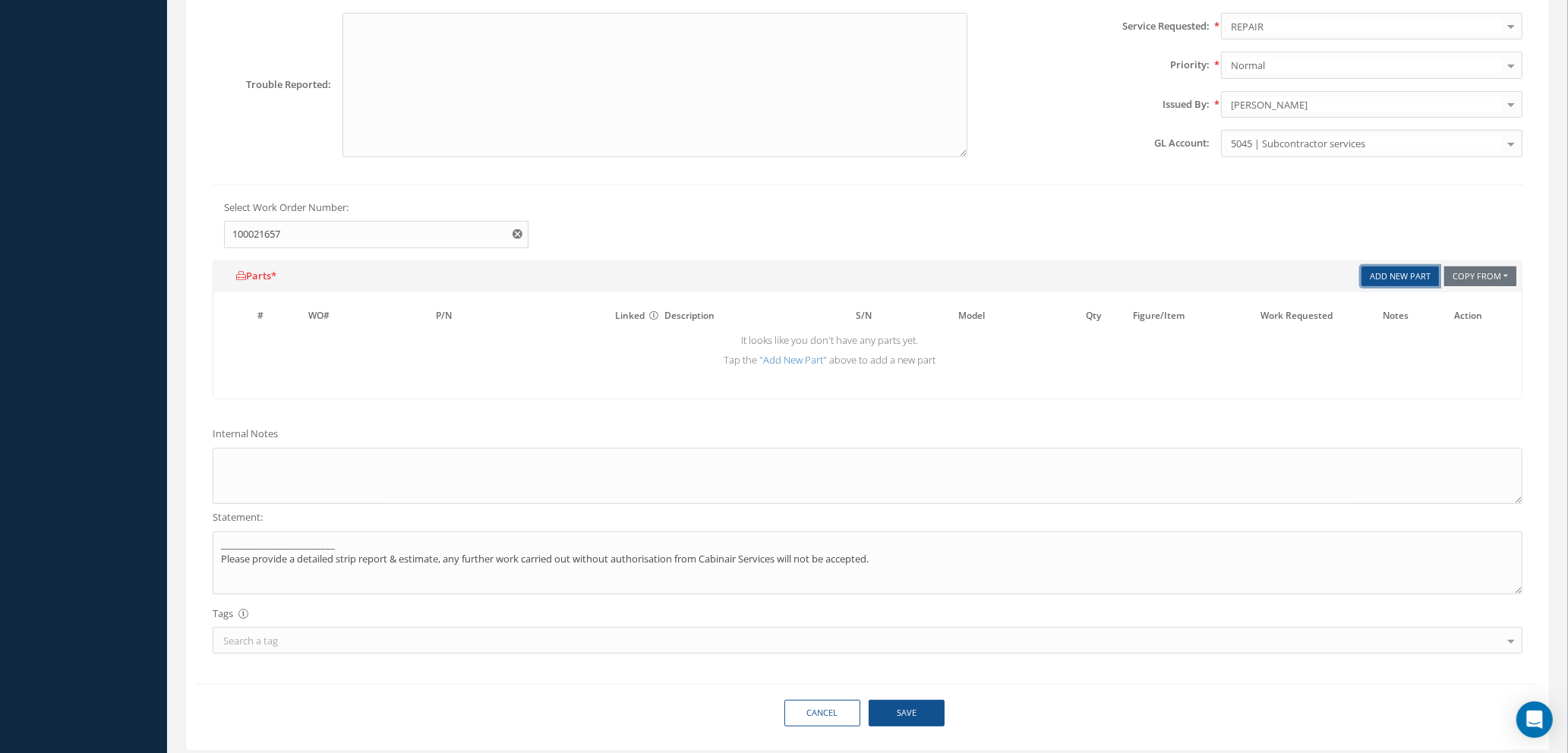
click at [1384, 278] on link "Add New Part" at bounding box center [1400, 276] width 77 height 21
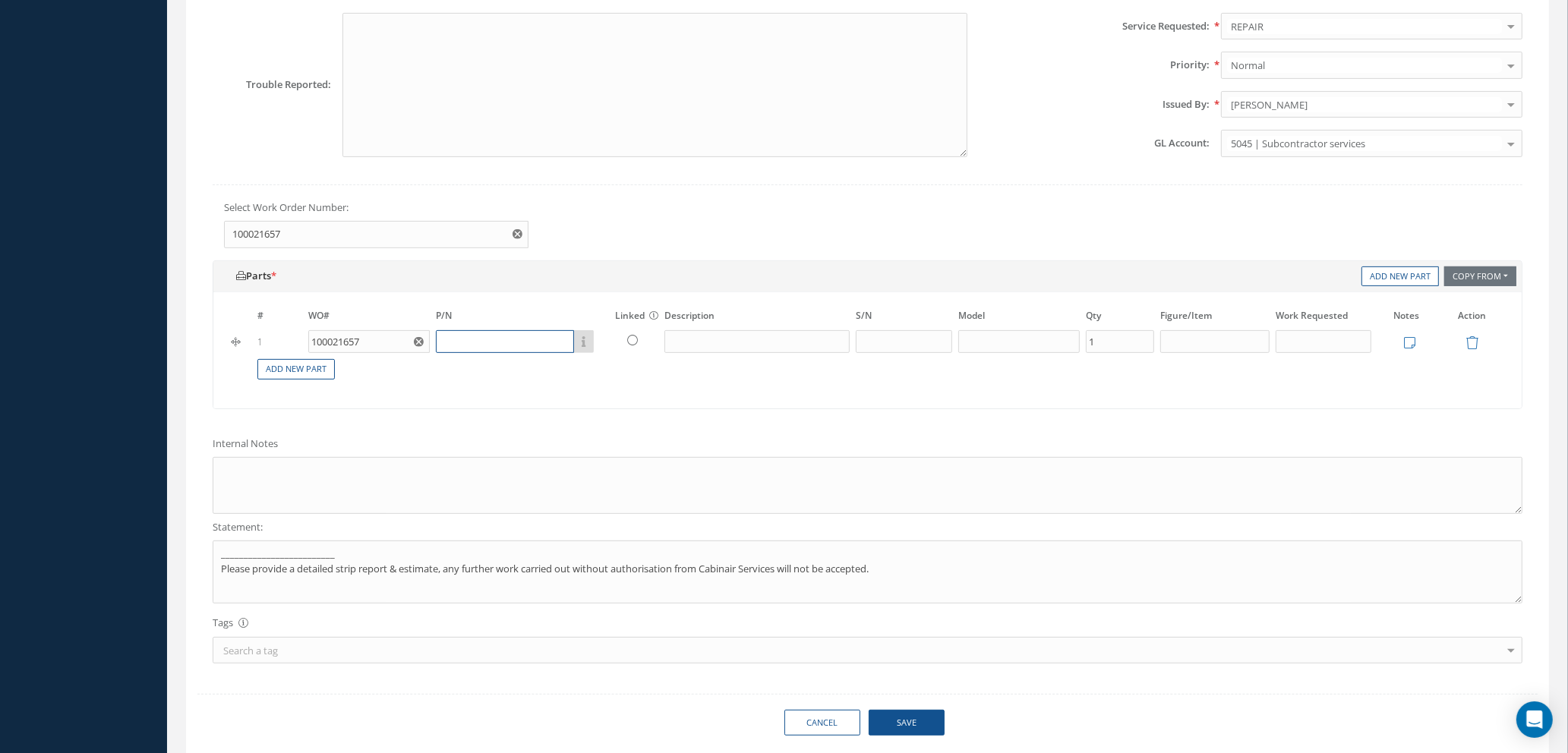
click at [479, 346] on input "text" at bounding box center [504, 341] width 138 height 23
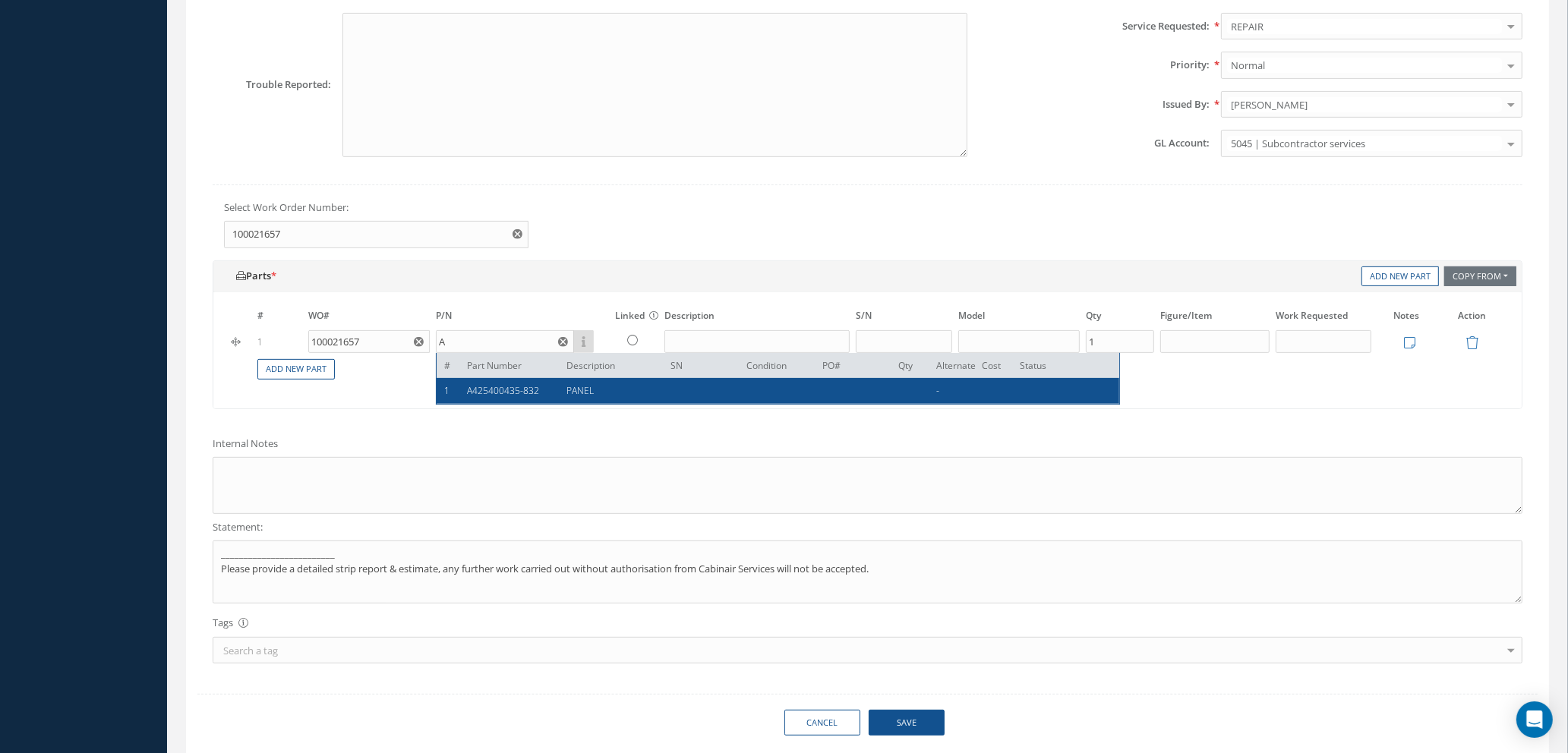
click at [511, 396] on span "A425400435-832" at bounding box center [503, 390] width 72 height 13
type input "A425400435-832"
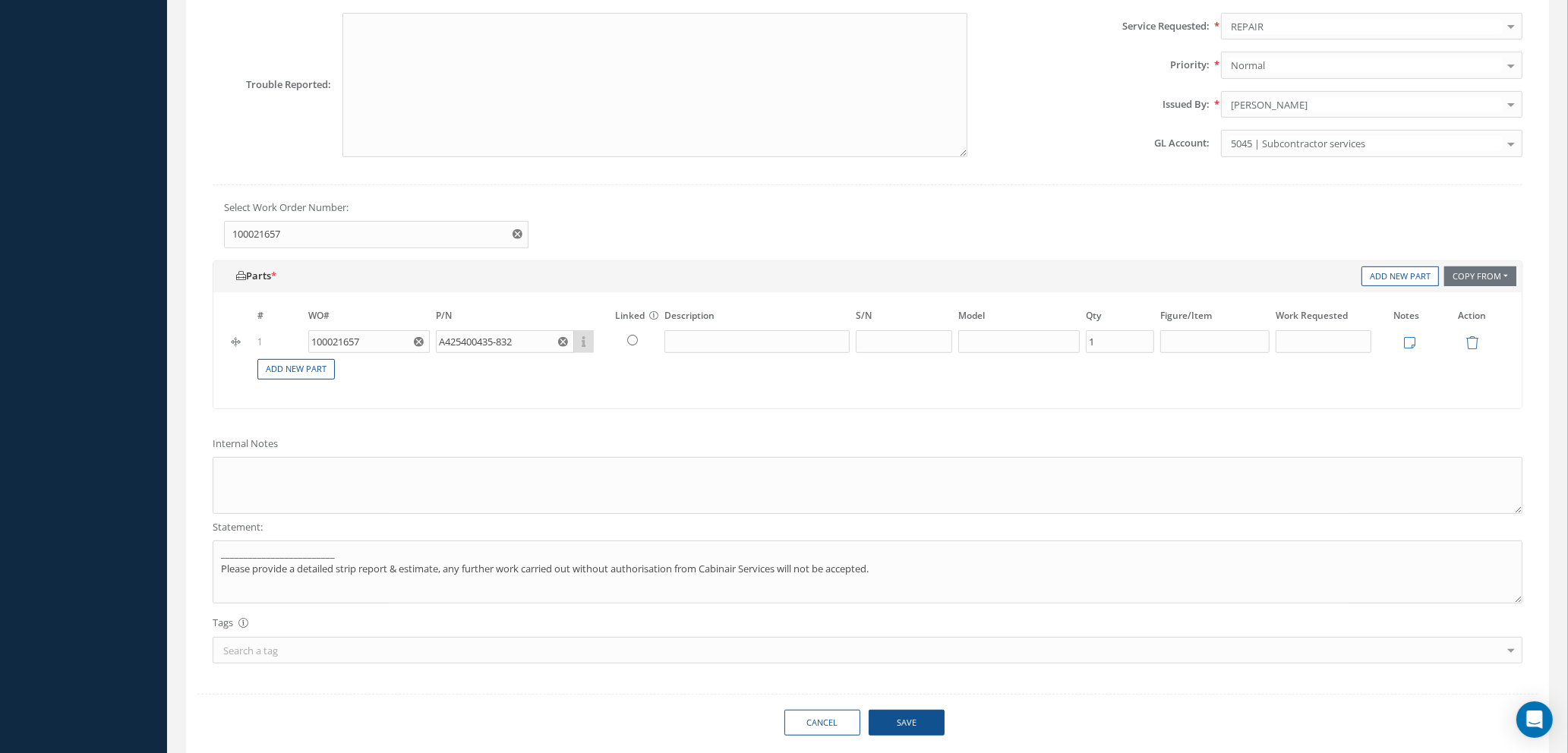
type input "PANEL"
click at [1303, 338] on input "text" at bounding box center [1323, 341] width 96 height 23
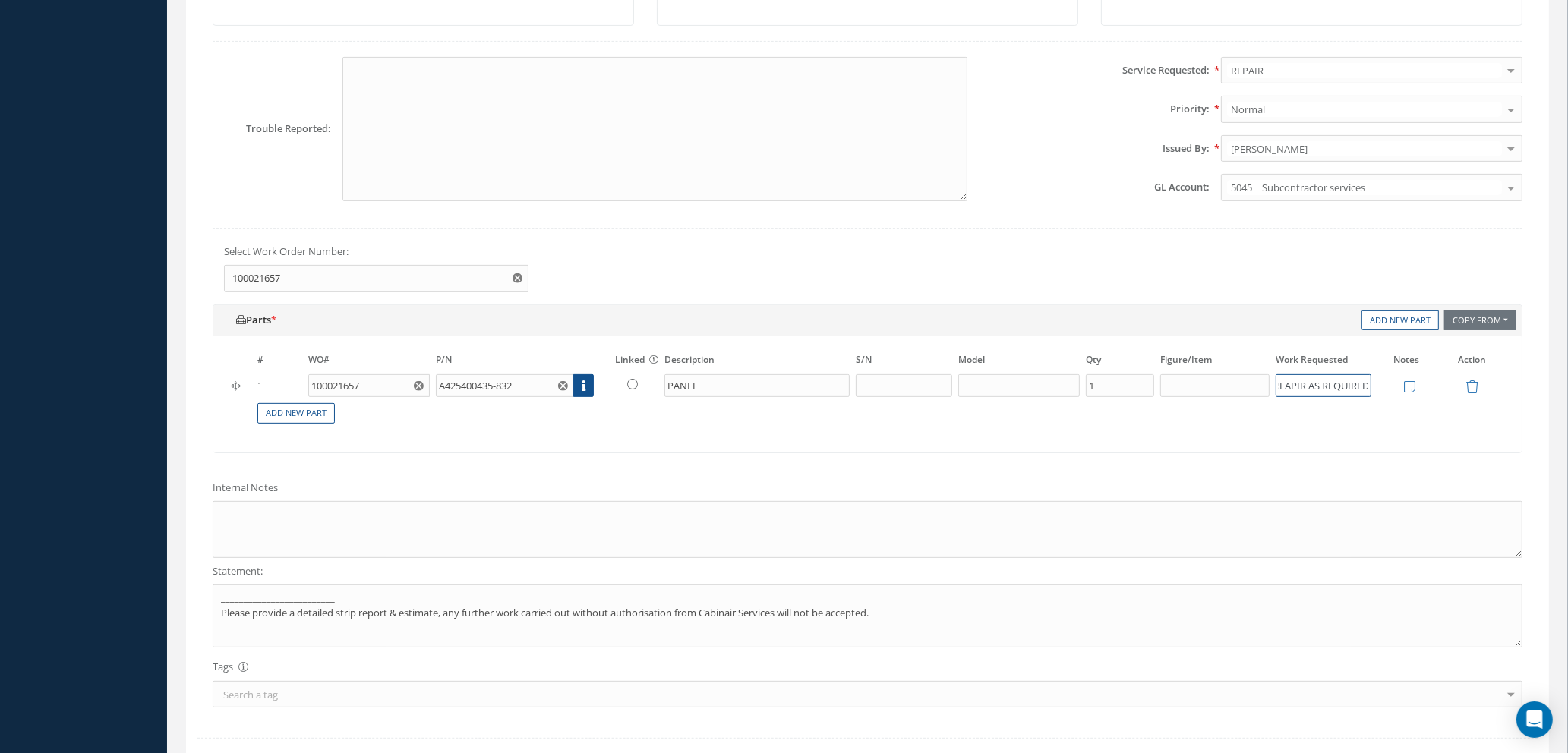
scroll to position [512, 0]
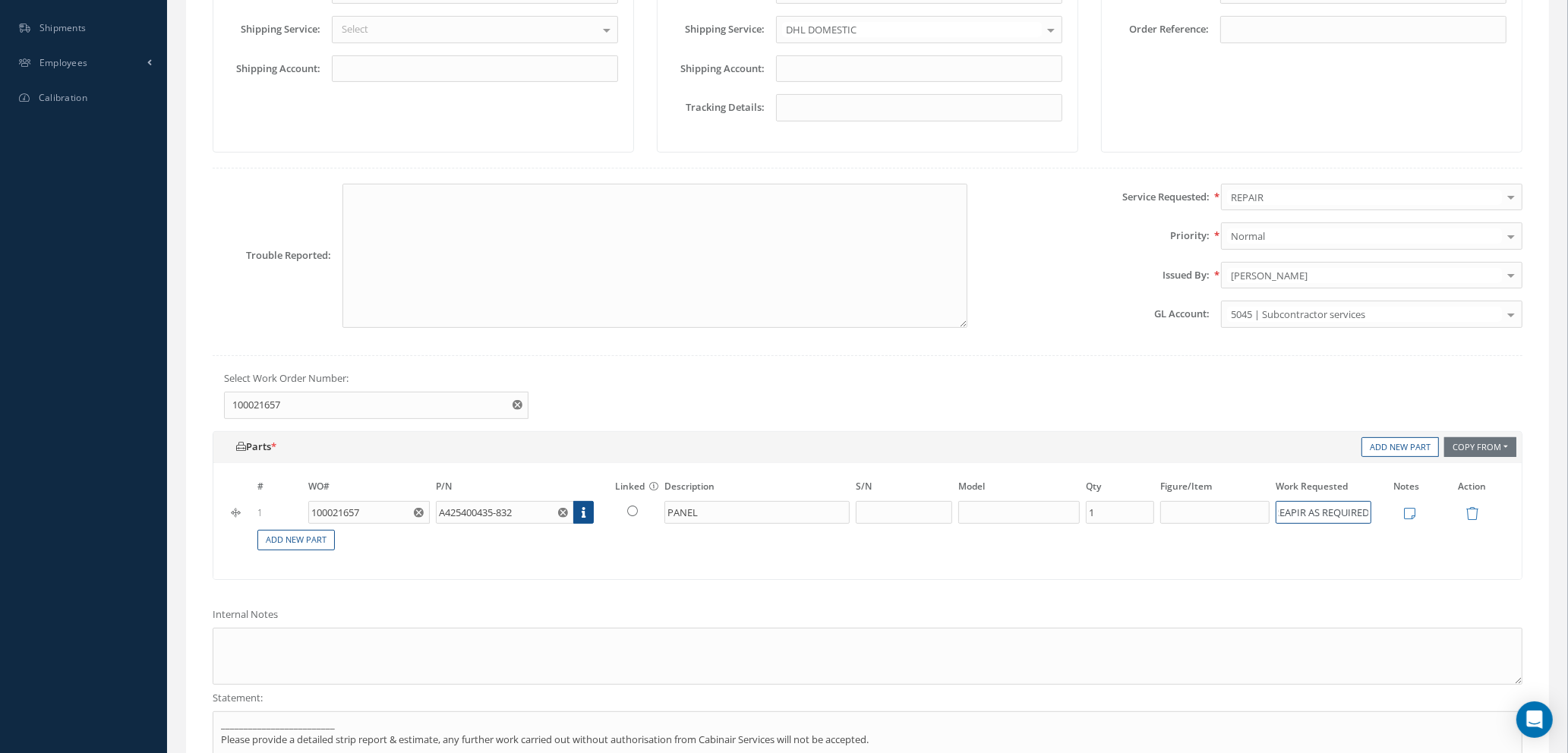
type input "REAPIR AS REQUIRED"
click at [431, 212] on textarea at bounding box center [655, 256] width 625 height 145
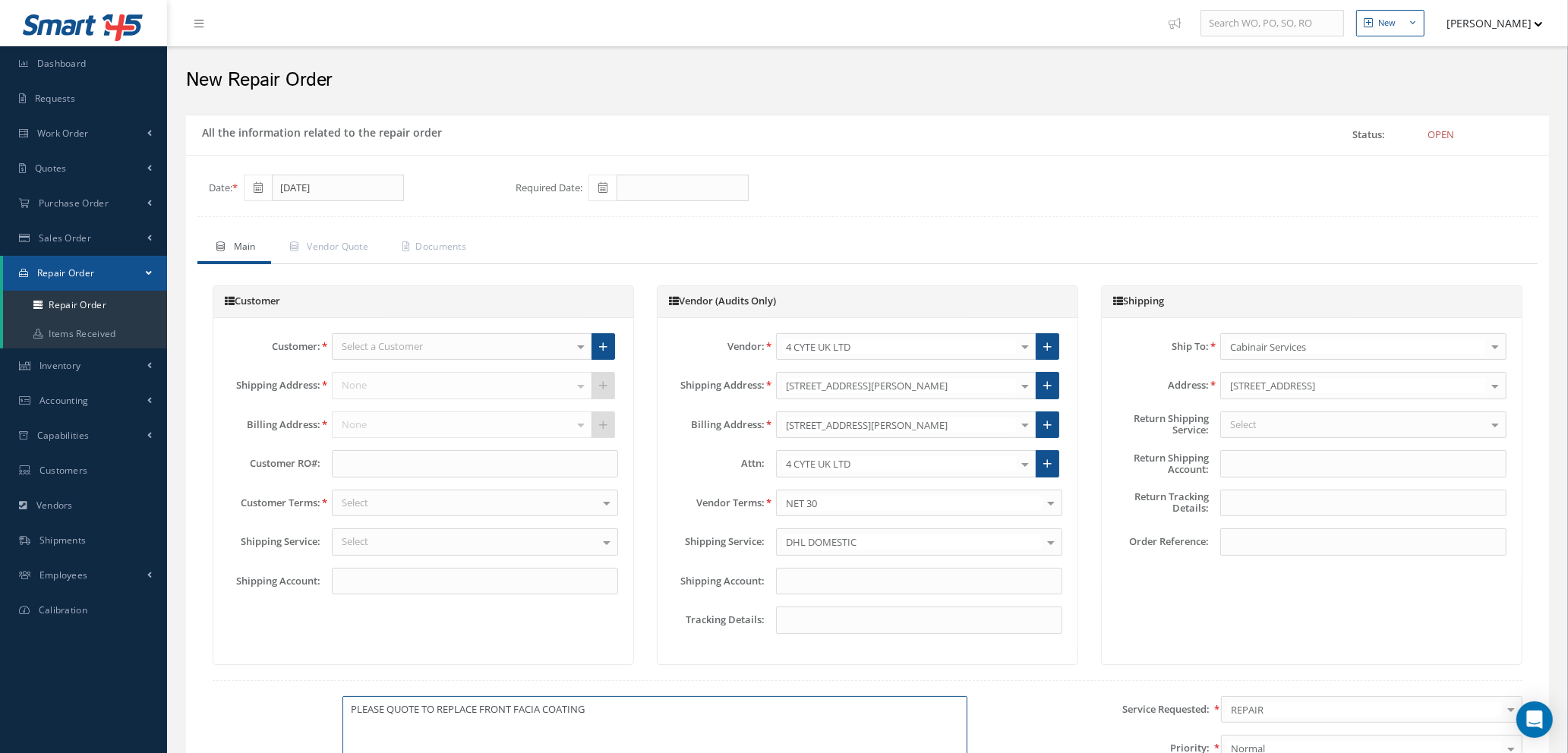
scroll to position [114, 0]
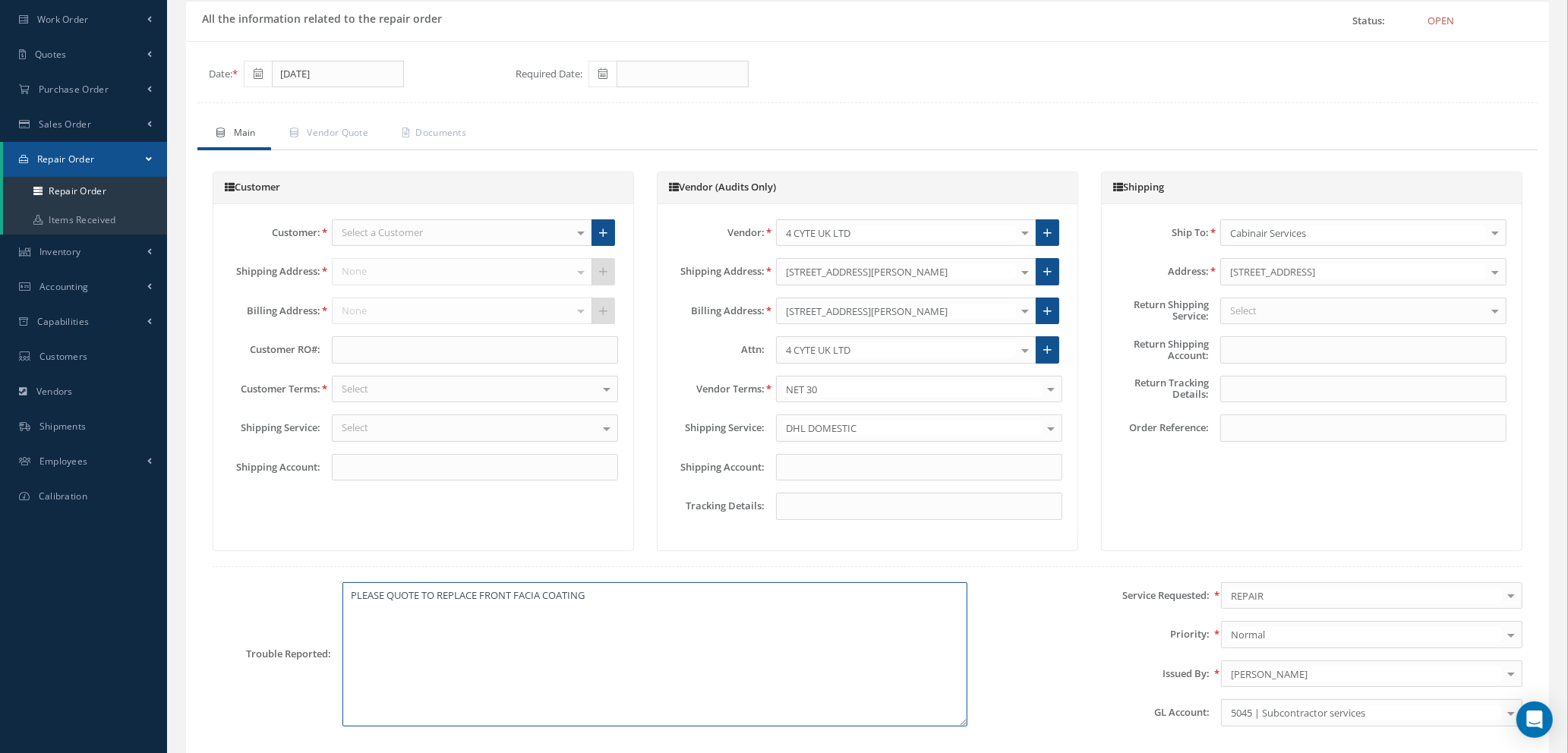
type textarea "PLEASE QUOTE TO REPLACE FRONT FACIA COATING"
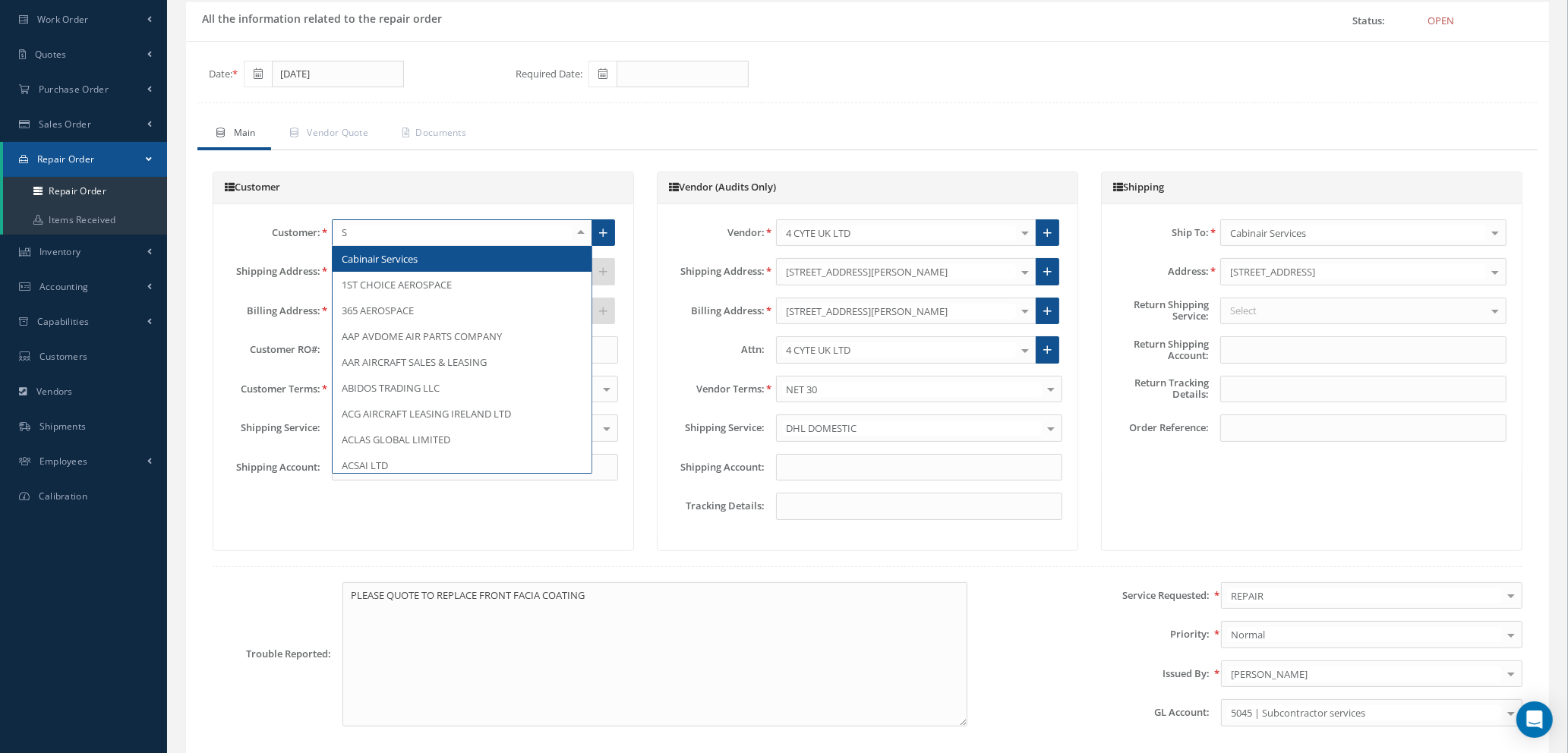
type input "SW"
click at [392, 265] on span "SWISS INTERNATIONAL AIR LINES LTD" at bounding box center [428, 259] width 172 height 14
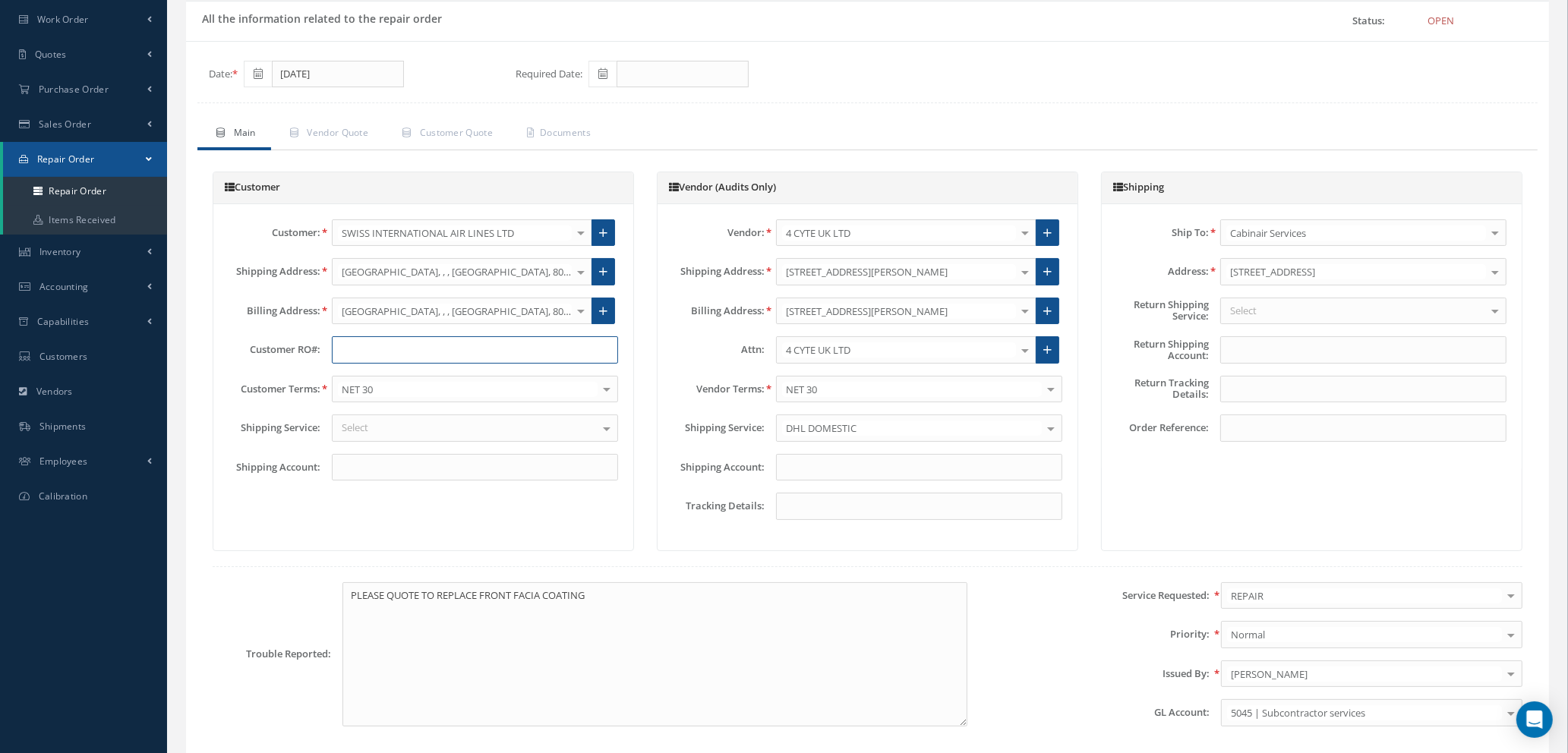
click at [357, 348] on input "text" at bounding box center [475, 350] width 286 height 28
paste input "R1547925"
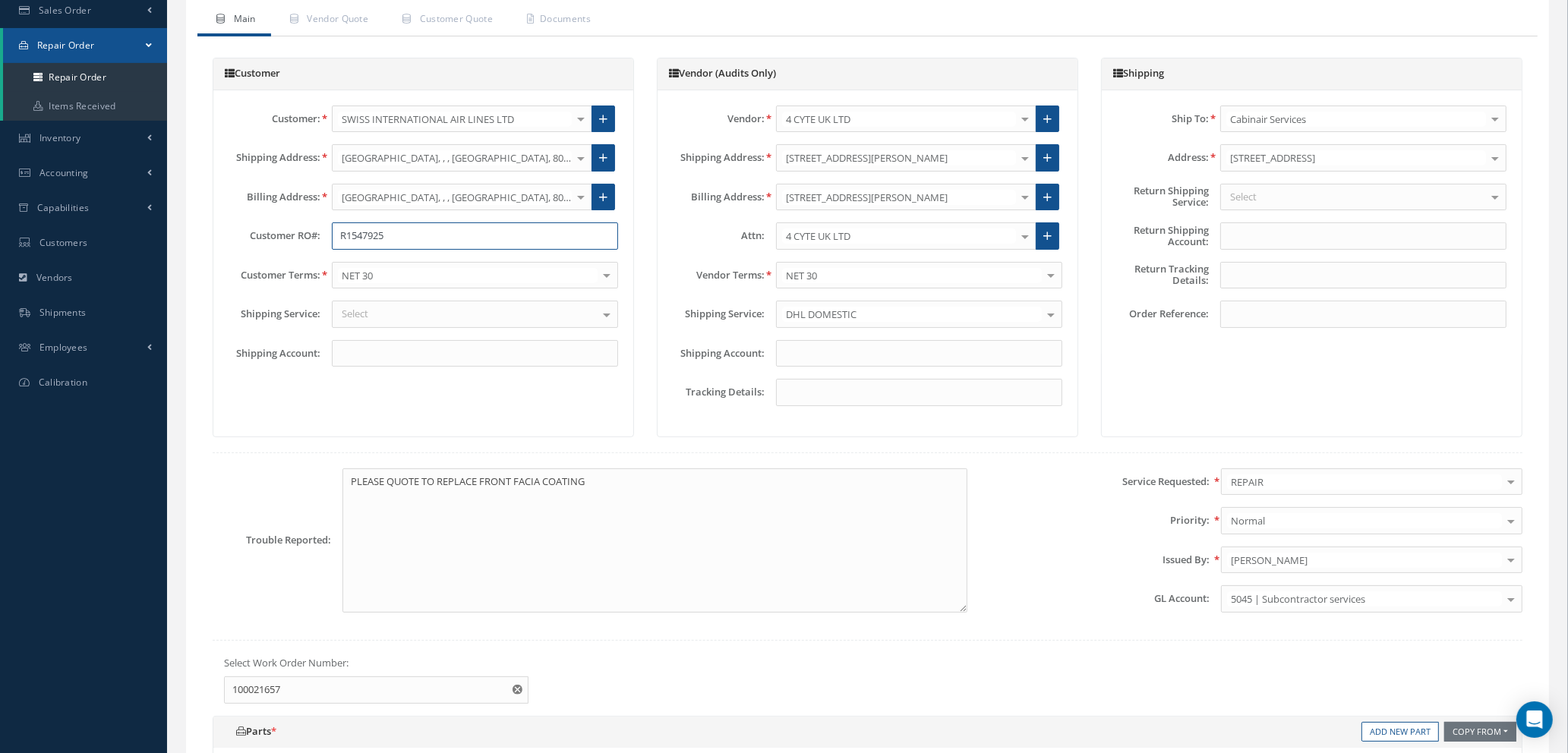
type input "R1547925"
click at [834, 349] on input "text" at bounding box center [919, 354] width 286 height 28
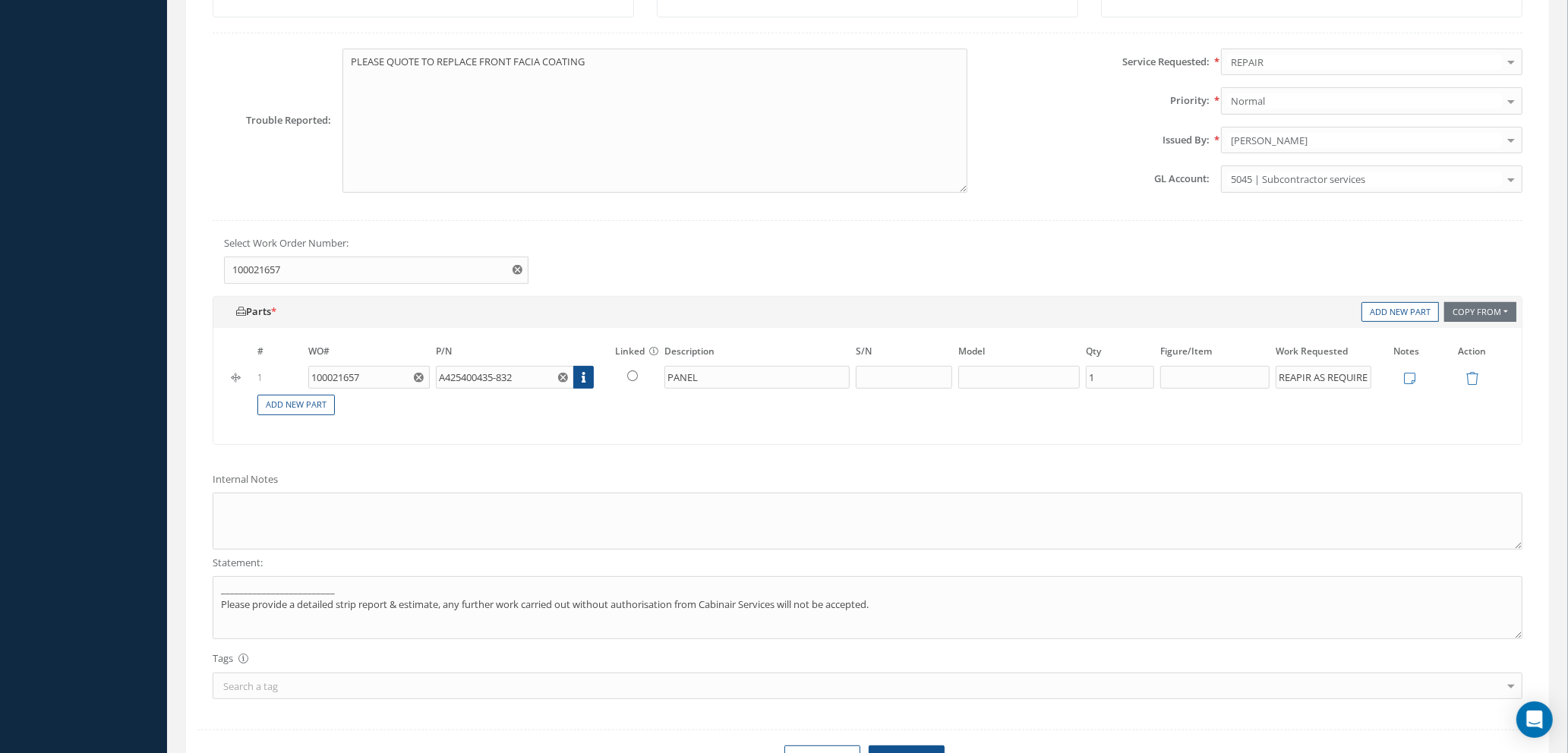
scroll to position [740, 0]
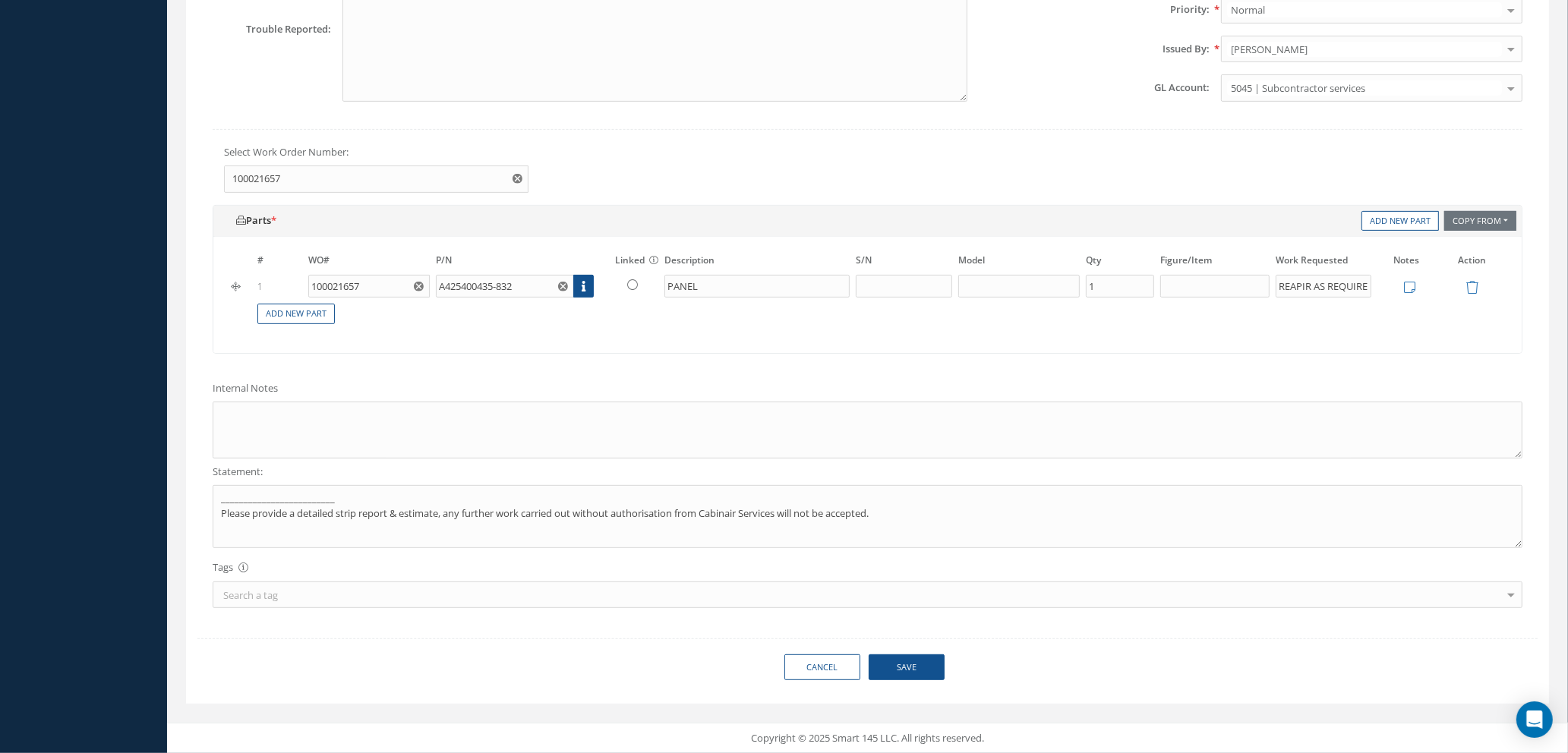
type input "189463151"
click at [900, 669] on button "Save" at bounding box center [906, 667] width 76 height 27
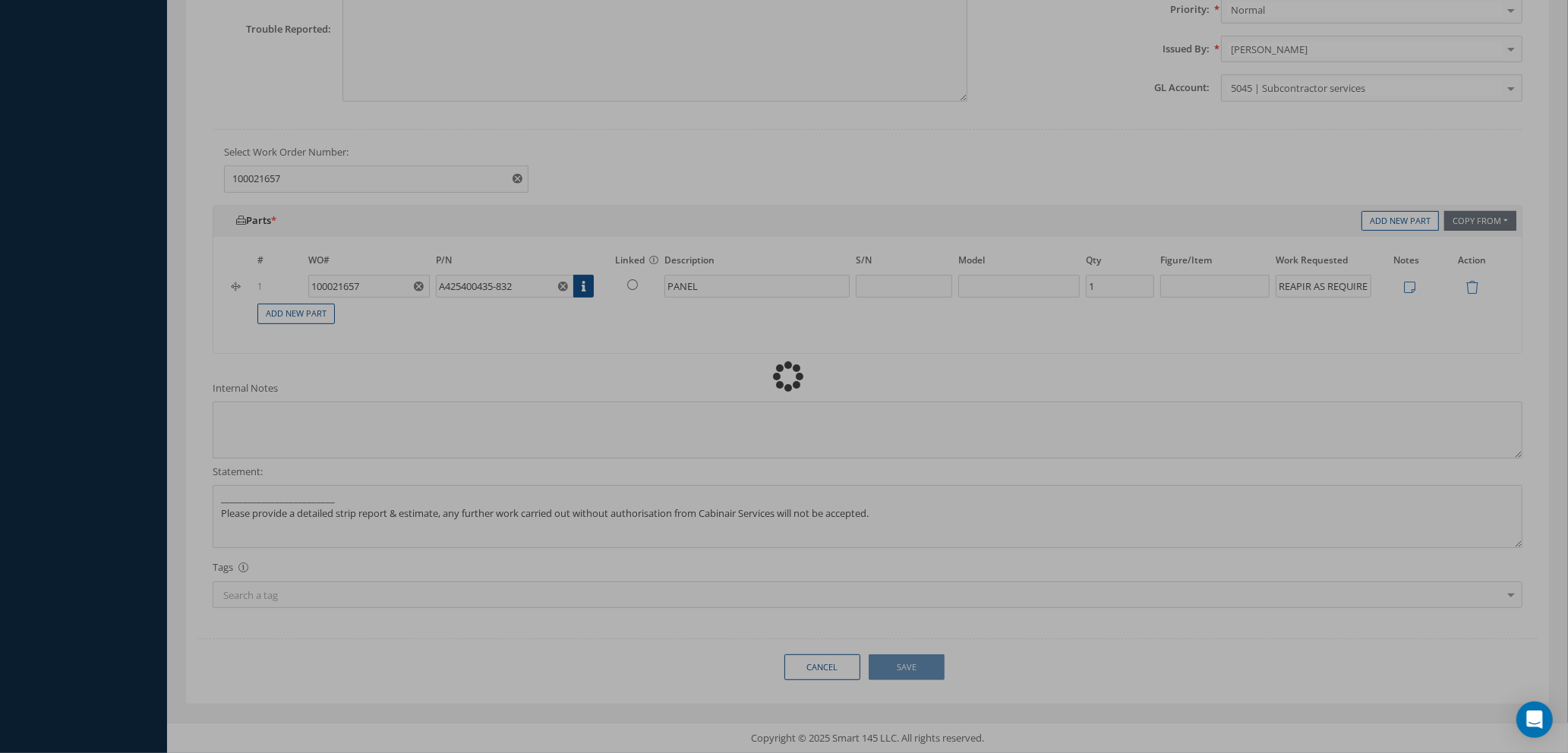
type textarea "PLEASE QUOTE TO REPLACE FRONT FACIA COATING"
type input "0"
type input "REAPIR AS REQUIRED"
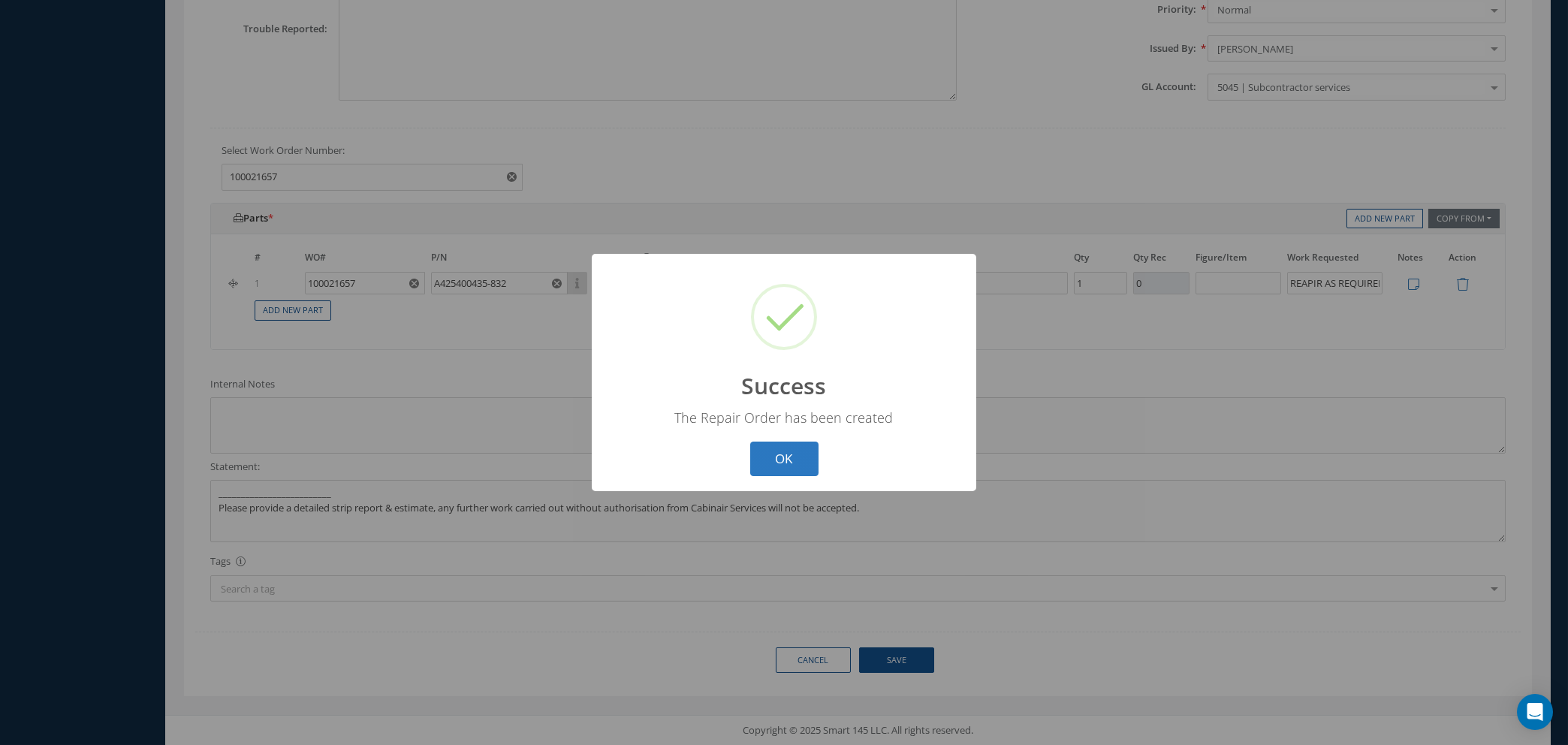
click at [775, 463] on button "OK" at bounding box center [784, 459] width 69 height 35
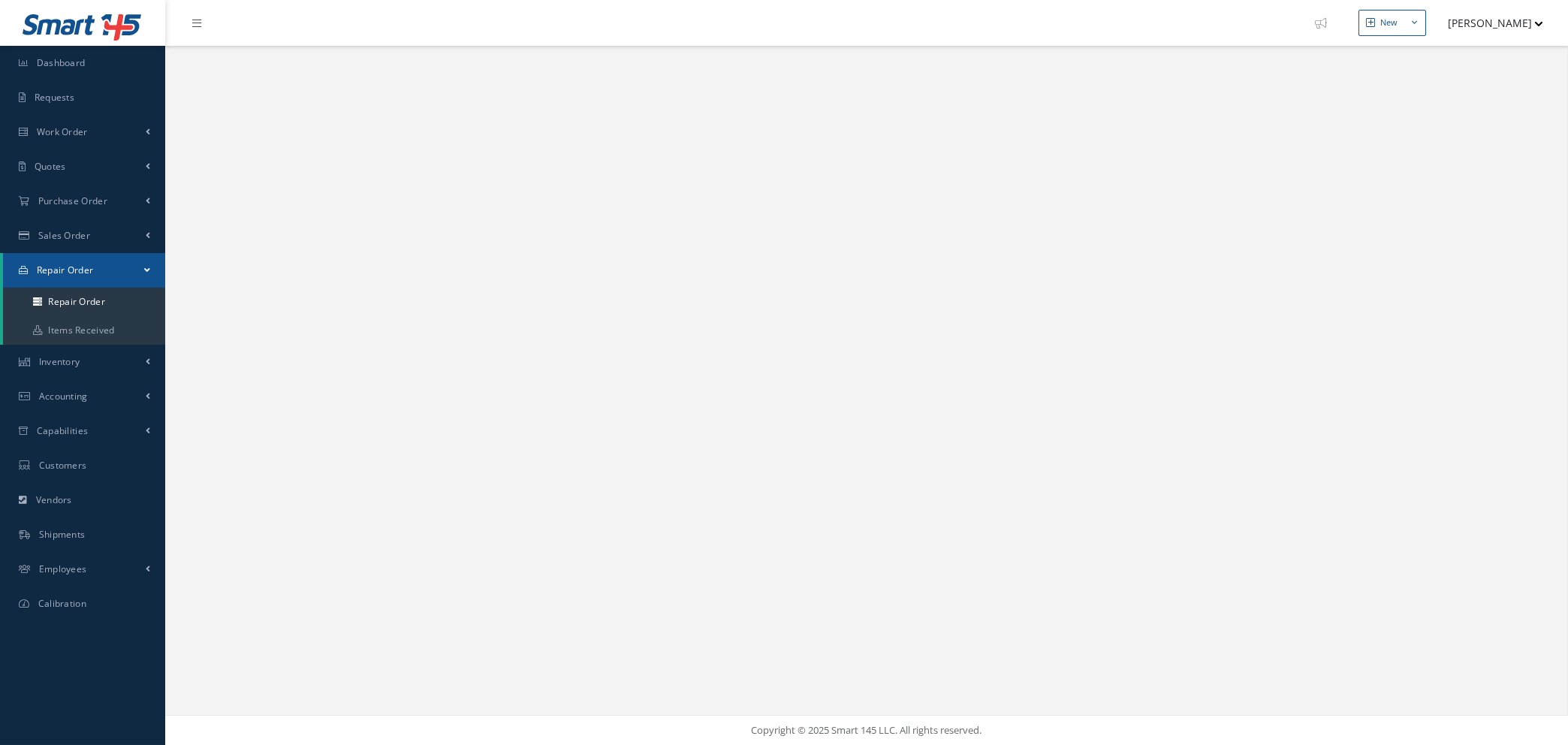
select select "25"
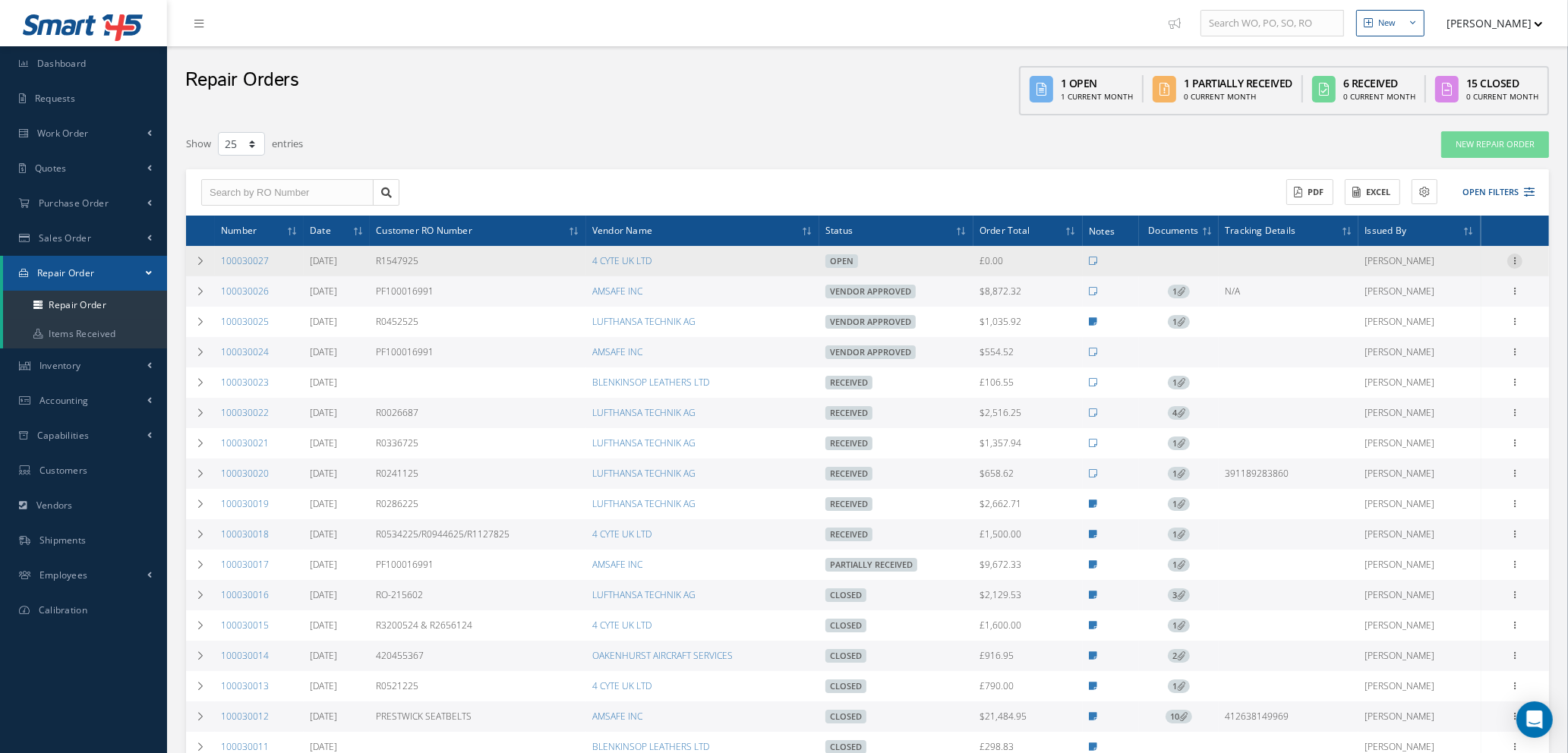
click at [1514, 258] on icon at bounding box center [1514, 260] width 15 height 12
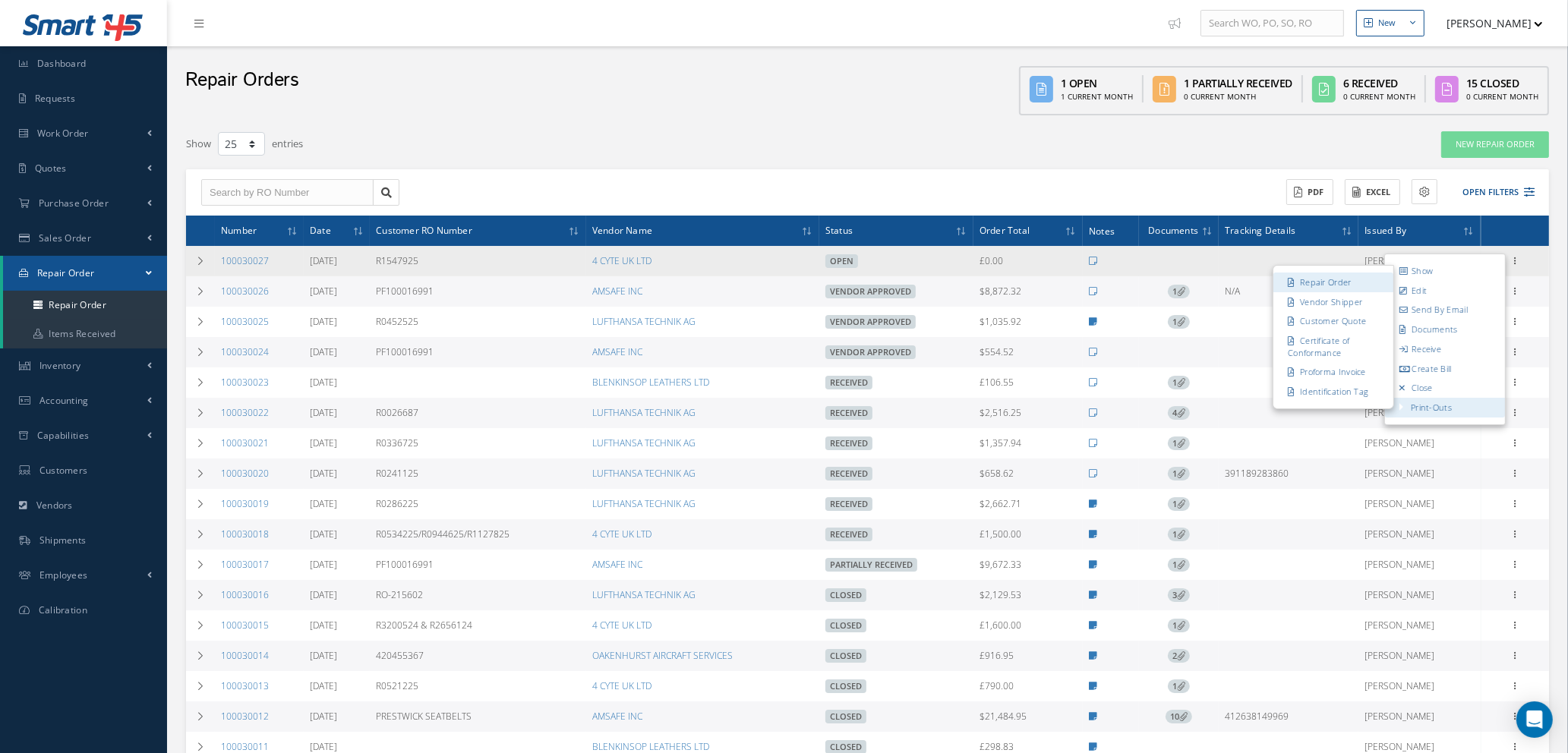
click at [1310, 280] on link "Repair Order" at bounding box center [1333, 282] width 120 height 20
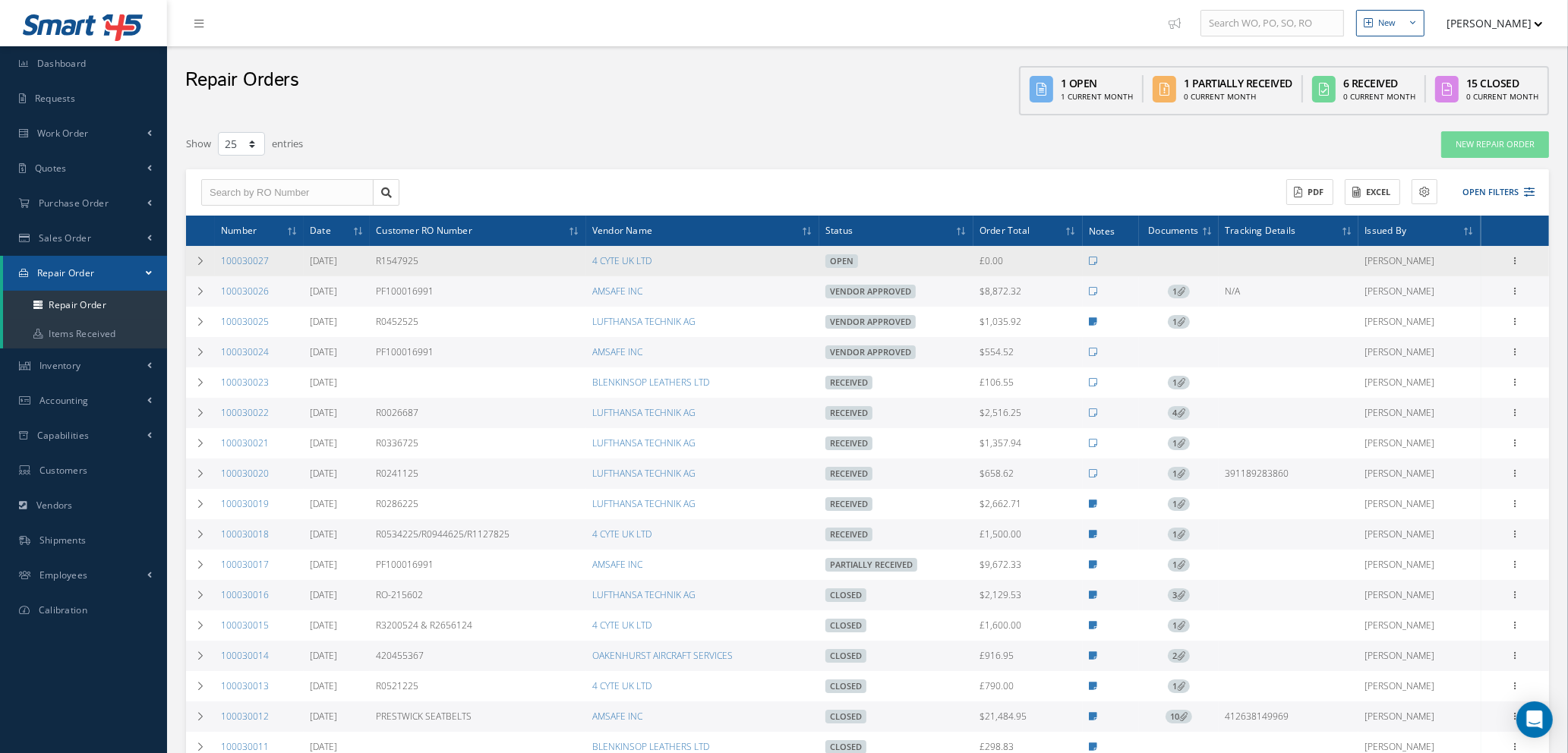
click at [1523, 252] on div "Show Edit Send By Email Documents Receive Create Bill Close Print-Outs Repair O…" at bounding box center [1514, 261] width 18 height 18
click at [1517, 258] on icon at bounding box center [1514, 260] width 15 height 12
click at [1442, 289] on link "Edit" at bounding box center [1444, 290] width 120 height 20
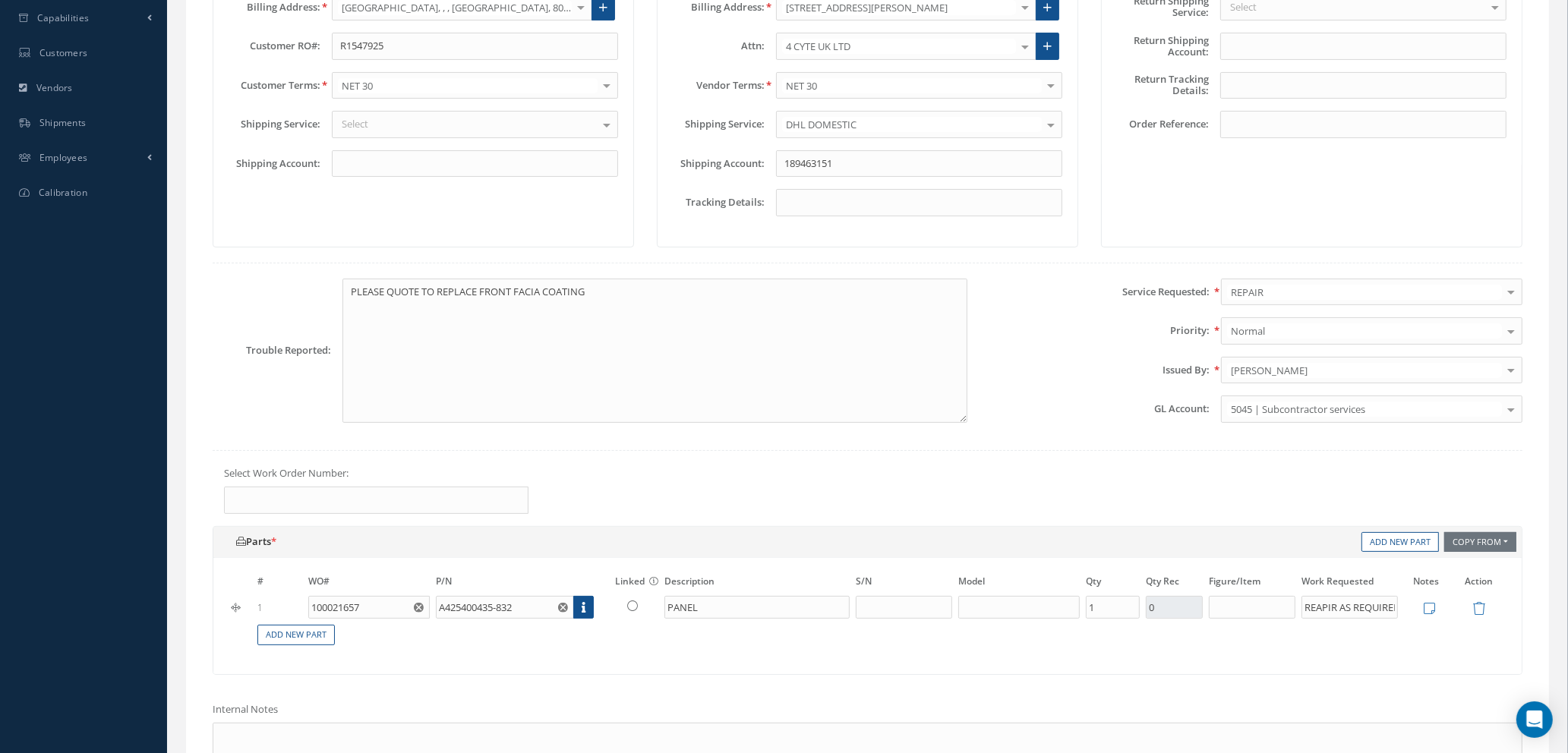
scroll to position [684, 0]
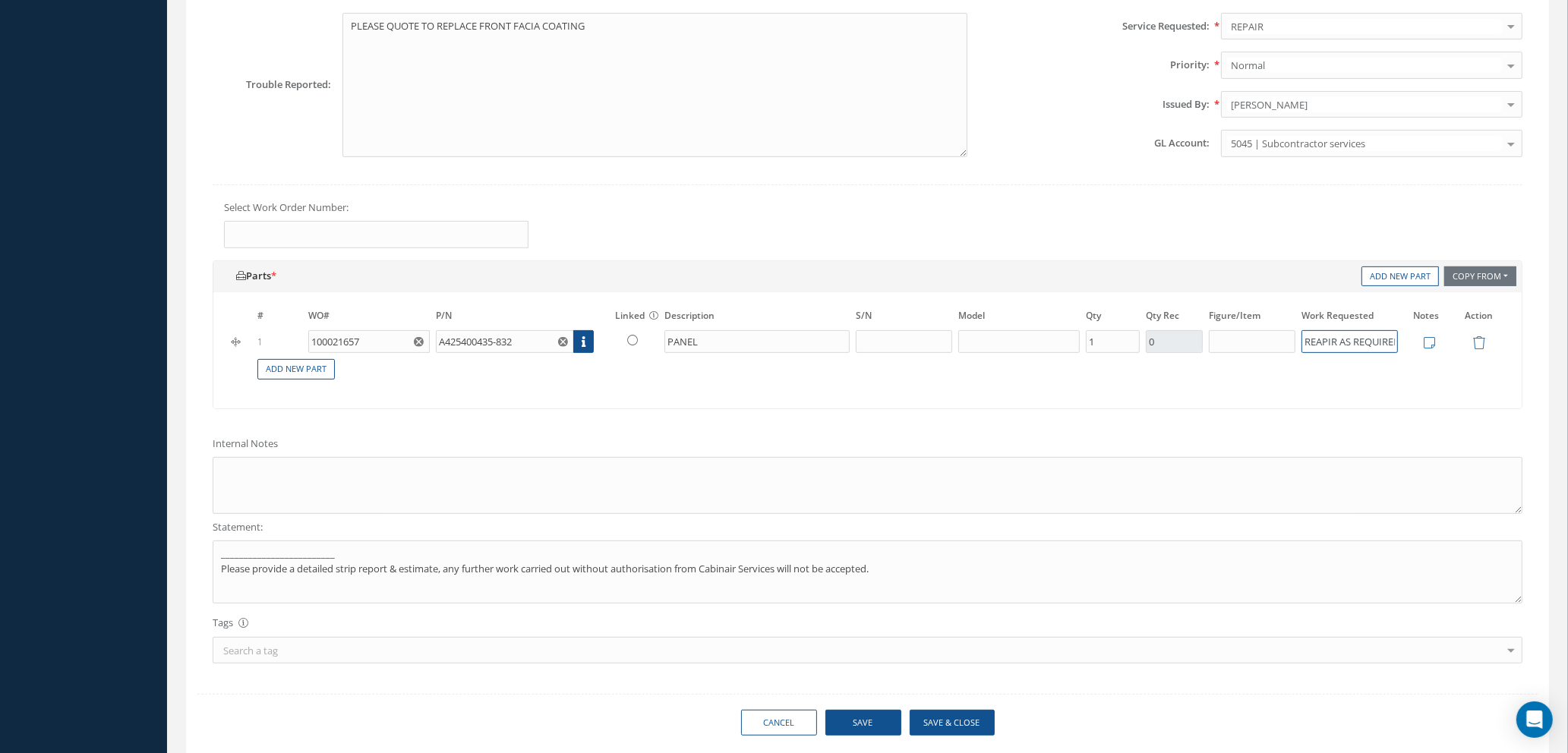
click at [1334, 343] on input "REAPIR AS REQUIRED" at bounding box center [1349, 341] width 96 height 23
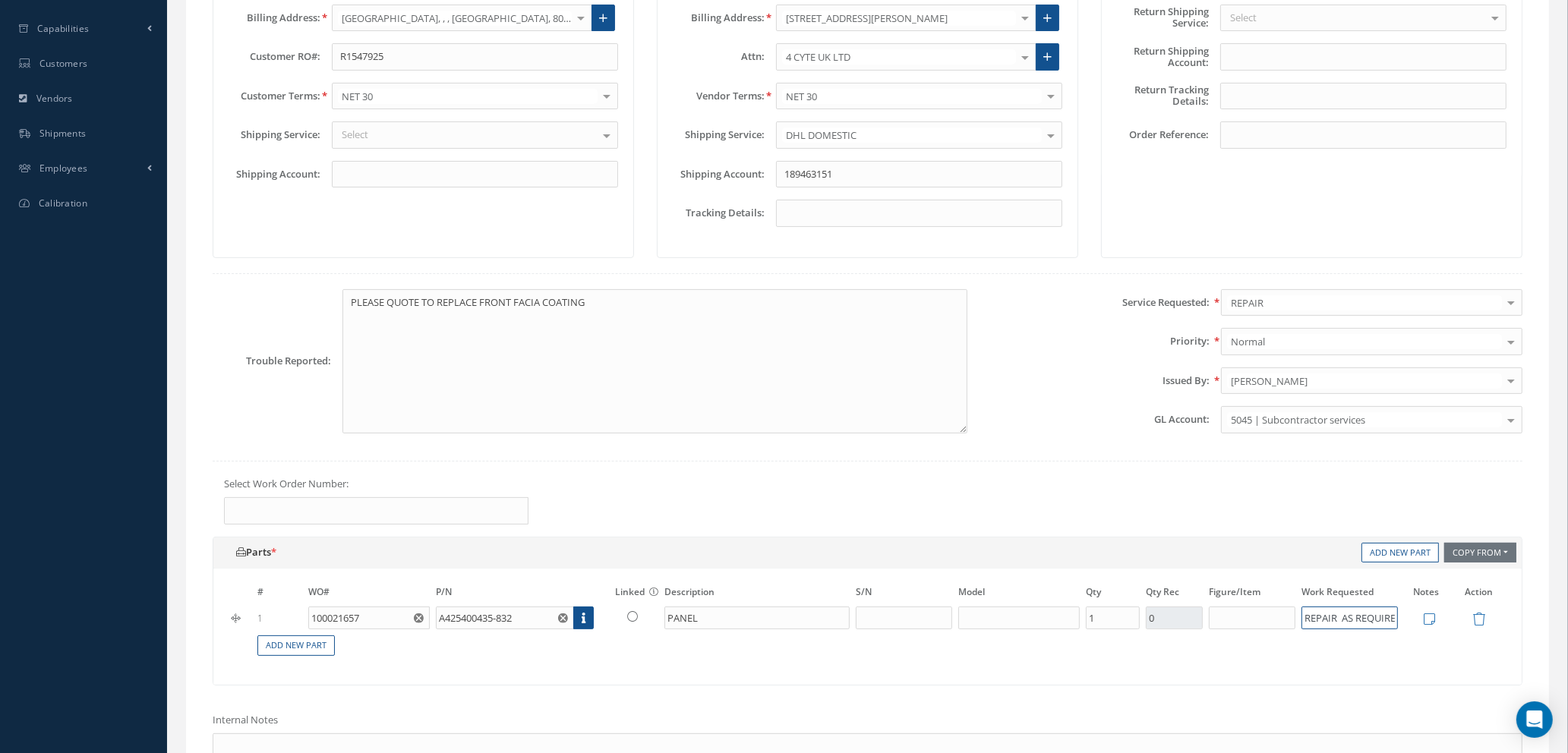
scroll to position [398, 0]
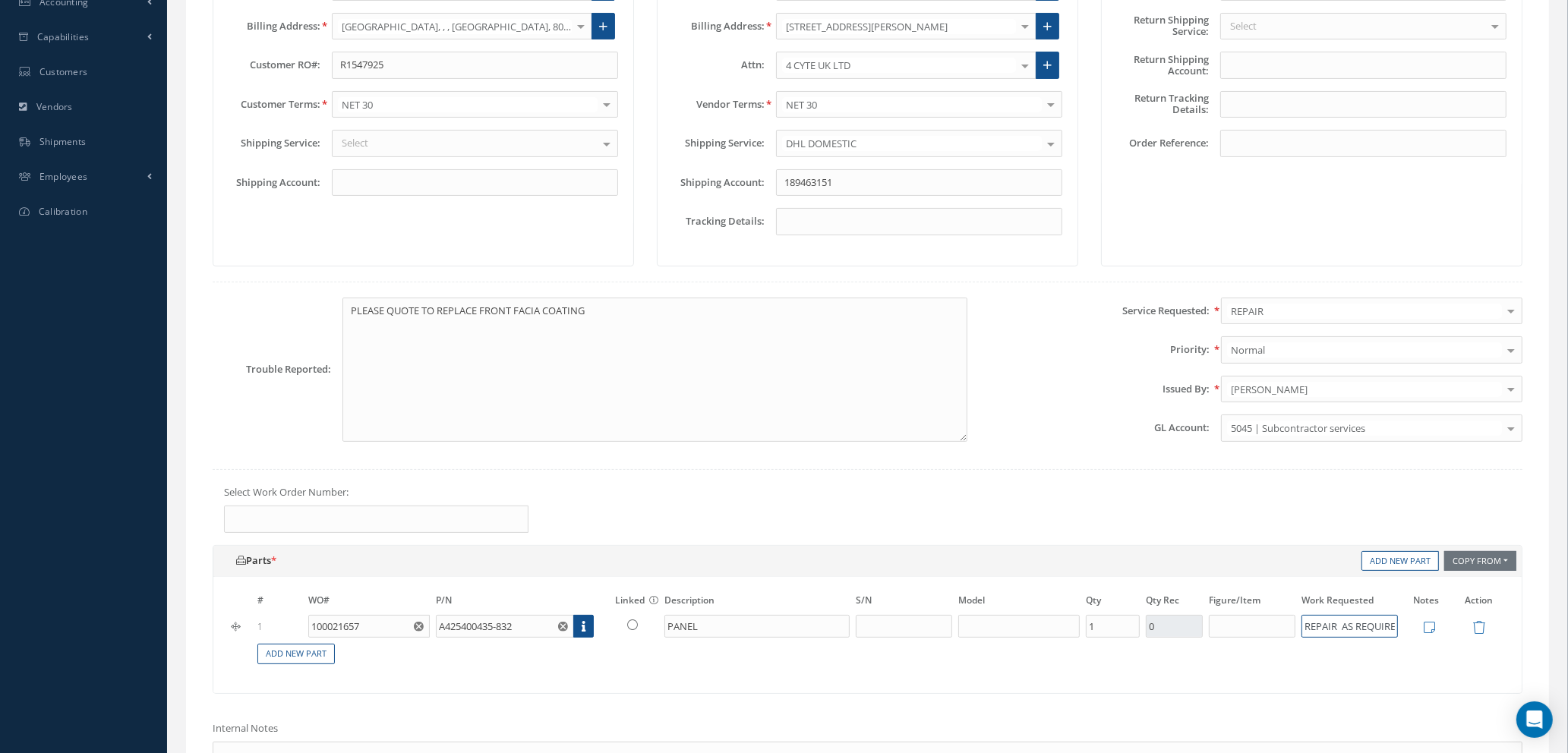
type input "REPAIR AS REQUIRED"
drag, startPoint x: 547, startPoint y: 309, endPoint x: 345, endPoint y: 316, distance: 202.1
click at [345, 316] on textarea "PLEASE QUOTE TO REPLACE FRONT FACIA COATING" at bounding box center [655, 370] width 625 height 145
click at [1430, 627] on icon at bounding box center [1428, 627] width 11 height 13
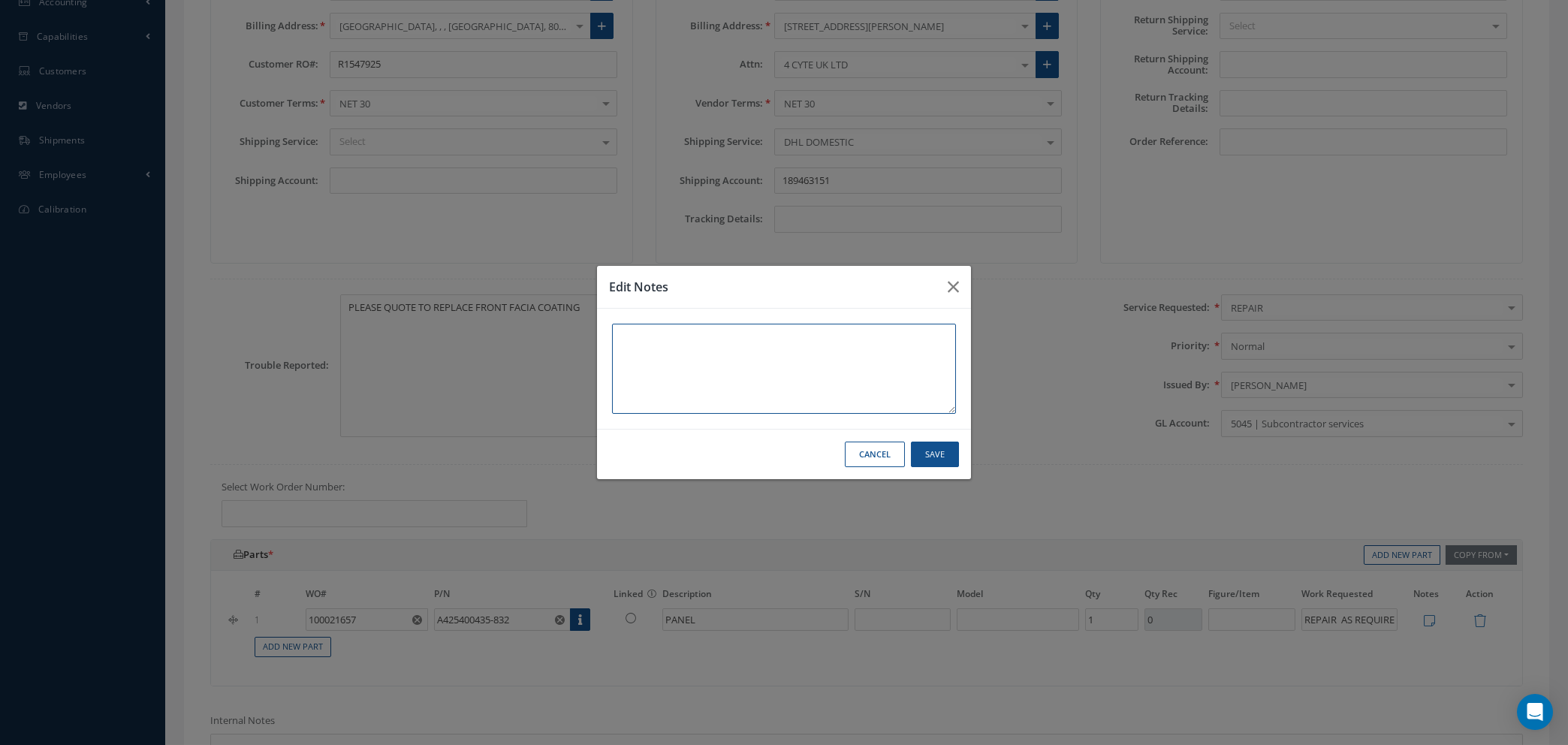
paste textarea "PLEASE QUOTE TO REPLACE FRONT FACIA COATING"
type textarea "PLEASE QUOTE TO REPLACE FRONT FACIA COATING"
click at [928, 450] on button "Save" at bounding box center [934, 454] width 48 height 26
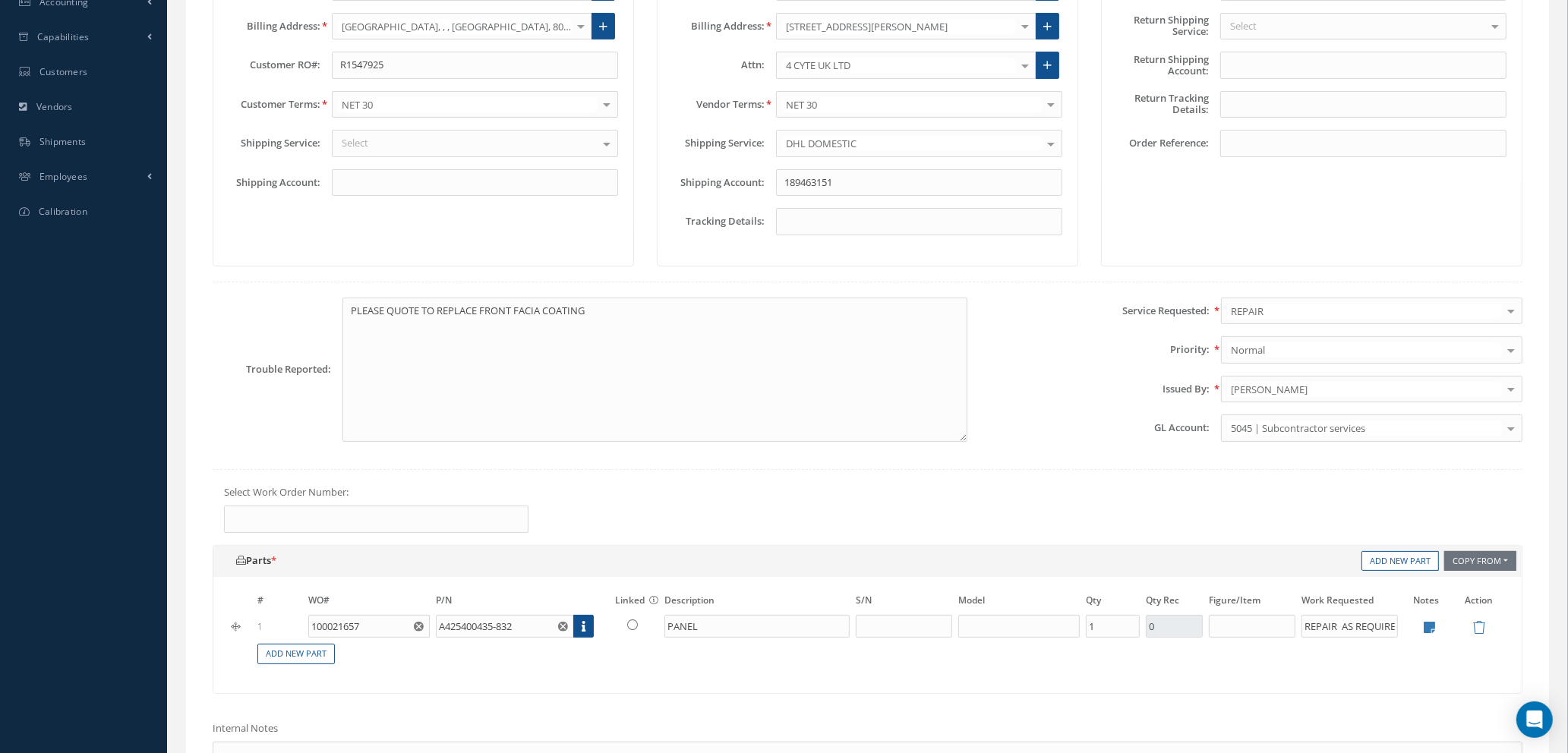
scroll to position [740, 0]
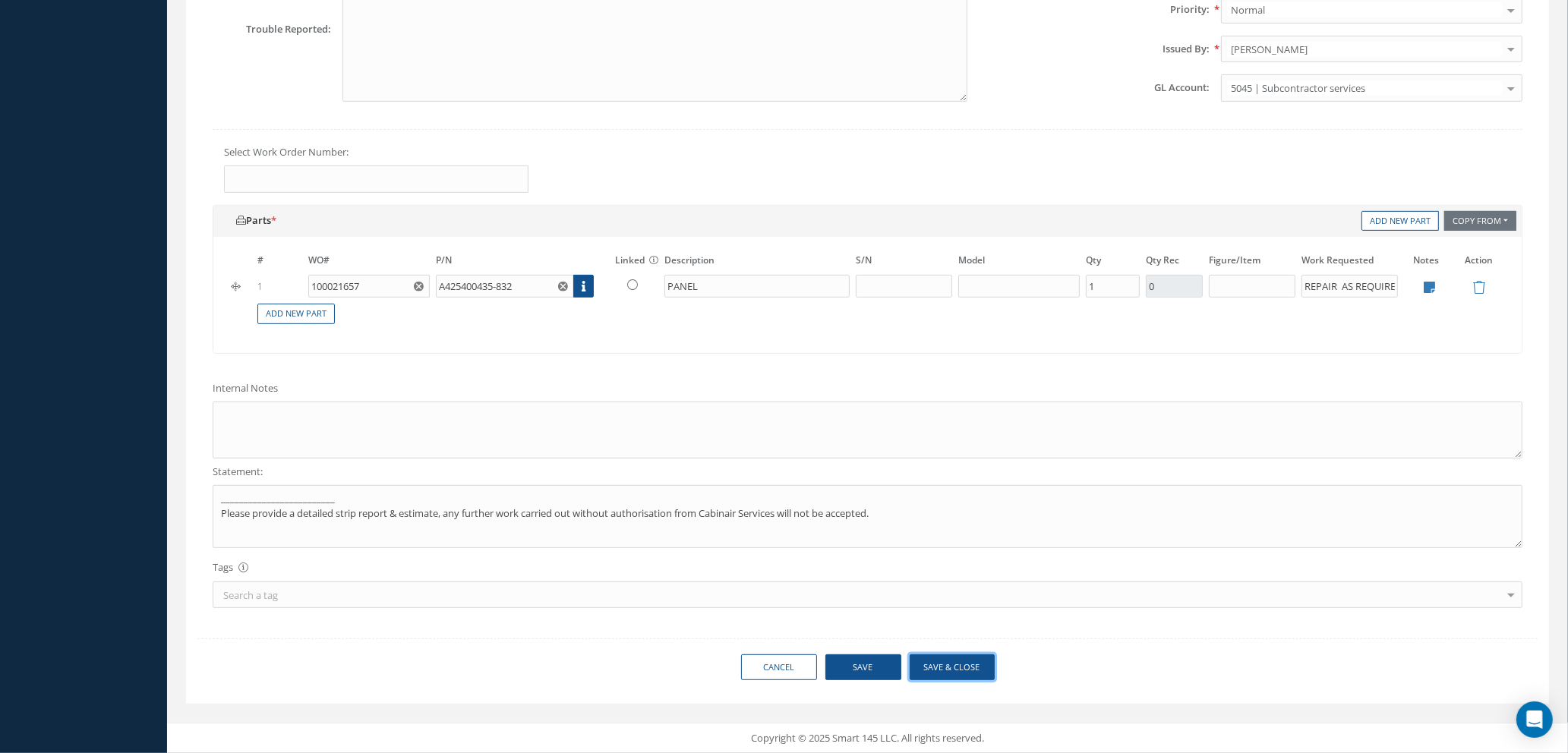
click at [959, 677] on button "Save & Close" at bounding box center [952, 667] width 85 height 27
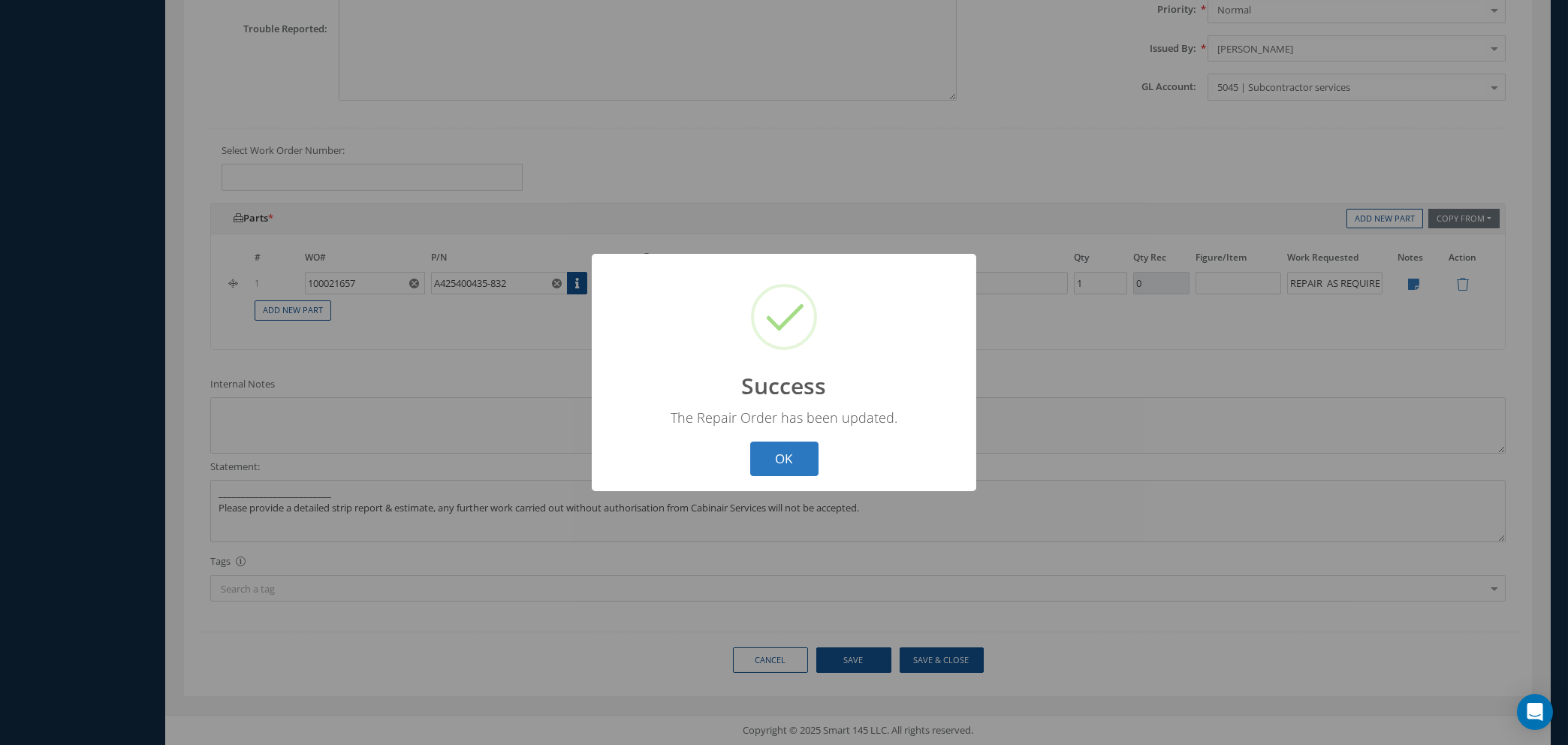
click at [762, 456] on button "OK" at bounding box center [784, 459] width 69 height 35
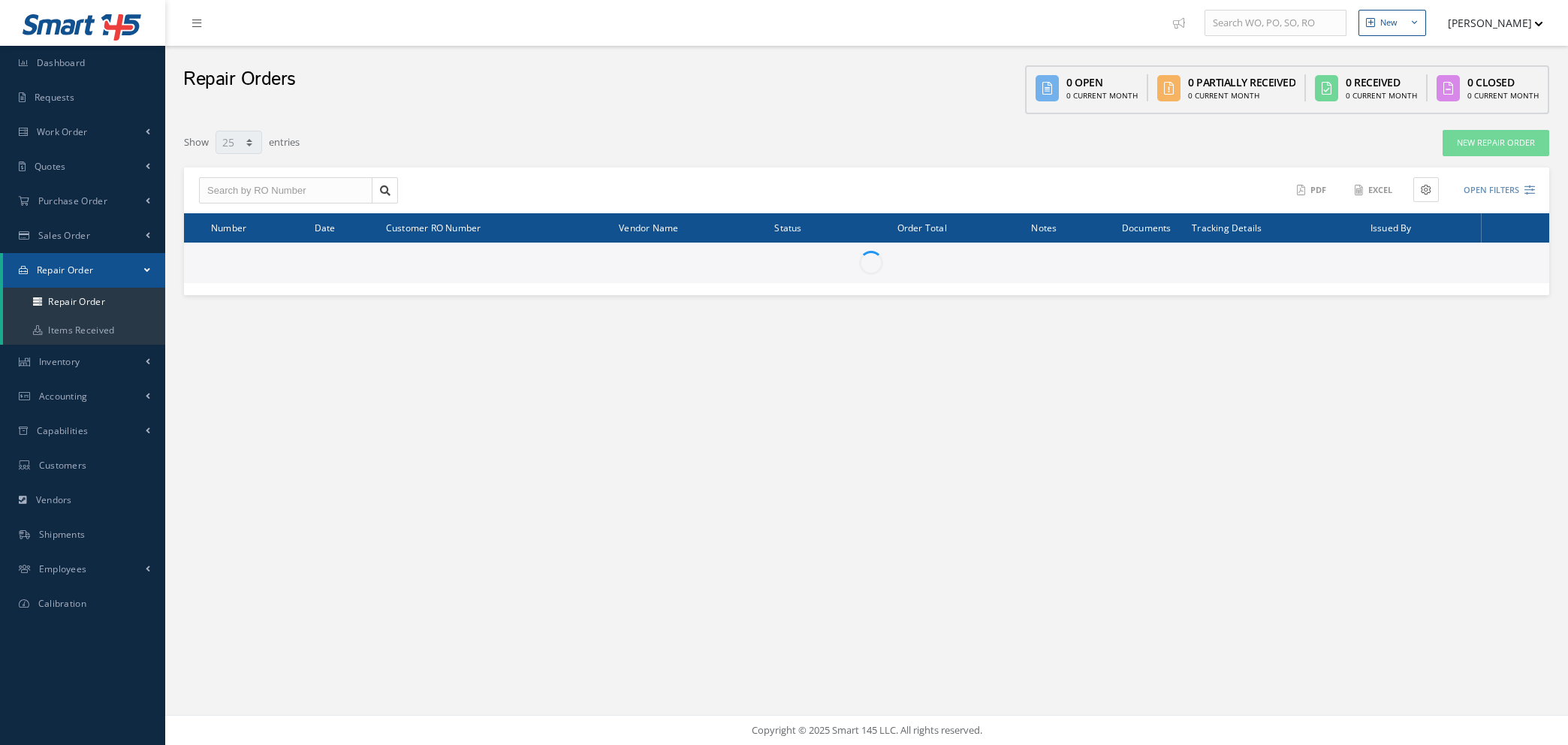
select select "25"
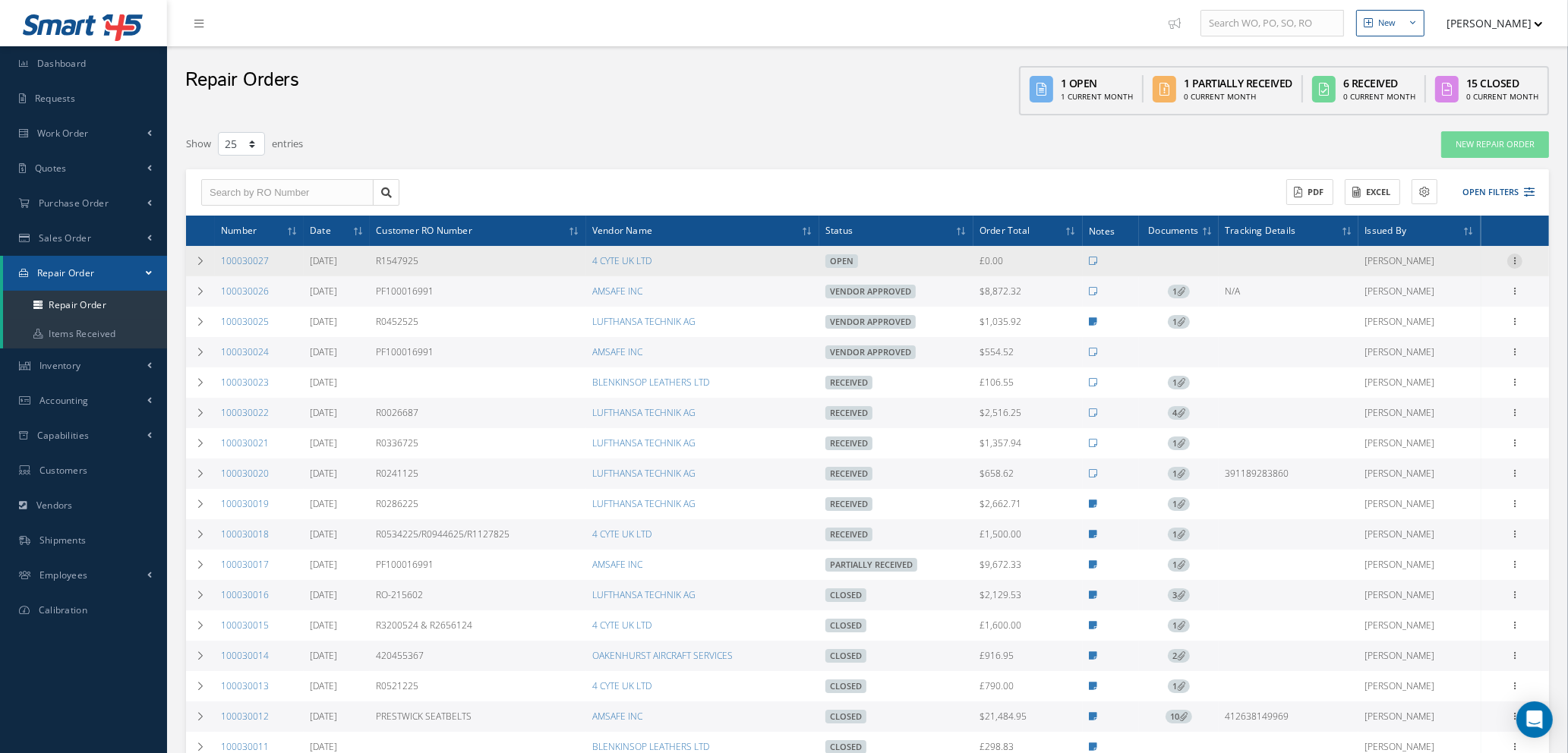
click at [1514, 255] on icon at bounding box center [1514, 260] width 15 height 12
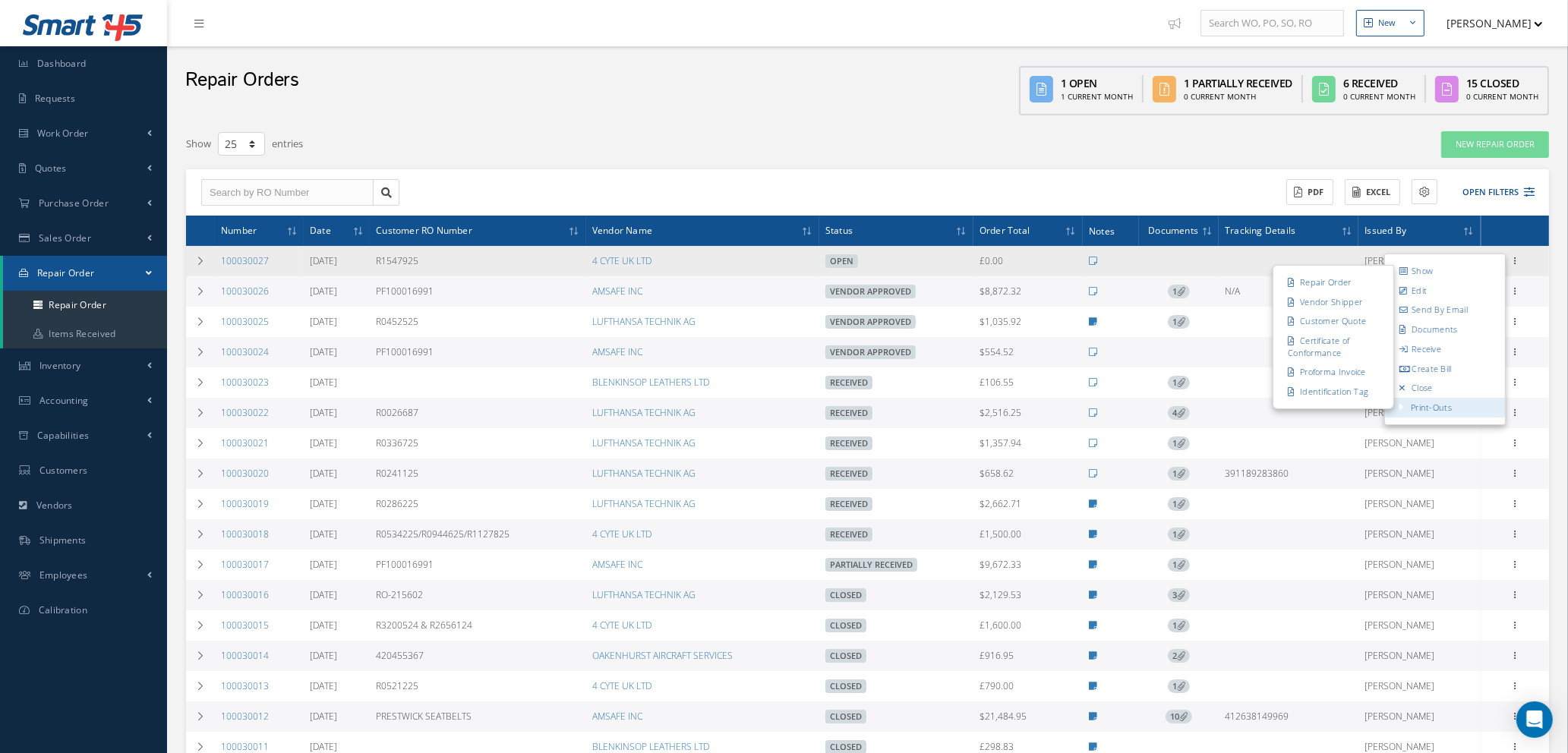
click at [1432, 406] on link "Print-Outs" at bounding box center [1430, 406] width 41 height 11
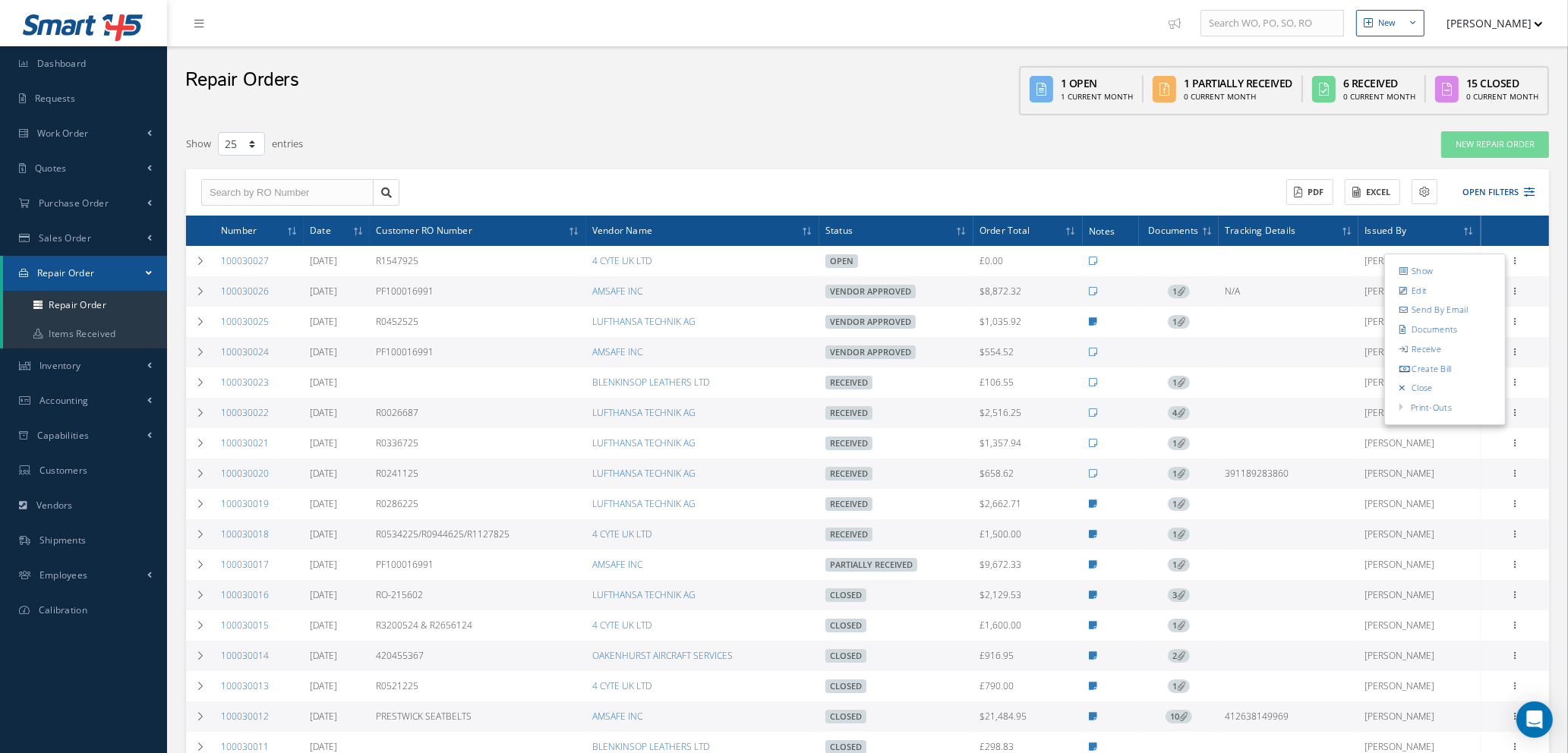
drag, startPoint x: 1302, startPoint y: 268, endPoint x: 1303, endPoint y: 280, distance: 12.0
click at [0, 0] on ul "Repair Order Vendor Shipper Customer Quote Certificate of Conformance Proforma …" at bounding box center [0, 0] width 0 height 0
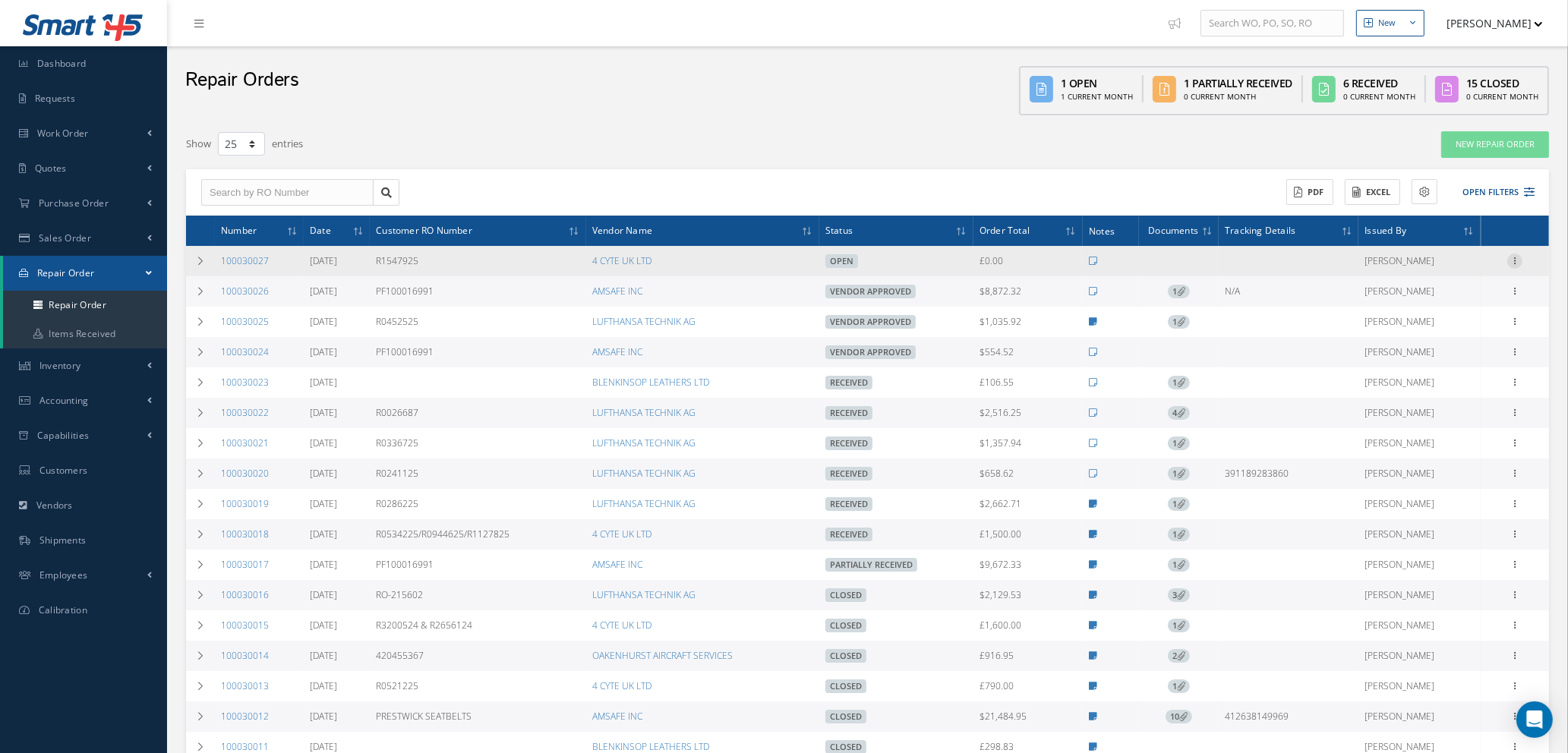
click at [1519, 258] on icon at bounding box center [1514, 260] width 15 height 12
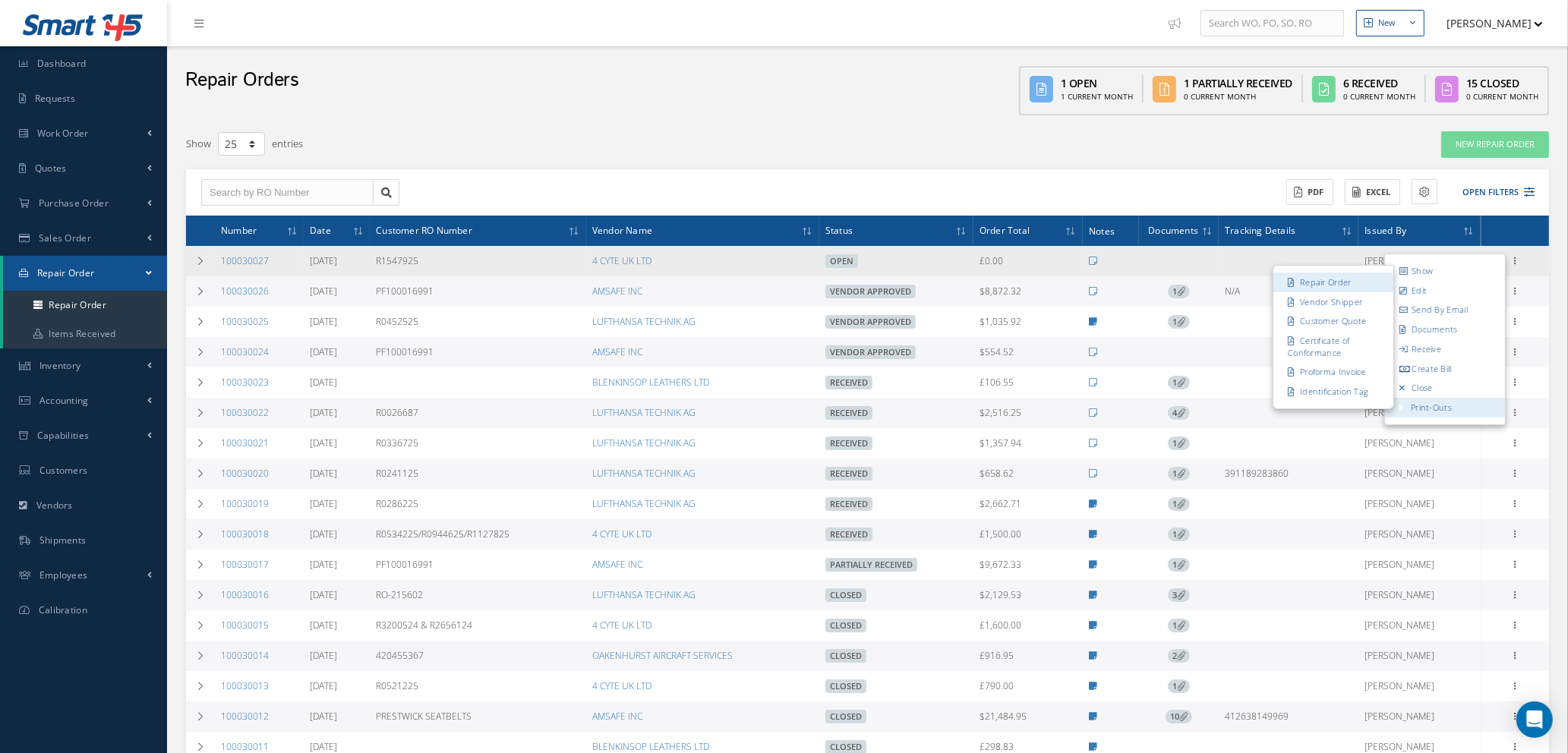
click at [1323, 277] on link "Repair Order" at bounding box center [1333, 282] width 120 height 20
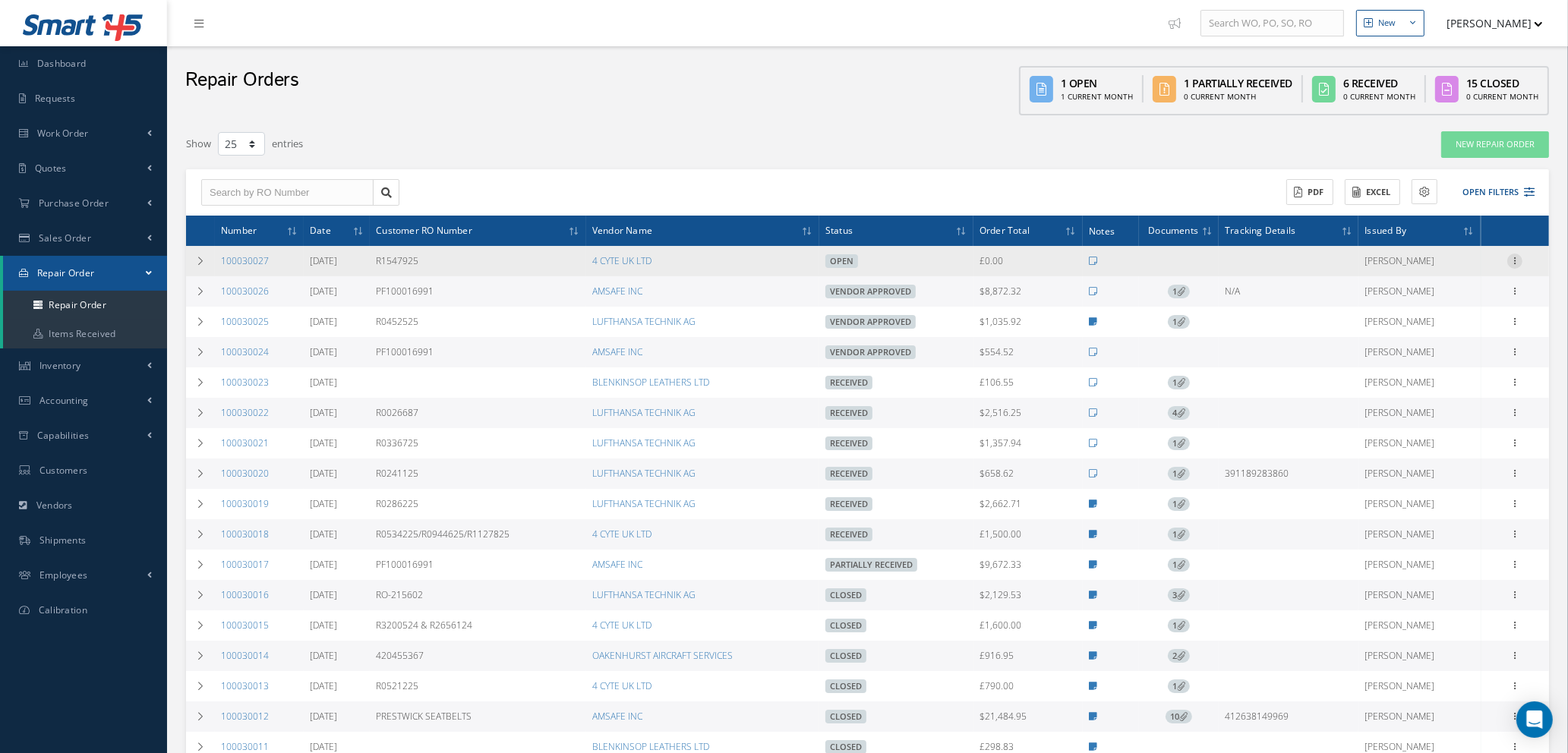
click at [1516, 259] on icon at bounding box center [1514, 260] width 15 height 12
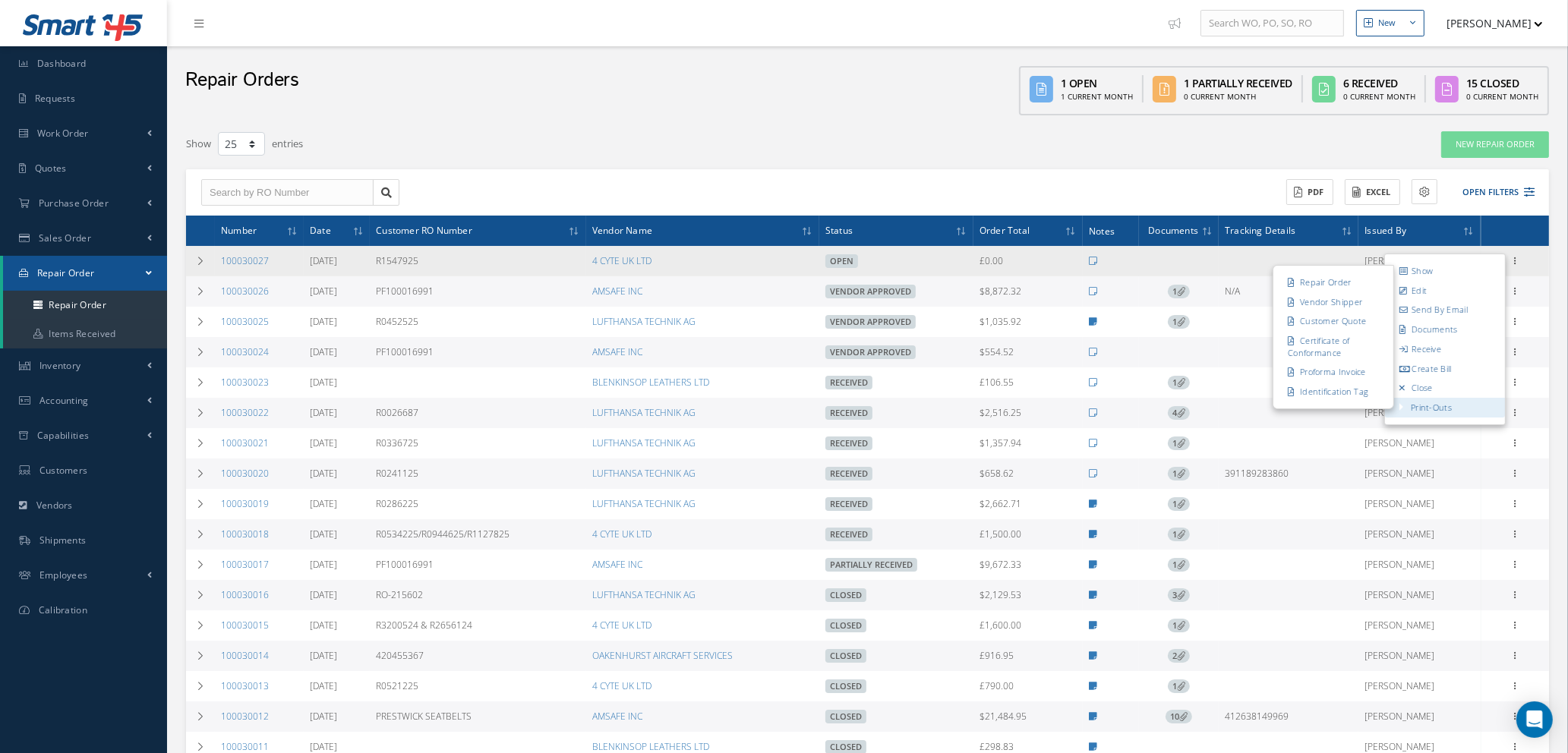
click at [1439, 404] on link "Print-Outs" at bounding box center [1430, 406] width 41 height 11
click at [1323, 302] on link "Vendor Shipper" at bounding box center [1333, 302] width 120 height 20
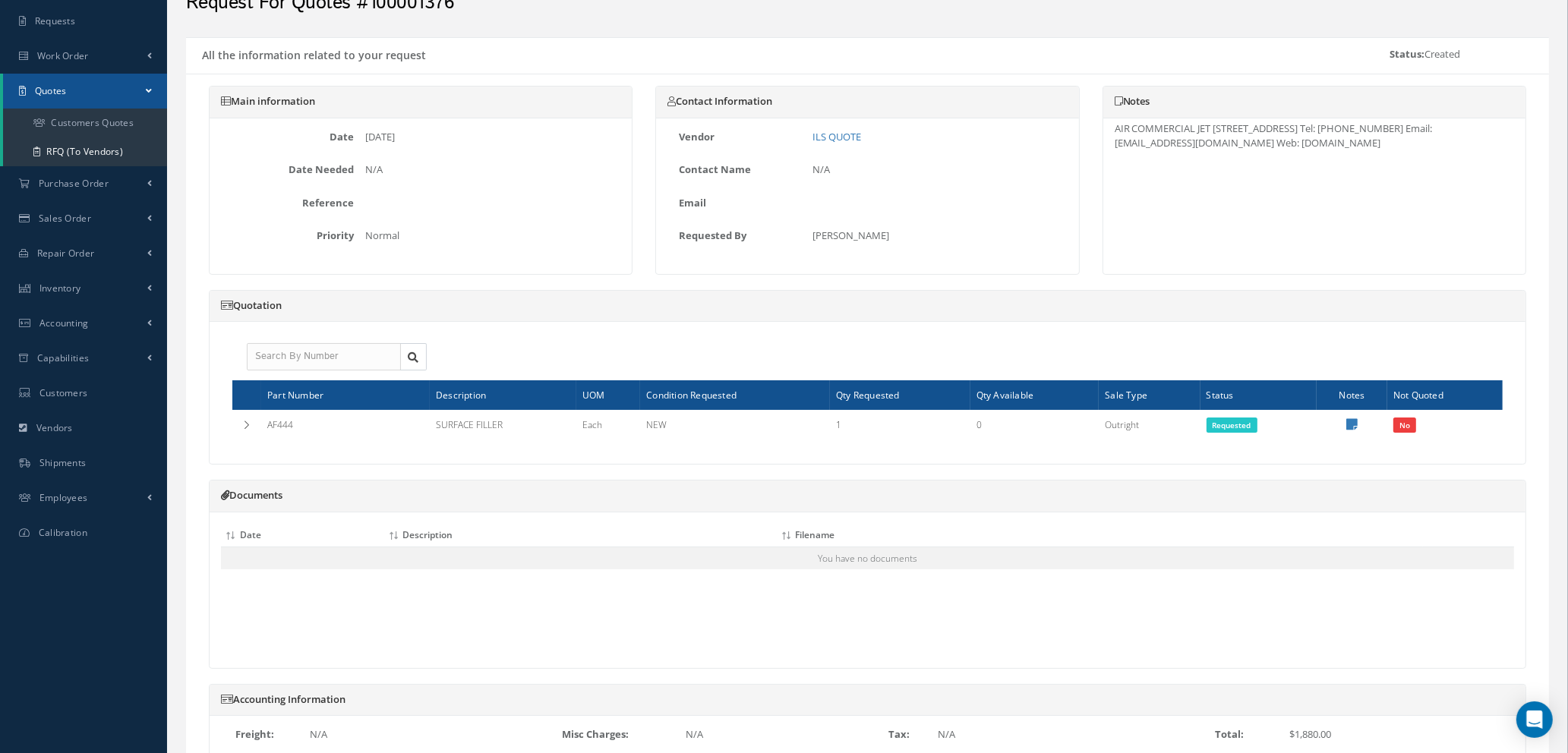
scroll to position [114, 0]
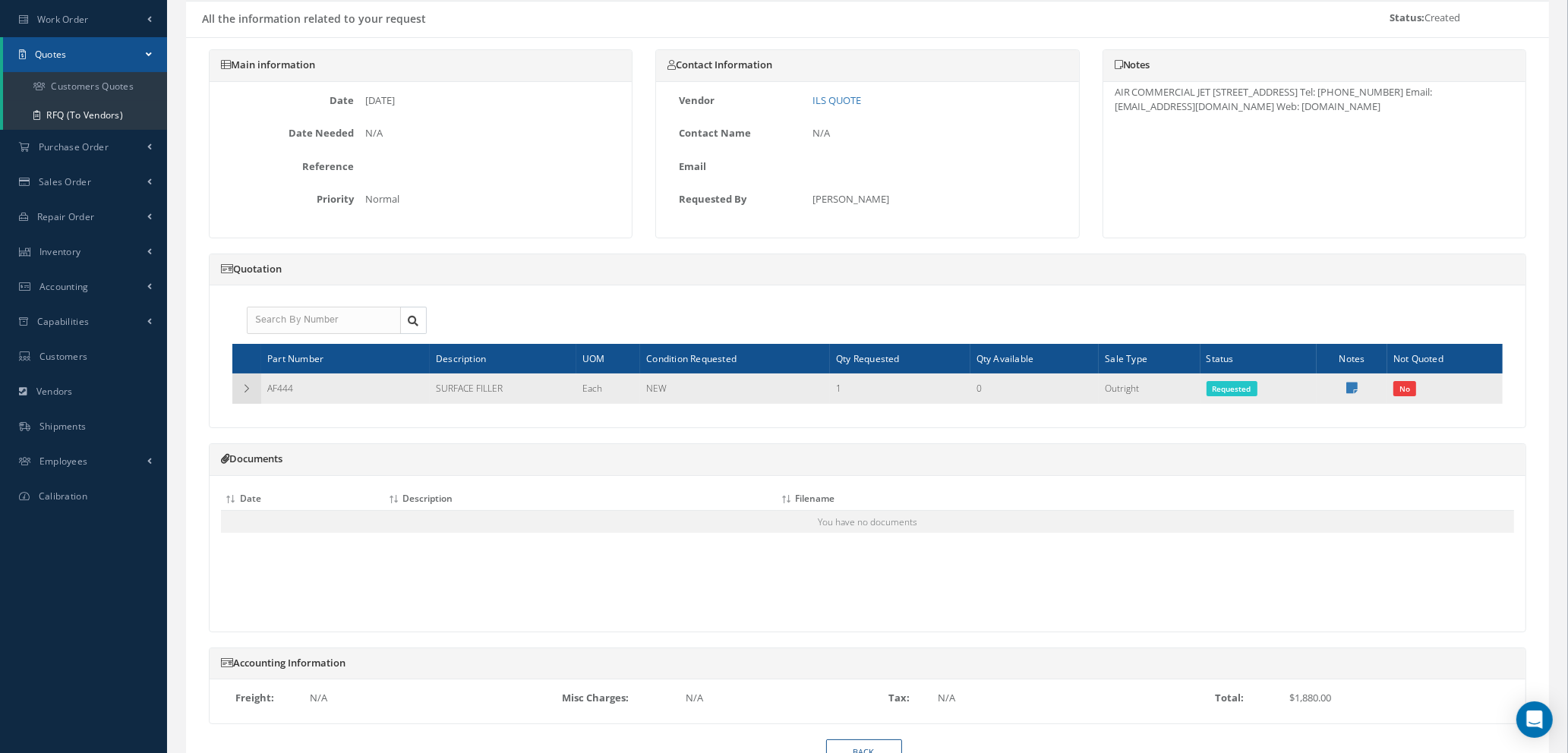
click at [244, 390] on icon at bounding box center [247, 388] width 11 height 9
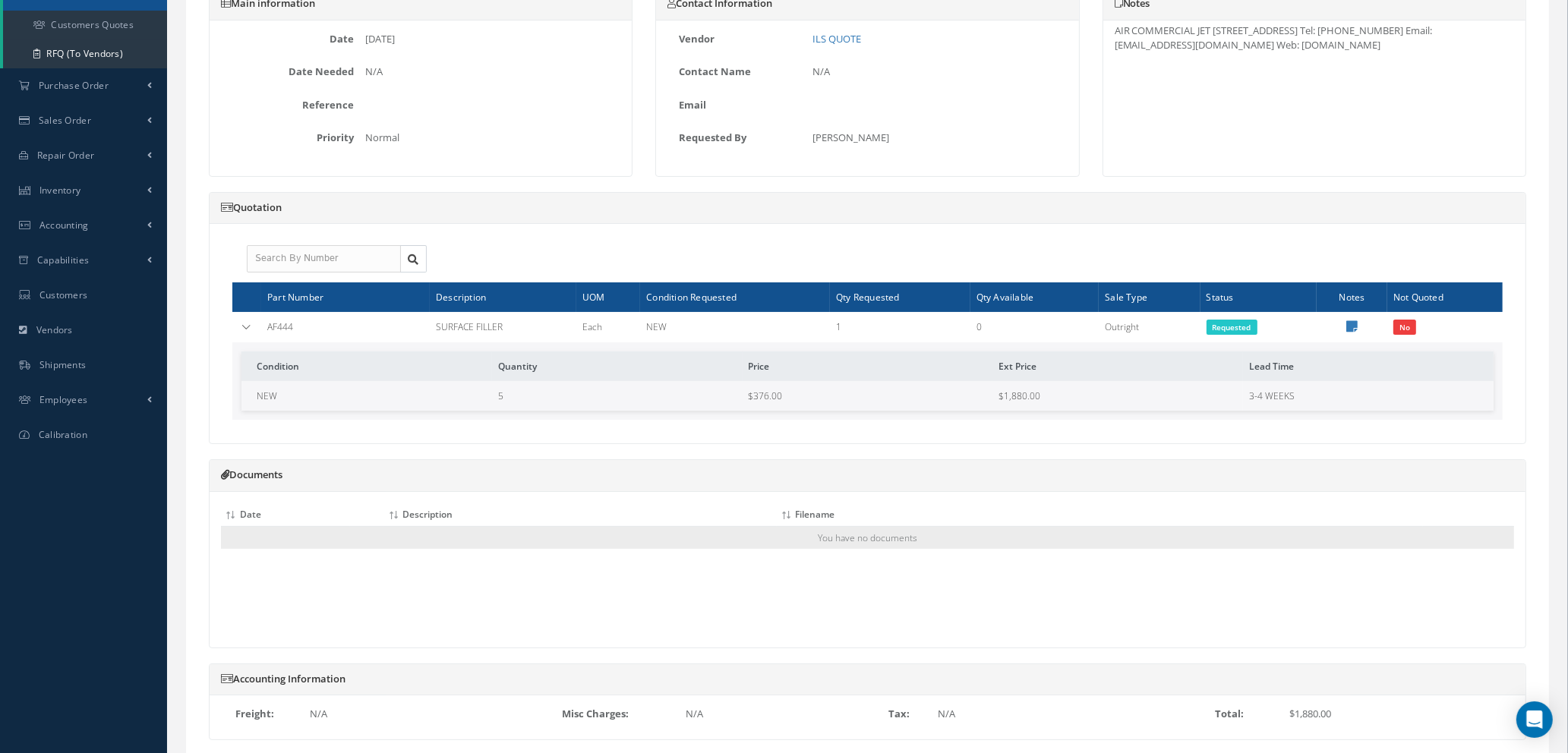
scroll to position [265, 0]
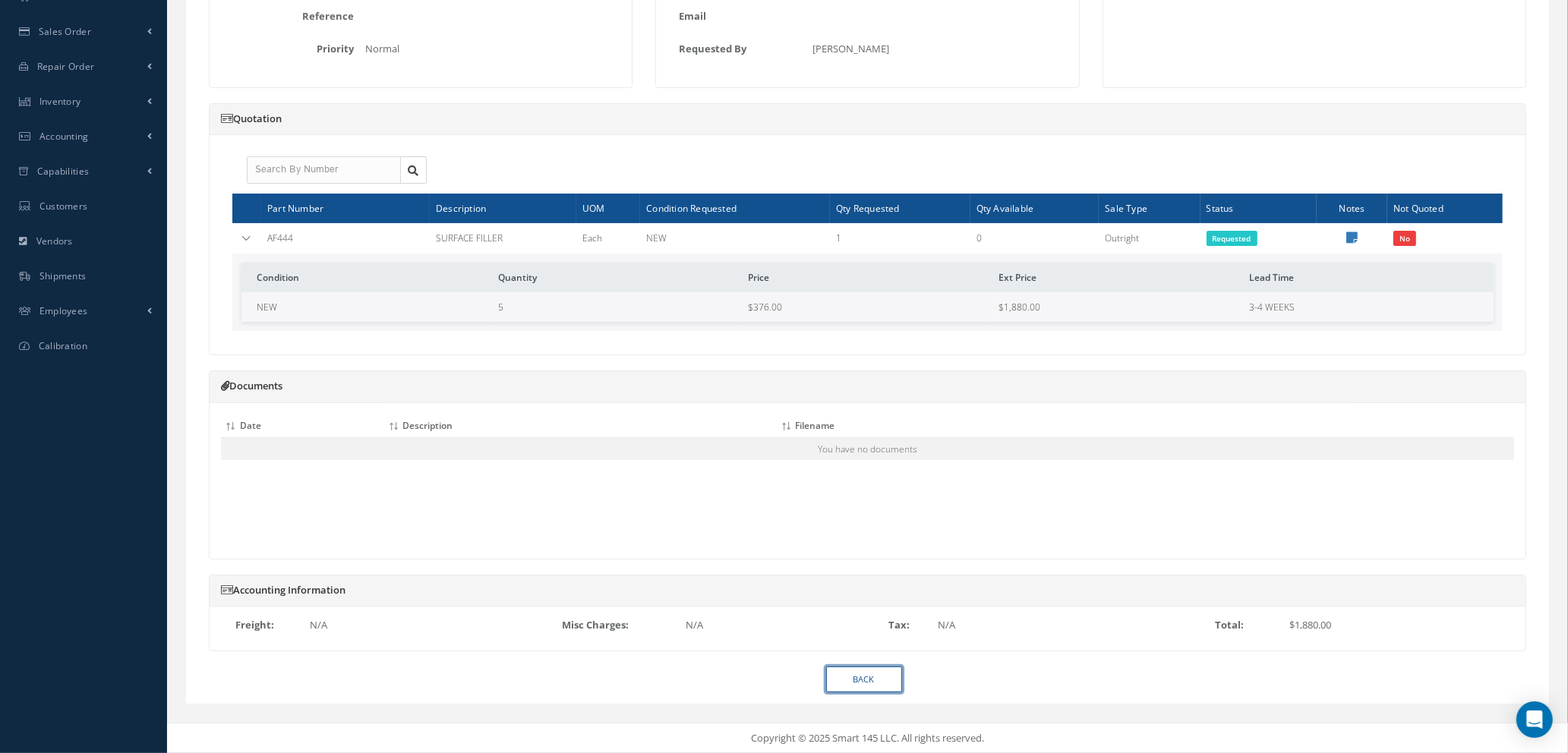
drag, startPoint x: 858, startPoint y: 681, endPoint x: 873, endPoint y: 671, distance: 18.0
click at [858, 681] on link "BACK" at bounding box center [864, 680] width 76 height 27
select select "25"
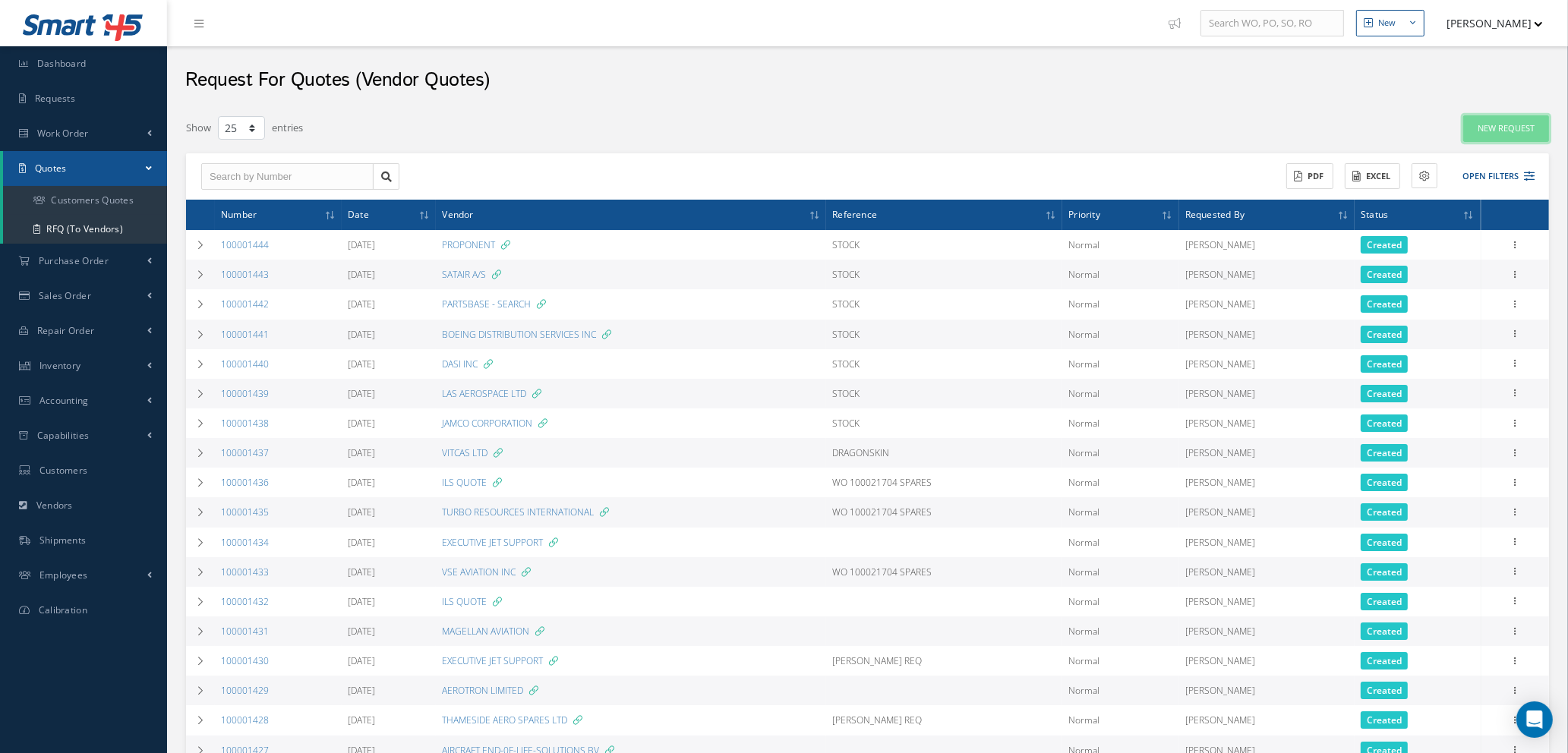
click at [1495, 131] on link "New Request" at bounding box center [1506, 128] width 86 height 27
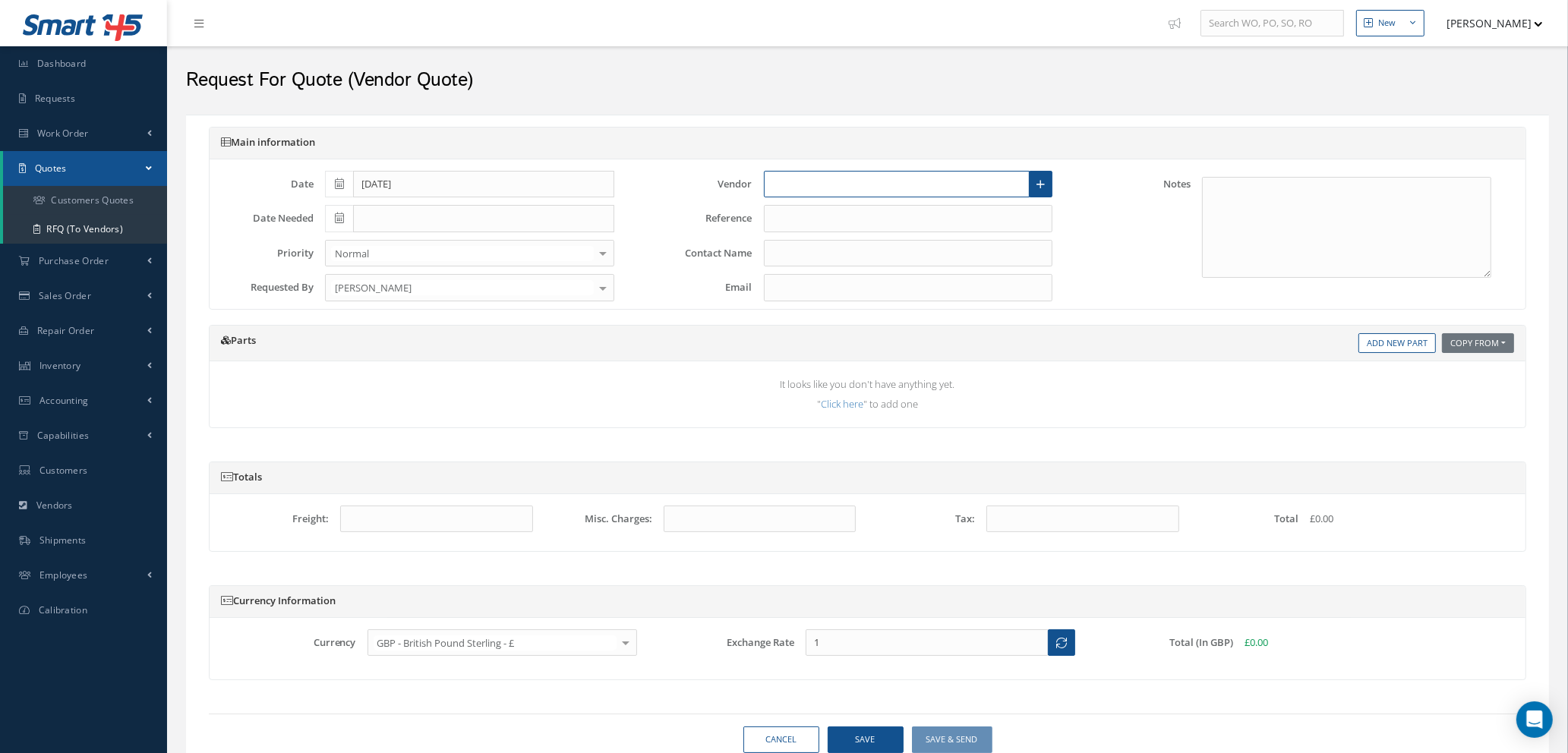
click at [869, 171] on input "text" at bounding box center [897, 184] width 267 height 28
click at [846, 239] on span "AEROSPHERES (UK) LTD" at bounding box center [826, 238] width 107 height 15
type input "AEROSPHERES (UK) LTD"
type input "ONLINE PORTAL"
type input "sales@aerospheres.com"
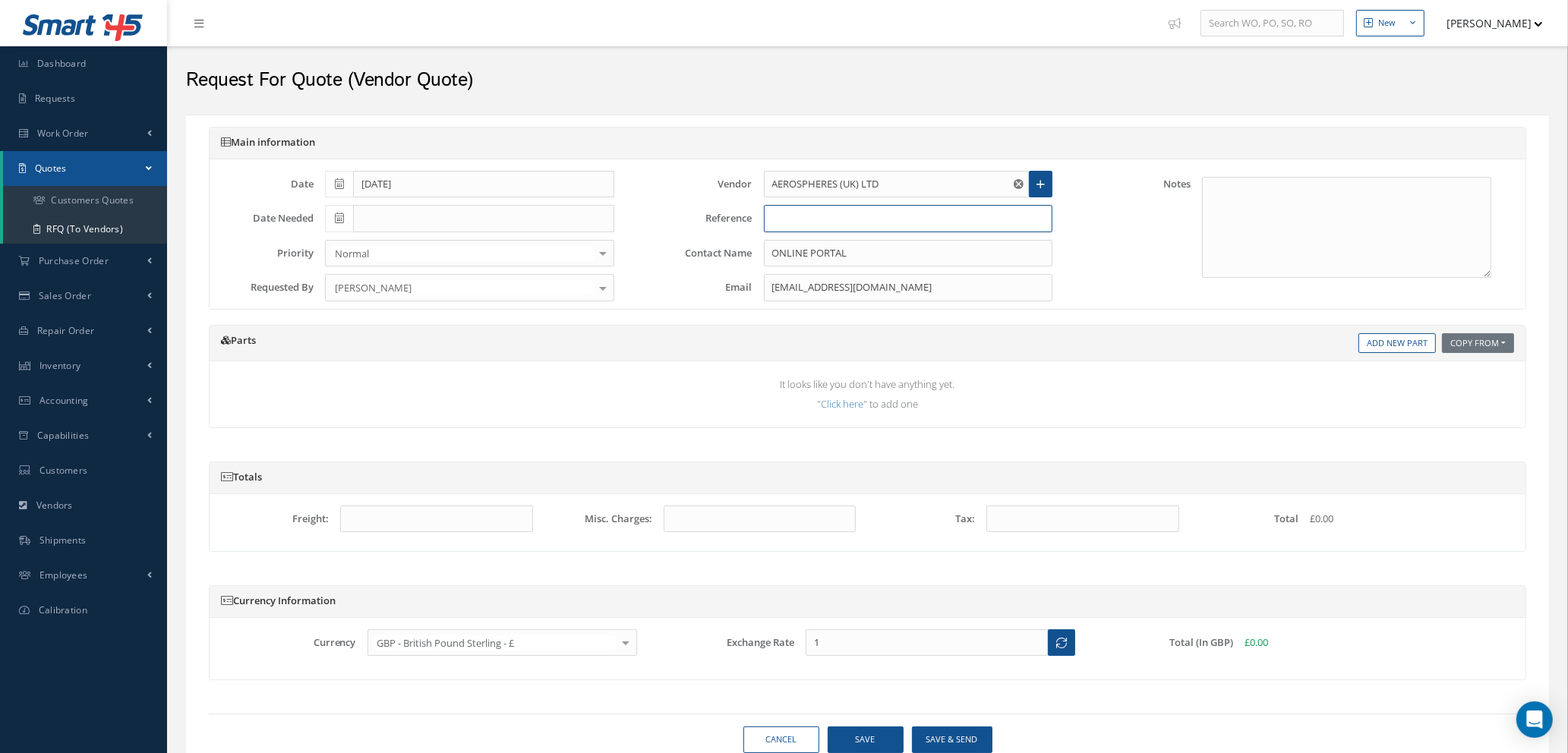
click at [807, 222] on input "text" at bounding box center [909, 219] width 289 height 28
type input "STOCK"
click at [1391, 344] on link "Add New Part" at bounding box center [1398, 343] width 77 height 21
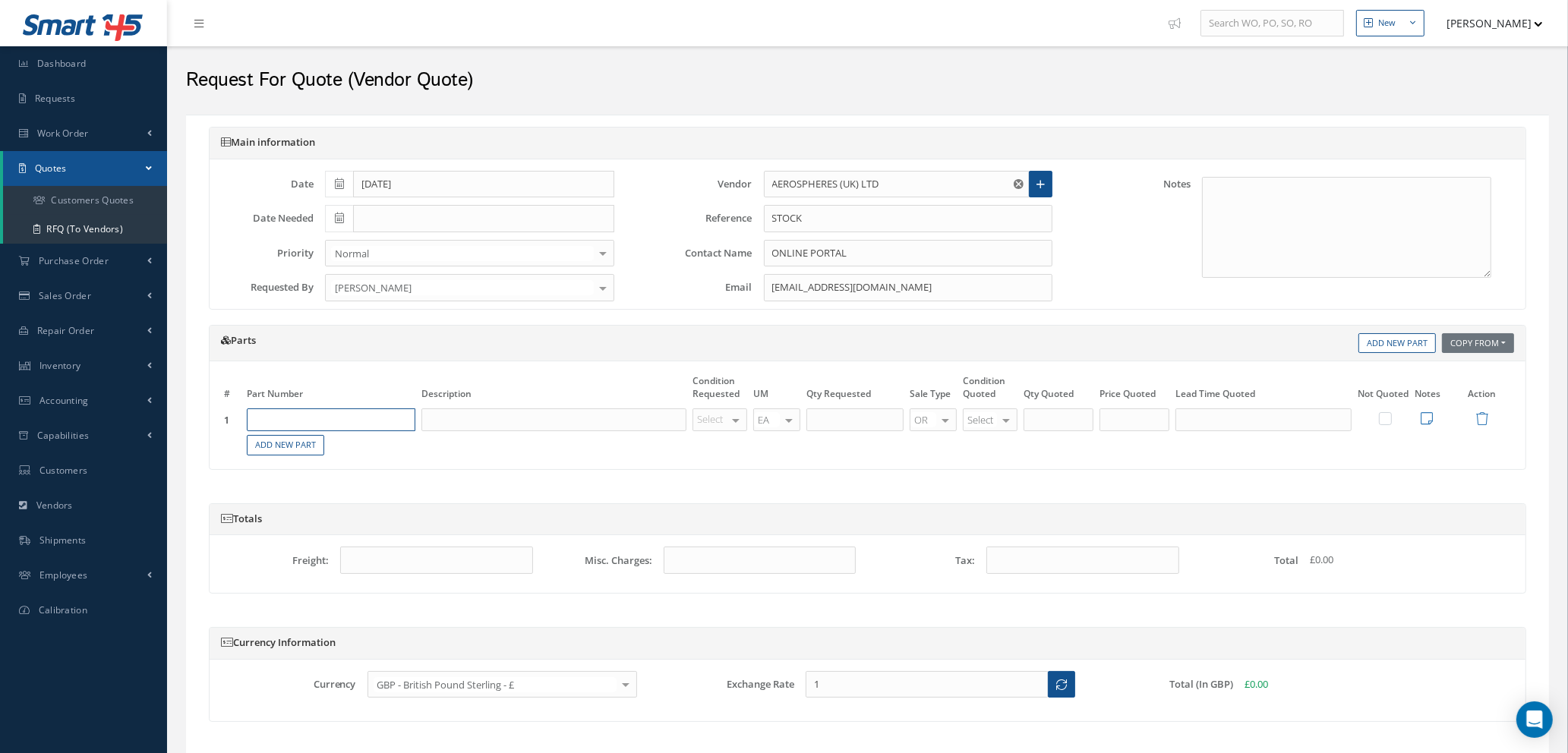
click at [334, 414] on input "text" at bounding box center [331, 419] width 168 height 23
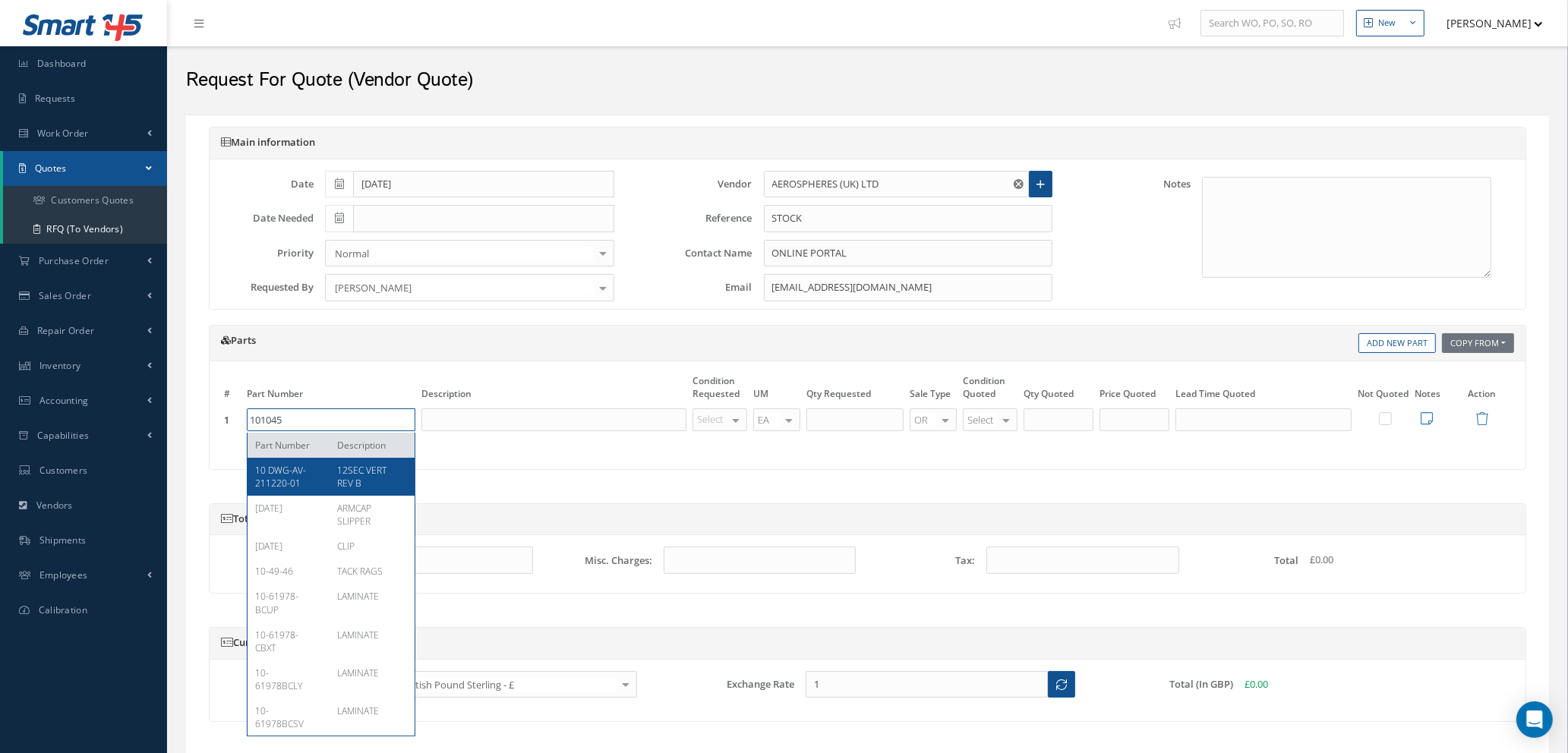
click at [333, 425] on input "101045" at bounding box center [331, 419] width 168 height 23
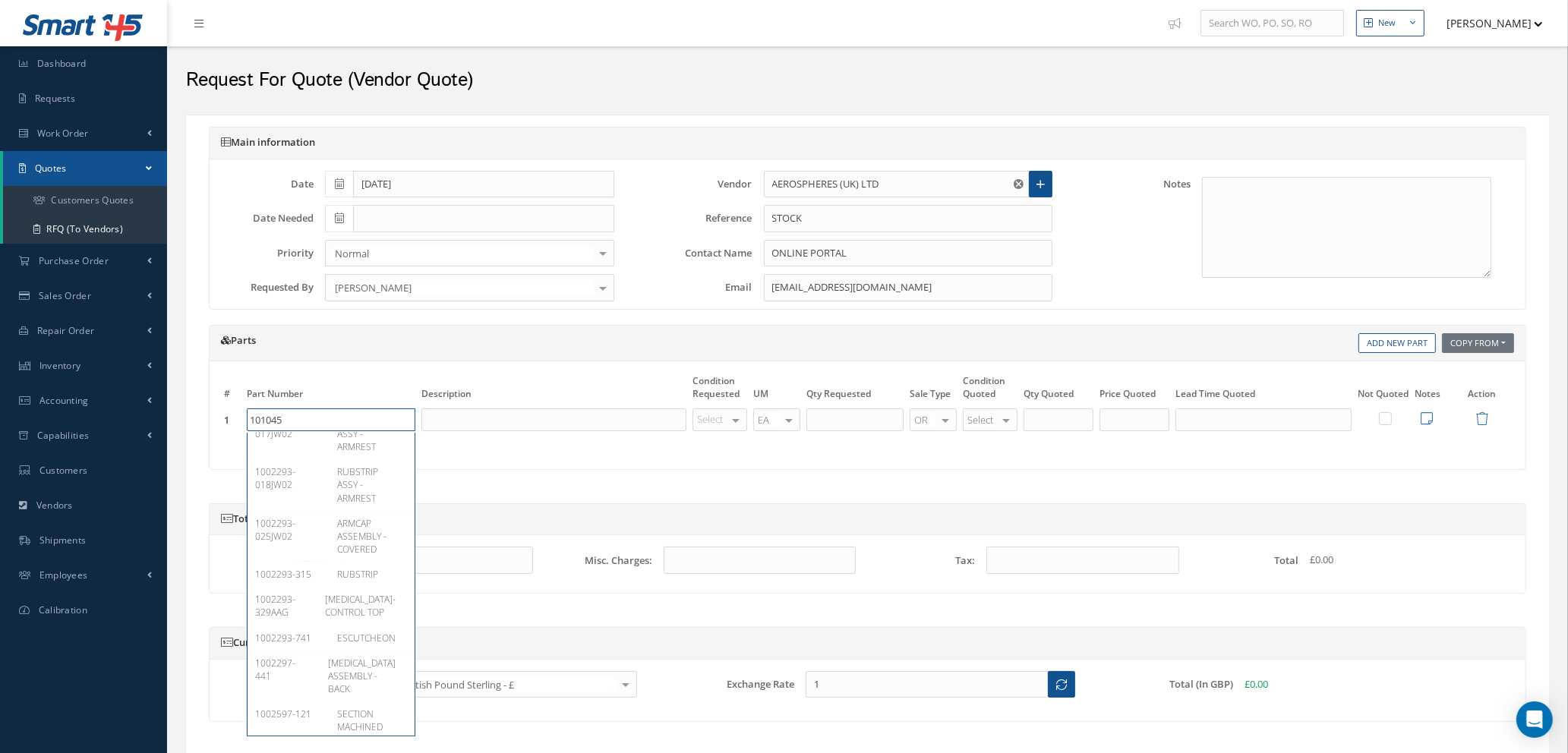
scroll to position [1252, 0]
type input "101045"
click at [543, 599] on div "Totals Freight: Misc. Charges: Tax: Total £0.00" at bounding box center [867, 556] width 1340 height 105
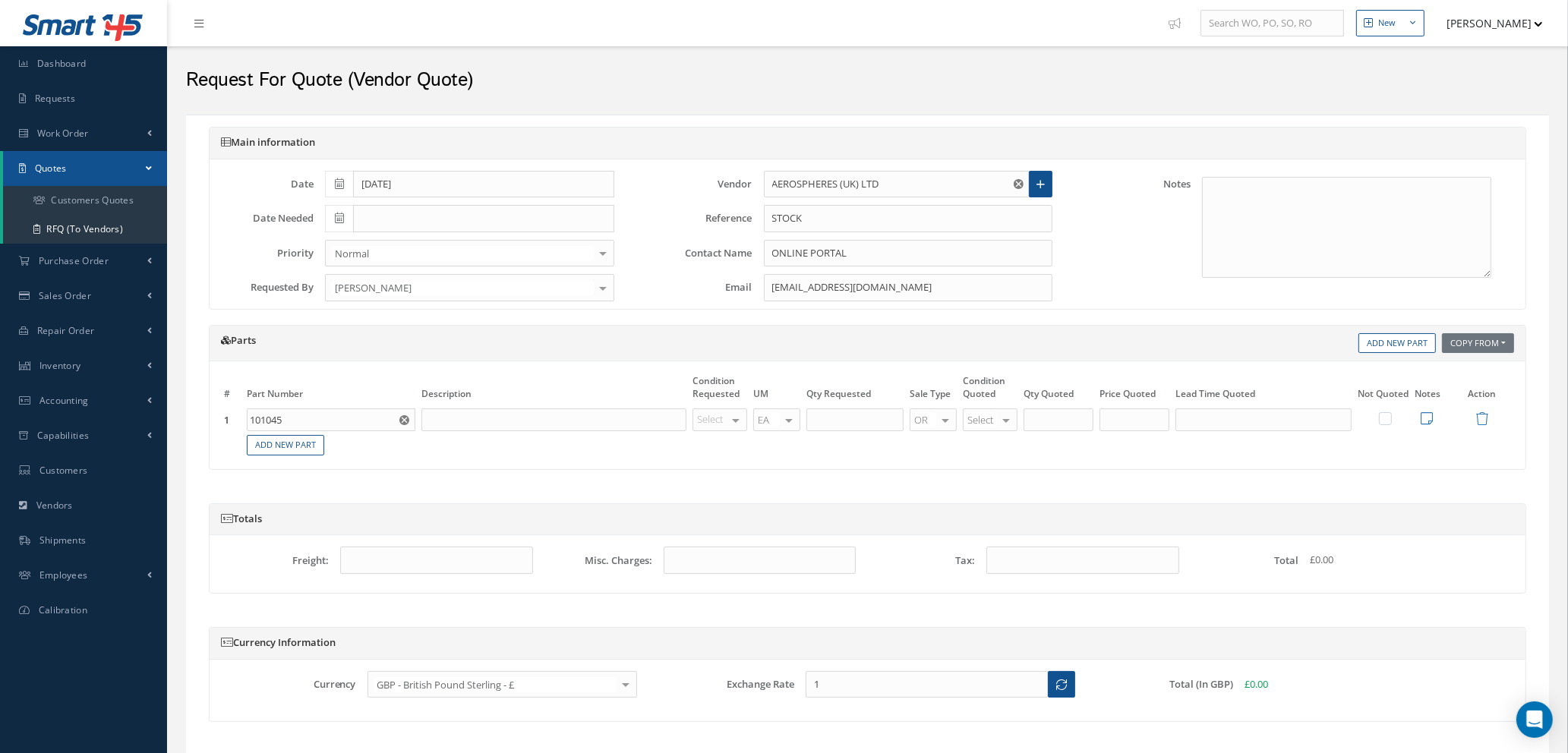
click at [403, 417] on use "Reset" at bounding box center [404, 420] width 10 height 10
click at [317, 417] on input "text" at bounding box center [331, 419] width 168 height 23
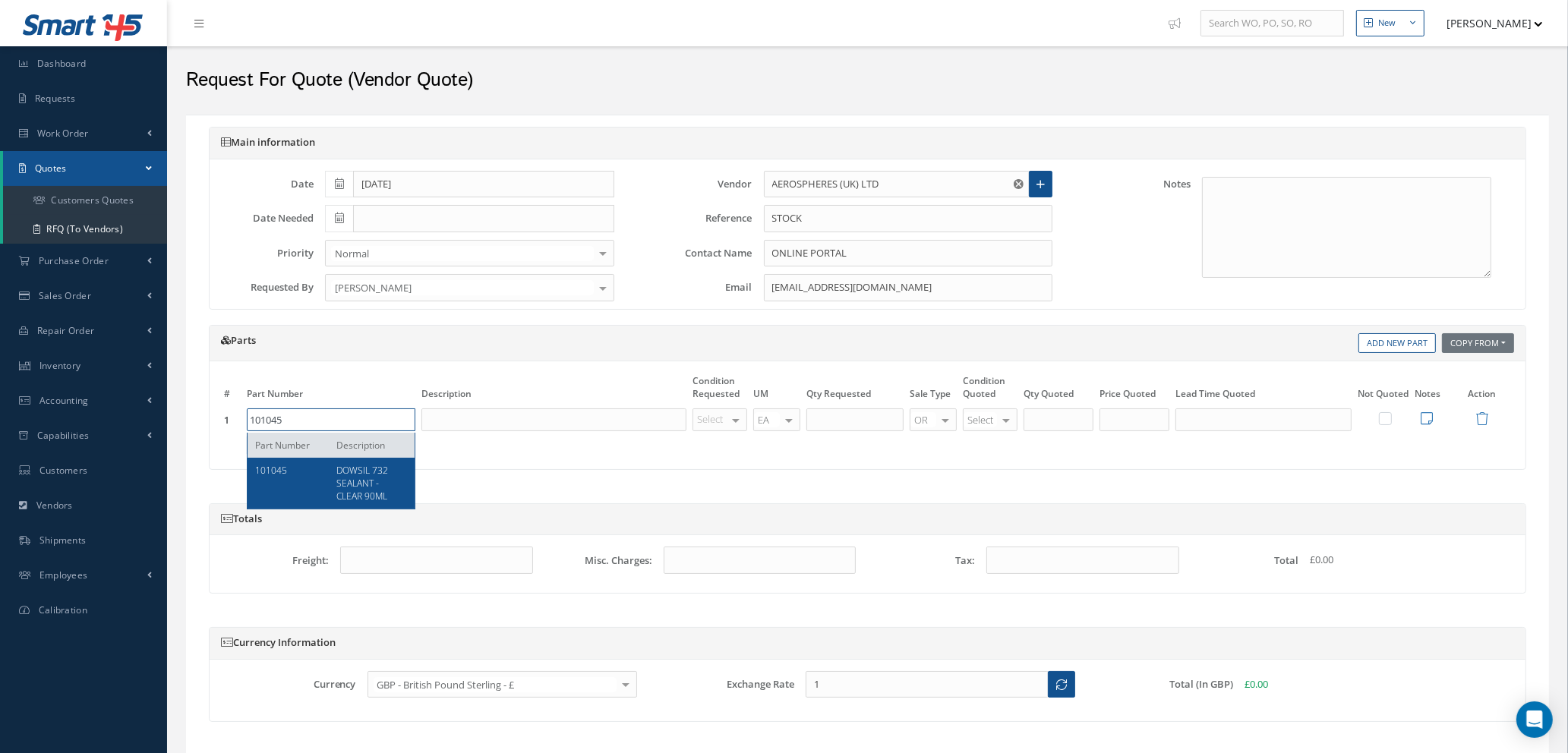
type input "101045"
click at [316, 479] on div "101045" at bounding box center [289, 483] width 70 height 39
type input "DOWSIL 732 SEALANT - CLEAR 90ML"
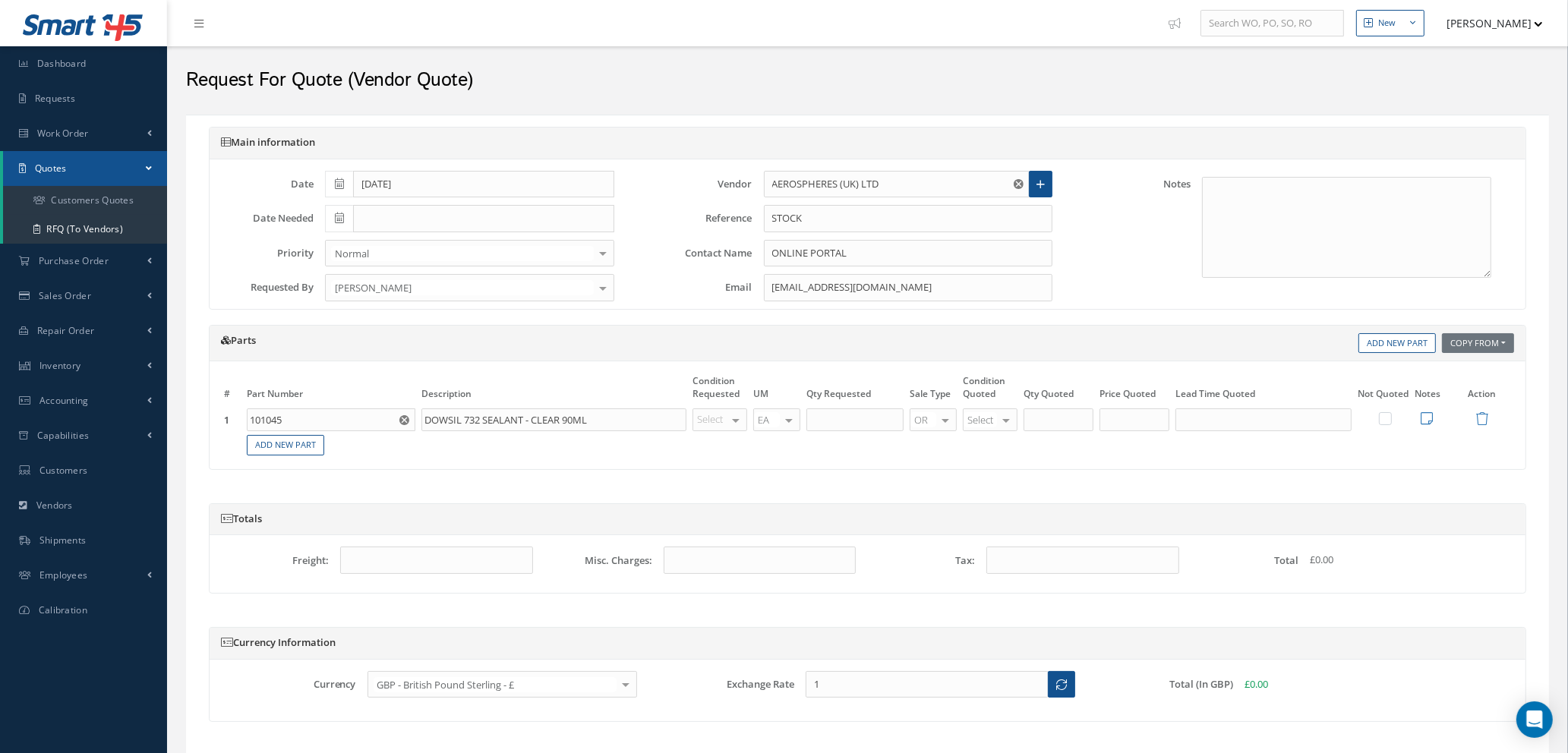
click at [737, 417] on div at bounding box center [735, 420] width 21 height 22
type input "NE"
click at [731, 445] on span "NE" at bounding box center [723, 446] width 54 height 26
click at [859, 420] on input "text" at bounding box center [855, 419] width 97 height 23
type input "5"
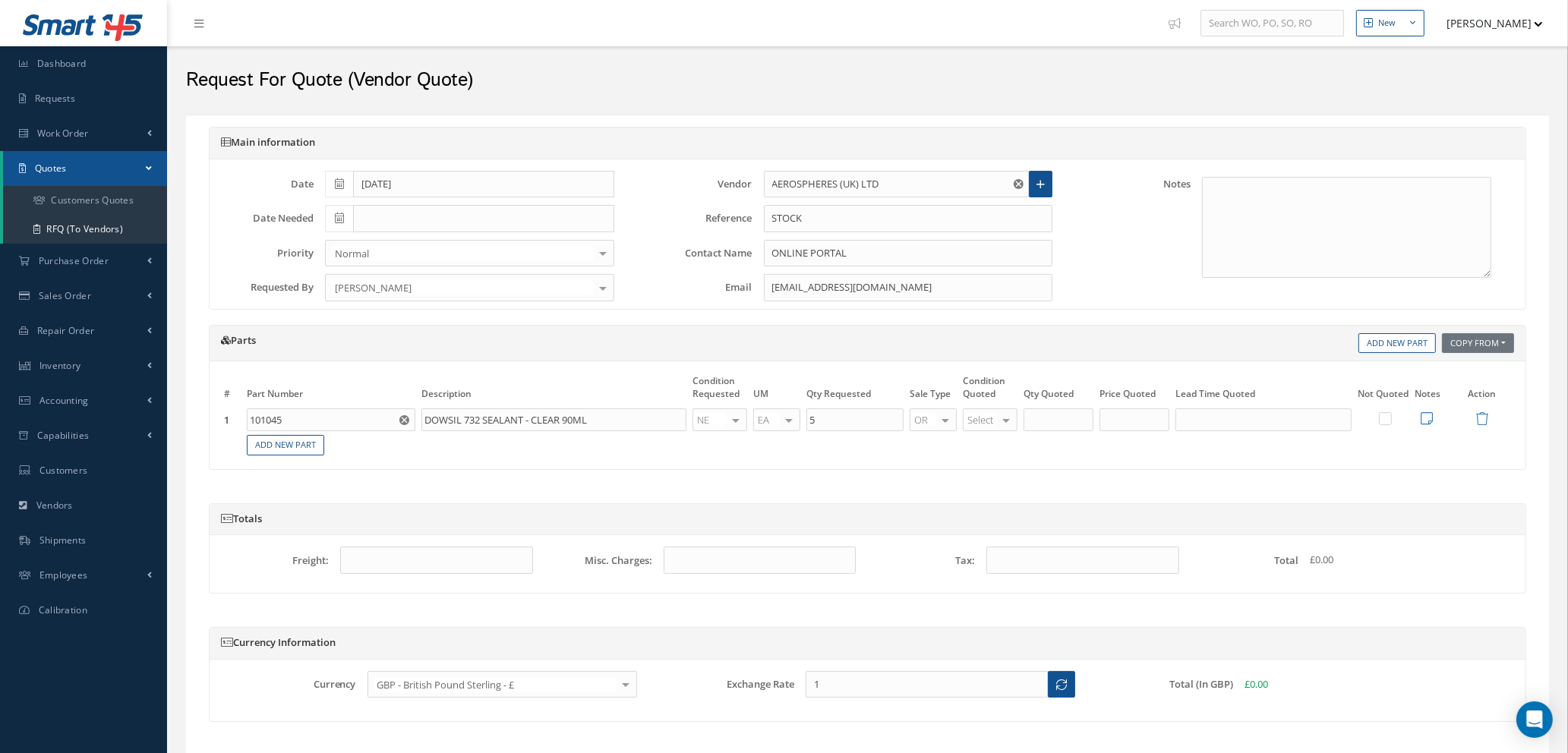
click at [1002, 422] on div at bounding box center [1005, 420] width 21 height 22
type input "NE"
click at [992, 451] on span "NE" at bounding box center [993, 446] width 54 height 26
type input "5"
click at [1047, 425] on input "5" at bounding box center [1059, 419] width 69 height 23
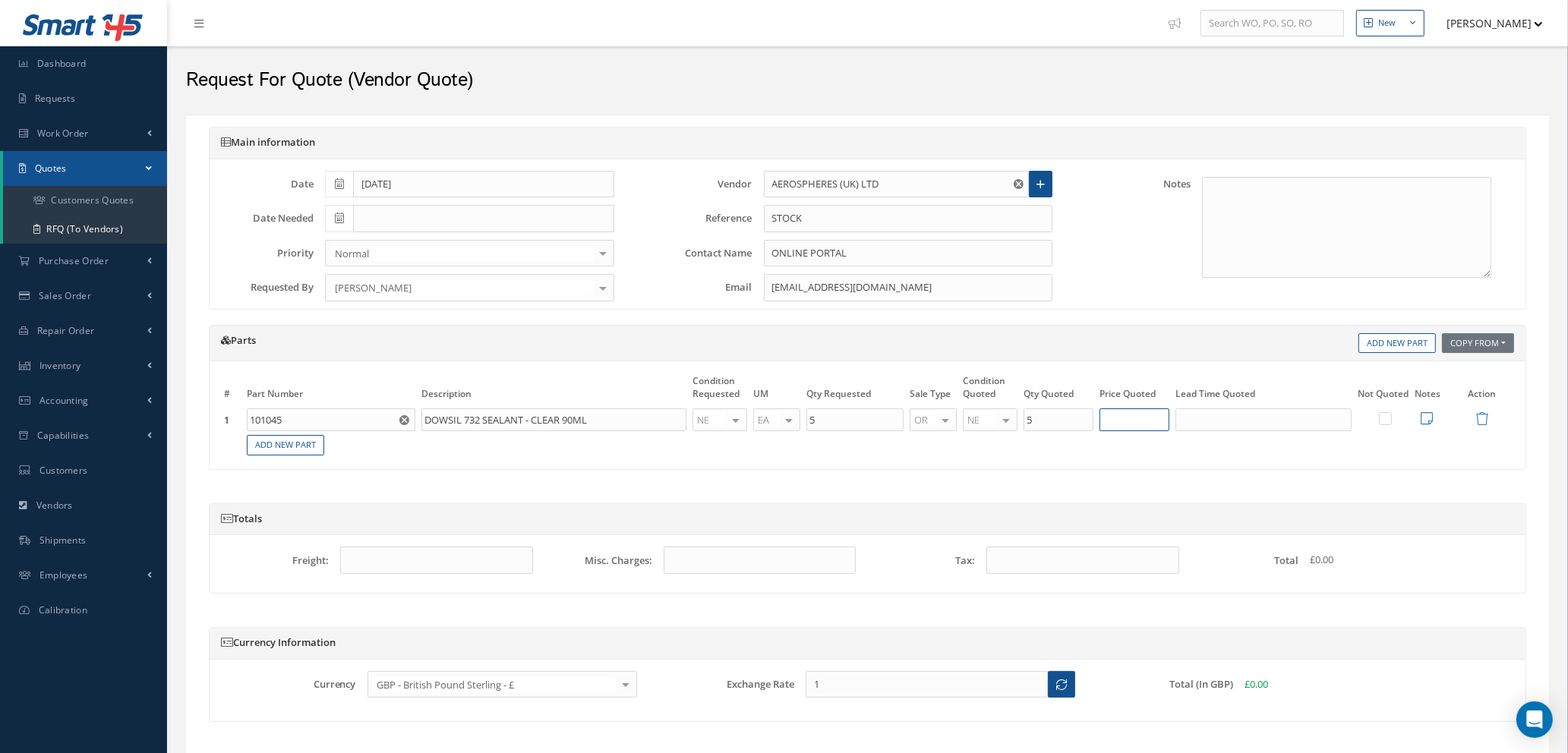
click at [1121, 426] on input "text" at bounding box center [1134, 419] width 69 height 23
type input "£4.27"
click at [1207, 419] on input "text" at bounding box center [1264, 419] width 176 height 23
type input "2 DAYS"
click at [1429, 417] on icon at bounding box center [1426, 418] width 12 height 14
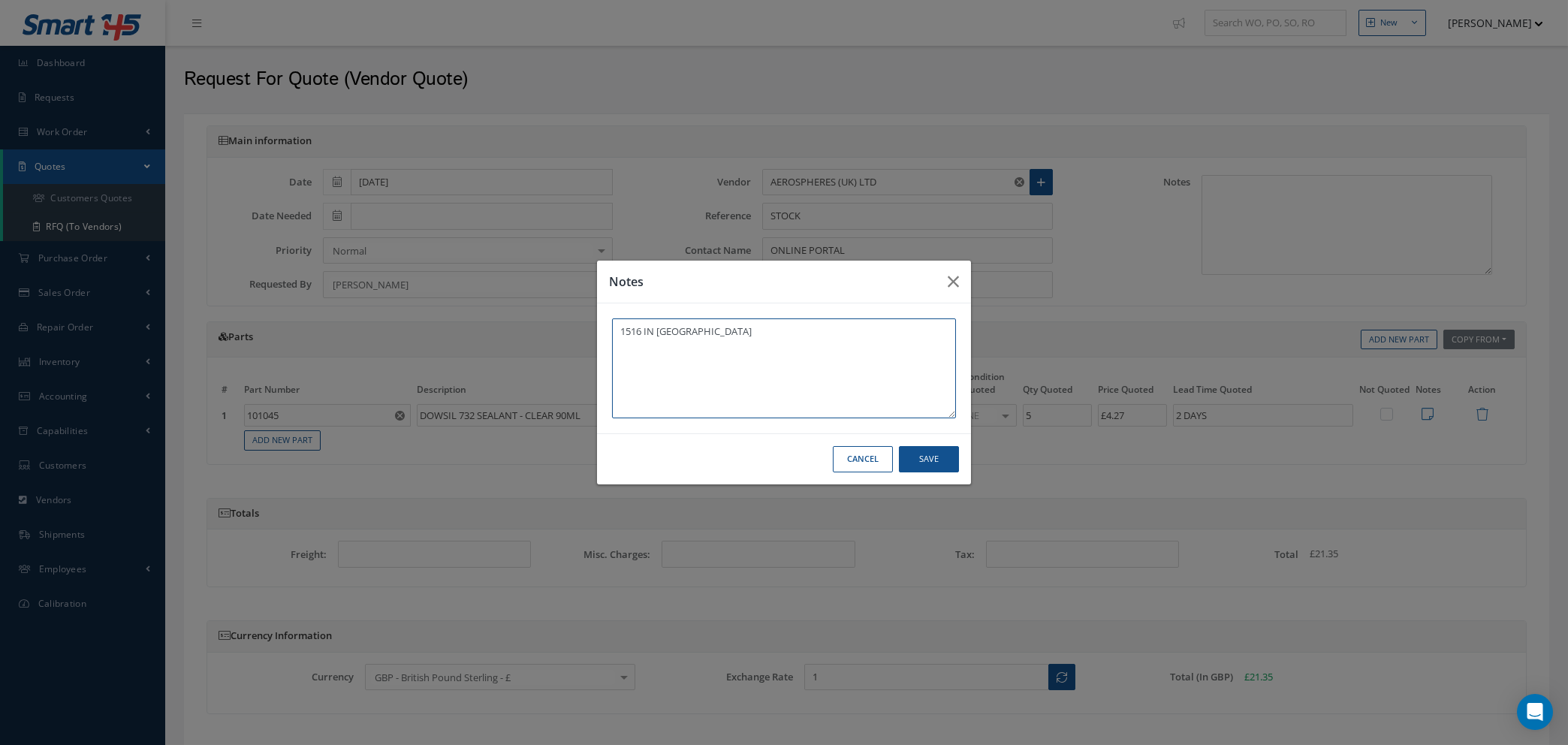
type textarea "1516 IN STK"
click at [0, 0] on button "Save" at bounding box center [0, 0] width 0 height 0
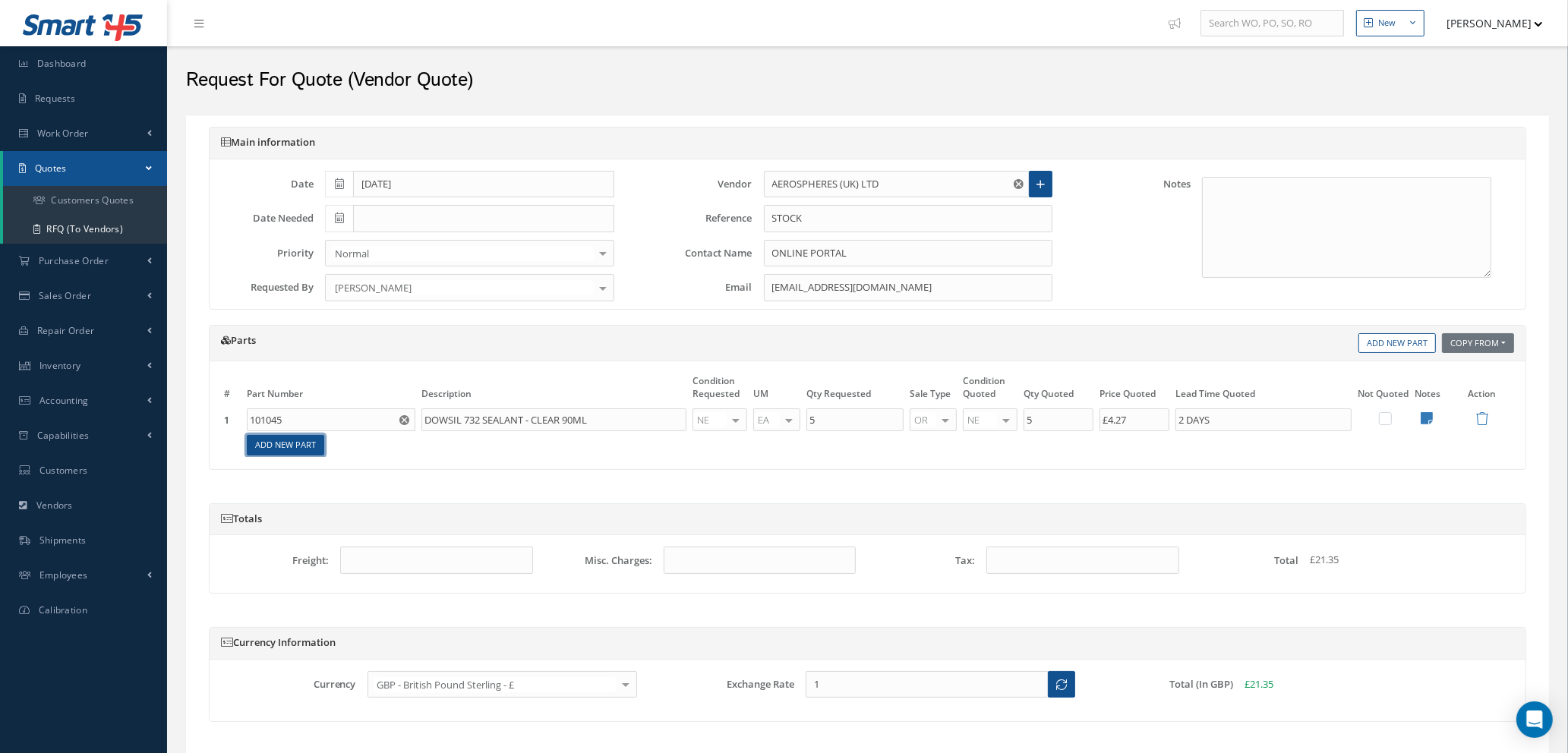
click at [297, 448] on link "Add New Part" at bounding box center [285, 445] width 77 height 21
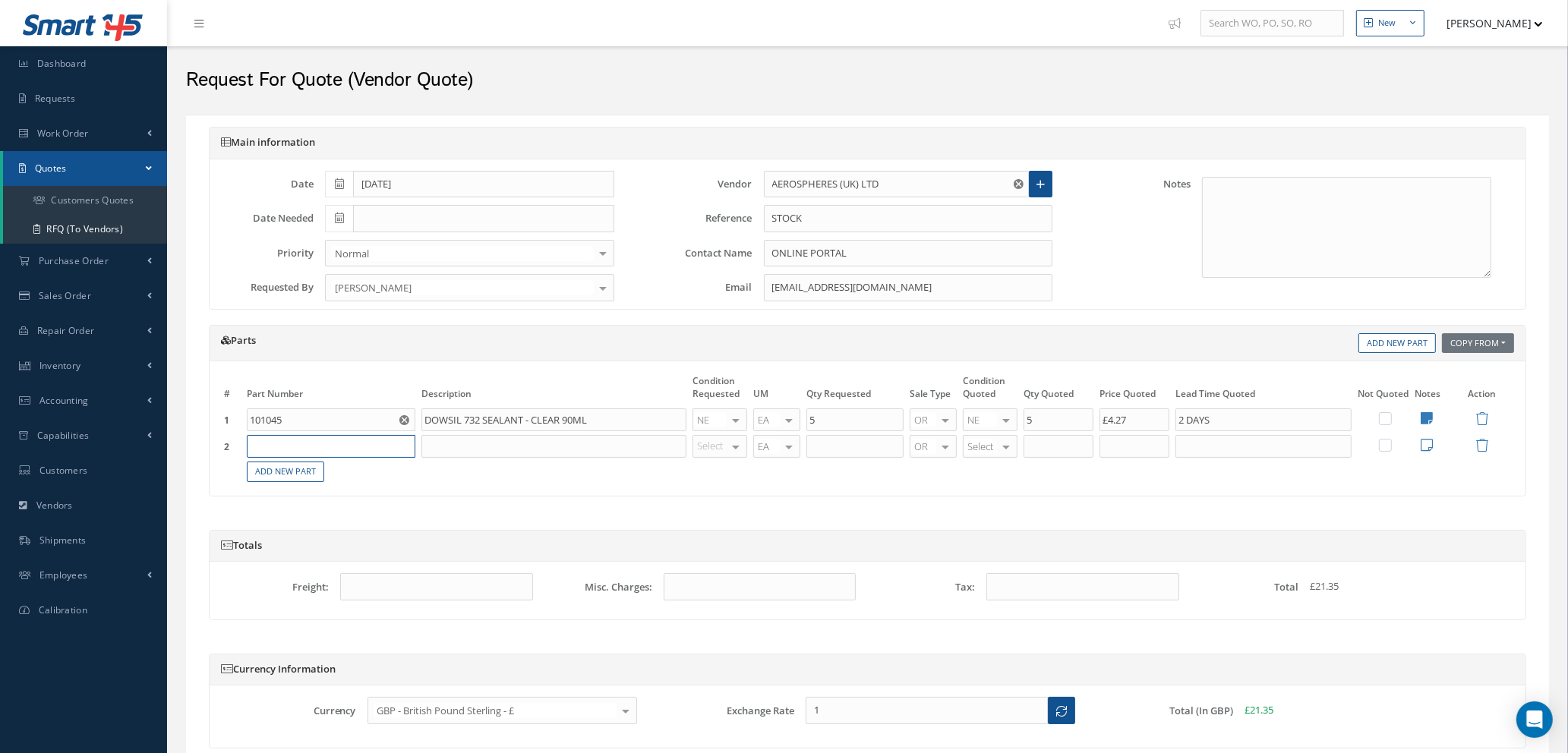
click at [300, 445] on input "text" at bounding box center [331, 446] width 168 height 23
type input "AF444"
click at [353, 495] on span "SURFACE FILLER" at bounding box center [356, 502] width 38 height 26
type input "SURFACE FILLER"
type input "NE"
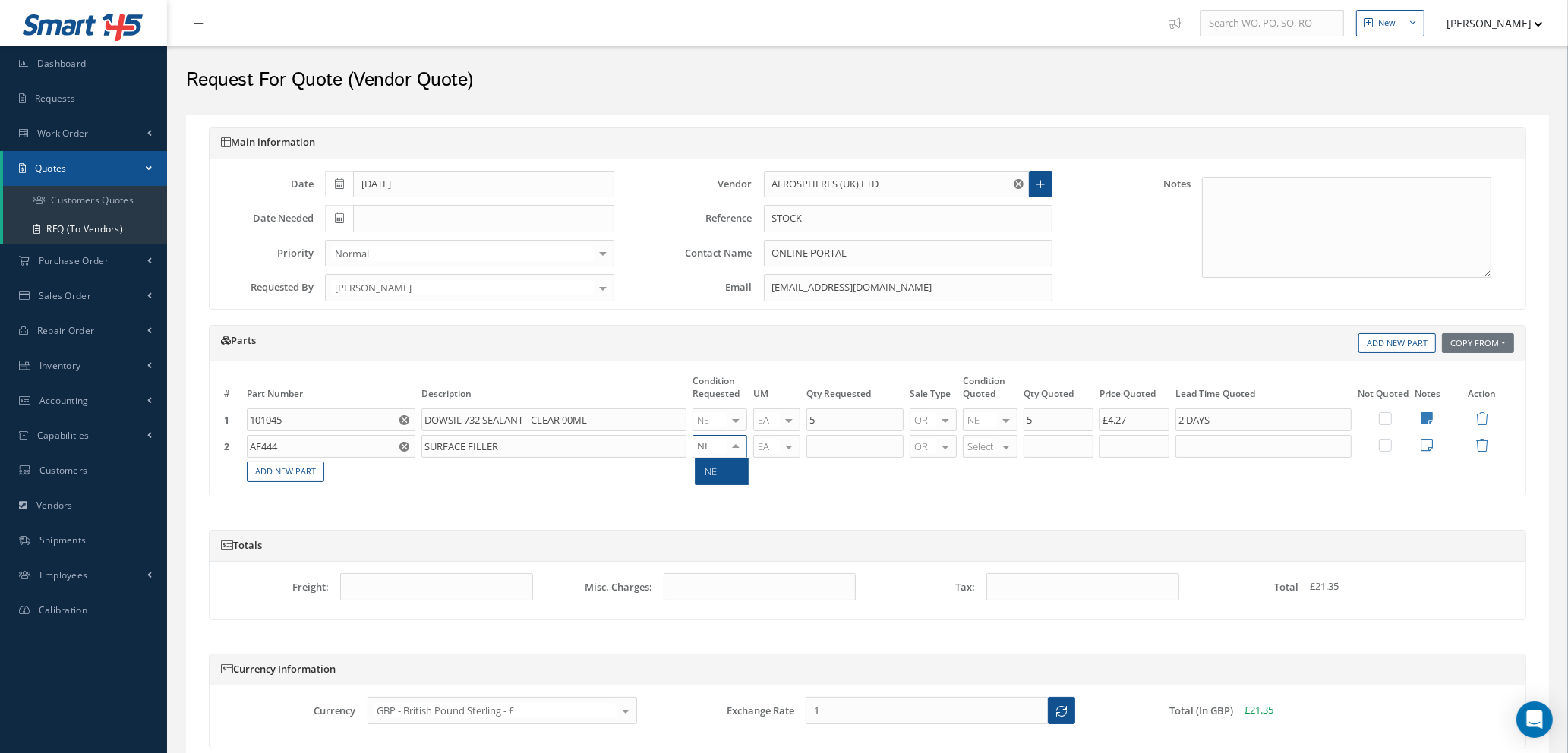
click at [724, 477] on span "NE" at bounding box center [723, 472] width 54 height 26
click at [855, 444] on input "text" at bounding box center [855, 446] width 97 height 23
click at [833, 444] on input "text" at bounding box center [855, 446] width 97 height 23
type input "2"
type input "NE"
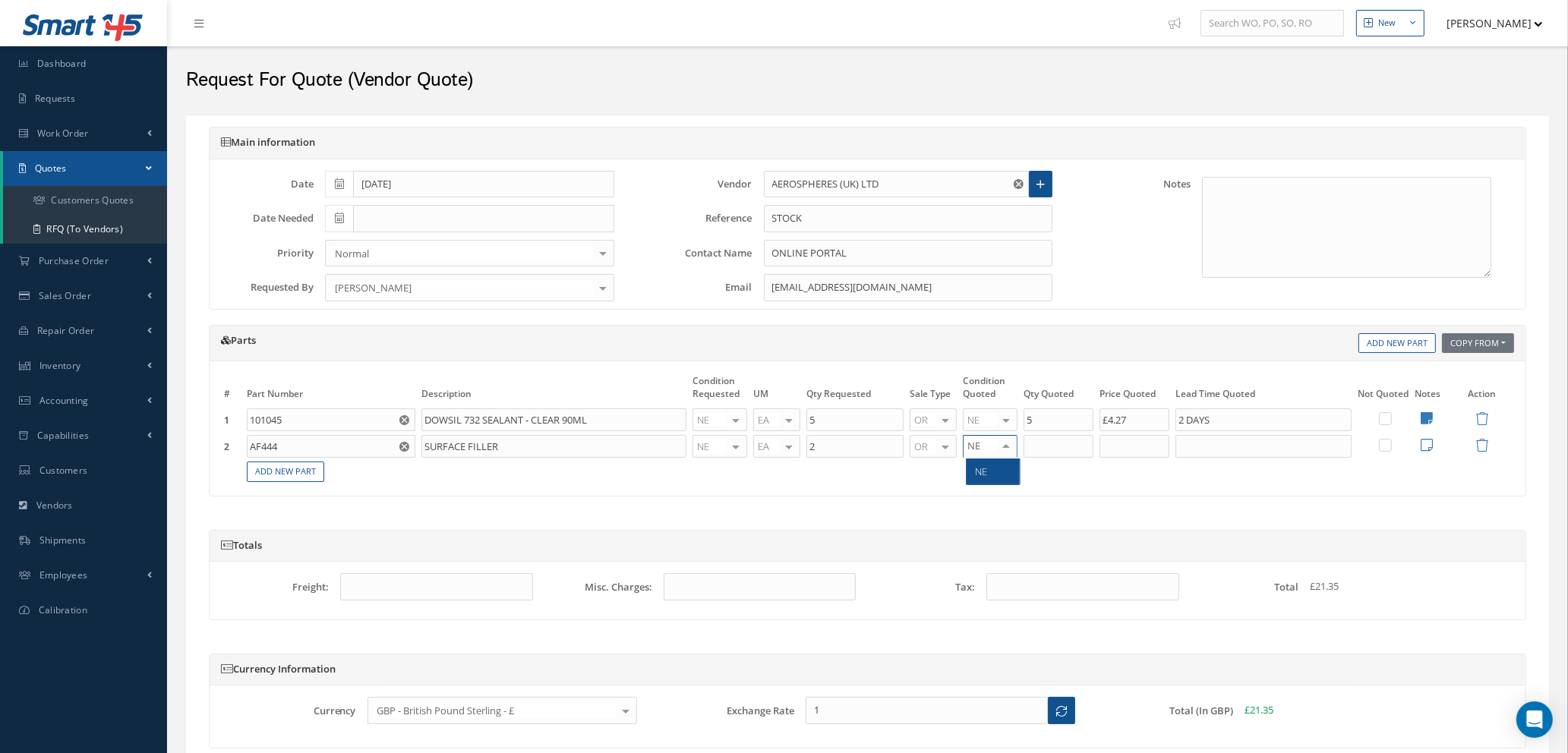
click at [997, 474] on span "NE" at bounding box center [993, 472] width 54 height 26
type input "2"
drag, startPoint x: 1049, startPoint y: 443, endPoint x: 1135, endPoint y: 455, distance: 86.8
click at [1051, 443] on input "2" at bounding box center [1059, 446] width 69 height 23
click at [1150, 450] on input "text" at bounding box center [1134, 446] width 69 height 23
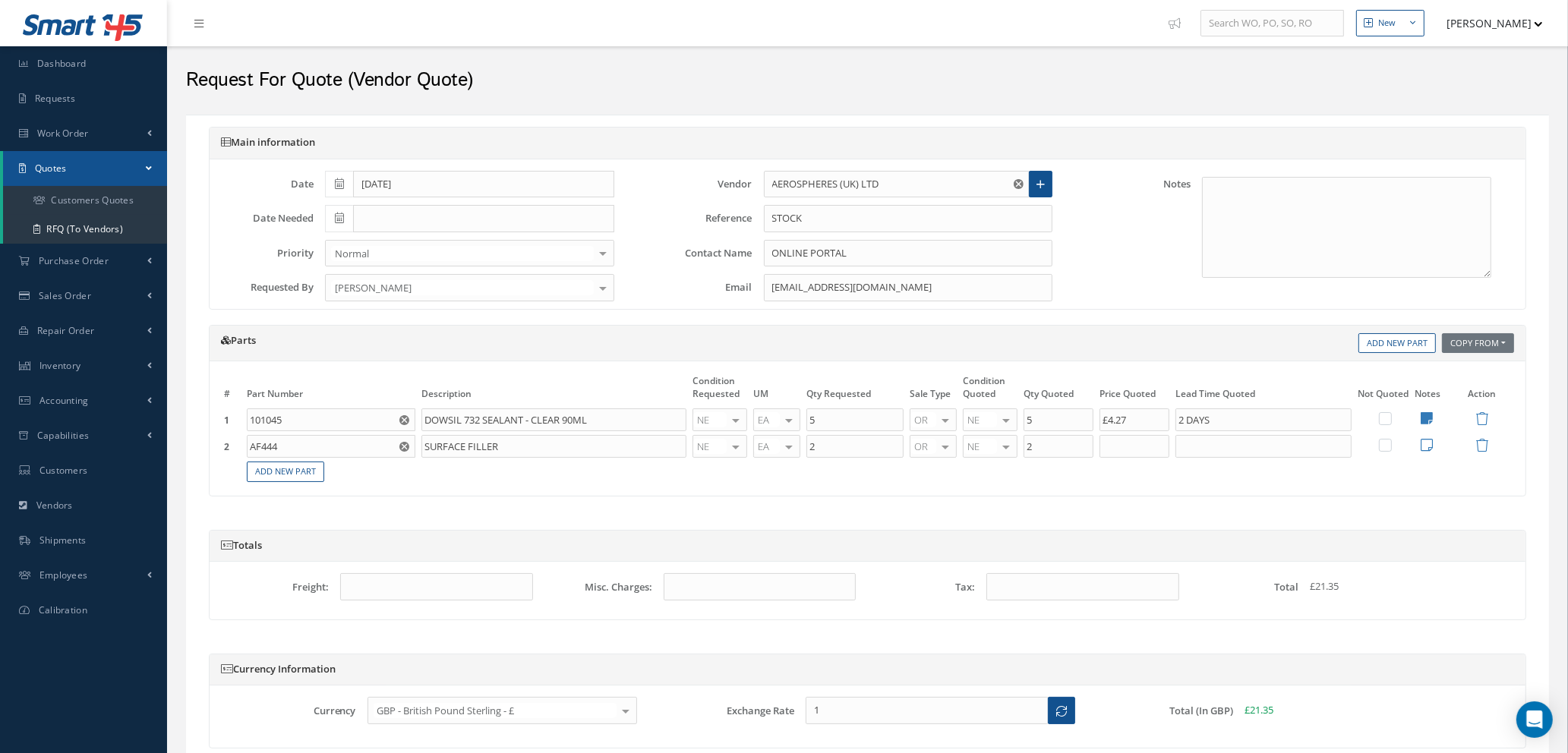
click at [404, 447] on icon "Reset" at bounding box center [404, 447] width 10 height 10
click at [393, 445] on input "text" at bounding box center [331, 446] width 168 height 23
type input "109128"
click at [450, 442] on input "text" at bounding box center [553, 446] width 265 height 23
type input "AF444 SURFACE FILLER"
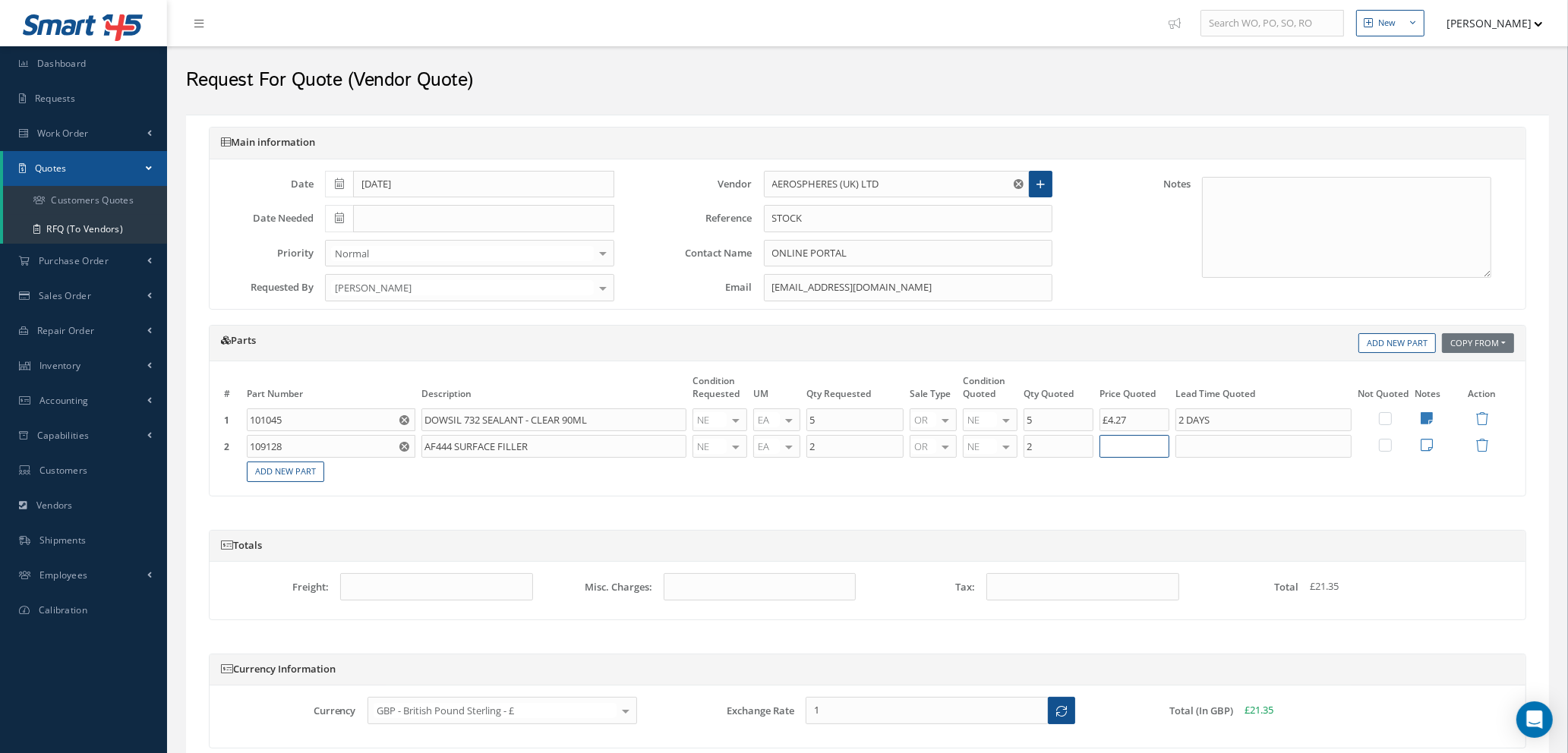
click at [1136, 447] on input "text" at bounding box center [1134, 446] width 69 height 23
type input "£320"
click at [1199, 451] on input "text" at bounding box center [1264, 446] width 176 height 23
type input "15 DAYS"
click at [1424, 447] on icon at bounding box center [1426, 445] width 12 height 14
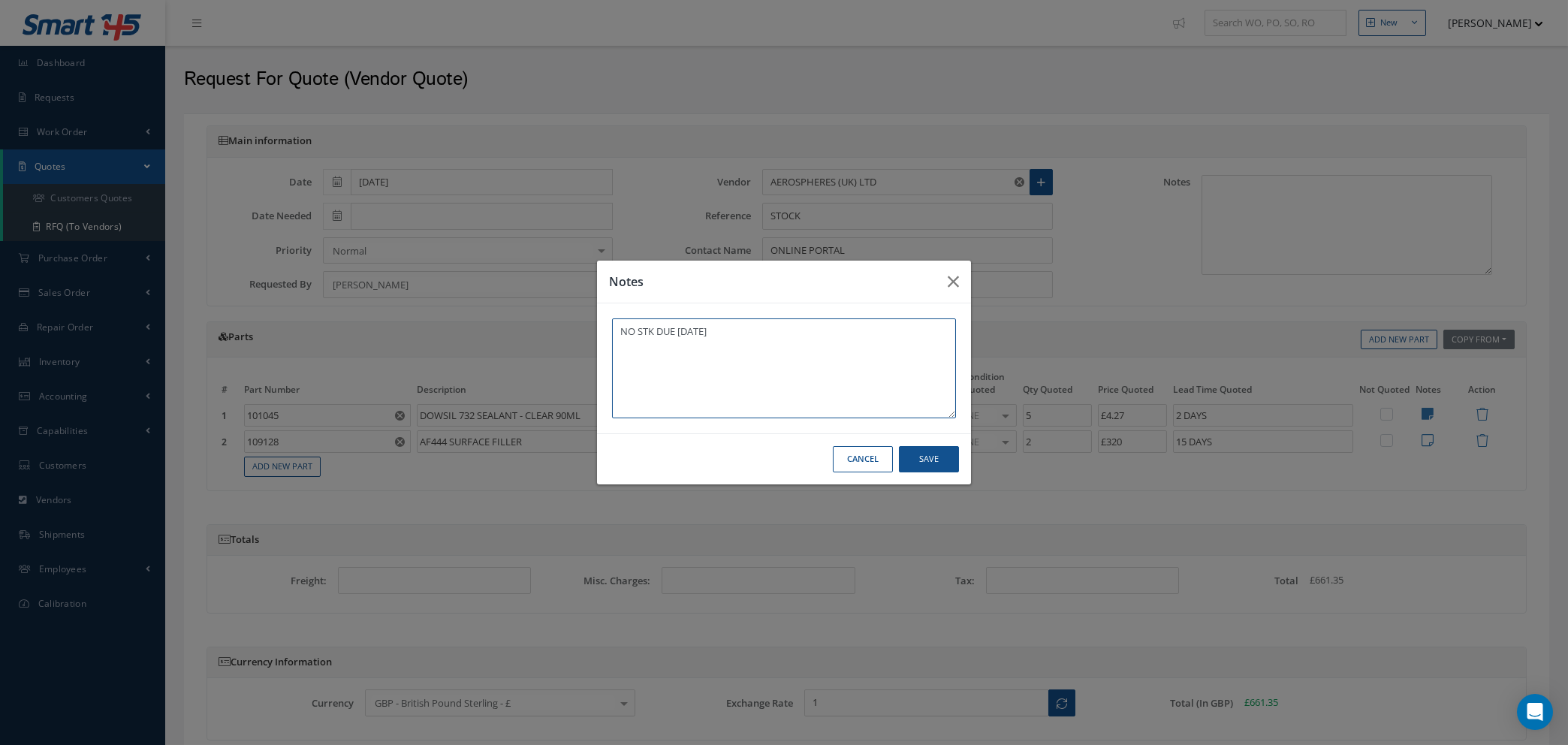
type textarea "NO STK DUE 11 SEP 2025"
click at [0, 0] on button "Save" at bounding box center [0, 0] width 0 height 0
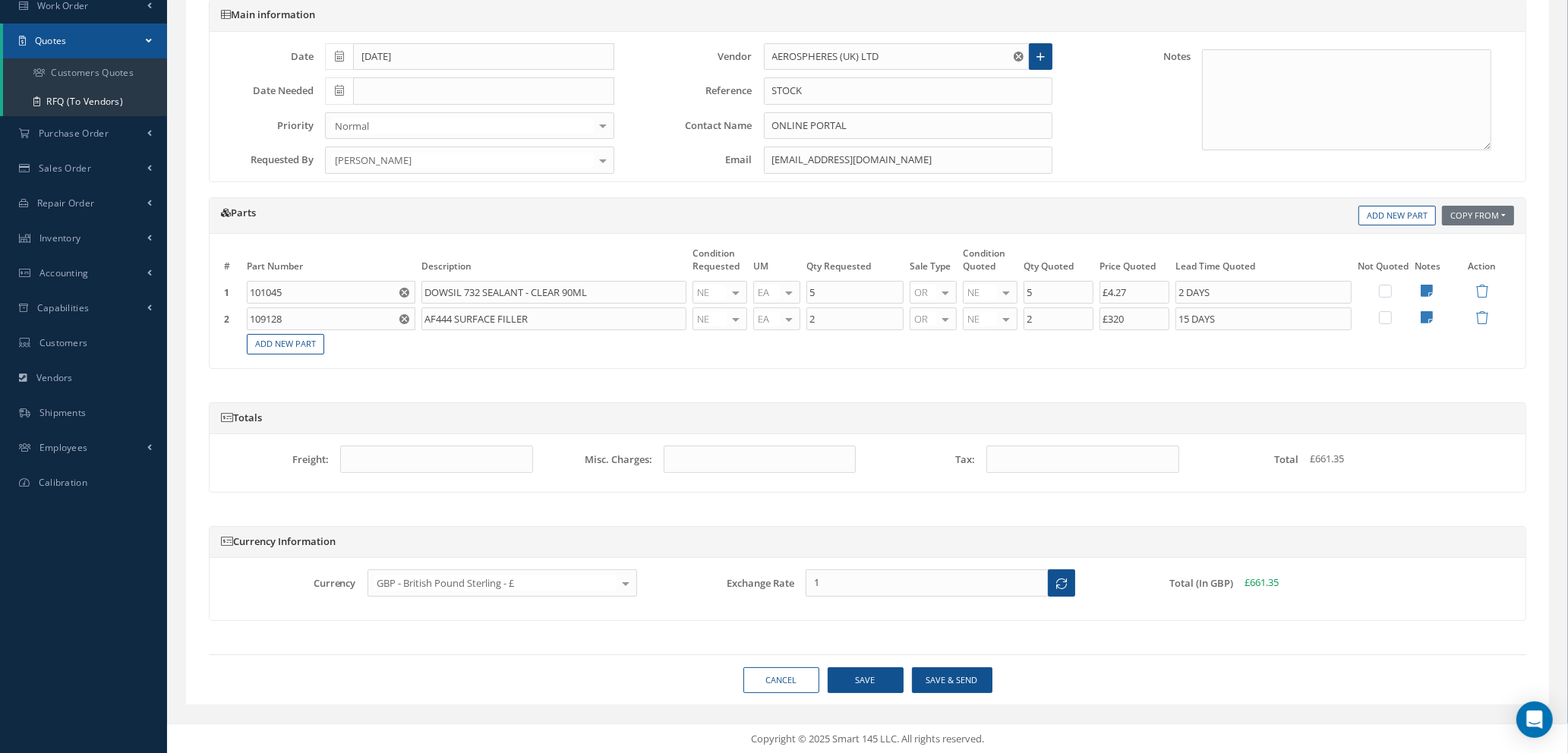
scroll to position [129, 0]
click at [979, 681] on button "Save & Send" at bounding box center [952, 680] width 80 height 27
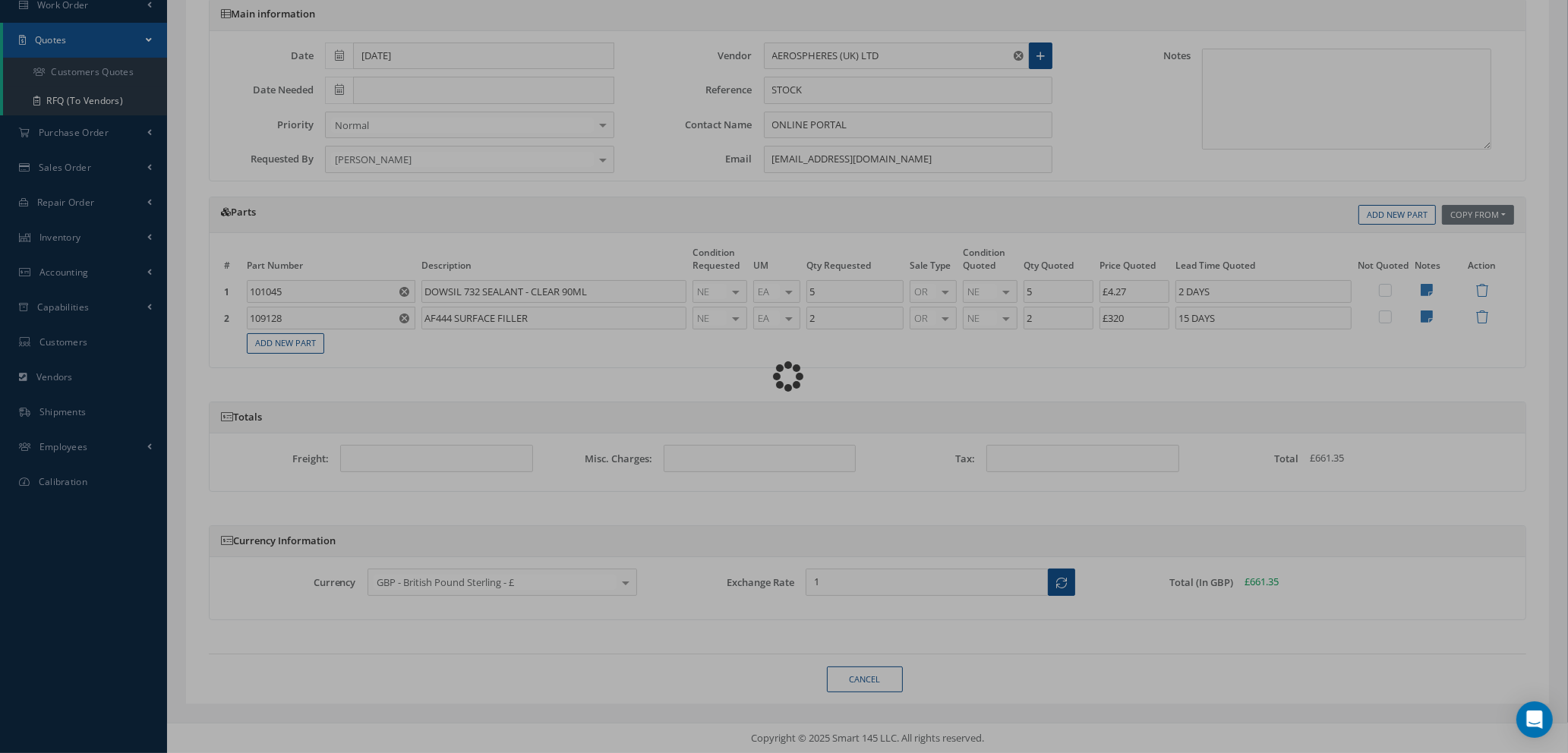
select select "25"
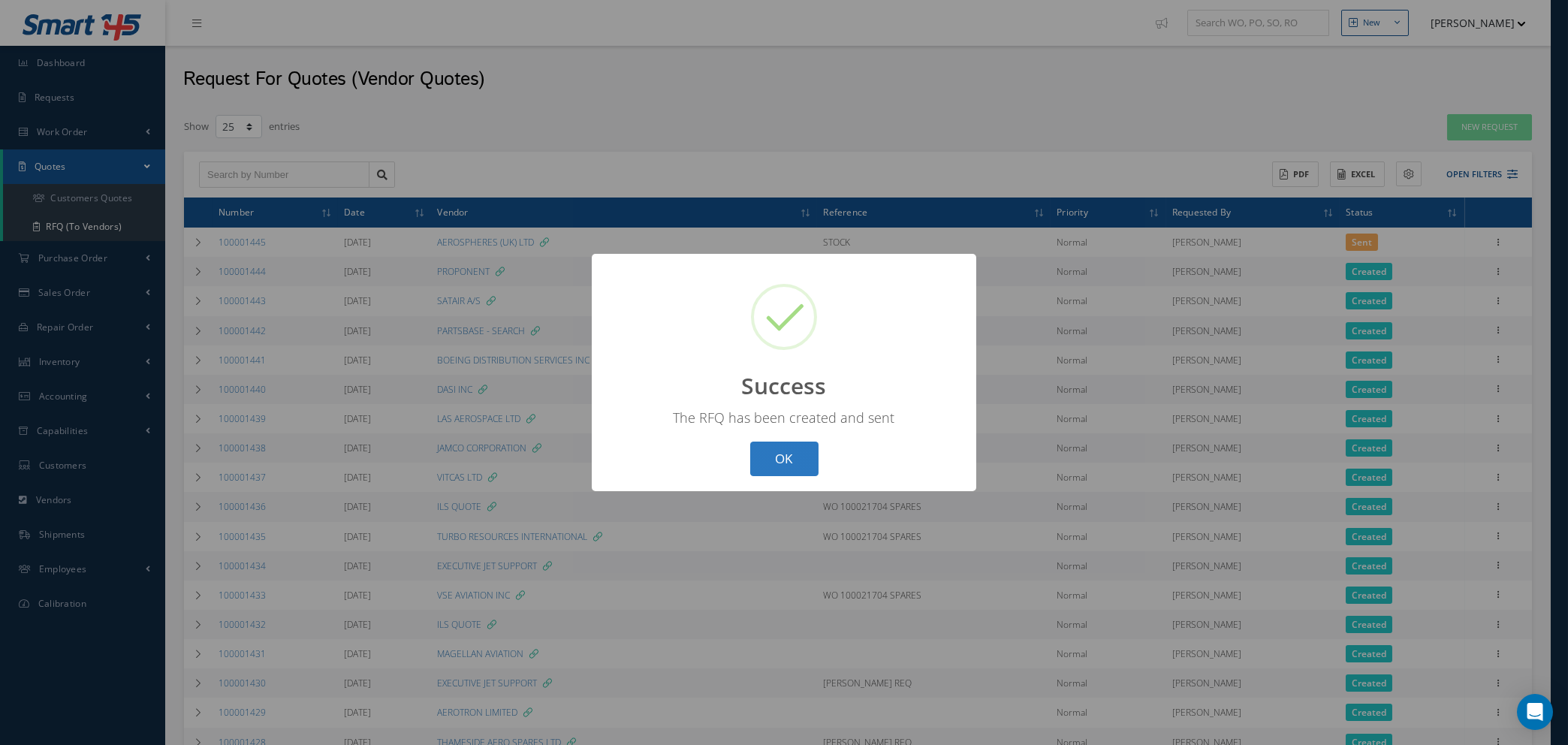
click at [773, 469] on button "OK" at bounding box center [784, 459] width 69 height 35
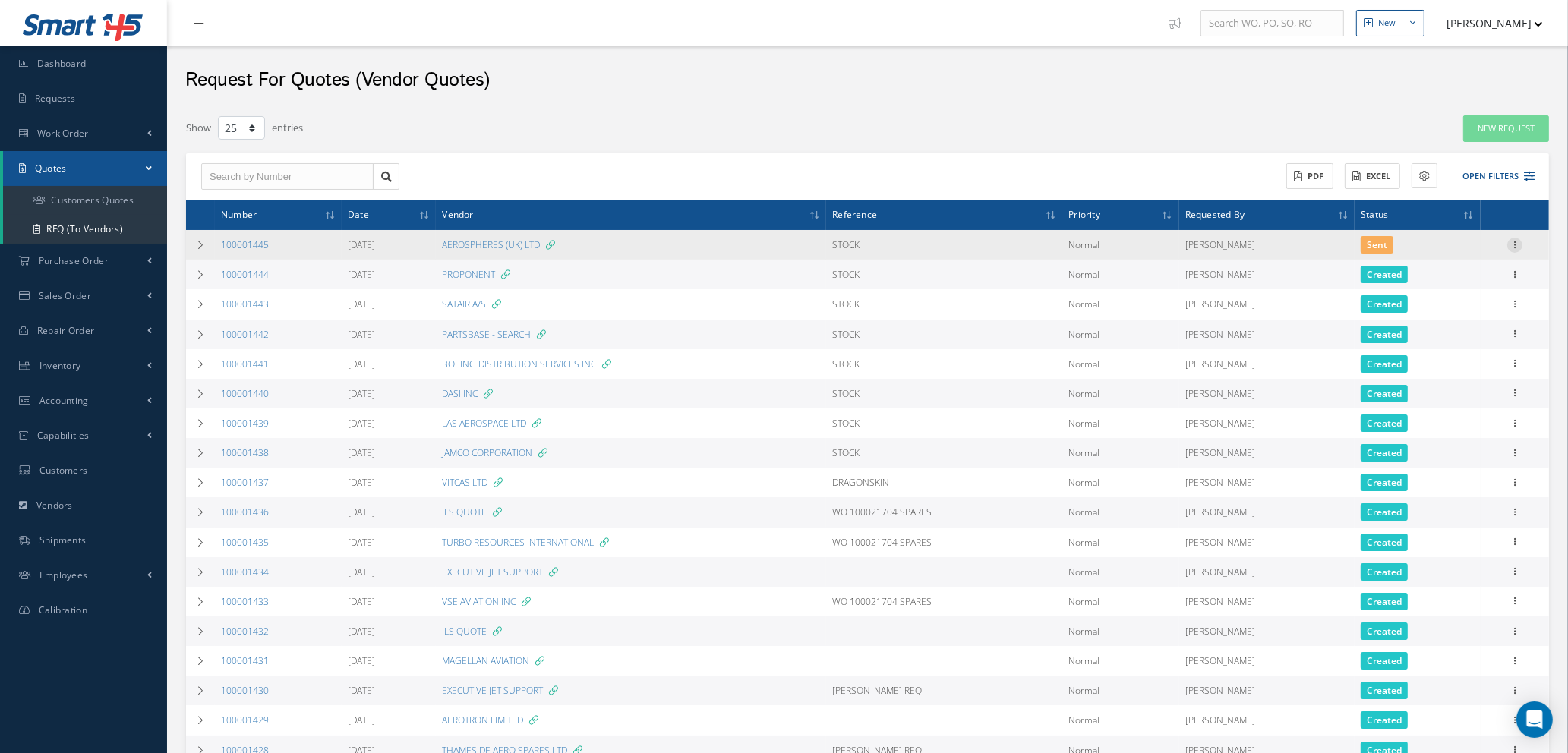
click at [1514, 243] on icon at bounding box center [1514, 244] width 15 height 12
click at [1450, 269] on link "Edit" at bounding box center [1444, 274] width 120 height 20
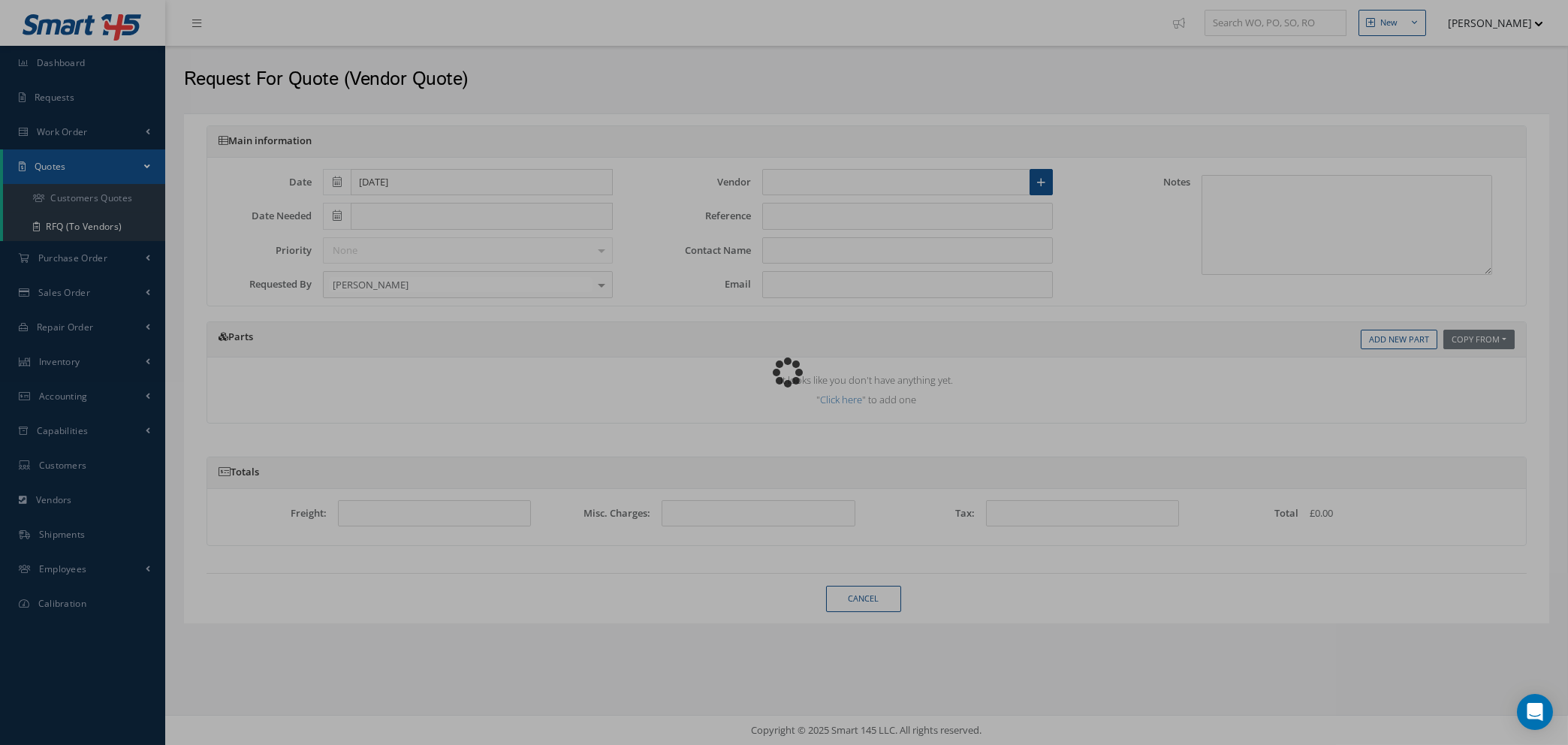
type input "AEROSPHERES (UK) LTD"
type input "STOCK"
type input "ONLINE PORTAL"
type input "sales@aerospheres.com"
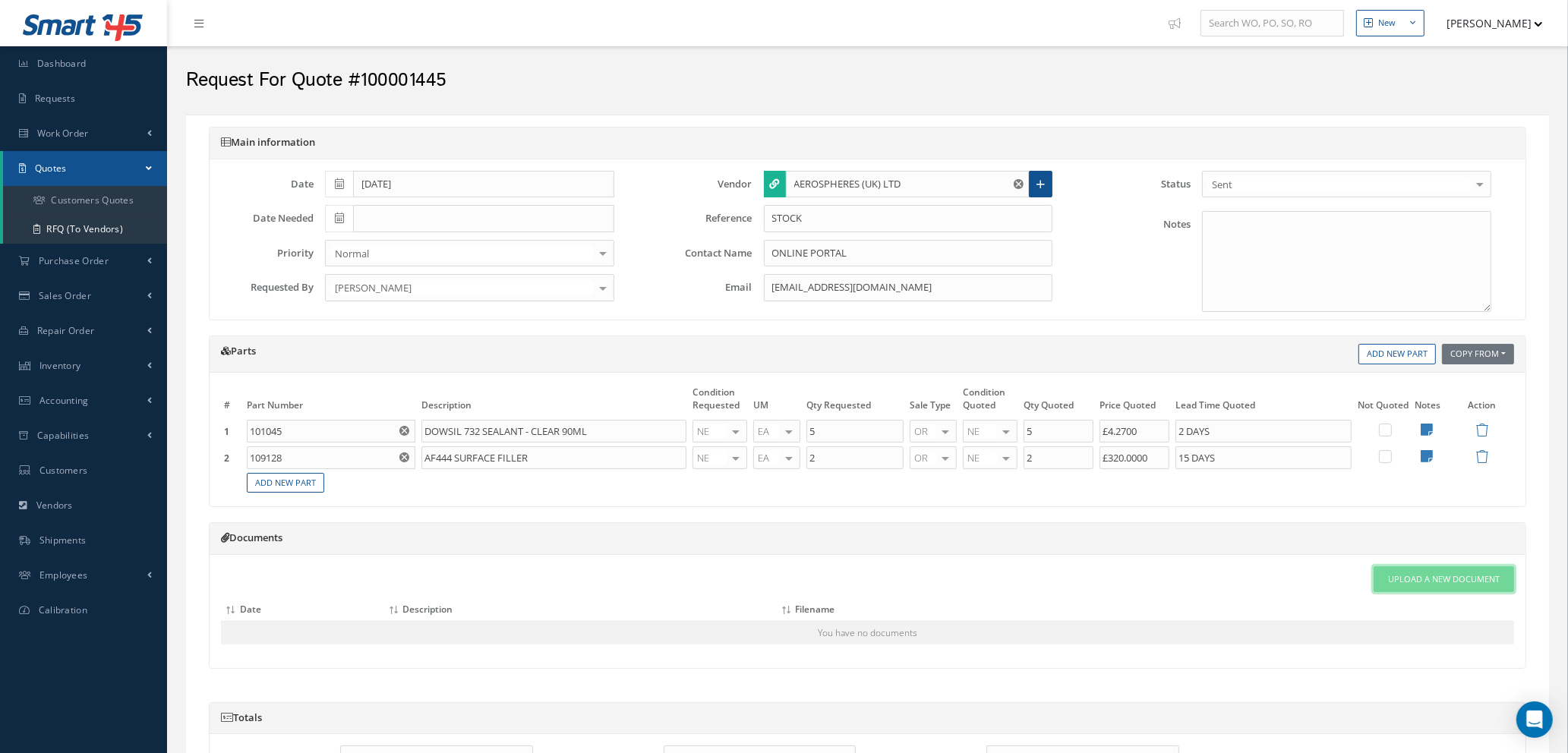
click at [1430, 576] on span "Upload a New Document" at bounding box center [1443, 579] width 112 height 13
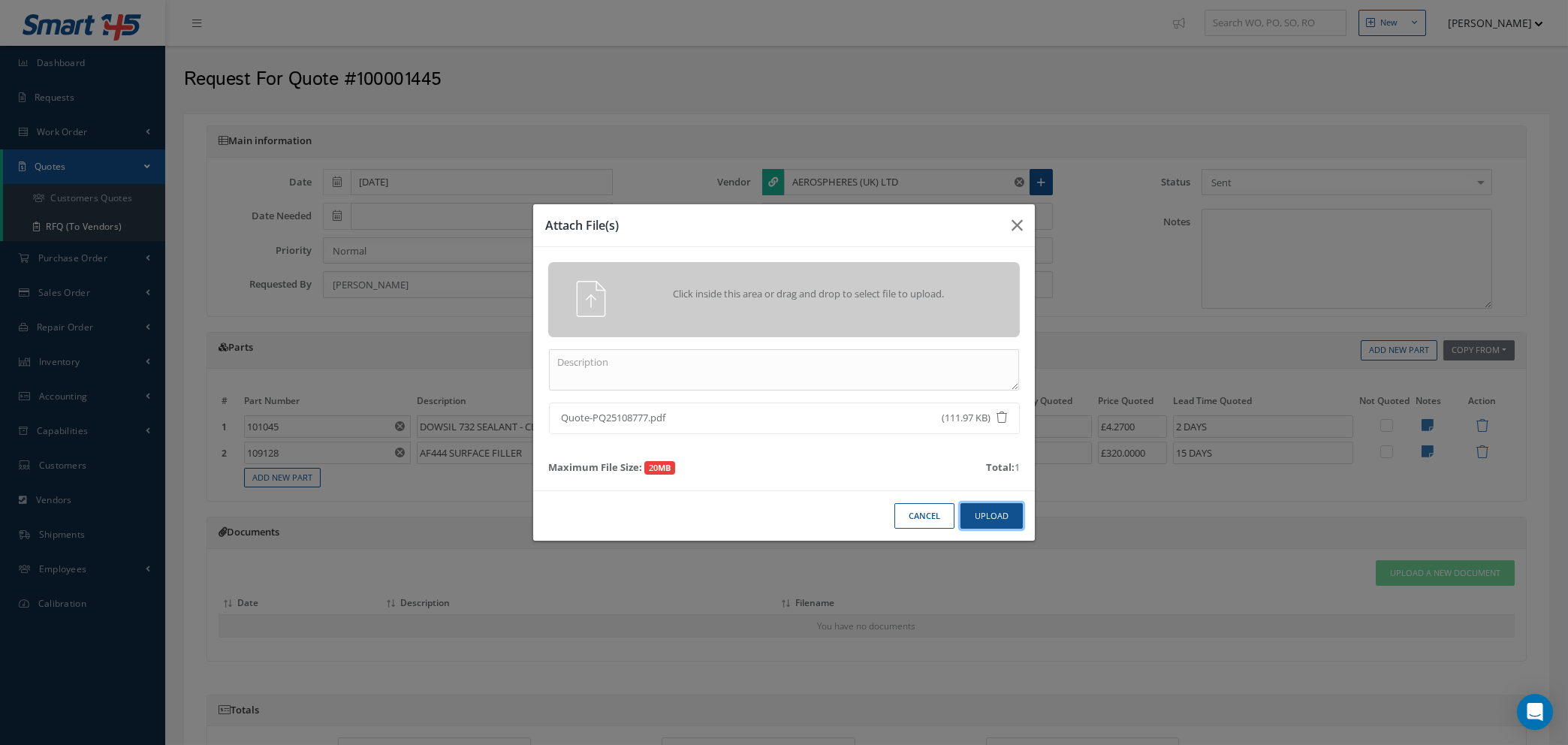
click at [978, 513] on button "Upload" at bounding box center [992, 516] width 63 height 26
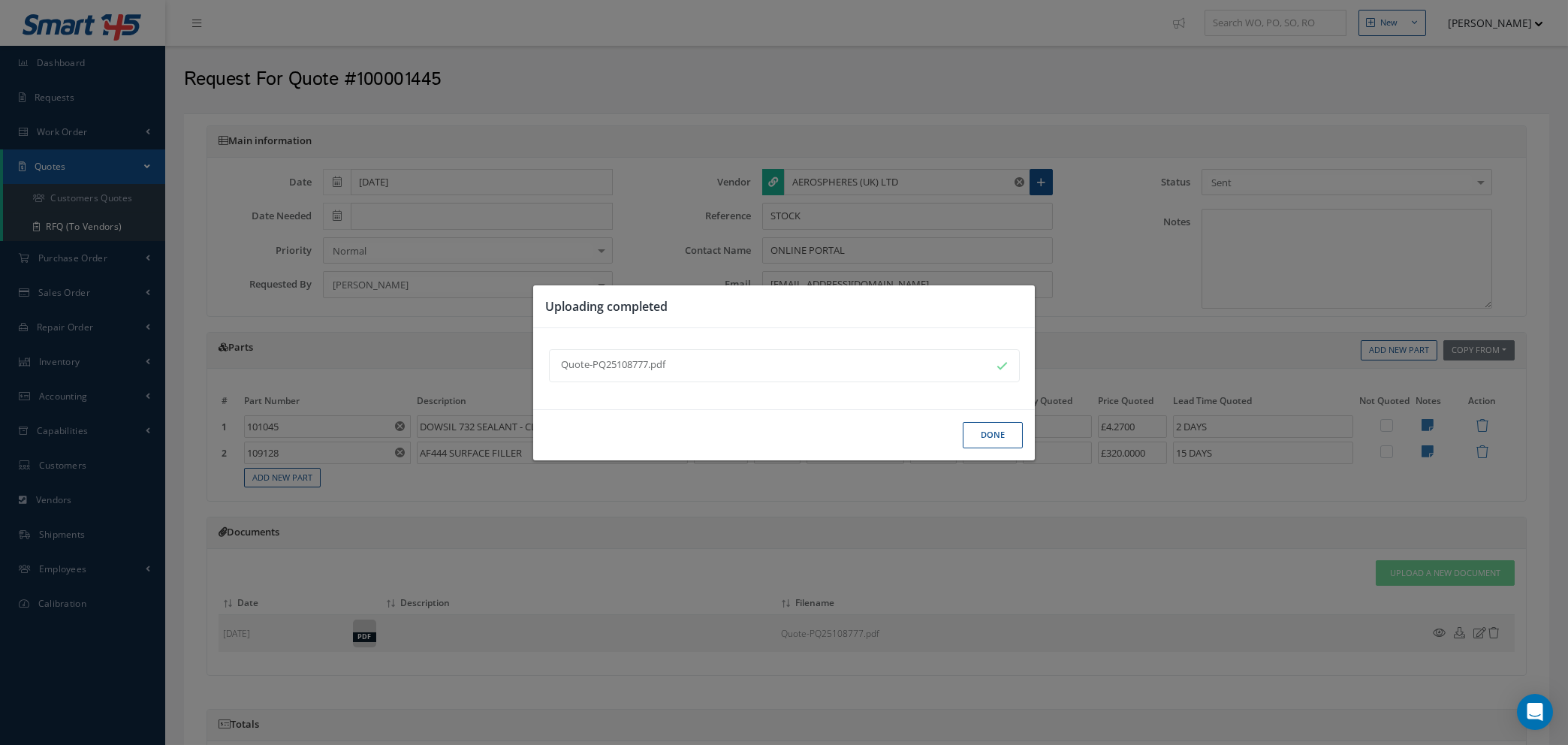
click at [1016, 436] on button "Done" at bounding box center [992, 435] width 60 height 26
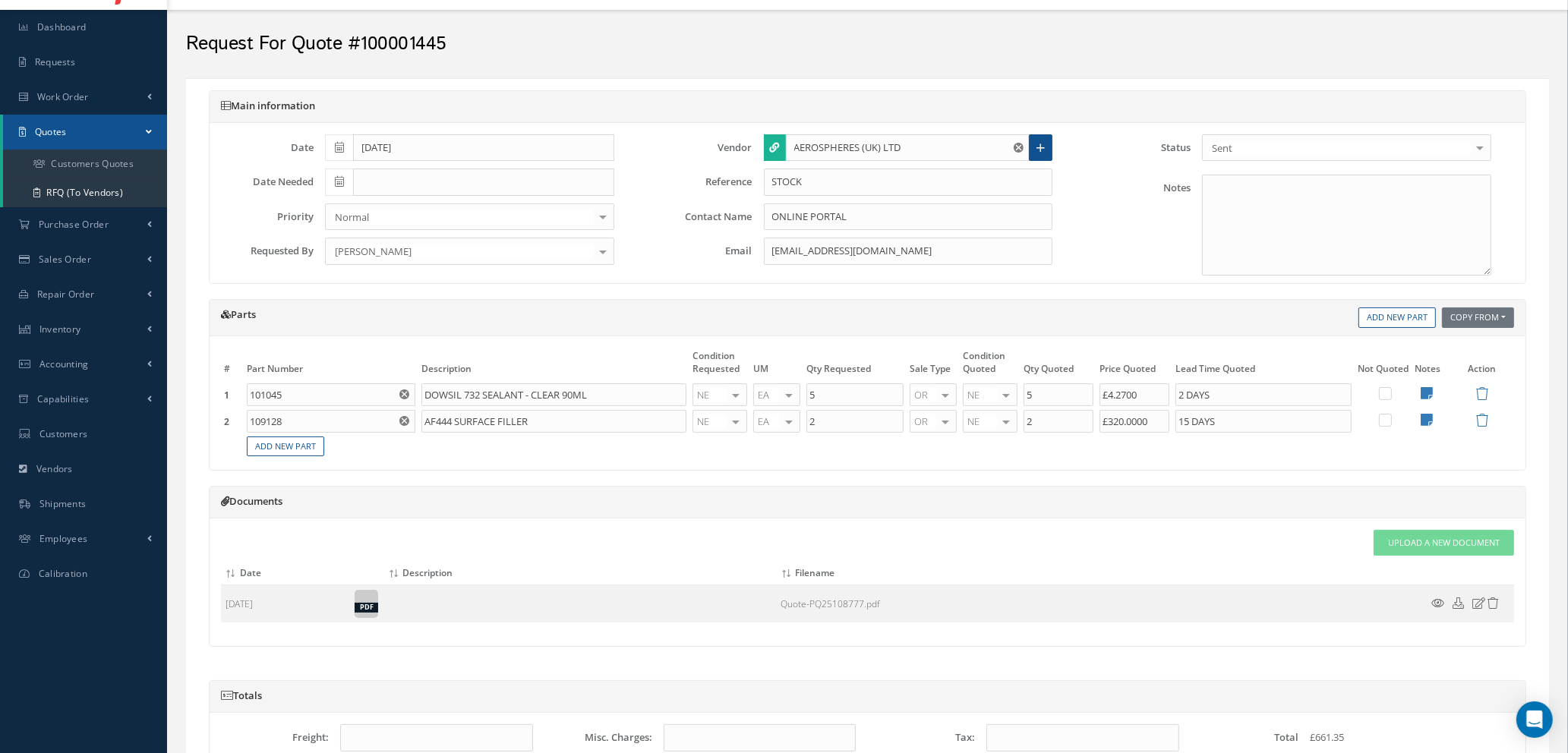
scroll to position [316, 0]
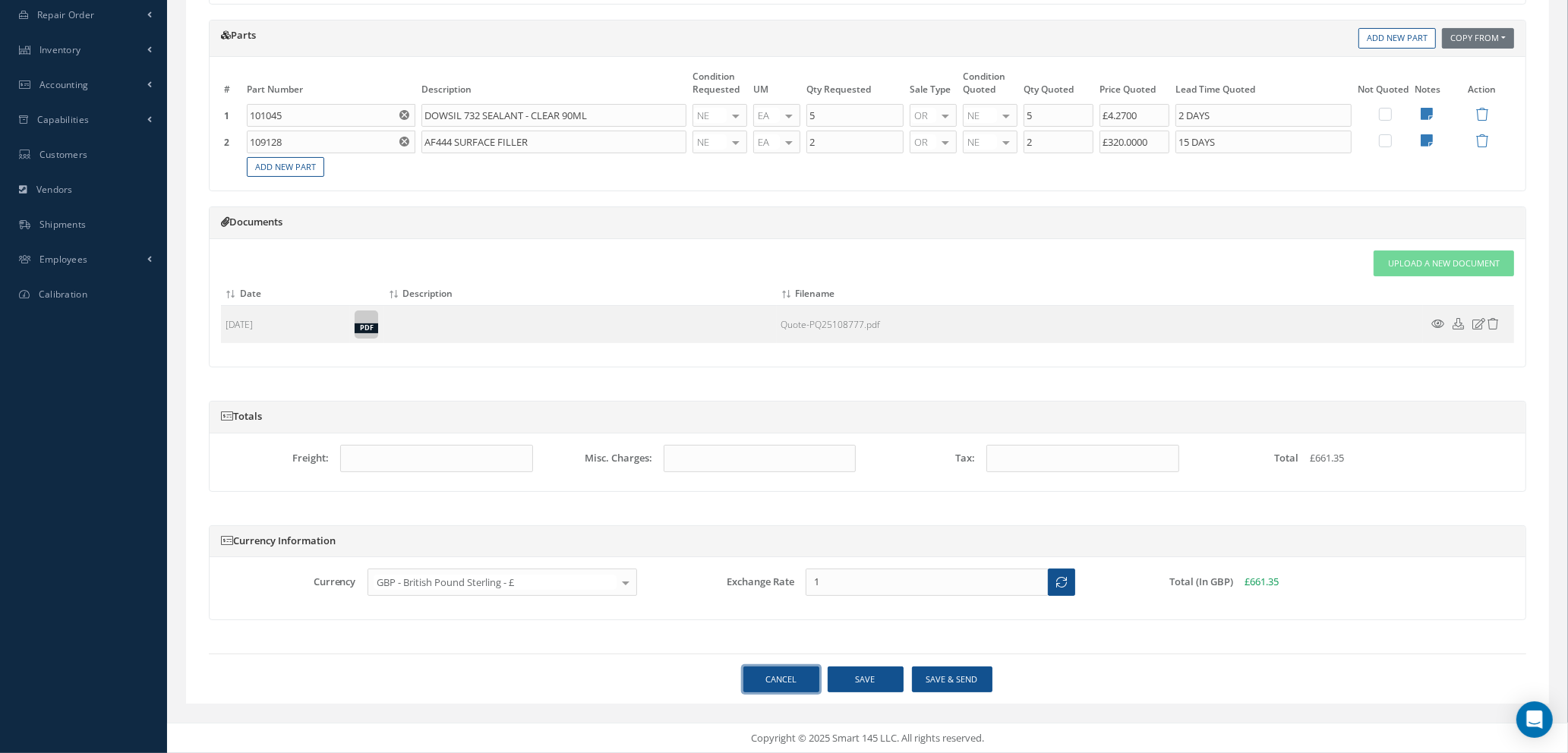
click at [784, 681] on link "Cancel" at bounding box center [781, 680] width 76 height 27
select select "25"
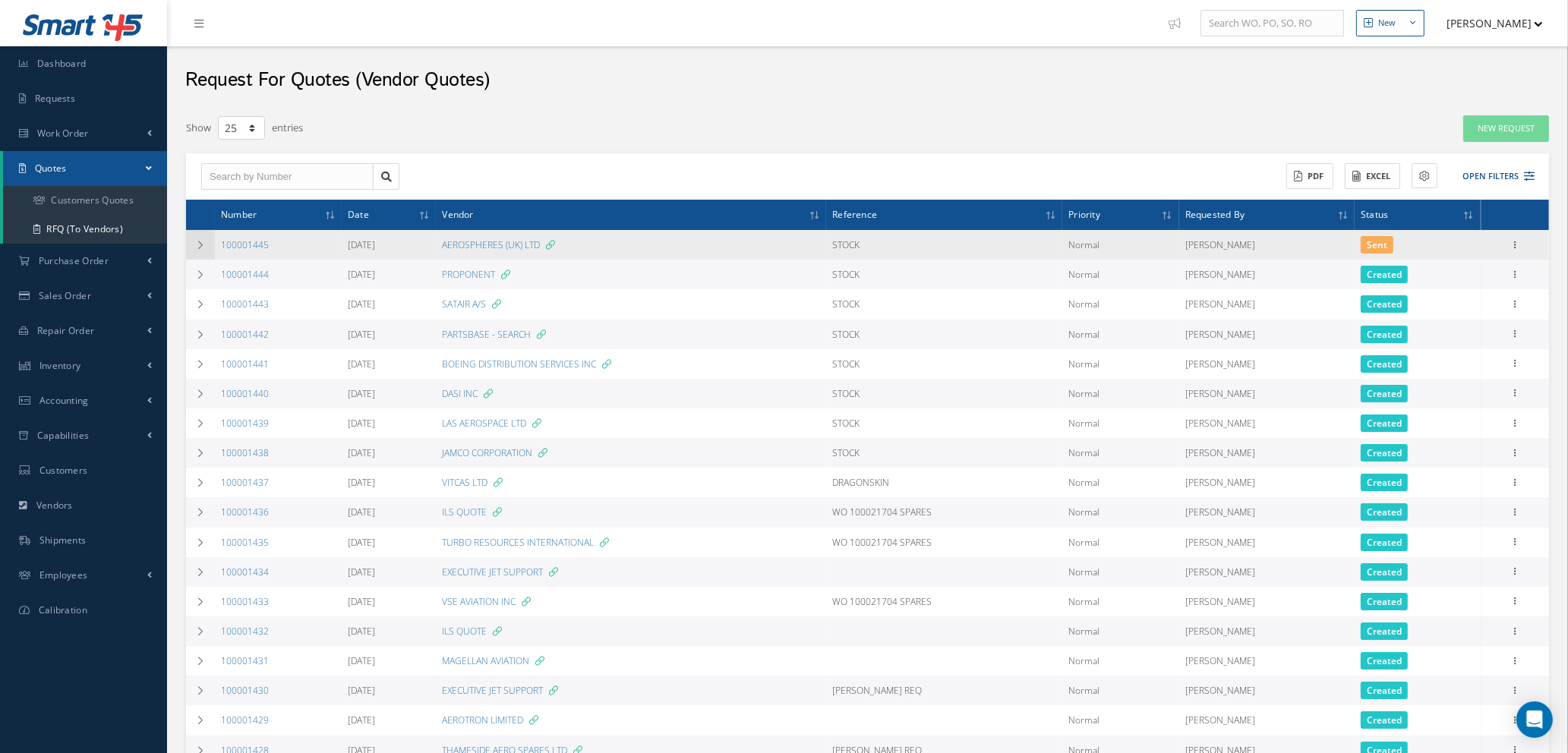
click at [203, 245] on icon at bounding box center [200, 245] width 11 height 9
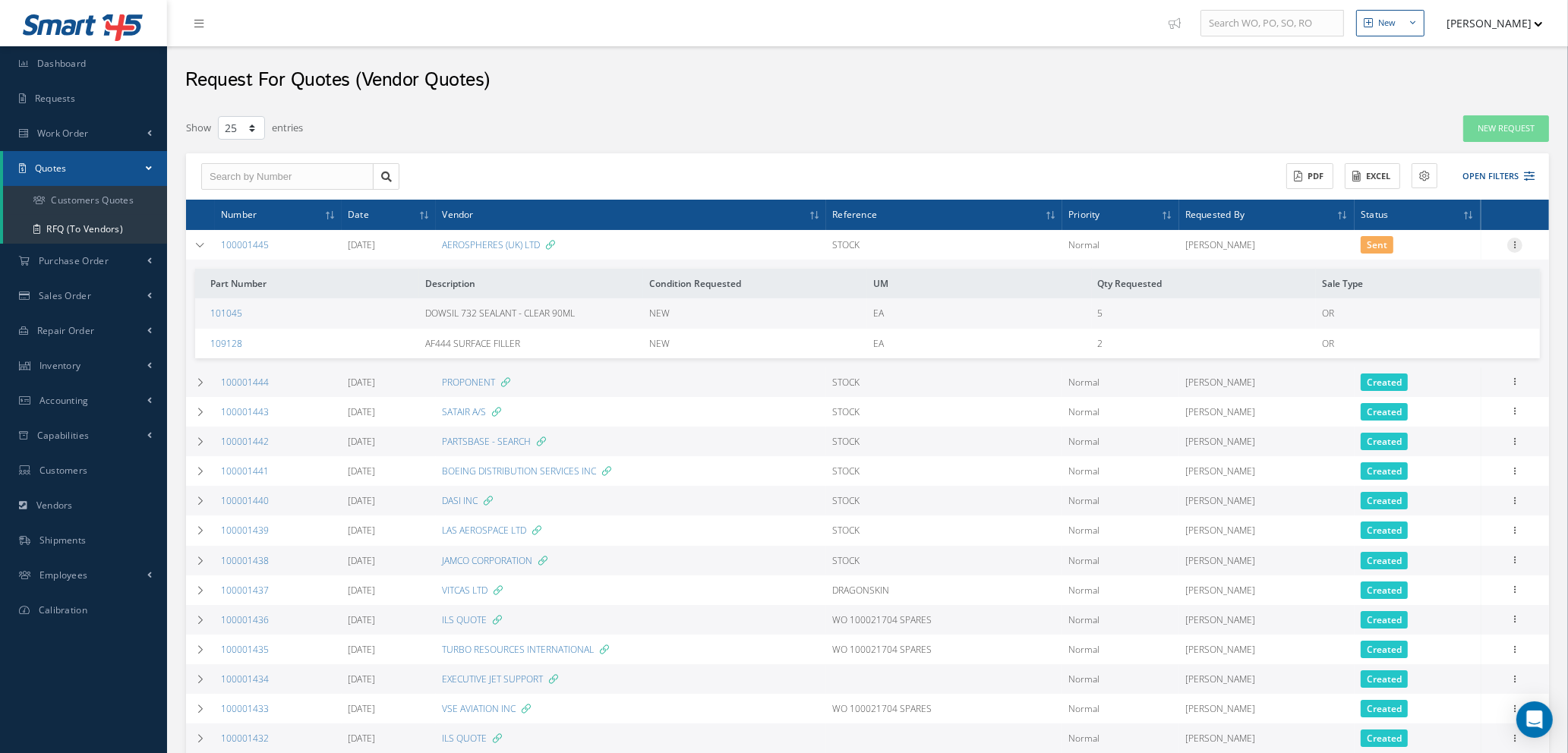
click at [1514, 240] on icon at bounding box center [1514, 244] width 15 height 12
click at [1428, 255] on link "Show" at bounding box center [1444, 255] width 120 height 20
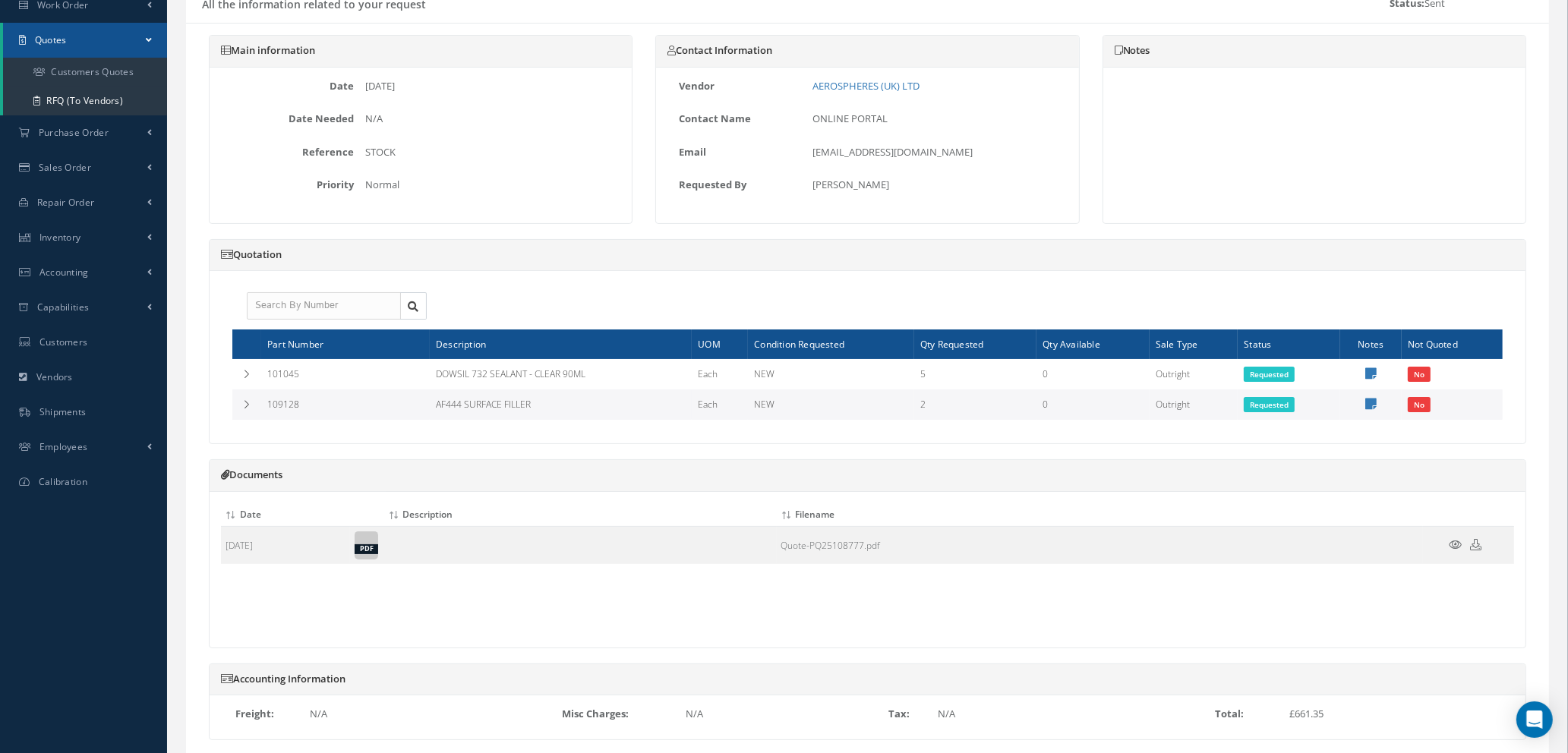
scroll to position [217, 0]
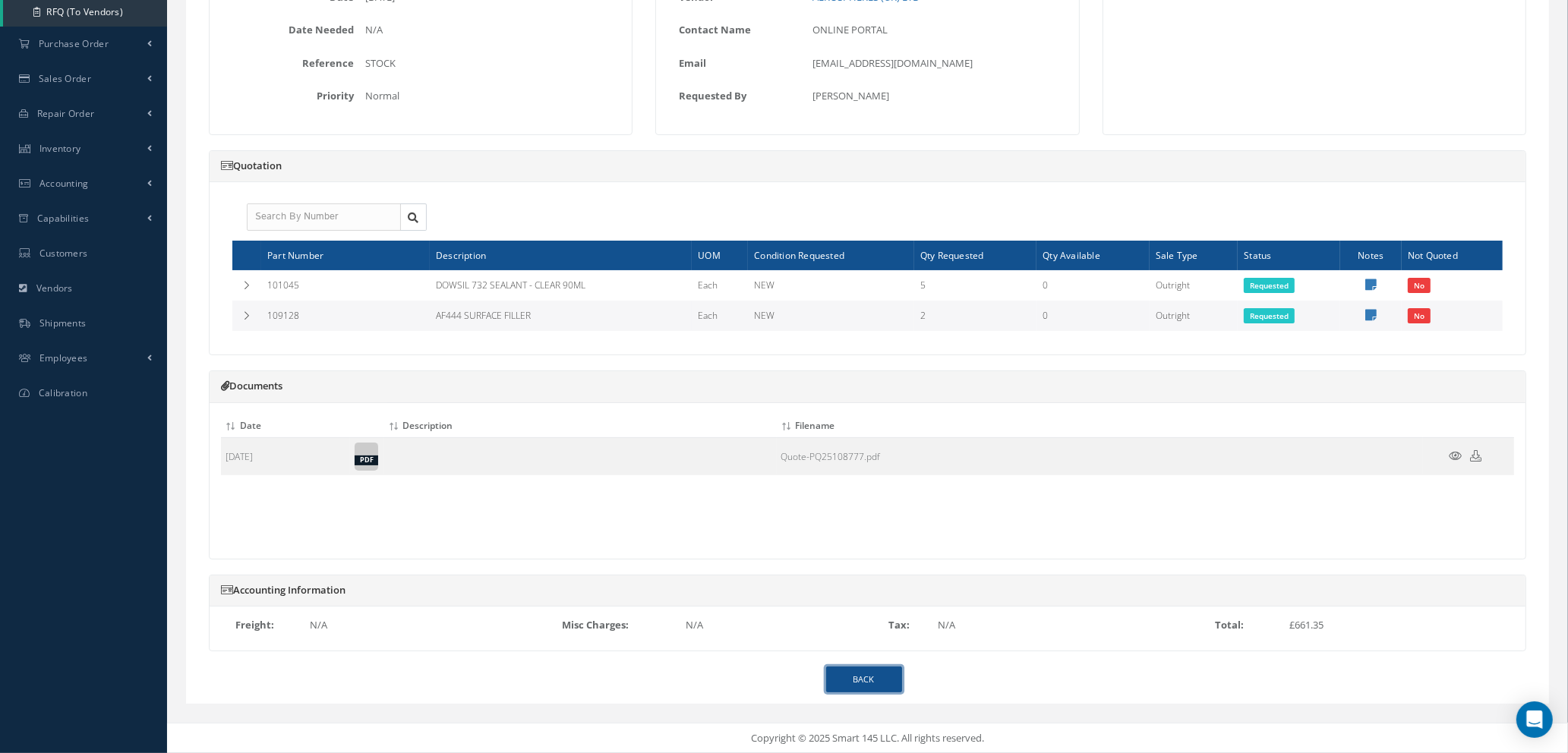
click at [879, 689] on link "BACK" at bounding box center [864, 680] width 76 height 27
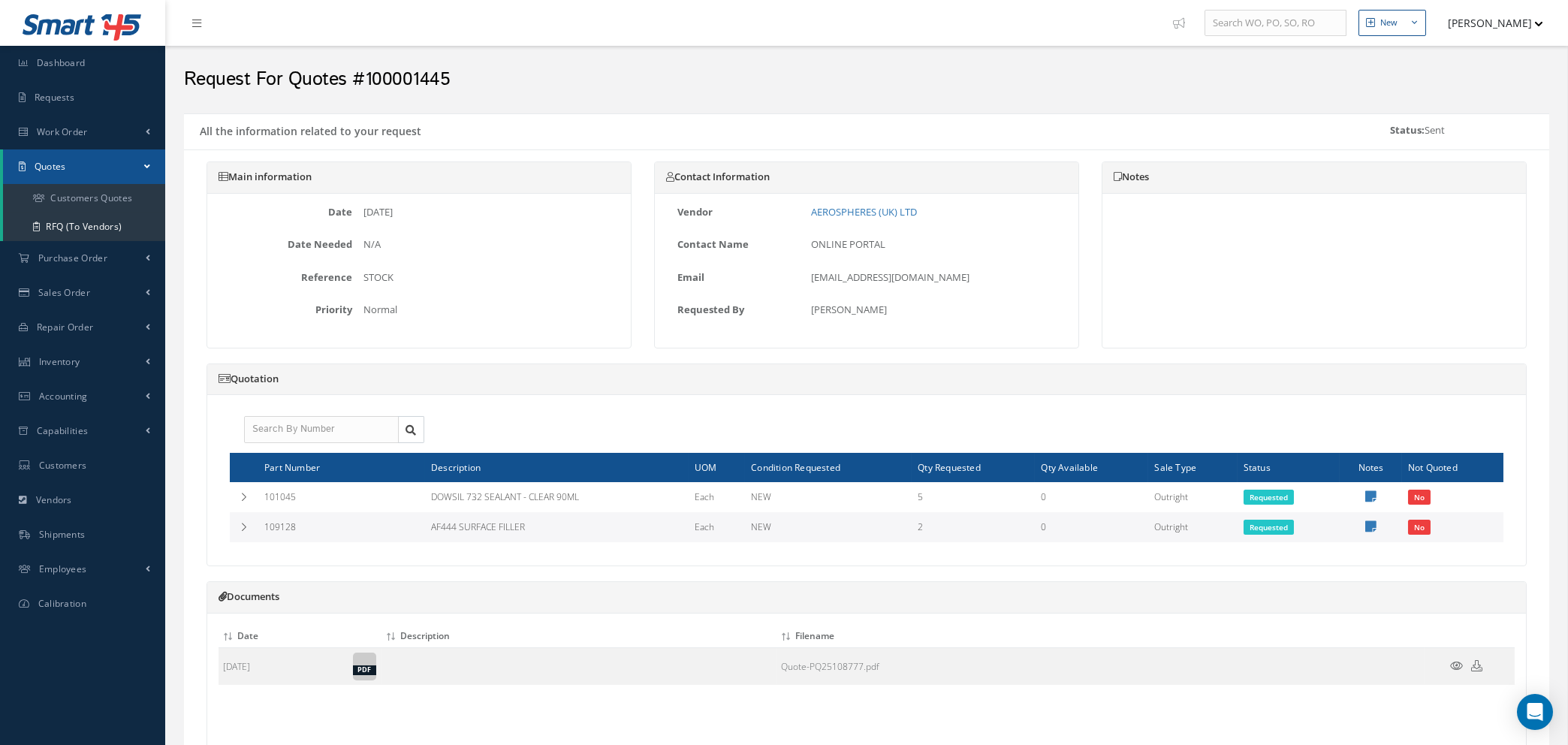
select select "25"
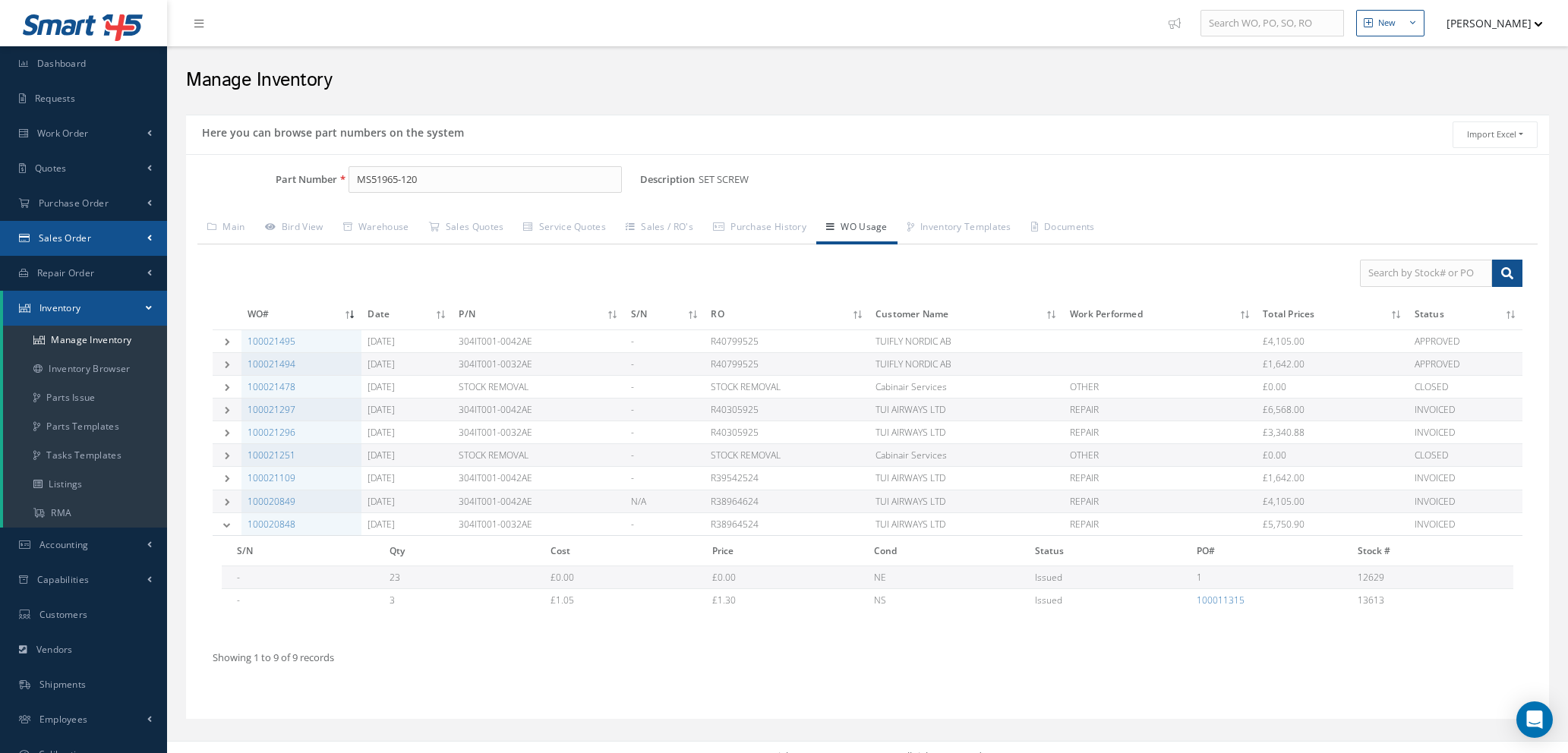
scroll to position [18, 0]
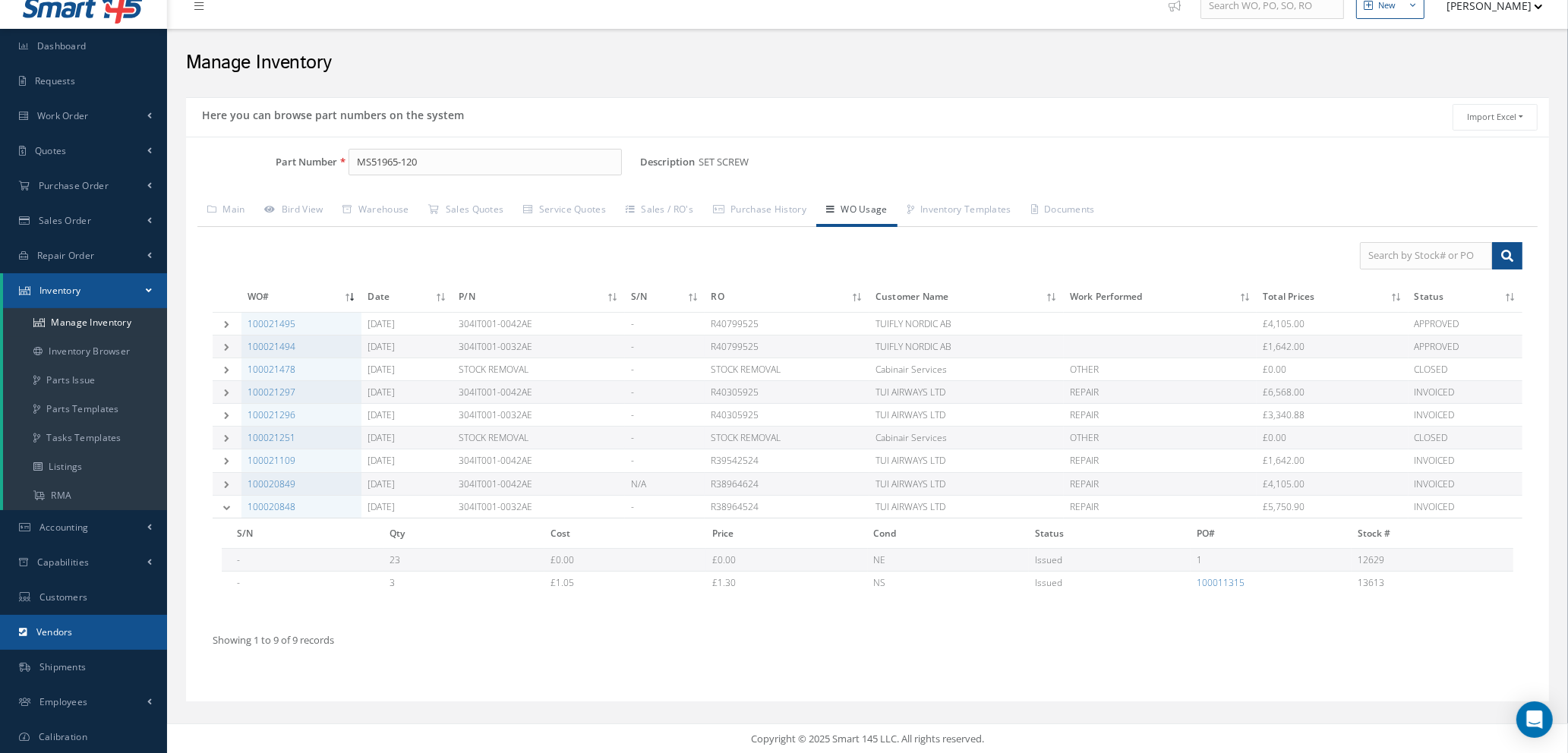
click at [63, 637] on span "Vendors" at bounding box center [55, 631] width 37 height 13
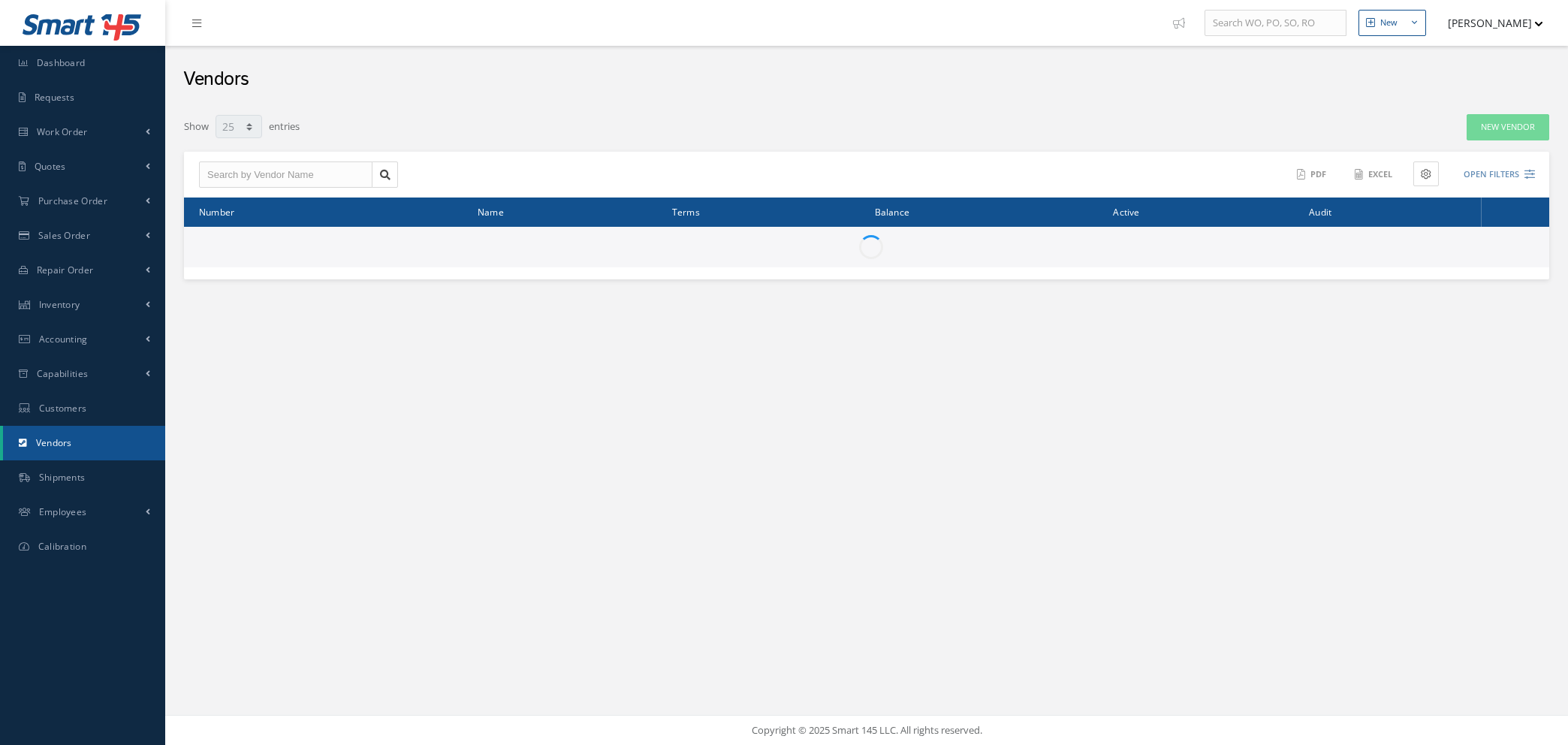
select select "25"
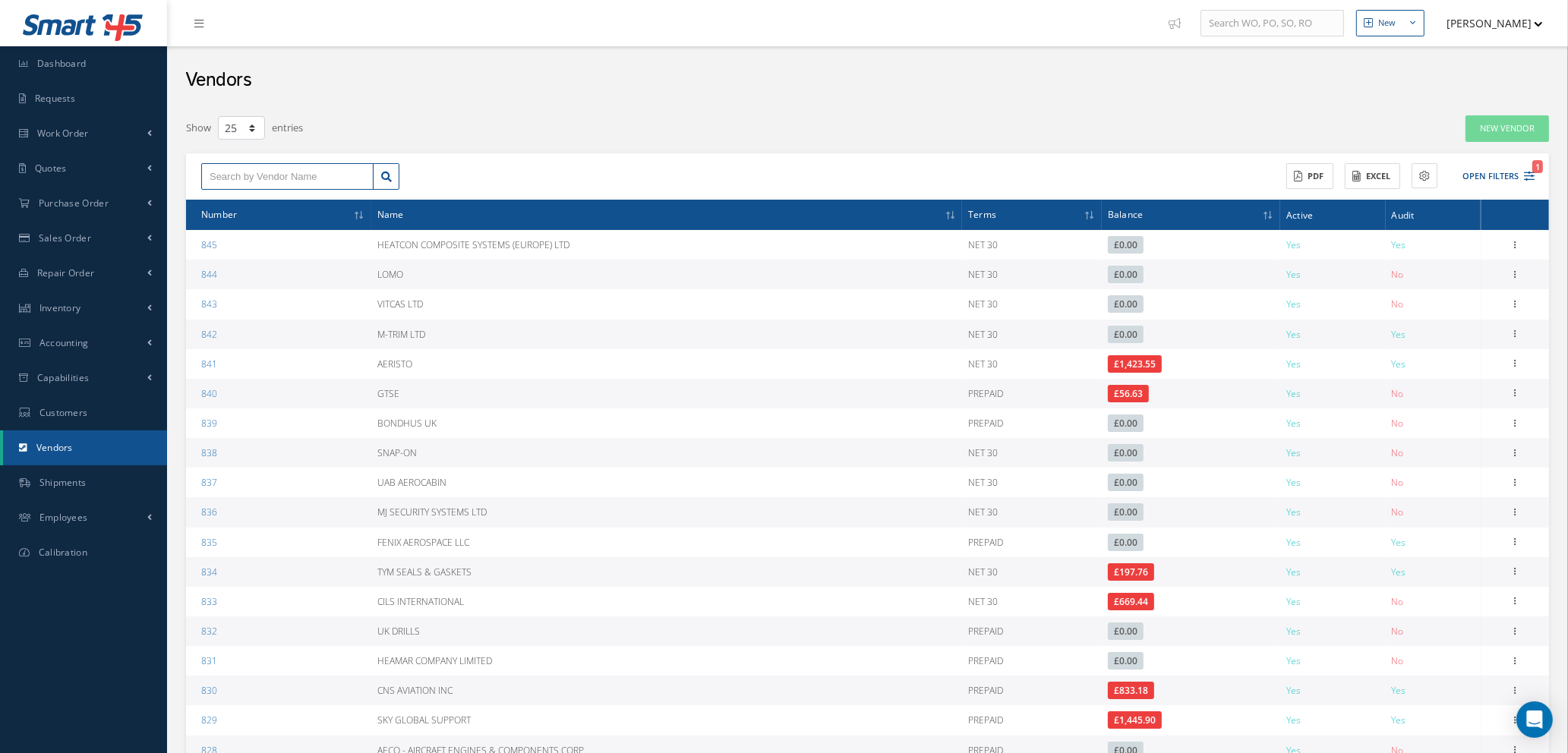
click at [327, 173] on input "text" at bounding box center [287, 177] width 172 height 28
type input "SKY MA"
click at [1495, 132] on link "New Vendor" at bounding box center [1508, 128] width 83 height 27
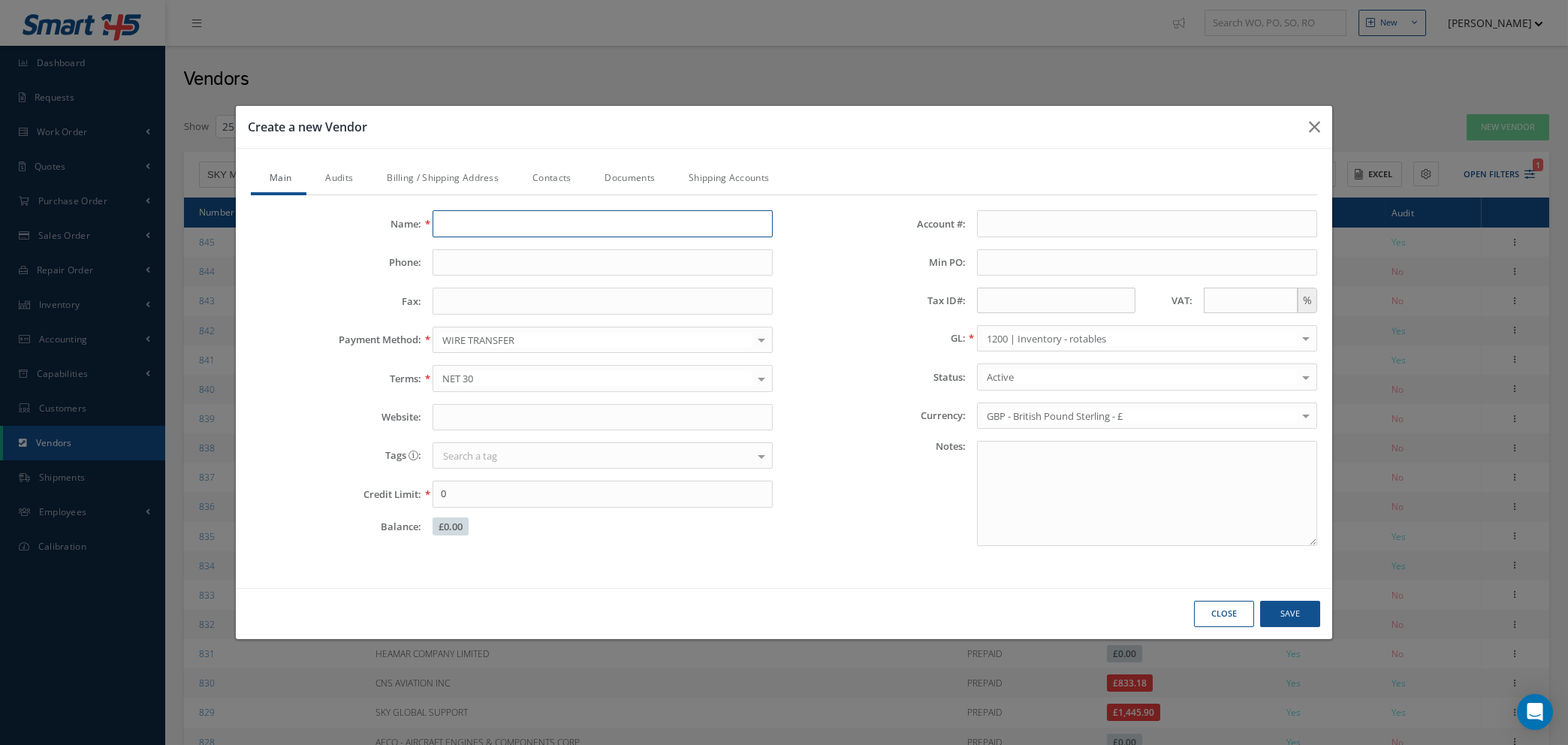
click at [525, 218] on input "Name:" at bounding box center [602, 224] width 340 height 27
type input "SKY MART"
click at [495, 262] on input "Phone:" at bounding box center [602, 263] width 340 height 27
type input "+1 305 592 0263"
click at [498, 307] on input "Fax:" at bounding box center [602, 301] width 340 height 27
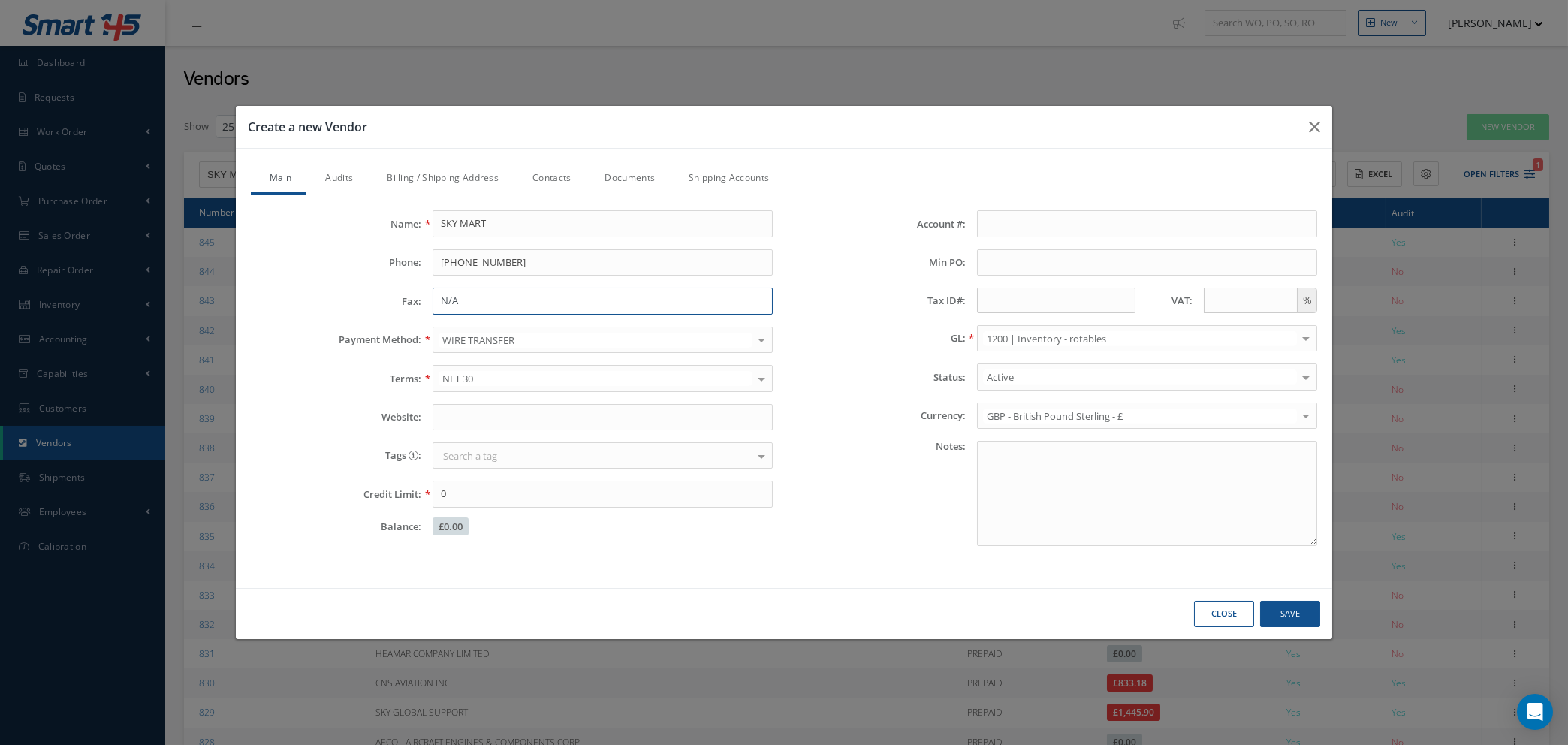
type input "N/A"
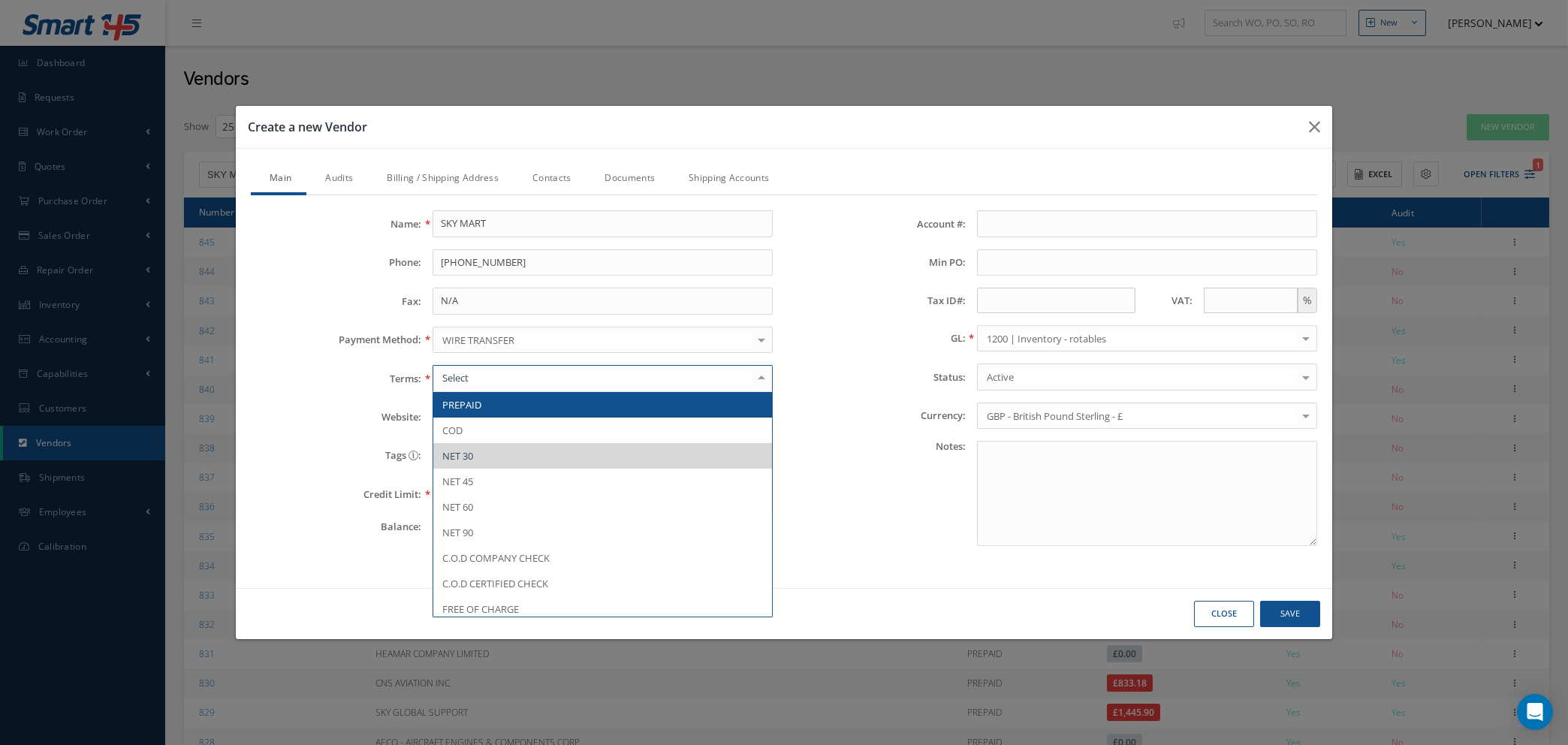
click at [760, 377] on div at bounding box center [760, 377] width 21 height 25
click at [538, 403] on span "PREPAID" at bounding box center [603, 405] width 339 height 25
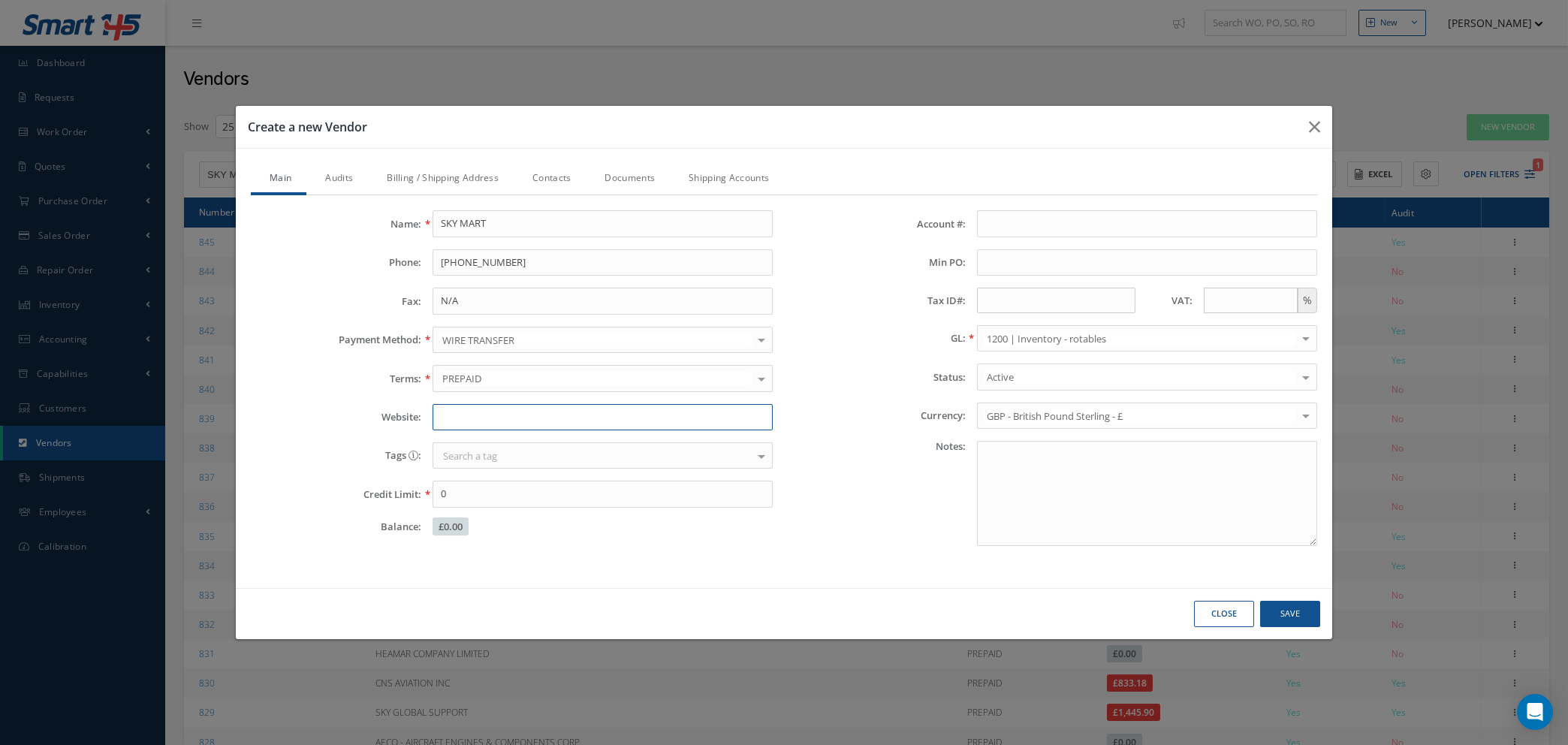
click at [542, 412] on input "Website:" at bounding box center [602, 418] width 340 height 27
click at [447, 416] on input "Website:" at bounding box center [602, 418] width 340 height 27
paste input "https://skymart.aero/"
type input "https://skymart.aero/"
click at [1309, 414] on div at bounding box center [1305, 415] width 21 height 25
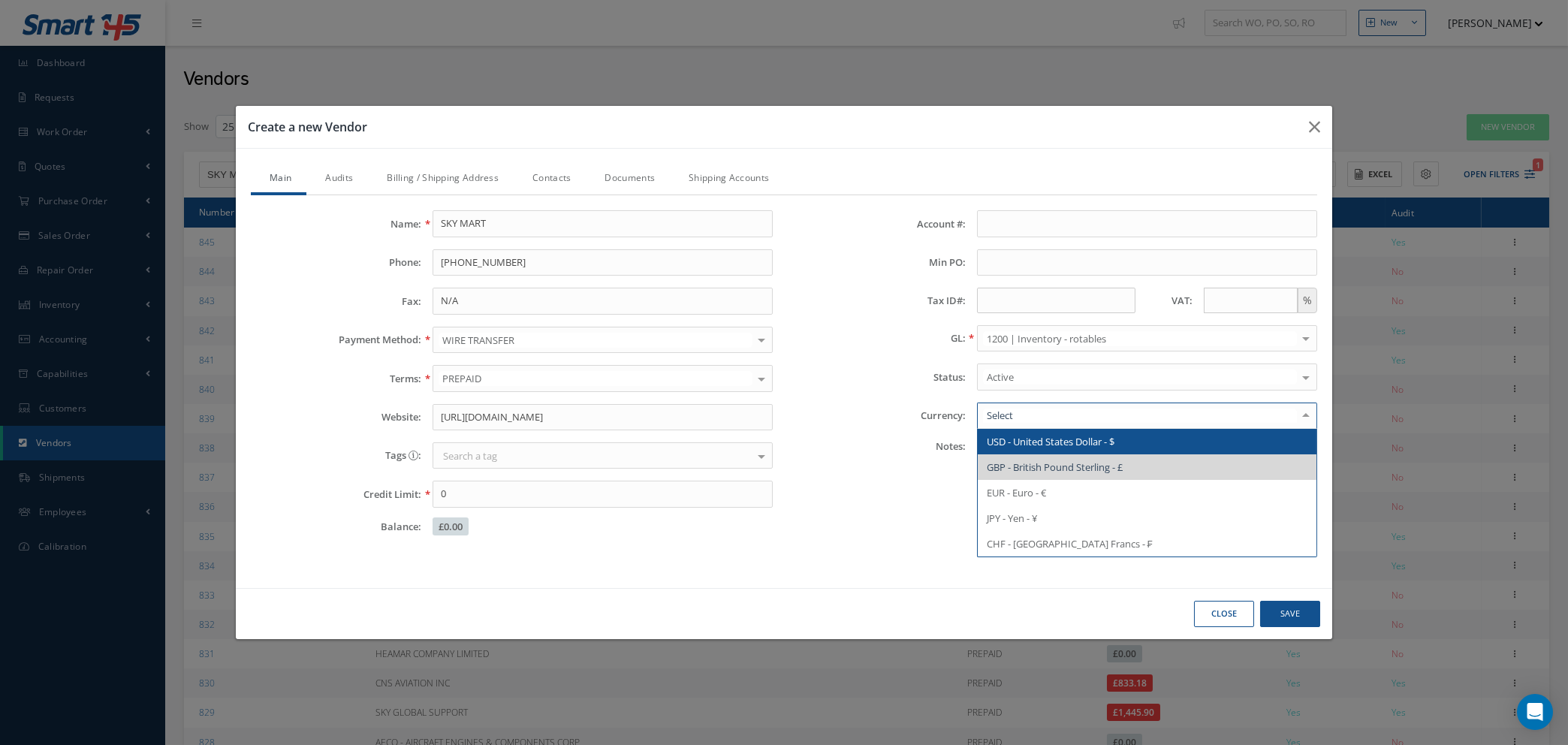
click at [1027, 428] on div at bounding box center [1147, 417] width 340 height 27
click at [1032, 436] on span "USD - United States Dollar - $" at bounding box center [1051, 442] width 127 height 14
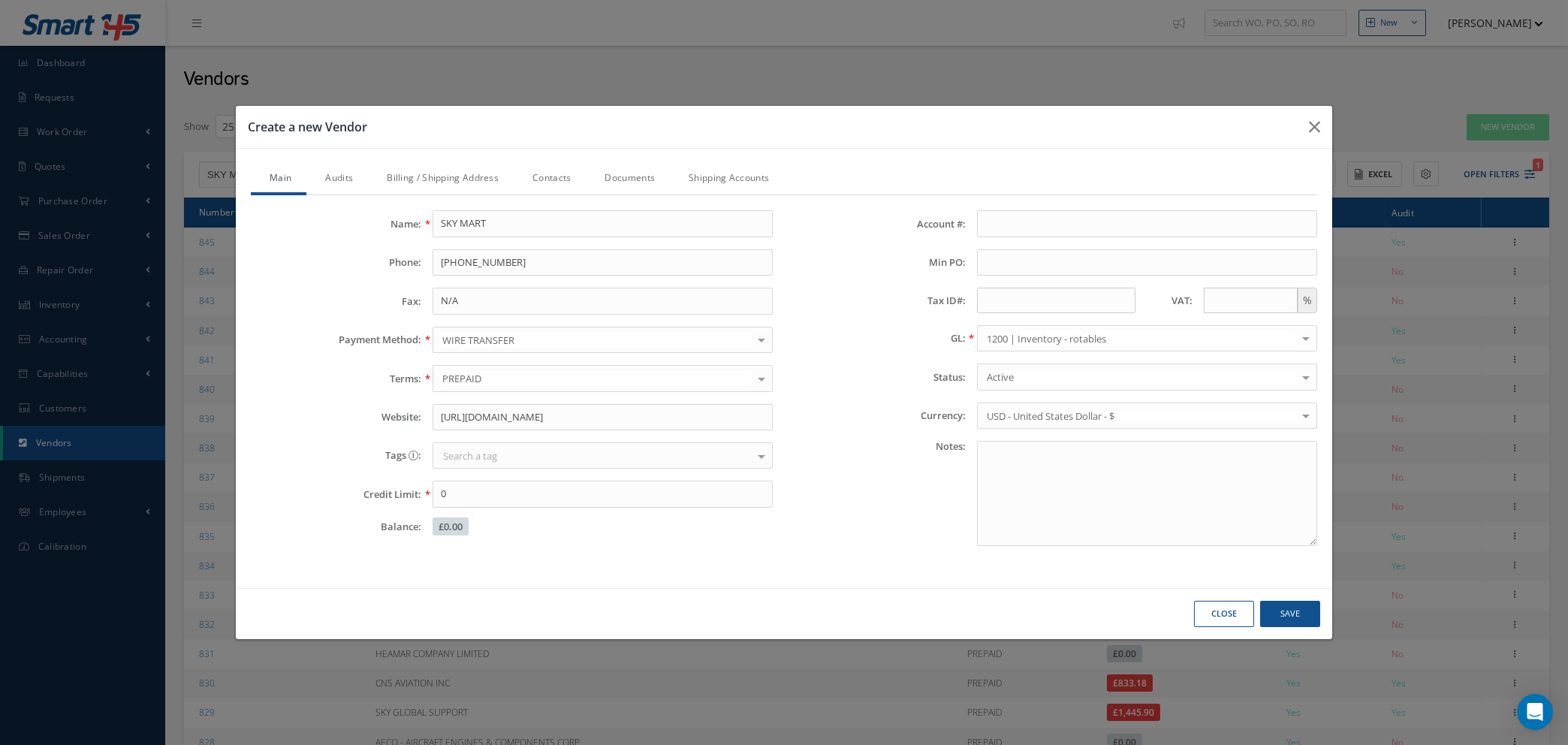
click at [335, 172] on link "Audits" at bounding box center [337, 179] width 62 height 31
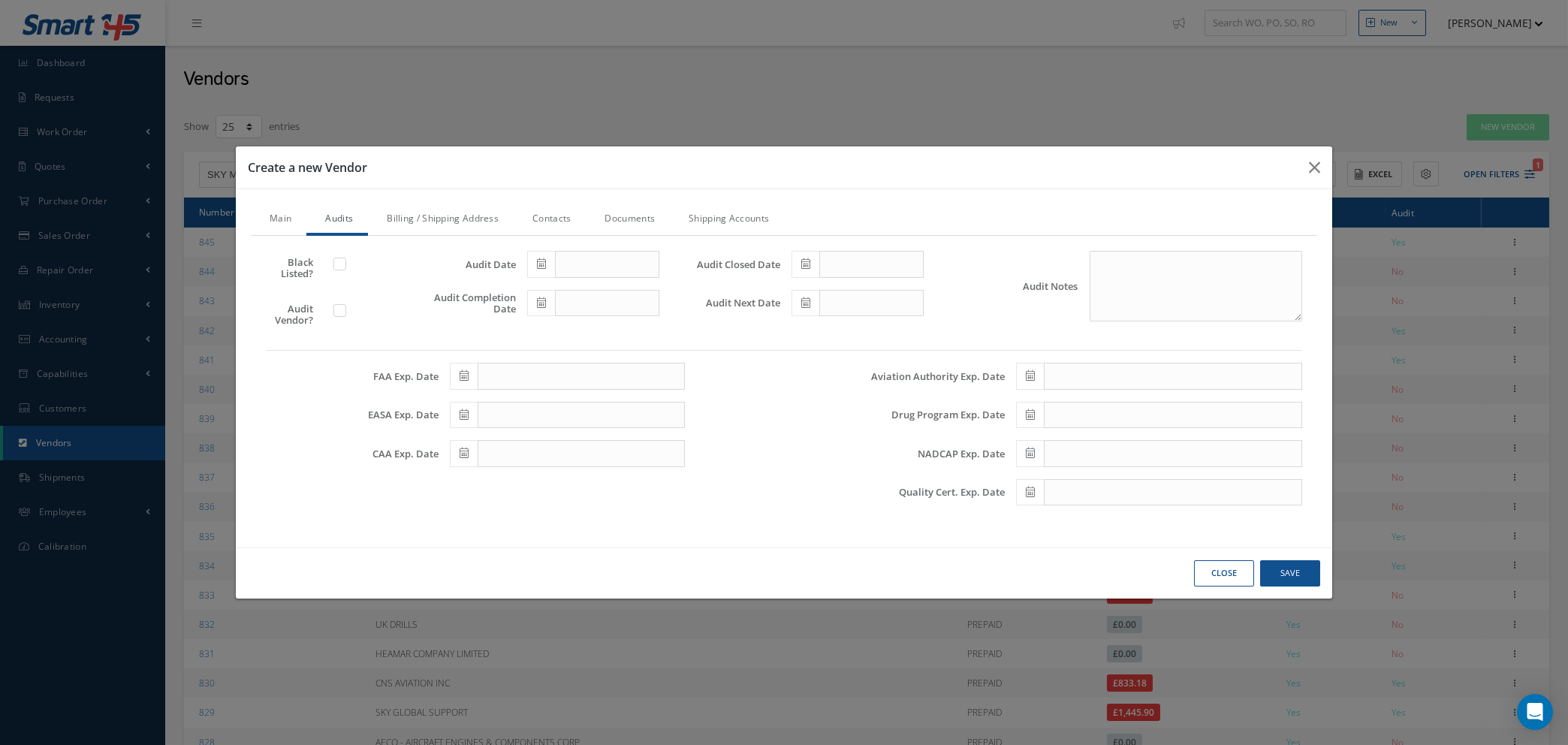
click at [406, 221] on link "Billing / Shipping Address" at bounding box center [440, 220] width 146 height 31
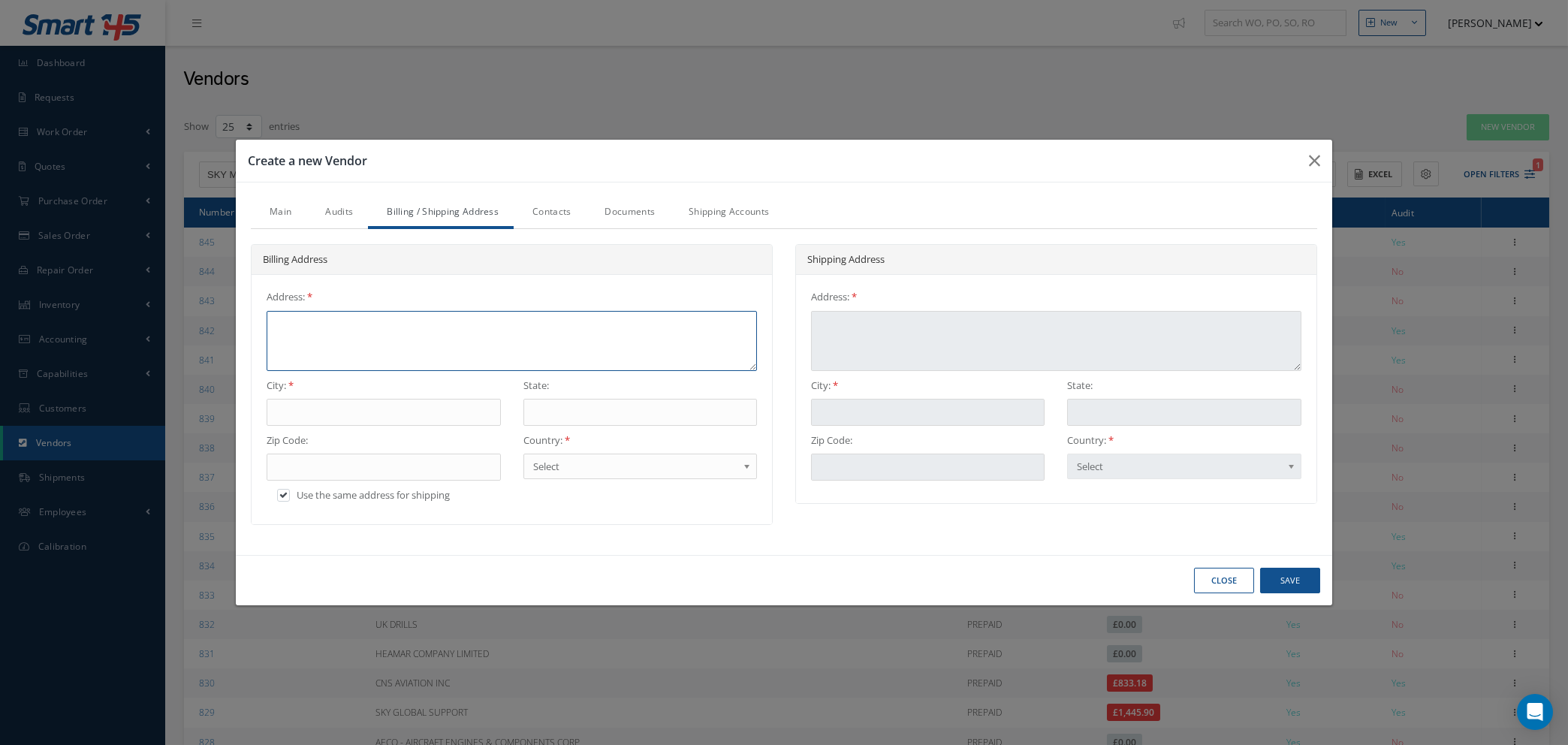
click at [371, 326] on textarea at bounding box center [512, 340] width 490 height 60
type textarea "9"
type textarea "94"
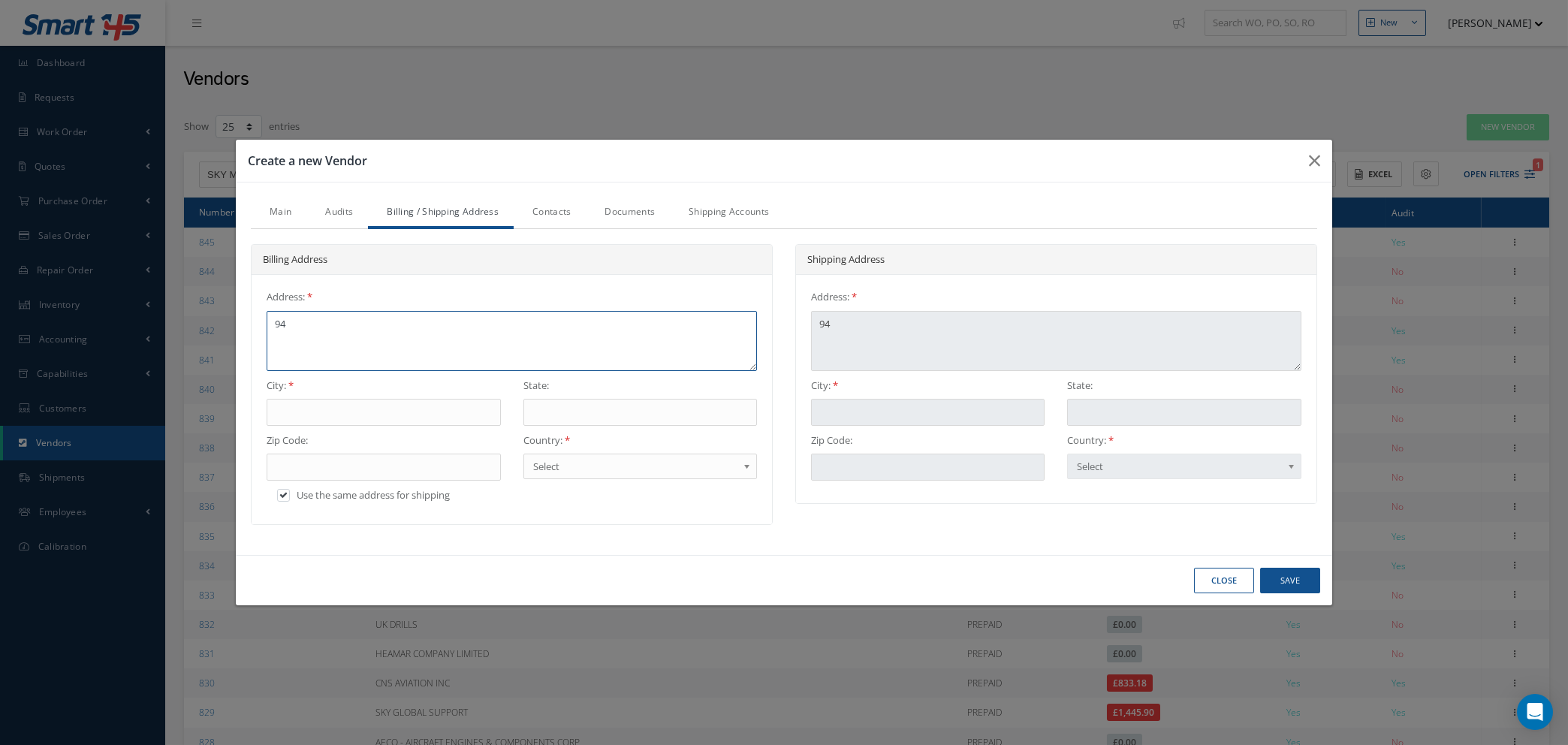
type textarea "947"
type textarea "9475"
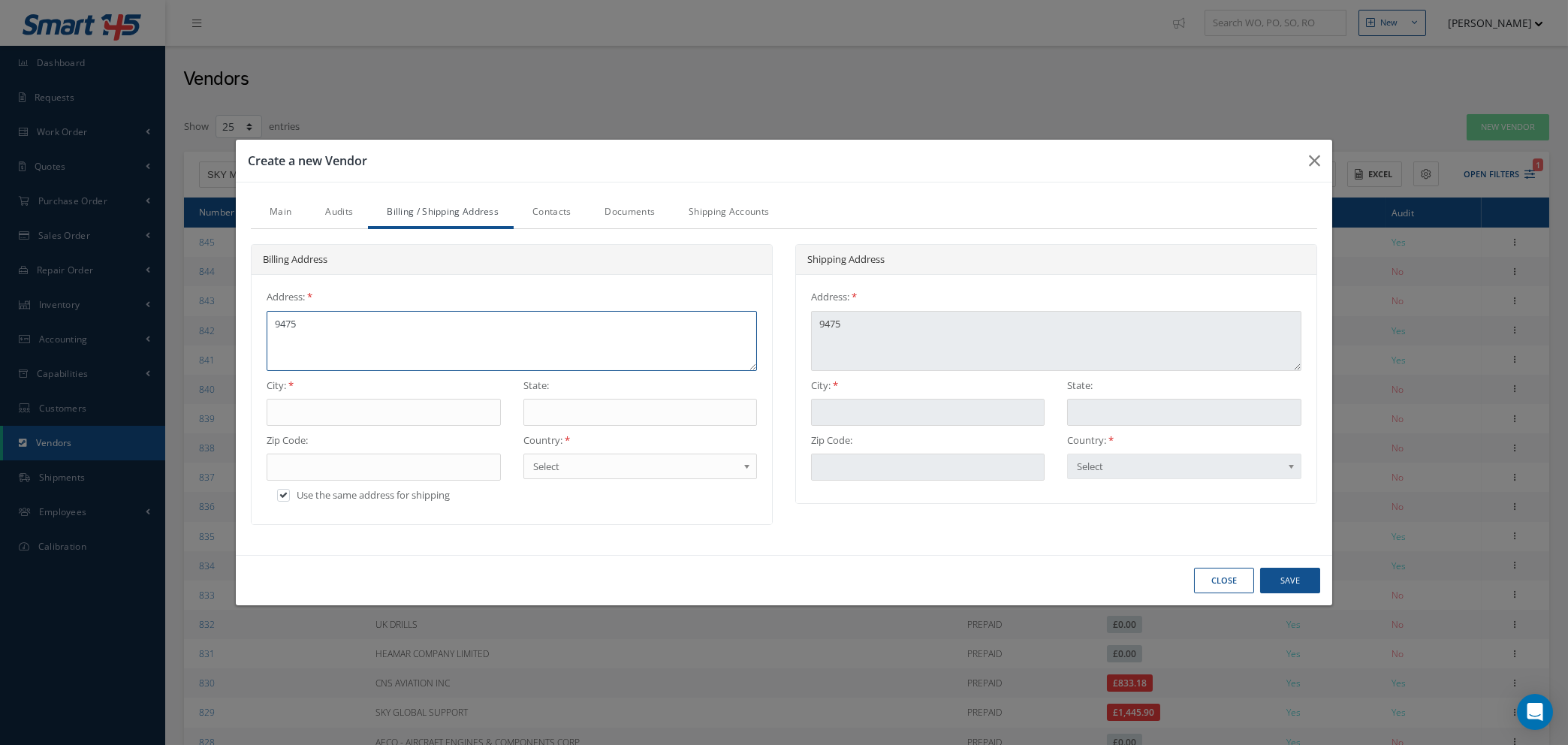
type textarea "9475"
type textarea "9475 N"
type textarea "9475 NW"
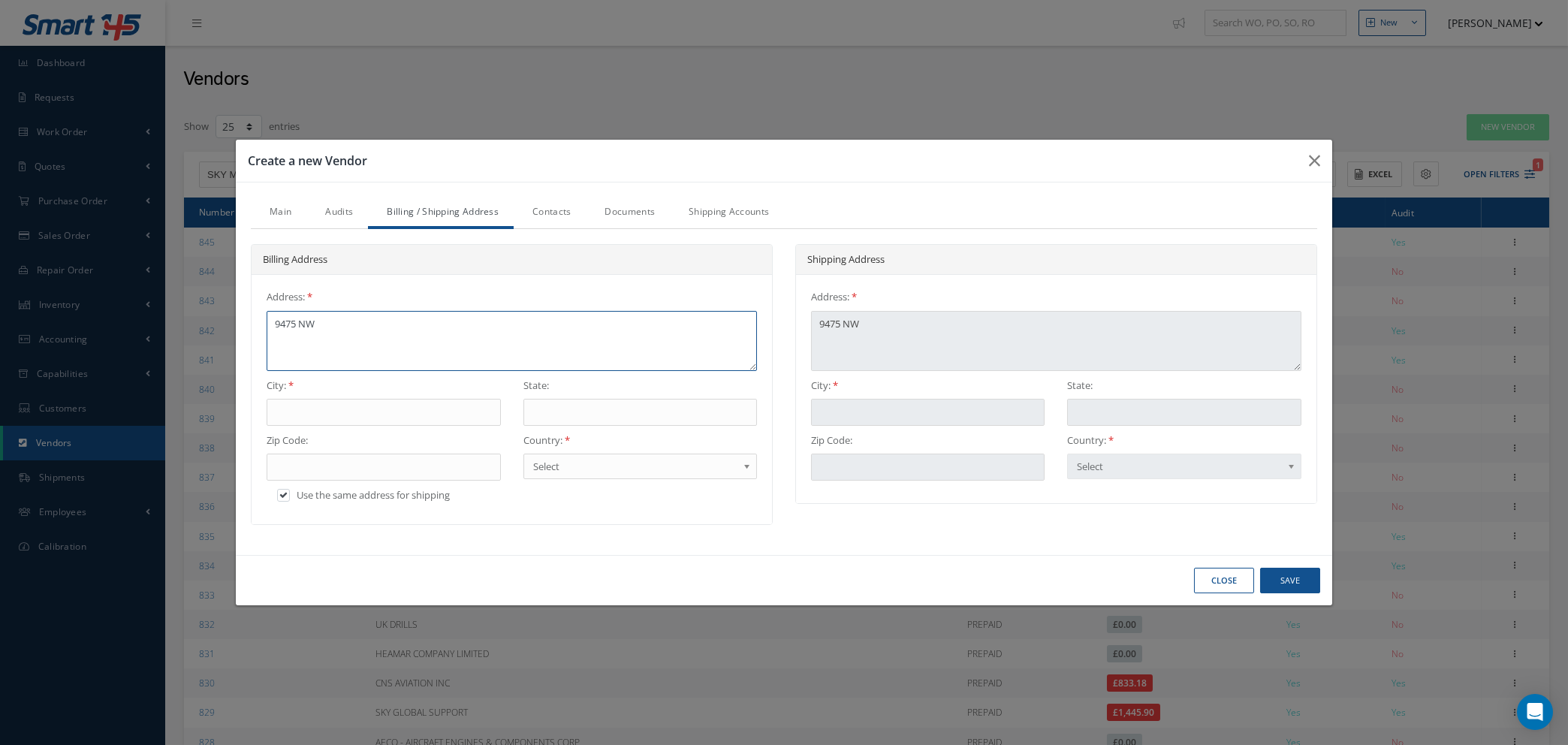
type textarea "9475 NW"
type textarea "9475 NW,"
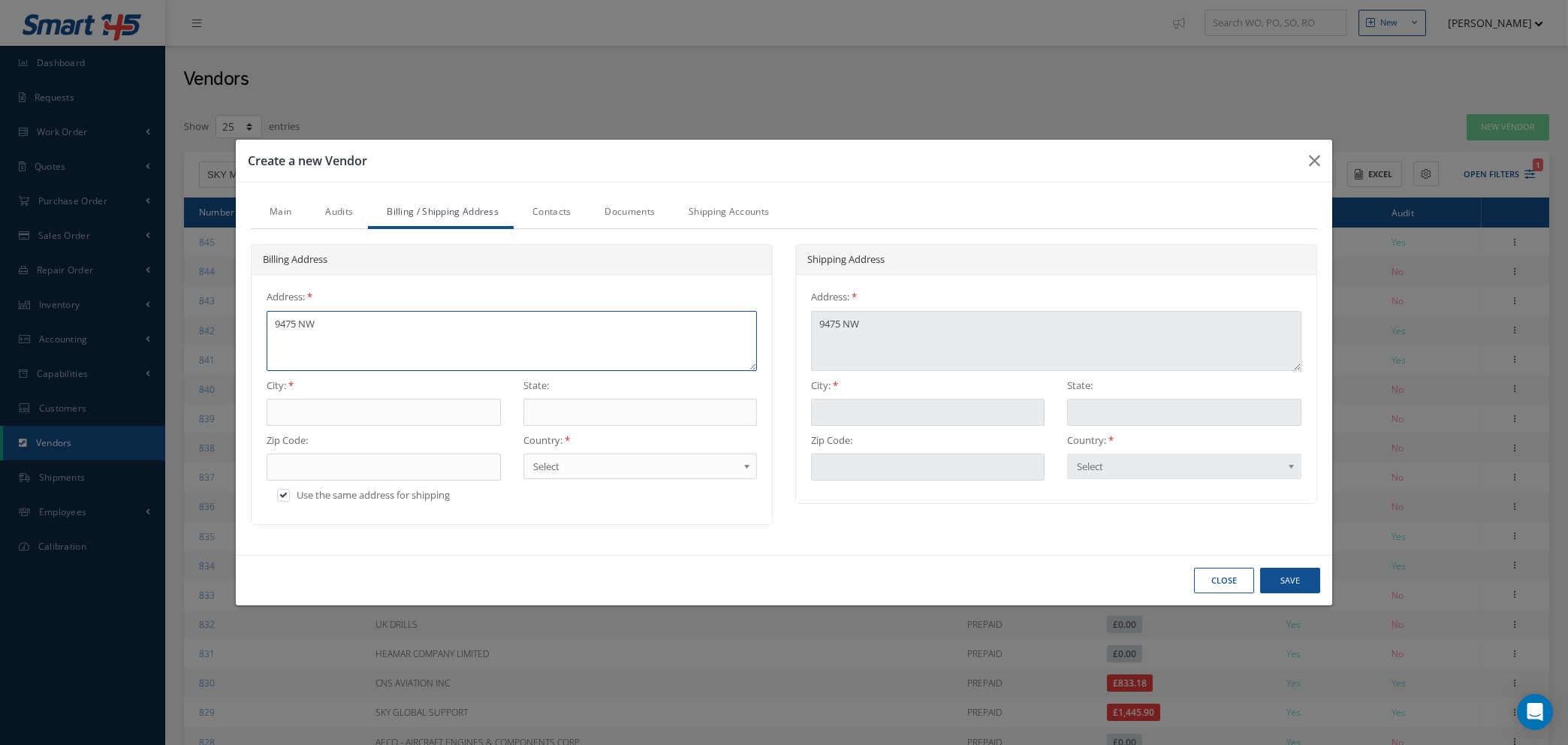
type textarea "9475 NW,"
type textarea "9475 NW, 1"
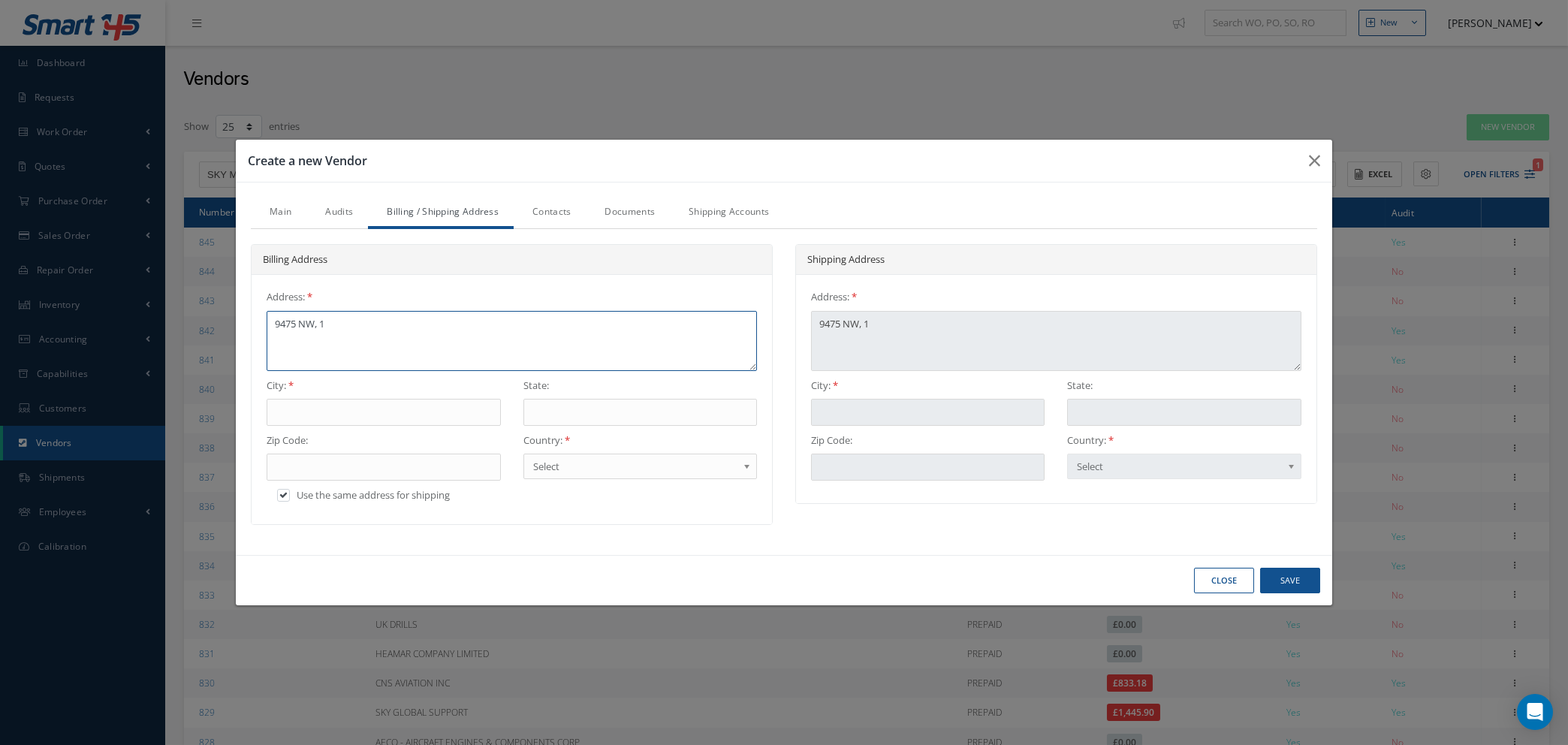
type textarea "9475 NW, 13"
type textarea "9475 NW, 13T"
type textarea "9475 NW, 13TH"
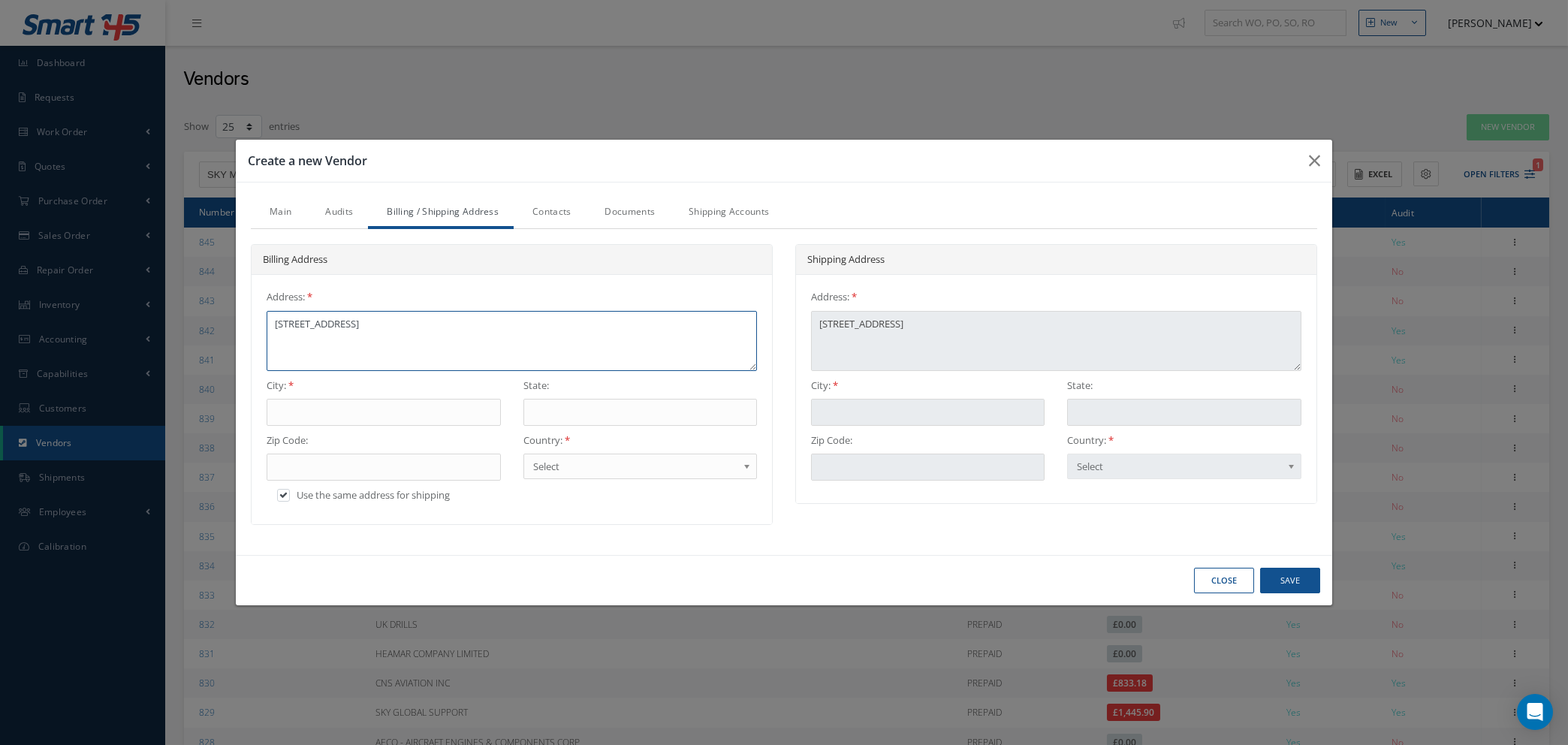
type textarea "9475 NW, 13TH"
type textarea "9475 NW, 13TH S"
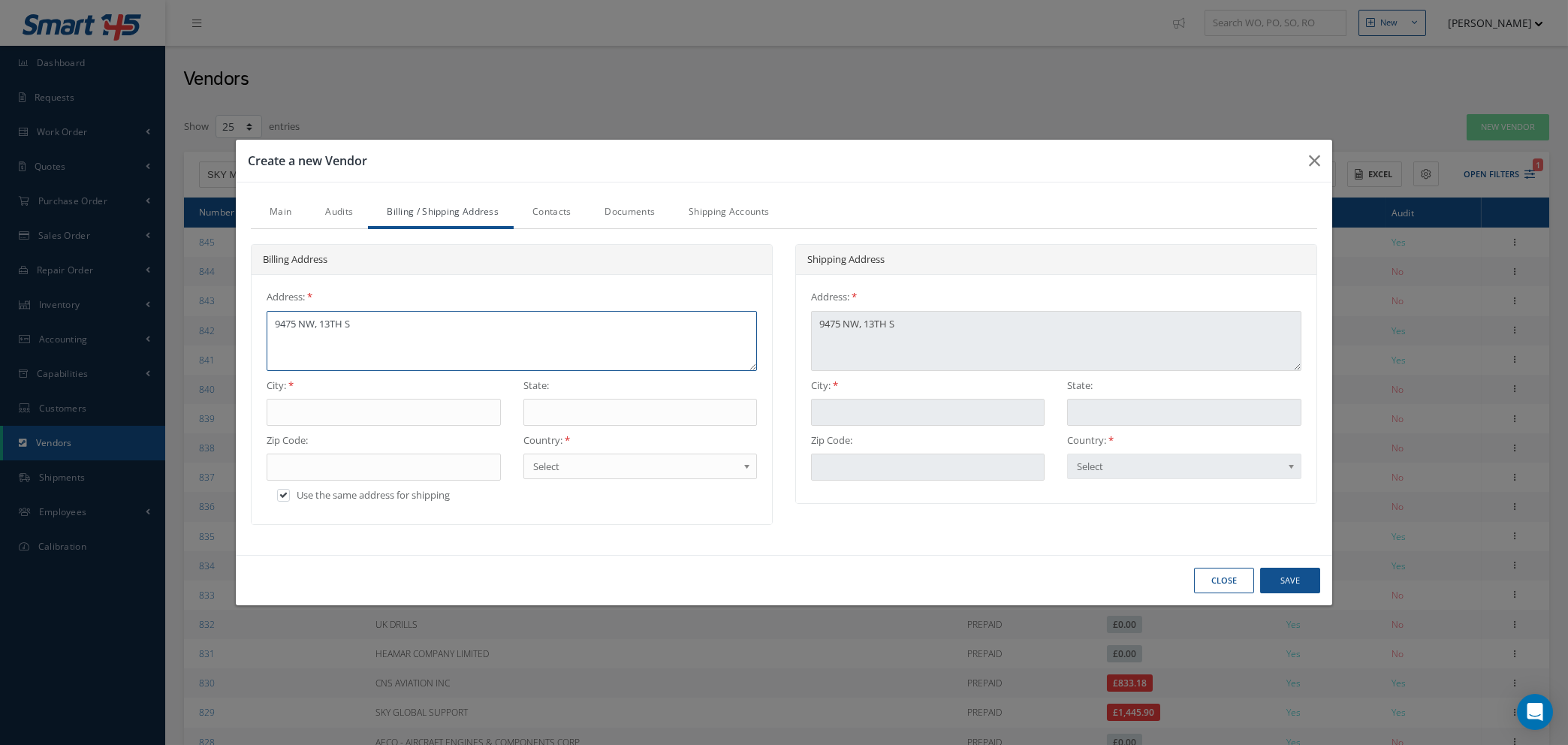
type textarea "9475 NW, 13TH ST"
type textarea "9475 NW, 13TH STR"
type textarea "9475 NW, 13TH STRE"
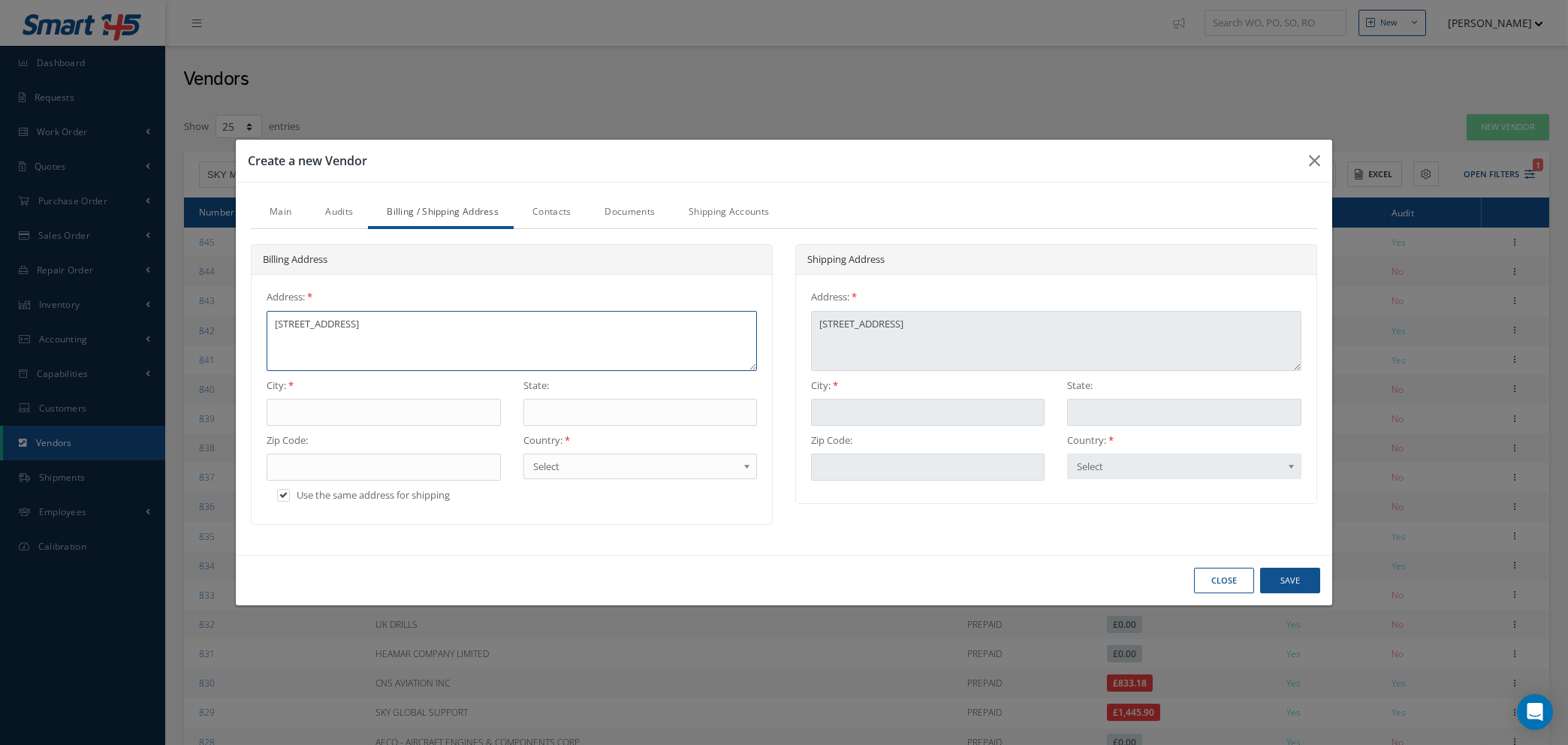
type textarea "9475 NW, 13TH STRE"
type textarea "9475 NW, 13TH STREE"
type textarea "9475 NW, 13TH STREET"
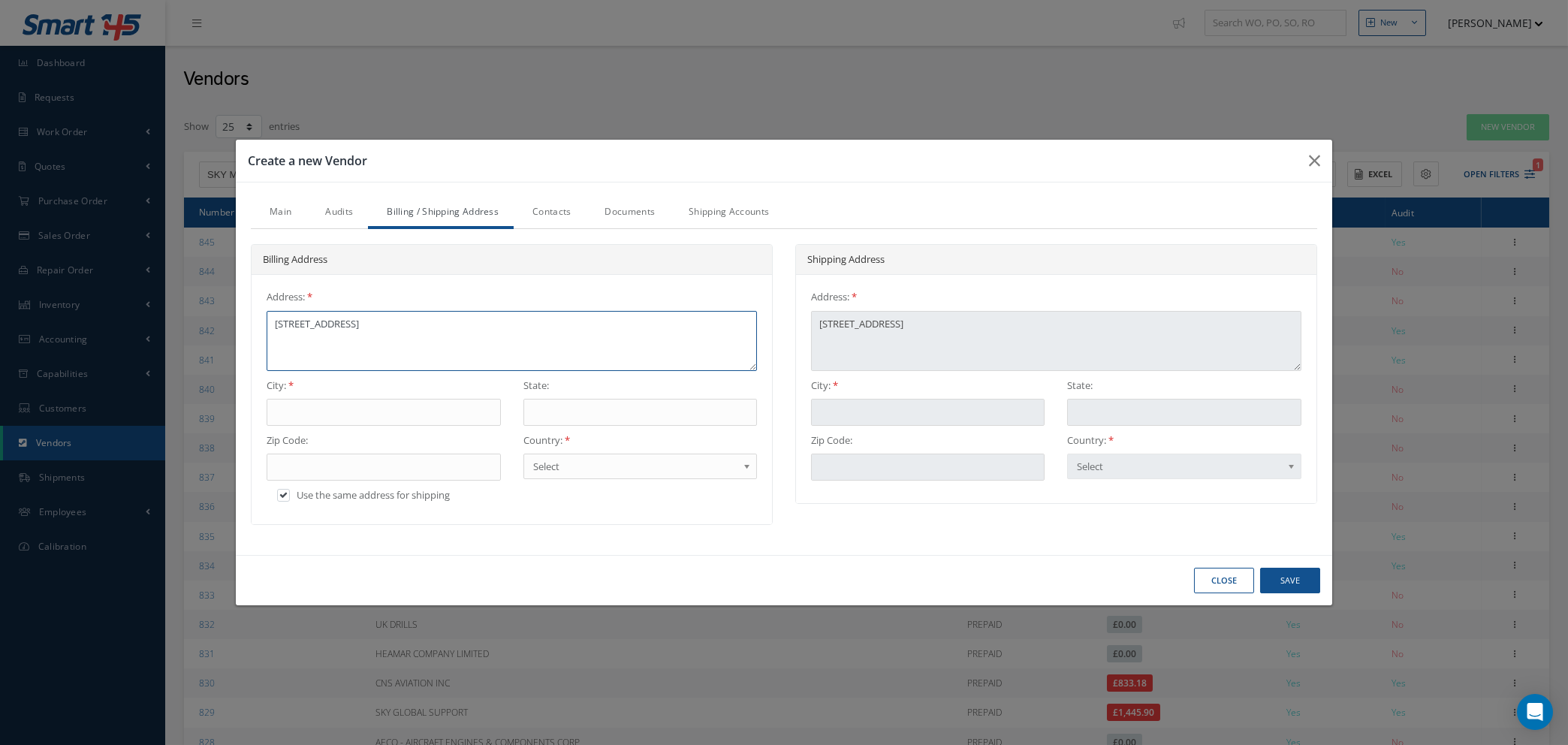
type textarea "9475 NW, 13TH STREET"
click at [320, 414] on input "text" at bounding box center [383, 413] width 233 height 27
type input "M"
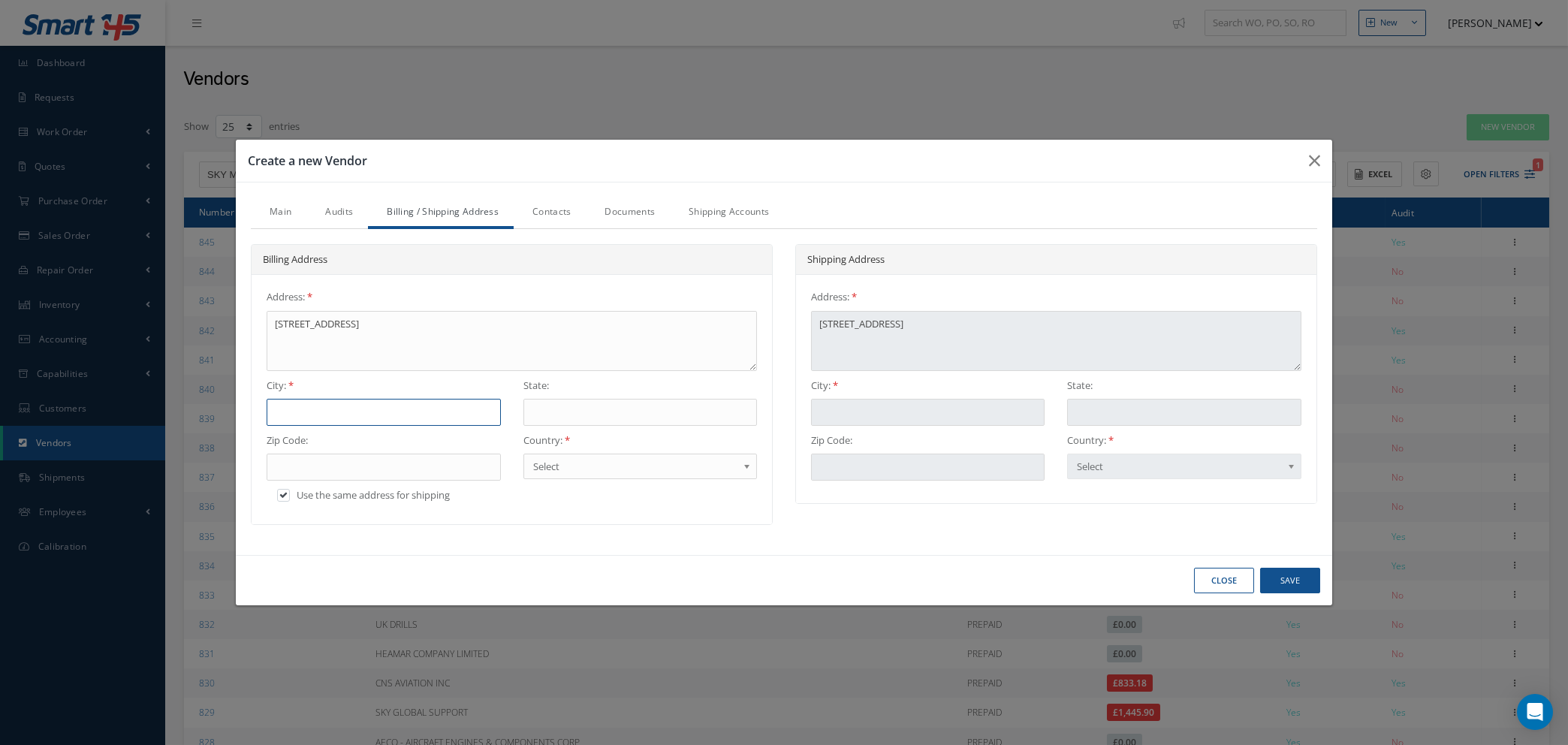
type input "M"
type input "MI"
type input "MIA"
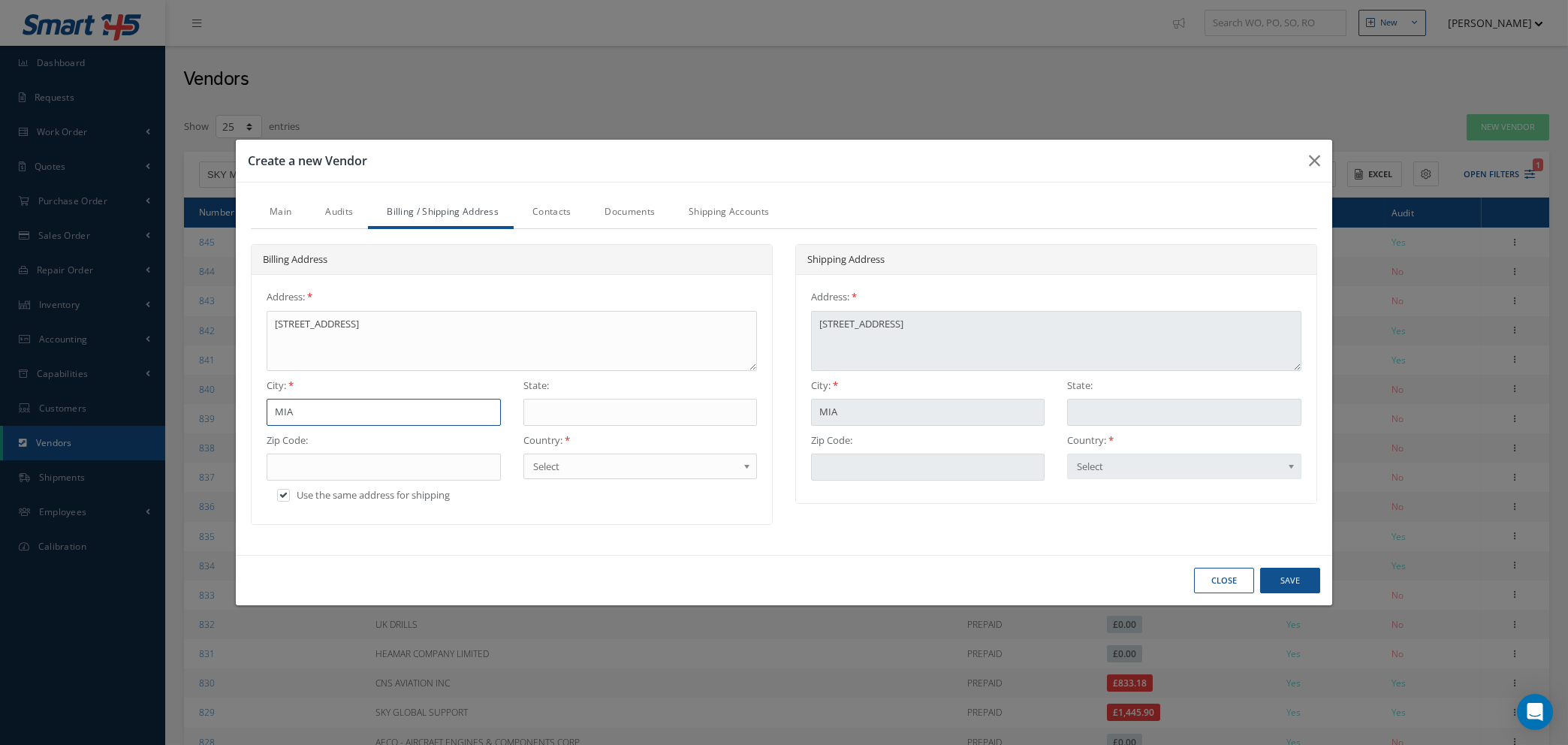
type input "MIAM"
type input "MIAMI"
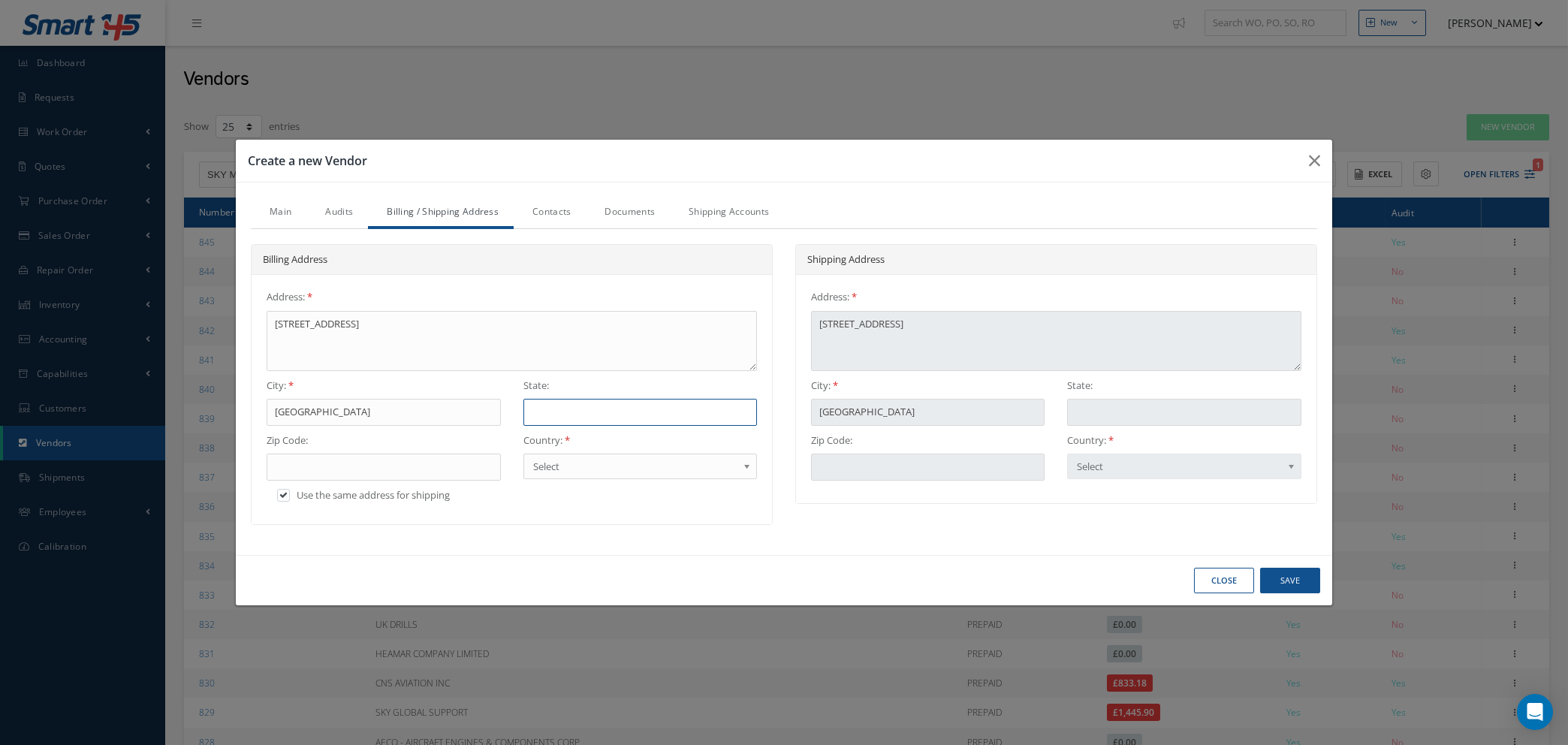
click at [618, 416] on input "text" at bounding box center [640, 413] width 233 height 27
type input "F"
type input "FL"
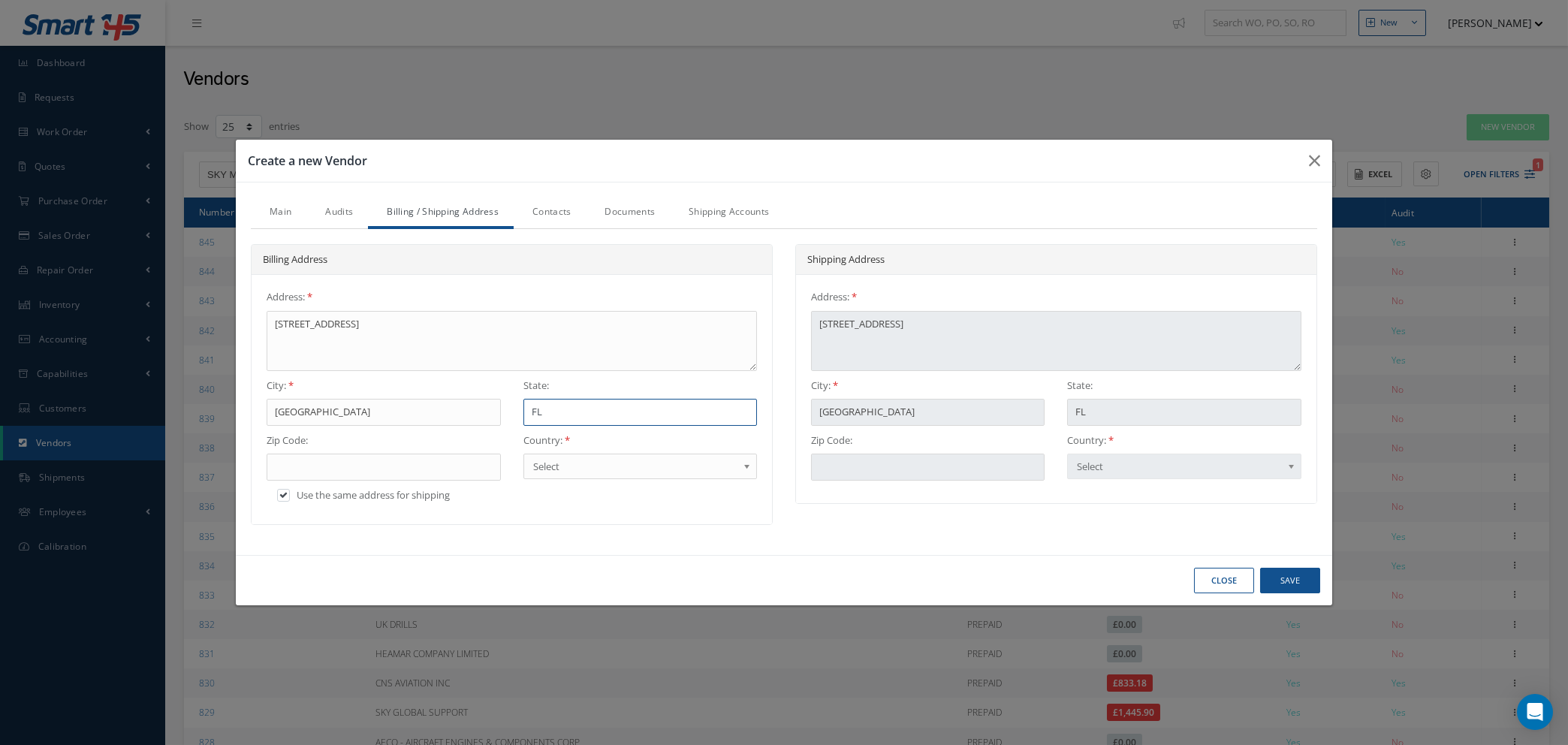
type input "FLO"
type input "FLOR"
type input "FLORI"
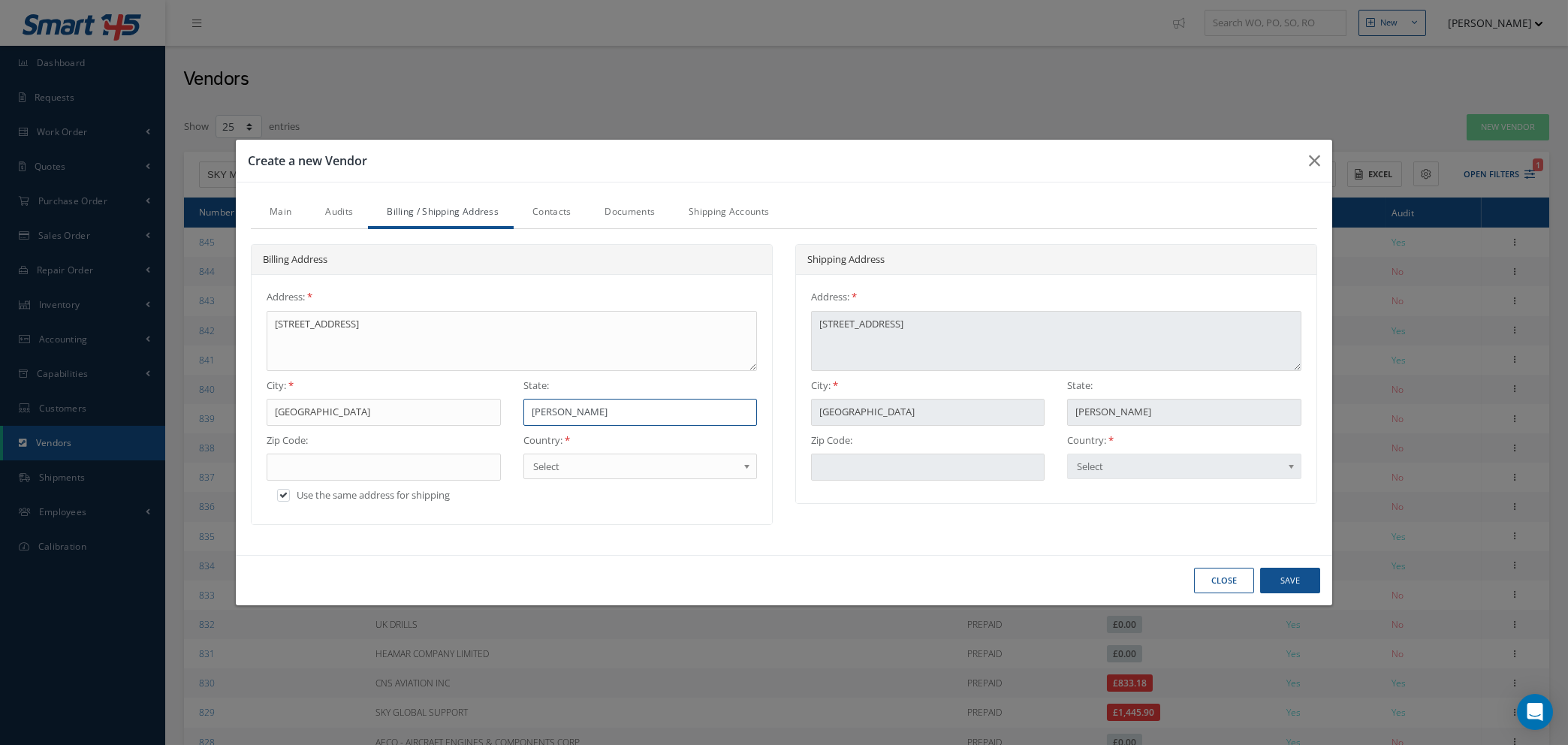
type input "FLORI"
type input "FLORID"
type input "FLORIDA"
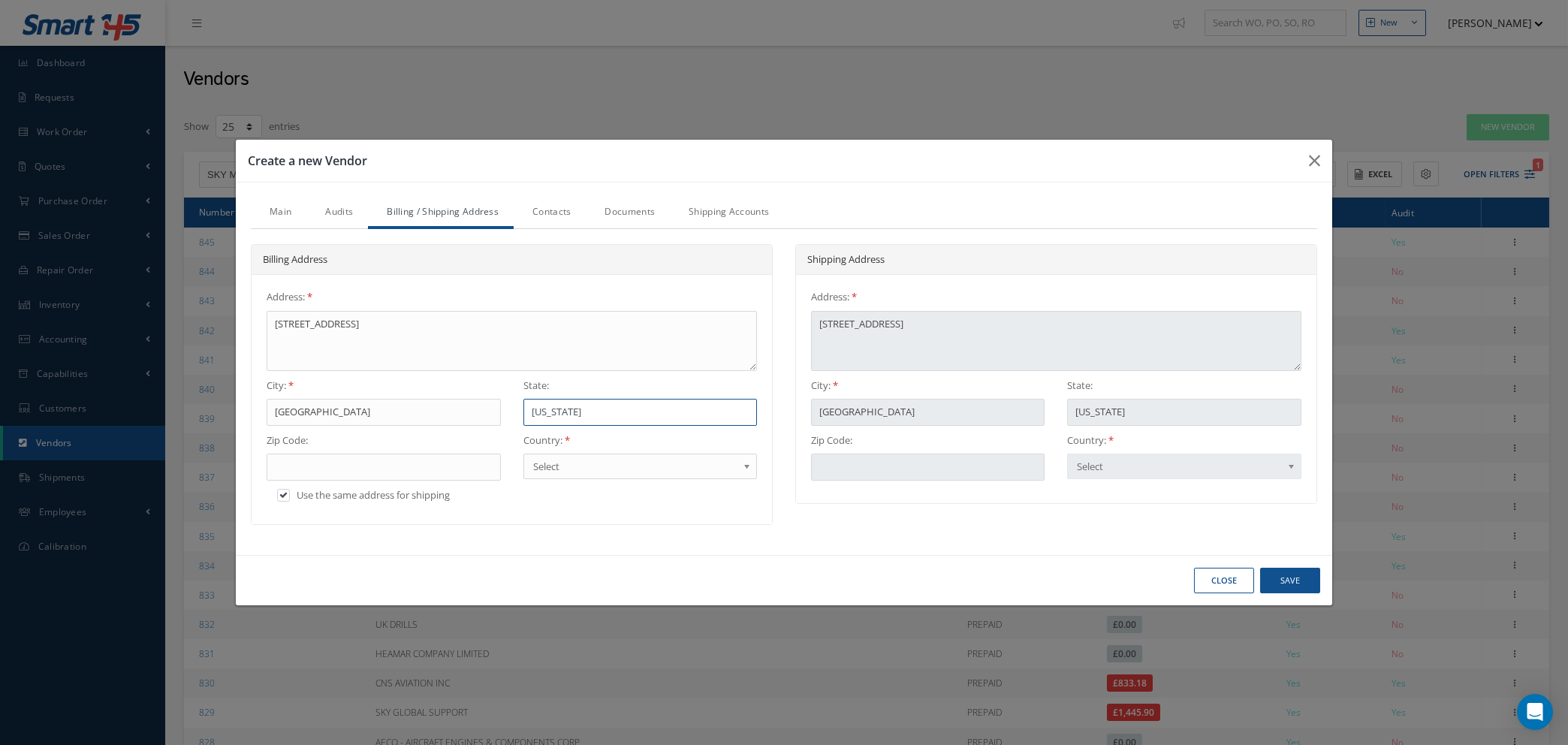
type input "FLORIDA"
click at [378, 463] on input "text" at bounding box center [383, 468] width 233 height 27
type input "3"
type input "33"
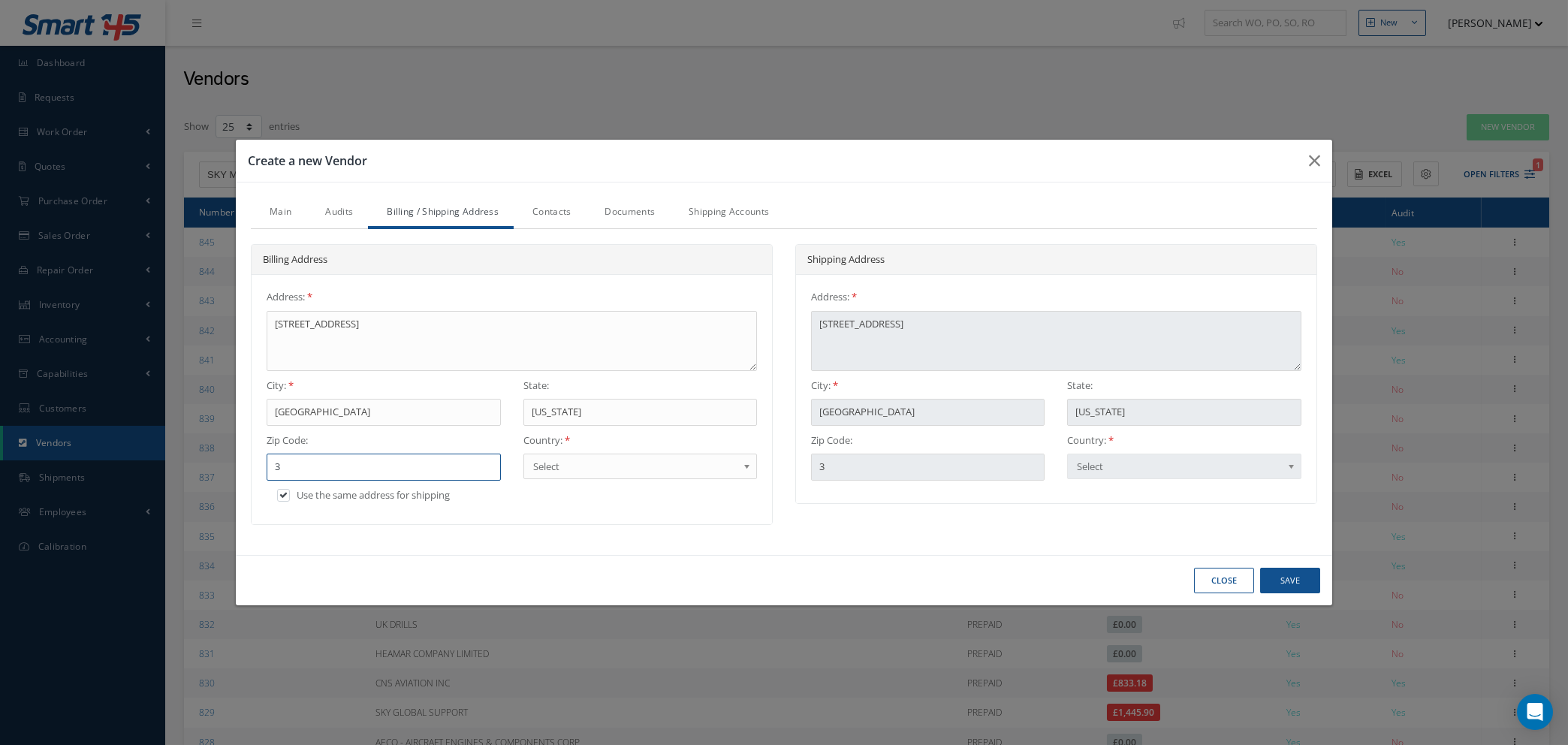
type input "33"
type input "331"
type input "3317"
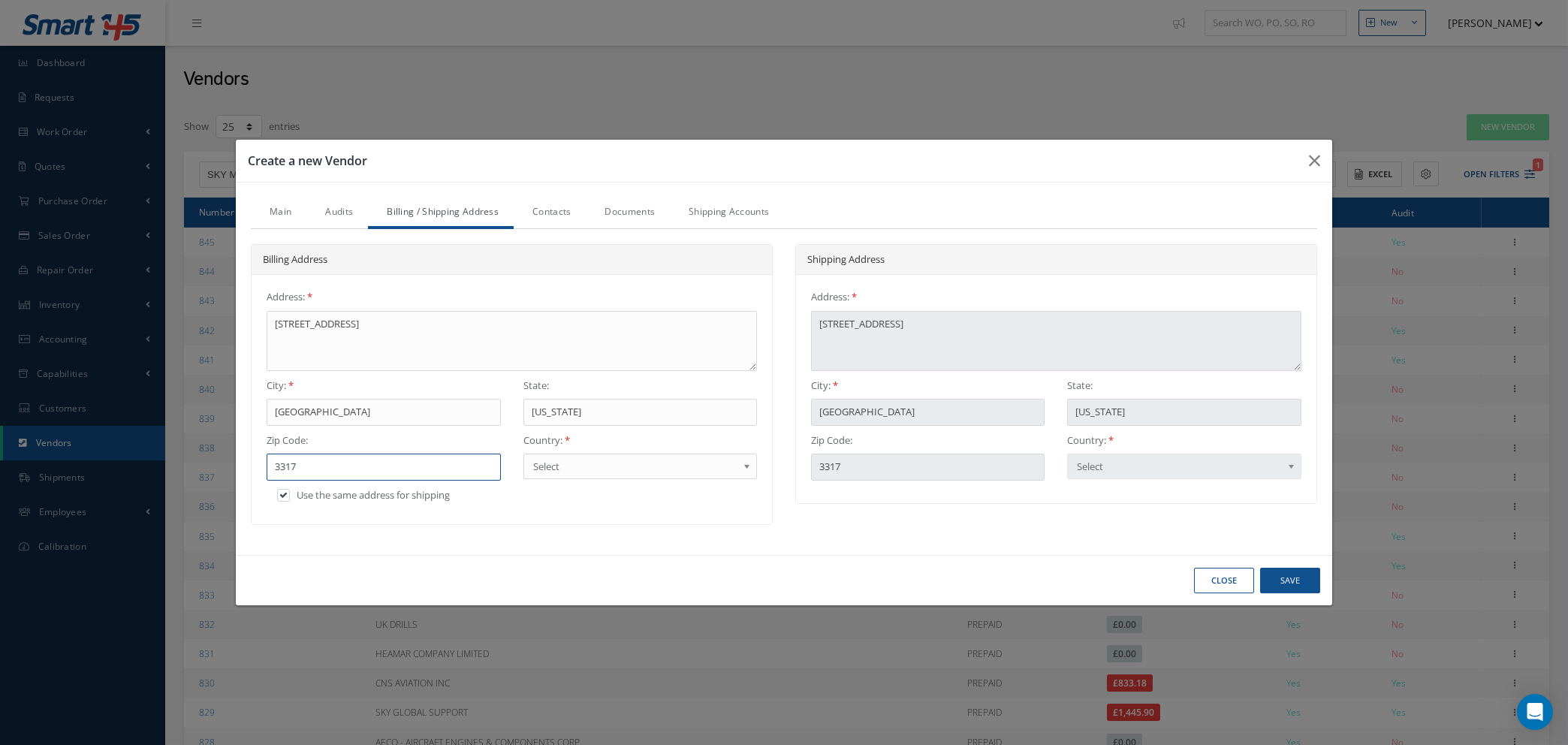
type input "33172"
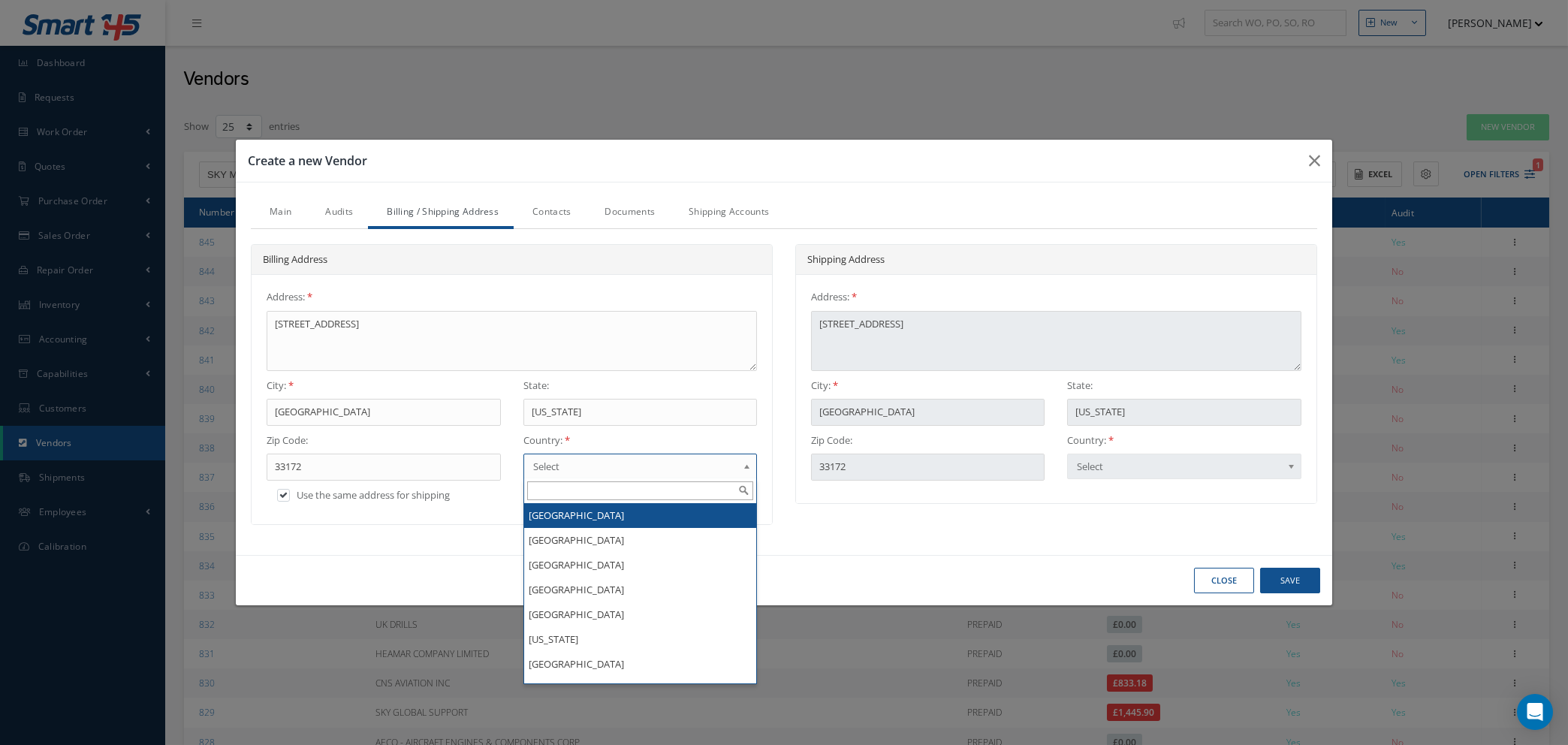
click at [576, 454] on link "Select" at bounding box center [640, 467] width 233 height 25
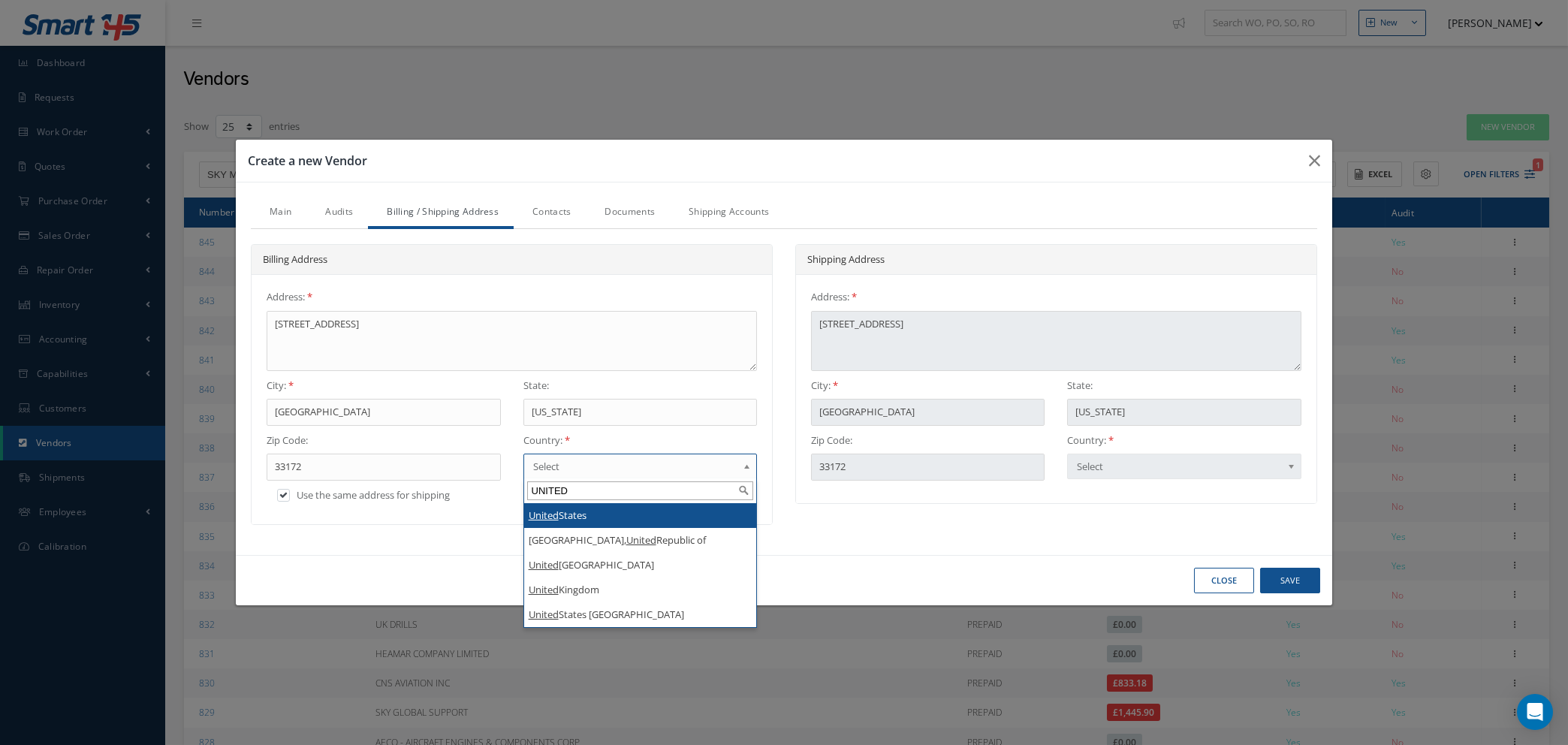
type input "UNITED"
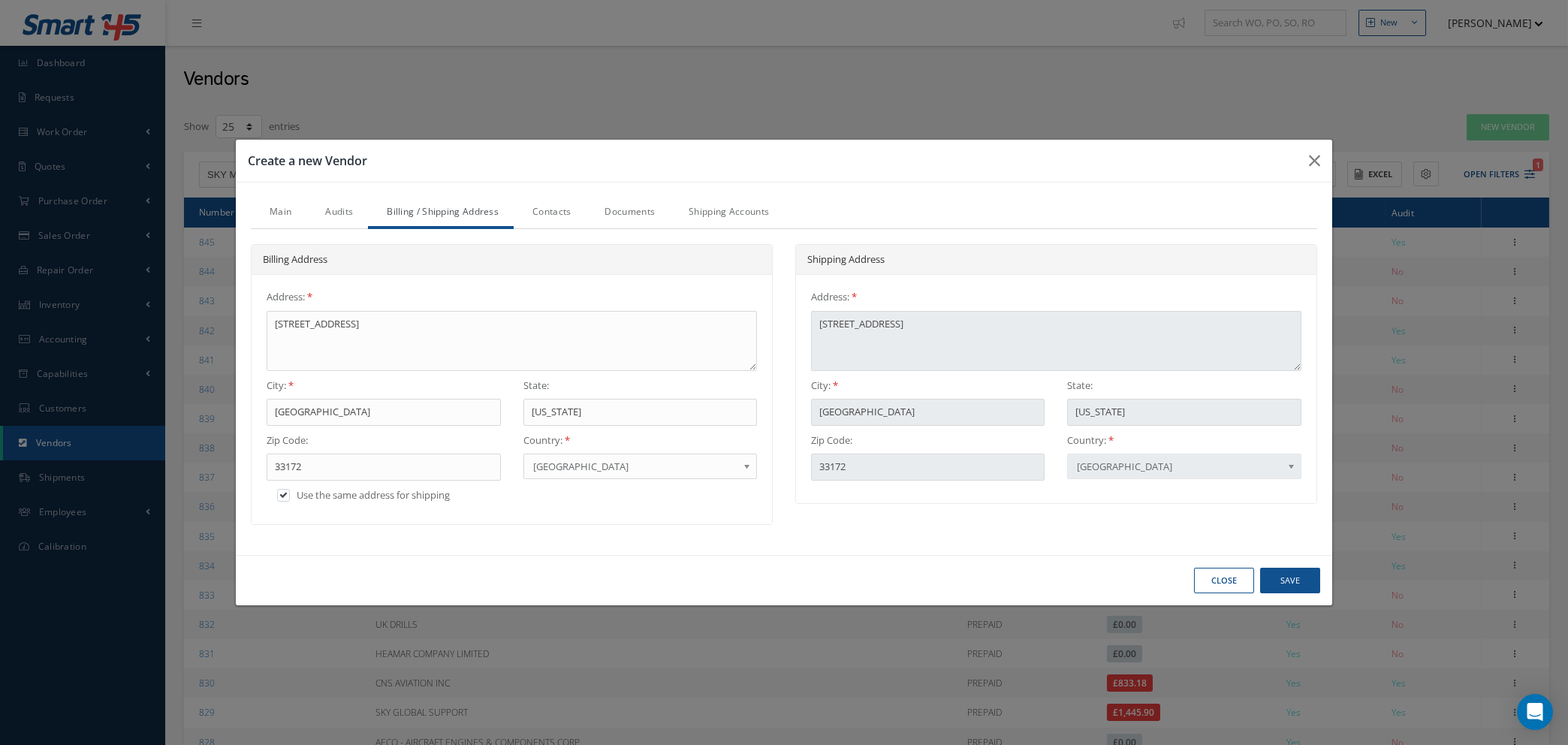
click at [529, 206] on link "Contacts" at bounding box center [550, 213] width 73 height 31
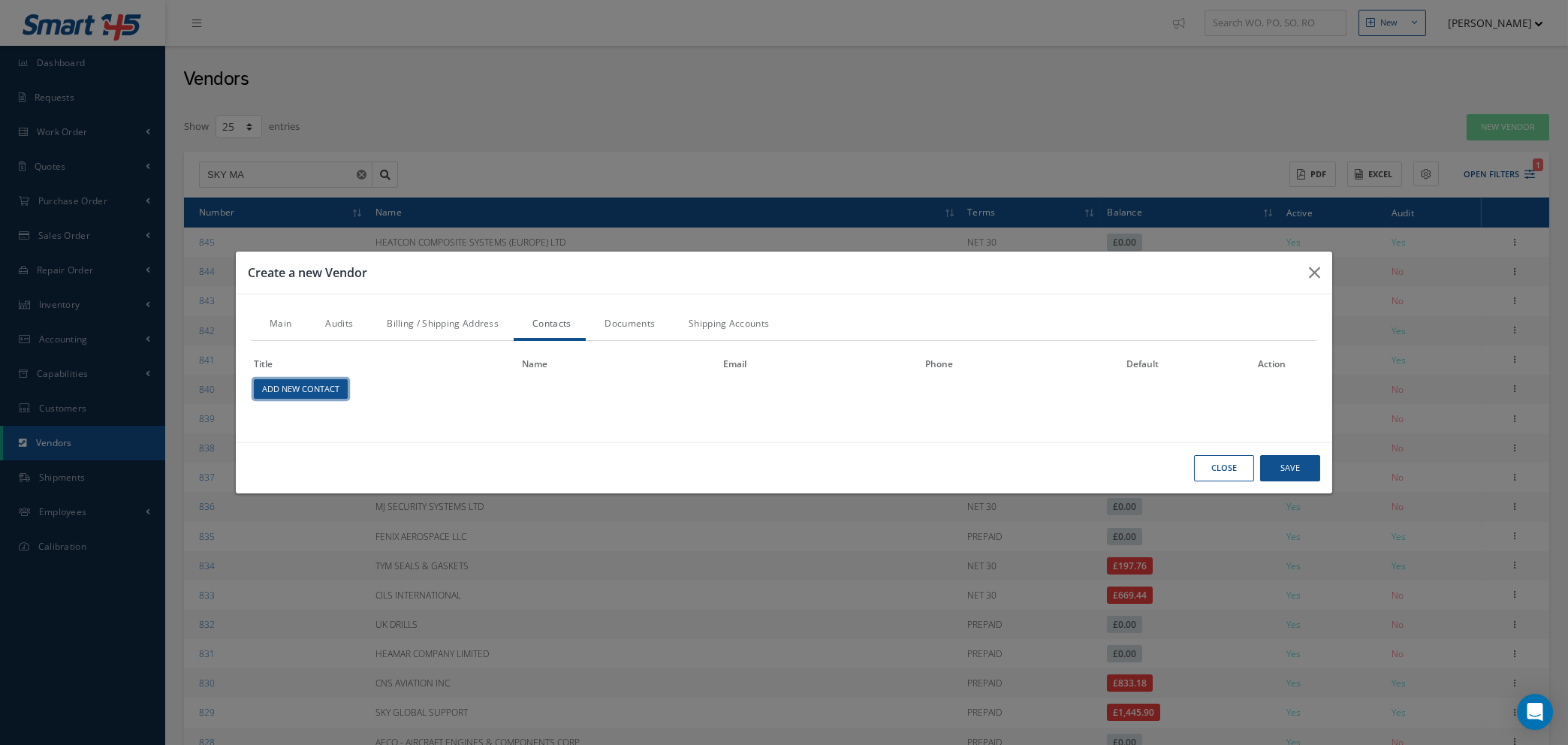
click at [312, 388] on link "Add New Contact" at bounding box center [301, 389] width 94 height 21
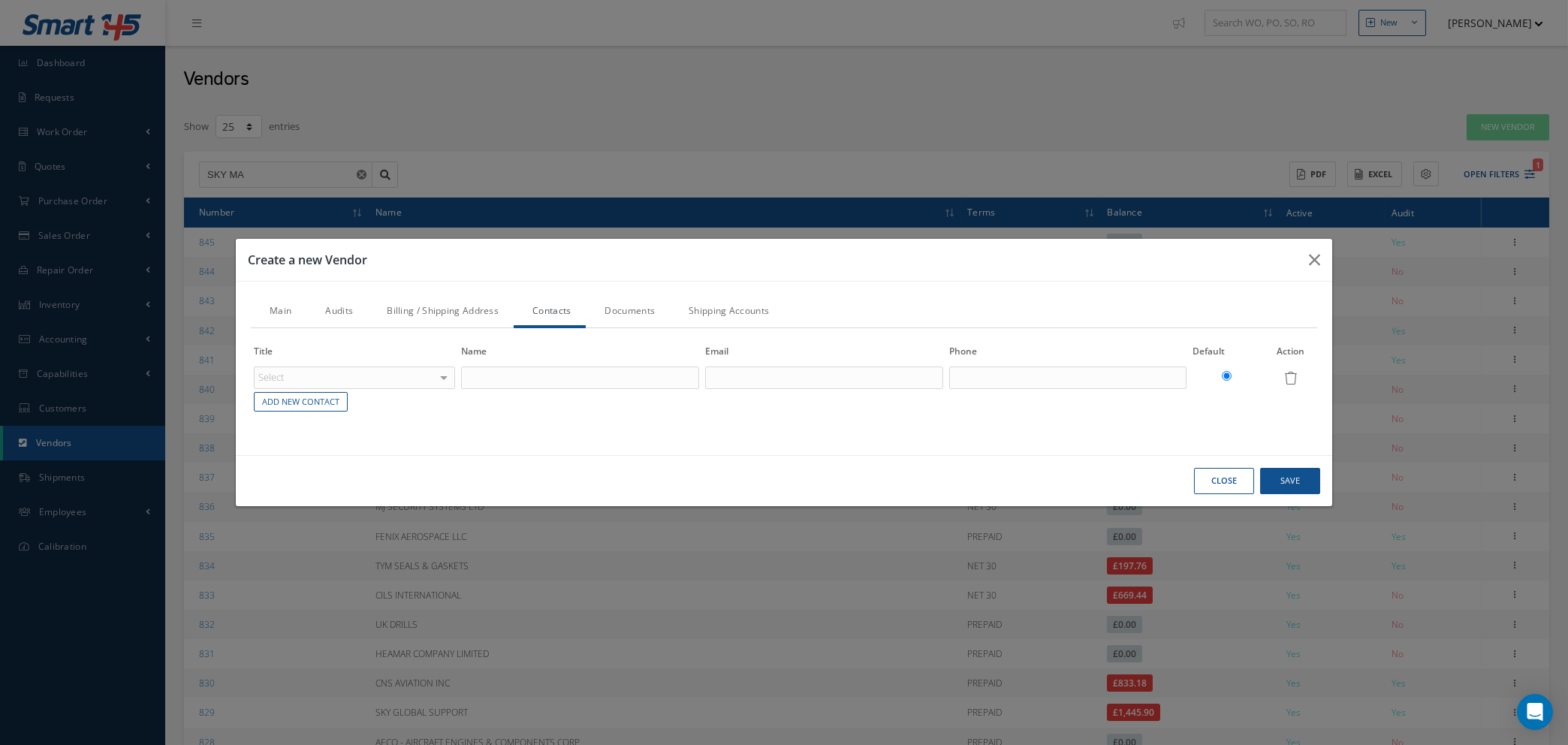
click at [442, 370] on div "Select ACCOUNTING CUSTOMER SERVICE PURCHASING SALES SHIPPING REPAIRS INVENTORY …" at bounding box center [354, 377] width 201 height 23
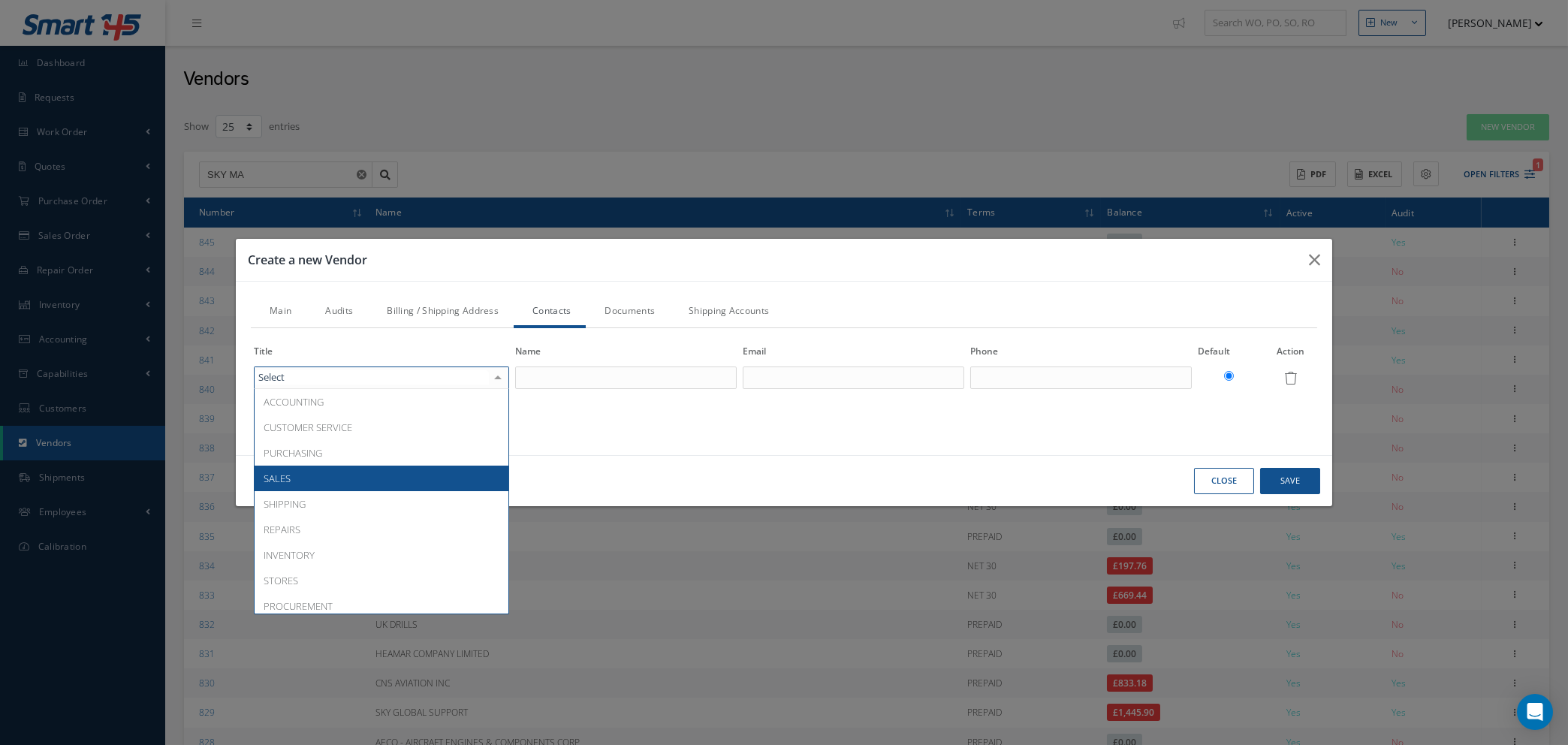
click at [370, 472] on span "SALES" at bounding box center [381, 478] width 254 height 25
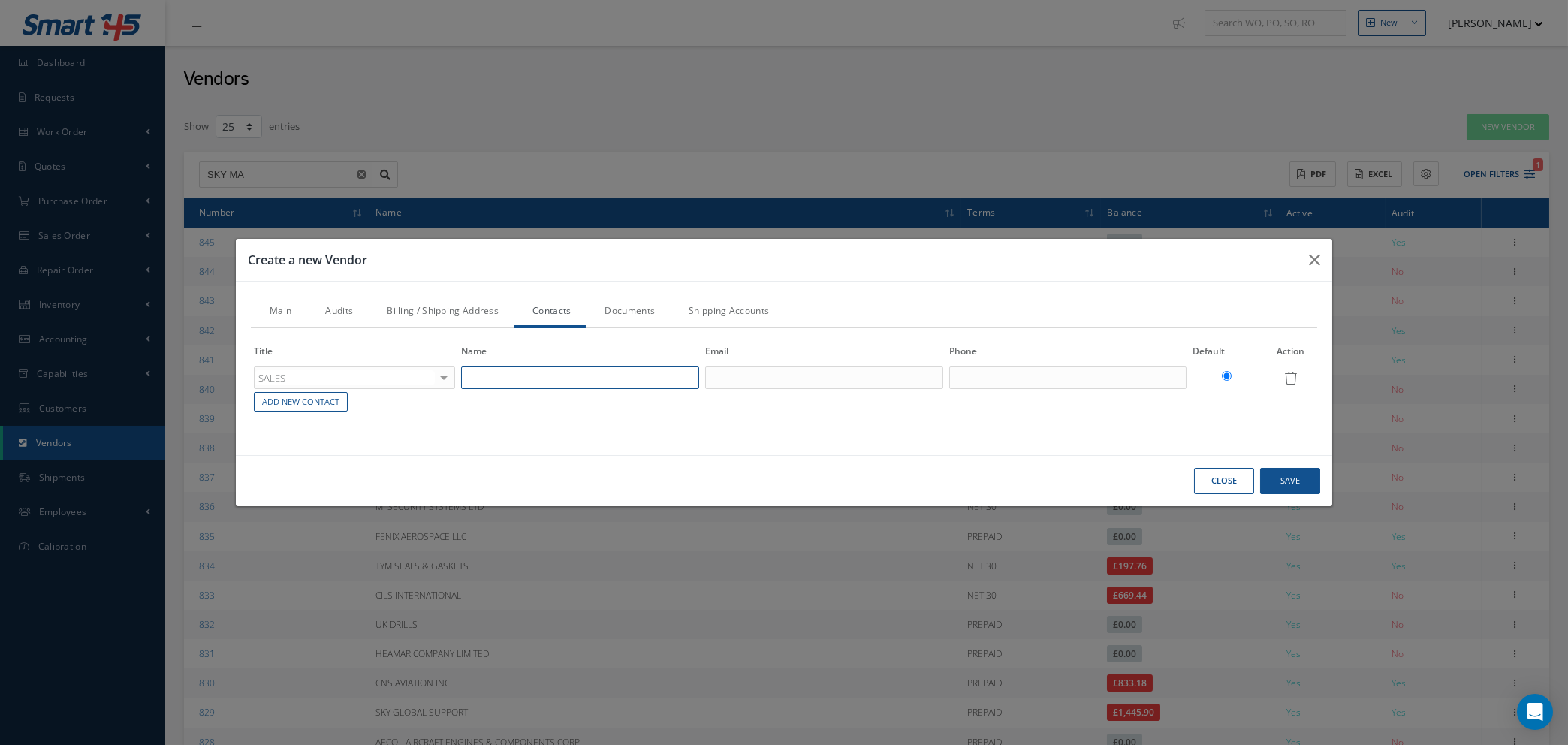
click at [517, 380] on input "text" at bounding box center [579, 377] width 238 height 23
type input "info@skymart.aero"
drag, startPoint x: 571, startPoint y: 374, endPoint x: 416, endPoint y: 379, distance: 155.1
click at [416, 379] on tr "SALES ACCOUNTING CUSTOMER SERVICE PURCHASING SALES SHIPPING REPAIRS INVENTORY S…" at bounding box center [784, 377] width 1066 height 25
type input "SALES"
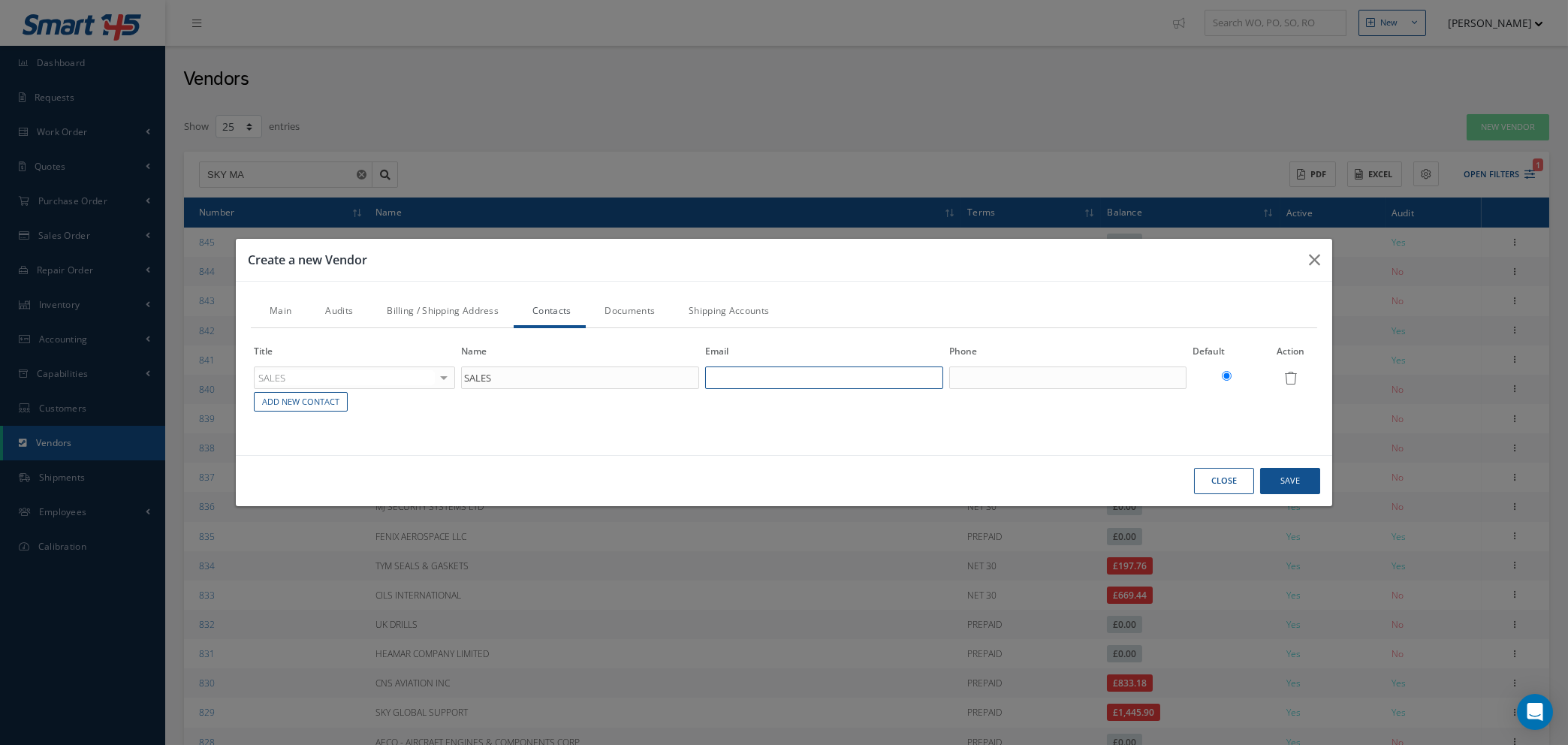
click at [747, 369] on input "text" at bounding box center [823, 377] width 238 height 23
paste input "info@skymart.aero"
type input "info@skymart.aero"
click at [971, 377] on input "text" at bounding box center [1067, 377] width 238 height 23
type input "+1 305 592 0263"
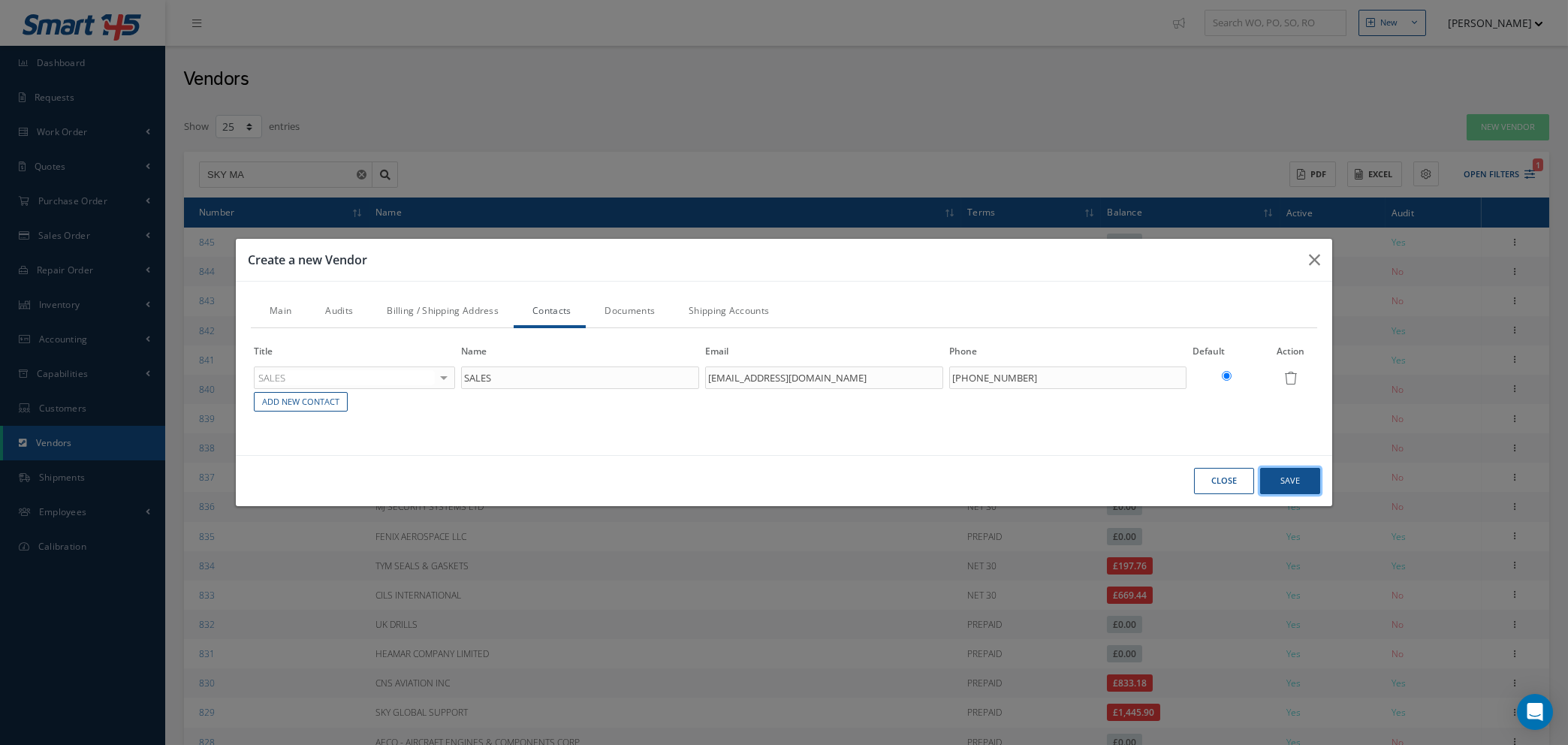
click at [0, 0] on button "Save" at bounding box center [0, 0] width 0 height 0
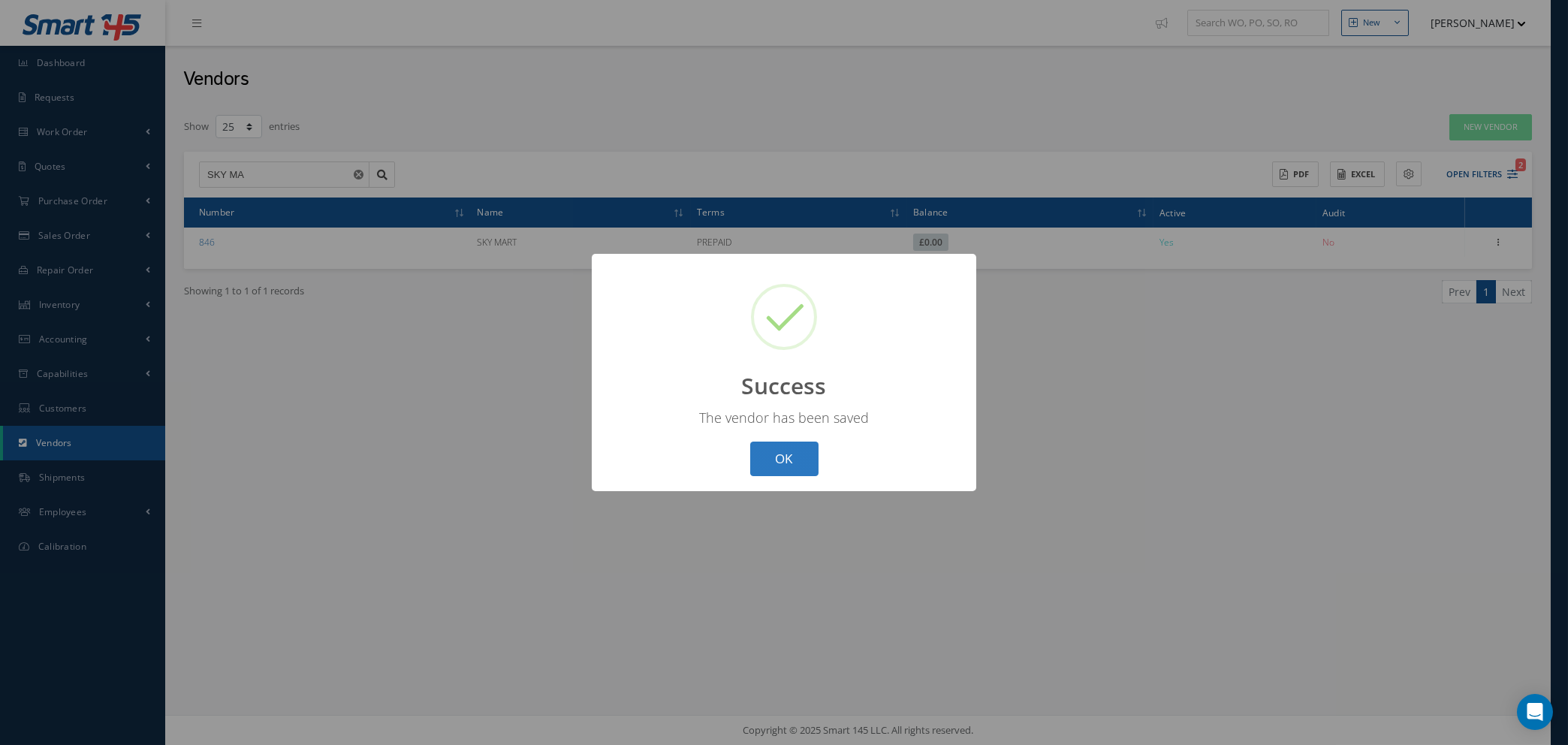
click at [775, 453] on button "OK" at bounding box center [784, 459] width 69 height 35
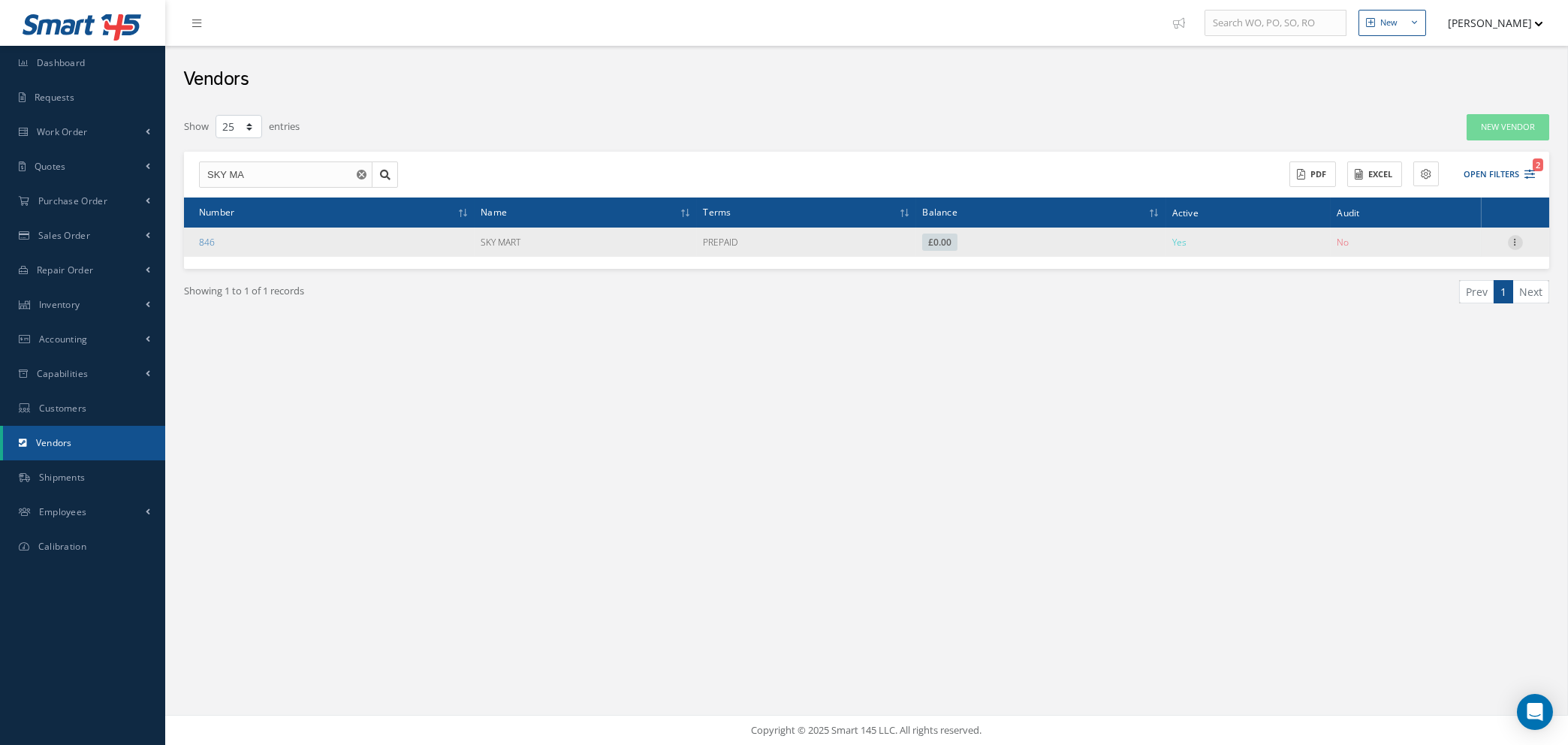
click at [1514, 239] on icon at bounding box center [1514, 241] width 15 height 12
click at [1440, 272] on link "Edit" at bounding box center [1446, 272] width 119 height 20
type input "SKY MART"
type input "+1 305 592 0263"
type input "N/A"
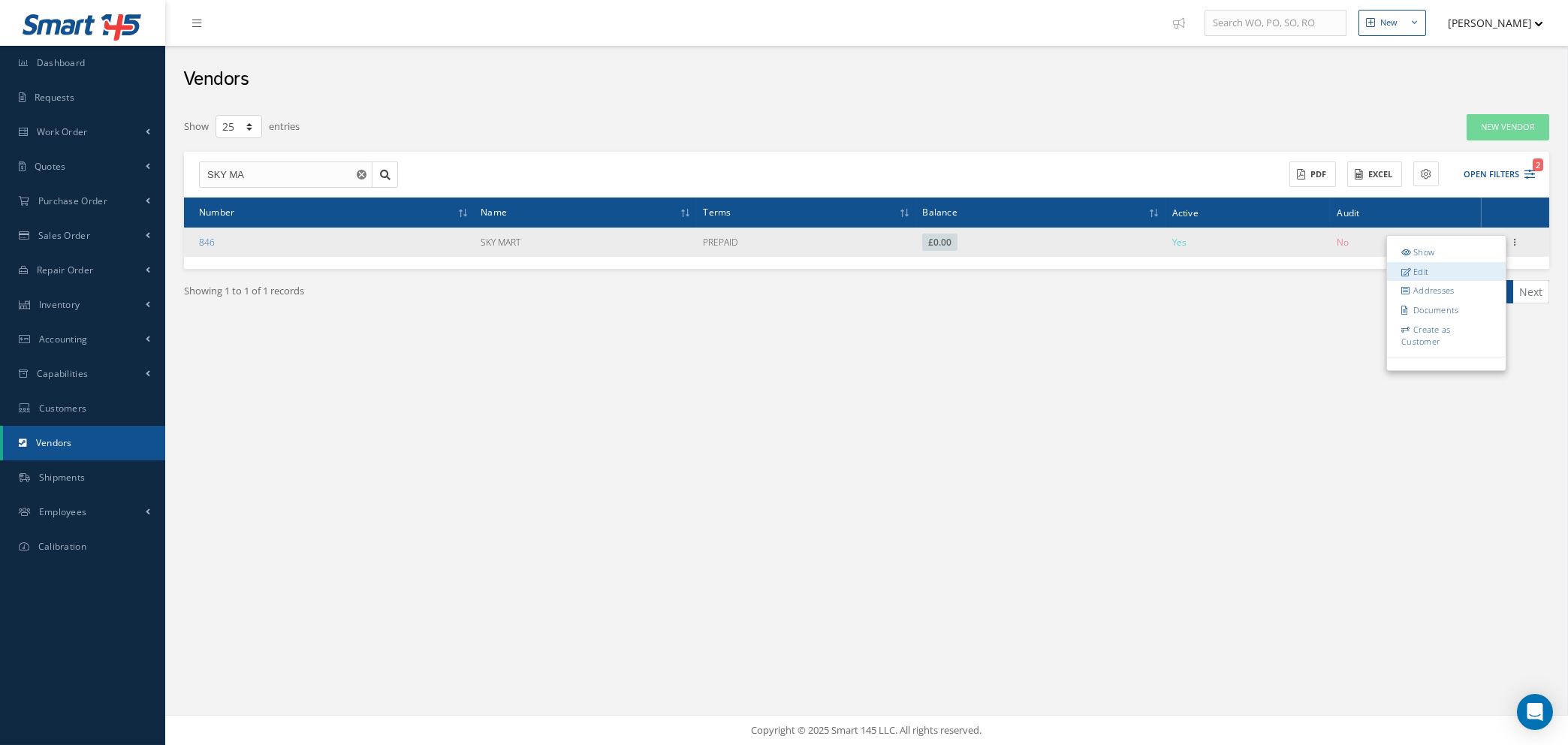
type input "https://skymart.aero/"
type input "0.00"
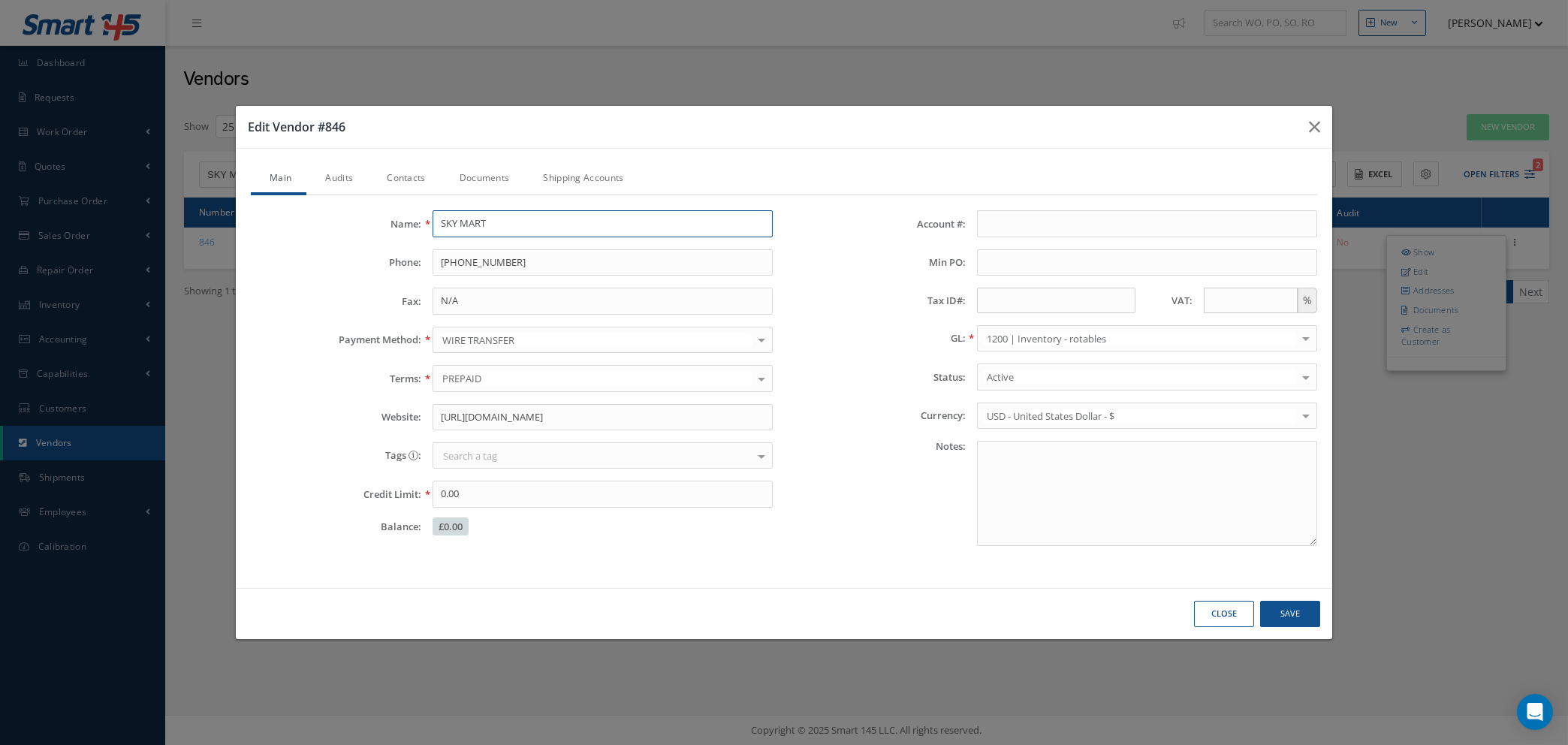
click at [522, 224] on input "SKY MART" at bounding box center [602, 224] width 340 height 27
type input "SKY MART AERO"
click at [339, 174] on link "Audits" at bounding box center [337, 179] width 62 height 31
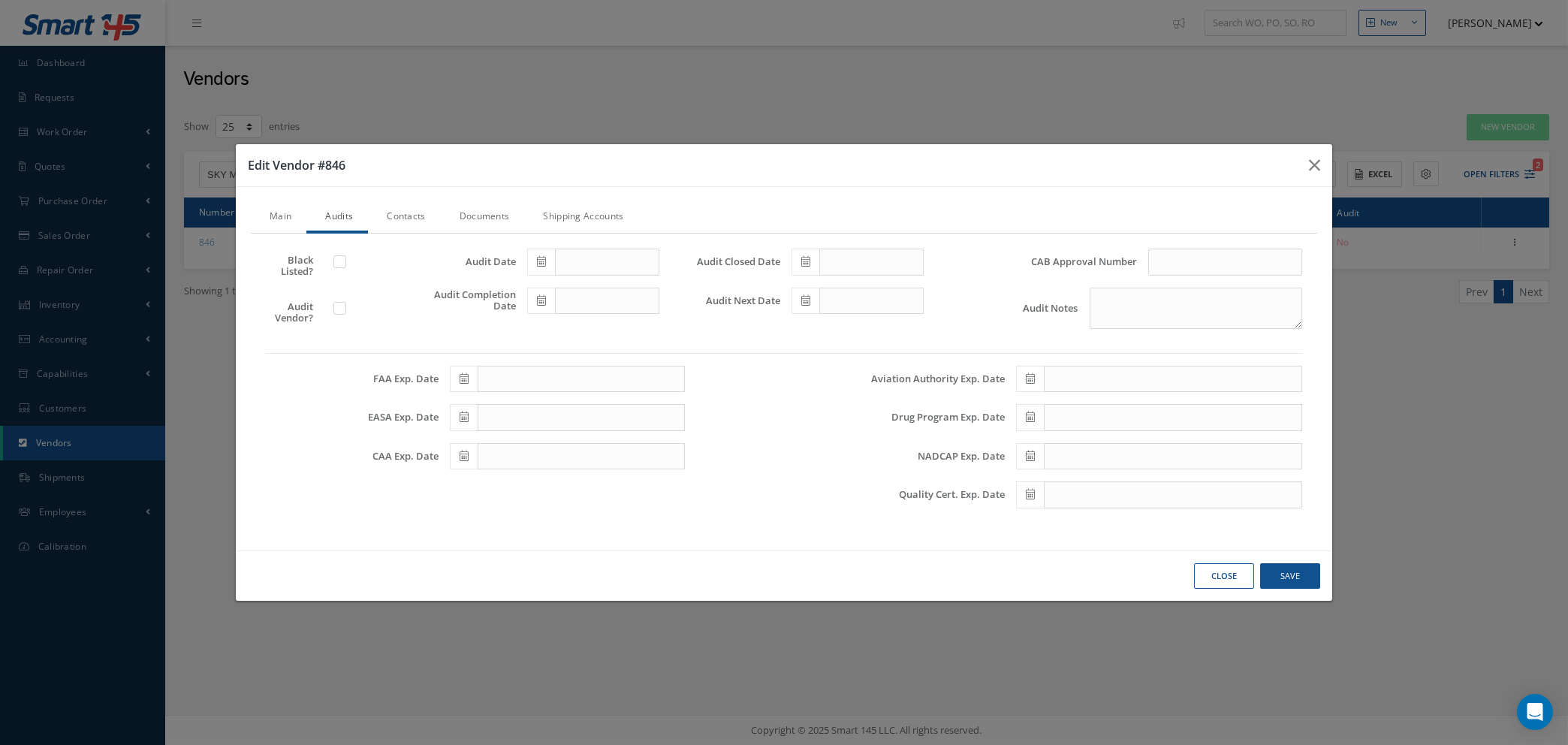
click at [345, 307] on label at bounding box center [347, 308] width 4 height 14
click at [339, 307] on input "checkbox" at bounding box center [340, 310] width 10 height 10
checkbox input "true"
click at [1172, 257] on input "text" at bounding box center [1224, 263] width 154 height 27
type input "CAS-SUP-385"
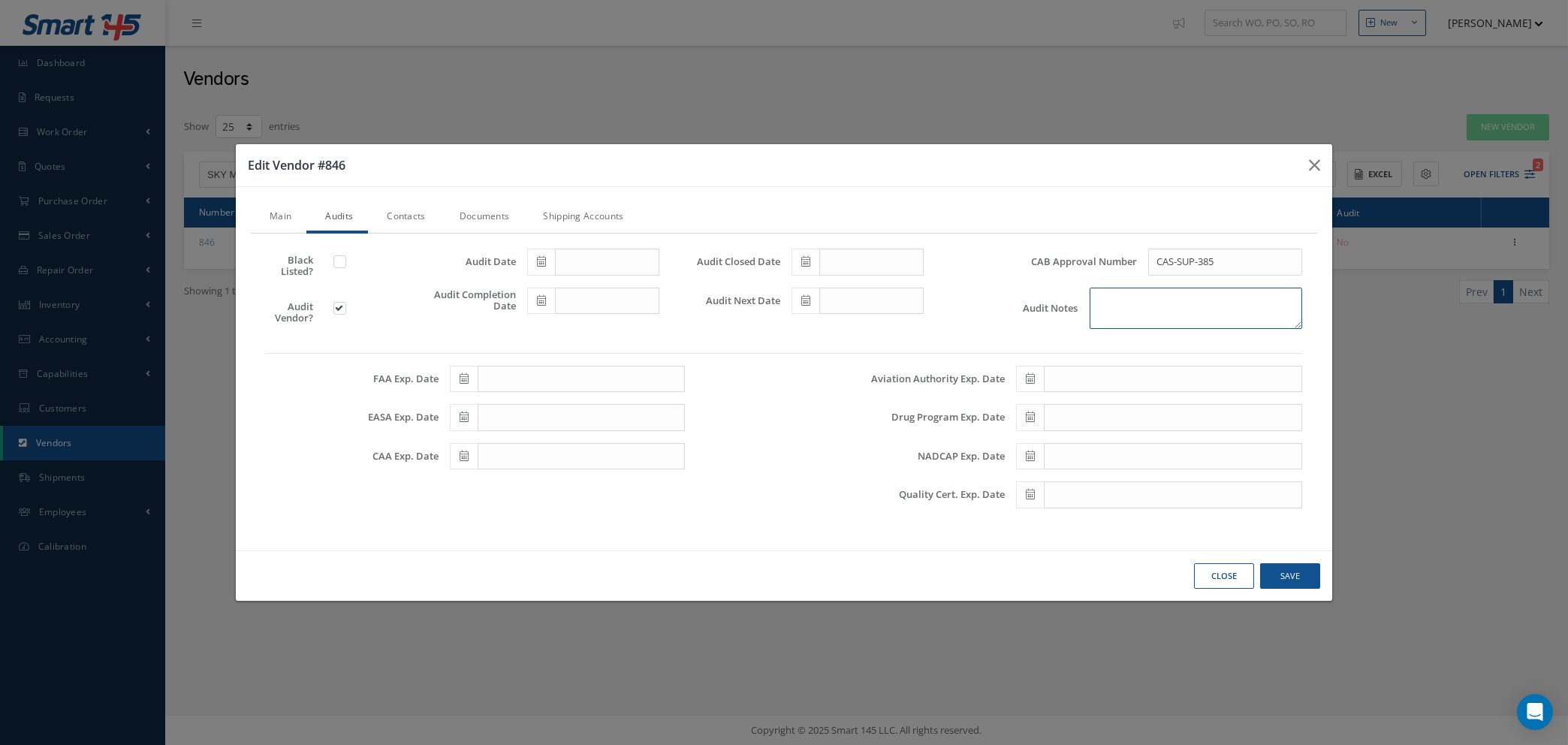
click at [1150, 307] on textarea "Audit Notes" at bounding box center [1196, 308] width 213 height 41
type textarea "ASA-100 CERT NO 01800513-5"
click at [543, 300] on icon at bounding box center [541, 300] width 9 height 11
click at [603, 503] on th "Today" at bounding box center [606, 507] width 158 height 23
type input "[DATE]"
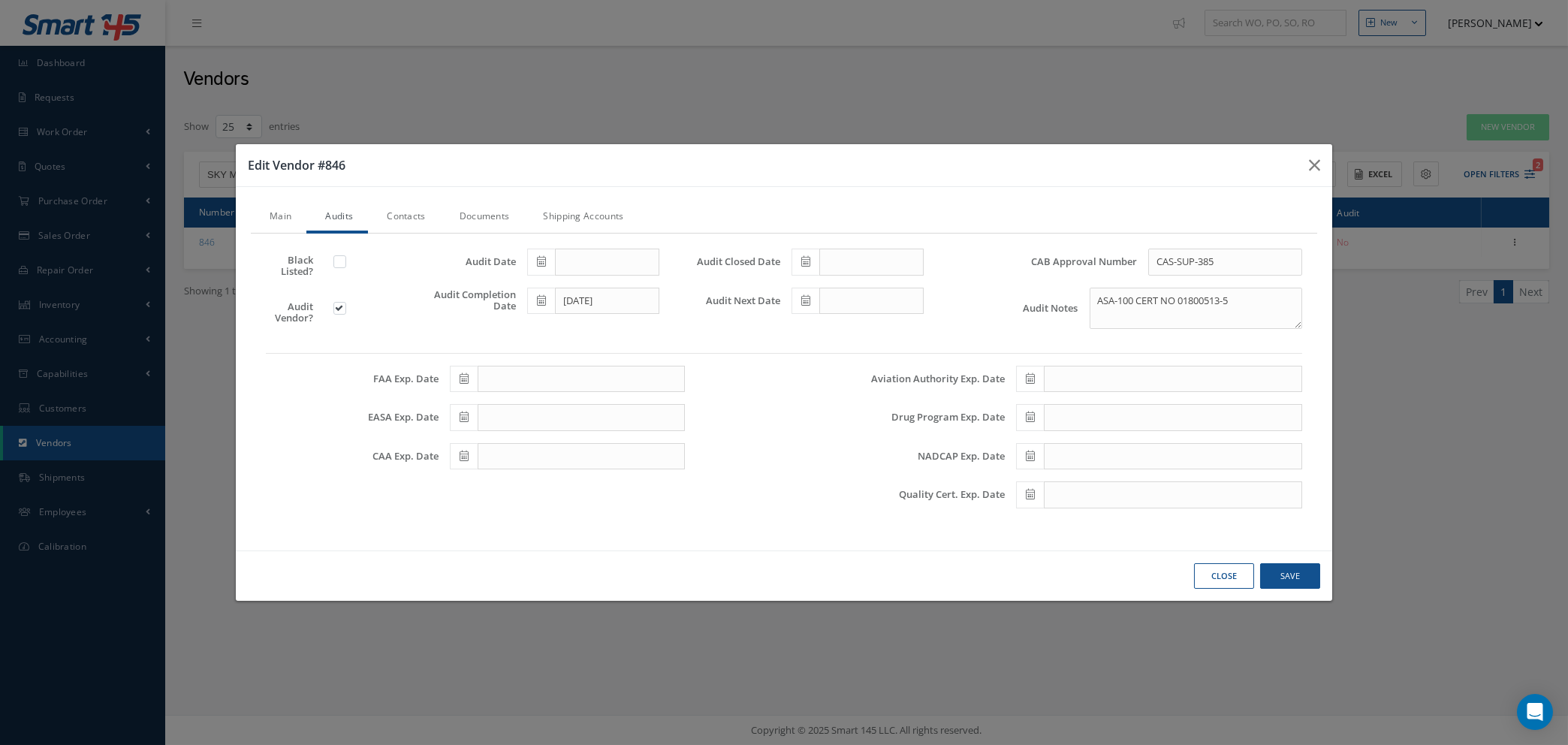
click at [541, 265] on icon at bounding box center [541, 261] width 9 height 11
click at [602, 469] on th "Today" at bounding box center [606, 468] width 158 height 23
type input "[DATE]"
click at [805, 262] on icon at bounding box center [805, 261] width 9 height 11
click at [863, 464] on th "Today" at bounding box center [870, 468] width 158 height 23
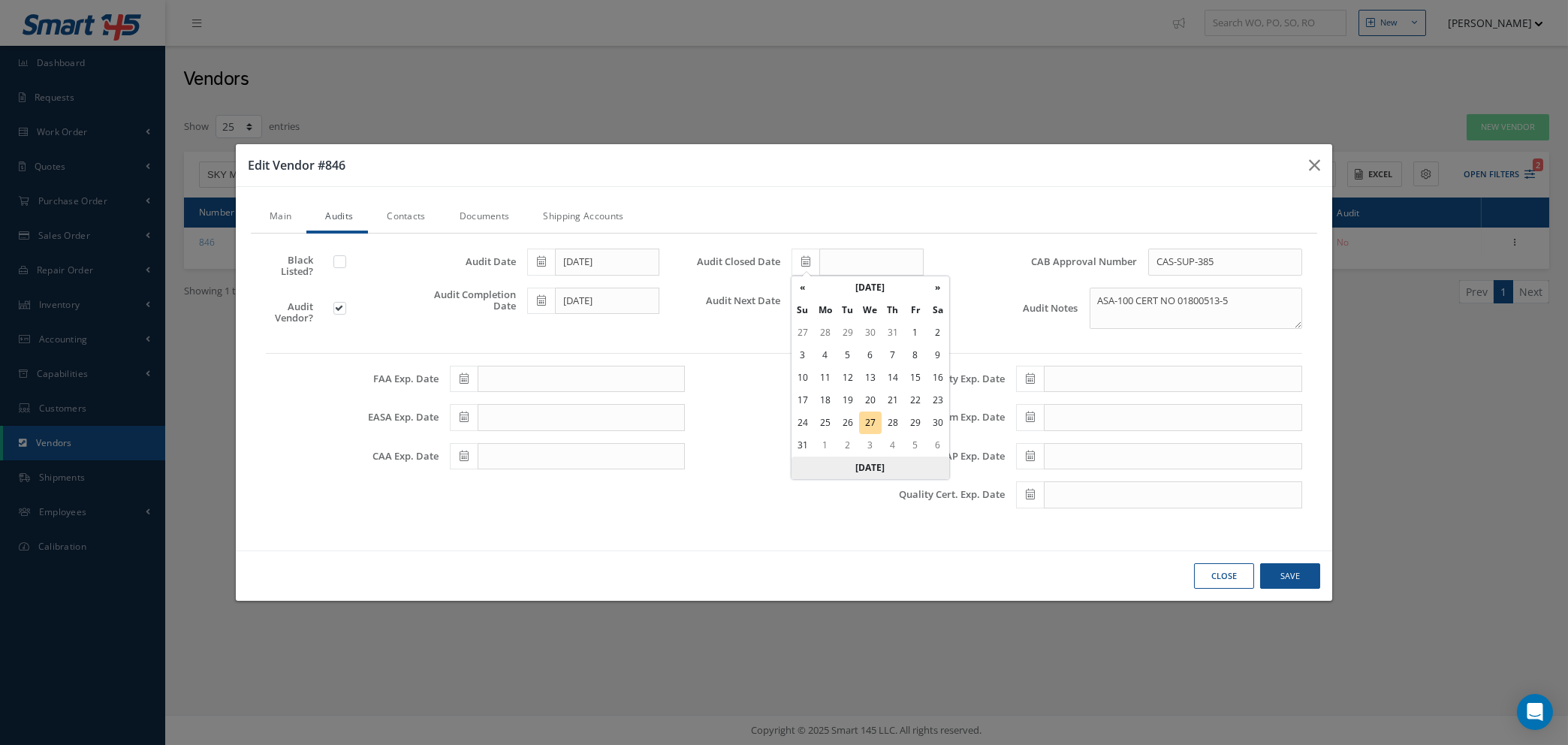
type input "[DATE]"
click at [808, 299] on icon at bounding box center [805, 300] width 9 height 11
click at [881, 326] on th "August 2025" at bounding box center [869, 326] width 113 height 23
click at [867, 323] on th "2025" at bounding box center [867, 326] width 109 height 23
click at [849, 448] on span "2028" at bounding box center [849, 448] width 34 height 40
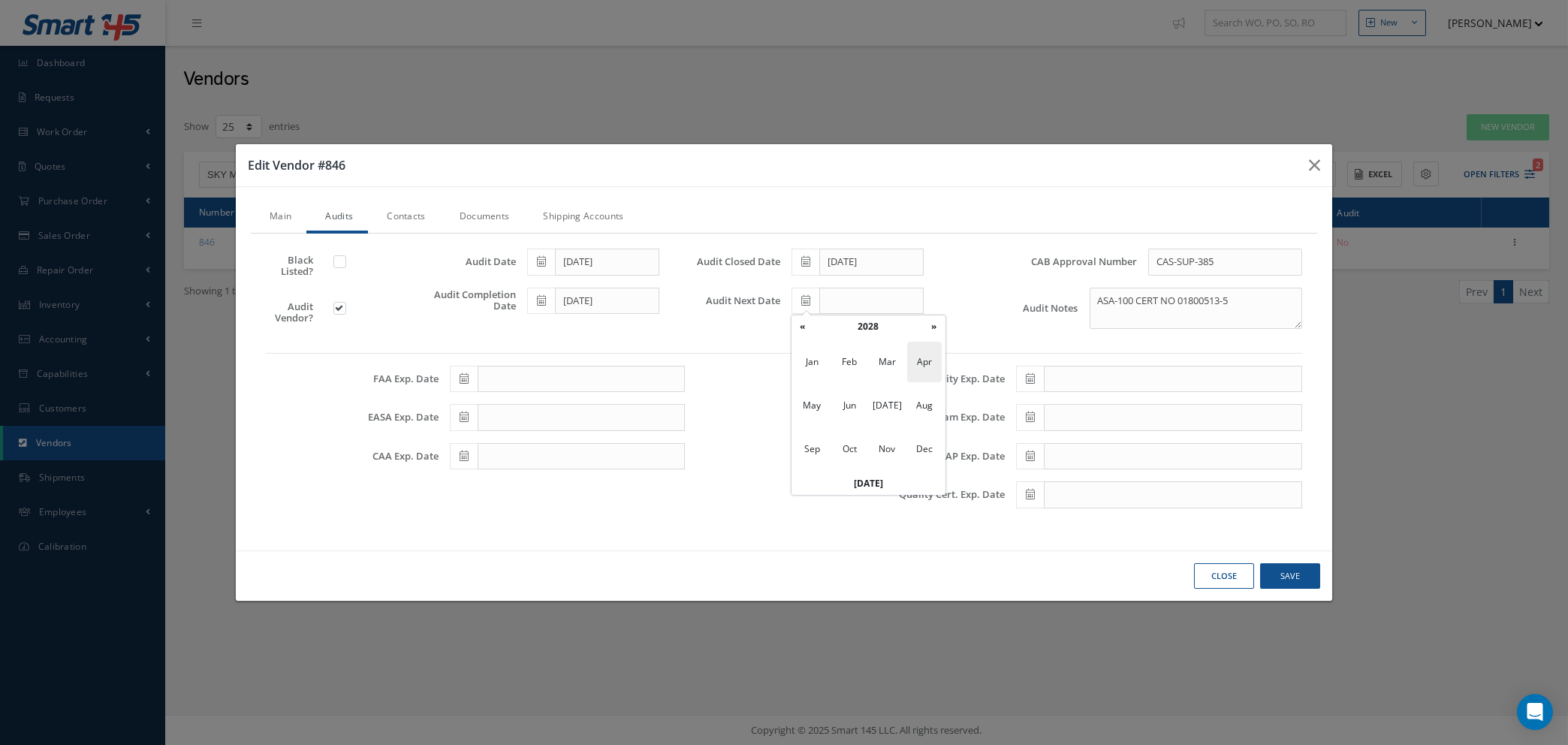
click at [923, 361] on span "Apr" at bounding box center [923, 362] width 34 height 40
click at [868, 437] on td "19" at bounding box center [869, 439] width 23 height 23
click at [800, 300] on span at bounding box center [806, 301] width 27 height 27
click at [871, 418] on td "12" at bounding box center [869, 417] width 23 height 23
type input "04/12/2028"
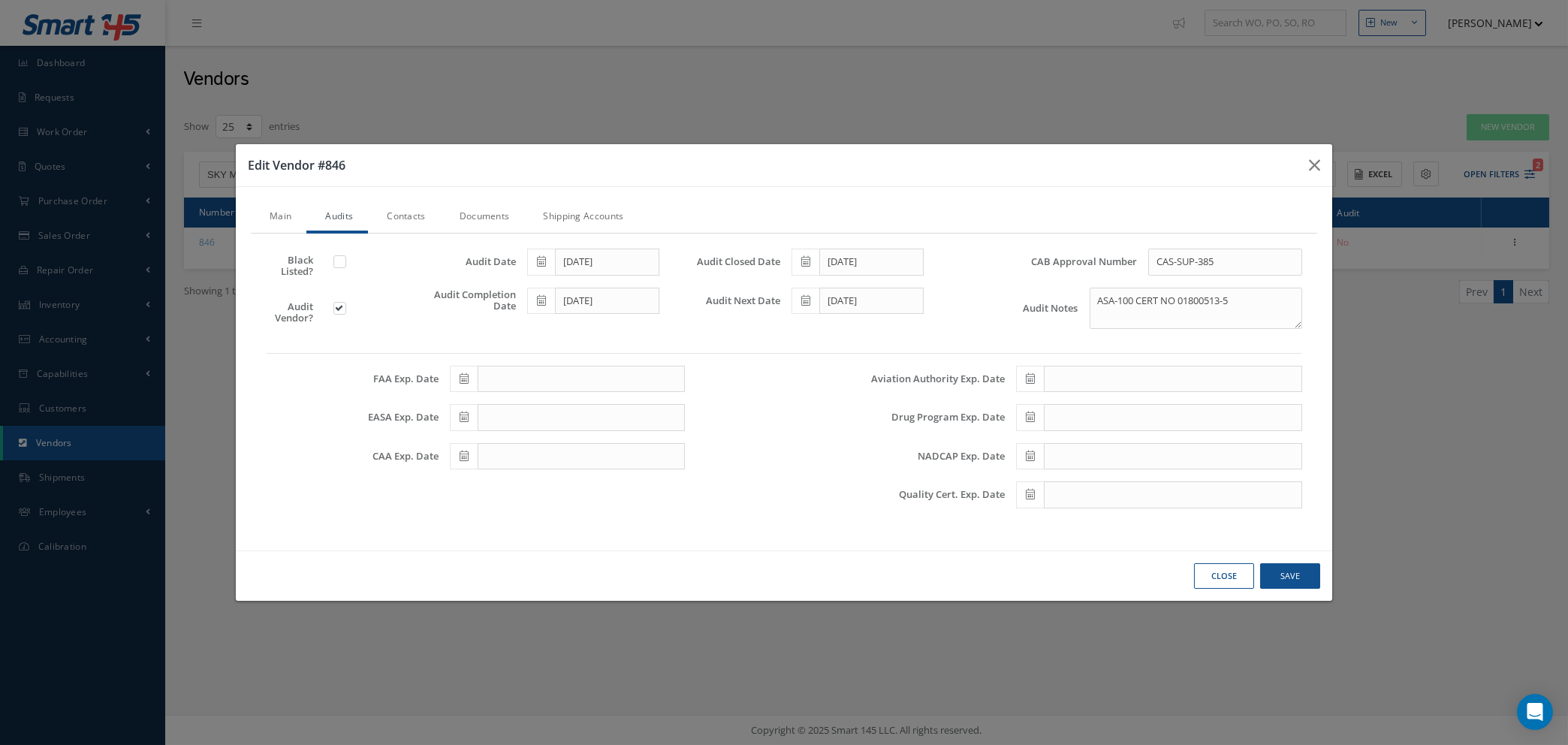
click at [406, 215] on link "Contacts" at bounding box center [404, 218] width 73 height 31
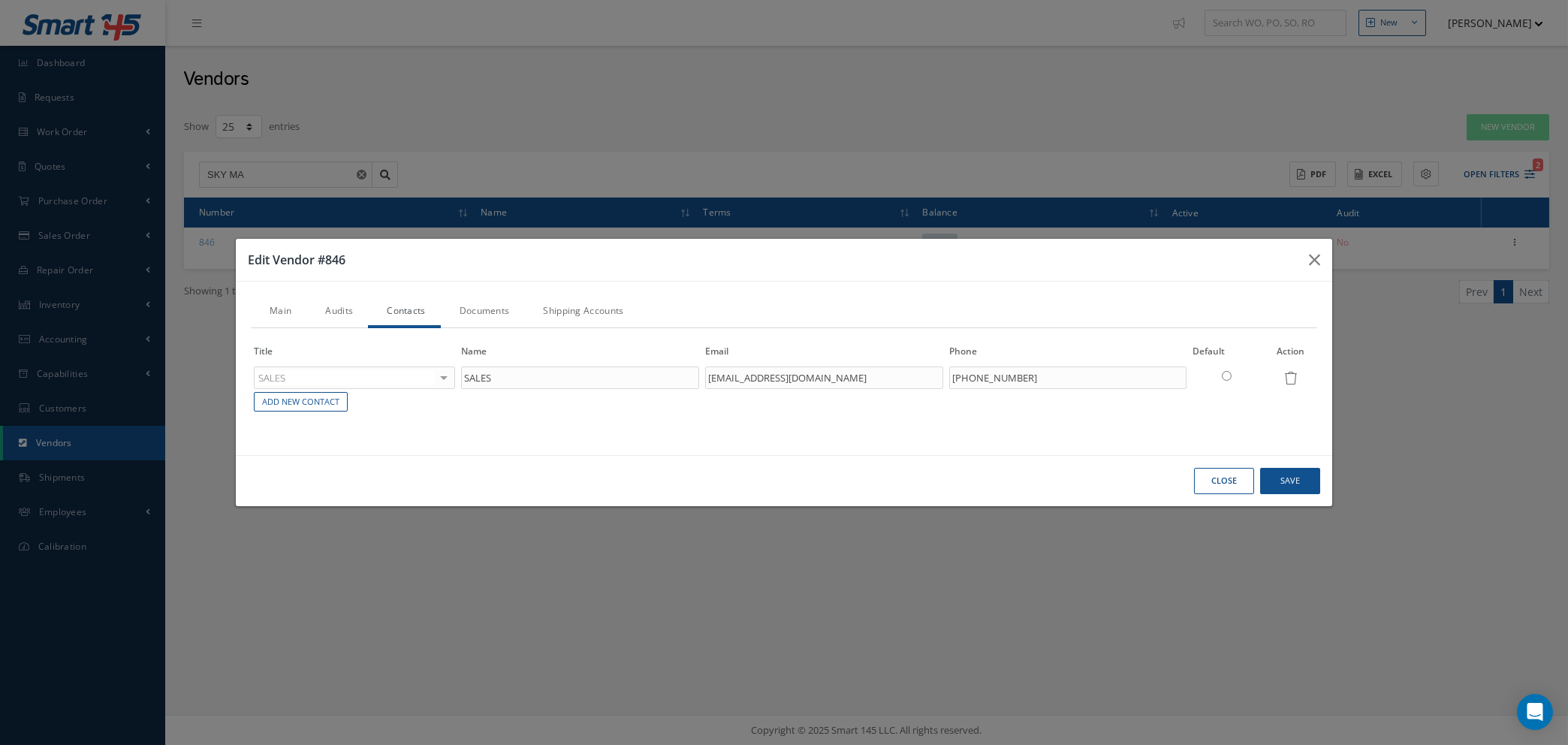
click at [332, 310] on link "Audits" at bounding box center [337, 313] width 62 height 31
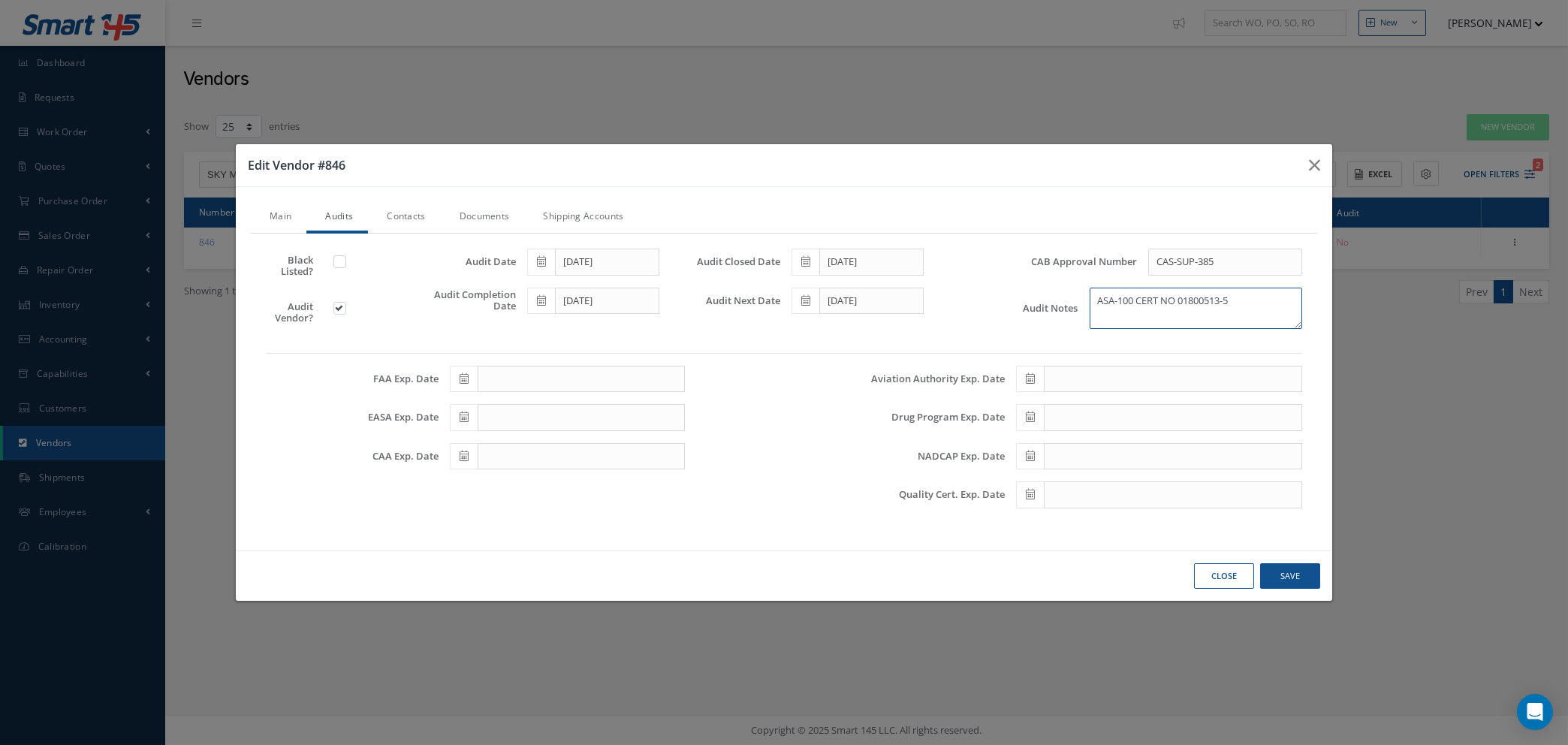
click at [1247, 298] on textarea "ASA-100 CERT NO 01800513-5" at bounding box center [1196, 308] width 213 height 41
type textarea "ASA-100 CERT NO 01800513-5 EXP DATE: 19TH APR 2028"
click at [488, 214] on link "Documents" at bounding box center [483, 218] width 84 height 31
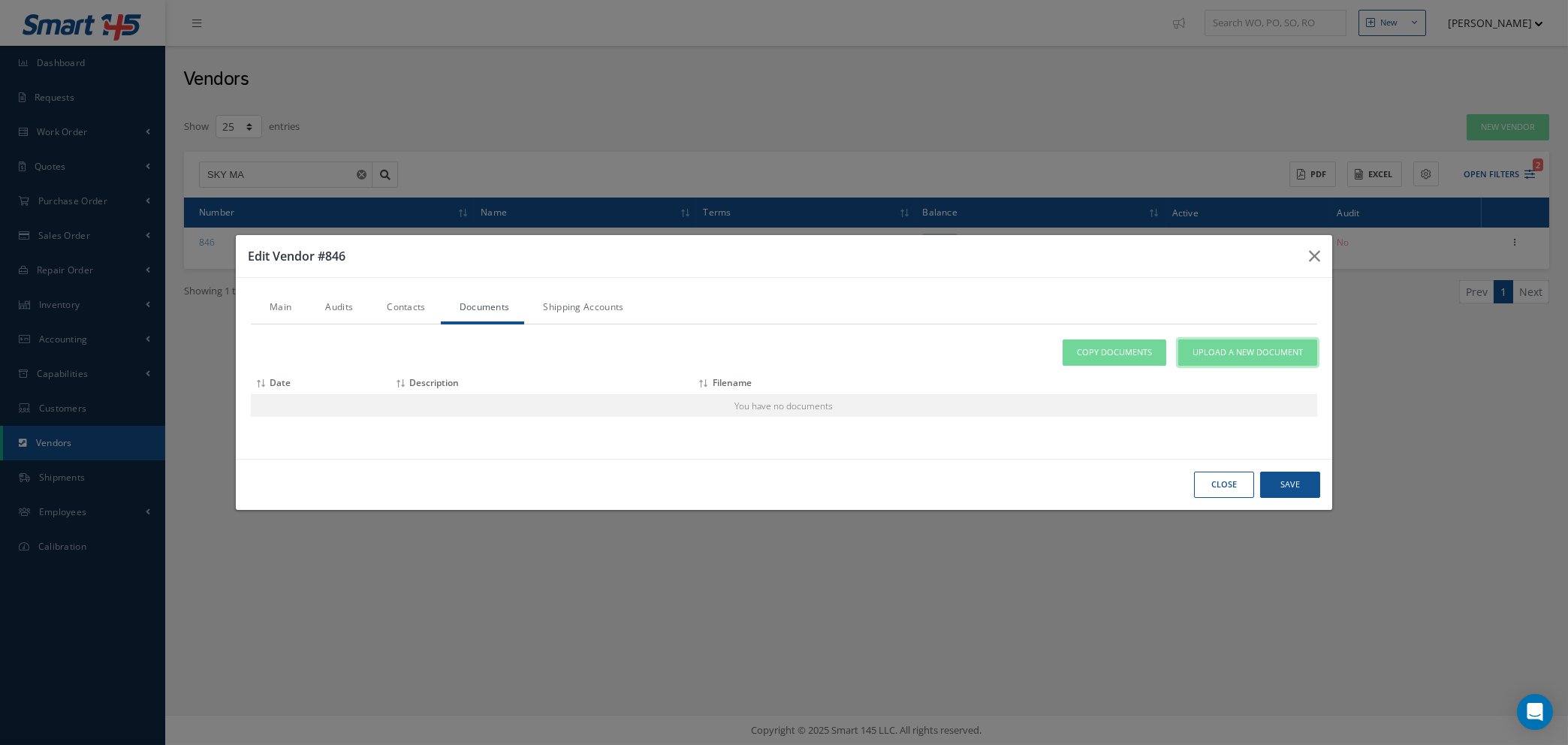
click at [1202, 358] on span "Upload a New Document" at bounding box center [1248, 352] width 111 height 13
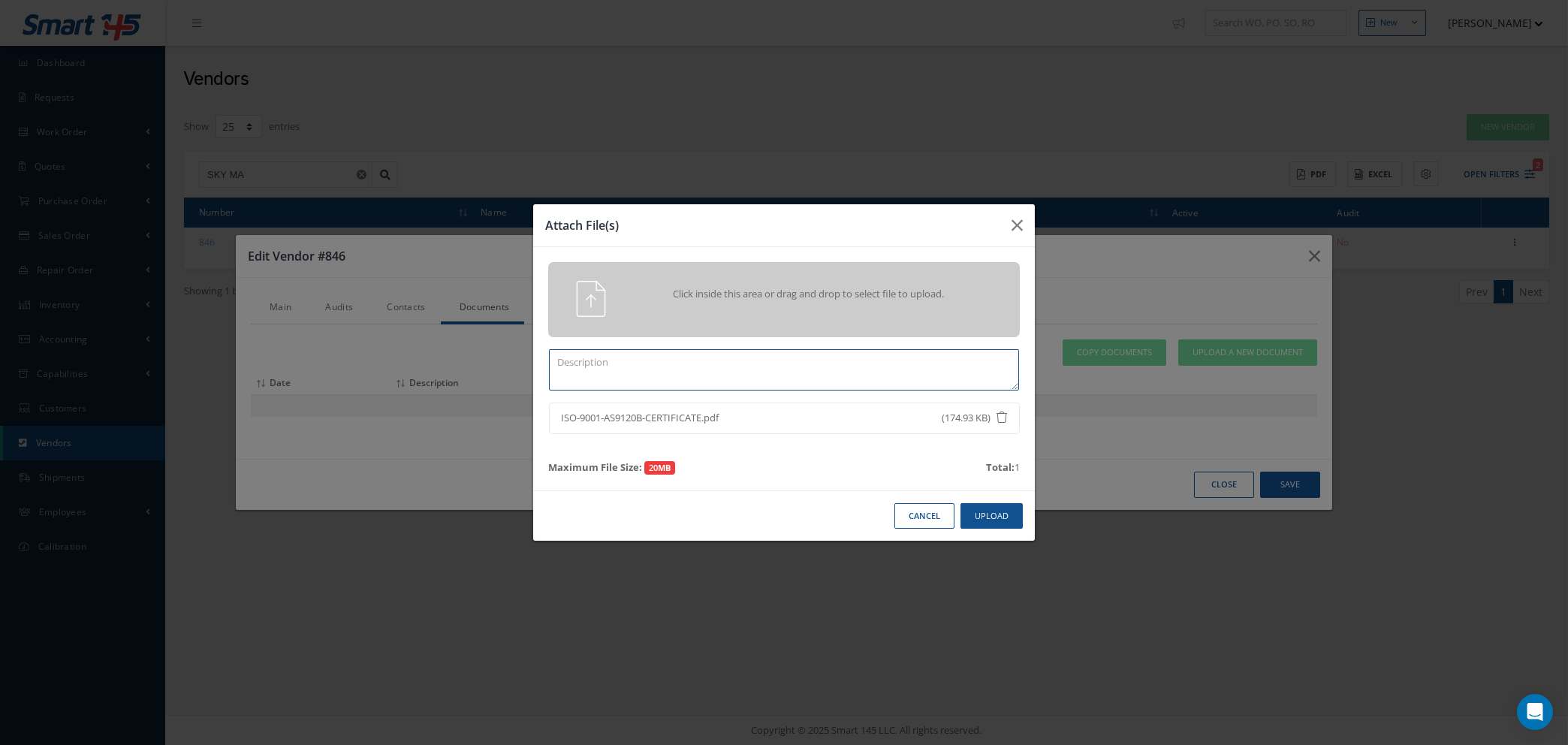
click at [787, 362] on textarea at bounding box center [784, 370] width 470 height 41
click at [785, 368] on textarea "ISO 9001:2015 & AS9120B - CERT NO:" at bounding box center [784, 370] width 470 height 41
click at [1006, 519] on button "Upload" at bounding box center [992, 516] width 63 height 26
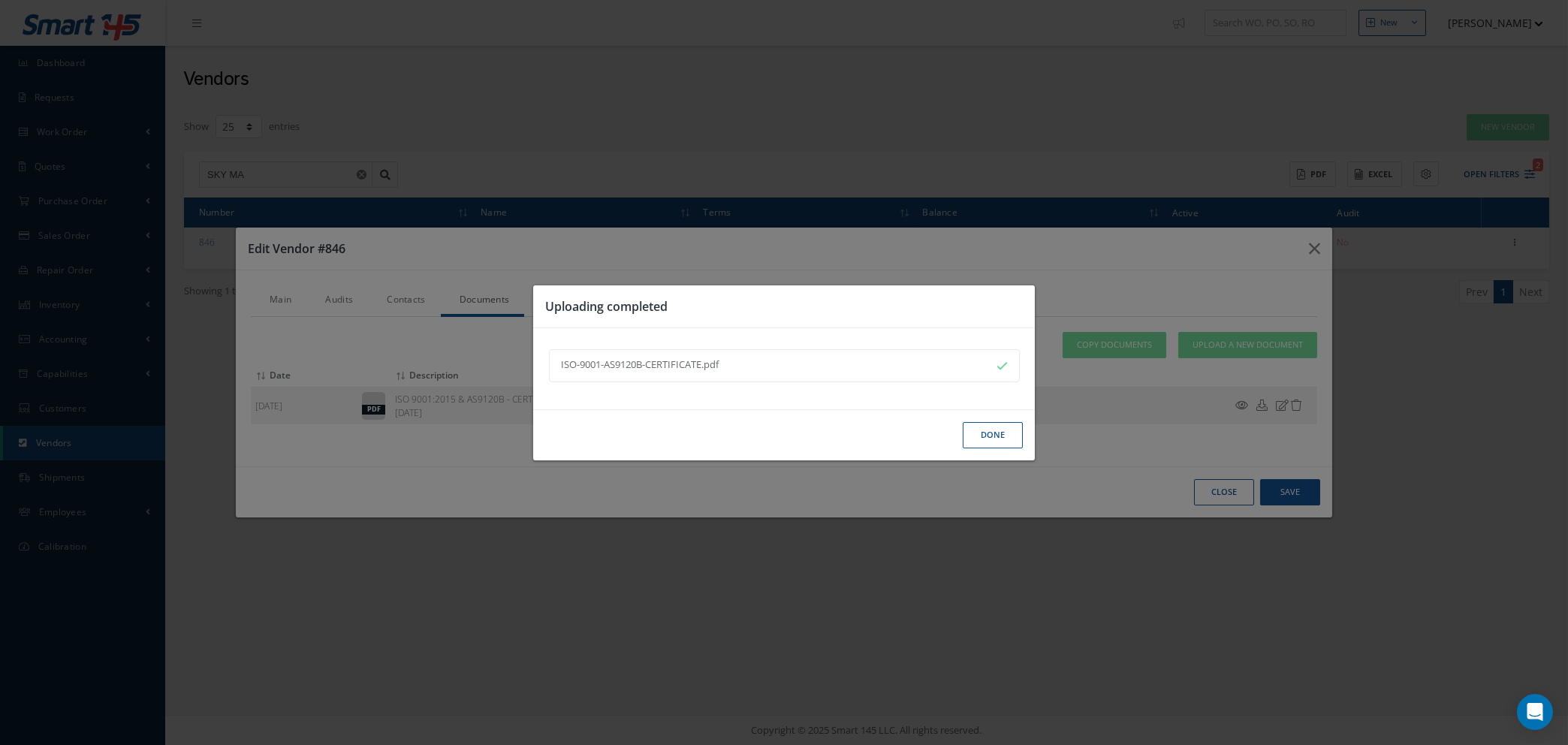
click at [1004, 441] on button "Done" at bounding box center [992, 435] width 60 height 26
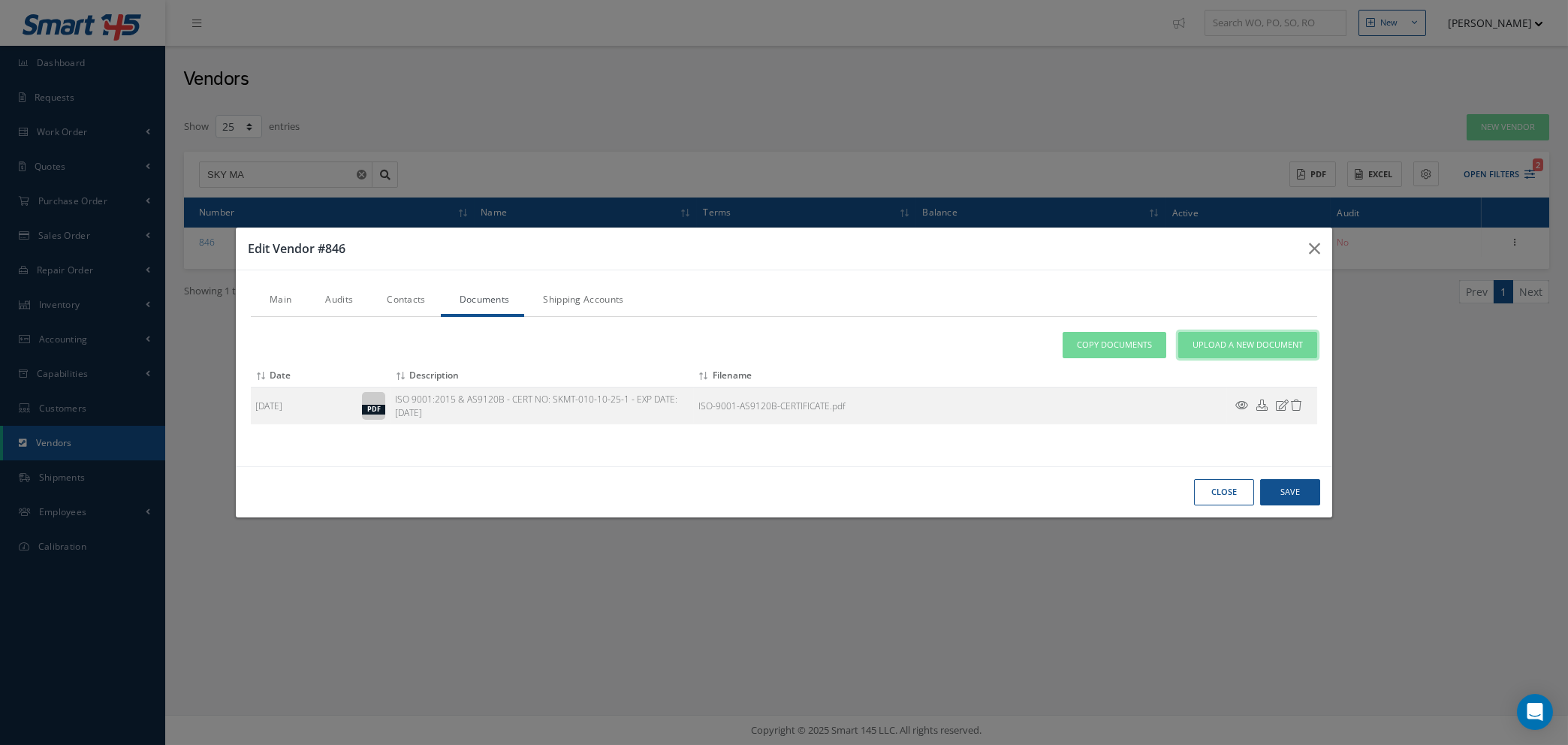
drag, startPoint x: 1226, startPoint y: 339, endPoint x: 1333, endPoint y: 299, distance: 114.2
click at [1226, 339] on span "Upload a New Document" at bounding box center [1248, 345] width 111 height 13
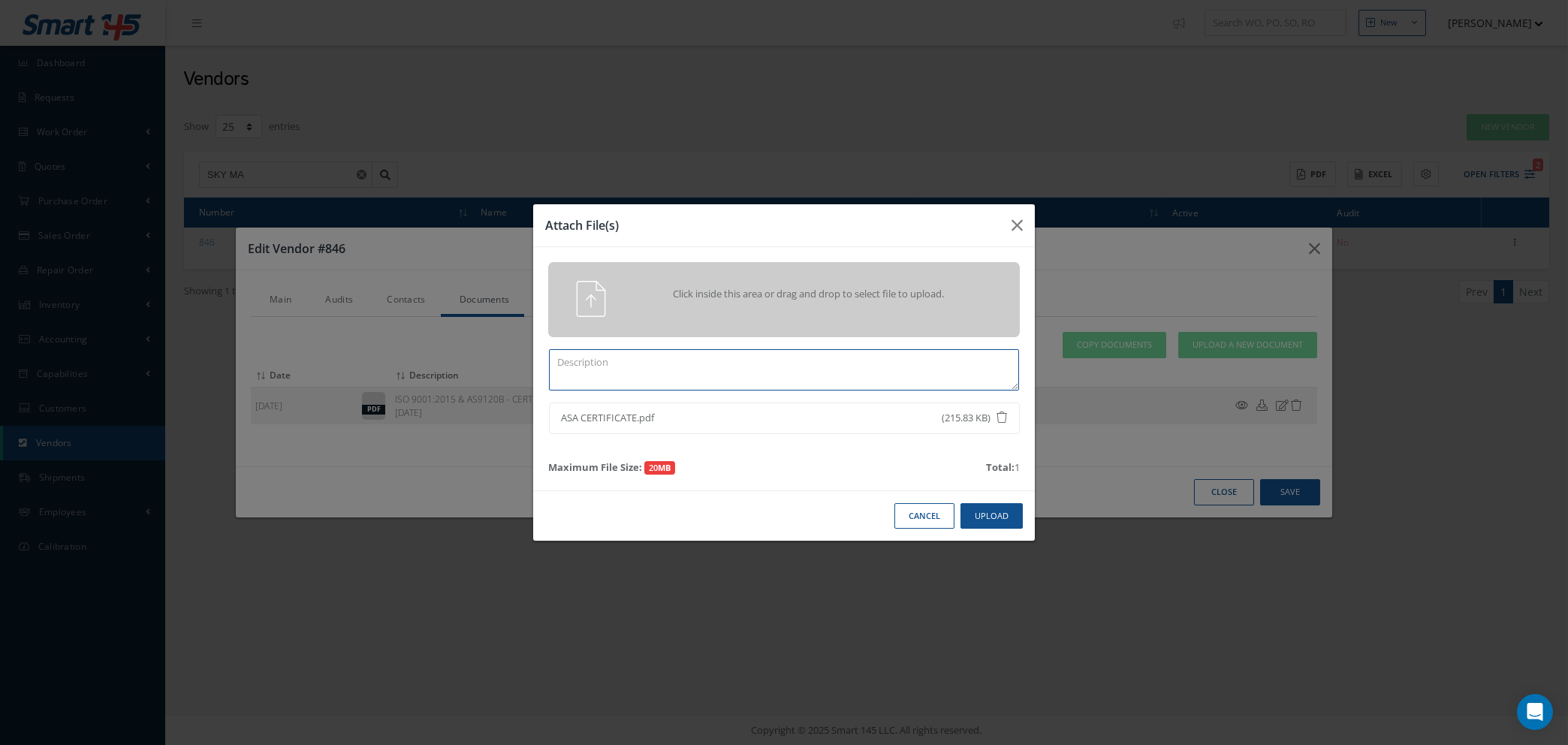
click at [916, 362] on textarea at bounding box center [784, 370] width 470 height 41
click at [703, 365] on textarea "ASA-100 - CERT NO:" at bounding box center [784, 370] width 470 height 41
type textarea "ASA-100 - CERT NO: 01800513-5 - EXP DATE: 19TH APR 2028"
click at [994, 504] on button "Upload" at bounding box center [992, 516] width 63 height 26
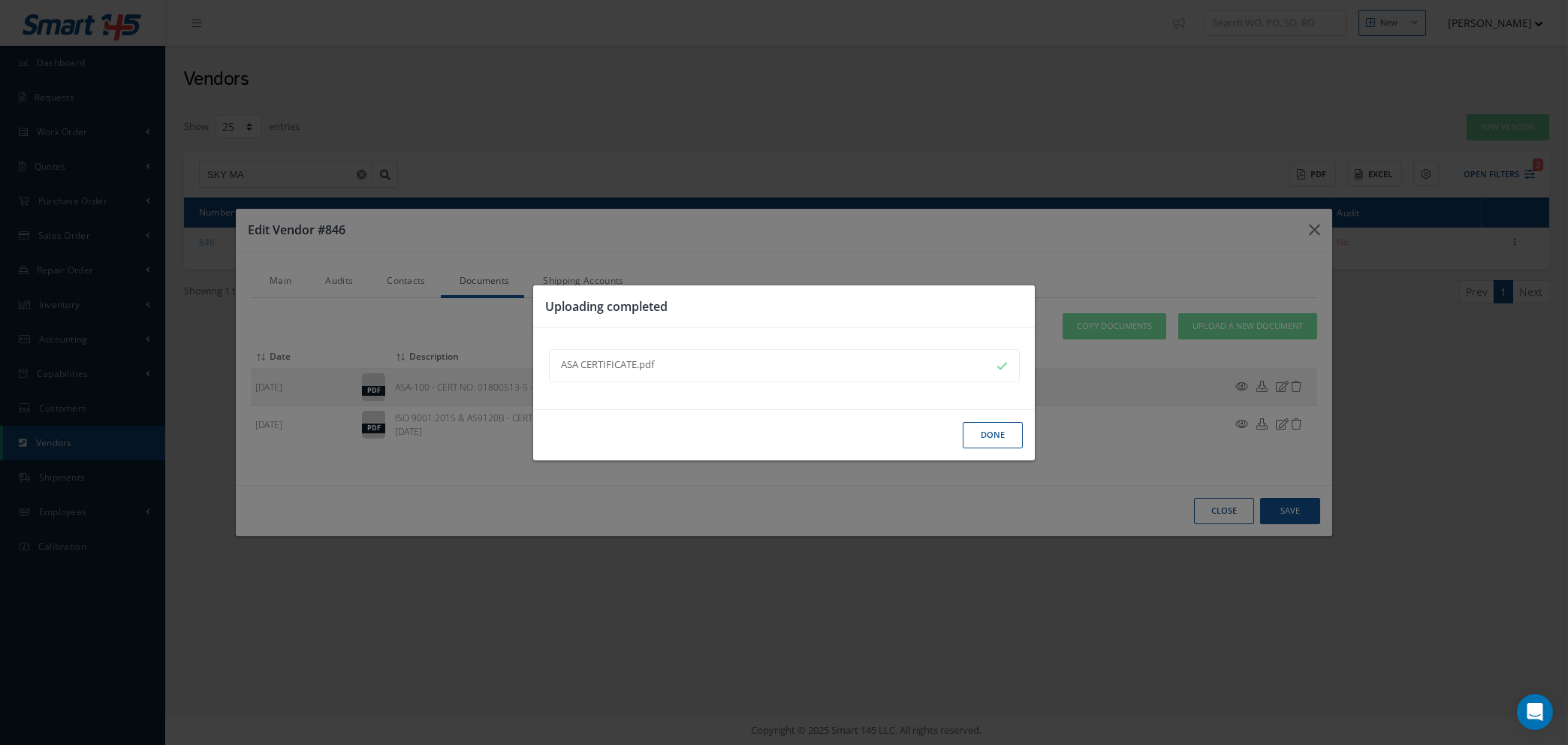
click at [997, 435] on button "Done" at bounding box center [992, 435] width 60 height 26
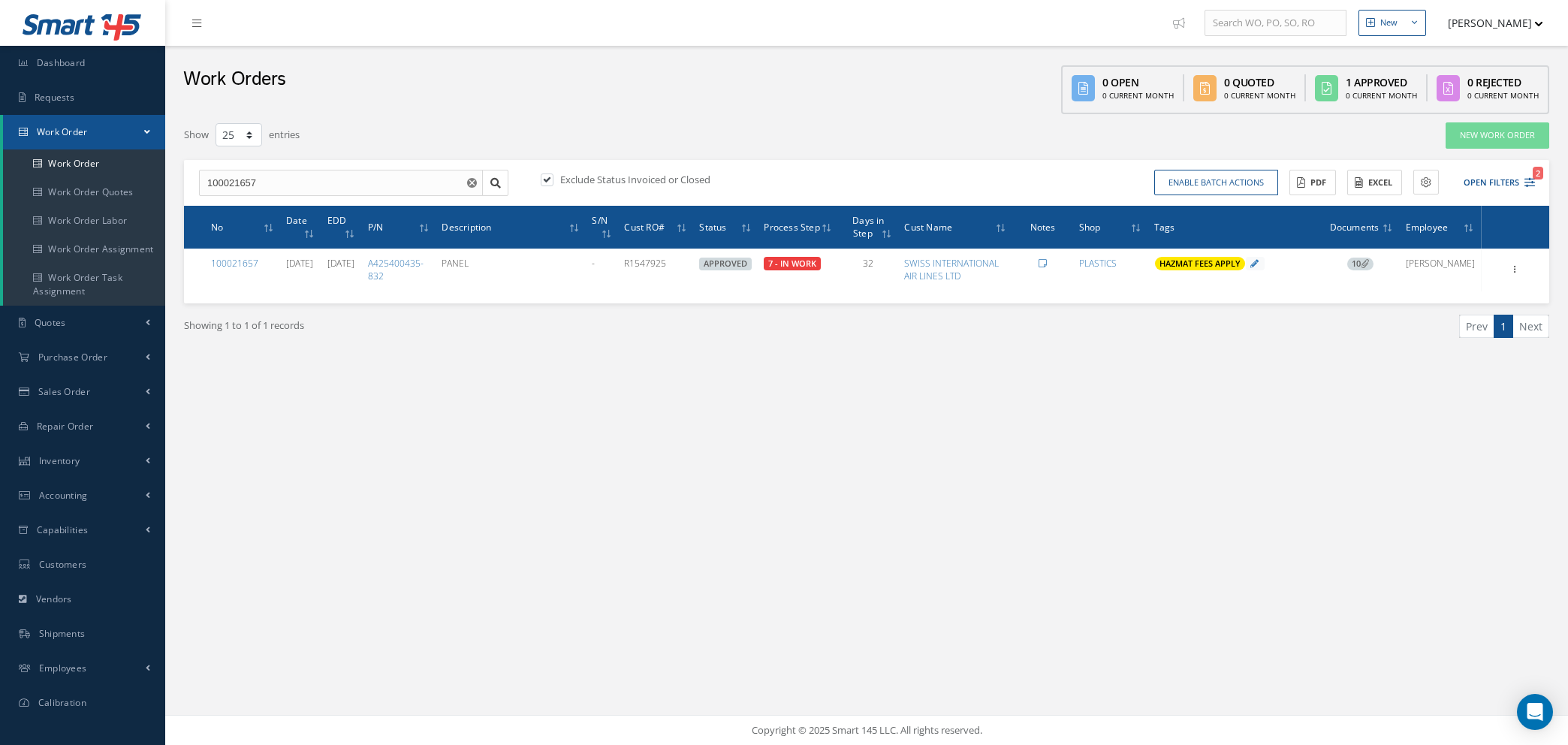
select select "25"
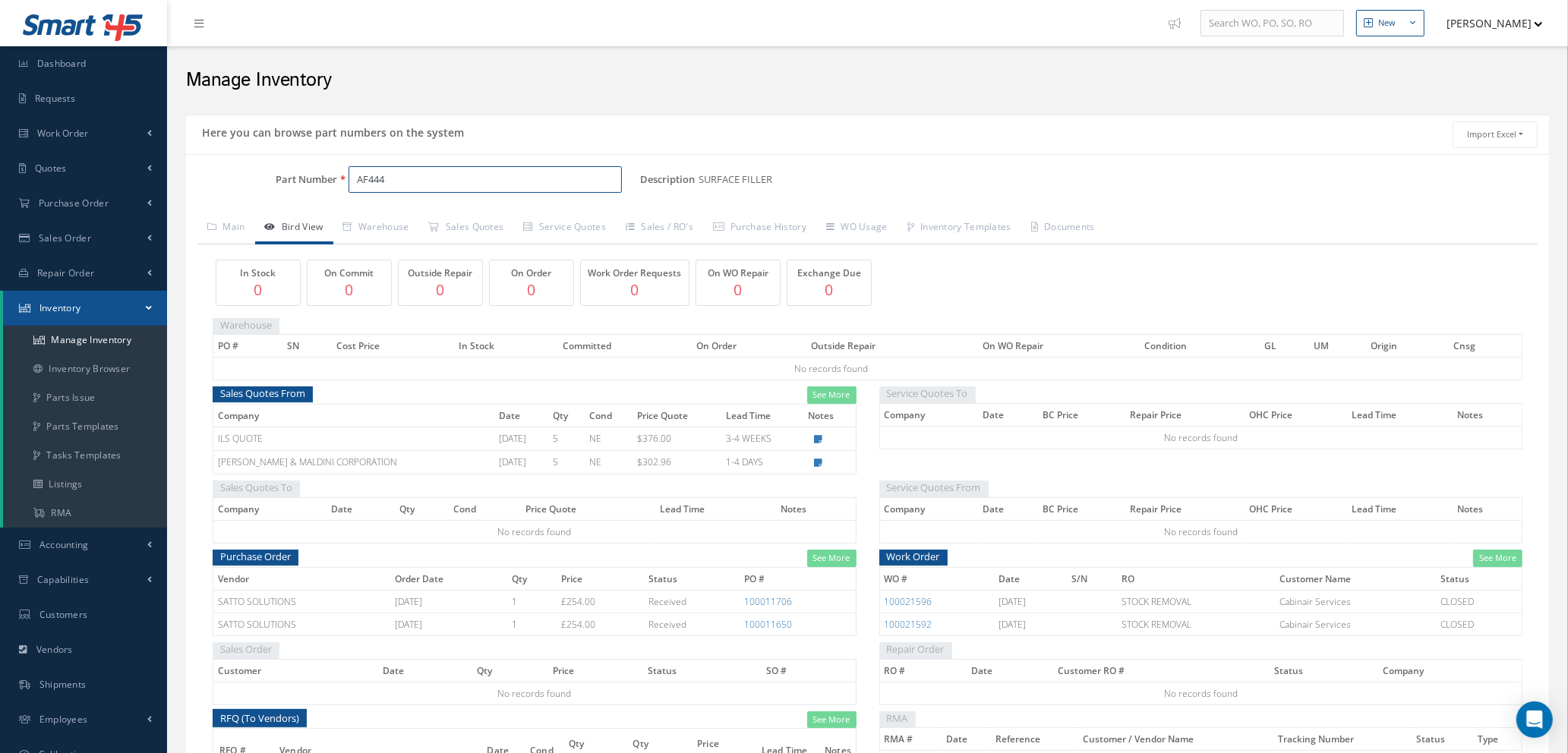
drag, startPoint x: 392, startPoint y: 179, endPoint x: 260, endPoint y: 166, distance: 132.6
click at [268, 173] on div "Part Number AF444" at bounding box center [413, 180] width 454 height 28
click at [463, 221] on span "DOW CORNING 732 CLEAR 90ML" at bounding box center [422, 228] width 137 height 33
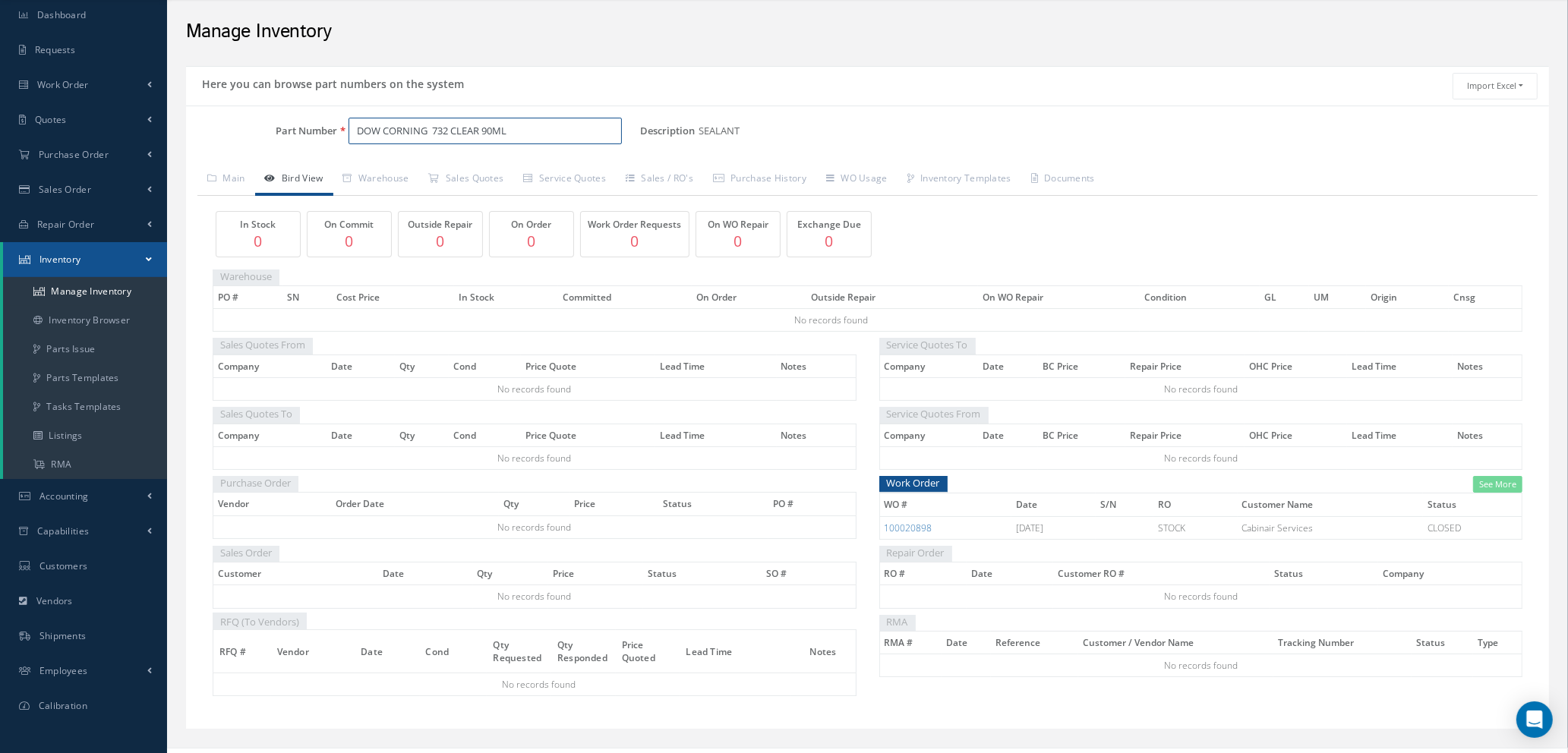
scroll to position [74, 0]
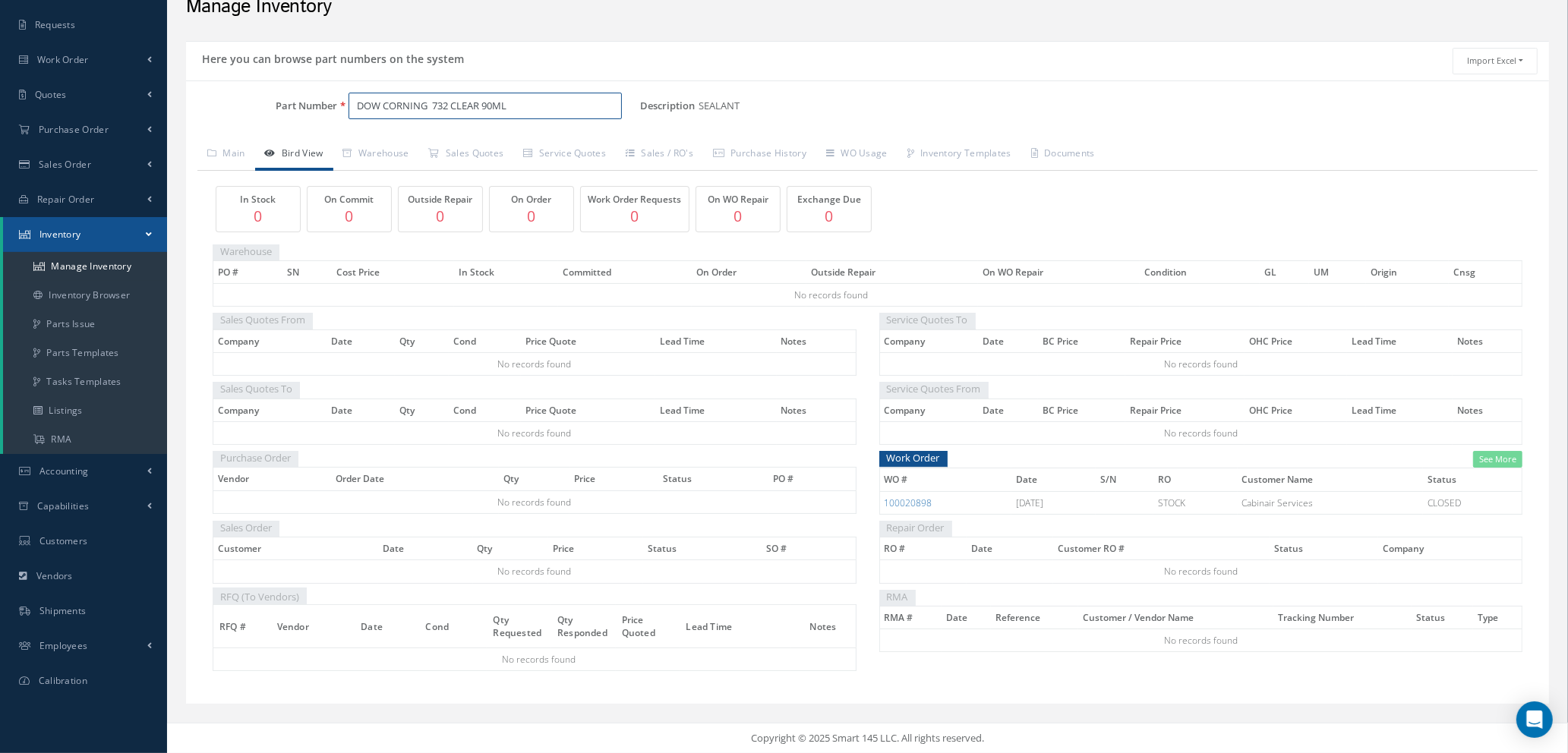
type input "DOW CORNING 732 CLEAR 90ML"
click at [230, 148] on link "Main" at bounding box center [226, 155] width 57 height 32
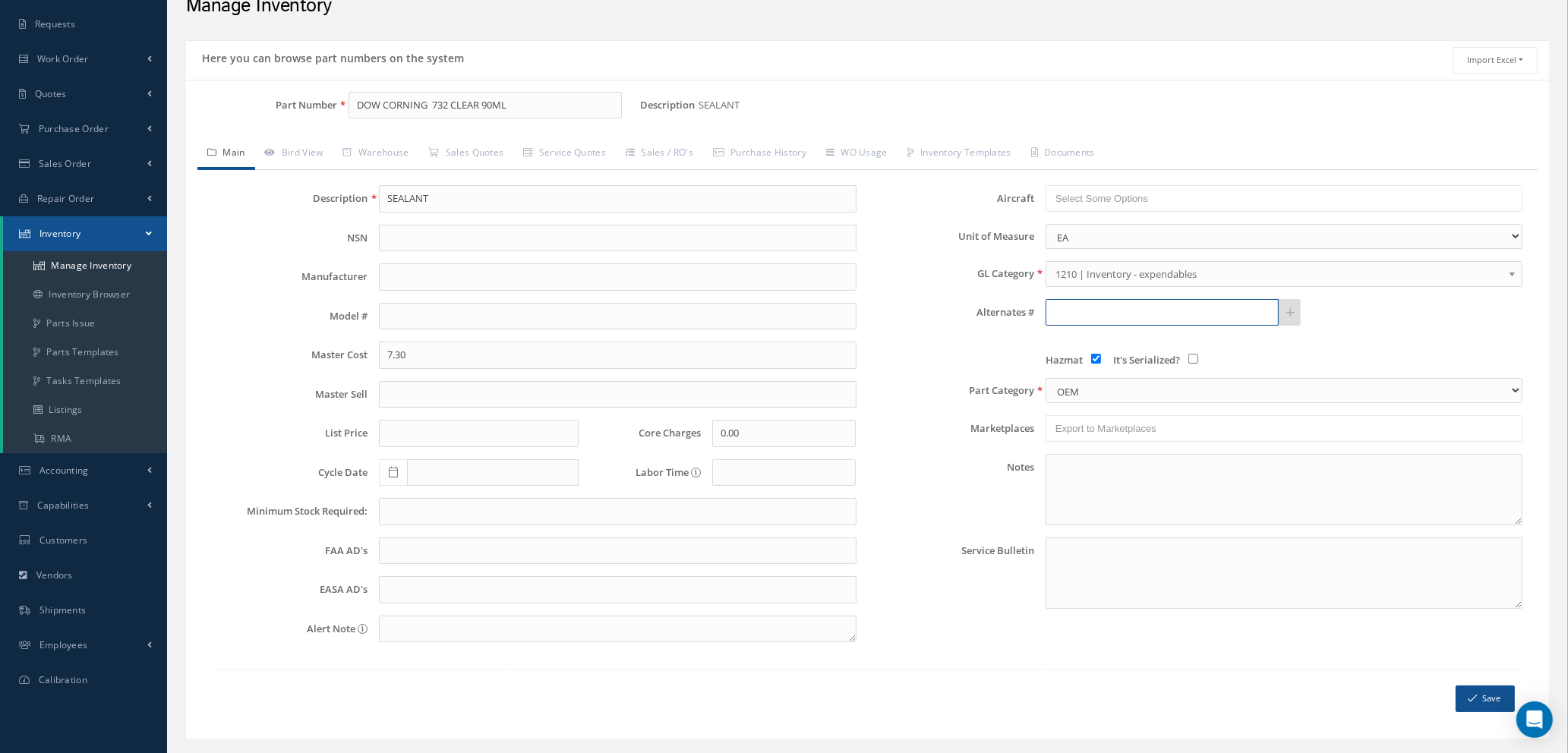
click at [1156, 312] on input "text" at bounding box center [1162, 313] width 233 height 28
type input "101045"
drag, startPoint x: 1115, startPoint y: 313, endPoint x: 960, endPoint y: 302, distance: 155.4
click at [960, 302] on div "Alternates # 101045" at bounding box center [1201, 313] width 667 height 28
click at [116, 262] on link "Manage Inventory" at bounding box center [84, 266] width 164 height 29
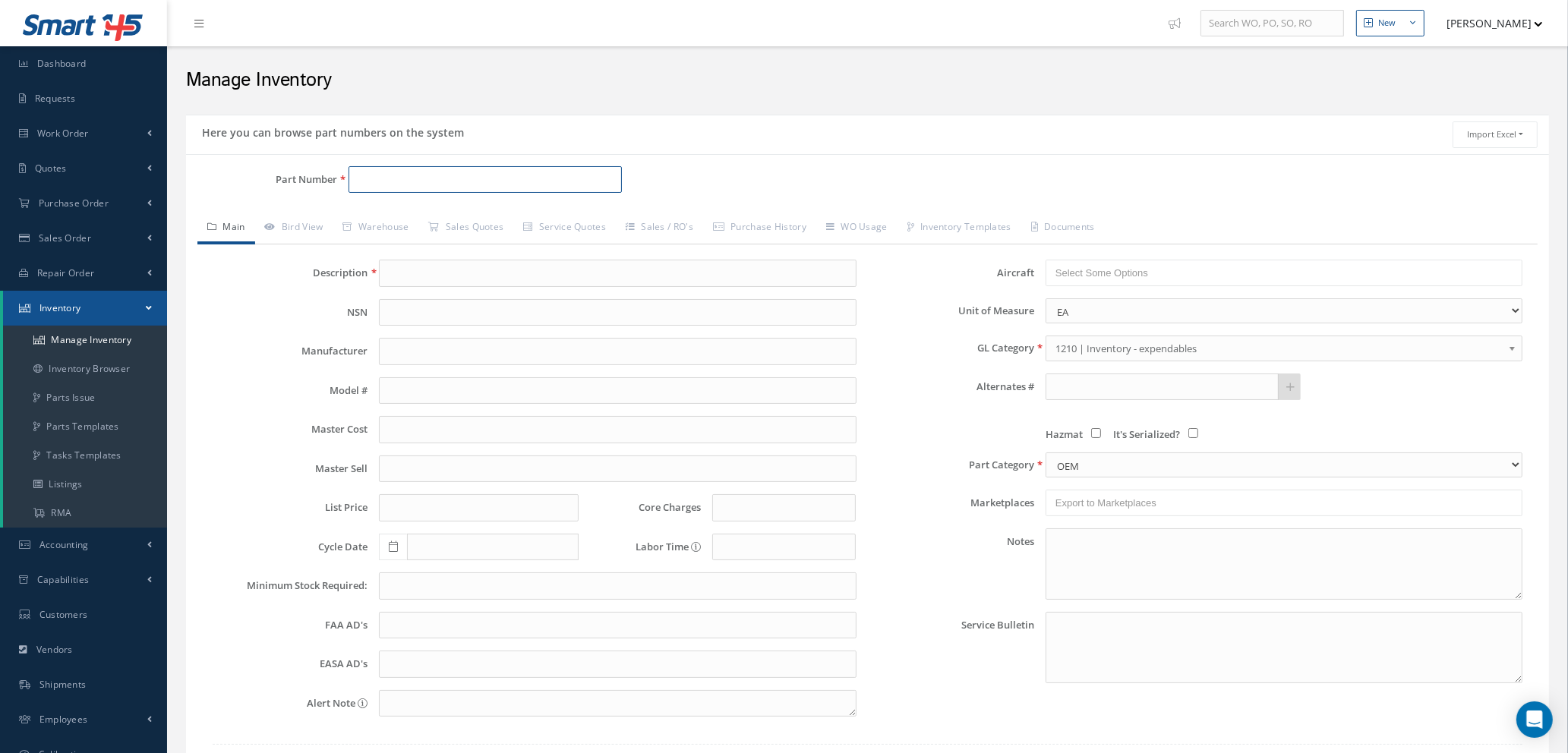
click at [373, 181] on input "Part Number" at bounding box center [486, 180] width 274 height 28
type input "101045"
click at [441, 274] on input "text" at bounding box center [616, 273] width 477 height 28
type input "d"
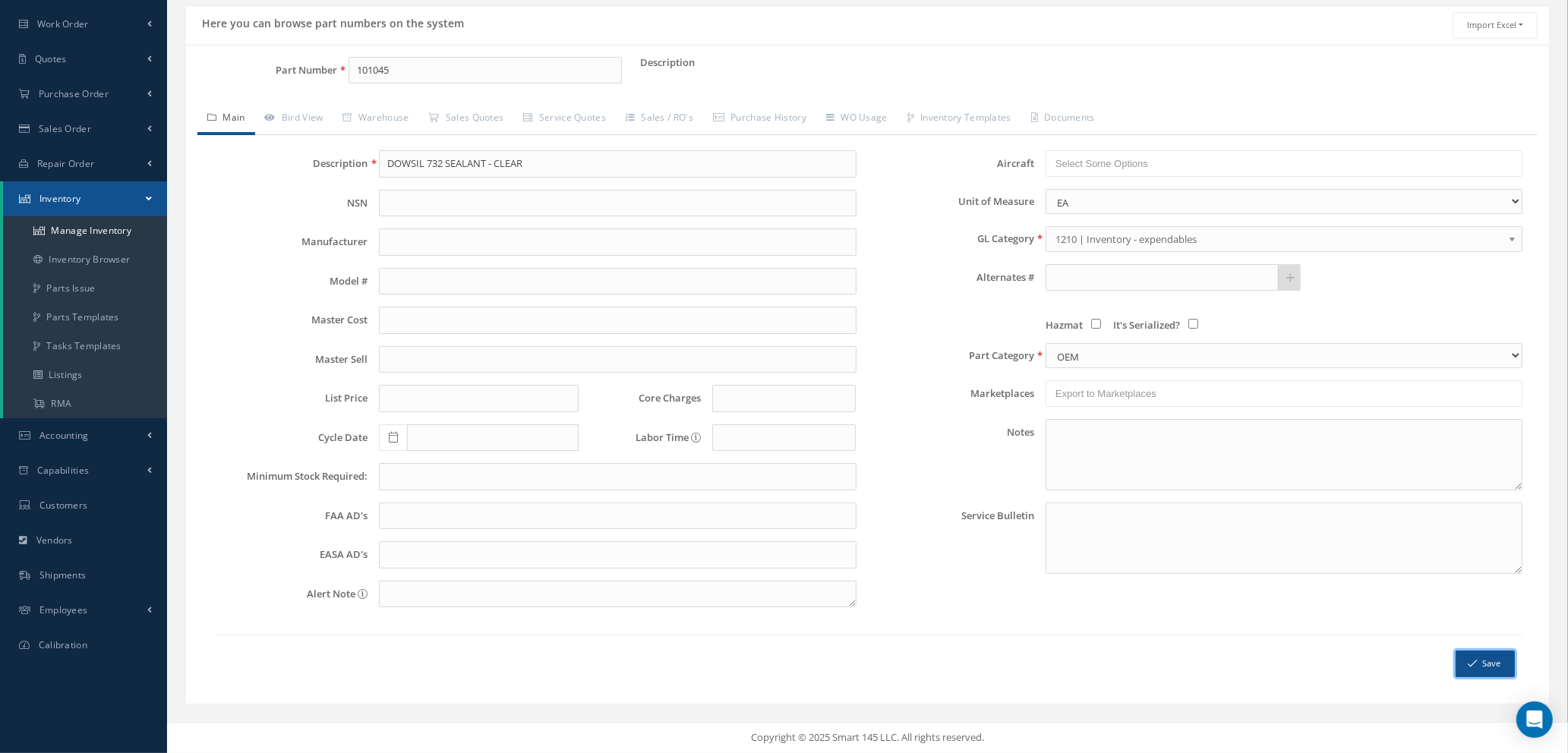
click at [1491, 670] on button "Save" at bounding box center [1486, 664] width 59 height 27
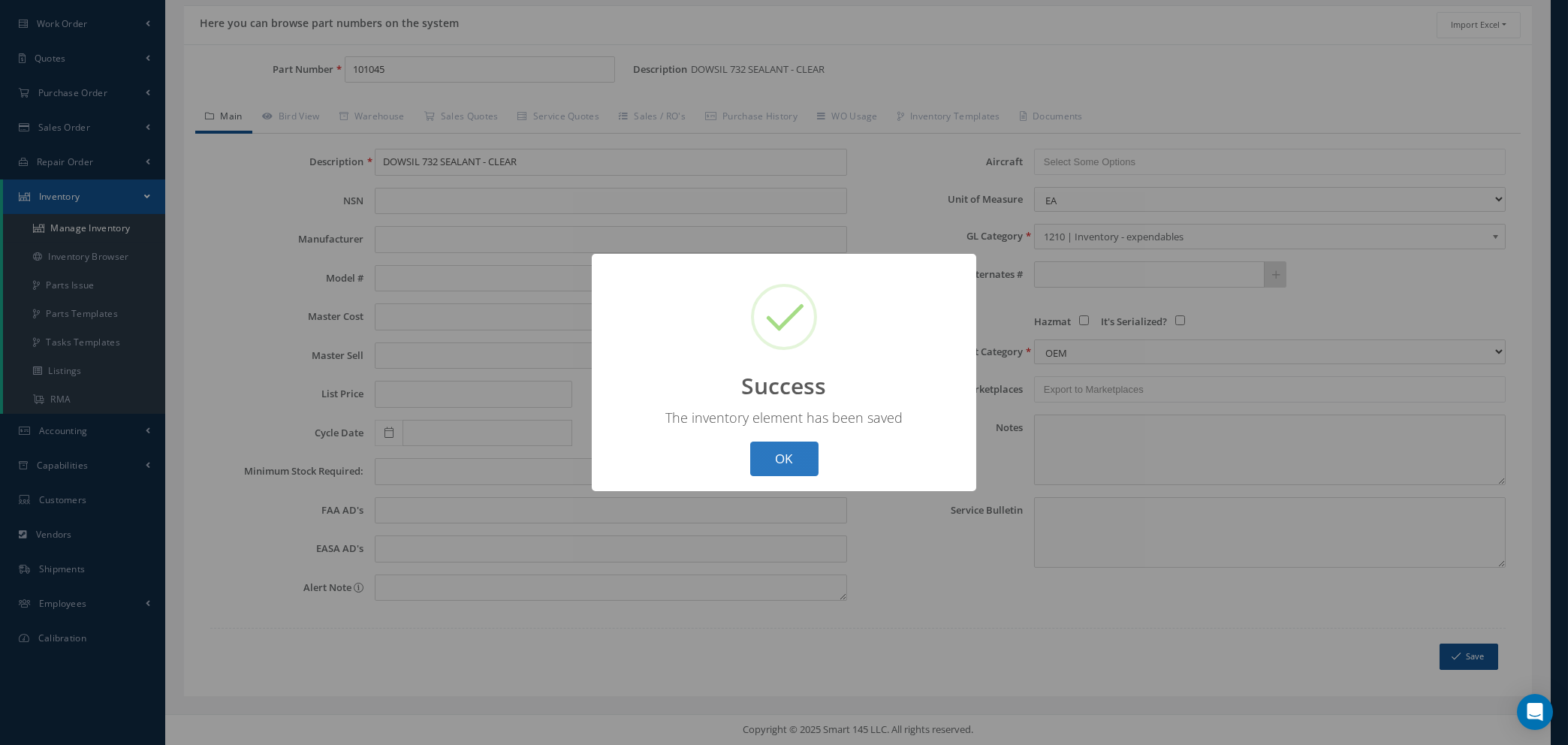
click at [784, 454] on button "OK" at bounding box center [784, 459] width 69 height 35
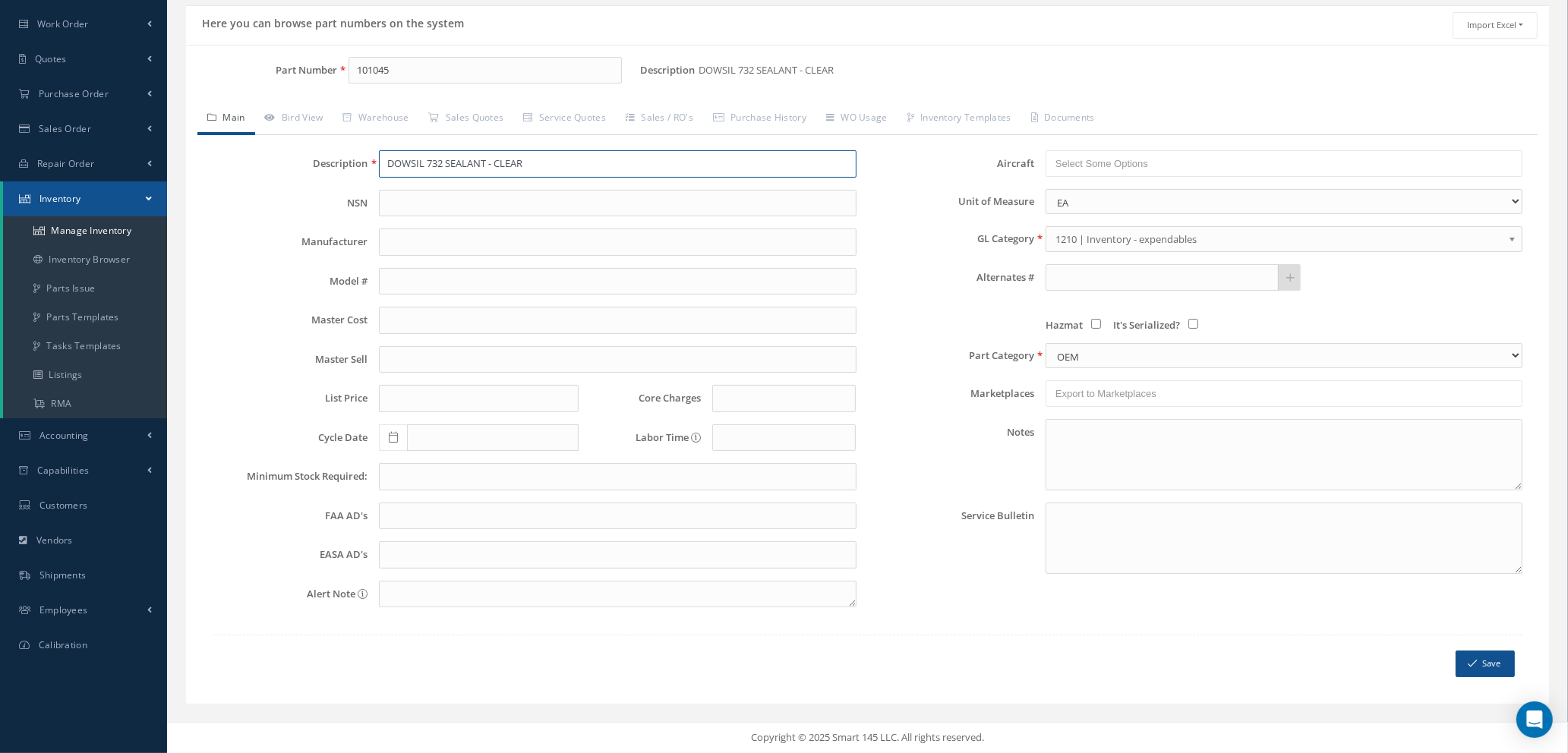
click at [560, 176] on input "DOWSIL 732 SEALANT - CLEAR" at bounding box center [616, 164] width 477 height 28
type input "DOWSIL 732 SEALANT - CLEAR 90ML"
click at [1468, 654] on button "Save" at bounding box center [1486, 664] width 59 height 27
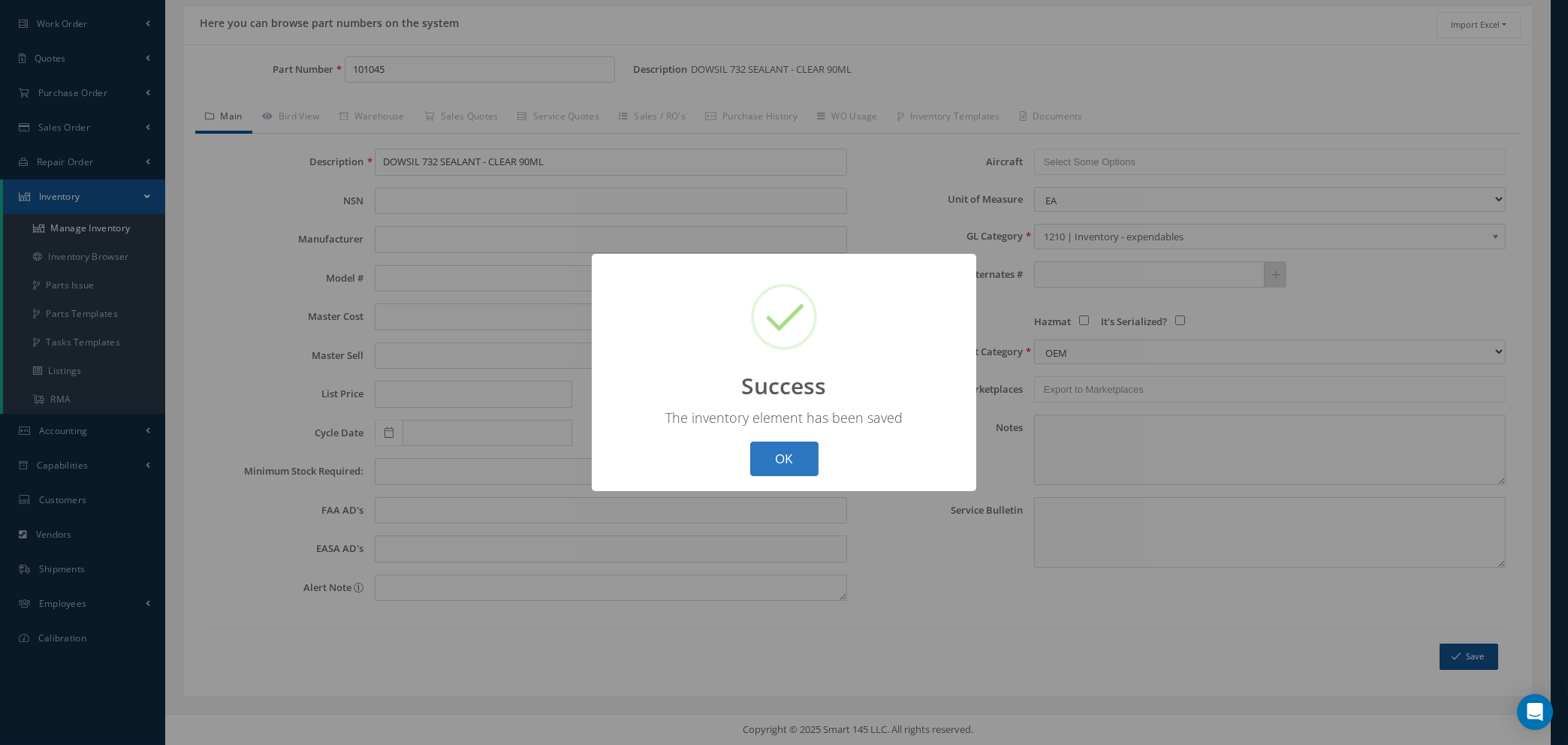
click at [771, 451] on button "OK" at bounding box center [784, 459] width 69 height 35
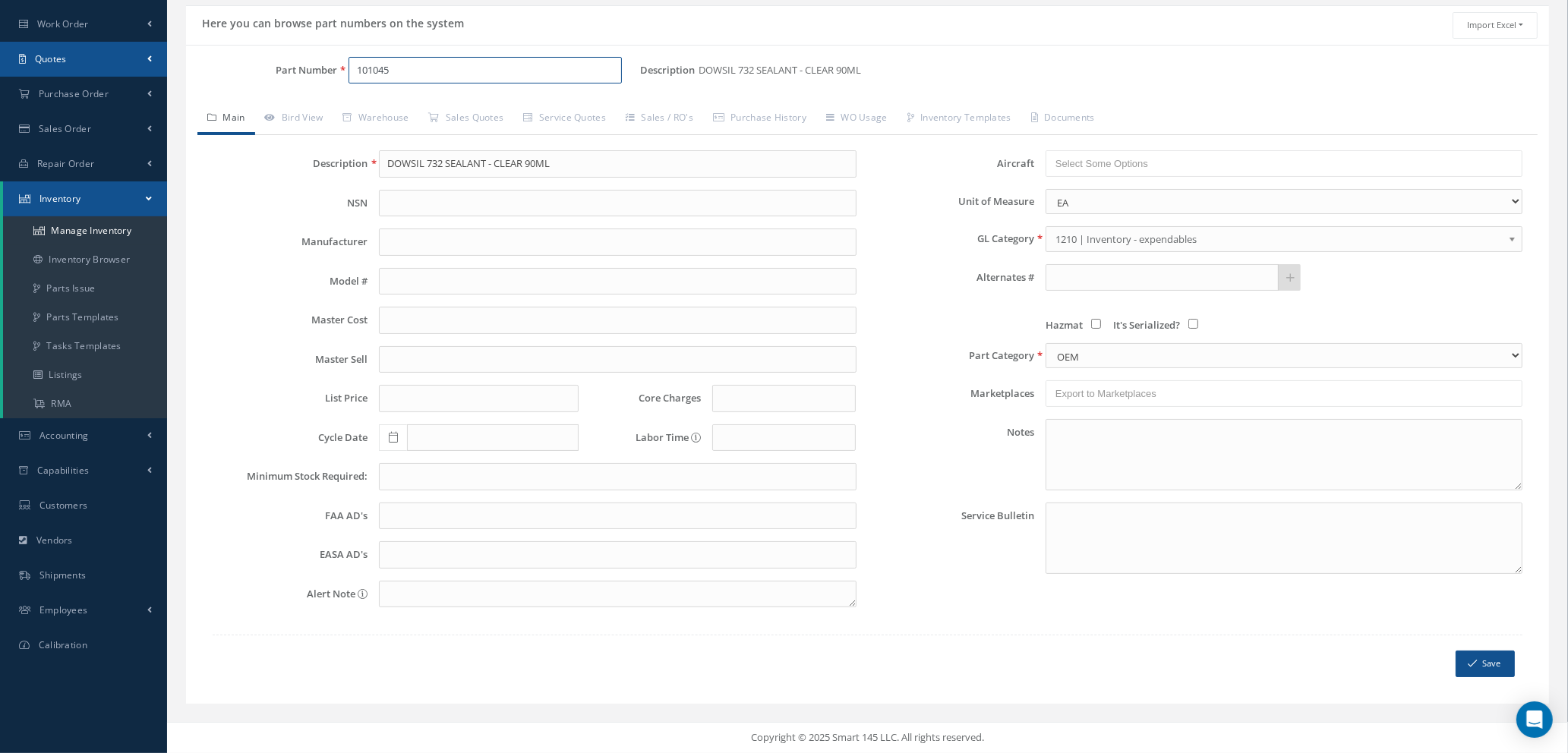
drag, startPoint x: 426, startPoint y: 69, endPoint x: 78, endPoint y: 67, distance: 348.0
click at [79, 67] on div "Smart 145 Dashboard Requests Work Order Work Order Work Order Quotes" at bounding box center [784, 322] width 1568 height 862
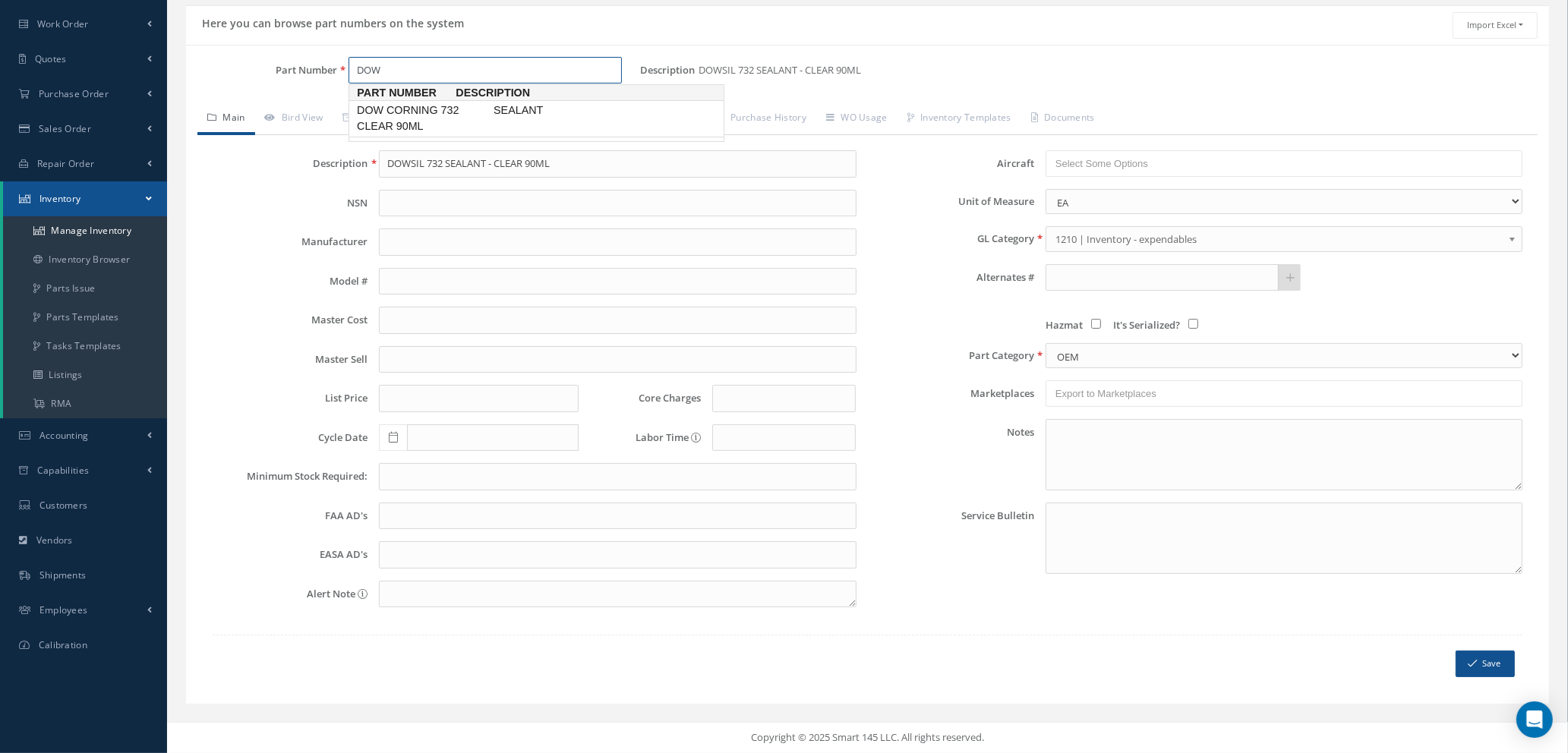
click at [466, 118] on span "DOW CORNING 732 CLEAR 90ML" at bounding box center [422, 118] width 137 height 33
type input "DOW CORNING 732 CLEAR 90ML"
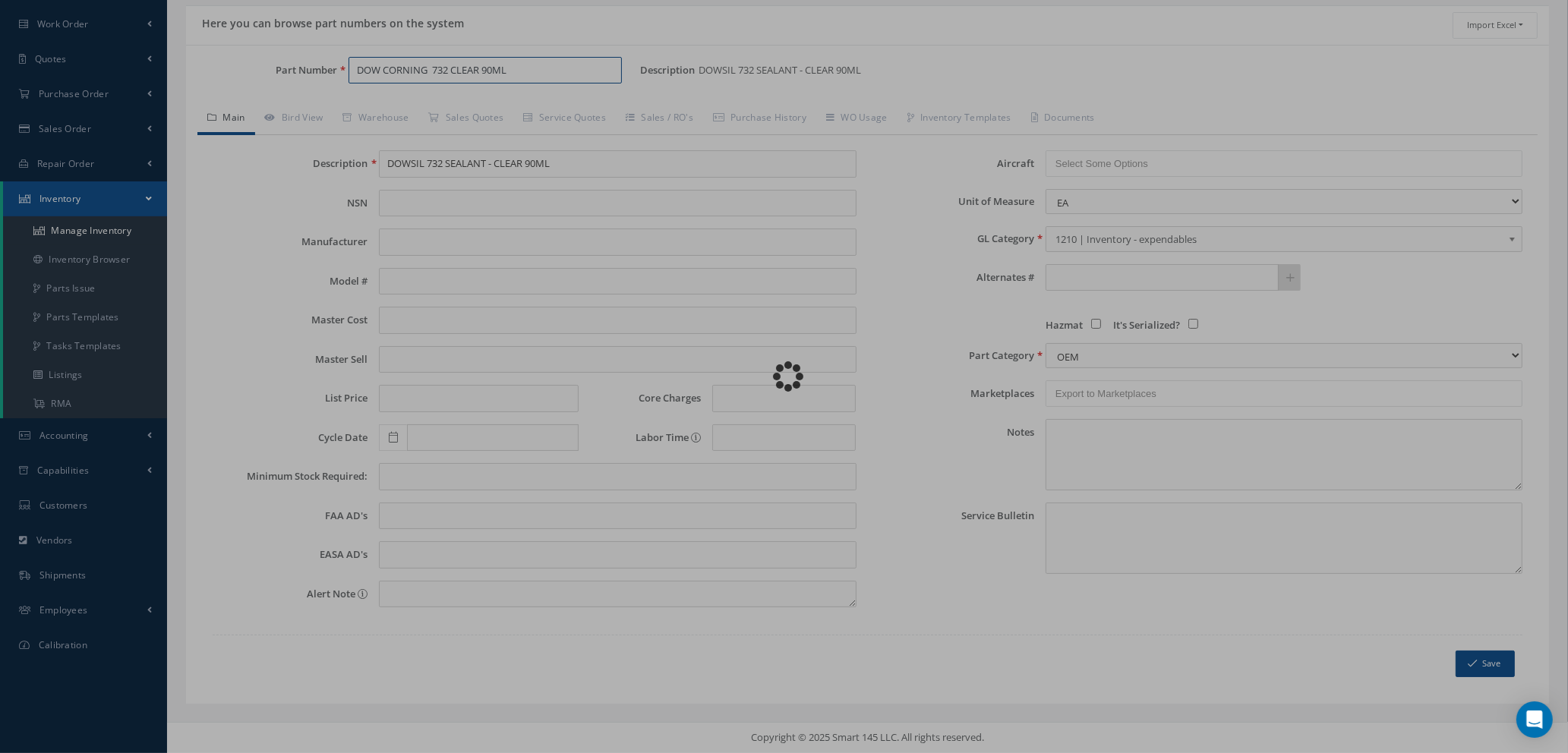
type input "SEALANT"
type input "7.30"
type input "0.00"
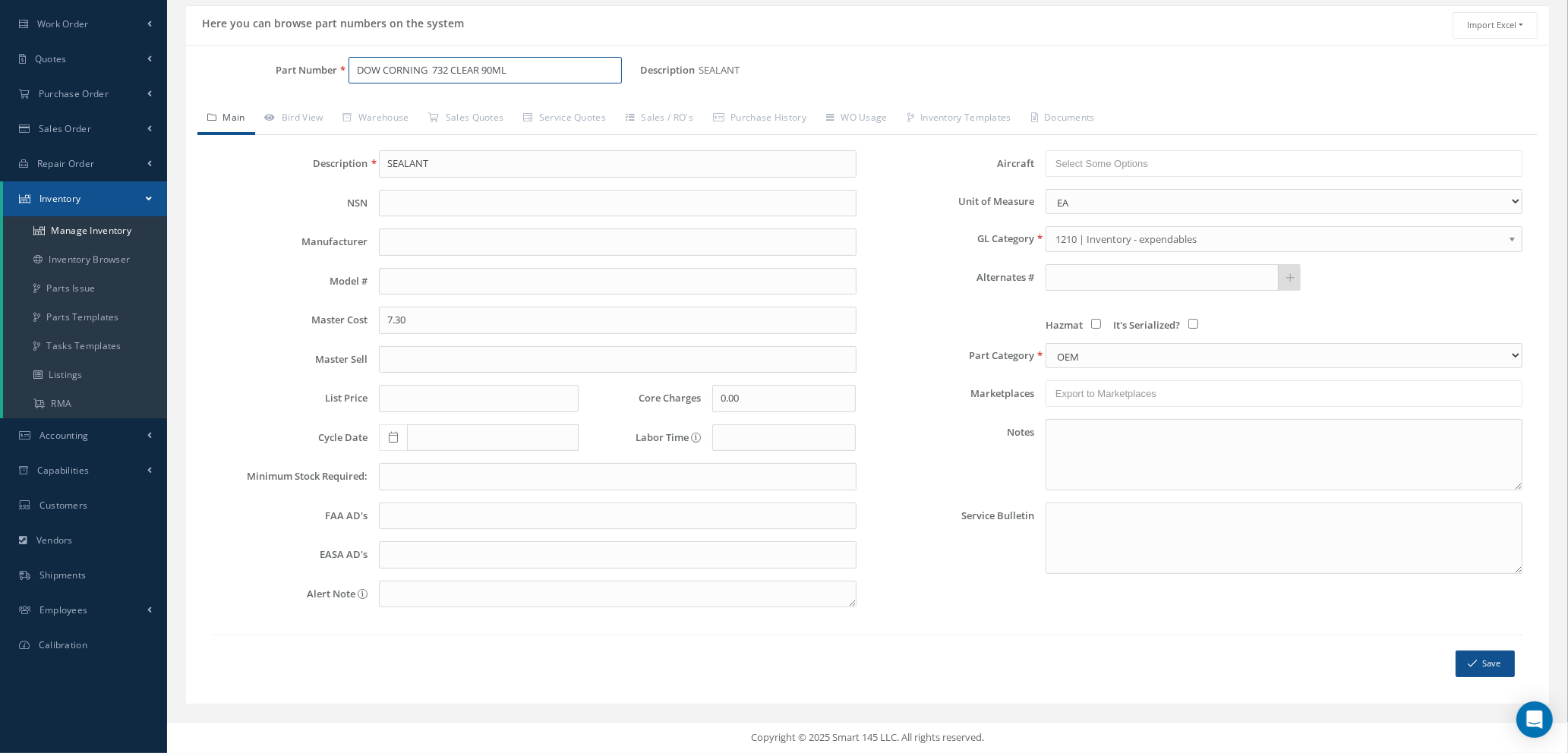
type input "DOW CORNING 732 CLEAR 90ML"
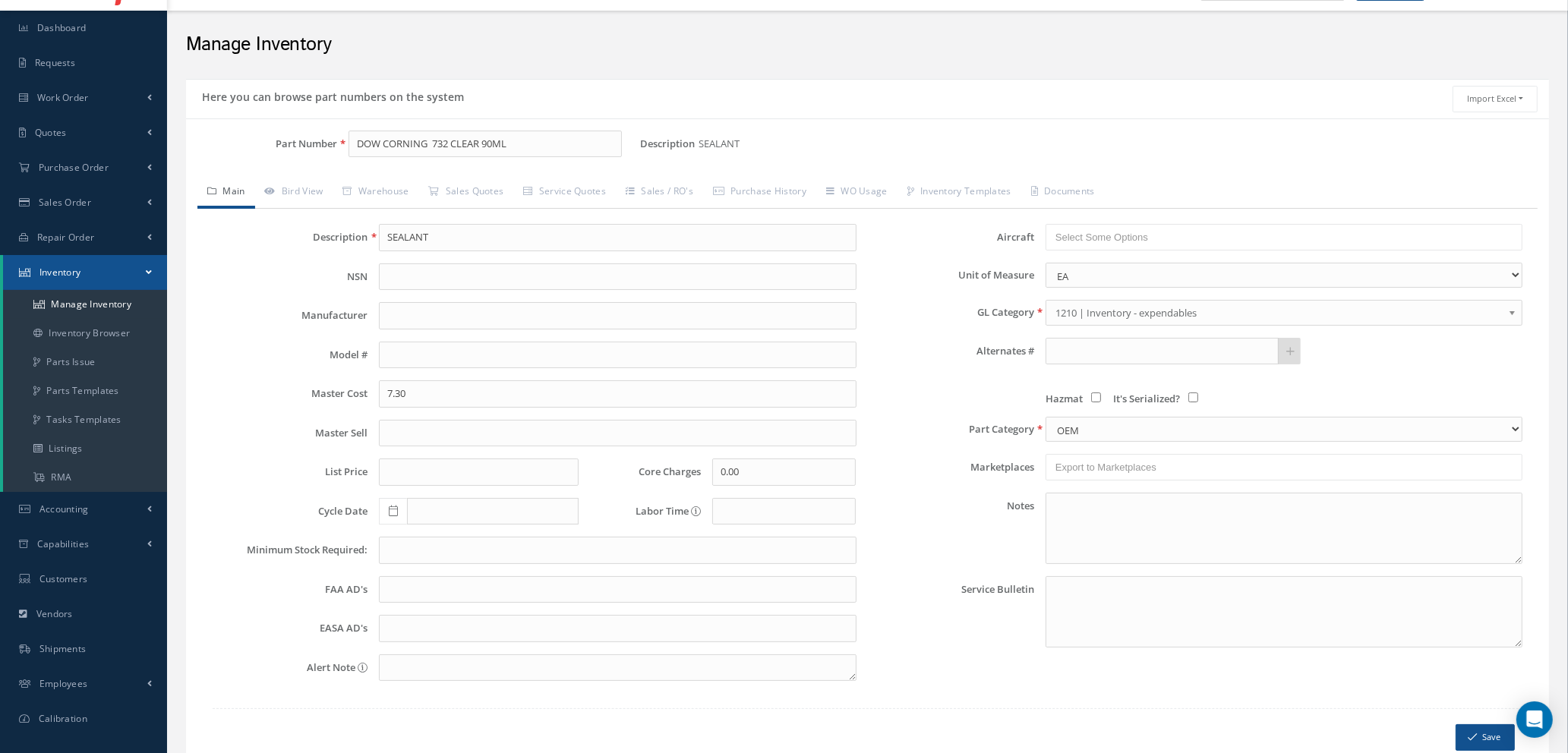
scroll to position [0, 0]
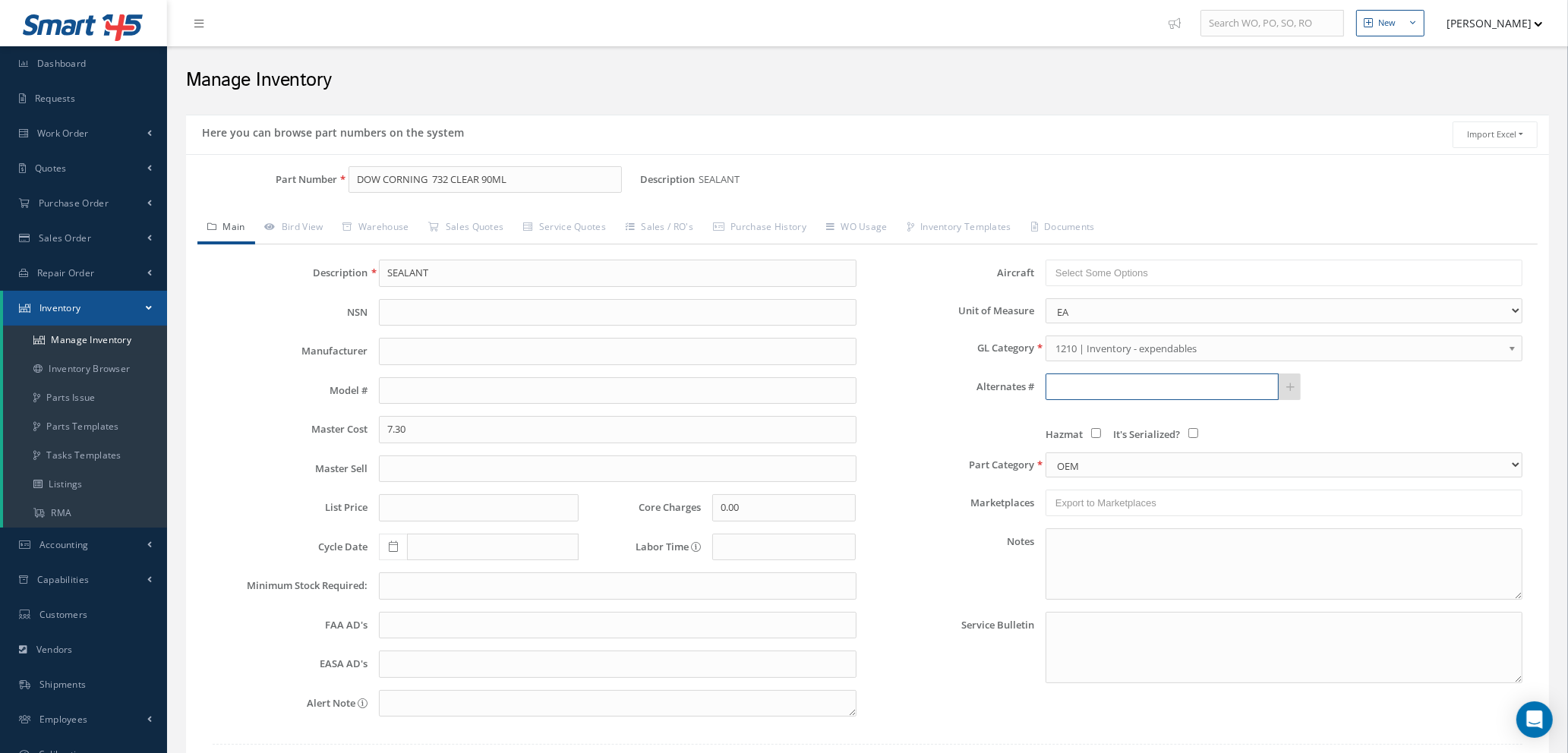
click at [1203, 385] on input "text" at bounding box center [1162, 387] width 233 height 28
click at [1124, 391] on input "text" at bounding box center [1162, 387] width 233 height 28
click at [1117, 424] on span "101045" at bounding box center [1119, 427] width 137 height 16
type input "101045"
click at [1291, 388] on icon at bounding box center [1290, 386] width 8 height 11
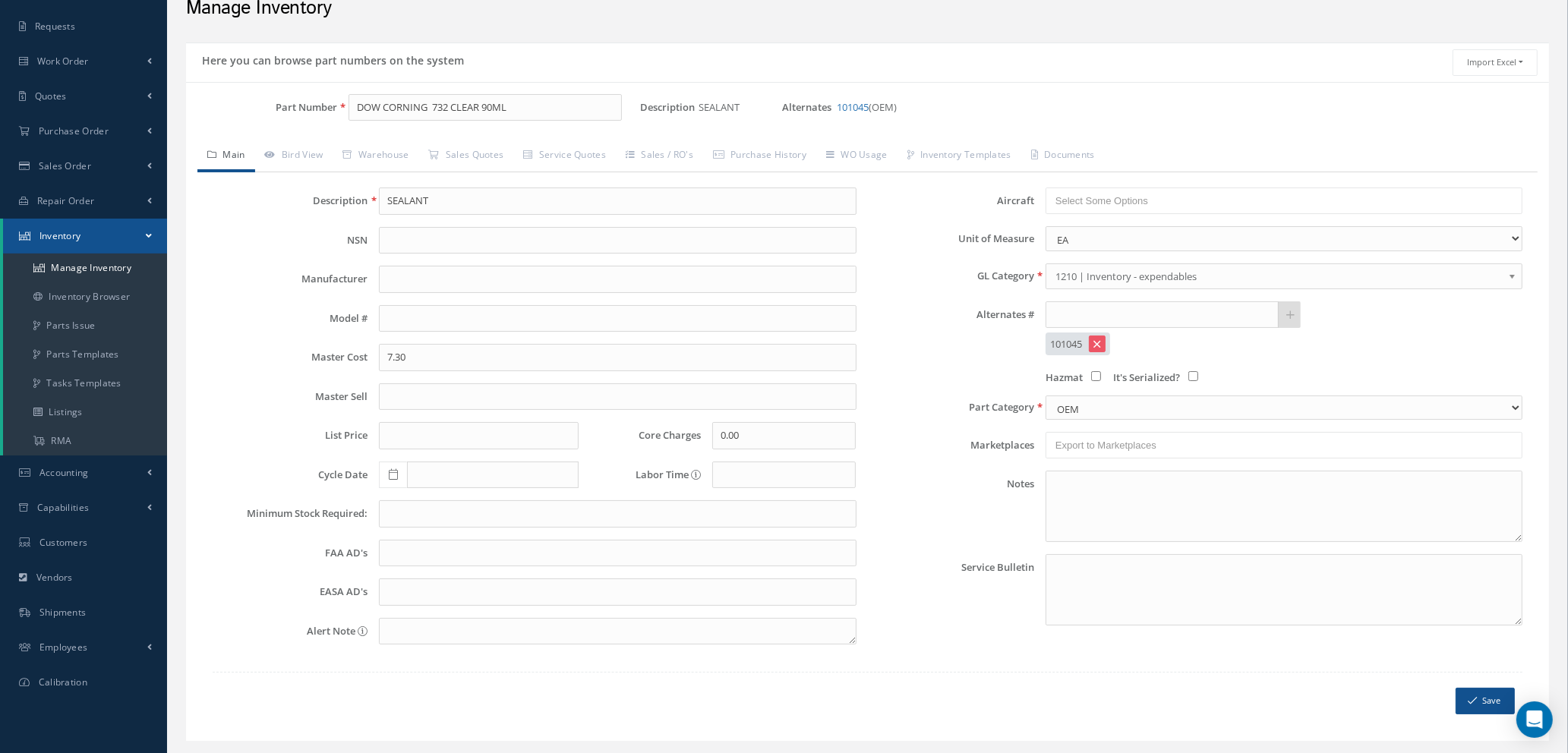
scroll to position [109, 0]
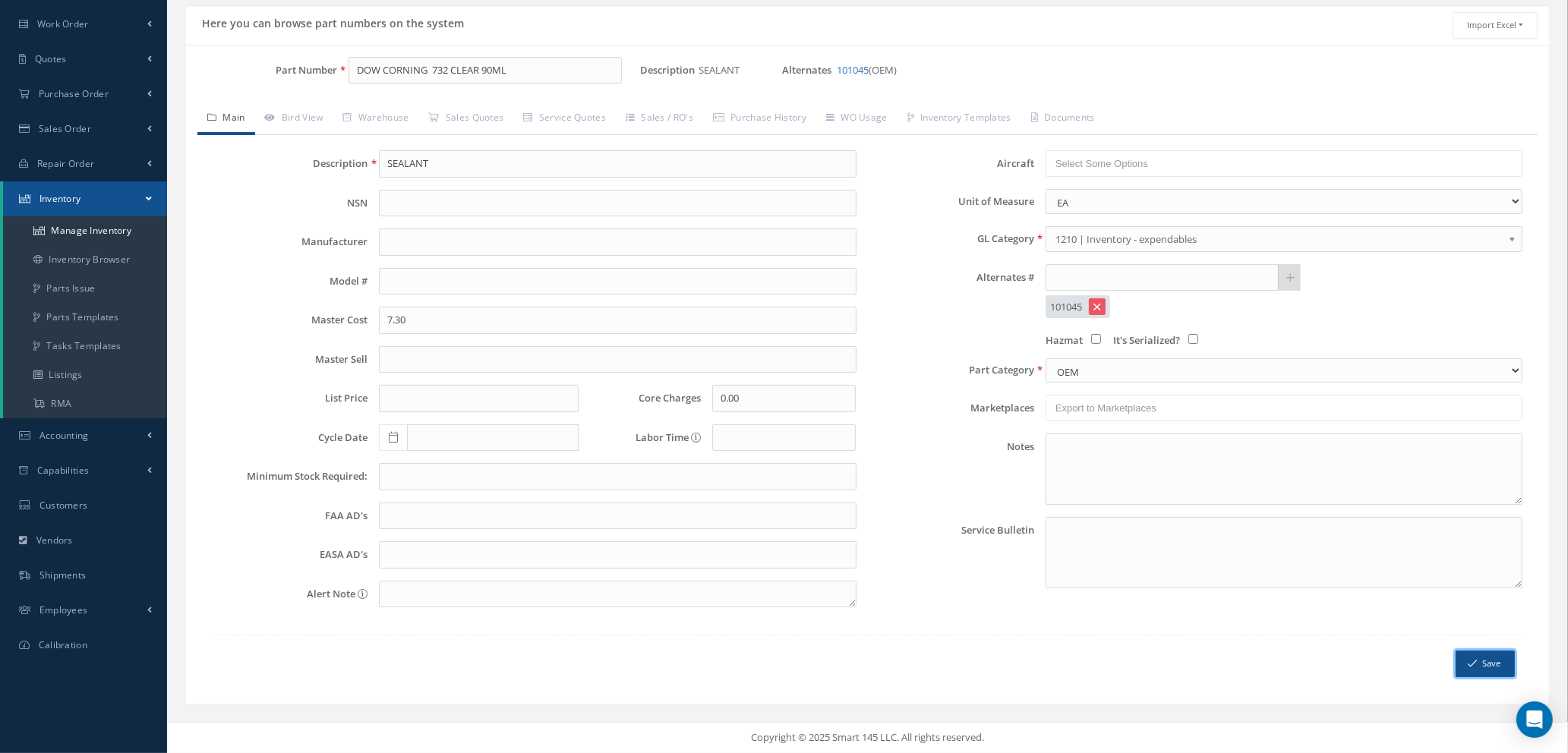
click at [1484, 661] on button "Save" at bounding box center [1486, 664] width 59 height 27
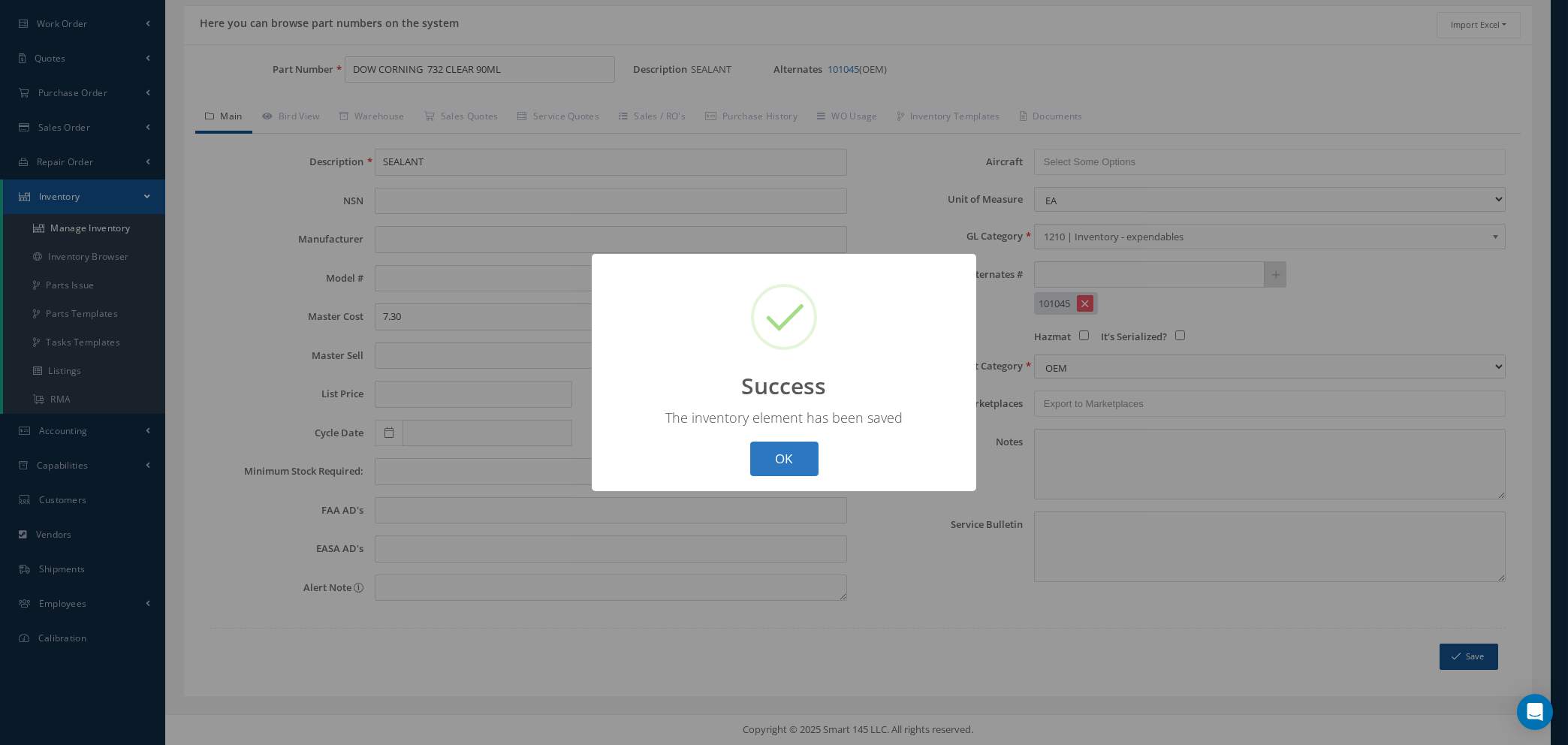
click at [795, 466] on button "OK" at bounding box center [784, 459] width 69 height 35
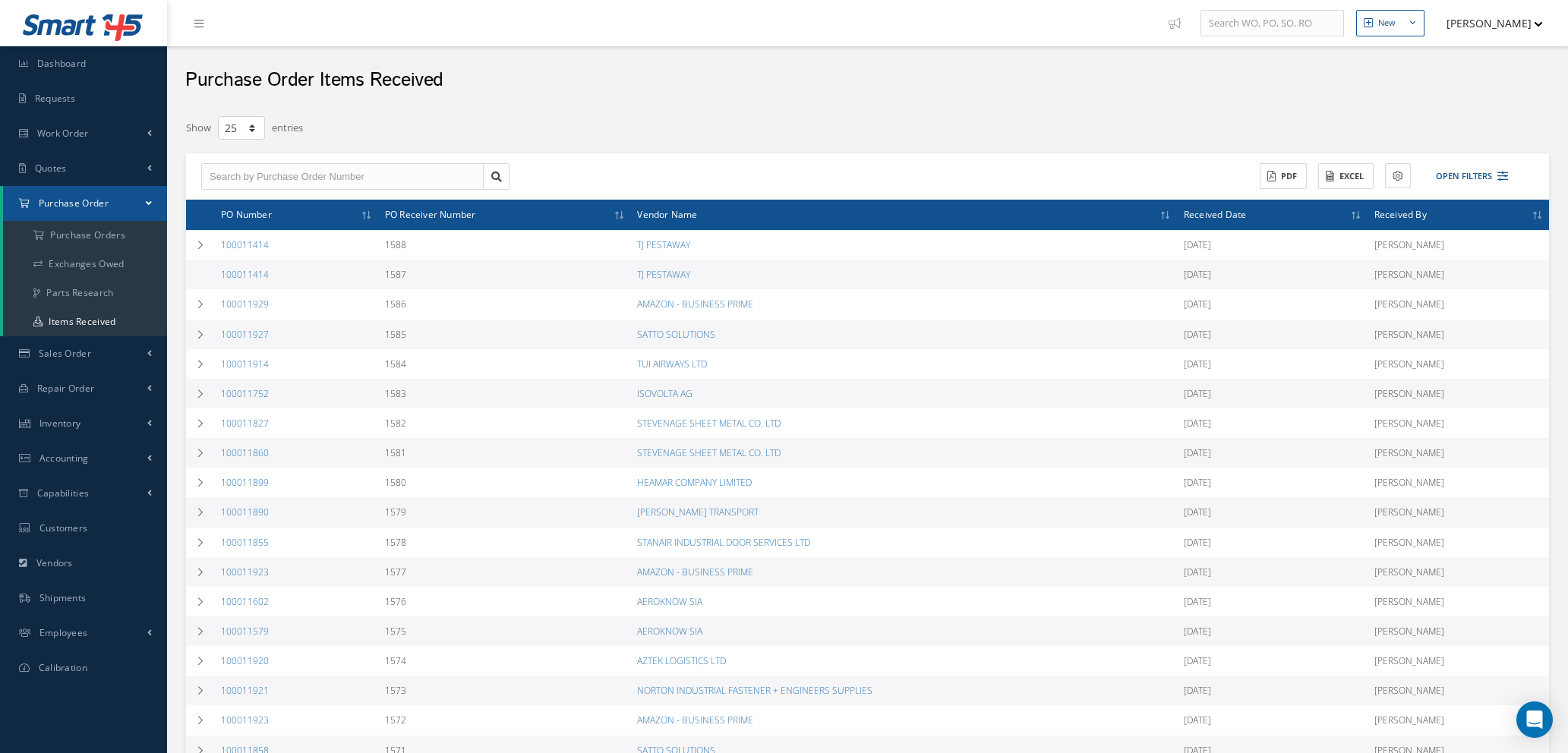
select select "25"
click at [127, 235] on a=1&status_id=2&status_id=3&status_id=5&collapsedFilters"] "Purchase Orders" at bounding box center [84, 235] width 164 height 29
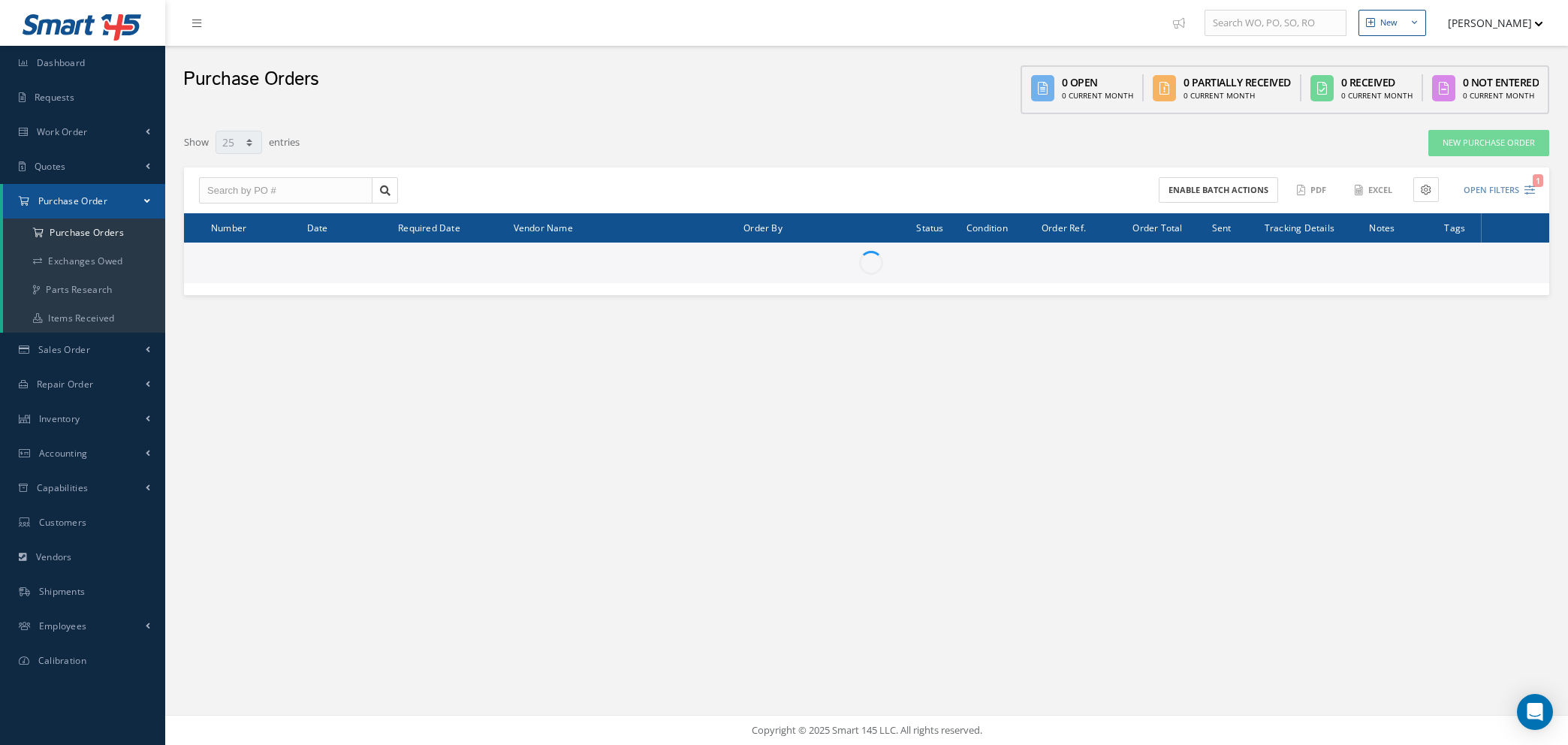
select select "25"
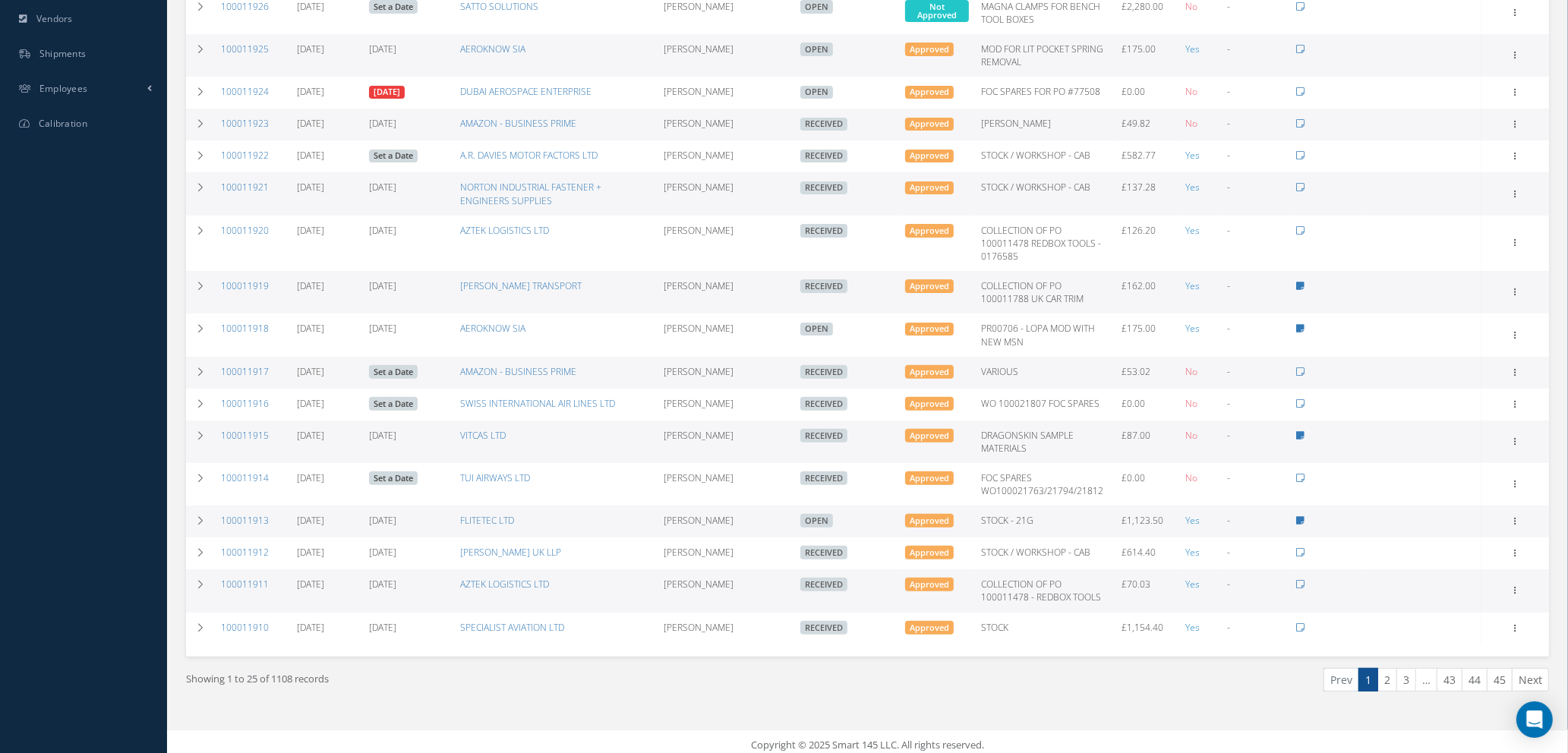
scroll to position [549, 0]
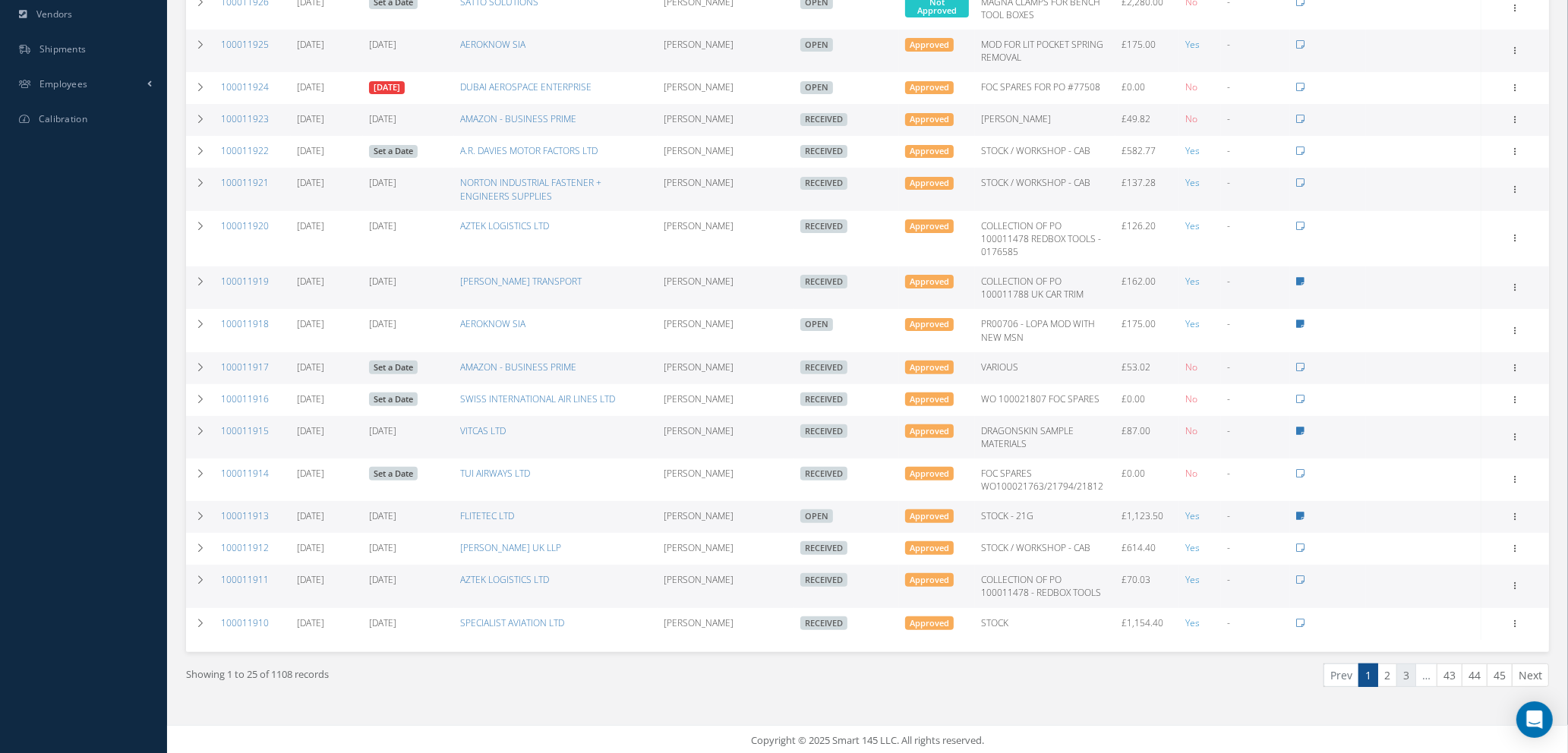
click at [1405, 672] on link "3" at bounding box center [1406, 676] width 20 height 24
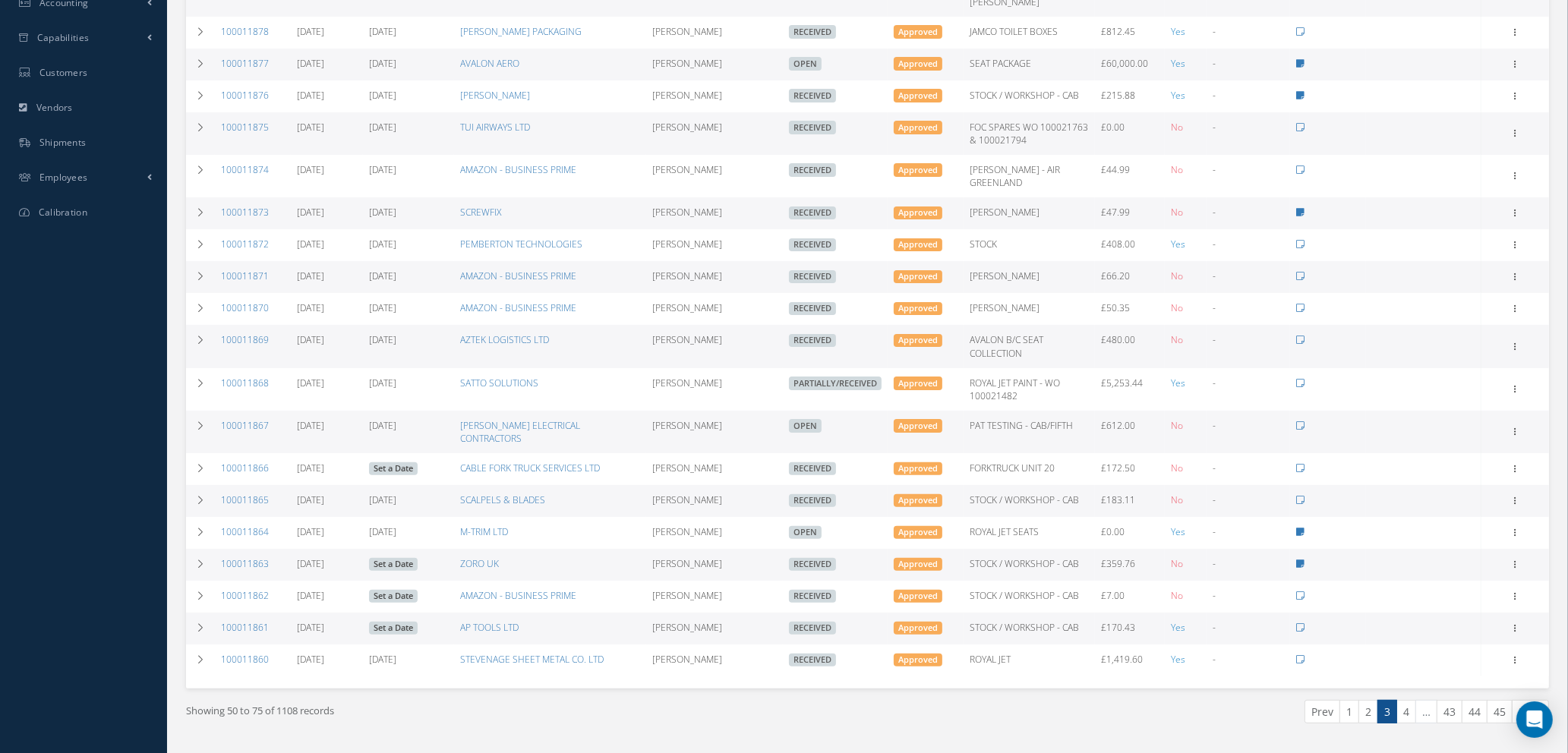
scroll to position [460, 0]
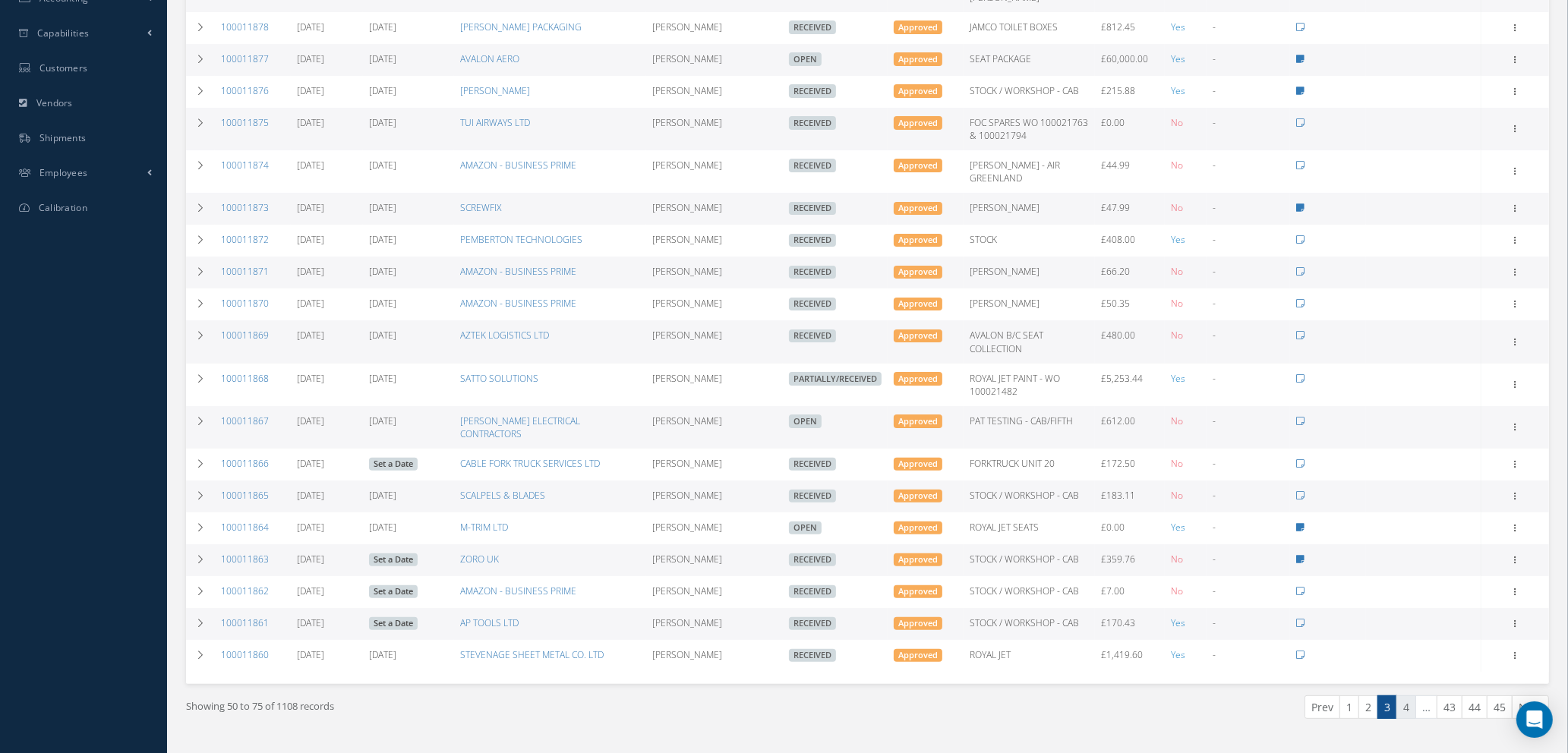
click at [1405, 696] on link "4" at bounding box center [1406, 707] width 20 height 24
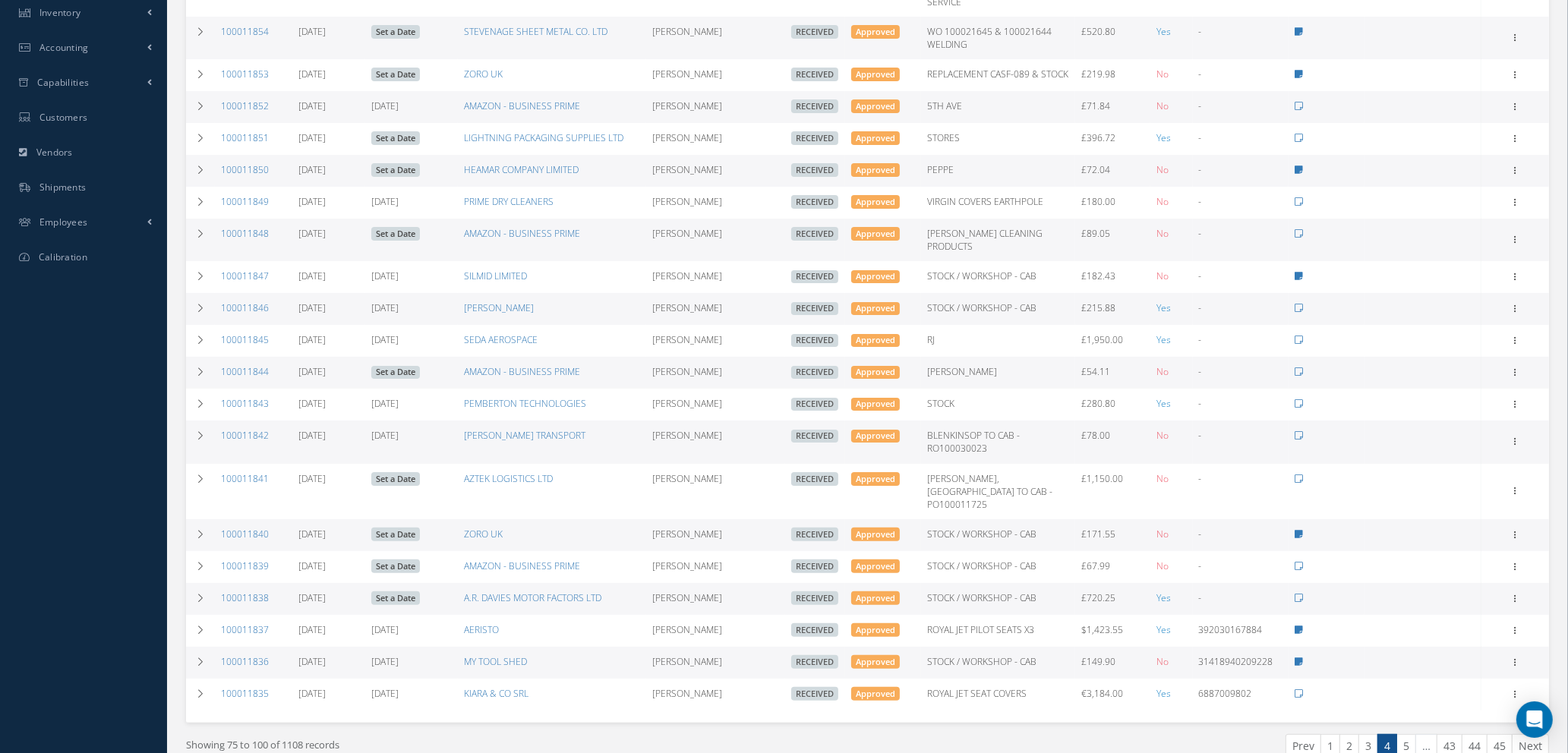
scroll to position [447, 0]
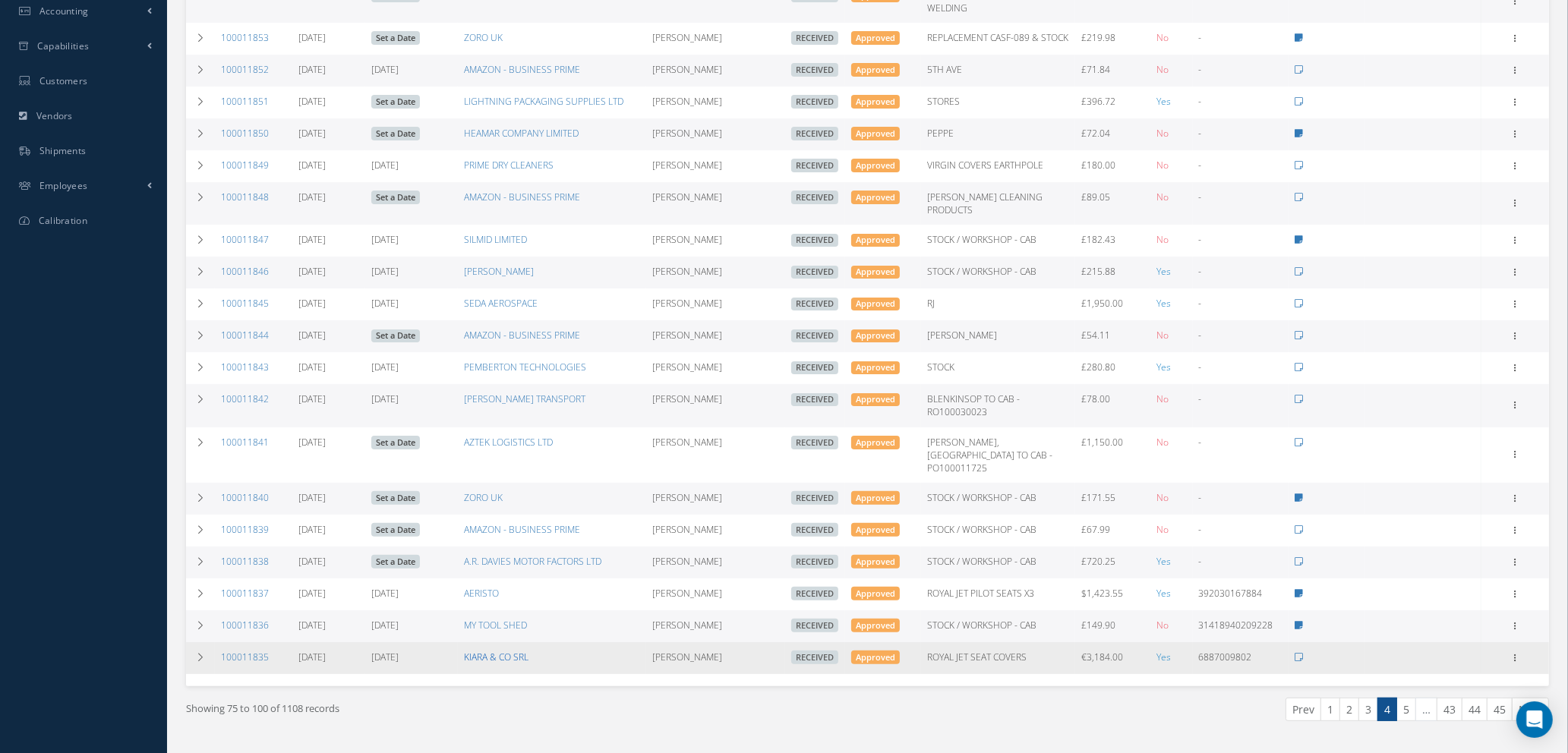
click at [498, 651] on link "KIARA & CO SRL" at bounding box center [496, 657] width 64 height 13
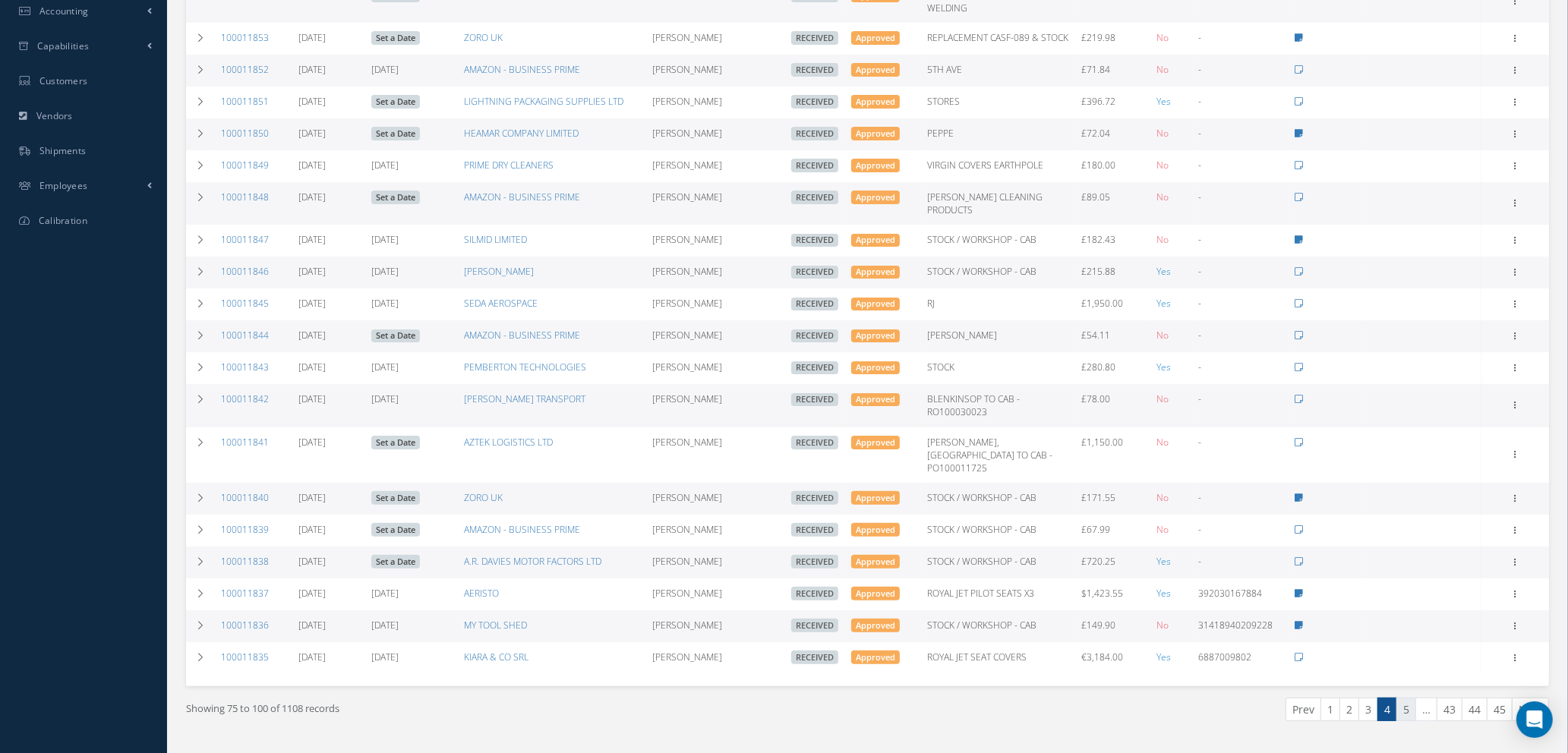
click at [1407, 698] on link "5" at bounding box center [1406, 709] width 20 height 24
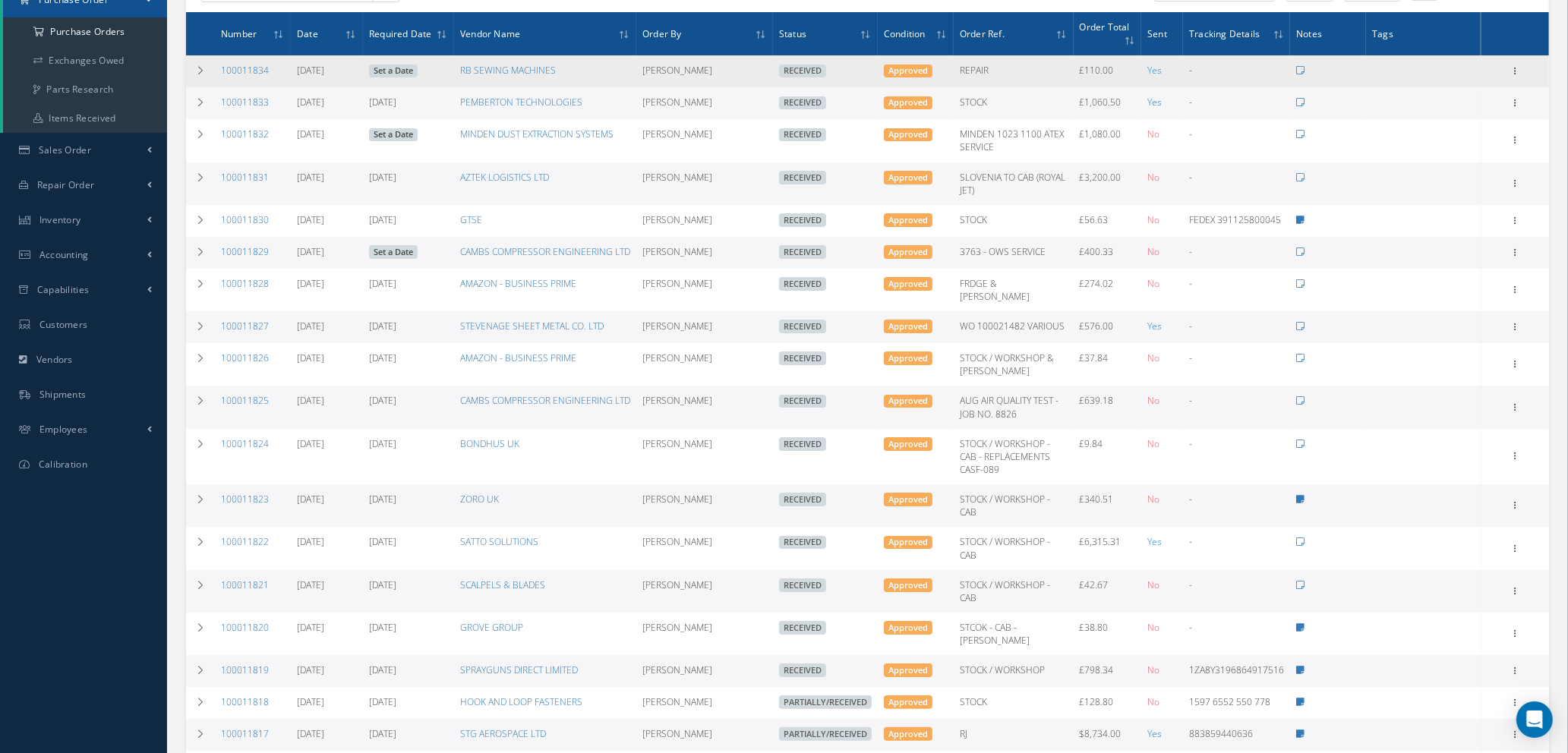
scroll to position [228, 0]
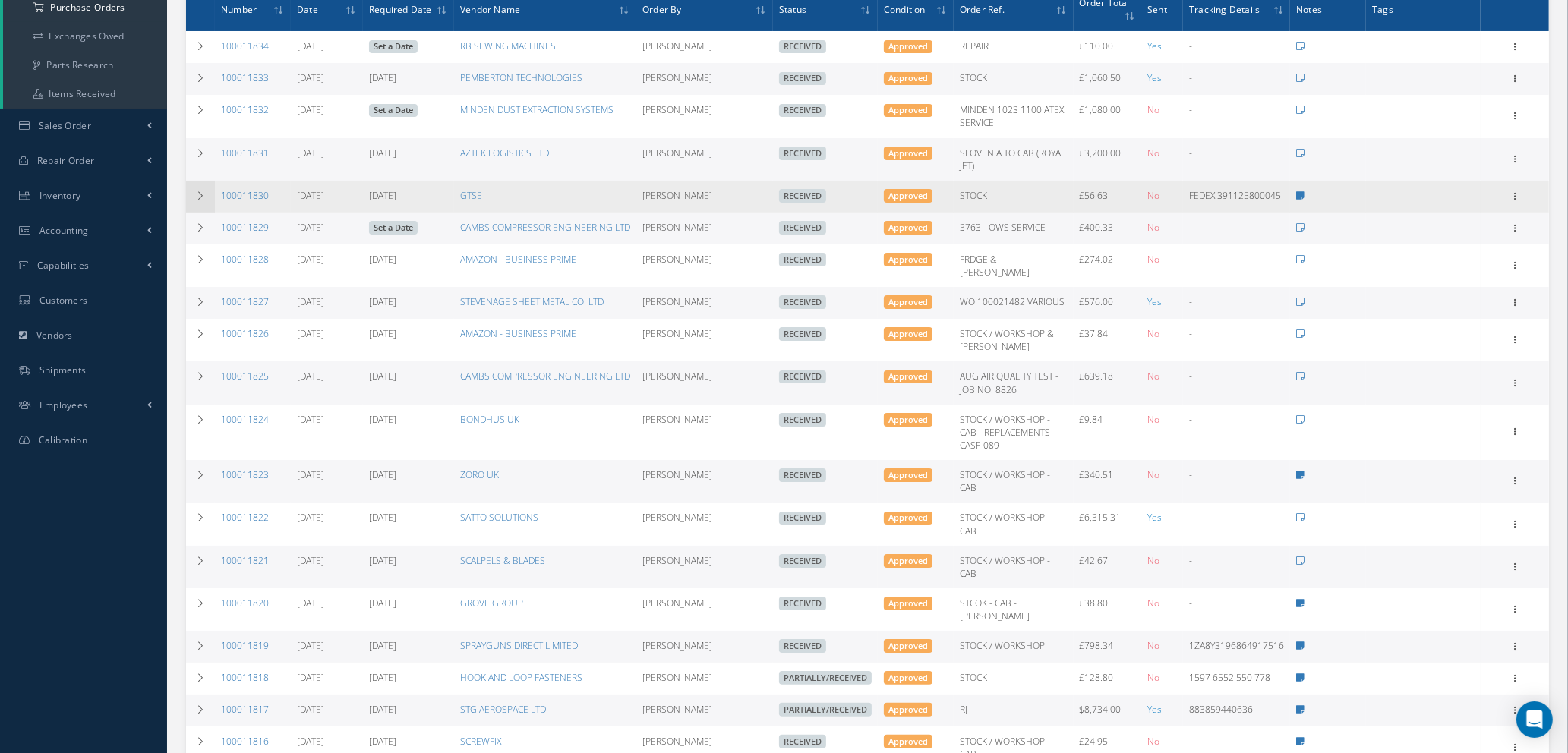
click at [193, 191] on td at bounding box center [200, 196] width 29 height 32
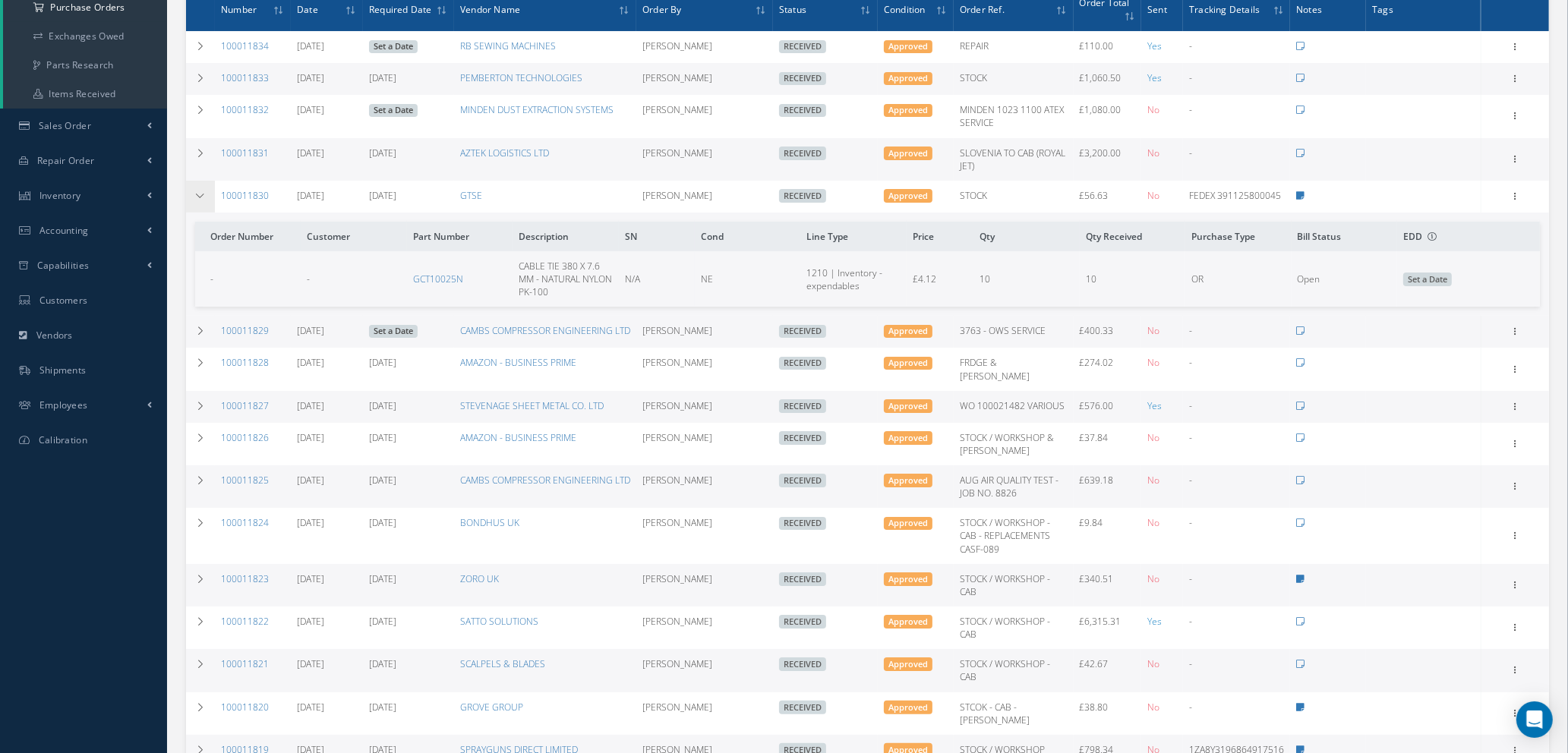
click at [193, 191] on td at bounding box center [200, 196] width 29 height 32
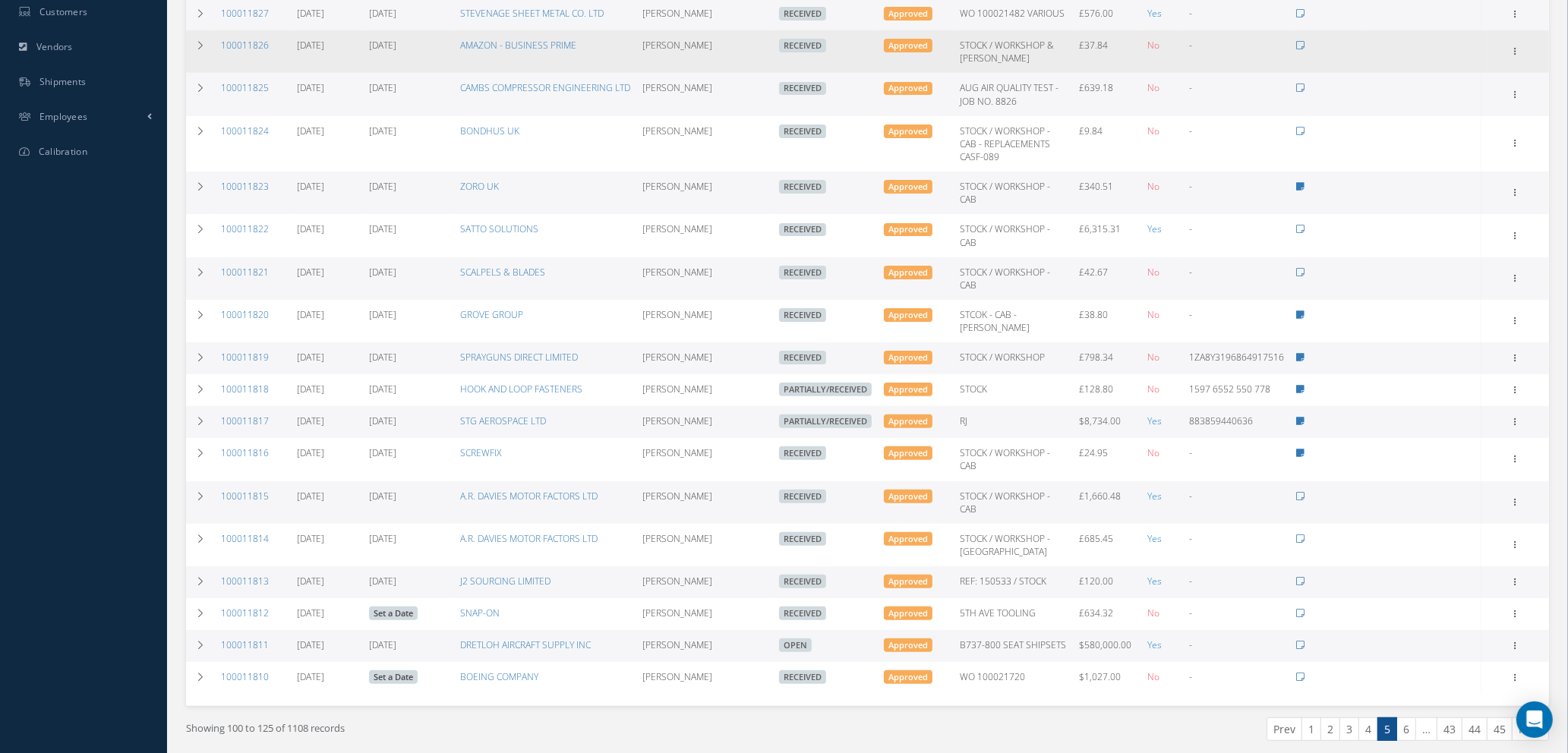
scroll to position [549, 0]
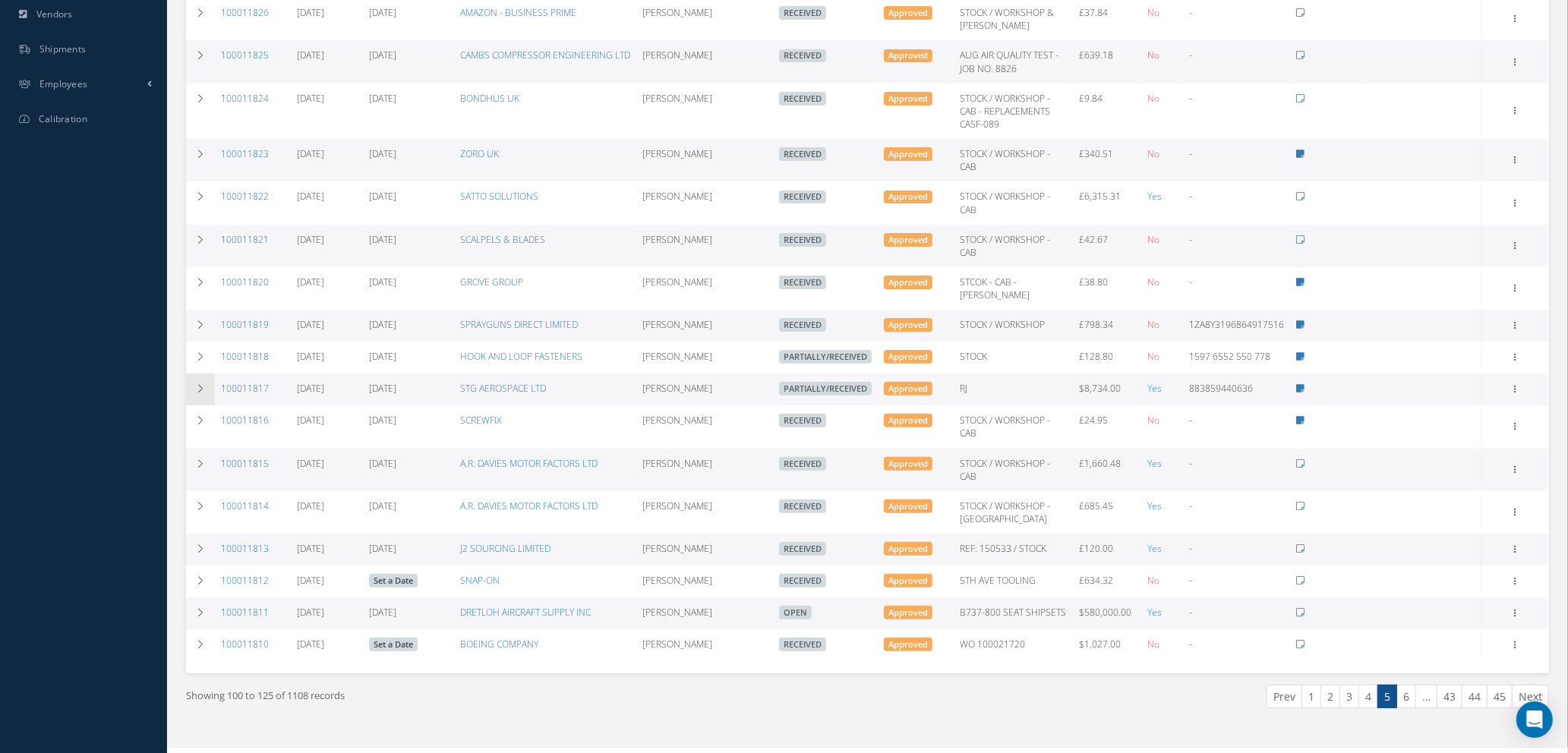
click at [196, 374] on td at bounding box center [200, 389] width 29 height 32
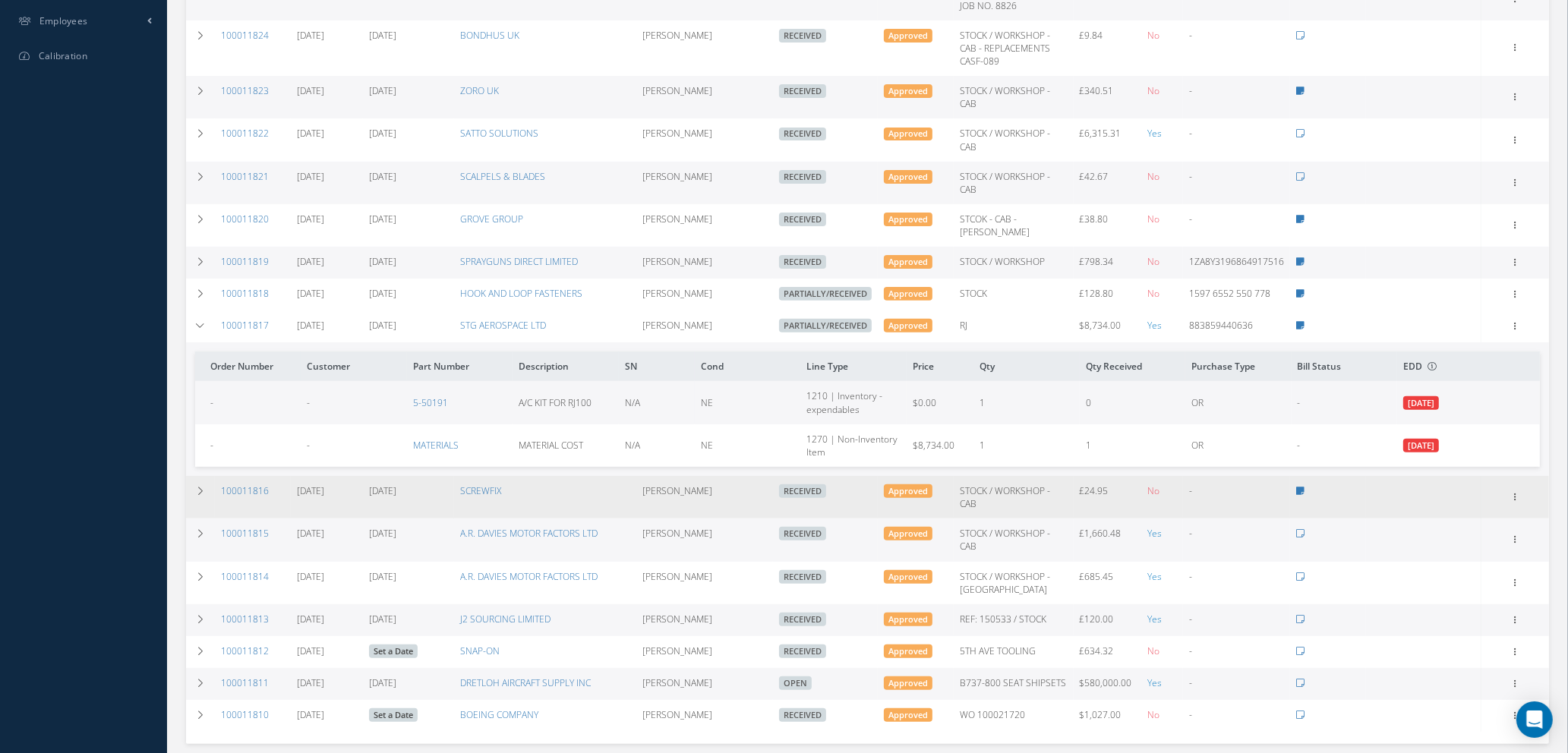
scroll to position [663, 0]
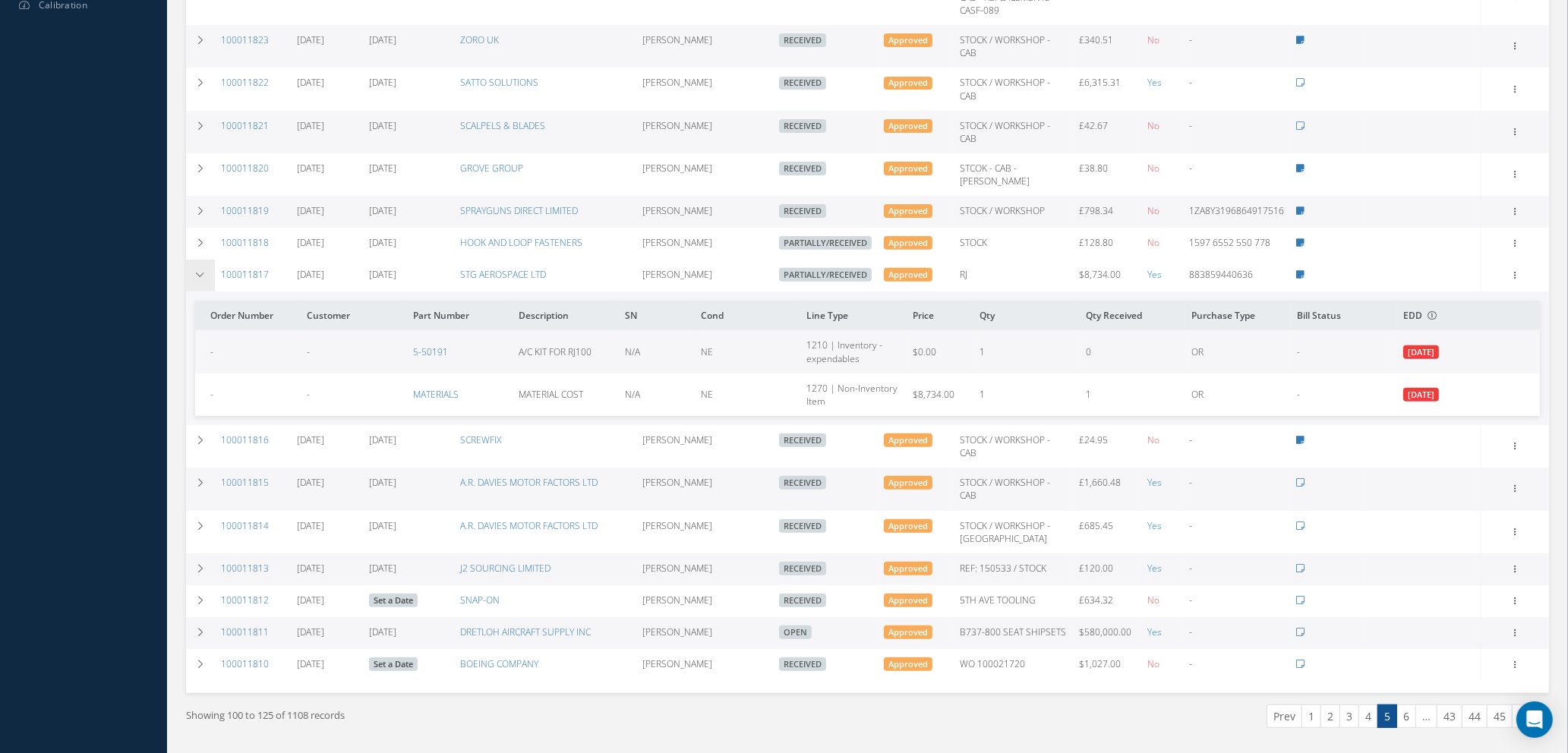
click at [199, 270] on icon at bounding box center [200, 274] width 11 height 9
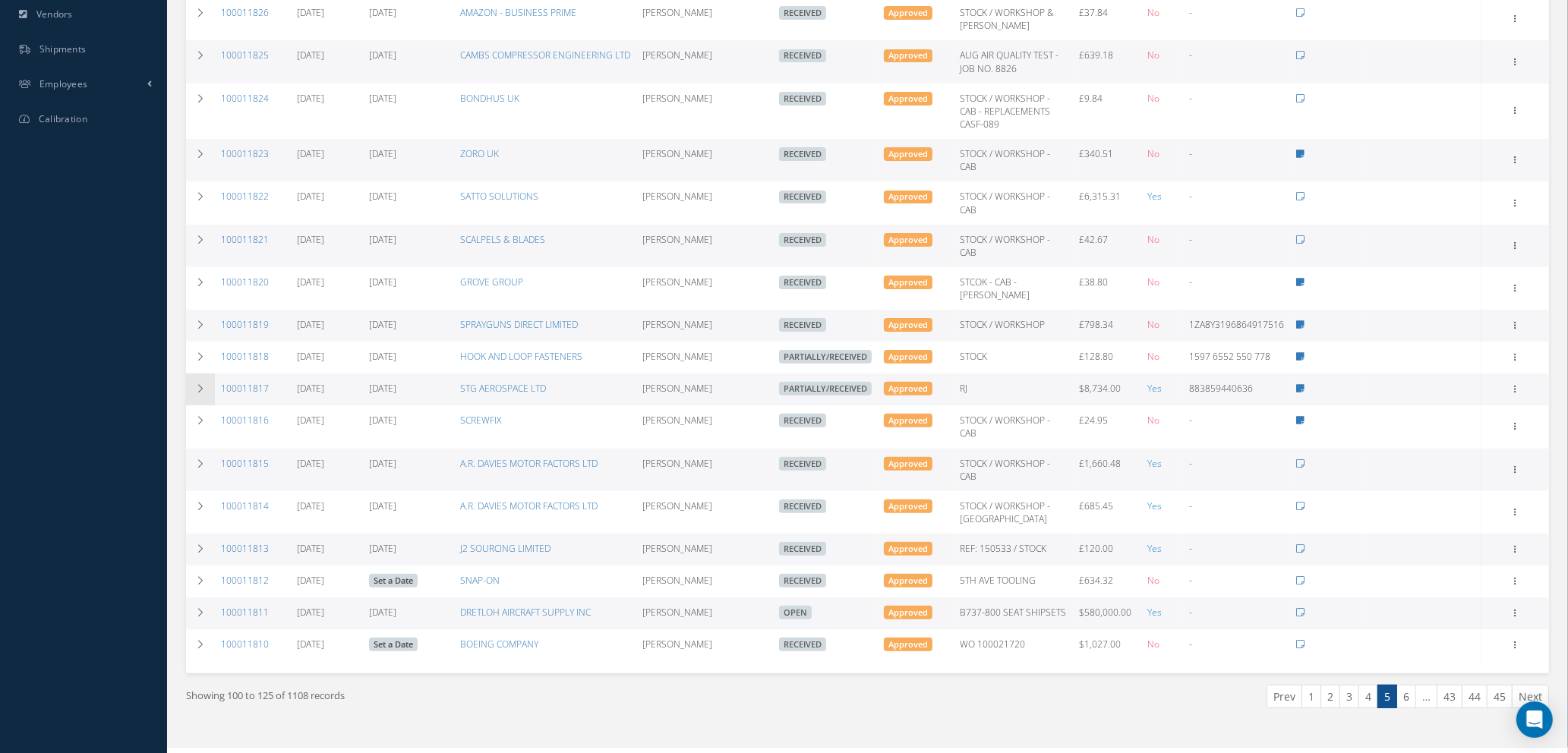
click at [199, 249] on td at bounding box center [200, 246] width 29 height 43
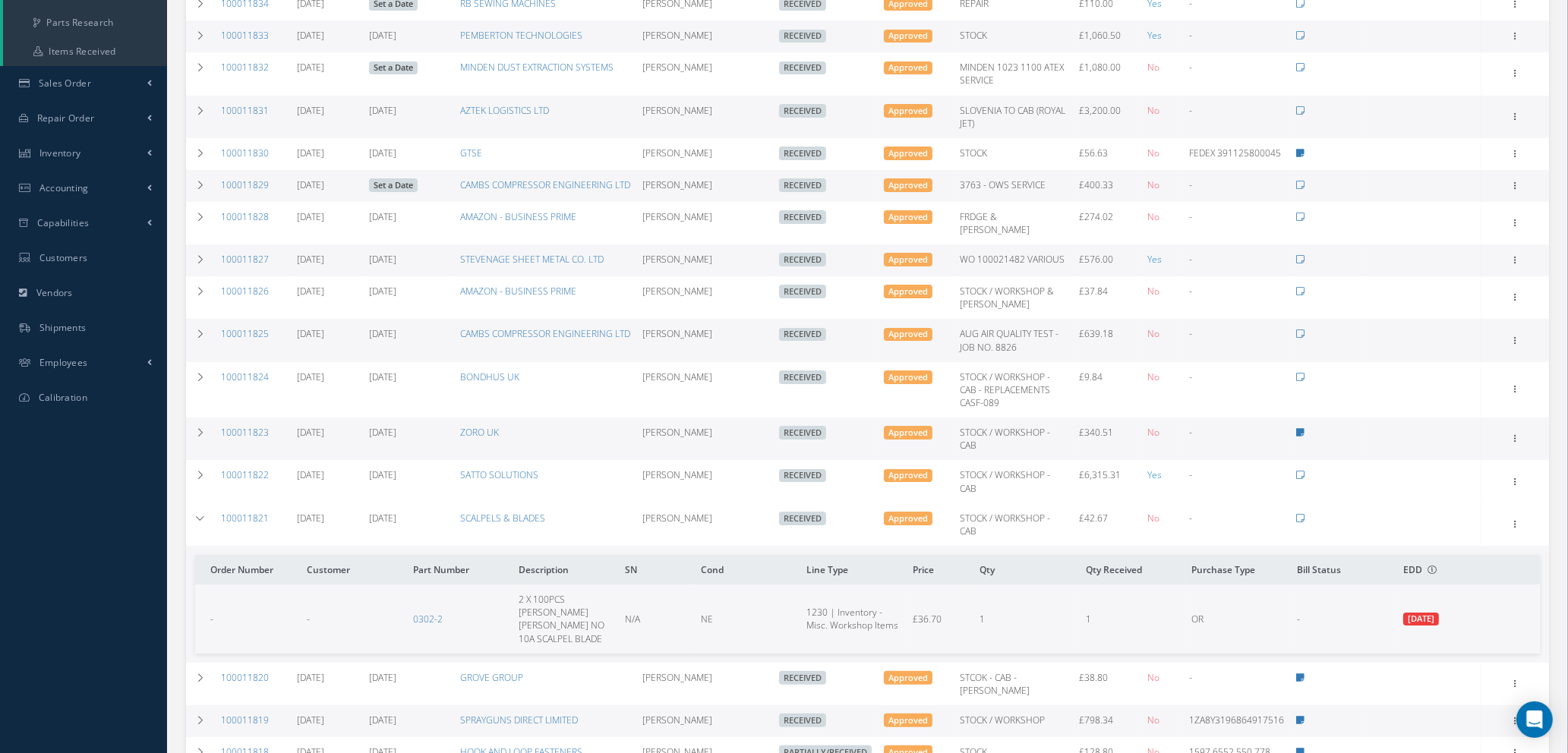
scroll to position [425, 0]
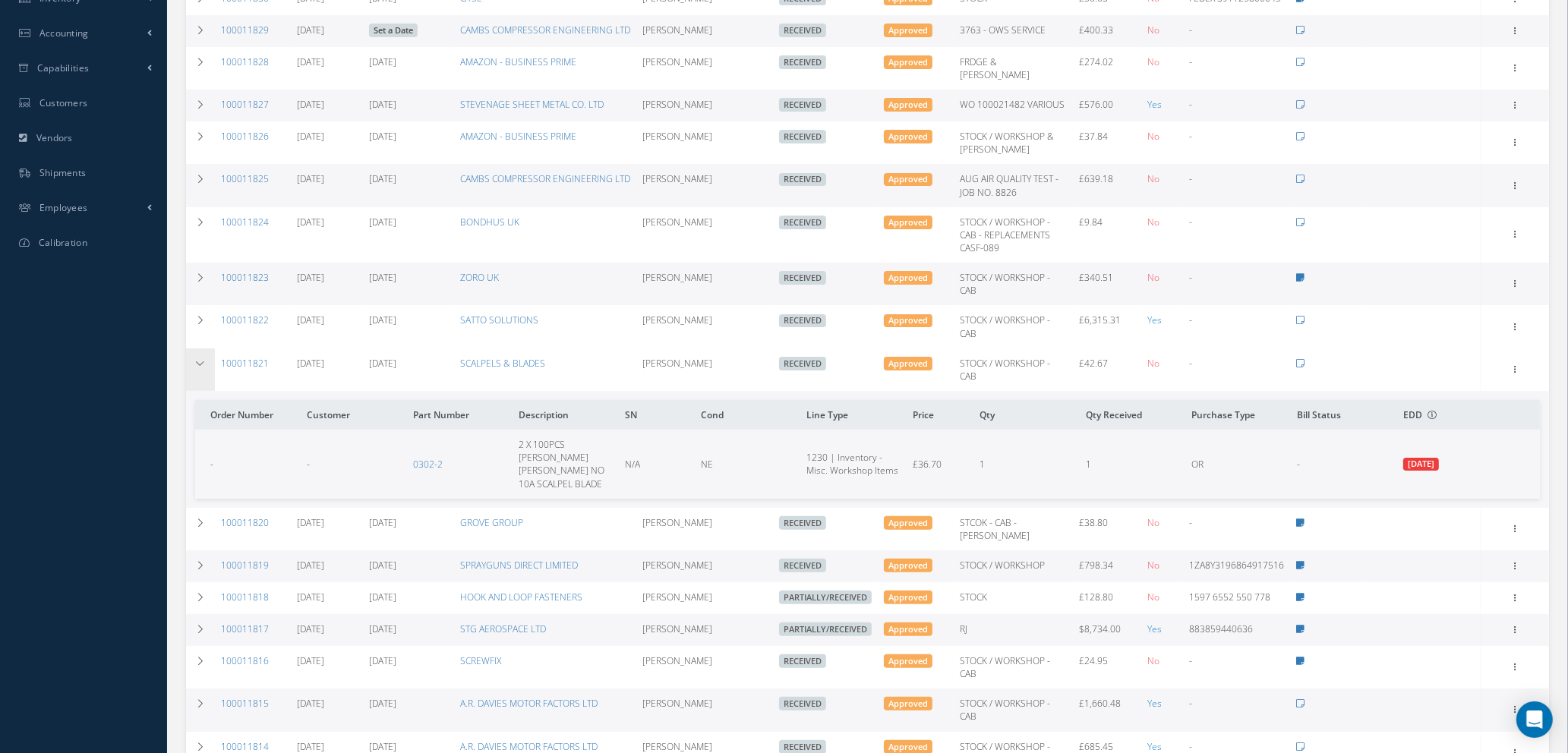
click at [196, 359] on icon at bounding box center [200, 363] width 11 height 9
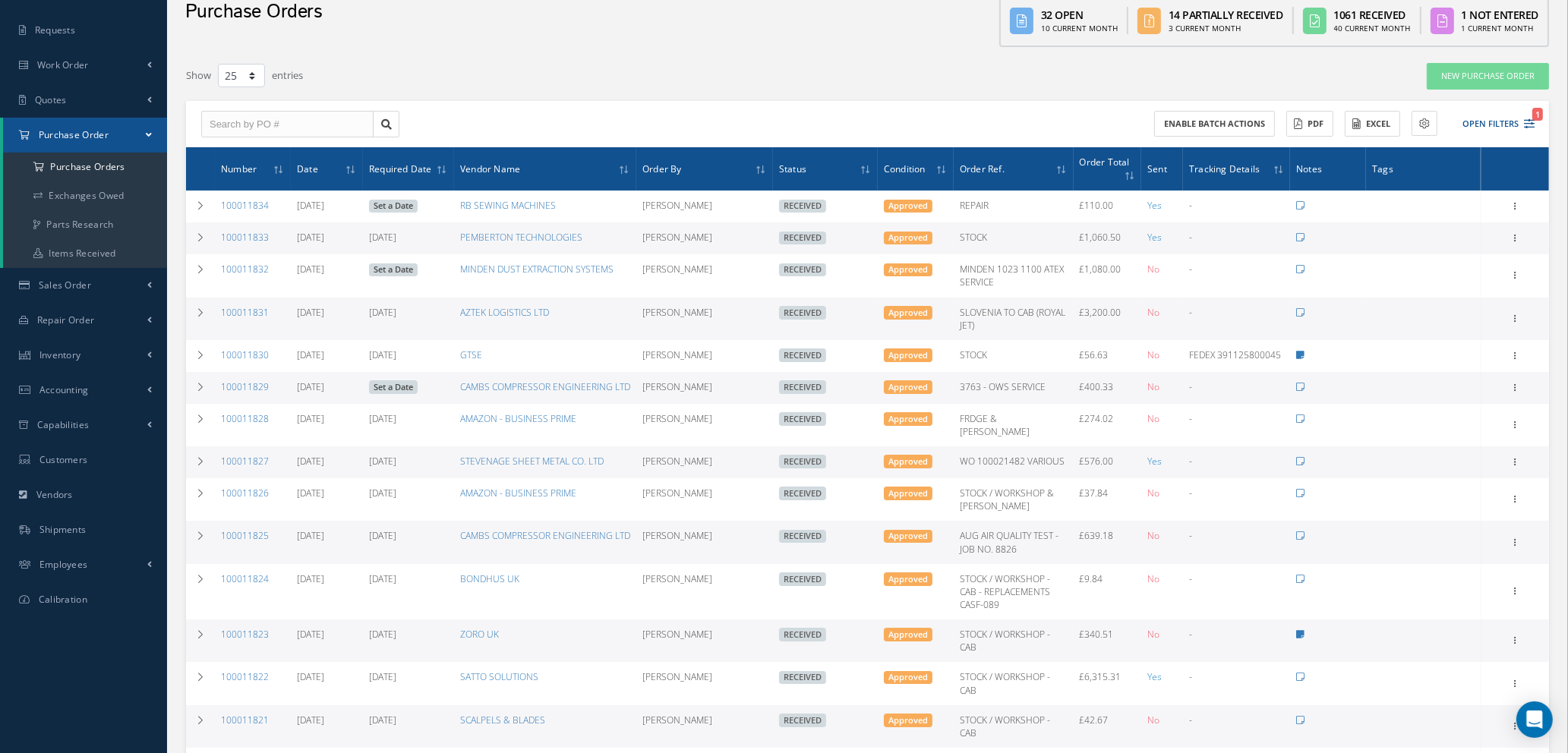
scroll to position [0, 0]
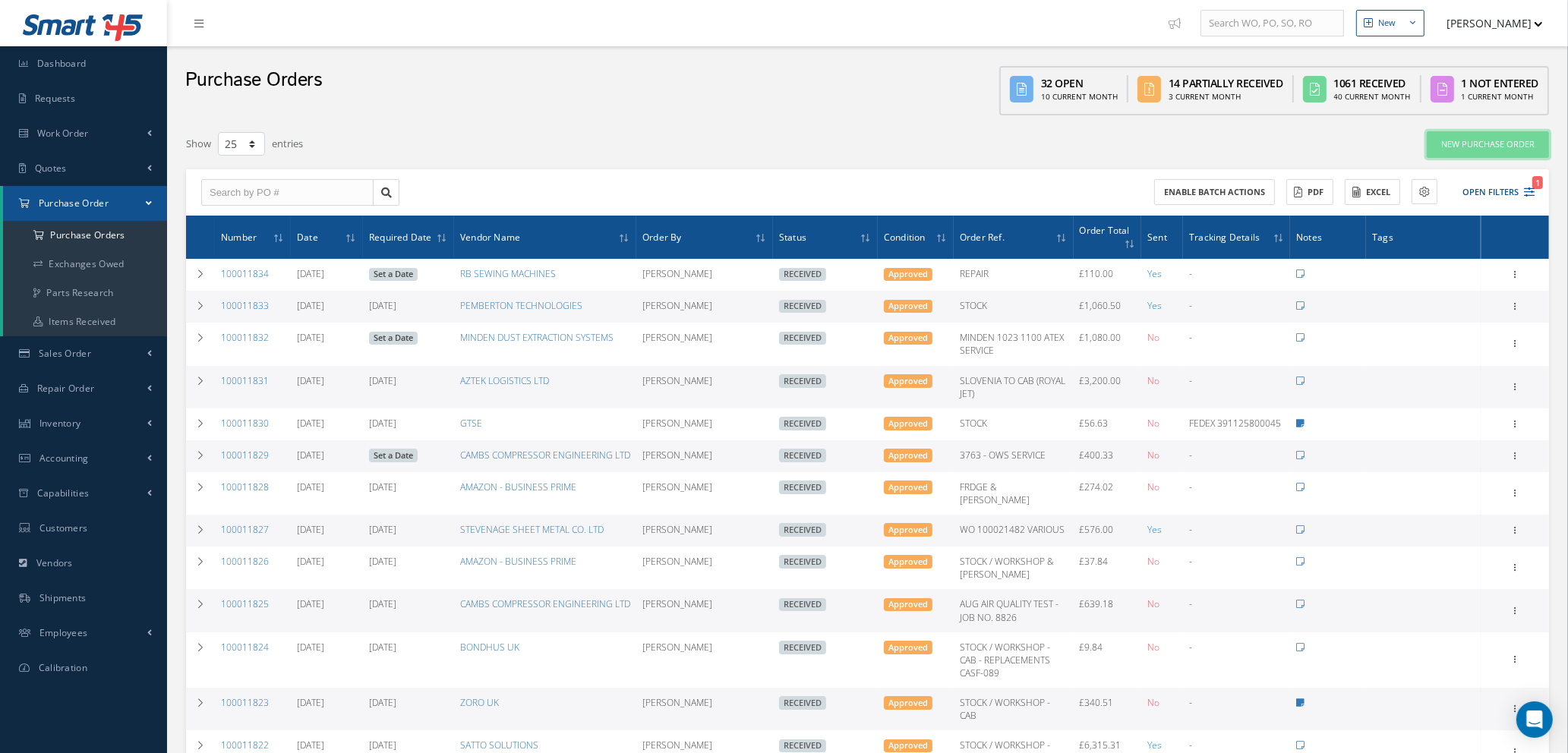
click at [1458, 139] on link "New Purchase Order" at bounding box center [1488, 145] width 122 height 27
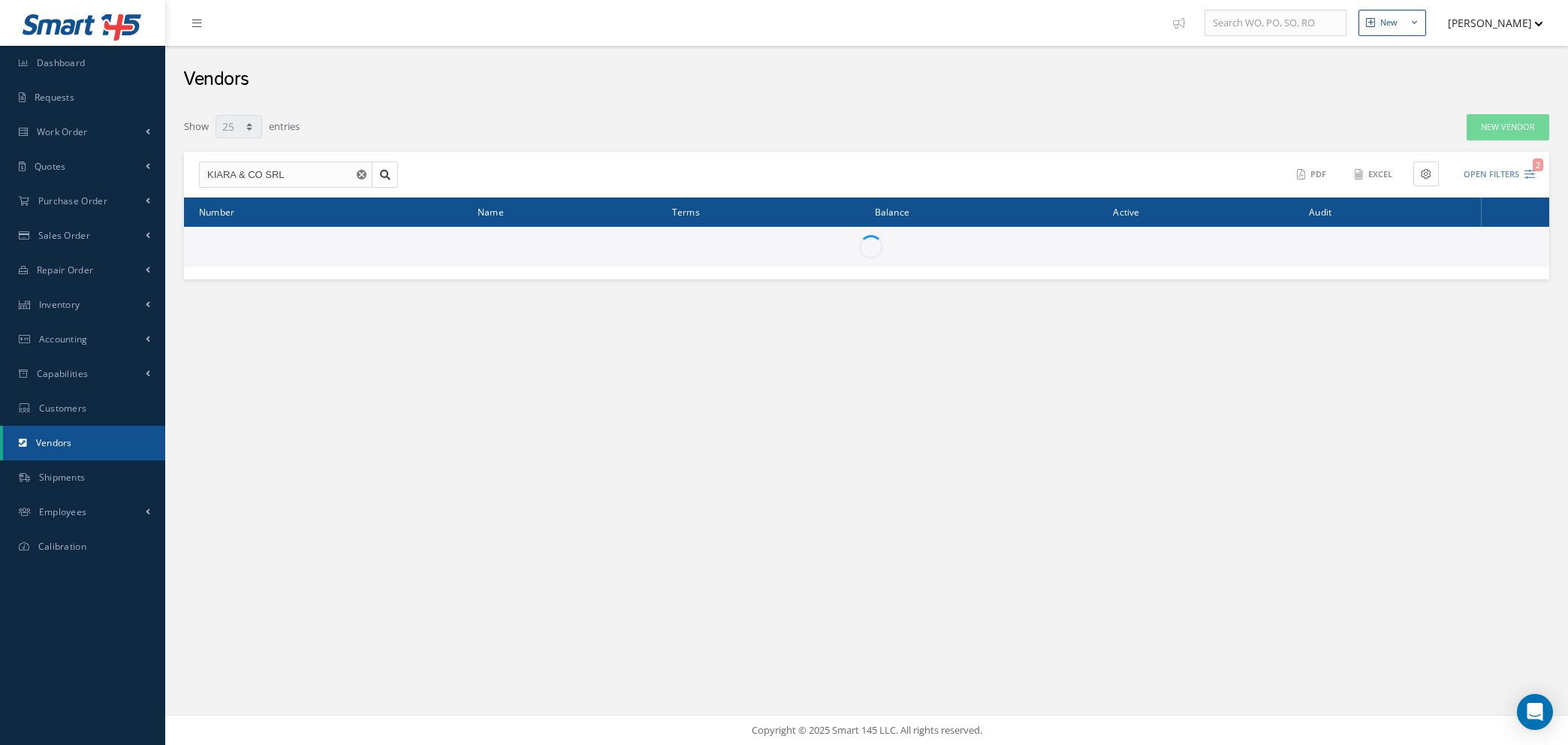
select select "25"
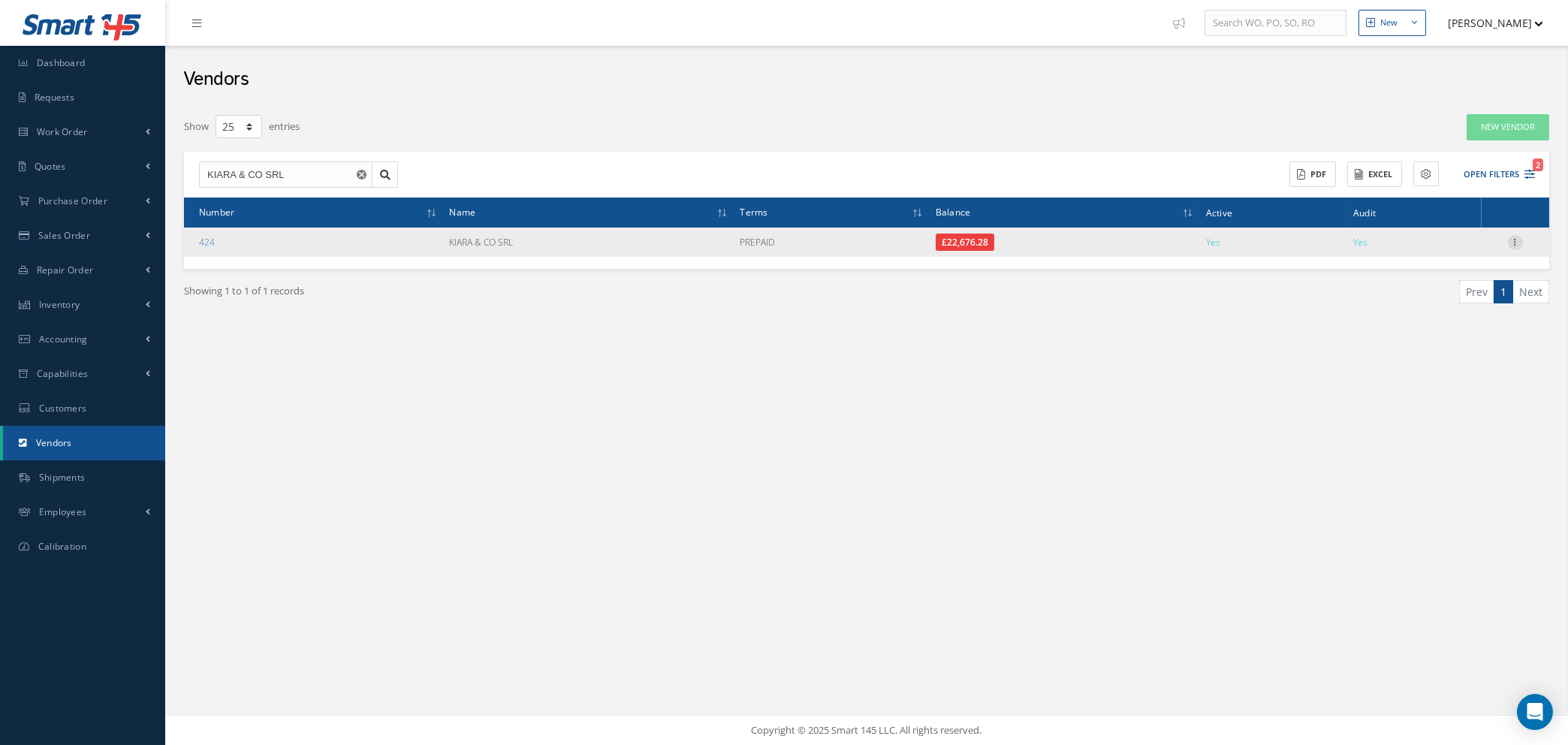
click at [1513, 237] on icon at bounding box center [1514, 241] width 15 height 12
click at [1464, 266] on link "Edit" at bounding box center [1446, 272] width 119 height 20
checkbox input "true"
type input "[DATE]"
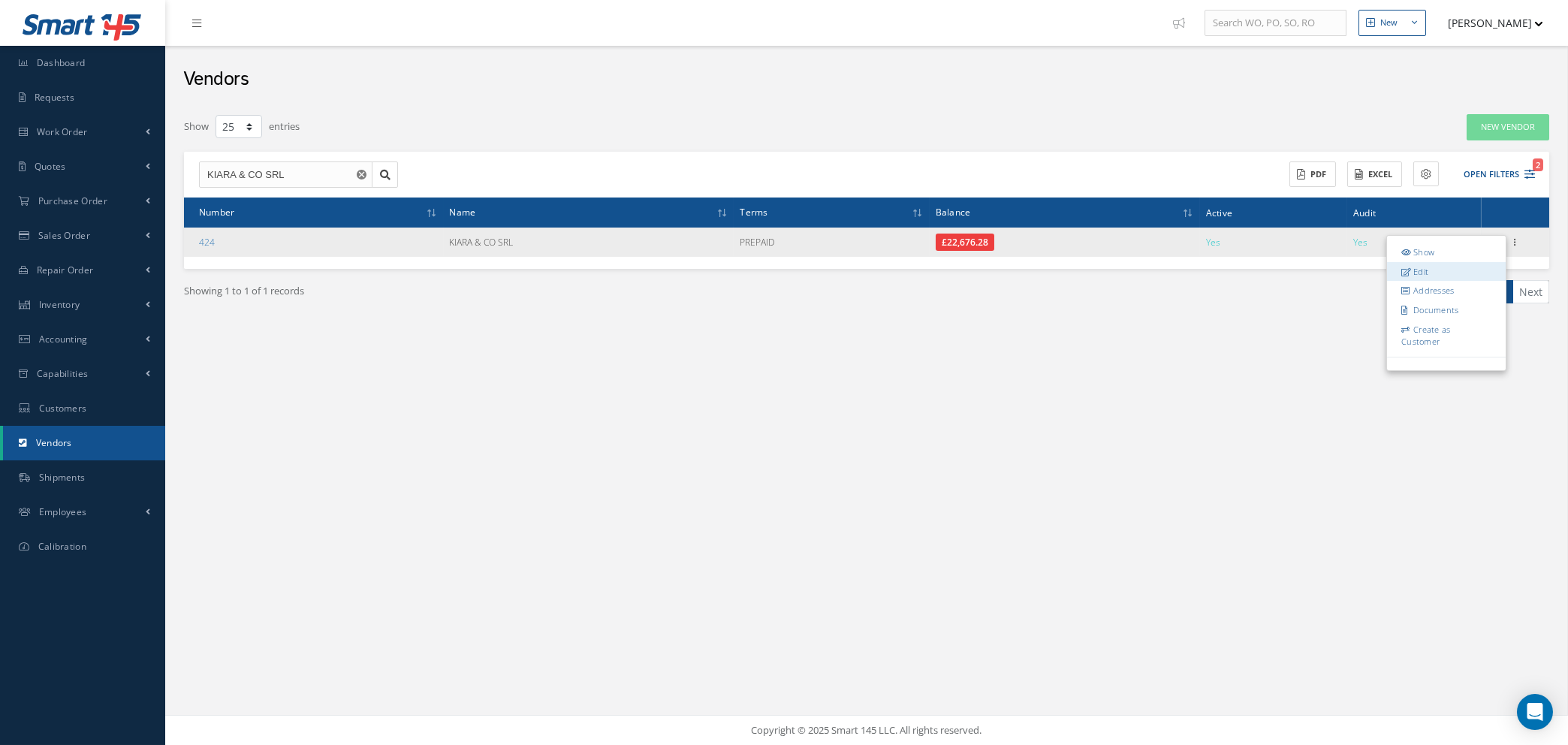
type input "10/21/2024"
type input "01/02/2026"
type input "01/09/2026"
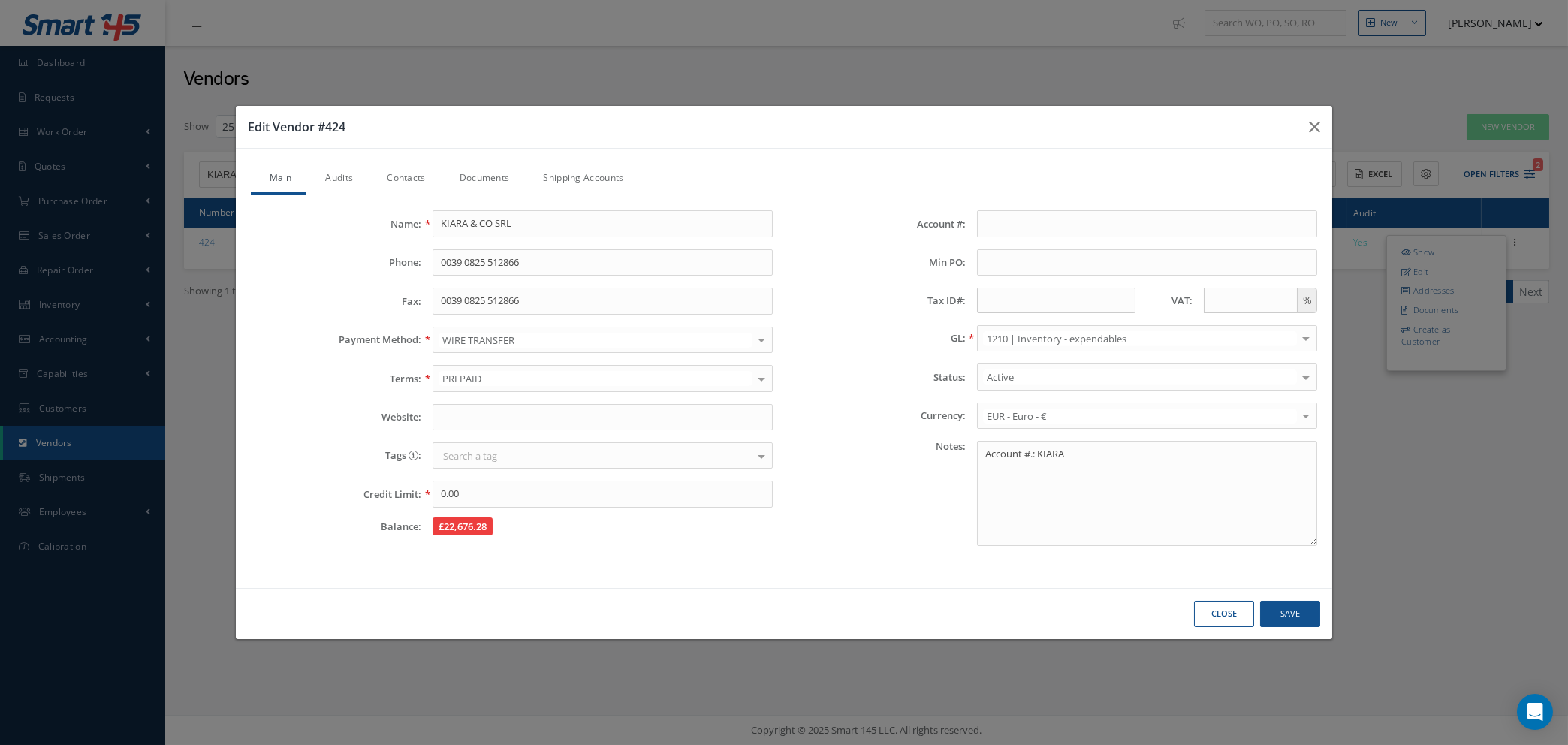
click at [346, 177] on link "Audits" at bounding box center [337, 179] width 62 height 31
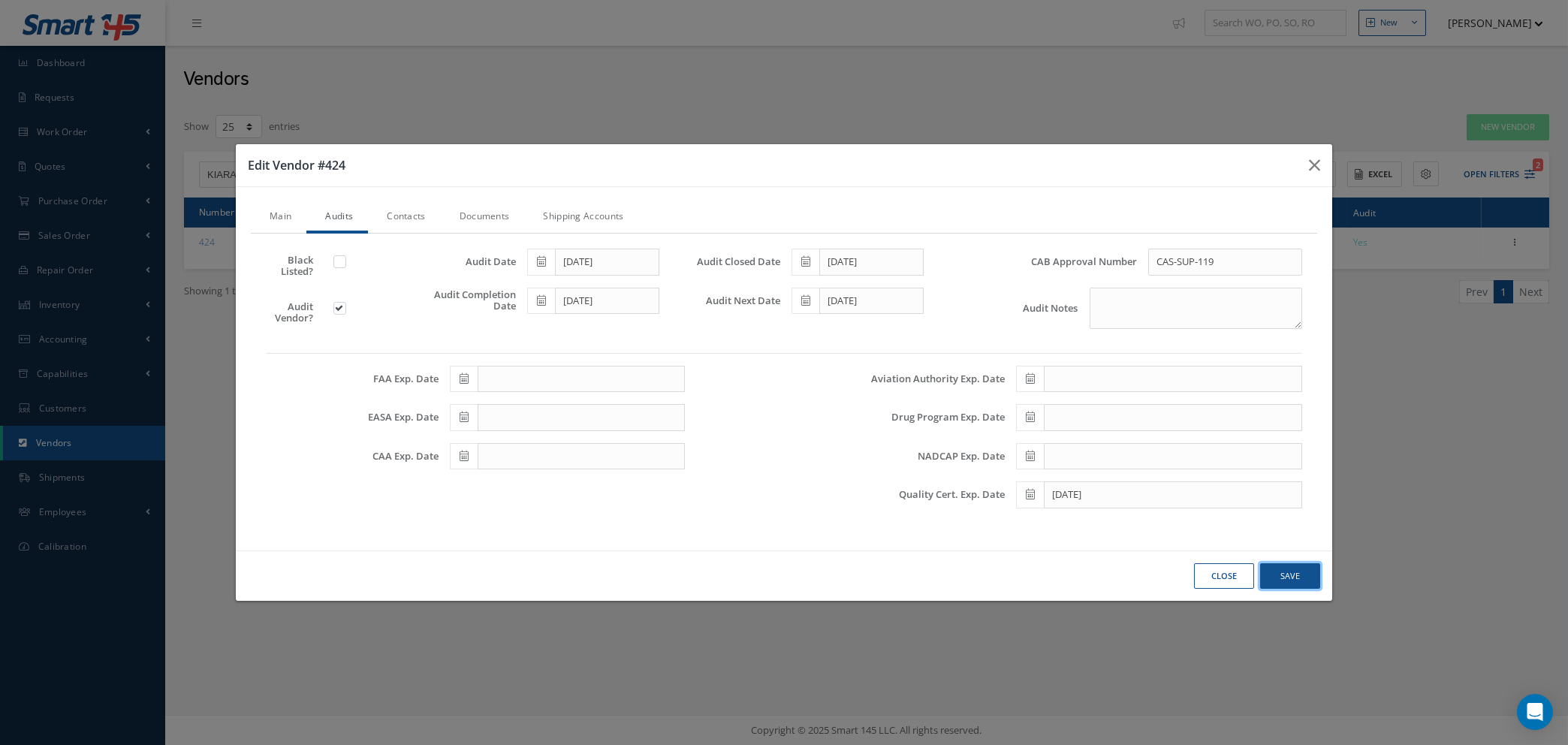
click at [0, 0] on button "Save" at bounding box center [0, 0] width 0 height 0
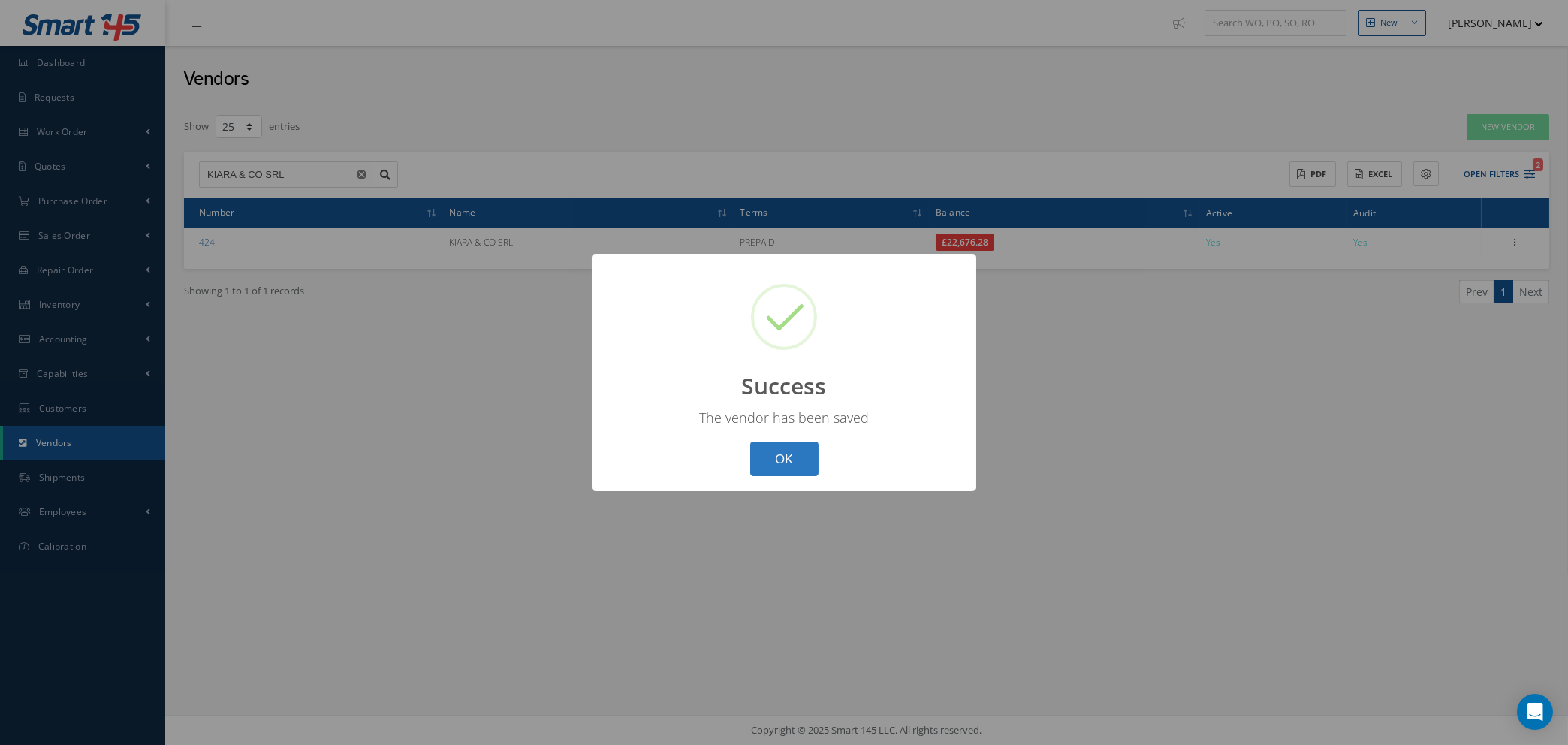
click at [779, 459] on button "OK" at bounding box center [784, 459] width 69 height 35
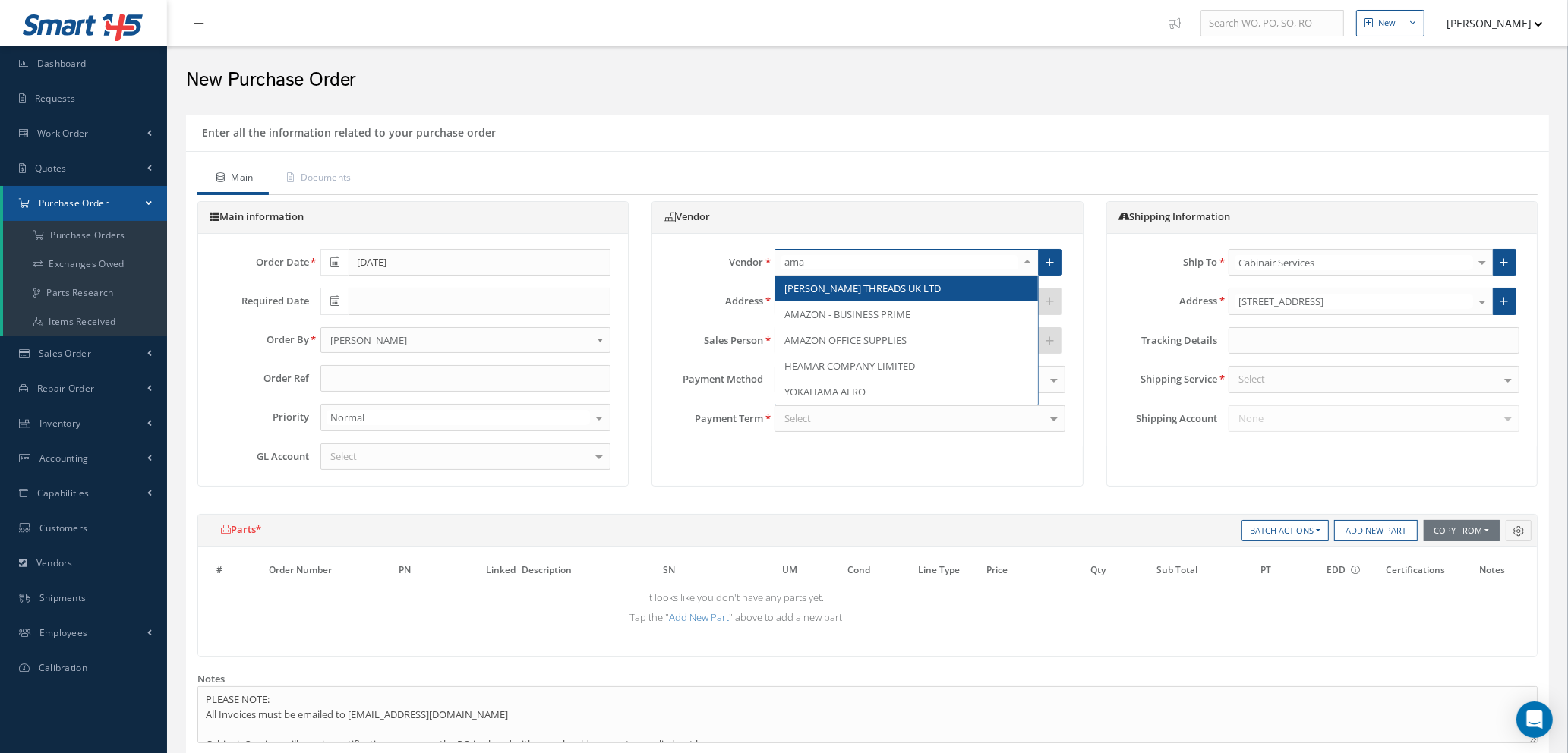
type input "amaz"
click at [862, 288] on span "AMAZON - BUSINESS PRIME" at bounding box center [846, 288] width 126 height 14
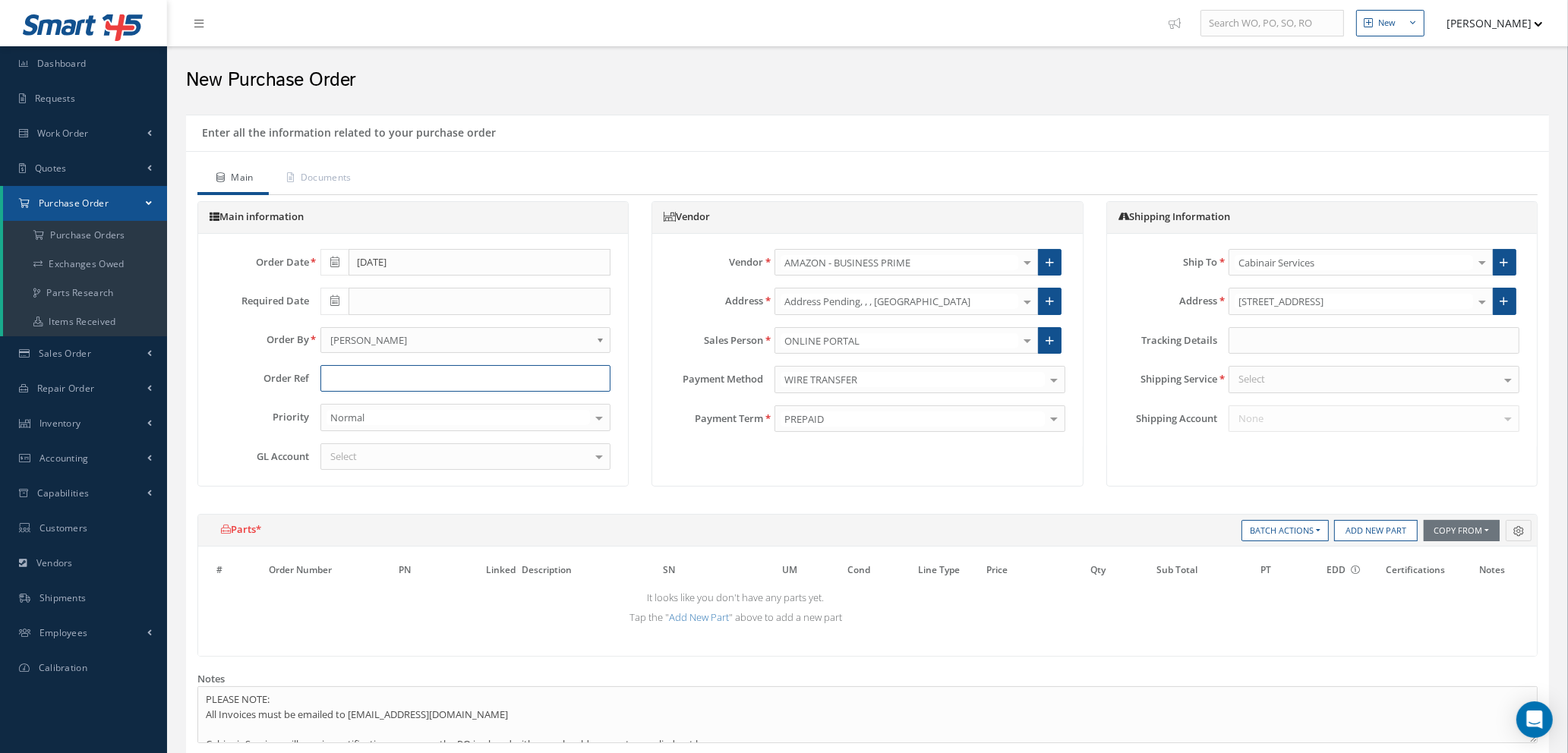
click at [437, 374] on input "text" at bounding box center [465, 379] width 290 height 28
type input "[PERSON_NAME]"
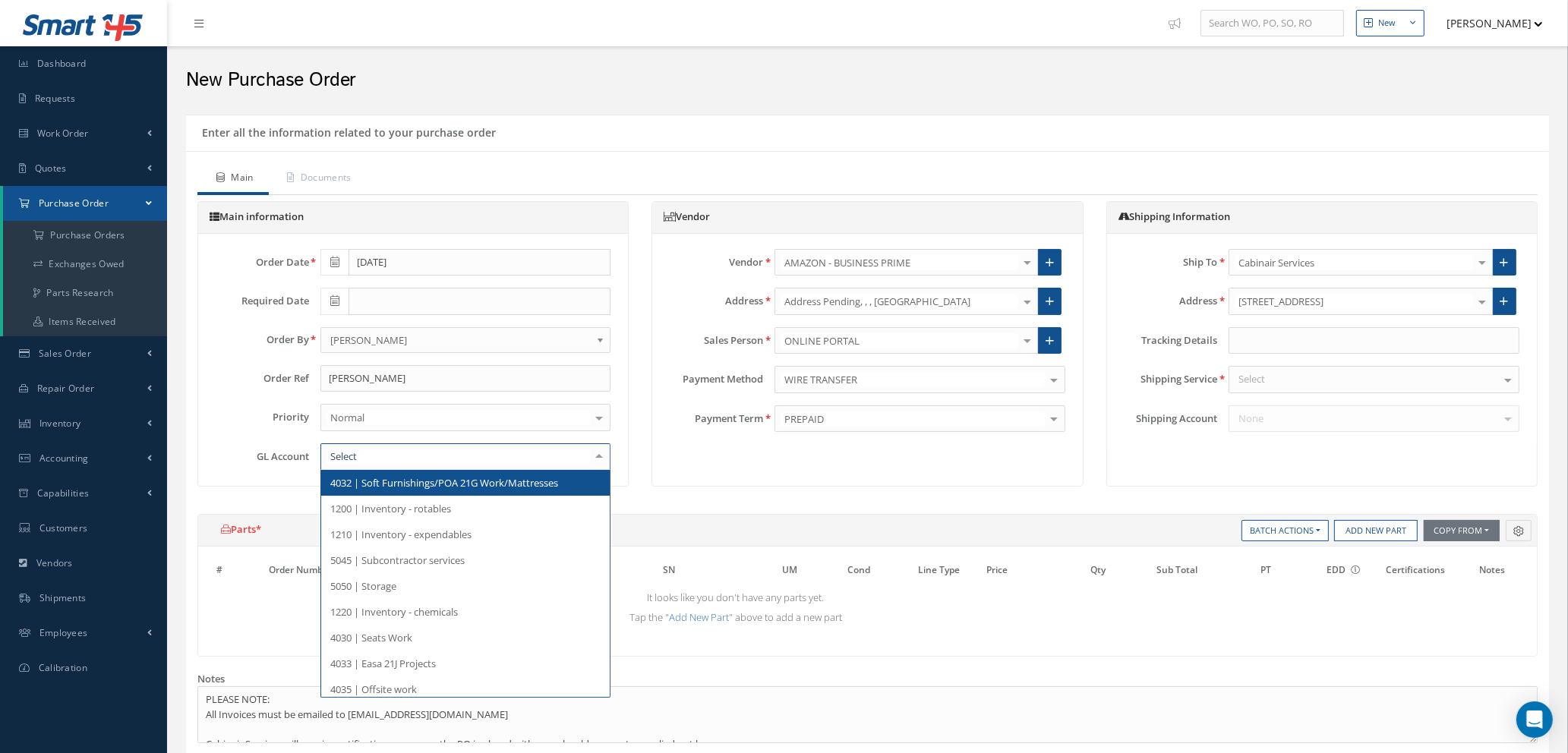
click at [463, 453] on div at bounding box center [465, 457] width 290 height 28
type input "5000"
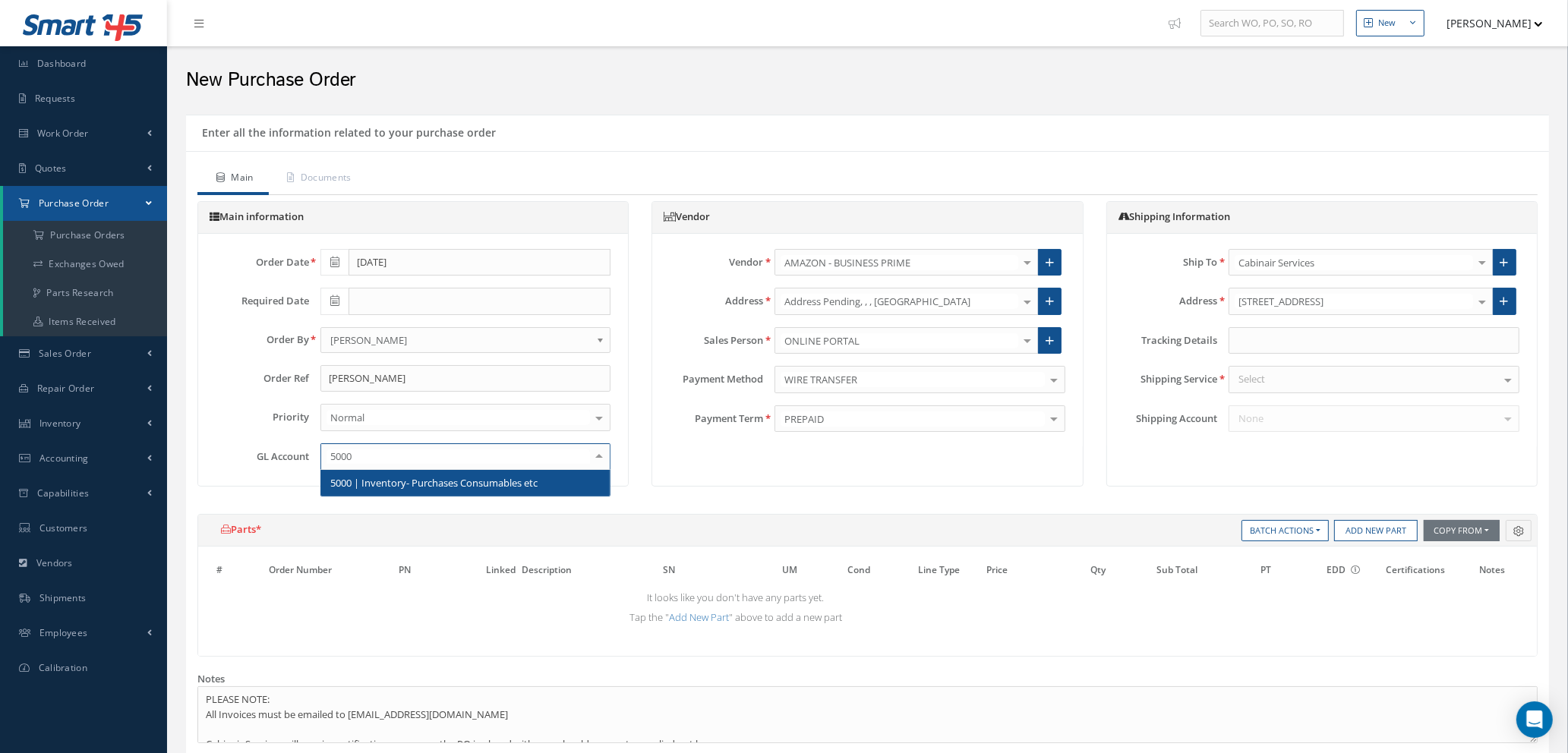
click at [453, 479] on span "5000 | Inventory- Purchases Consumables etc" at bounding box center [433, 483] width 207 height 14
click at [1267, 377] on div "Select" at bounding box center [1374, 379] width 290 height 28
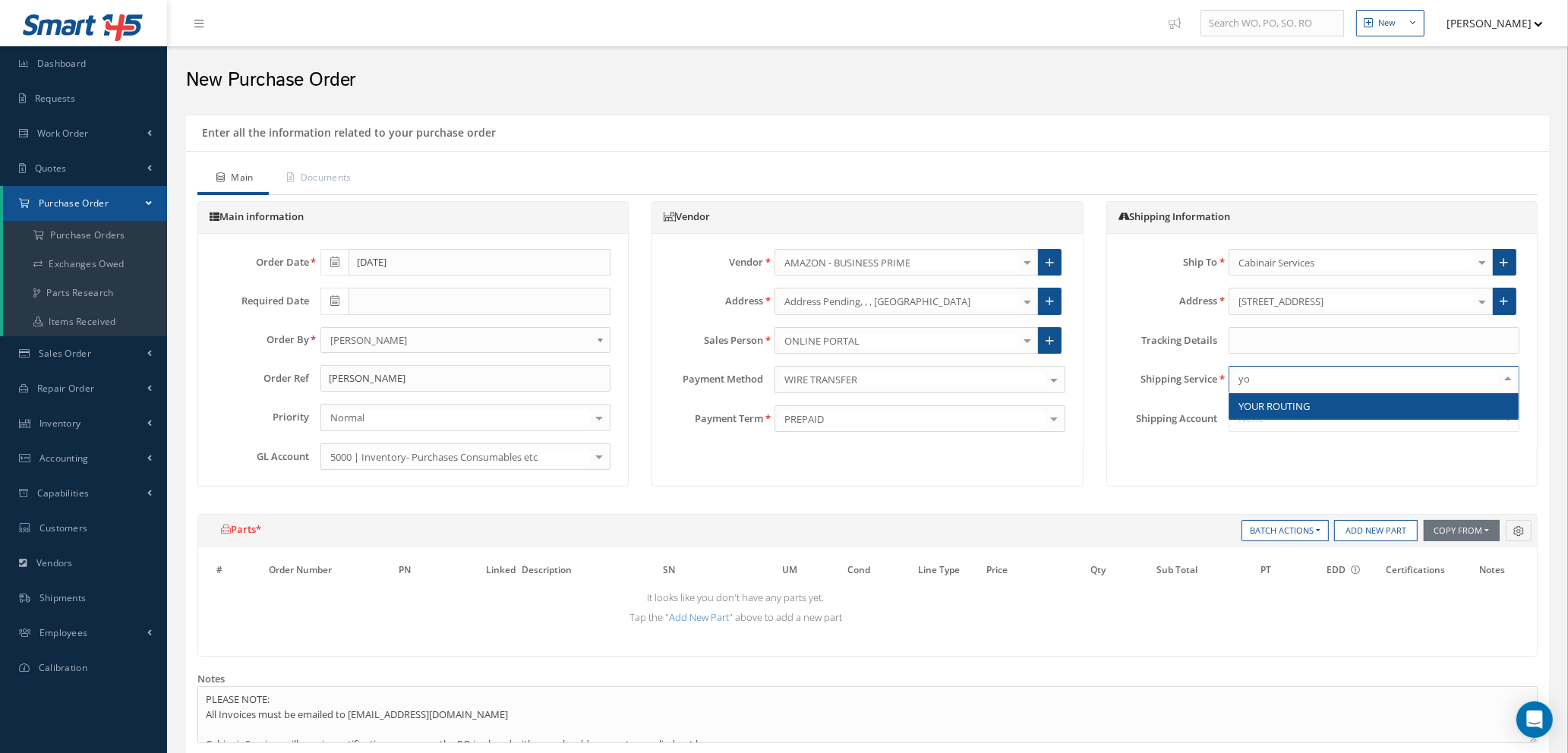
type input "you"
click at [1275, 410] on span "YOUR ROUTING" at bounding box center [1275, 406] width 71 height 14
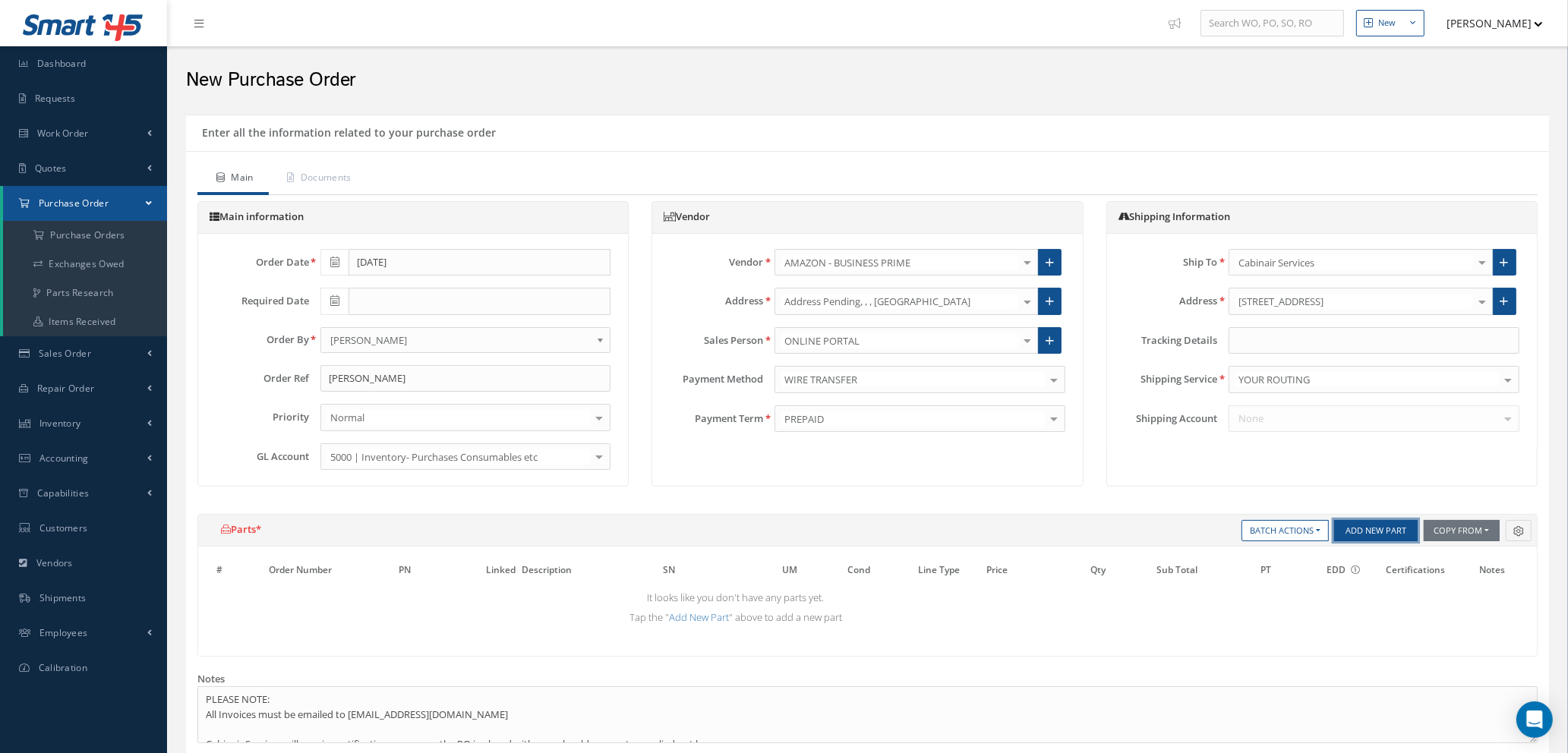
click at [1346, 530] on button "Add New Part" at bounding box center [1376, 530] width 83 height 21
select select "1"
select select "5"
select select "114"
select select "1"
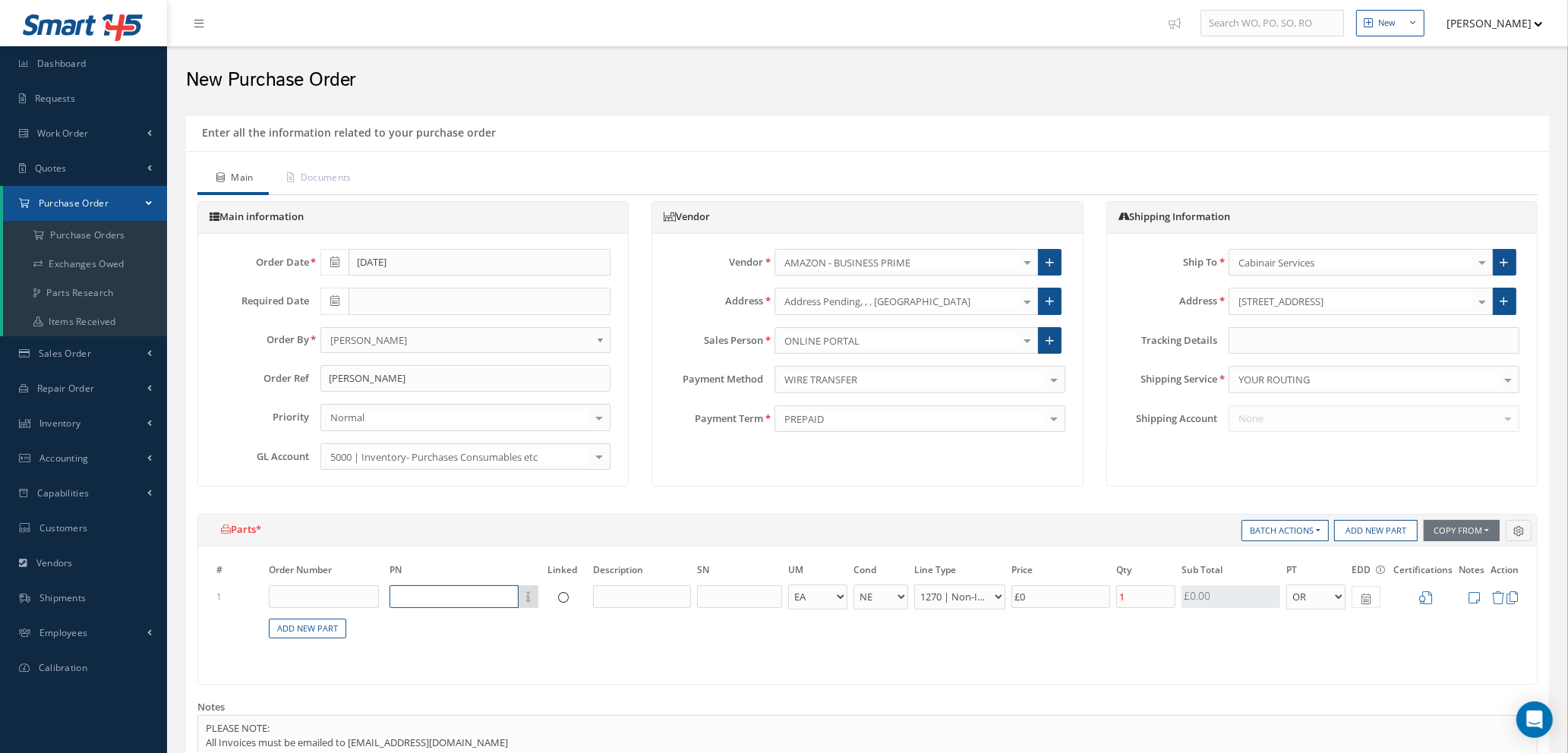
click at [454, 604] on input "text" at bounding box center [454, 596] width 129 height 23
click at [498, 597] on input "text" at bounding box center [454, 596] width 129 height 23
type input "BLEEDCEASE"
click at [669, 594] on input "text" at bounding box center [641, 596] width 98 height 23
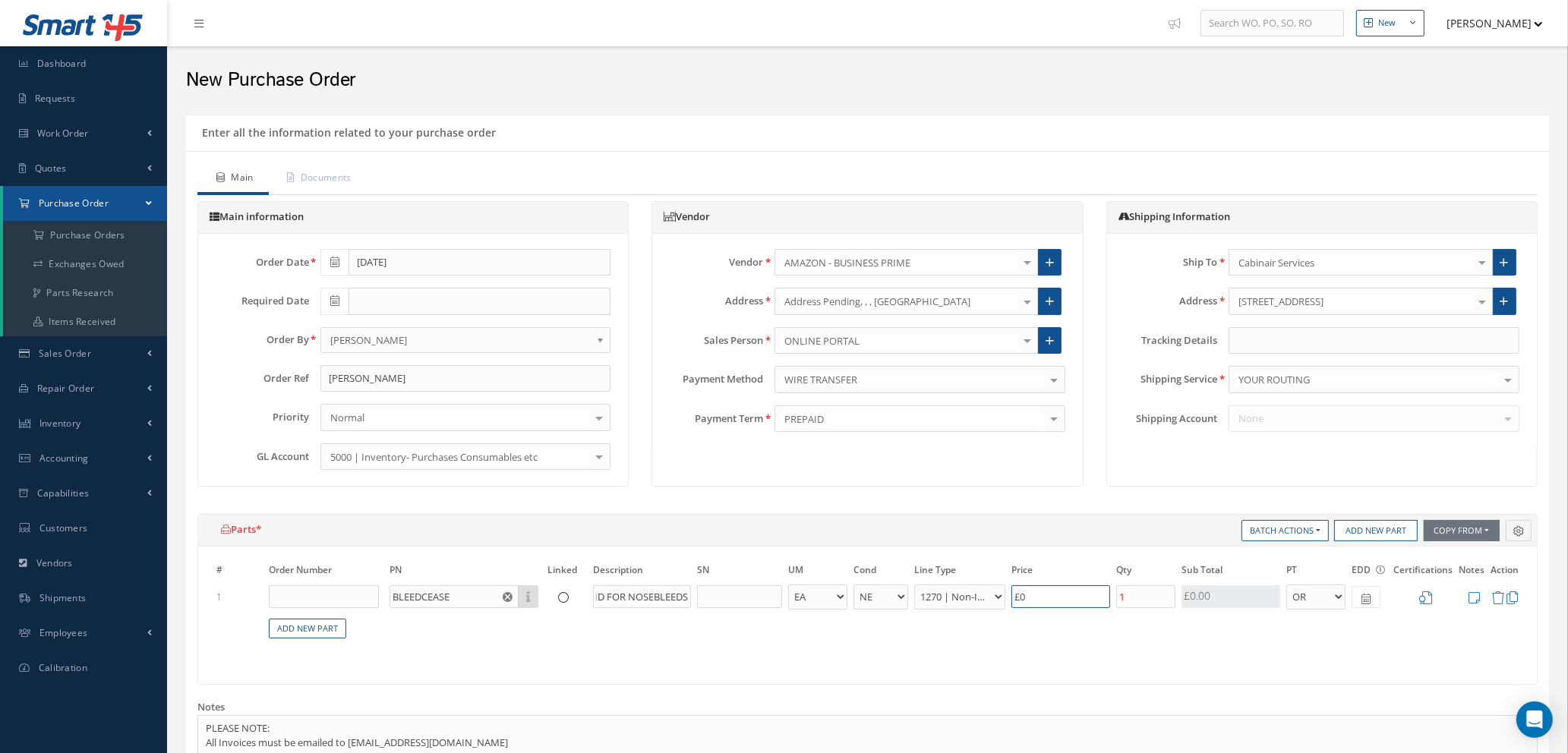
type input "FIRST AID FOR NOSEBLEEDS"
drag, startPoint x: 1046, startPoint y: 592, endPoint x: 1005, endPoint y: 592, distance: 41.0
click at [1005, 592] on tr "1 BLEEDCEASE Part Number Description FIRST AID FOR NOSEBLEEDS - BAG BX CA RL EA…" at bounding box center [867, 596] width 1308 height 28
type input "£0.4"
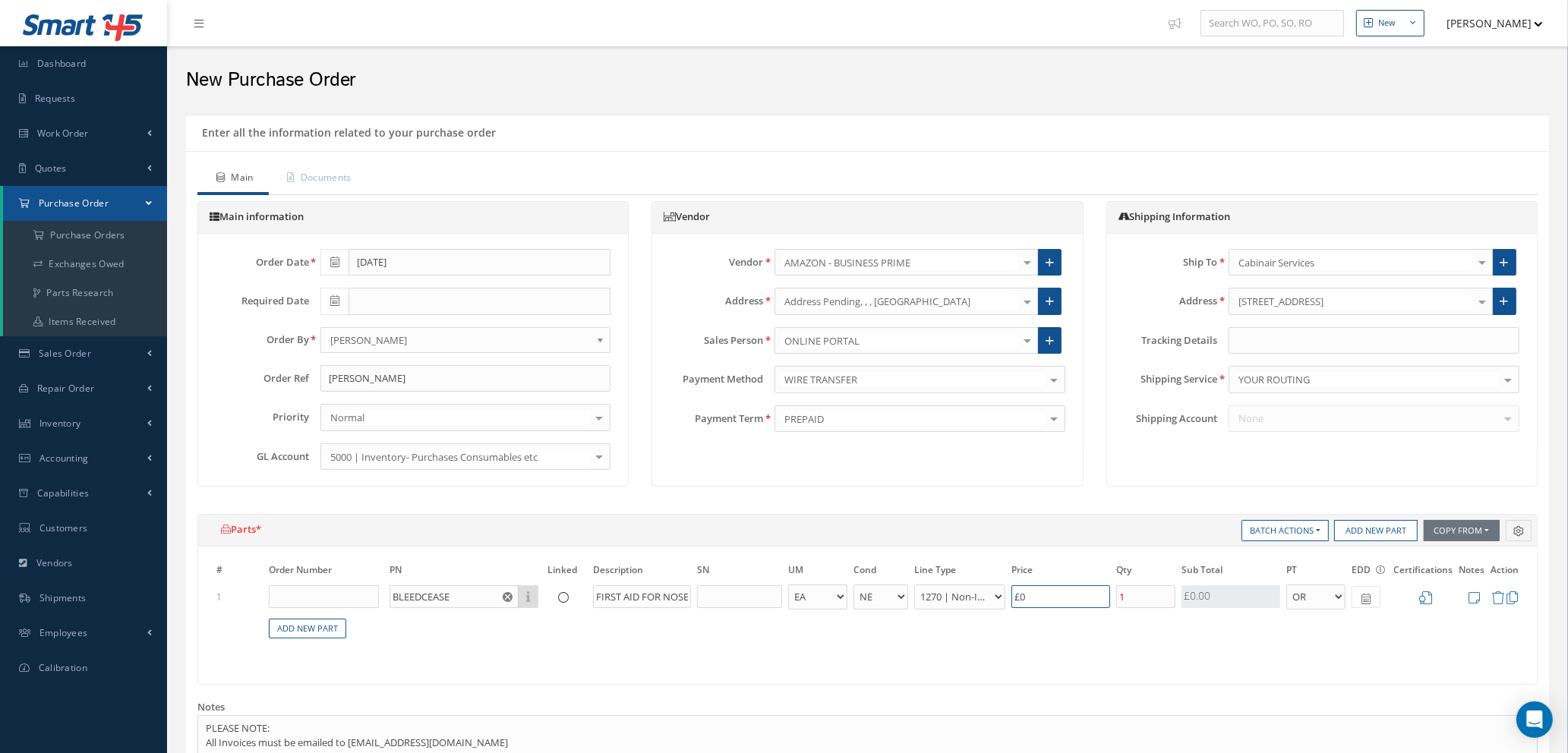
type input "£2"
type input "£4.6"
type input "£23."
type input "£4.66"
type input "£23.32"
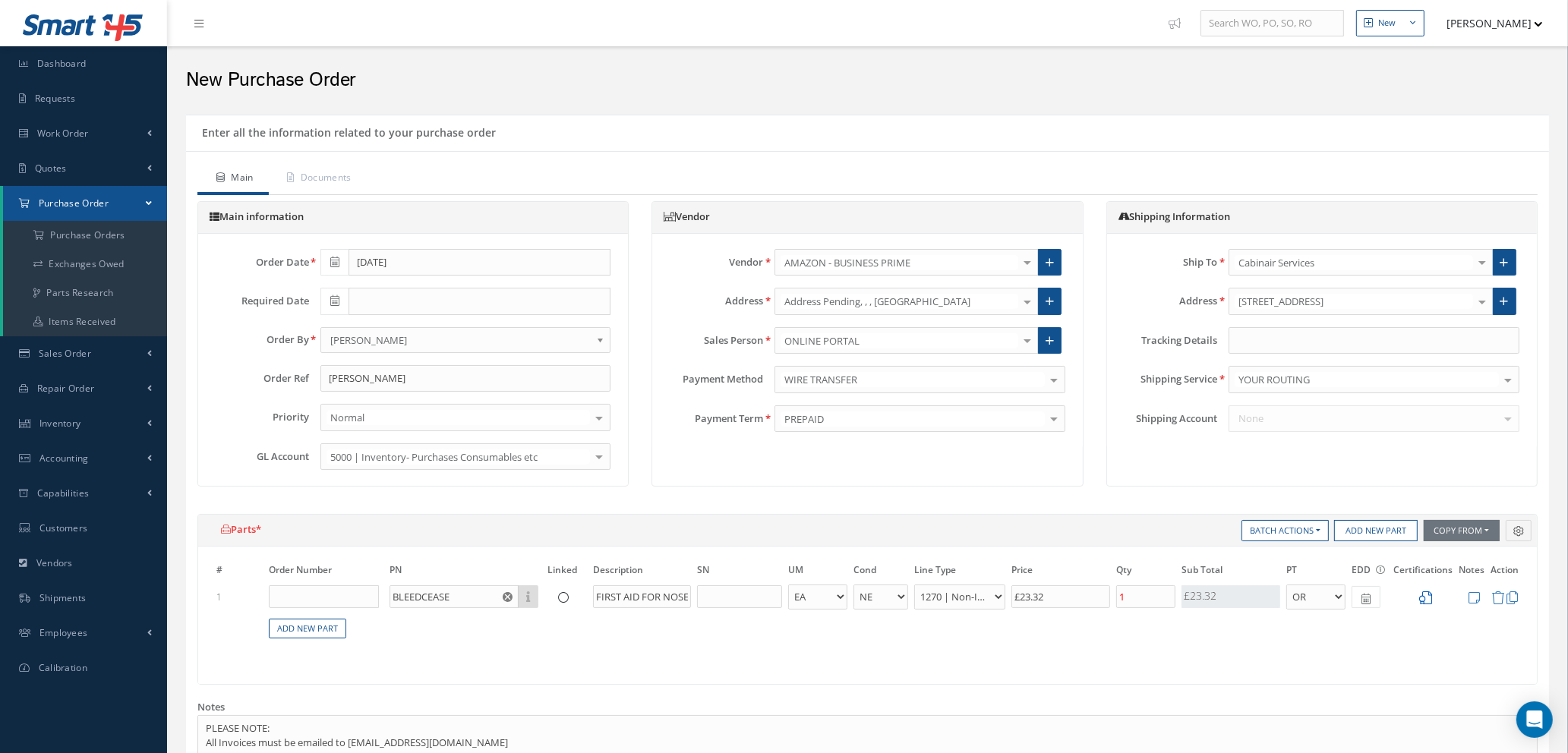
click at [1422, 595] on icon at bounding box center [1425, 597] width 13 height 13
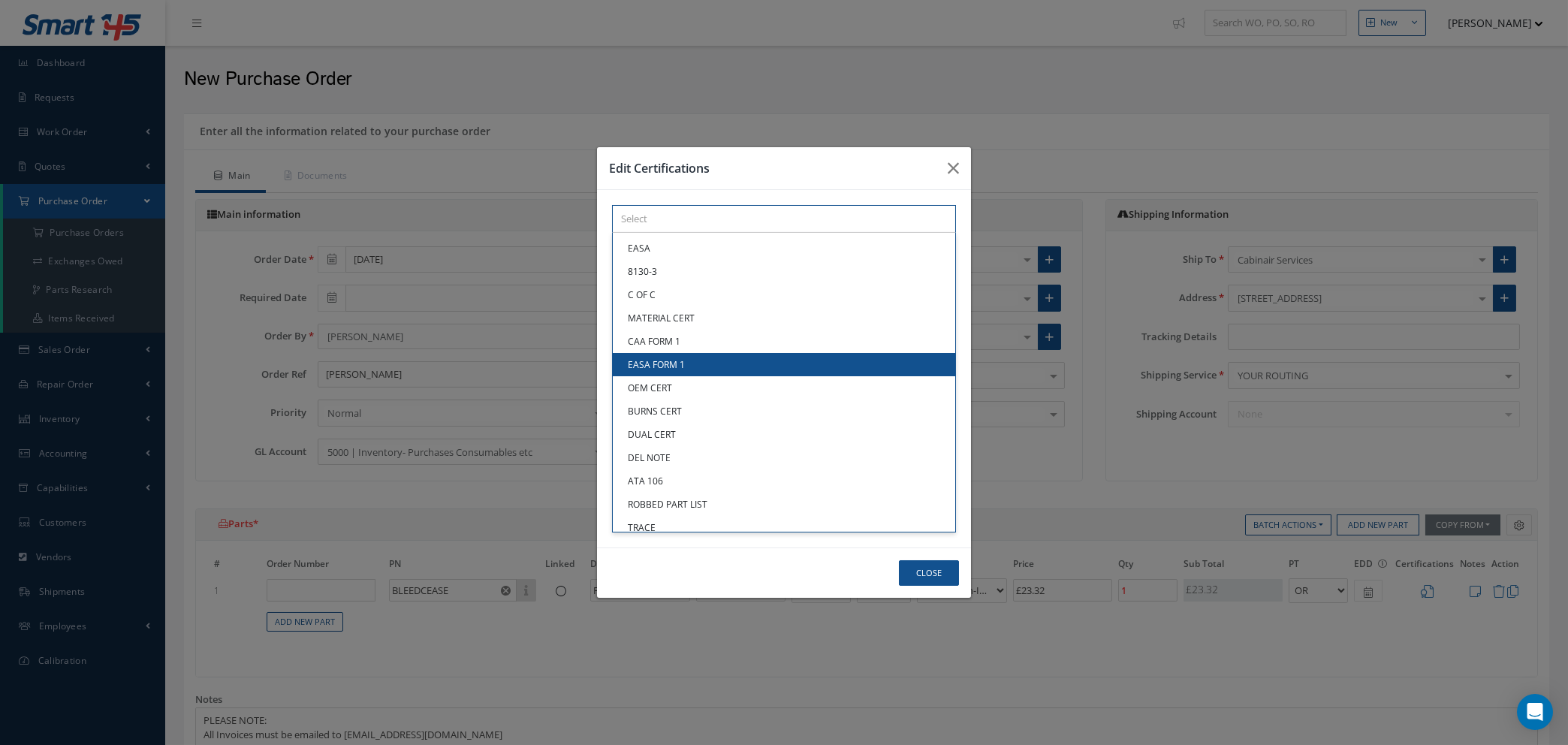
click at [650, 233] on div "× Loading... EASA 8130-3 C OF C MATERIAL CERT CAA FORM 1 EASA FORM 1 OEM CERT B…" at bounding box center [783, 219] width 344 height 27
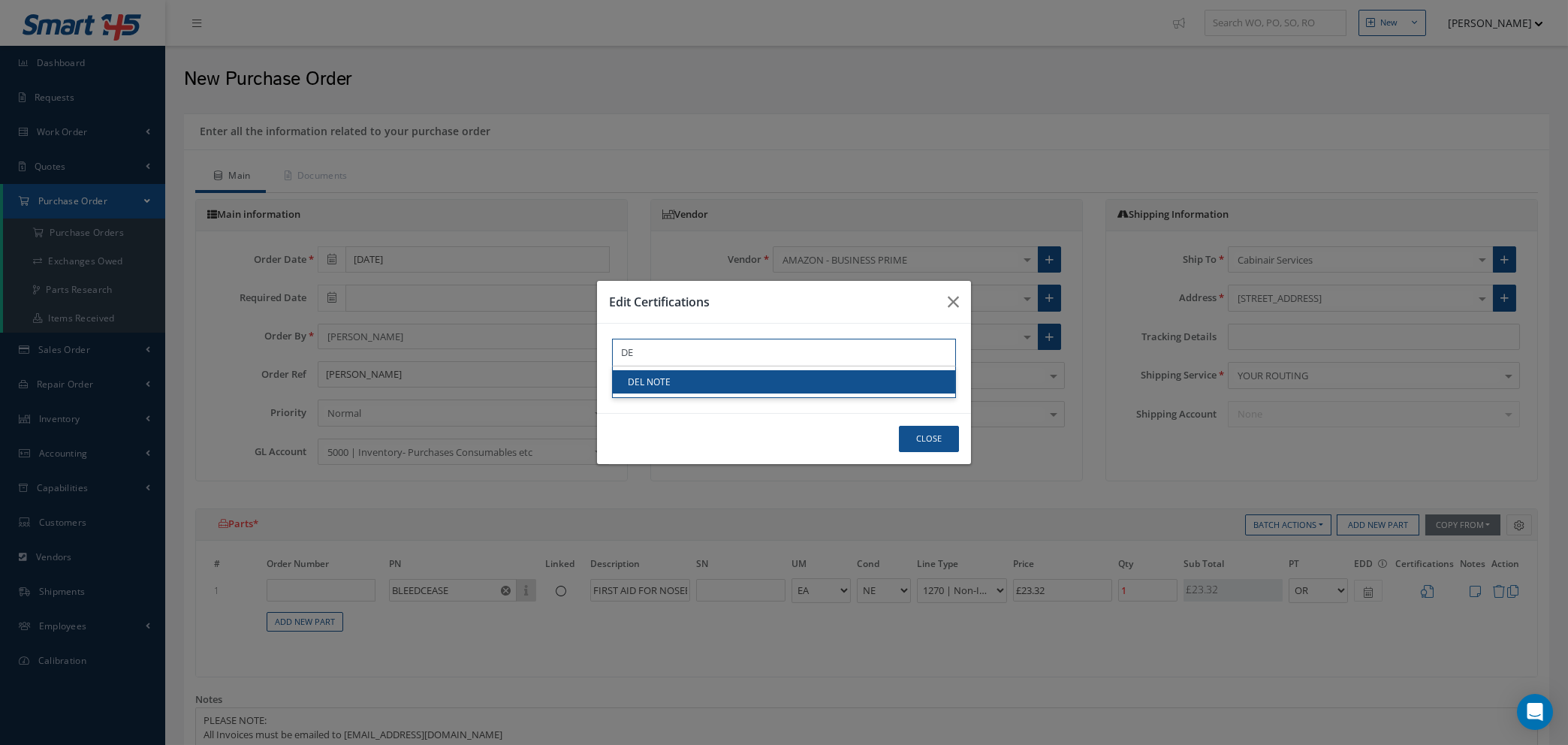
type input "DE"
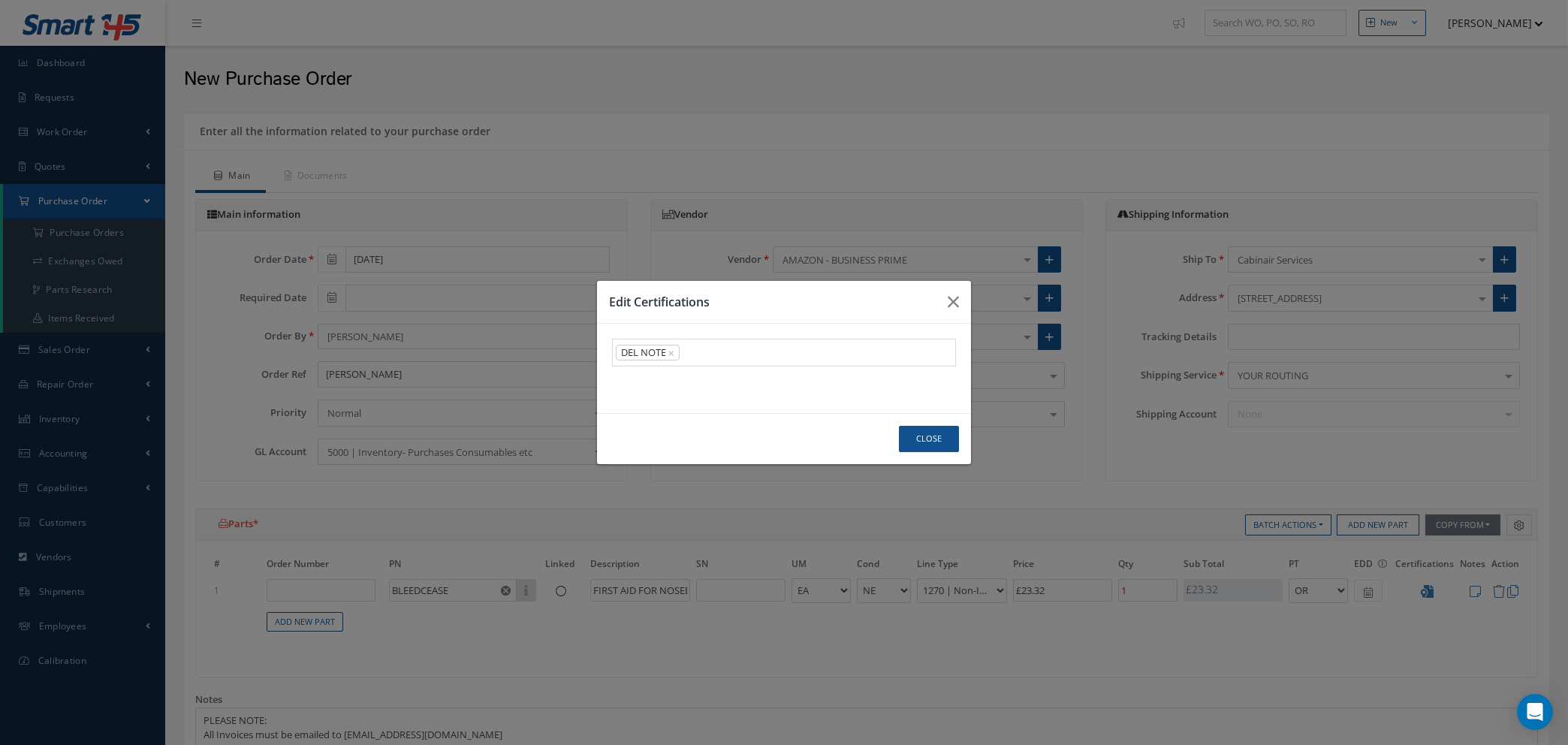
click at [667, 381] on link "DEL NOTE" at bounding box center [783, 382] width 342 height 24
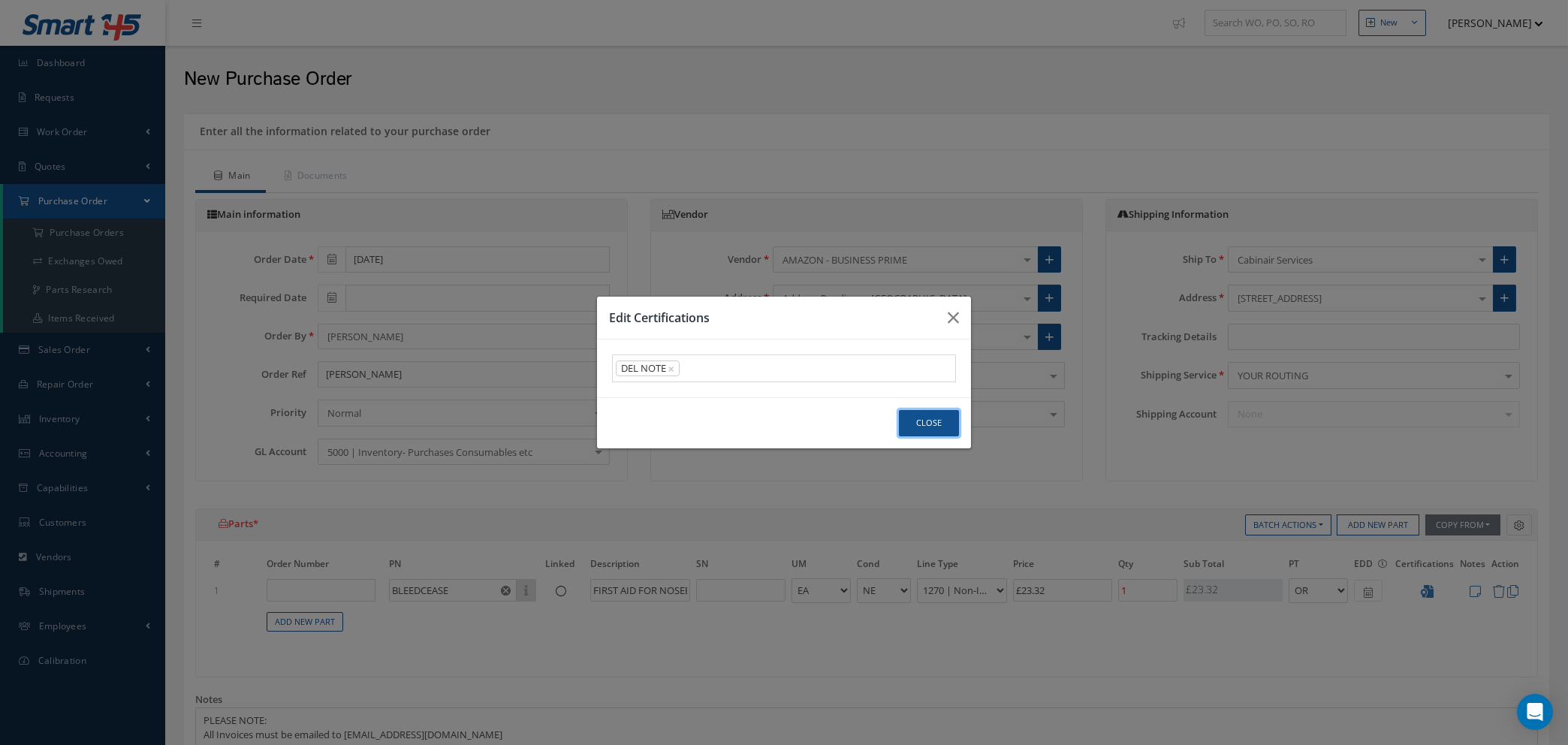
click at [916, 420] on button "Close" at bounding box center [928, 422] width 60 height 26
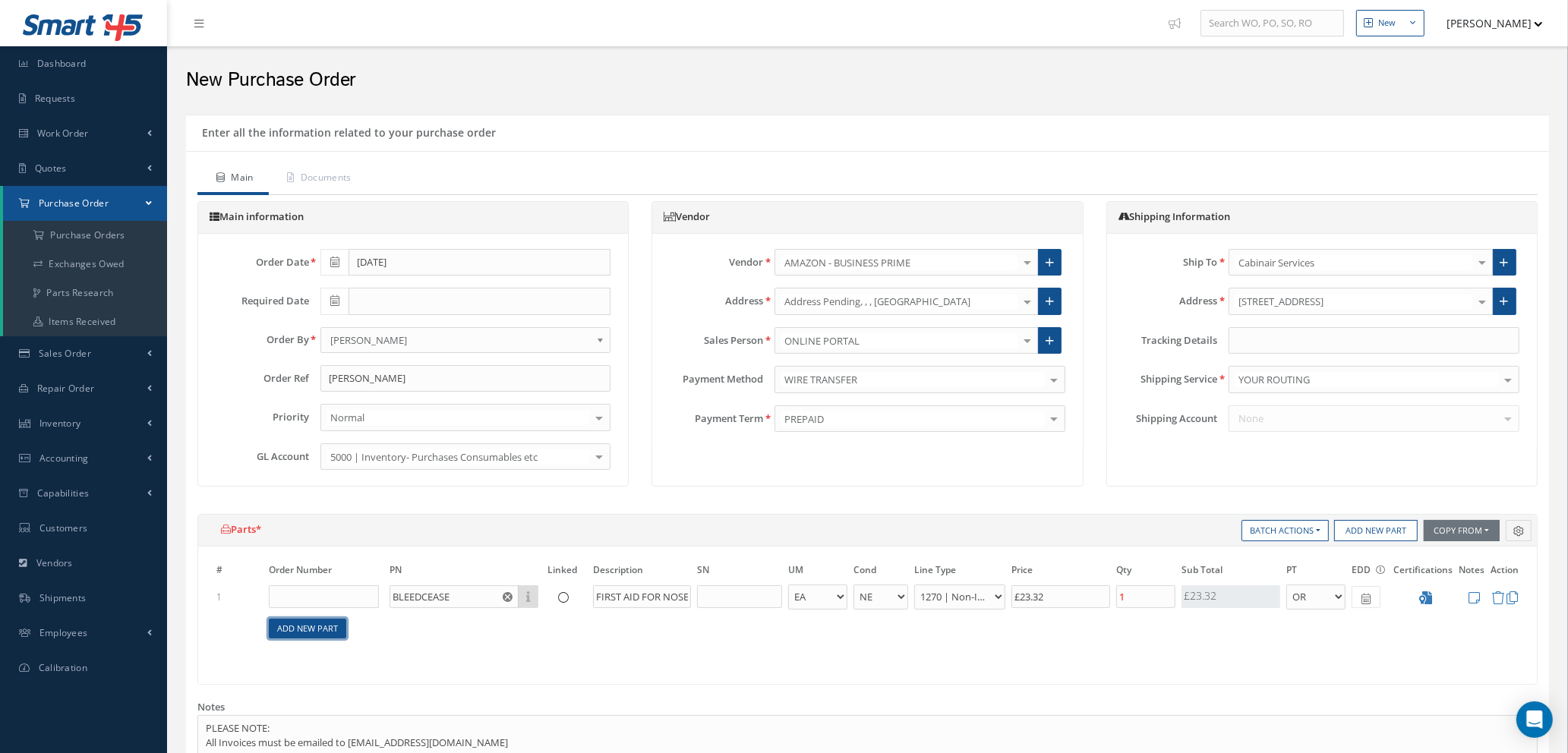
click at [312, 624] on link "Add New Part" at bounding box center [307, 628] width 77 height 21
select select "1"
select select "5"
select select "114"
select select "1"
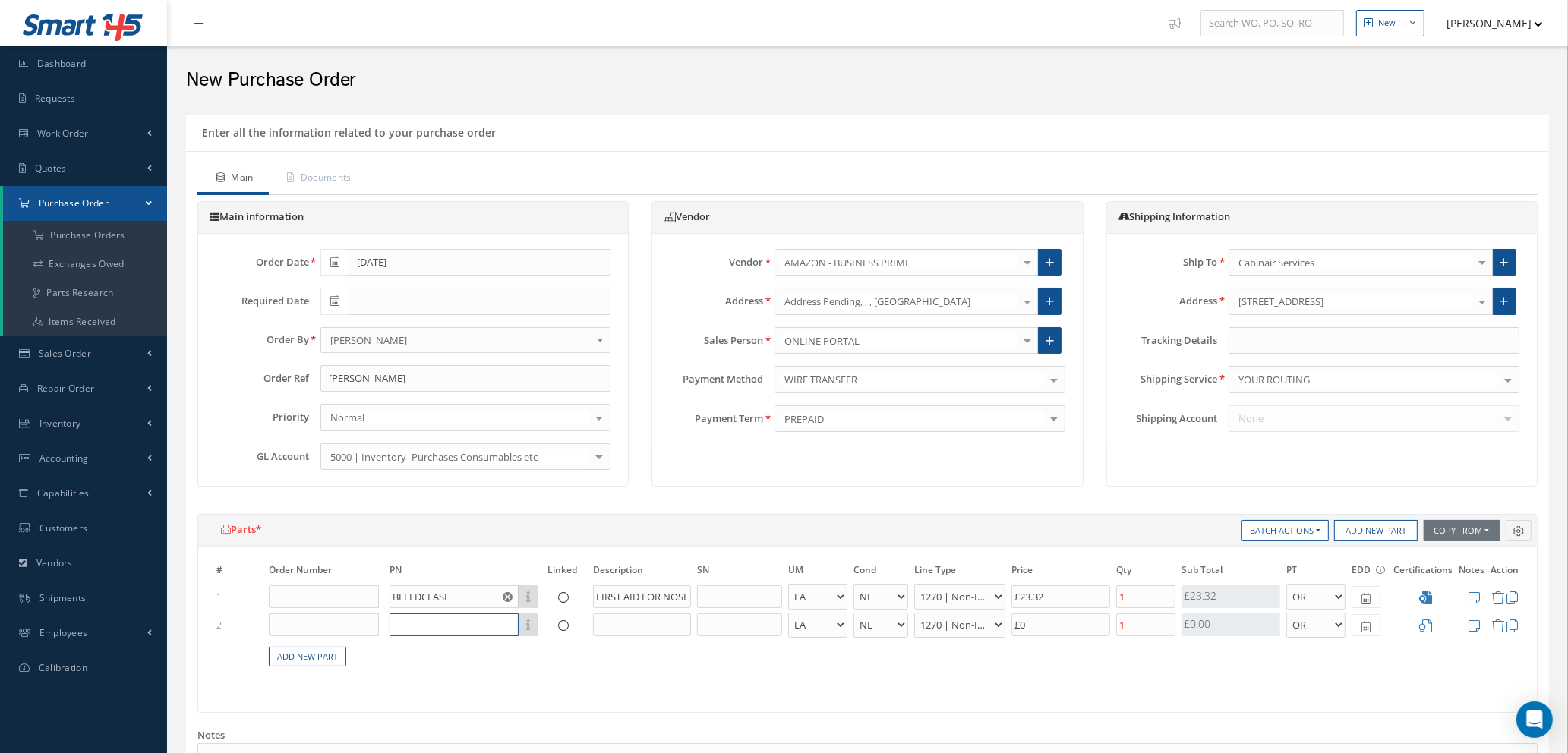
click at [442, 622] on input "text" at bounding box center [454, 624] width 129 height 23
type input "GAUZE PADS"
click at [631, 628] on input "text" at bounding box center [641, 624] width 98 height 23
type input "10 X 10CM WOUND DRESSINGS"
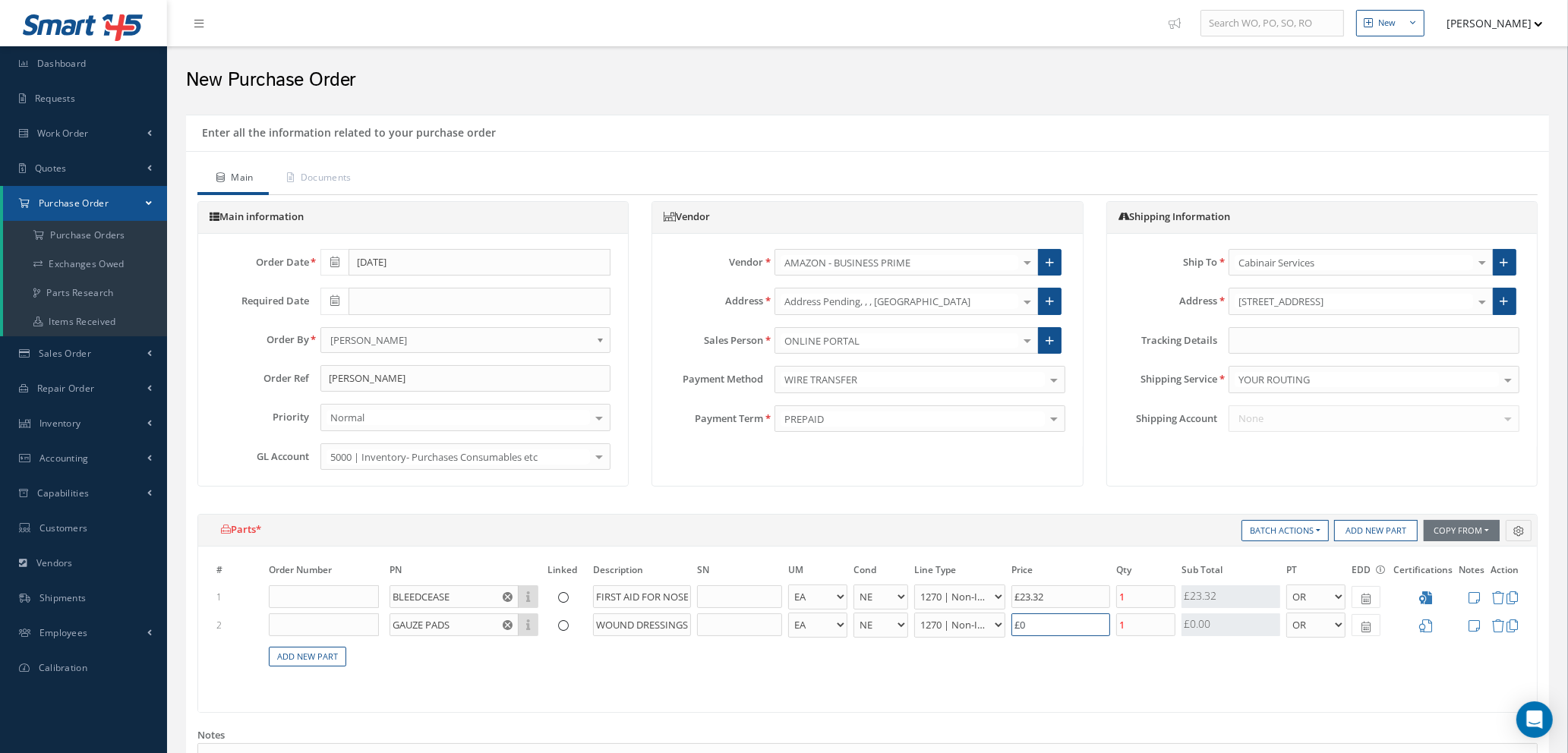
scroll to position [0, 0]
drag, startPoint x: 1033, startPoint y: 621, endPoint x: 998, endPoint y: 624, distance: 35.1
click at [1008, 621] on td "£0" at bounding box center [1061, 625] width 105 height 28
type input "£4.86"
type input "£1"
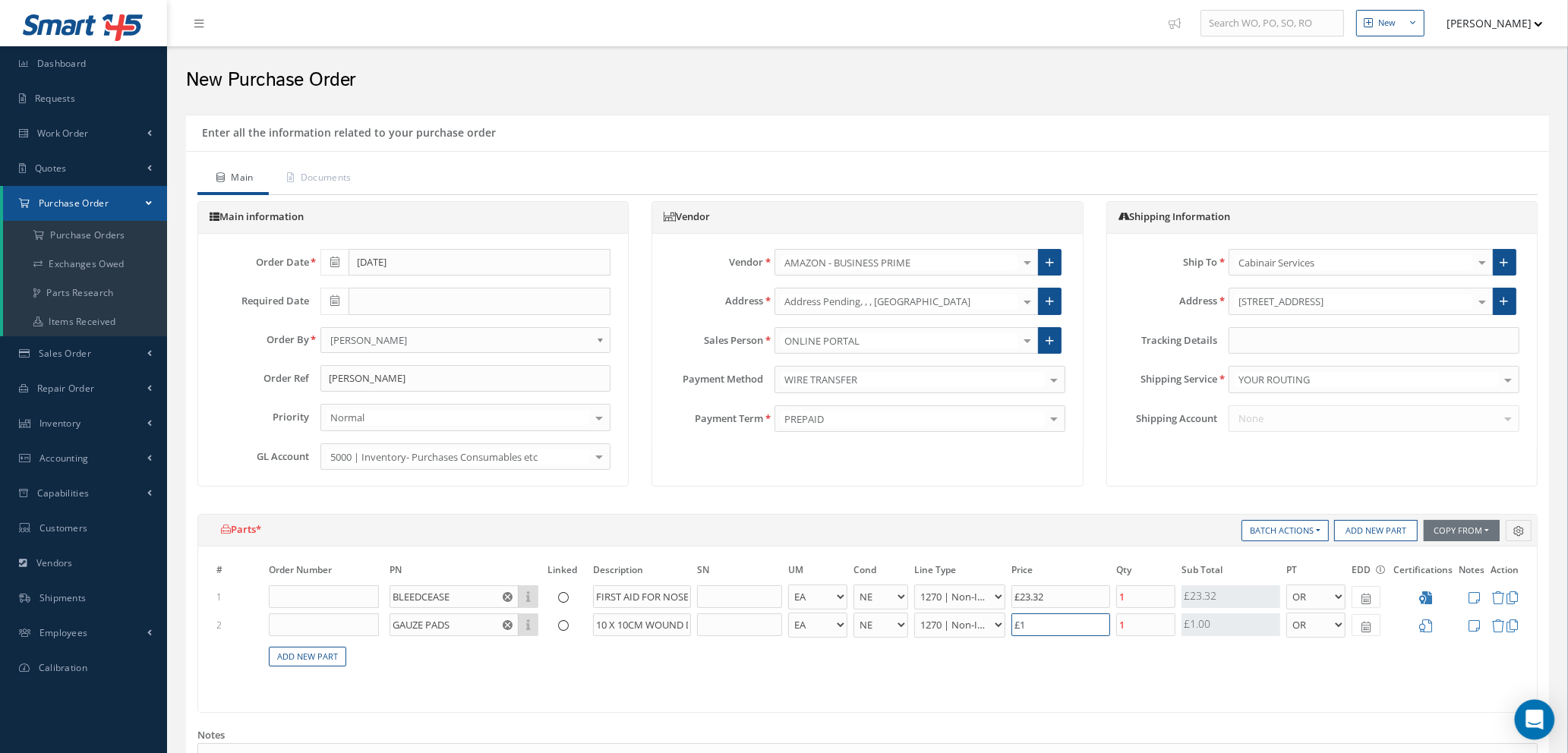
type input "£6.66"
type input "£10."
type input "£6.78"
type input "£10.6"
type input "£6.79"
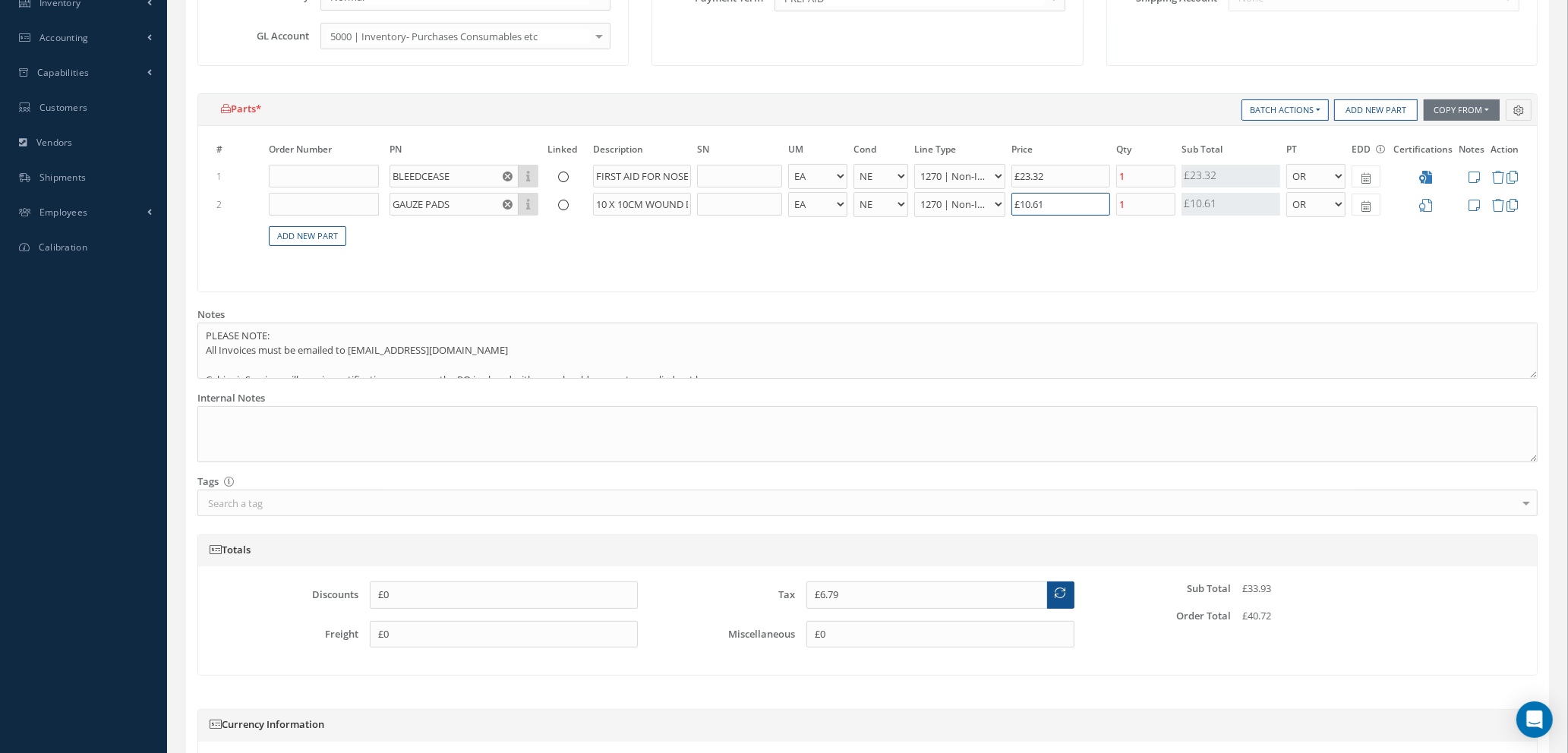
scroll to position [570, 0]
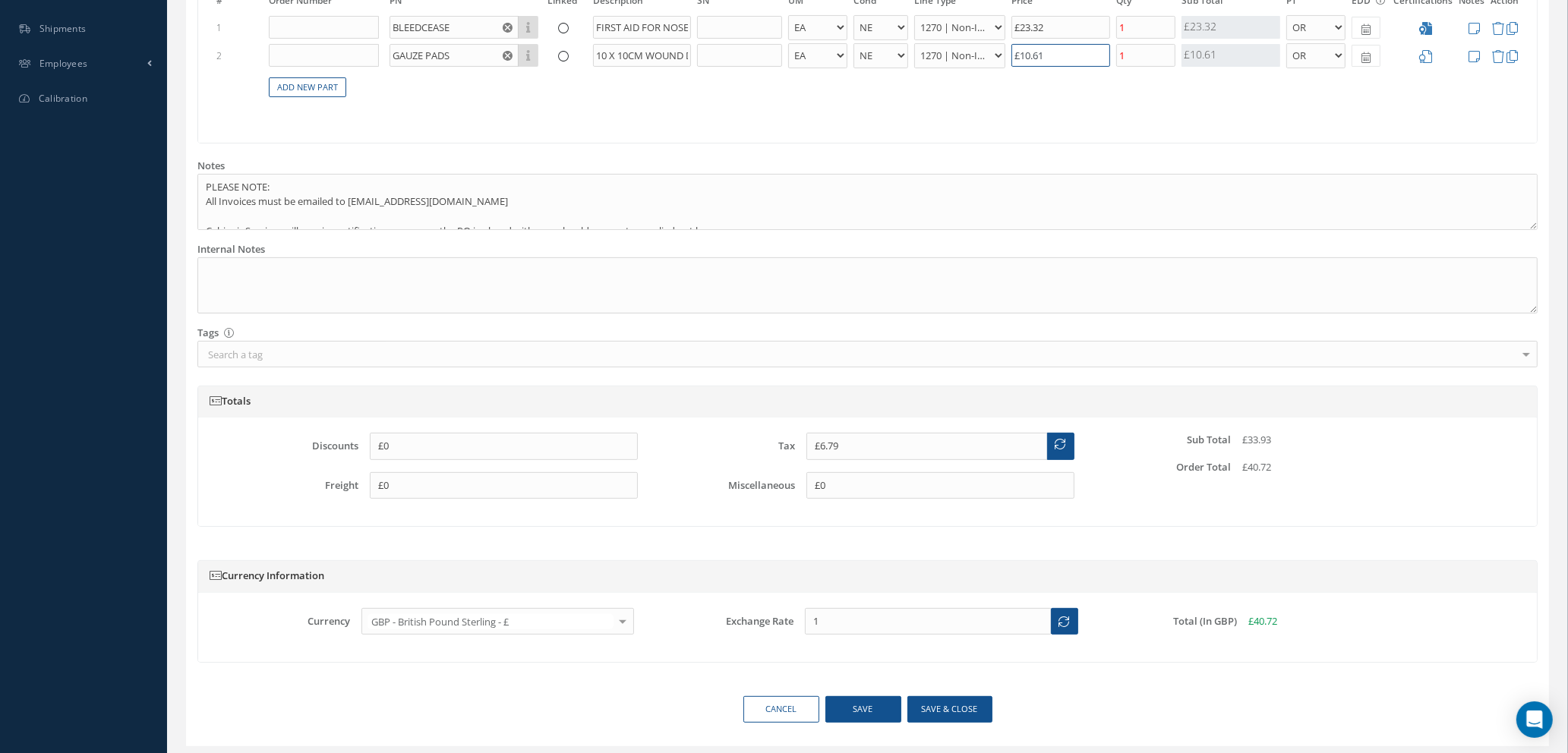
type input "£10.61"
drag, startPoint x: 858, startPoint y: 706, endPoint x: 981, endPoint y: 694, distance: 123.6
click at [858, 706] on button "Save" at bounding box center [863, 709] width 76 height 27
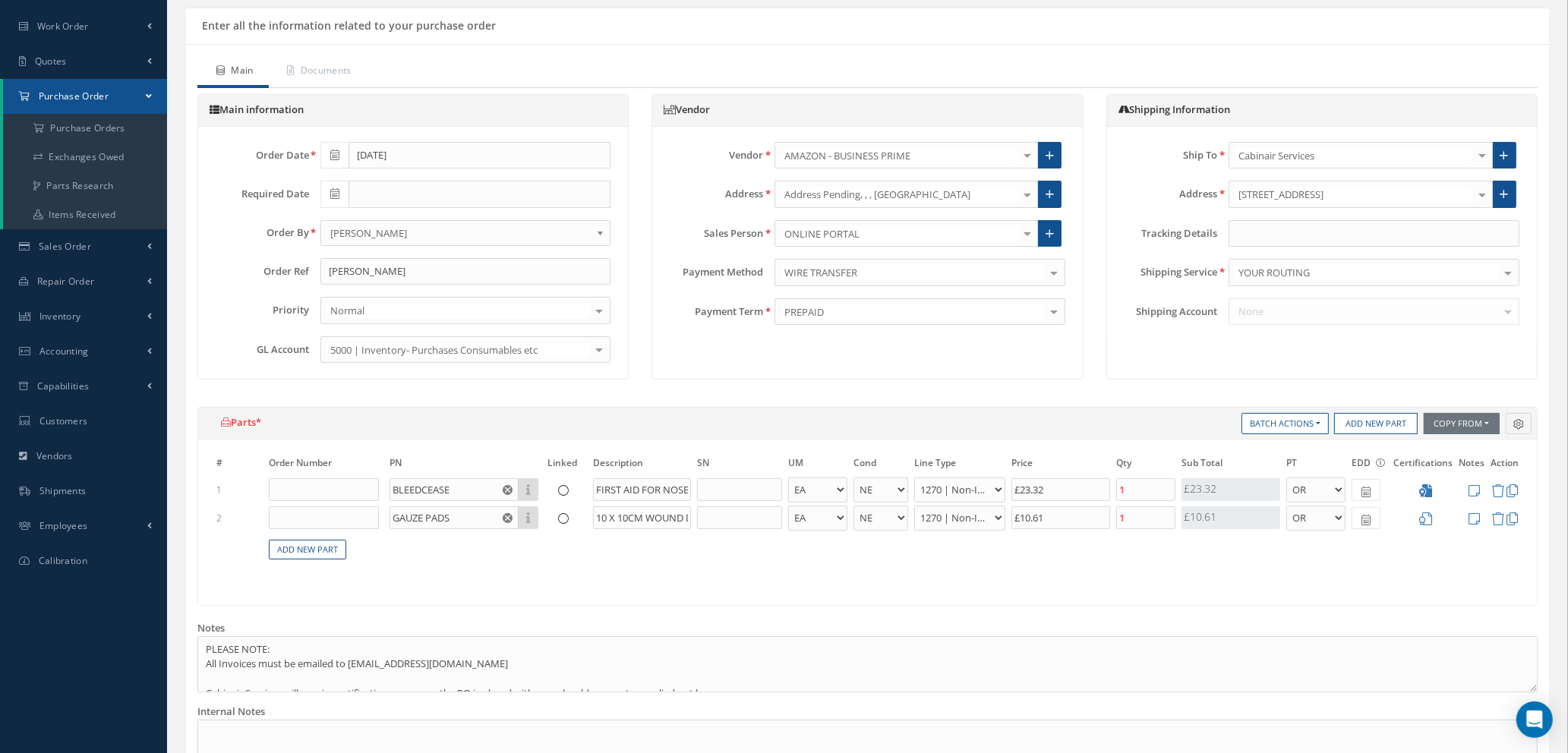
scroll to position [0, 0]
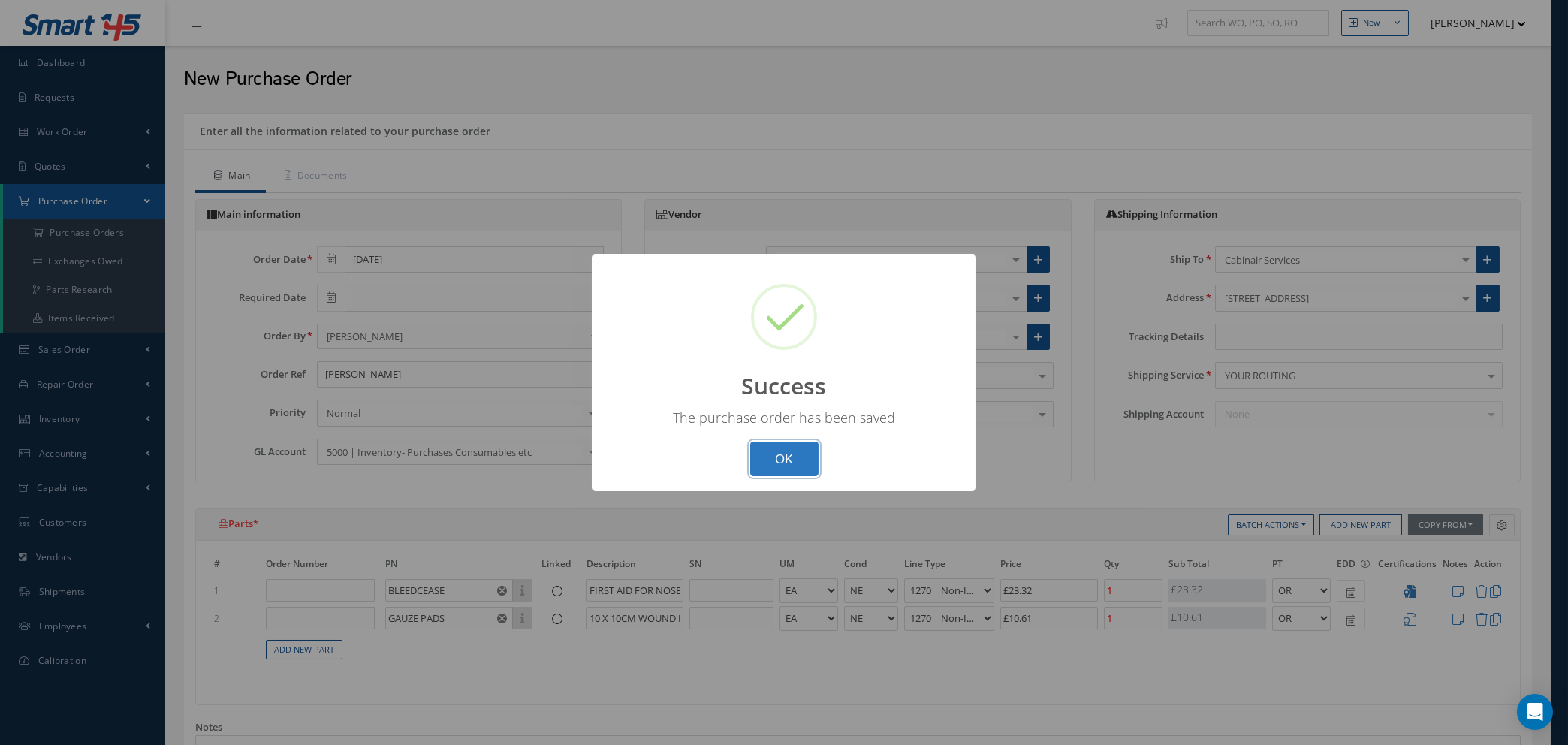
click at [790, 456] on button "OK" at bounding box center [784, 459] width 69 height 35
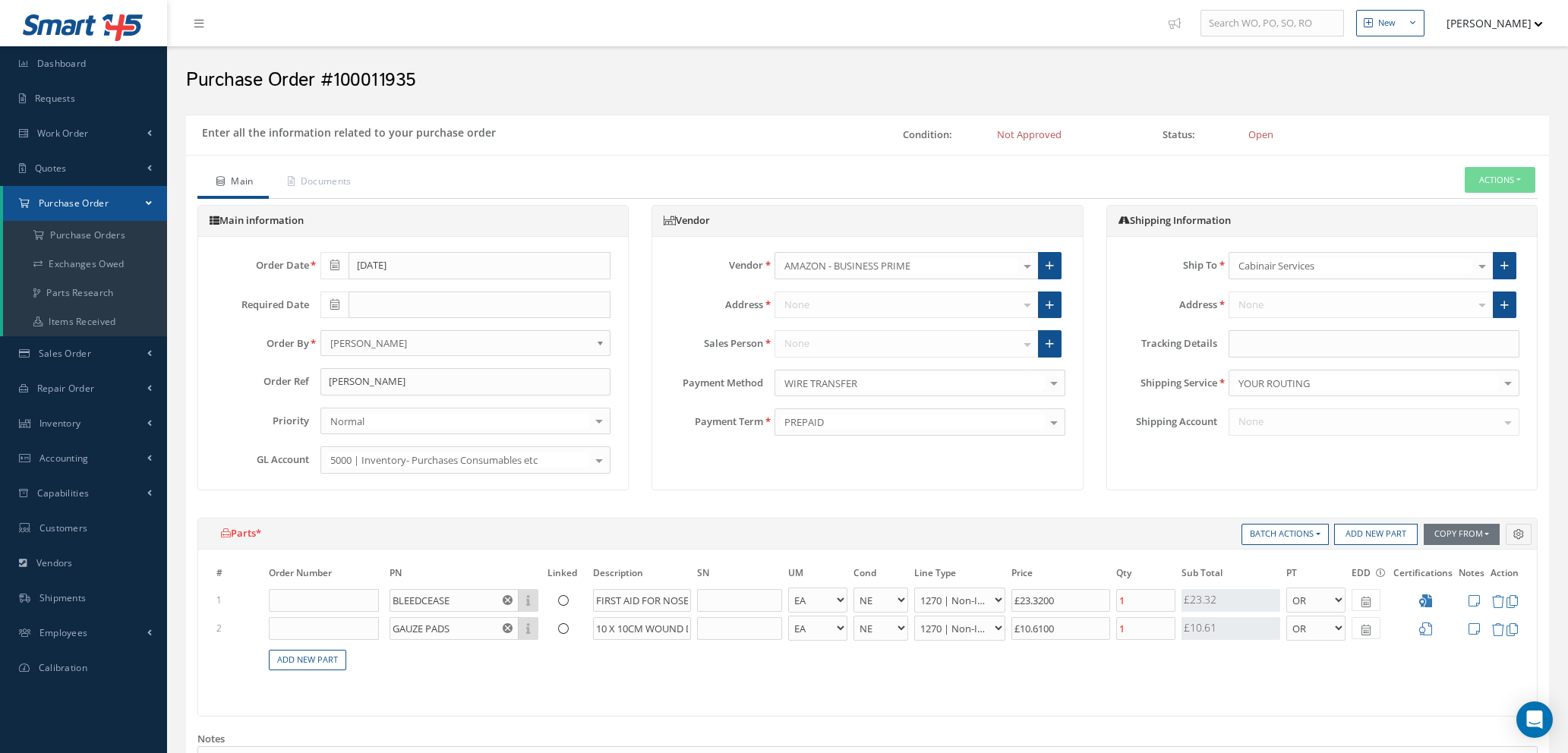
select select "1"
select select "5"
select select "114"
select select "1"
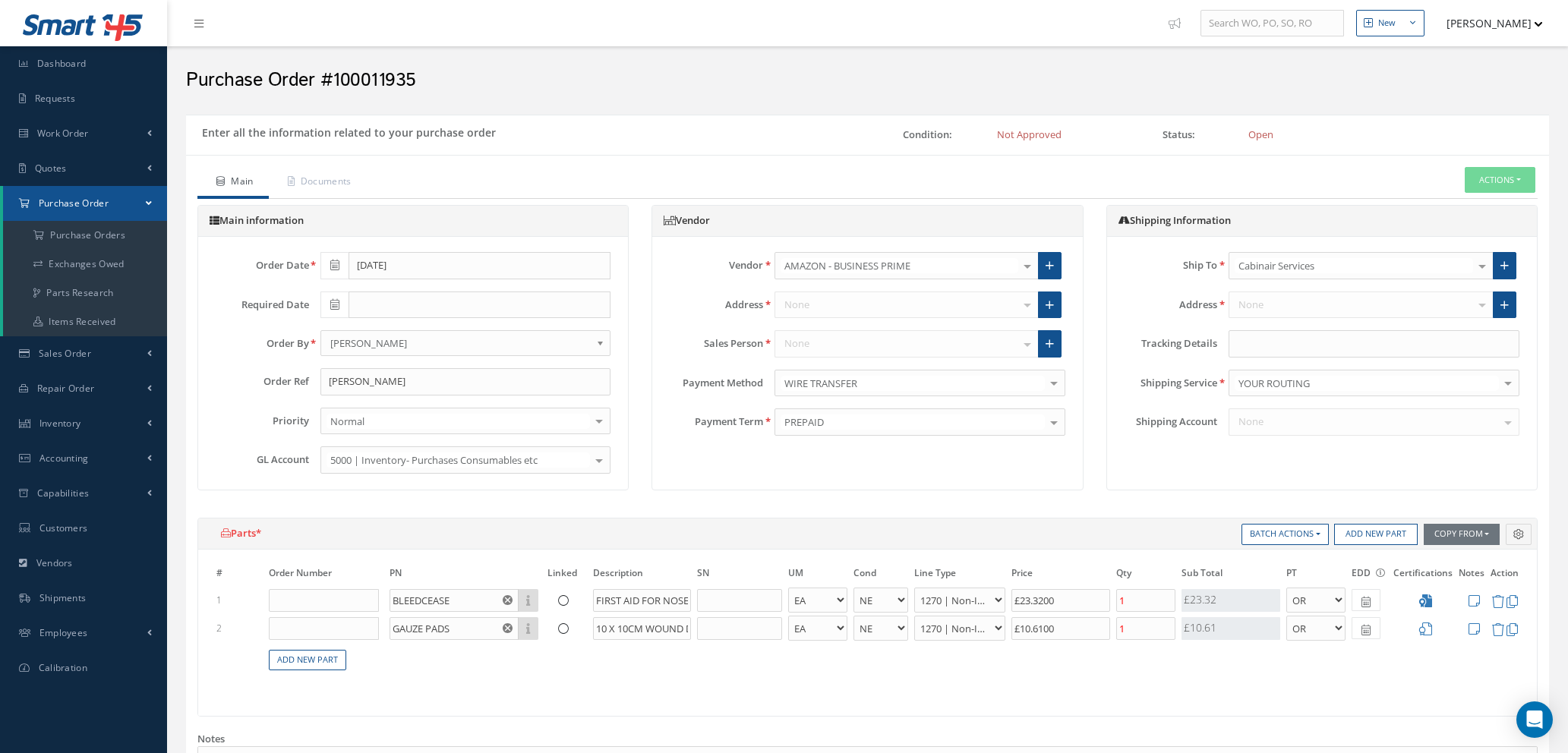
select select "5"
select select "114"
select select "1"
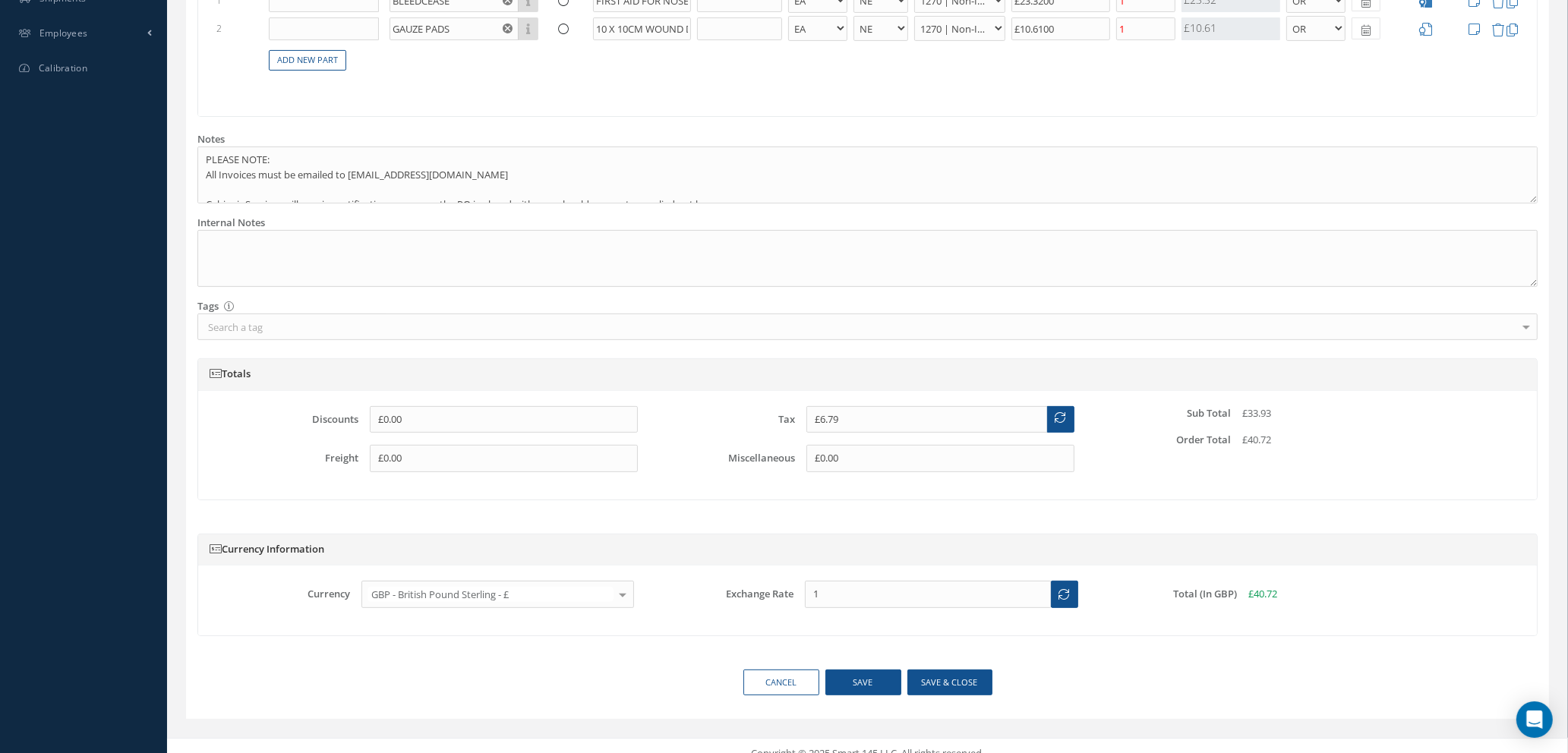
scroll to position [615, 0]
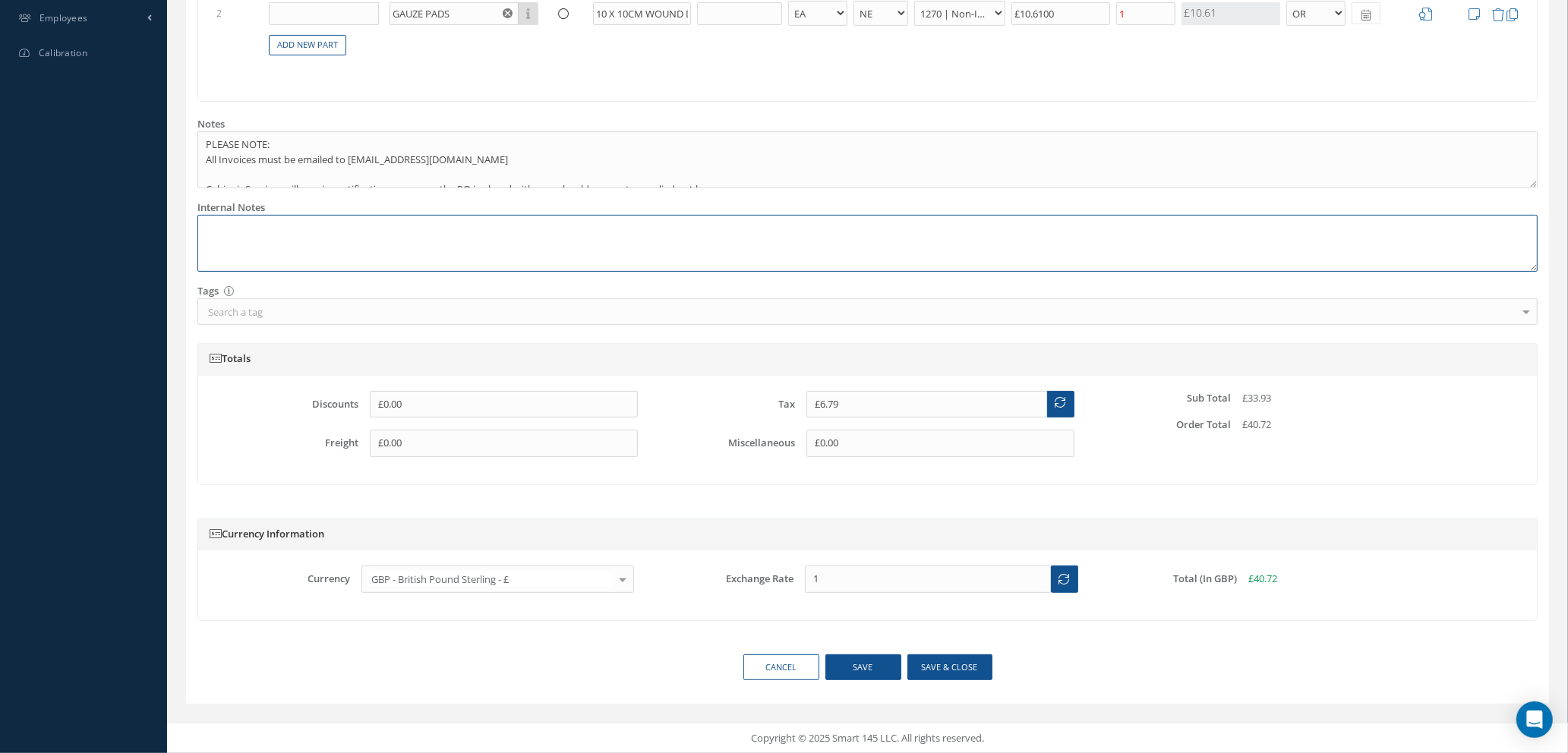
click at [290, 232] on textarea at bounding box center [867, 243] width 1340 height 56
click at [245, 226] on textarea "REF:" at bounding box center [867, 243] width 1340 height 56
paste textarea "205-7316049-8490731"
click at [456, 229] on textarea "REF: LINE 1 - #205-7316049-8490731 & LINE 2 #" at bounding box center [867, 243] width 1340 height 56
paste textarea "205-3392171-9900359"
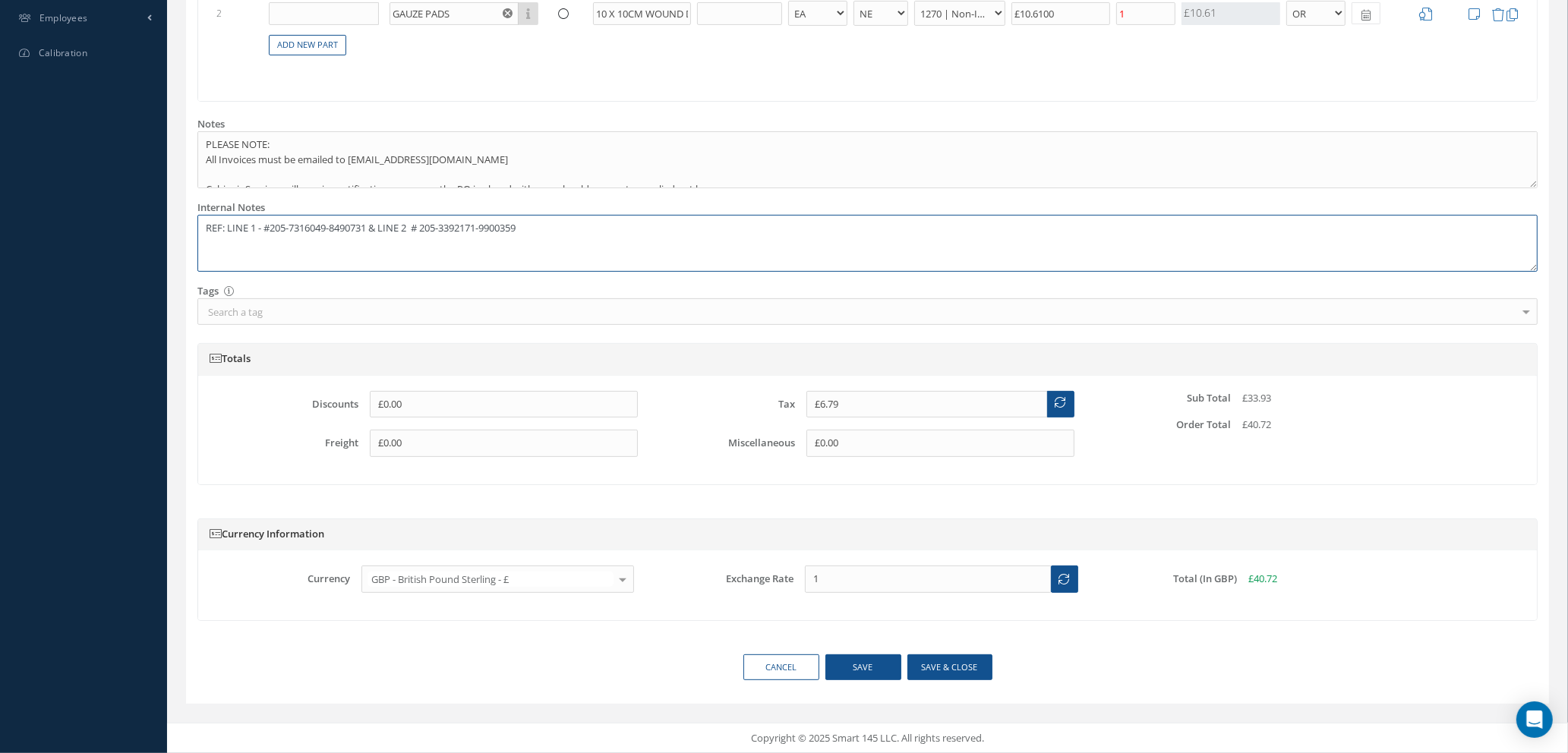
click at [431, 224] on textarea "REF: LINE 1 - #205-7316049-8490731 & LINE 2 # 205-3392171-9900359" at bounding box center [867, 243] width 1340 height 56
click at [947, 670] on button "Save & close" at bounding box center [951, 667] width 85 height 27
type textarea "REF: LINE 1 - #205-7316049-8490731 & LINE 2 # 05-3392171-9900359 -- [PERSON_NAM…"
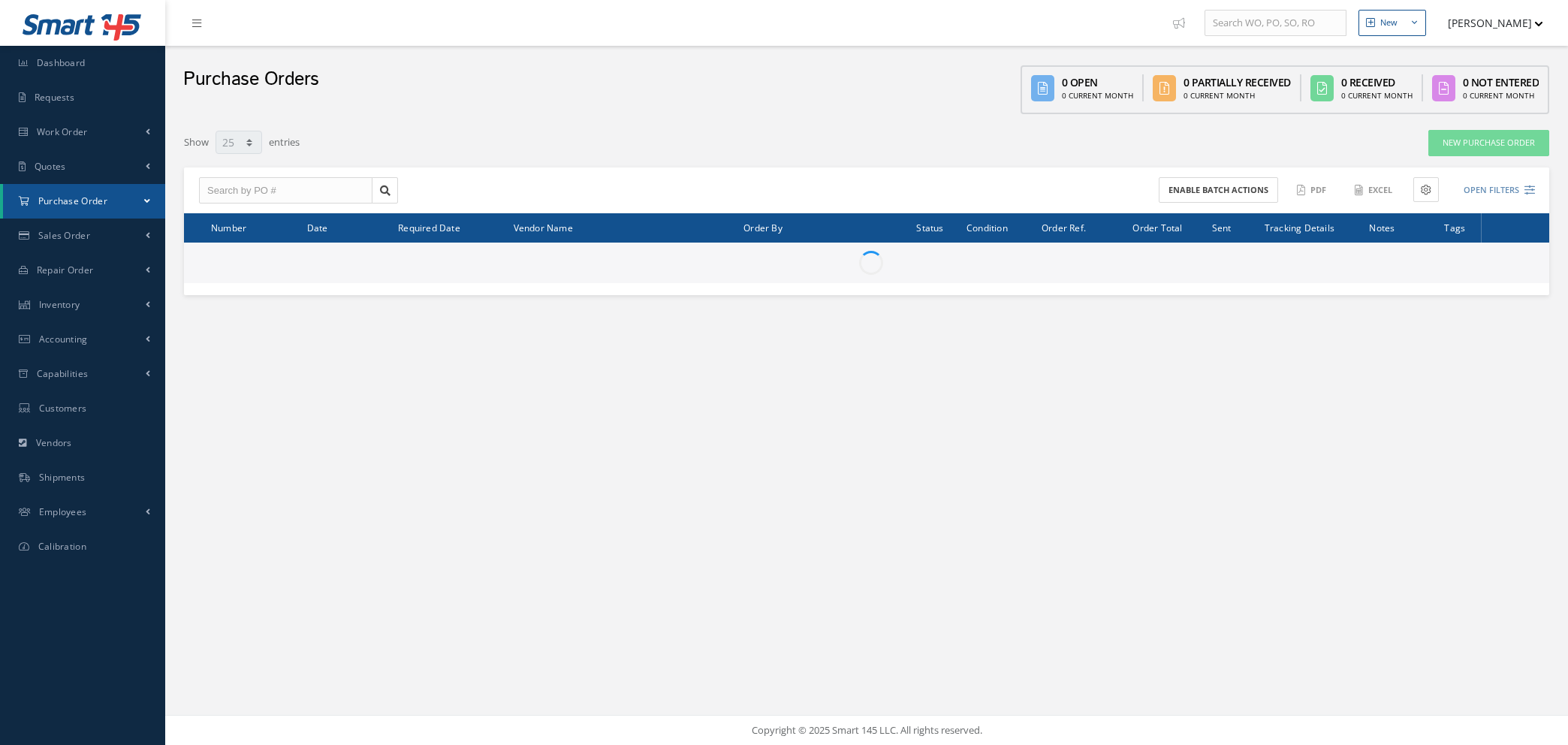
select select "25"
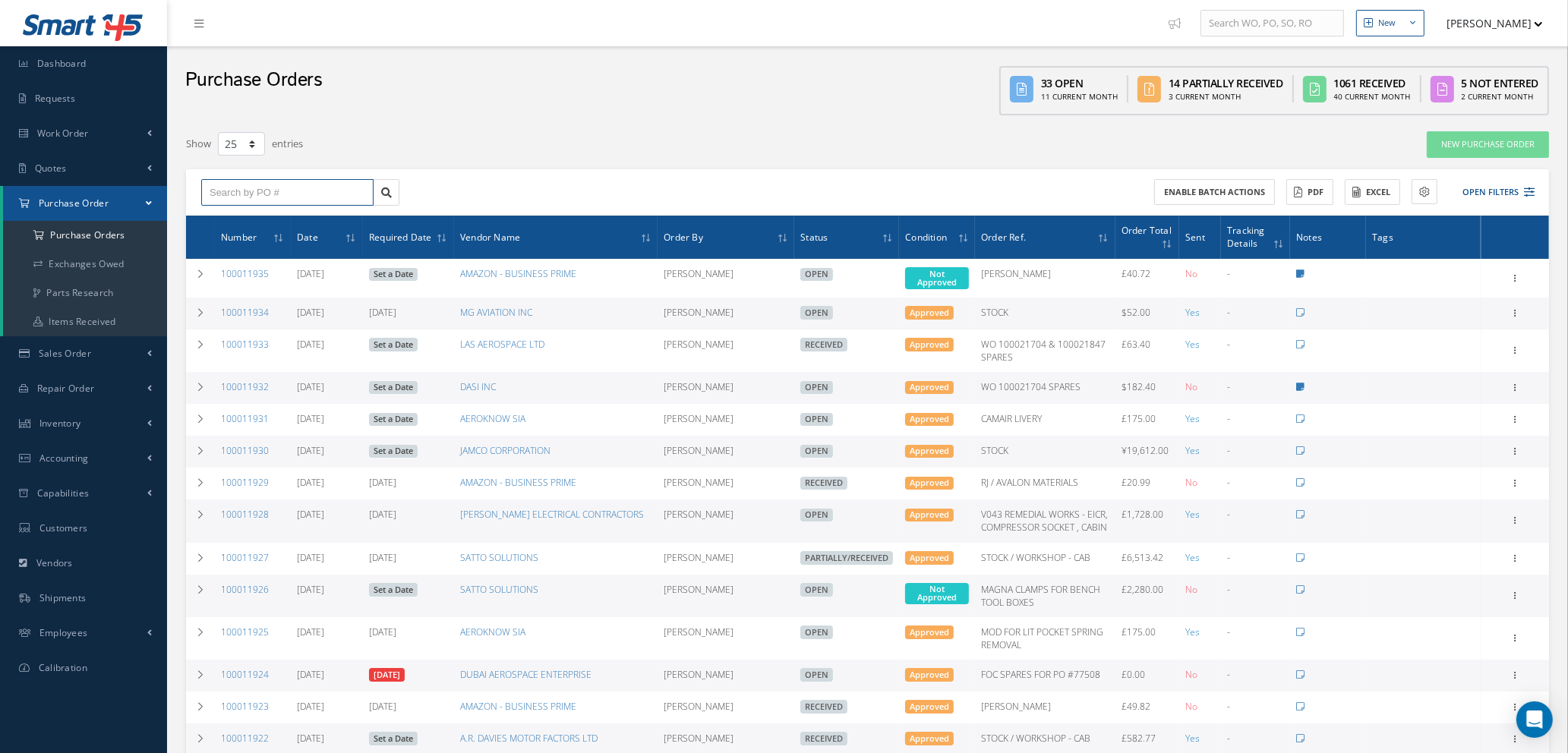
click at [232, 183] on input "text" at bounding box center [287, 193] width 172 height 28
type input "100011752"
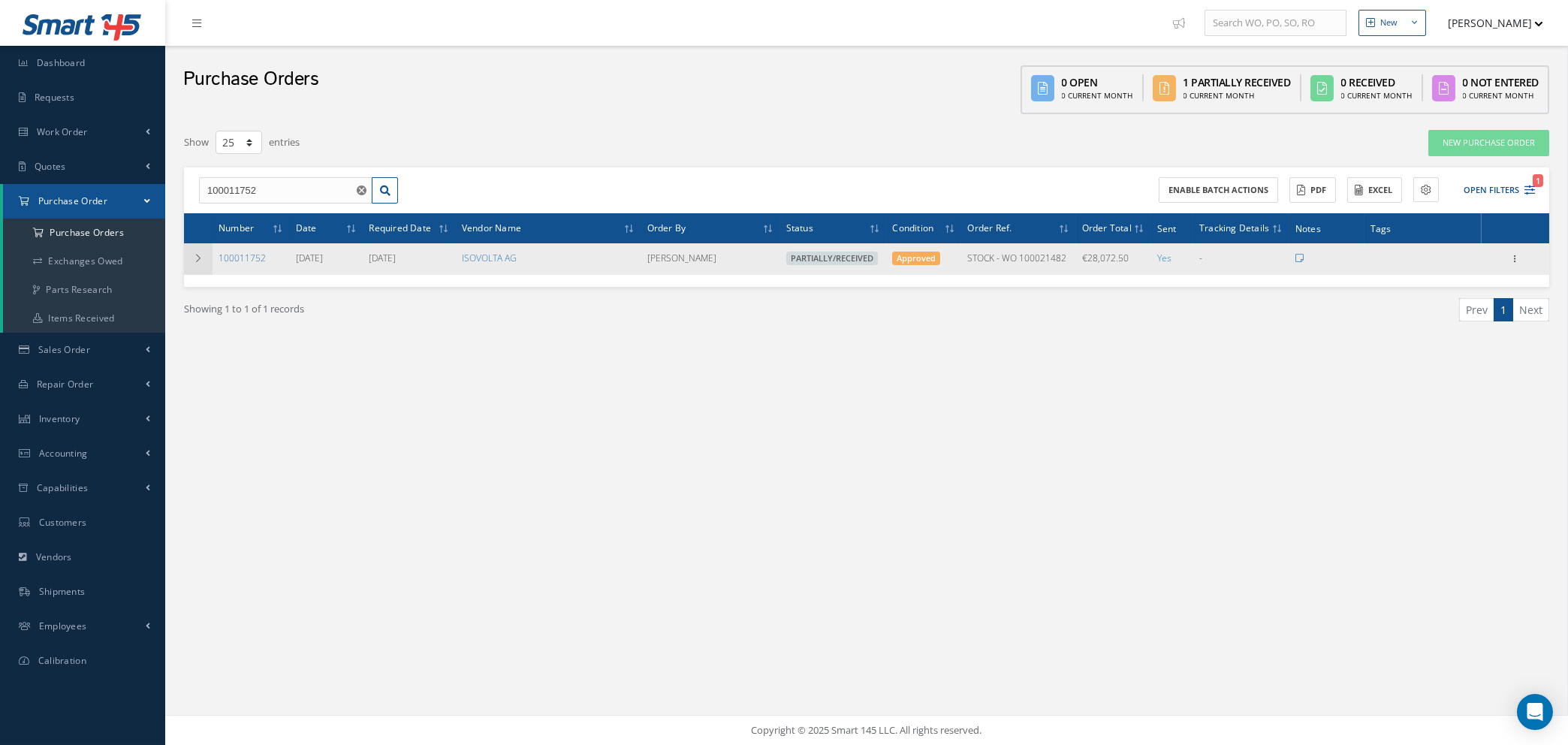
click at [193, 256] on icon at bounding box center [198, 258] width 11 height 9
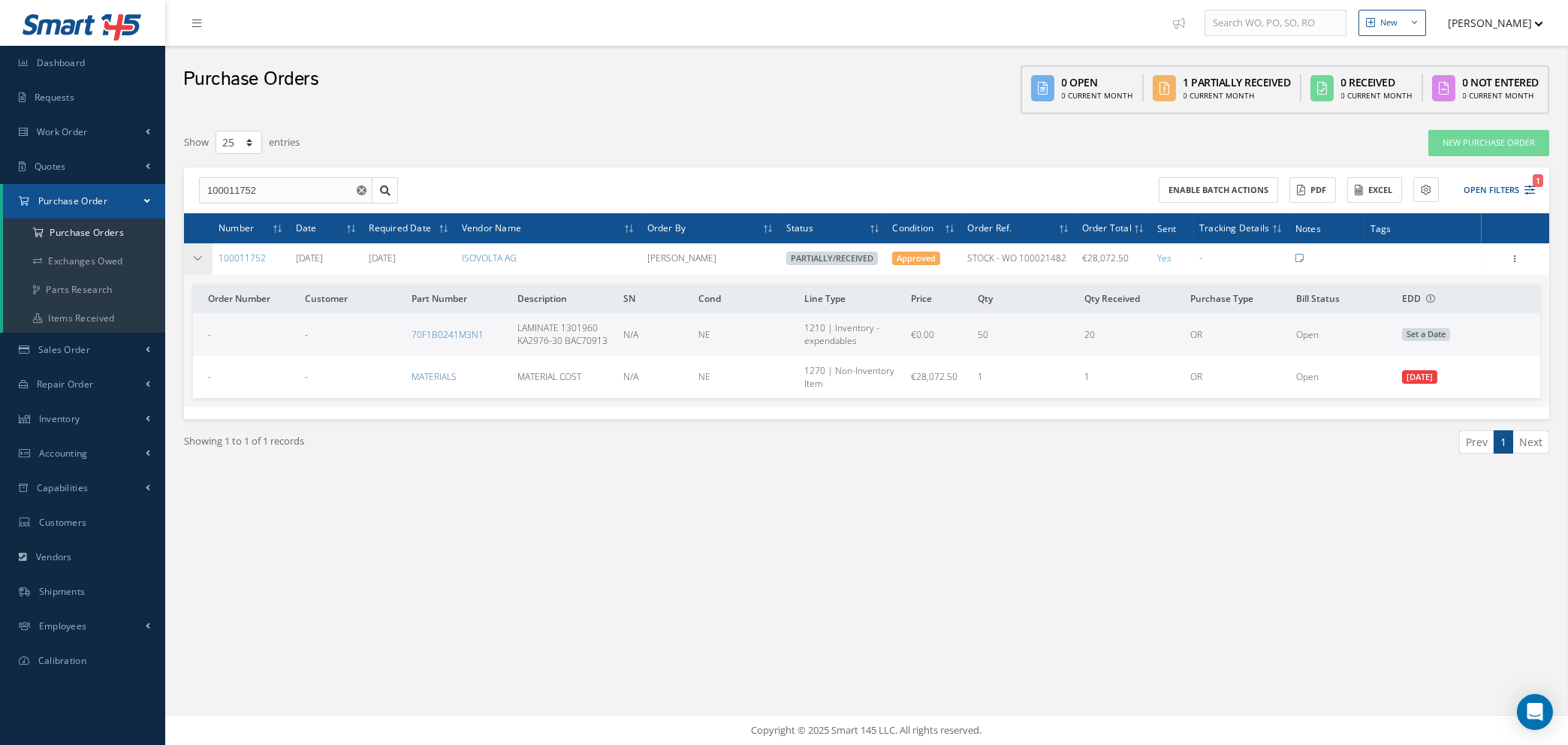
click at [193, 256] on icon at bounding box center [198, 258] width 11 height 9
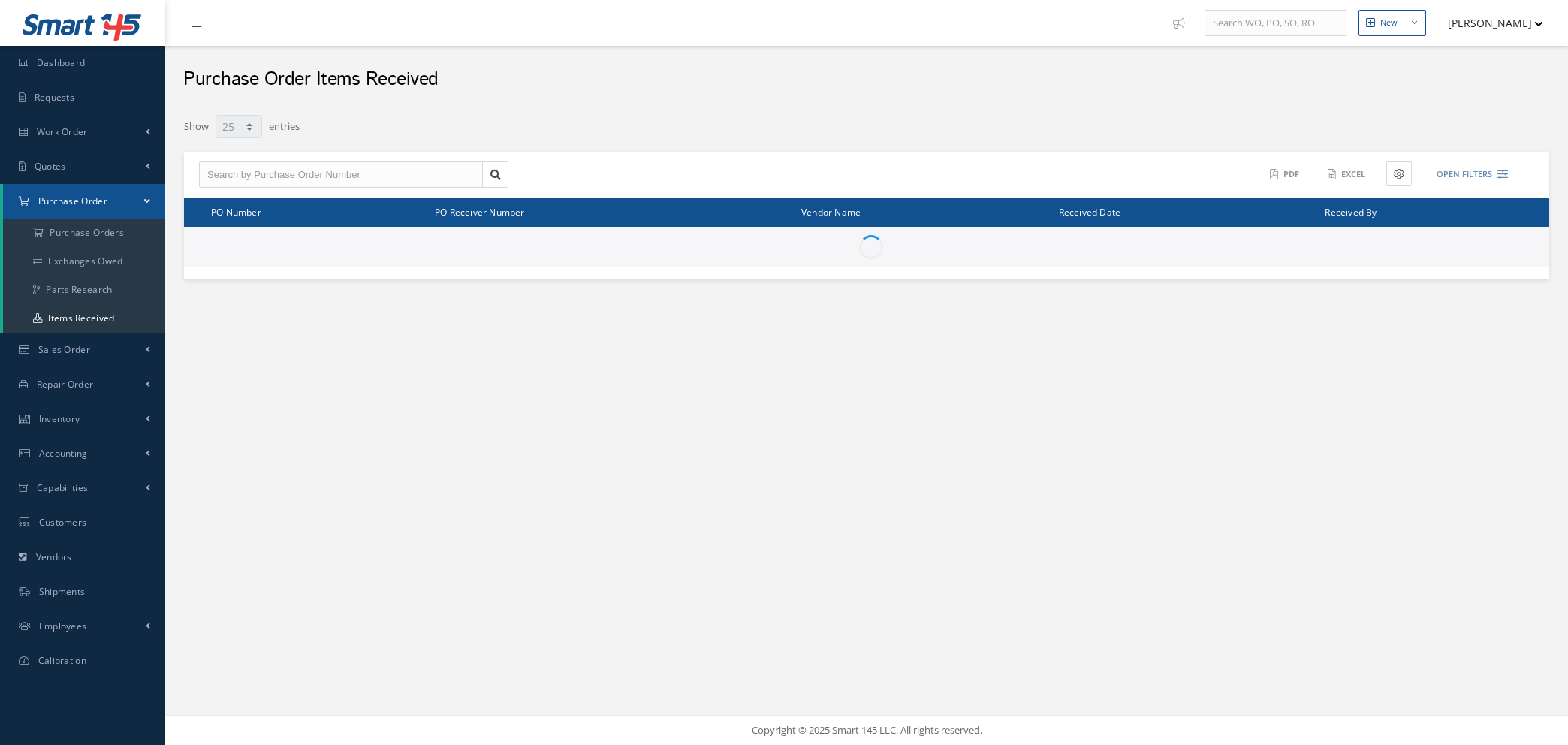
select select "25"
